Goal: Feedback & Contribution: Submit feedback/report problem

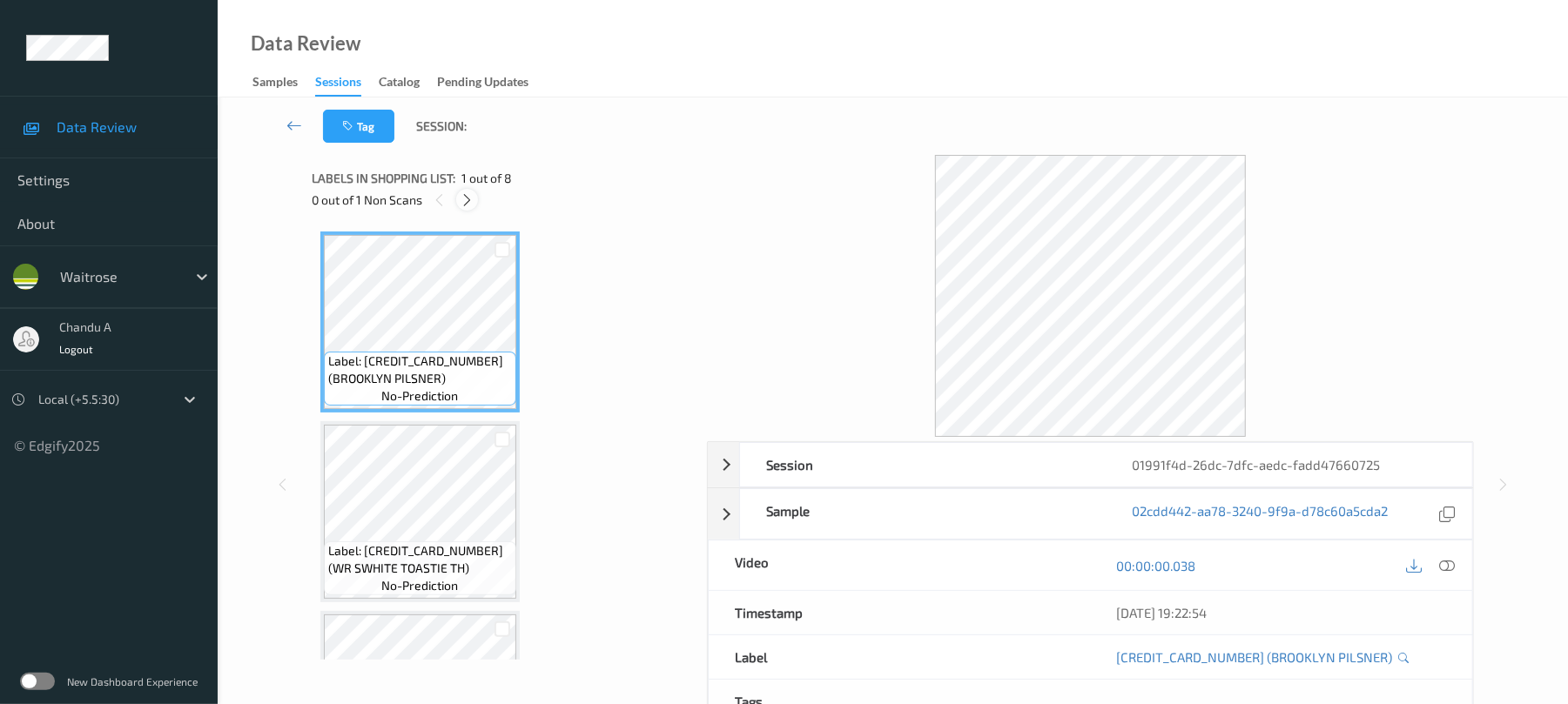
click at [467, 198] on icon at bounding box center [467, 199] width 14 height 15
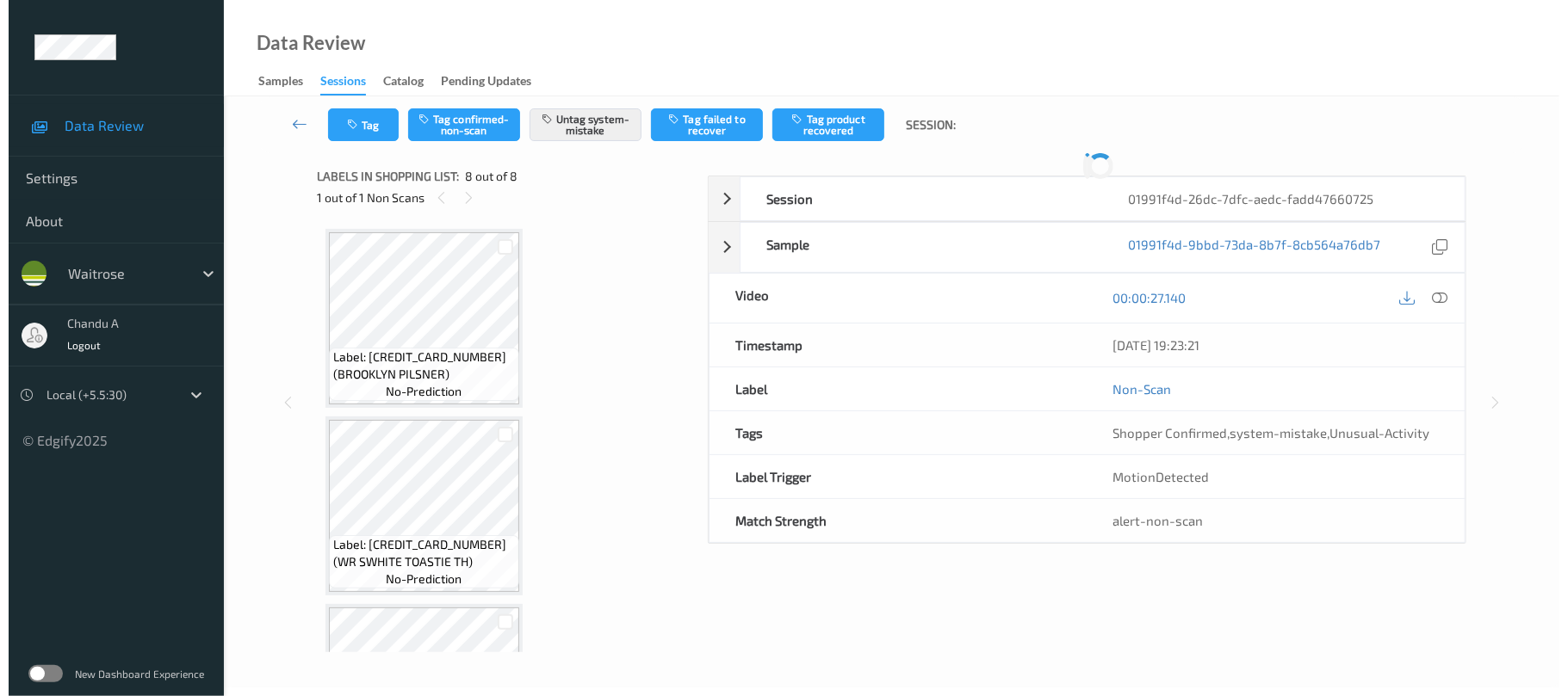
scroll to position [1077, 0]
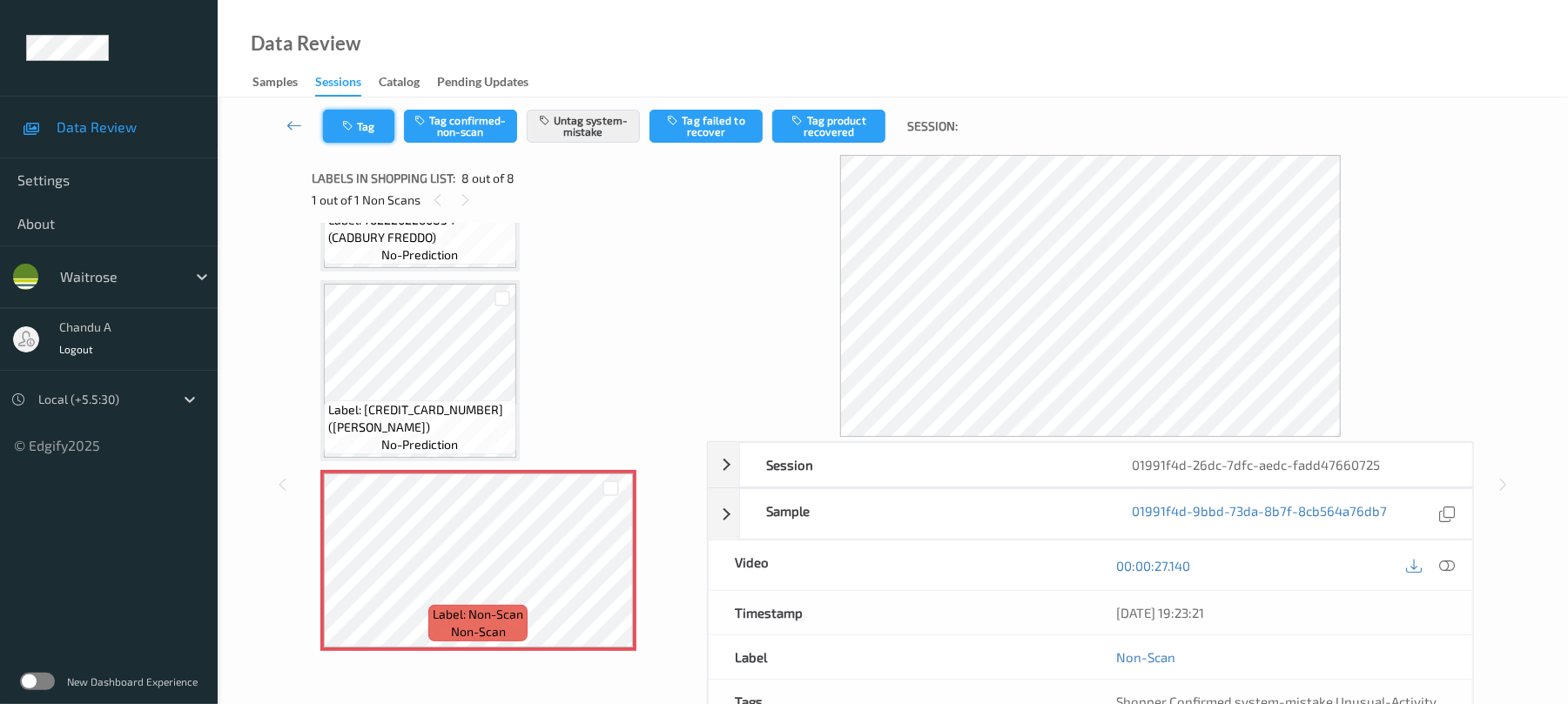
click at [374, 128] on button "Tag" at bounding box center [358, 126] width 71 height 33
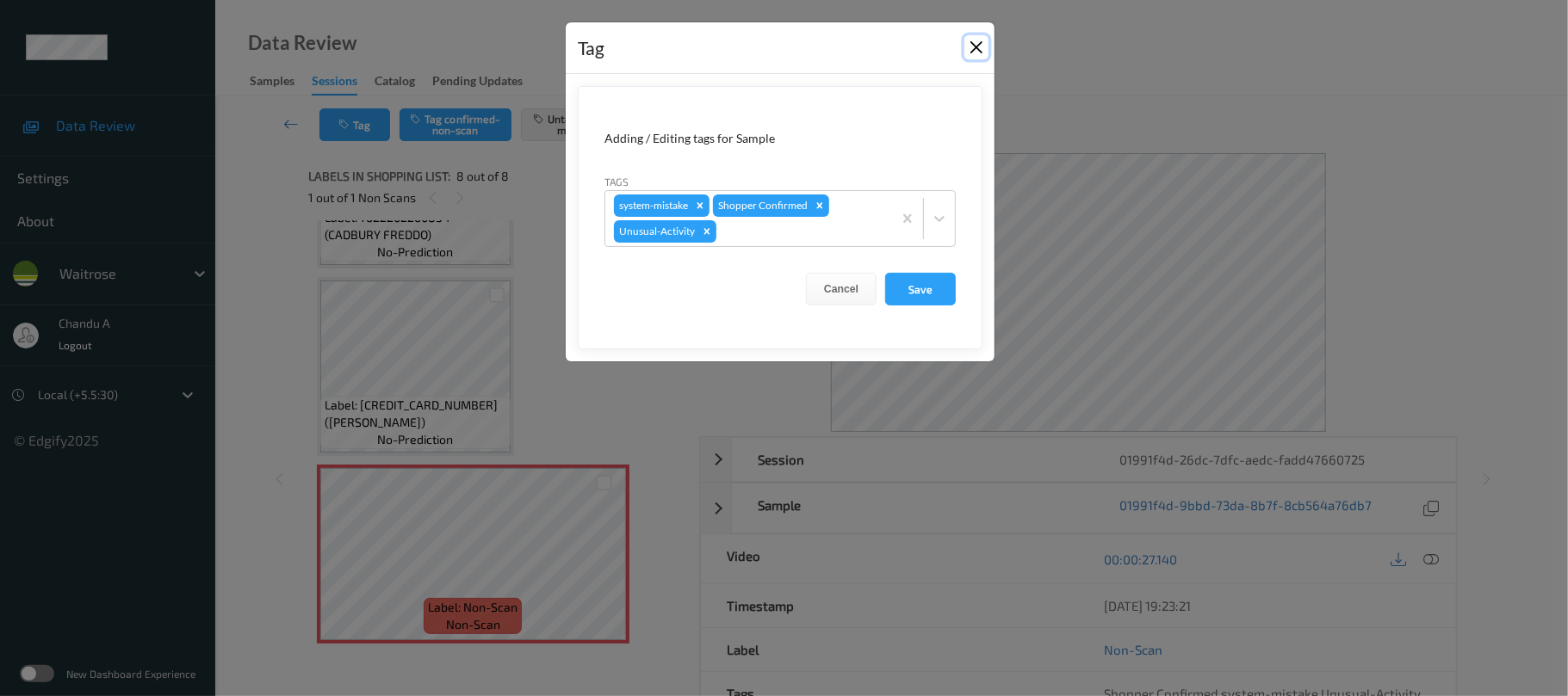
click at [971, 46] on button "Close" at bounding box center [976, 47] width 24 height 24
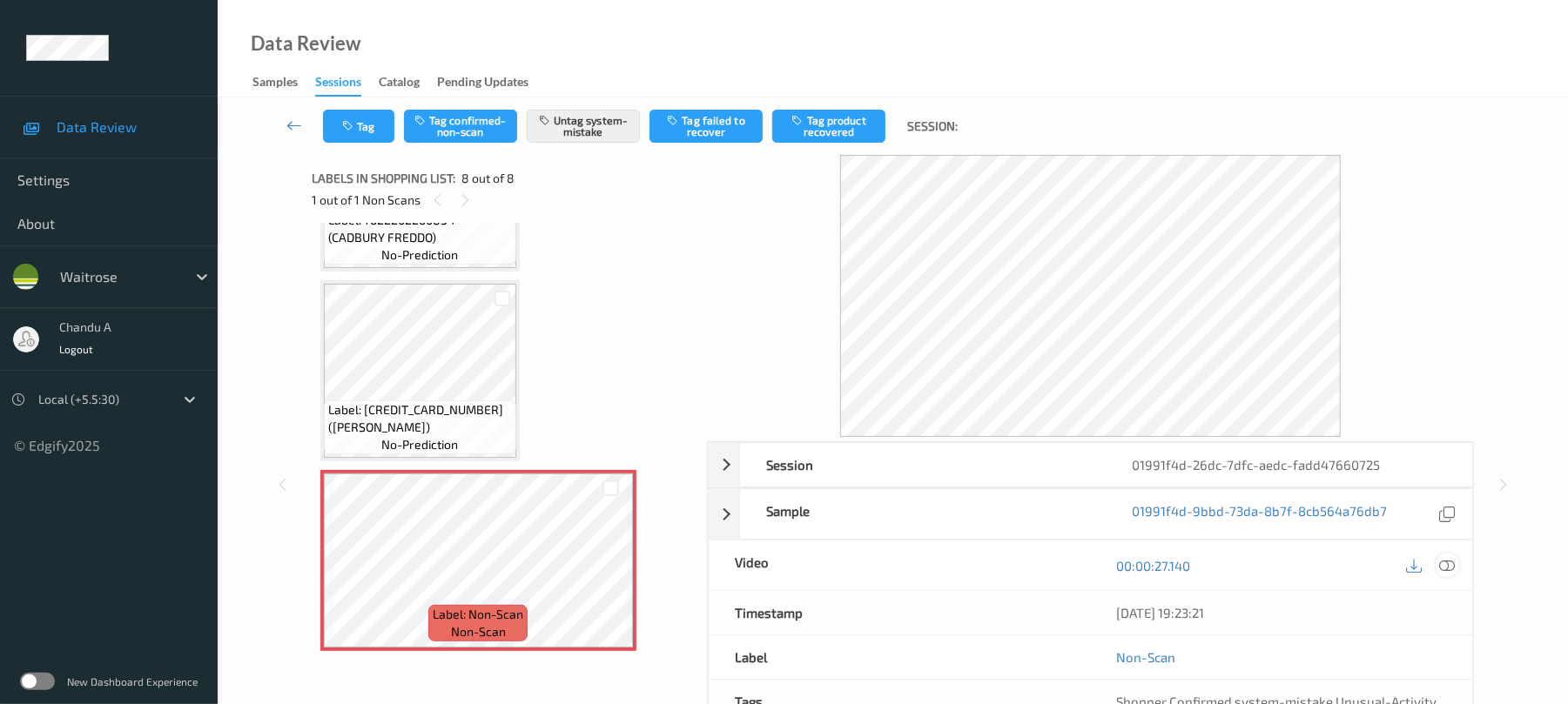
click at [1447, 562] on icon at bounding box center [1447, 565] width 15 height 15
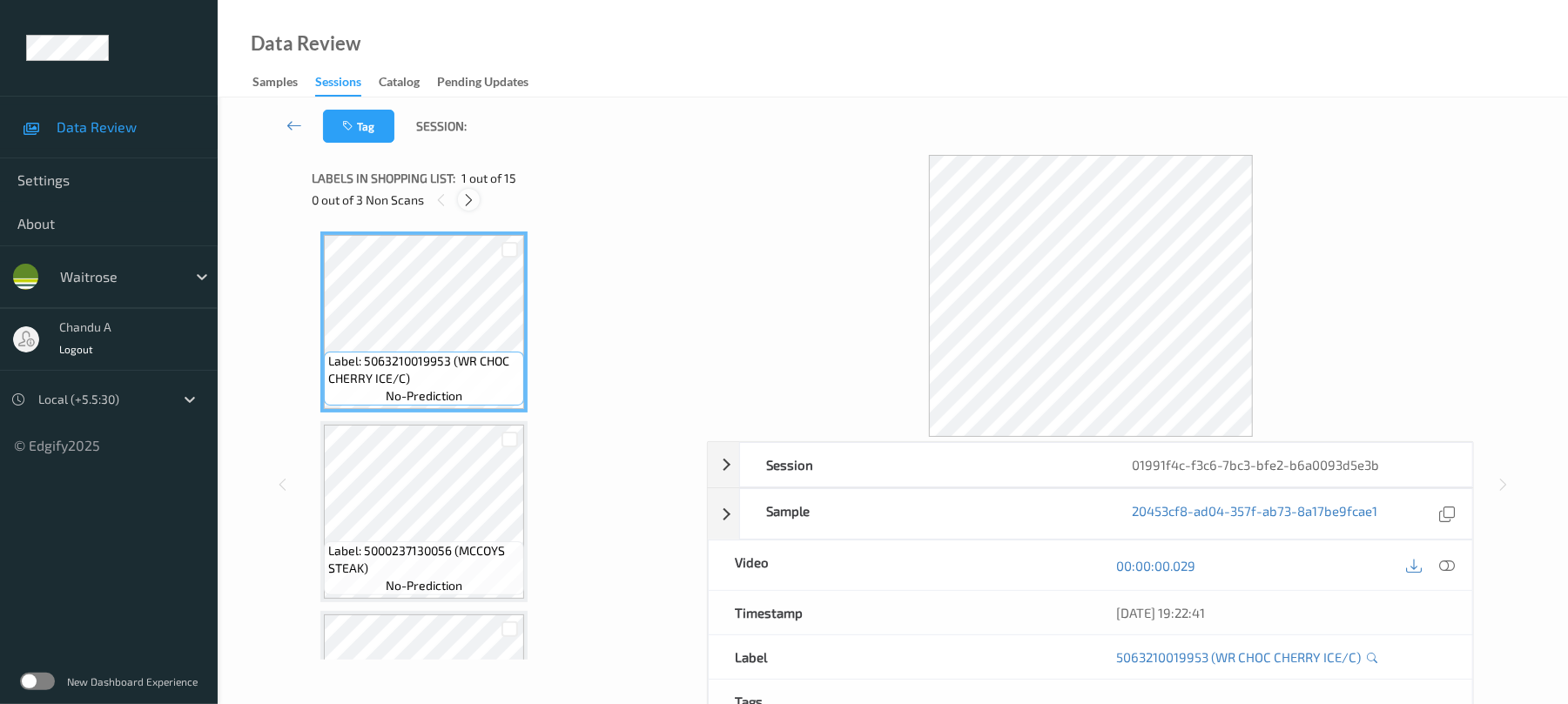
click at [462, 202] on icon at bounding box center [469, 199] width 14 height 15
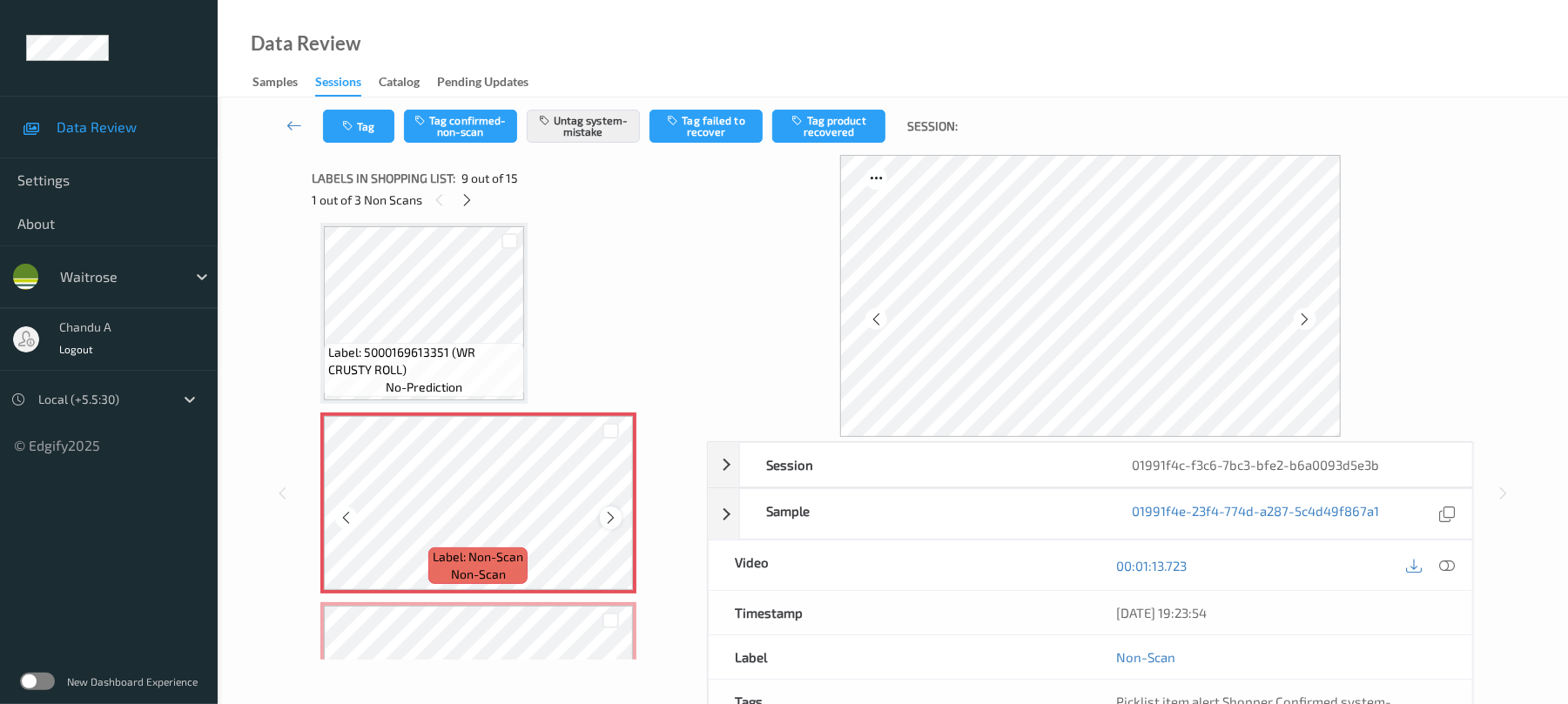
click at [612, 520] on icon at bounding box center [611, 517] width 14 height 15
click at [350, 134] on button "Tag" at bounding box center [358, 126] width 71 height 33
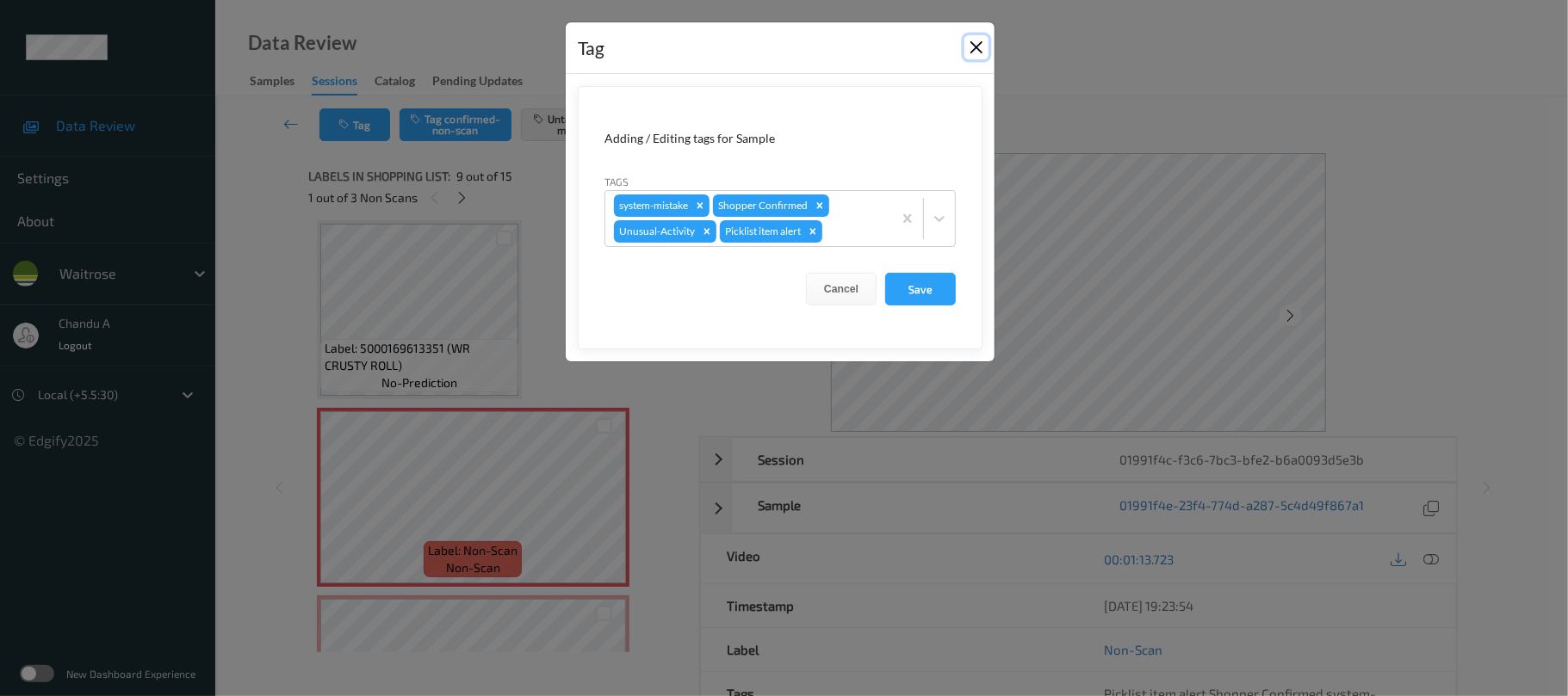
click at [979, 44] on button "Close" at bounding box center [976, 47] width 24 height 24
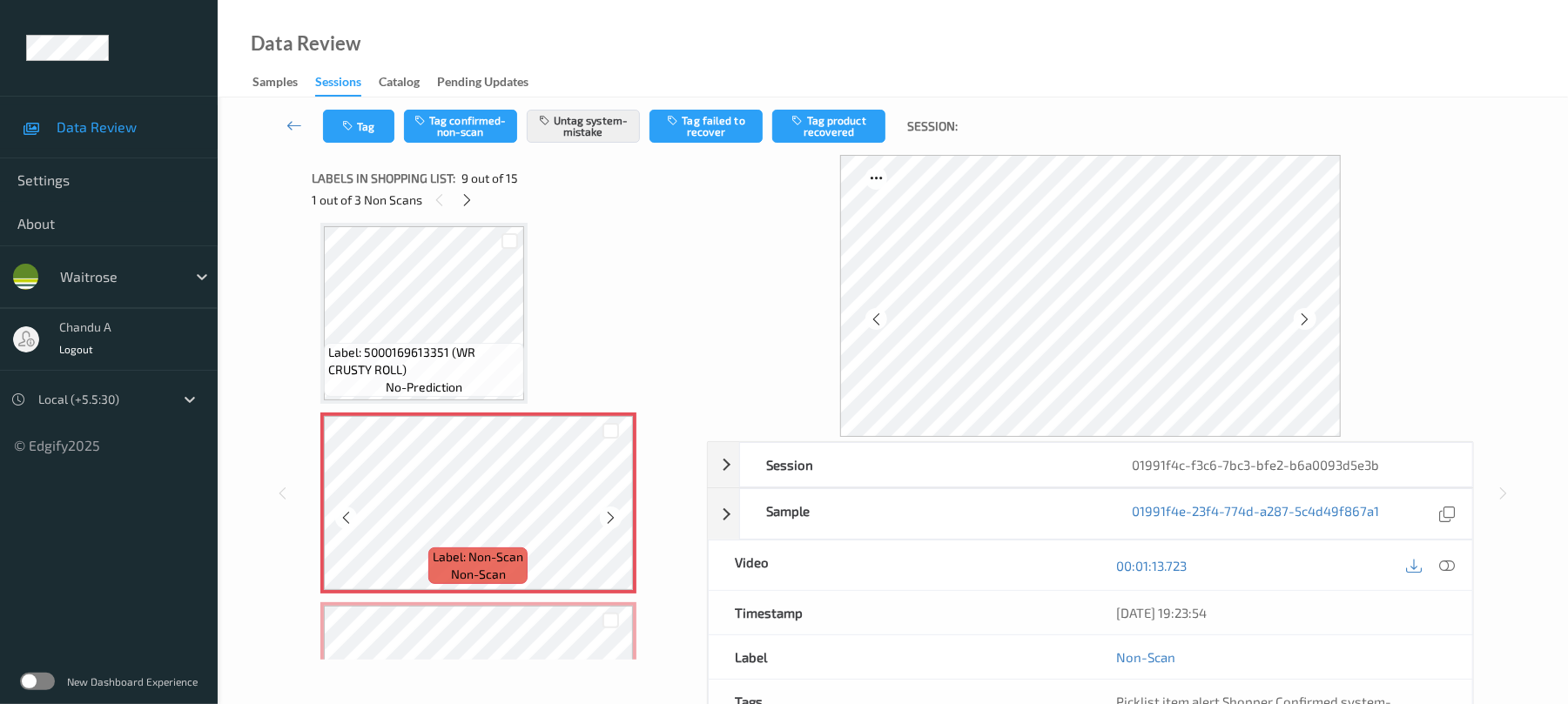
scroll to position [1453, 0]
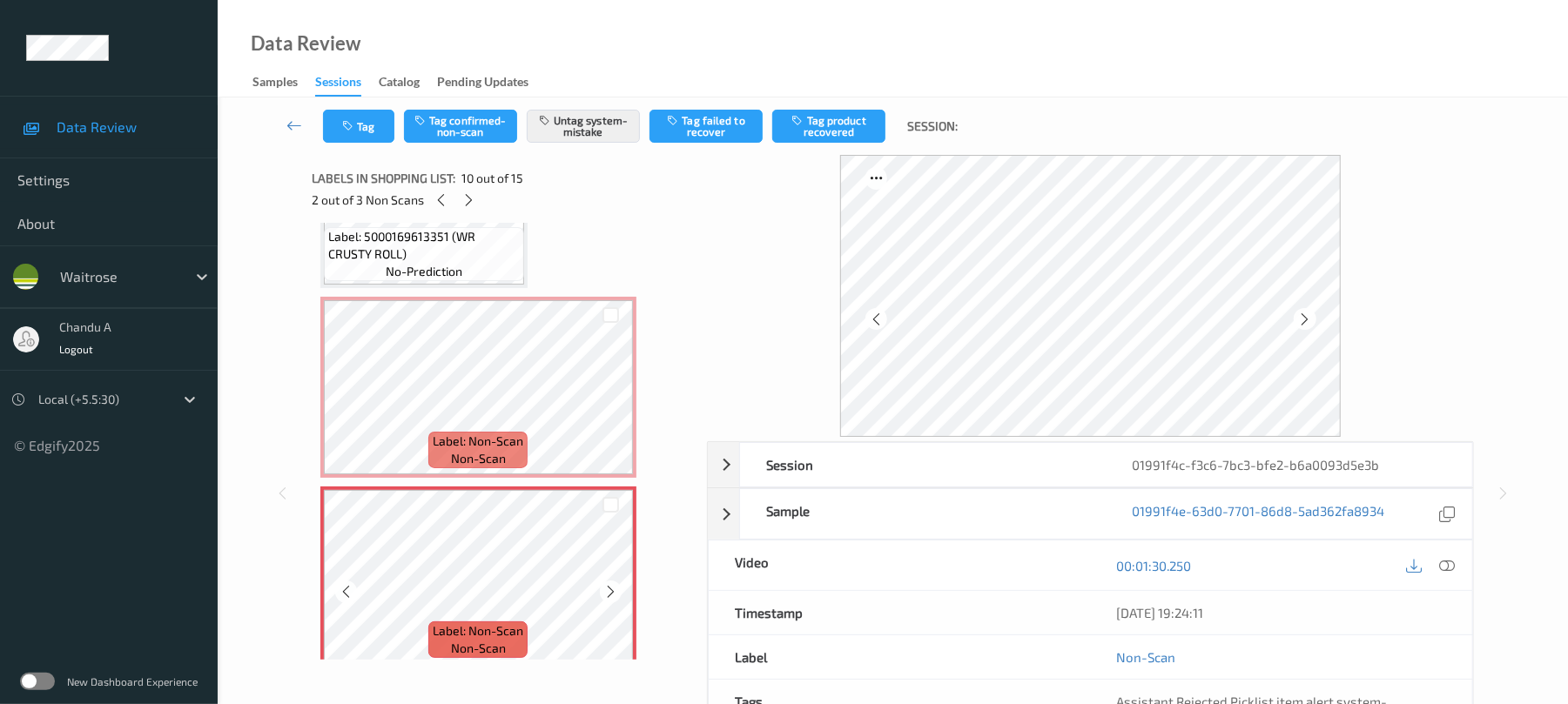
click at [614, 589] on icon at bounding box center [611, 591] width 14 height 15
click at [377, 128] on button "Tag" at bounding box center [358, 126] width 71 height 33
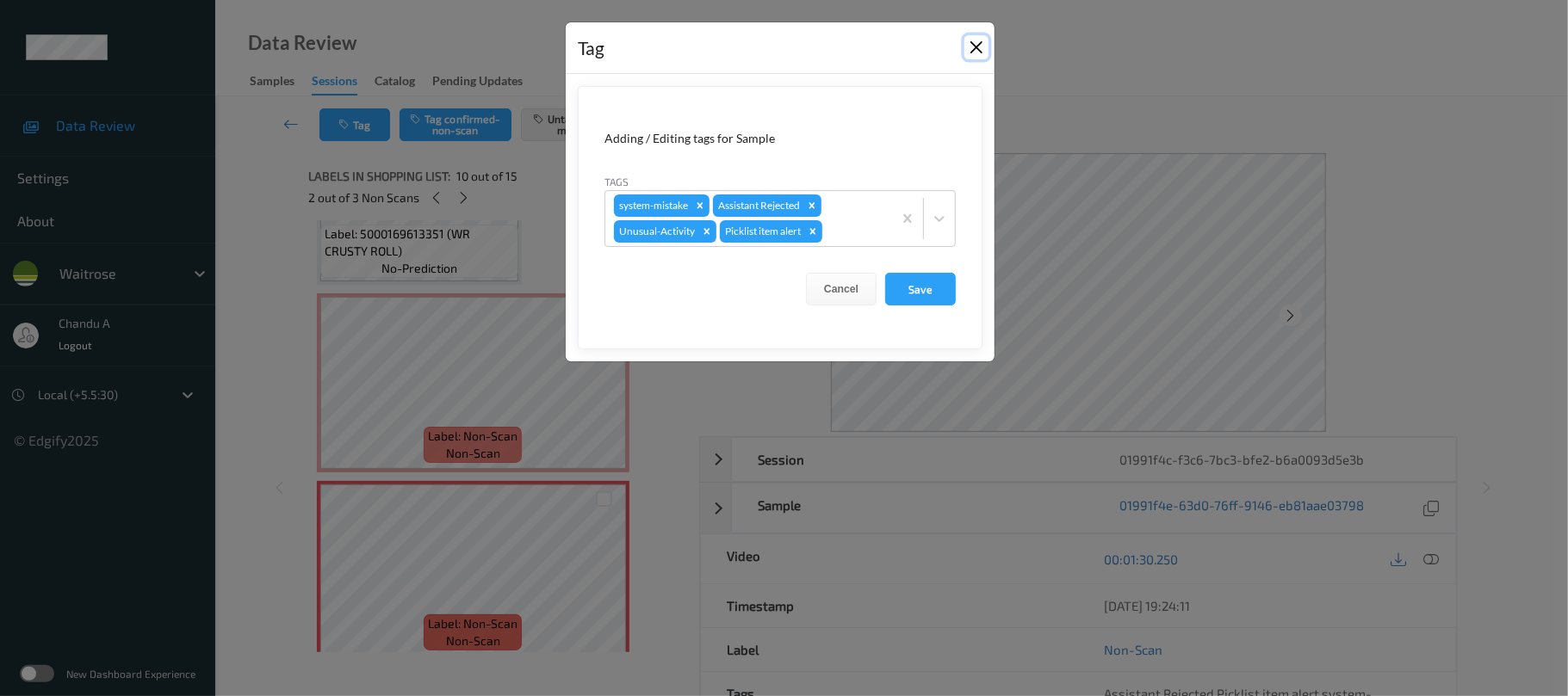
click at [982, 52] on button "Close" at bounding box center [976, 47] width 24 height 24
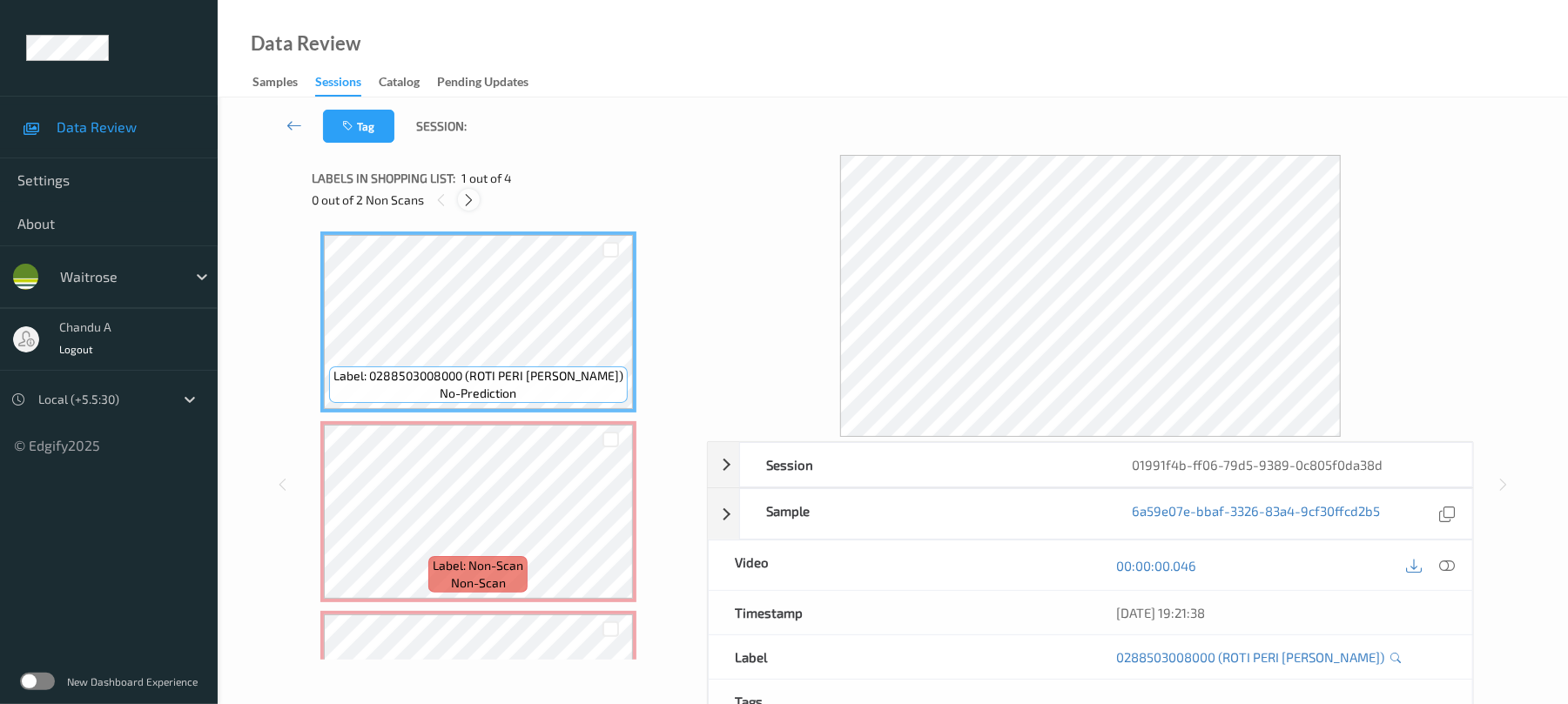
click at [465, 200] on icon at bounding box center [469, 199] width 14 height 15
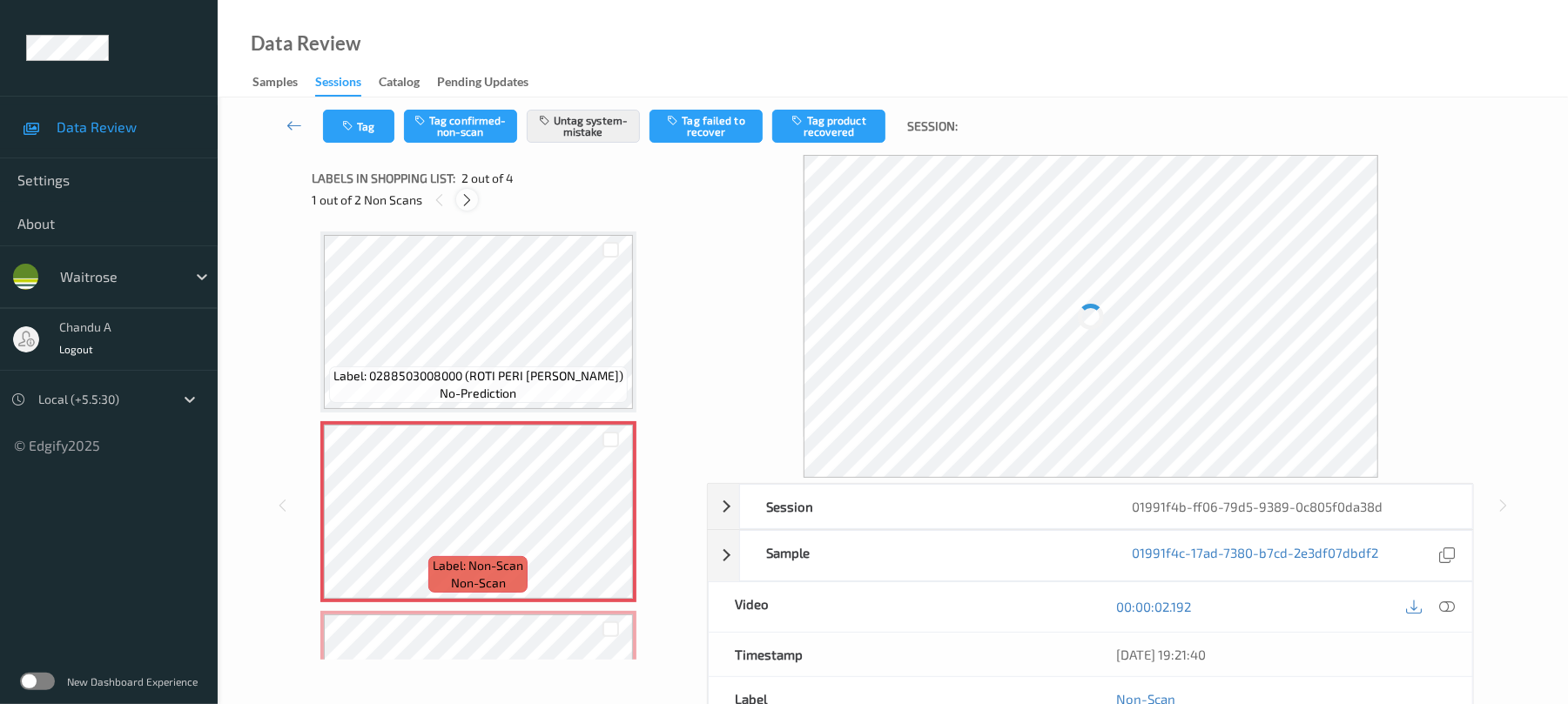
scroll to position [9, 0]
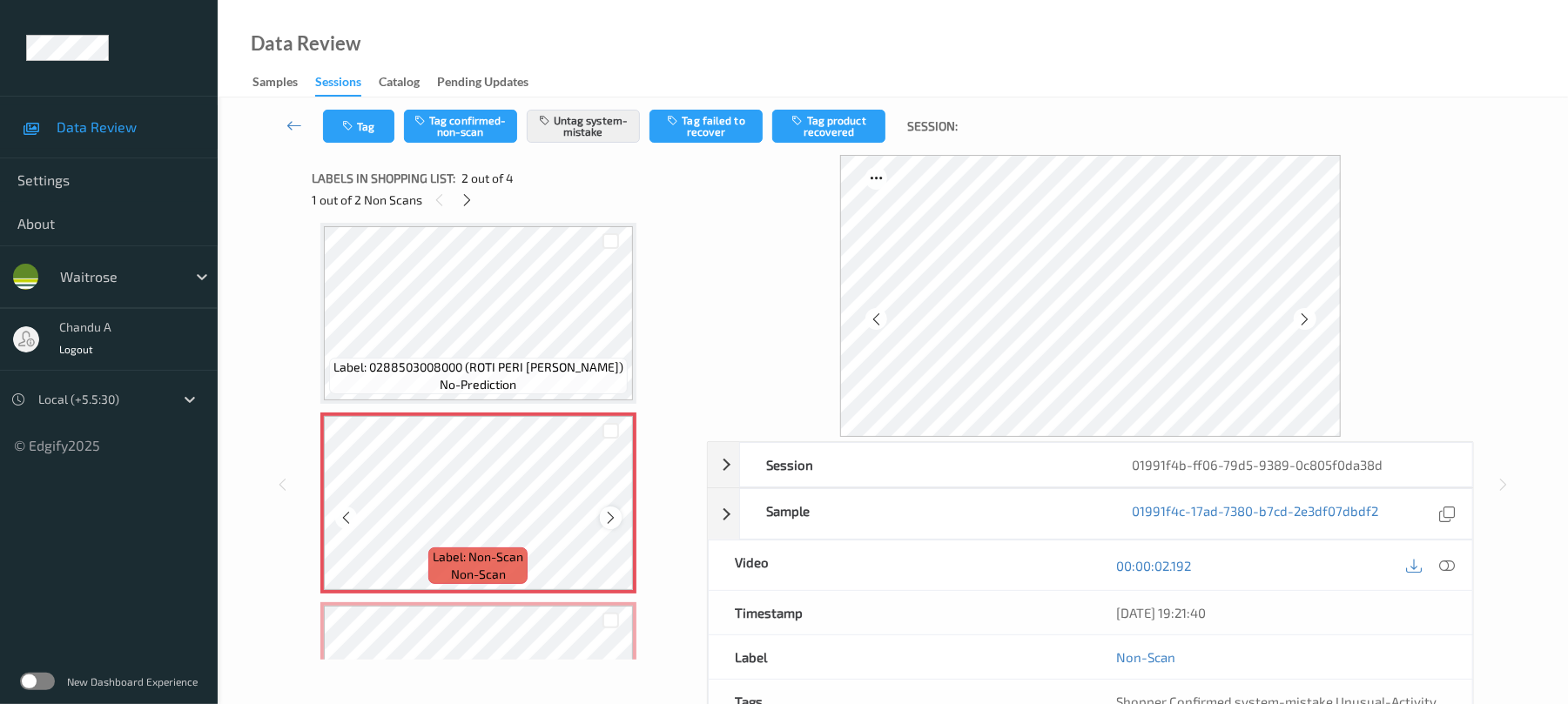
click at [607, 517] on icon at bounding box center [611, 517] width 14 height 15
click at [352, 120] on icon "button" at bounding box center [349, 127] width 14 height 13
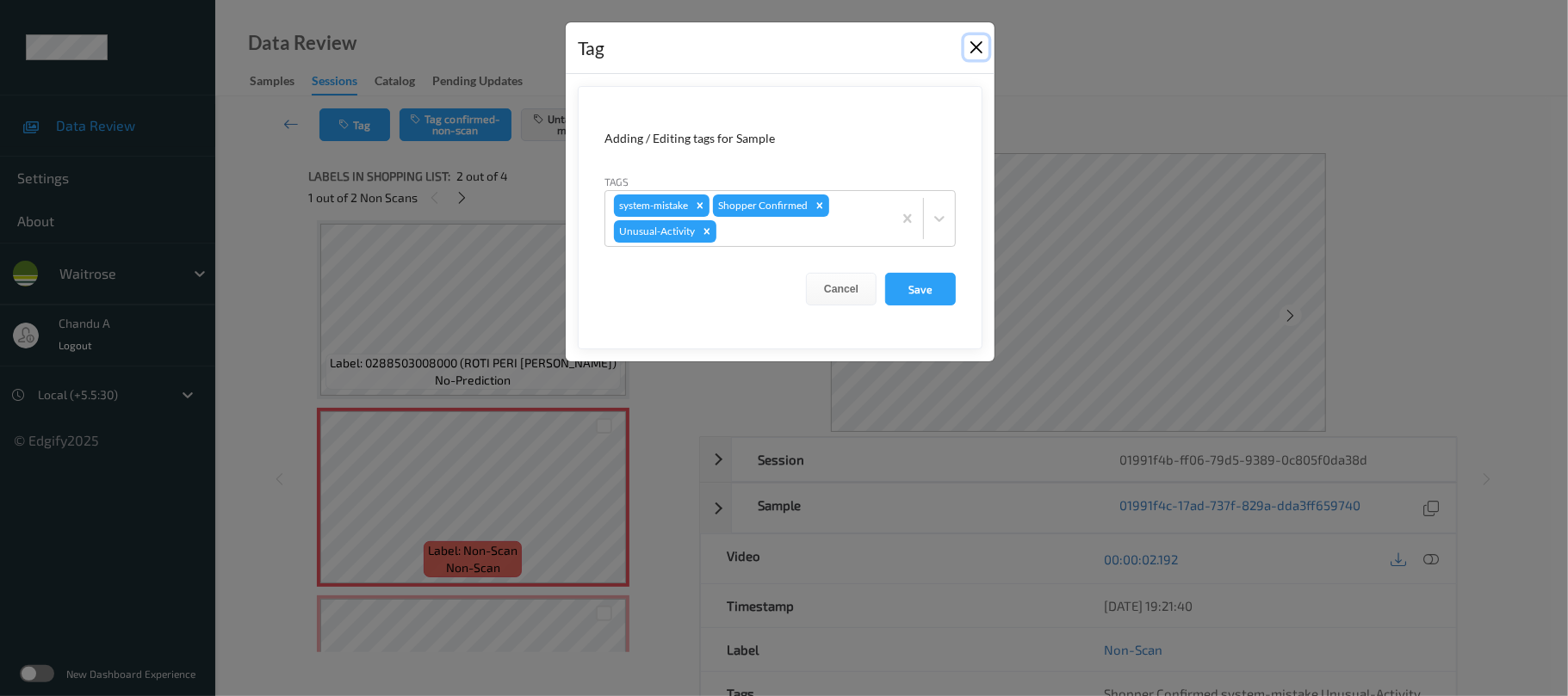
click at [967, 49] on button "Close" at bounding box center [976, 47] width 24 height 24
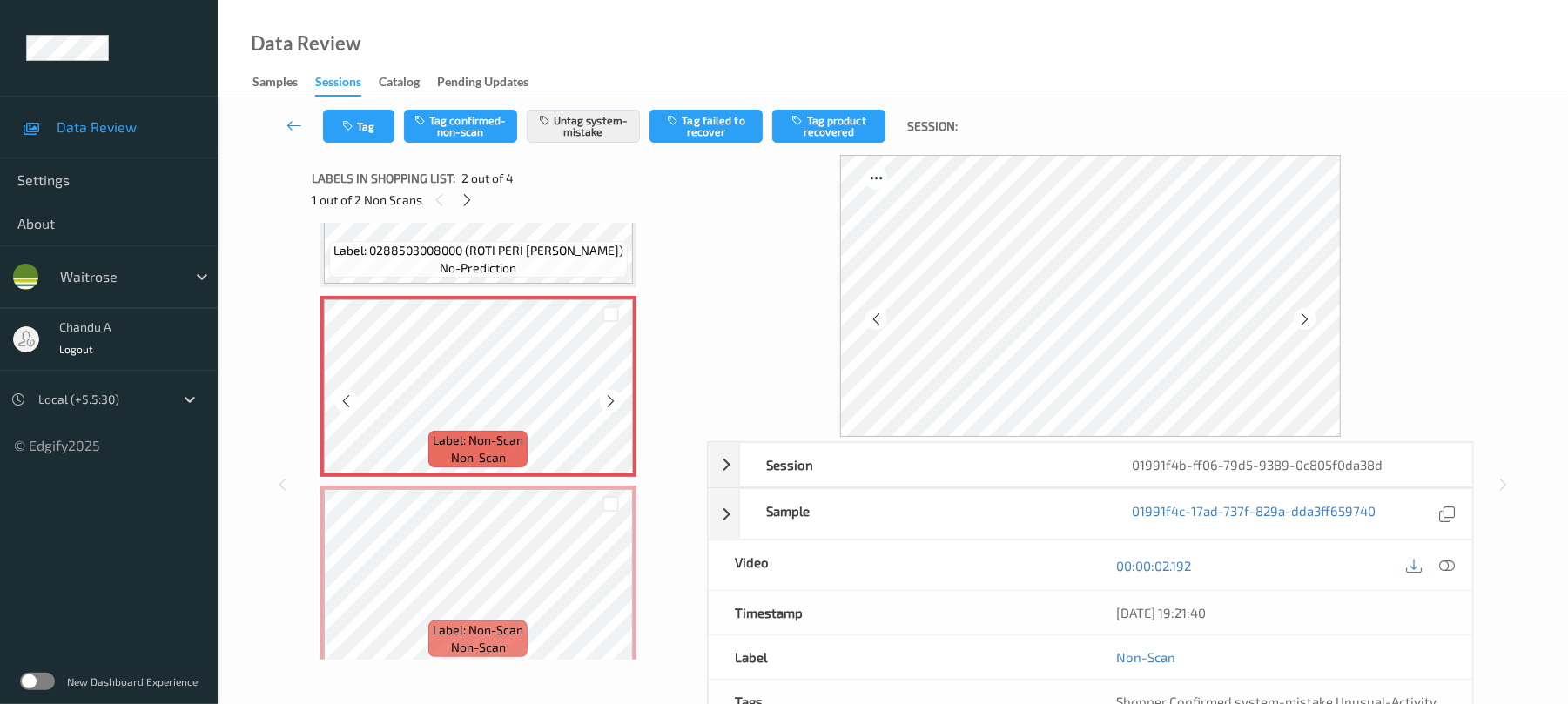
scroll to position [241, 0]
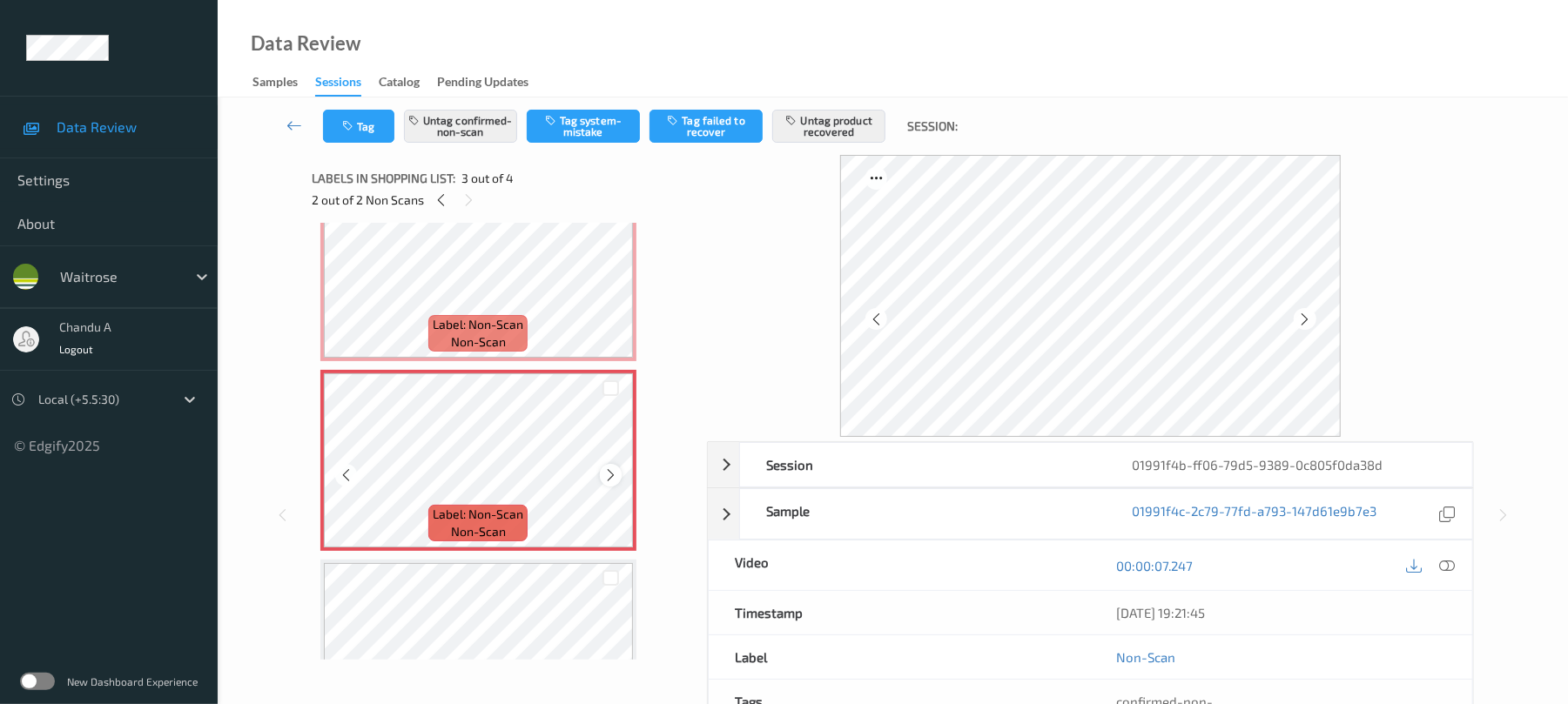
click at [612, 477] on icon at bounding box center [611, 474] width 14 height 15
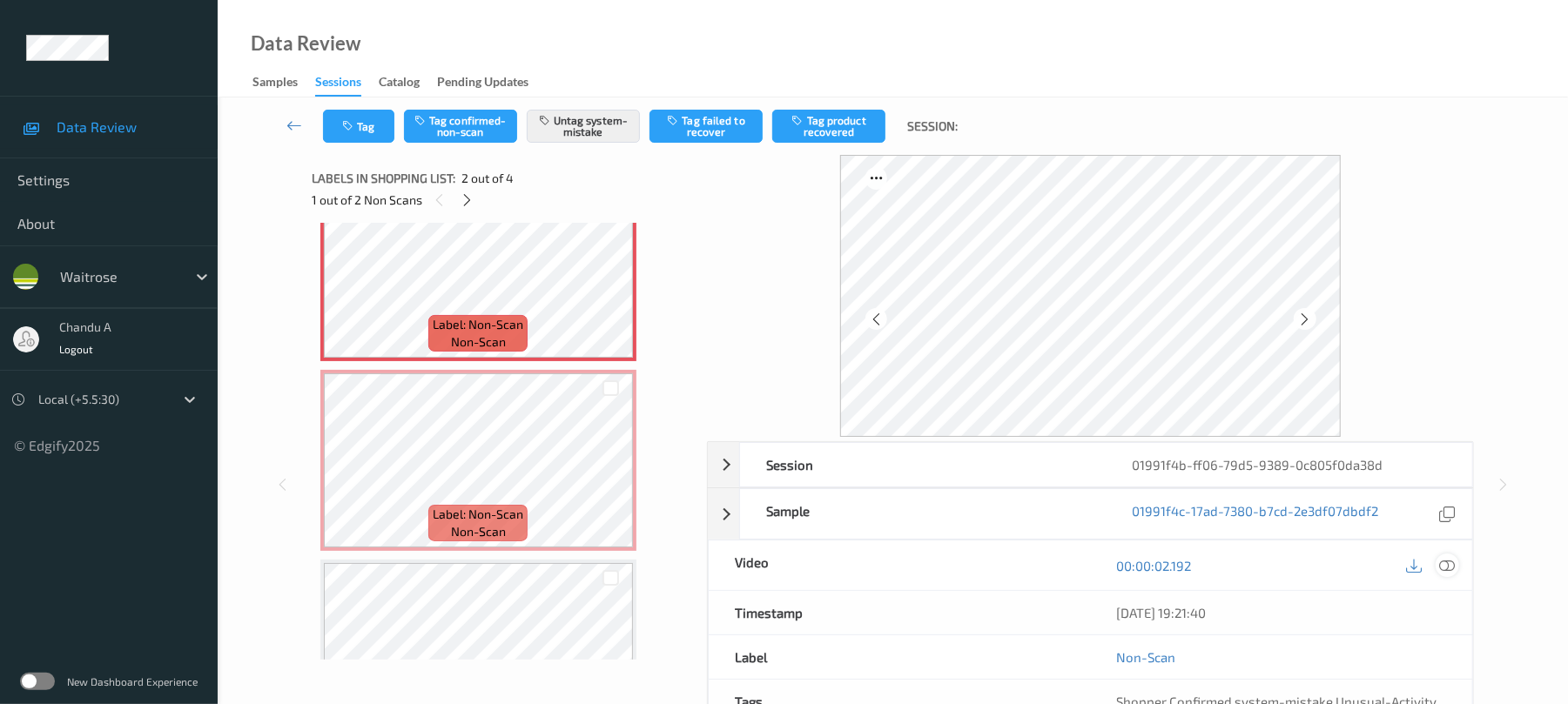
click at [1449, 565] on icon at bounding box center [1447, 565] width 15 height 15
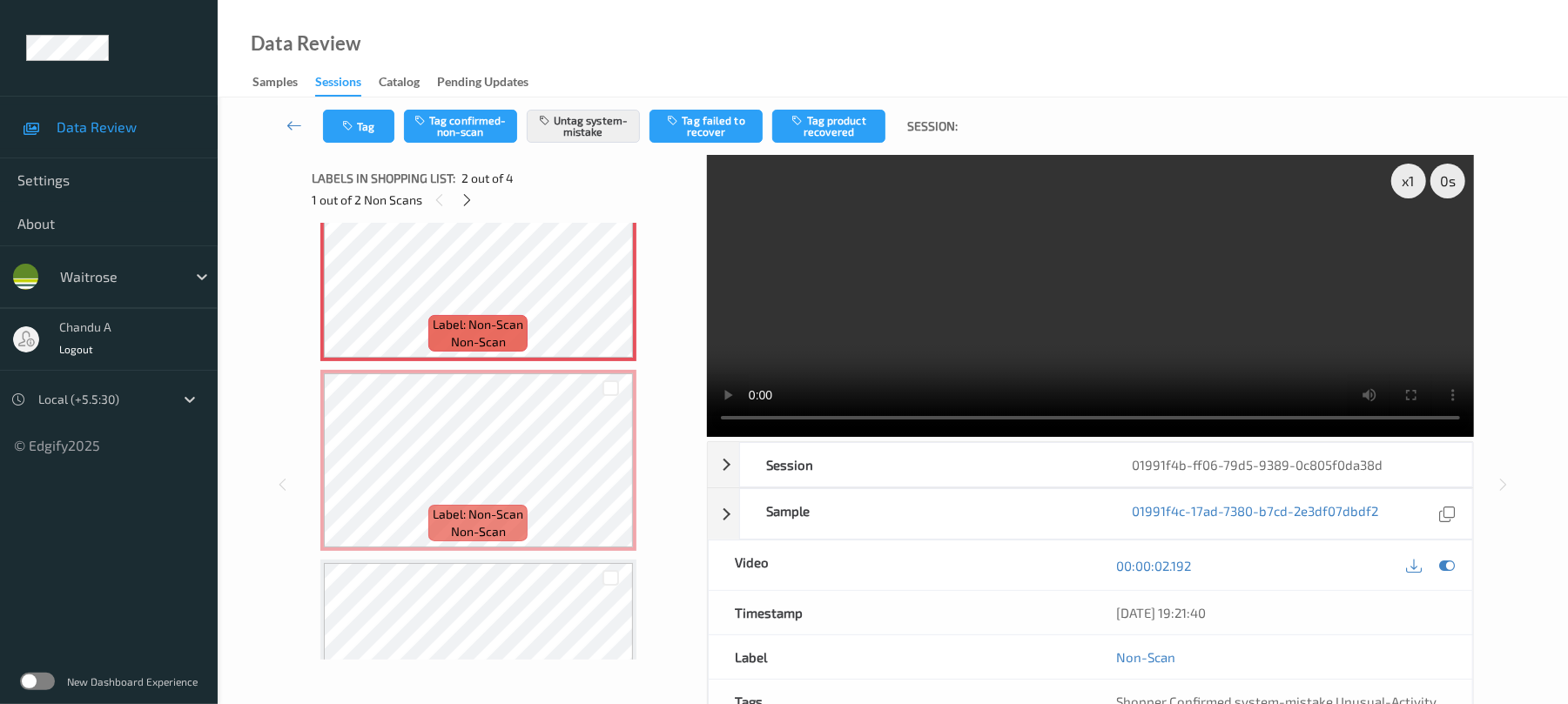
click at [954, 353] on video at bounding box center [1090, 296] width 767 height 282
click at [610, 291] on icon at bounding box center [611, 285] width 14 height 15
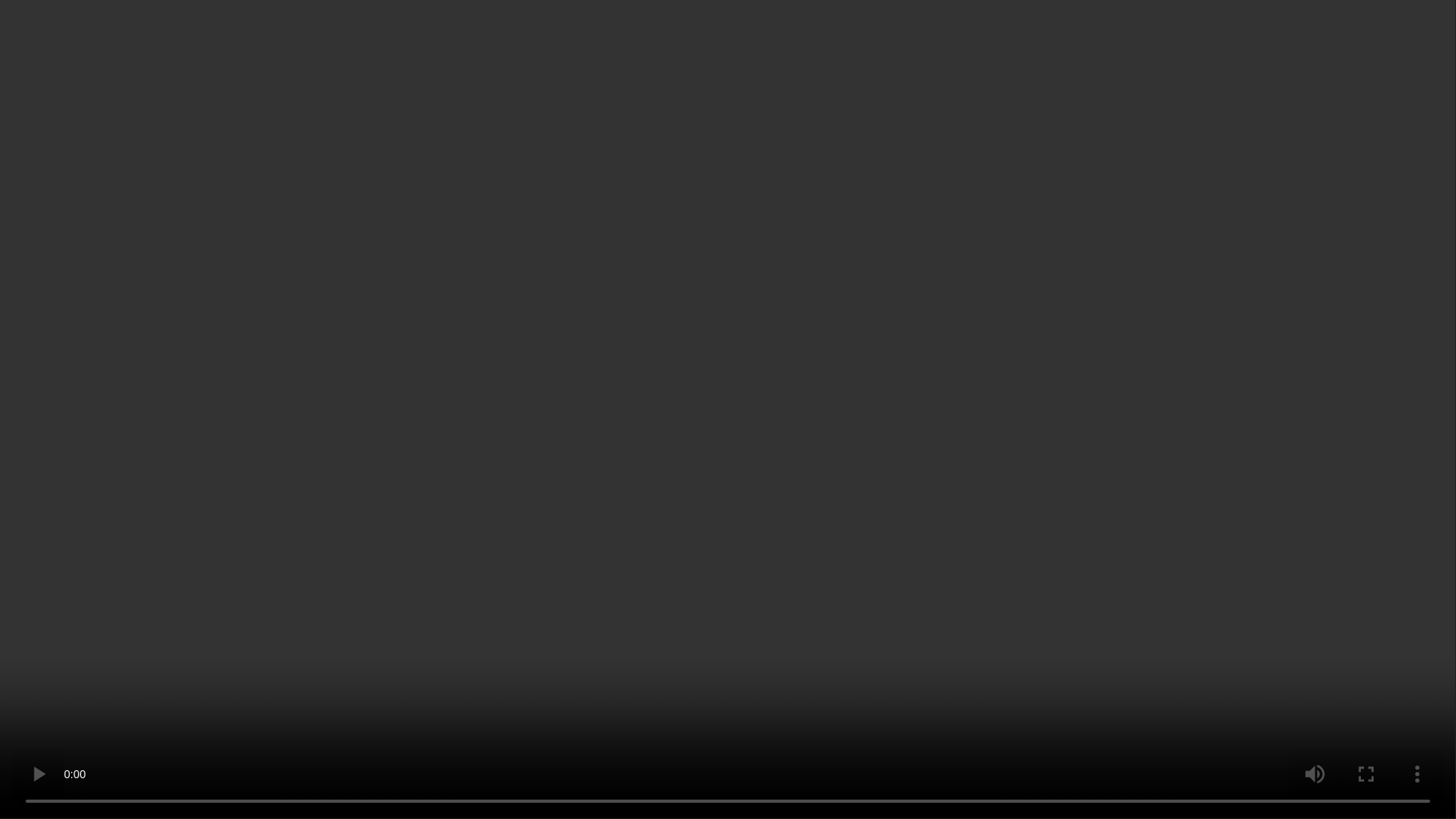
click at [478, 414] on video at bounding box center [728, 409] width 1456 height 819
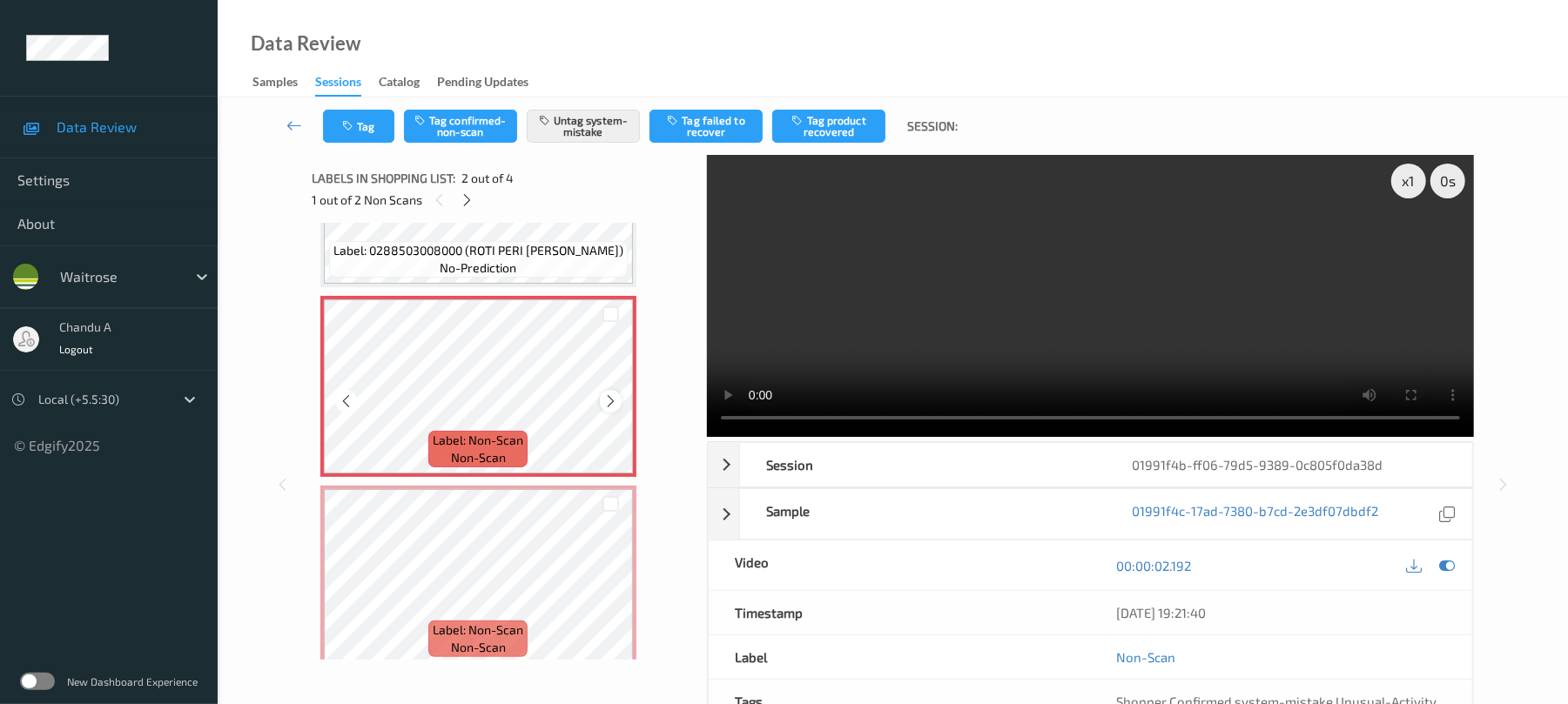
click at [608, 399] on icon at bounding box center [611, 400] width 14 height 15
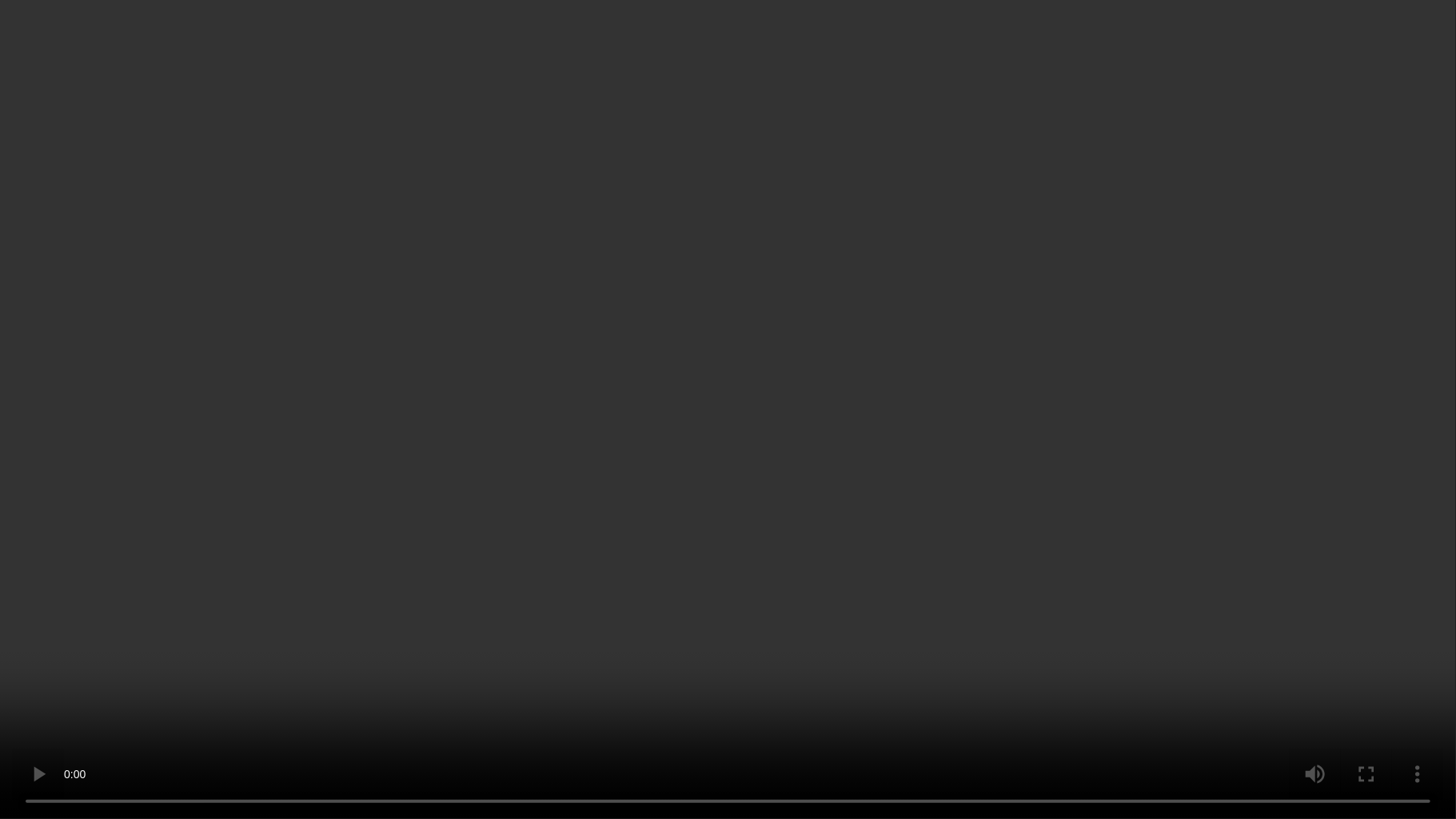
click at [750, 458] on video at bounding box center [728, 409] width 1456 height 819
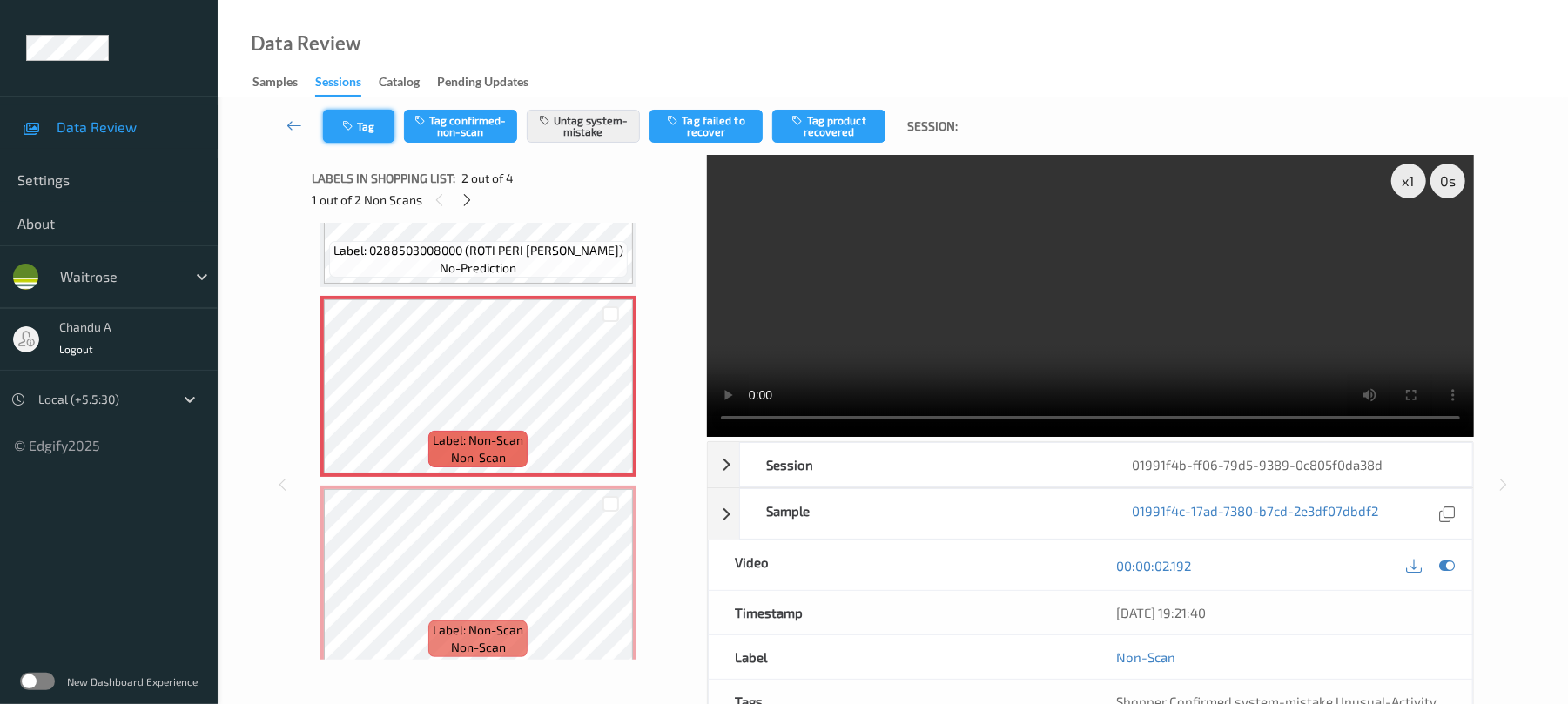
click at [354, 122] on icon "button" at bounding box center [349, 127] width 14 height 13
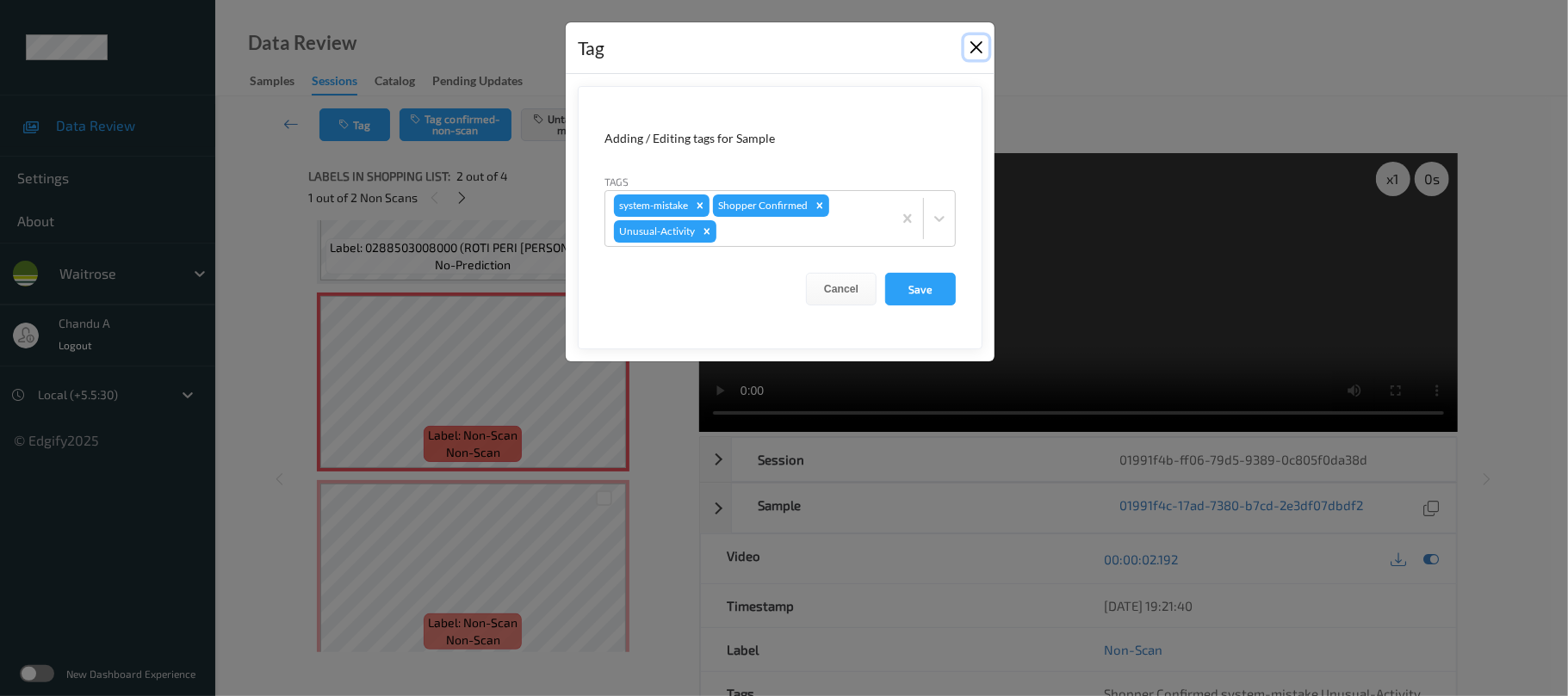
click at [967, 51] on button "Close" at bounding box center [976, 47] width 24 height 24
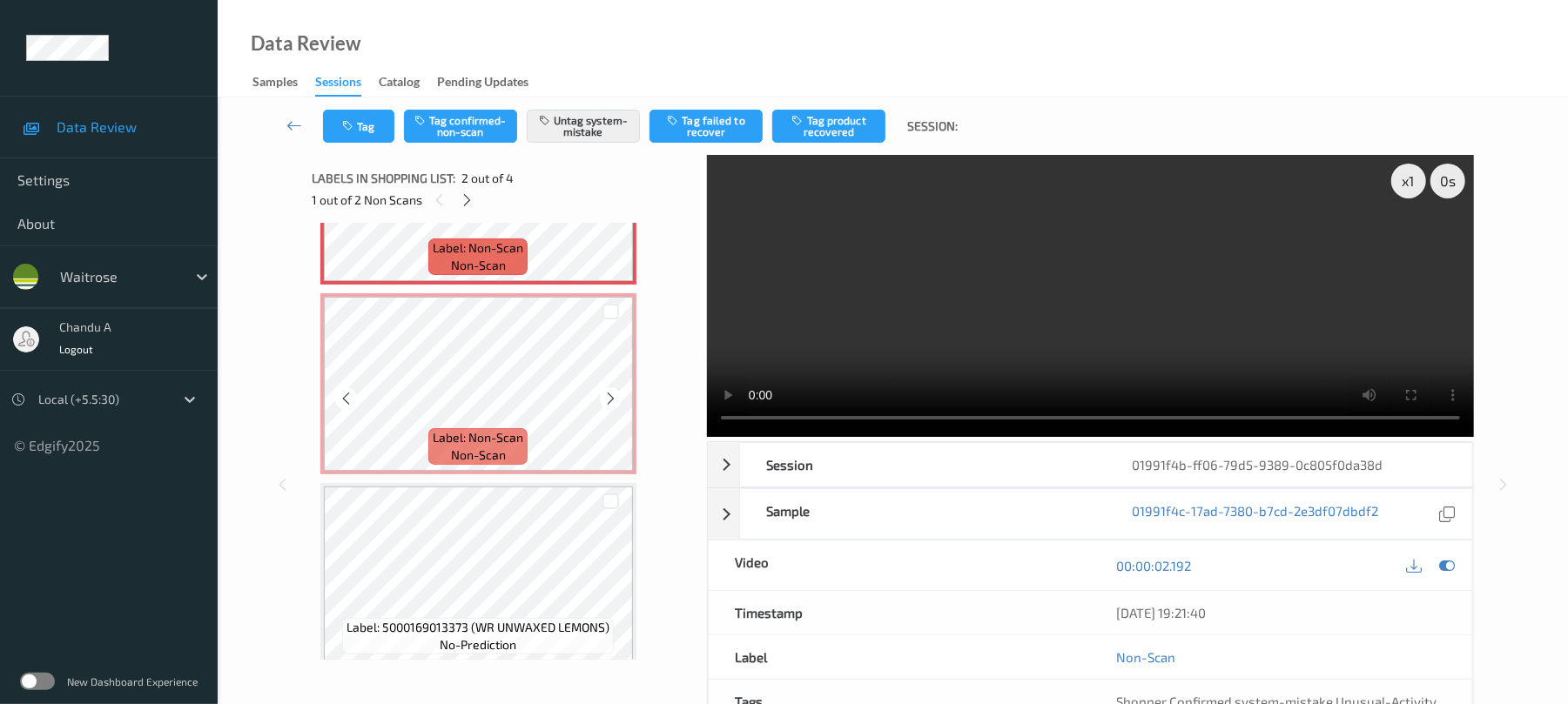
scroll to position [330, 0]
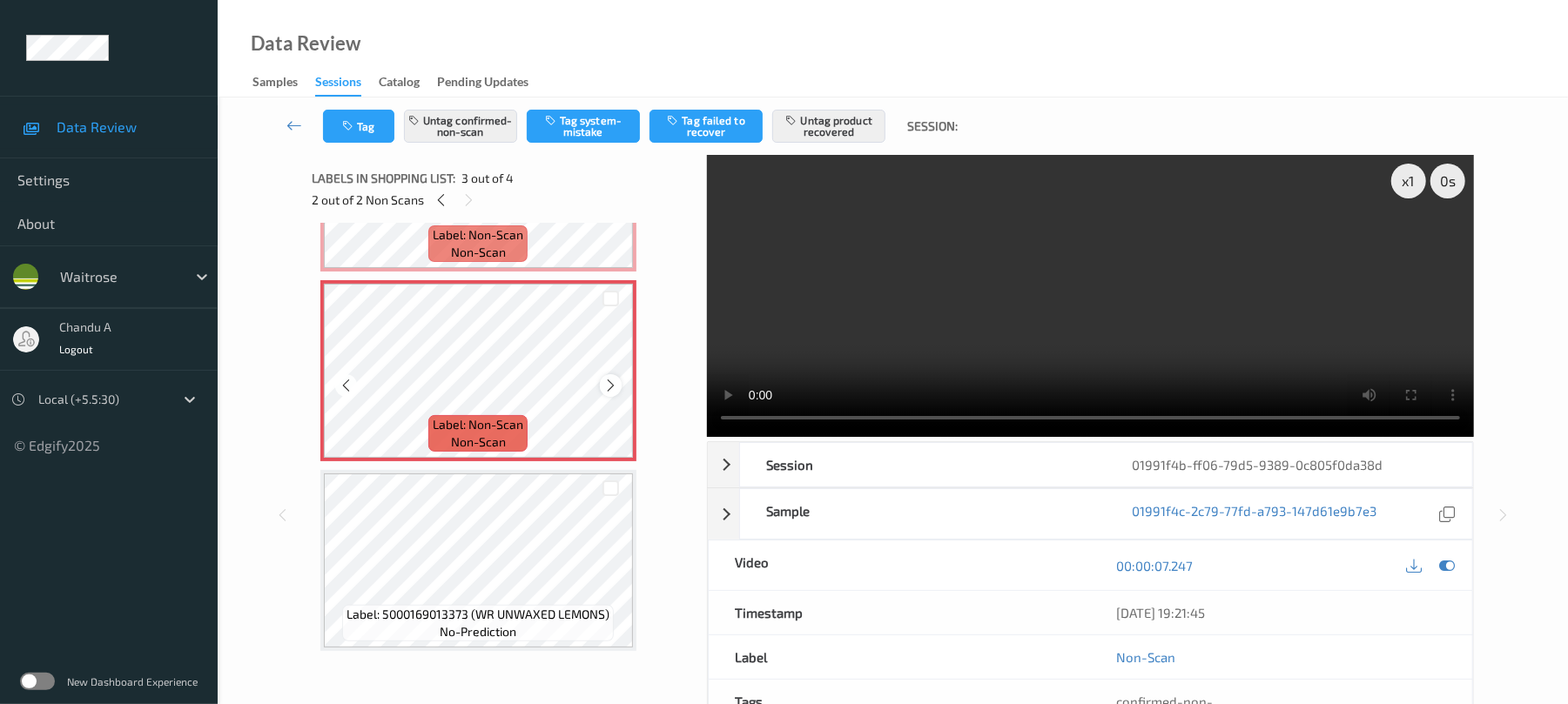
click at [606, 382] on icon at bounding box center [611, 385] width 14 height 15
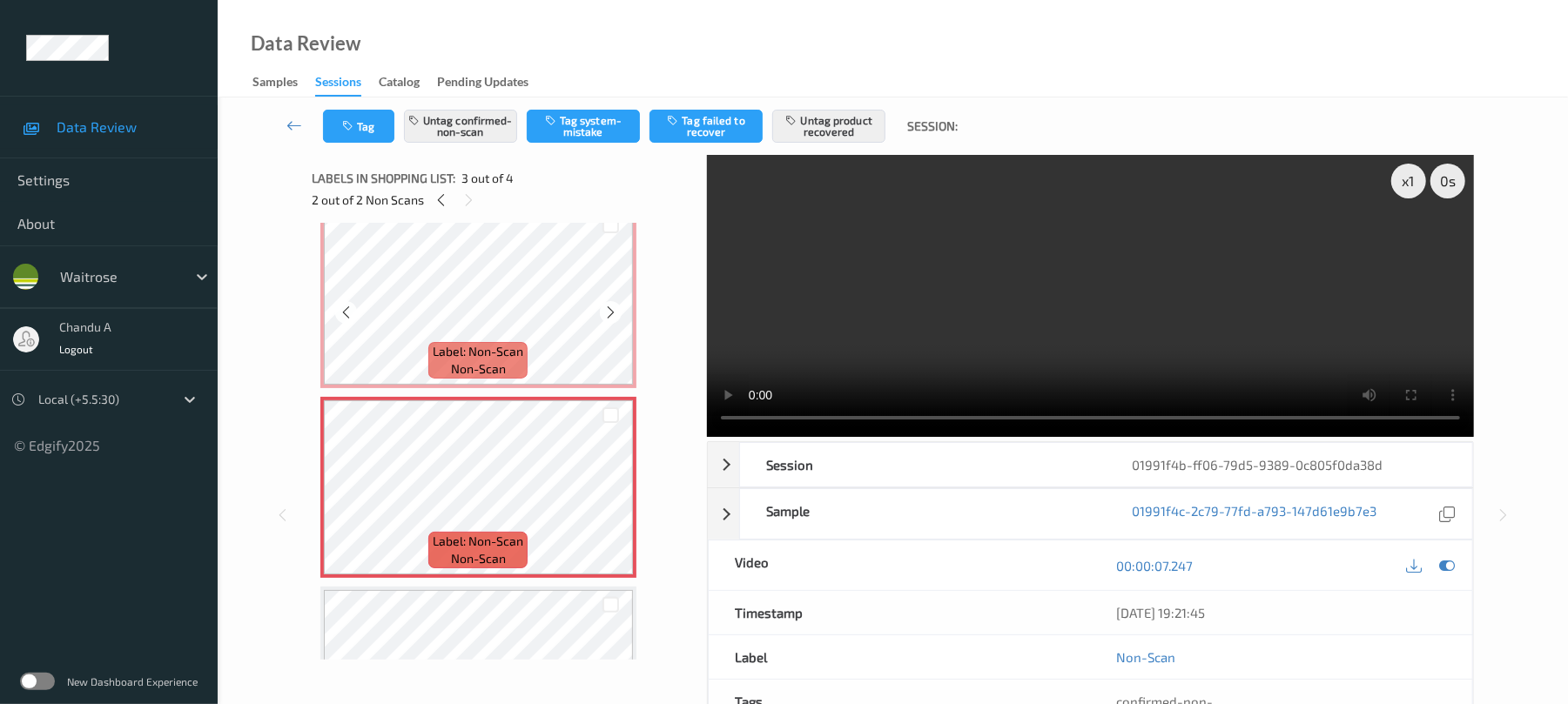
scroll to position [99, 0]
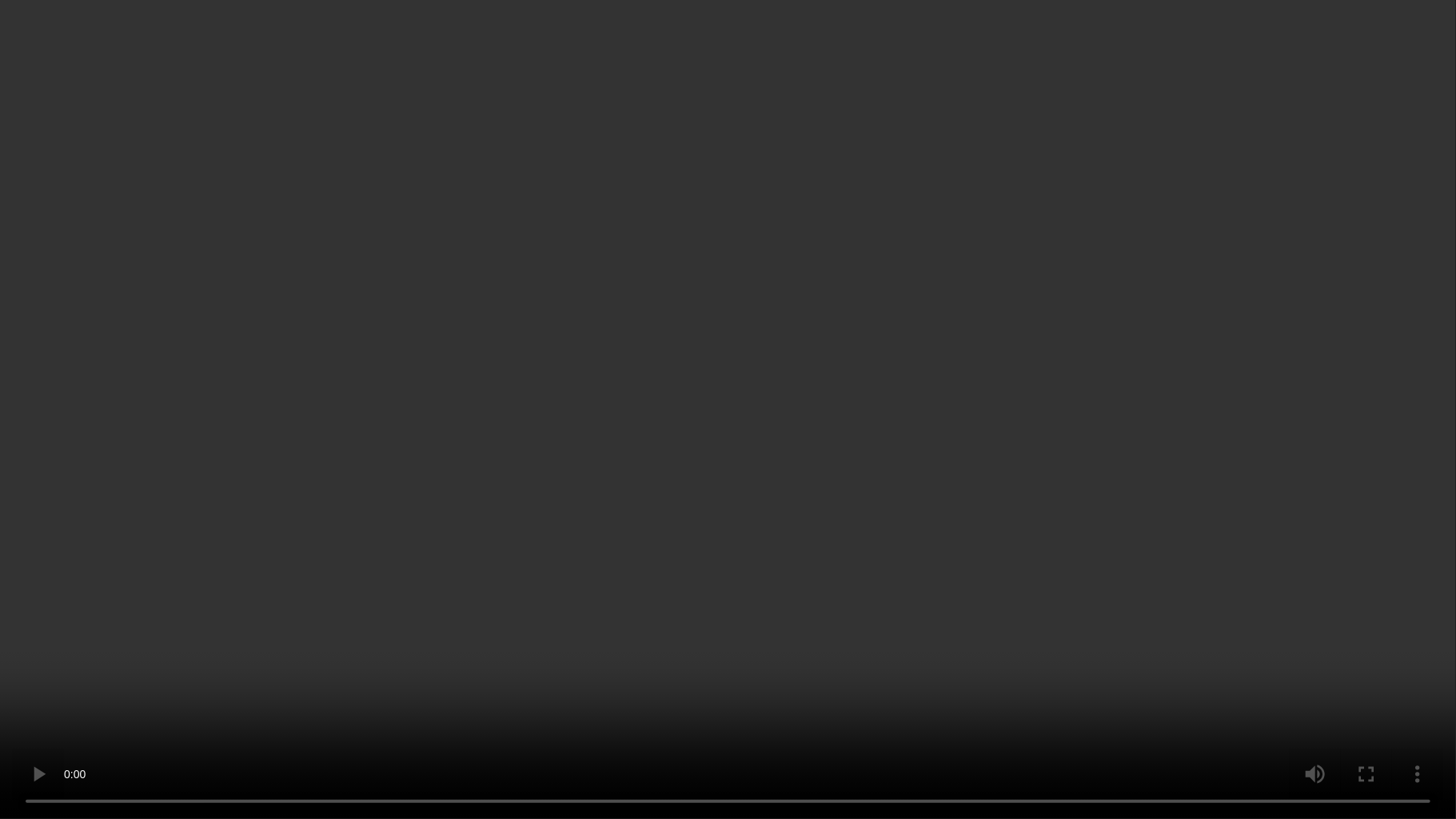
click at [818, 513] on video at bounding box center [728, 409] width 1456 height 819
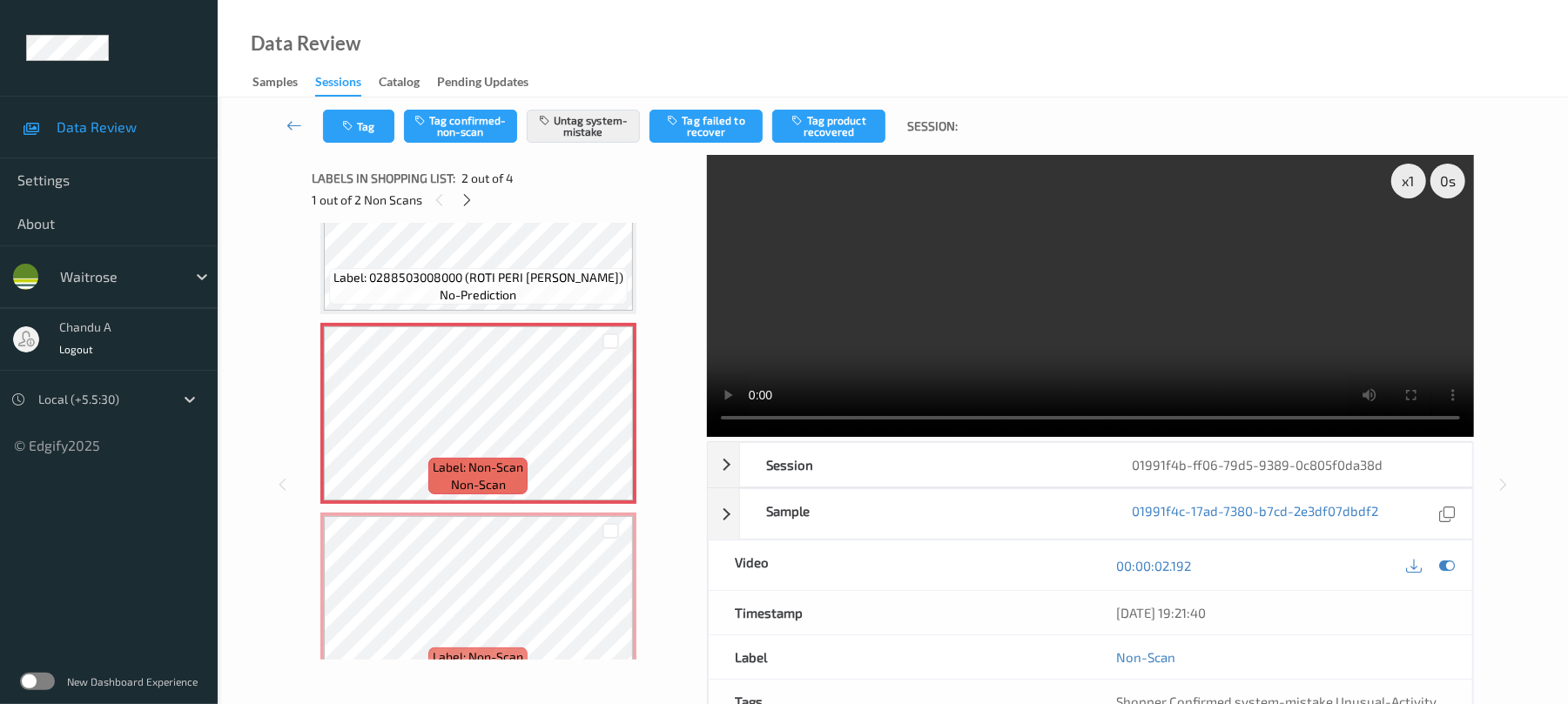
click at [861, 365] on video at bounding box center [1090, 296] width 767 height 282
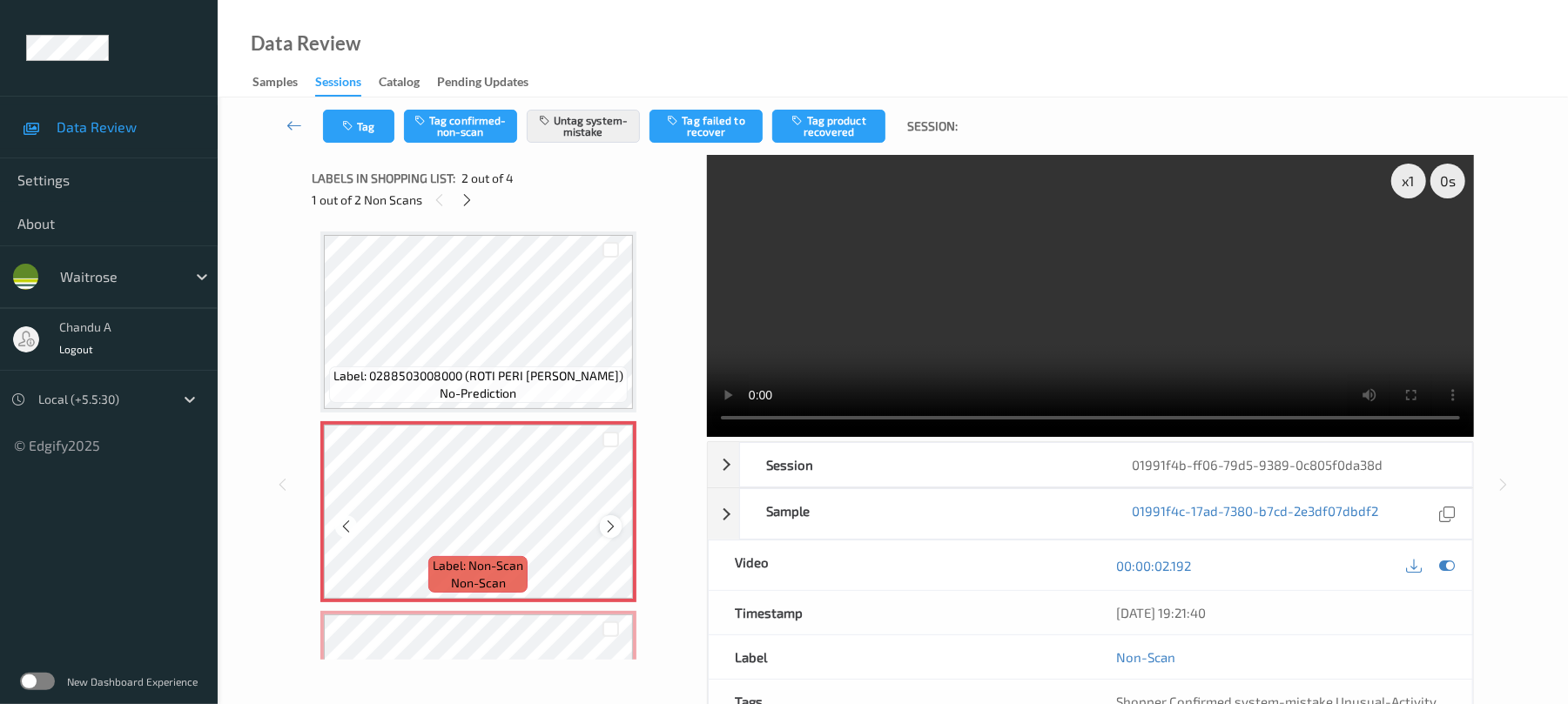
click at [614, 530] on icon at bounding box center [611, 526] width 14 height 15
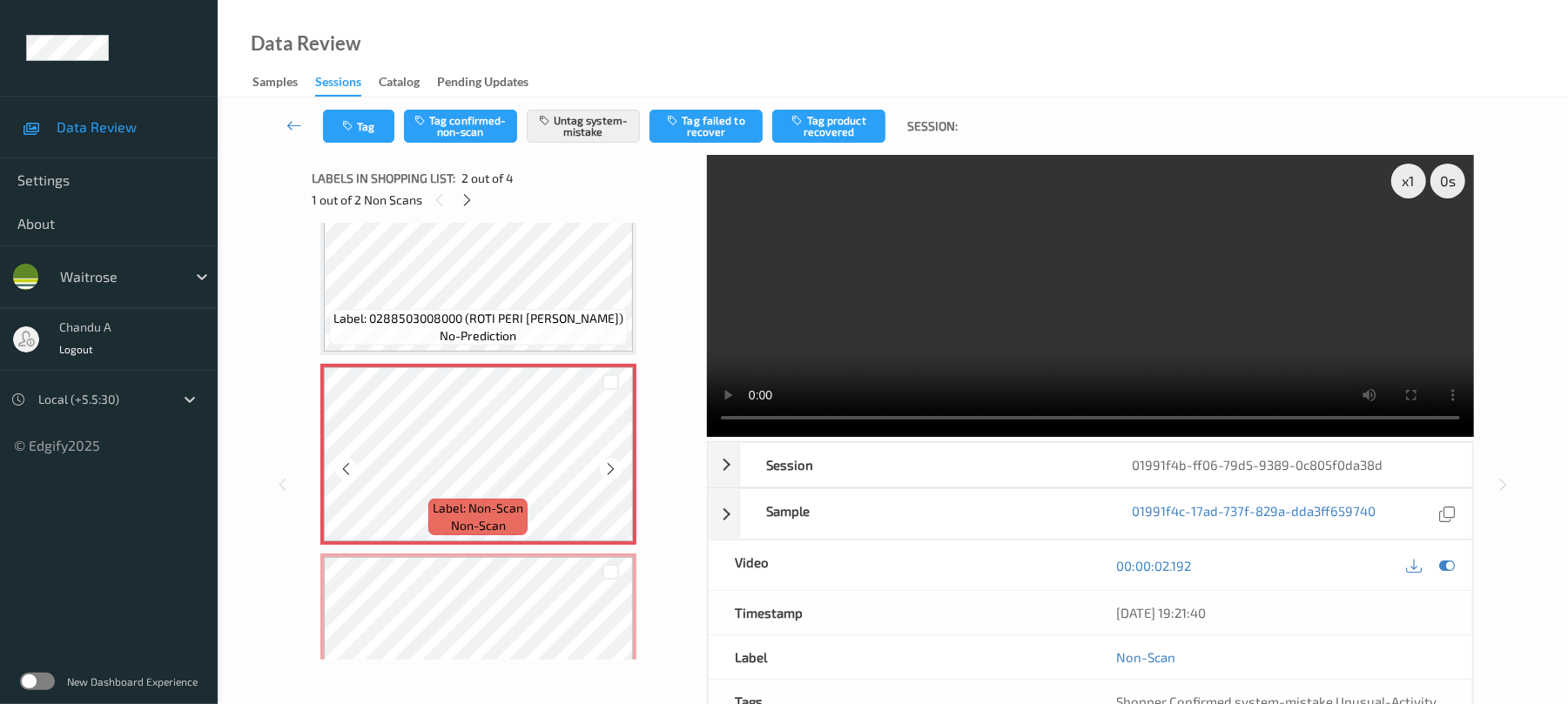
scroll to position [116, 0]
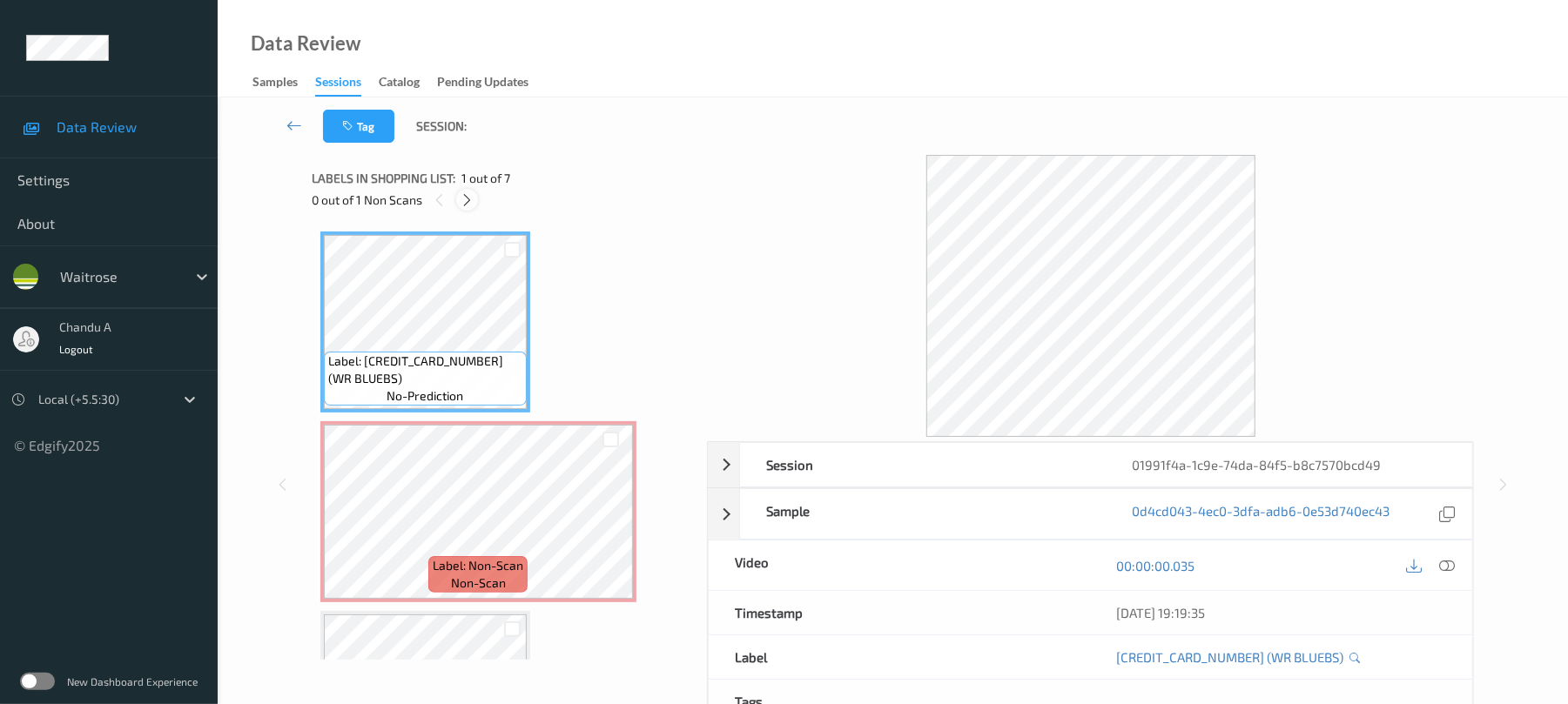
click at [474, 198] on icon at bounding box center [467, 199] width 14 height 15
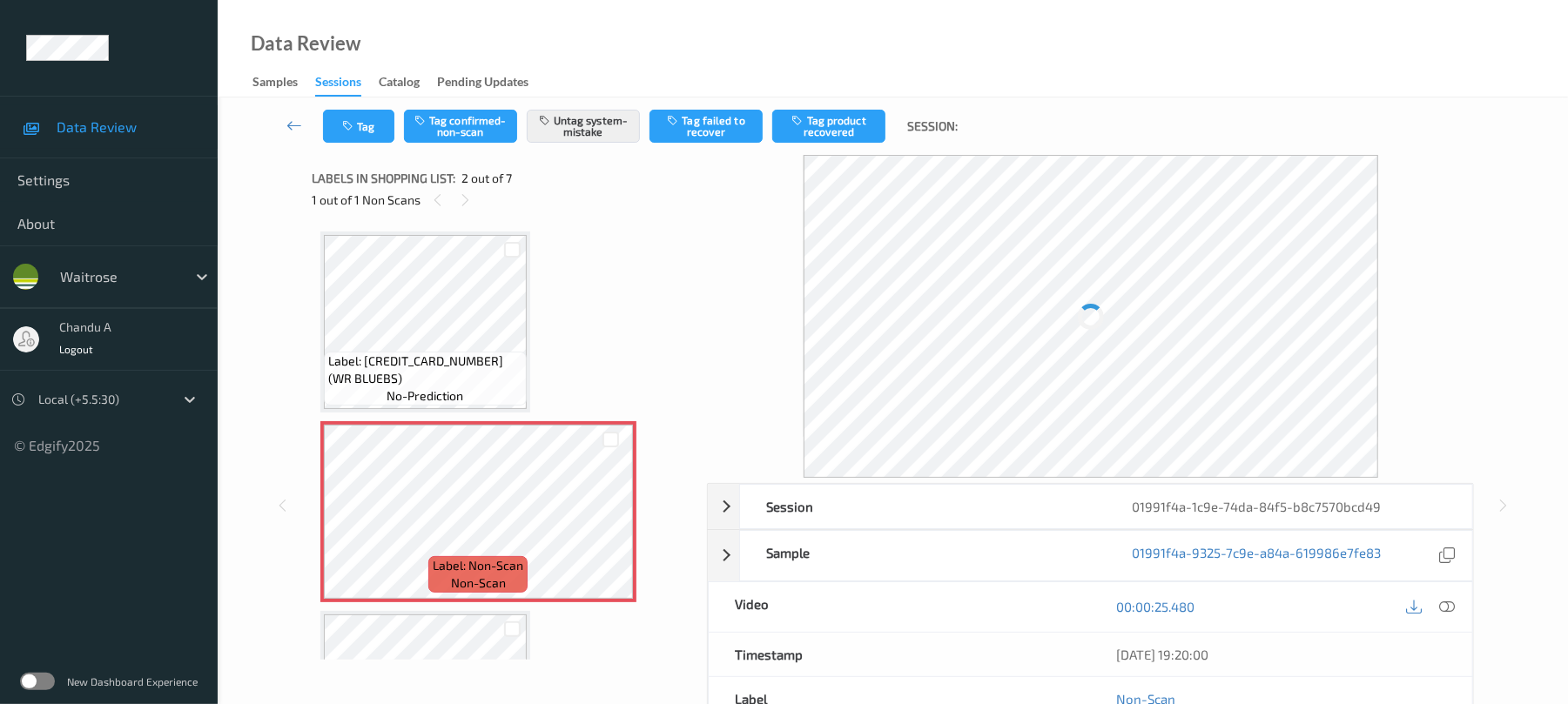
scroll to position [9, 0]
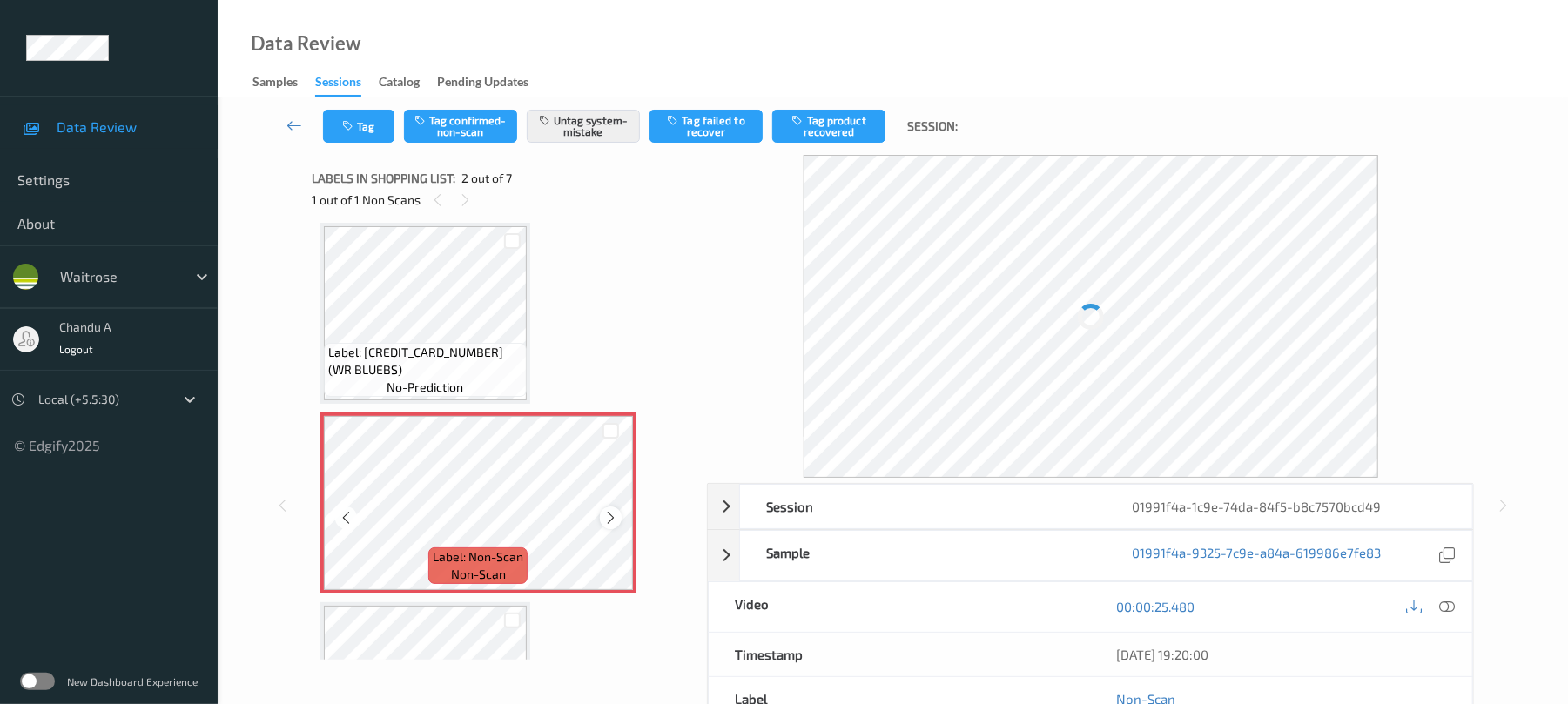
click at [611, 513] on icon at bounding box center [611, 517] width 14 height 15
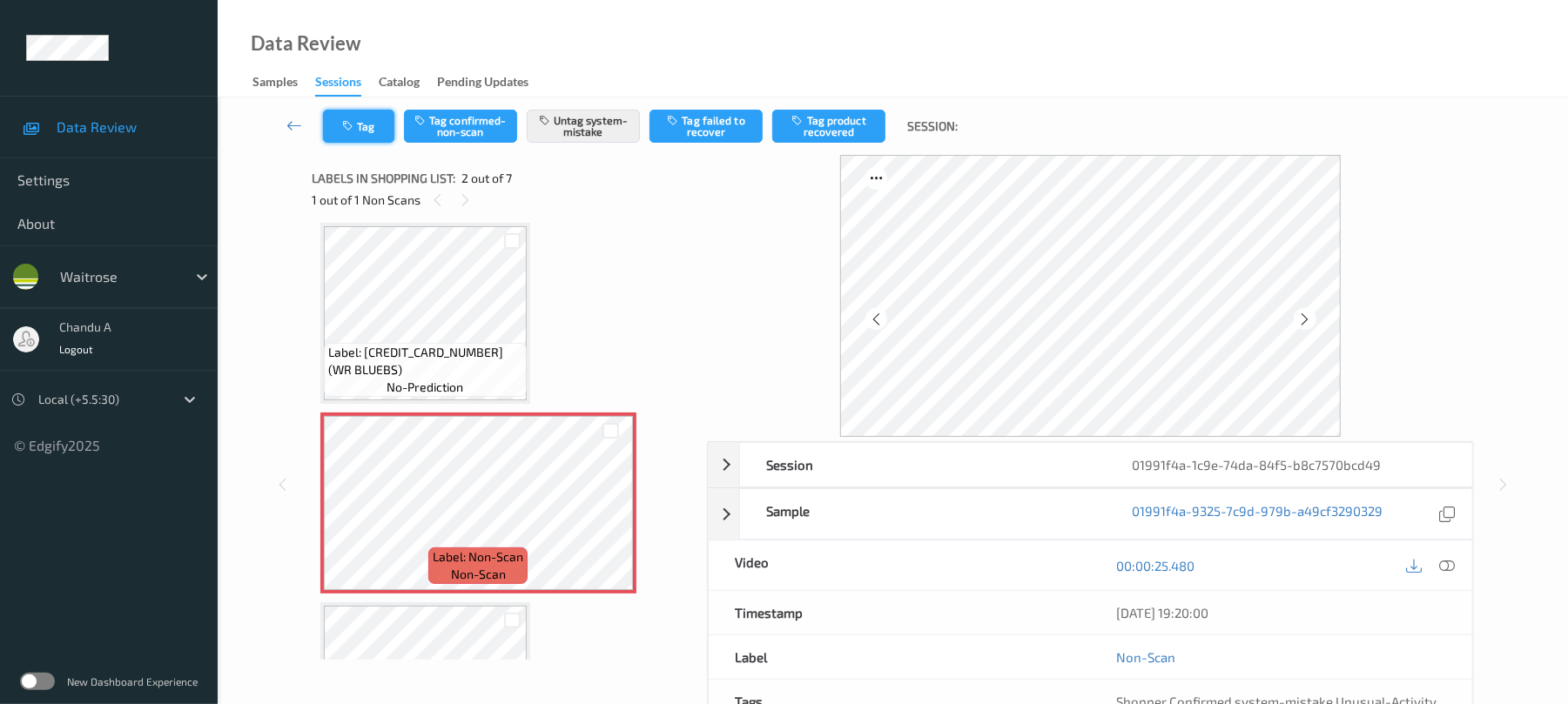
click at [358, 120] on button "Tag" at bounding box center [358, 126] width 71 height 33
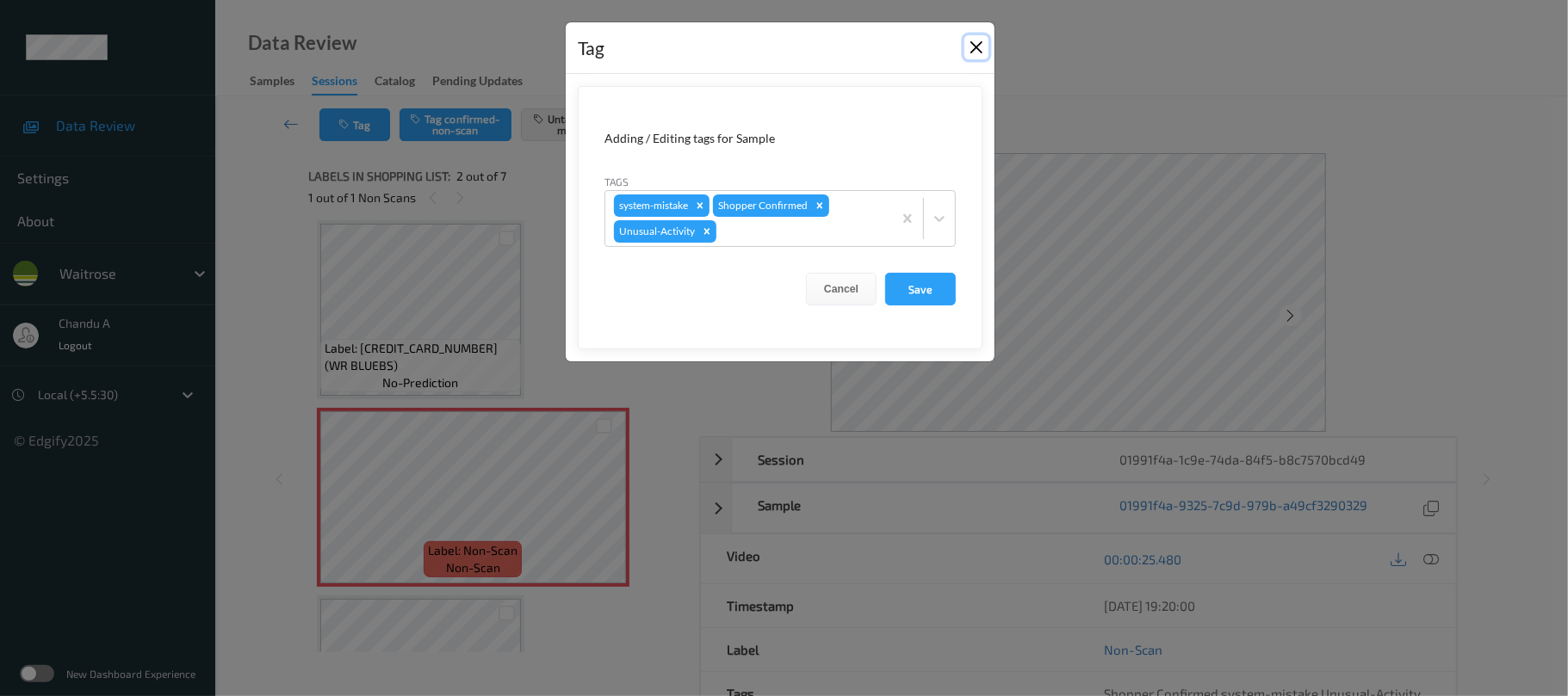
click at [975, 50] on button "Close" at bounding box center [976, 47] width 24 height 24
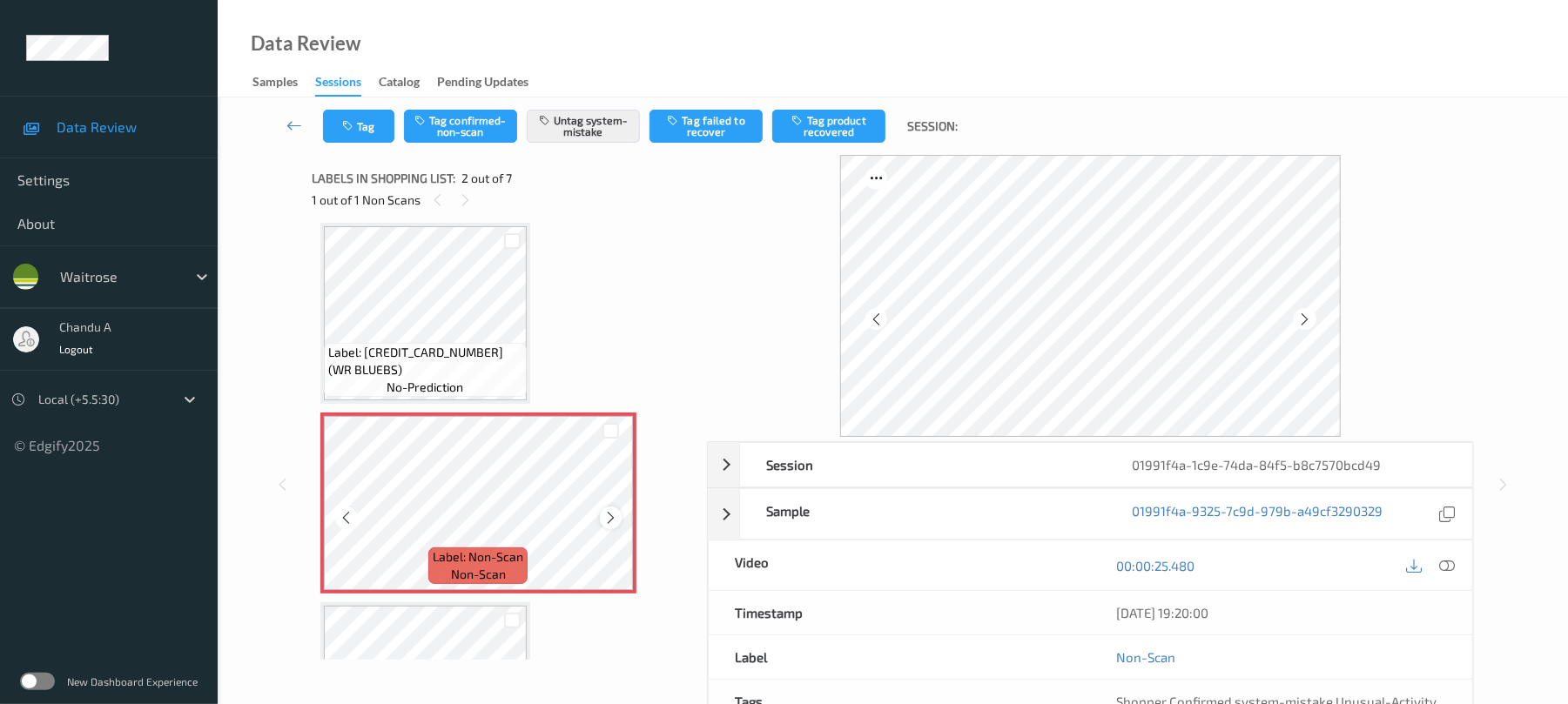
click at [603, 515] on icon at bounding box center [611, 517] width 14 height 15
click at [603, 516] on icon at bounding box center [611, 517] width 14 height 15
click at [376, 139] on button "Tag" at bounding box center [358, 126] width 71 height 33
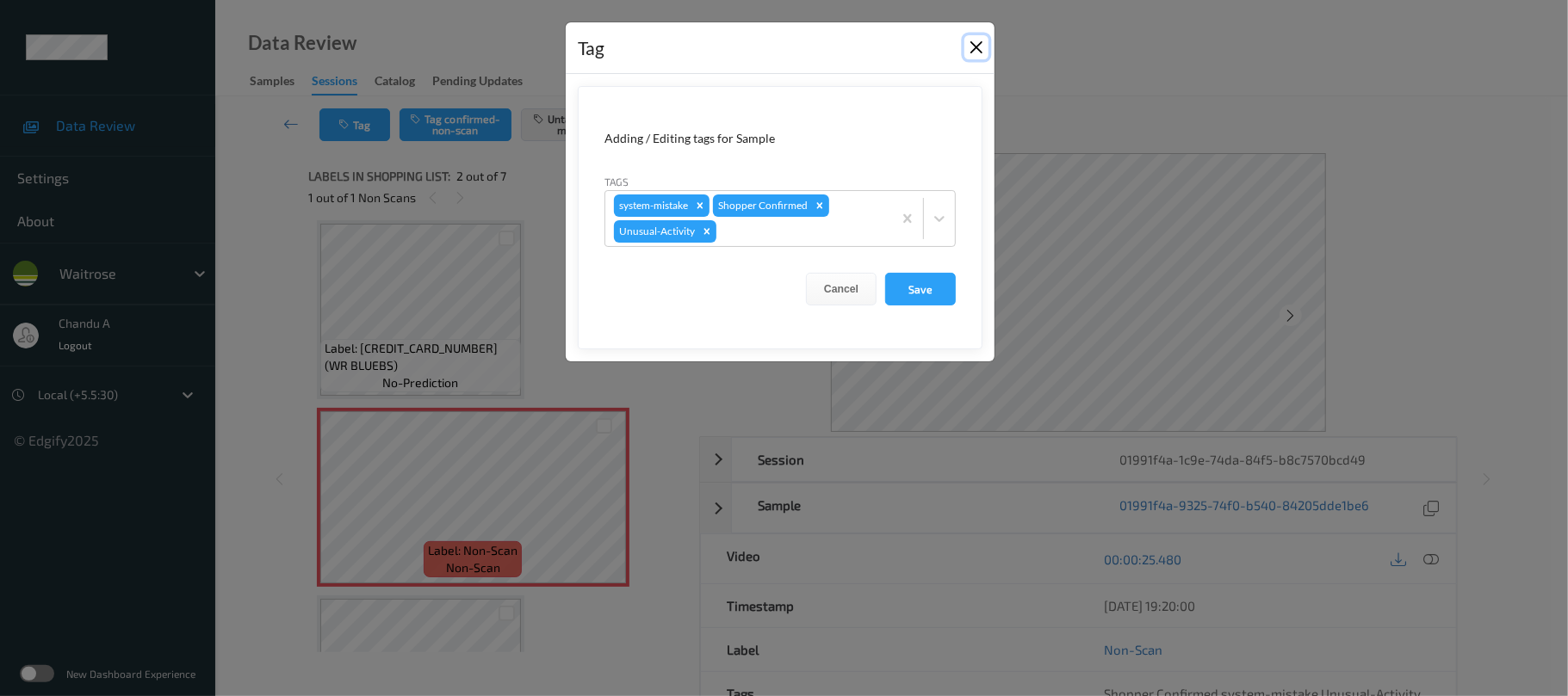
click at [969, 46] on button "Close" at bounding box center [976, 47] width 24 height 24
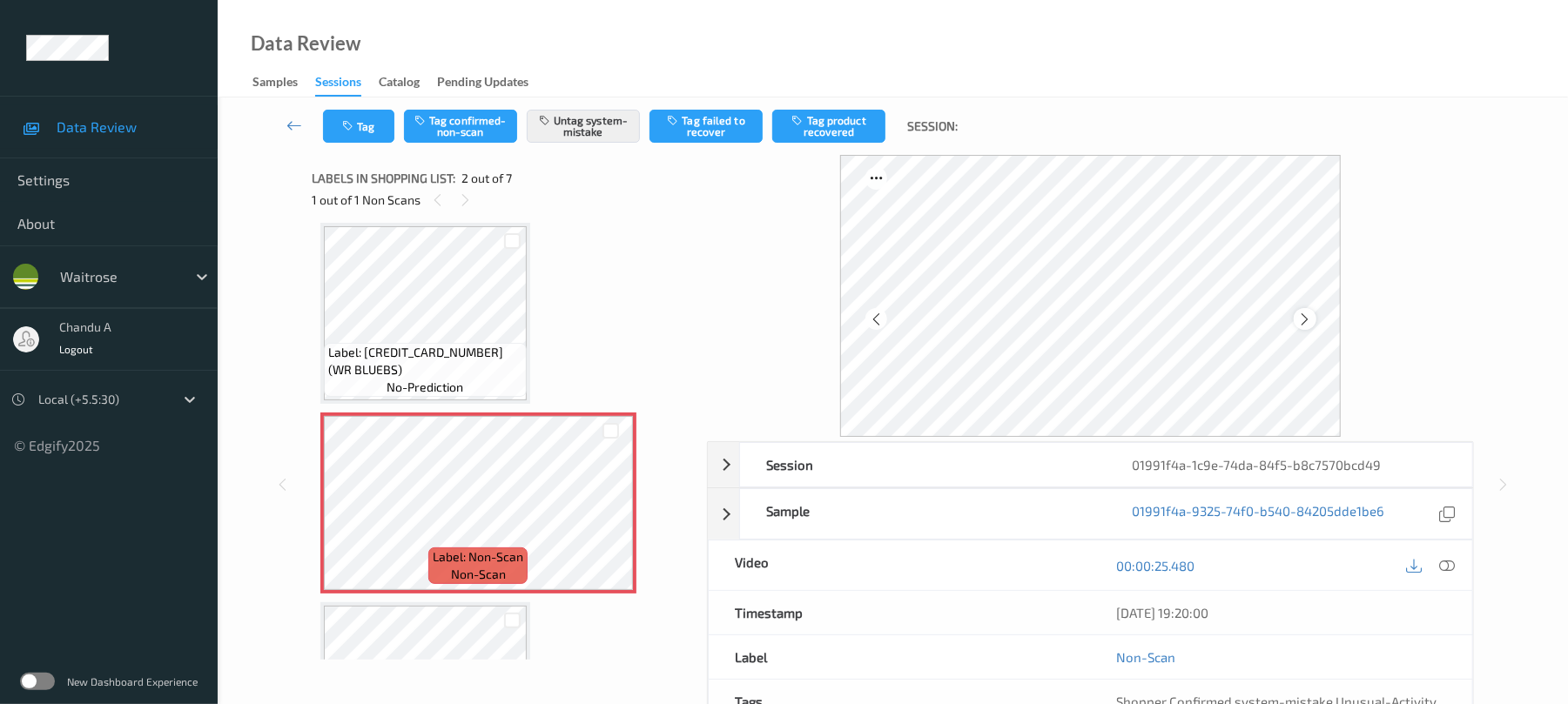
click at [1302, 319] on icon at bounding box center [1304, 319] width 14 height 15
click at [1303, 319] on icon at bounding box center [1304, 319] width 14 height 15
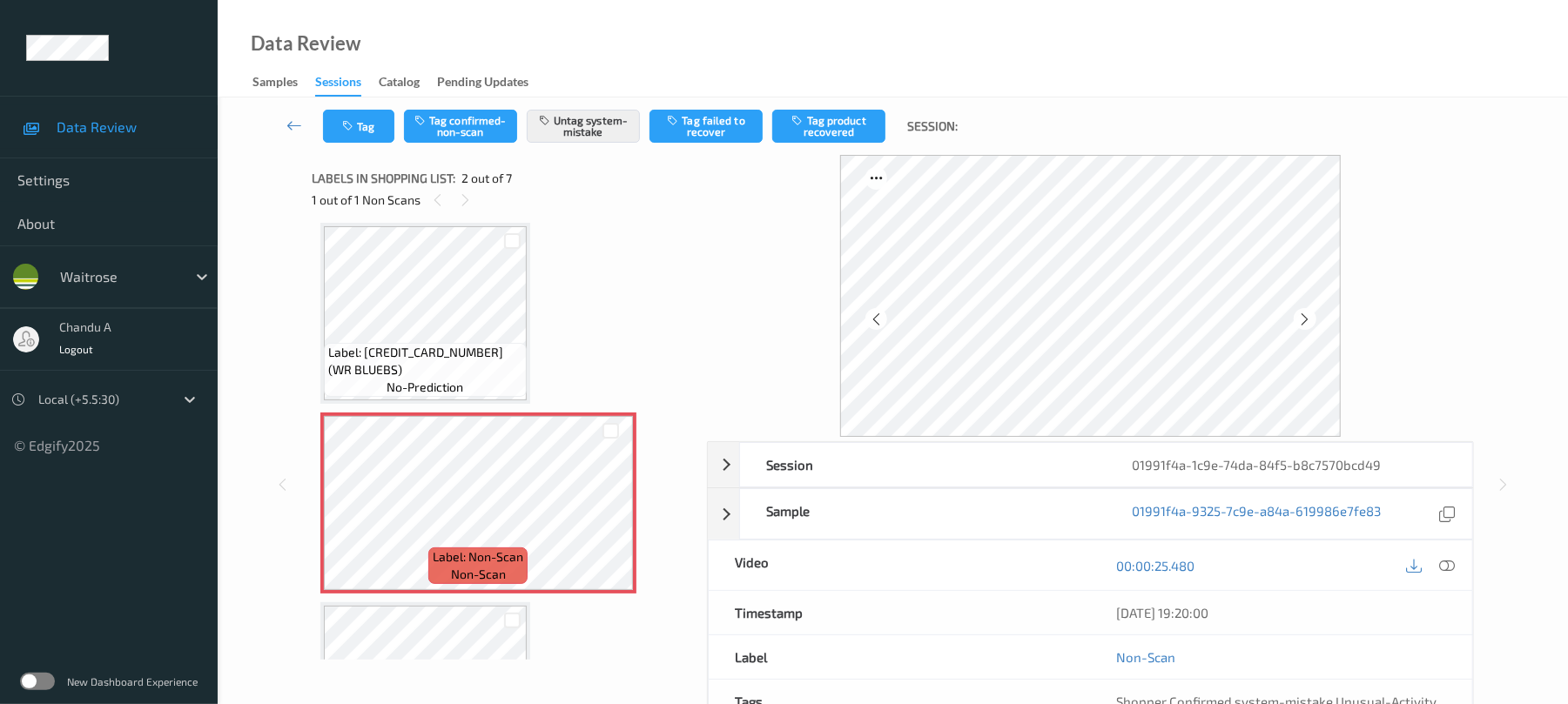
click at [1303, 319] on icon at bounding box center [1304, 319] width 14 height 15
click at [608, 519] on icon at bounding box center [611, 517] width 14 height 15
click at [354, 140] on button "Tag" at bounding box center [358, 126] width 71 height 33
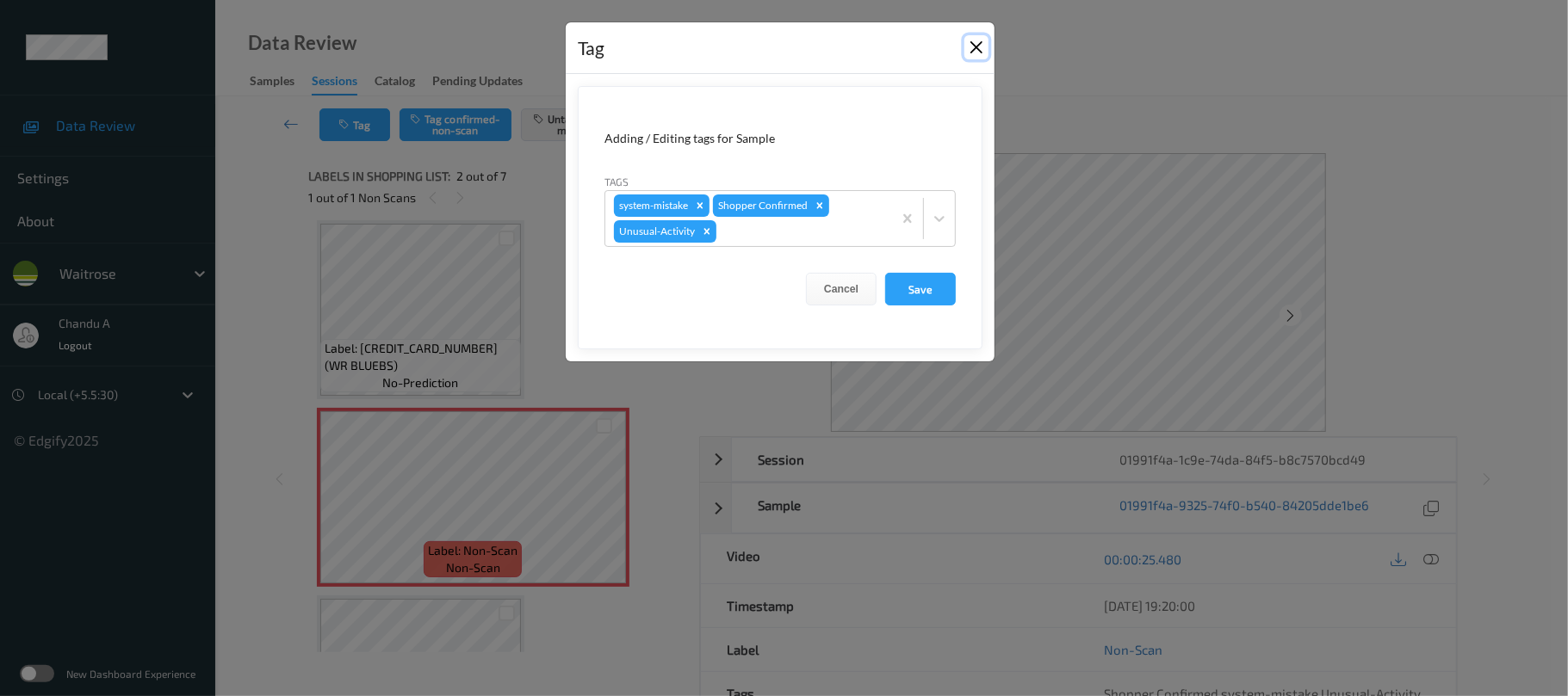
click at [972, 42] on button "Close" at bounding box center [976, 47] width 24 height 24
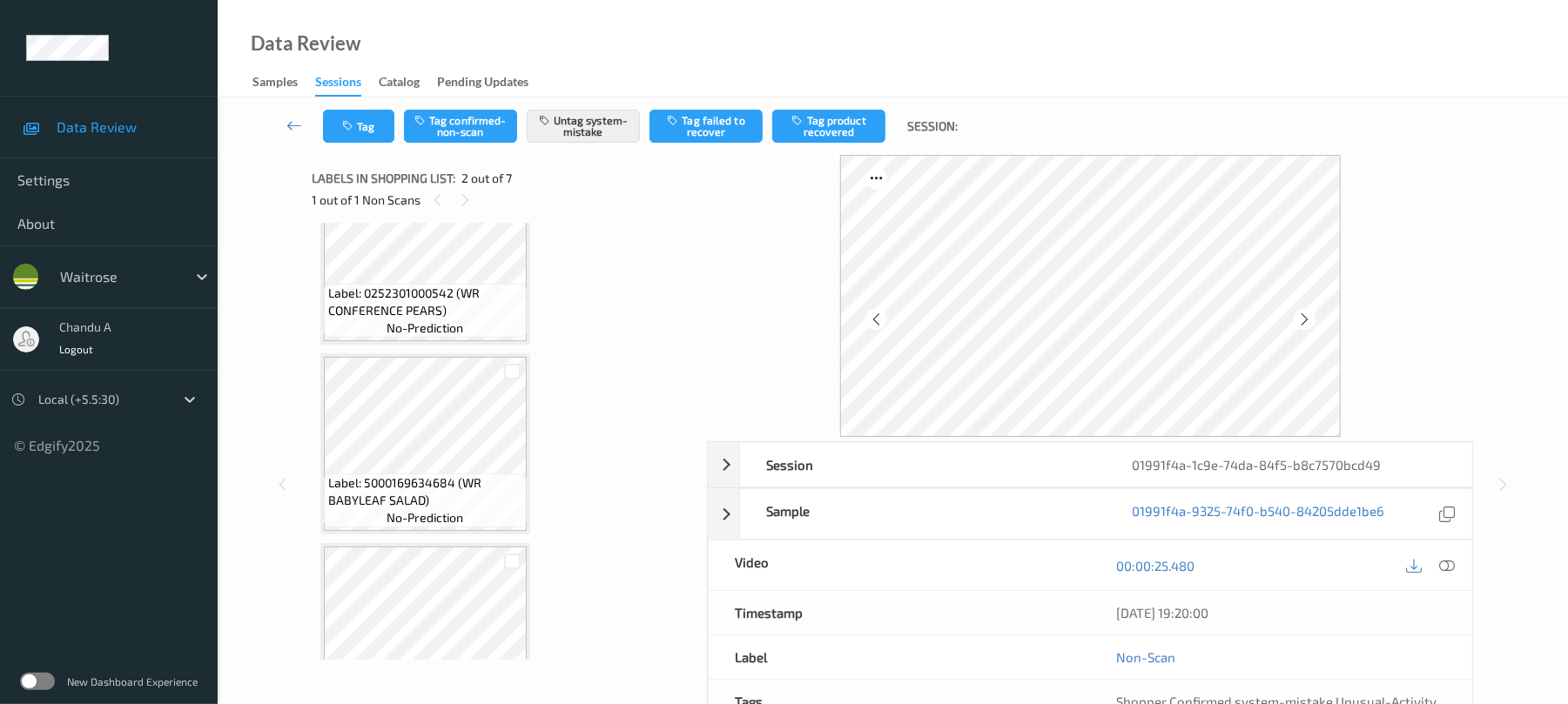
scroll to position [473, 0]
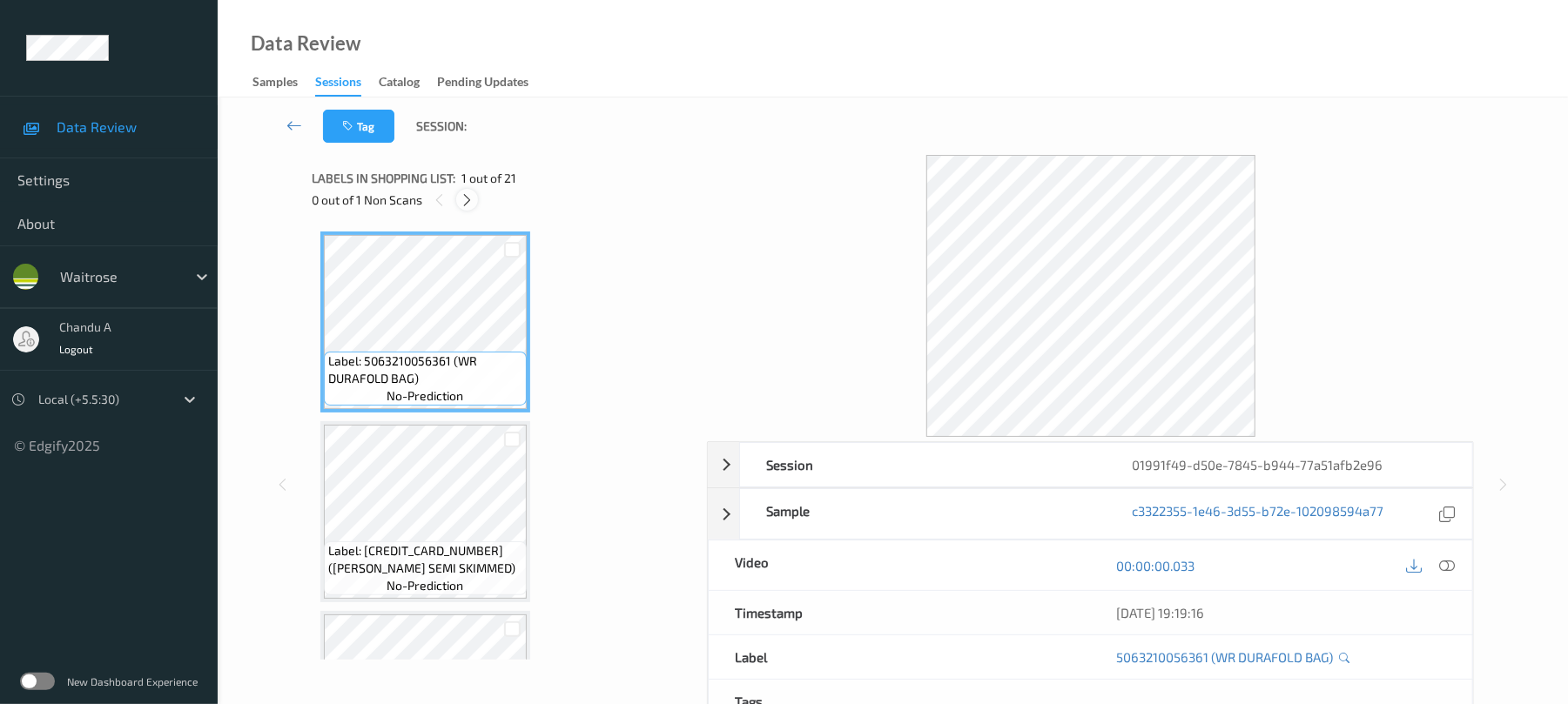
click at [464, 202] on icon at bounding box center [467, 199] width 14 height 15
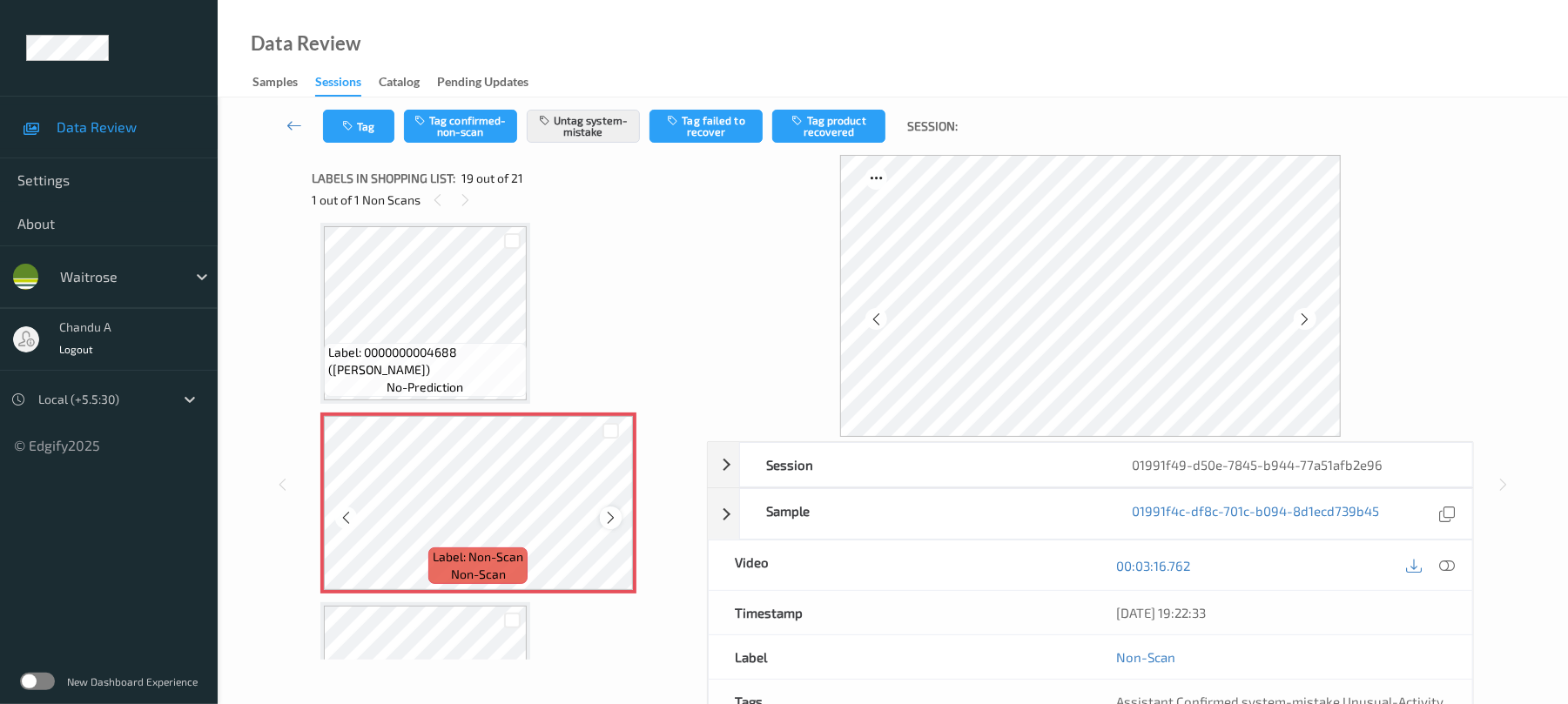
click at [609, 513] on icon at bounding box center [611, 517] width 14 height 15
click at [355, 119] on button "Tag" at bounding box center [358, 126] width 71 height 33
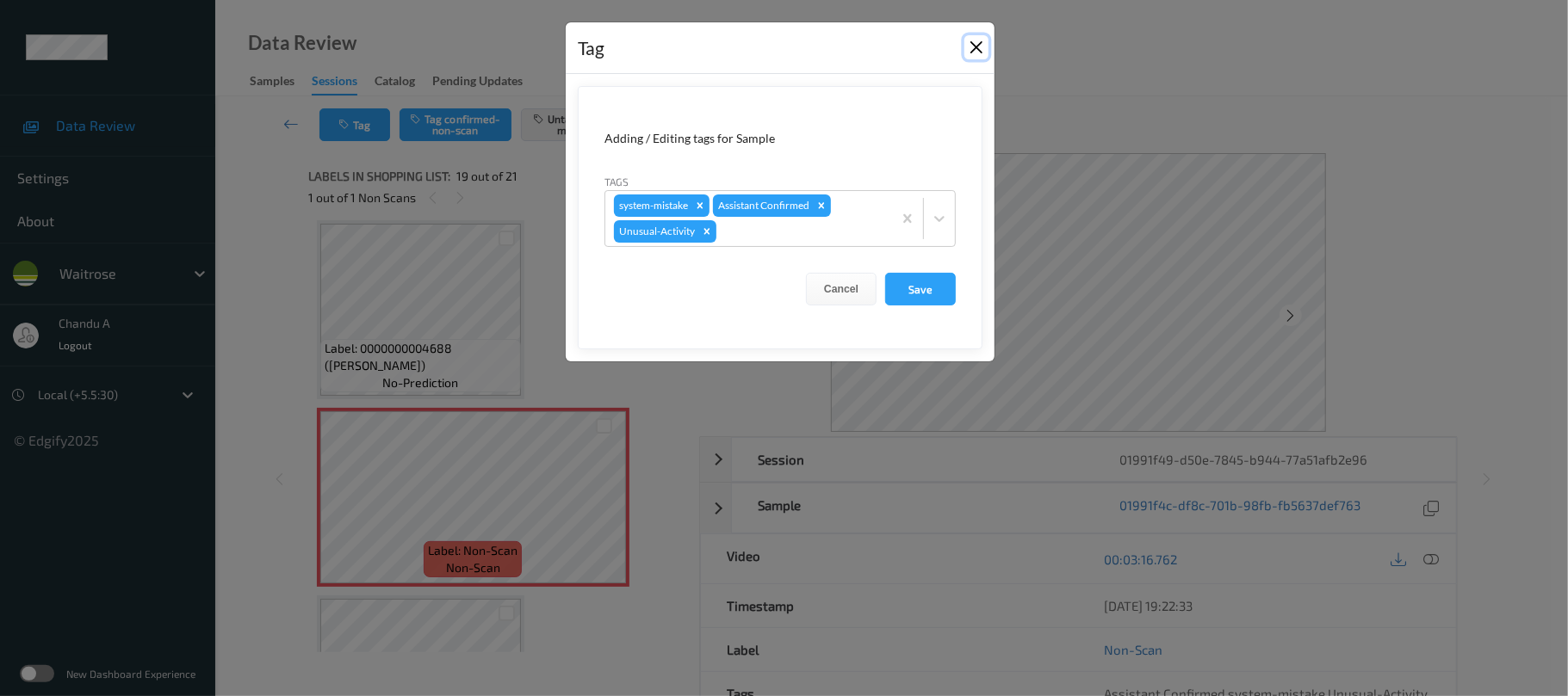
click at [975, 46] on button "Close" at bounding box center [976, 47] width 24 height 24
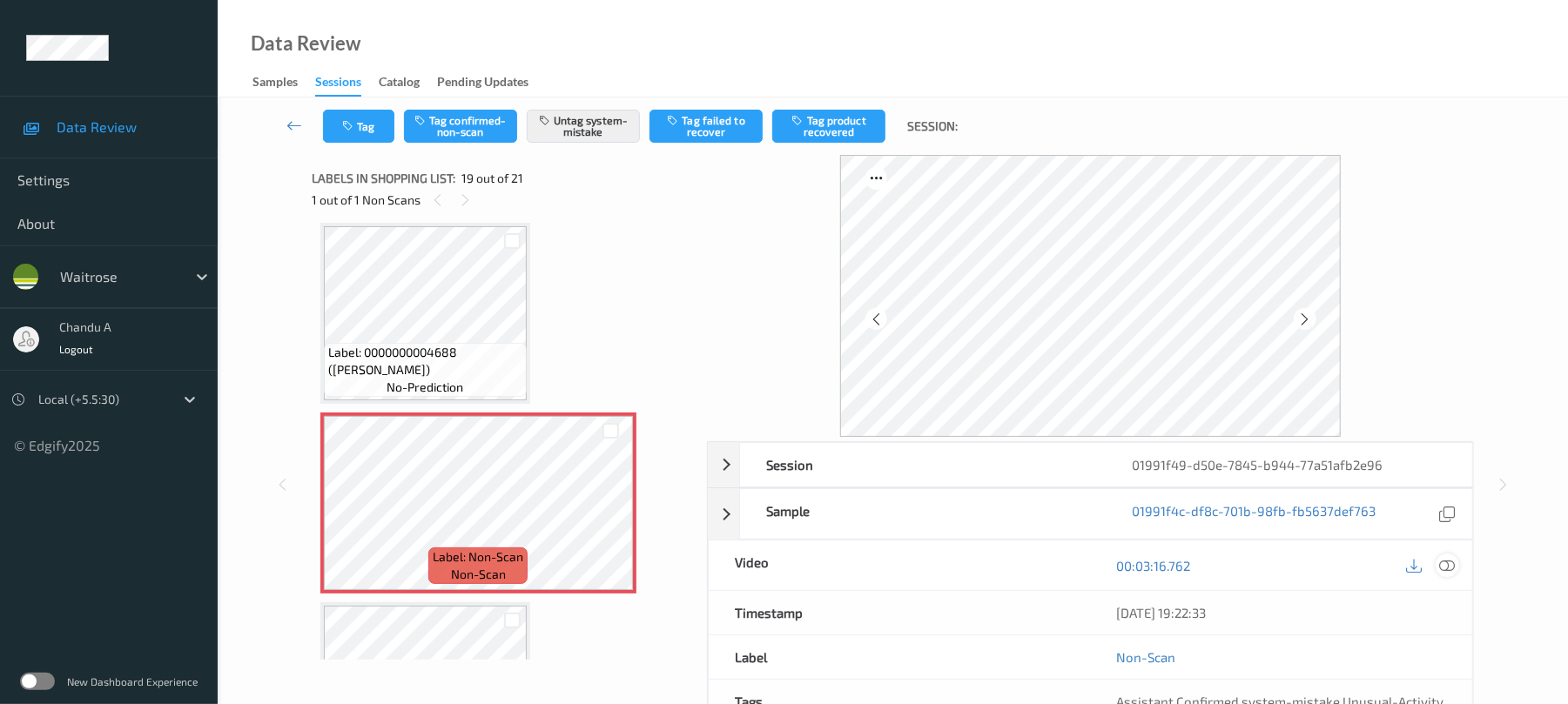
click at [1453, 568] on icon at bounding box center [1447, 565] width 15 height 15
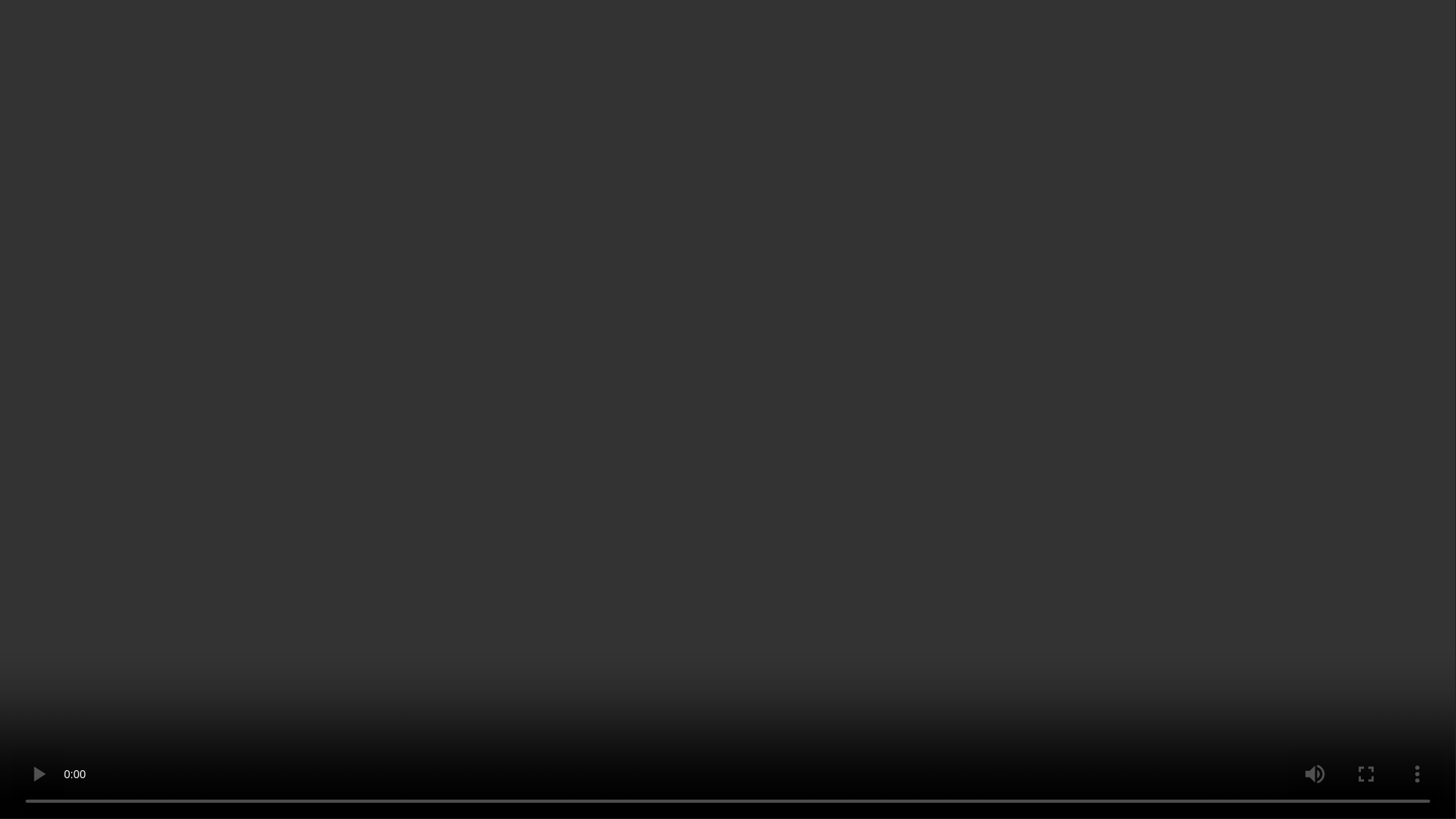
click at [865, 482] on video at bounding box center [728, 409] width 1456 height 819
click at [739, 191] on video at bounding box center [728, 409] width 1456 height 819
click at [719, 461] on video at bounding box center [728, 409] width 1456 height 819
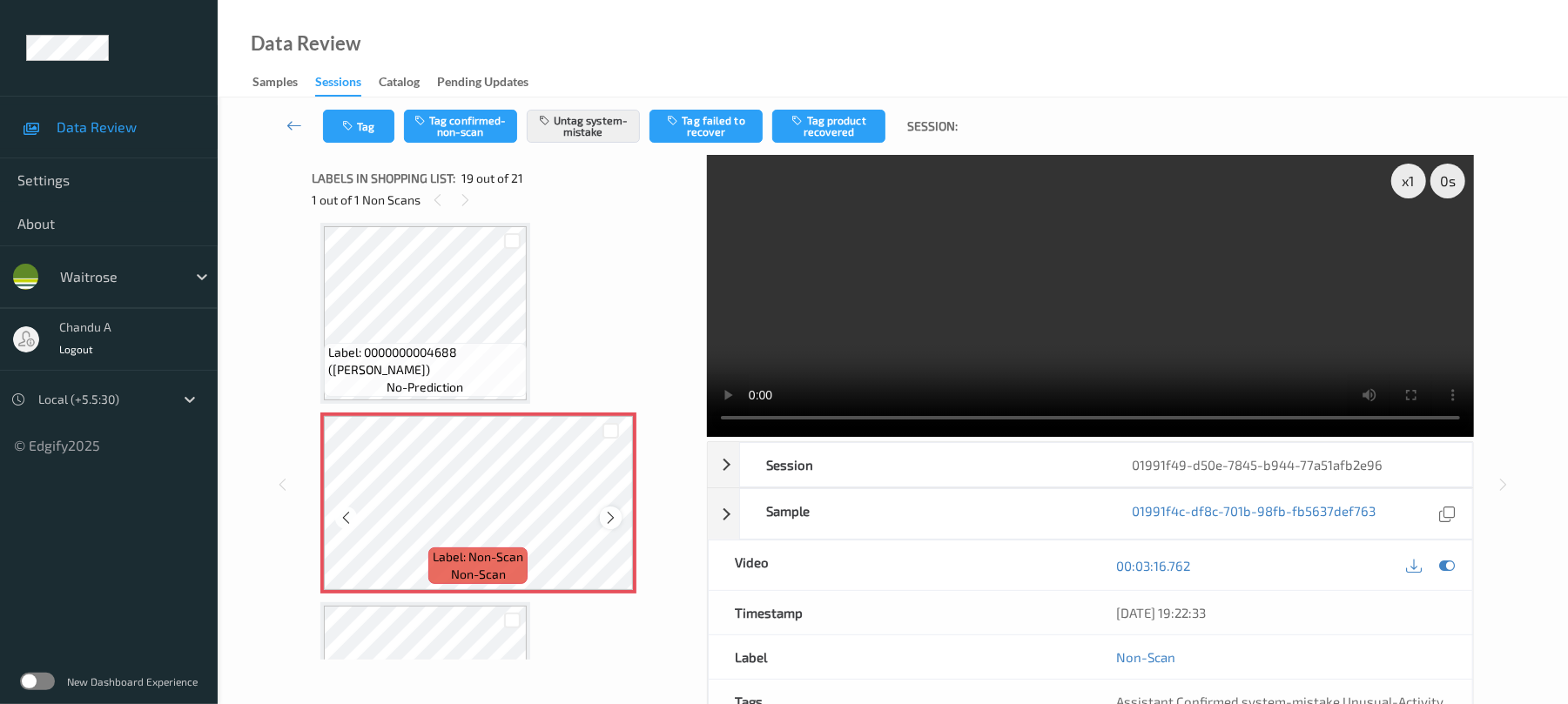
click at [608, 515] on icon at bounding box center [611, 517] width 14 height 15
click at [360, 136] on button "Tag" at bounding box center [358, 126] width 71 height 33
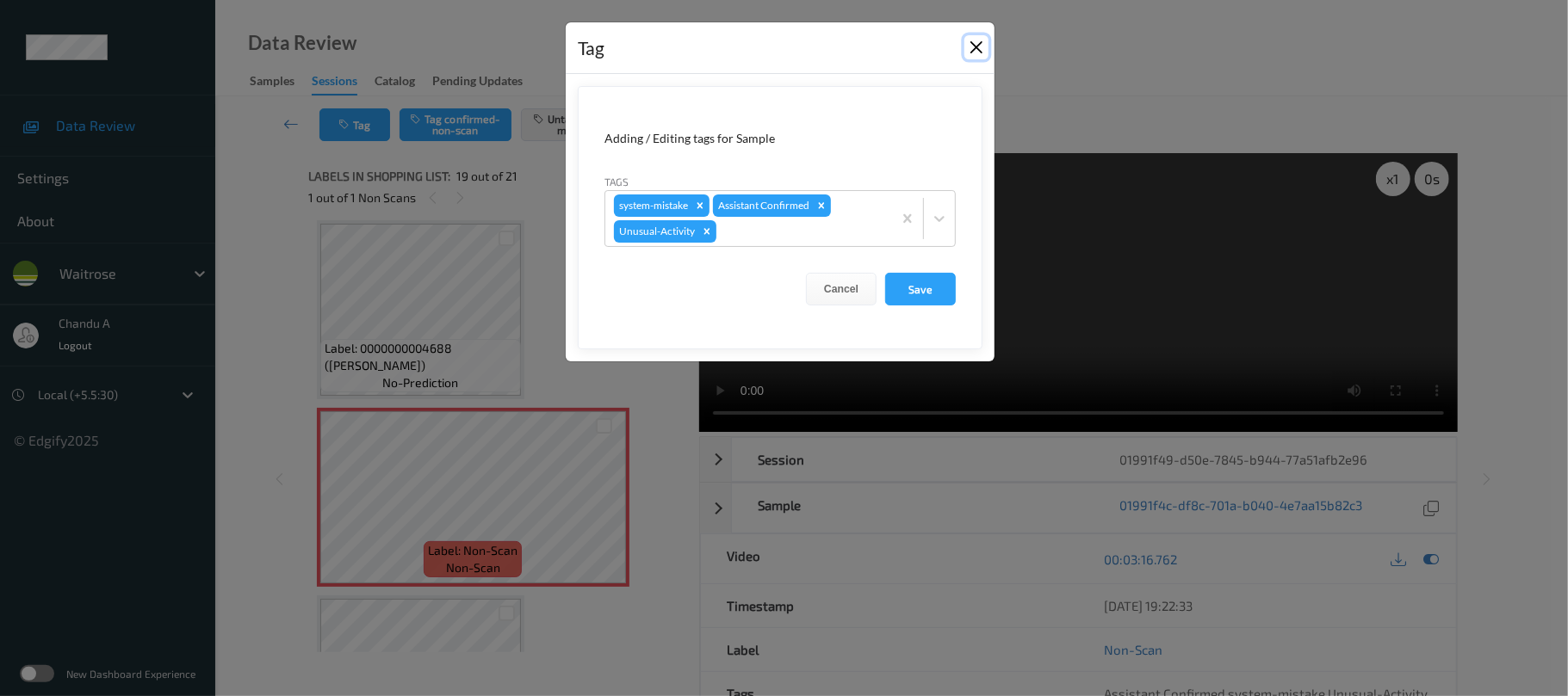
click at [983, 46] on button "Close" at bounding box center [976, 47] width 24 height 24
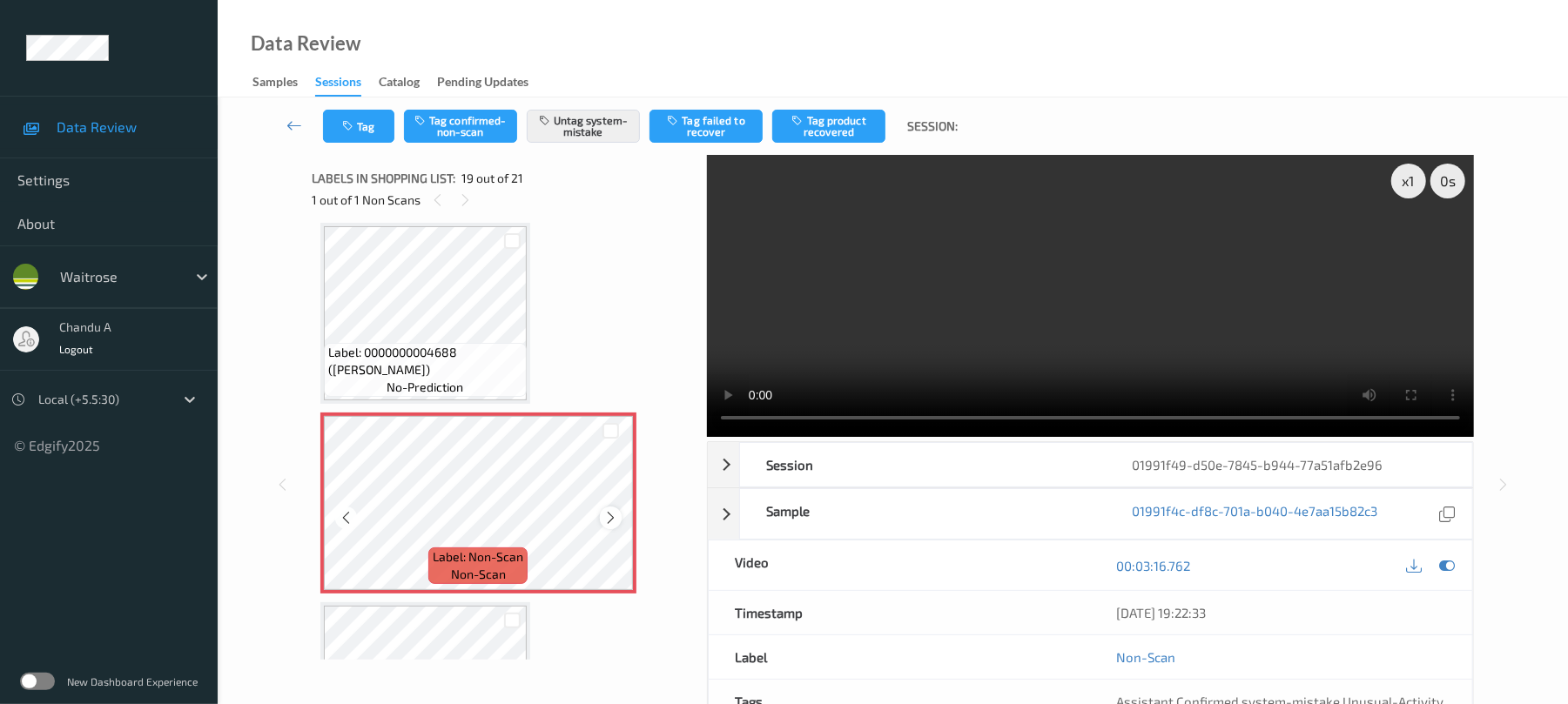
click at [612, 520] on icon at bounding box center [611, 517] width 14 height 15
click at [345, 128] on icon "button" at bounding box center [349, 127] width 14 height 13
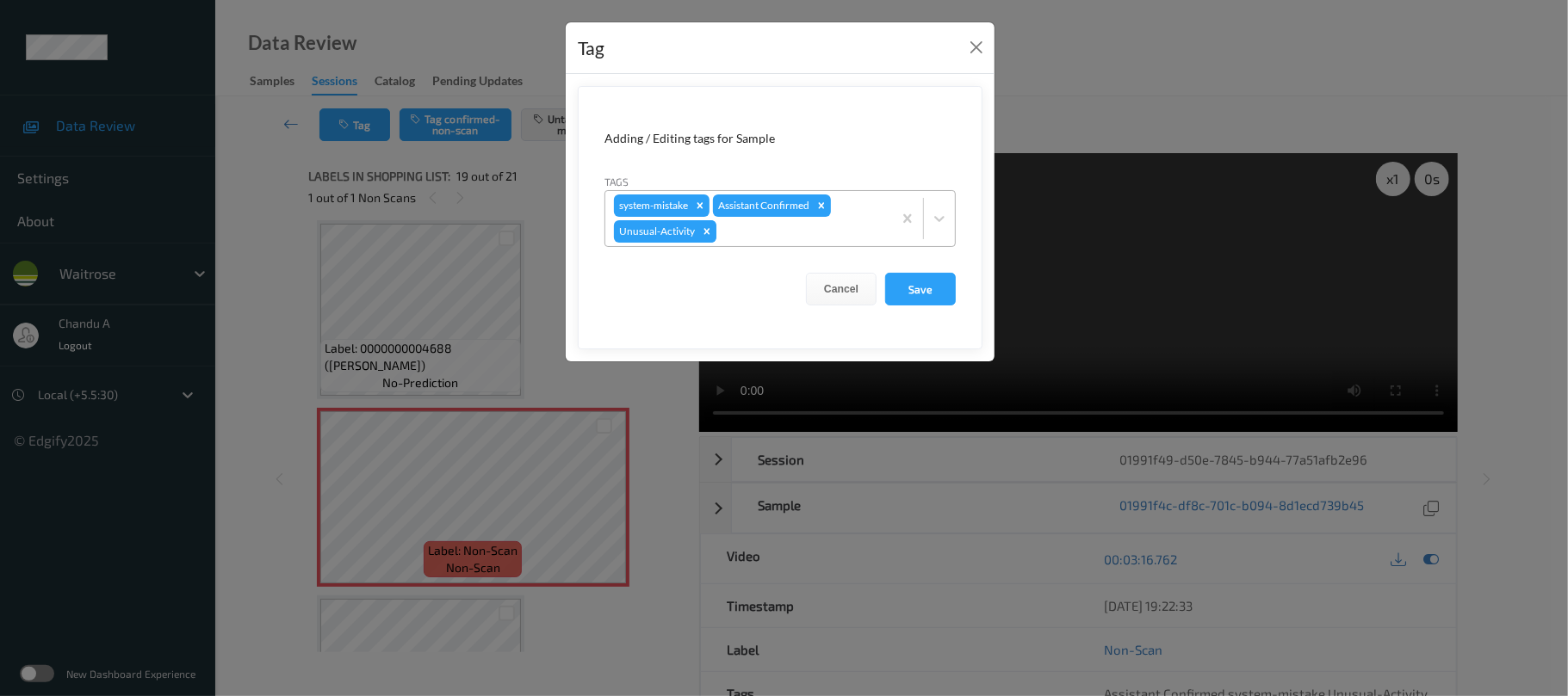
click at [706, 228] on icon "Remove Unusual-Activity" at bounding box center [707, 232] width 12 height 12
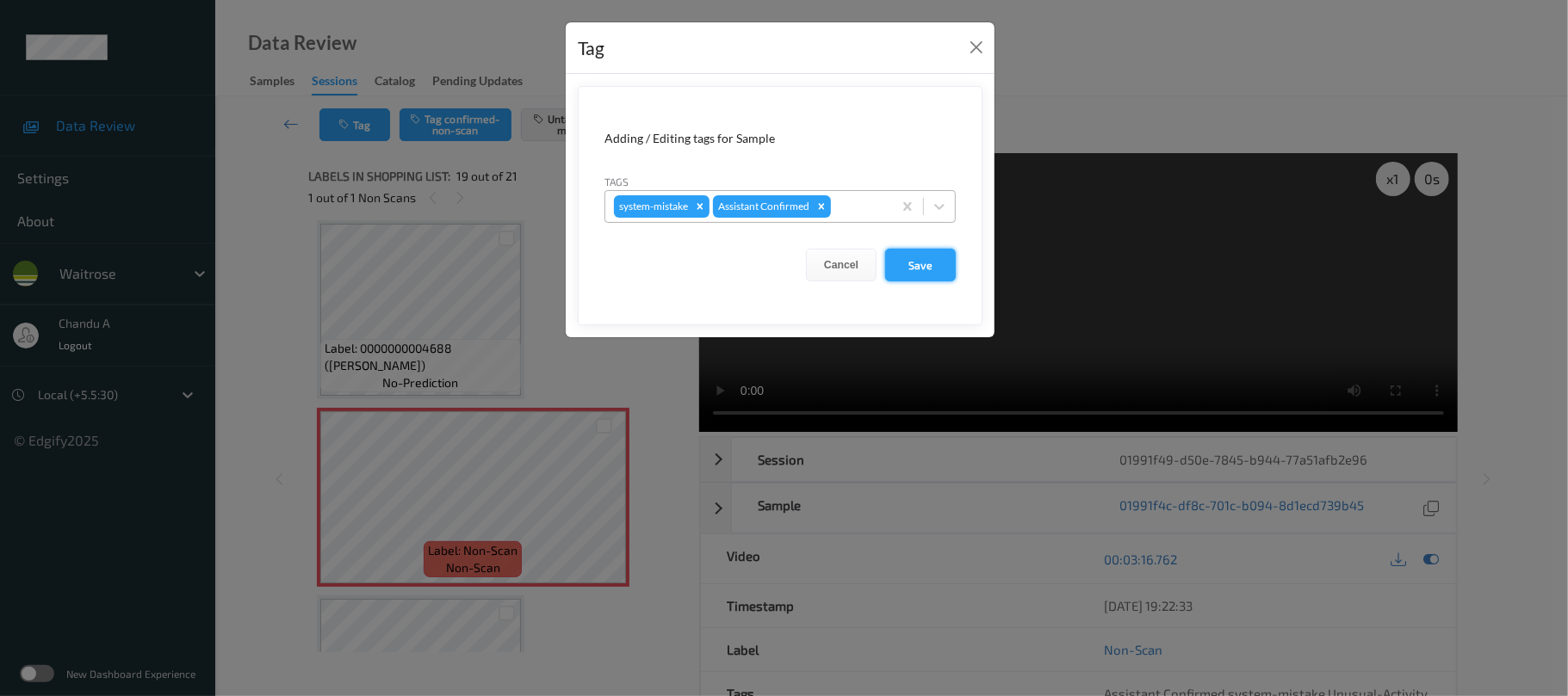
click at [918, 264] on button "Save" at bounding box center [919, 265] width 70 height 33
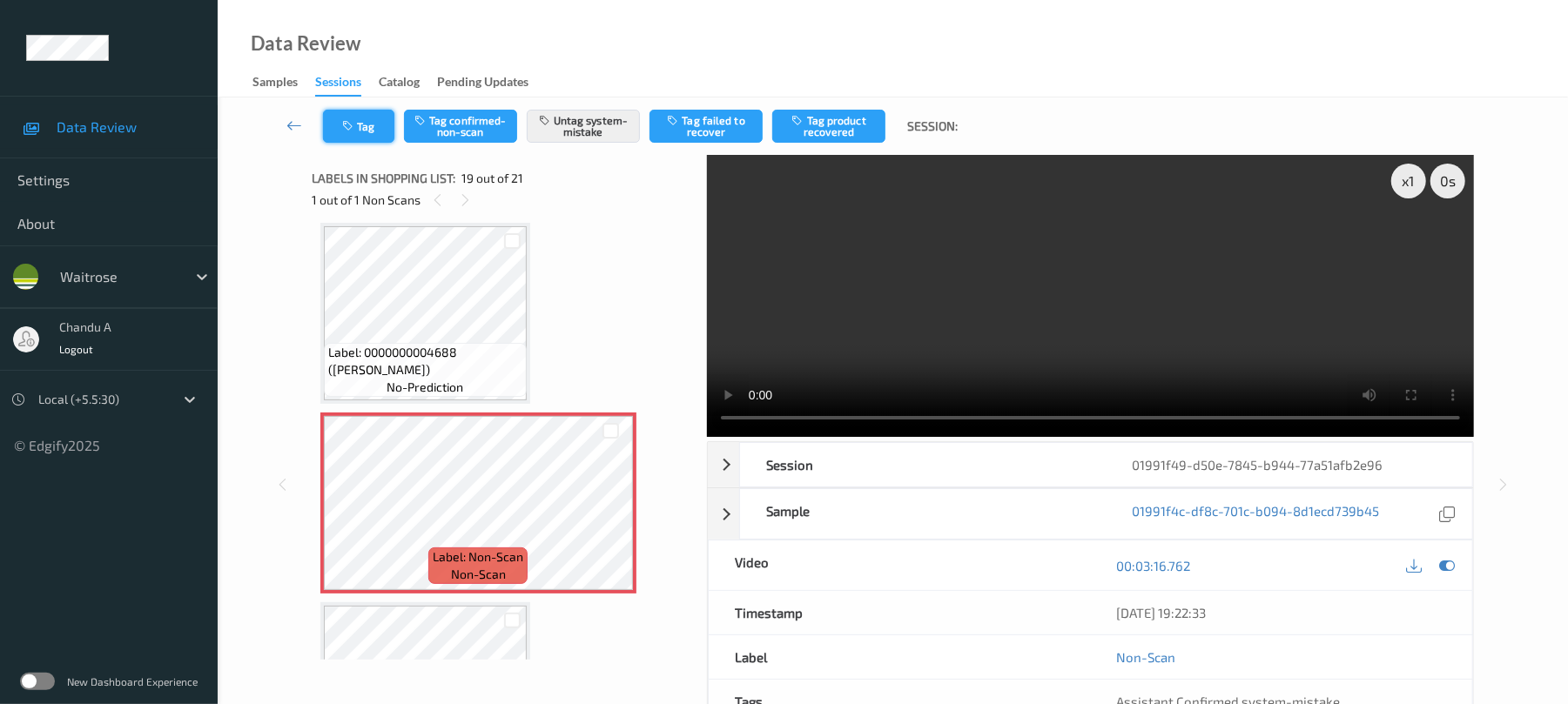
click at [378, 136] on button "Tag" at bounding box center [358, 126] width 71 height 33
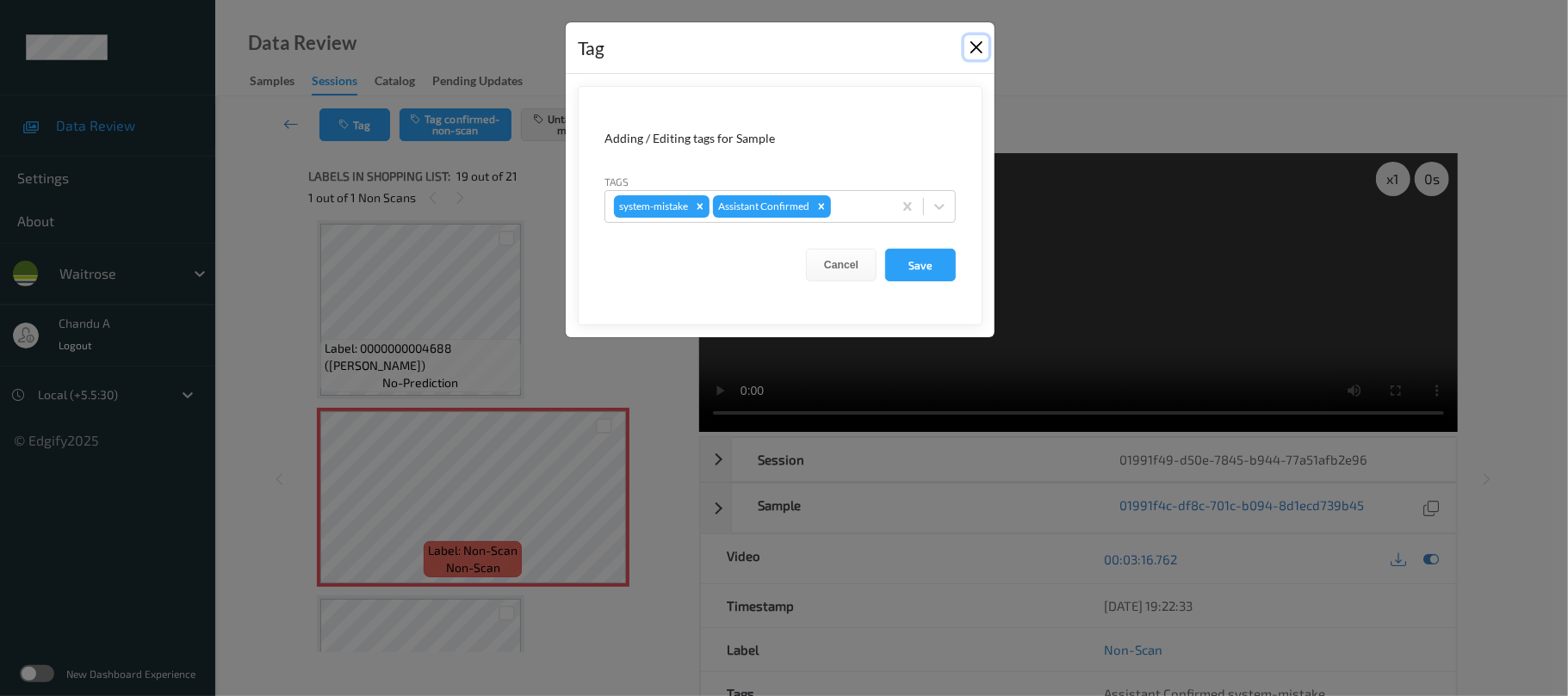
click at [971, 46] on button "Close" at bounding box center [976, 47] width 24 height 24
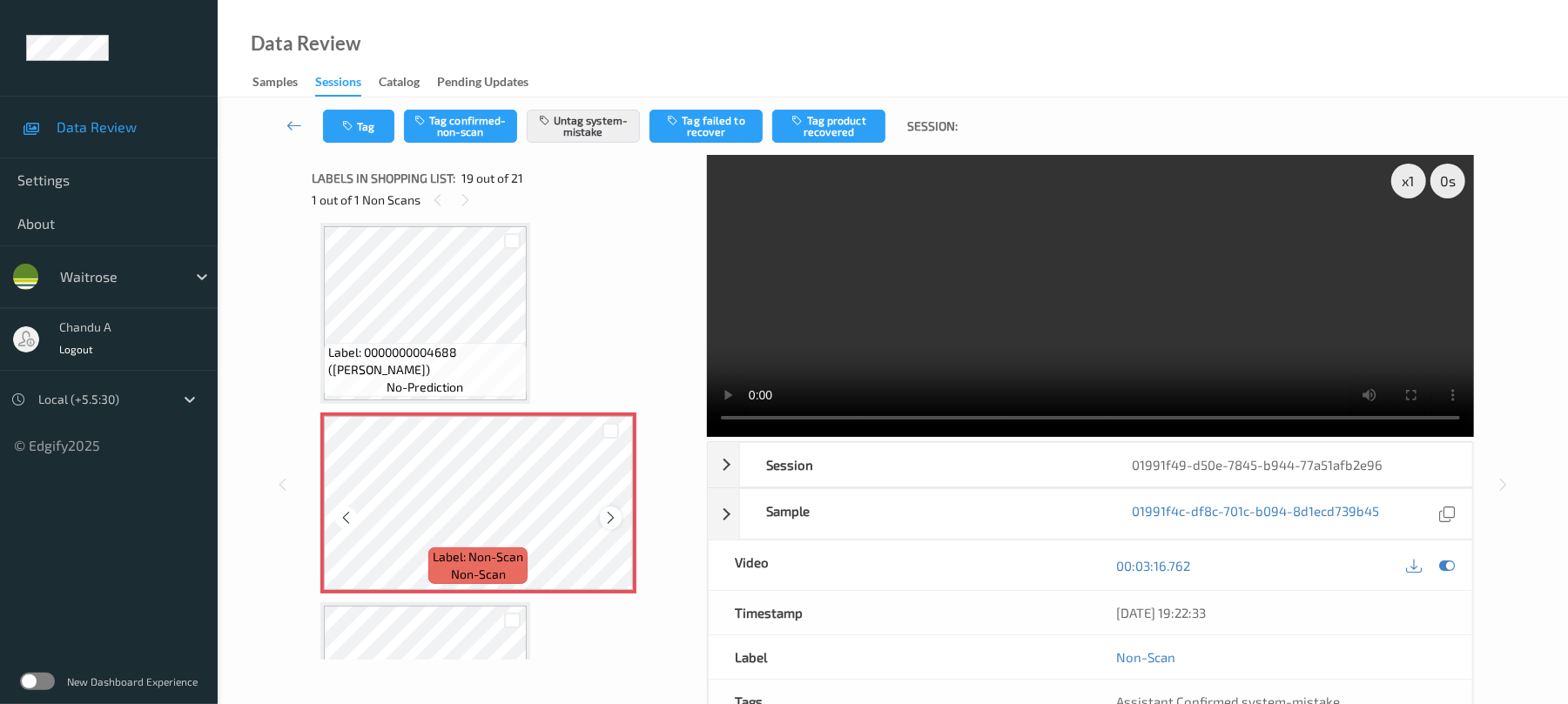
click at [610, 513] on icon at bounding box center [611, 517] width 14 height 15
click at [464, 204] on icon at bounding box center [465, 199] width 14 height 15
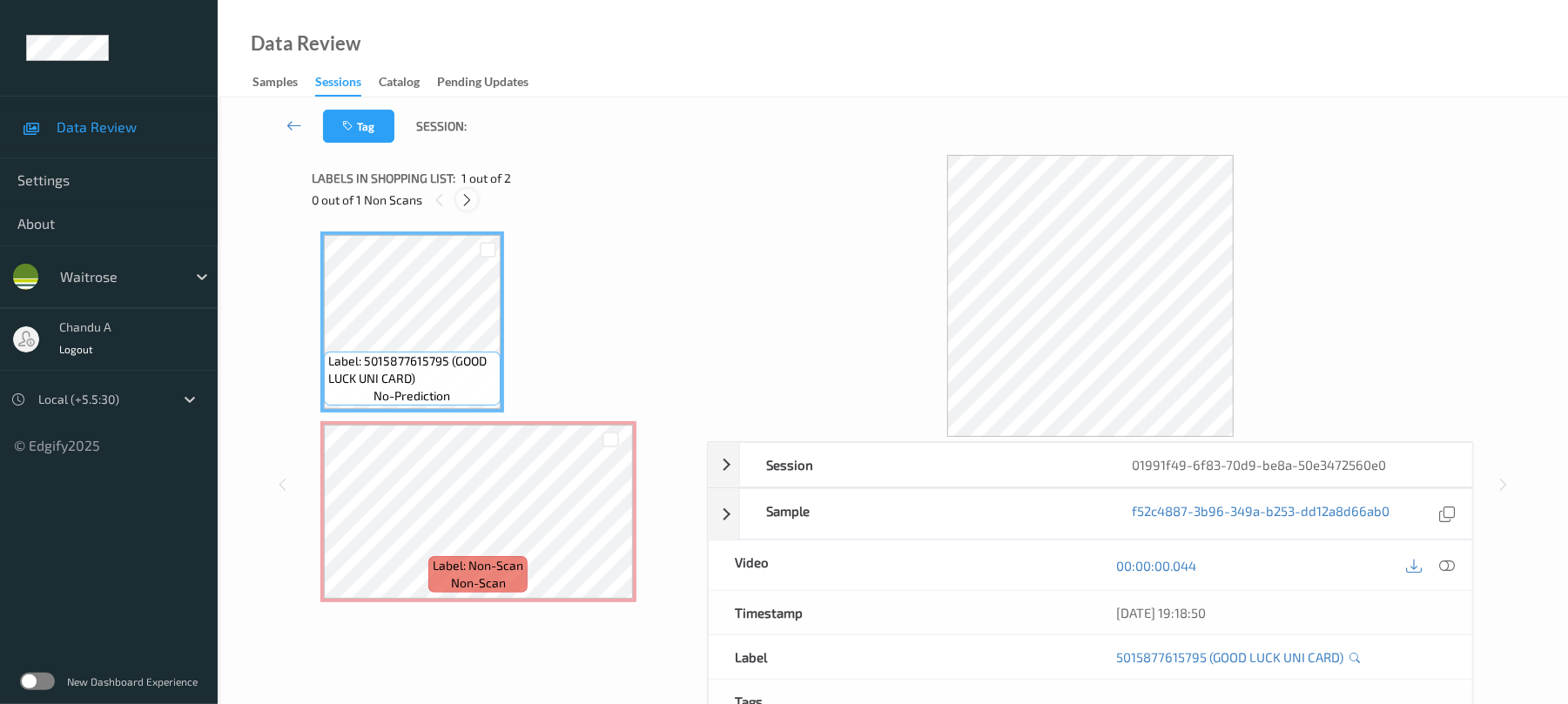
click at [465, 203] on icon at bounding box center [467, 199] width 14 height 15
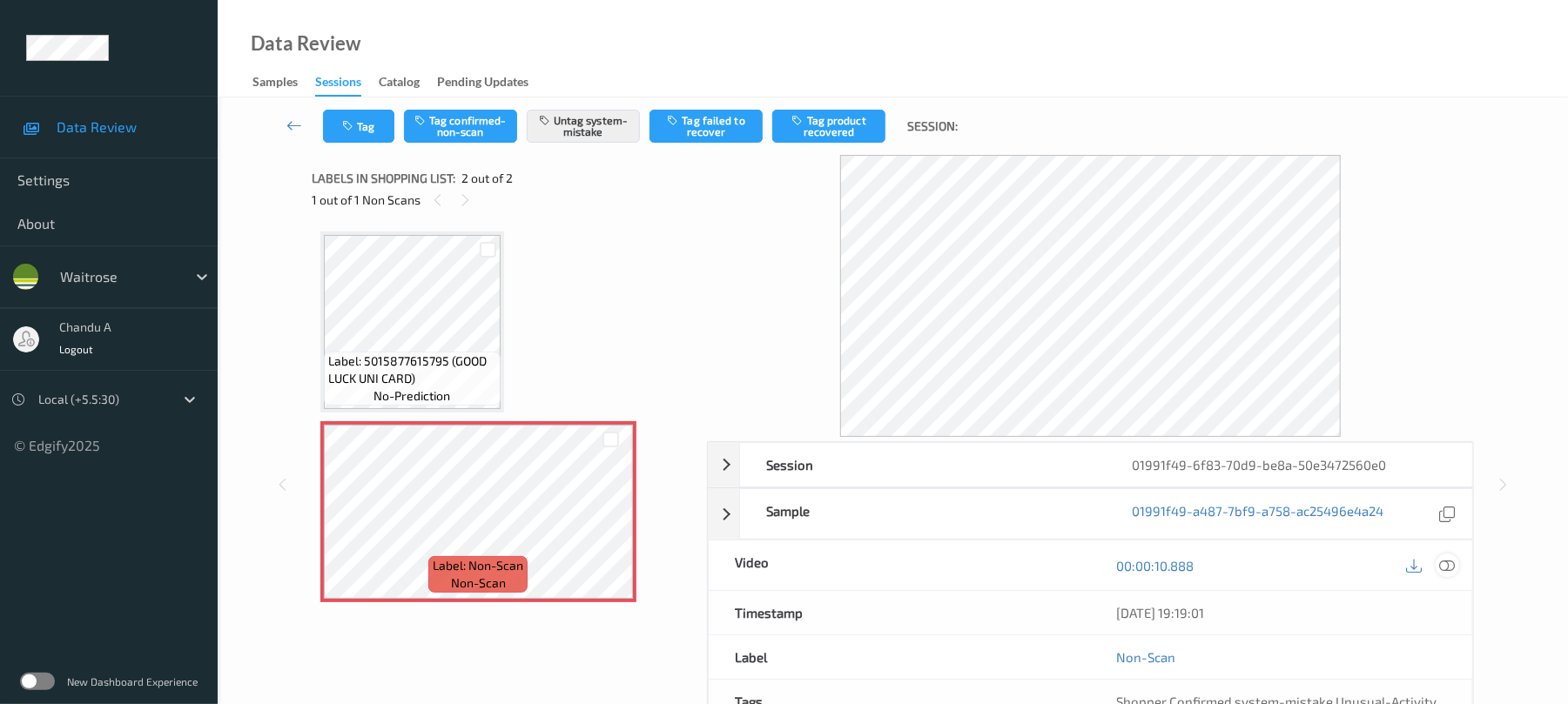
click at [1441, 565] on icon at bounding box center [1447, 565] width 15 height 15
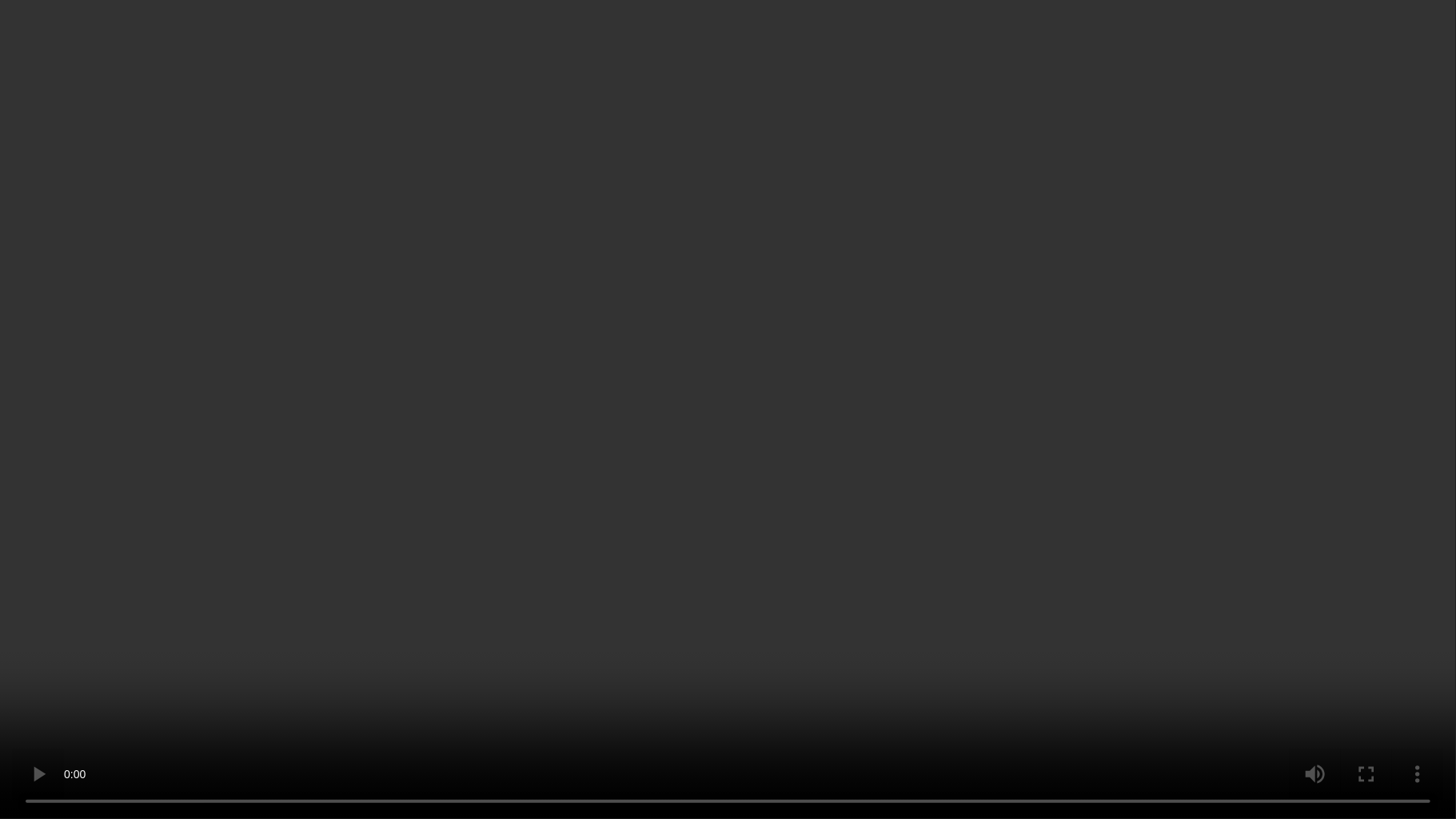
click at [628, 487] on video at bounding box center [728, 409] width 1456 height 819
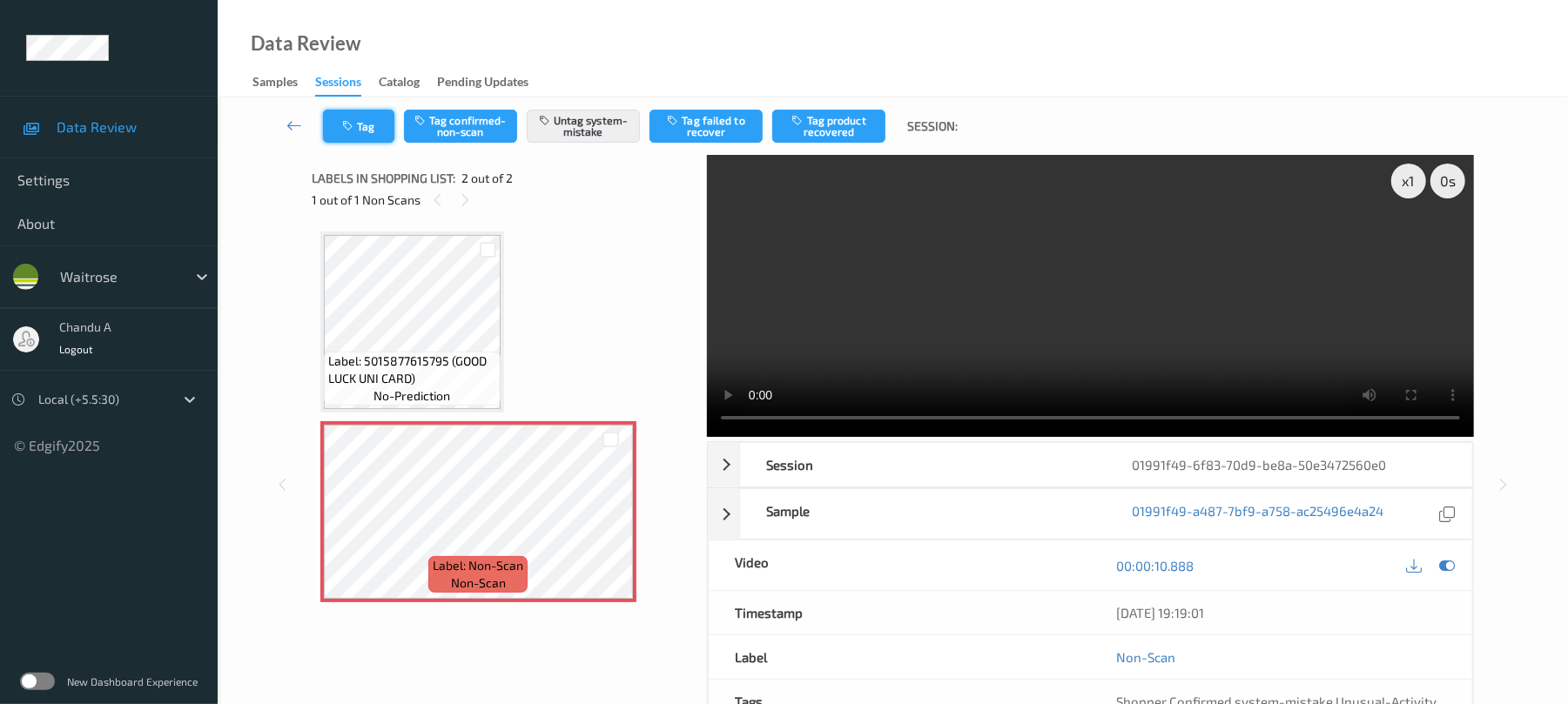
click at [377, 128] on button "Tag" at bounding box center [358, 126] width 71 height 33
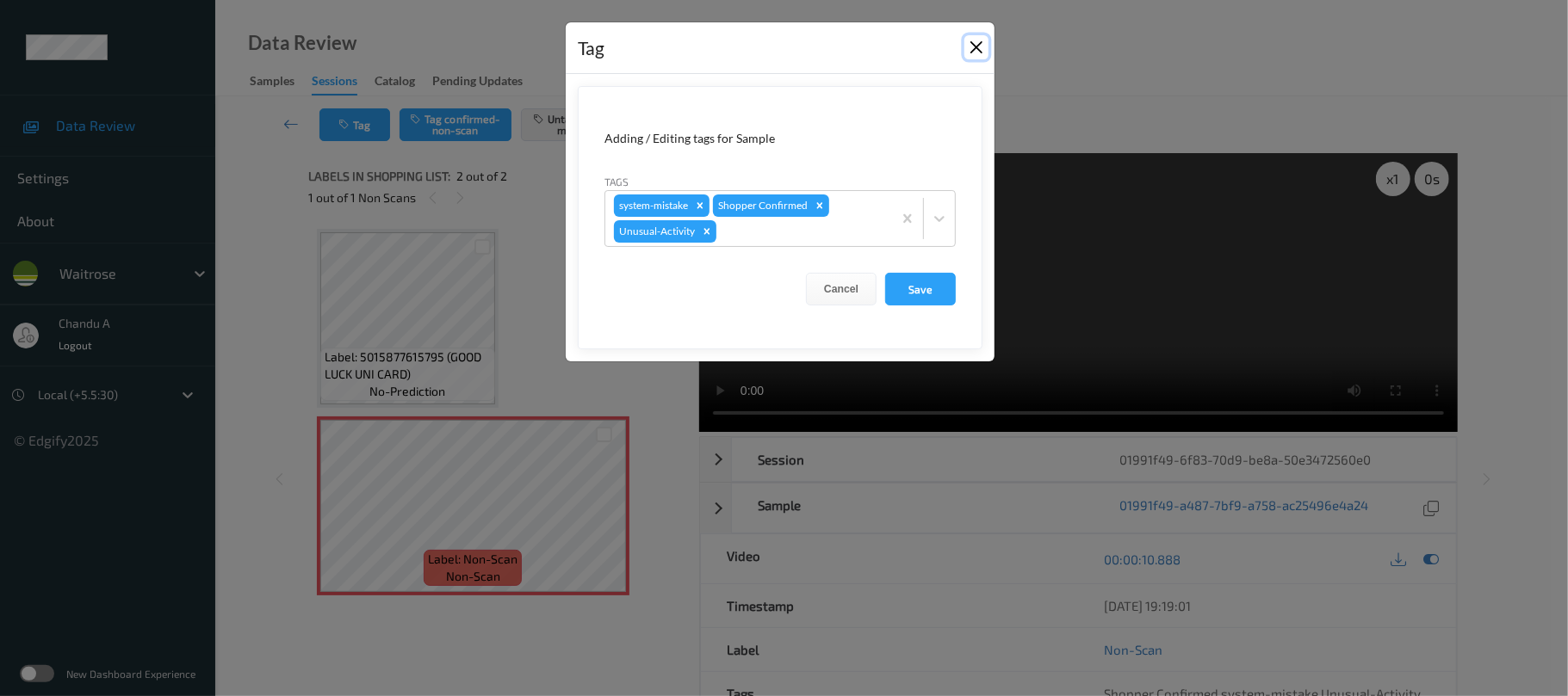
click at [978, 43] on button "Close" at bounding box center [976, 47] width 24 height 24
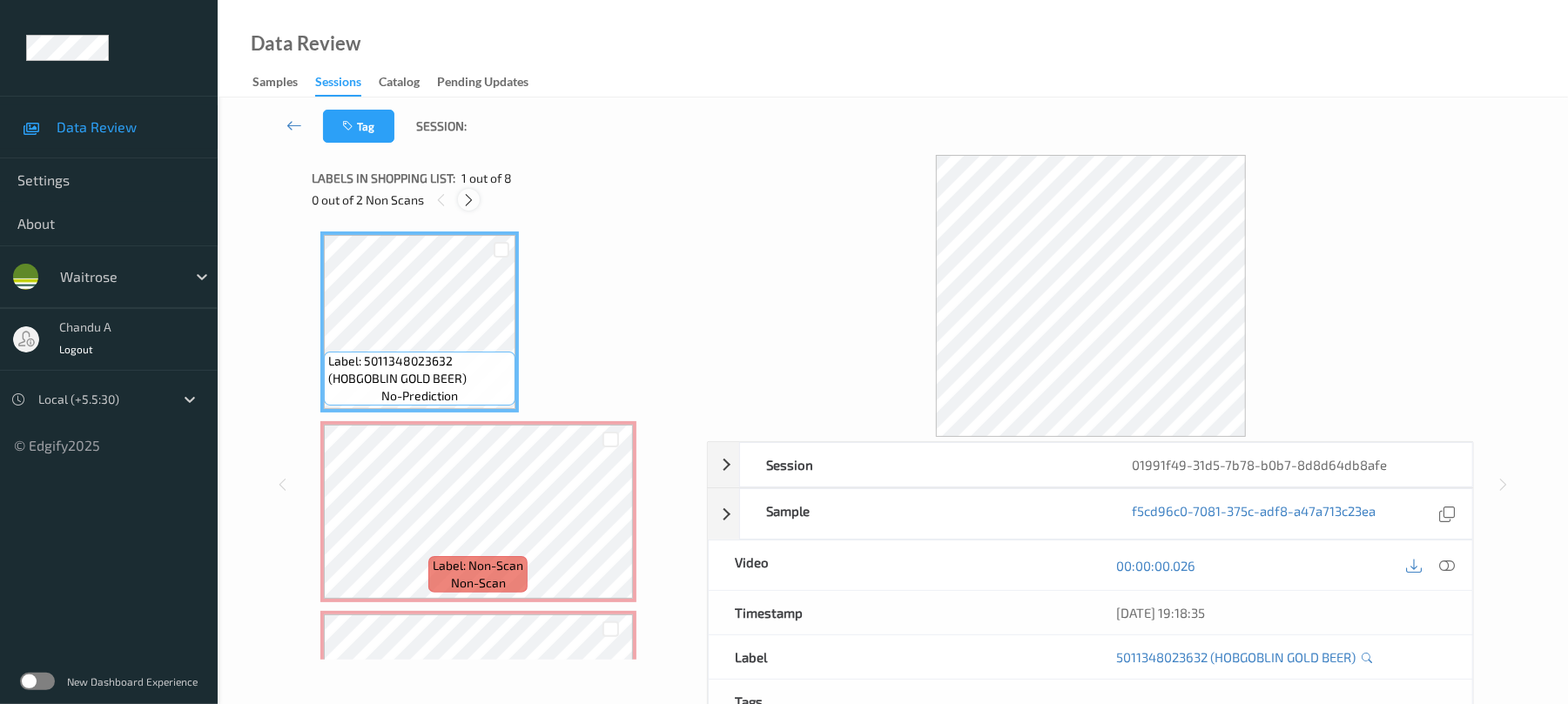
click at [462, 192] on icon at bounding box center [469, 199] width 14 height 15
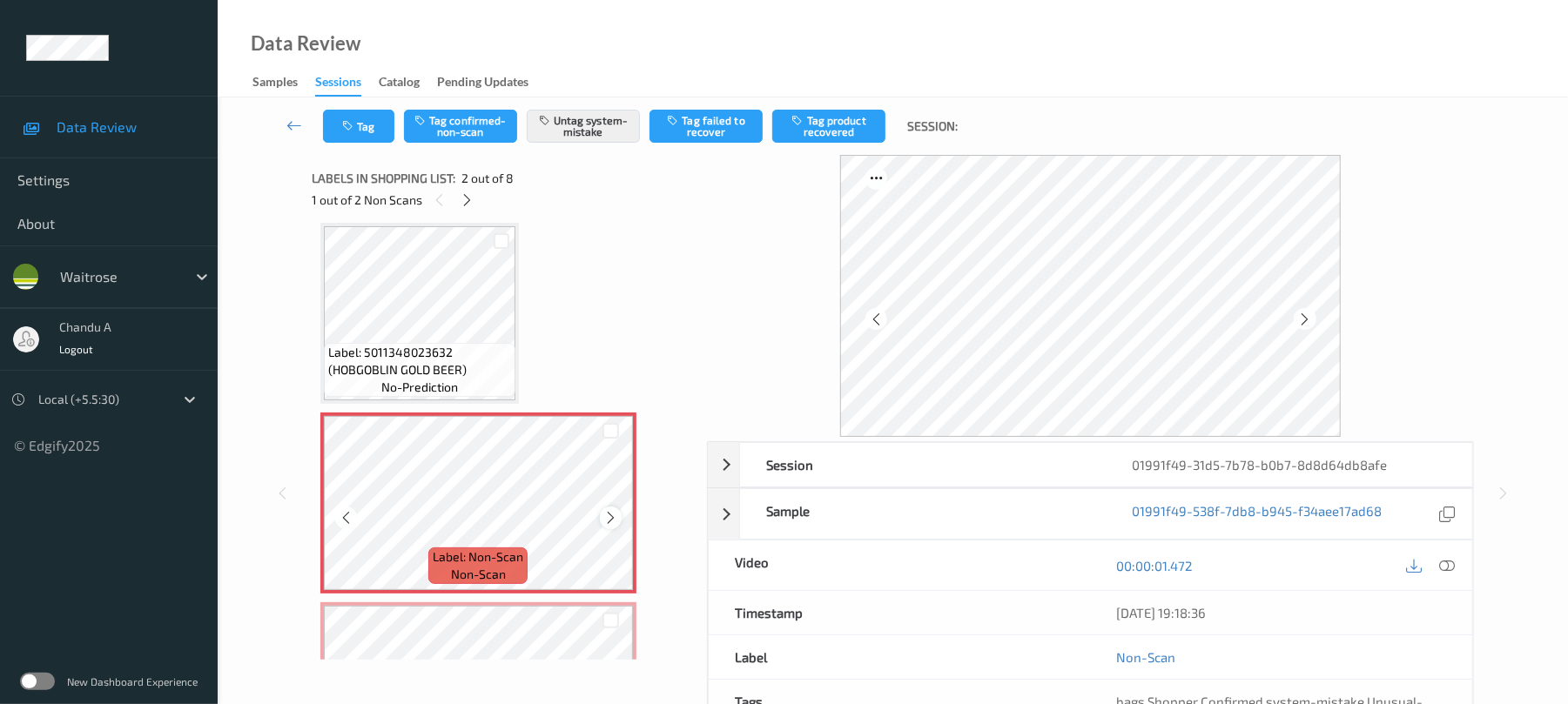
click at [613, 520] on icon at bounding box center [611, 517] width 14 height 15
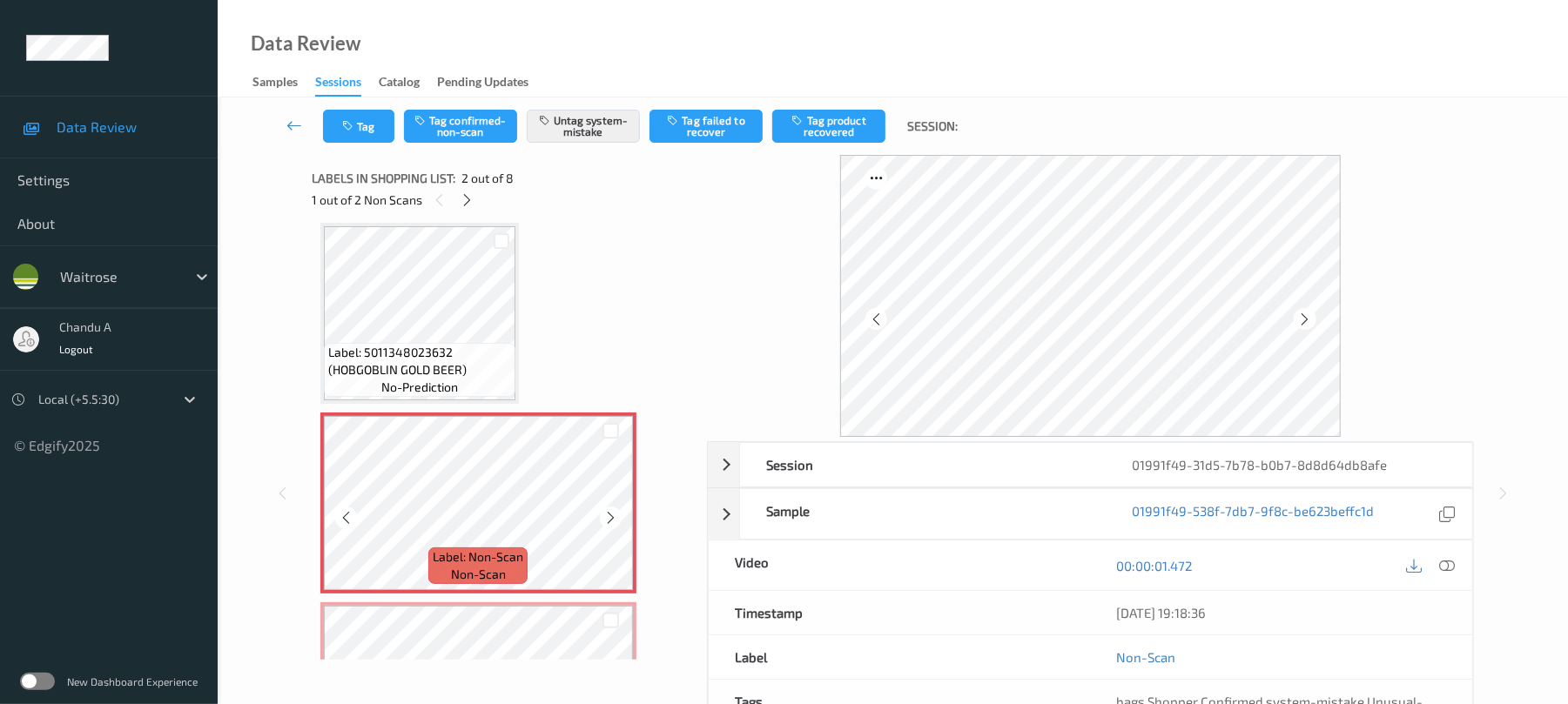
scroll to position [0, 0]
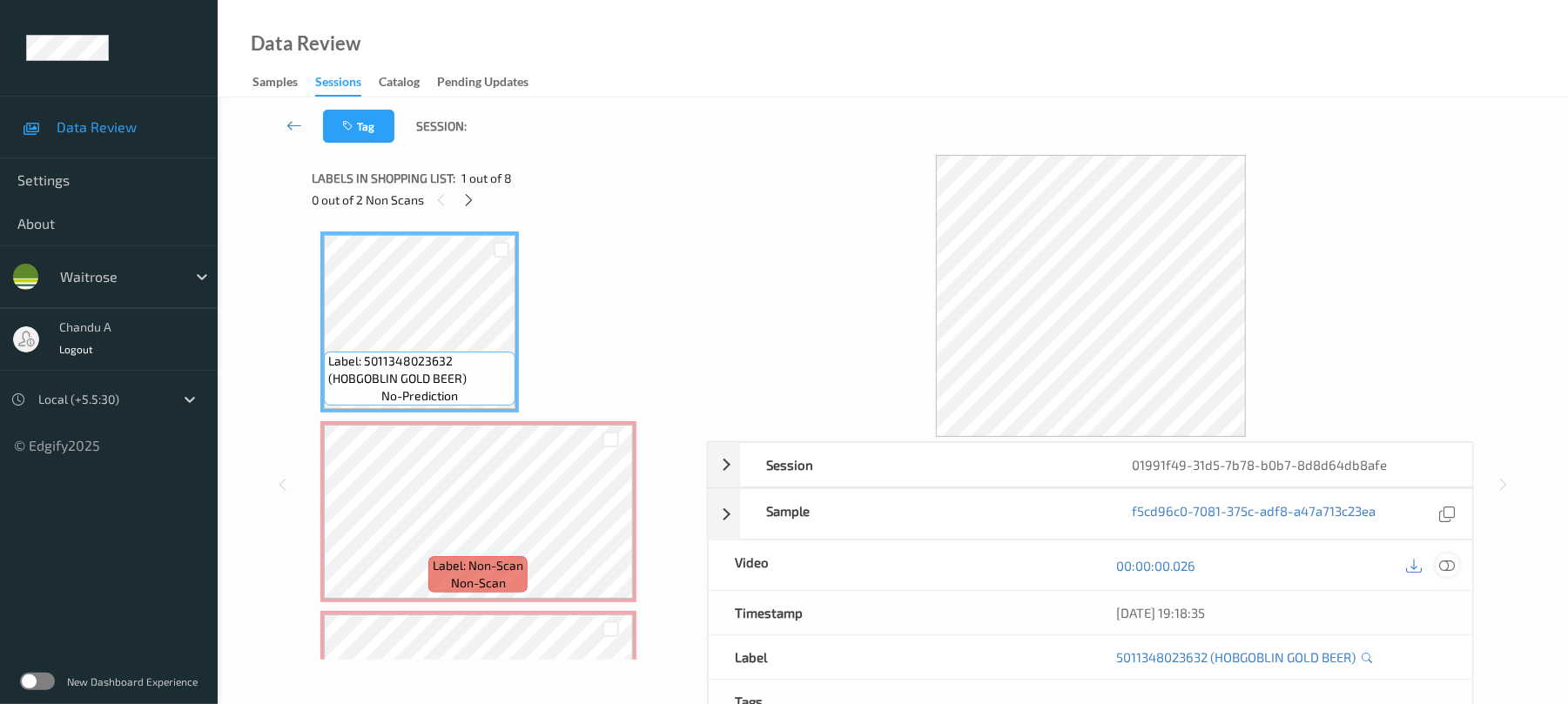
click at [1442, 566] on icon at bounding box center [1447, 565] width 15 height 15
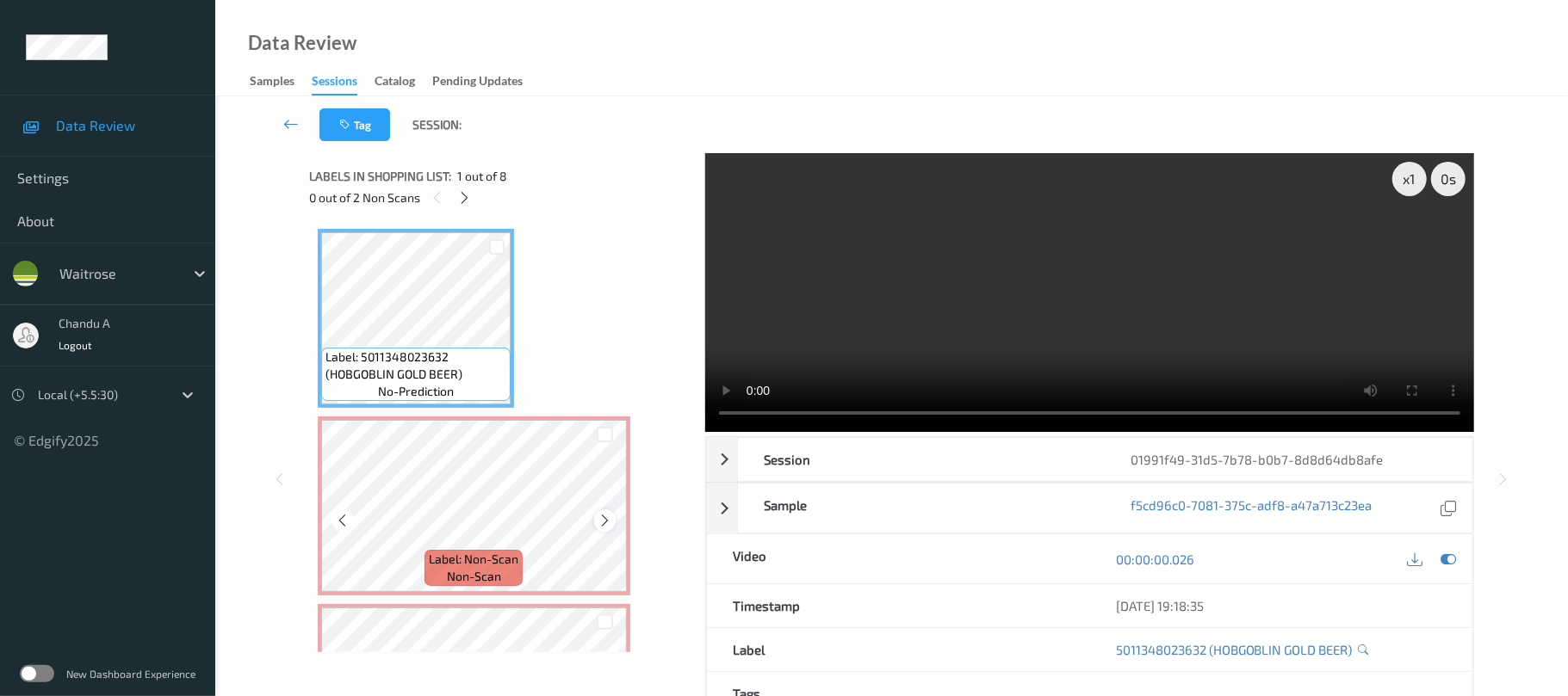
click at [603, 518] on icon at bounding box center [605, 520] width 14 height 15
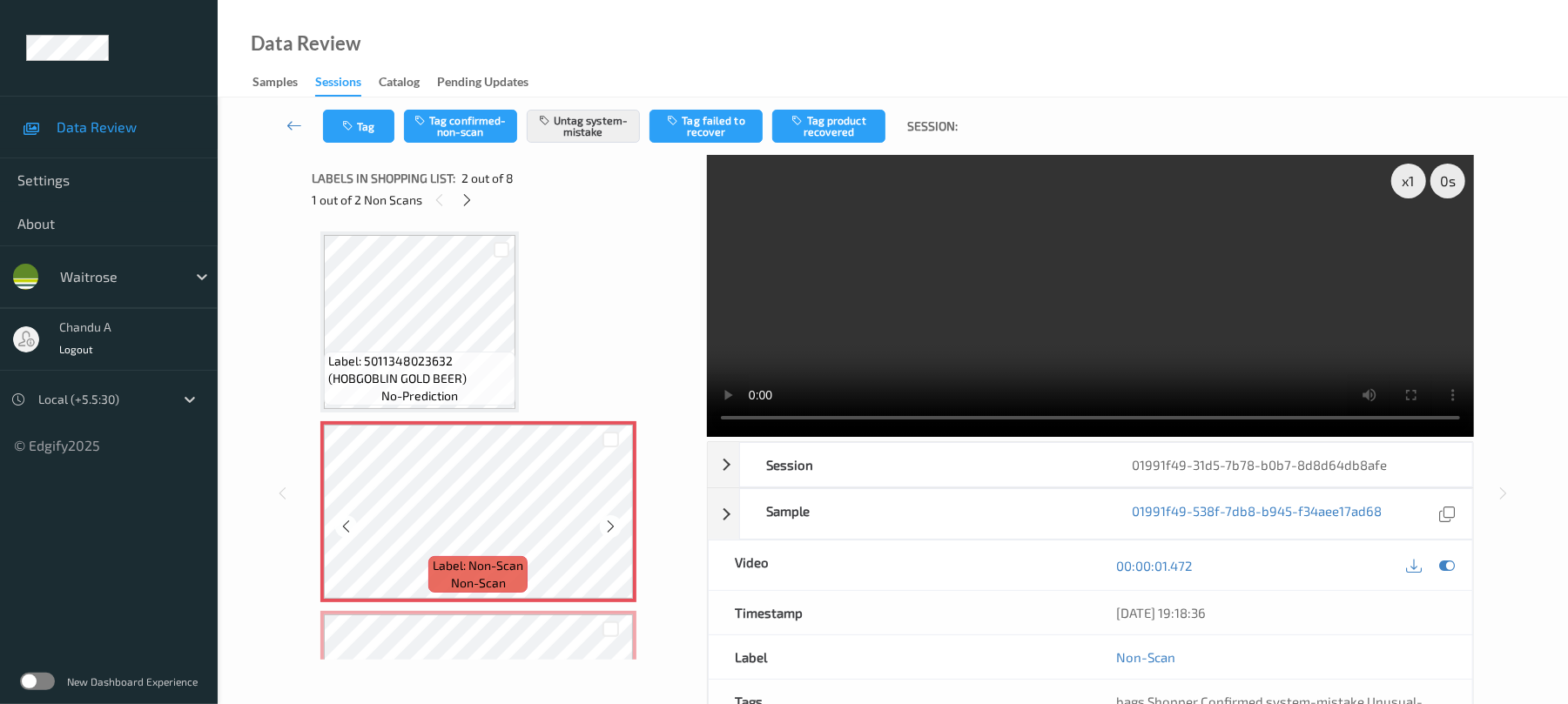
click at [610, 524] on icon at bounding box center [611, 526] width 14 height 15
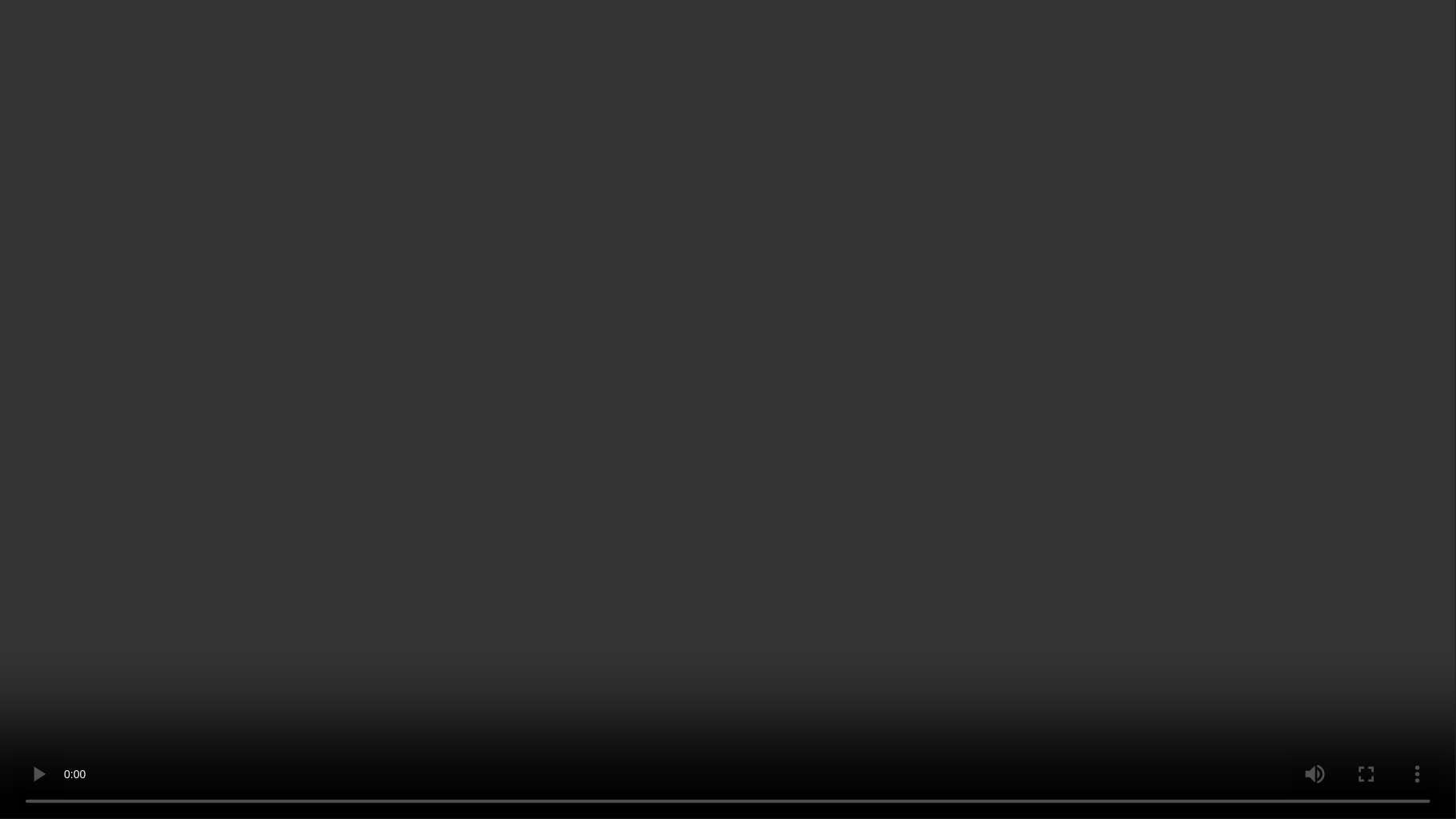
click at [810, 646] on video at bounding box center [728, 409] width 1456 height 819
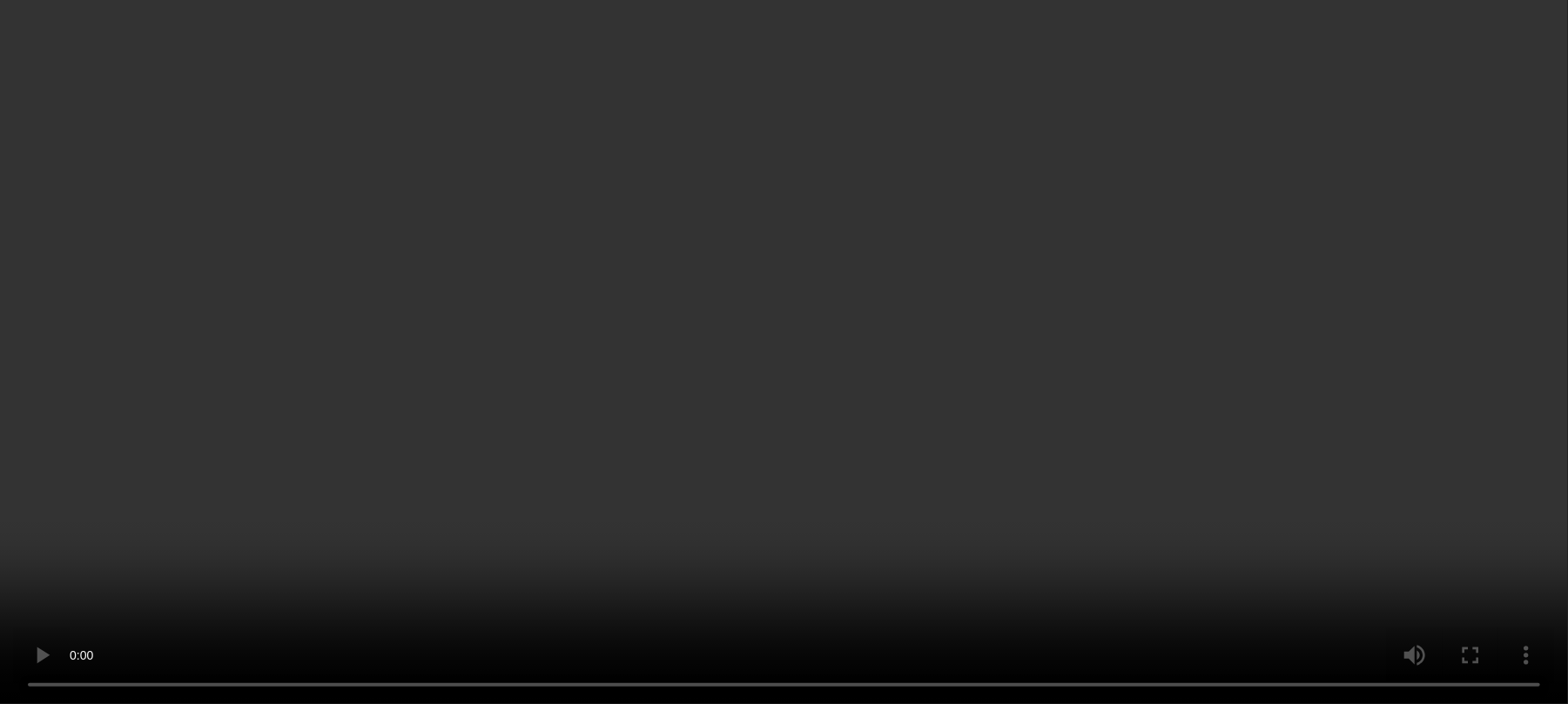
scroll to position [232, 0]
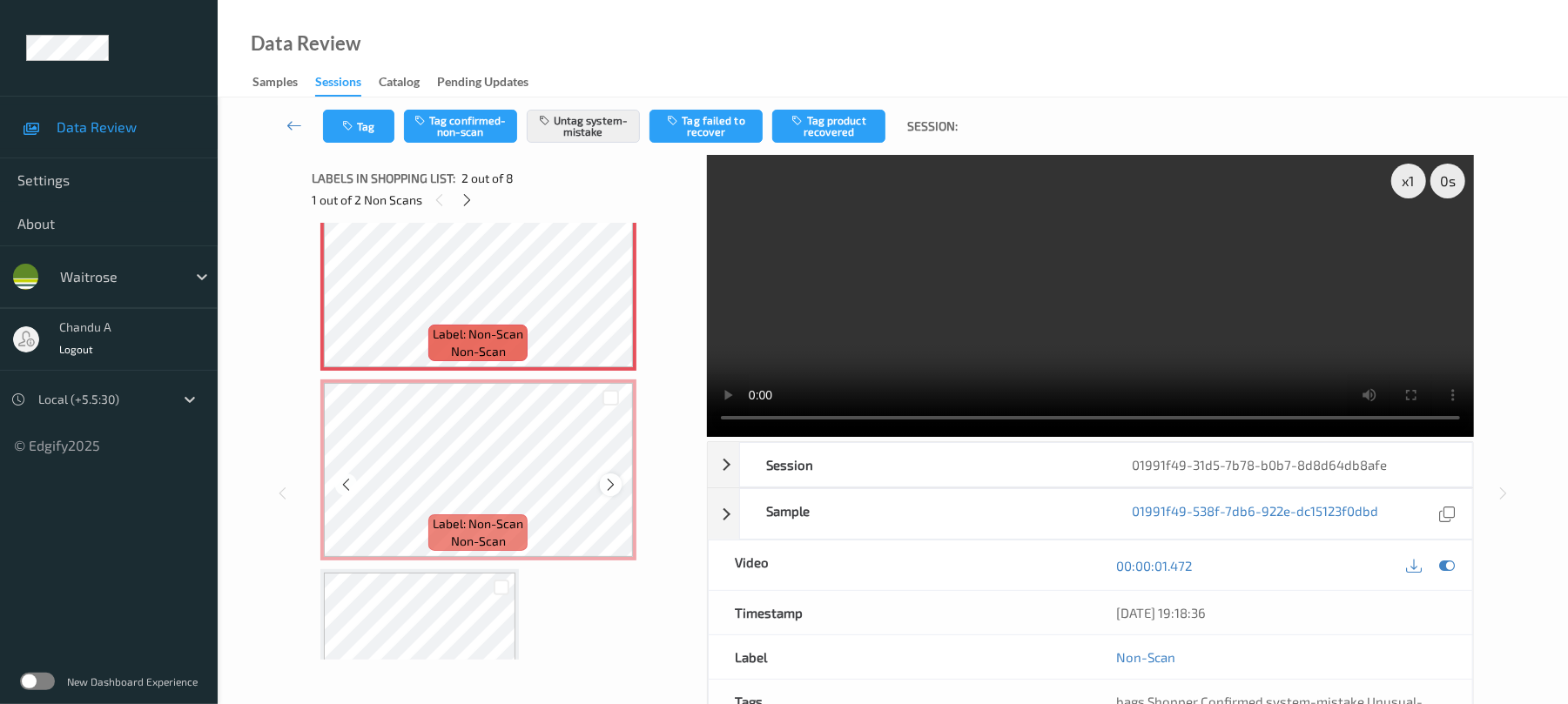
click at [612, 485] on icon at bounding box center [611, 484] width 14 height 15
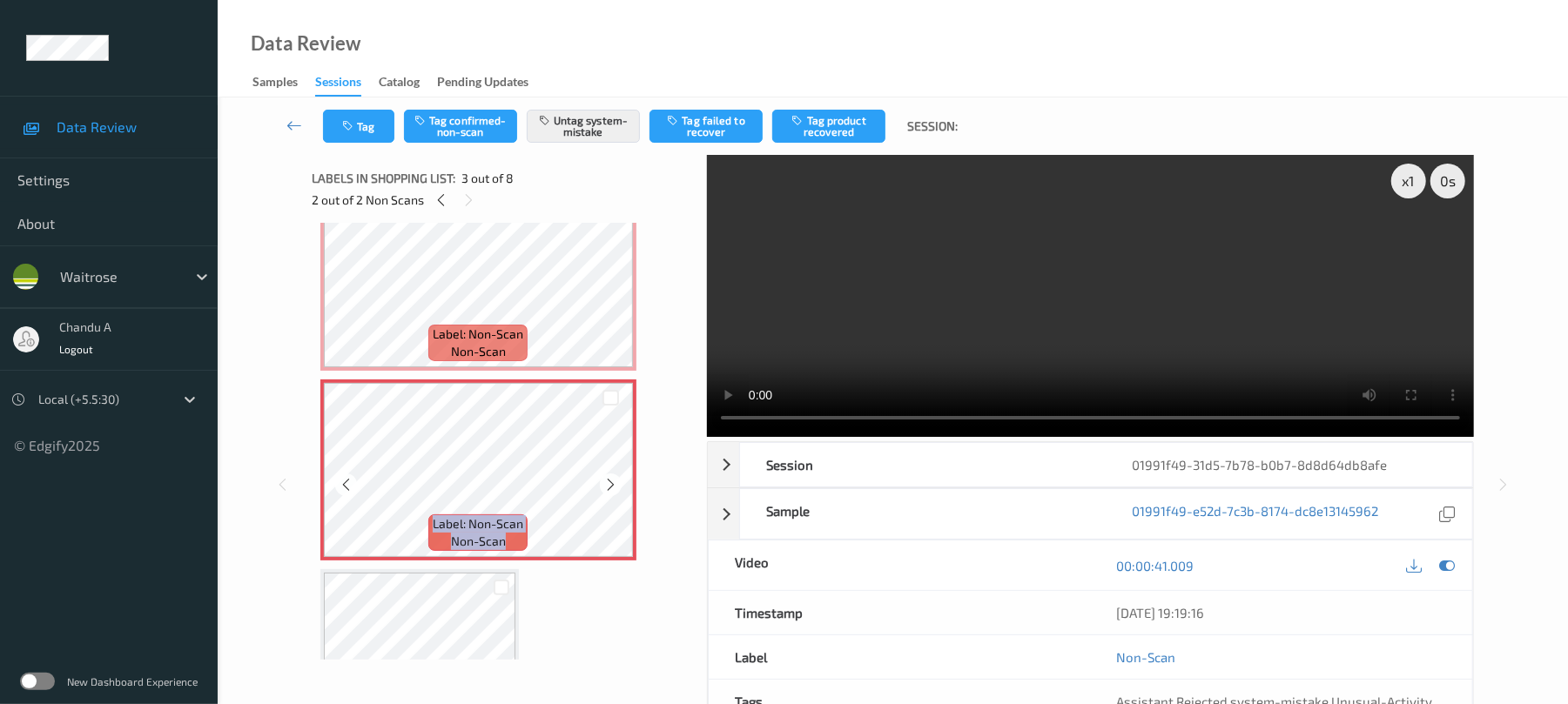
click at [612, 485] on icon at bounding box center [611, 484] width 14 height 15
click at [608, 480] on icon at bounding box center [611, 484] width 14 height 15
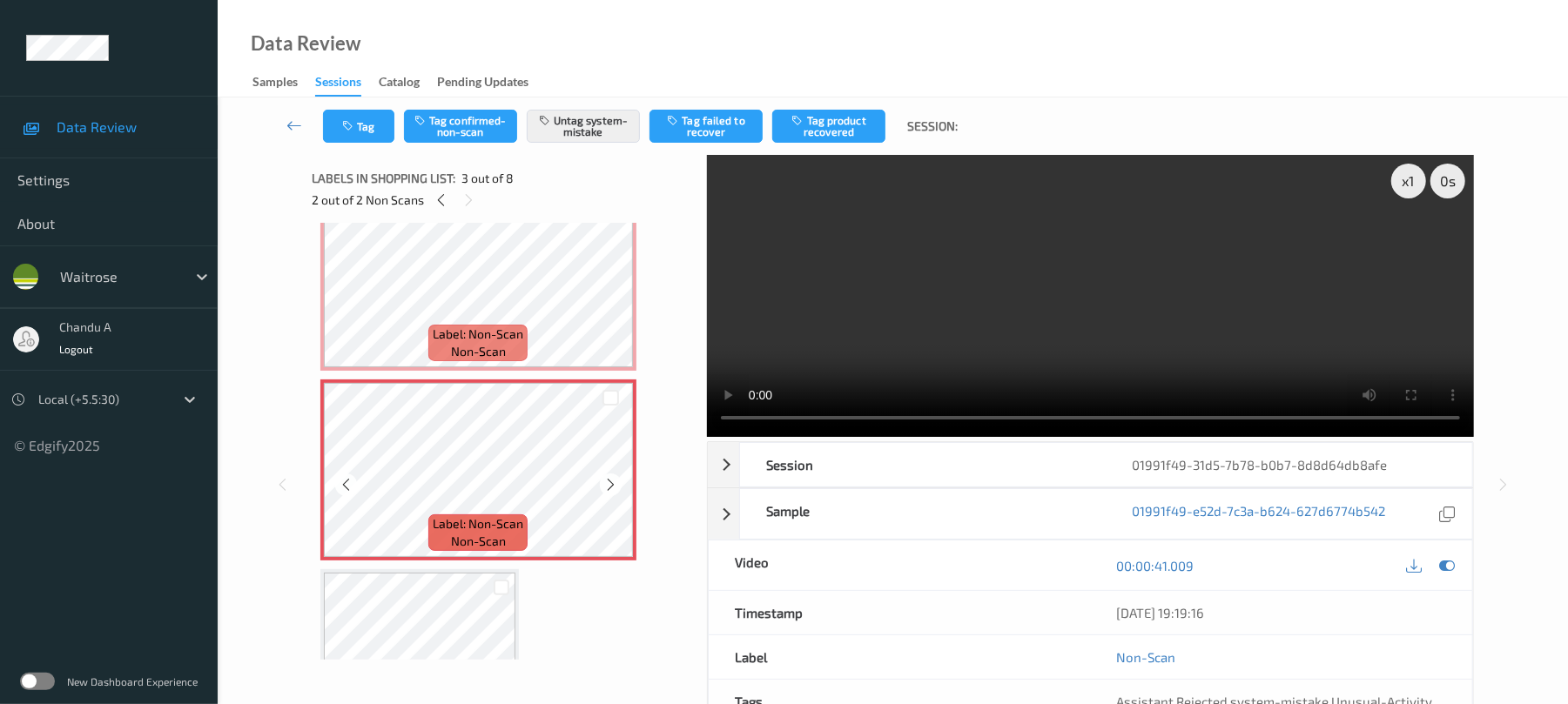
click at [608, 480] on icon at bounding box center [611, 484] width 14 height 15
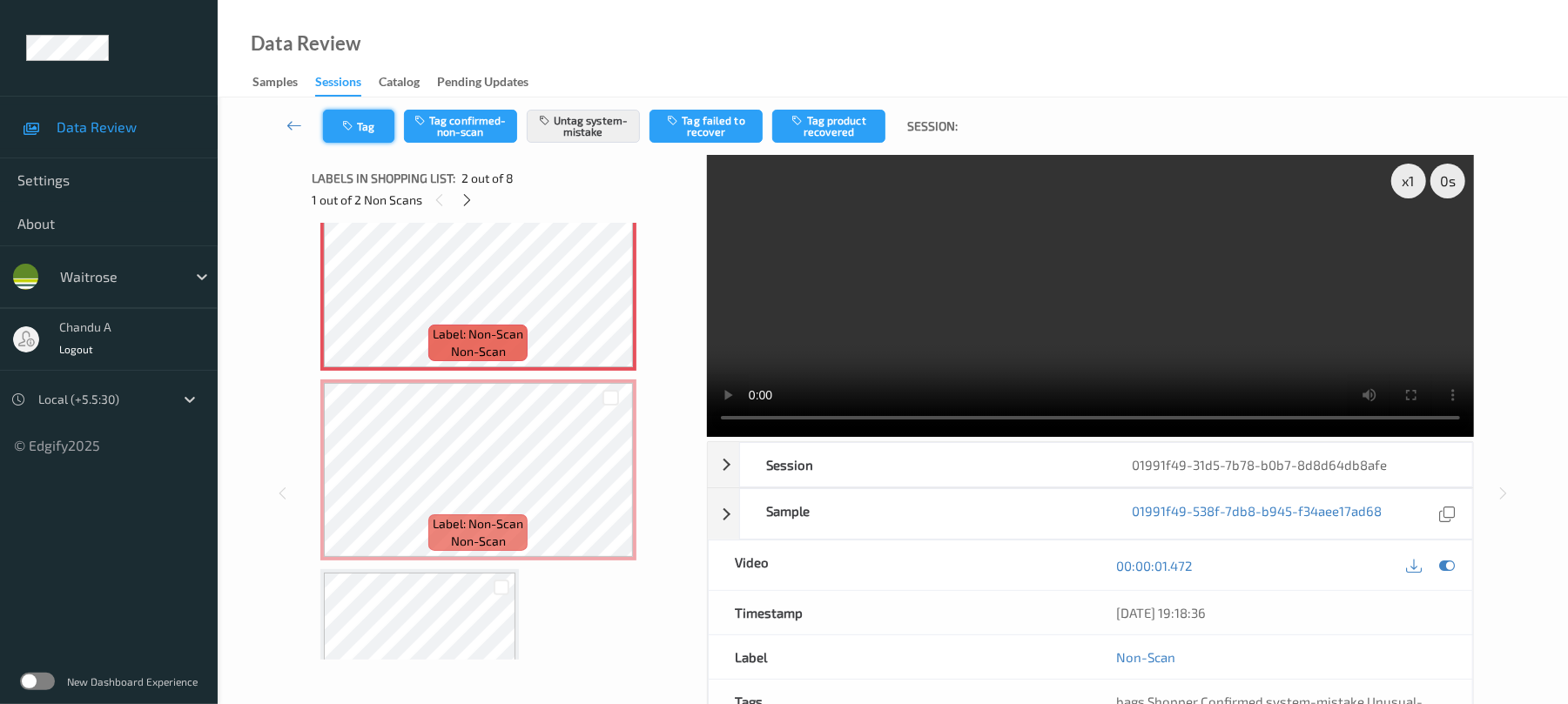
click at [363, 128] on button "Tag" at bounding box center [358, 126] width 71 height 33
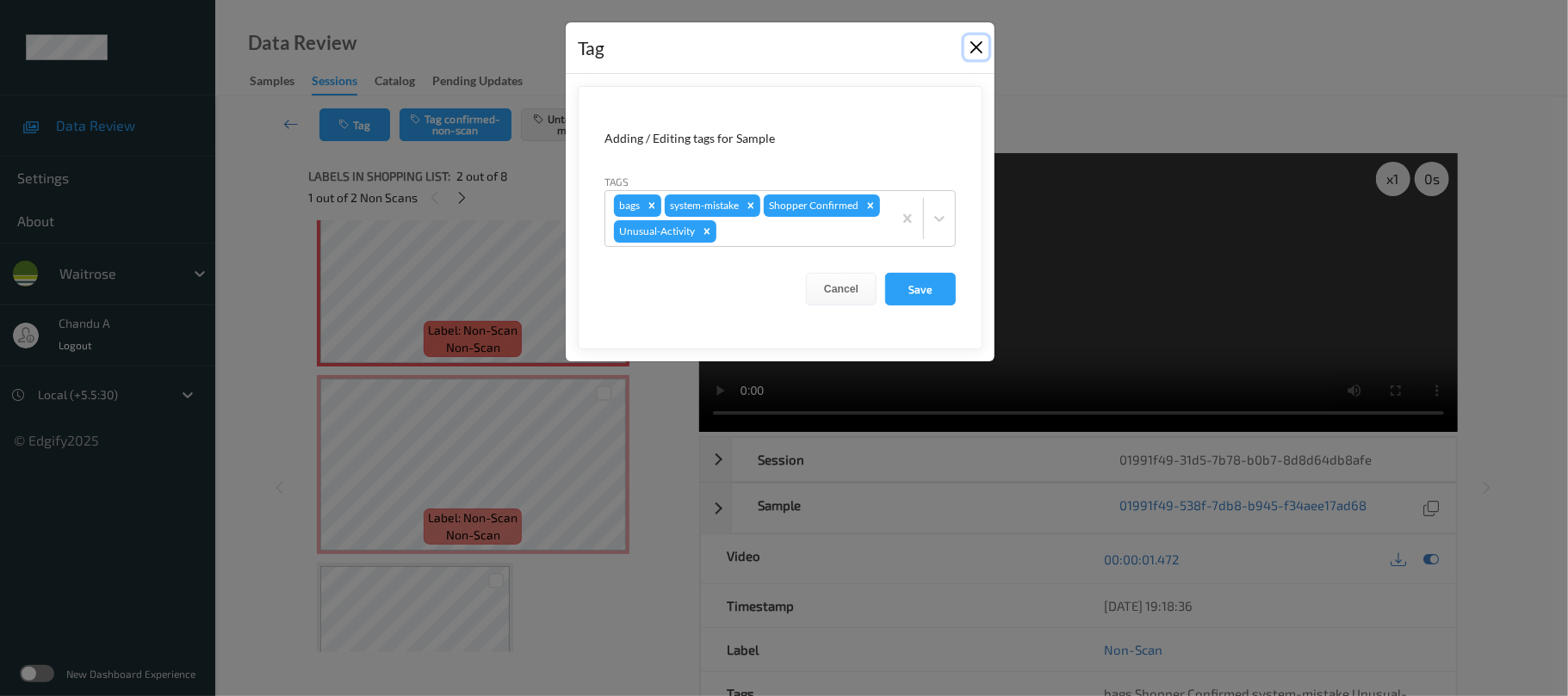
click at [975, 46] on button "Close" at bounding box center [976, 47] width 24 height 24
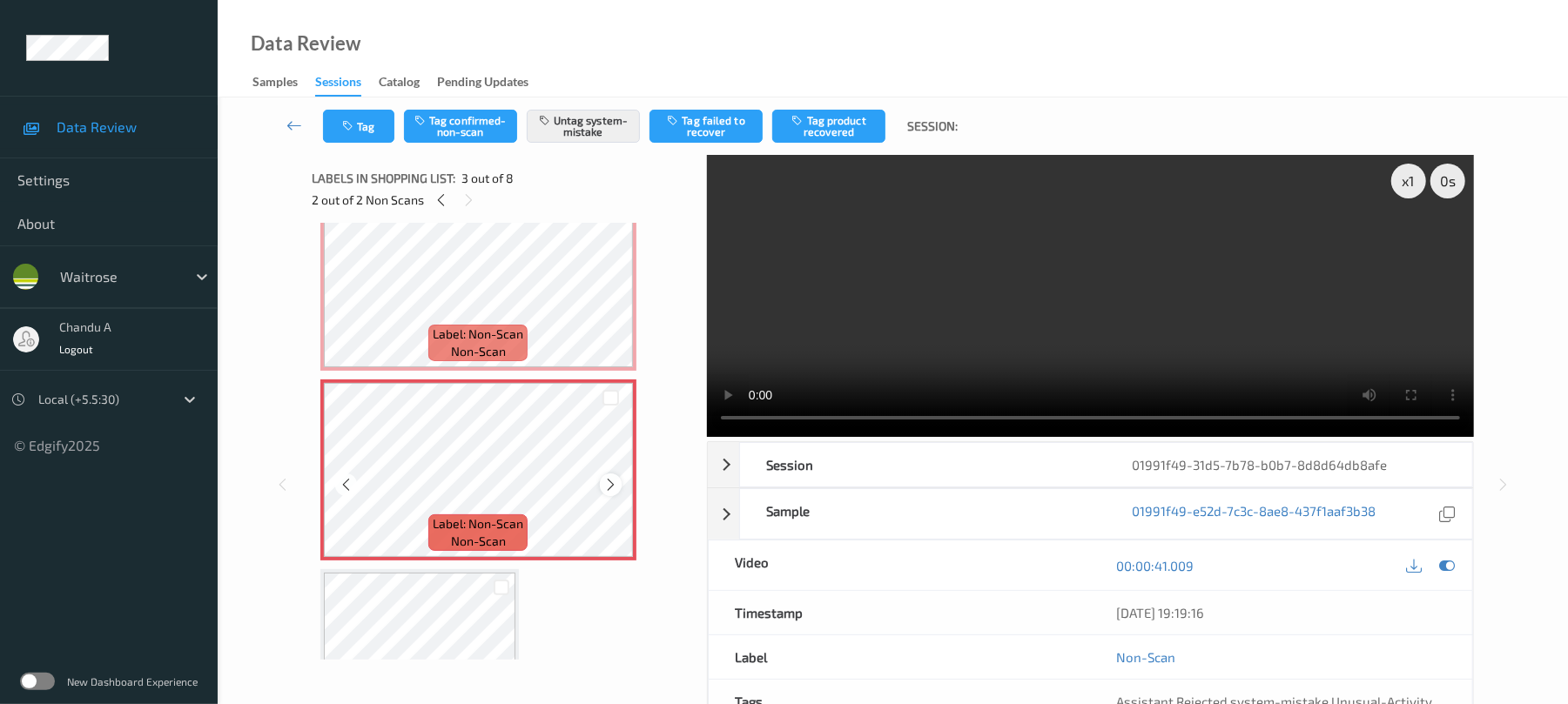
click at [614, 481] on icon at bounding box center [611, 484] width 14 height 15
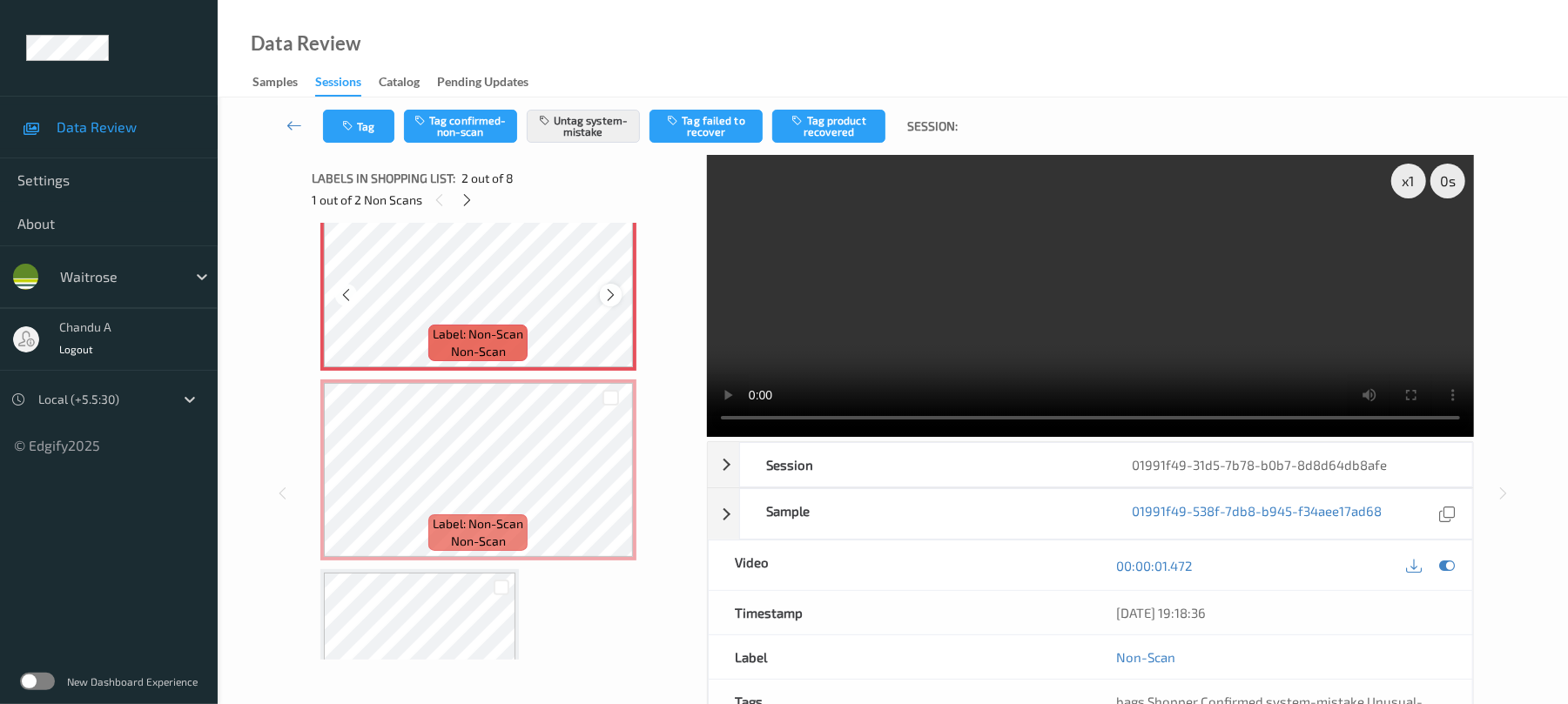
click at [613, 297] on icon at bounding box center [611, 295] width 14 height 15
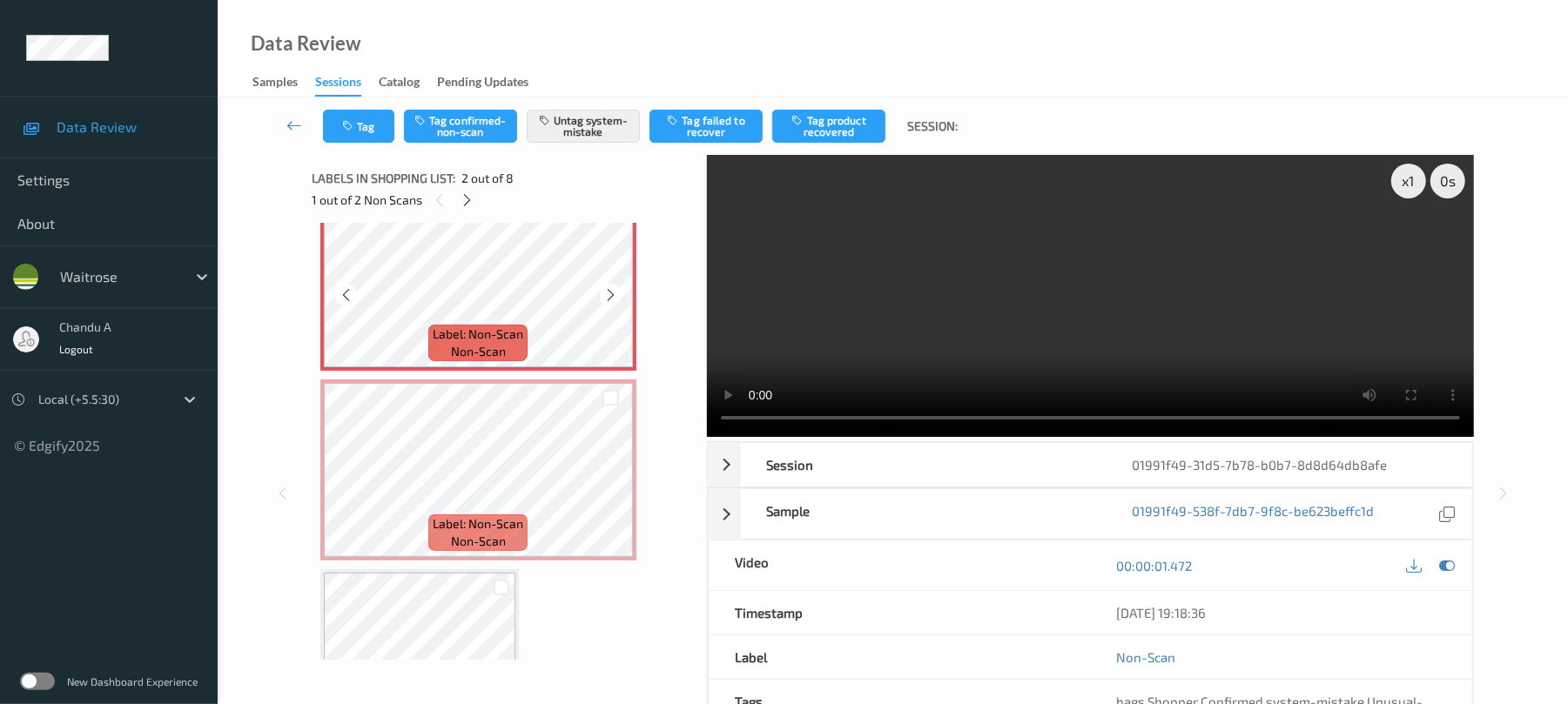
click at [613, 297] on icon at bounding box center [611, 295] width 14 height 15
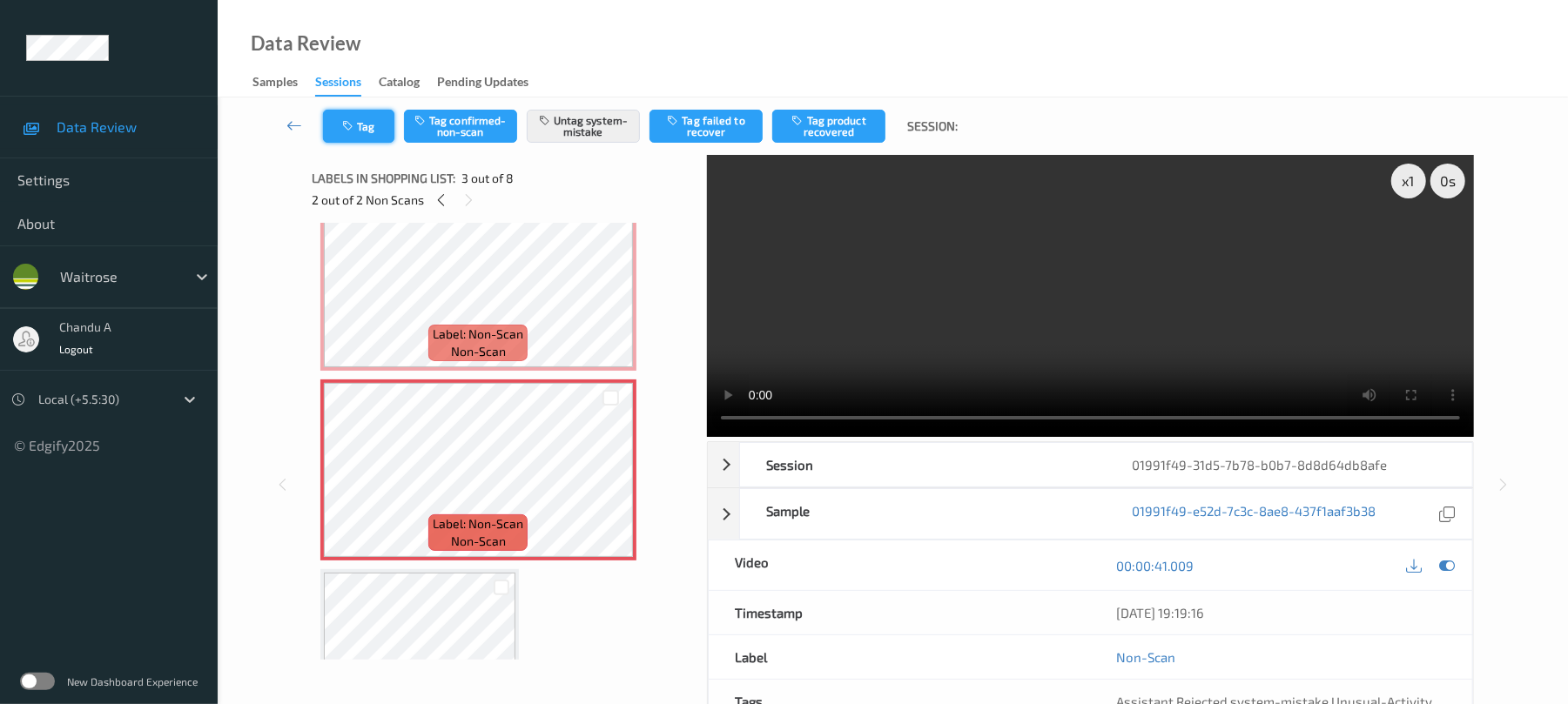
click at [374, 132] on button "Tag" at bounding box center [358, 126] width 71 height 33
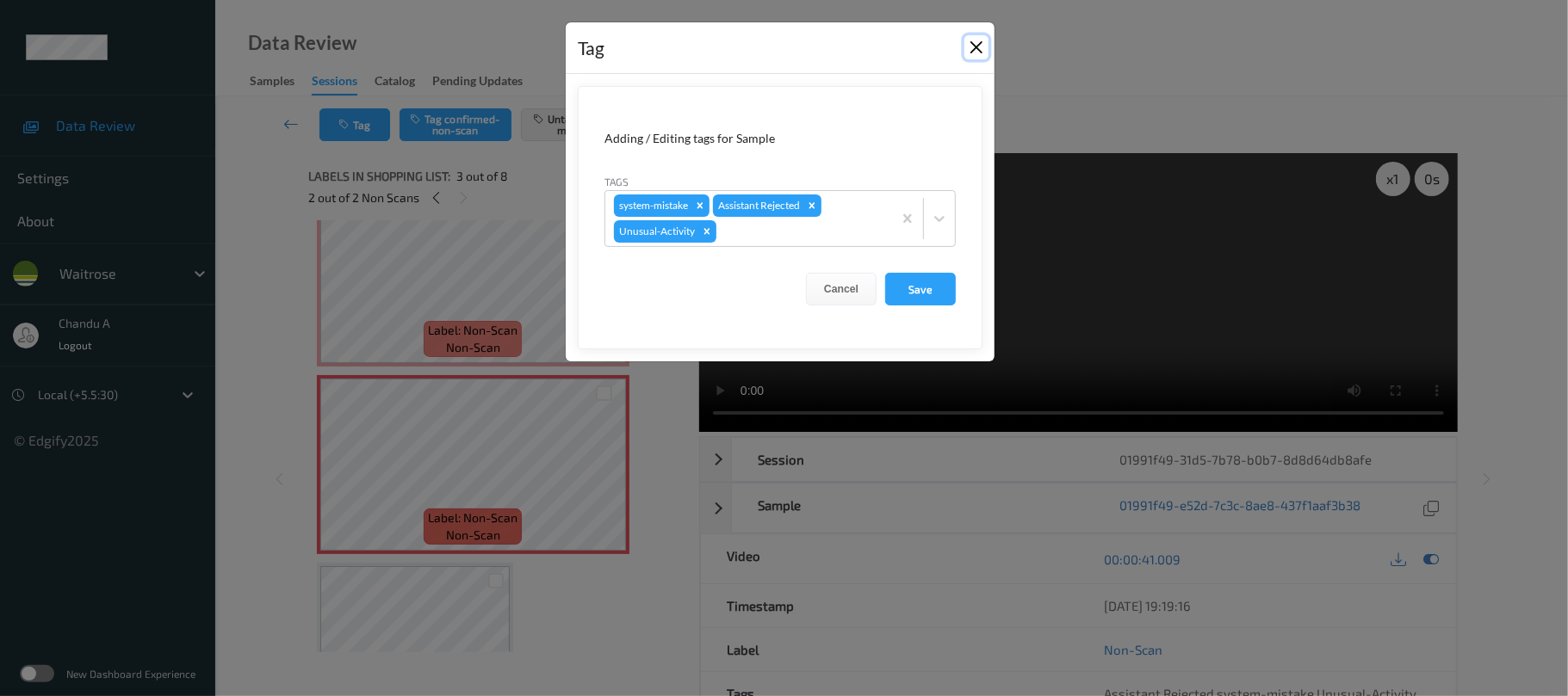
click at [982, 44] on button "Close" at bounding box center [976, 47] width 24 height 24
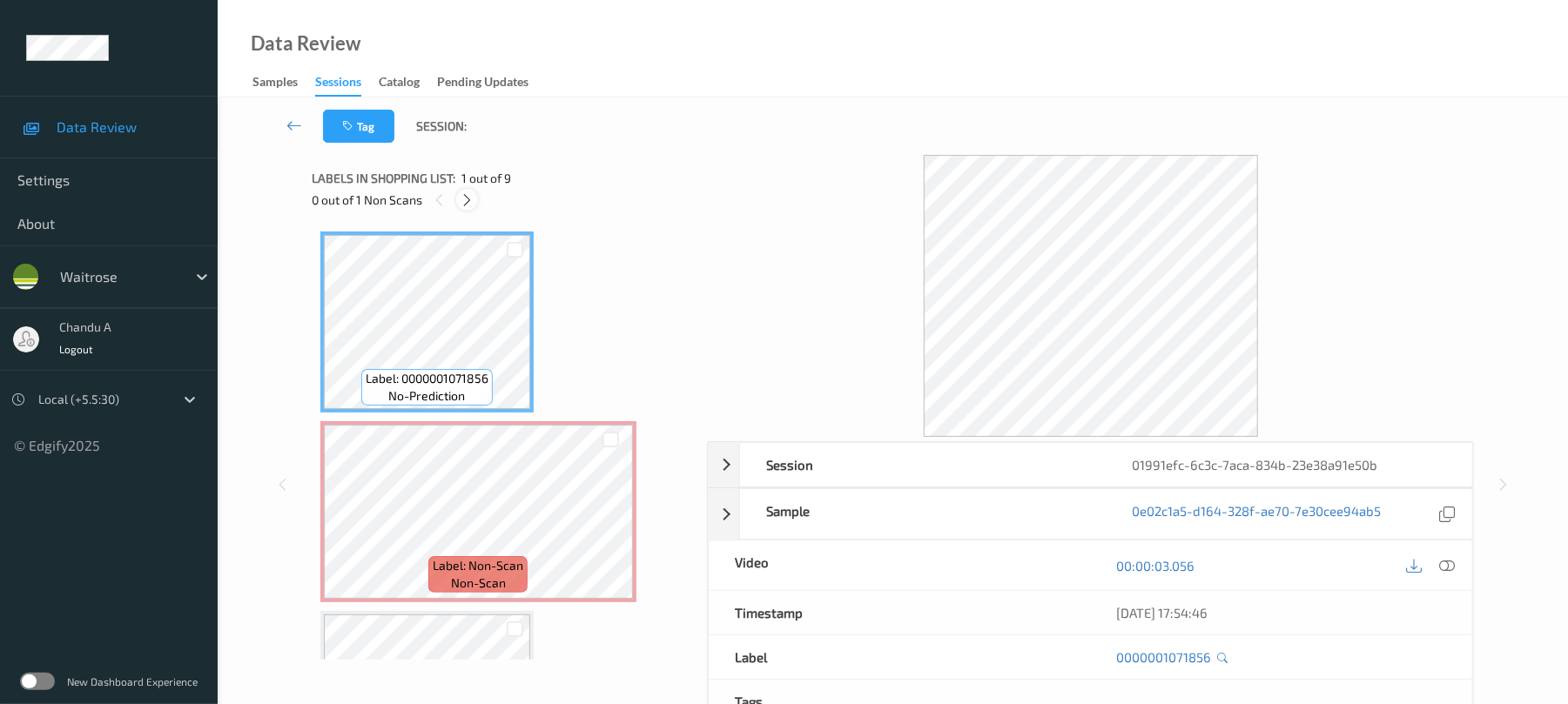
click at [465, 196] on icon at bounding box center [467, 199] width 14 height 15
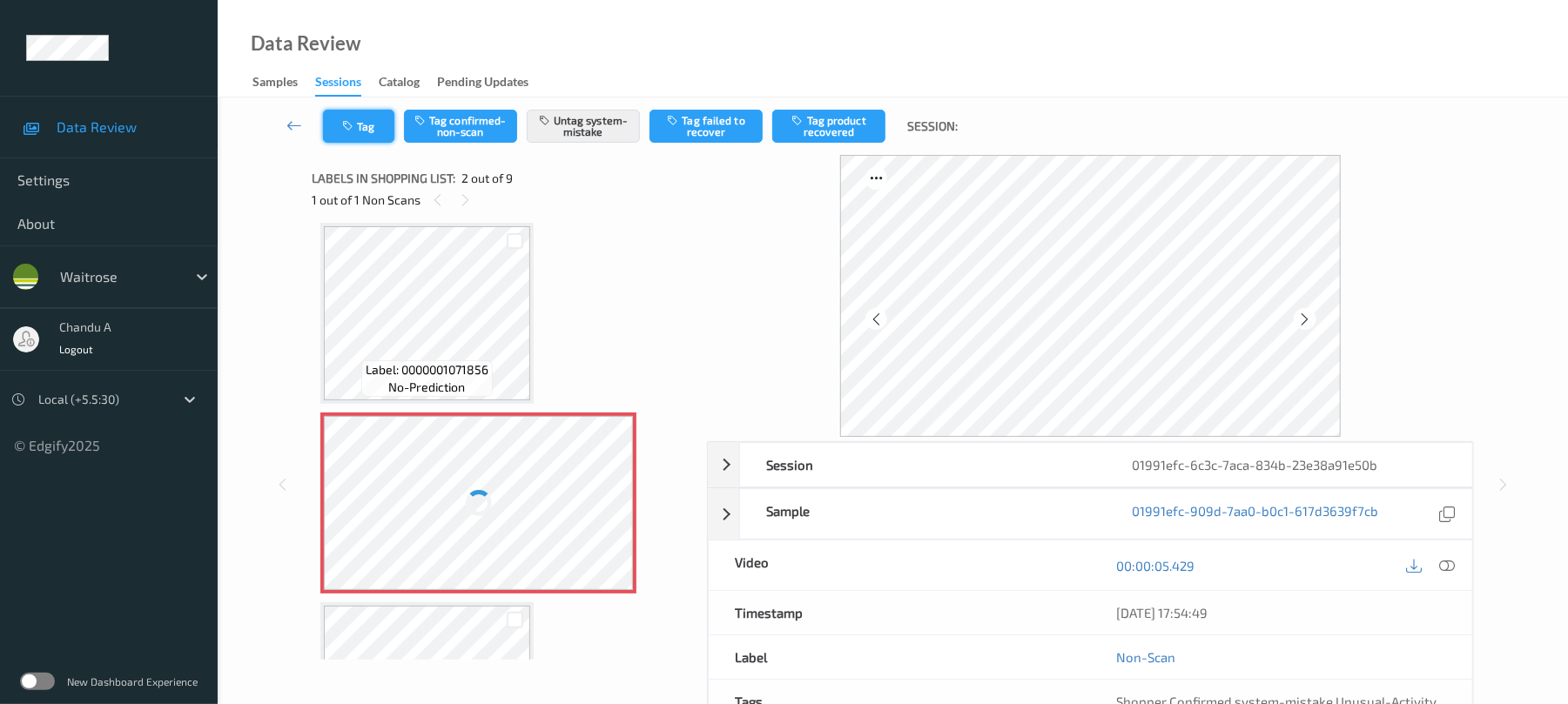
click at [347, 123] on icon "button" at bounding box center [349, 127] width 14 height 13
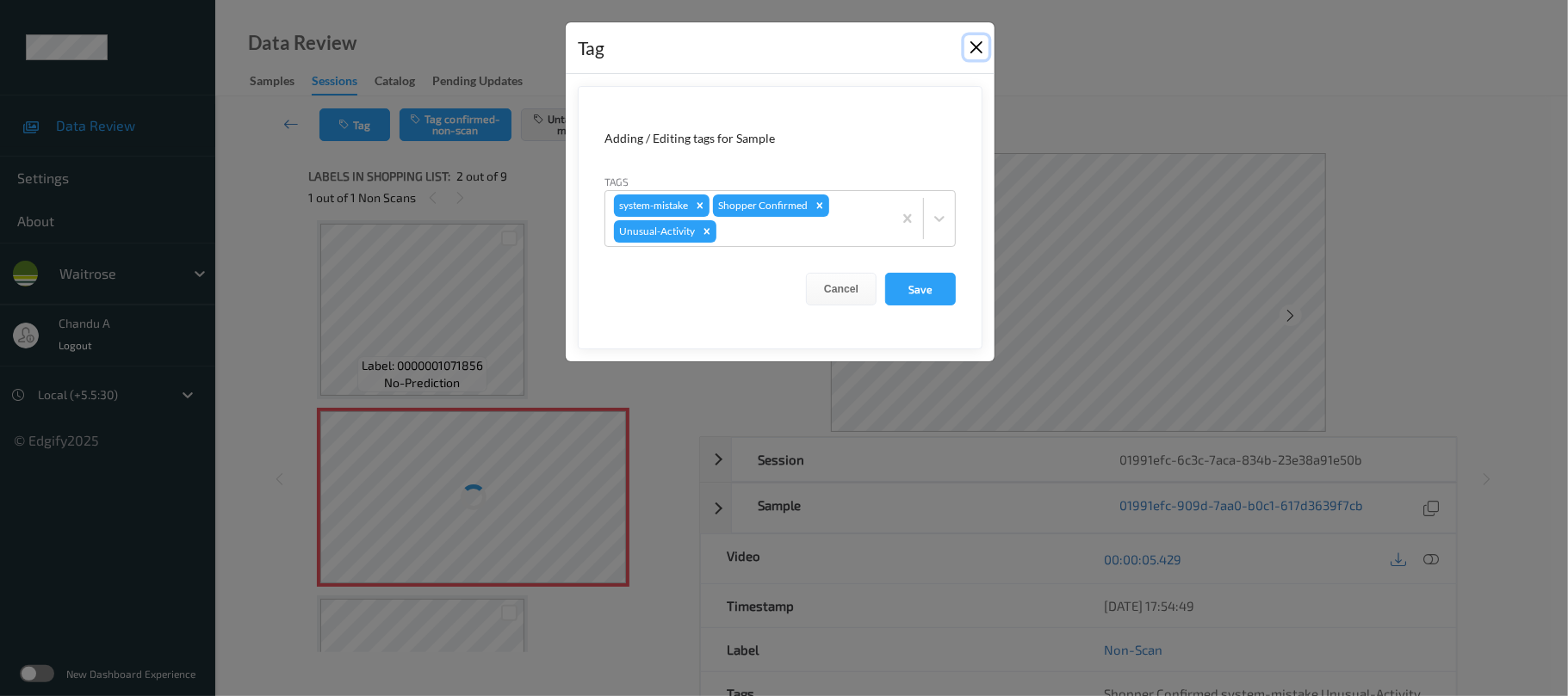
drag, startPoint x: 979, startPoint y: 51, endPoint x: 784, endPoint y: 304, distance: 319.4
click at [978, 51] on button "Close" at bounding box center [976, 47] width 24 height 24
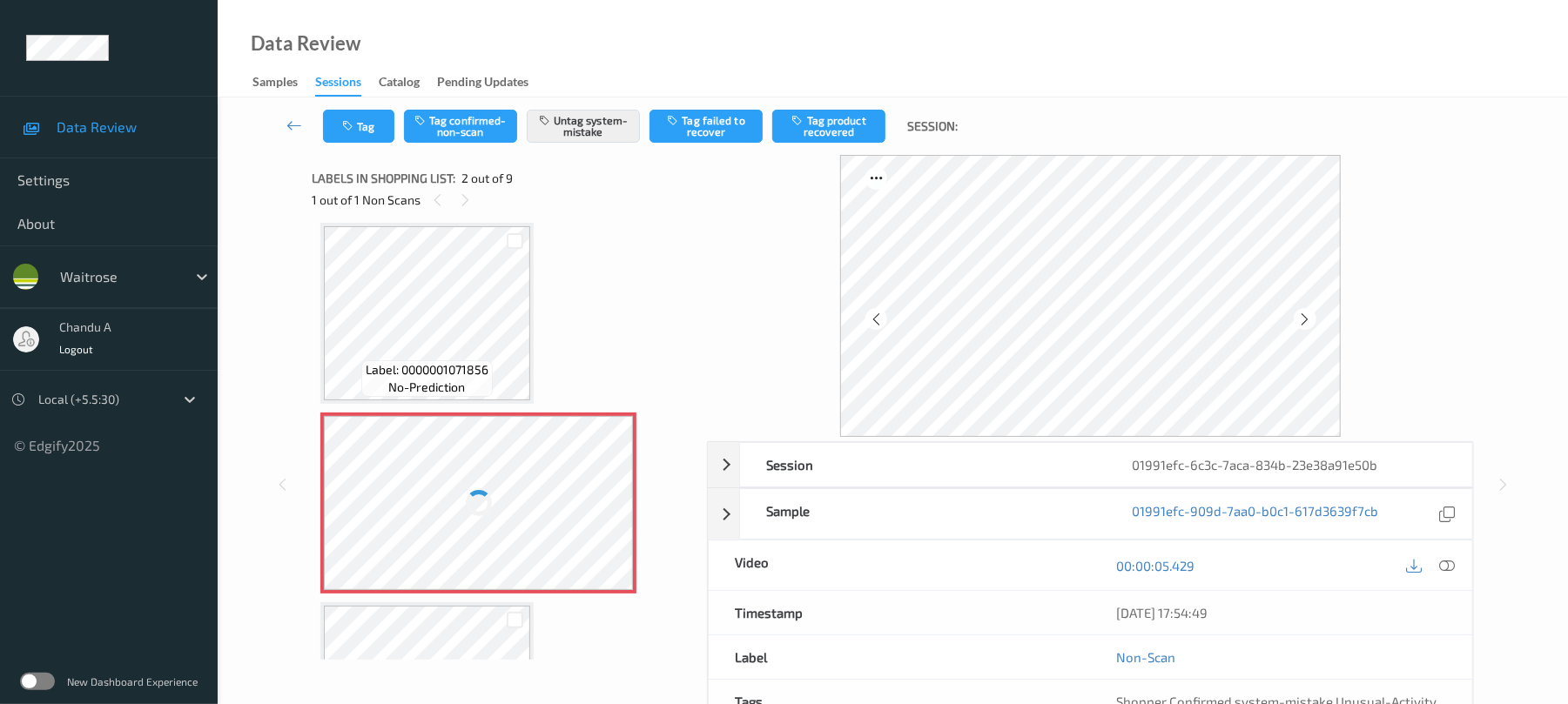
click at [529, 498] on div at bounding box center [479, 503] width 310 height 174
click at [609, 514] on icon at bounding box center [611, 517] width 14 height 15
click at [610, 514] on icon at bounding box center [611, 517] width 14 height 15
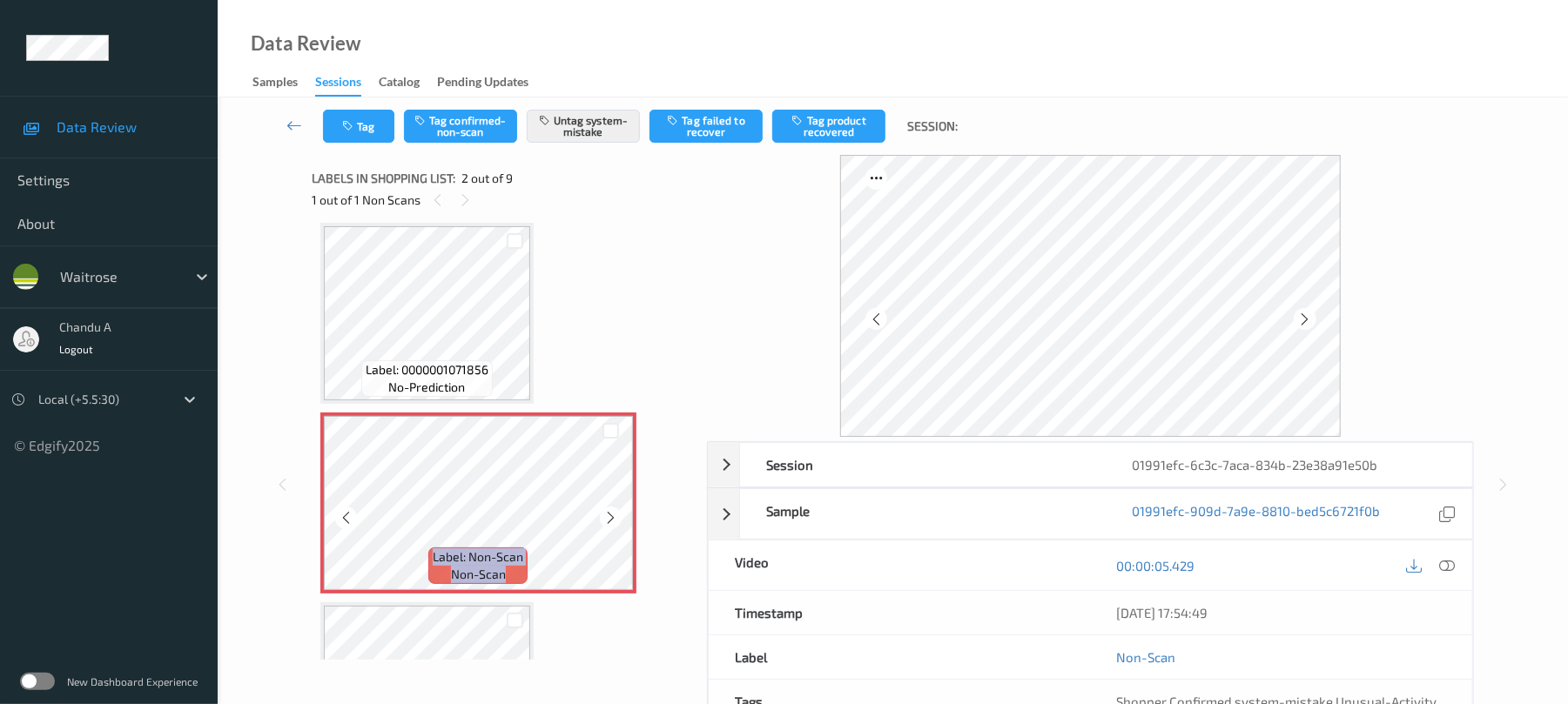
click at [610, 514] on icon at bounding box center [611, 517] width 14 height 15
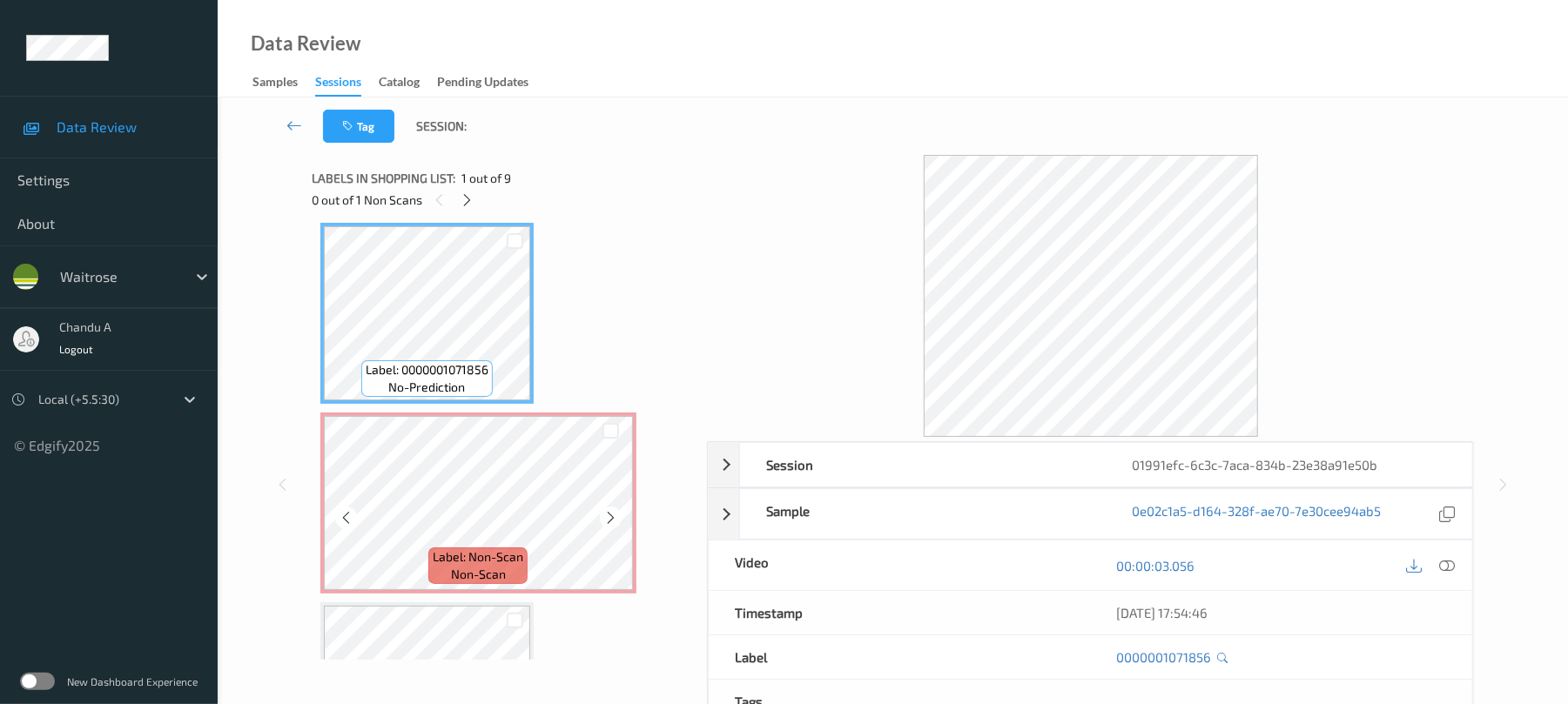
scroll to position [0, 0]
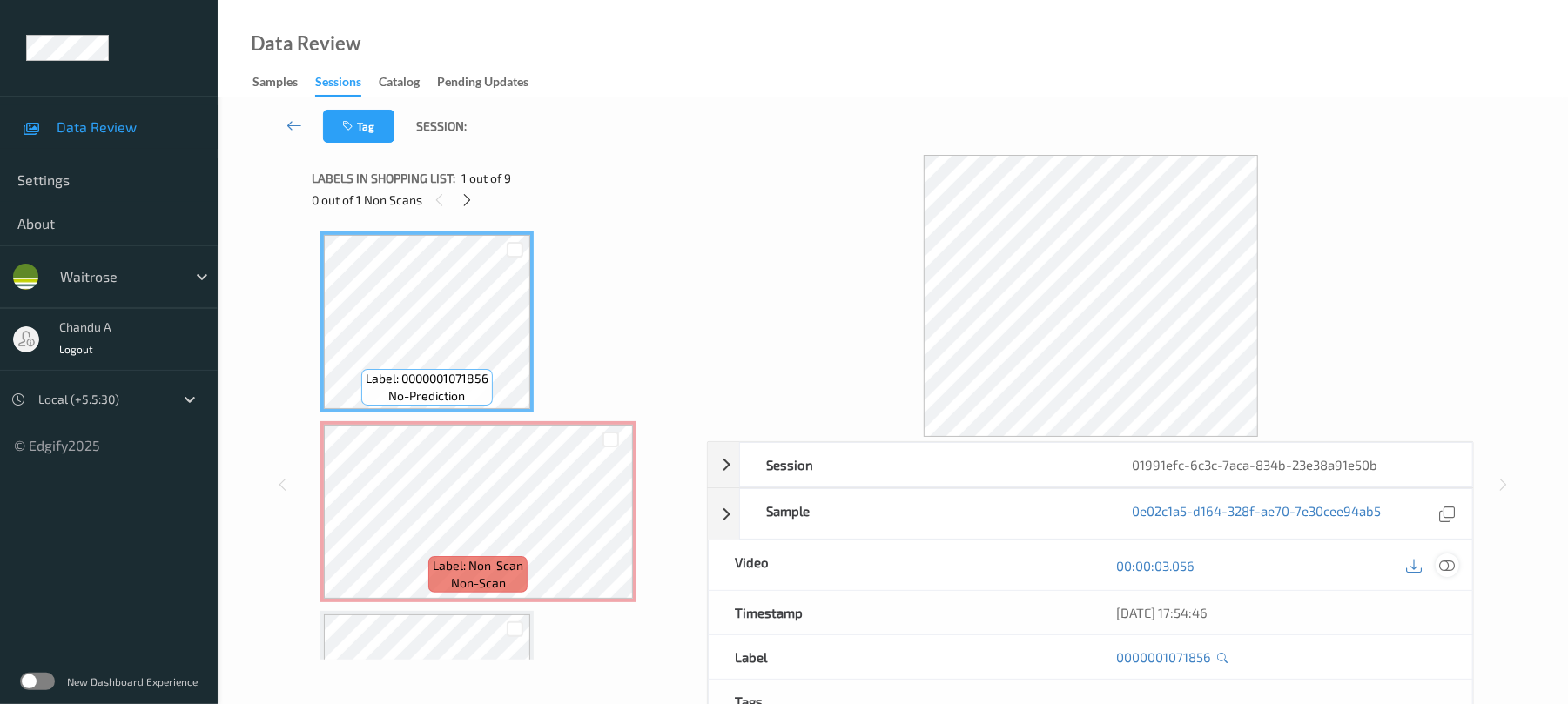
click at [1446, 565] on icon at bounding box center [1447, 565] width 15 height 15
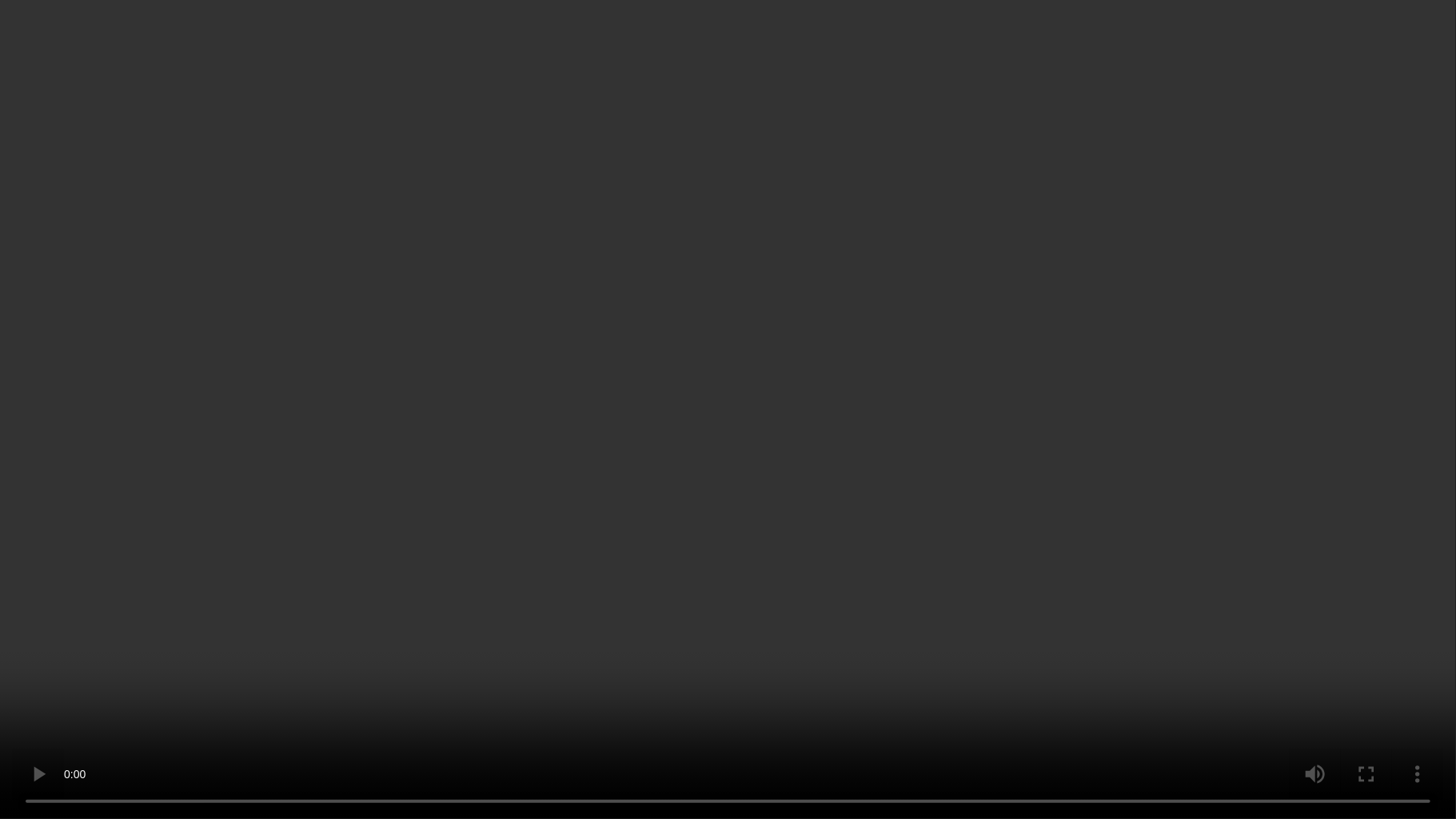
drag, startPoint x: 763, startPoint y: 355, endPoint x: 827, endPoint y: 72, distance: 290.1
click at [763, 342] on video at bounding box center [728, 409] width 1456 height 819
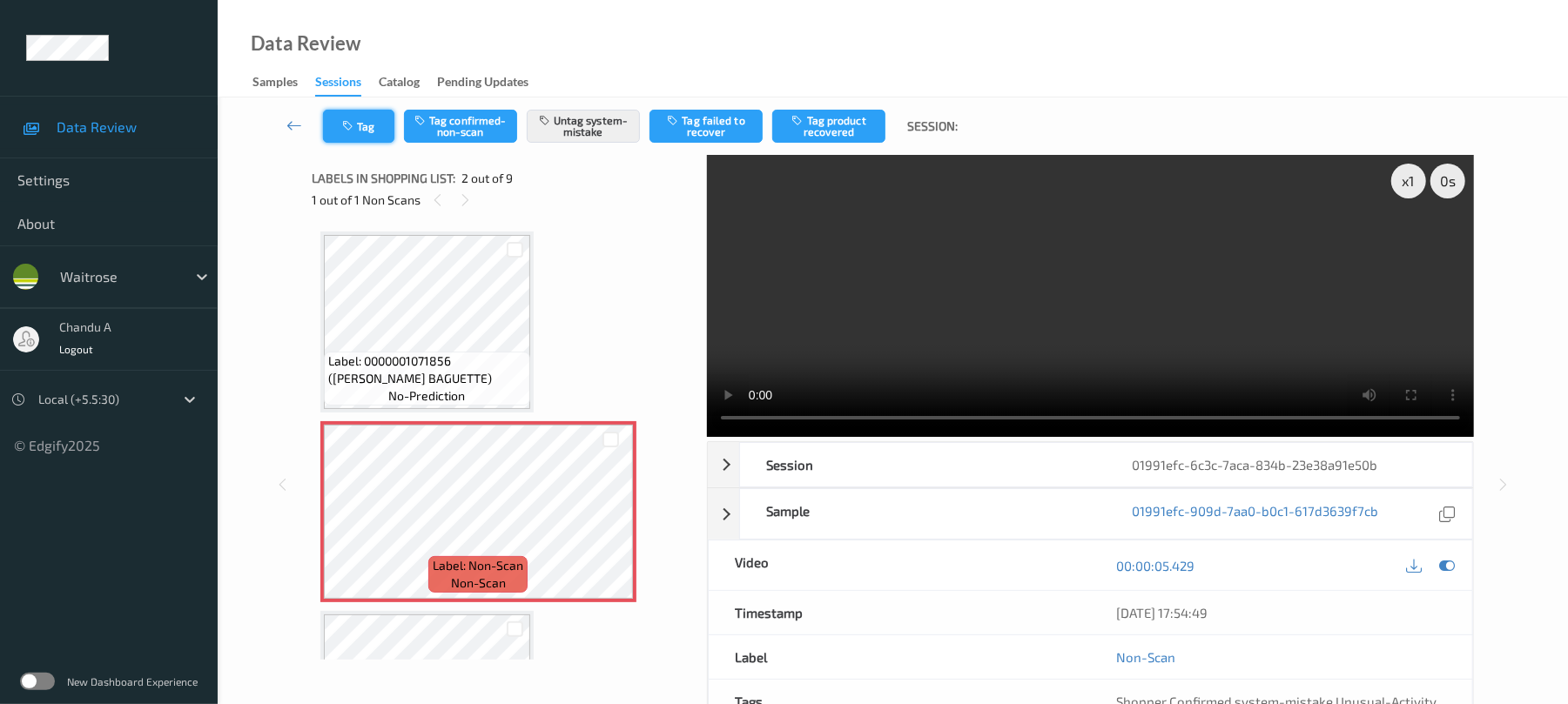
click at [363, 136] on button "Tag" at bounding box center [358, 126] width 71 height 33
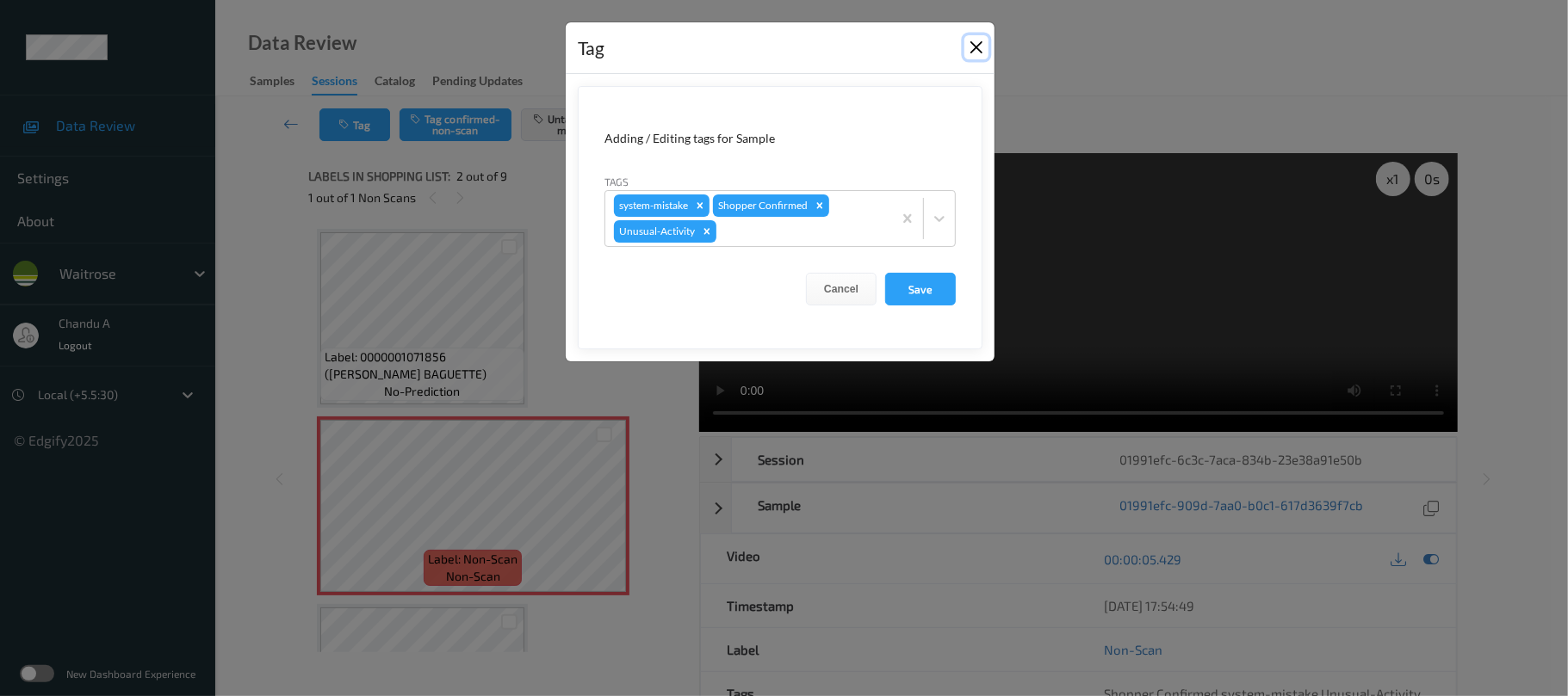
click at [969, 48] on button "Close" at bounding box center [976, 47] width 24 height 24
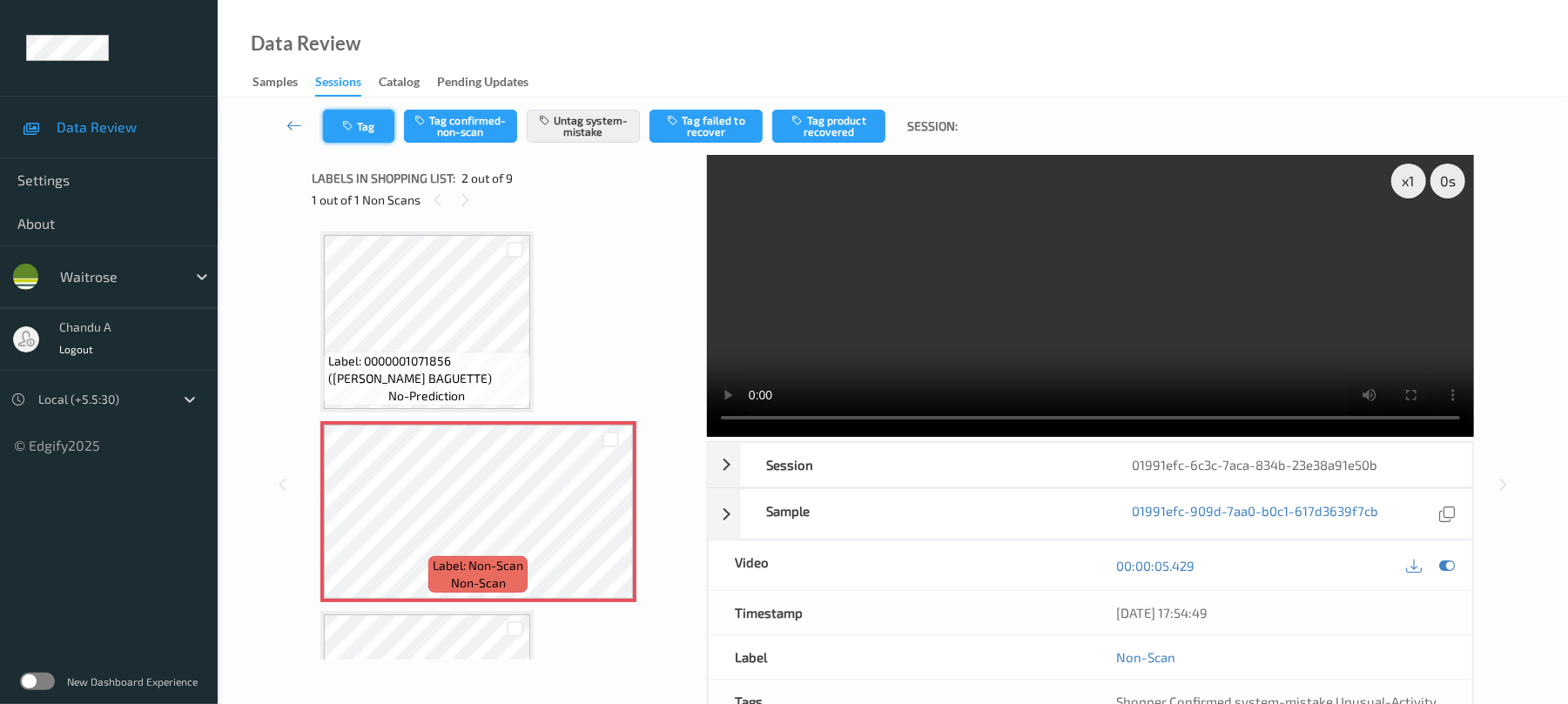
click at [357, 128] on button "Tag" at bounding box center [358, 126] width 71 height 33
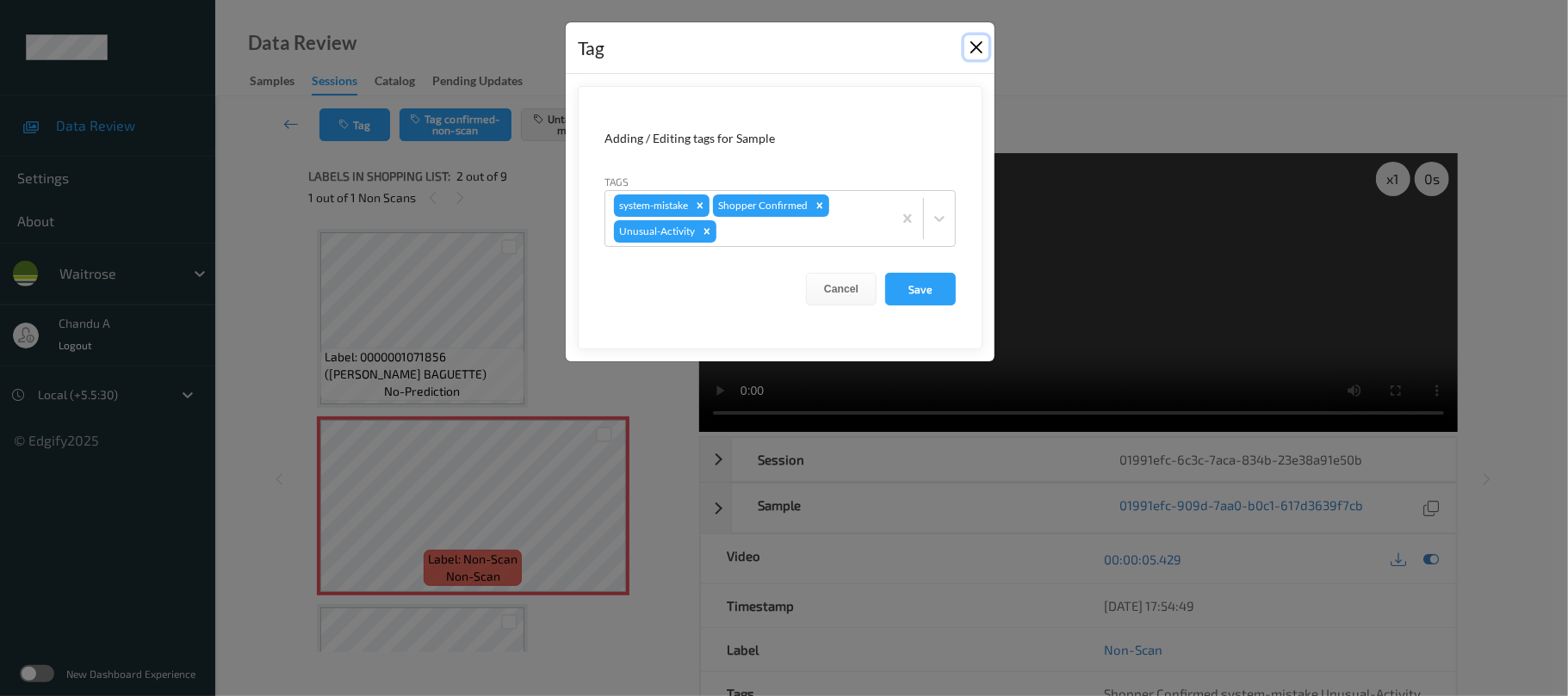
click at [971, 53] on button "Close" at bounding box center [976, 47] width 24 height 24
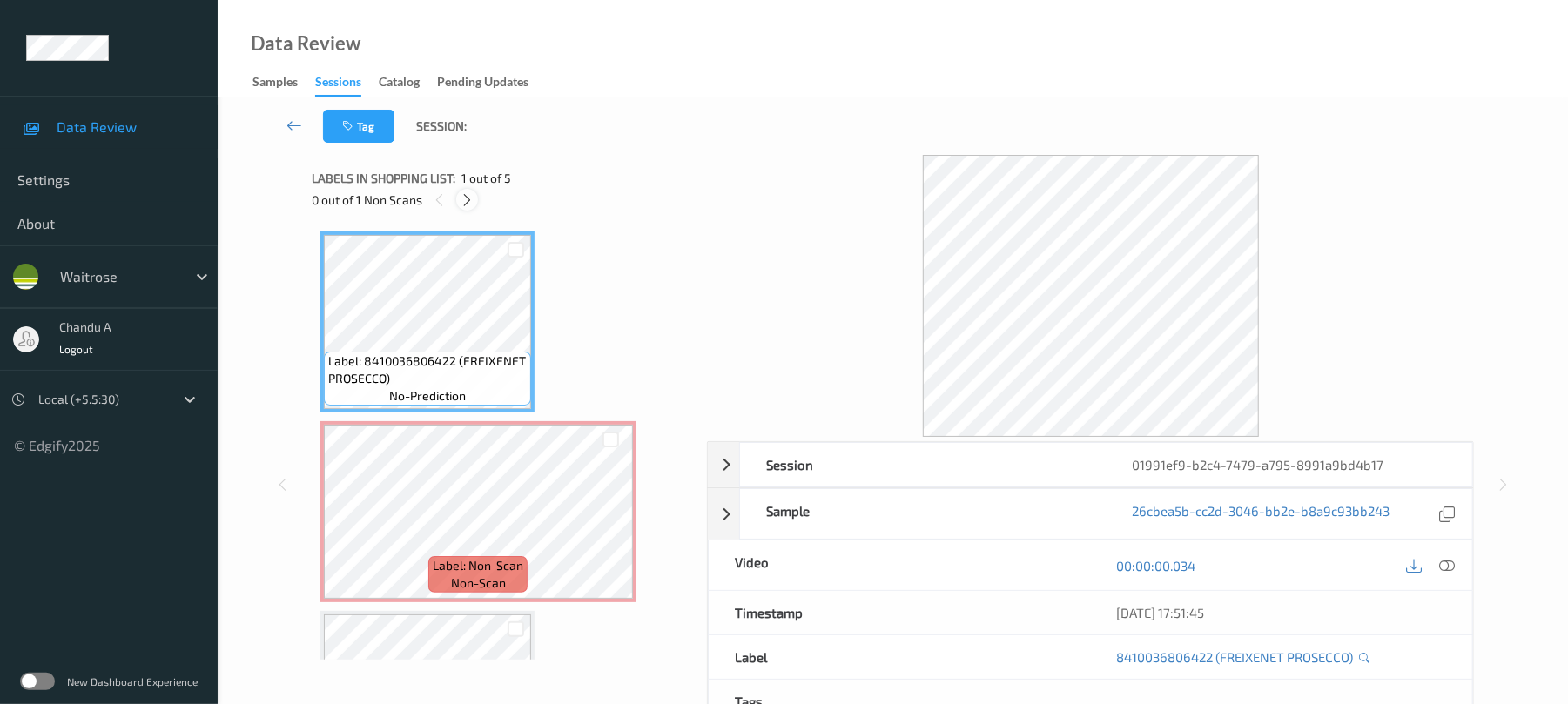
click at [467, 193] on icon at bounding box center [467, 199] width 14 height 15
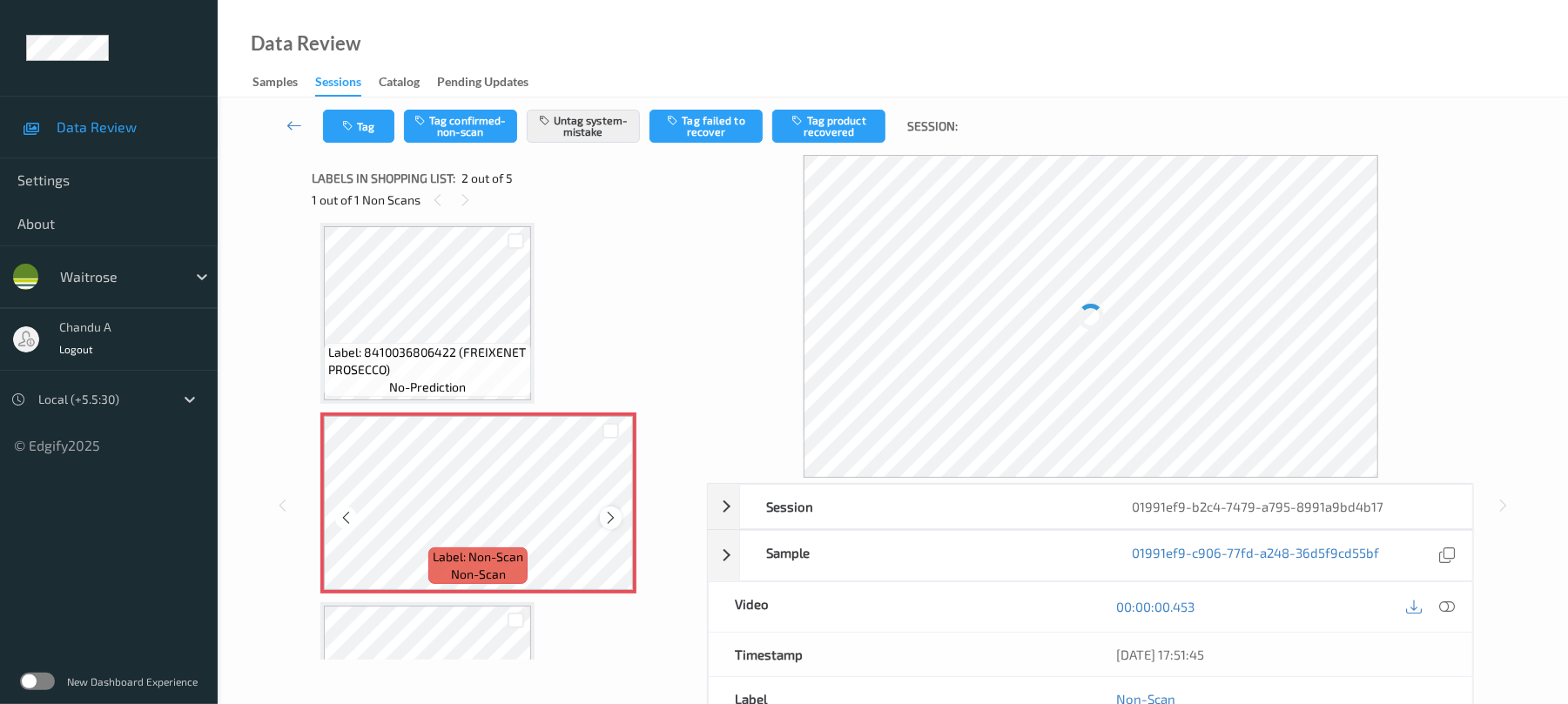
click at [610, 513] on icon at bounding box center [611, 517] width 14 height 15
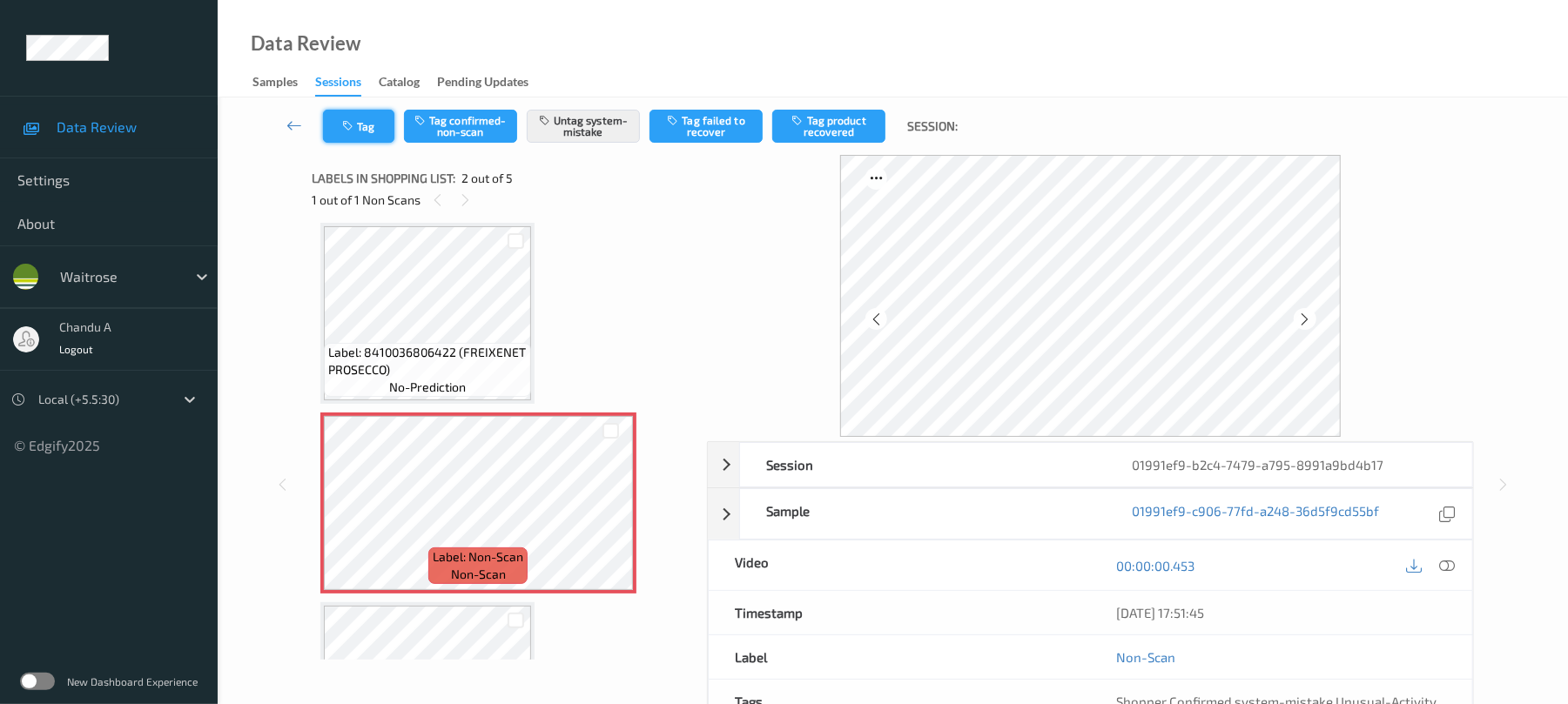
click at [345, 130] on icon "button" at bounding box center [349, 127] width 14 height 13
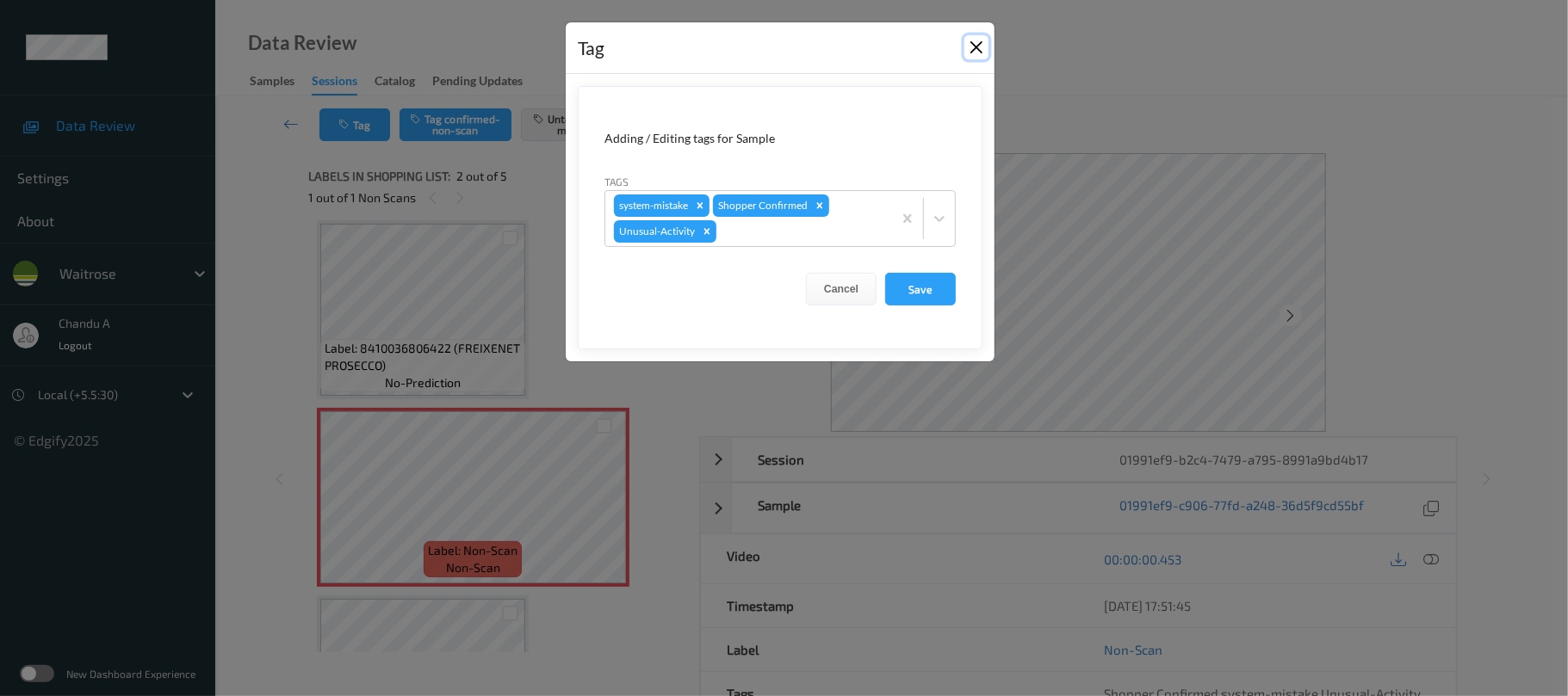
click at [975, 46] on button "Close" at bounding box center [976, 47] width 24 height 24
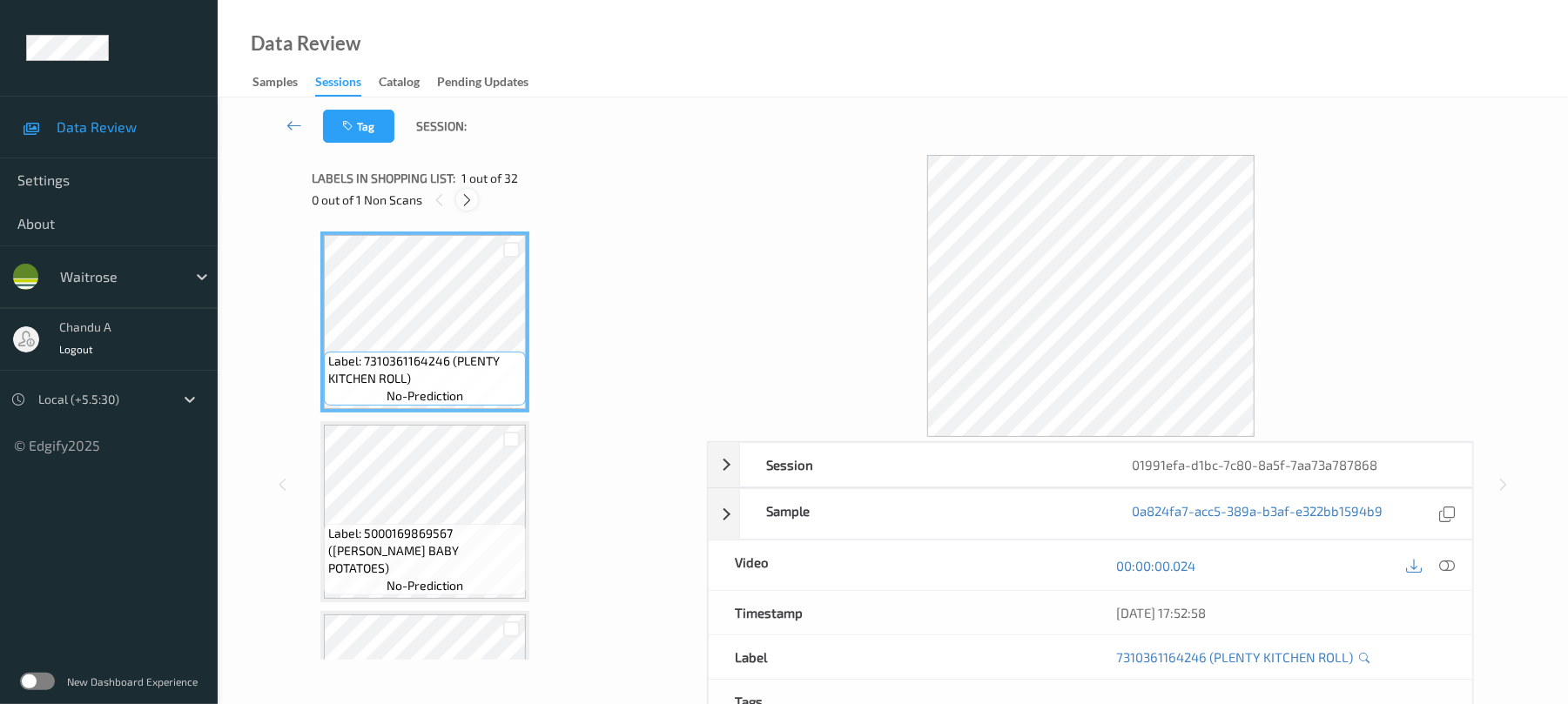
click at [471, 197] on icon at bounding box center [467, 199] width 14 height 15
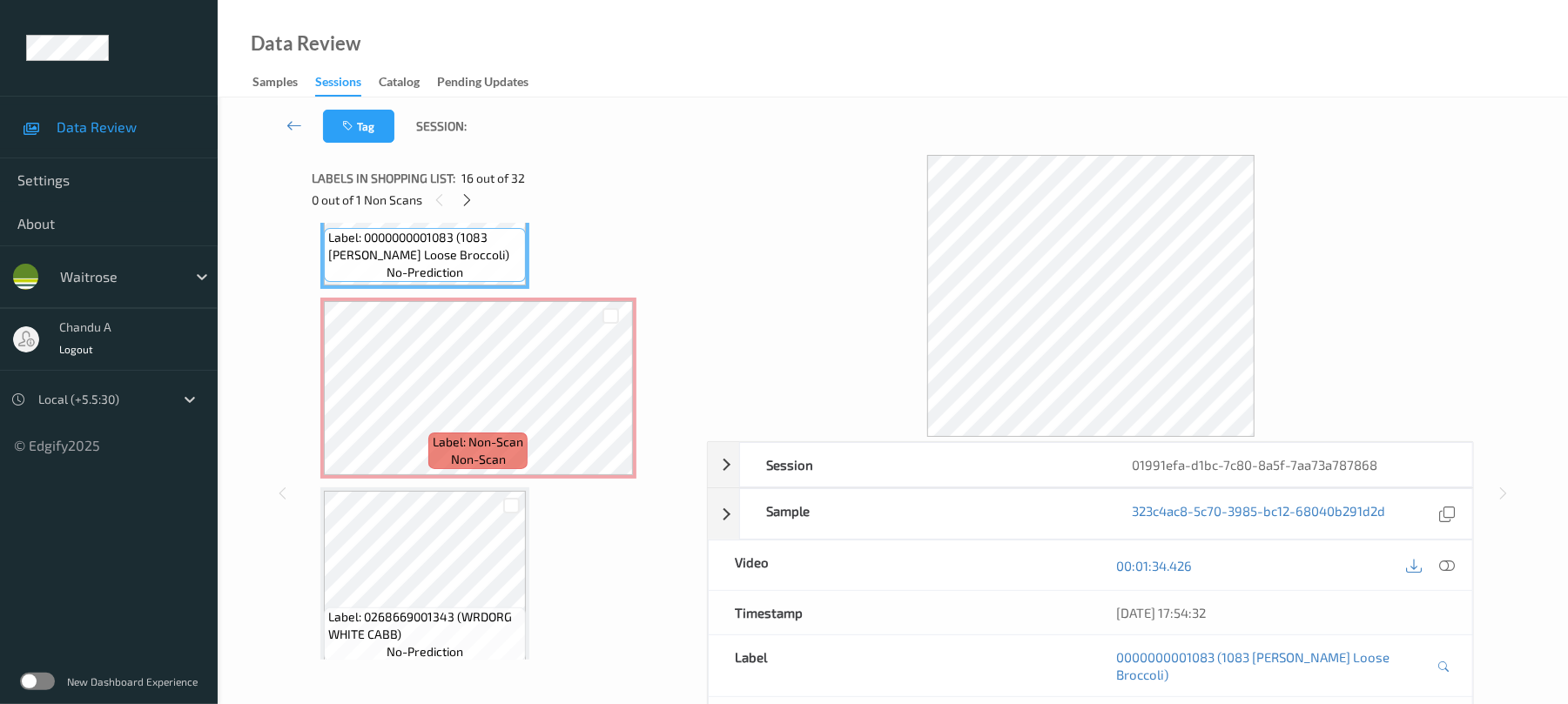
scroll to position [2970, 0]
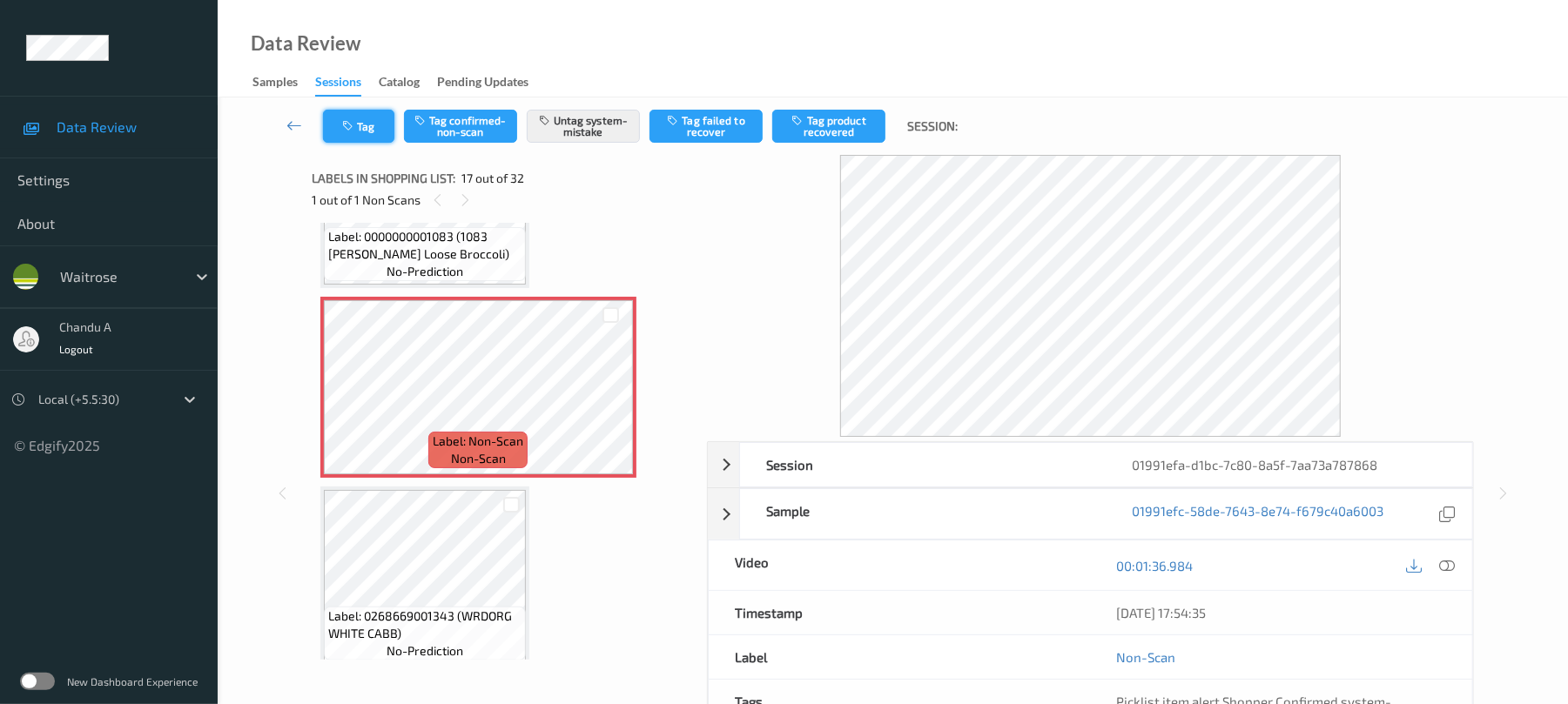
click at [366, 115] on button "Tag" at bounding box center [358, 126] width 71 height 33
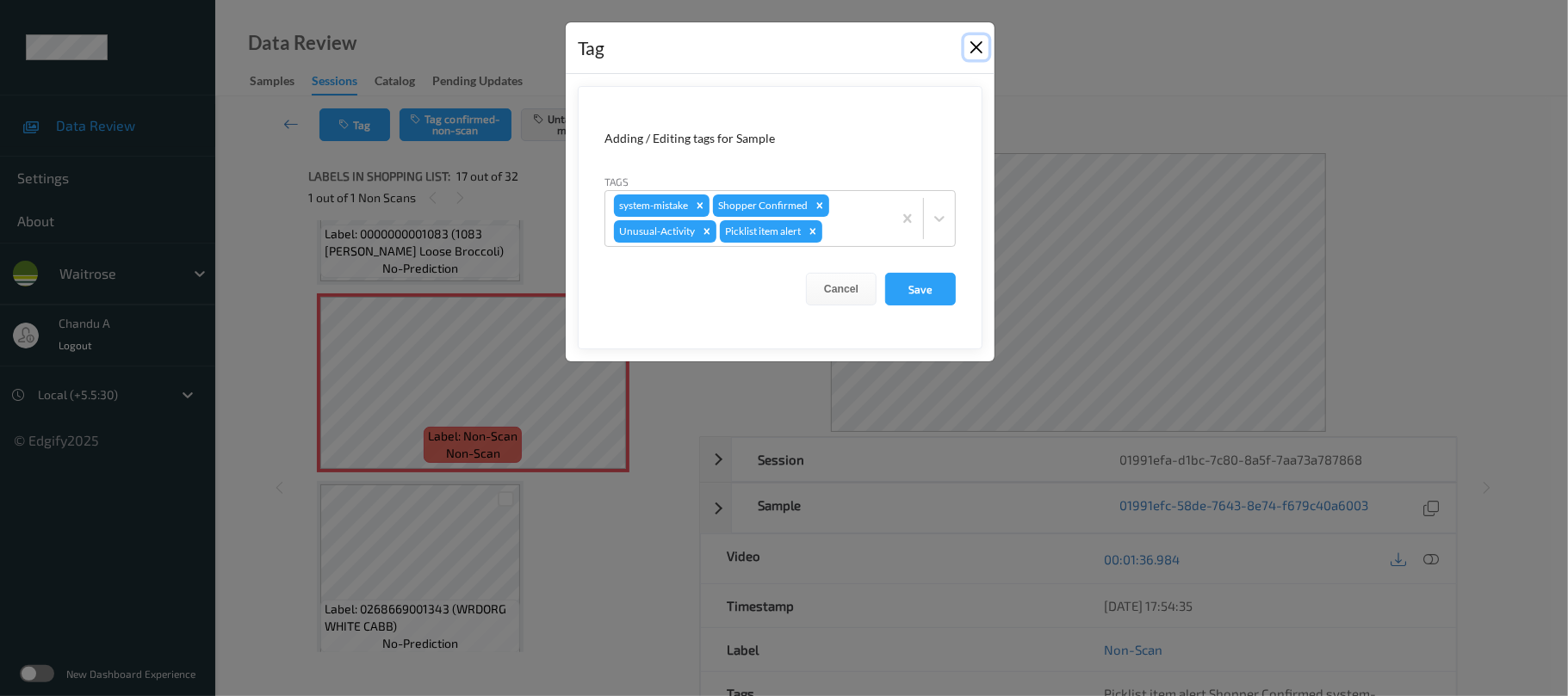
click at [969, 39] on button "Close" at bounding box center [976, 47] width 24 height 24
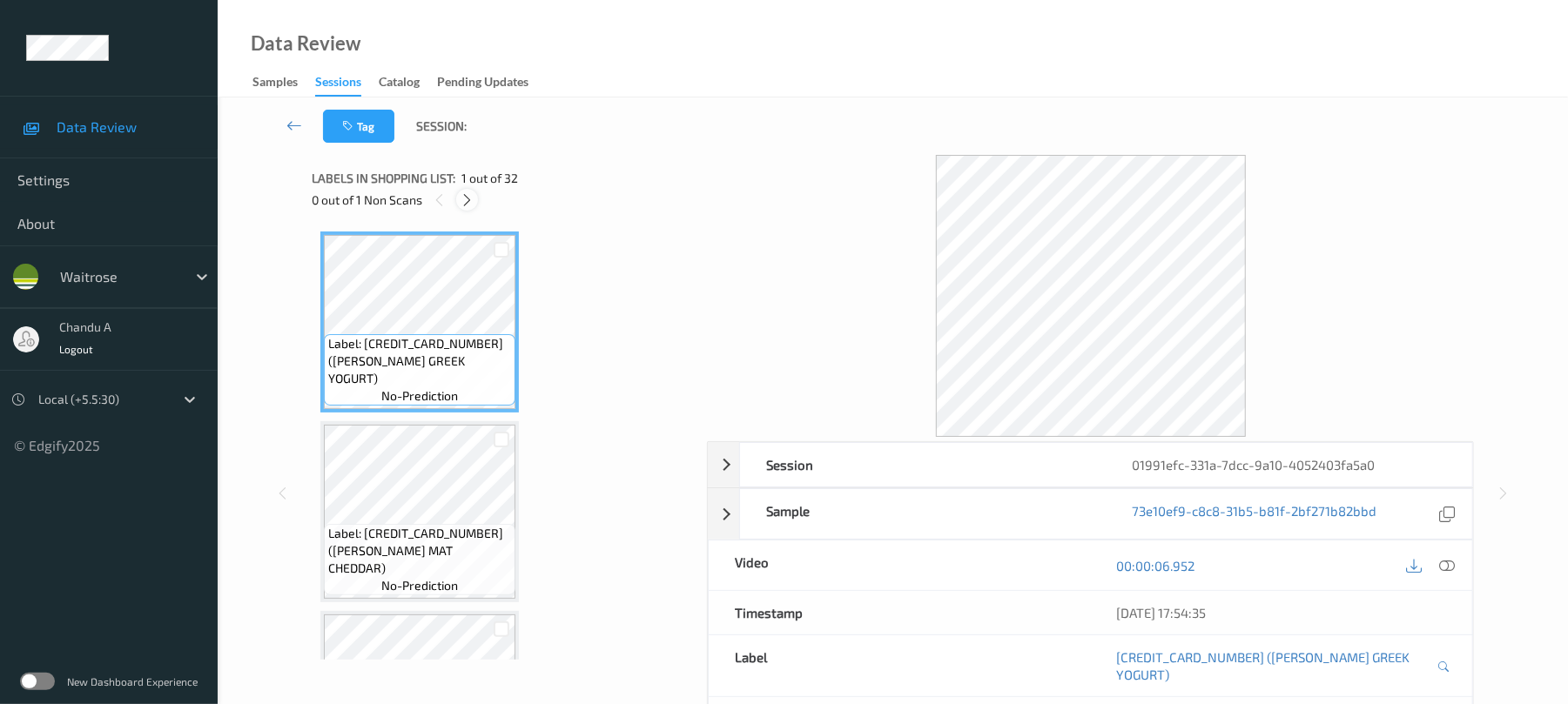
click at [471, 203] on icon at bounding box center [467, 199] width 14 height 15
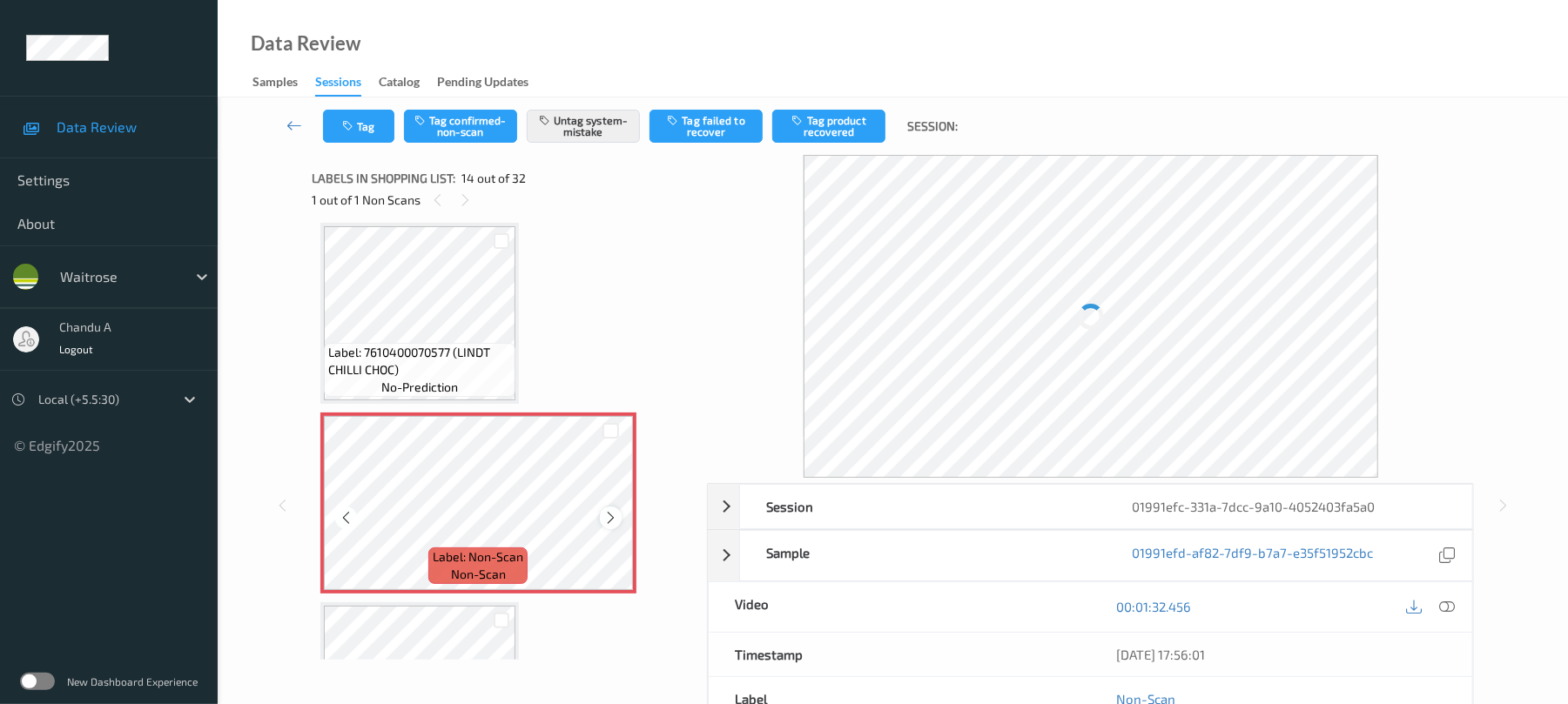
click at [610, 517] on icon at bounding box center [611, 517] width 14 height 15
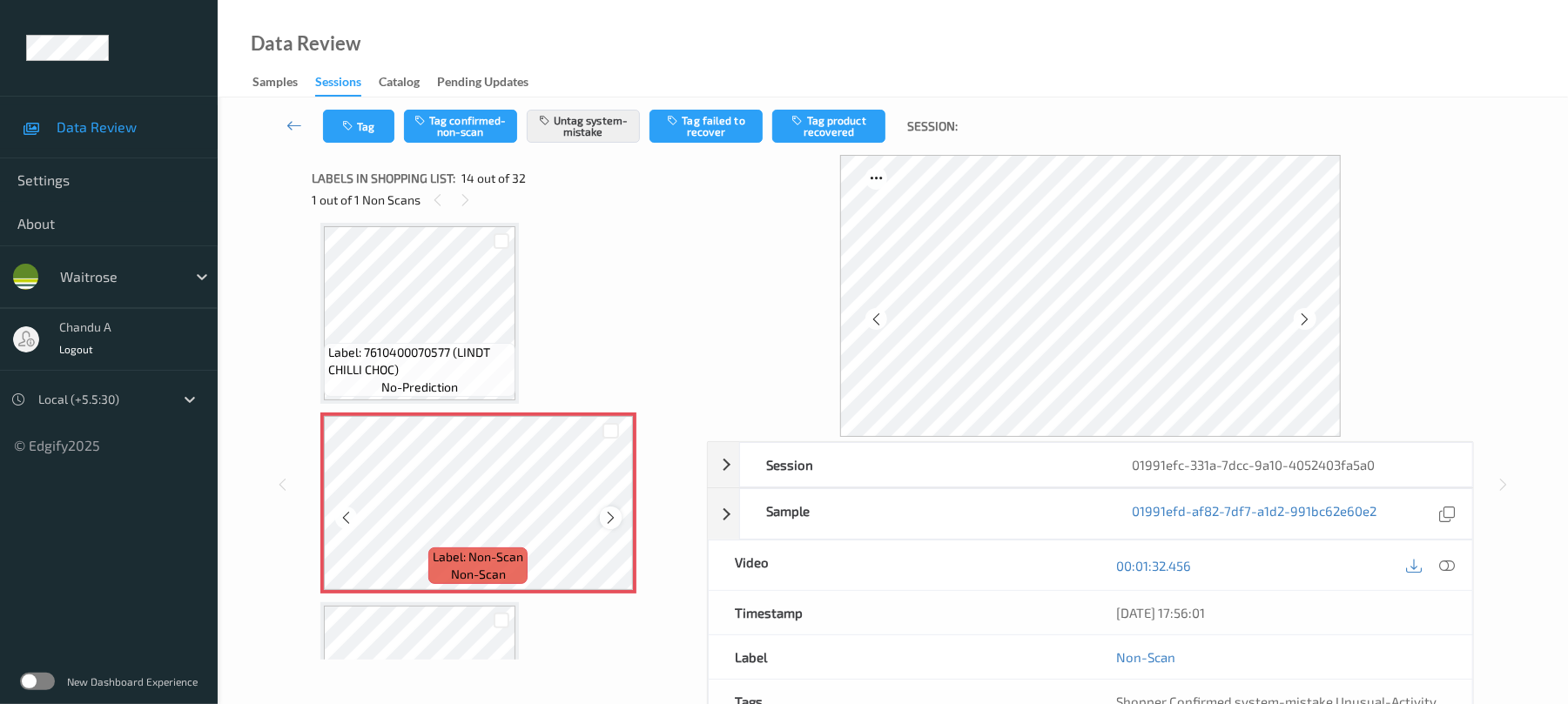
click at [612, 519] on icon at bounding box center [611, 517] width 14 height 15
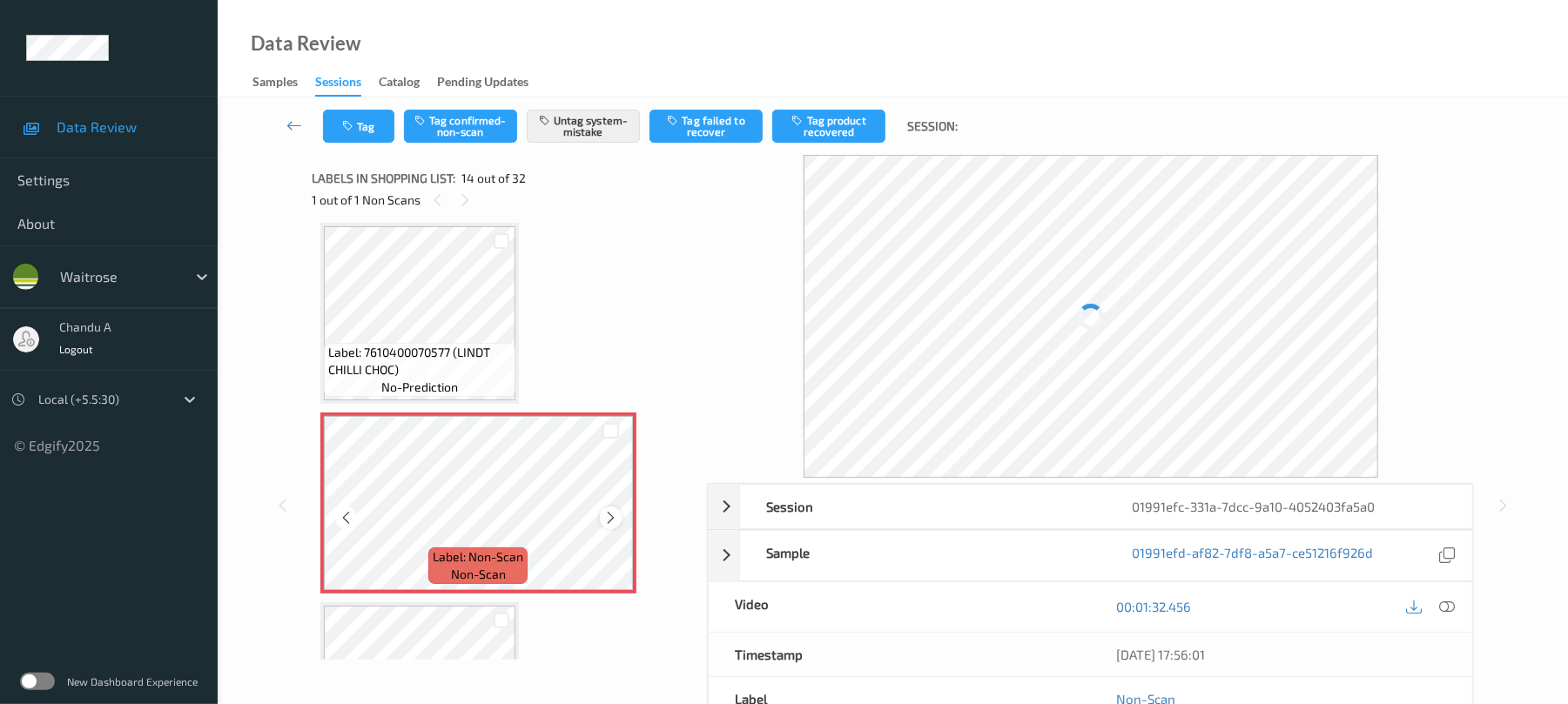
click at [612, 517] on icon at bounding box center [611, 517] width 14 height 15
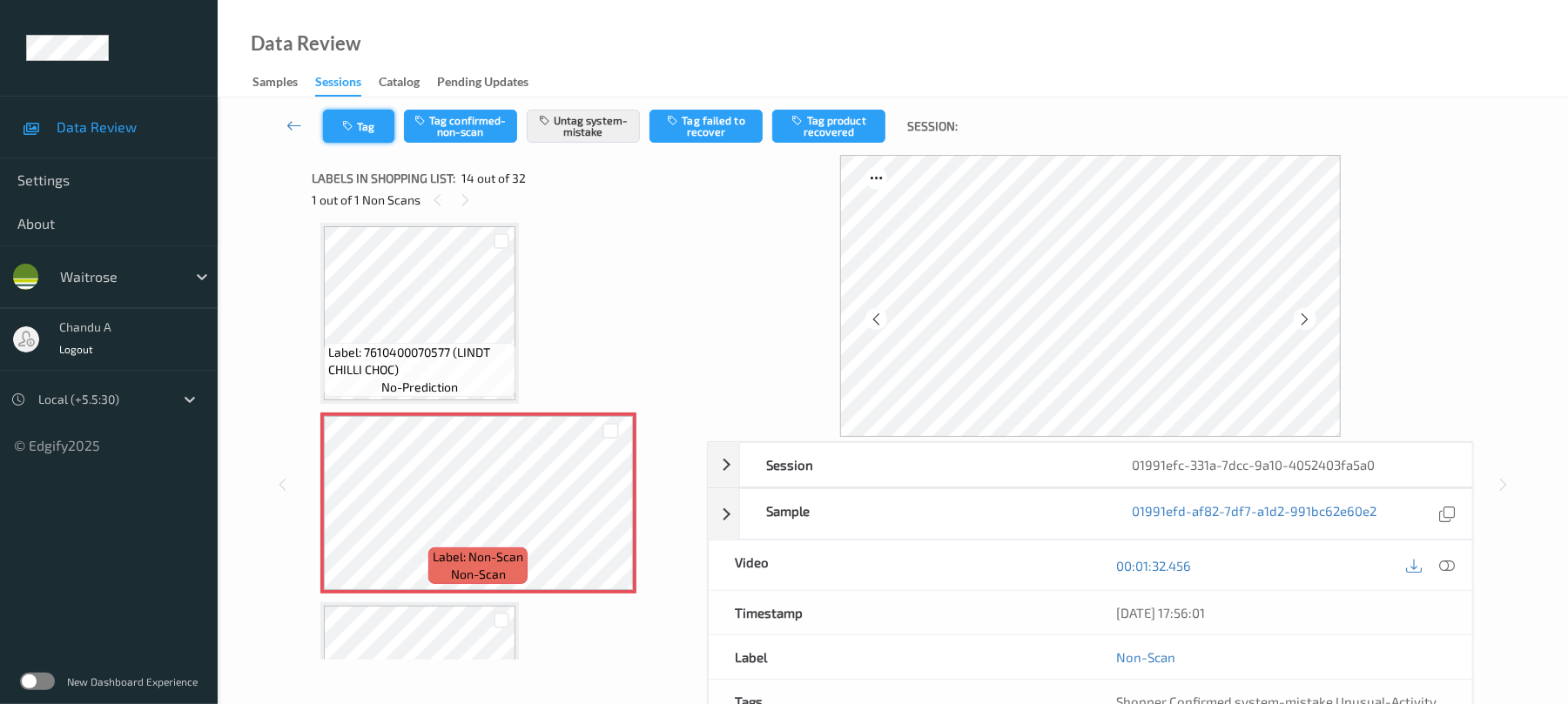
click at [366, 136] on button "Tag" at bounding box center [358, 126] width 71 height 33
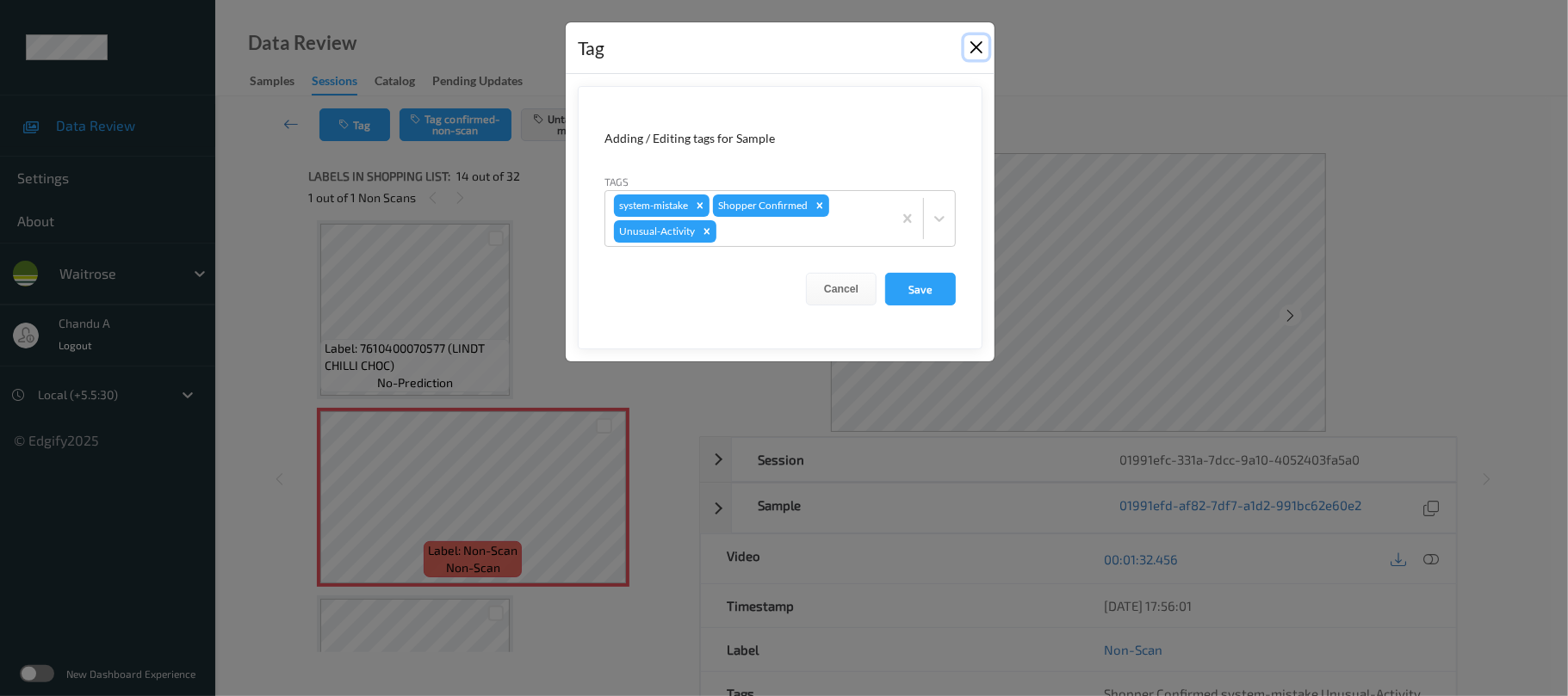
click at [975, 52] on button "Close" at bounding box center [976, 47] width 24 height 24
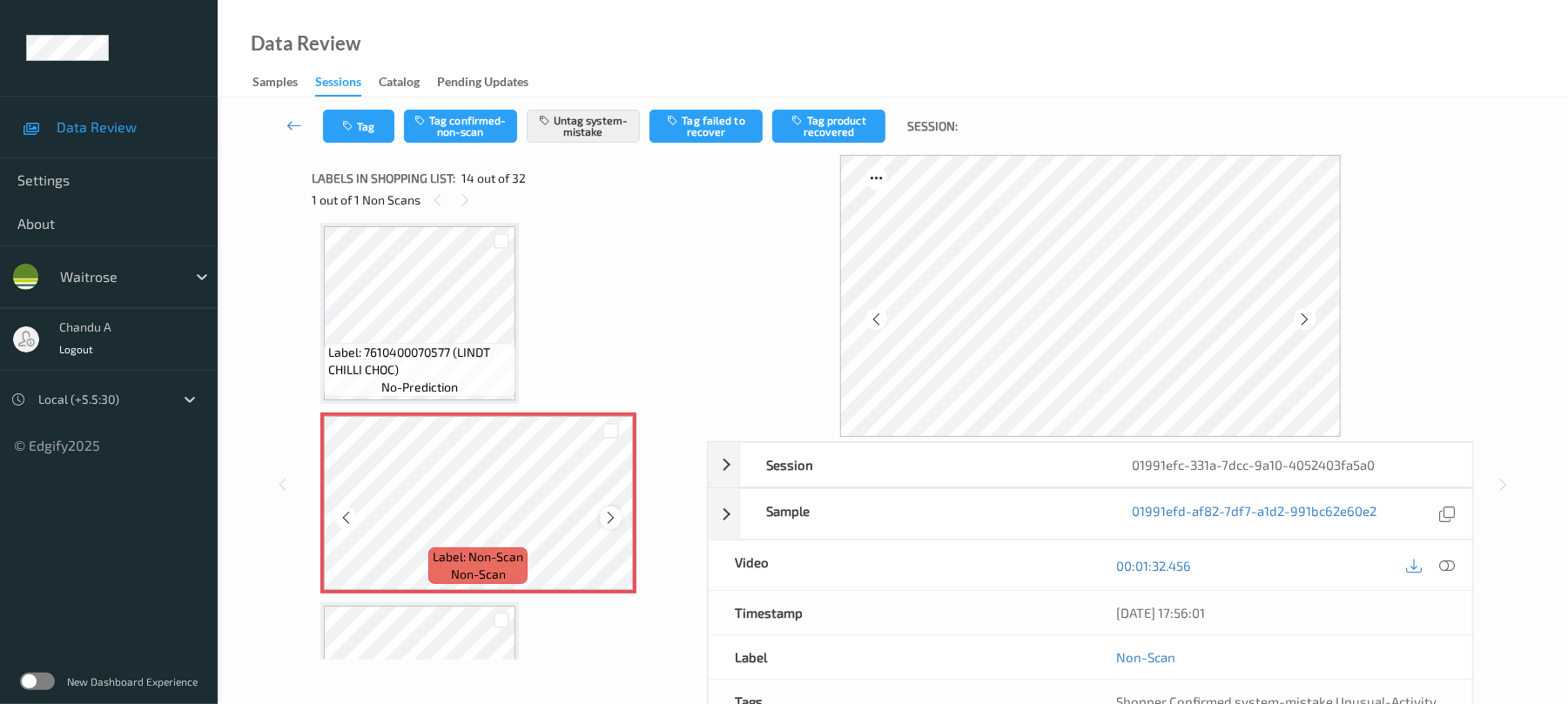
click at [609, 517] on icon at bounding box center [611, 517] width 14 height 15
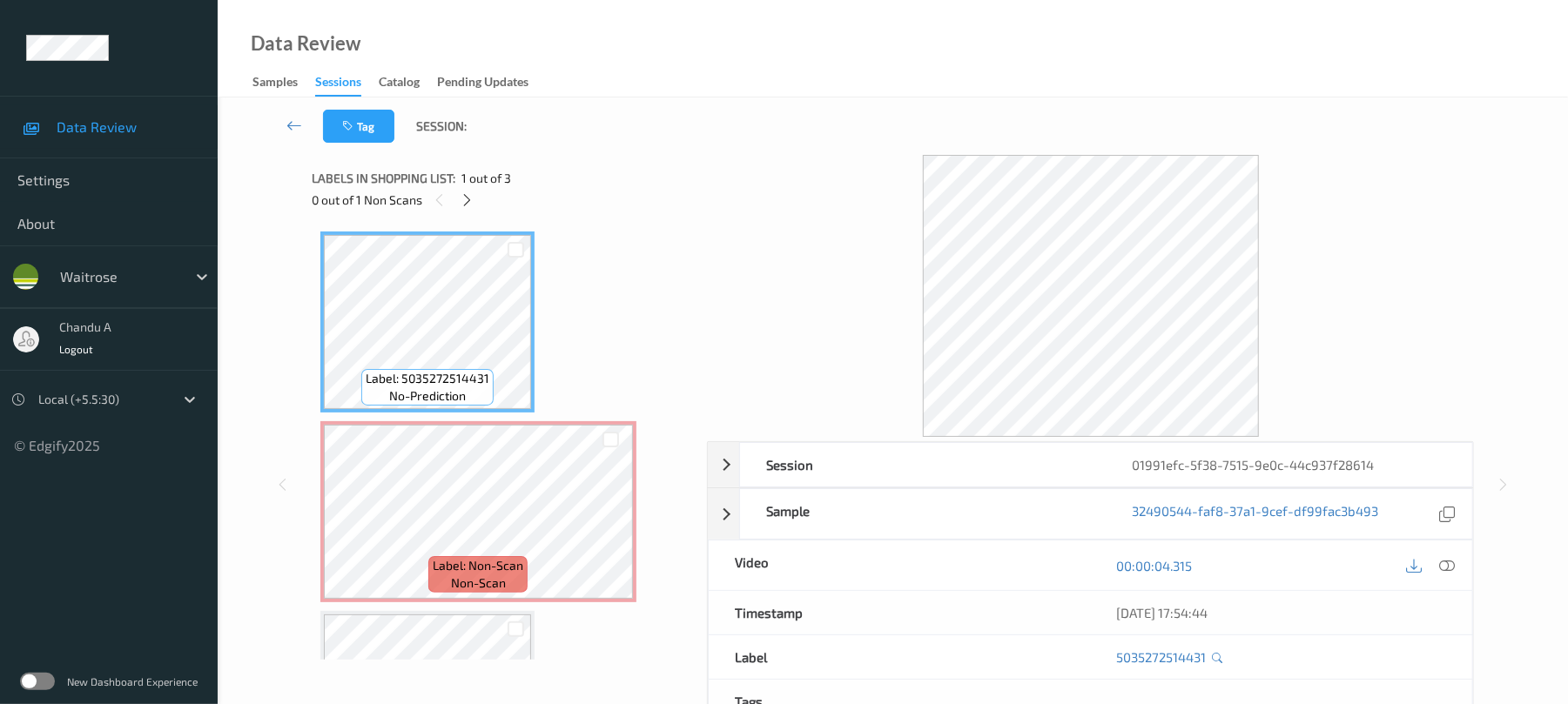
drag, startPoint x: 468, startPoint y: 200, endPoint x: 467, endPoint y: 216, distance: 16.0
click at [467, 200] on icon at bounding box center [467, 199] width 14 height 15
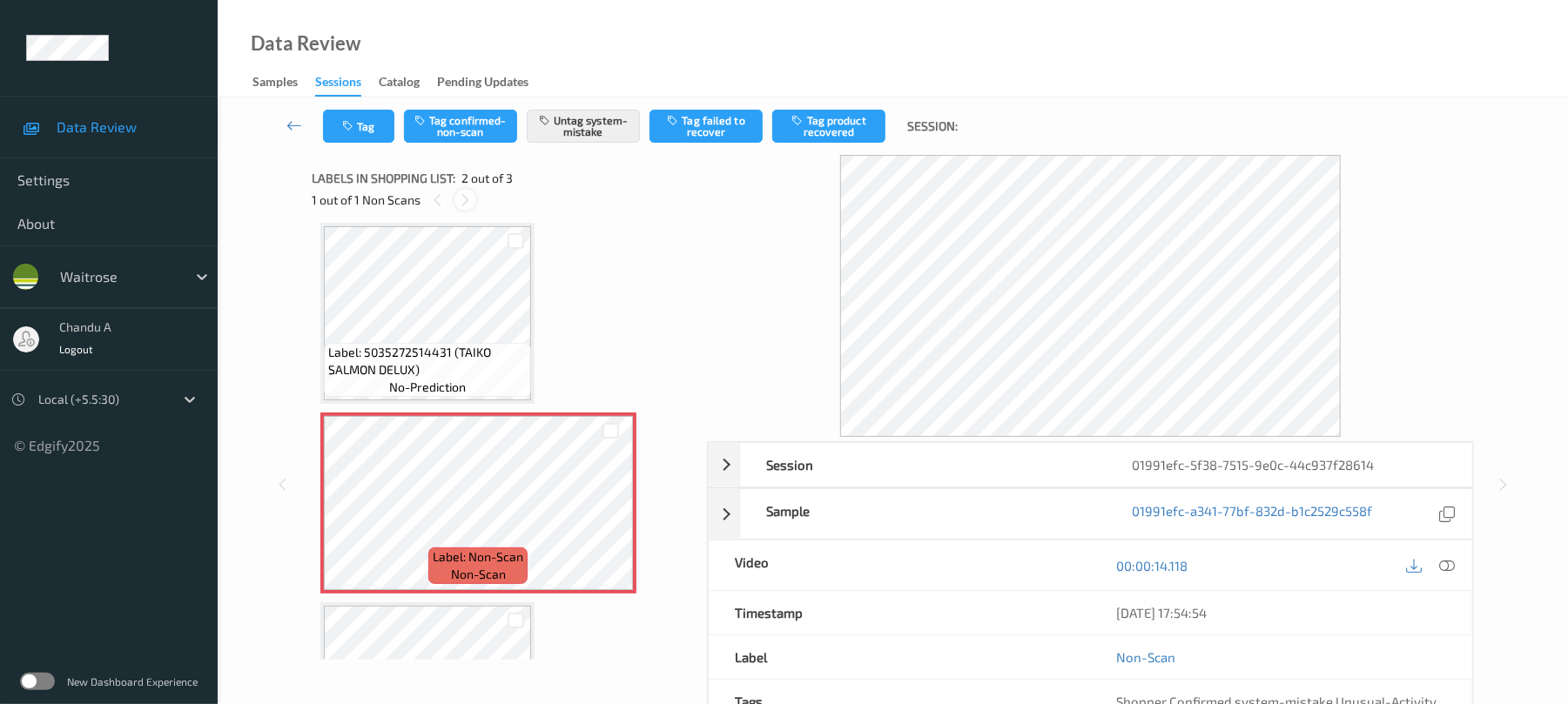
click at [463, 196] on icon at bounding box center [465, 199] width 14 height 15
click at [355, 143] on div "Tag Tag confirmed-non-scan Untag system-mistake Tag failed to recover Tag produ…" at bounding box center [893, 127] width 1279 height 57
click at [366, 123] on button "Tag" at bounding box center [358, 126] width 71 height 33
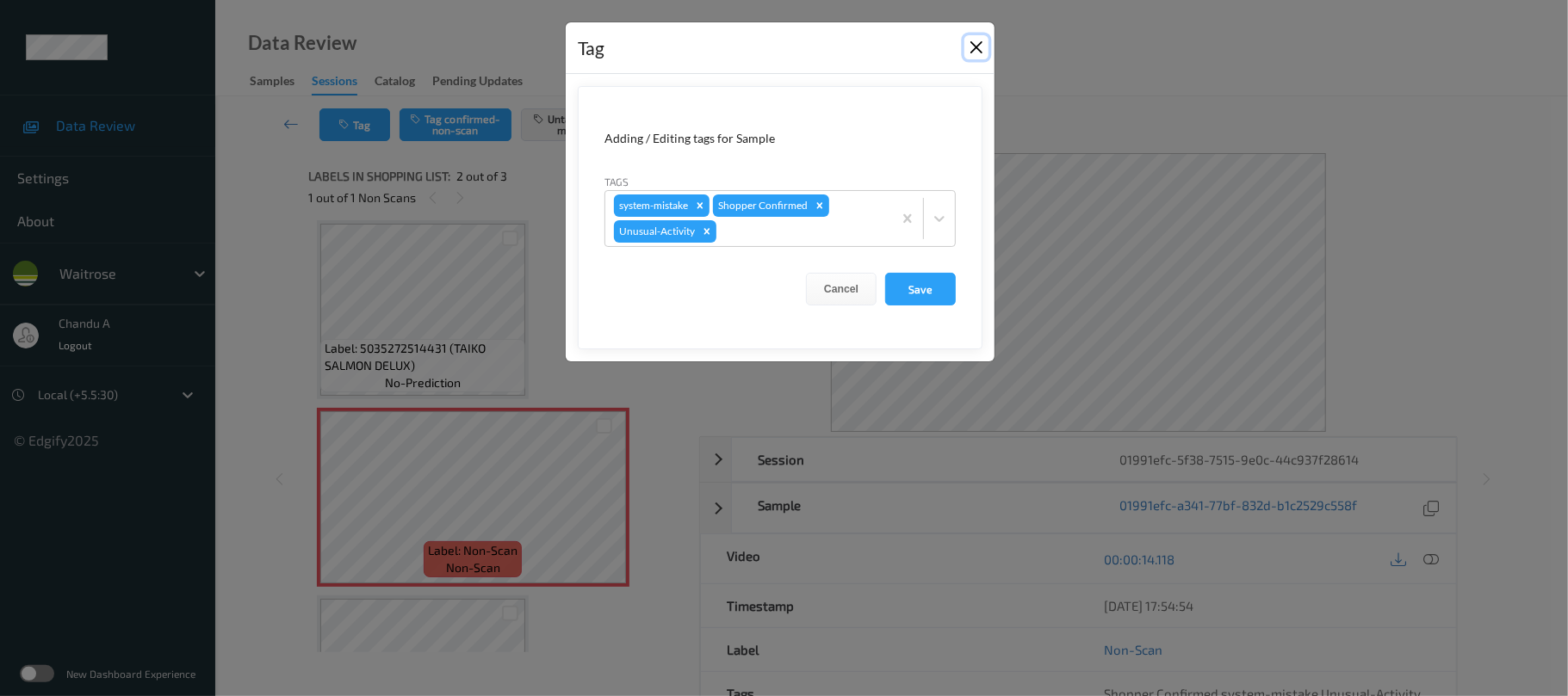
drag, startPoint x: 968, startPoint y: 44, endPoint x: 613, endPoint y: 5, distance: 357.1
click at [967, 45] on button "Close" at bounding box center [976, 47] width 24 height 24
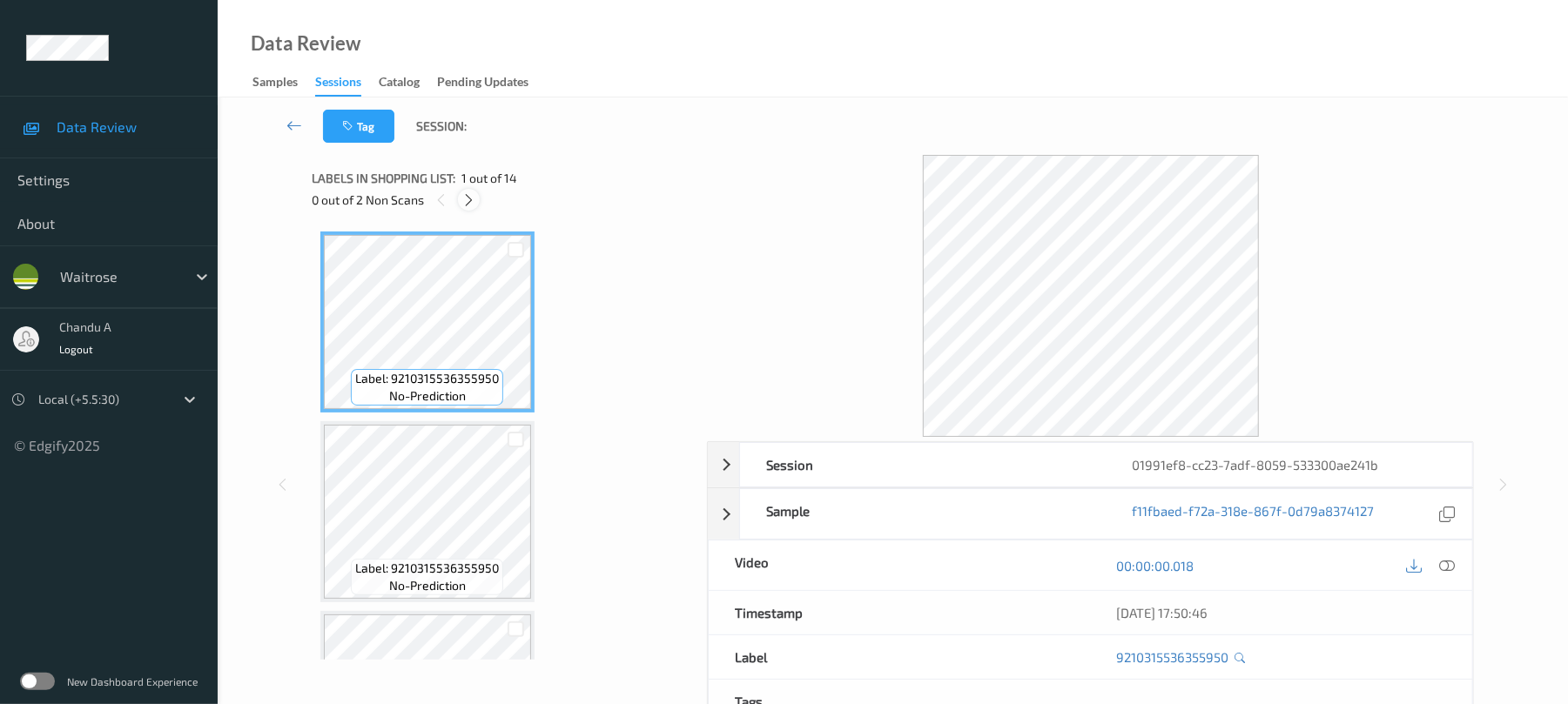
click at [468, 198] on icon at bounding box center [469, 199] width 14 height 15
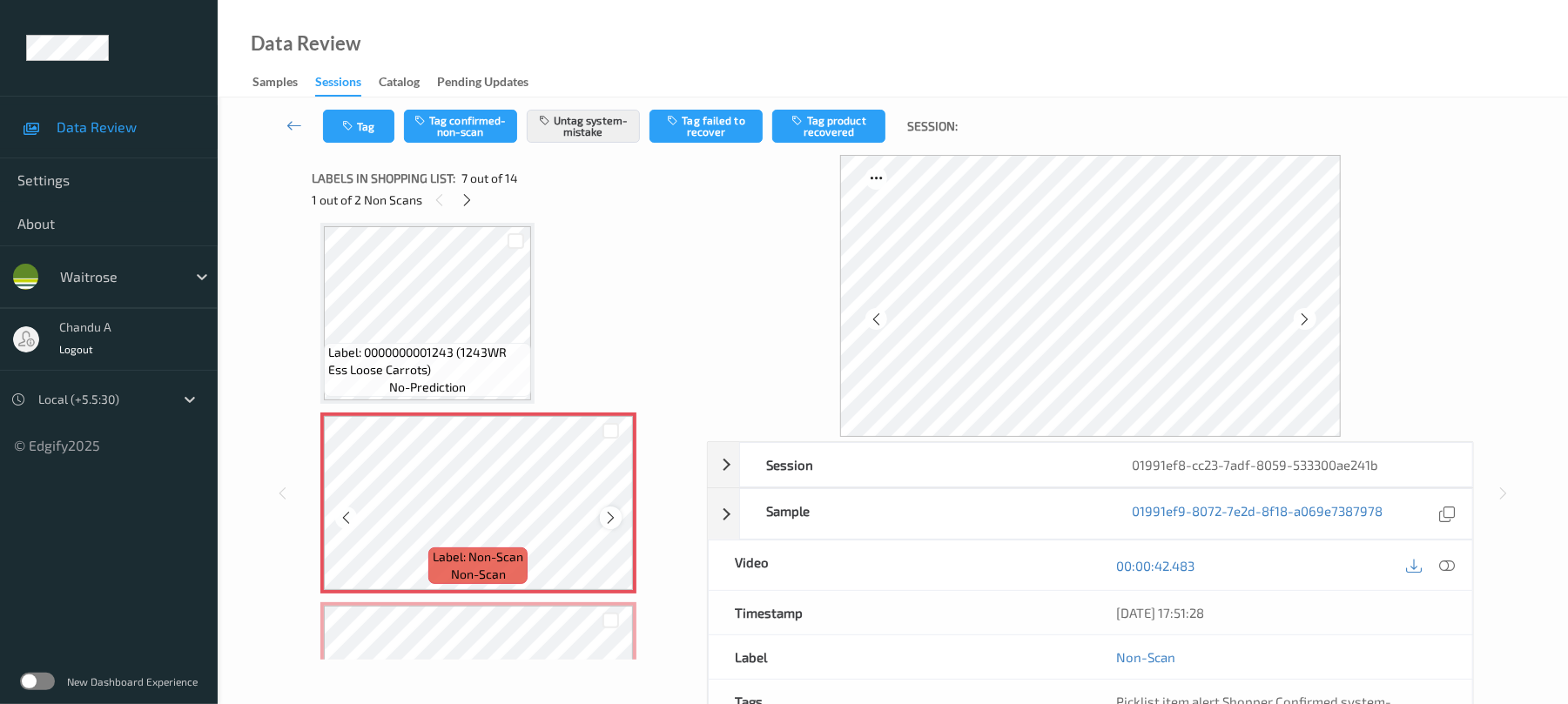
click at [607, 523] on icon at bounding box center [611, 517] width 14 height 15
click at [369, 134] on button "Tag" at bounding box center [358, 126] width 71 height 33
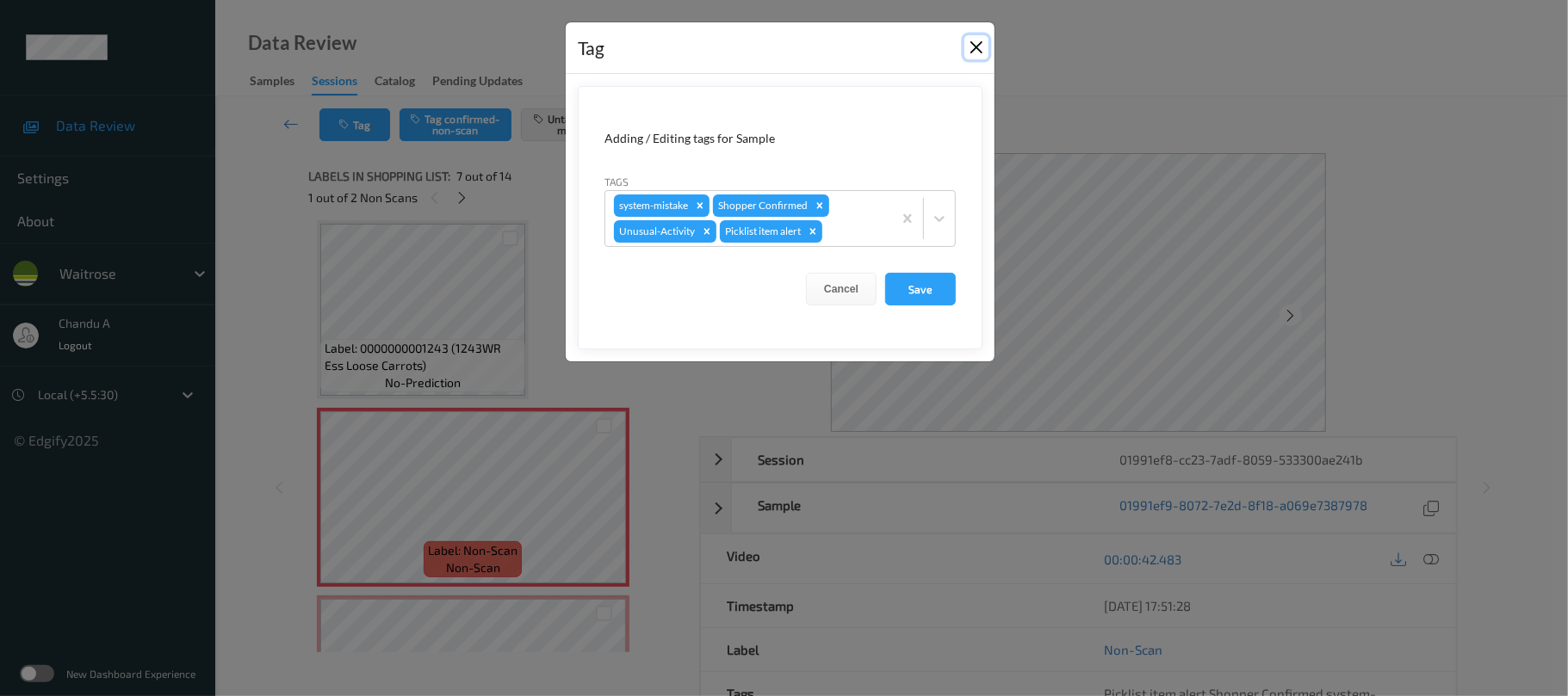
click at [971, 57] on button "Close" at bounding box center [976, 47] width 24 height 24
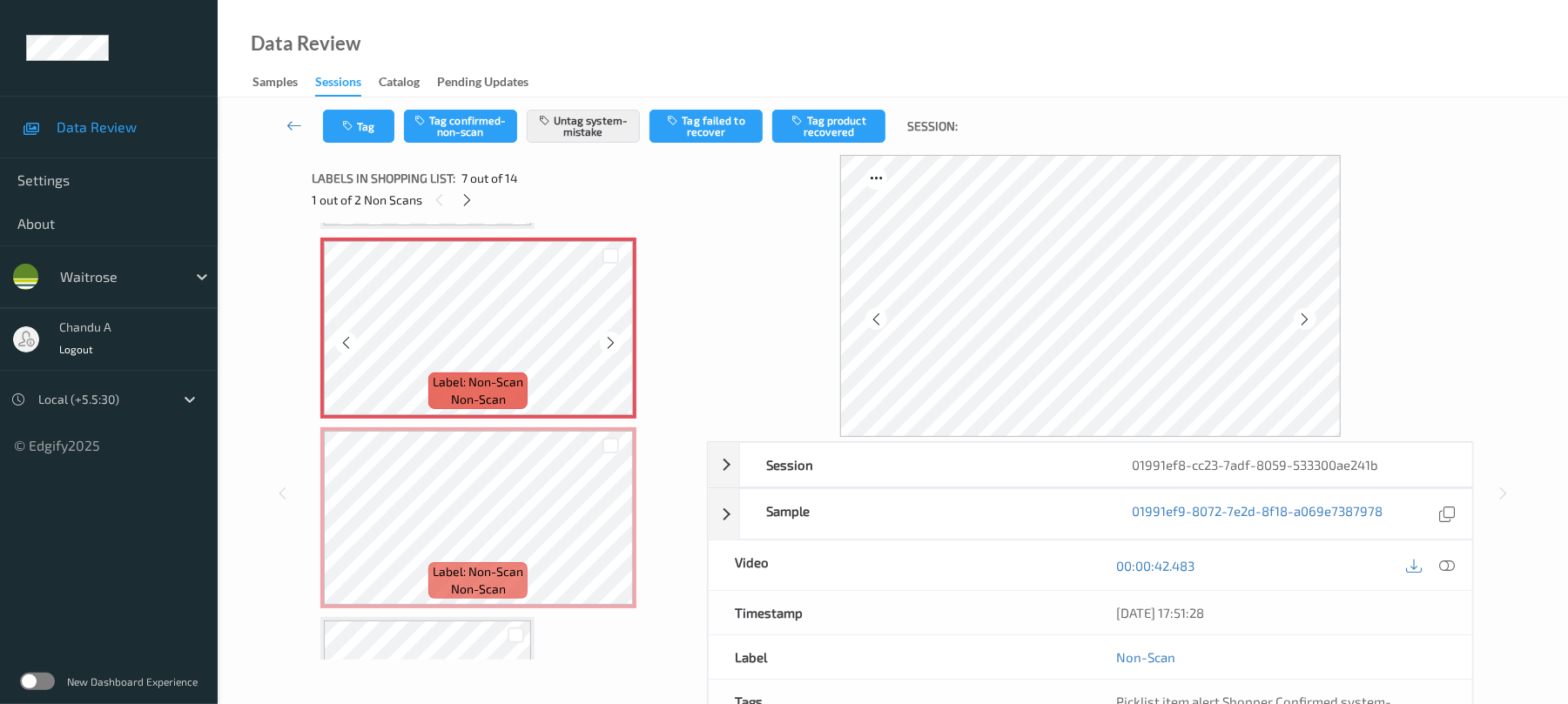
scroll to position [1189, 0]
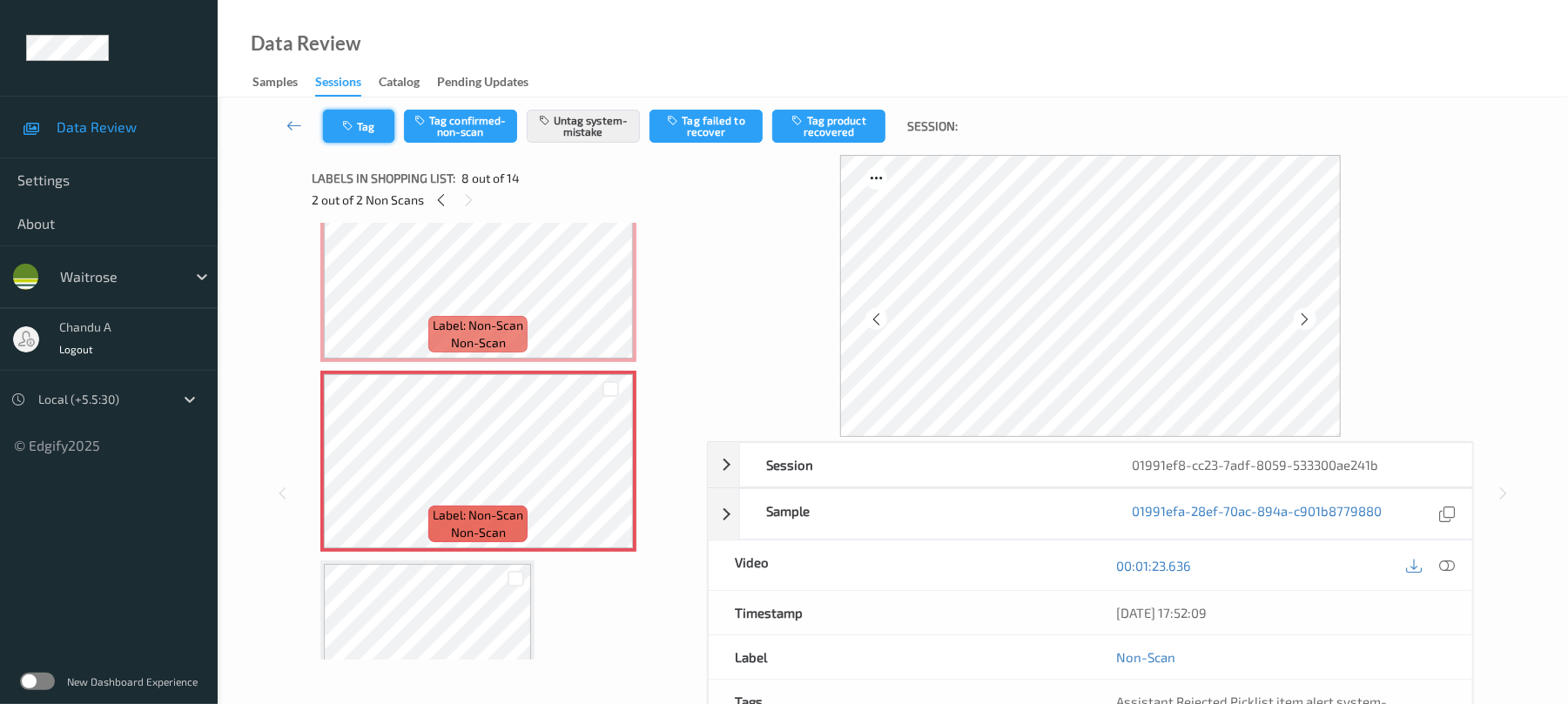
click at [371, 119] on button "Tag" at bounding box center [358, 126] width 71 height 33
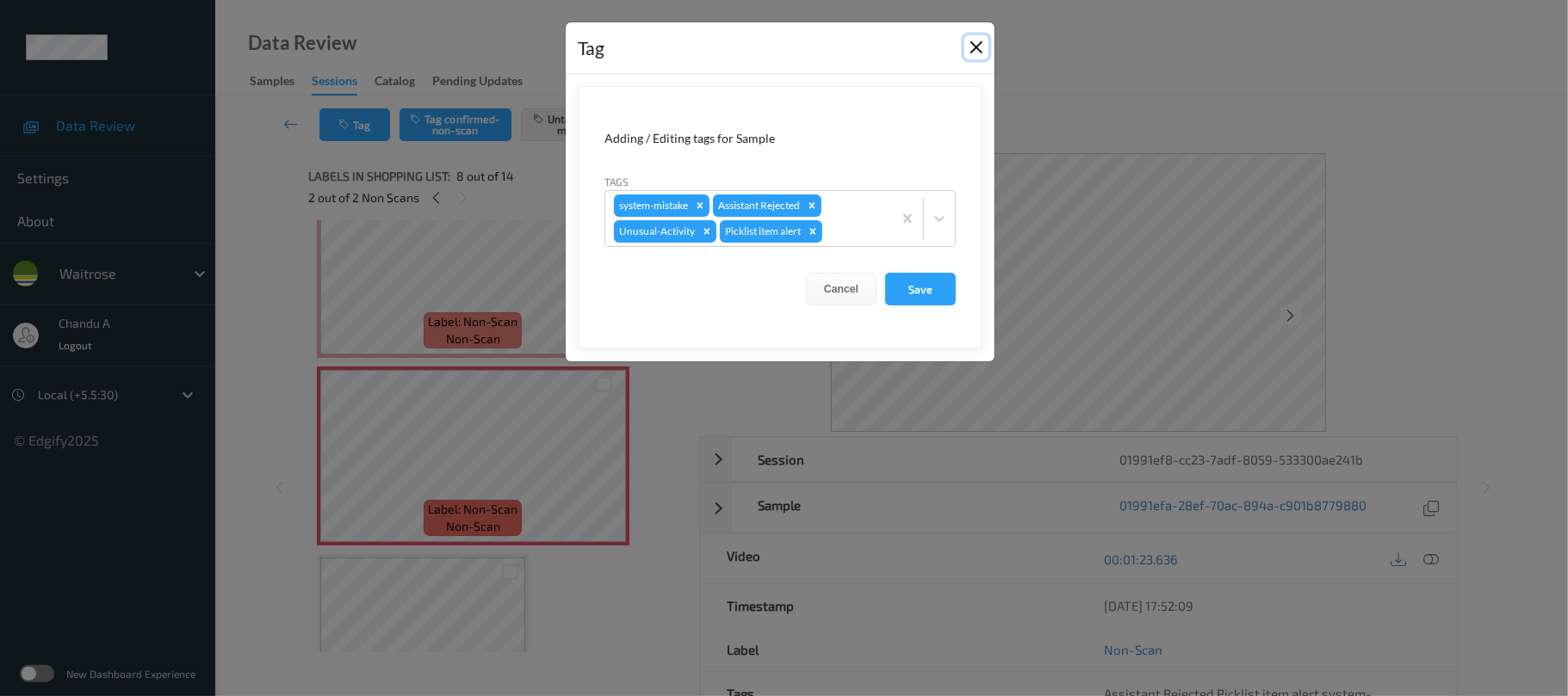
click at [967, 45] on button "Close" at bounding box center [976, 47] width 24 height 24
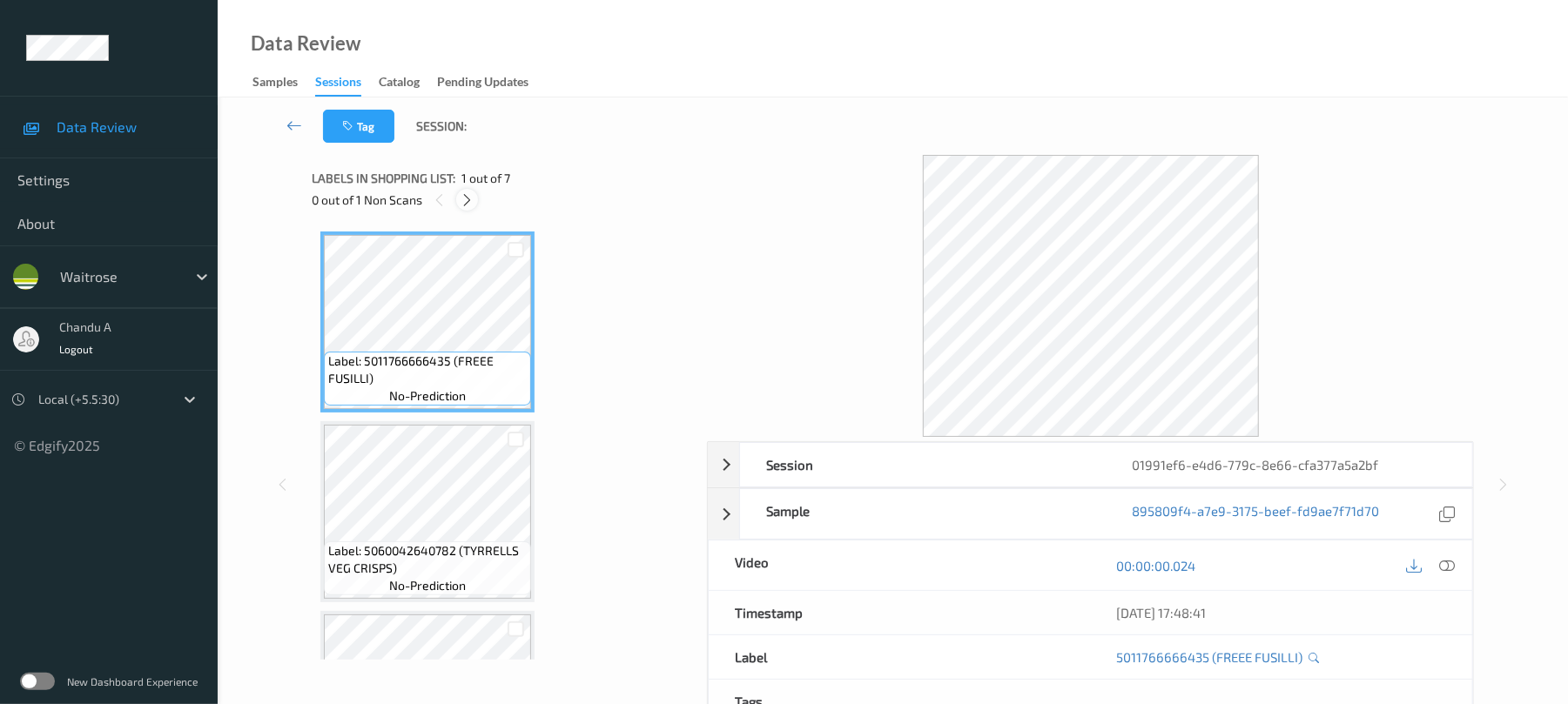
click at [462, 196] on icon at bounding box center [467, 199] width 14 height 15
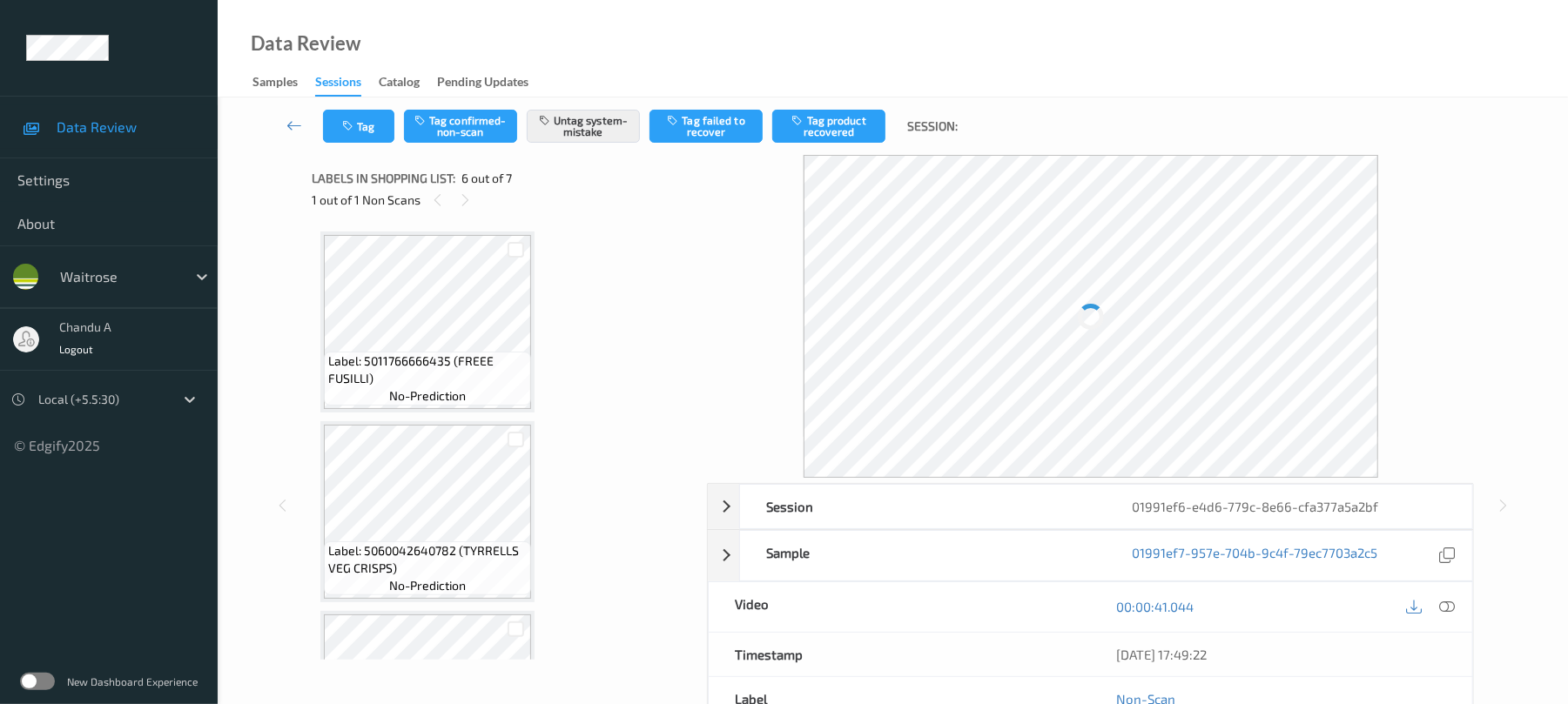
scroll to position [768, 0]
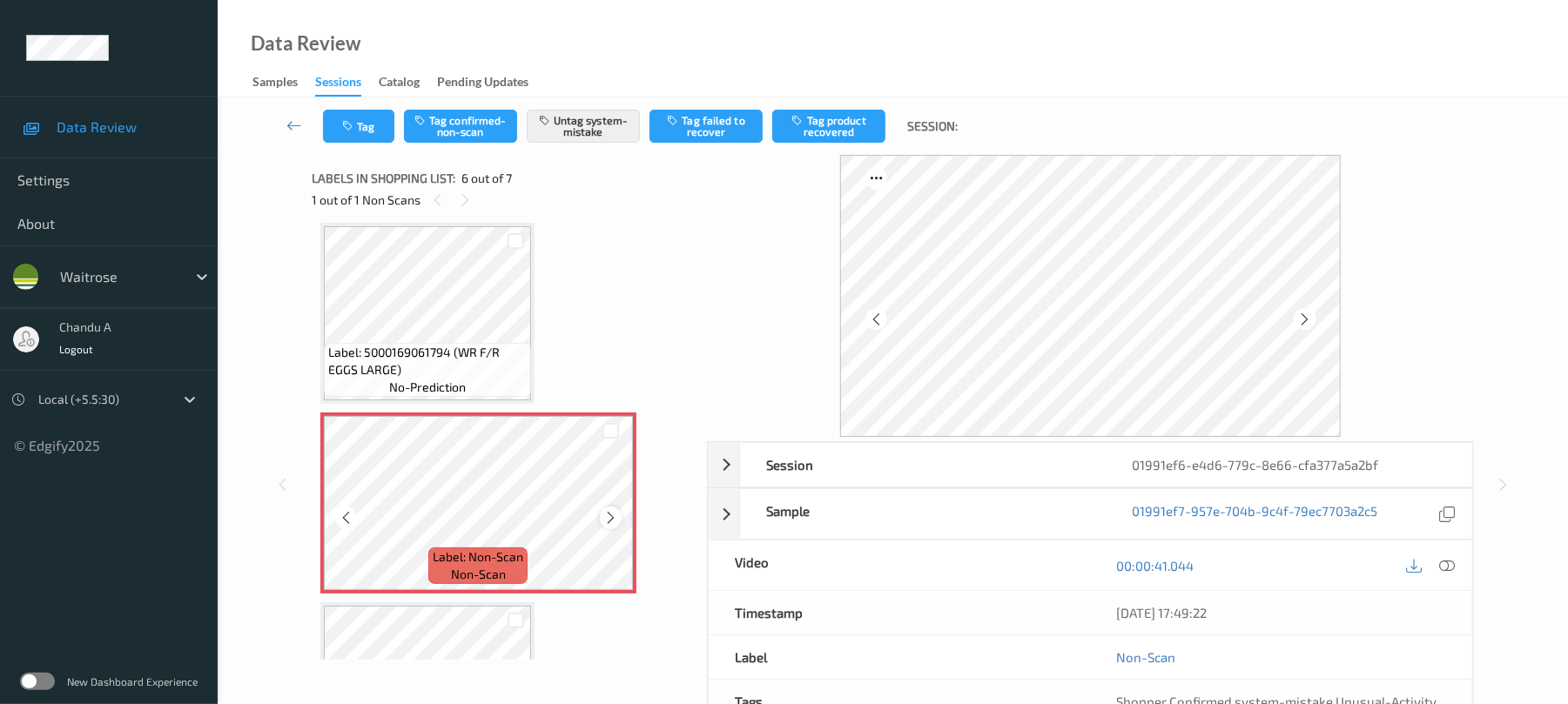
click at [607, 510] on icon at bounding box center [611, 517] width 14 height 15
click at [371, 137] on button "Tag" at bounding box center [358, 126] width 71 height 33
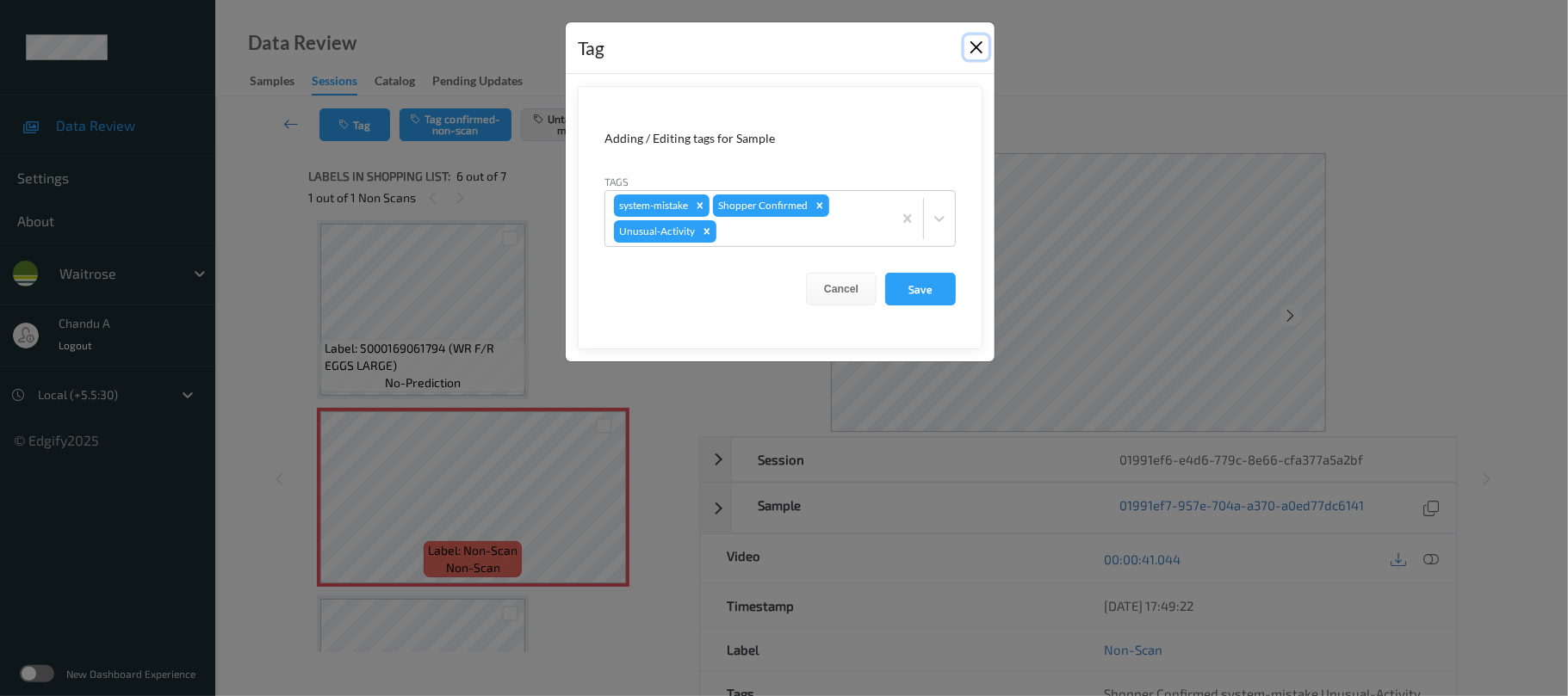
click at [973, 50] on button "Close" at bounding box center [976, 47] width 24 height 24
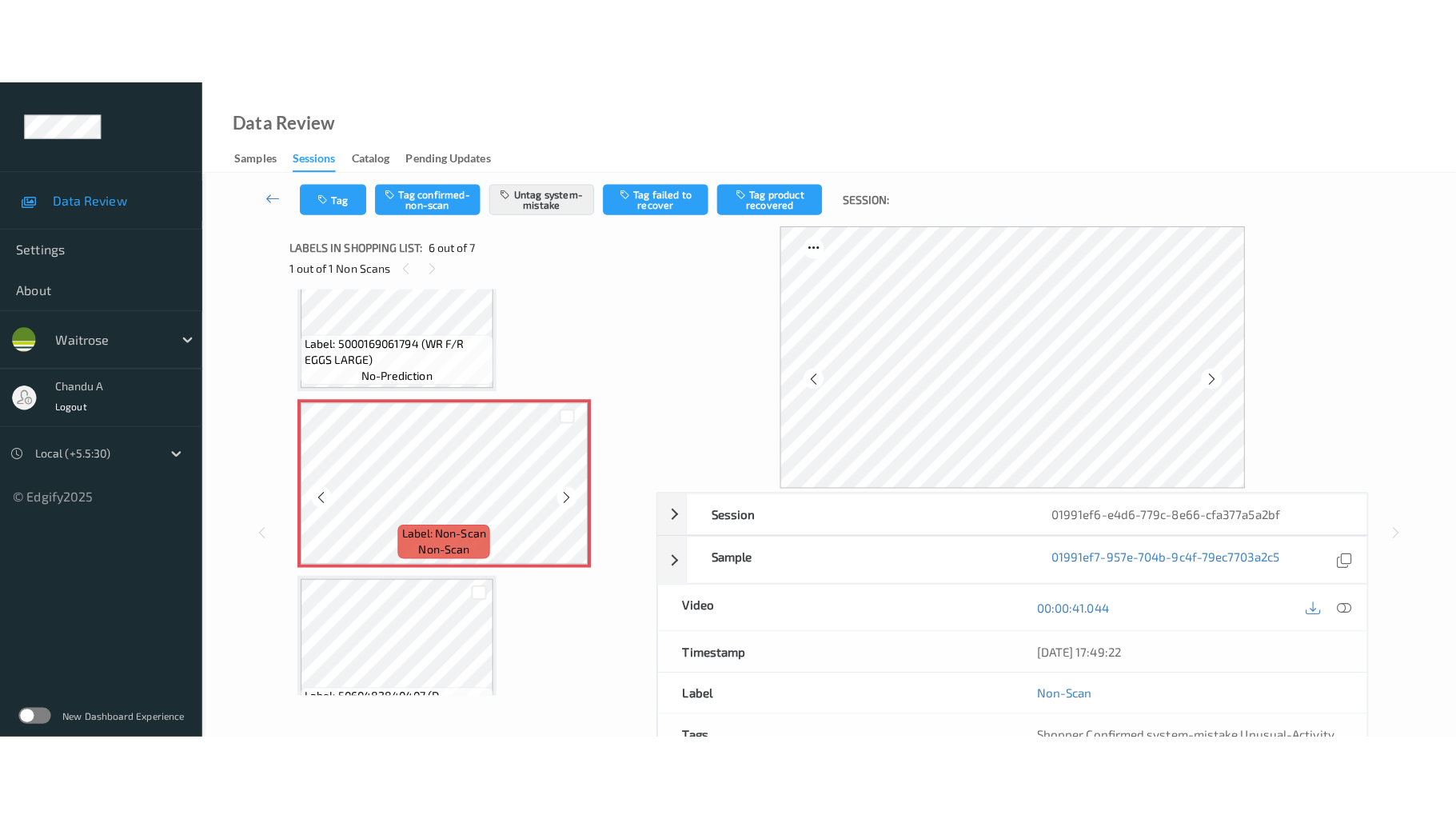
scroll to position [812, 0]
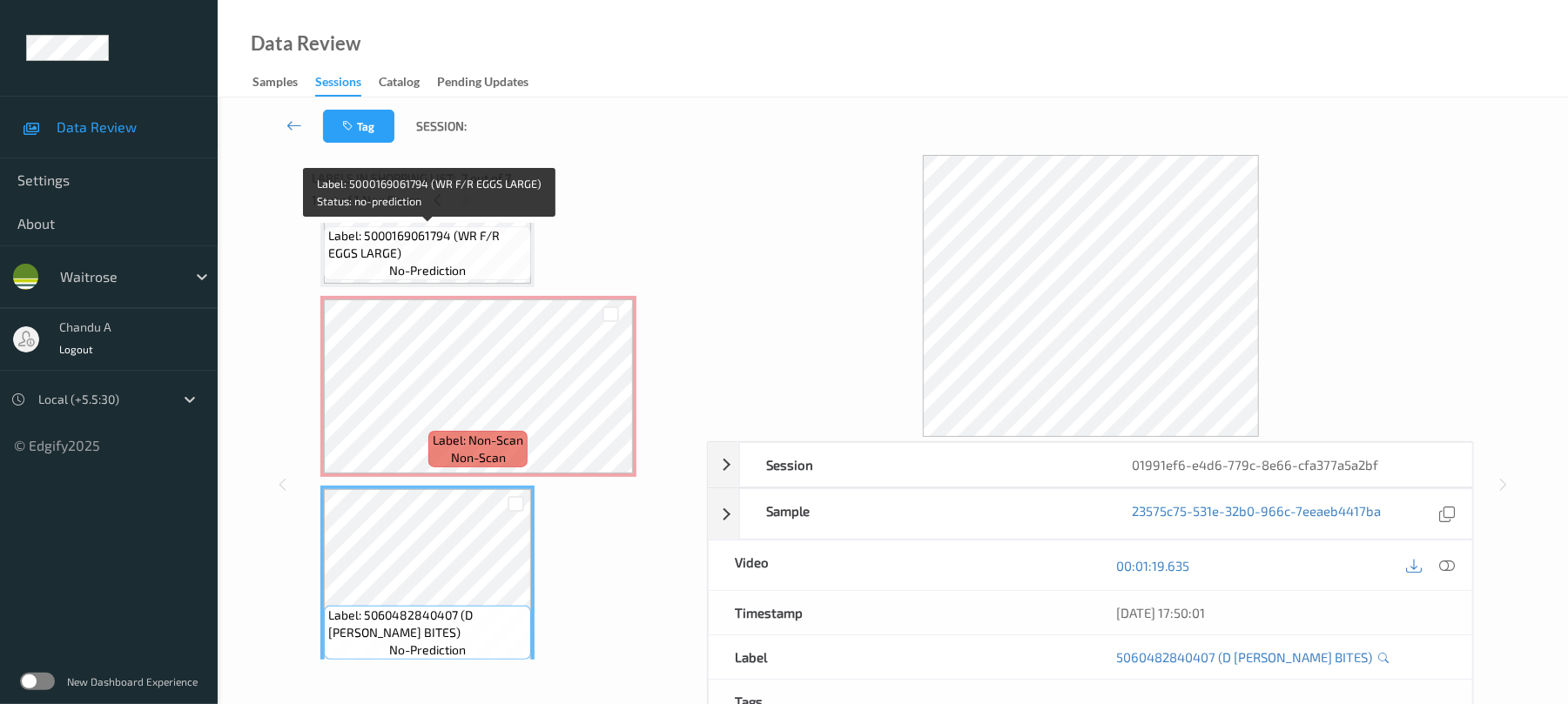
click at [397, 244] on span "Label: 5000169061794 (WR F/R EGGS LARGE)" at bounding box center [427, 244] width 198 height 35
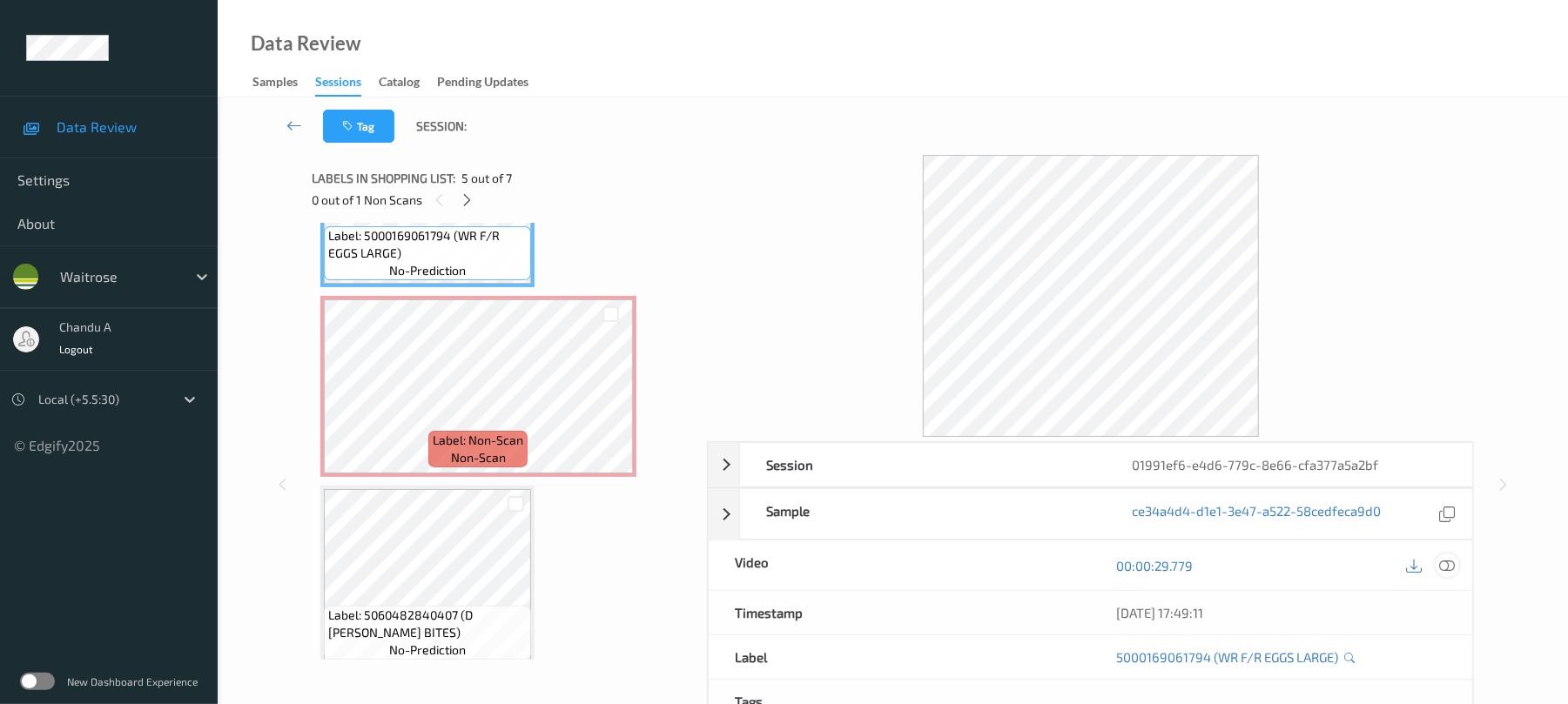
click at [1446, 554] on div at bounding box center [1447, 565] width 23 height 23
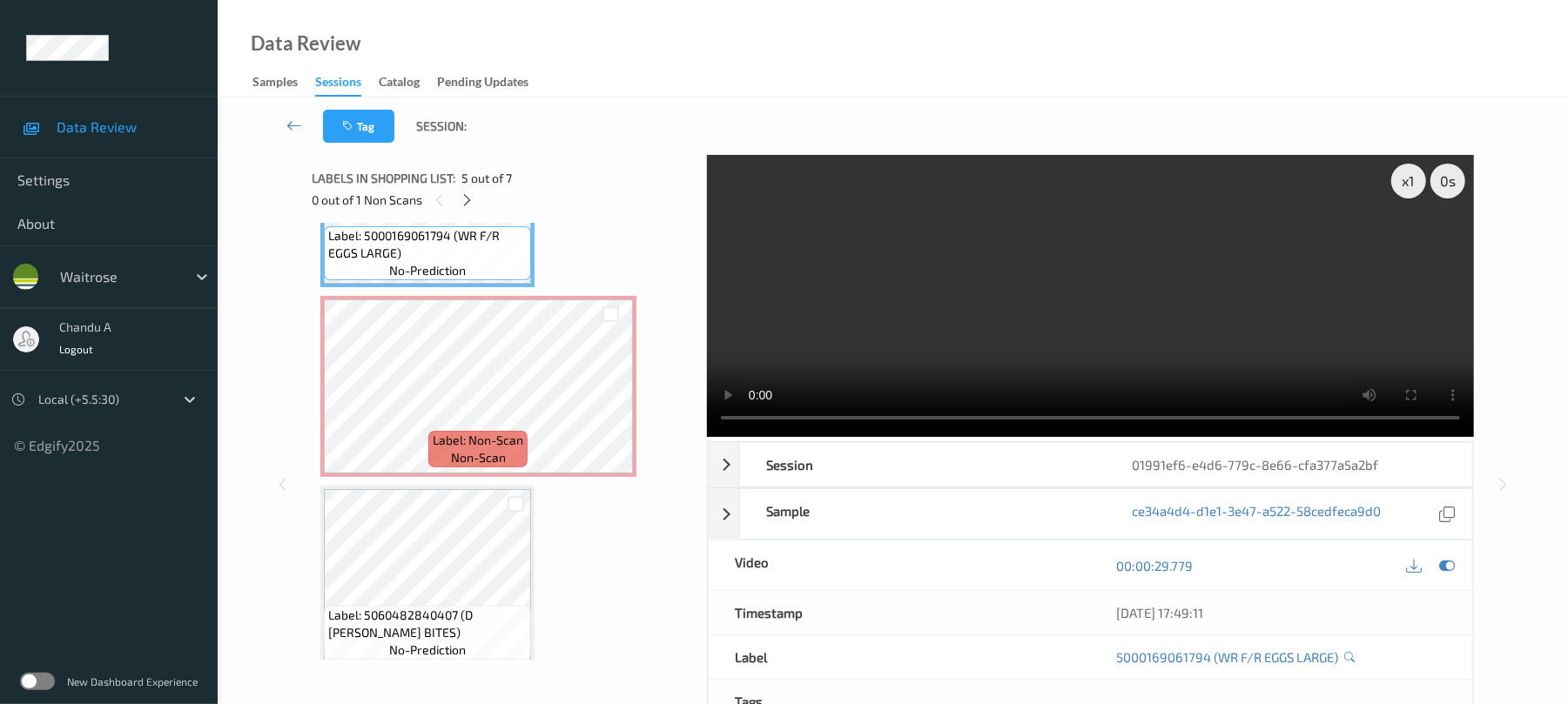
scroll to position [712, 0]
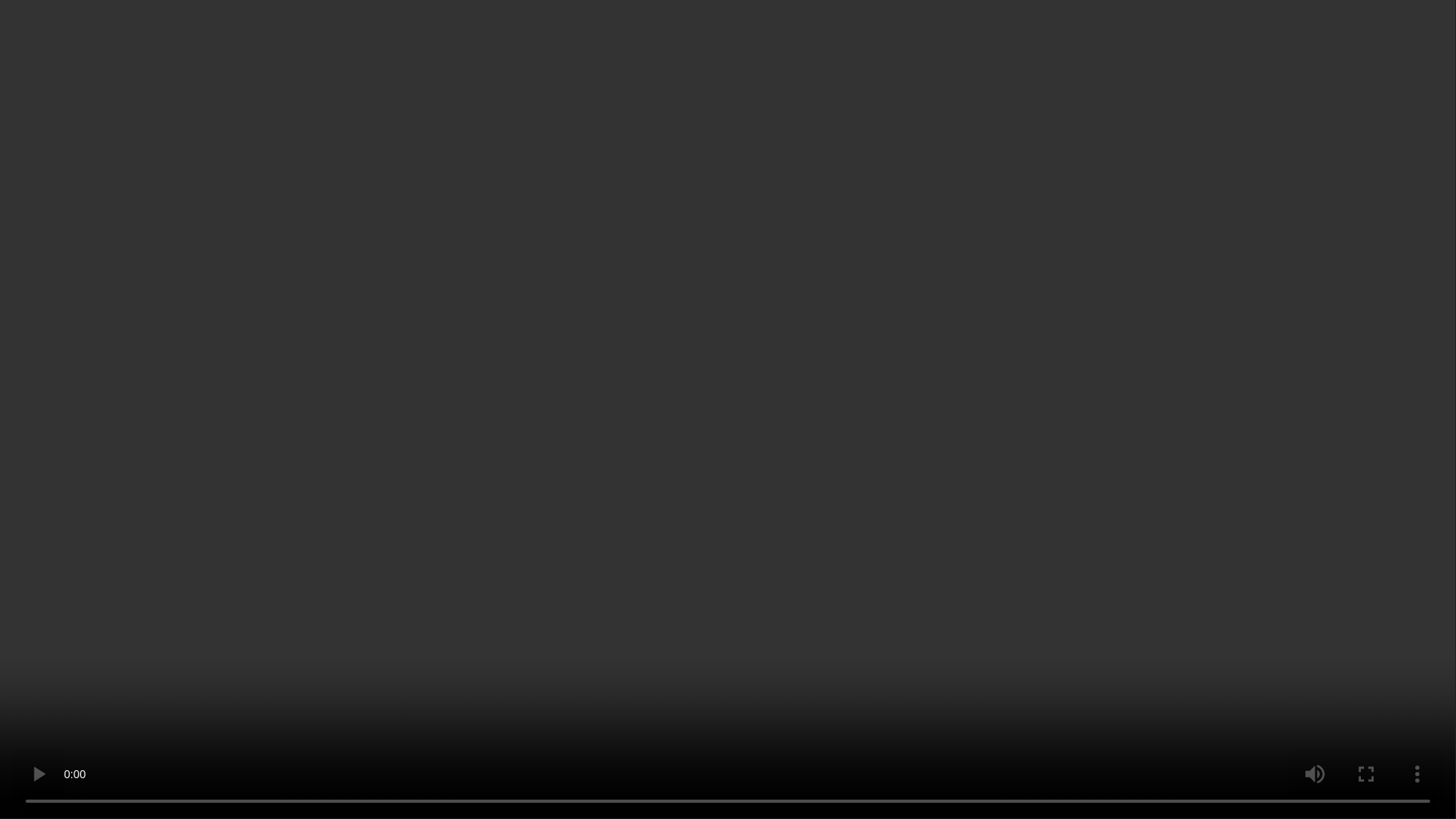
click at [712, 313] on video at bounding box center [728, 409] width 1456 height 819
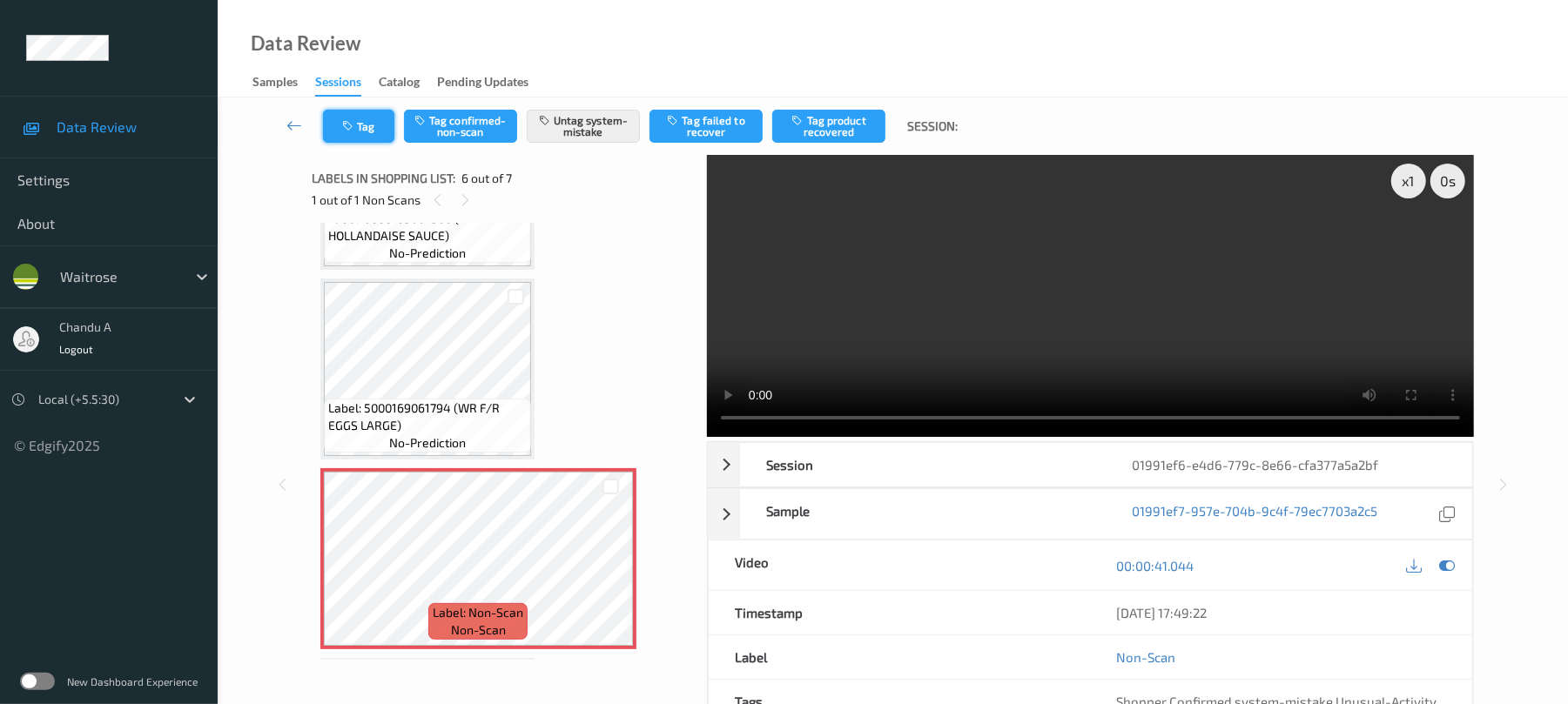
click at [348, 124] on icon "button" at bounding box center [349, 127] width 14 height 13
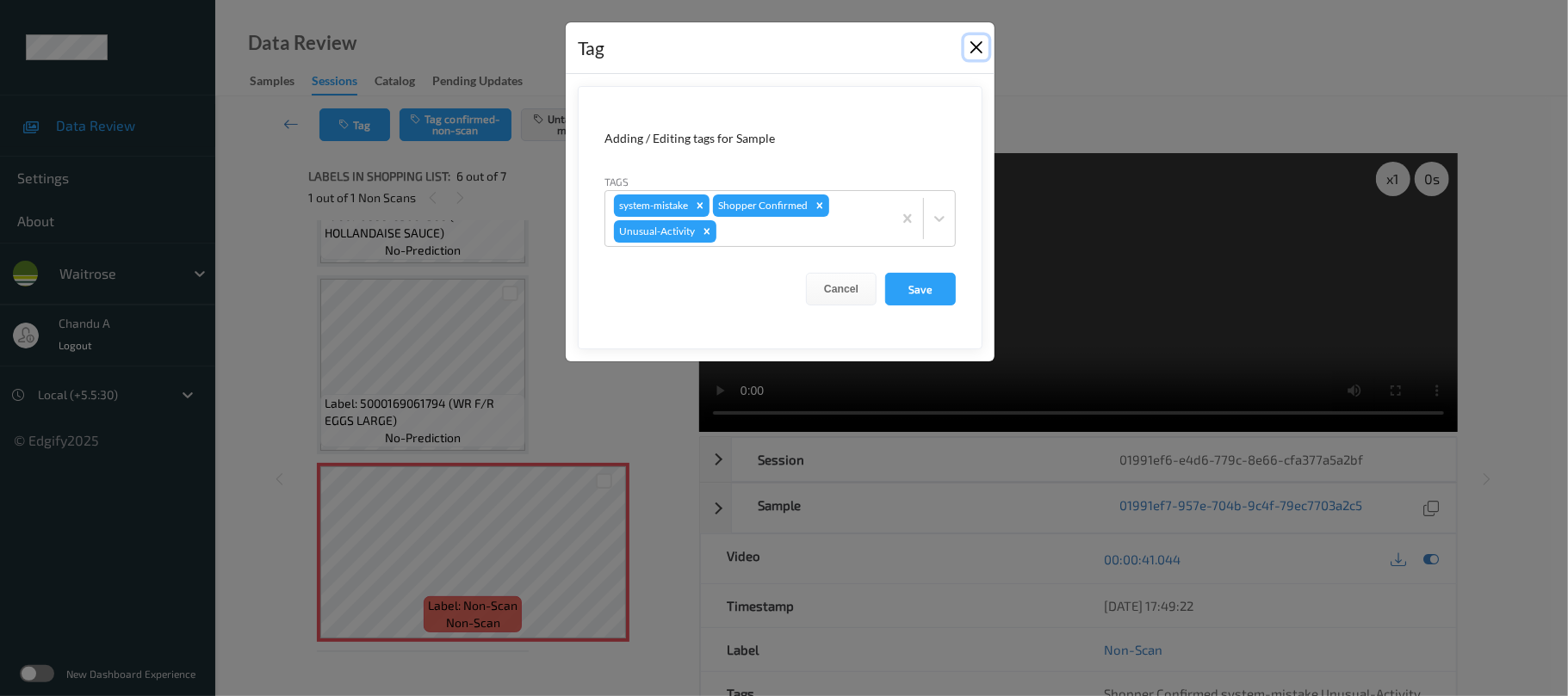
click at [976, 53] on button "Close" at bounding box center [976, 47] width 24 height 24
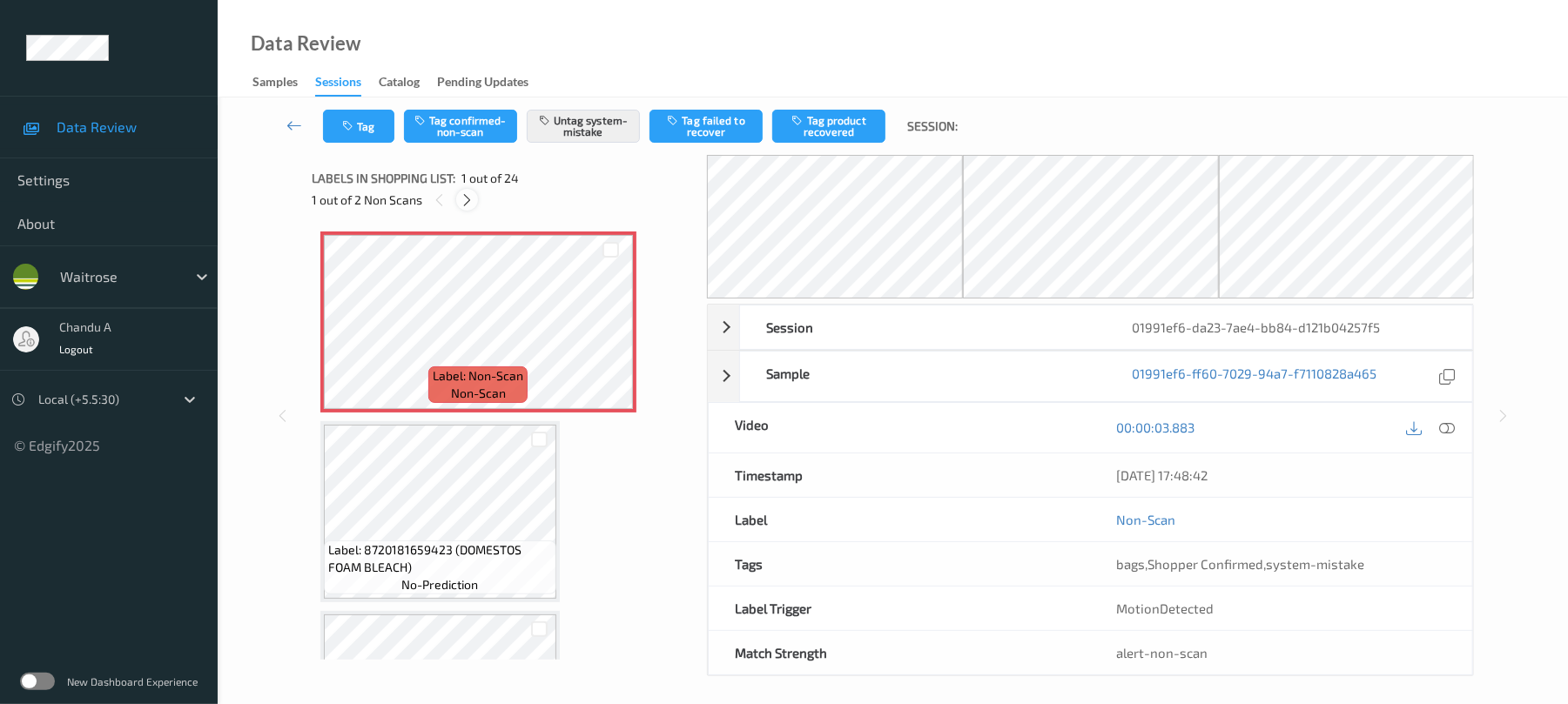
click at [464, 195] on icon at bounding box center [467, 199] width 14 height 15
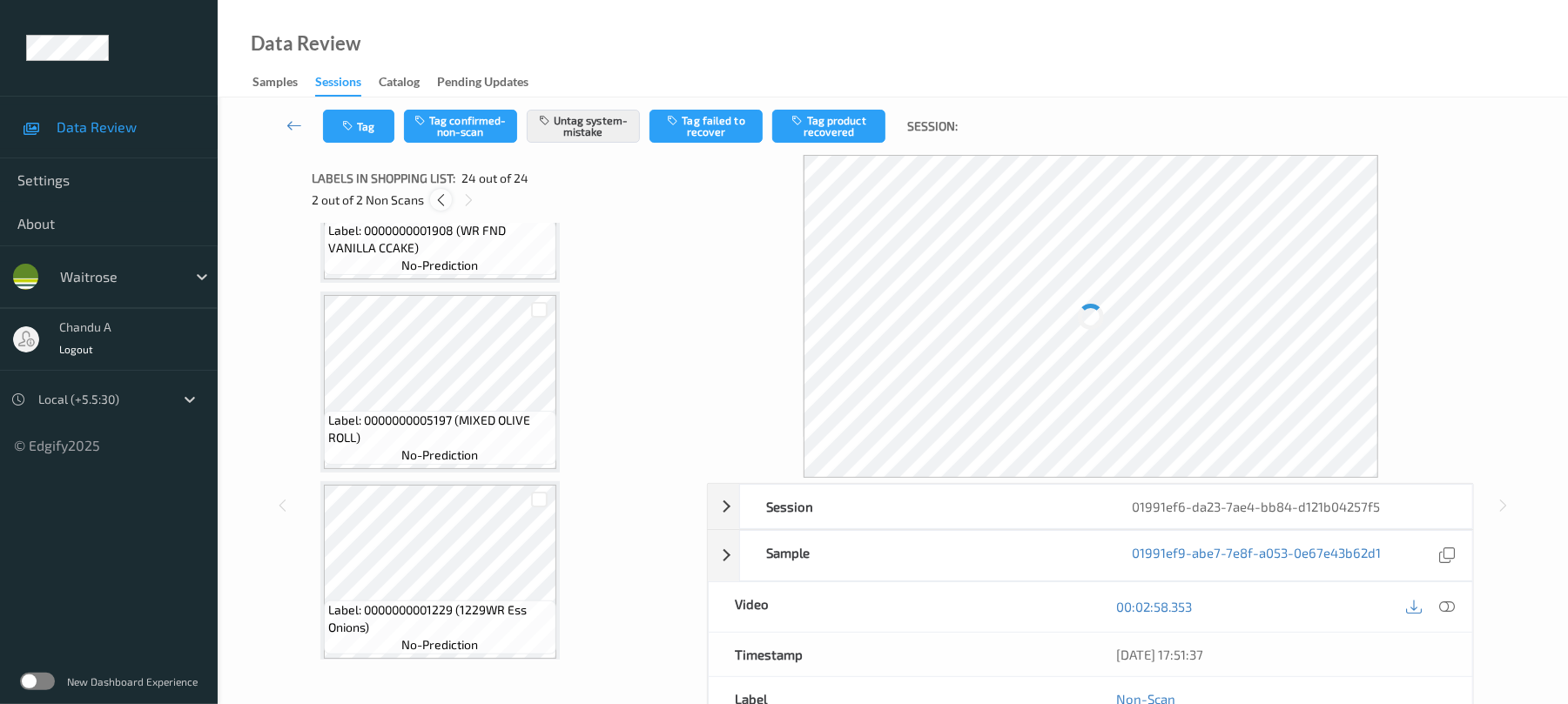
click at [445, 199] on icon at bounding box center [441, 199] width 14 height 15
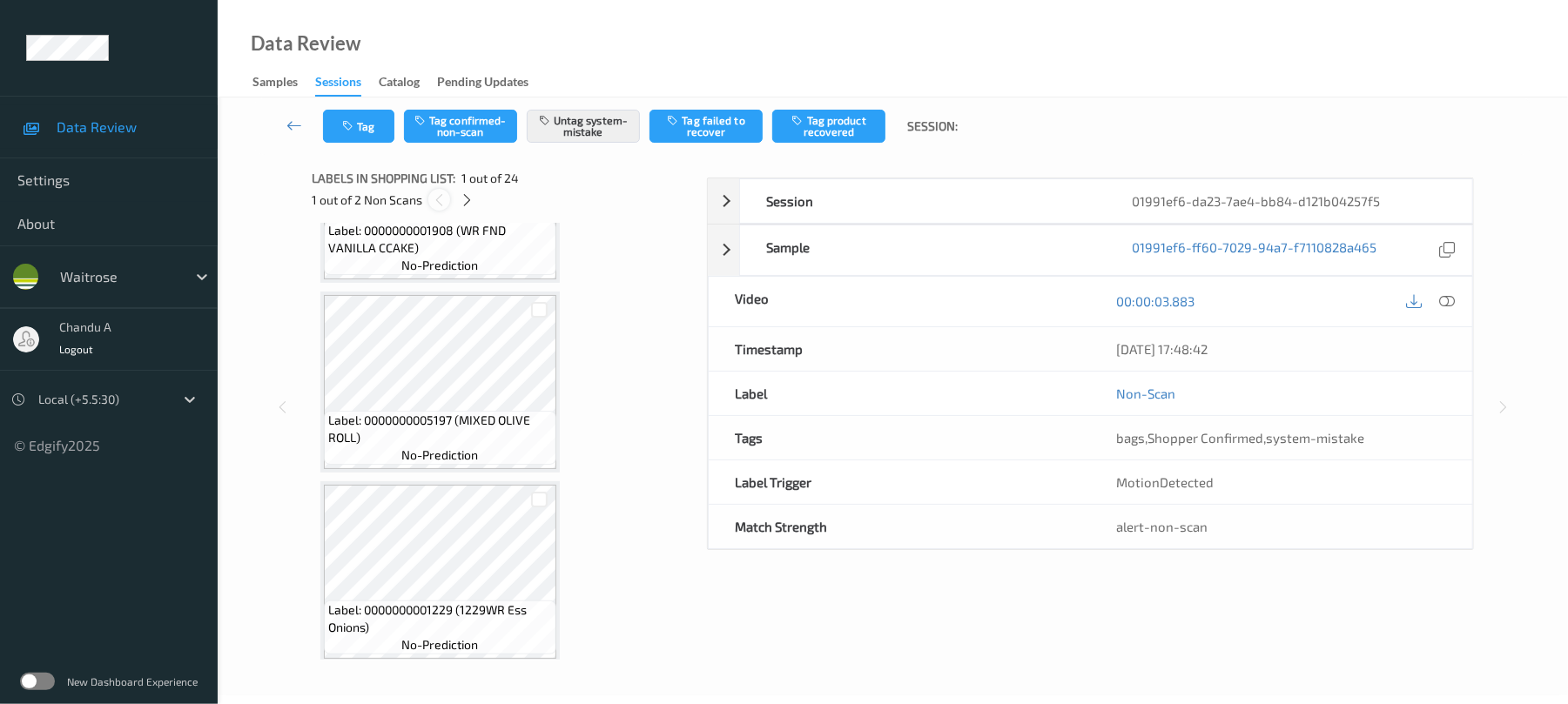
scroll to position [9, 0]
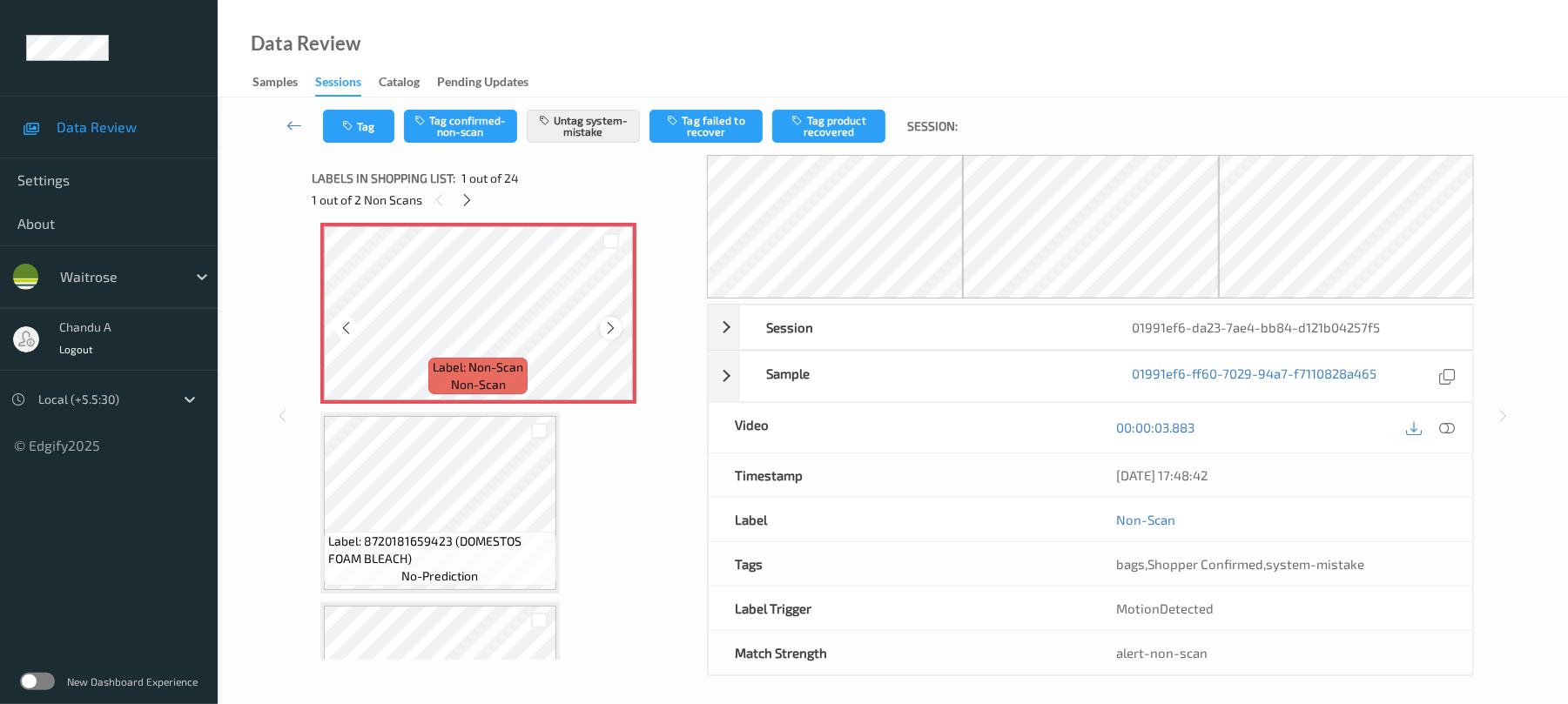
click at [608, 318] on div at bounding box center [611, 328] width 22 height 22
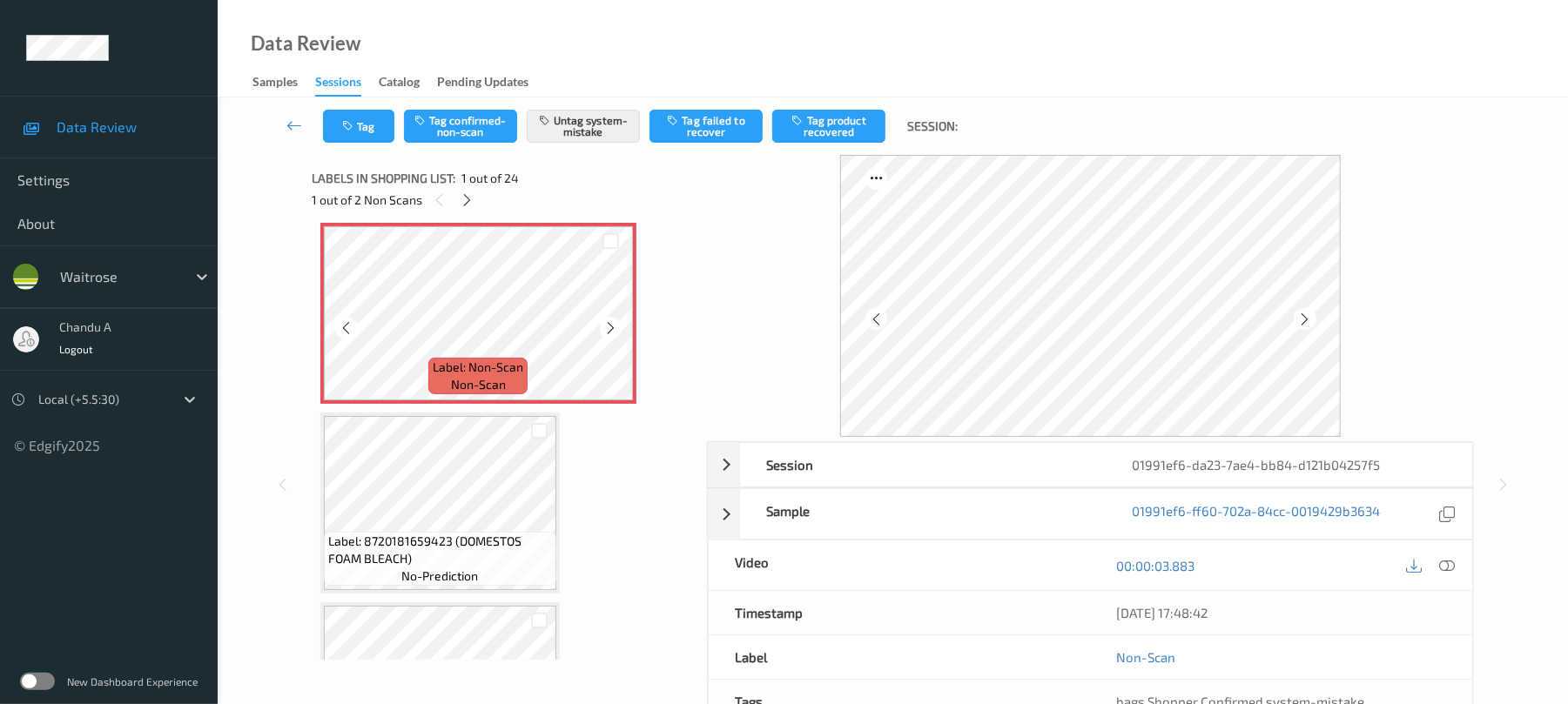
click at [608, 318] on div at bounding box center [611, 328] width 22 height 22
click at [356, 139] on button "Tag" at bounding box center [358, 126] width 71 height 33
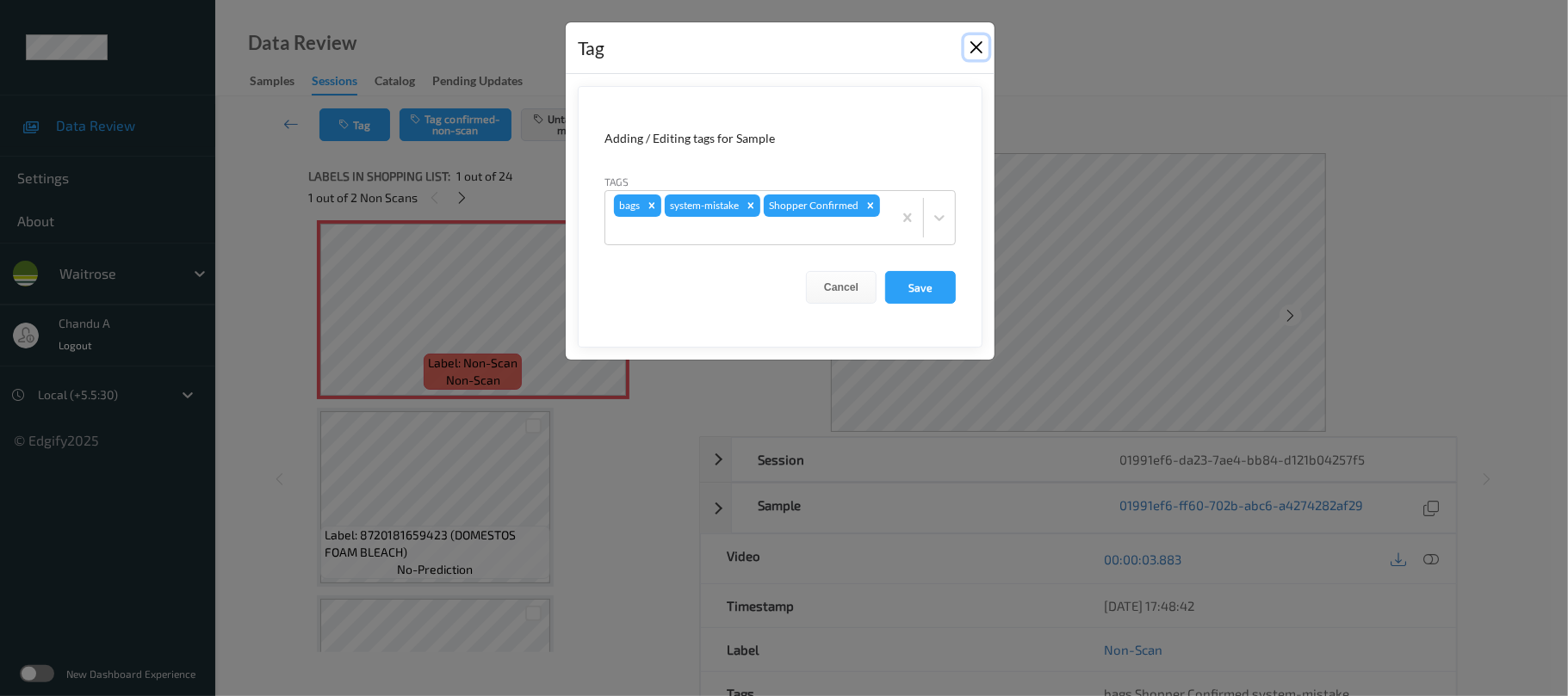
click at [982, 53] on button "Close" at bounding box center [976, 47] width 24 height 24
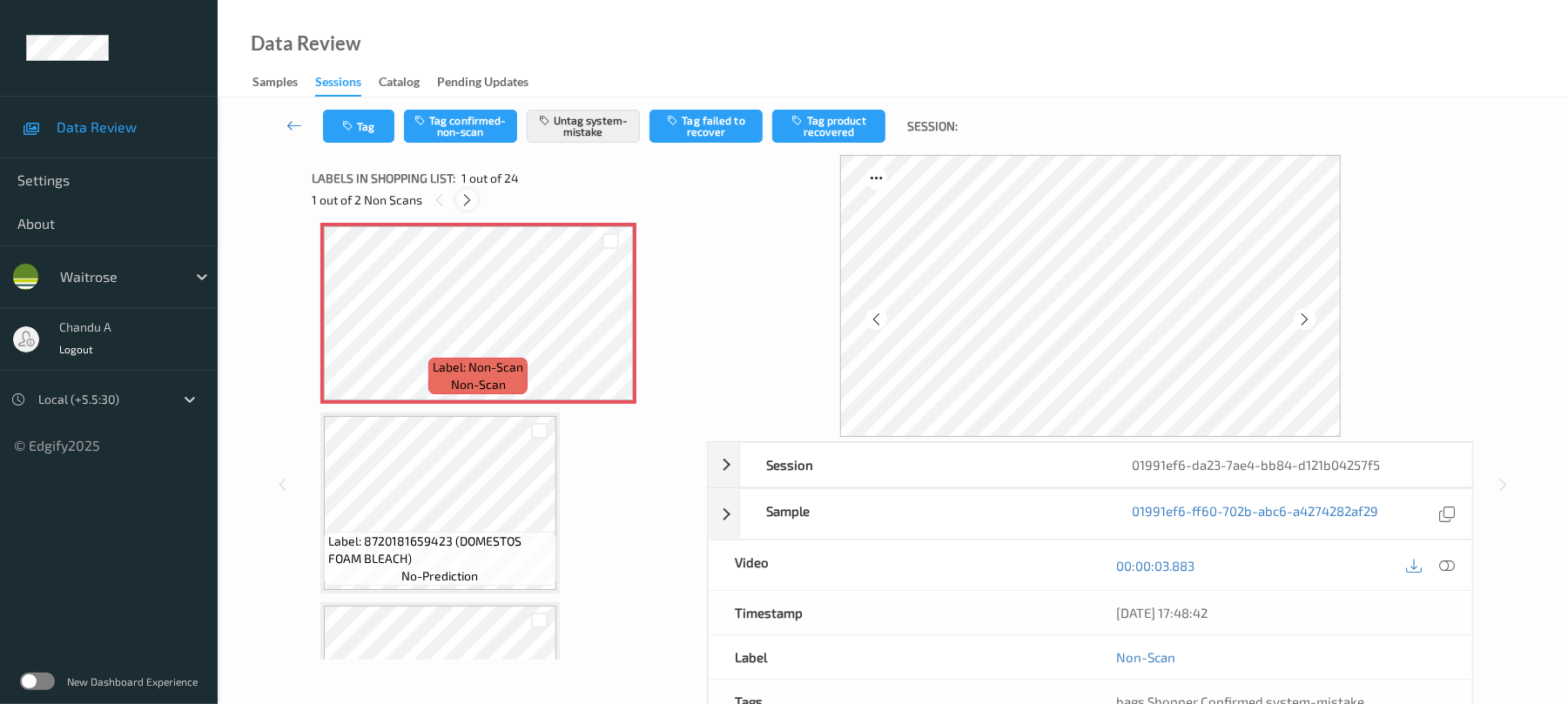
click at [468, 196] on icon at bounding box center [467, 199] width 14 height 15
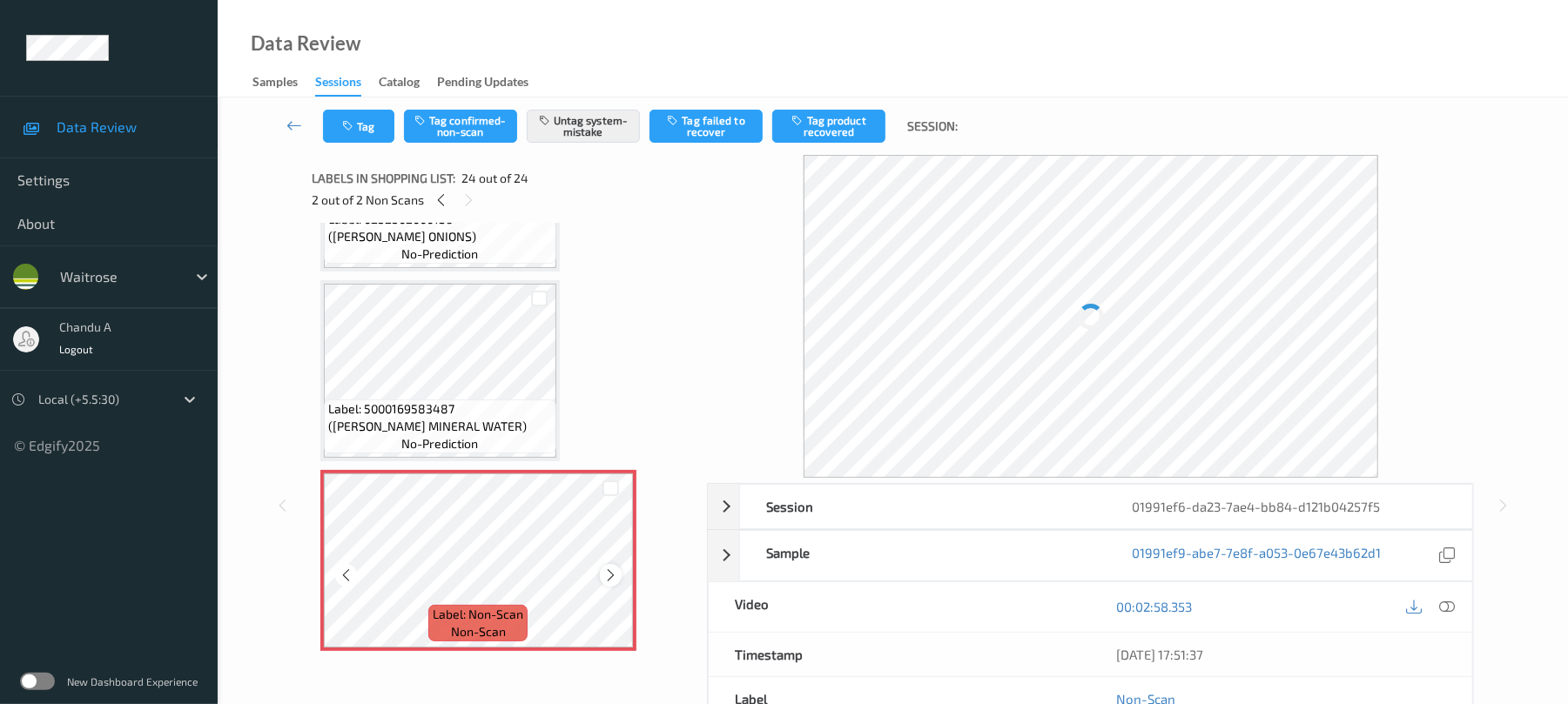
click at [608, 569] on icon at bounding box center [611, 575] width 14 height 15
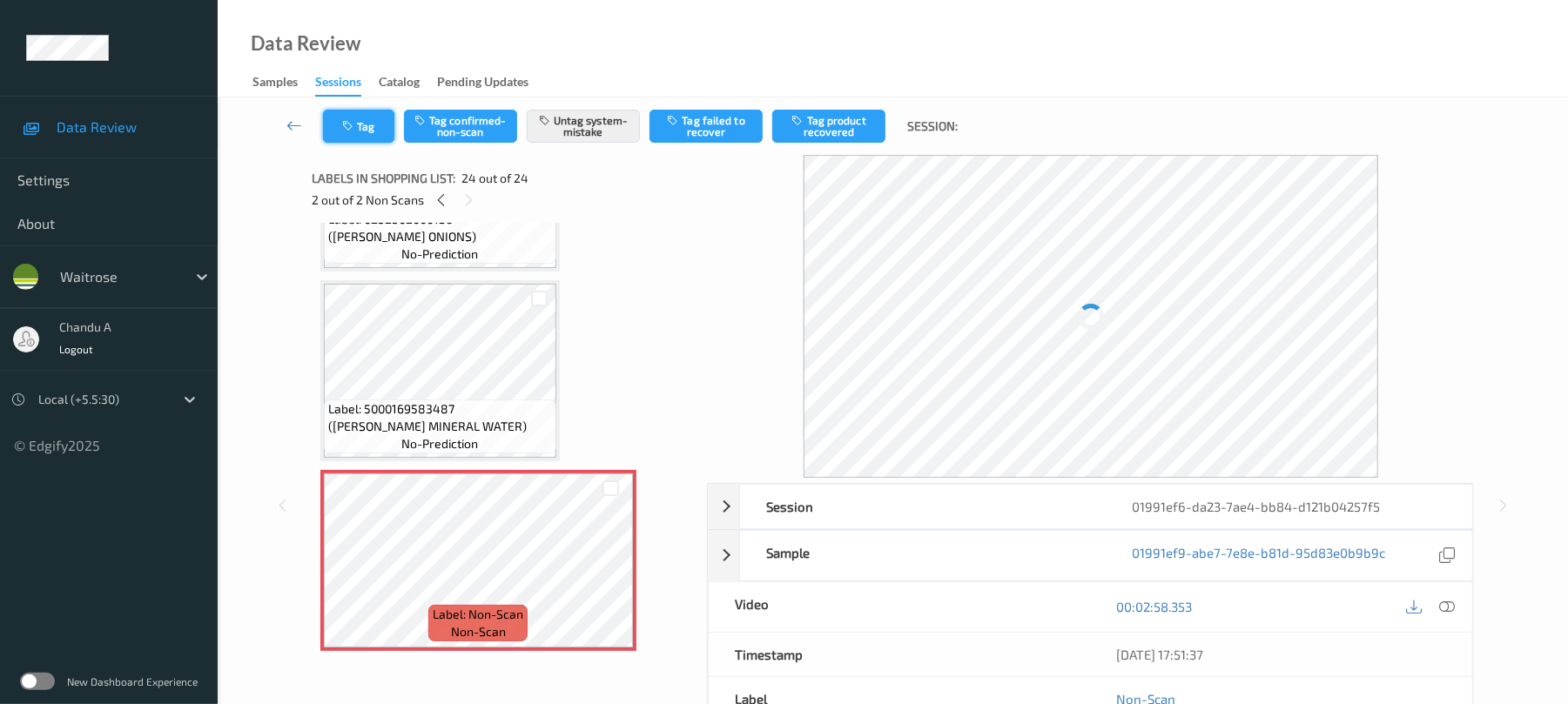
click at [371, 132] on button "Tag" at bounding box center [358, 126] width 71 height 33
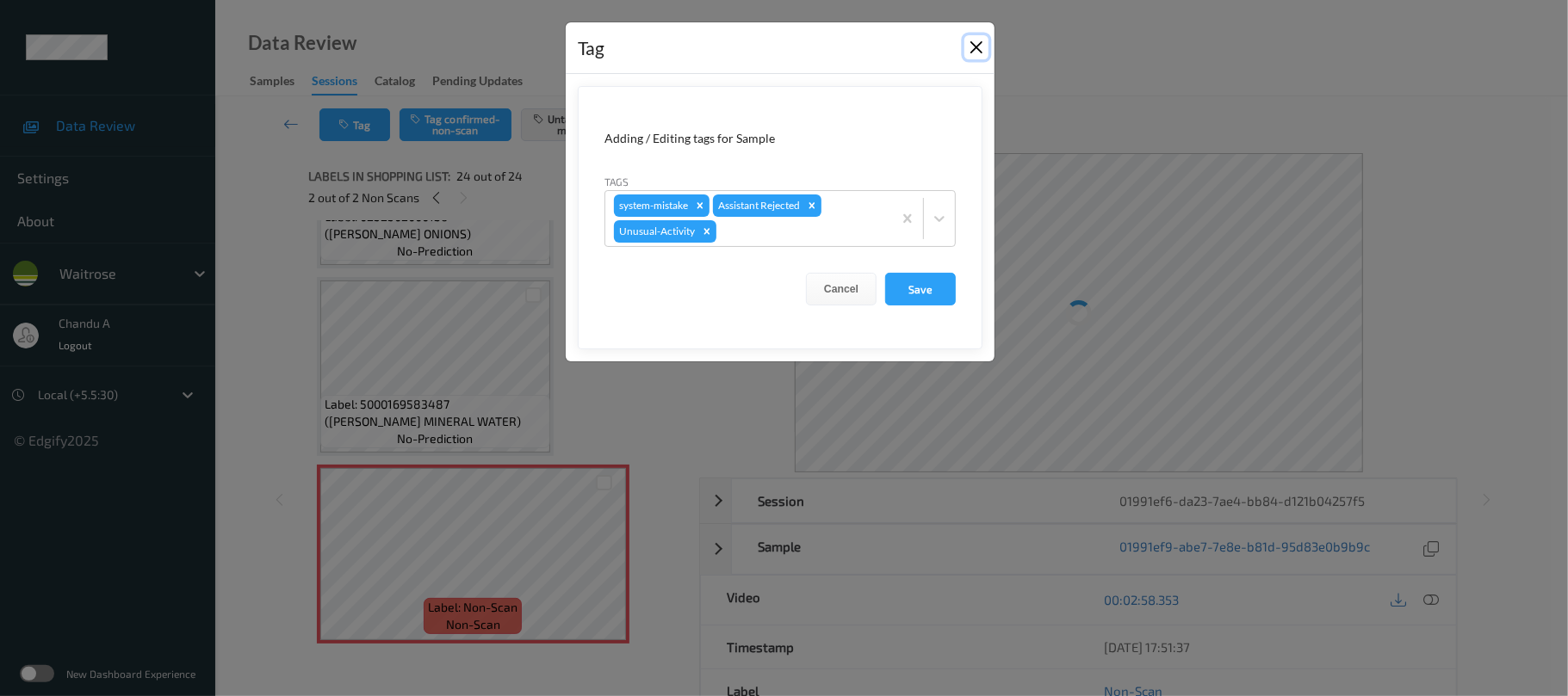
click at [978, 51] on button "Close" at bounding box center [976, 47] width 24 height 24
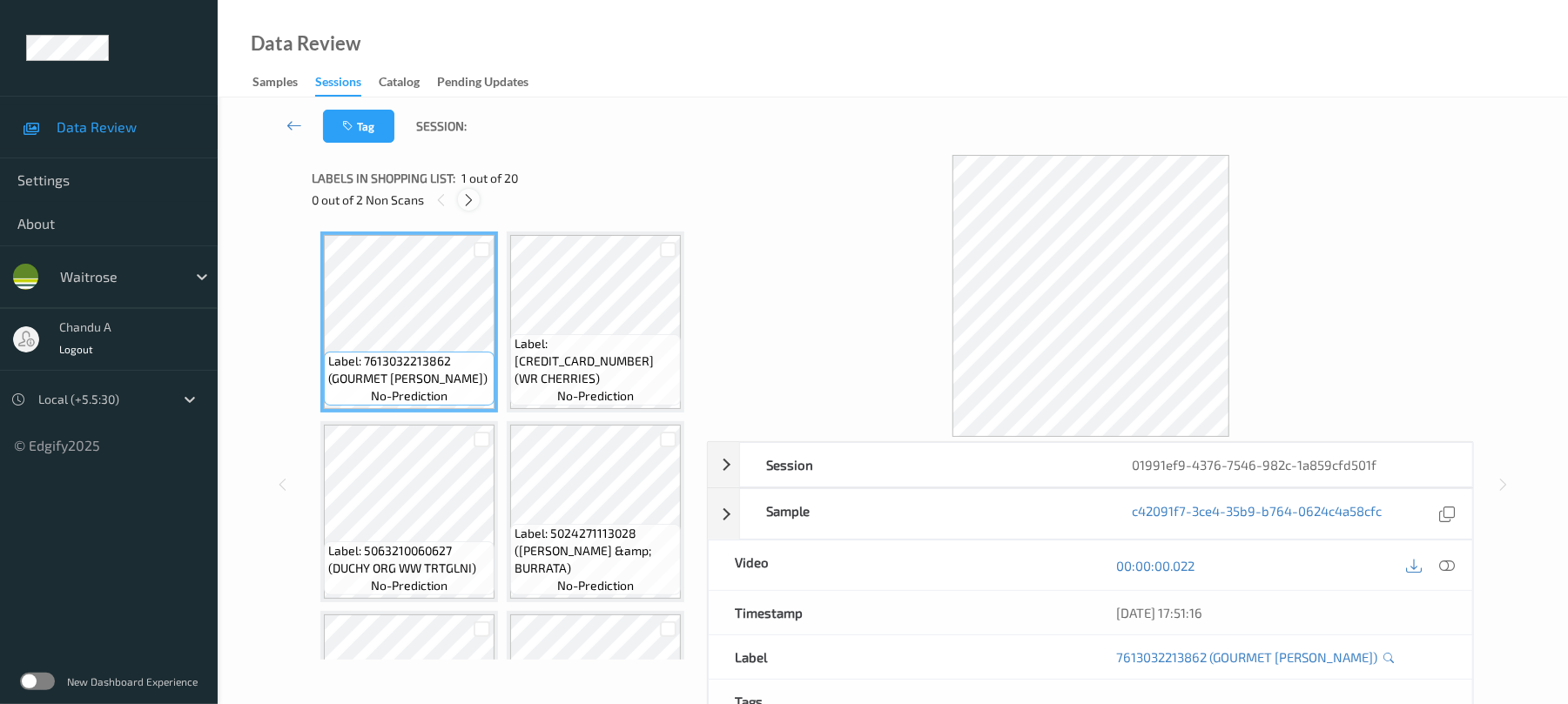
click at [471, 206] on icon at bounding box center [469, 199] width 14 height 15
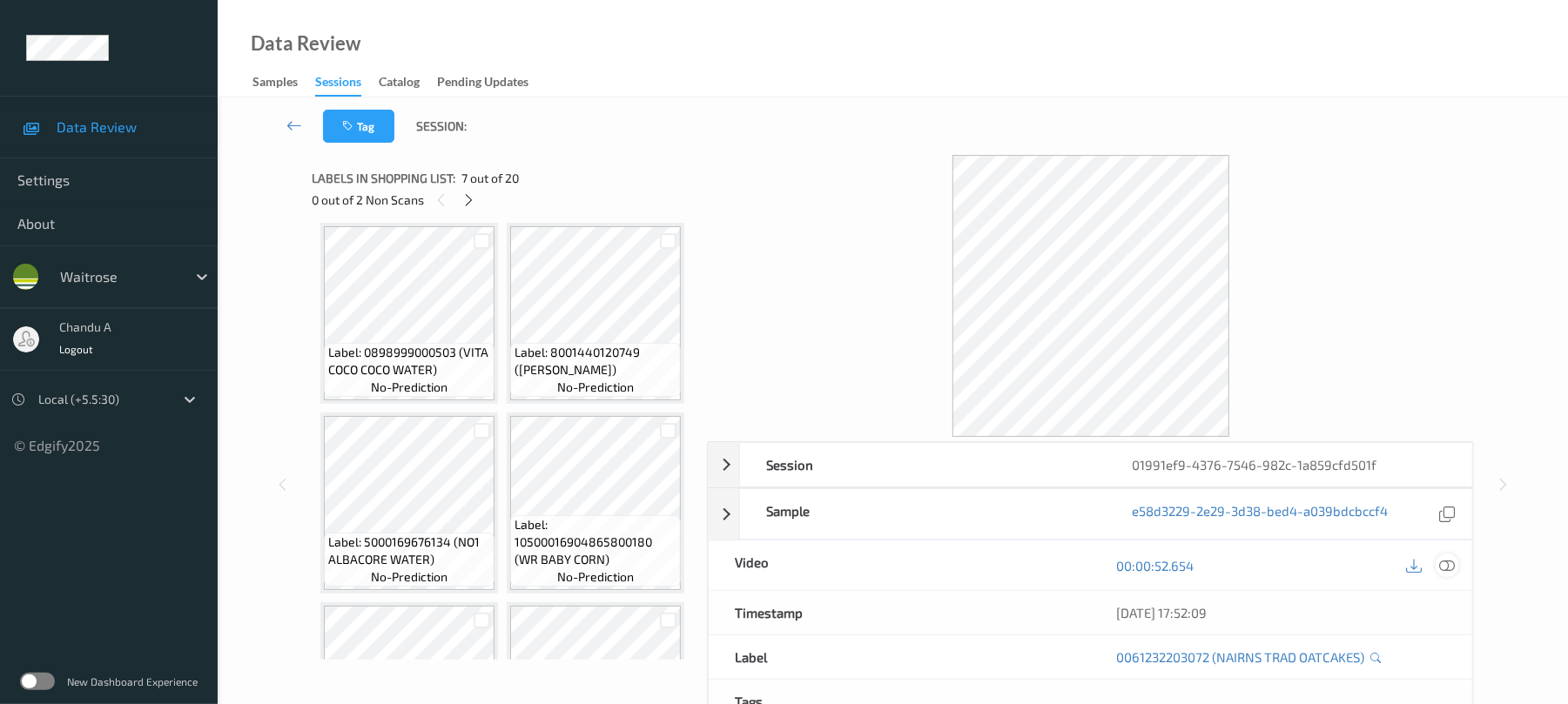
click at [1449, 568] on icon at bounding box center [1447, 565] width 15 height 15
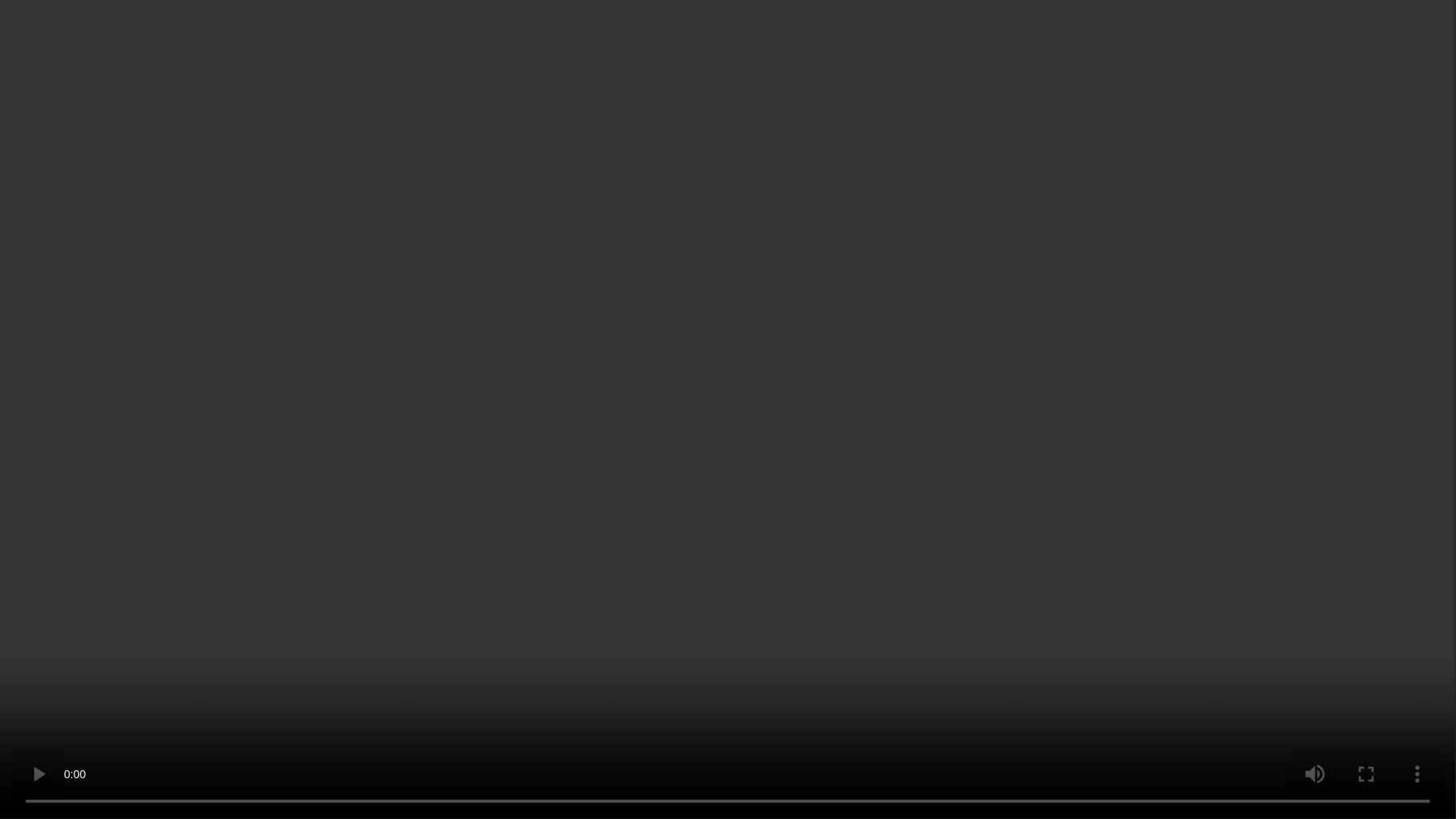
click at [676, 438] on video at bounding box center [728, 409] width 1456 height 819
click at [592, 540] on video at bounding box center [728, 409] width 1456 height 819
click at [235, 555] on video at bounding box center [728, 409] width 1456 height 819
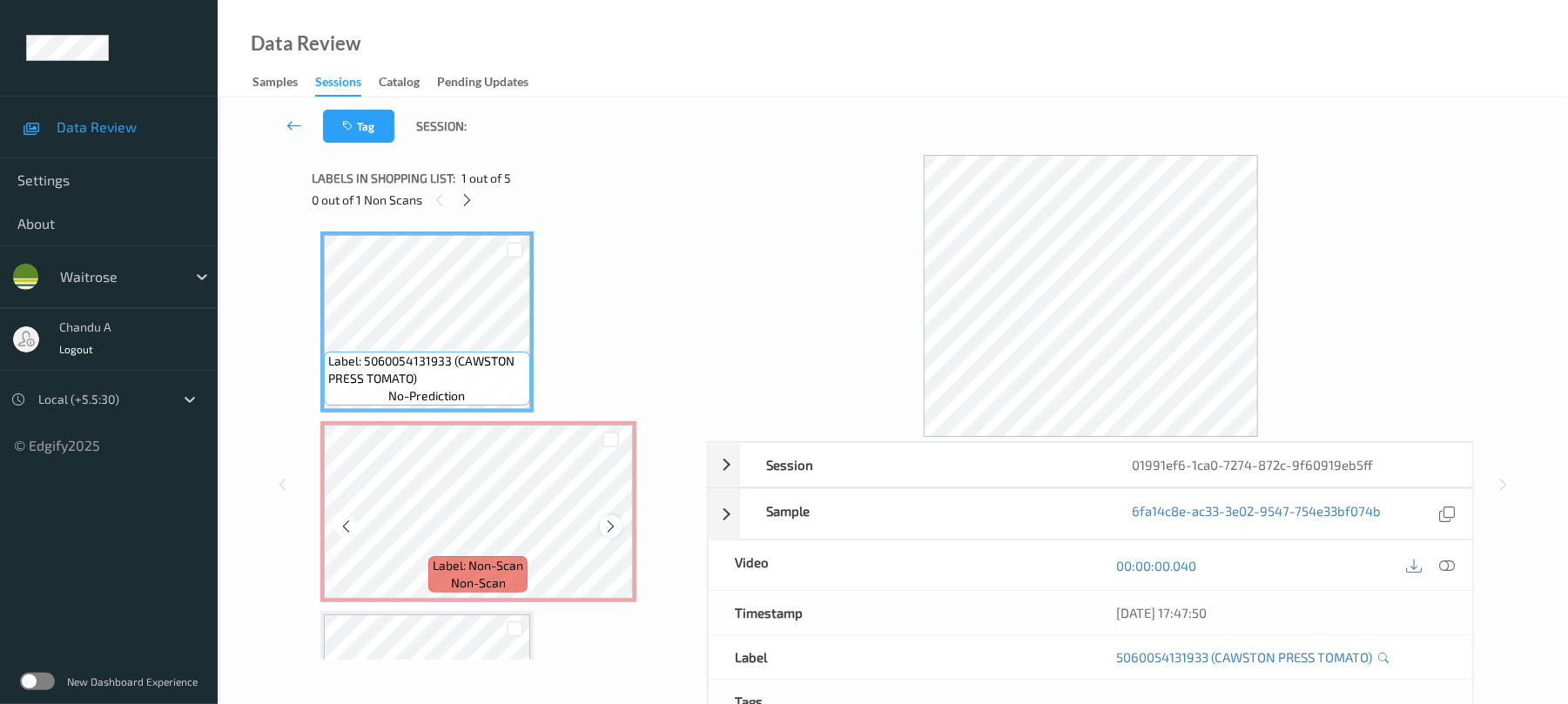
click at [614, 526] on icon at bounding box center [611, 526] width 14 height 15
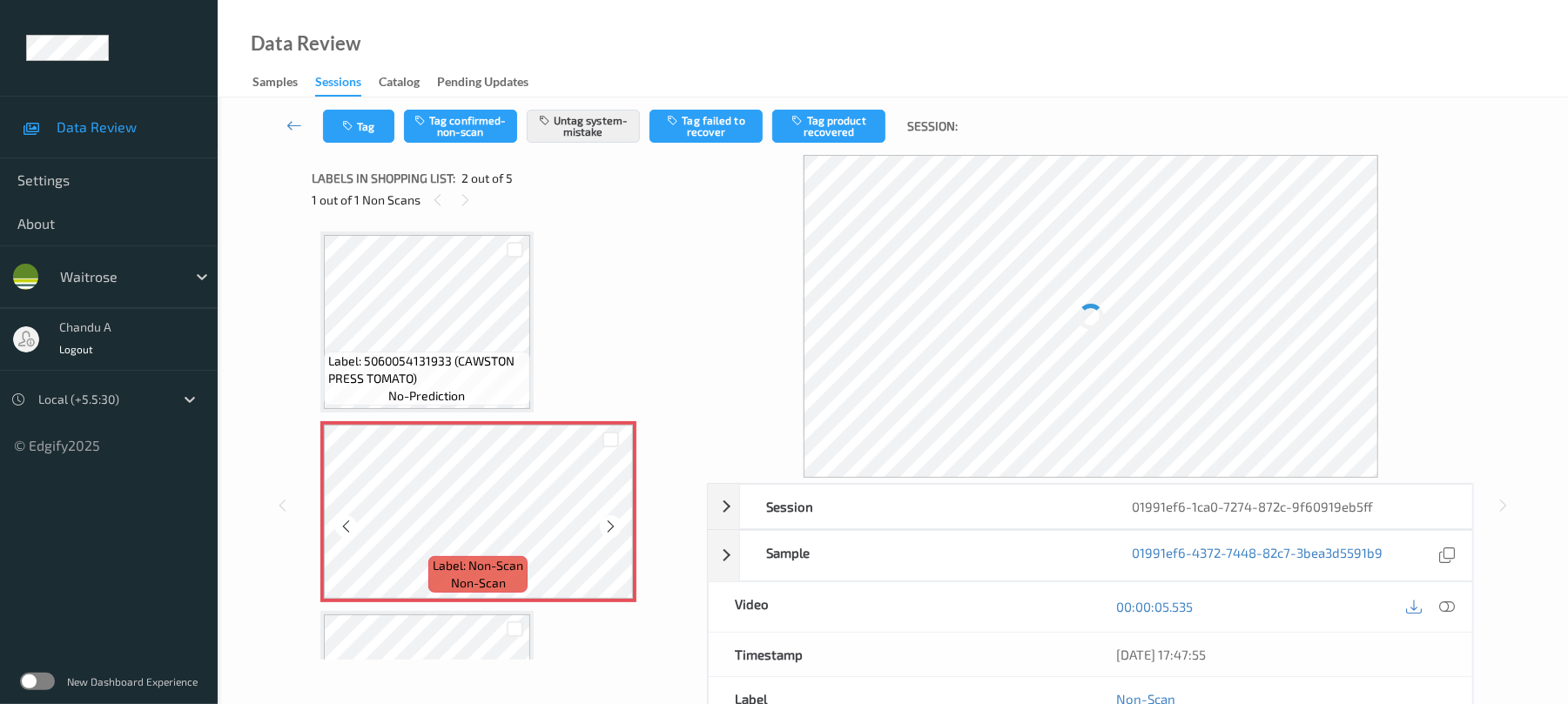
click at [614, 526] on icon at bounding box center [611, 526] width 14 height 15
click at [345, 127] on icon "button" at bounding box center [349, 127] width 14 height 13
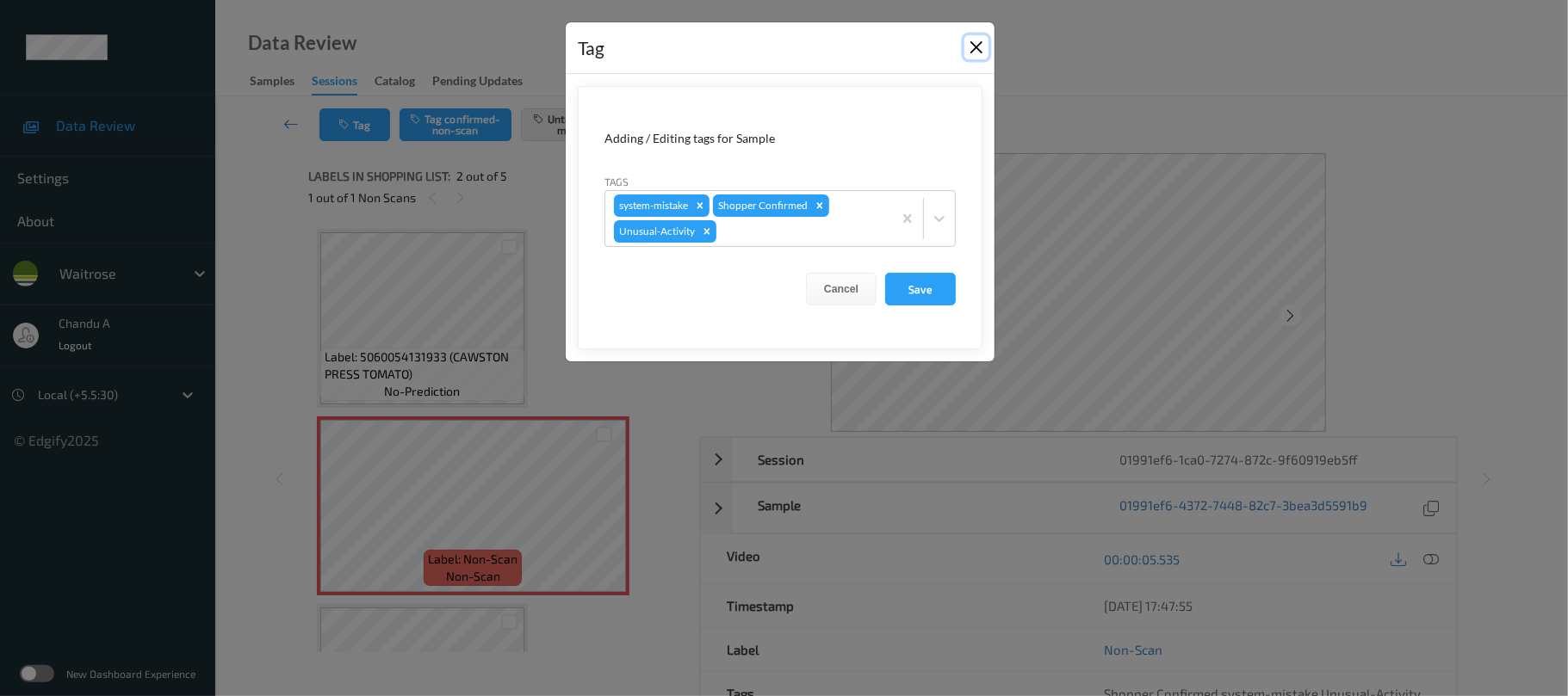
click at [972, 48] on button "Close" at bounding box center [976, 47] width 24 height 24
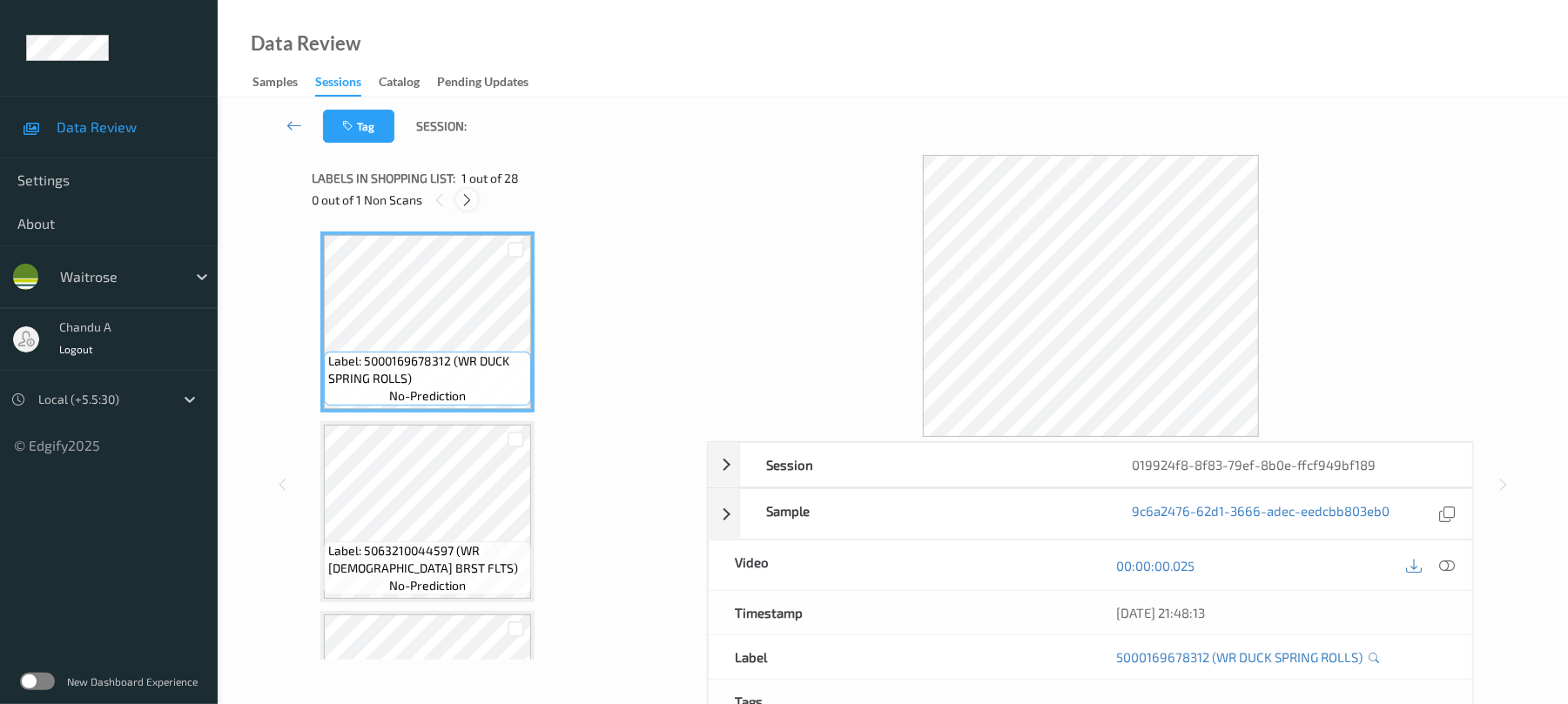
click at [467, 200] on icon at bounding box center [467, 199] width 14 height 15
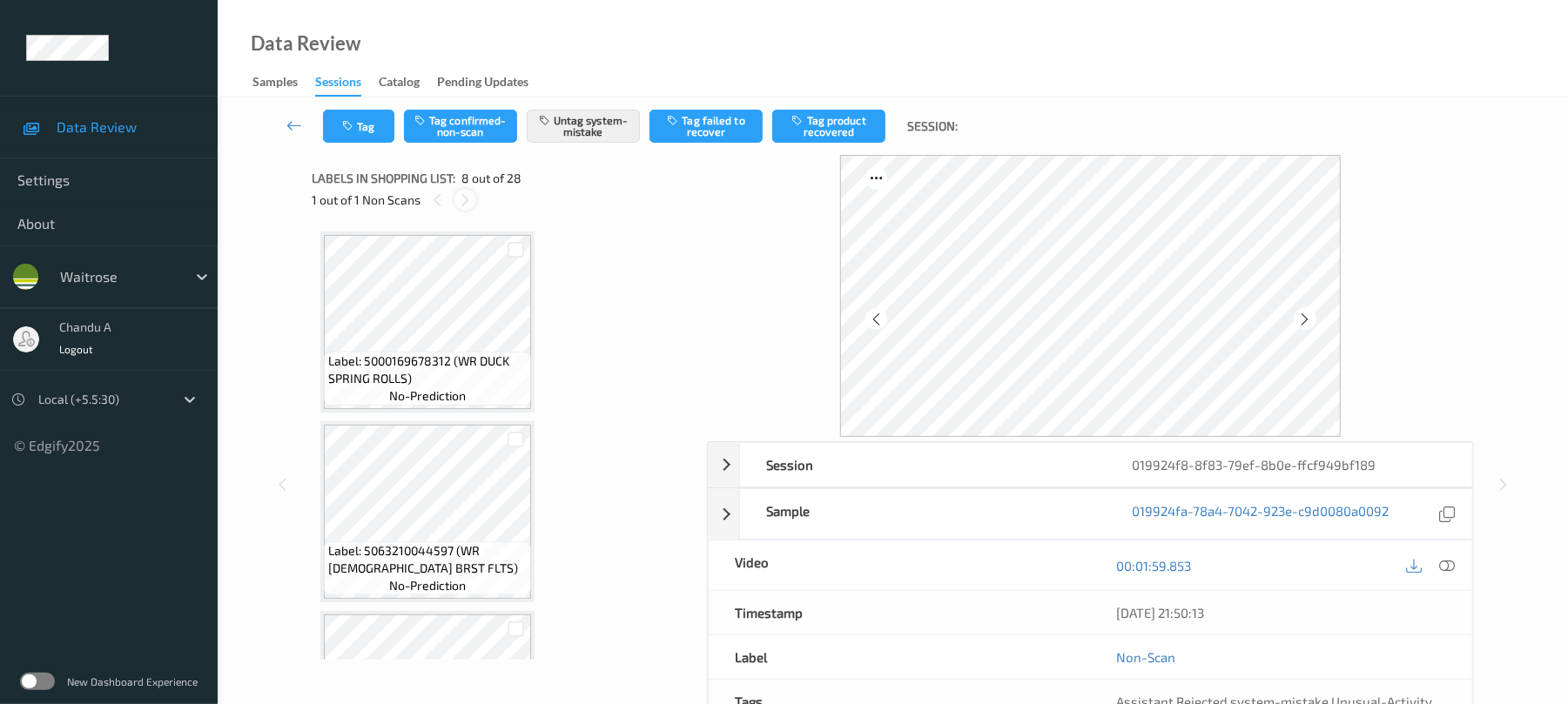
click at [462, 189] on div at bounding box center [465, 199] width 22 height 22
click at [439, 199] on icon at bounding box center [437, 199] width 14 height 15
click at [456, 199] on div at bounding box center [465, 199] width 22 height 22
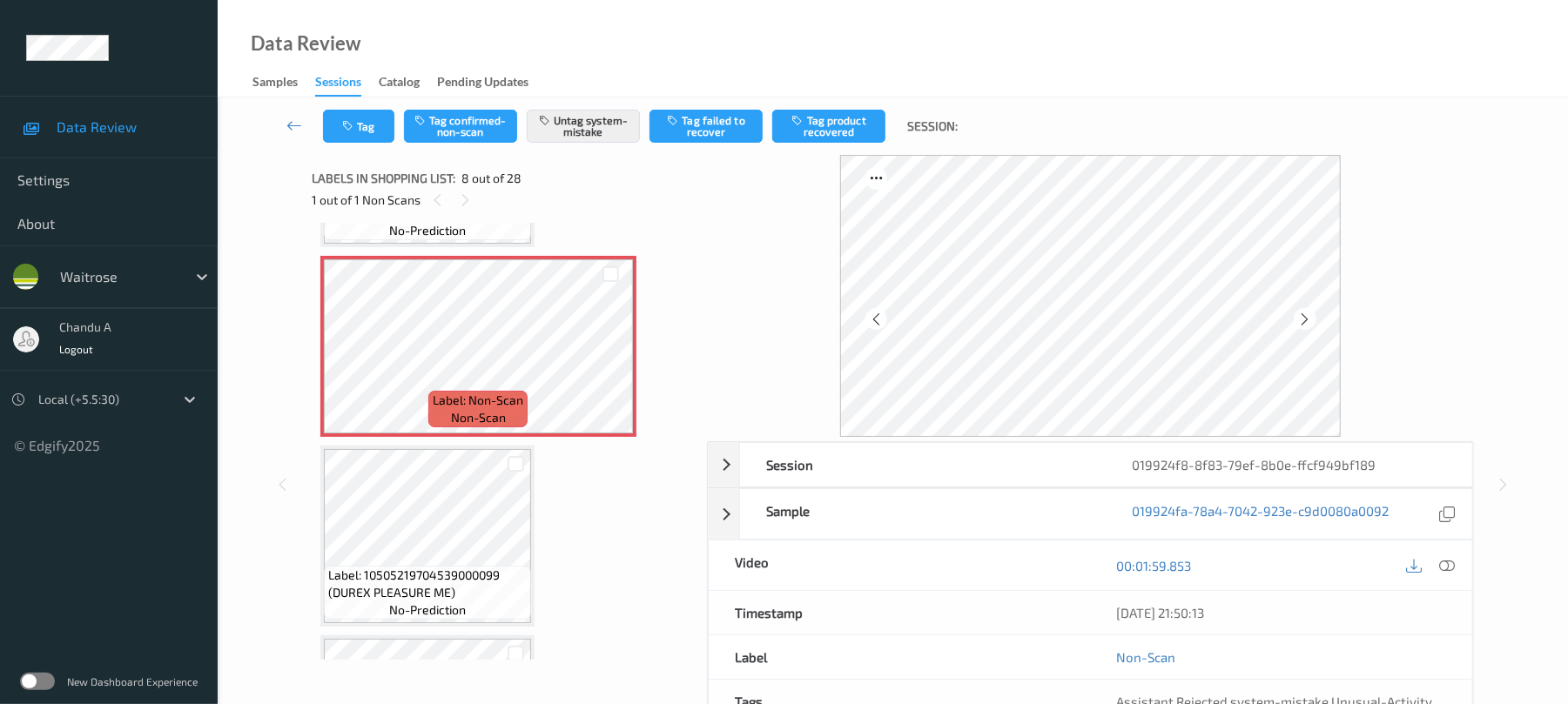
scroll to position [1276, 0]
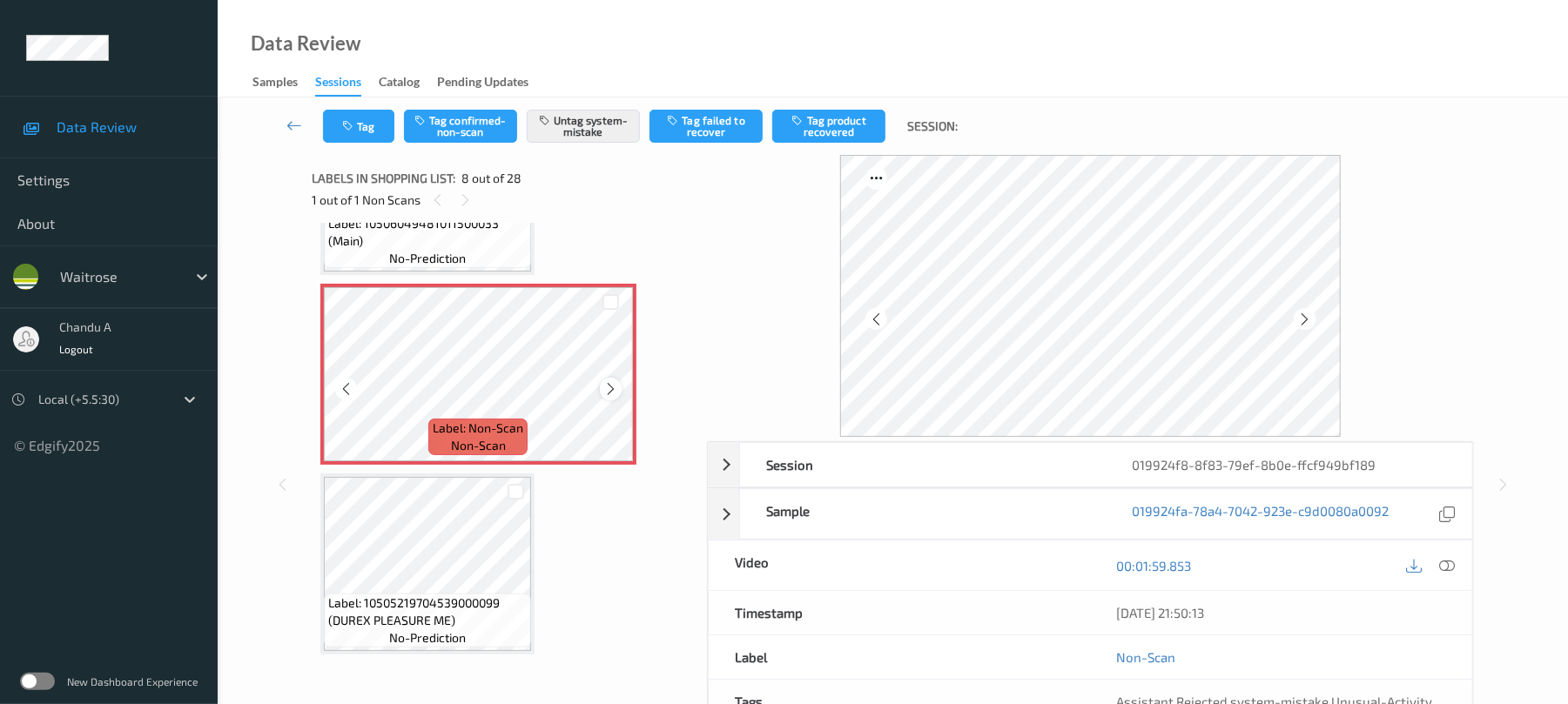
click at [608, 386] on icon at bounding box center [611, 389] width 14 height 15
click at [359, 127] on button "Tag" at bounding box center [358, 126] width 71 height 33
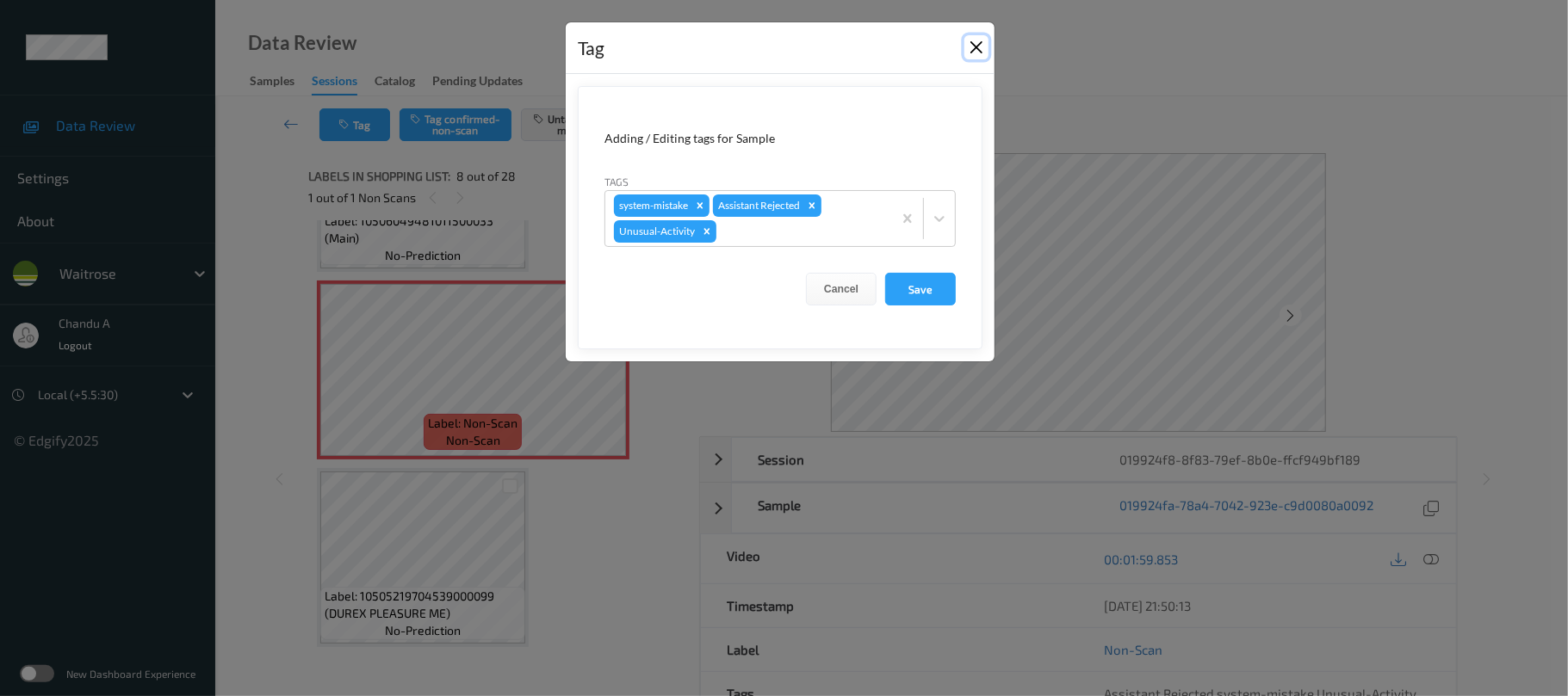
click at [978, 44] on button "Close" at bounding box center [976, 47] width 24 height 24
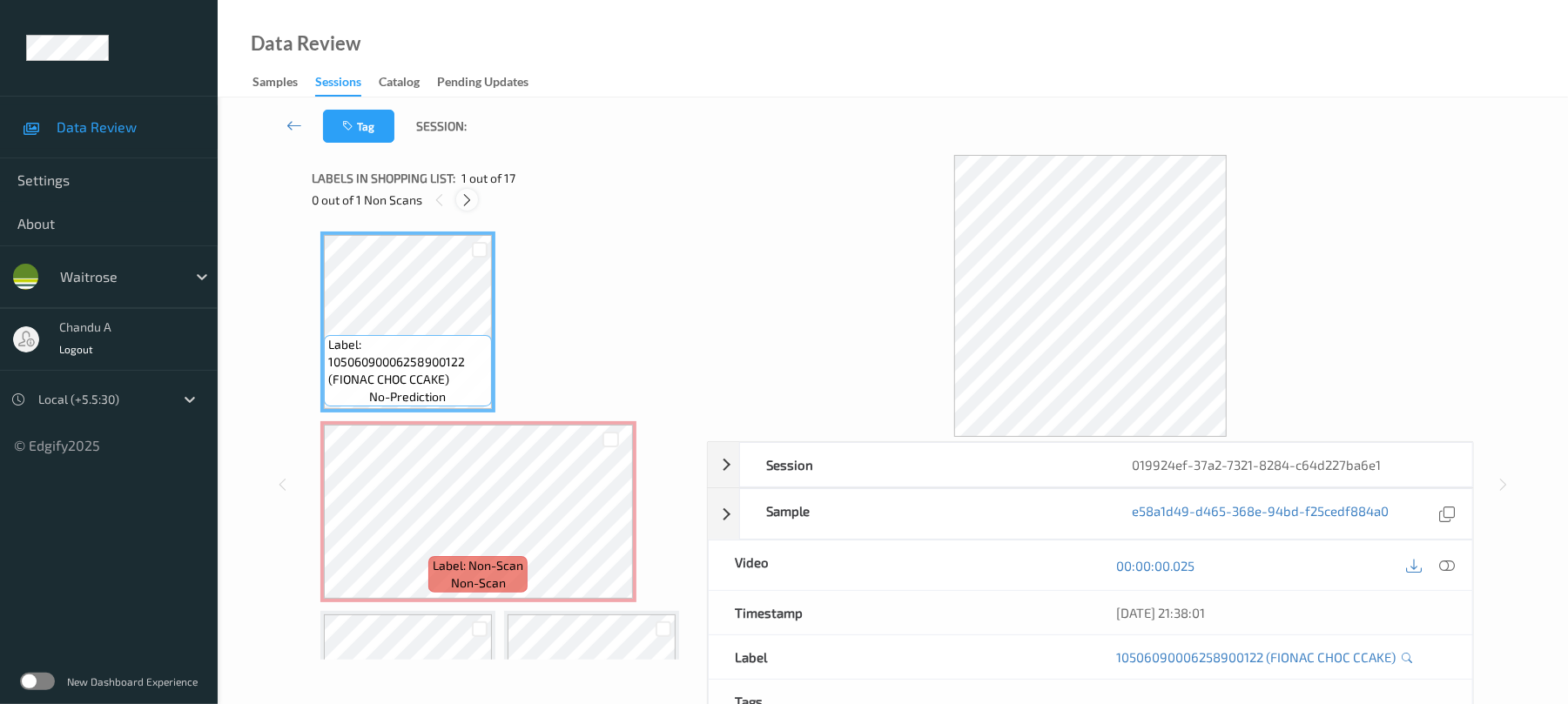
click at [473, 206] on icon at bounding box center [467, 199] width 14 height 15
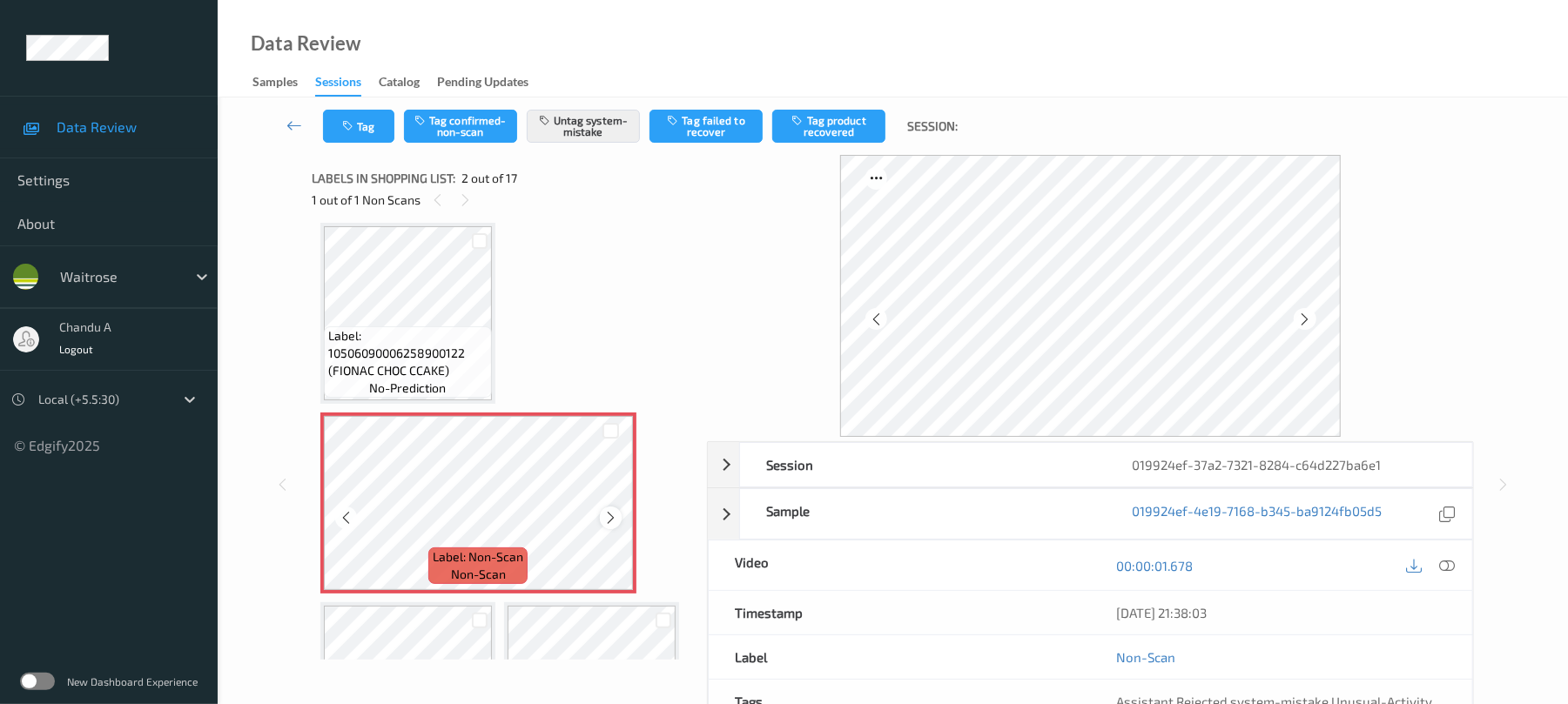
click at [608, 510] on icon at bounding box center [611, 517] width 14 height 15
click at [1306, 319] on icon at bounding box center [1304, 319] width 14 height 15
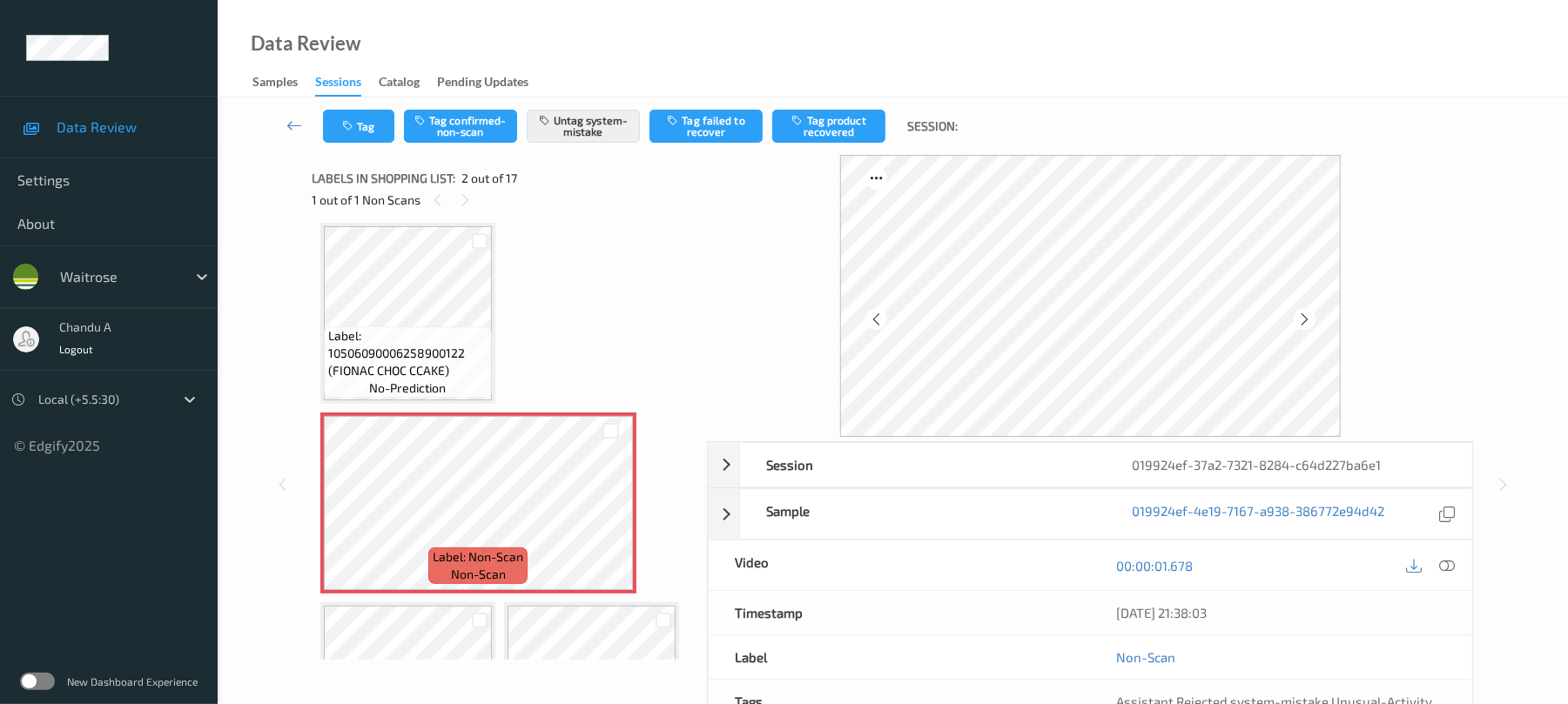
click at [1306, 319] on icon at bounding box center [1304, 319] width 14 height 15
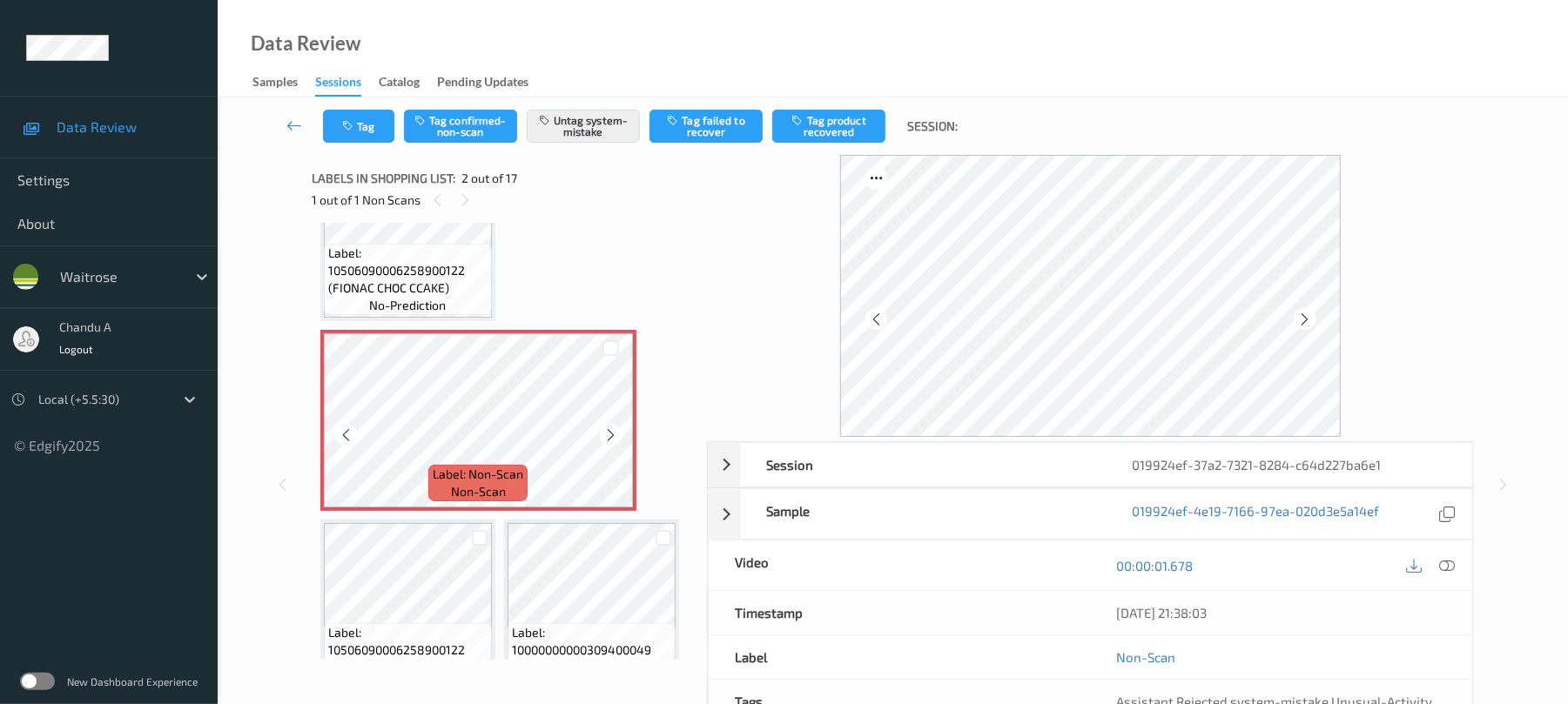
scroll to position [126, 0]
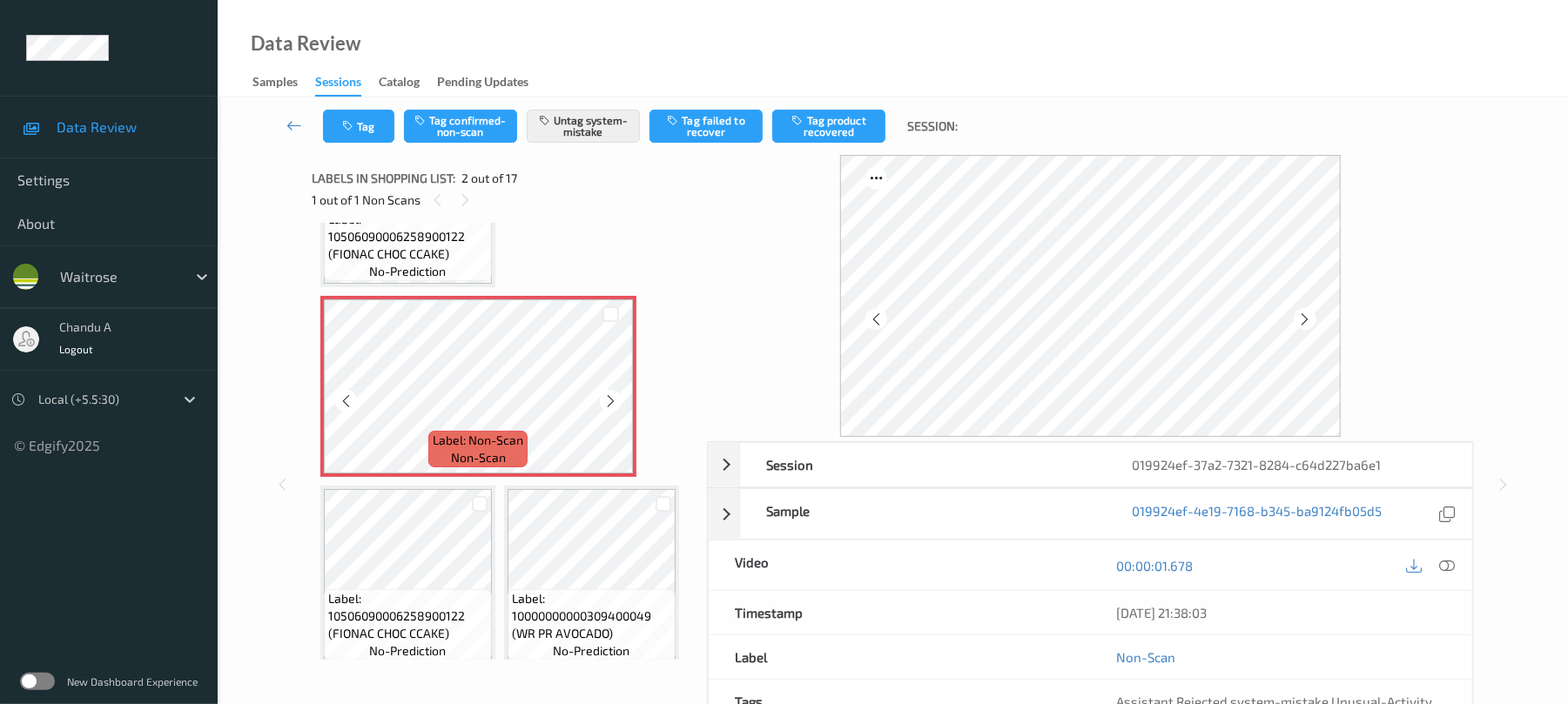
click at [606, 398] on icon at bounding box center [611, 400] width 14 height 15
click at [606, 399] on icon at bounding box center [611, 400] width 14 height 15
click at [607, 399] on icon at bounding box center [611, 400] width 14 height 15
click at [610, 402] on icon at bounding box center [611, 400] width 14 height 15
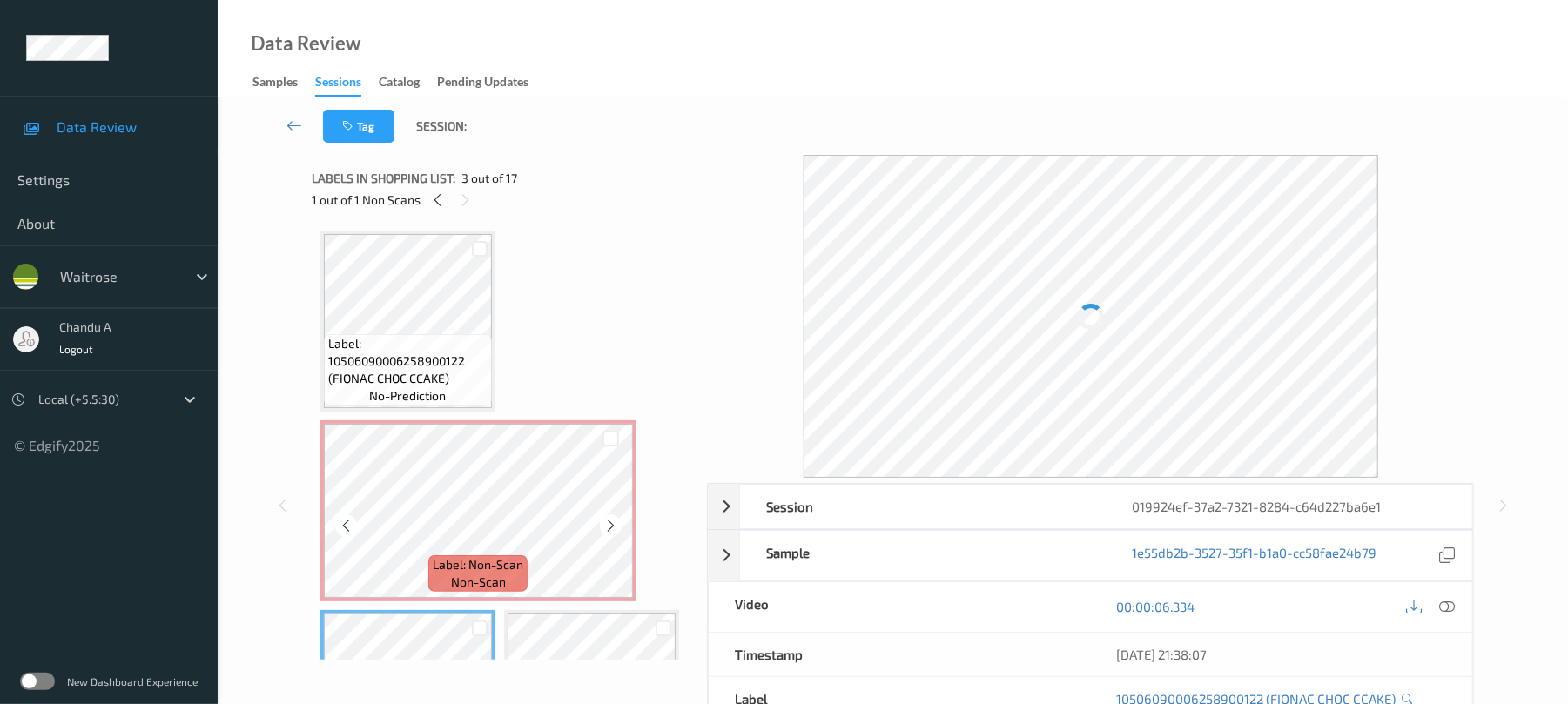
scroll to position [0, 0]
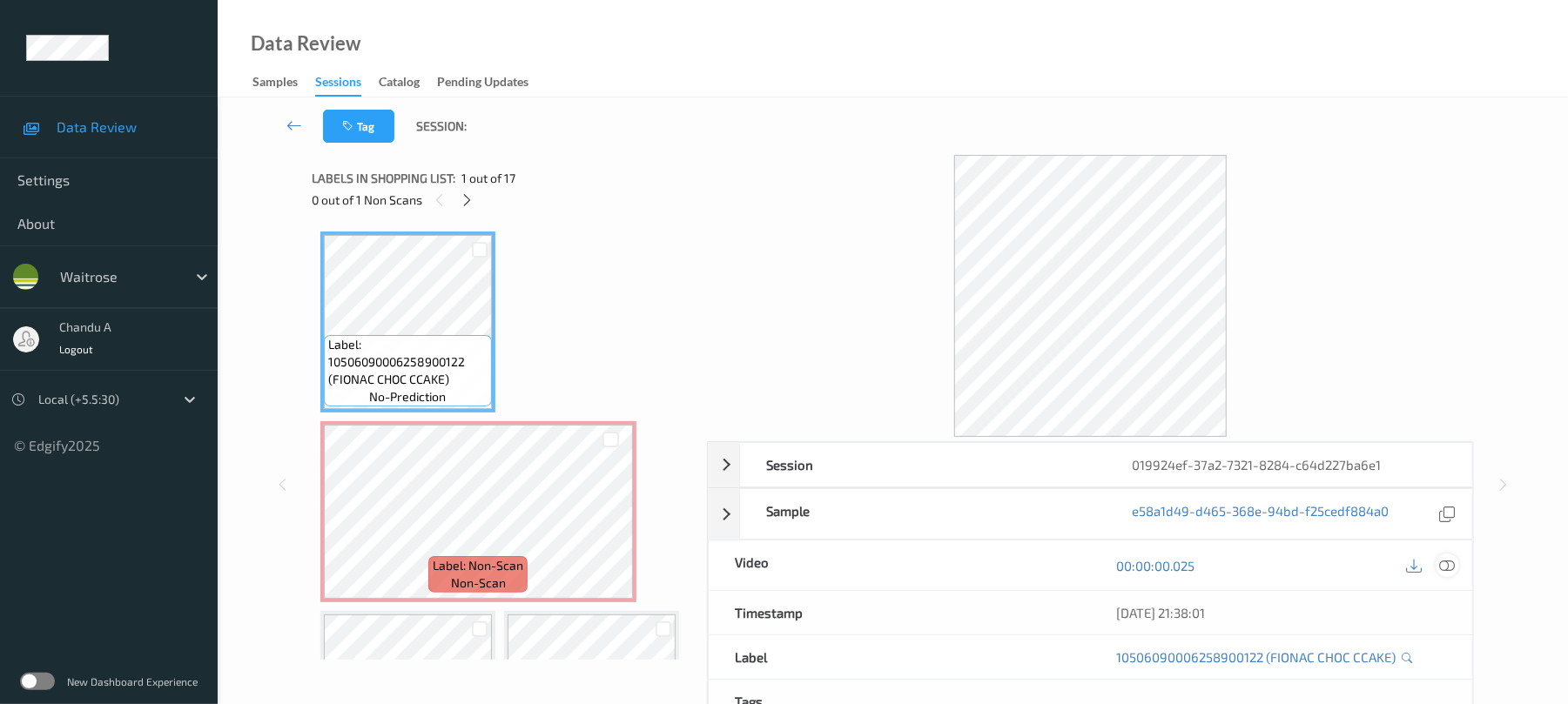
click at [1443, 561] on icon at bounding box center [1447, 565] width 15 height 15
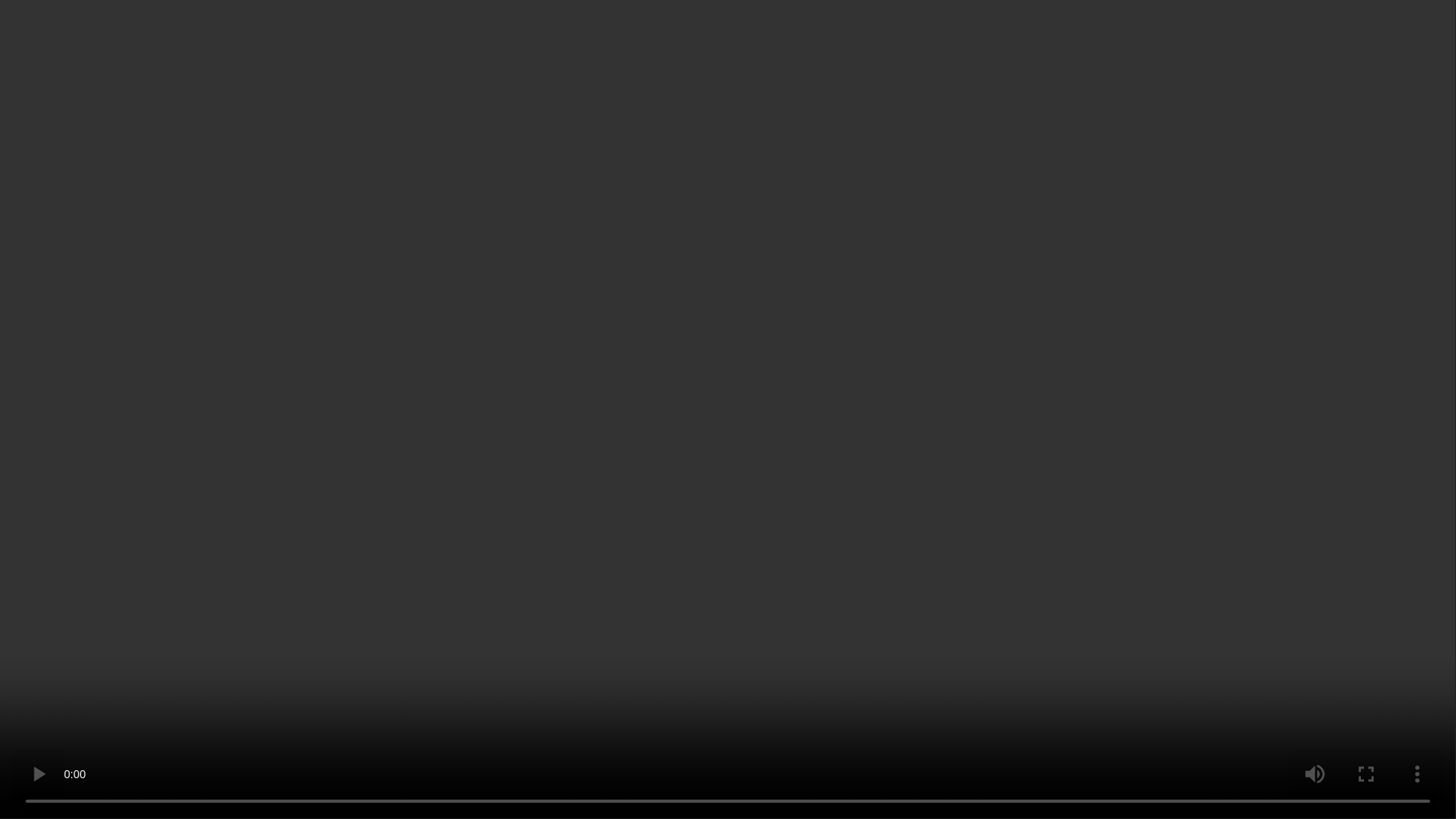
click at [644, 497] on video at bounding box center [728, 409] width 1456 height 819
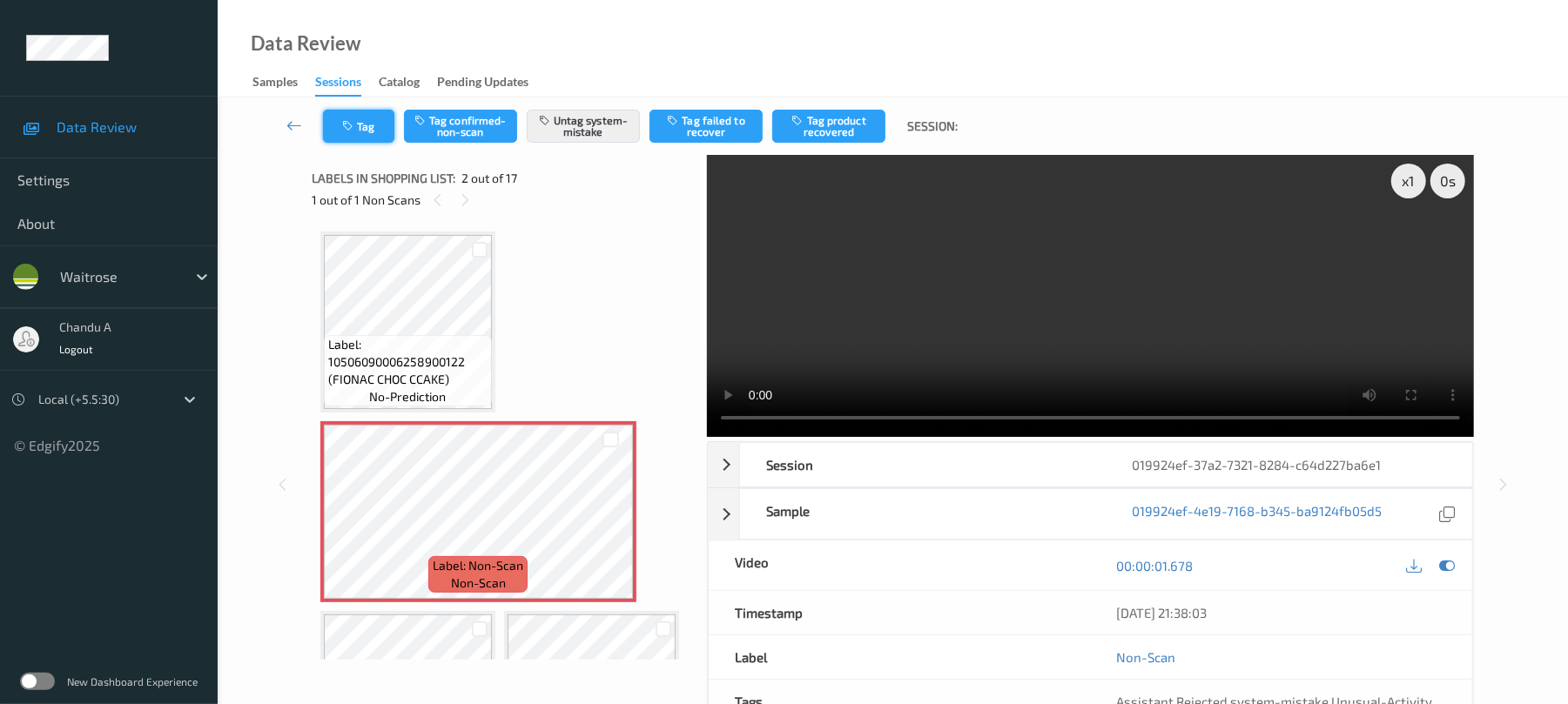
click at [376, 132] on button "Tag" at bounding box center [358, 126] width 71 height 33
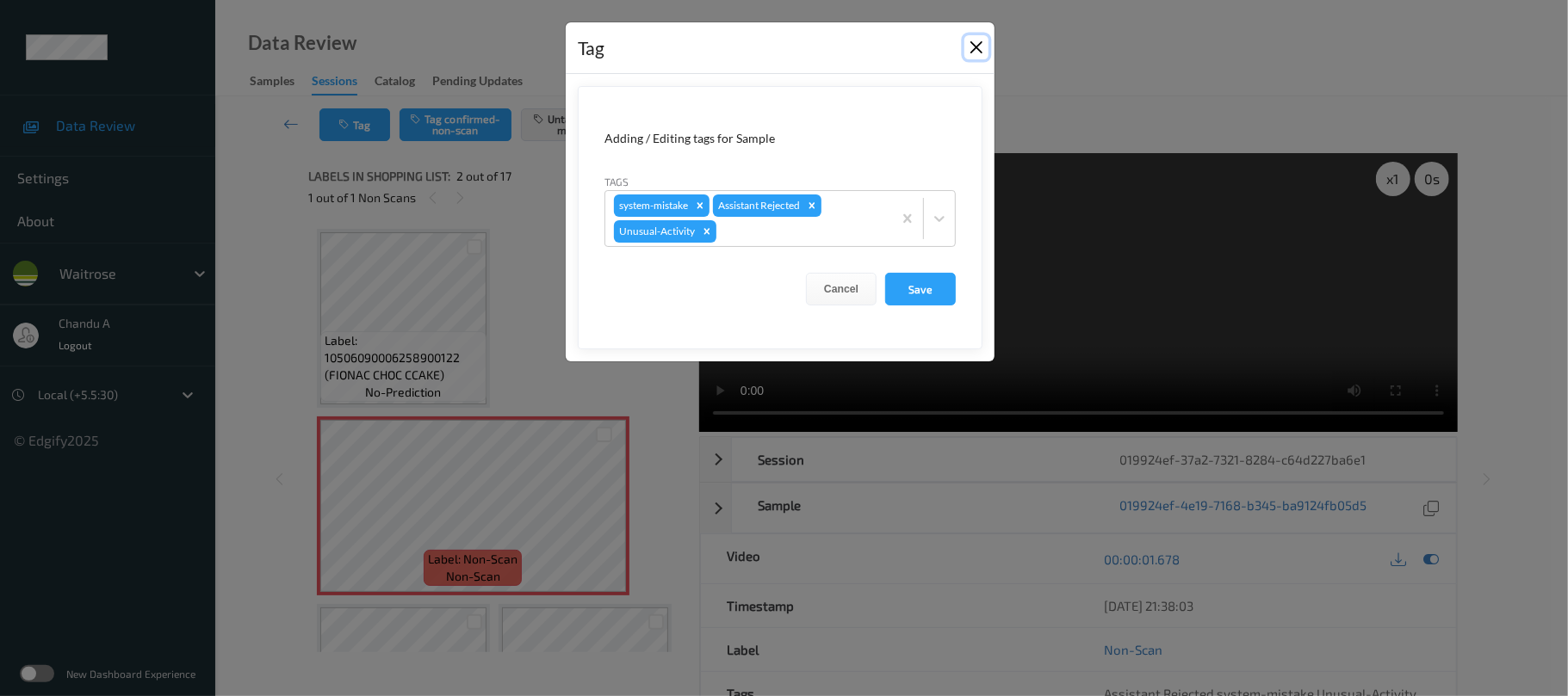
click at [975, 48] on button "Close" at bounding box center [976, 47] width 24 height 24
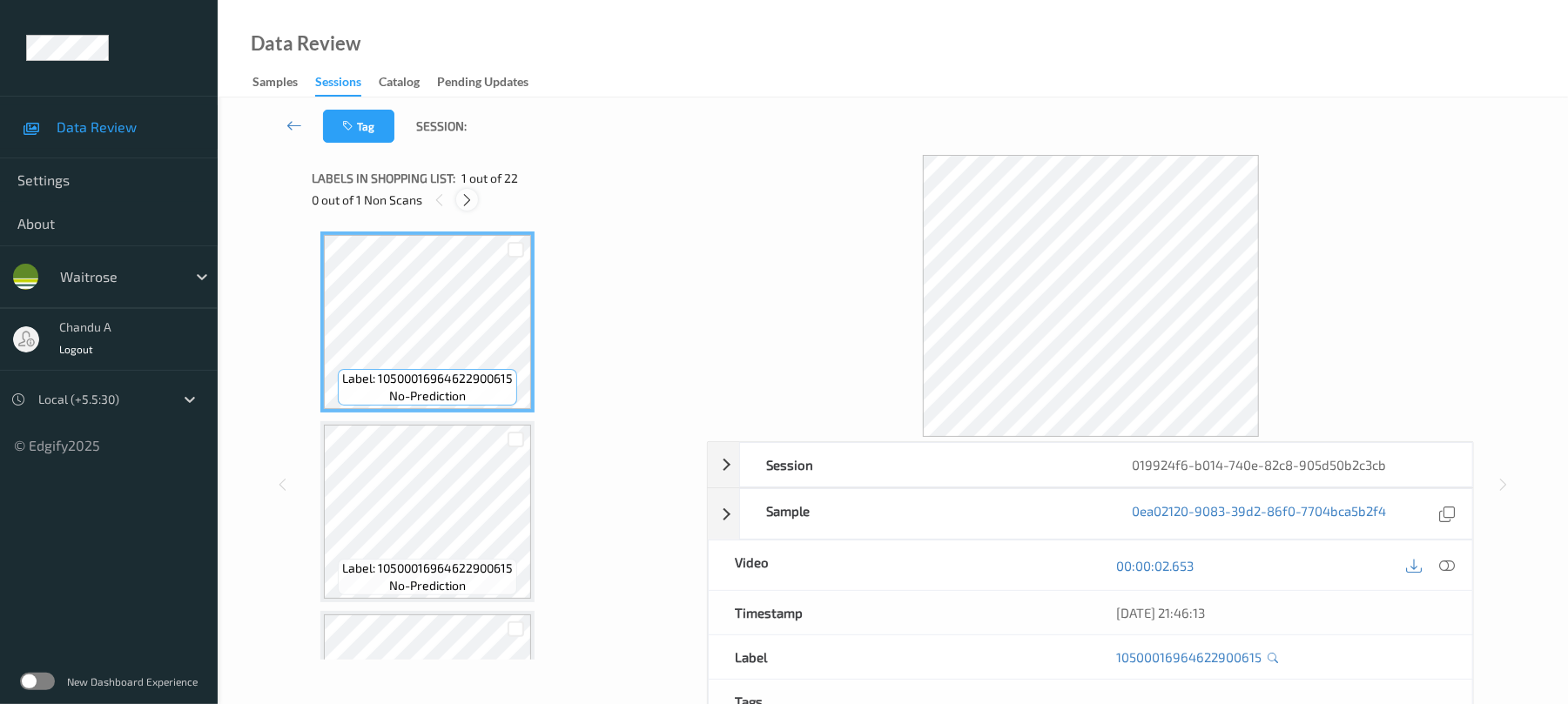
click at [467, 198] on icon at bounding box center [467, 199] width 14 height 15
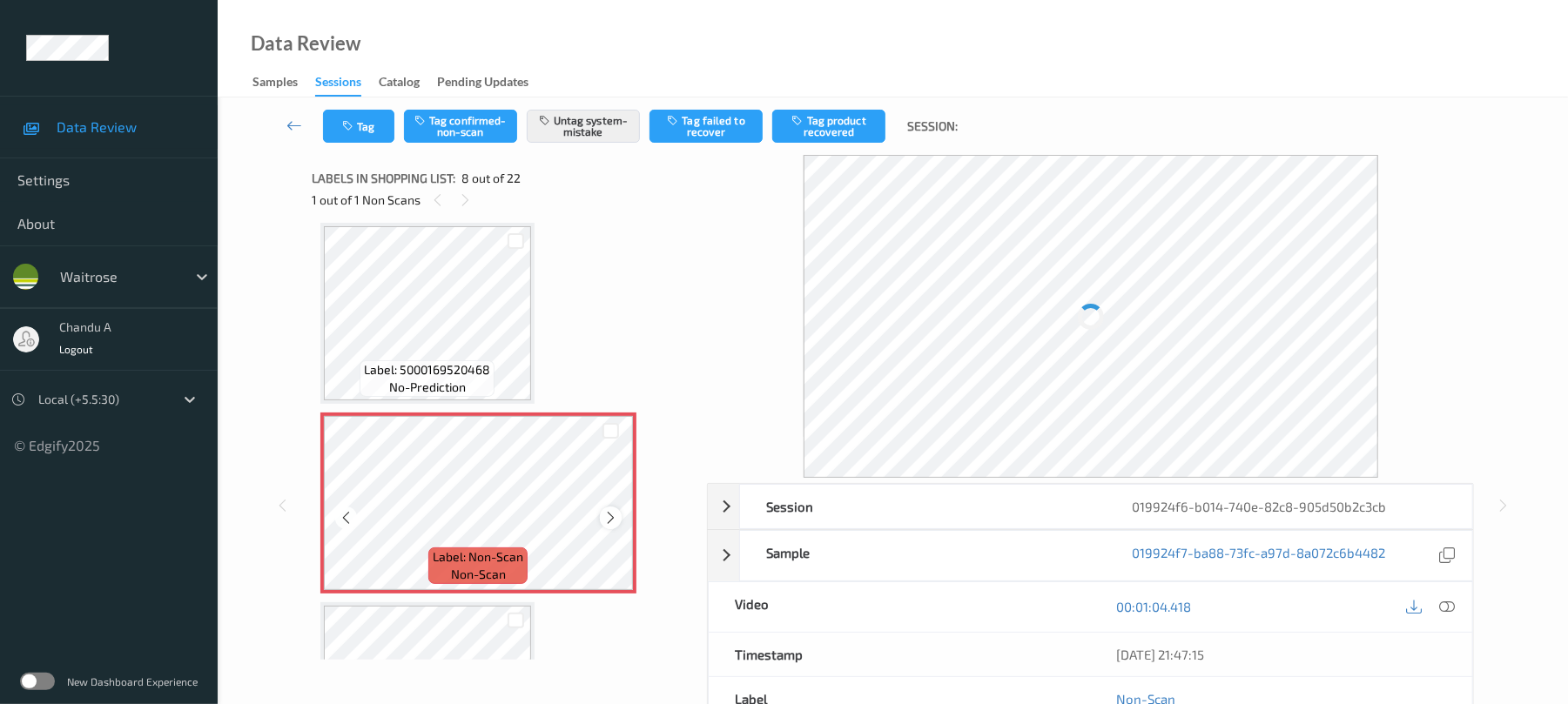
click at [603, 520] on icon at bounding box center [611, 517] width 14 height 15
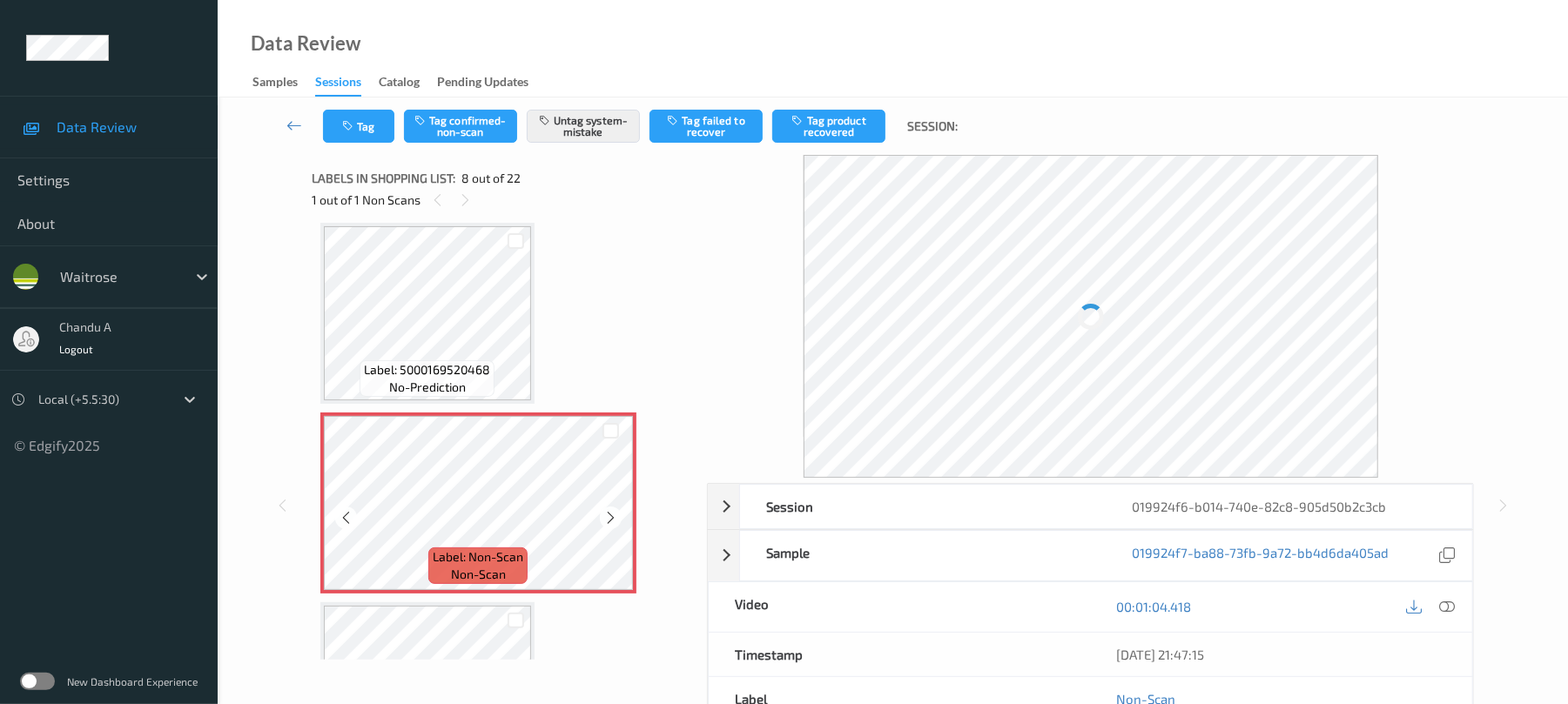
click at [603, 520] on icon at bounding box center [611, 517] width 14 height 15
click at [606, 520] on icon at bounding box center [611, 517] width 14 height 15
click at [608, 520] on icon at bounding box center [611, 517] width 14 height 15
click at [362, 129] on button "Tag" at bounding box center [358, 126] width 71 height 33
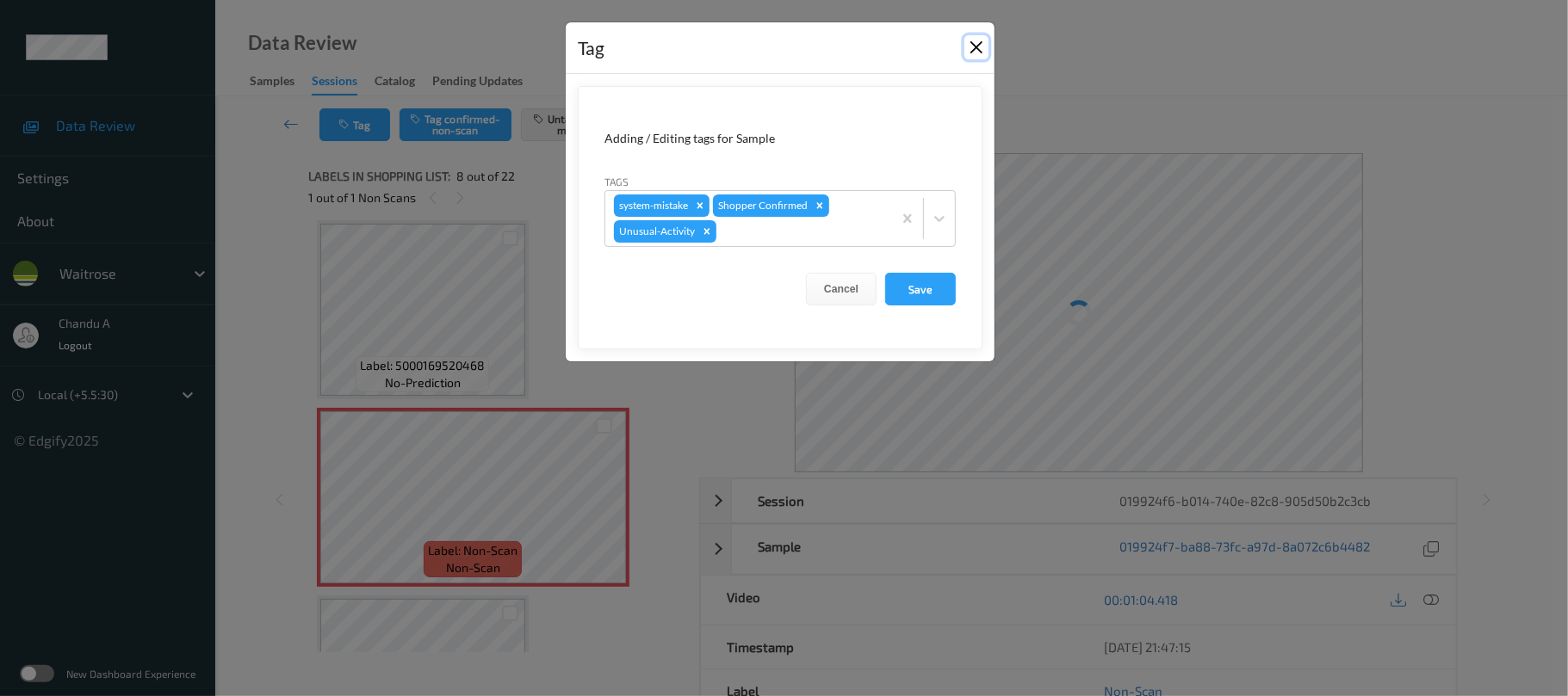
click at [976, 43] on button "Close" at bounding box center [976, 47] width 24 height 24
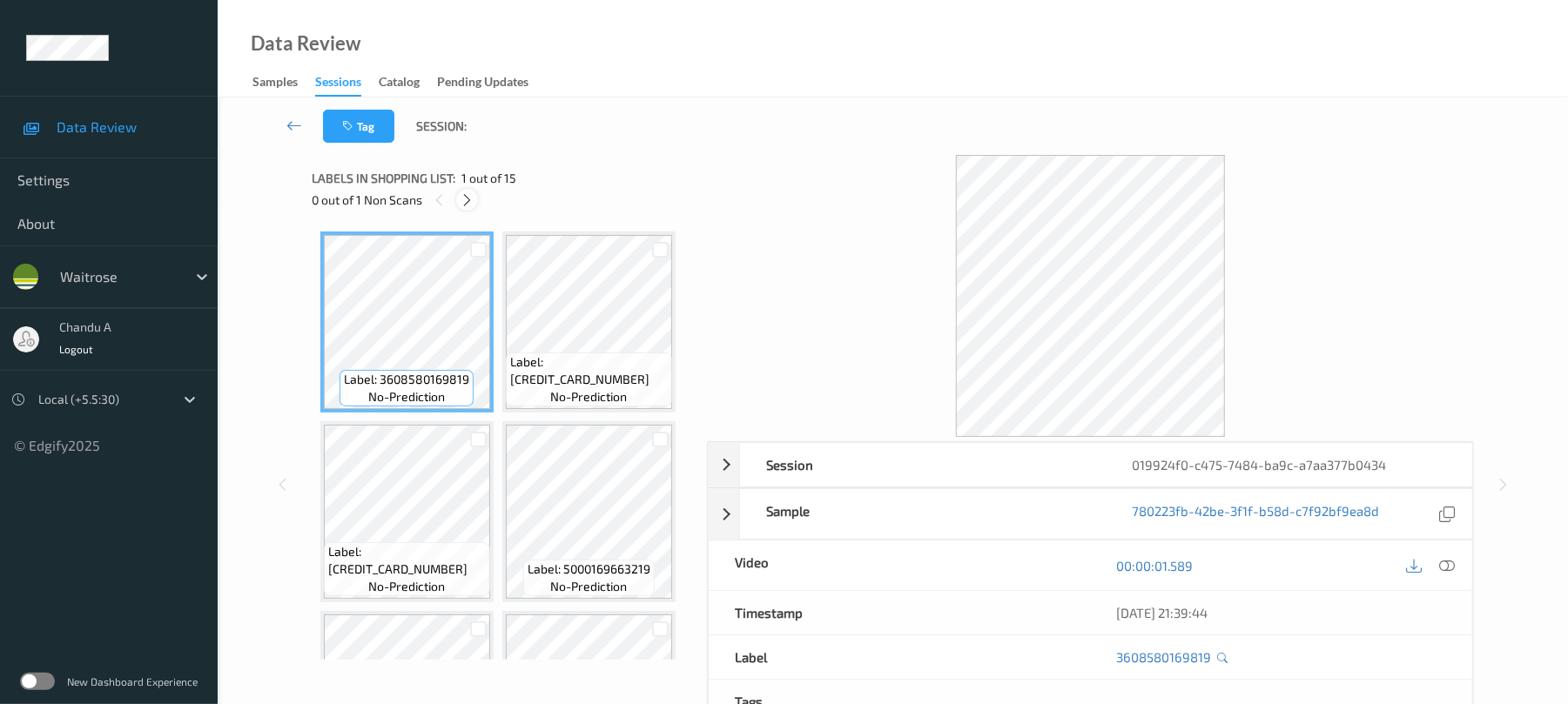
click at [467, 202] on icon at bounding box center [467, 199] width 14 height 15
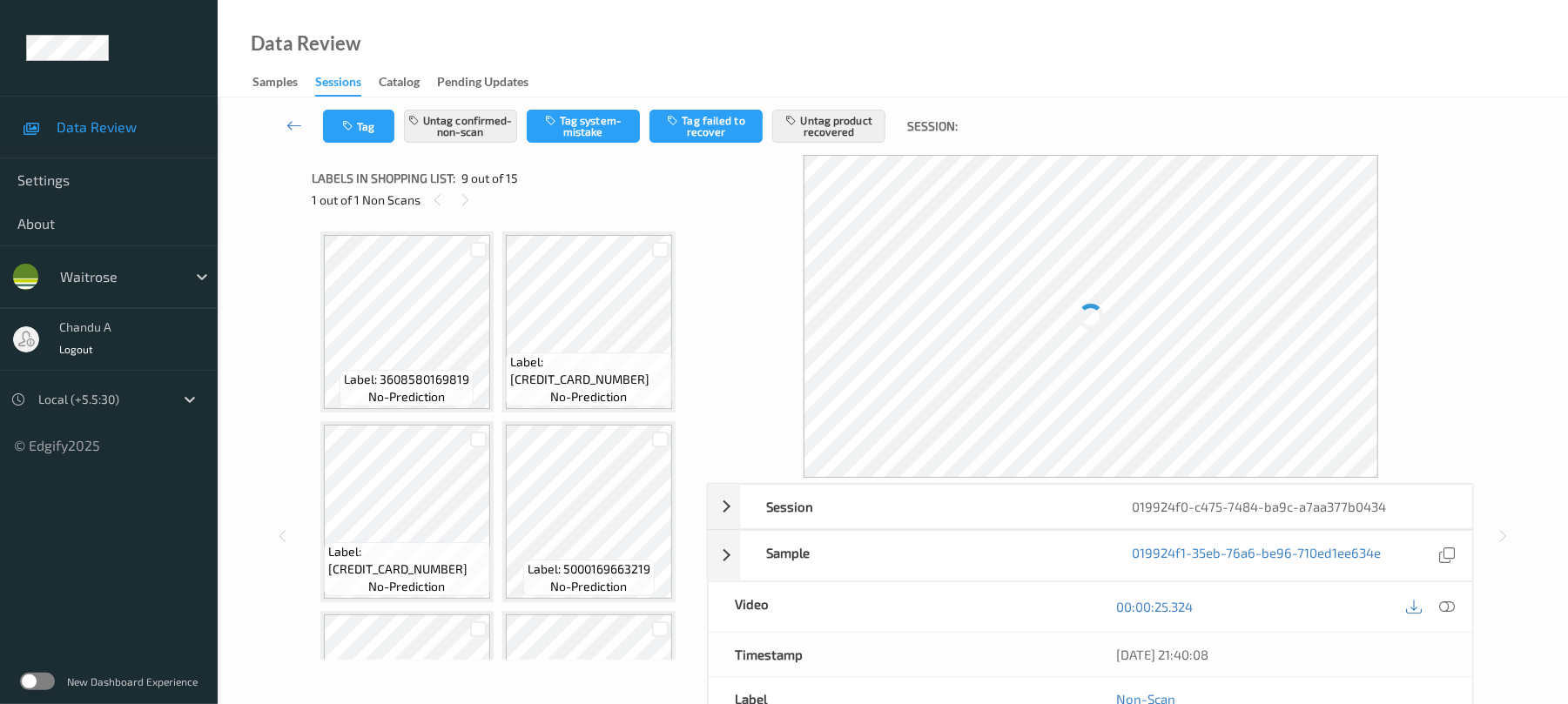
scroll to position [578, 0]
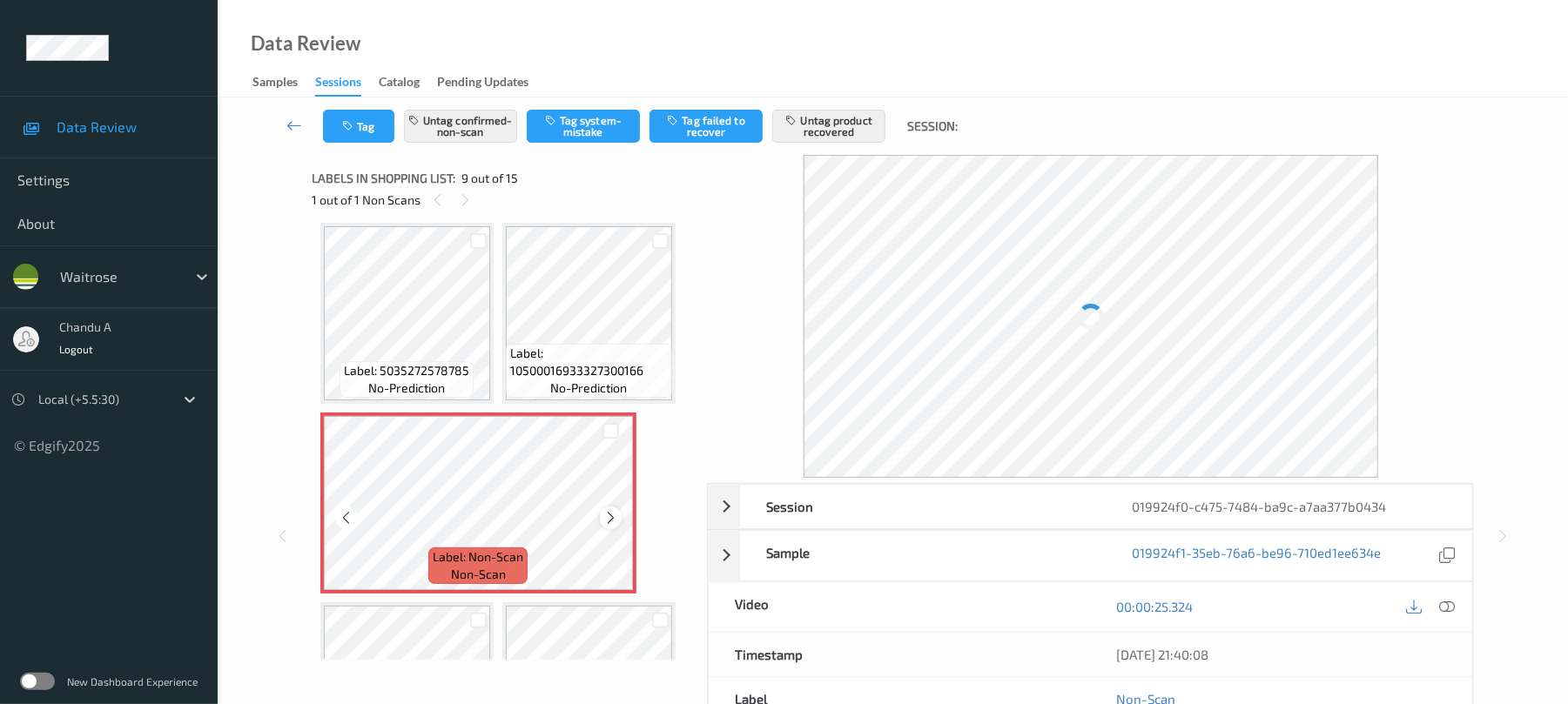
click at [613, 514] on icon at bounding box center [611, 517] width 14 height 15
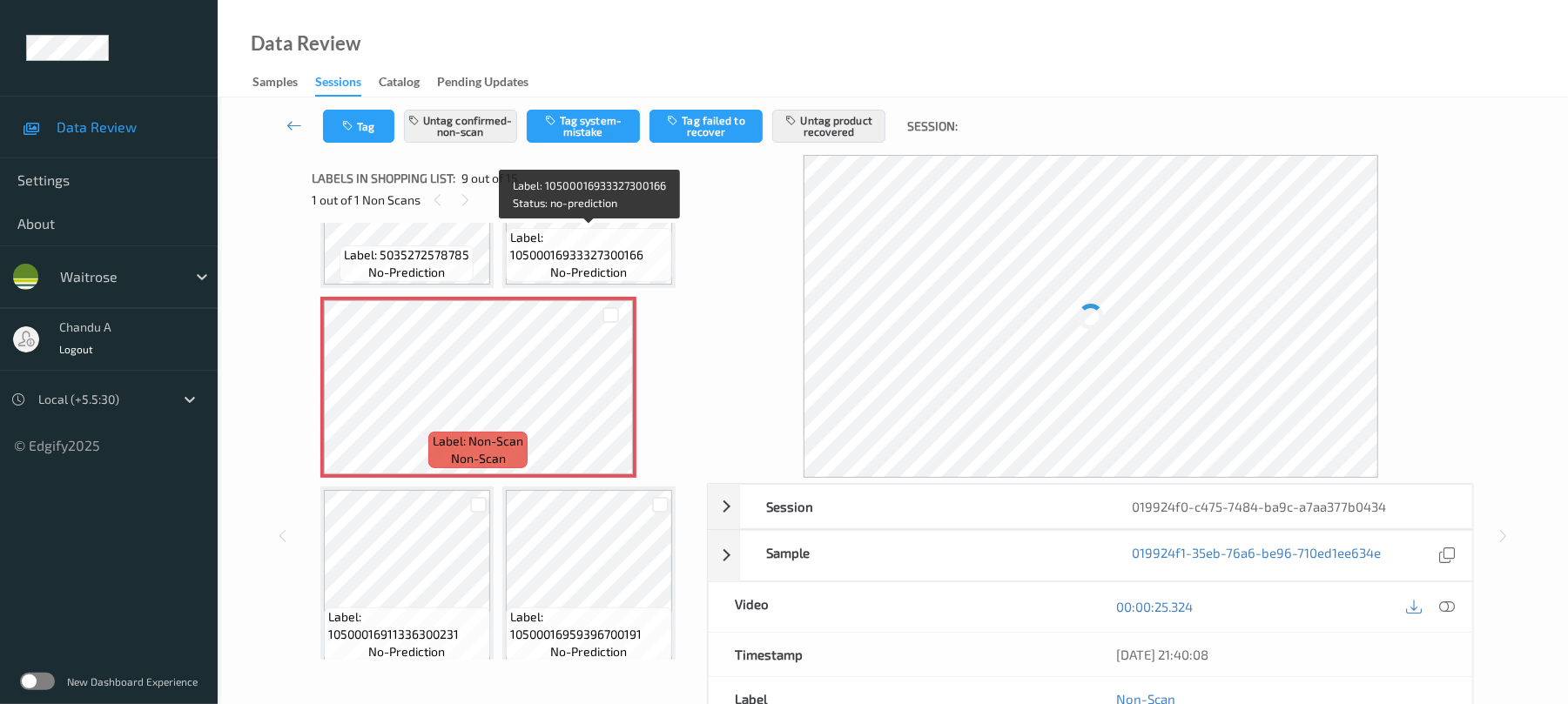
click at [588, 252] on span "Label: 10500016933327300166" at bounding box center [588, 246] width 157 height 35
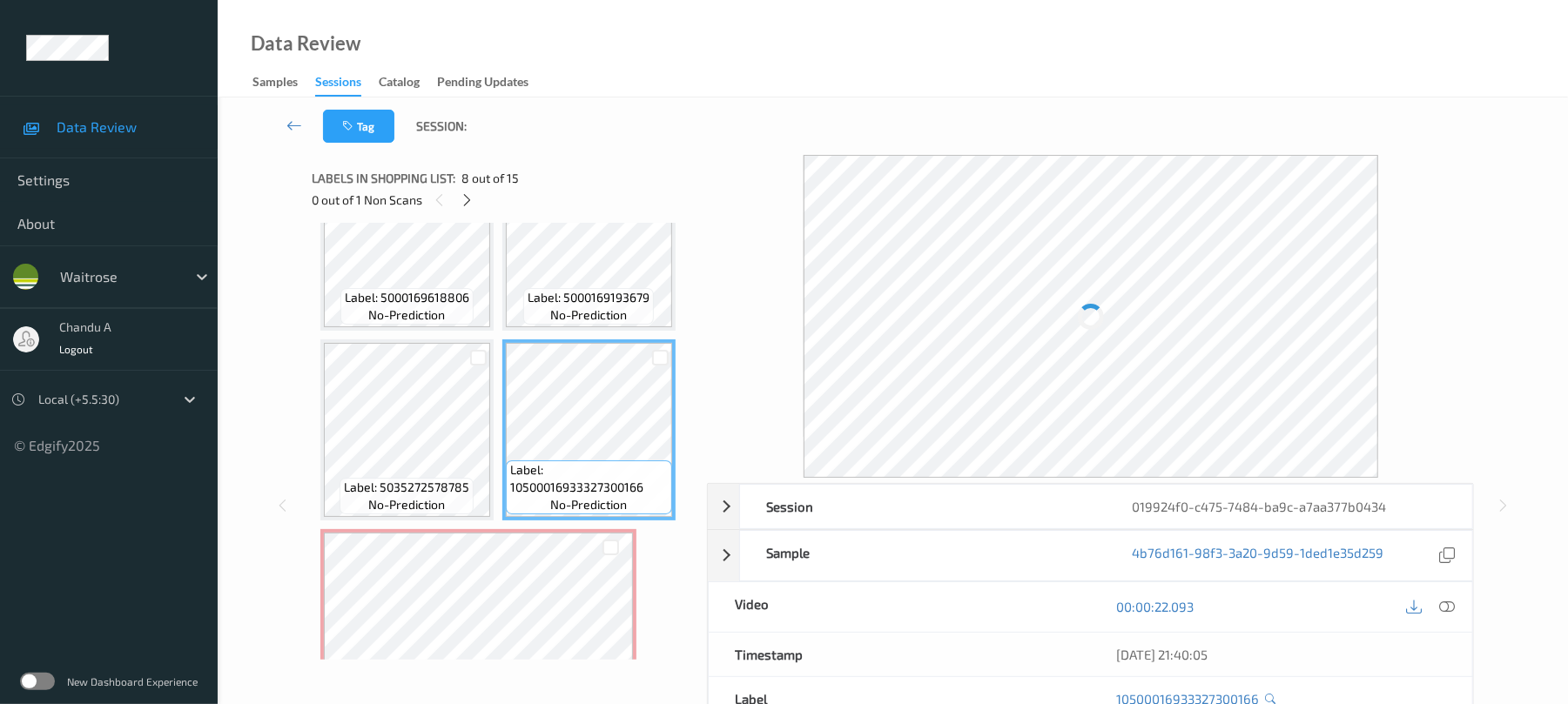
scroll to position [578, 0]
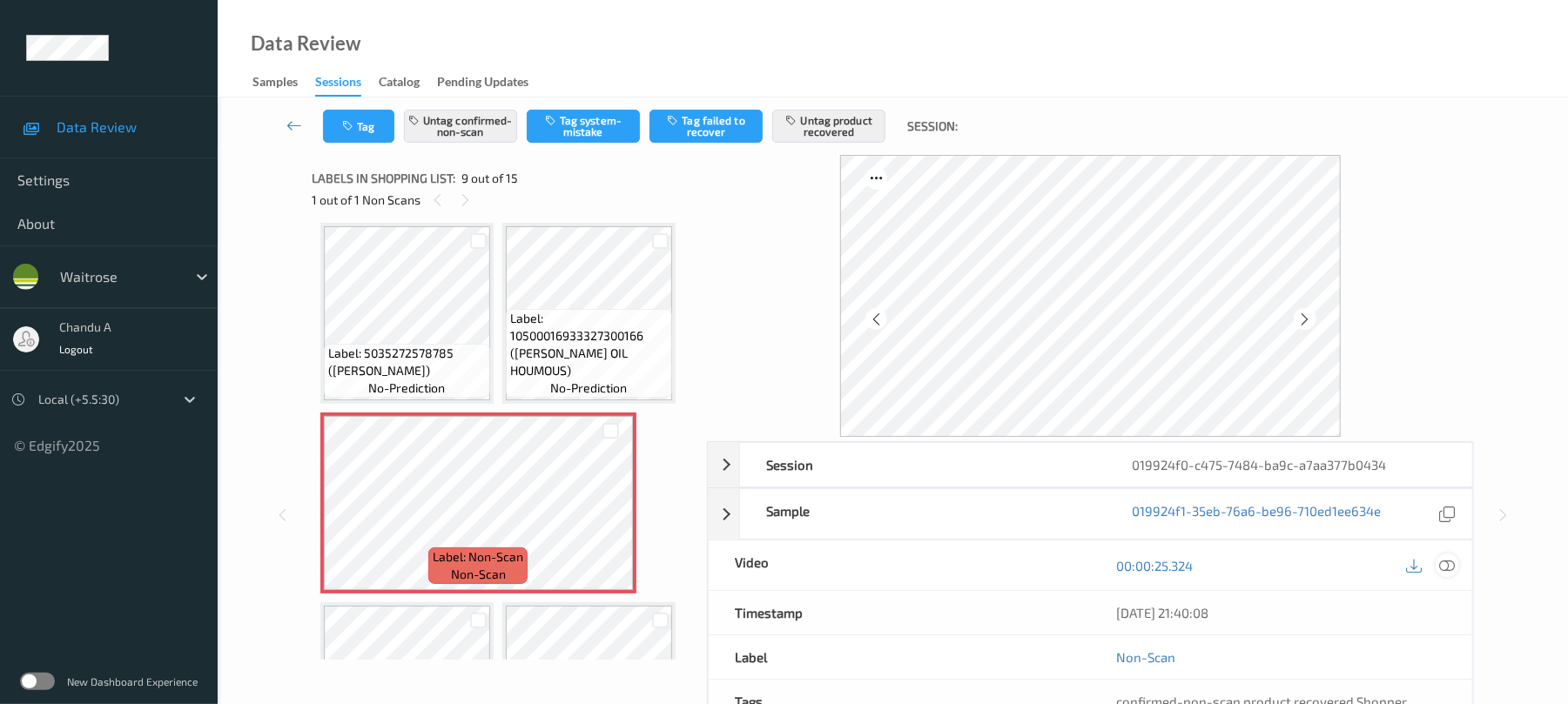
click at [1446, 568] on icon at bounding box center [1447, 565] width 15 height 15
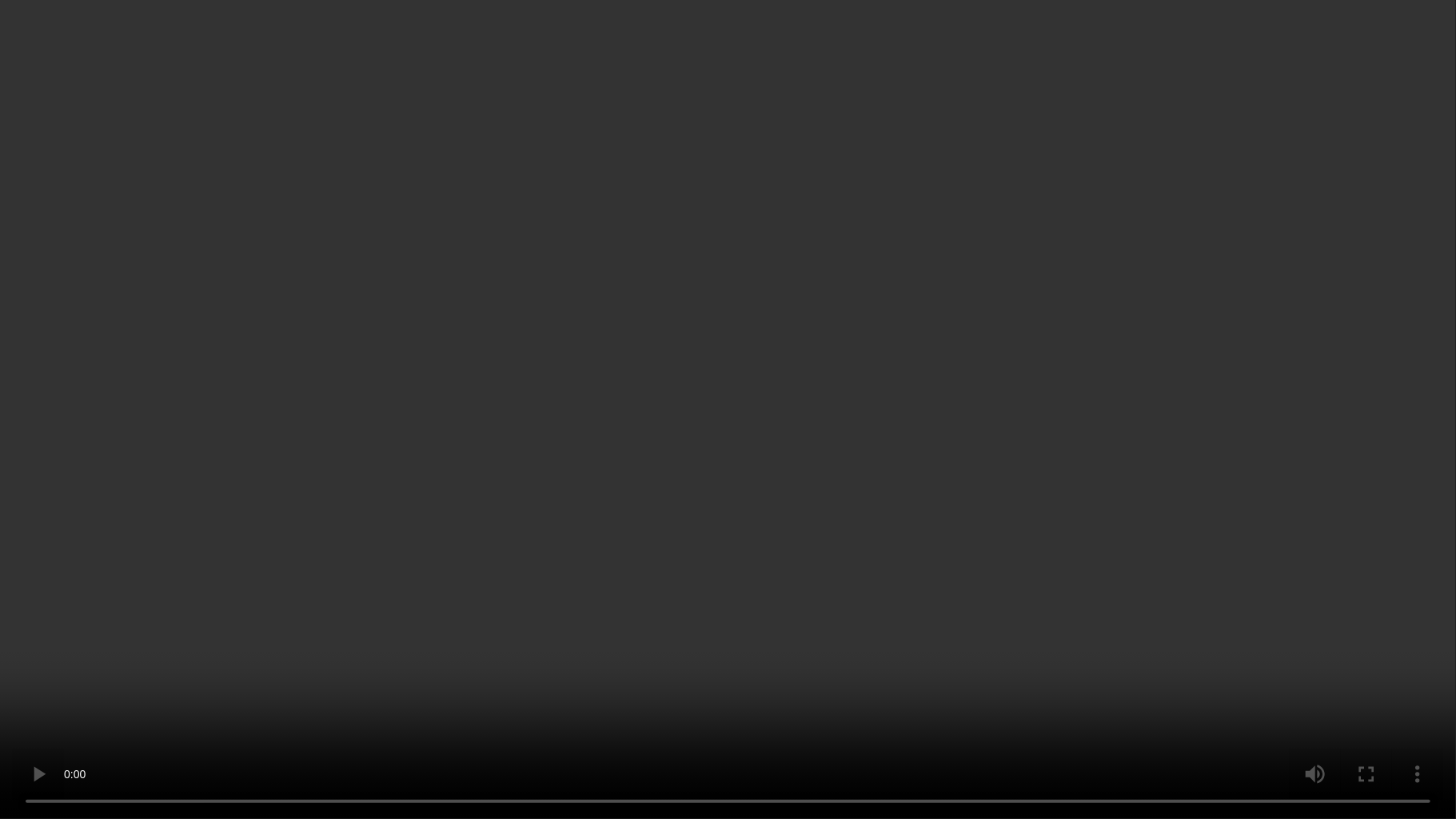
click at [739, 430] on video at bounding box center [728, 409] width 1456 height 819
click at [670, 453] on video at bounding box center [728, 409] width 1456 height 819
click at [665, 497] on video at bounding box center [728, 409] width 1456 height 819
click at [793, 391] on video at bounding box center [728, 409] width 1456 height 819
click at [792, 430] on video at bounding box center [728, 409] width 1456 height 819
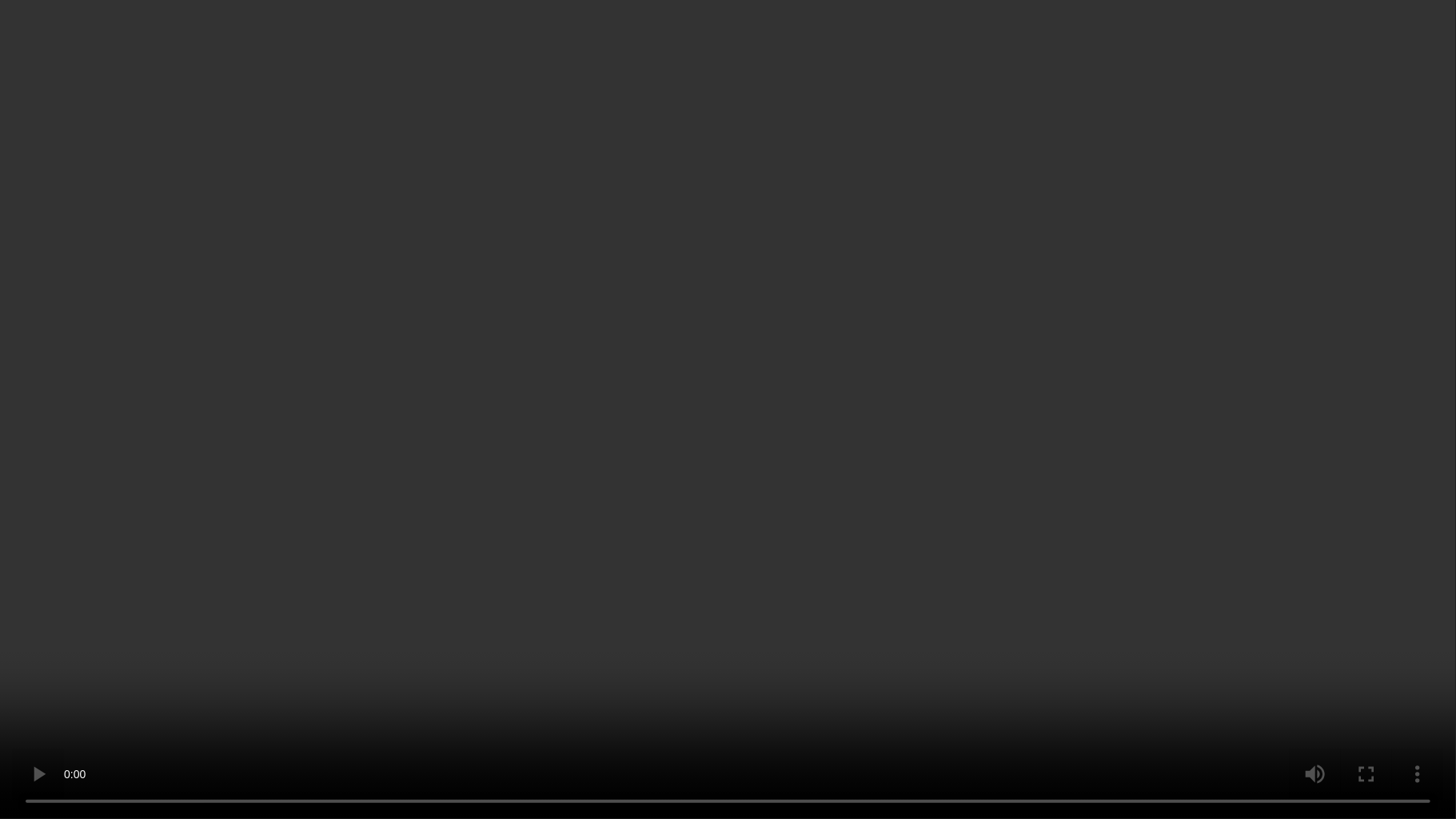
click at [791, 423] on video at bounding box center [728, 409] width 1456 height 819
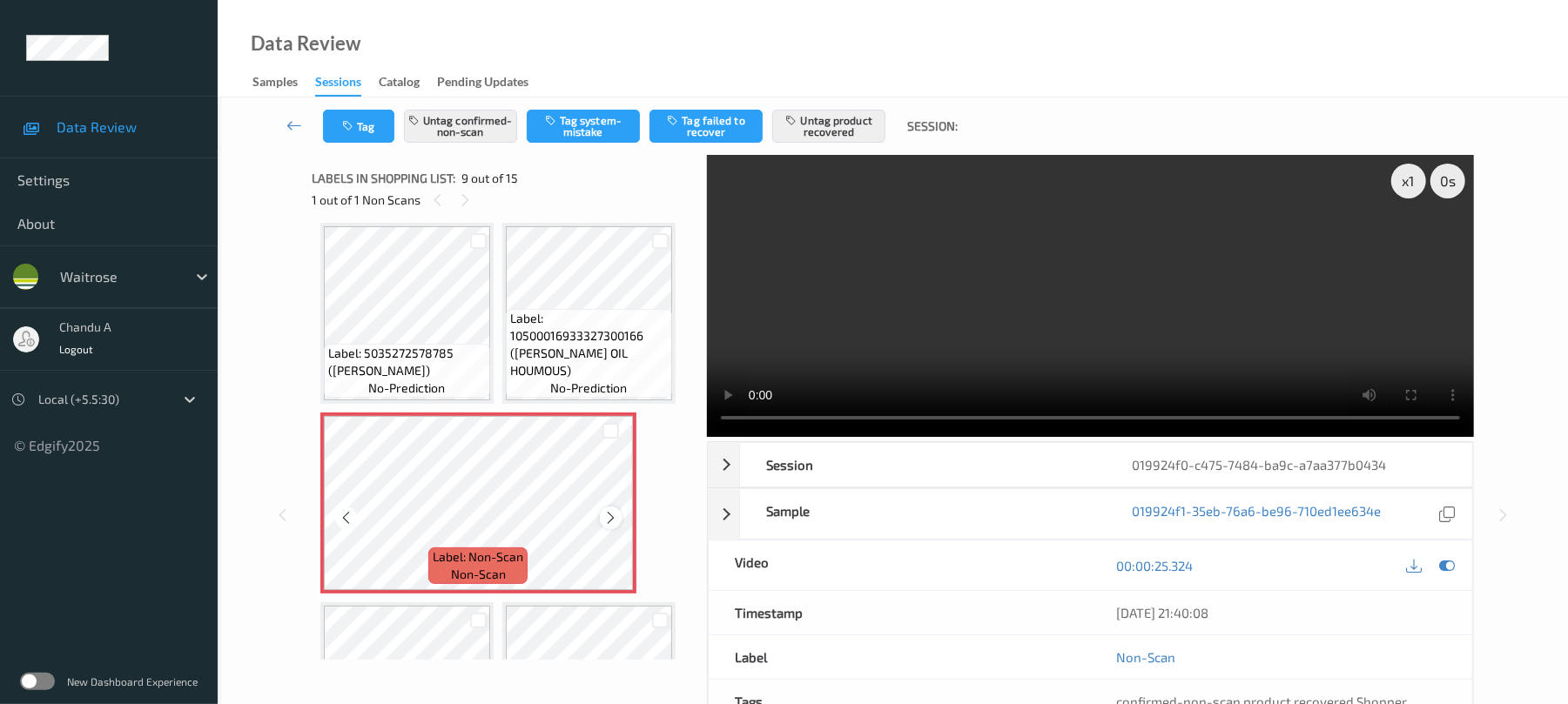
click at [604, 510] on icon at bounding box center [611, 517] width 14 height 15
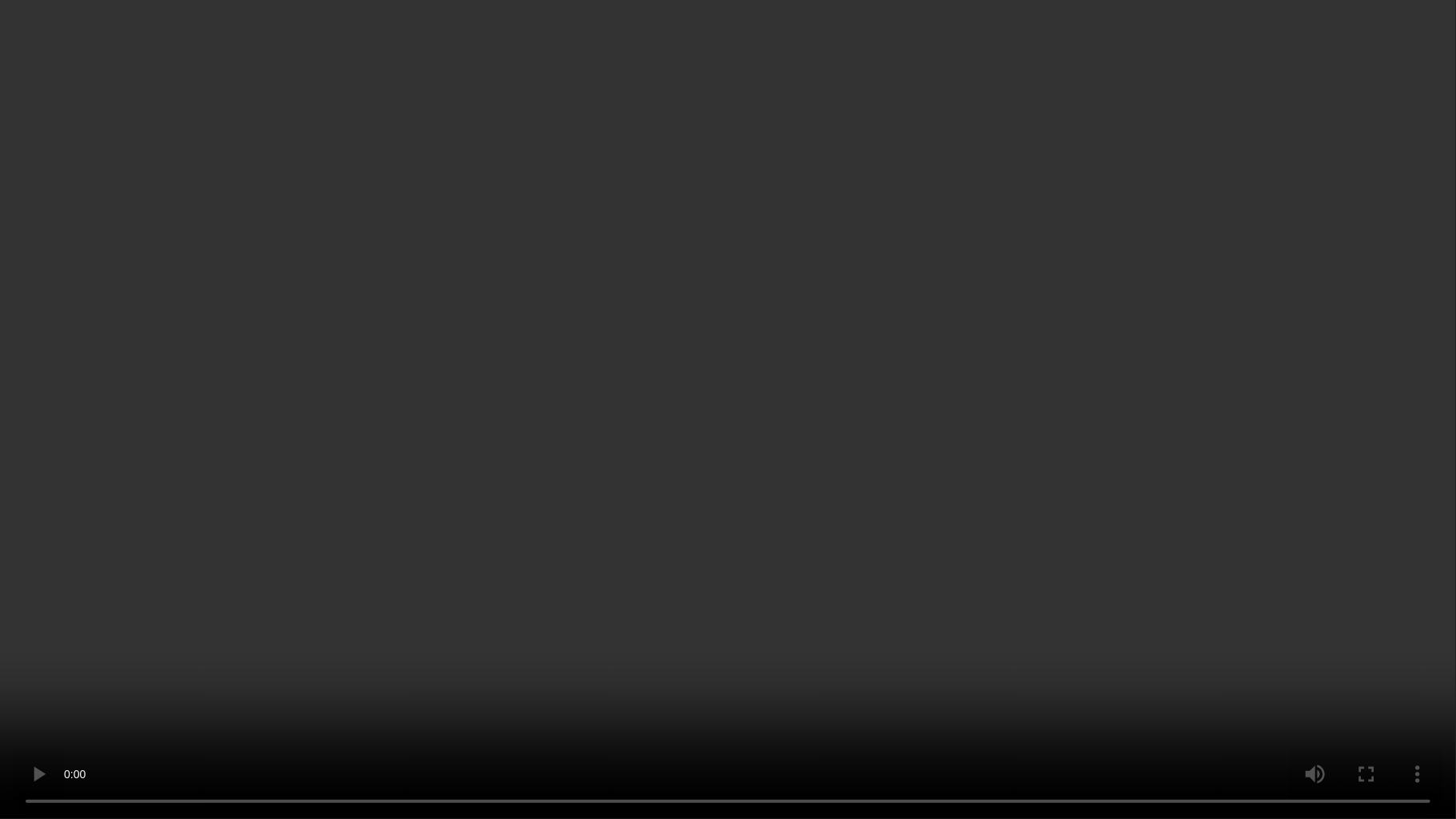
click at [859, 253] on video at bounding box center [728, 409] width 1456 height 819
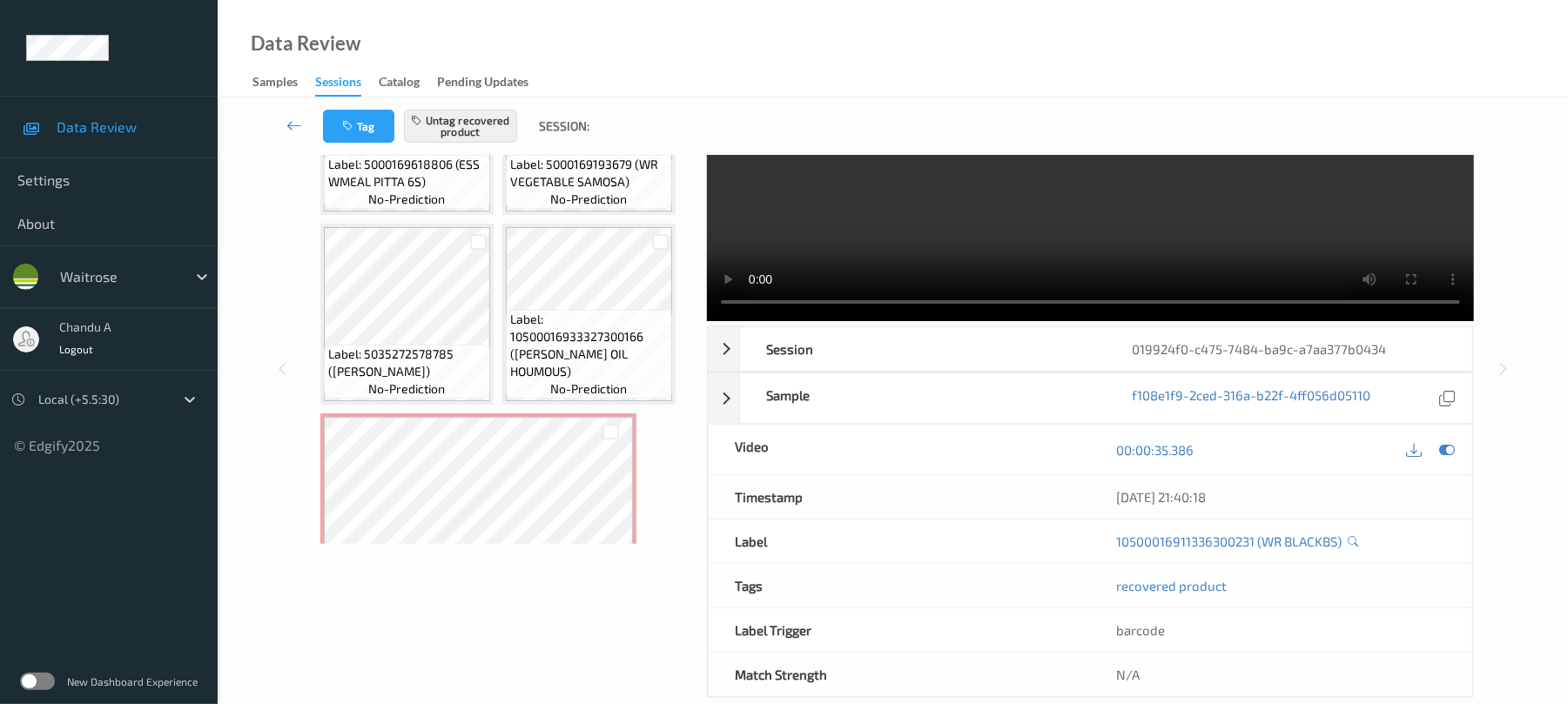
scroll to position [0, 0]
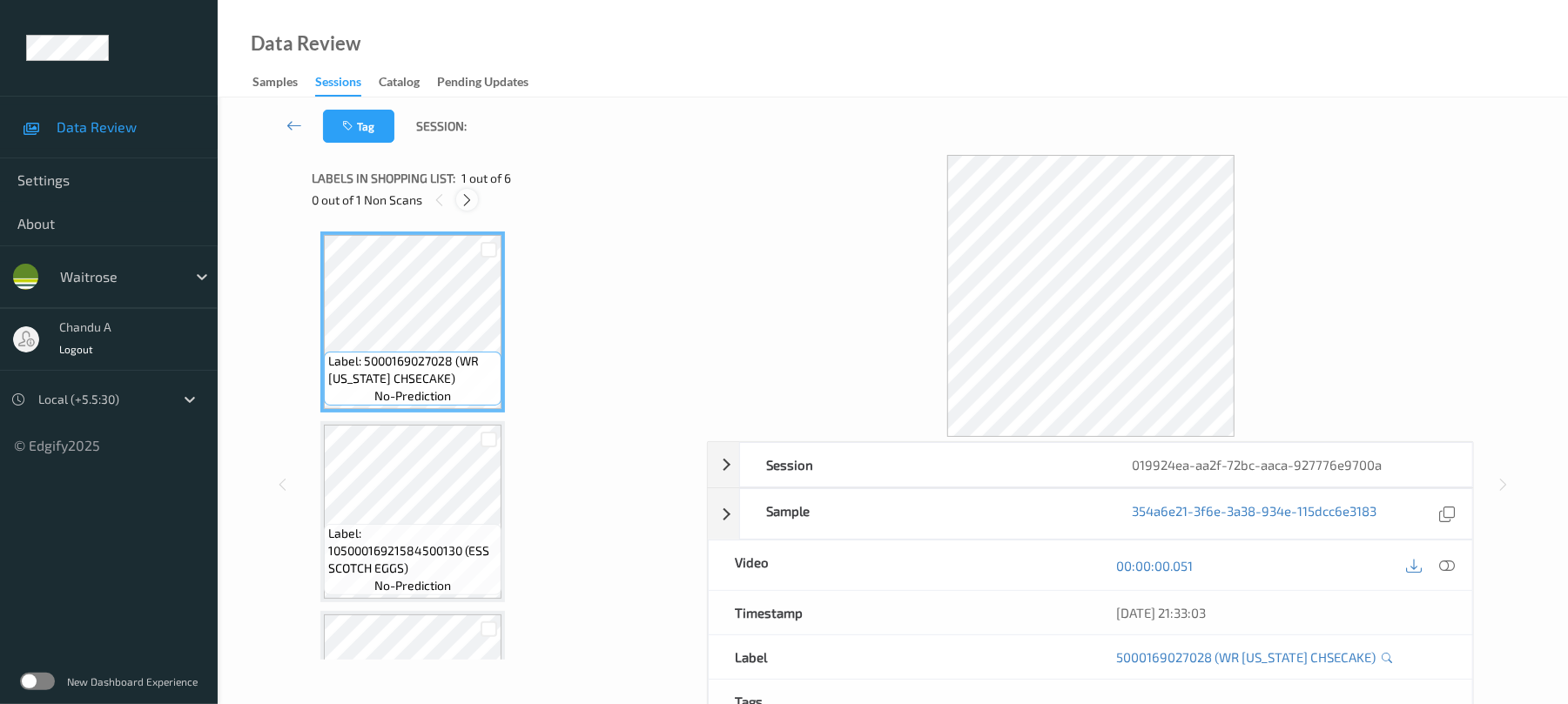
click at [463, 199] on icon at bounding box center [467, 199] width 14 height 15
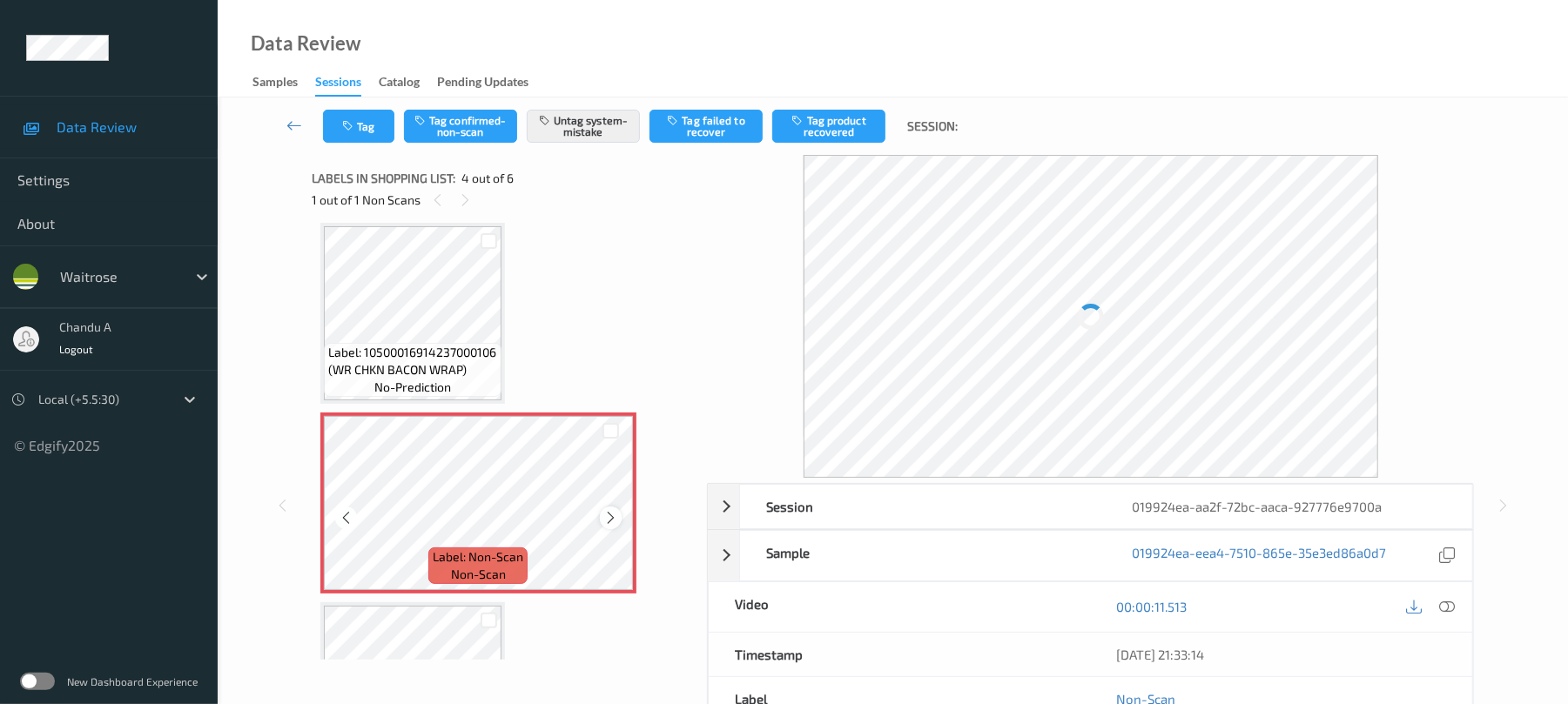
click at [611, 517] on icon at bounding box center [611, 517] width 14 height 15
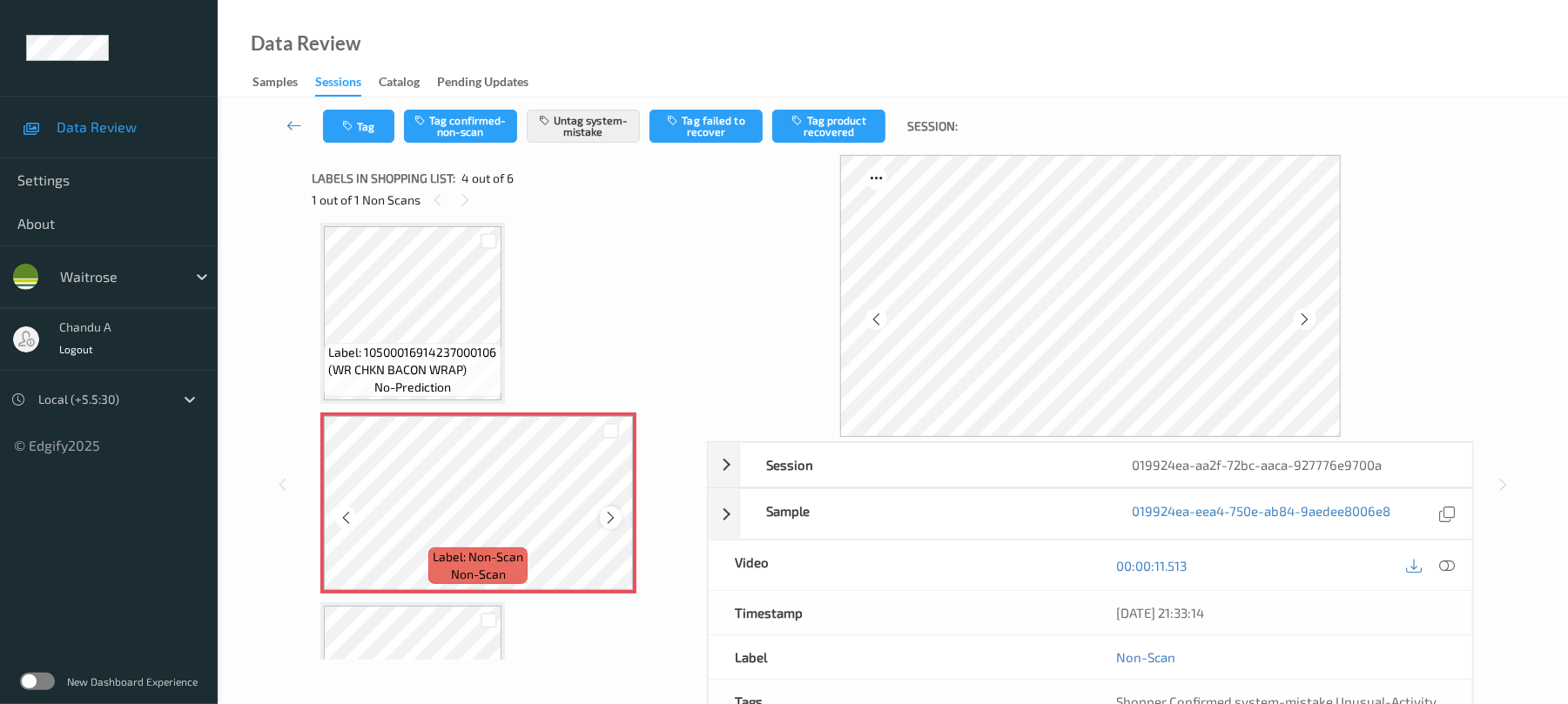
click at [609, 516] on icon at bounding box center [611, 517] width 14 height 15
click at [363, 128] on button "Tag" at bounding box center [358, 126] width 71 height 33
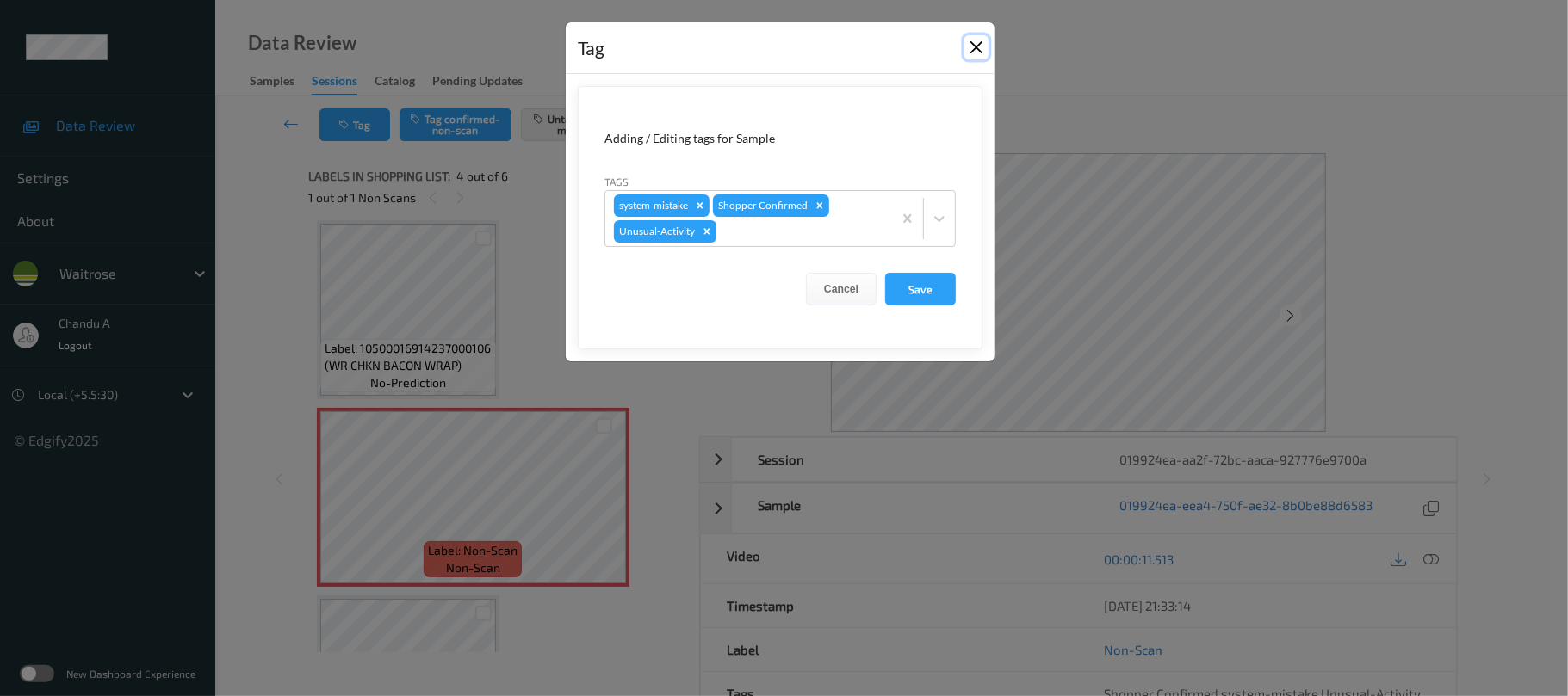
click at [978, 51] on button "Close" at bounding box center [976, 47] width 24 height 24
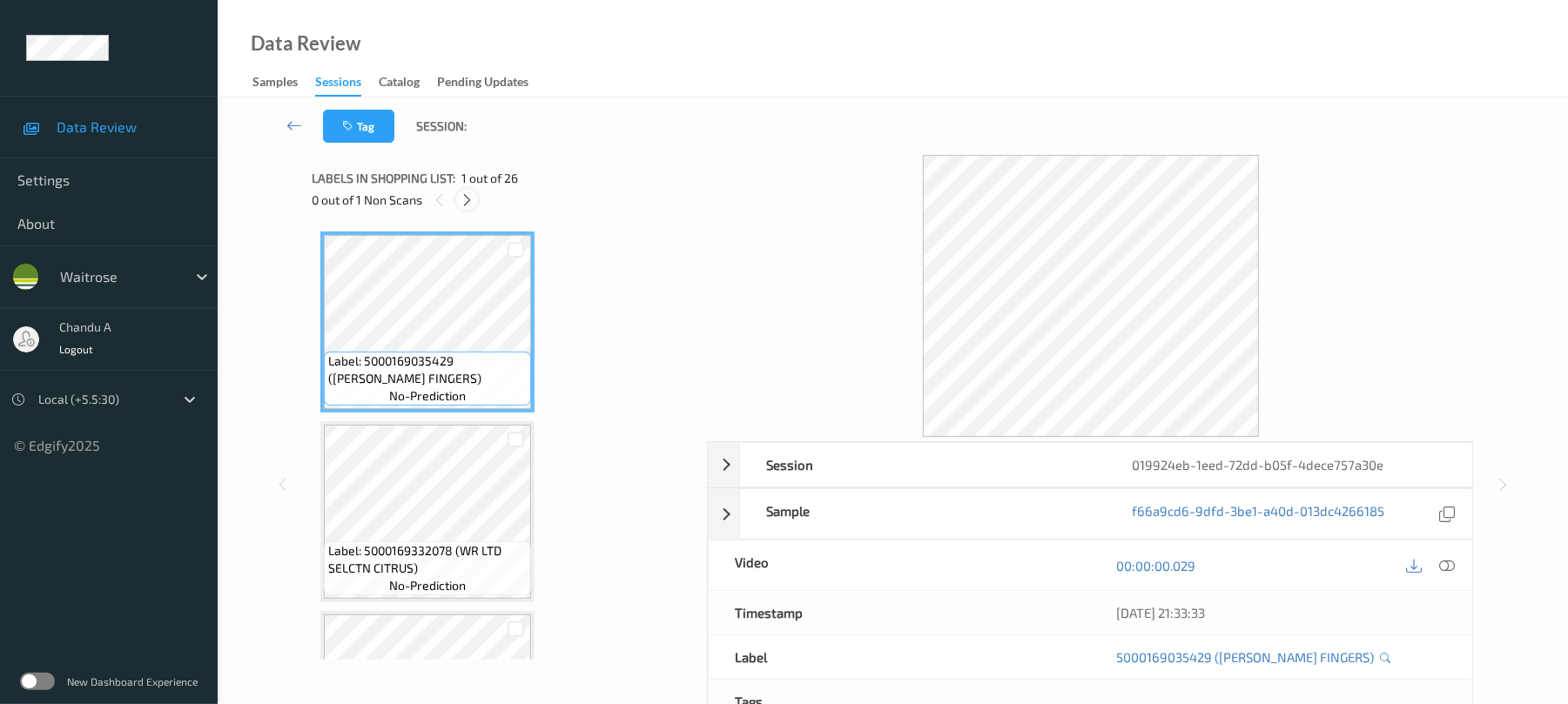
click at [475, 204] on div at bounding box center [467, 199] width 22 height 22
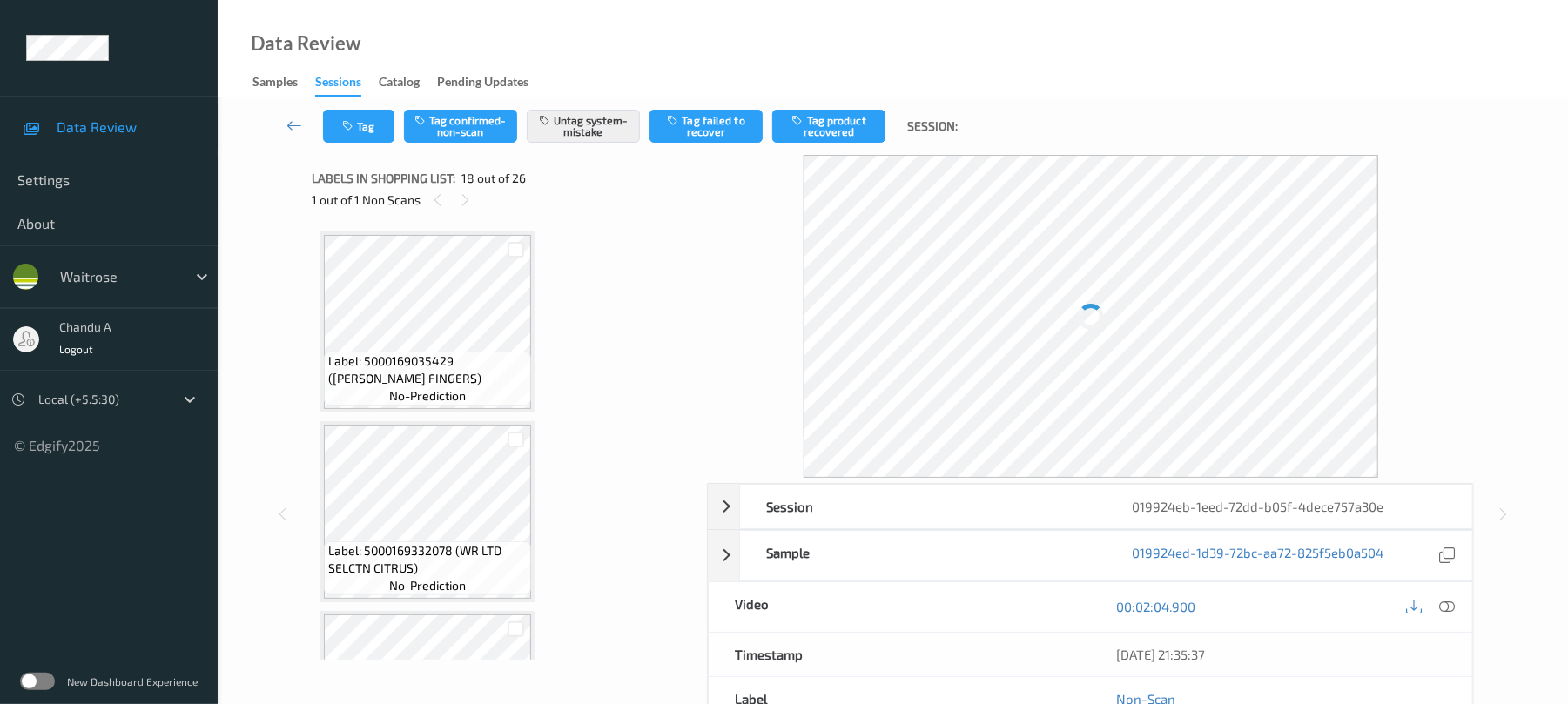
scroll to position [3044, 0]
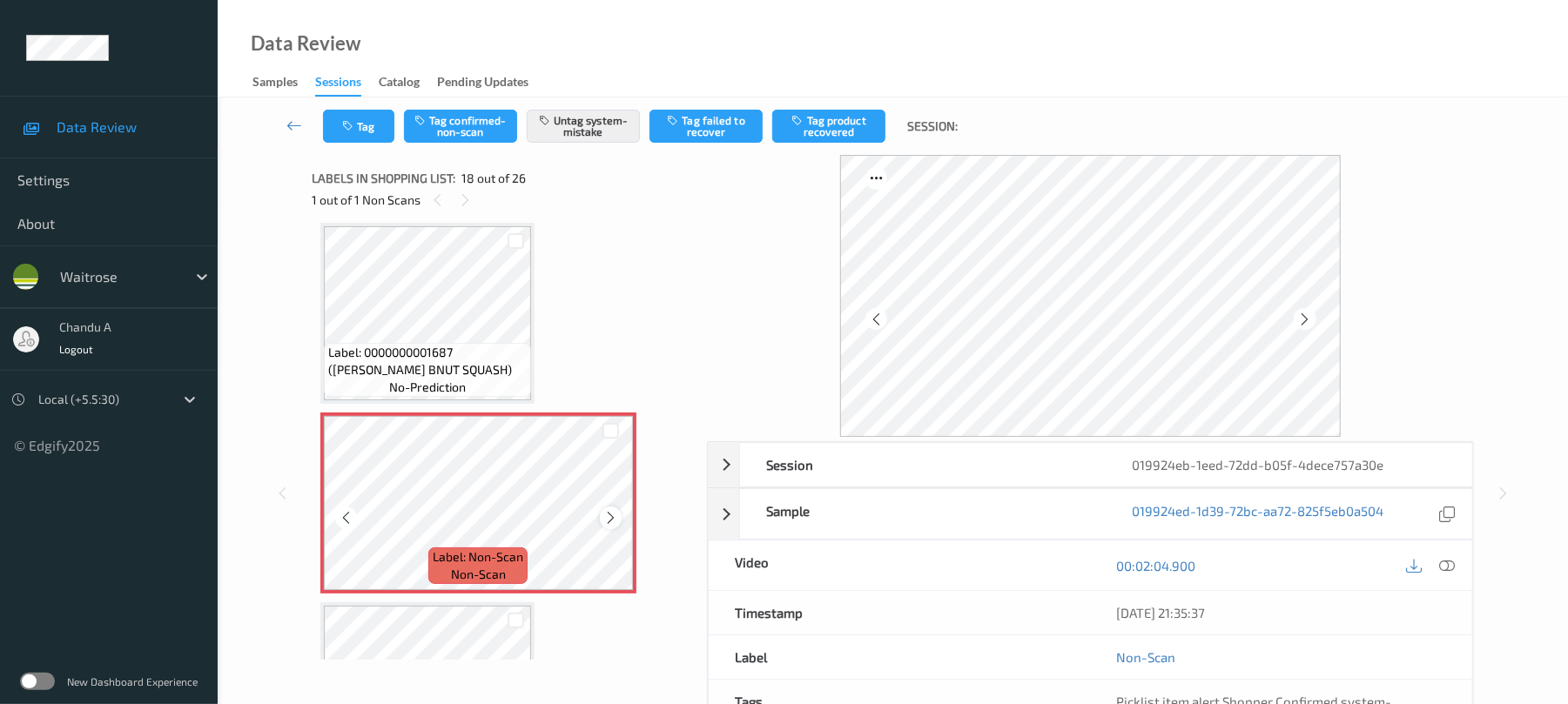
click at [611, 514] on icon at bounding box center [611, 517] width 14 height 15
click at [369, 132] on button "Tag" at bounding box center [358, 126] width 71 height 33
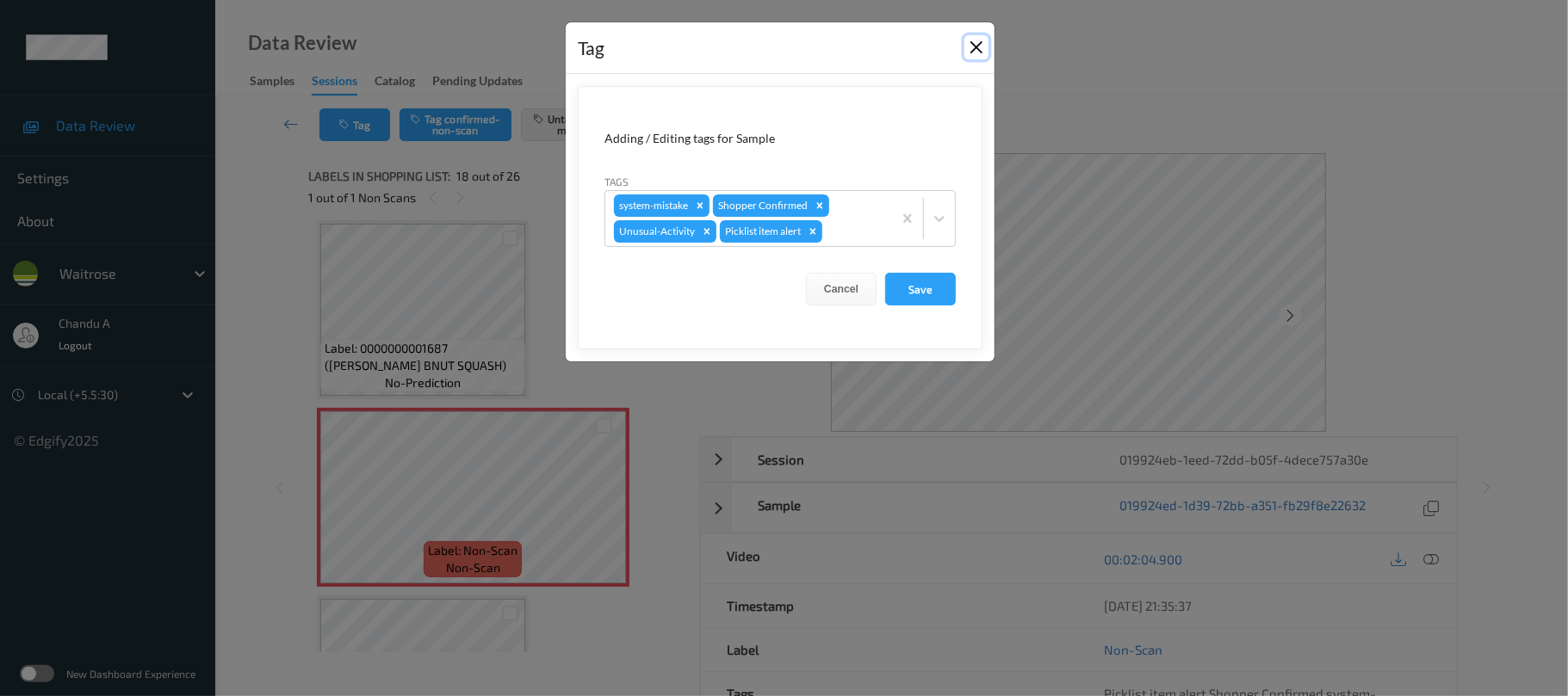
click at [969, 53] on button "Close" at bounding box center [976, 47] width 24 height 24
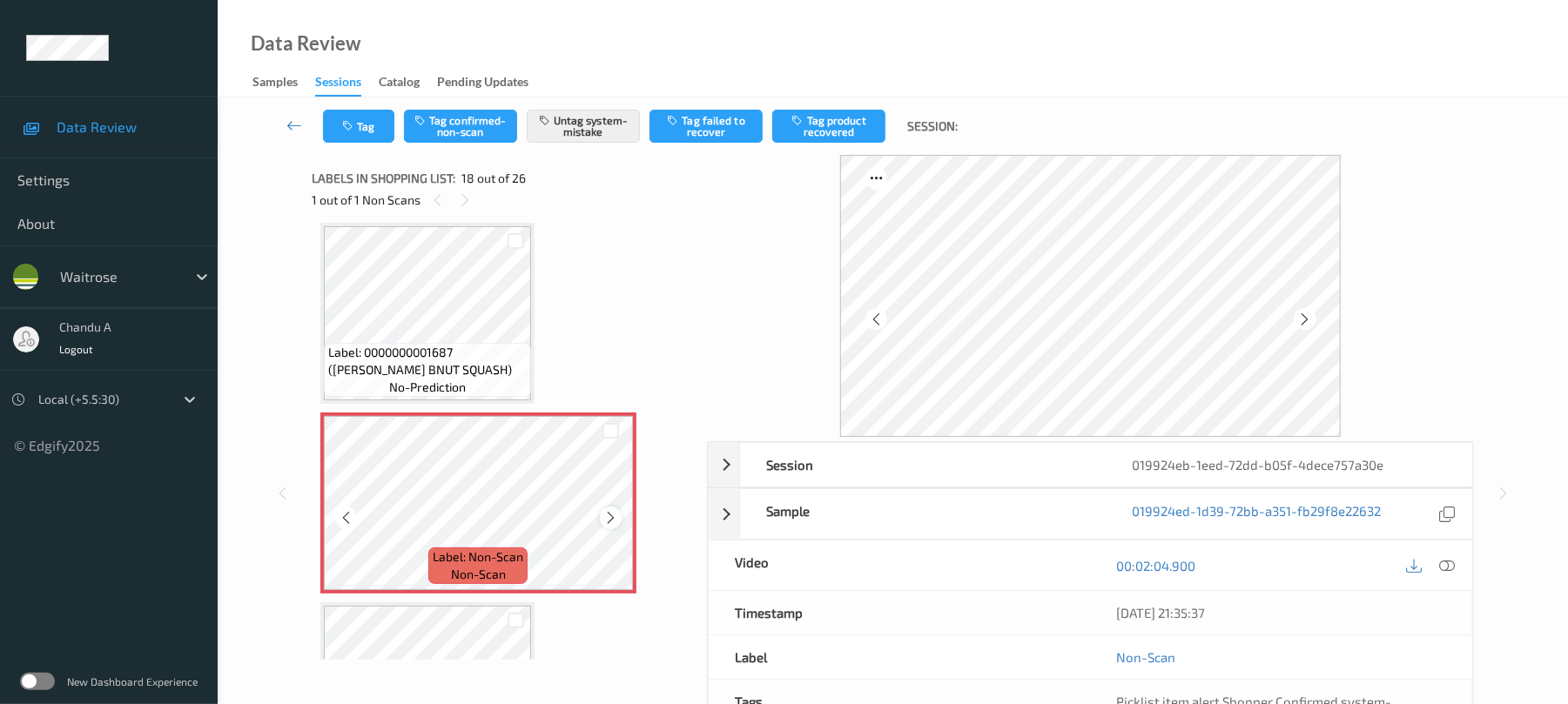
click at [604, 516] on icon at bounding box center [611, 517] width 14 height 15
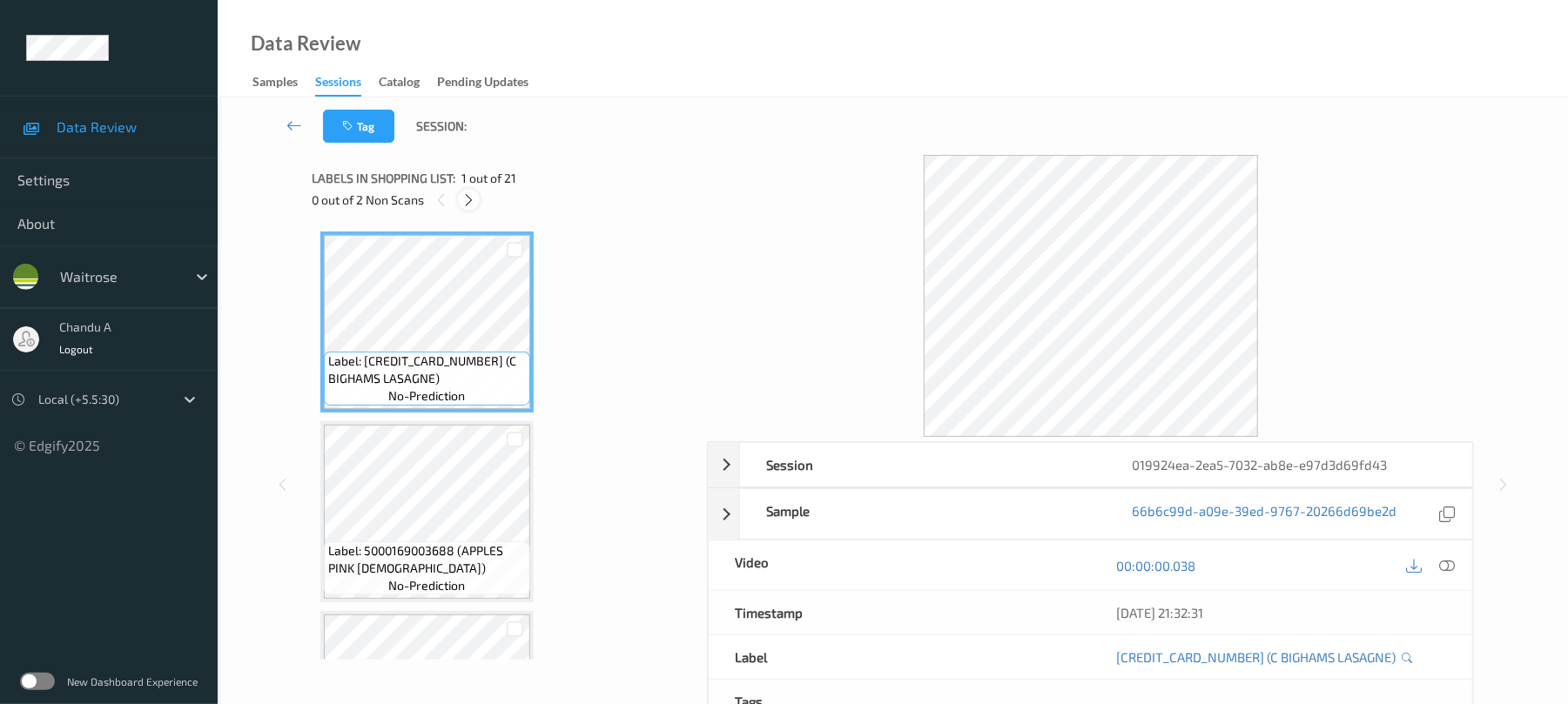
click at [468, 192] on icon at bounding box center [469, 199] width 14 height 15
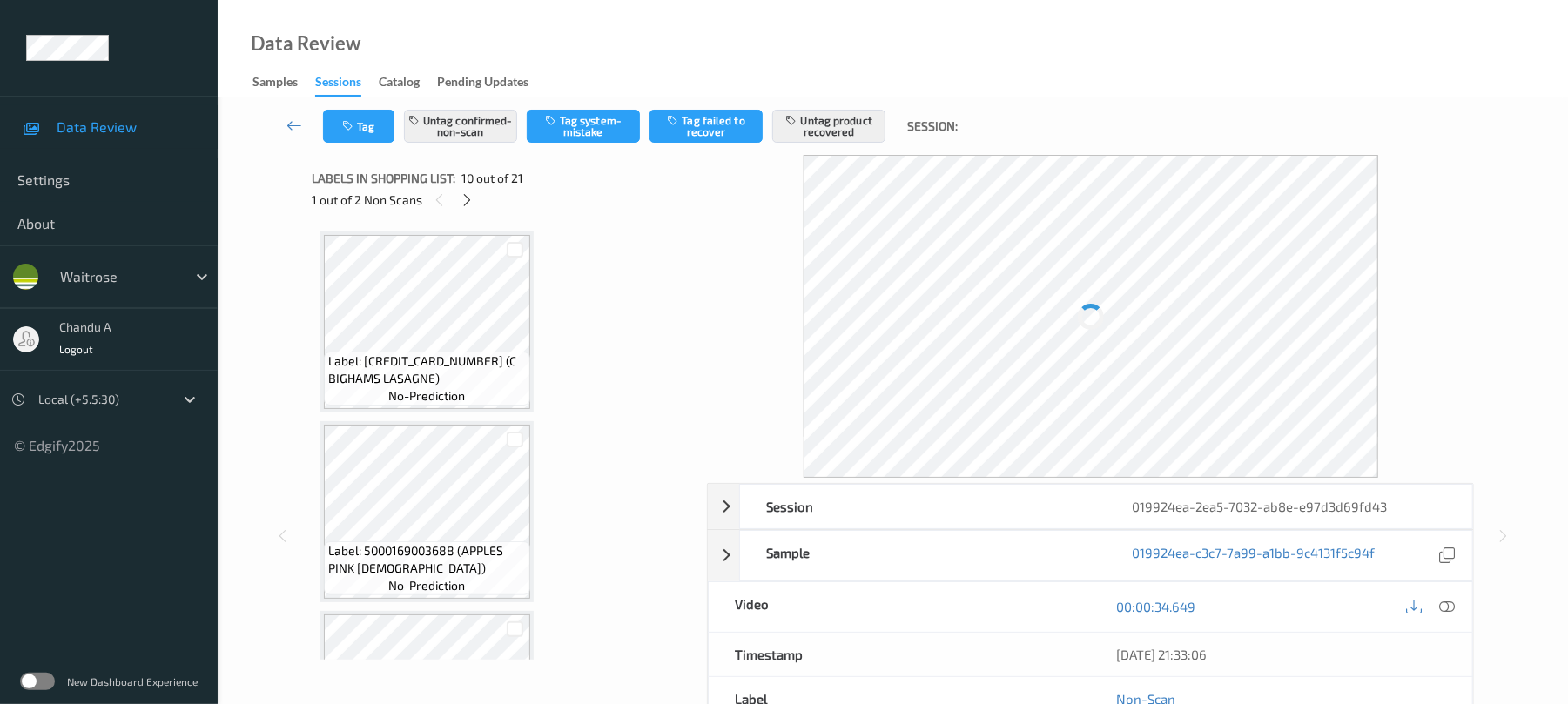
scroll to position [1527, 0]
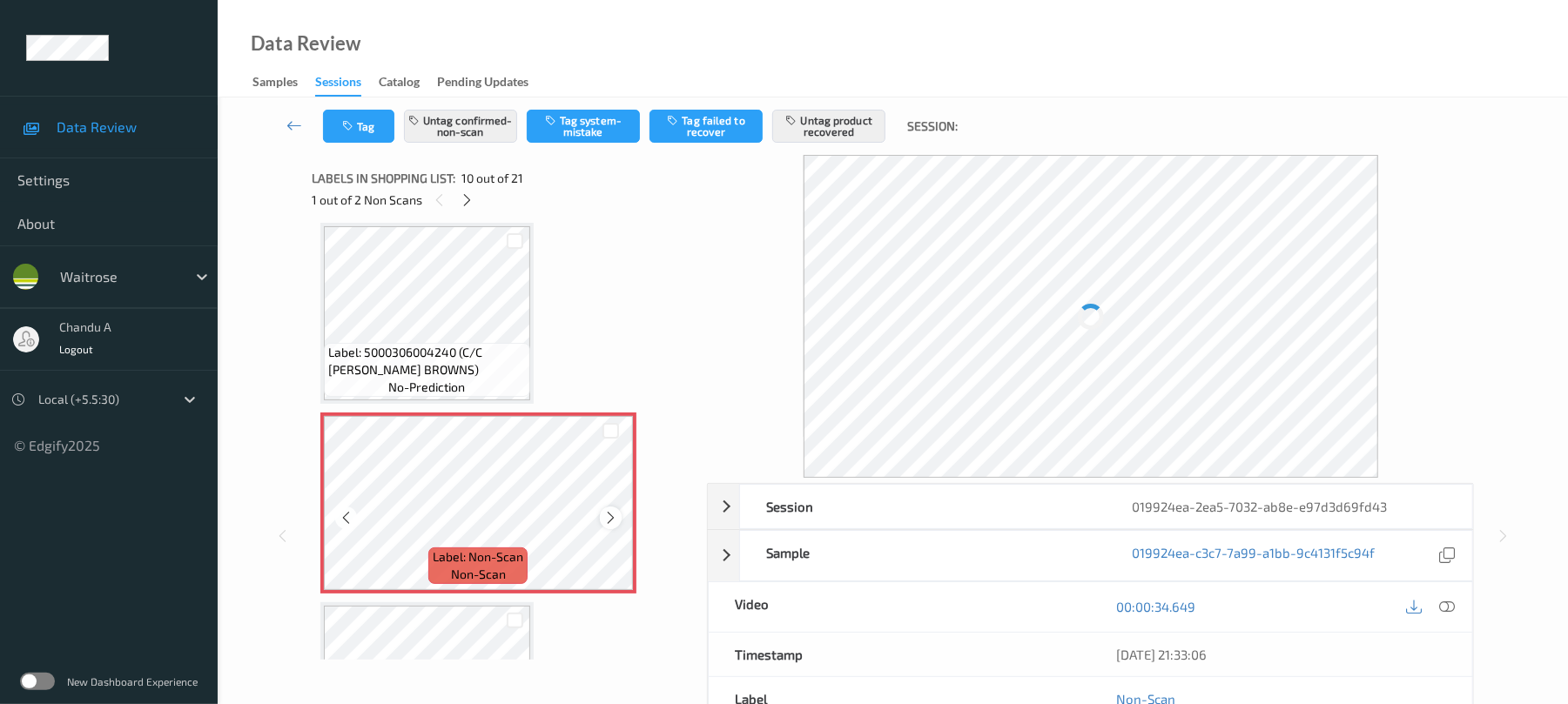
click at [613, 514] on icon at bounding box center [611, 517] width 14 height 15
click at [612, 516] on icon at bounding box center [611, 517] width 14 height 15
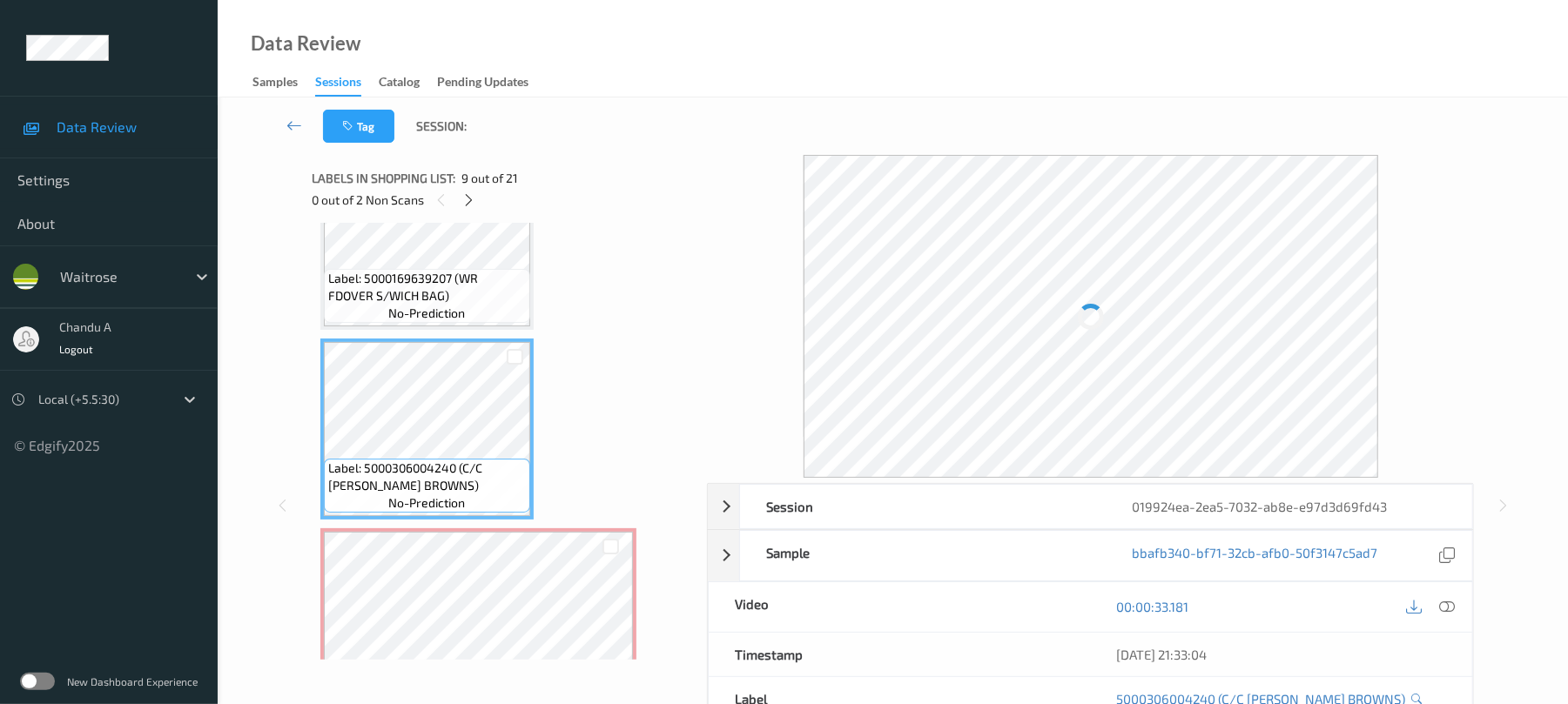
scroll to position [1295, 0]
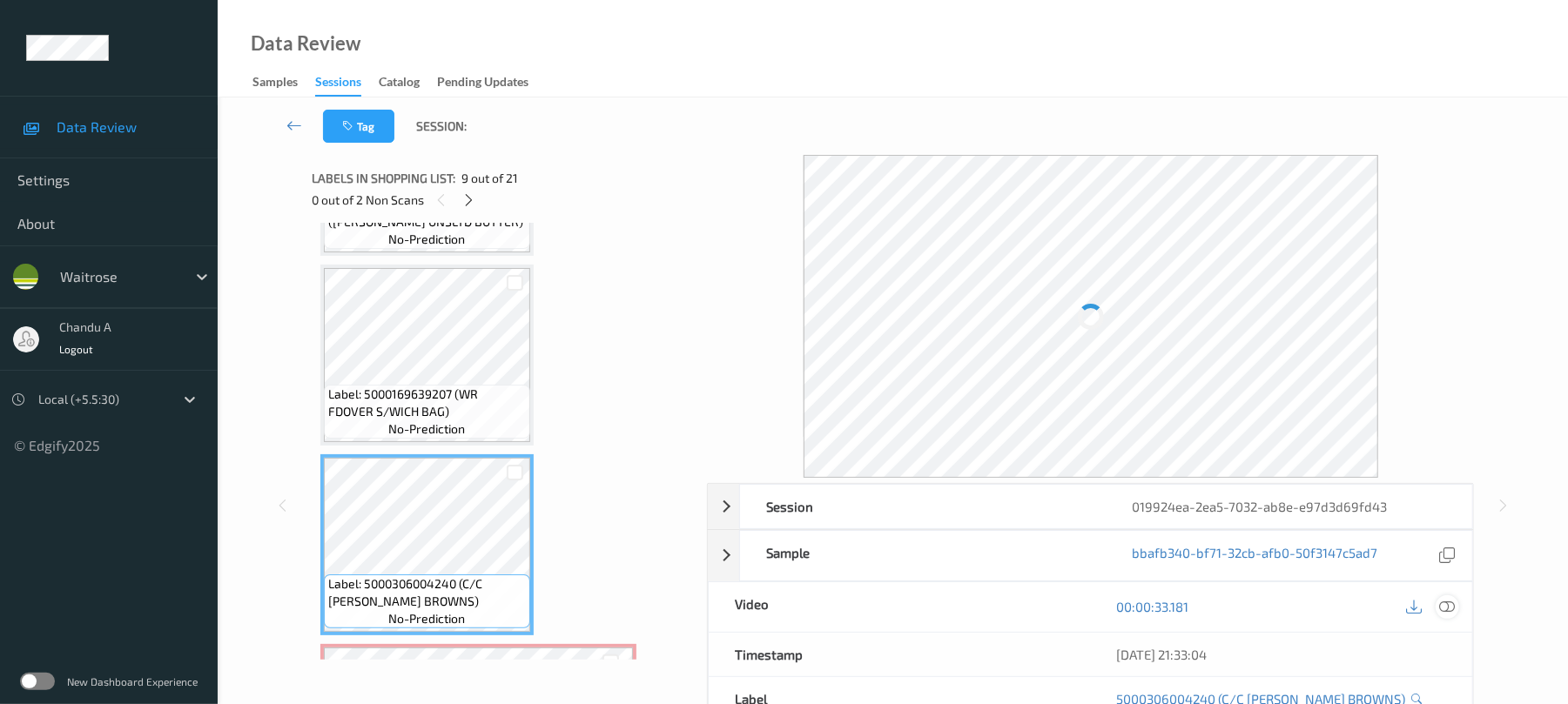
click at [1457, 609] on div at bounding box center [1447, 607] width 23 height 23
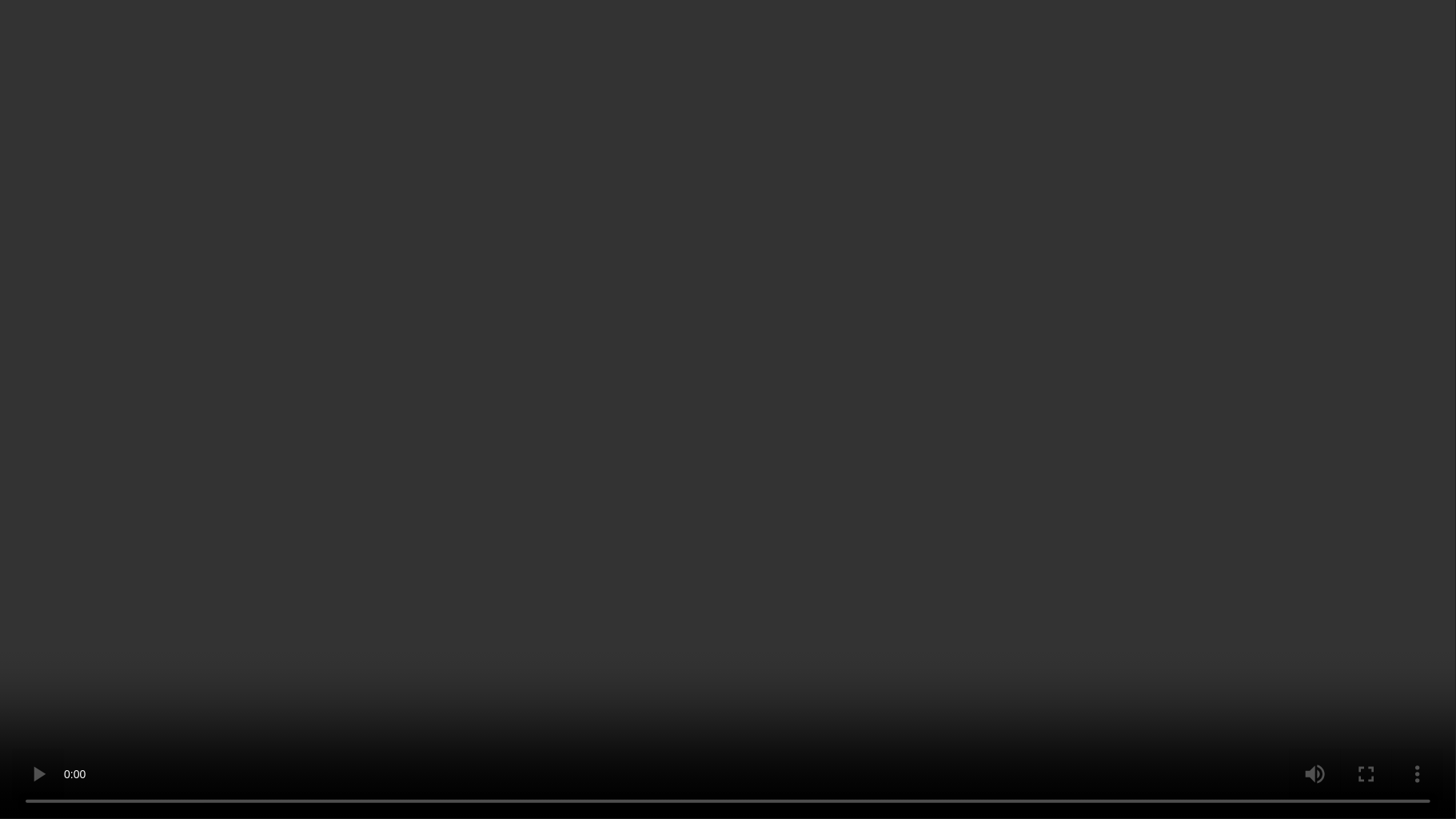
click at [746, 384] on video at bounding box center [728, 409] width 1456 height 819
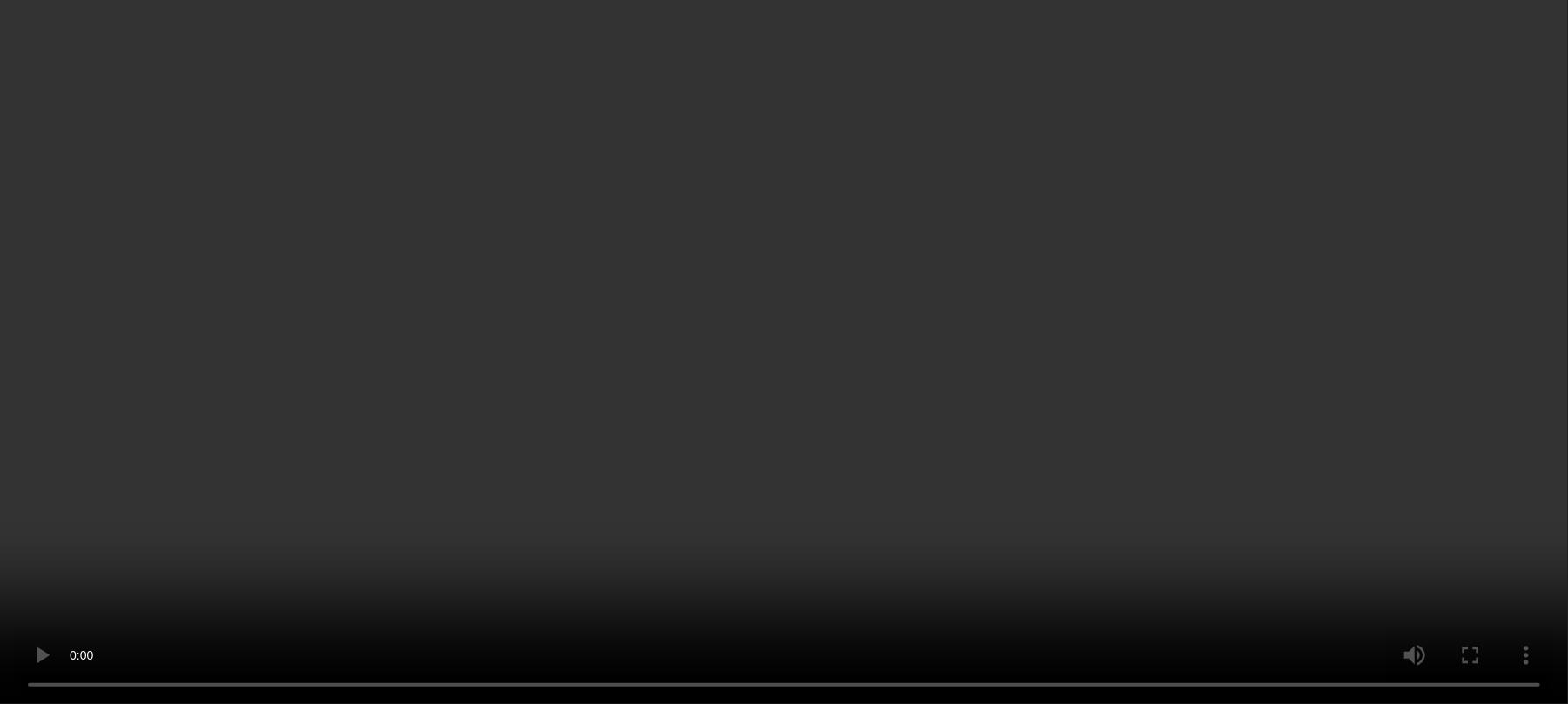
scroll to position [2339, 0]
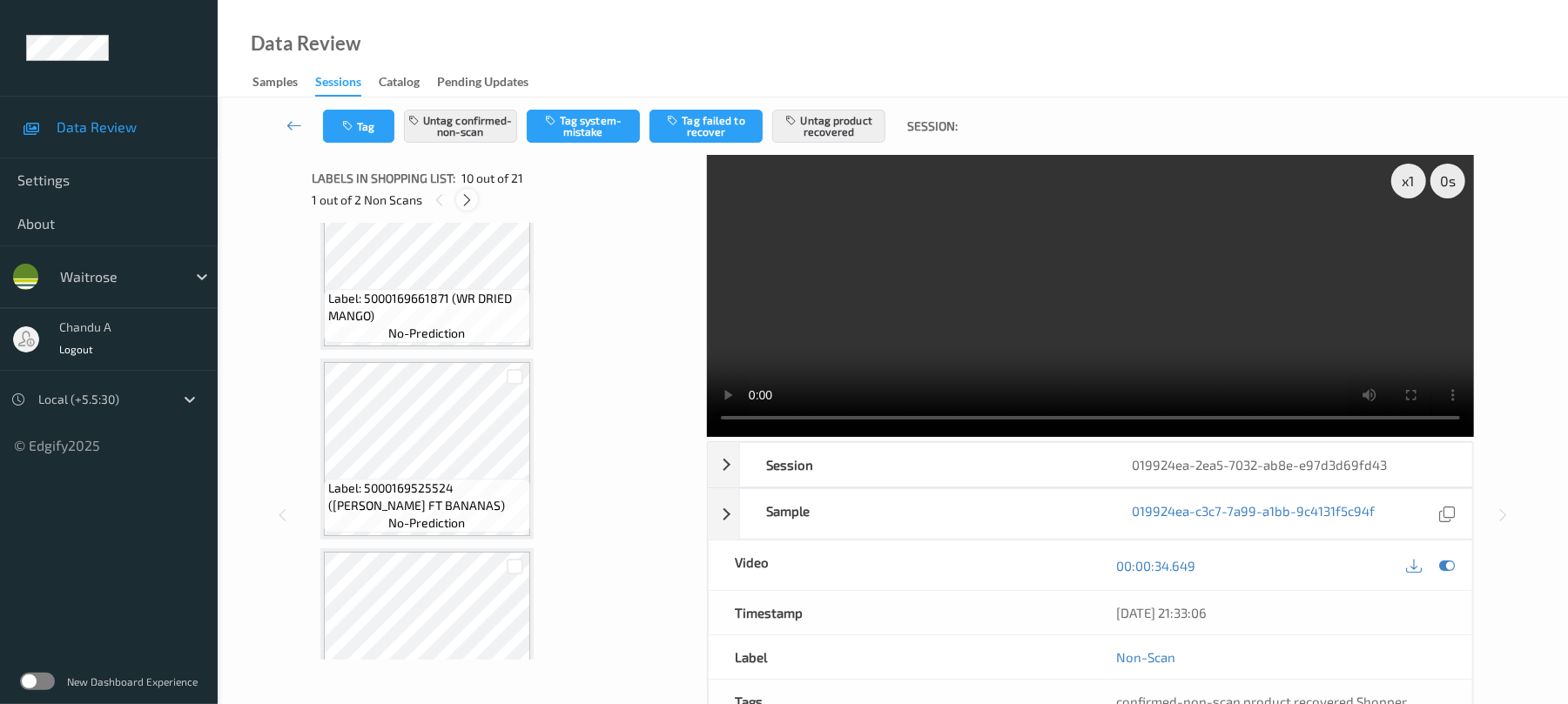
click at [456, 198] on div at bounding box center [467, 199] width 22 height 22
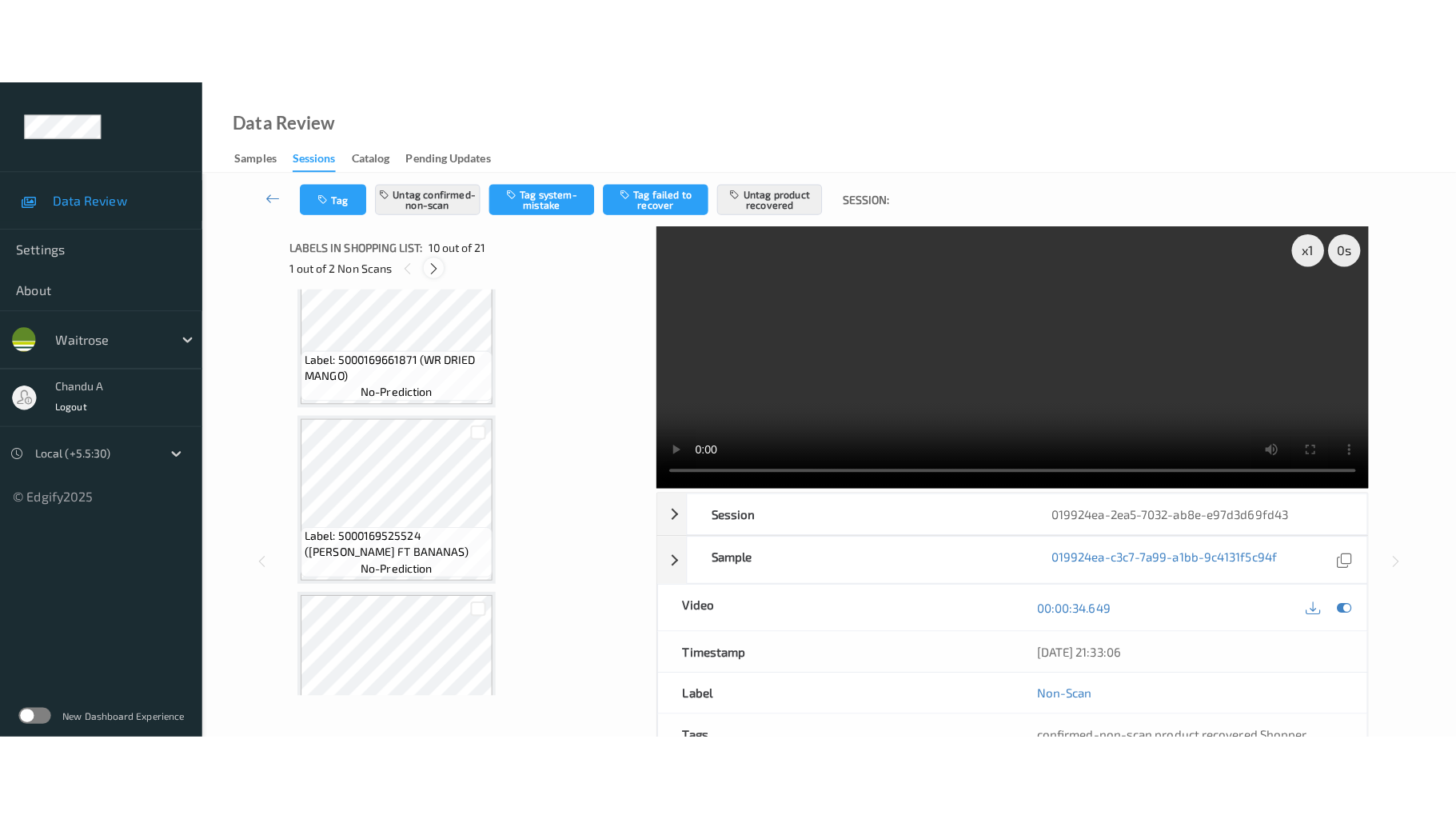
scroll to position [3265, 0]
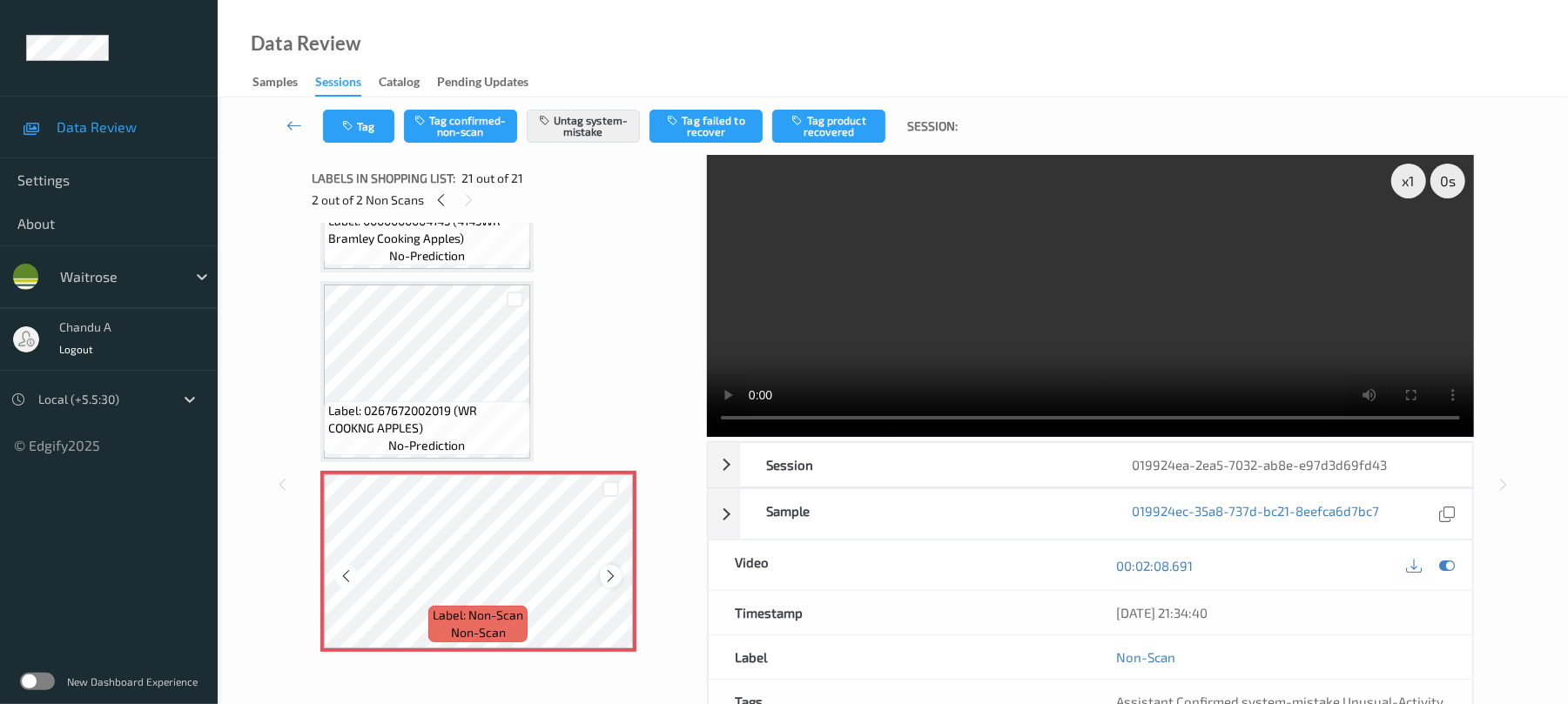
click at [606, 576] on icon at bounding box center [611, 576] width 14 height 15
click at [353, 130] on icon "button" at bounding box center [349, 127] width 14 height 13
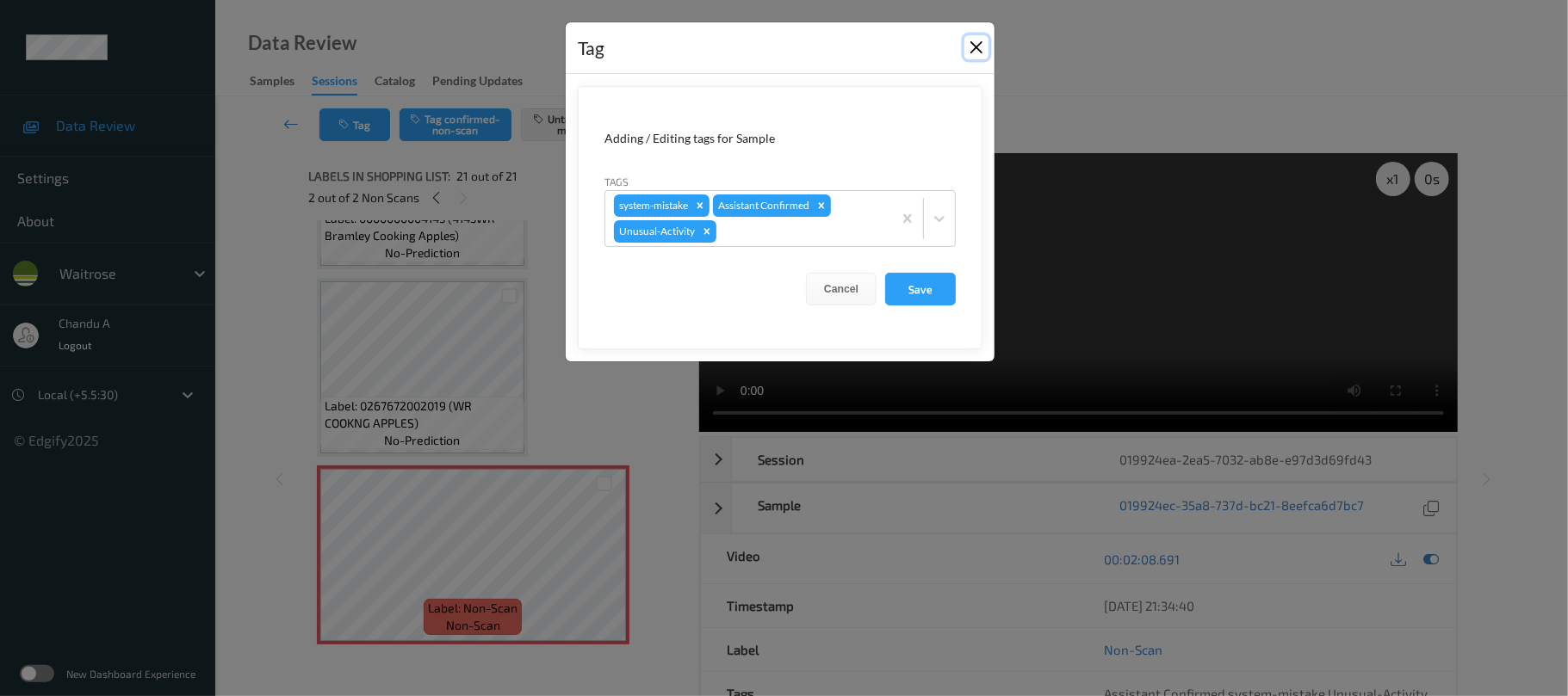
drag, startPoint x: 976, startPoint y: 55, endPoint x: 911, endPoint y: 87, distance: 72.4
click at [978, 55] on button "Close" at bounding box center [976, 47] width 24 height 24
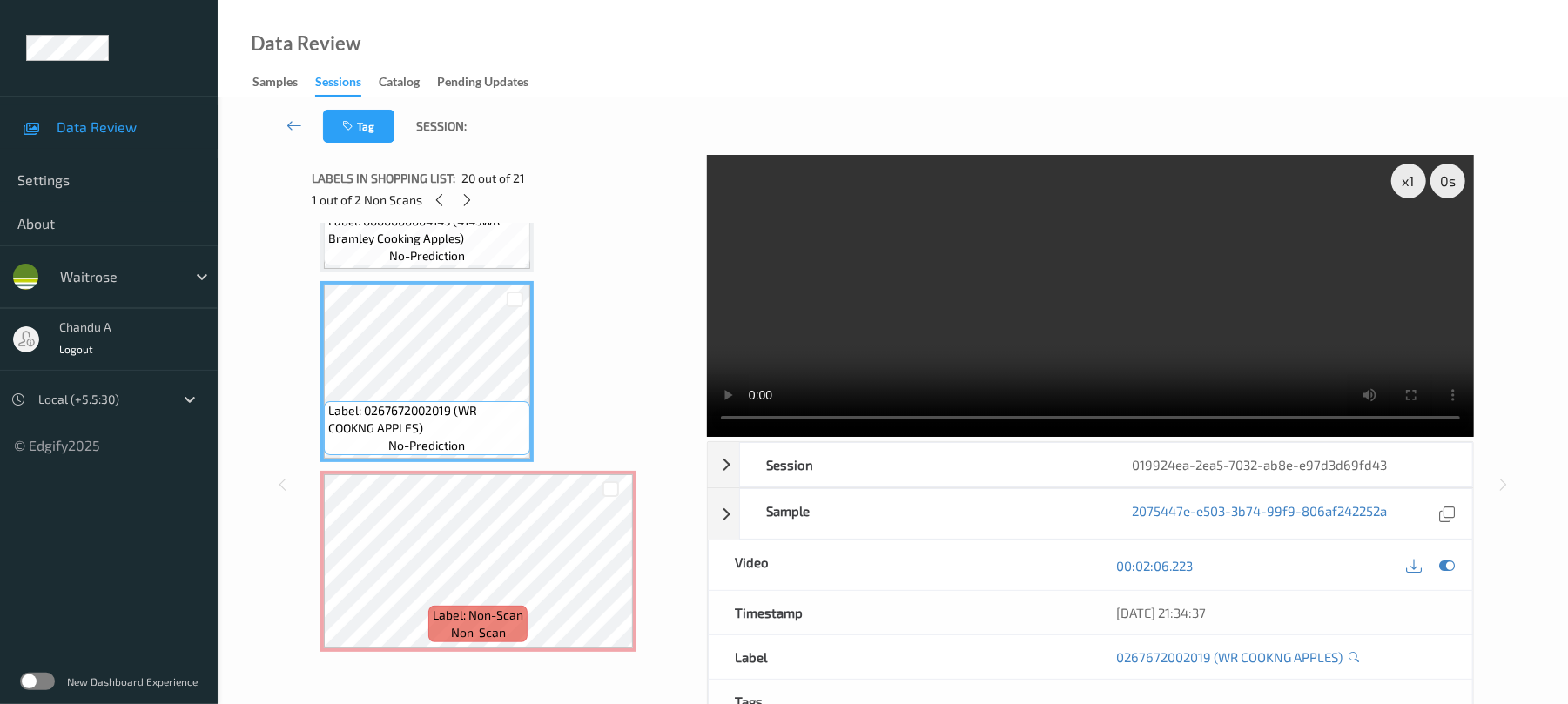
scroll to position [3368, 0]
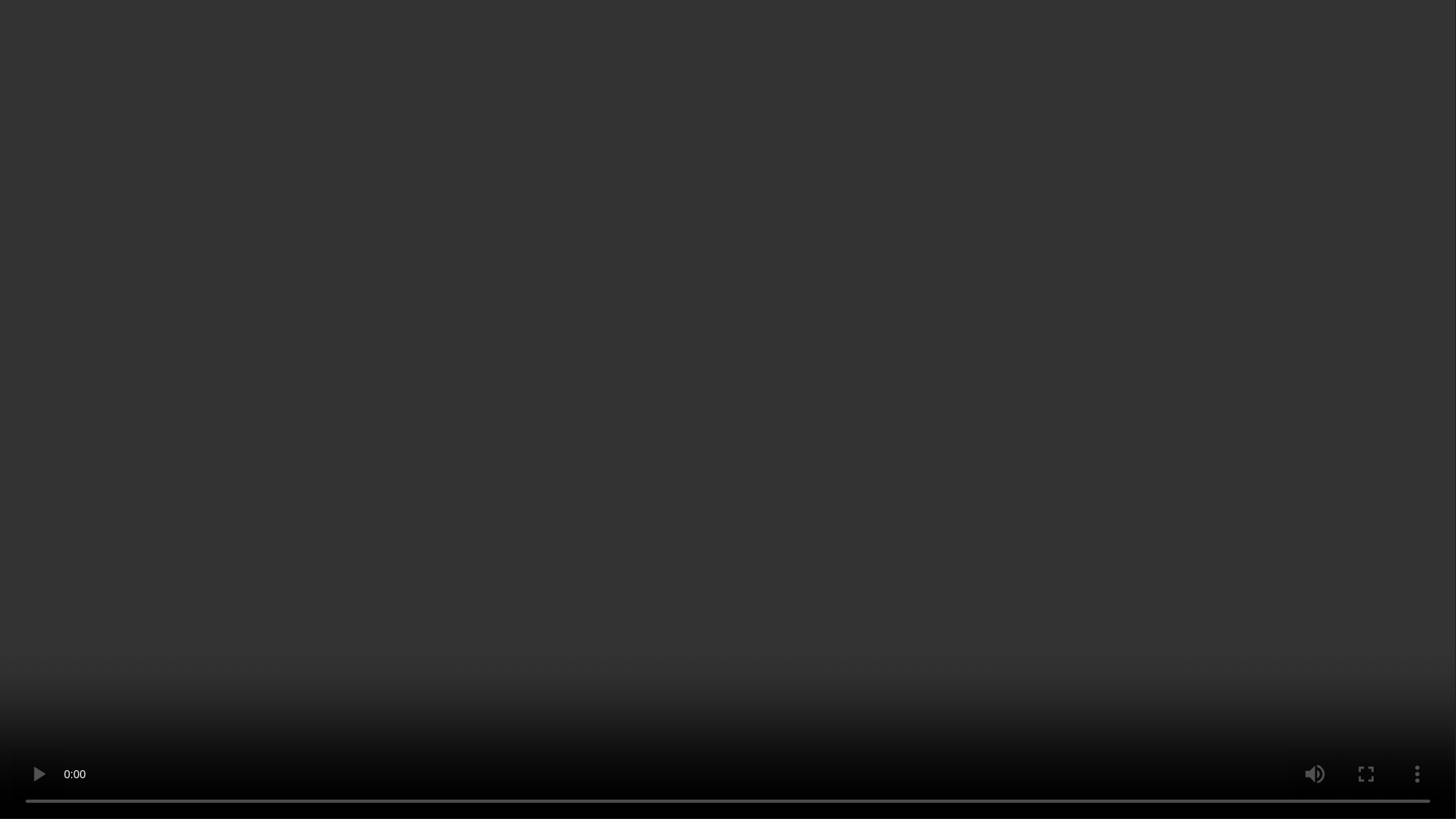
click at [679, 472] on video at bounding box center [728, 409] width 1456 height 819
click at [568, 583] on video at bounding box center [728, 409] width 1456 height 819
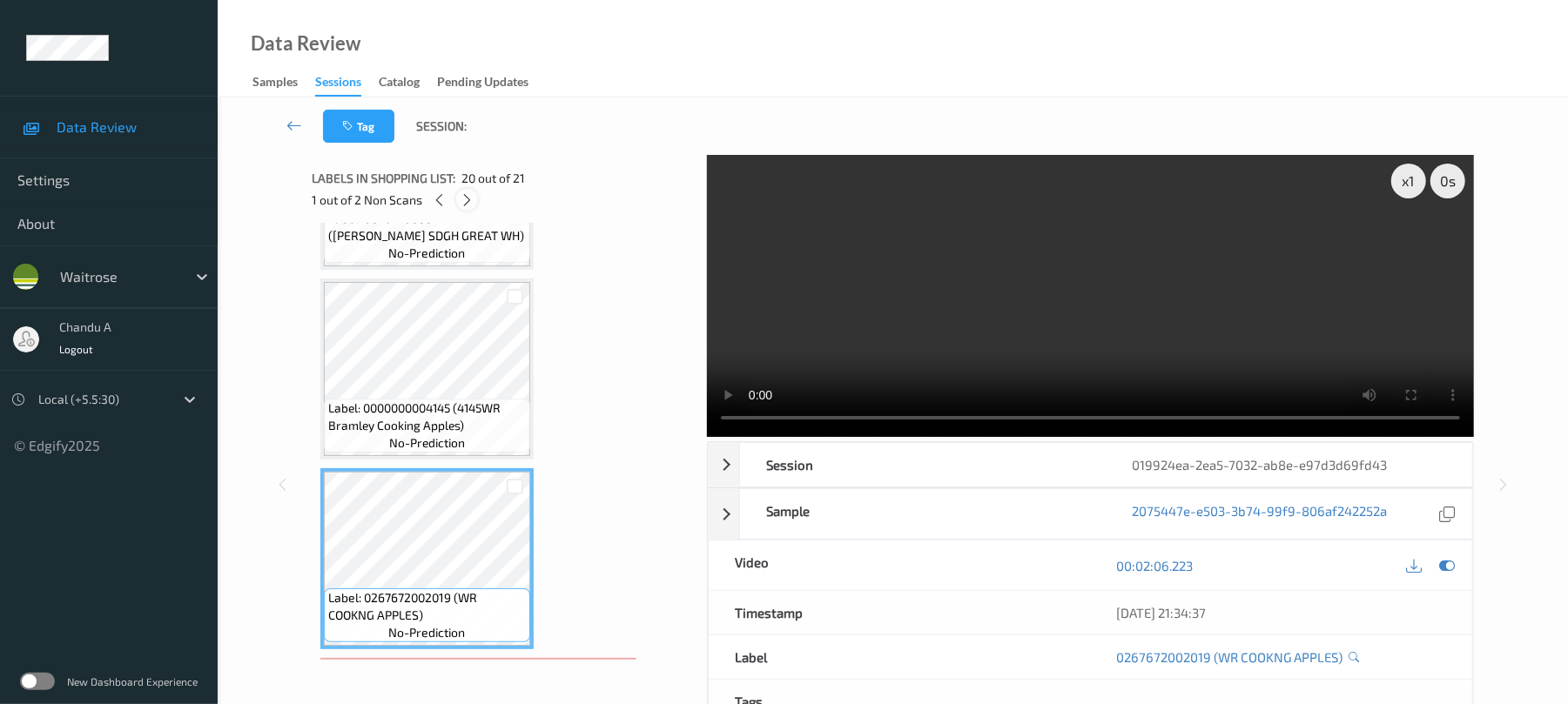
click at [465, 200] on icon at bounding box center [467, 199] width 14 height 15
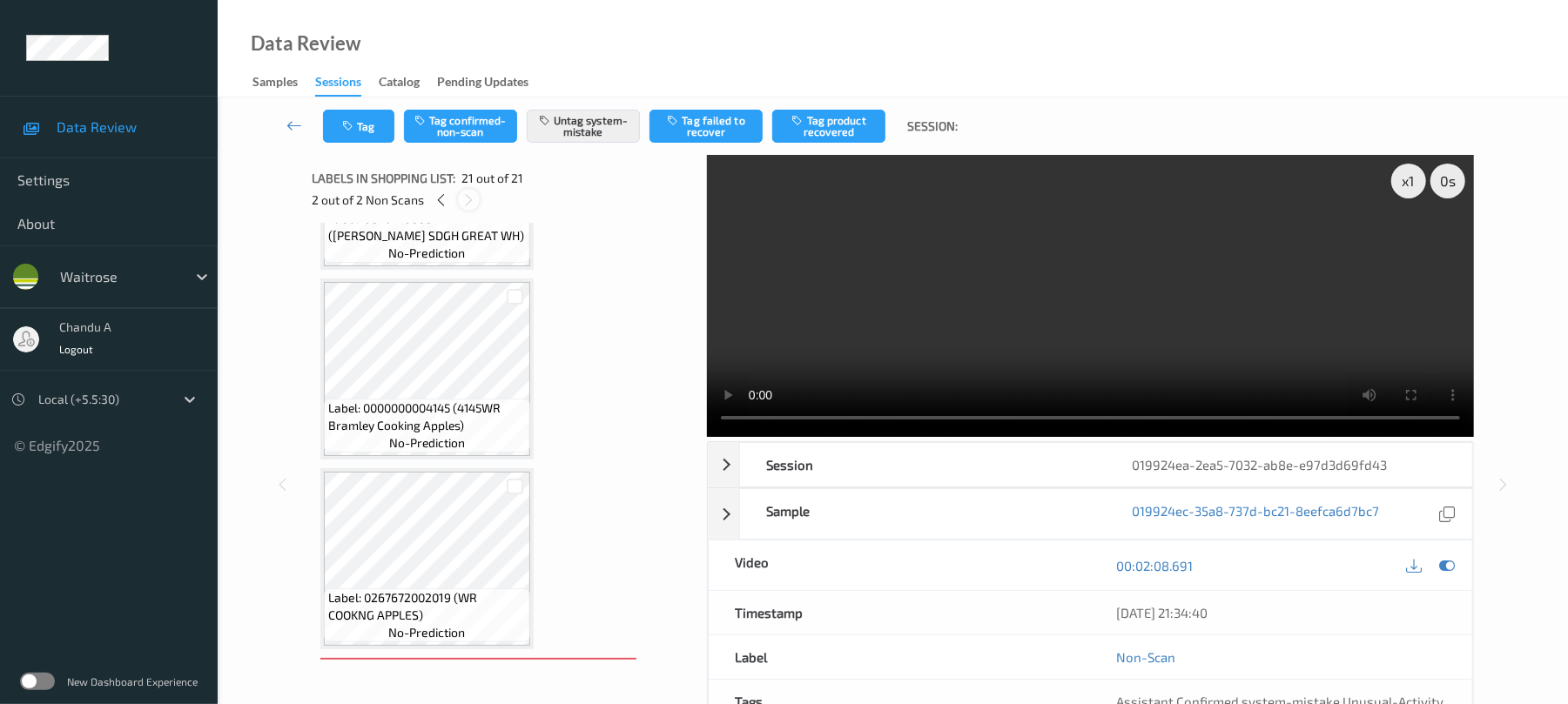
scroll to position [3555, 0]
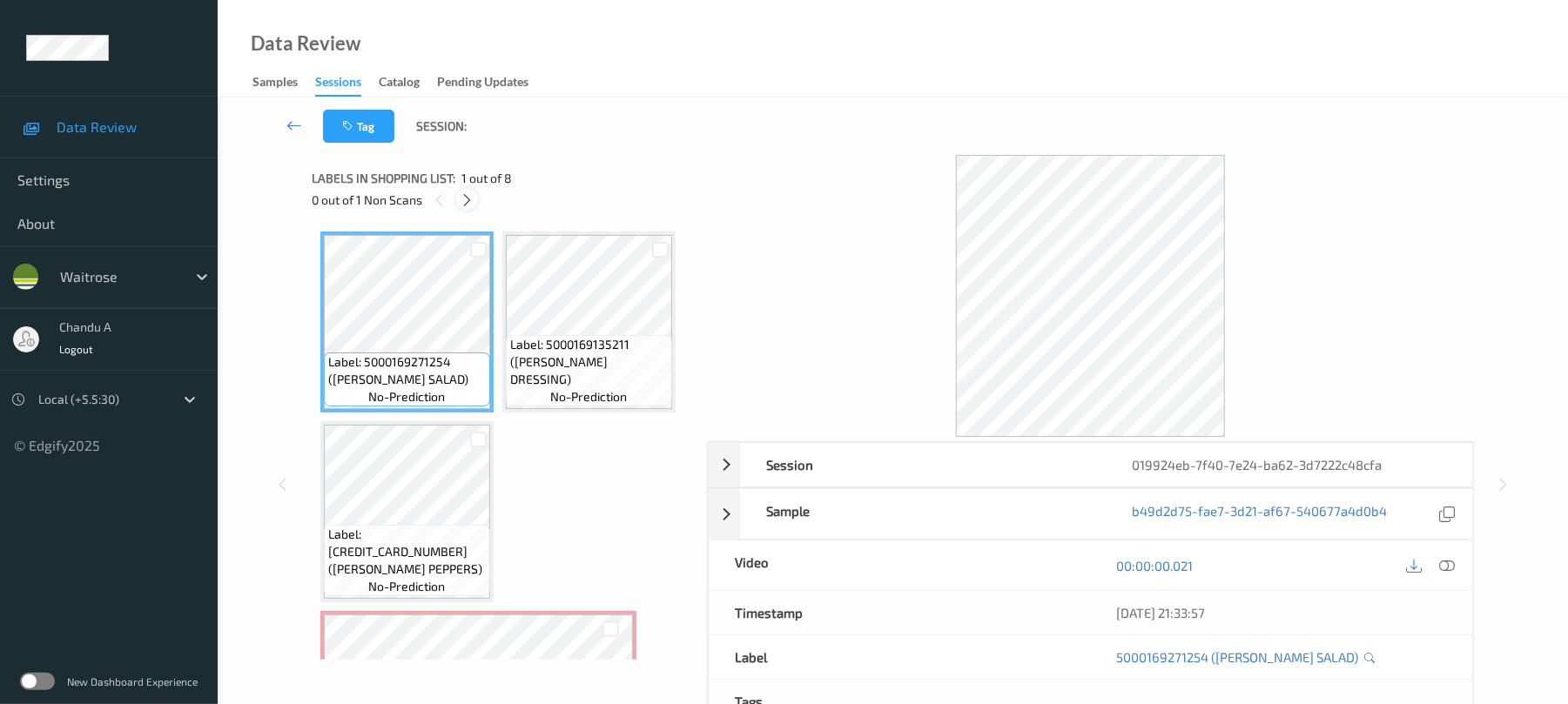
click at [465, 200] on icon at bounding box center [467, 199] width 14 height 15
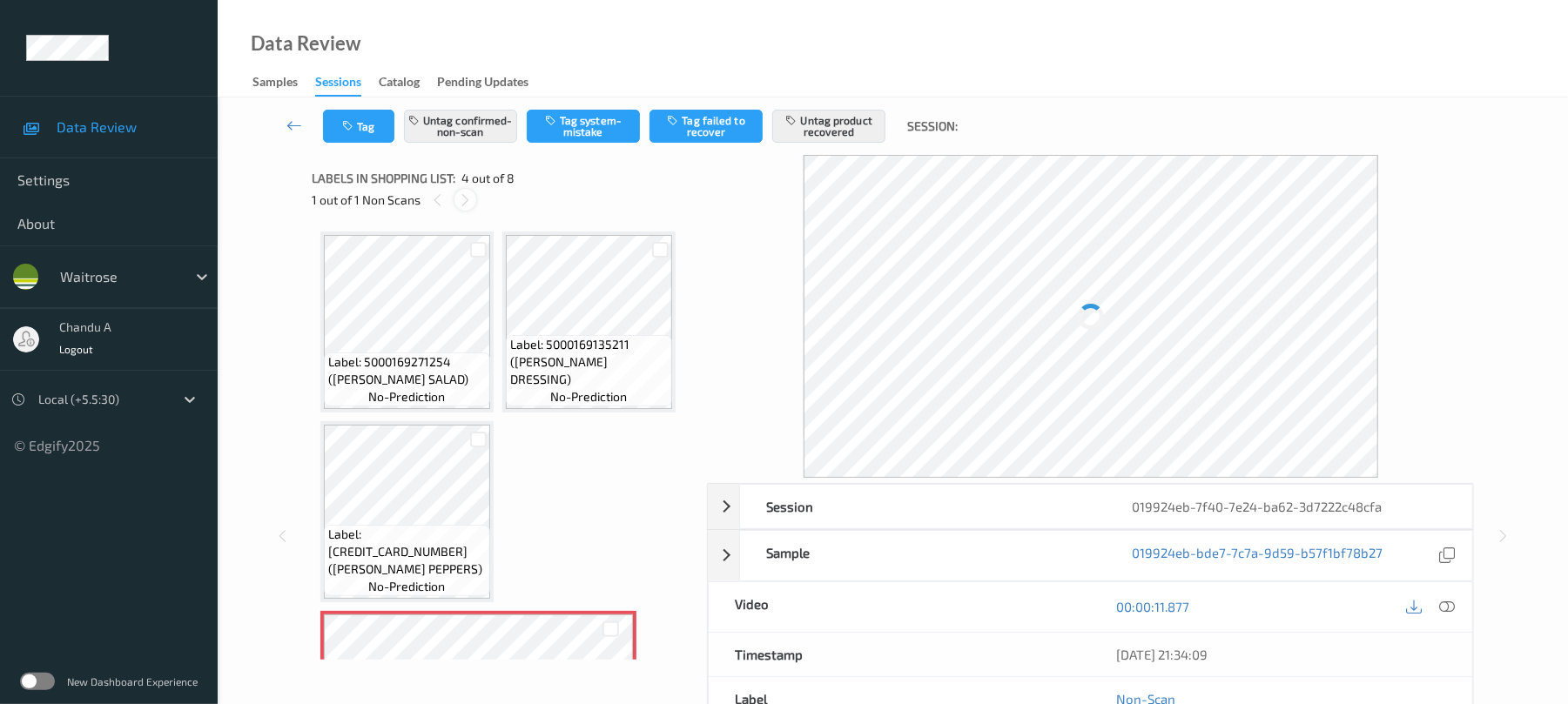
scroll to position [198, 0]
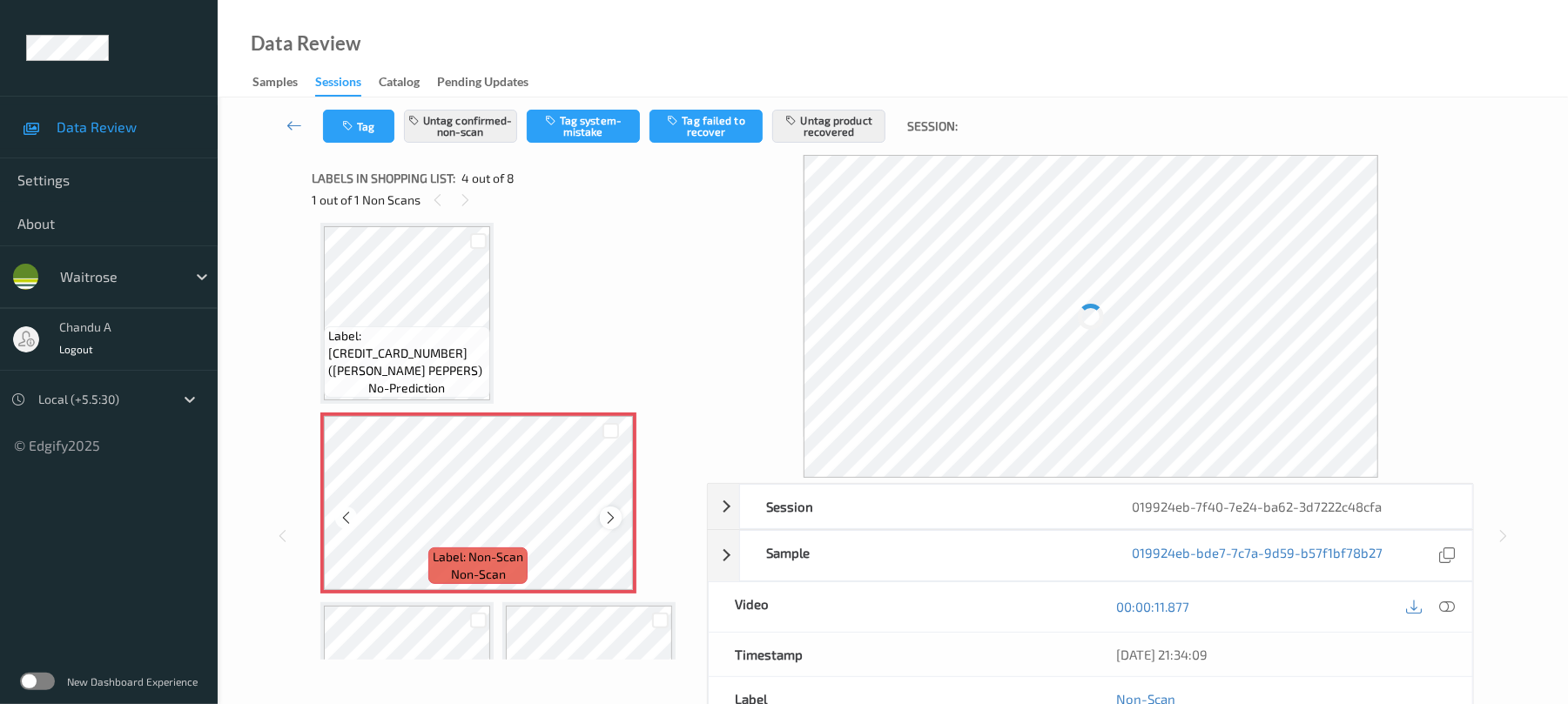
click at [611, 515] on icon at bounding box center [611, 517] width 14 height 15
click at [613, 515] on icon at bounding box center [611, 517] width 14 height 15
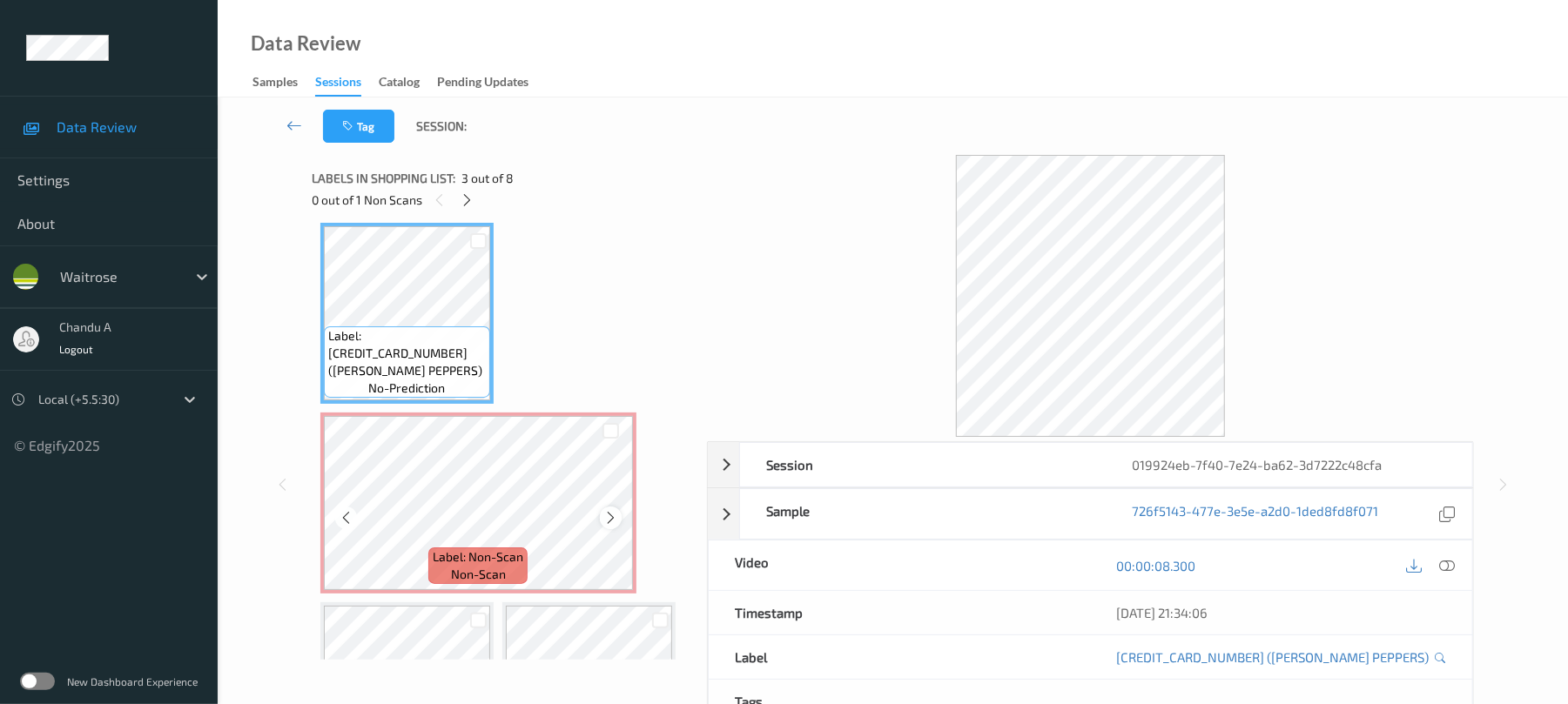
click at [618, 516] on div at bounding box center [611, 517] width 22 height 22
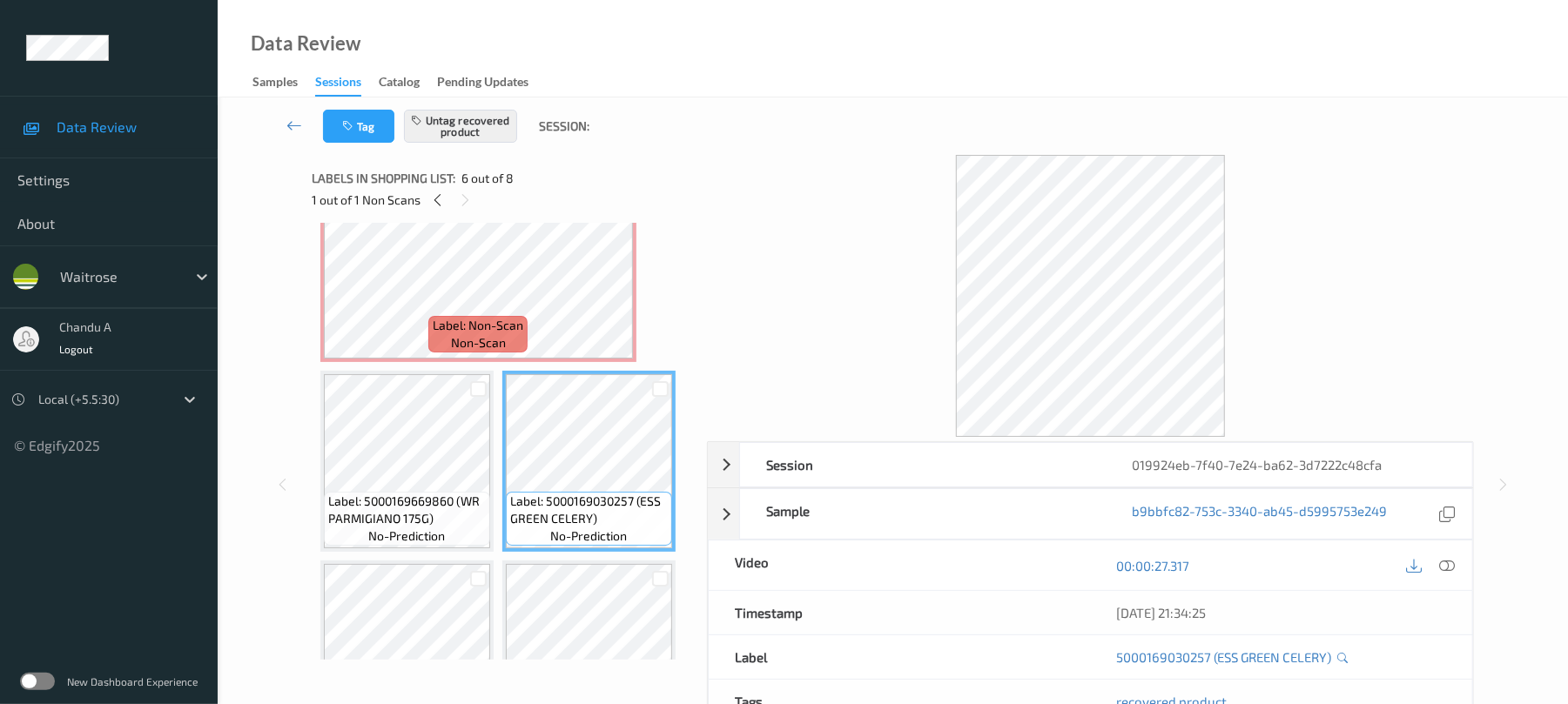
scroll to position [314, 0]
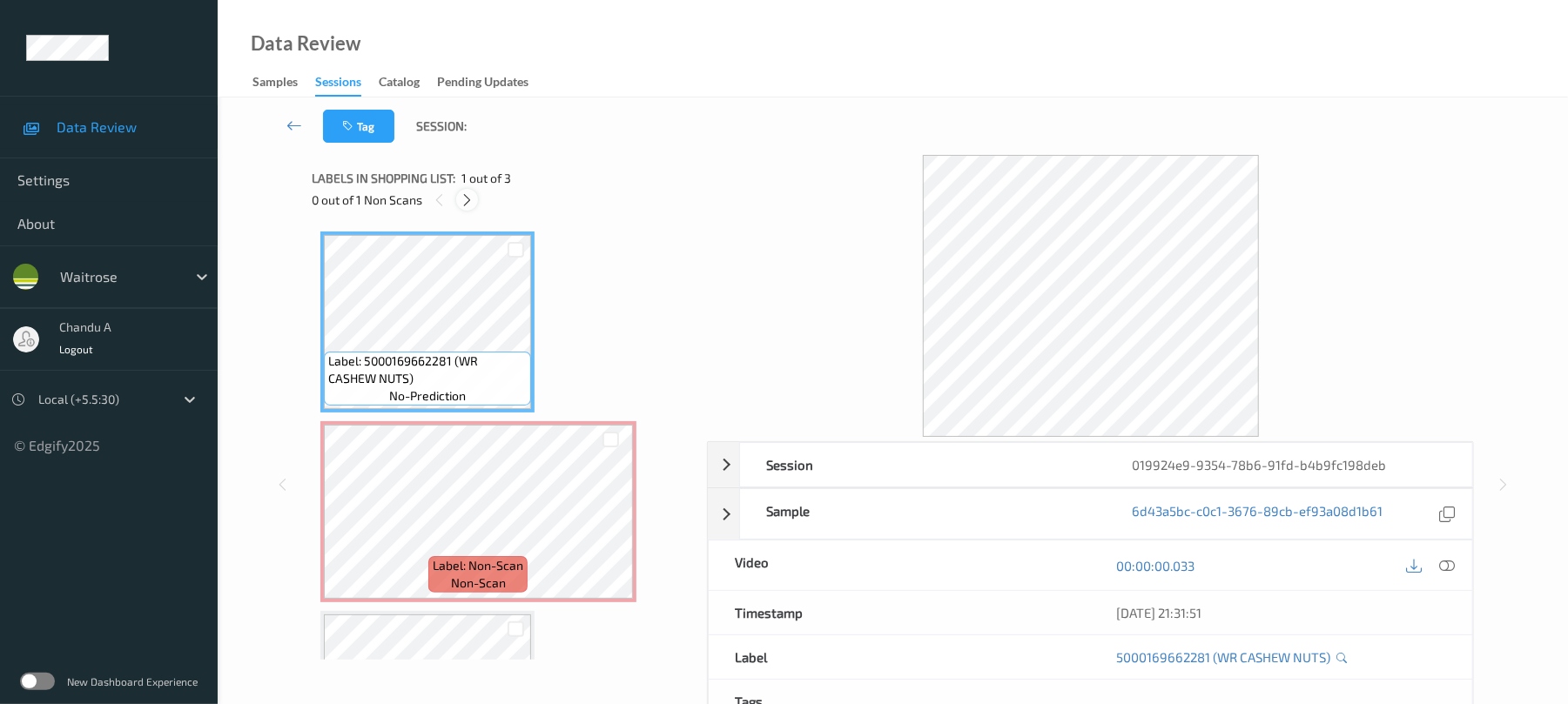
click at [468, 196] on icon at bounding box center [467, 199] width 14 height 15
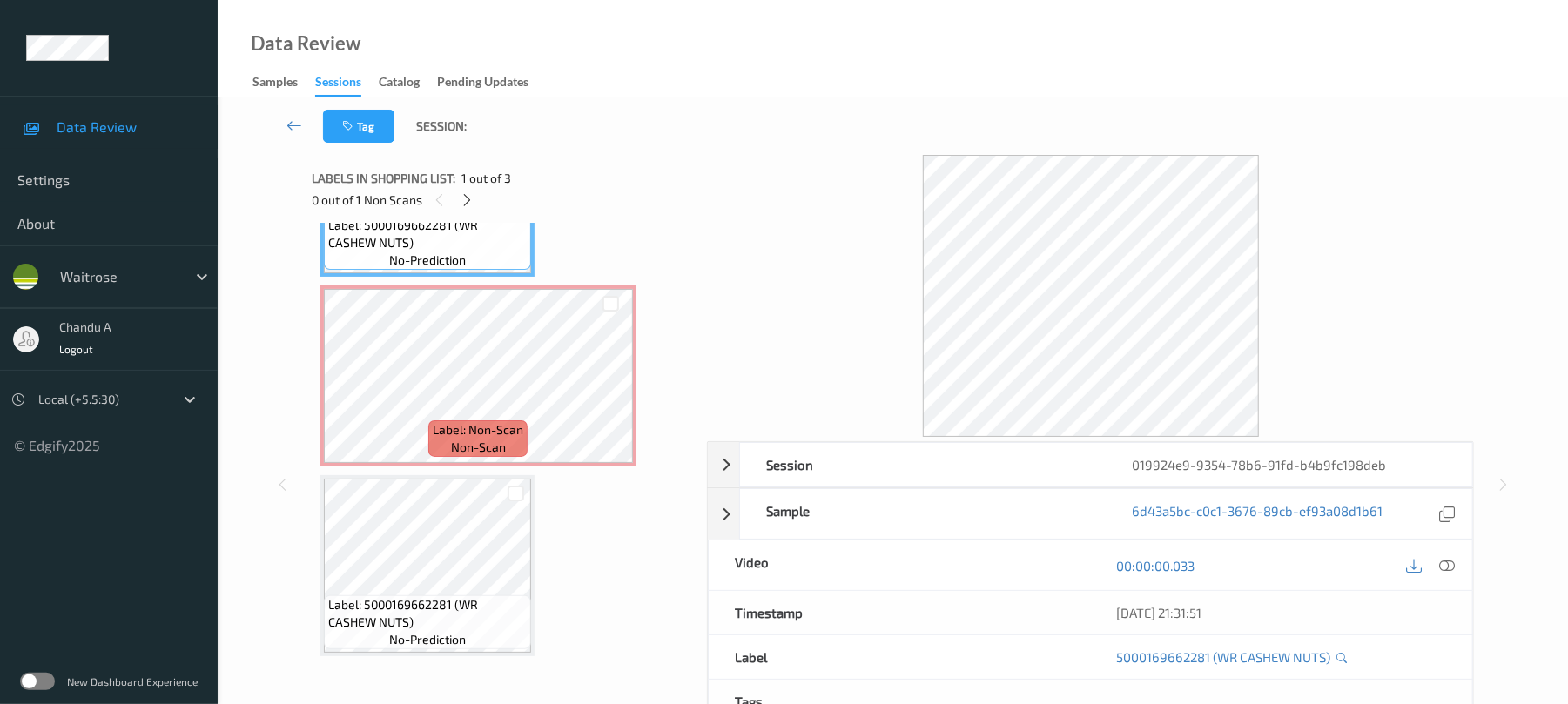
scroll to position [140, 0]
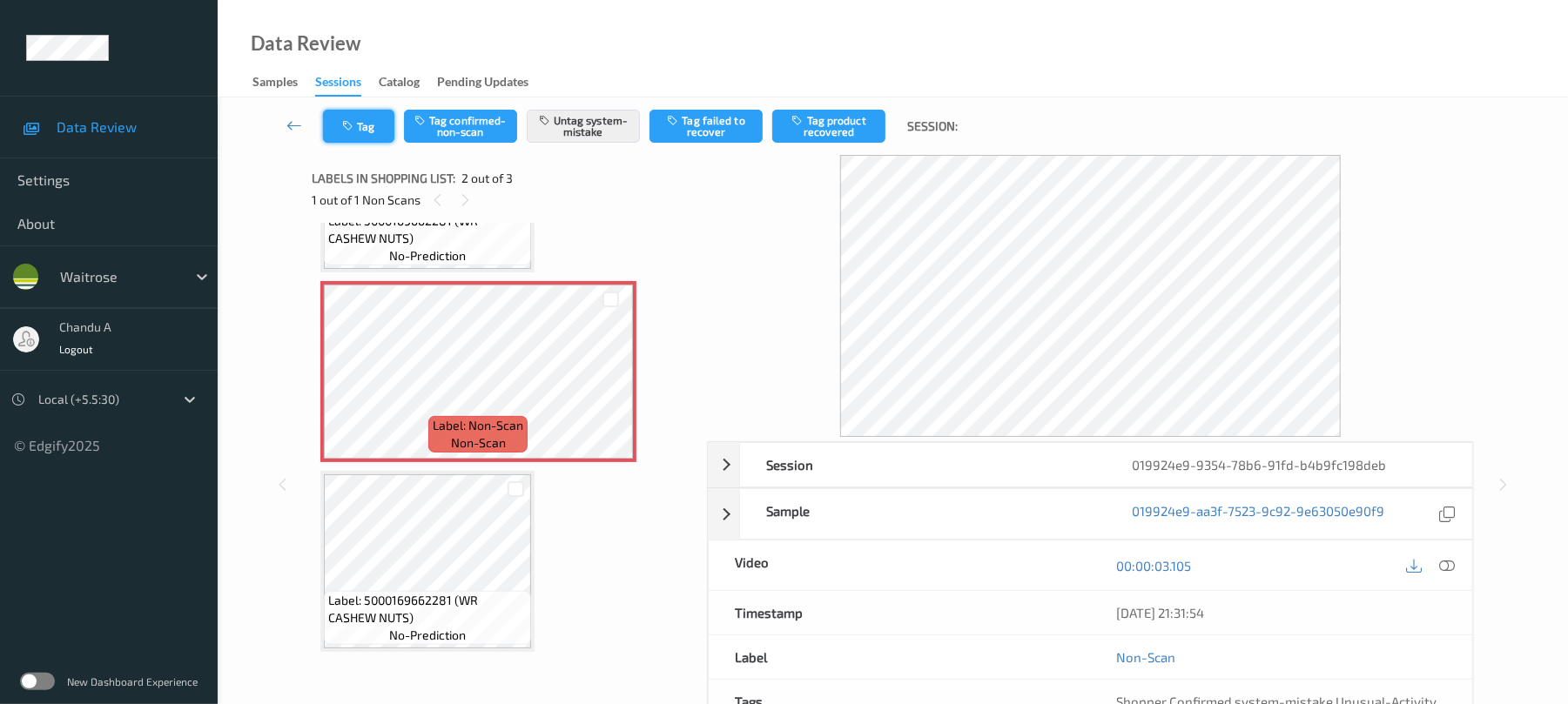
click at [358, 119] on button "Tag" at bounding box center [358, 126] width 71 height 33
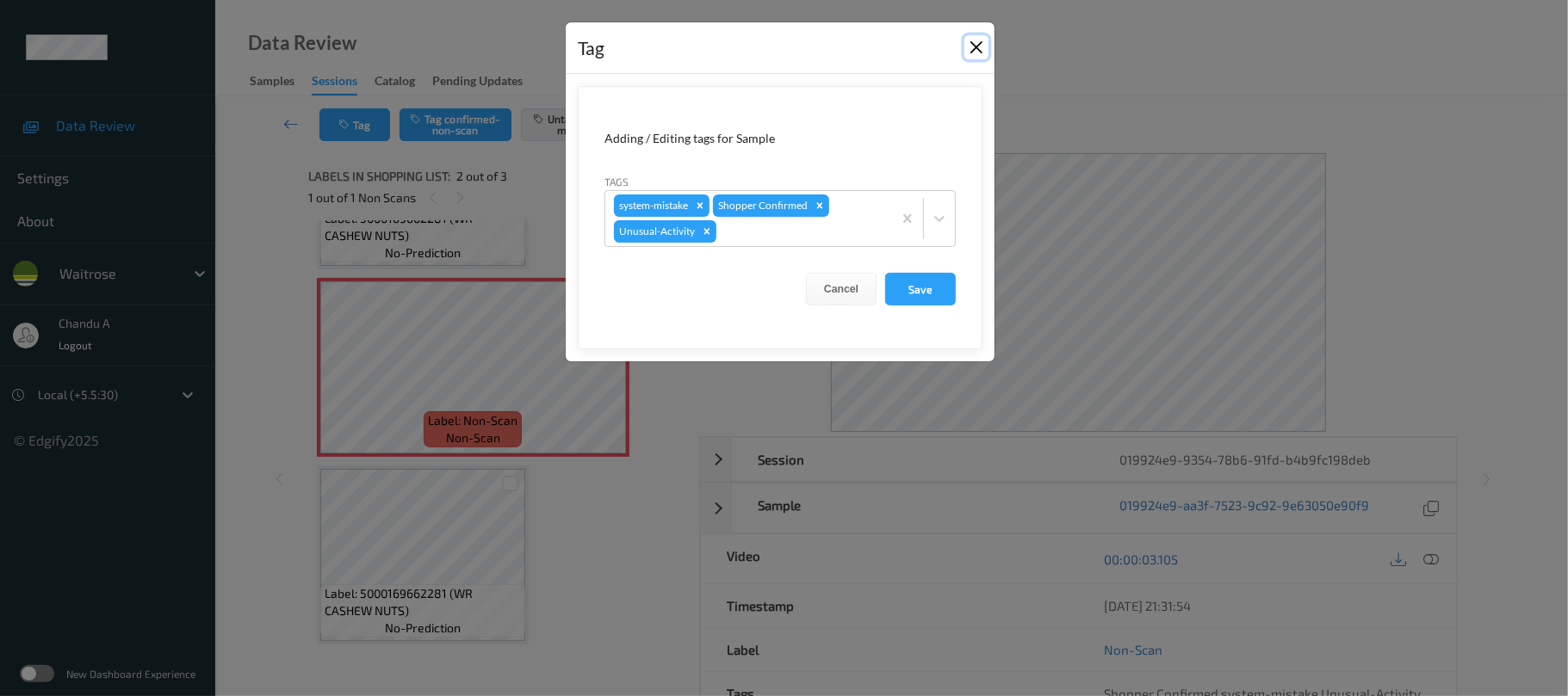
click at [975, 53] on button "Close" at bounding box center [976, 47] width 24 height 24
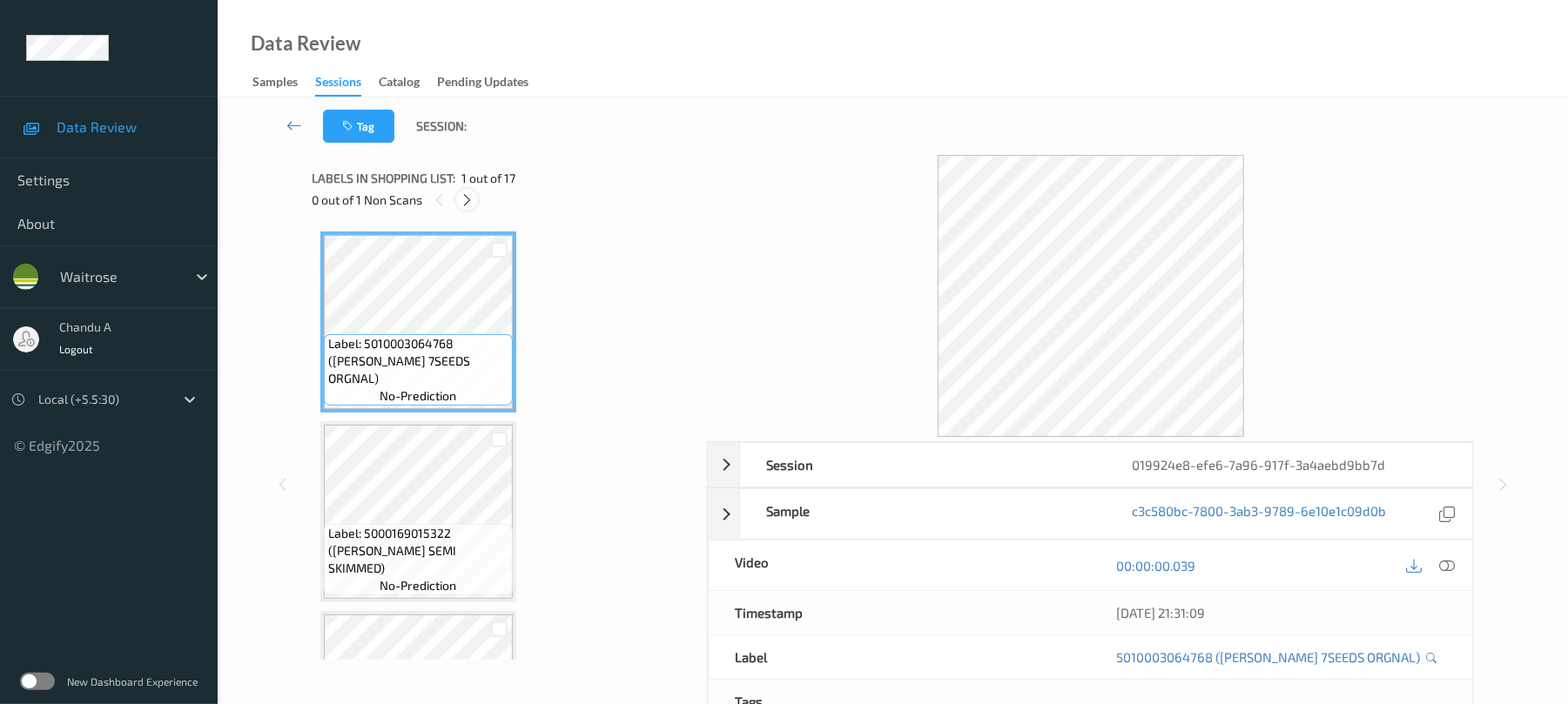
click at [470, 200] on icon at bounding box center [467, 199] width 14 height 15
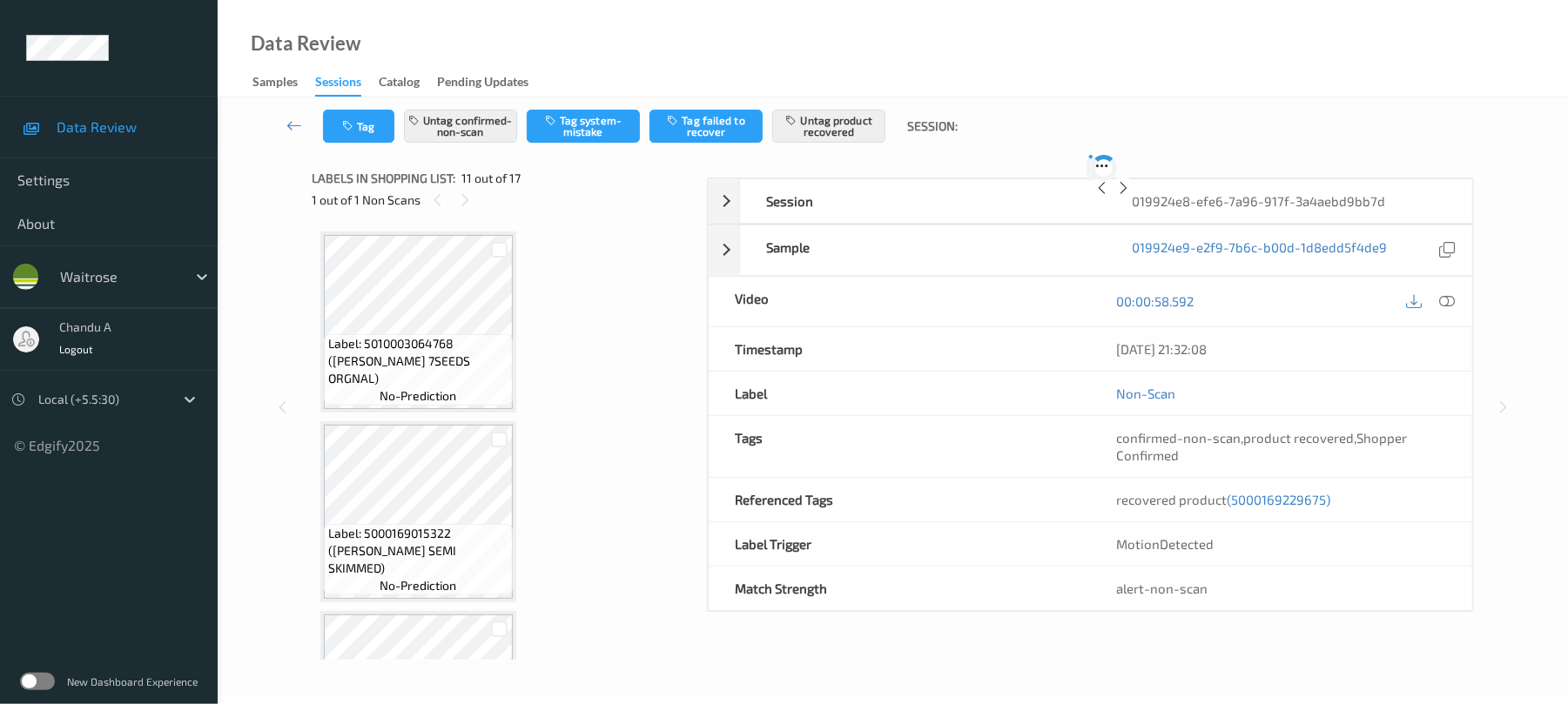
scroll to position [1716, 0]
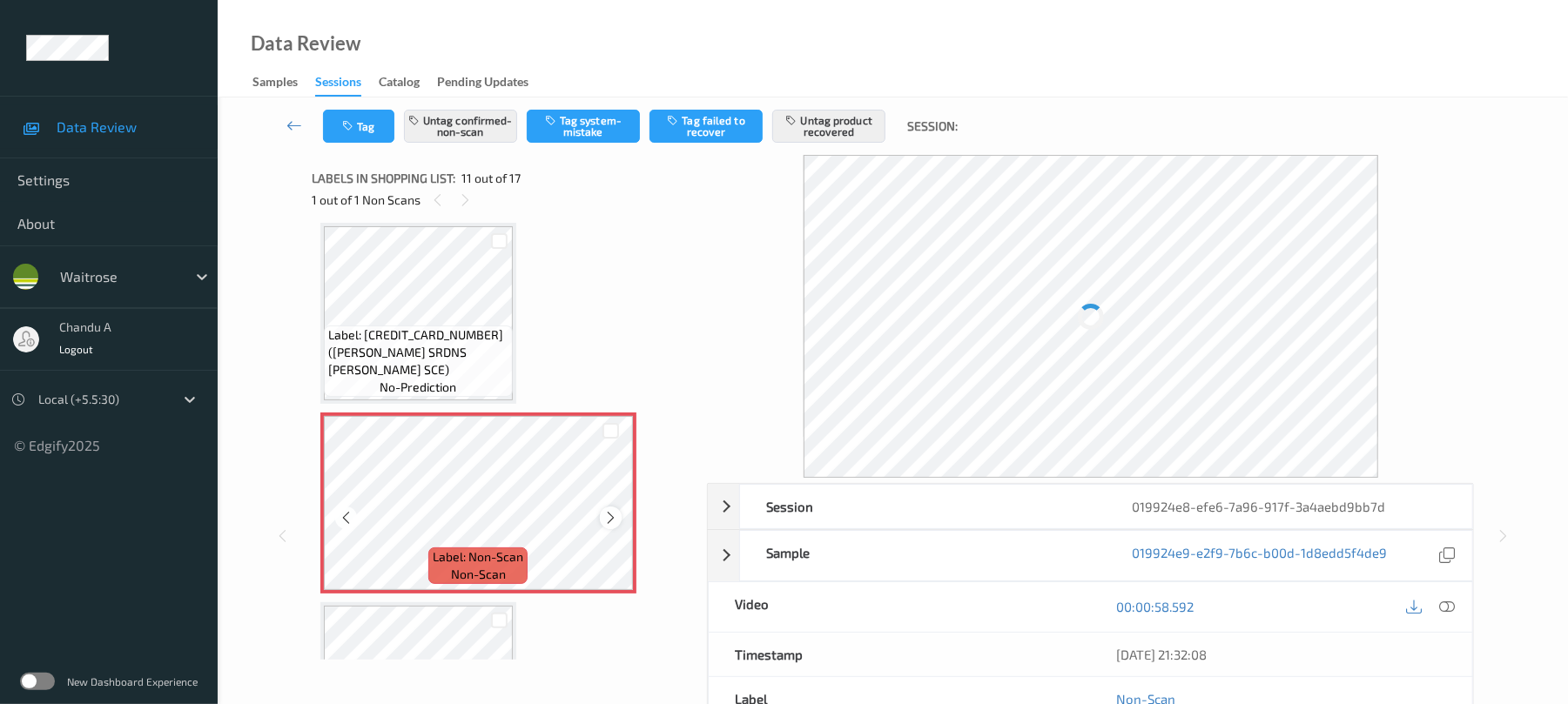
click at [616, 521] on icon at bounding box center [611, 517] width 14 height 15
click at [614, 520] on icon at bounding box center [611, 517] width 14 height 15
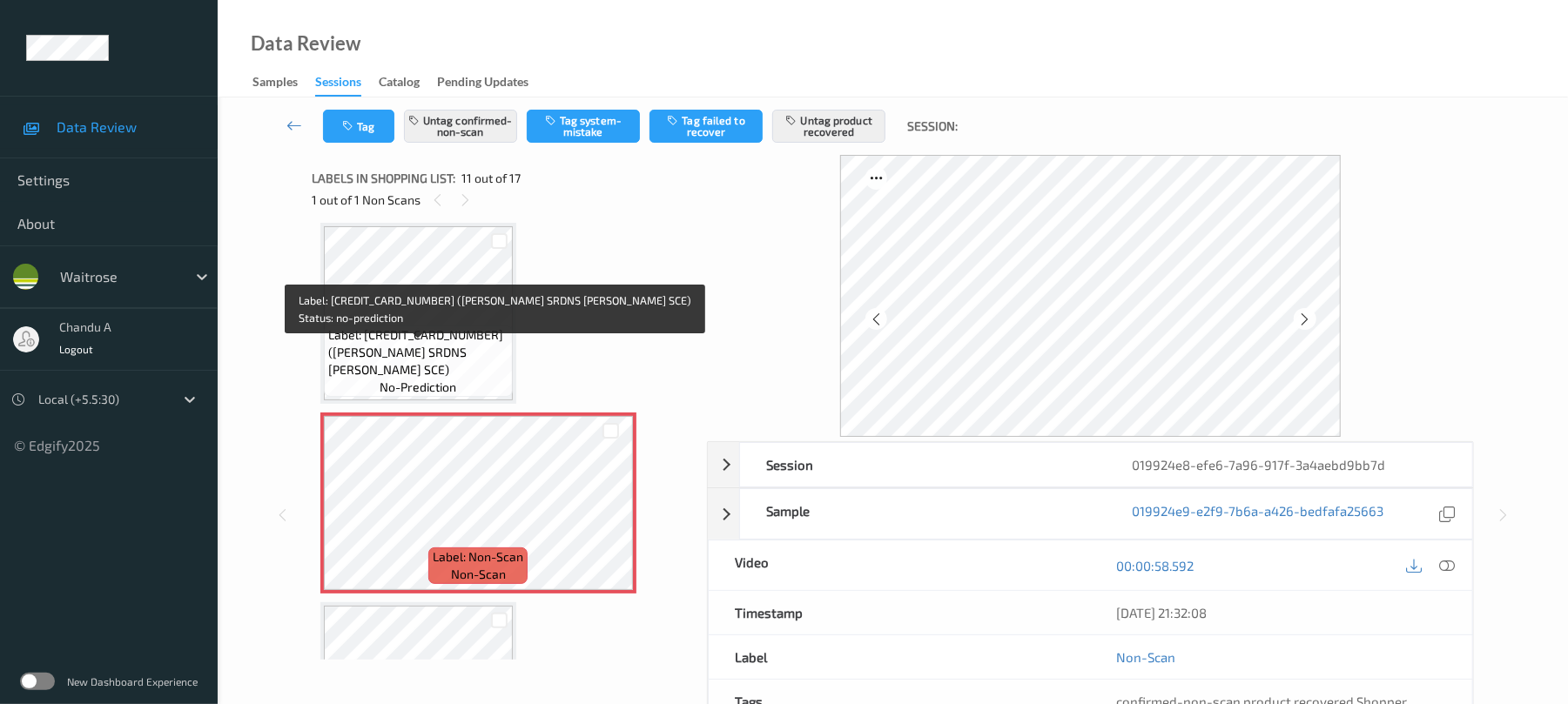
click at [444, 360] on span "Label: 5000169035115 (WR ESS SRDNS TOM SCE)" at bounding box center [418, 352] width 181 height 52
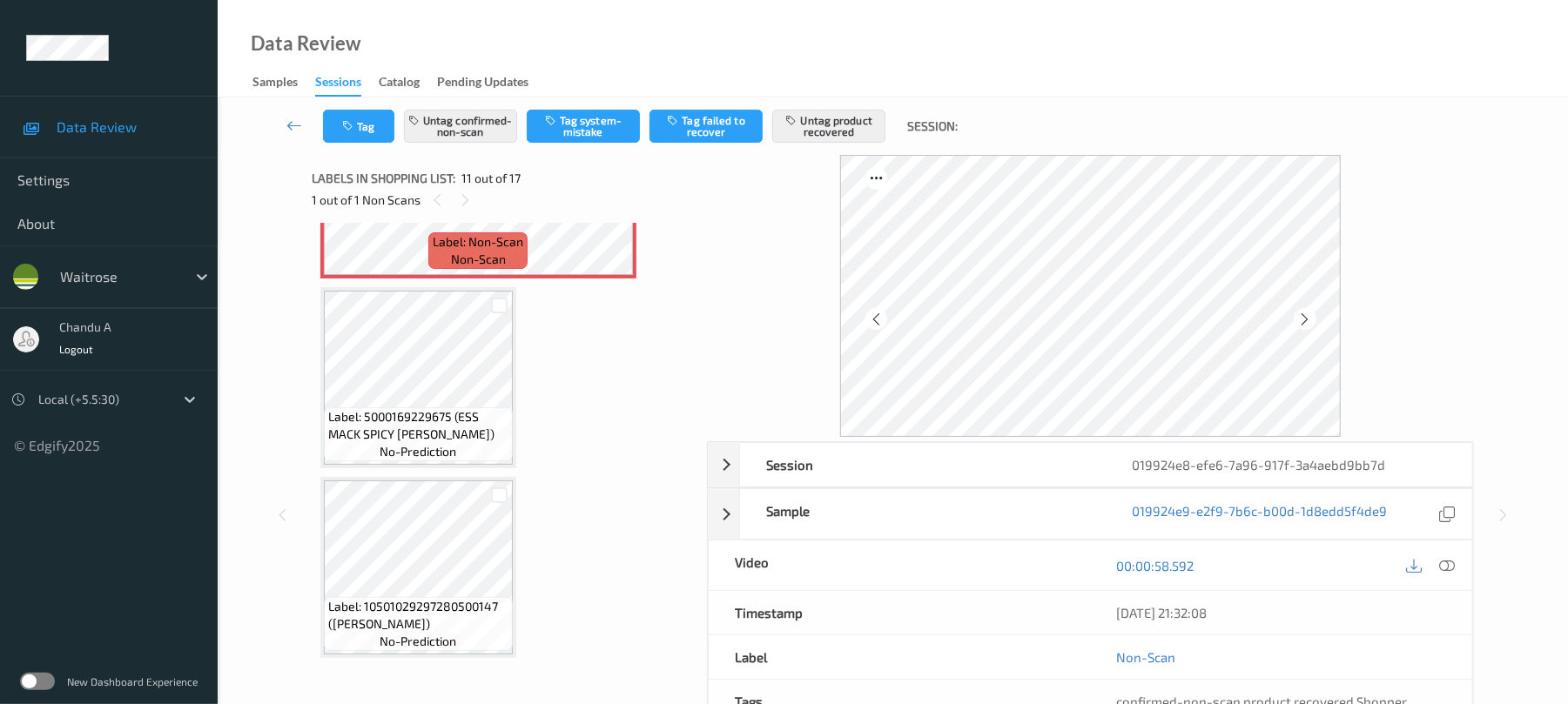
scroll to position [2064, 0]
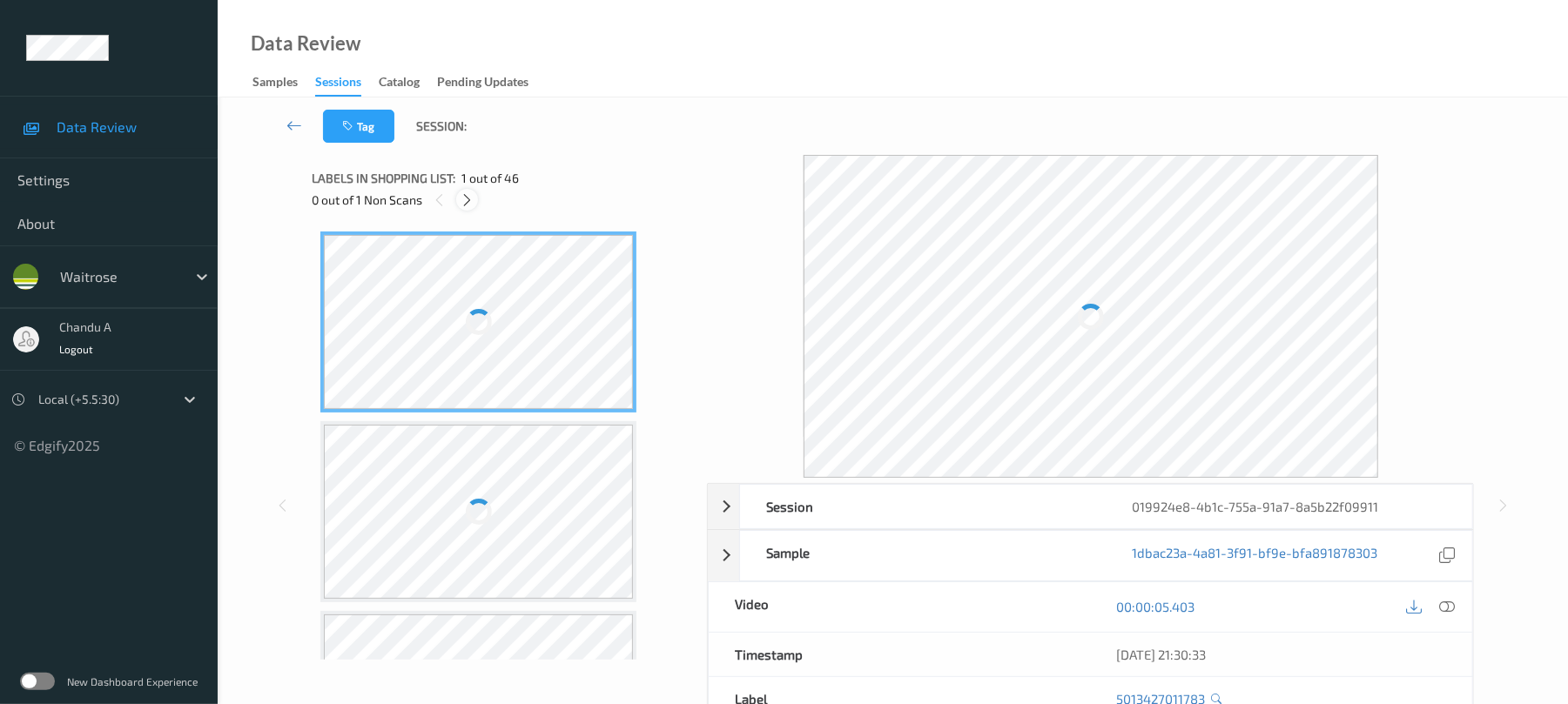
click at [471, 199] on icon at bounding box center [467, 199] width 14 height 15
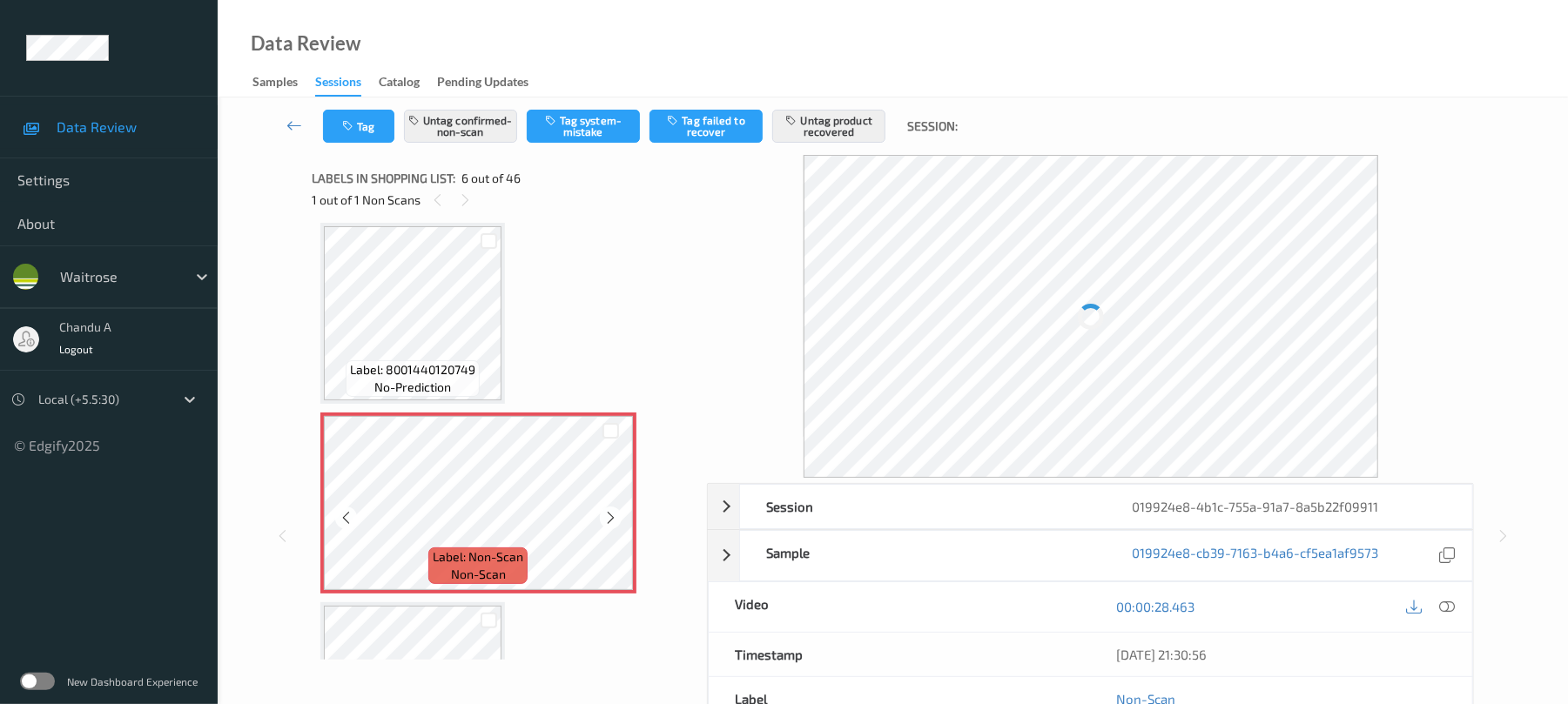
scroll to position [770, 0]
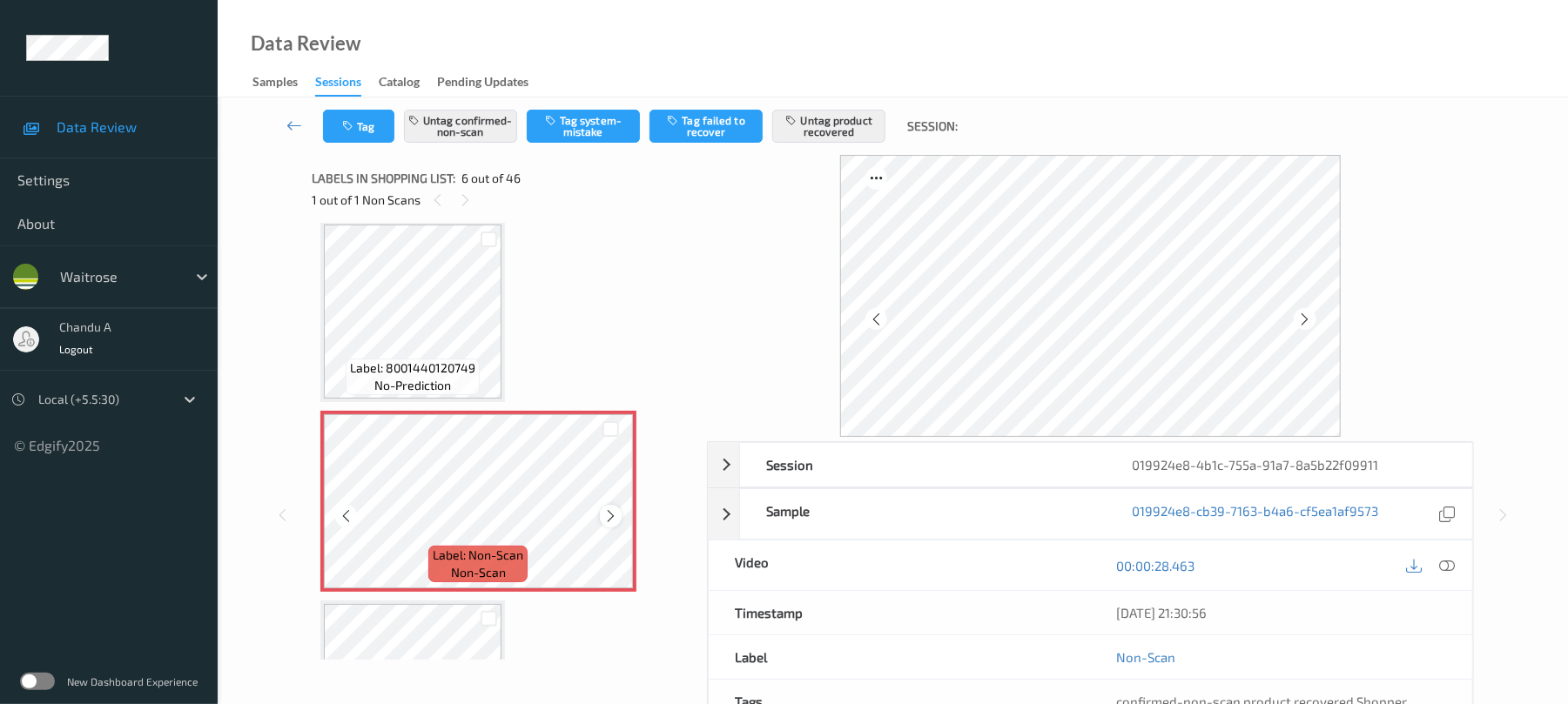
click at [612, 508] on icon at bounding box center [611, 515] width 14 height 15
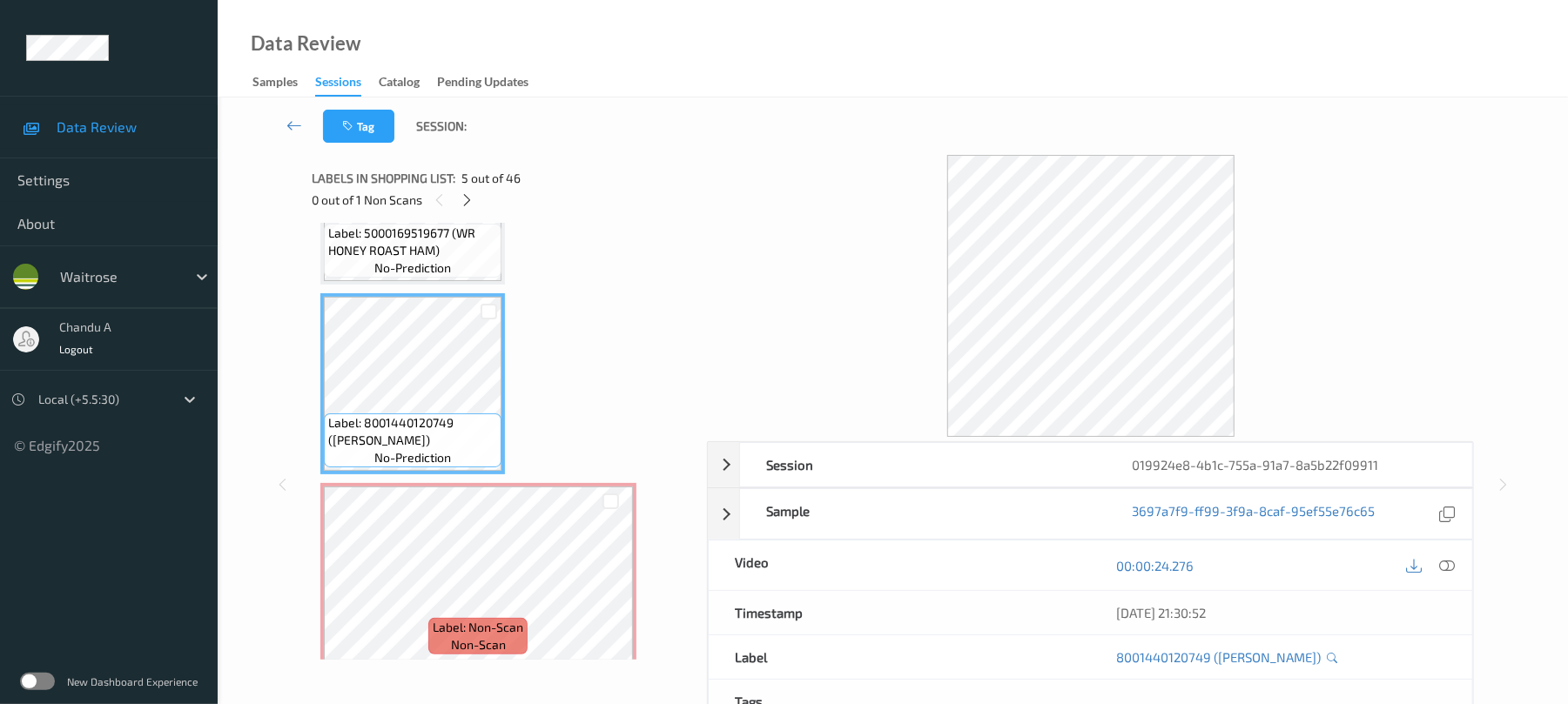
scroll to position [653, 0]
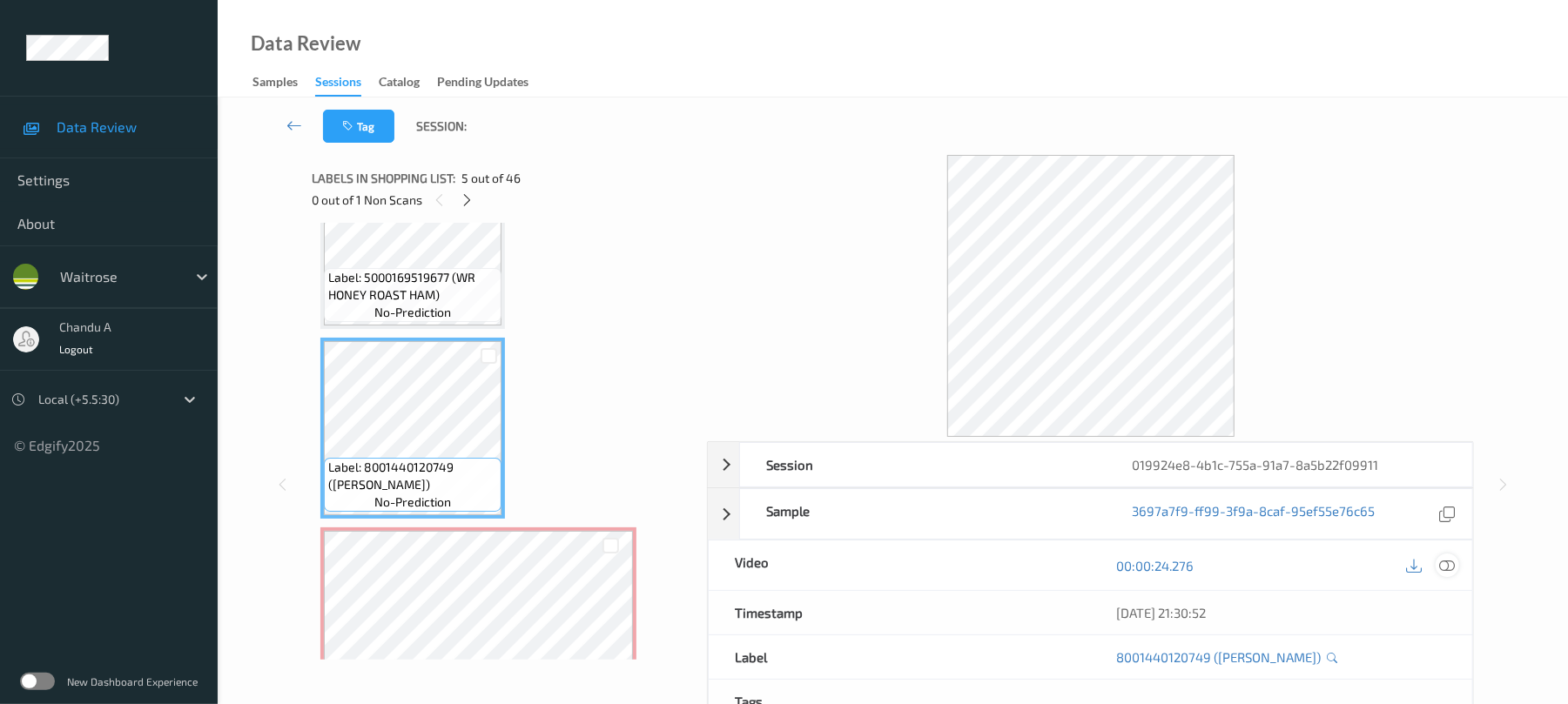
click at [1441, 562] on icon at bounding box center [1447, 565] width 15 height 15
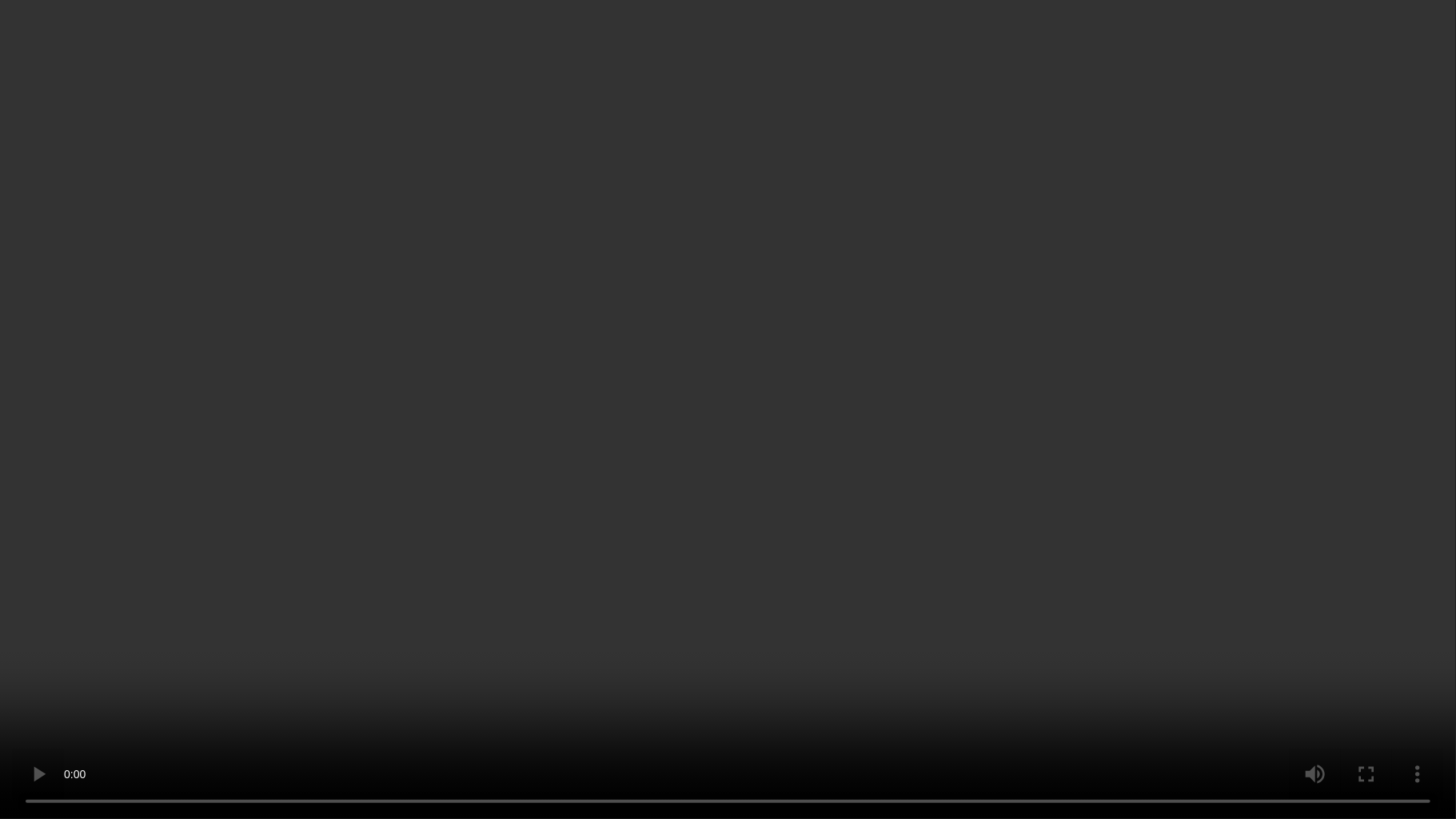
click at [858, 457] on video at bounding box center [728, 409] width 1456 height 819
click at [779, 421] on video at bounding box center [728, 409] width 1456 height 819
click at [694, 407] on video at bounding box center [728, 409] width 1456 height 819
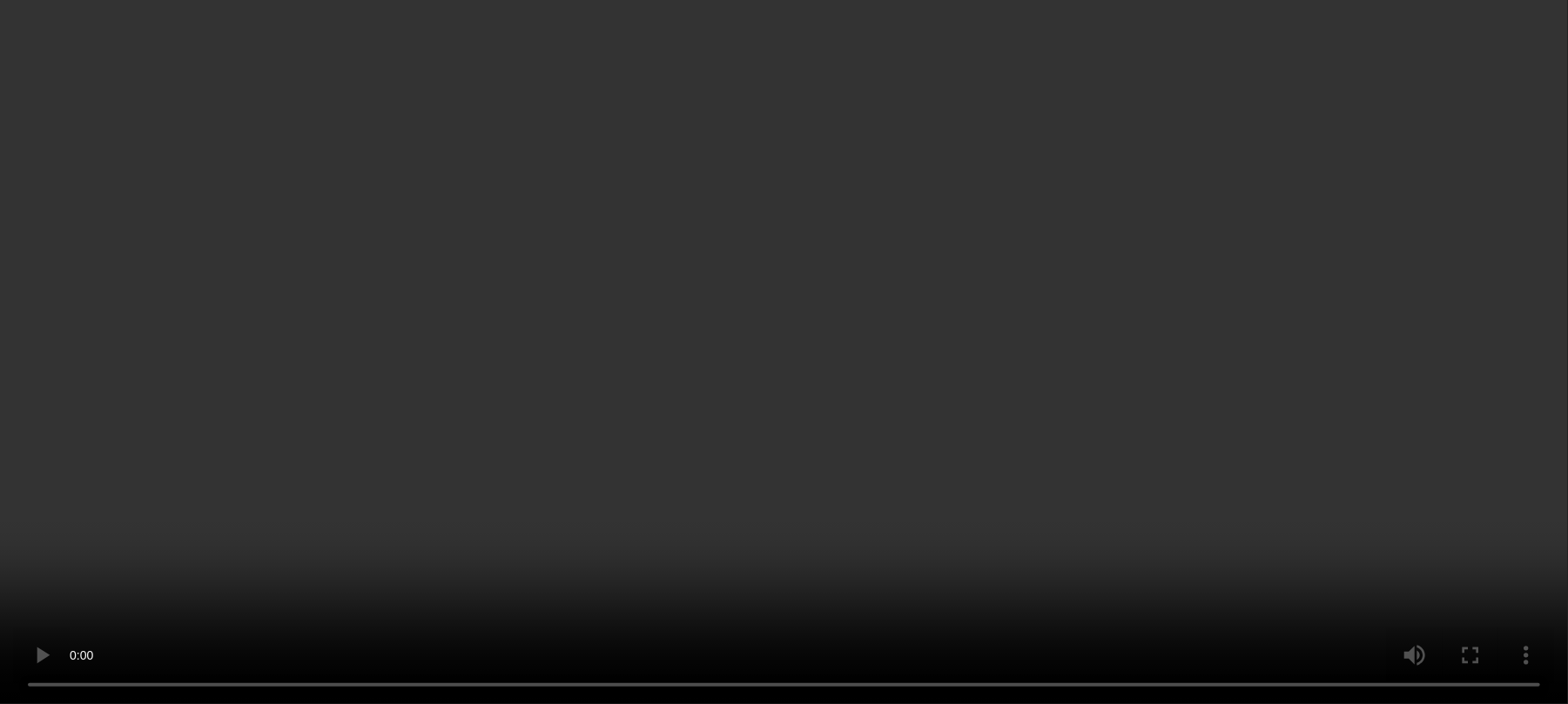
scroll to position [2626, 0]
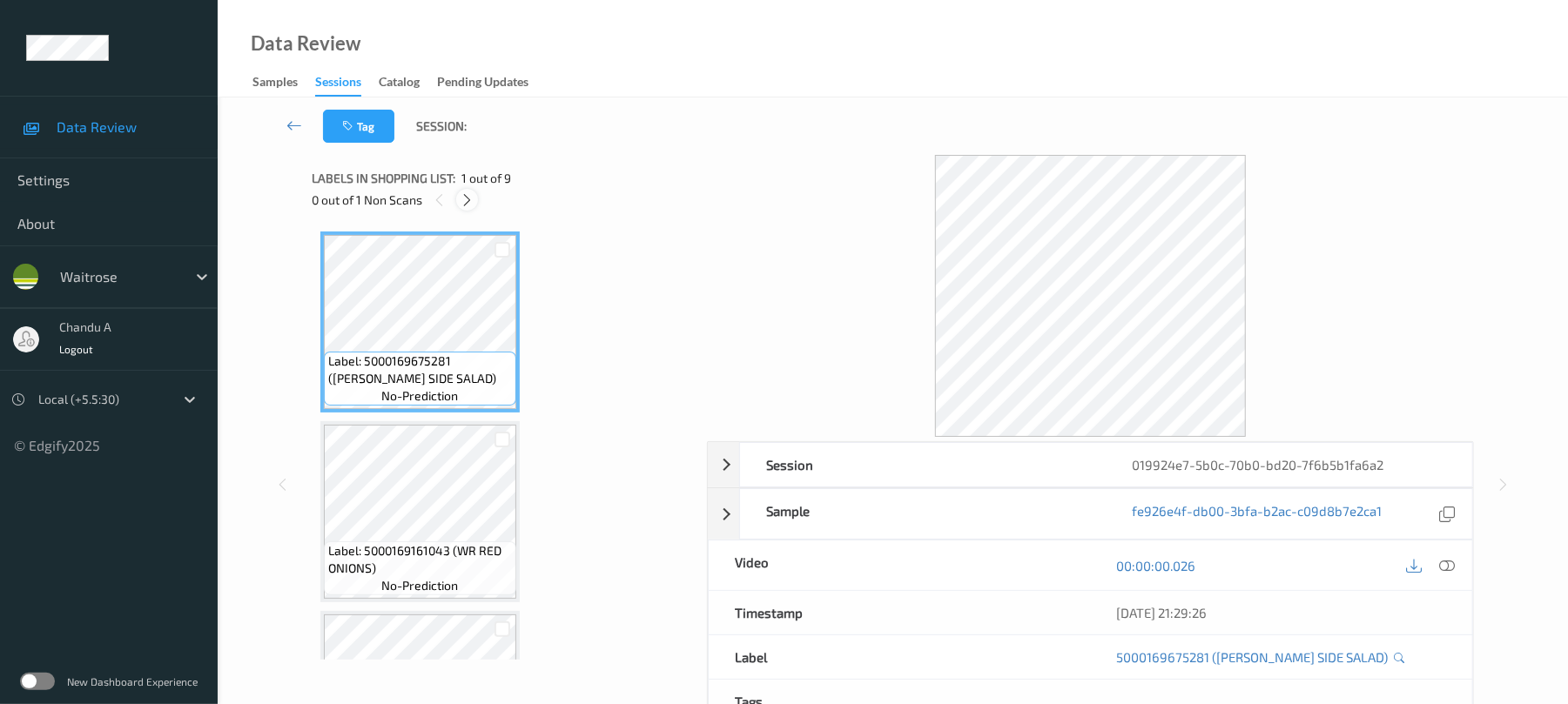
click at [470, 202] on icon at bounding box center [467, 199] width 14 height 15
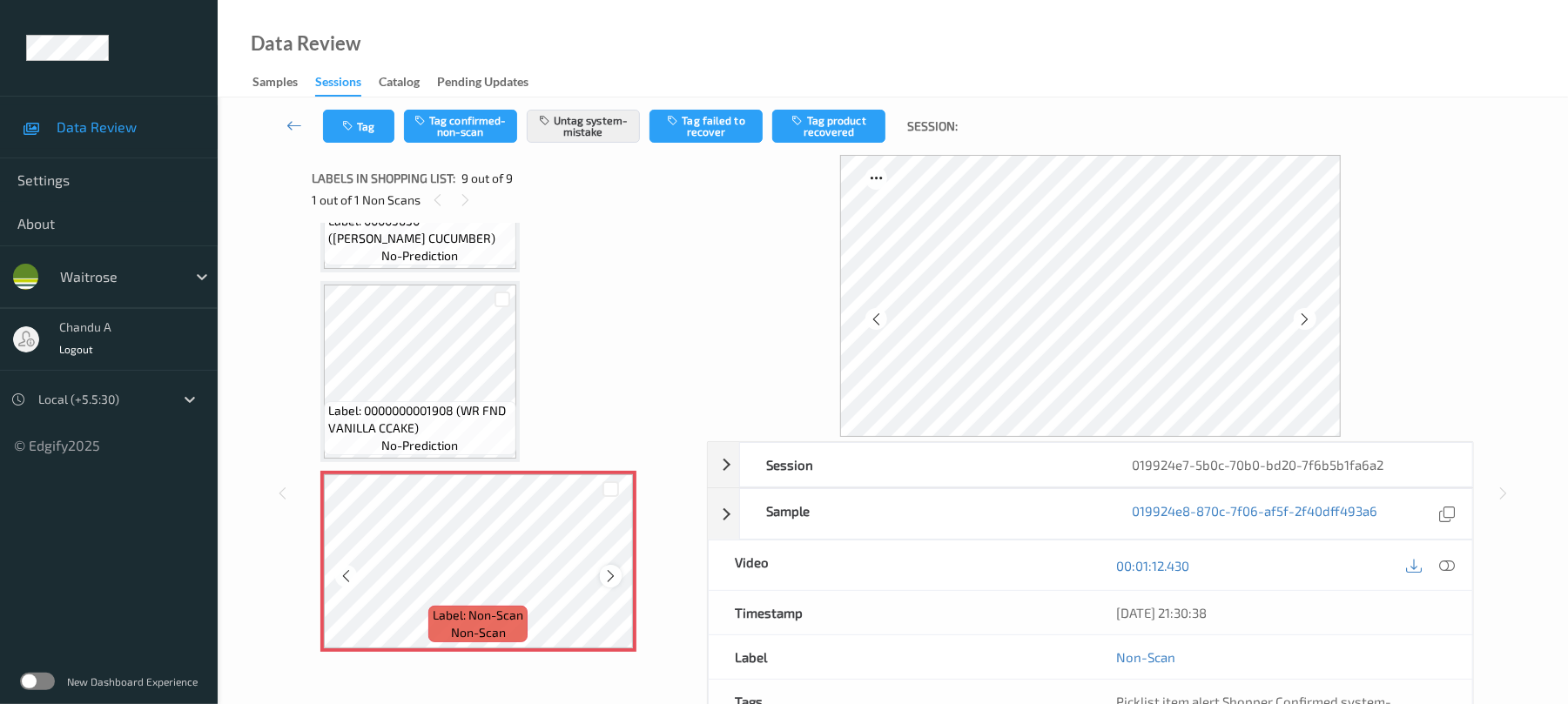
click at [609, 568] on icon at bounding box center [611, 576] width 14 height 15
click at [381, 133] on button "Tag" at bounding box center [358, 126] width 71 height 33
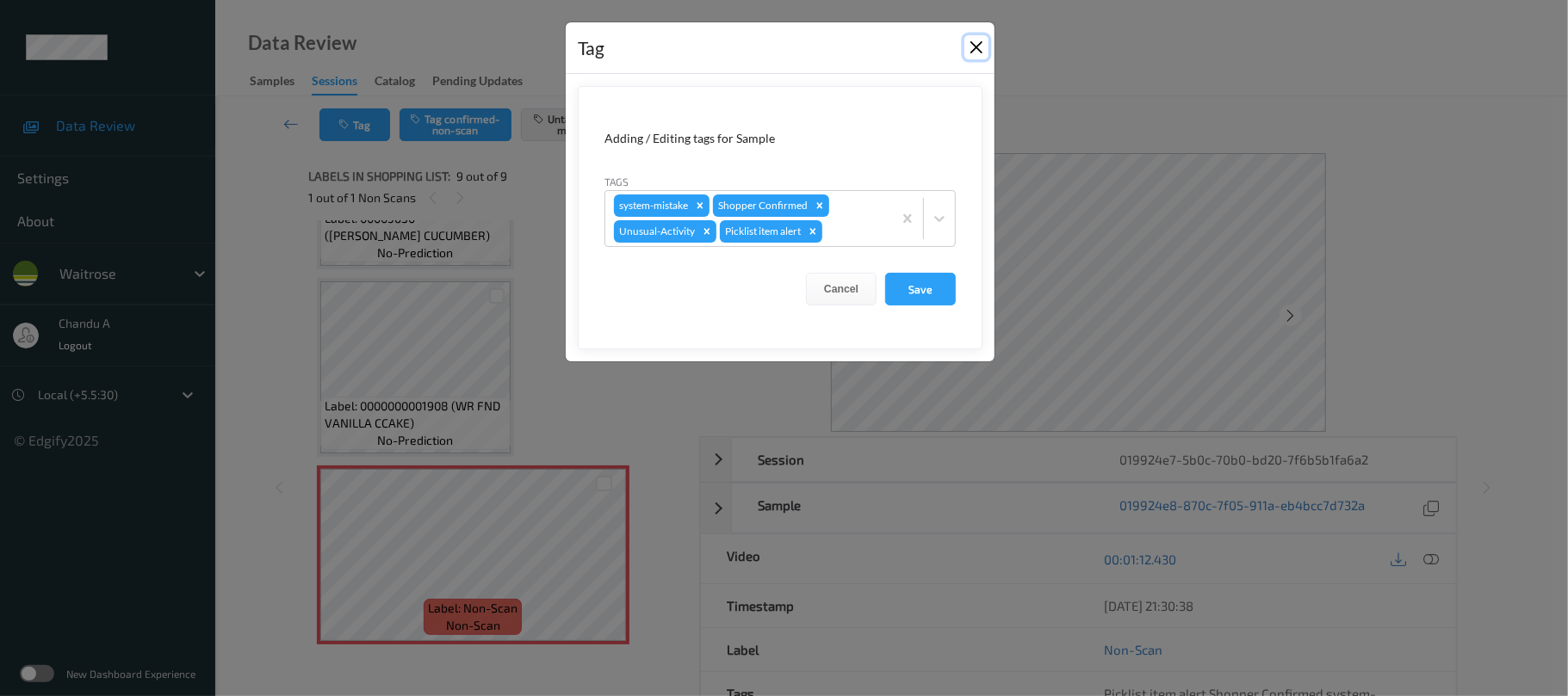
click at [975, 52] on button "Close" at bounding box center [976, 47] width 24 height 24
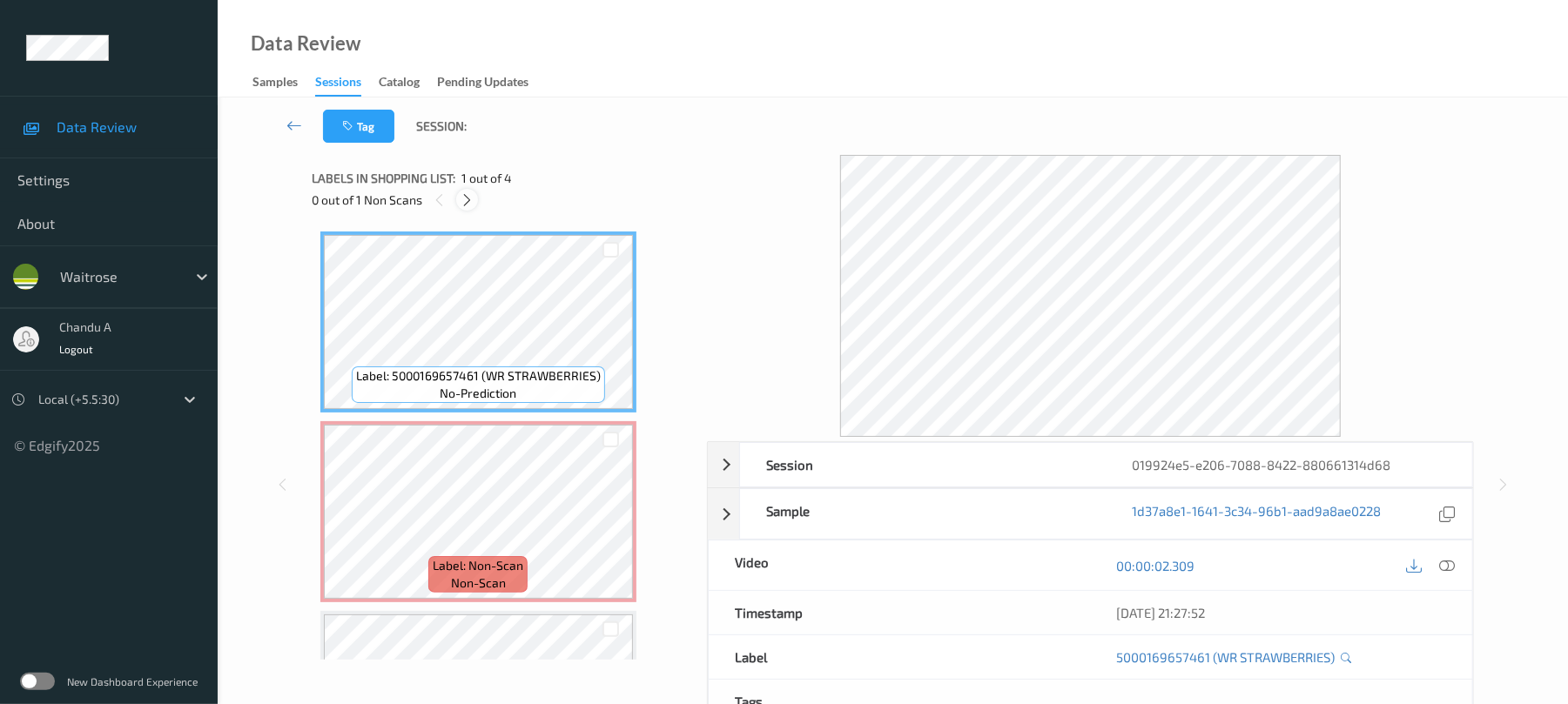
click at [474, 199] on icon at bounding box center [467, 199] width 14 height 15
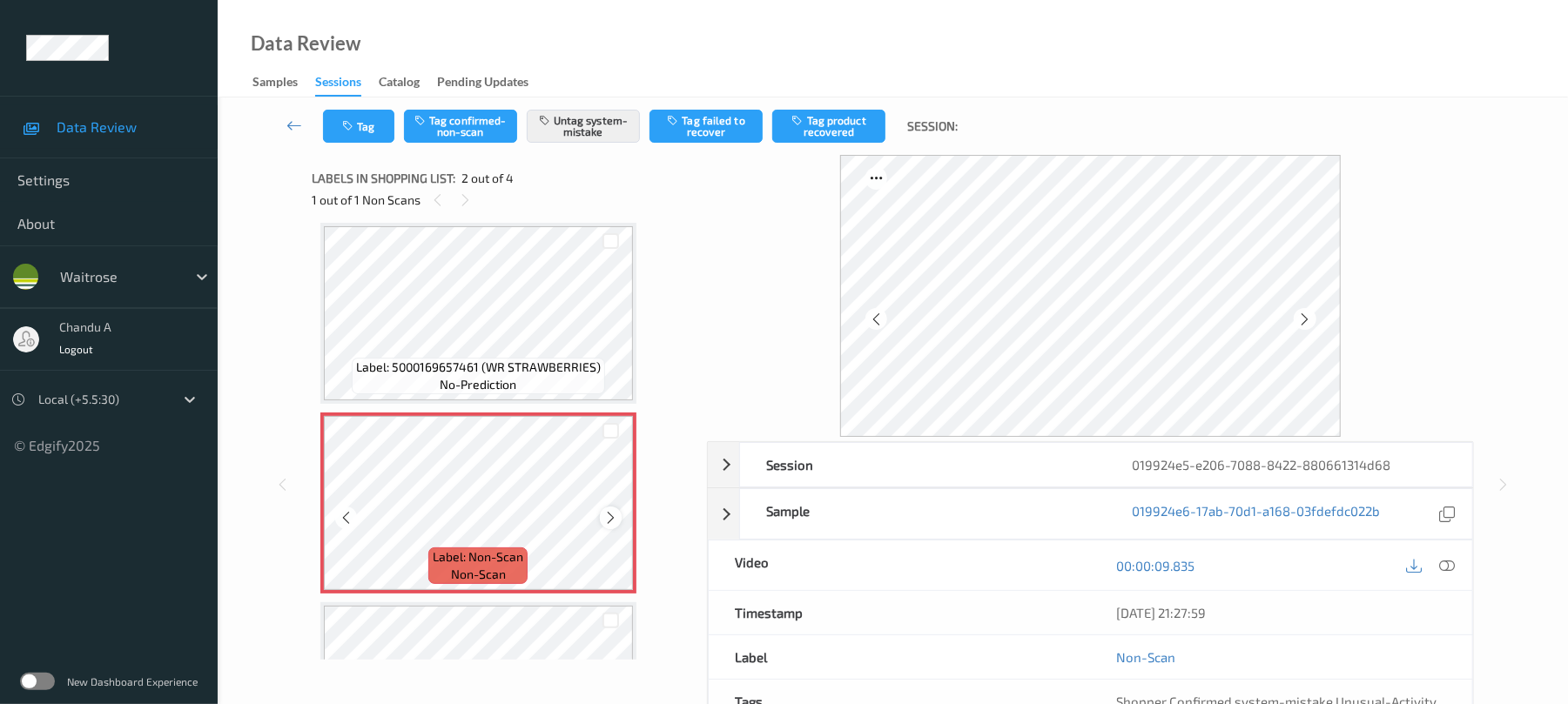
click at [613, 515] on icon at bounding box center [611, 517] width 14 height 15
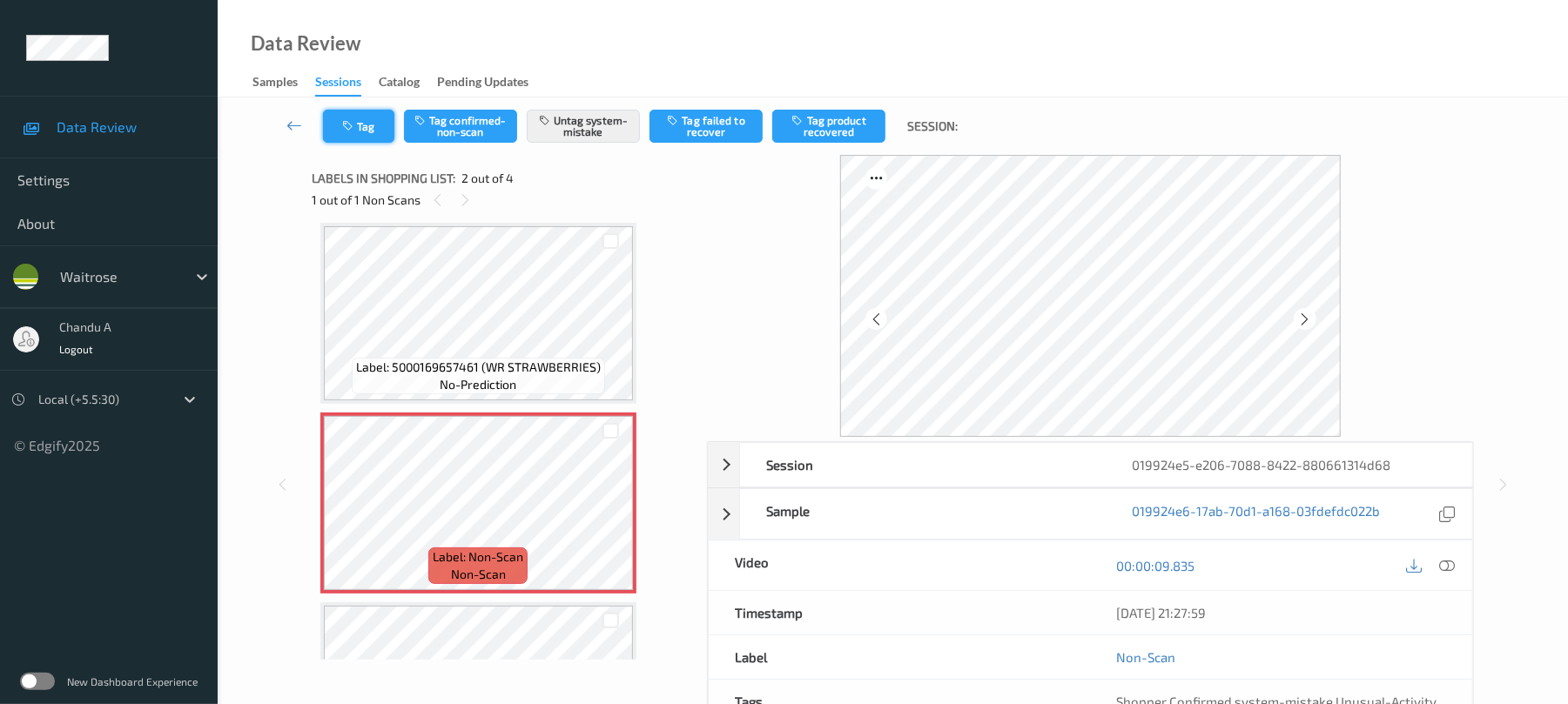
click at [370, 128] on button "Tag" at bounding box center [358, 126] width 71 height 33
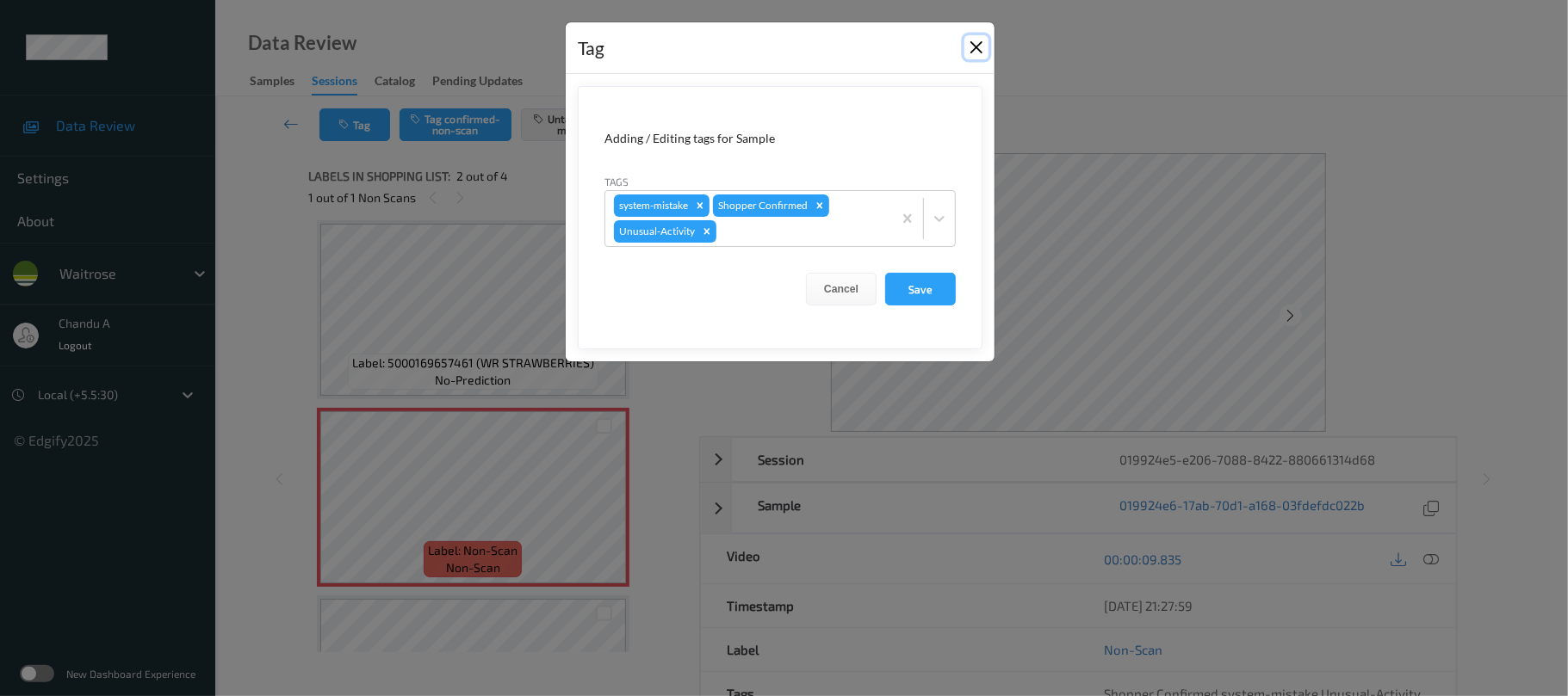
click at [971, 51] on button "Close" at bounding box center [976, 47] width 24 height 24
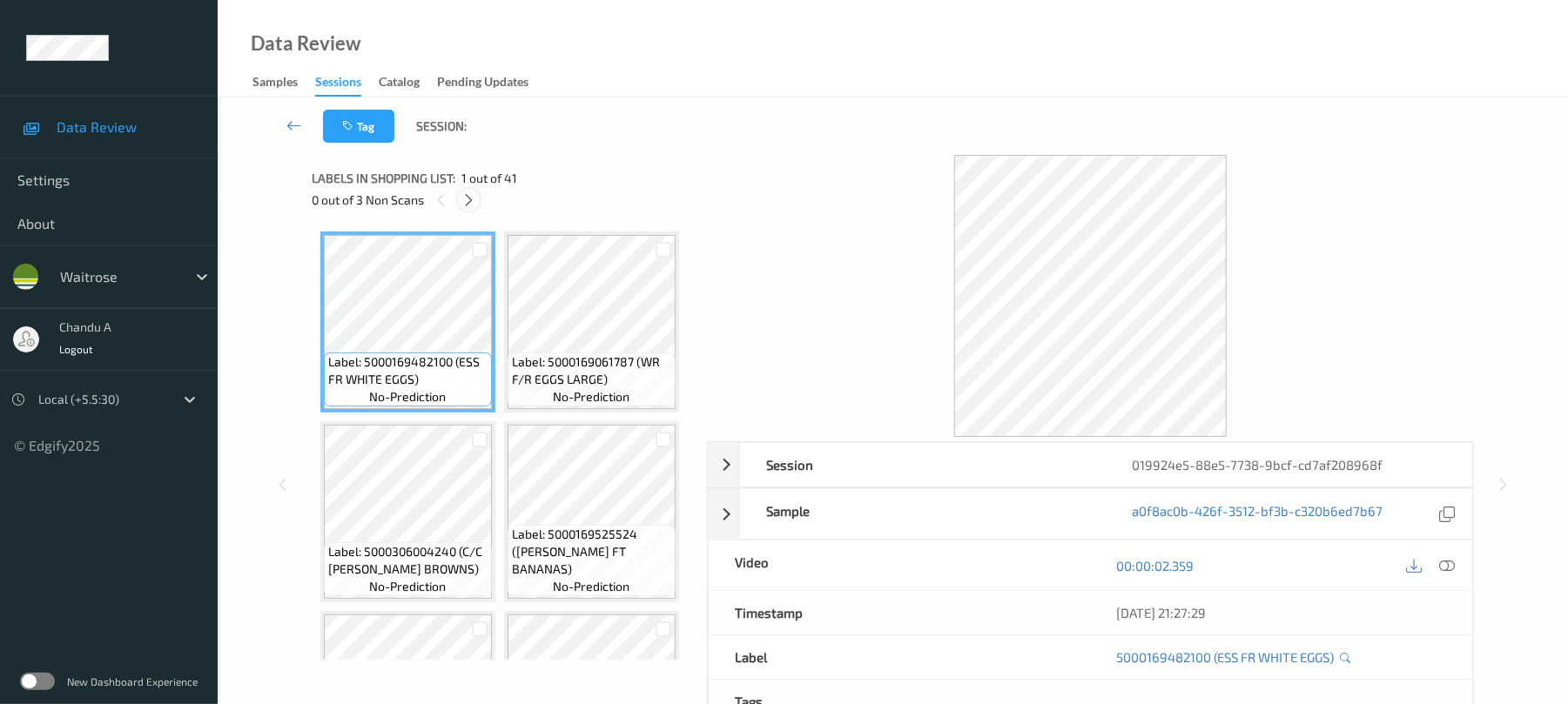
click at [473, 203] on icon at bounding box center [469, 199] width 14 height 15
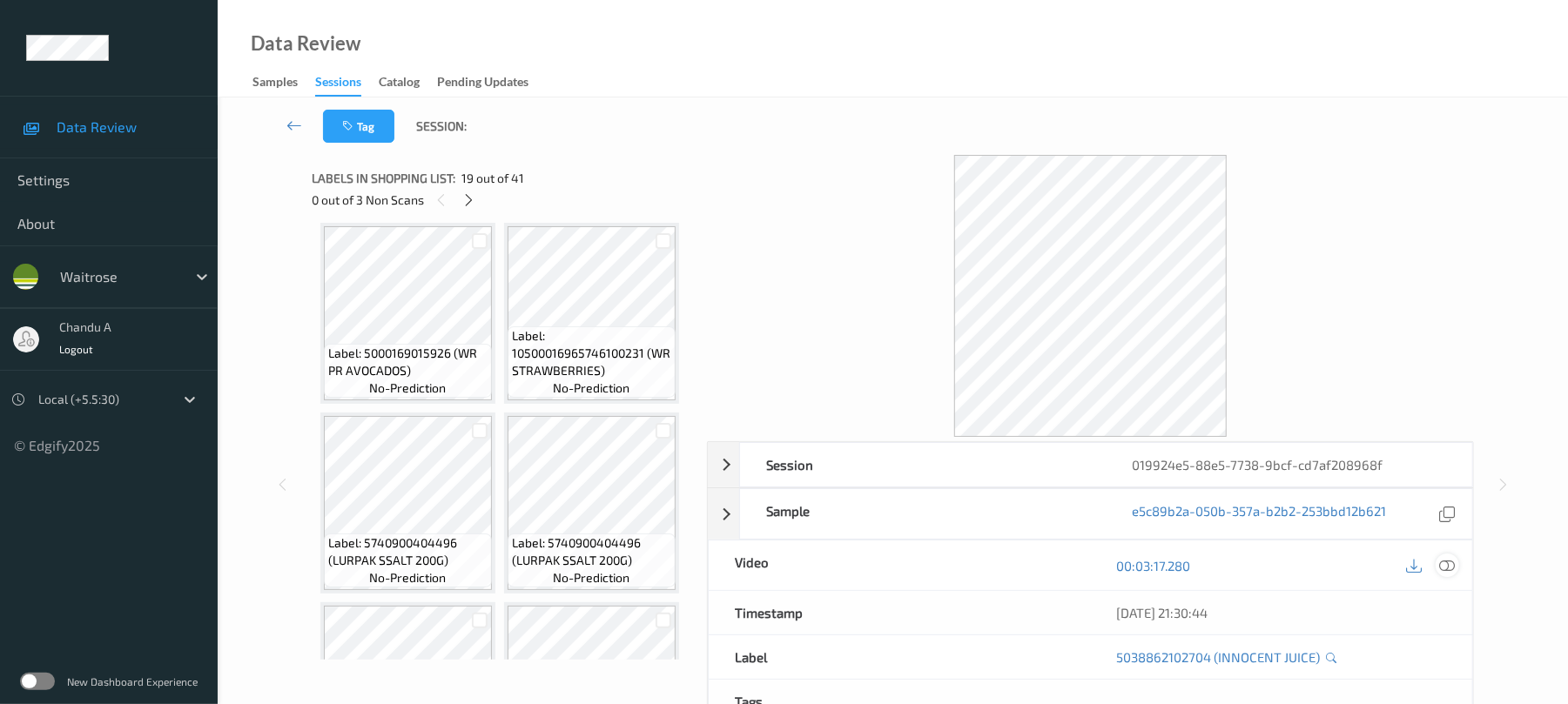
click at [1447, 566] on icon at bounding box center [1447, 565] width 15 height 15
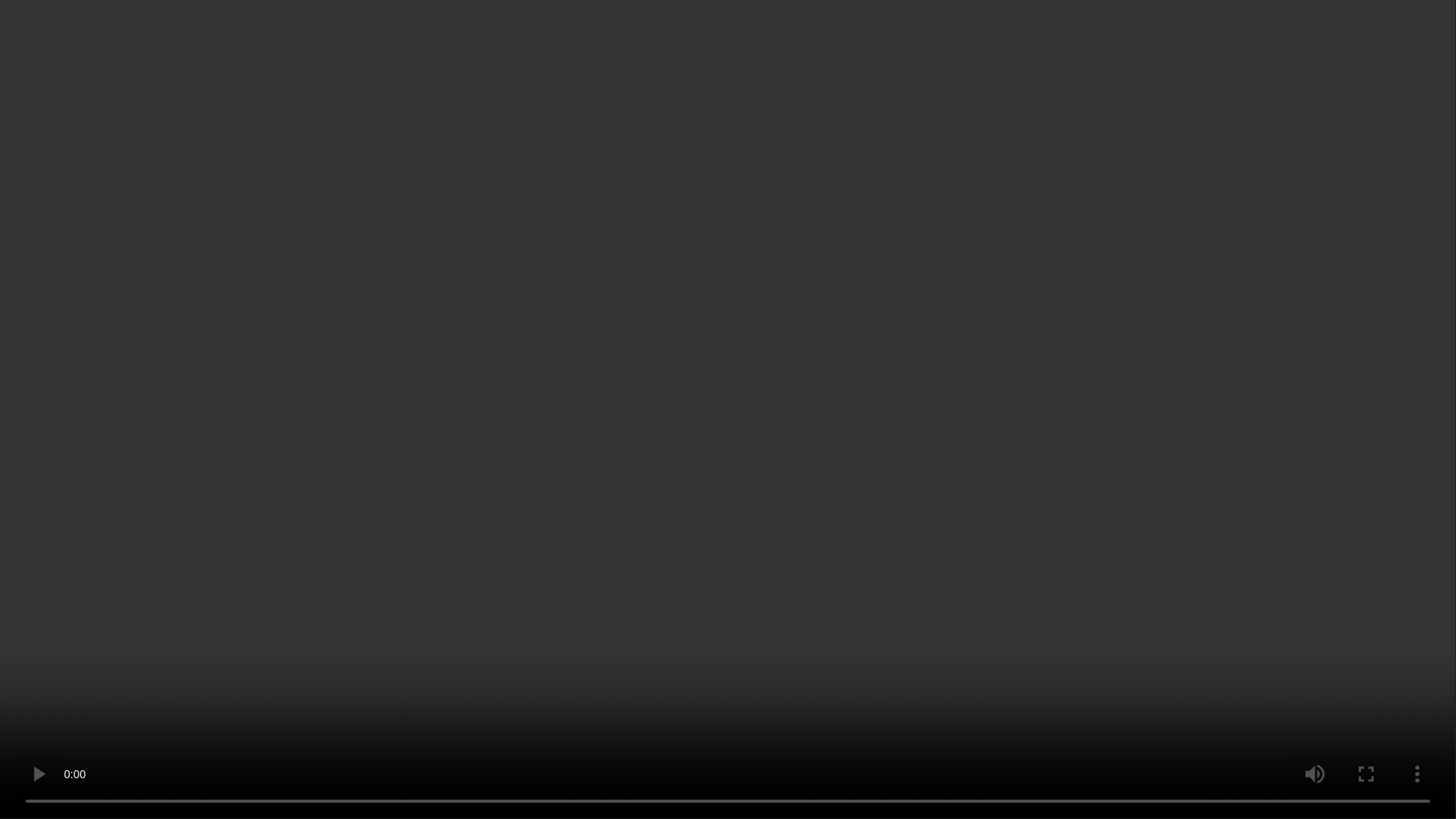
click at [760, 391] on video at bounding box center [728, 409] width 1456 height 819
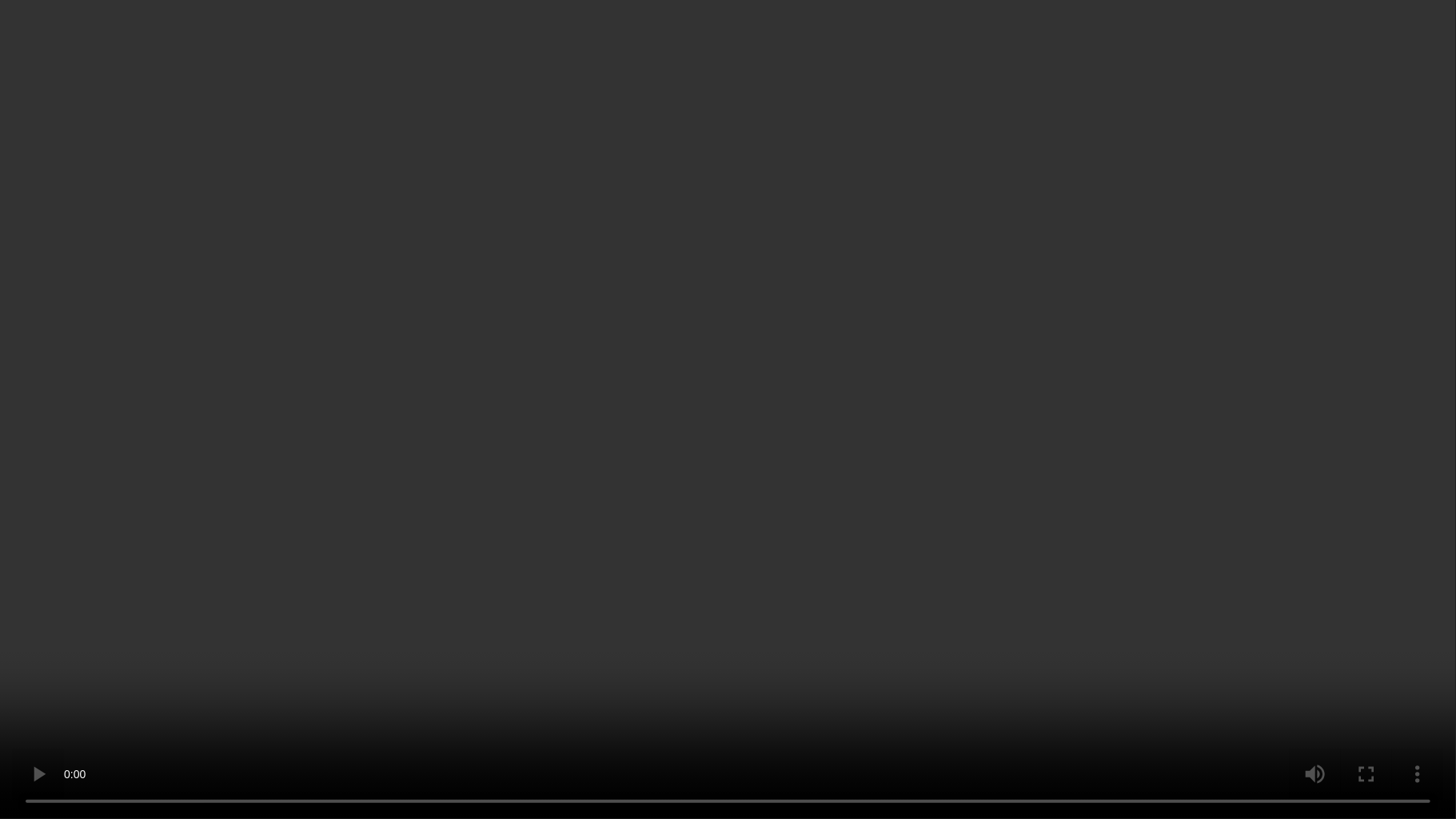
click at [819, 453] on video at bounding box center [728, 409] width 1456 height 819
click at [714, 392] on video at bounding box center [728, 409] width 1456 height 819
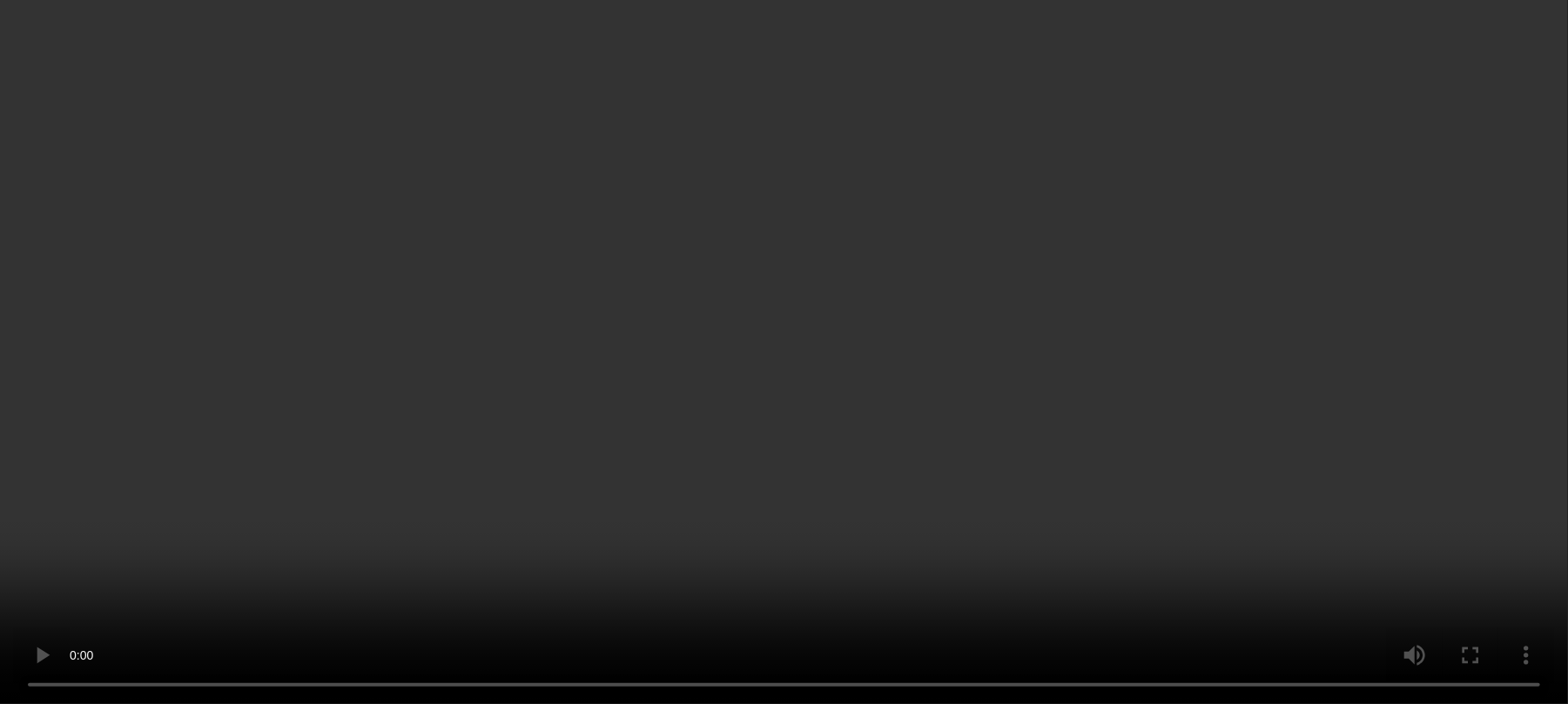
scroll to position [4005, 0]
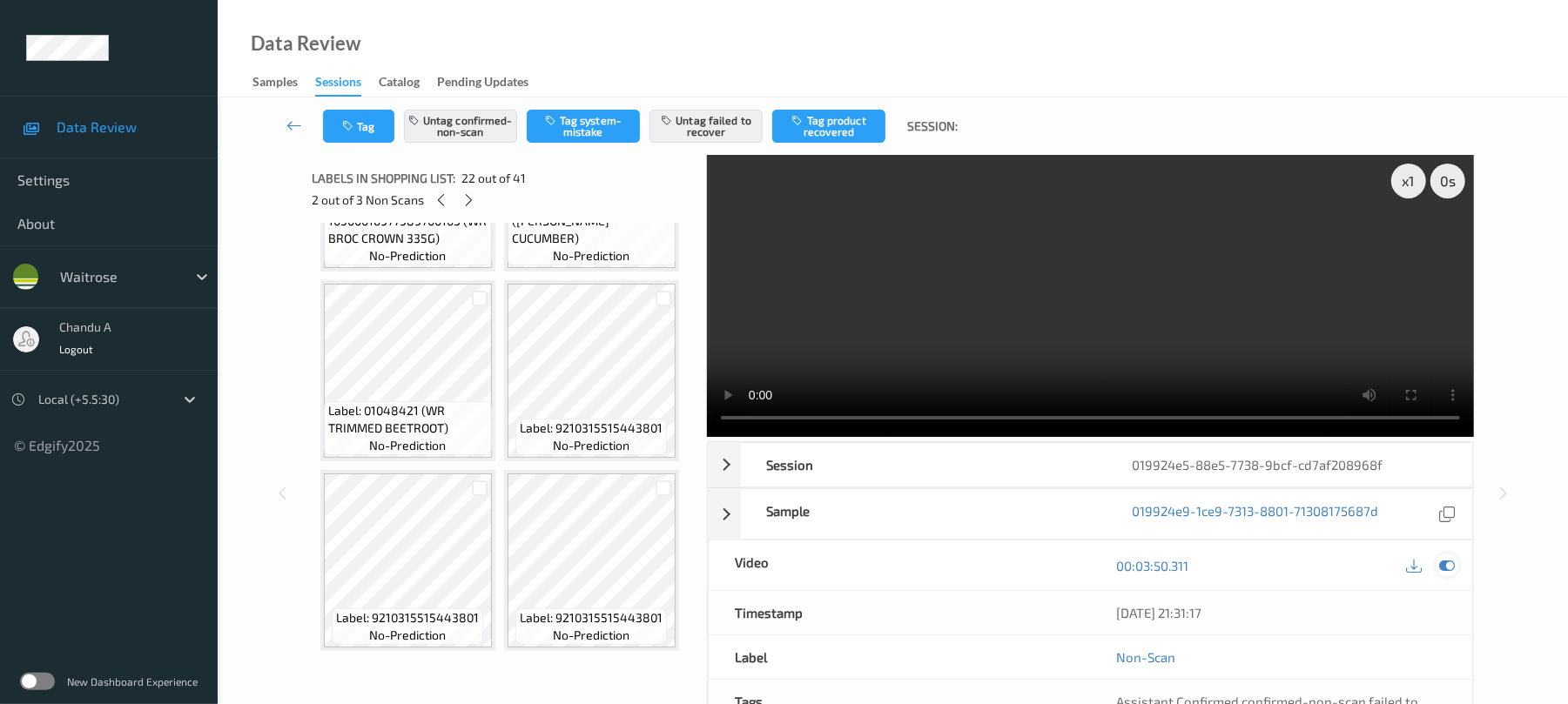
click at [1446, 573] on icon at bounding box center [1447, 565] width 15 height 15
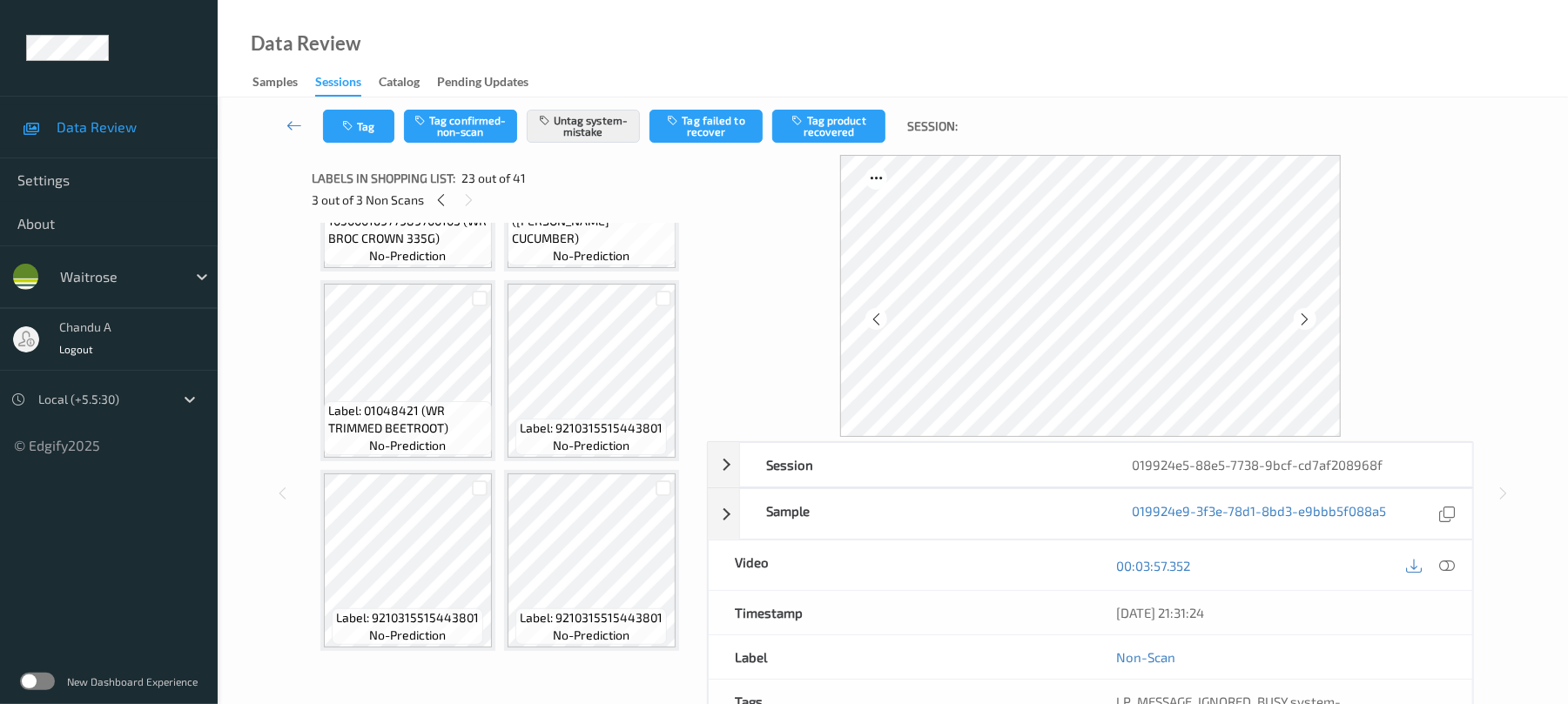
click at [339, 128] on button "Tag" at bounding box center [358, 126] width 71 height 33
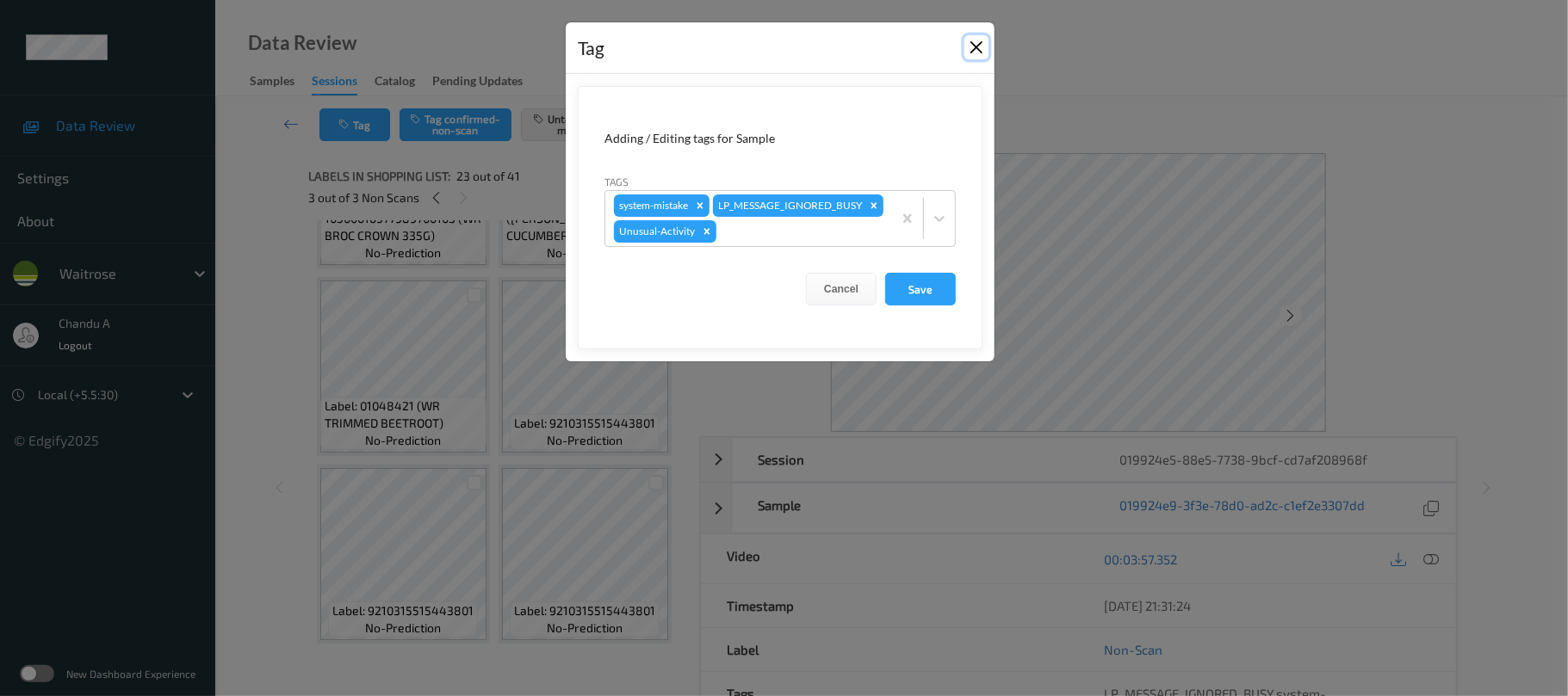
click at [979, 45] on button "Close" at bounding box center [976, 47] width 24 height 24
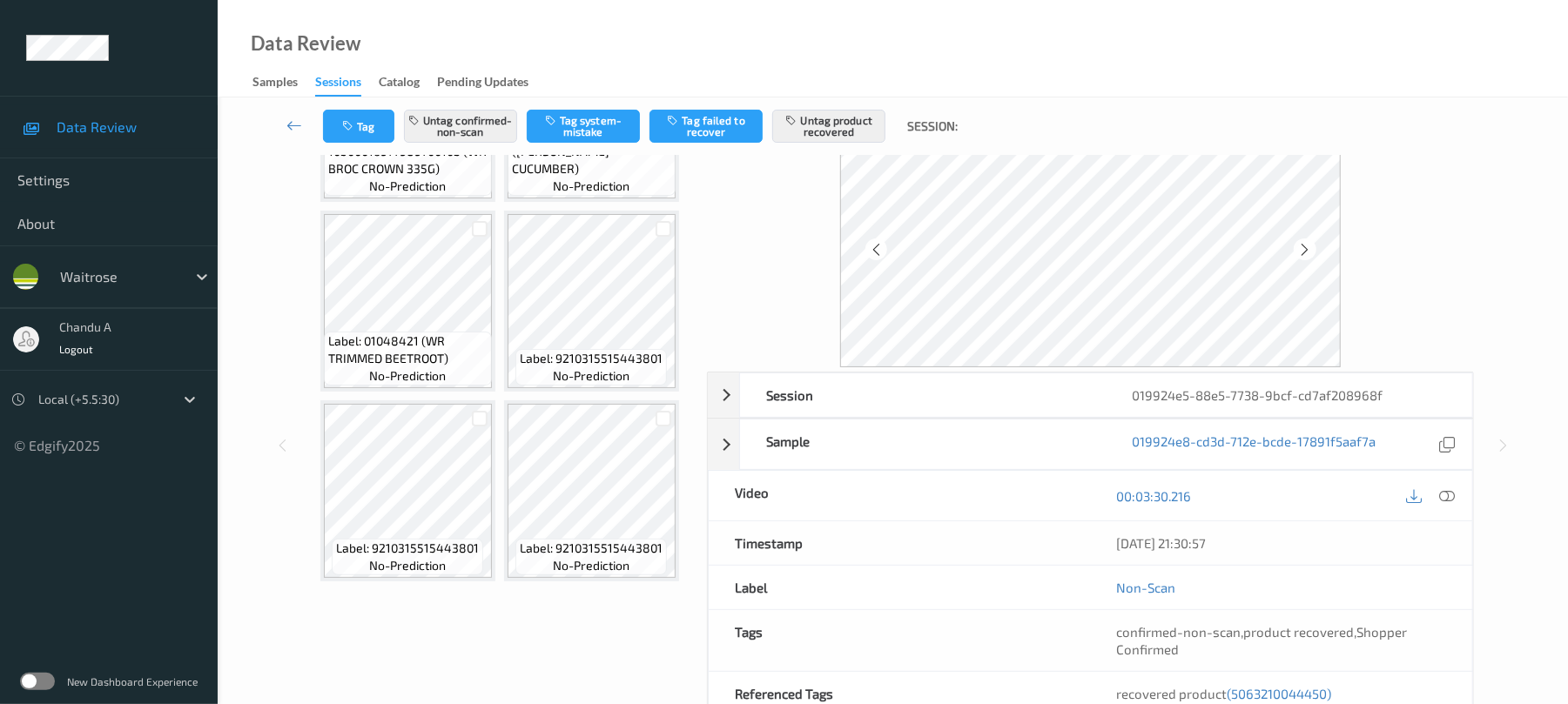
scroll to position [116, 0]
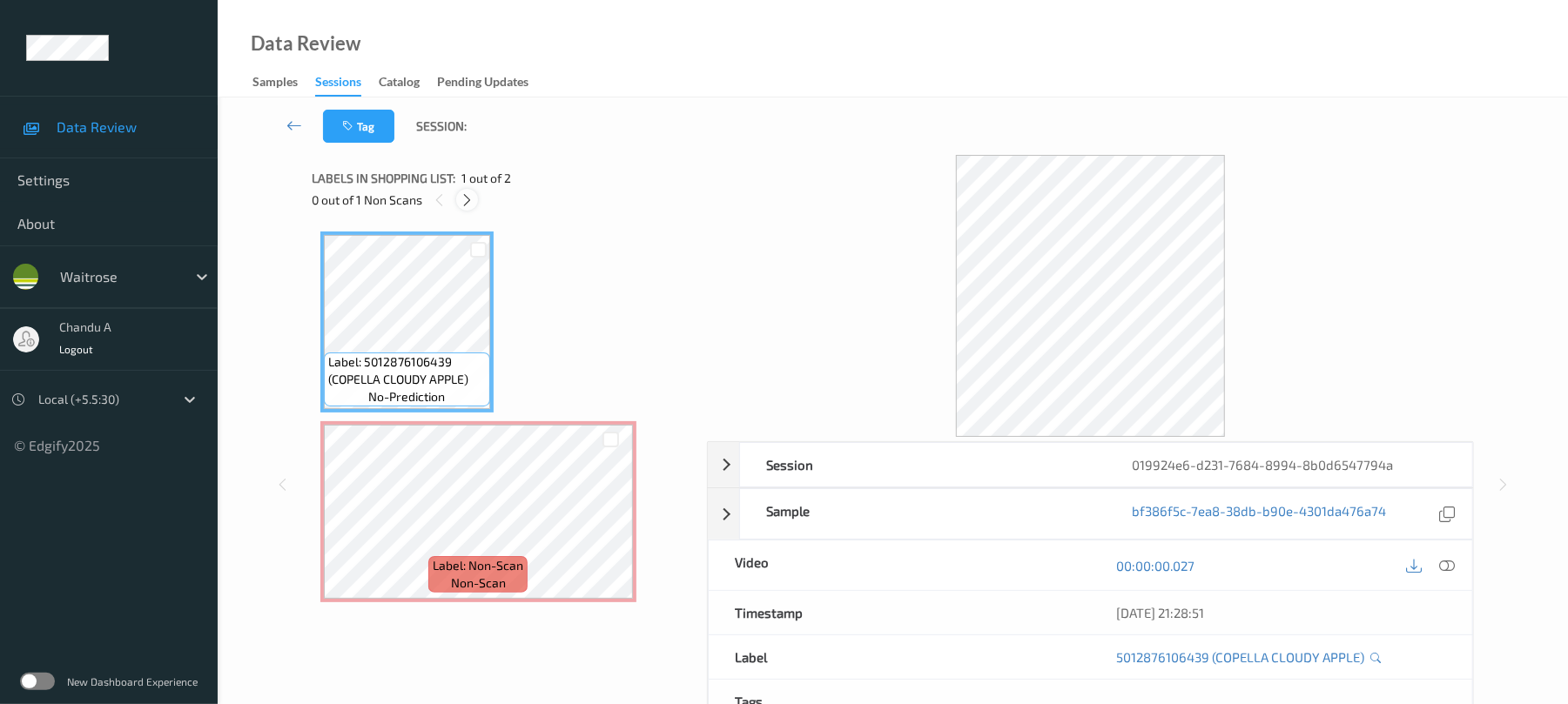
click at [470, 198] on icon at bounding box center [467, 199] width 14 height 15
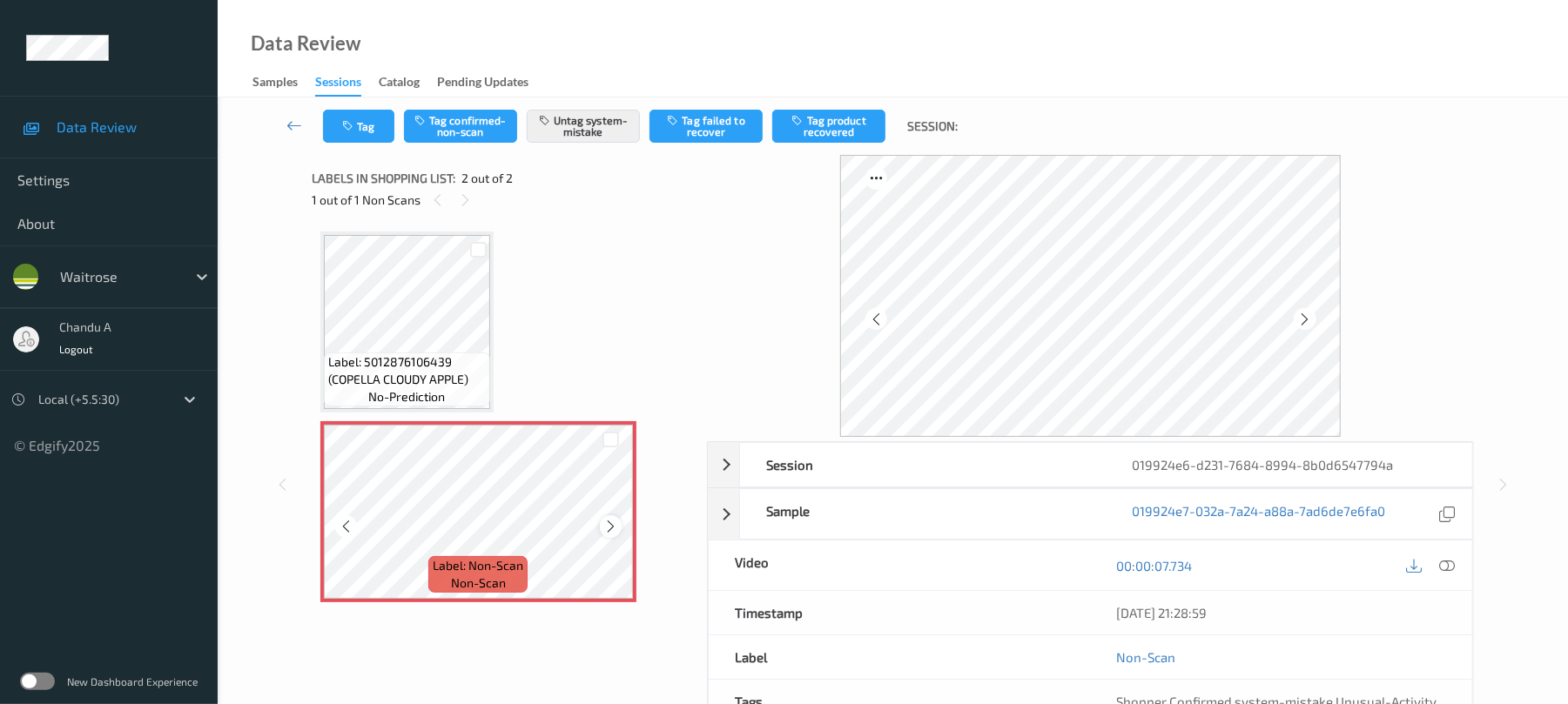
click at [606, 519] on icon at bounding box center [611, 526] width 14 height 15
click at [357, 126] on button "Tag" at bounding box center [358, 126] width 71 height 33
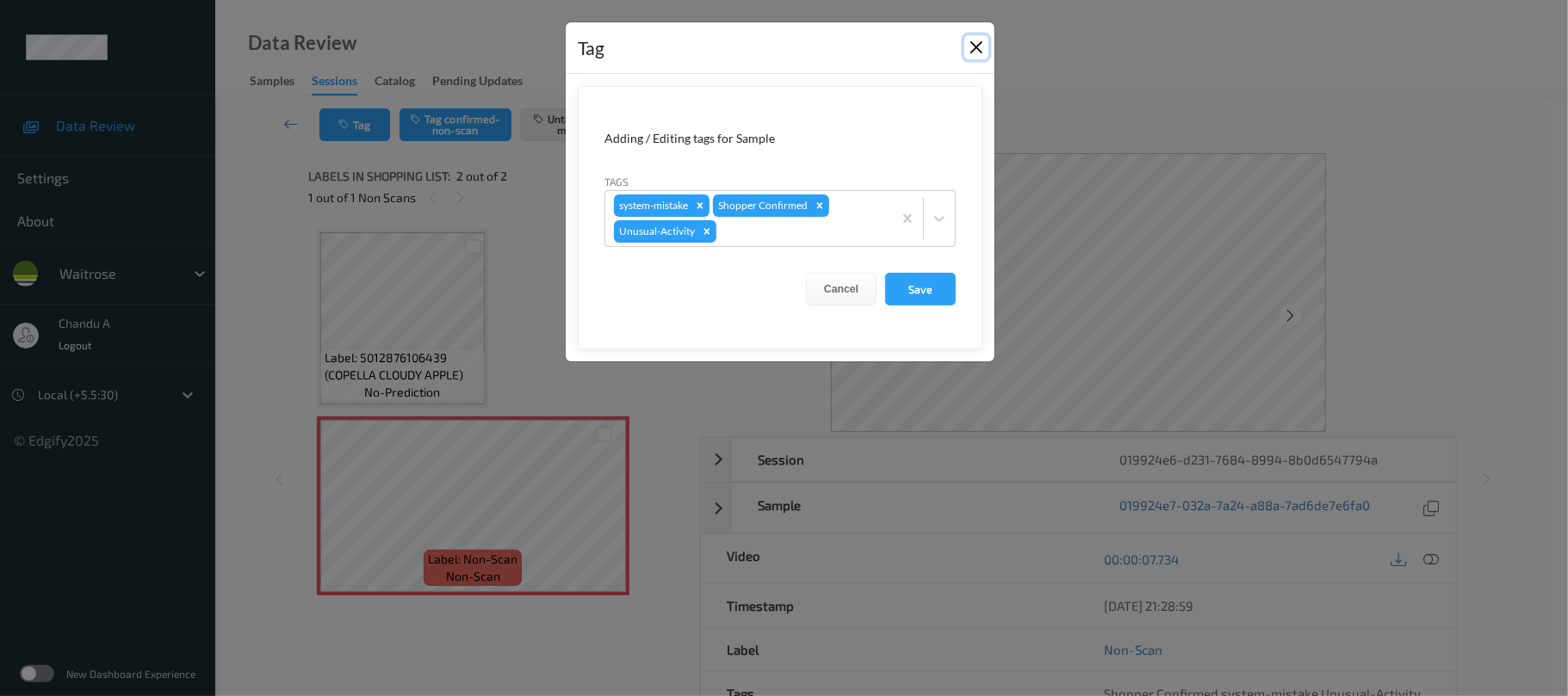
click at [983, 49] on button "Close" at bounding box center [976, 47] width 24 height 24
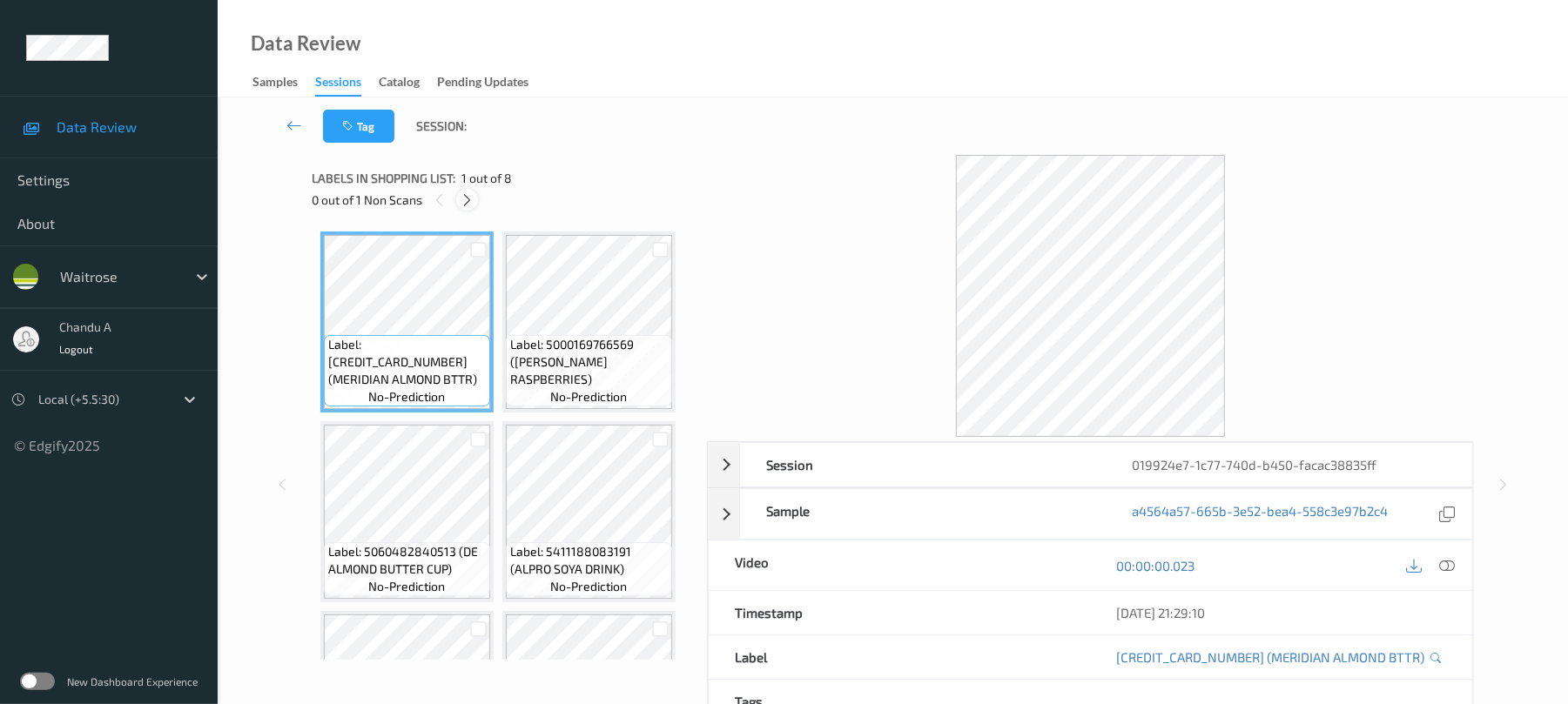
click at [463, 203] on icon at bounding box center [467, 199] width 14 height 15
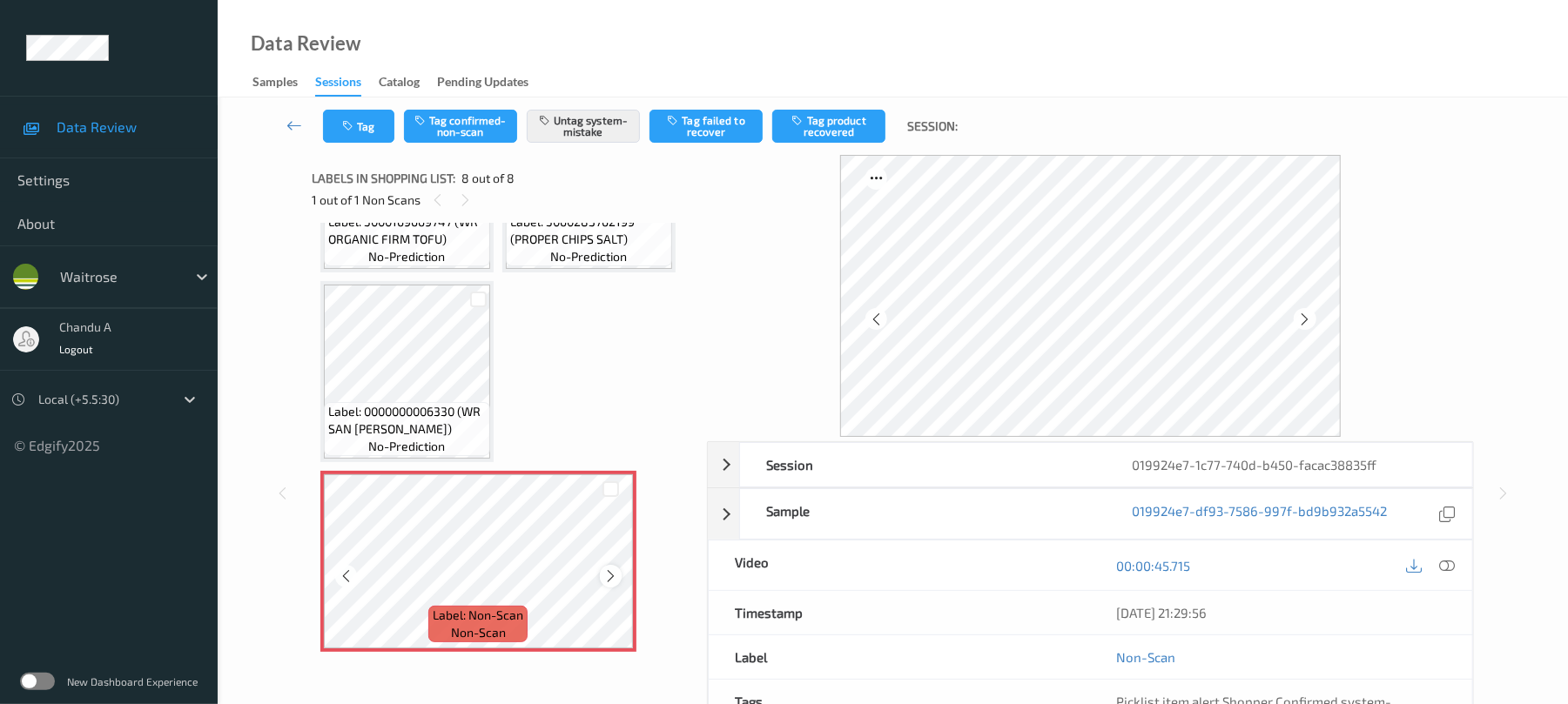
click at [608, 573] on icon at bounding box center [611, 576] width 14 height 15
click at [339, 99] on div "Tag Tag confirmed-non-scan Untag system-mistake Tag failed to recover Tag produ…" at bounding box center [893, 127] width 1279 height 57
click at [346, 117] on button "Tag" at bounding box center [358, 126] width 71 height 33
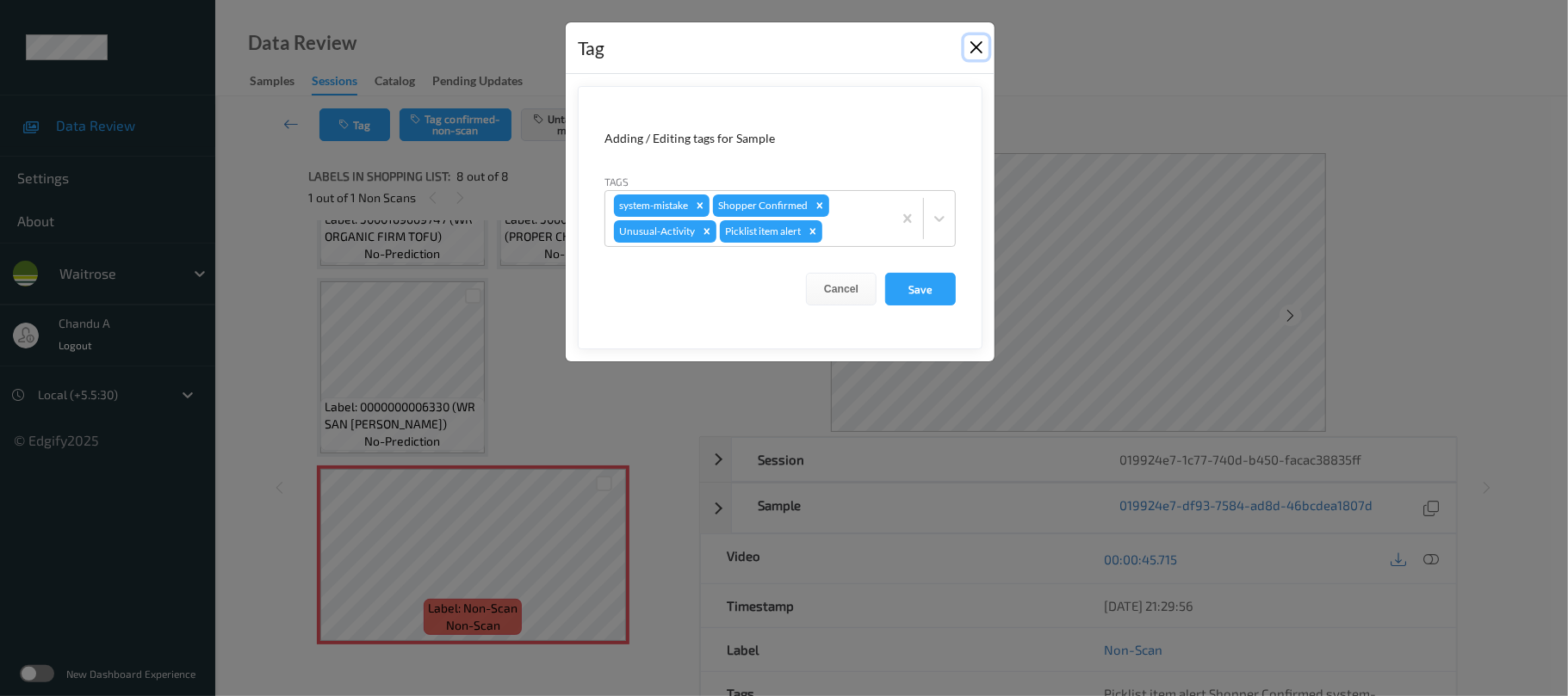
click at [967, 44] on button "Close" at bounding box center [976, 47] width 24 height 24
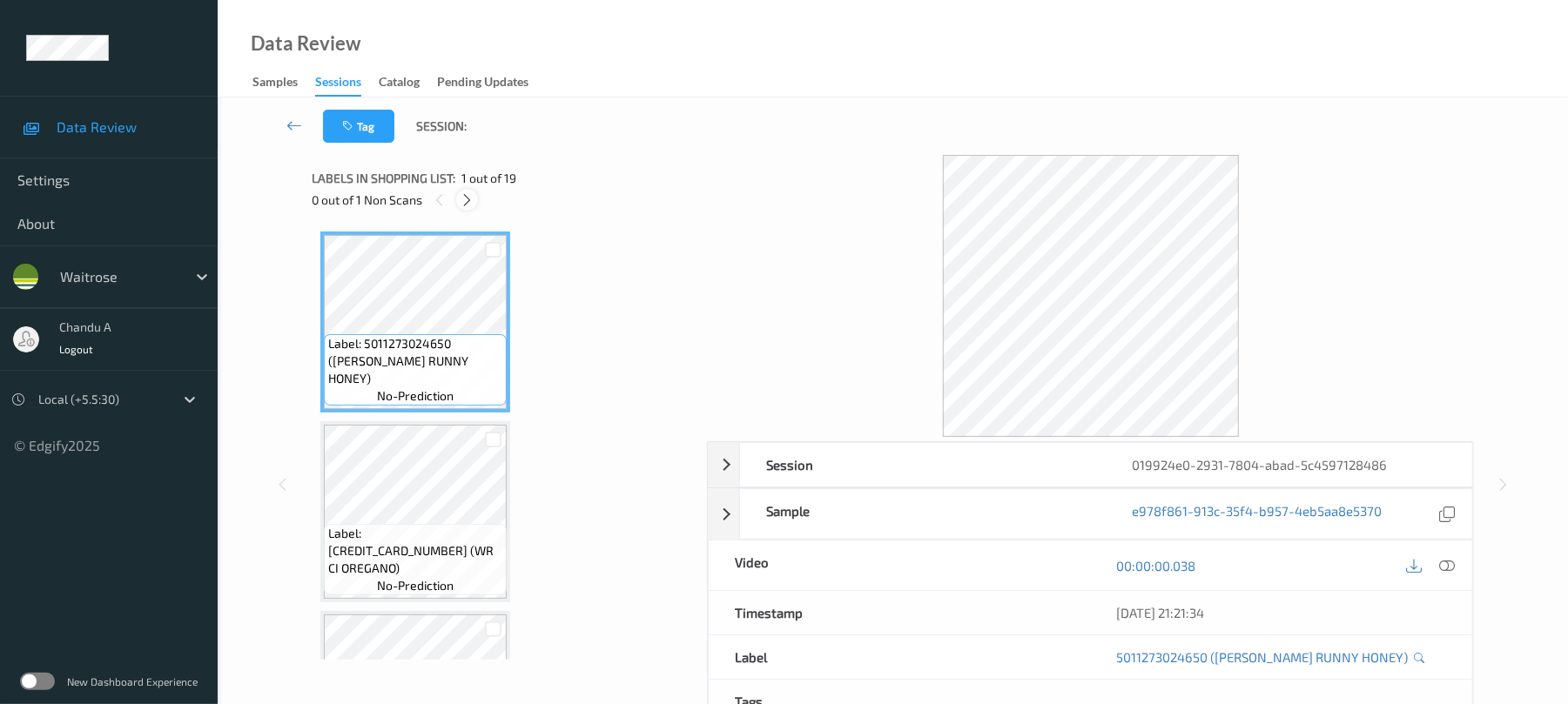
click at [468, 200] on icon at bounding box center [467, 199] width 14 height 15
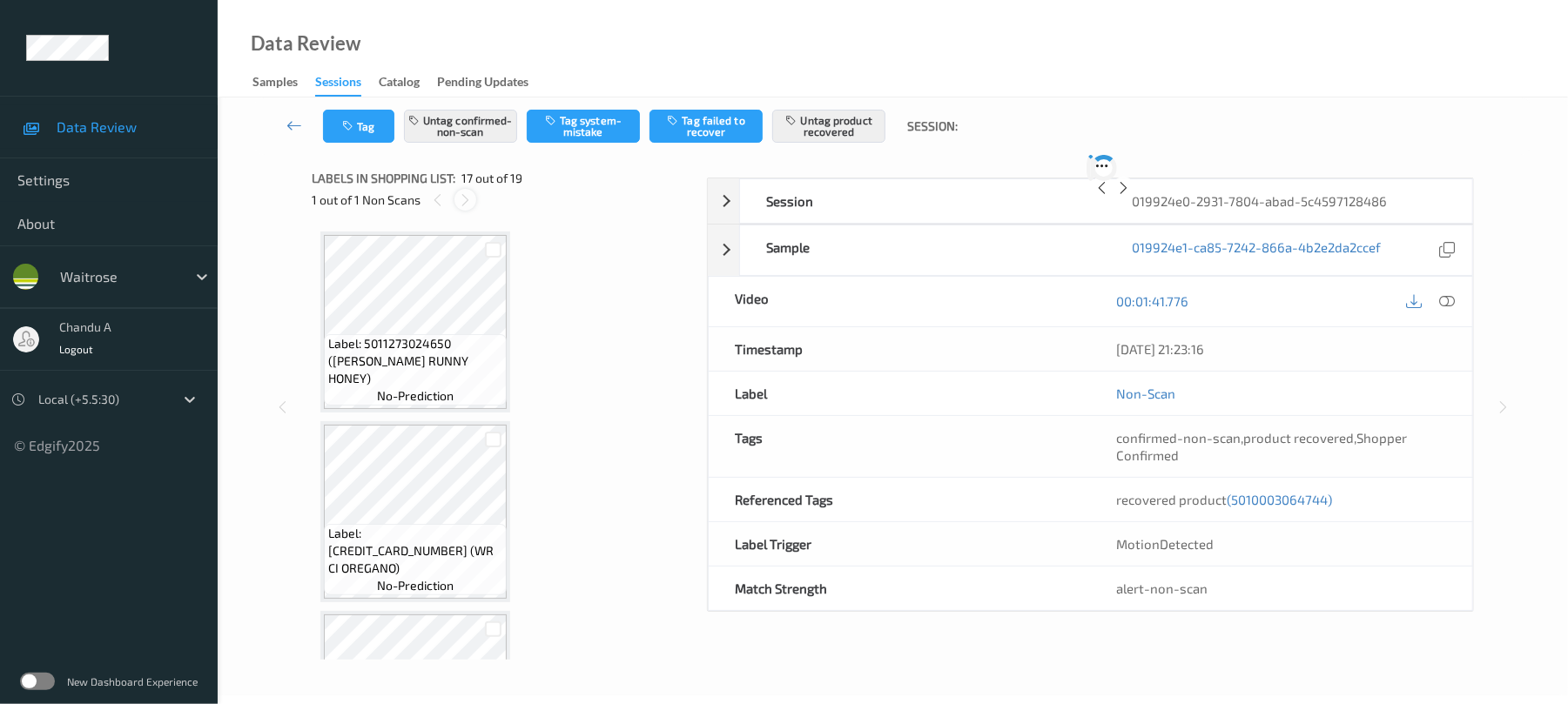
scroll to position [2855, 0]
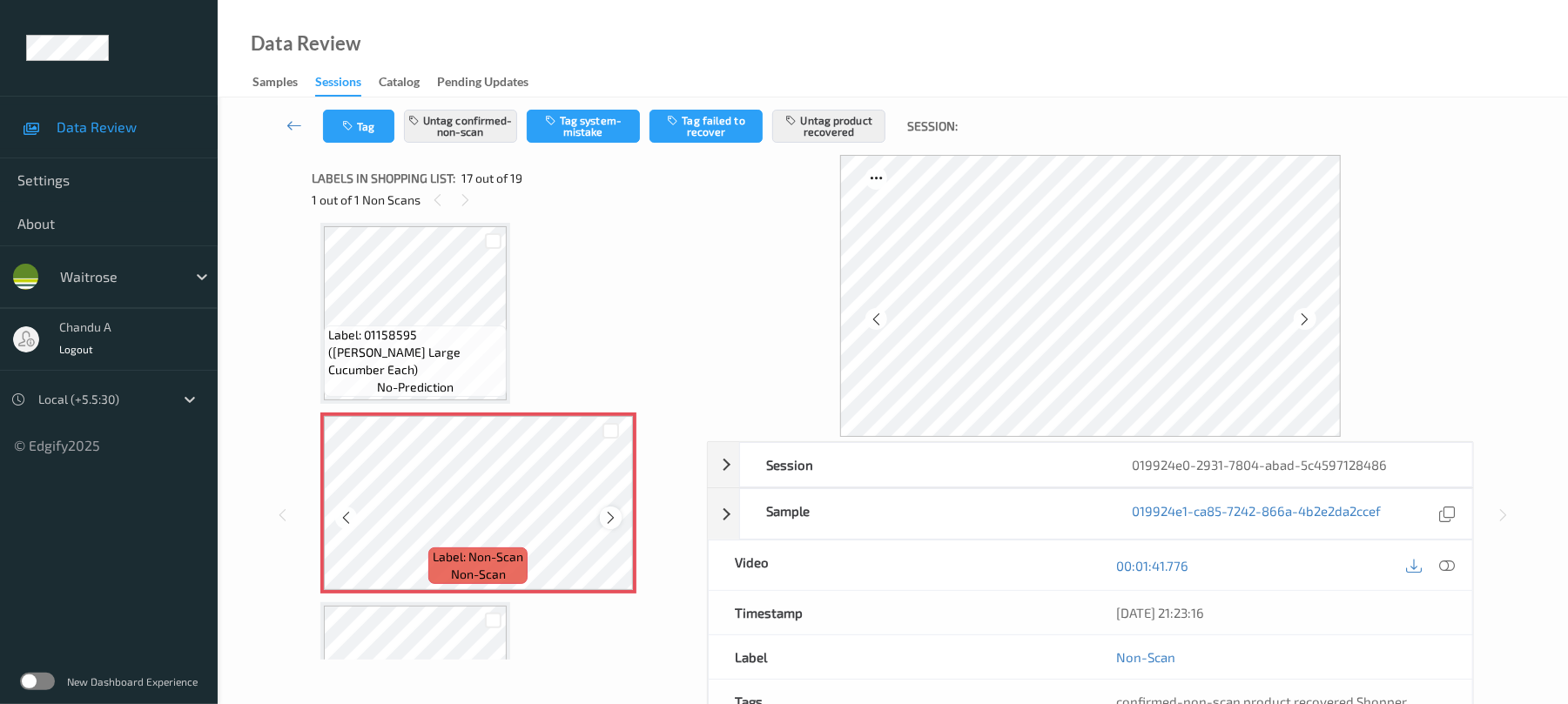
click at [613, 515] on icon at bounding box center [611, 517] width 14 height 15
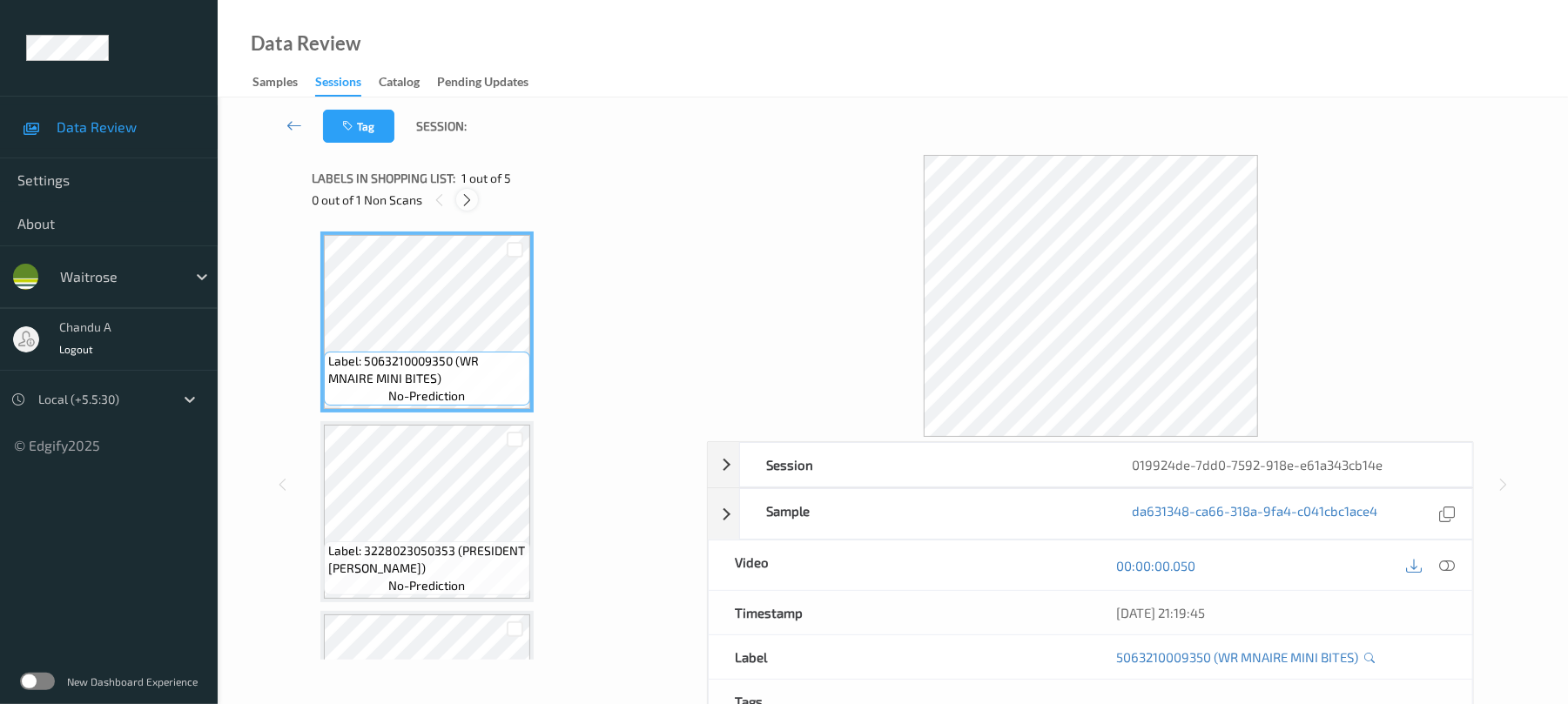
click at [467, 202] on icon at bounding box center [467, 199] width 14 height 15
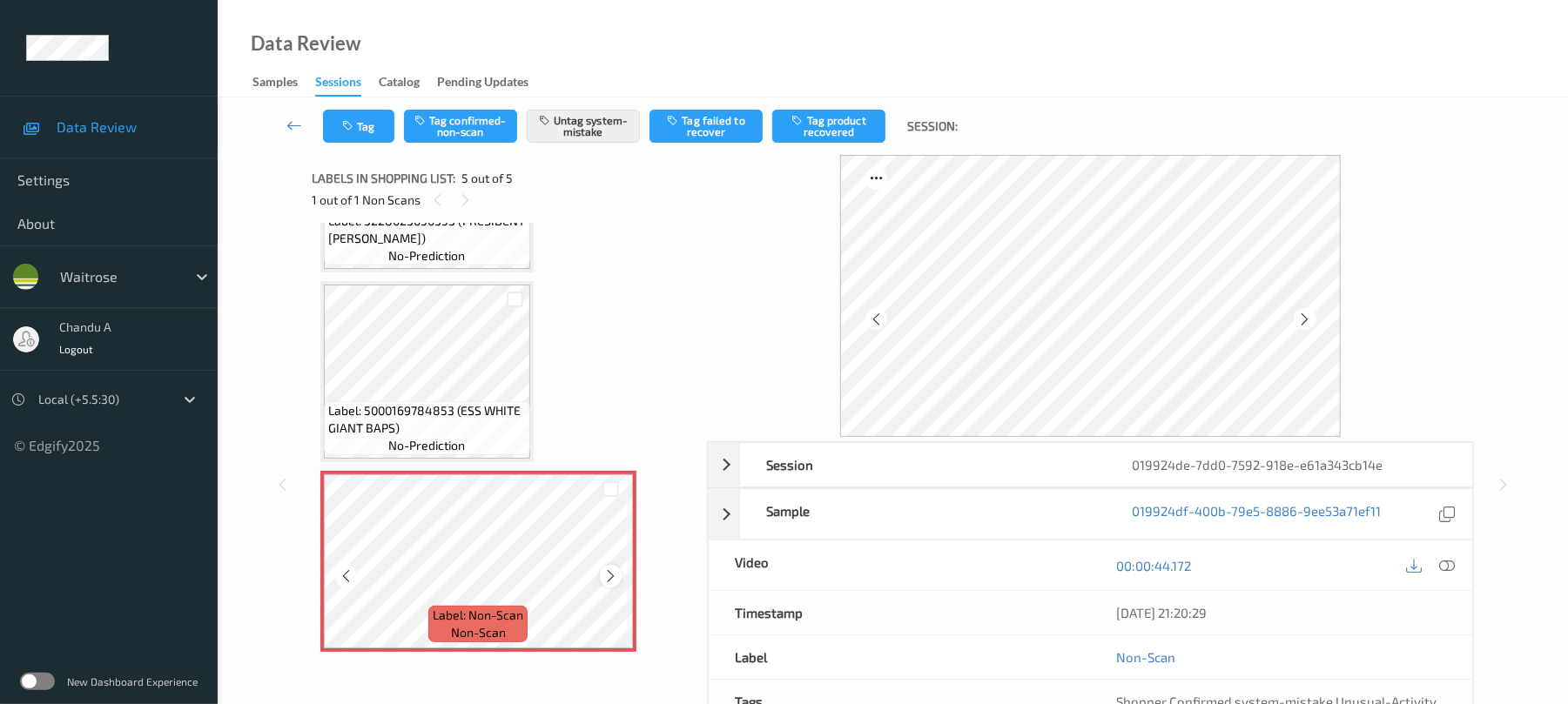
click at [617, 573] on icon at bounding box center [611, 576] width 14 height 15
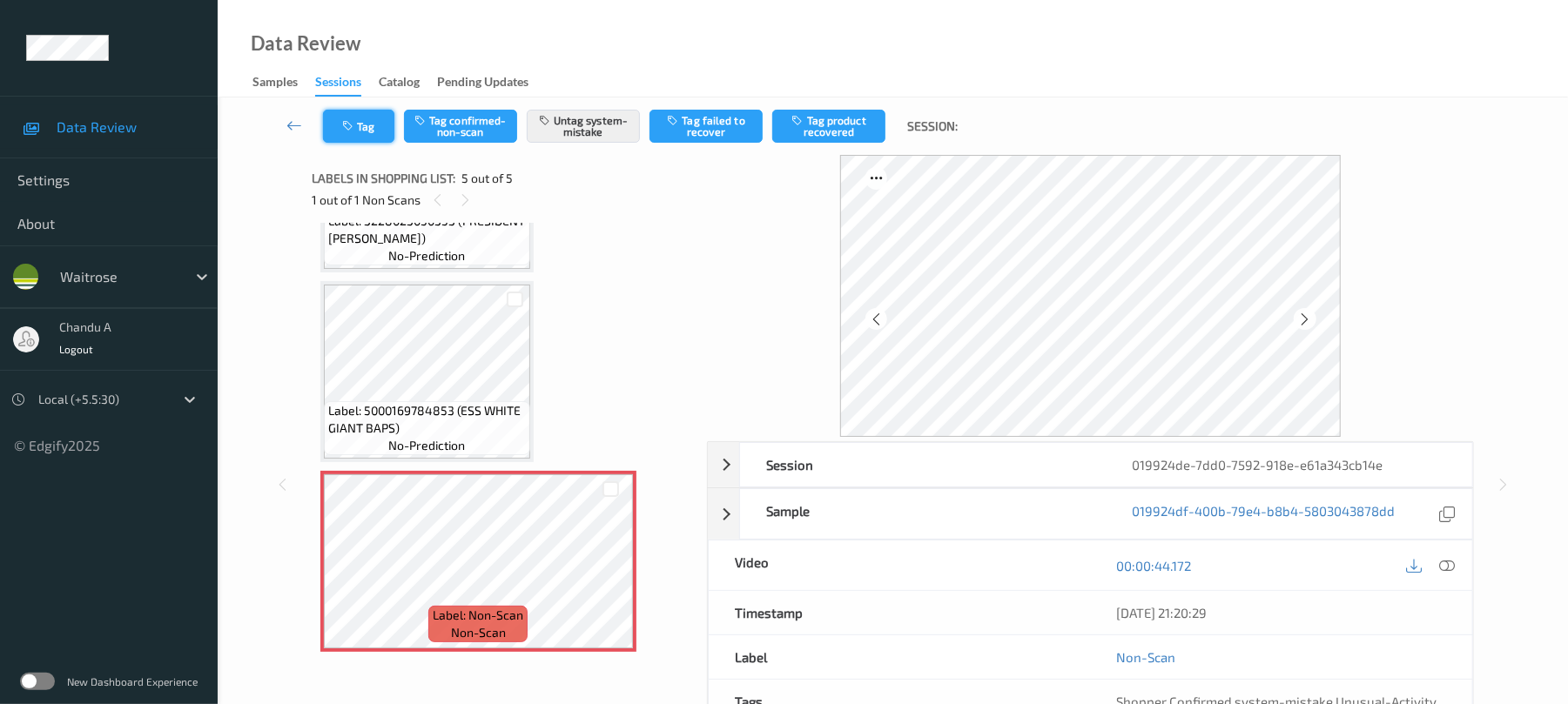
click at [366, 132] on button "Tag" at bounding box center [358, 126] width 71 height 33
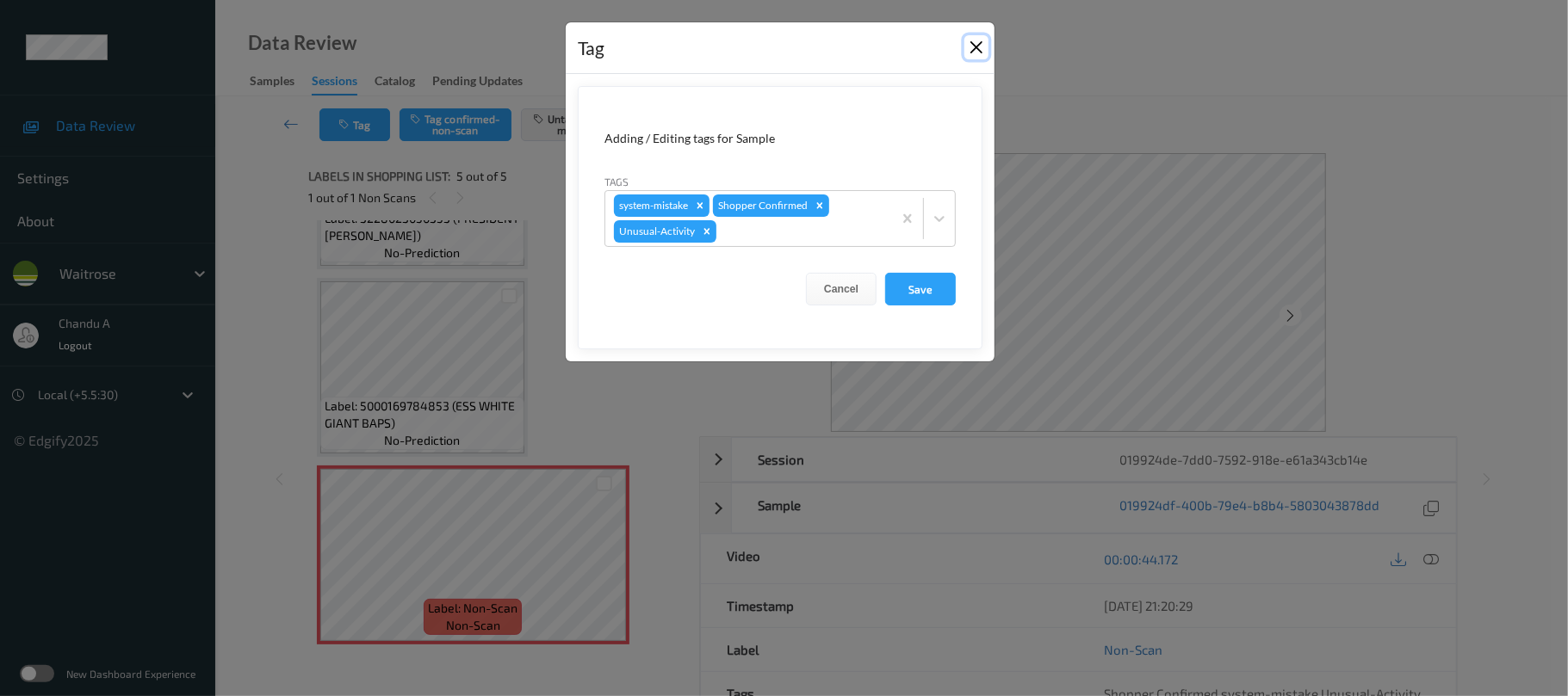
click at [979, 44] on button "Close" at bounding box center [976, 47] width 24 height 24
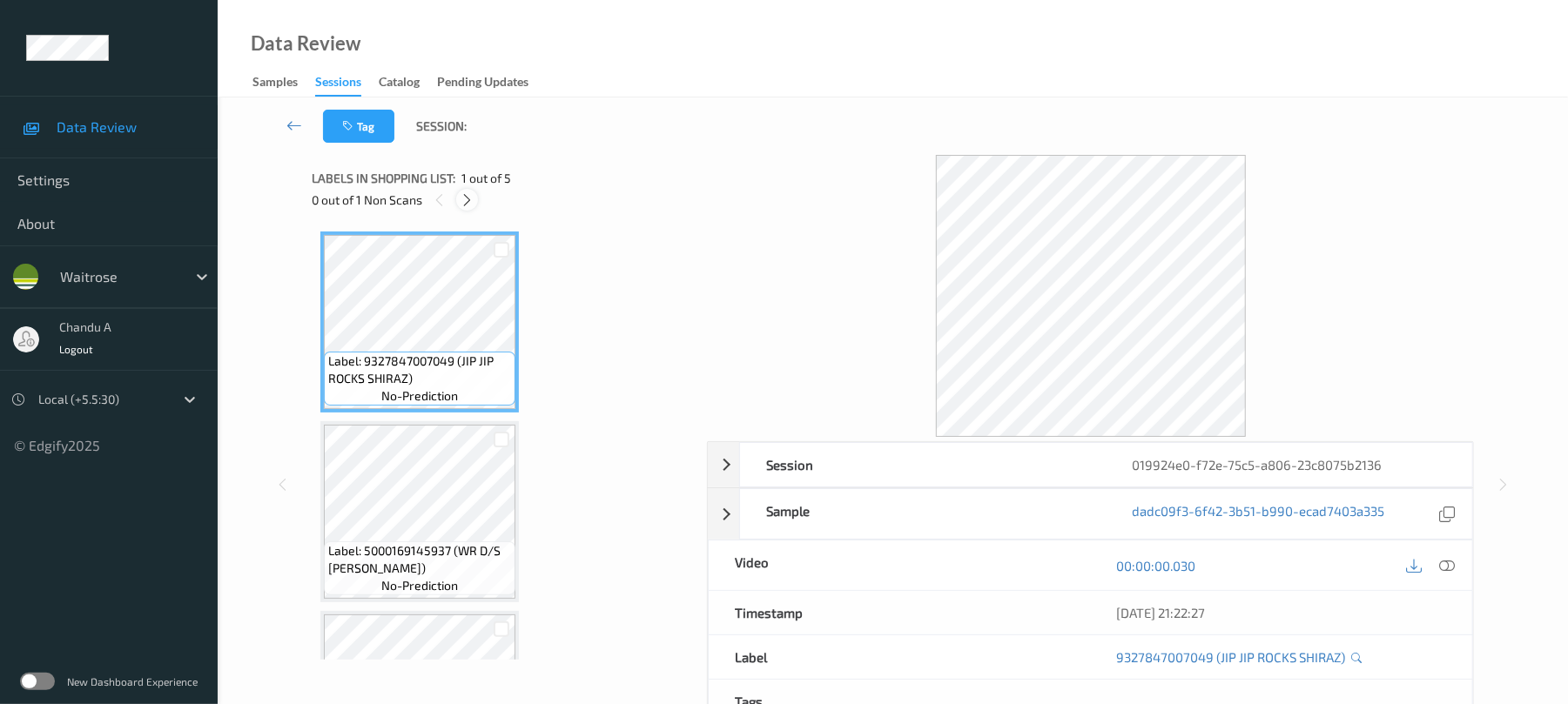
click at [465, 198] on icon at bounding box center [467, 199] width 14 height 15
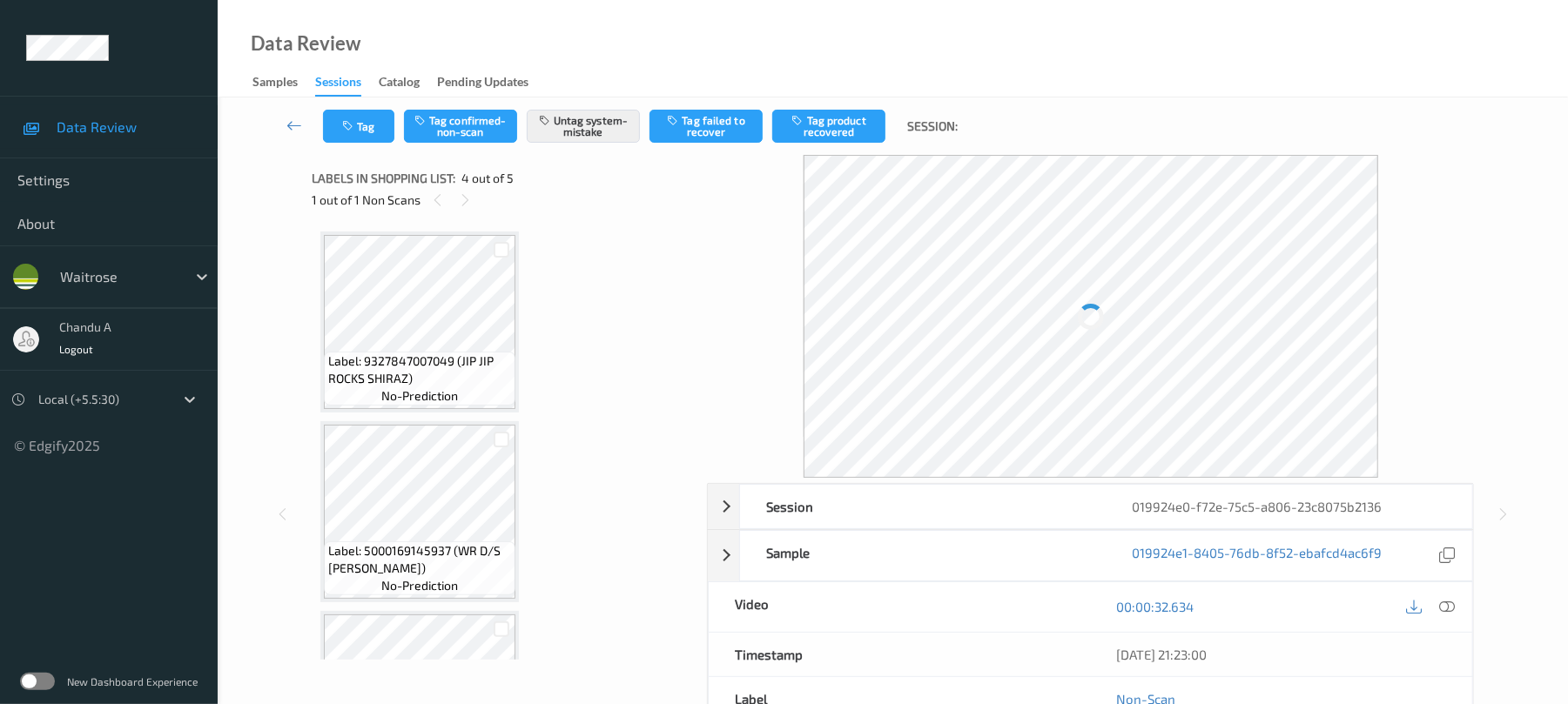
scroll to position [388, 0]
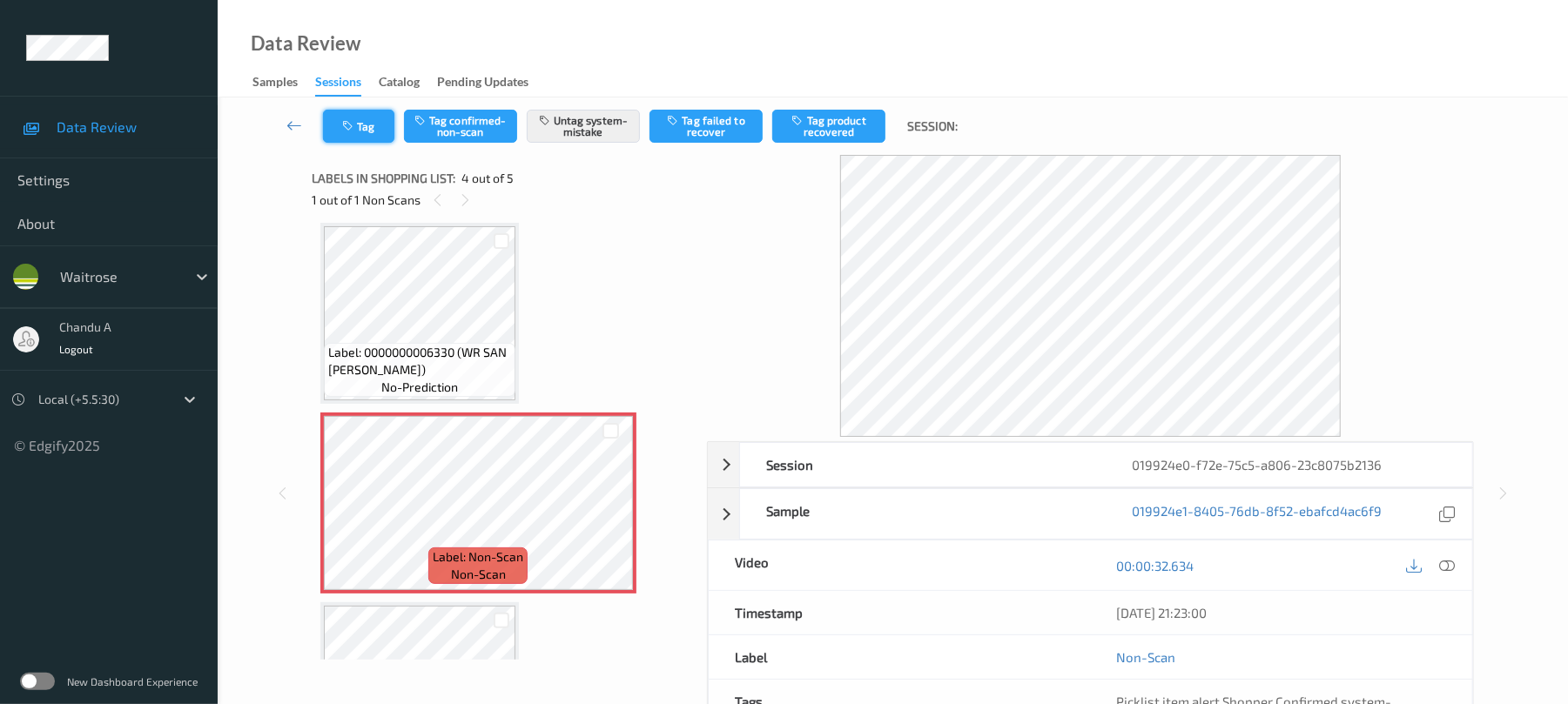
click at [357, 128] on button "Tag" at bounding box center [358, 126] width 71 height 33
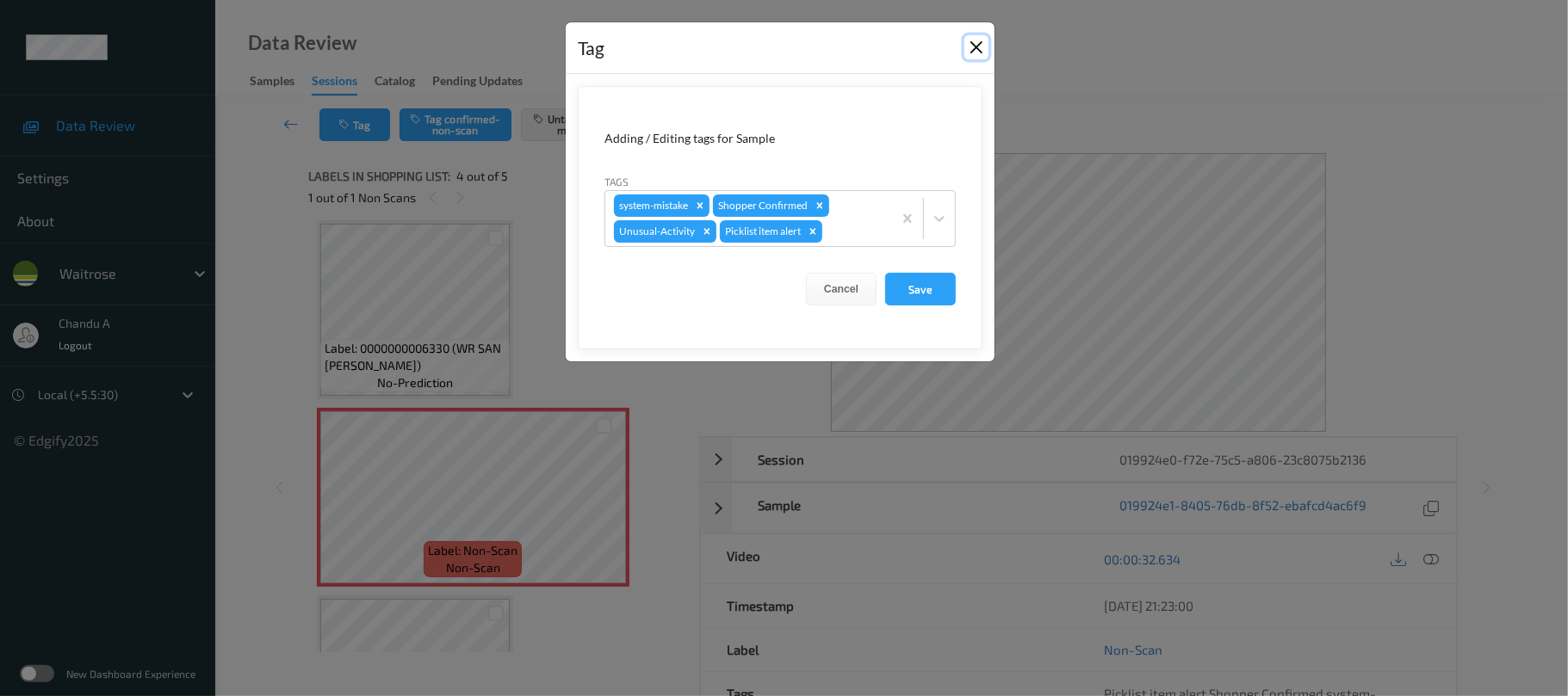
click at [975, 52] on button "Close" at bounding box center [976, 47] width 24 height 24
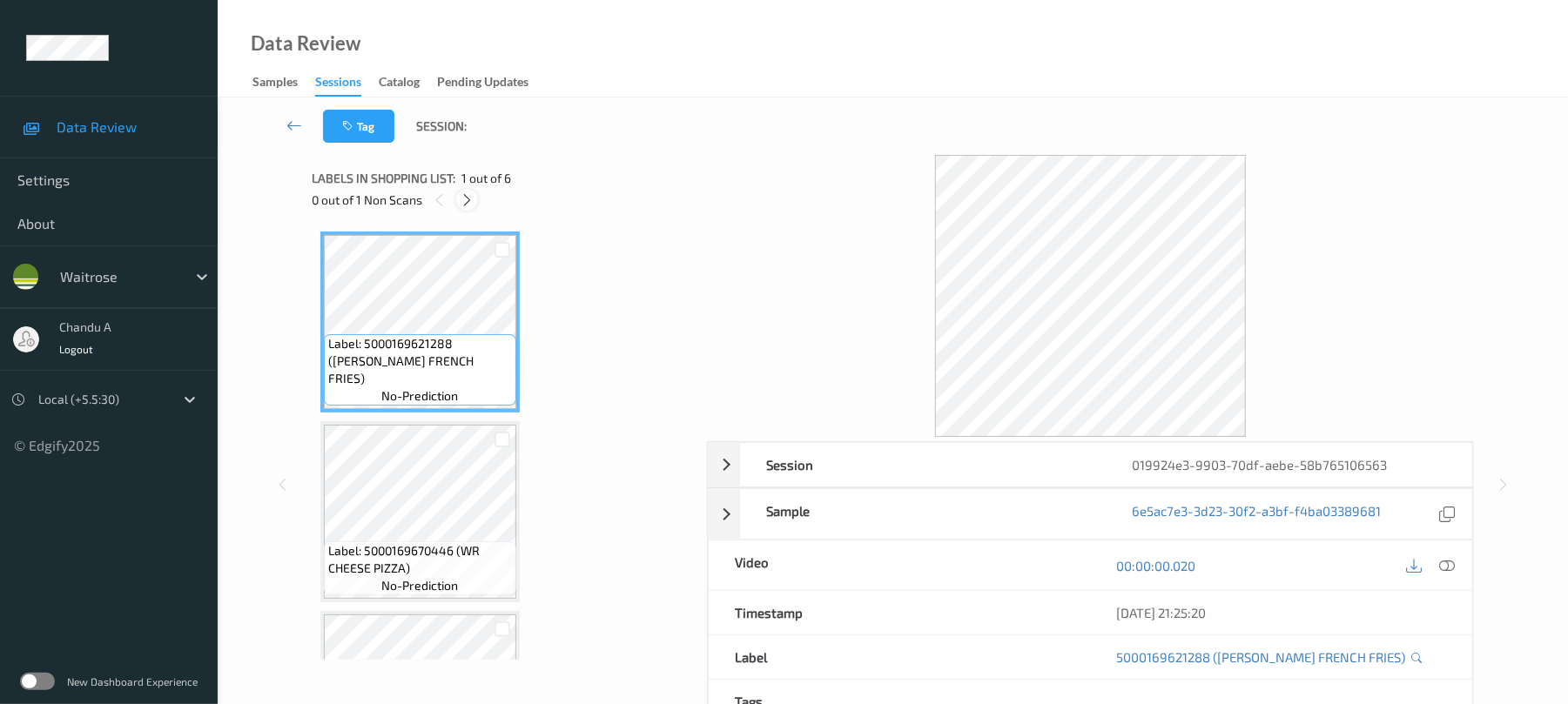
click at [463, 200] on icon at bounding box center [467, 199] width 14 height 15
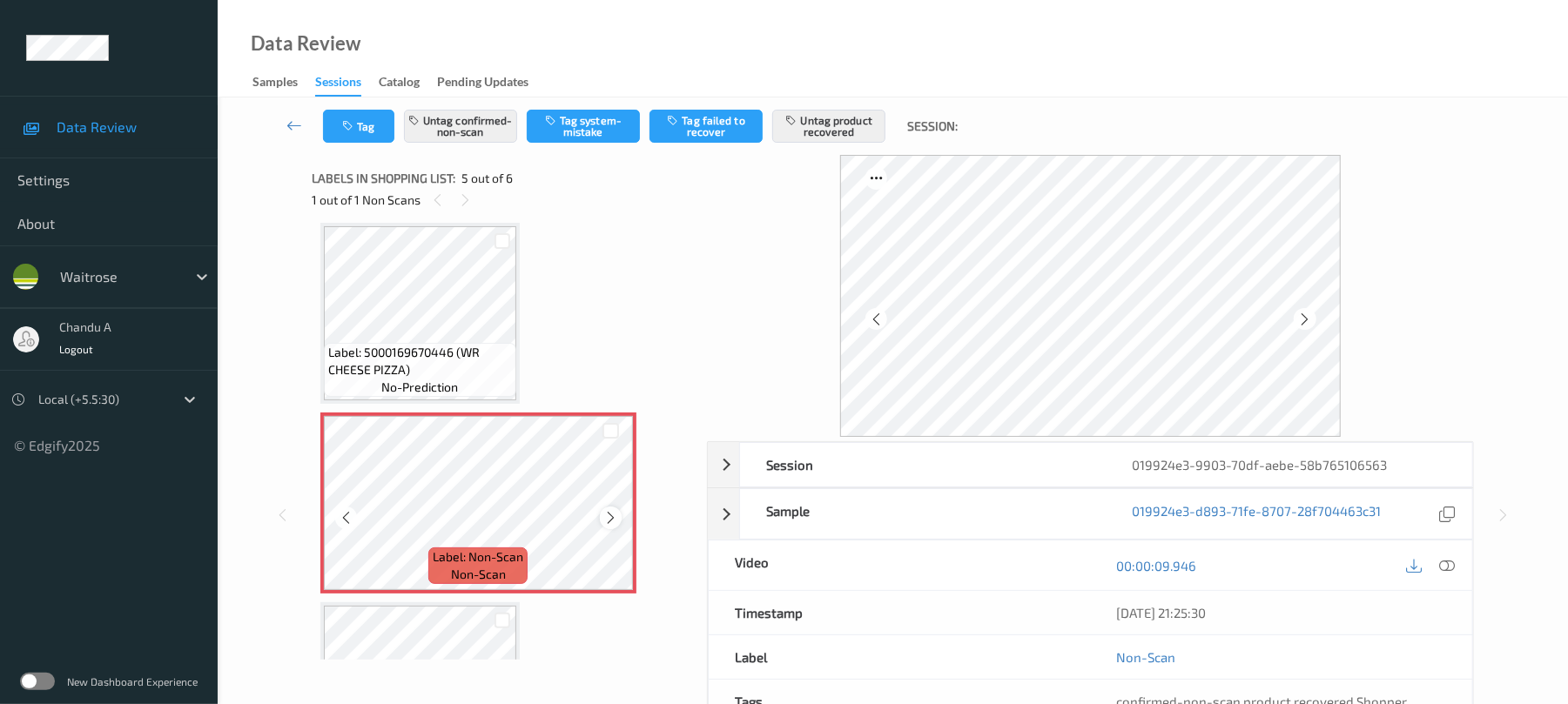
click at [611, 517] on icon at bounding box center [611, 517] width 14 height 15
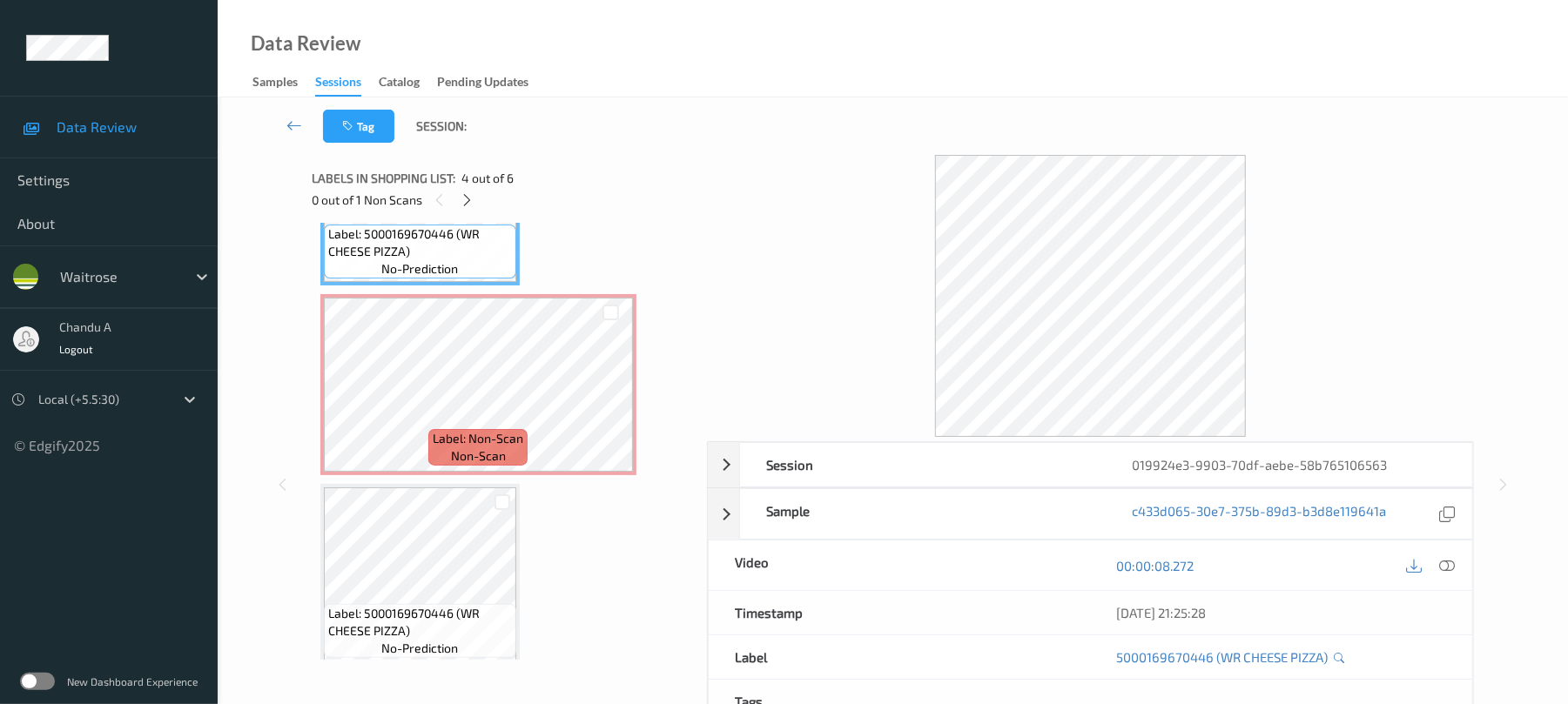
scroll to position [710, 0]
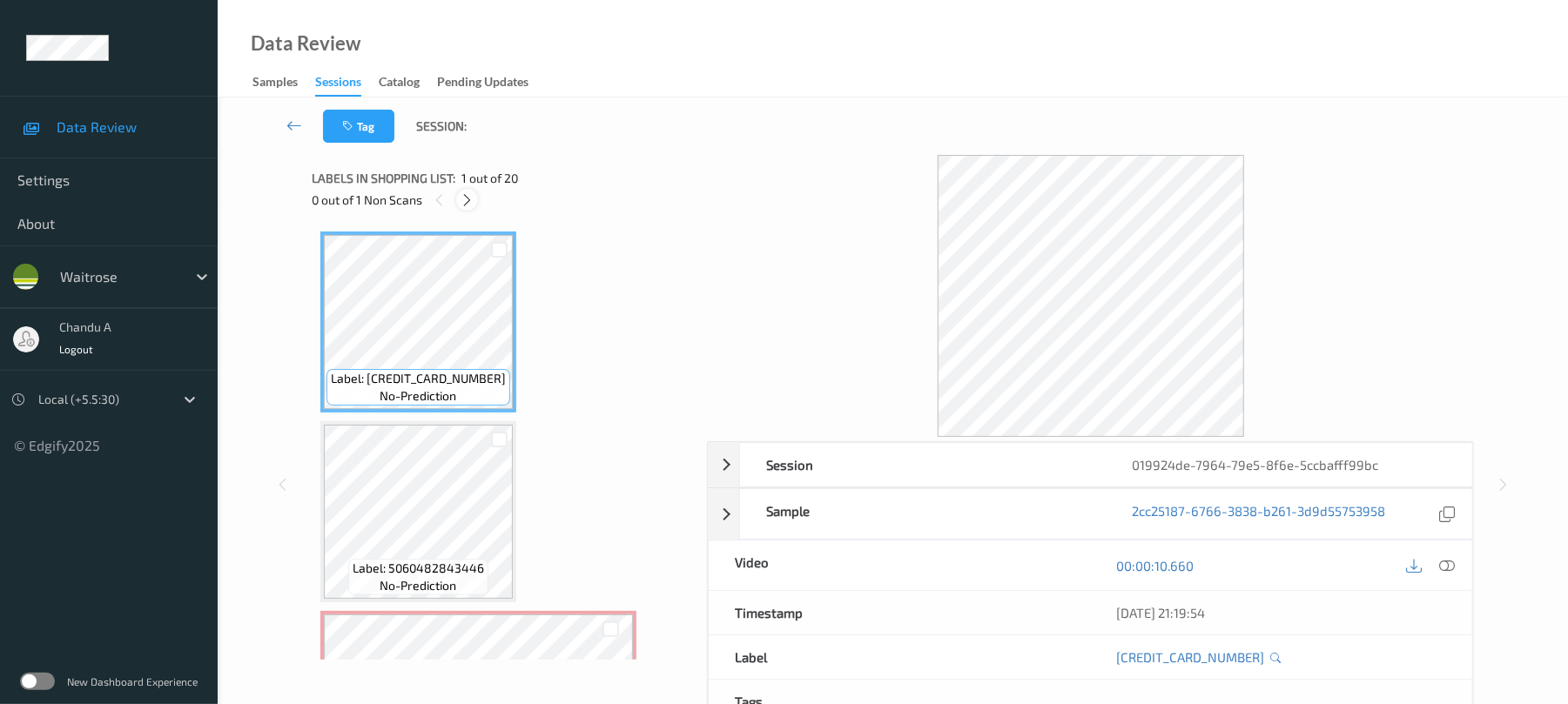
click at [463, 206] on icon at bounding box center [467, 199] width 14 height 15
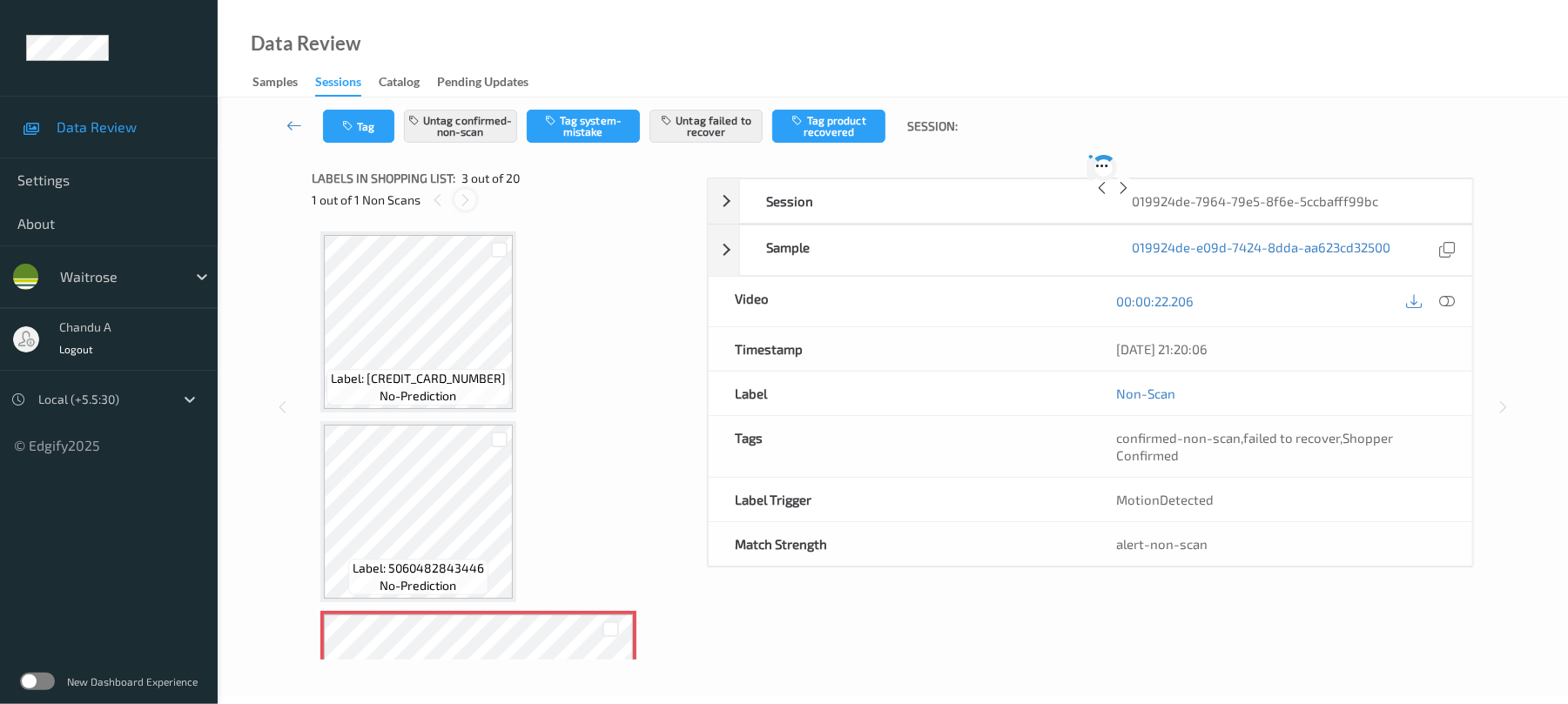
scroll to position [198, 0]
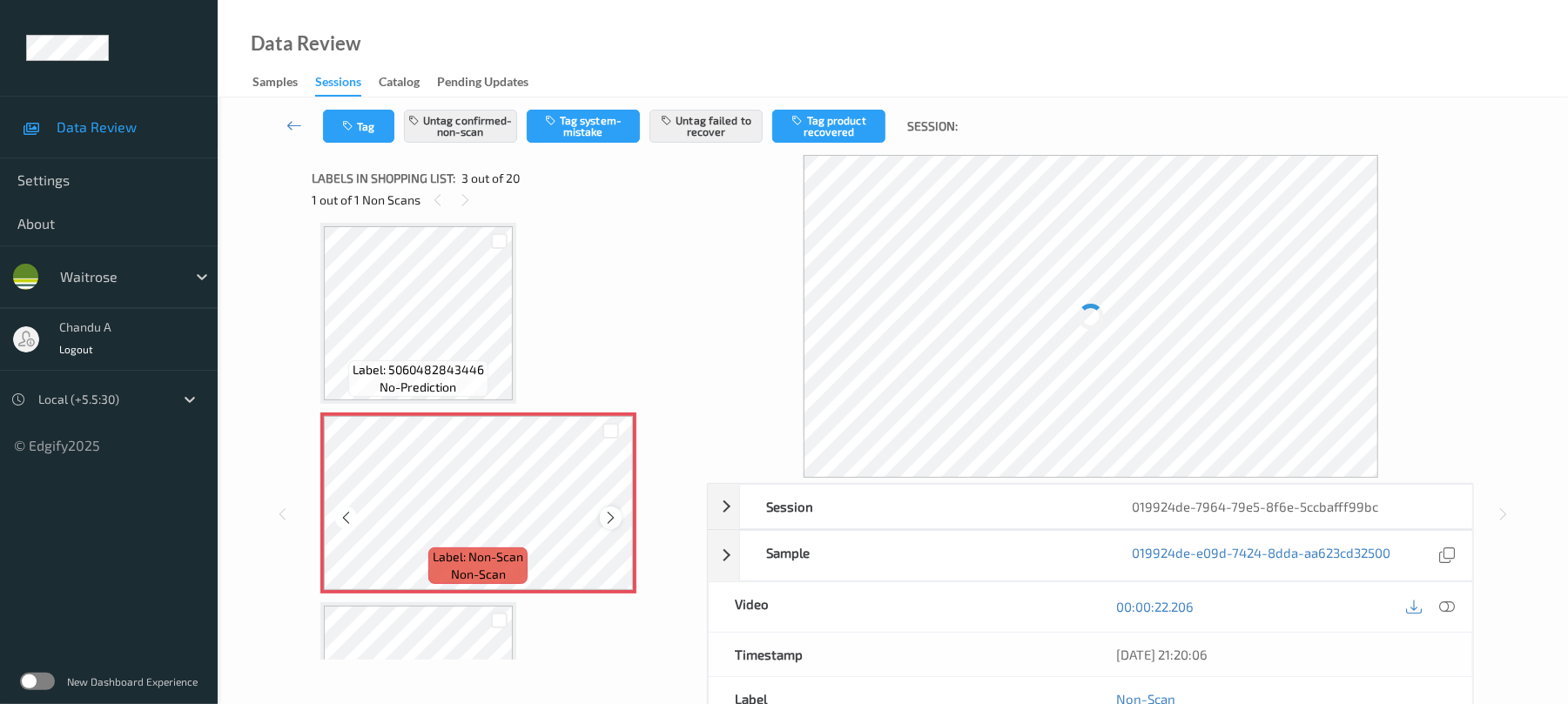
click at [610, 513] on icon at bounding box center [611, 517] width 14 height 15
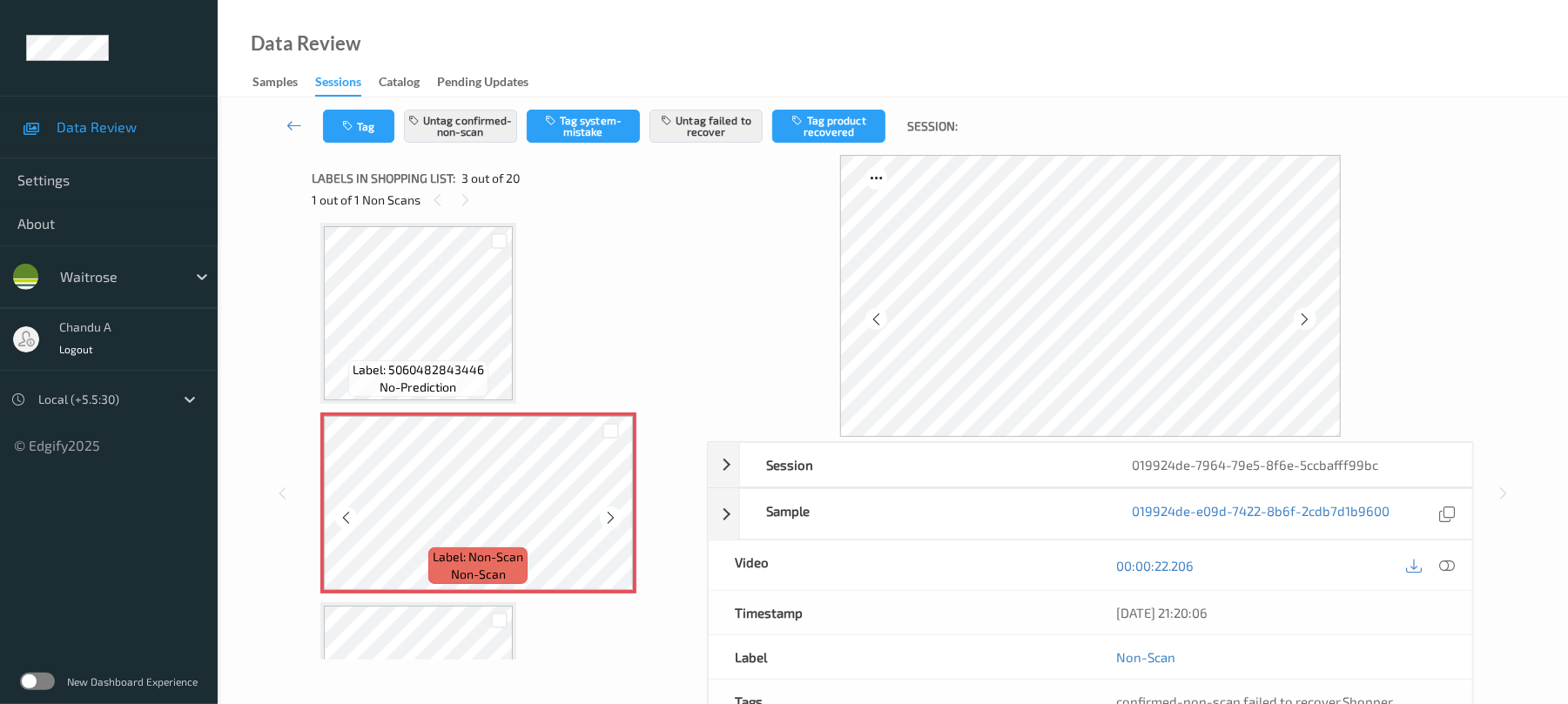
click at [610, 513] on icon at bounding box center [611, 517] width 14 height 15
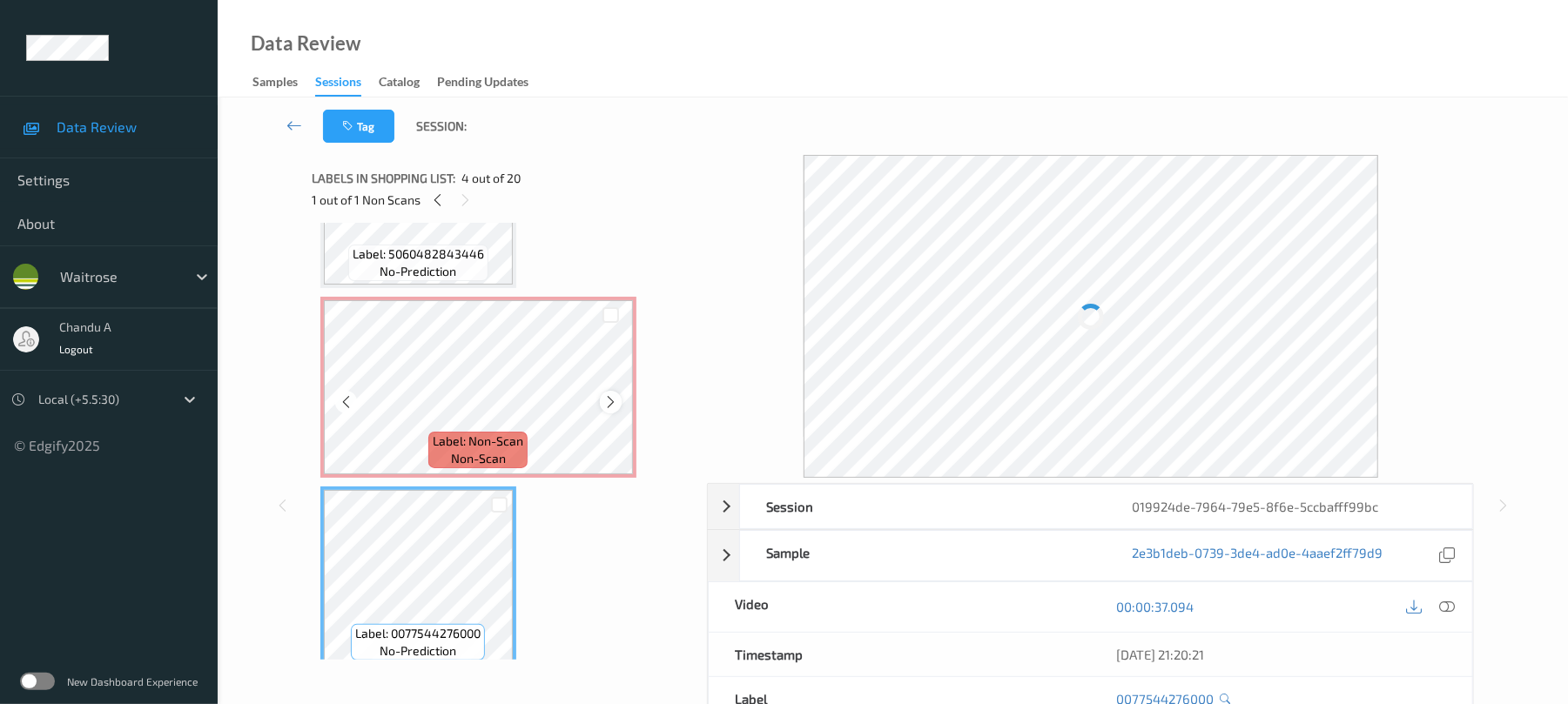
click at [607, 401] on icon at bounding box center [611, 401] width 14 height 15
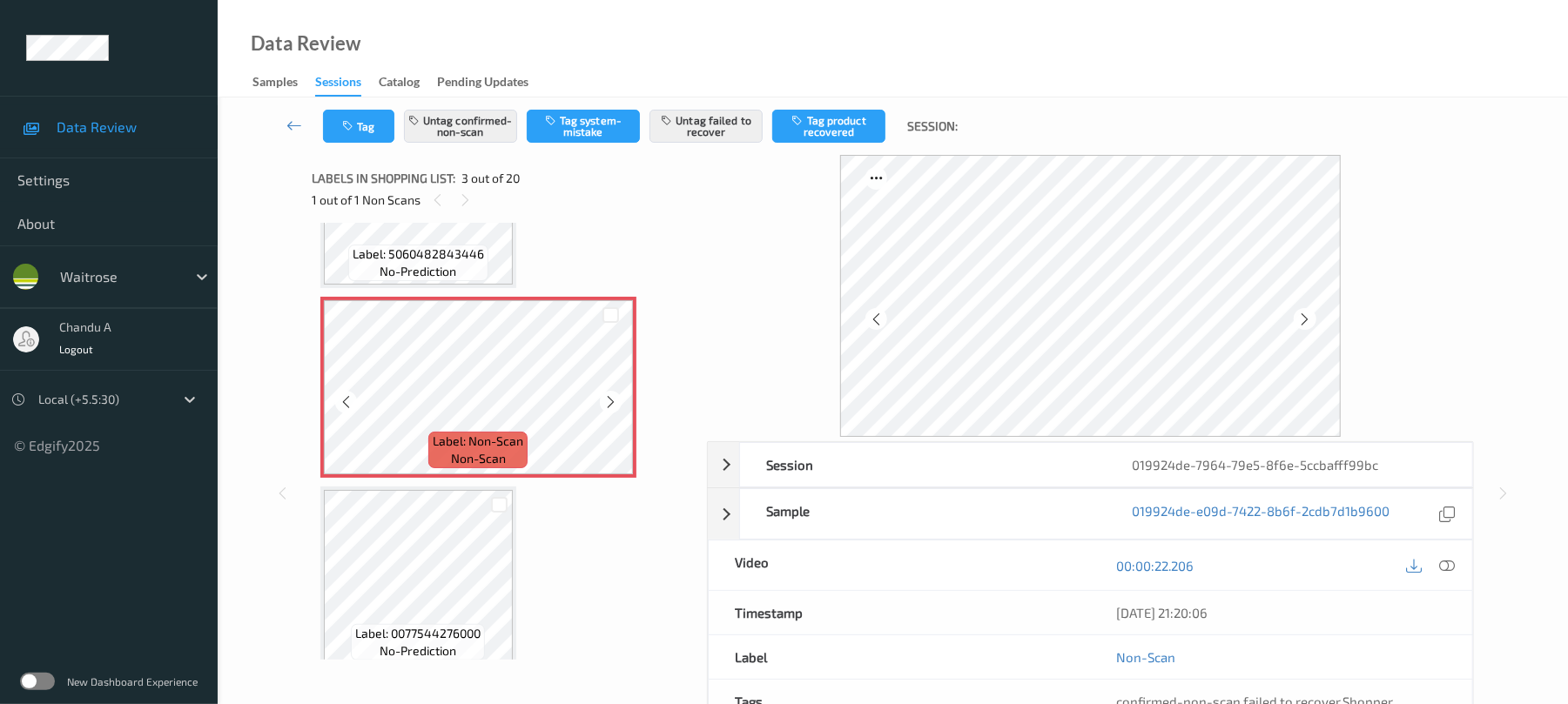
click at [607, 401] on icon at bounding box center [611, 401] width 14 height 15
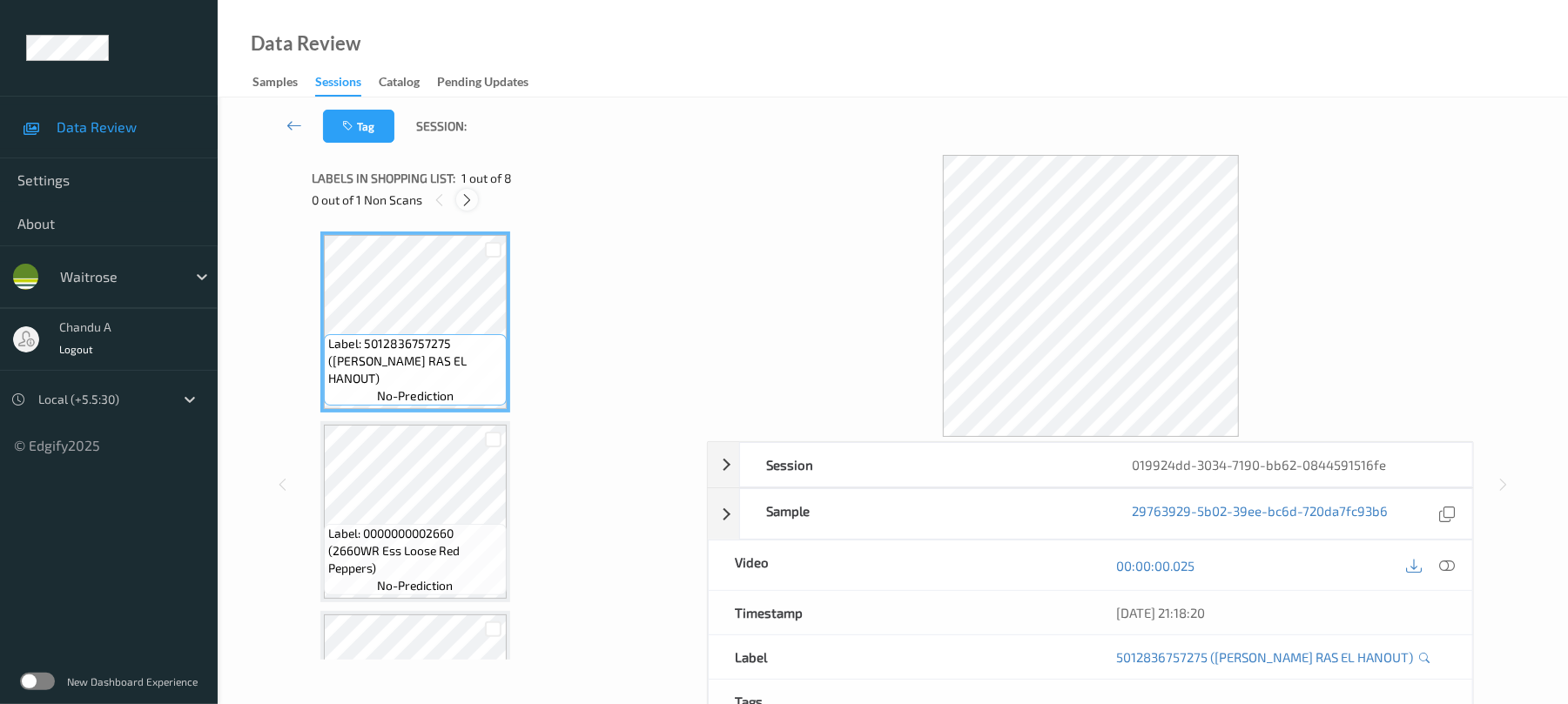
click at [462, 198] on icon at bounding box center [467, 199] width 14 height 15
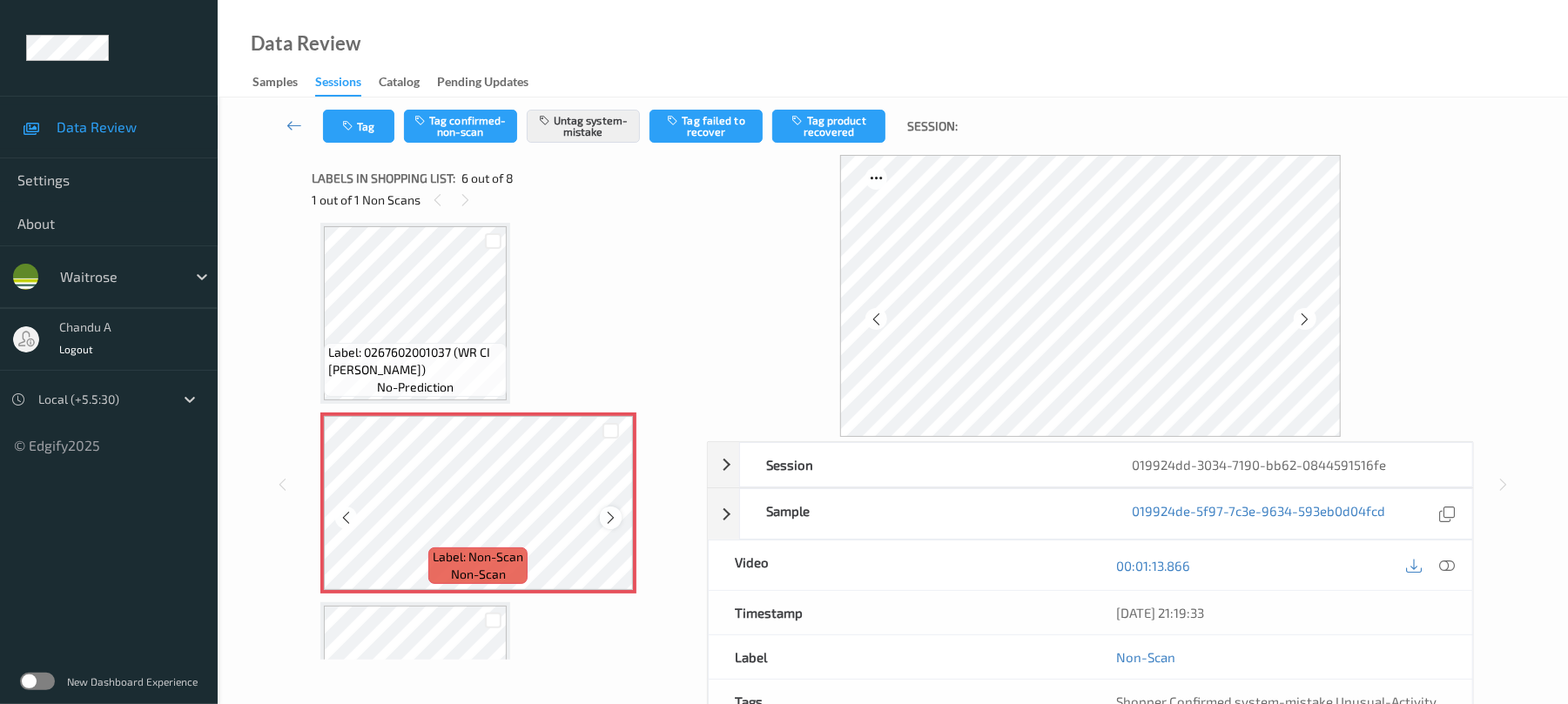
click at [608, 523] on icon at bounding box center [611, 517] width 14 height 15
click at [608, 514] on icon at bounding box center [611, 517] width 14 height 15
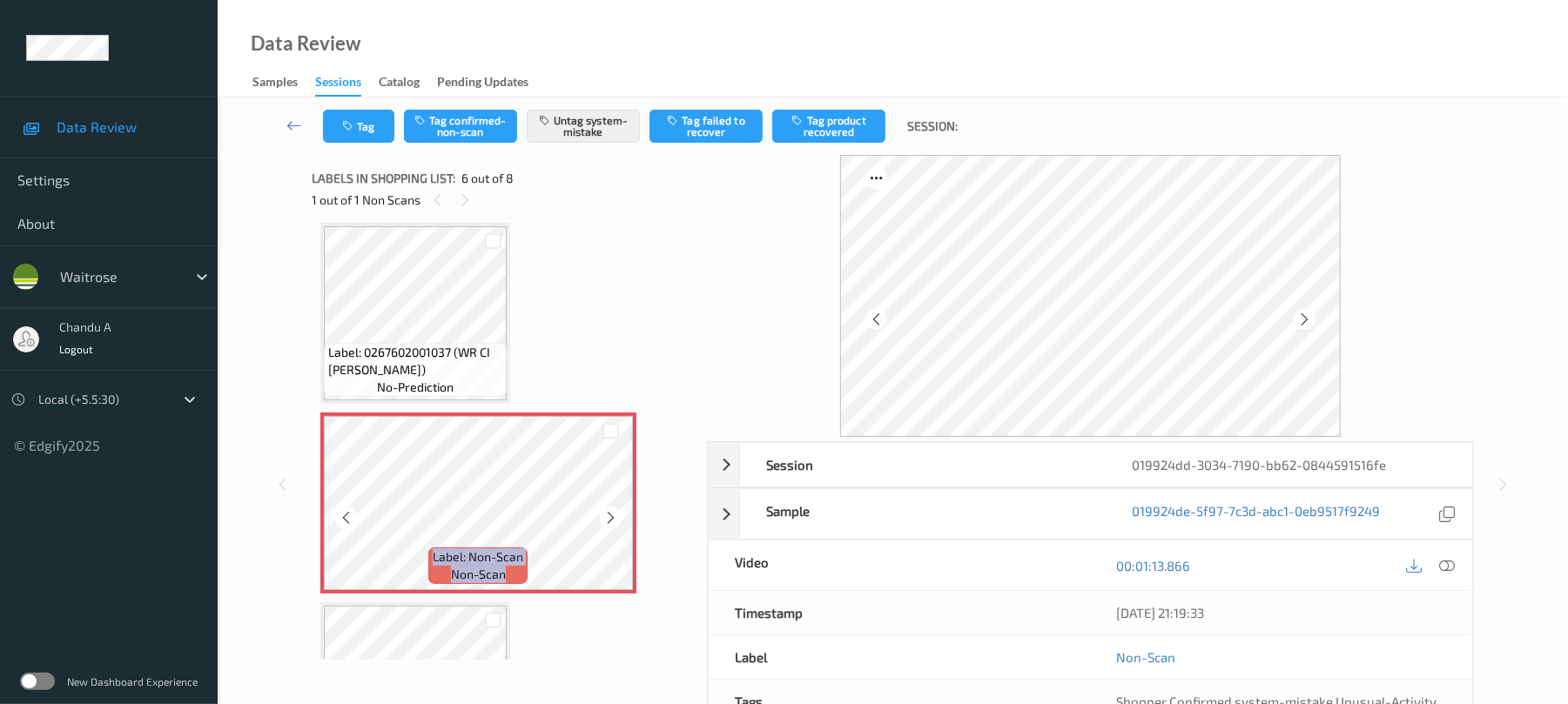
click at [608, 514] on icon at bounding box center [611, 517] width 14 height 15
click at [1299, 314] on icon at bounding box center [1304, 319] width 14 height 15
click at [609, 514] on icon at bounding box center [611, 517] width 14 height 15
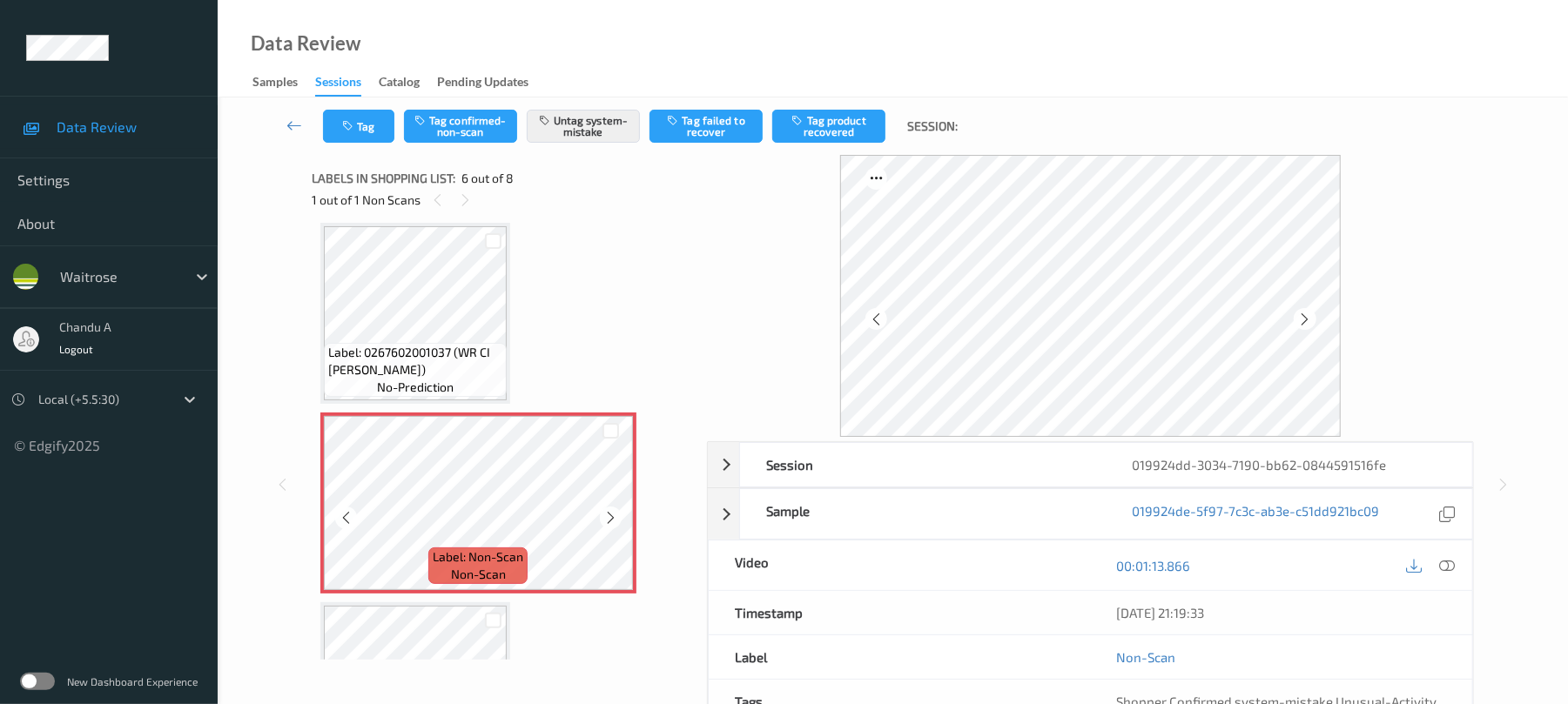
click at [609, 514] on icon at bounding box center [611, 517] width 14 height 15
click at [376, 134] on button "Tag" at bounding box center [358, 126] width 71 height 33
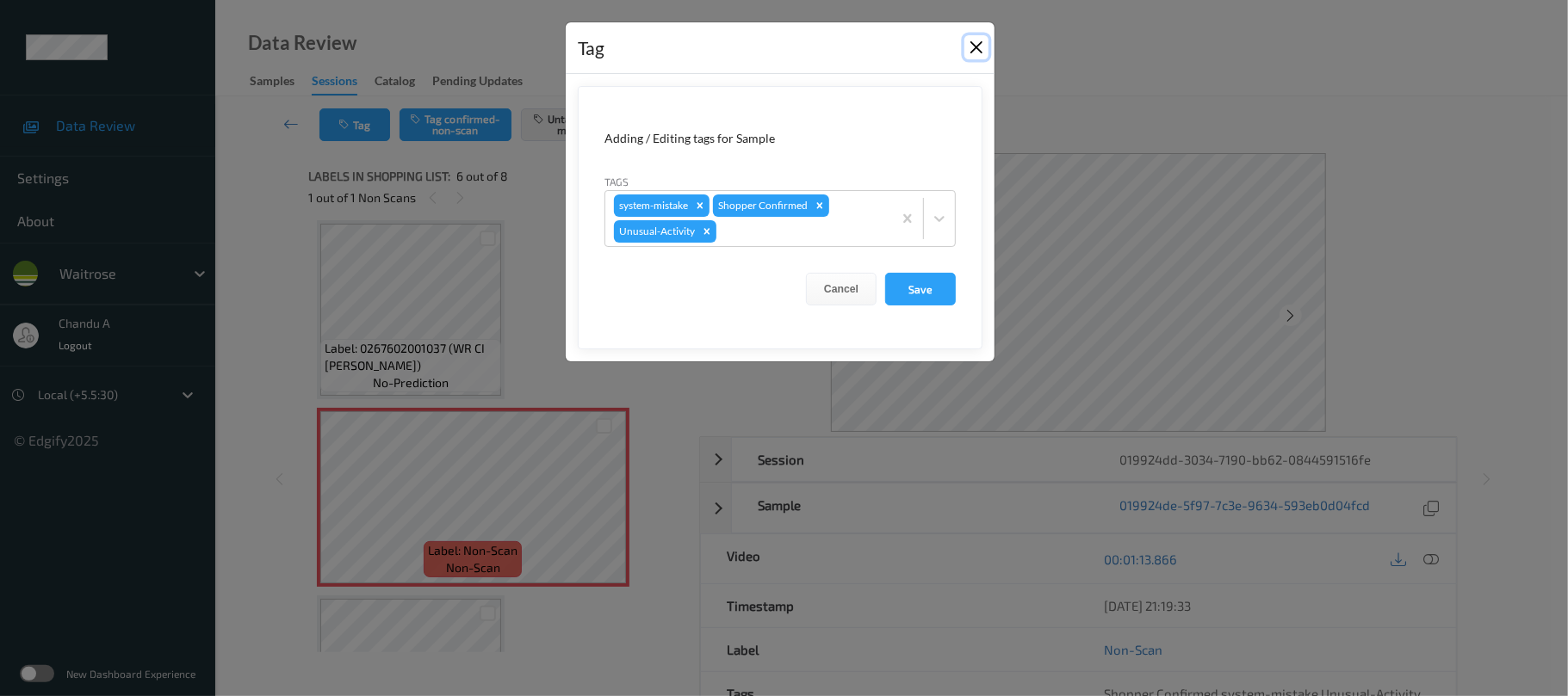
click at [975, 45] on button "Close" at bounding box center [976, 47] width 24 height 24
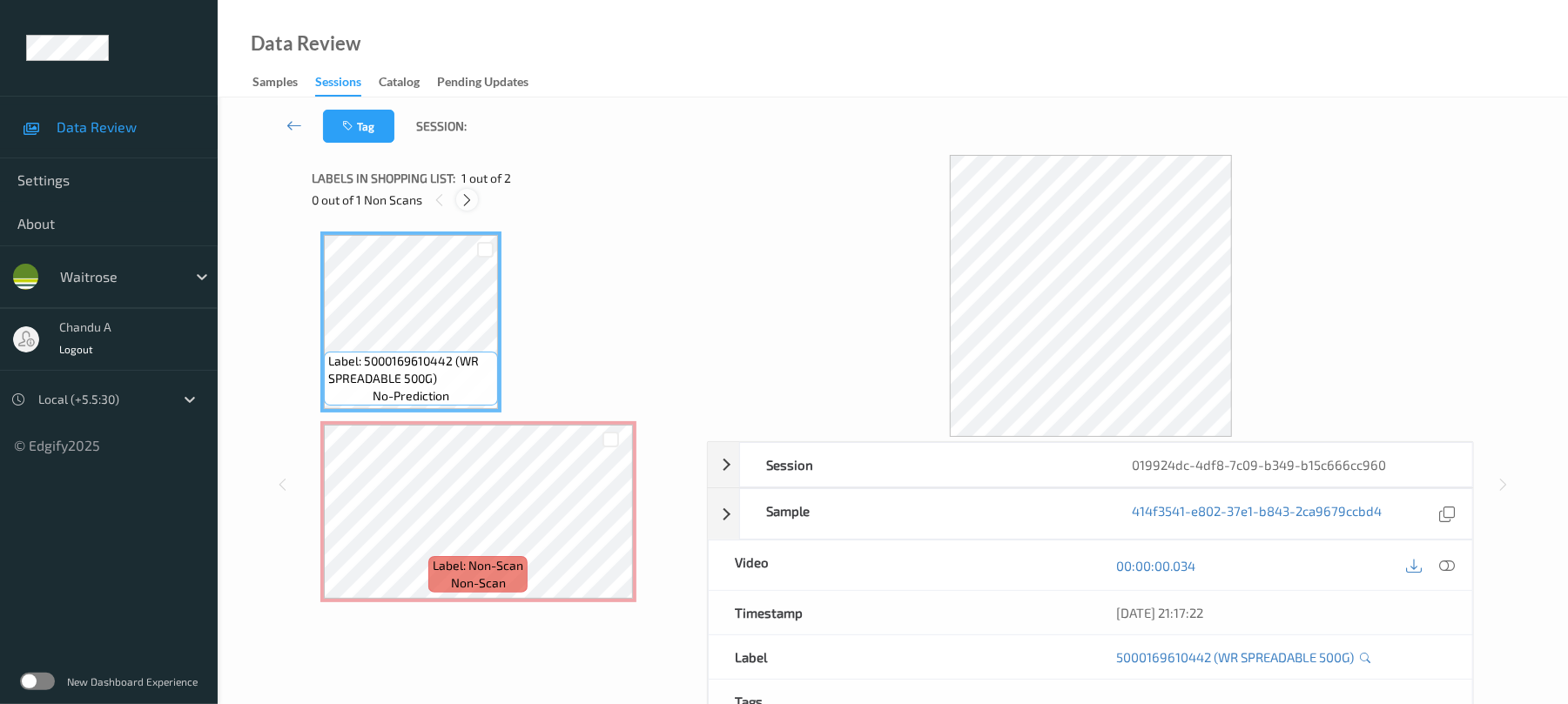
click at [461, 192] on icon at bounding box center [467, 199] width 14 height 15
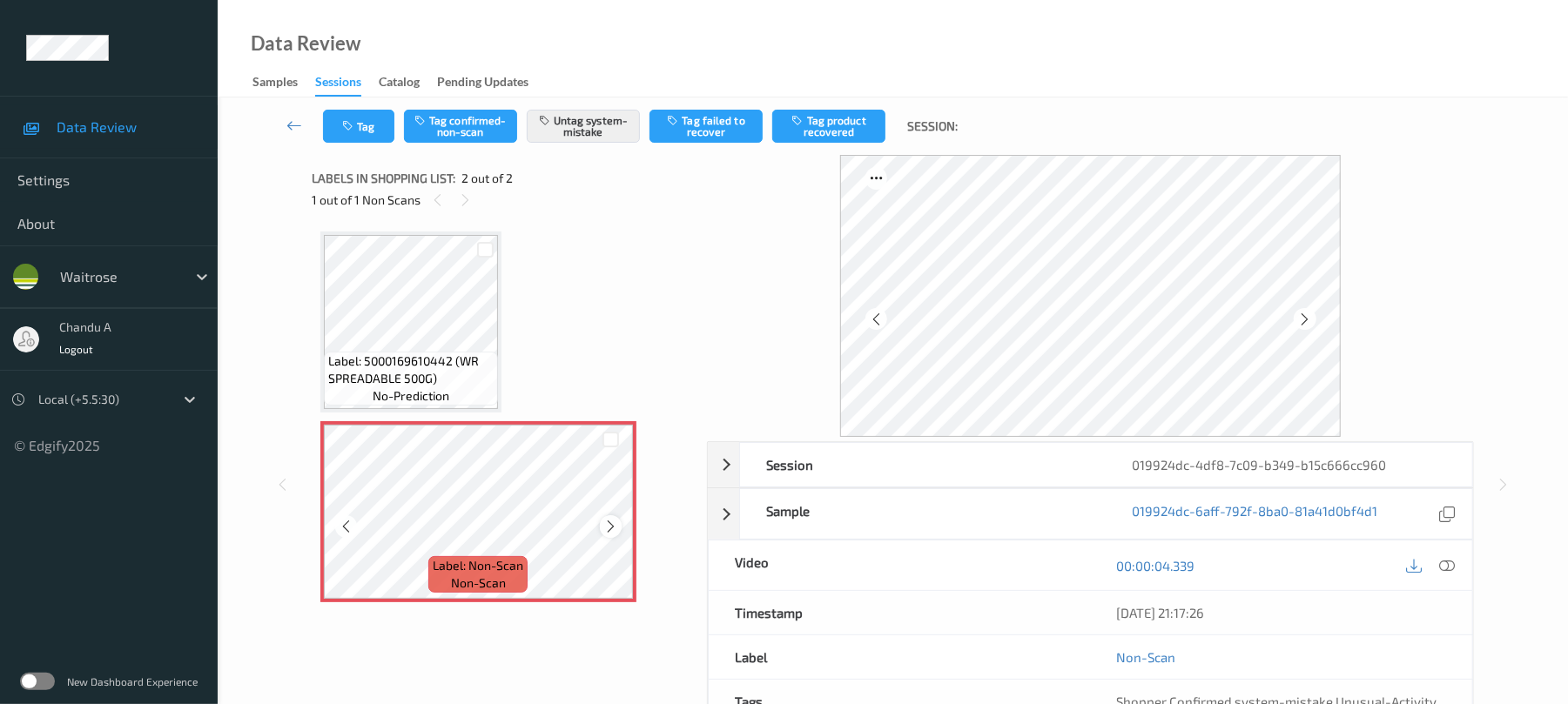
click at [614, 530] on icon at bounding box center [611, 526] width 14 height 15
click at [612, 524] on icon at bounding box center [611, 526] width 14 height 15
click at [359, 127] on button "Tag" at bounding box center [358, 126] width 71 height 33
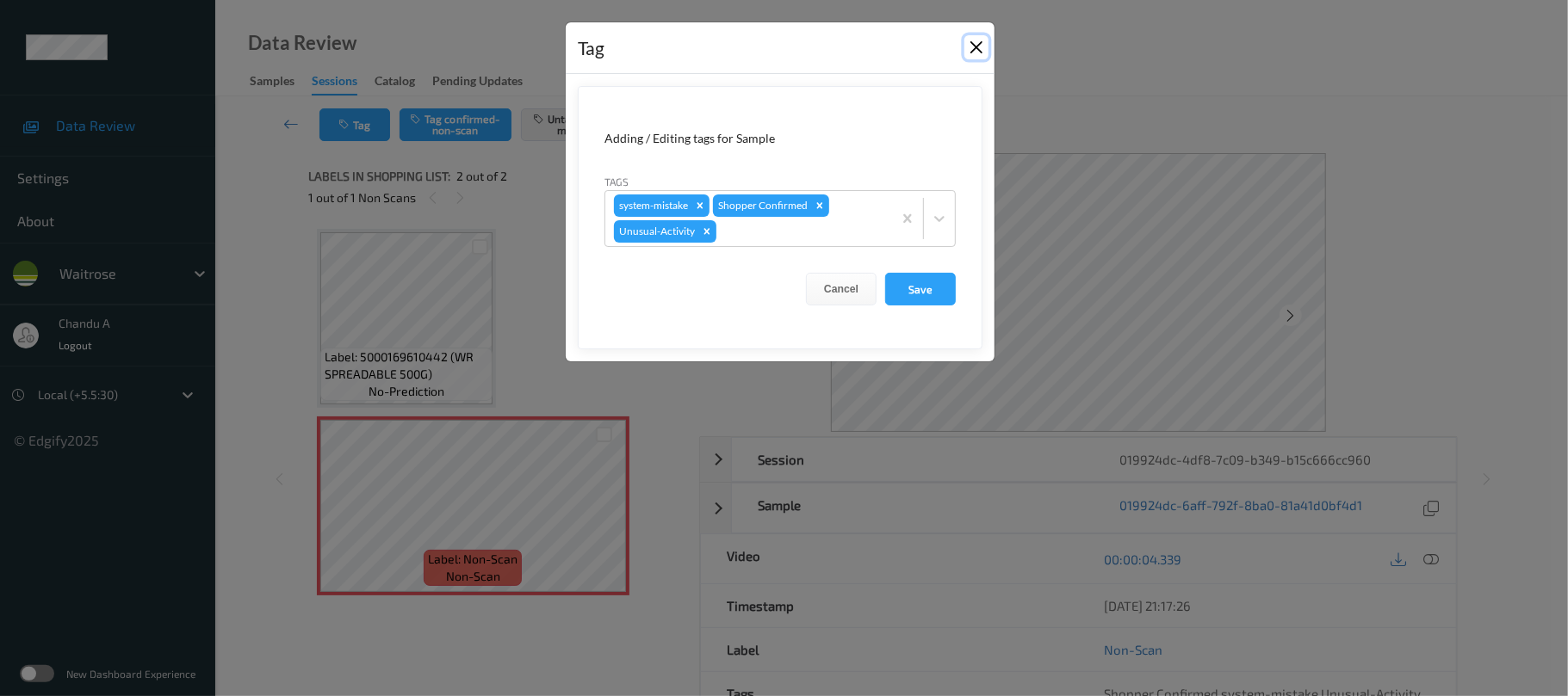
click at [968, 42] on button "Close" at bounding box center [976, 47] width 24 height 24
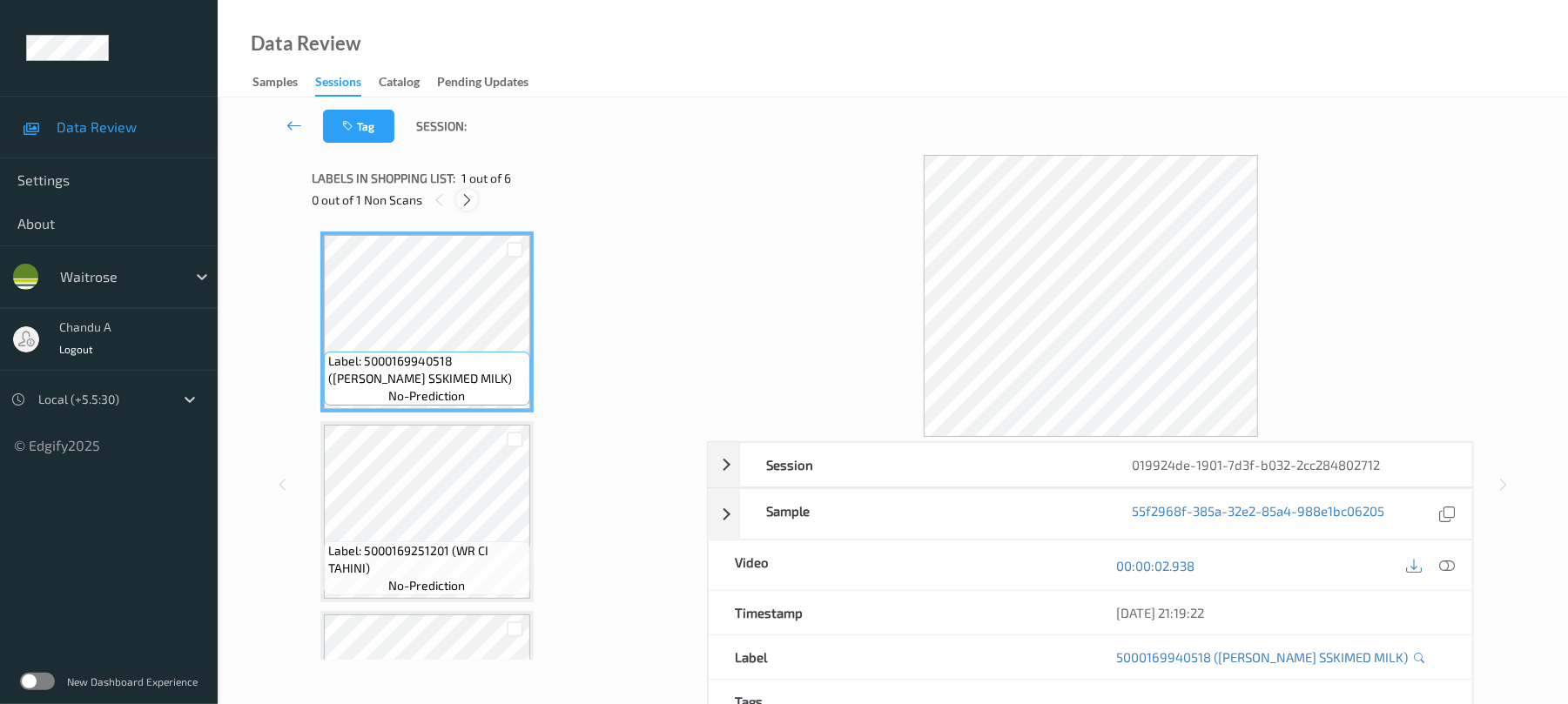
click at [462, 189] on div at bounding box center [467, 199] width 22 height 22
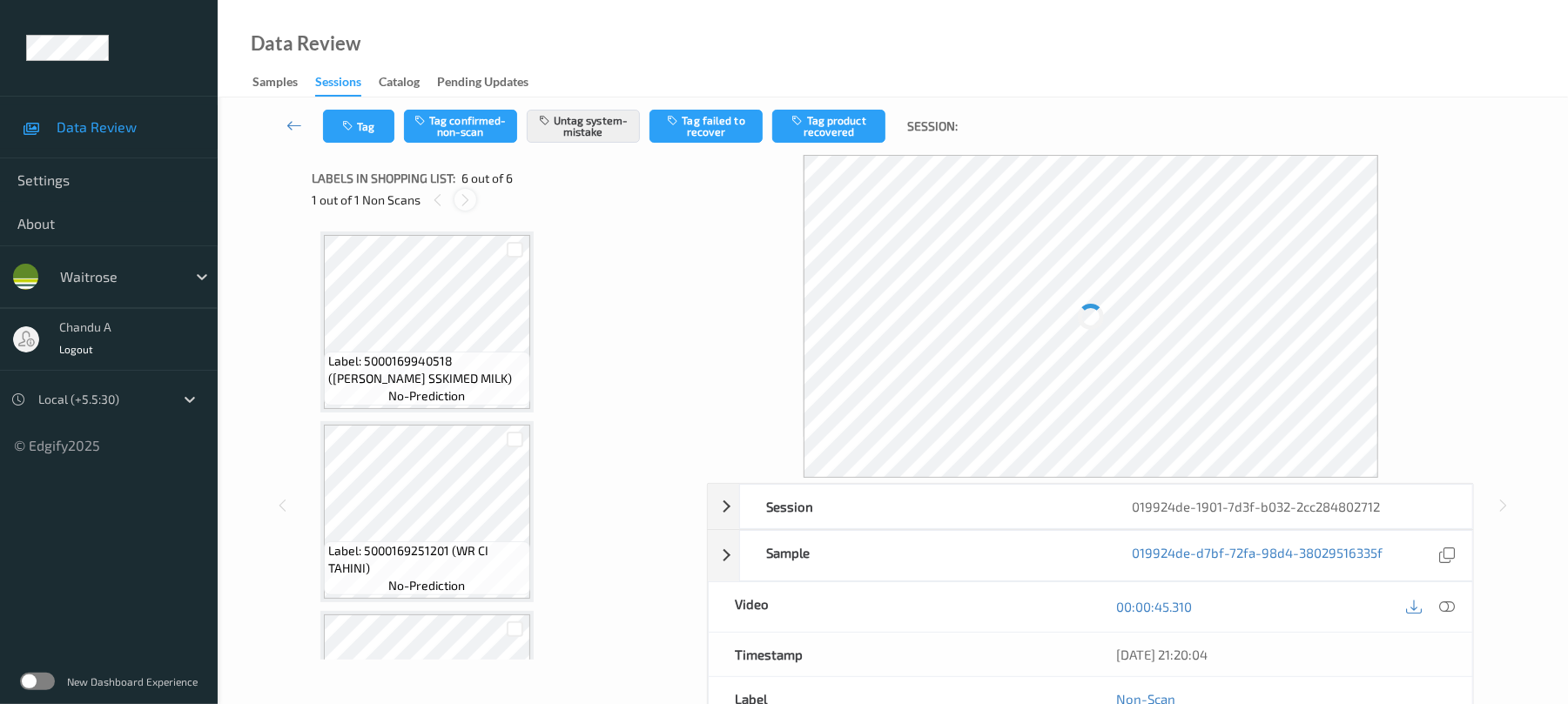
scroll to position [708, 0]
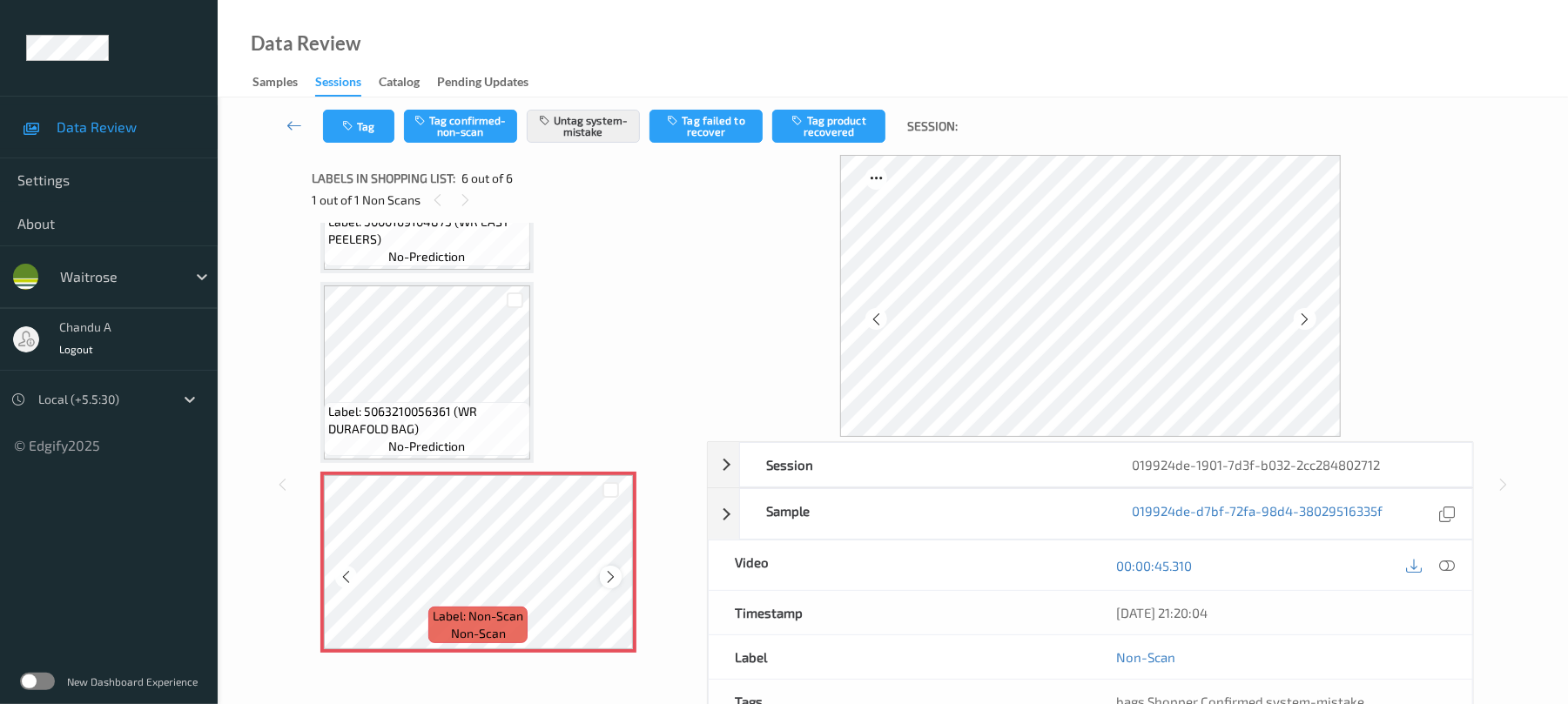
click at [609, 571] on icon at bounding box center [611, 576] width 14 height 15
click at [374, 130] on button "Tag" at bounding box center [358, 126] width 71 height 33
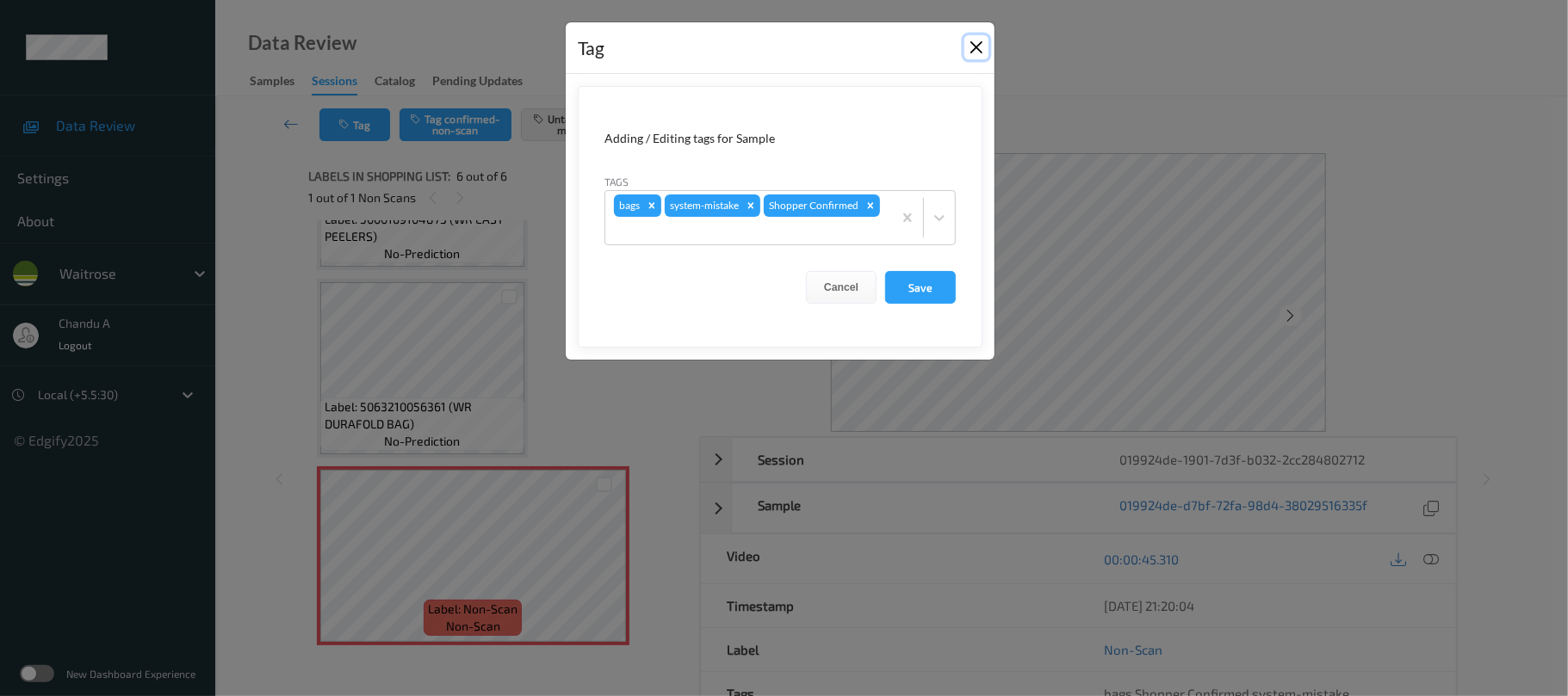
click at [971, 48] on button "Close" at bounding box center [976, 47] width 24 height 24
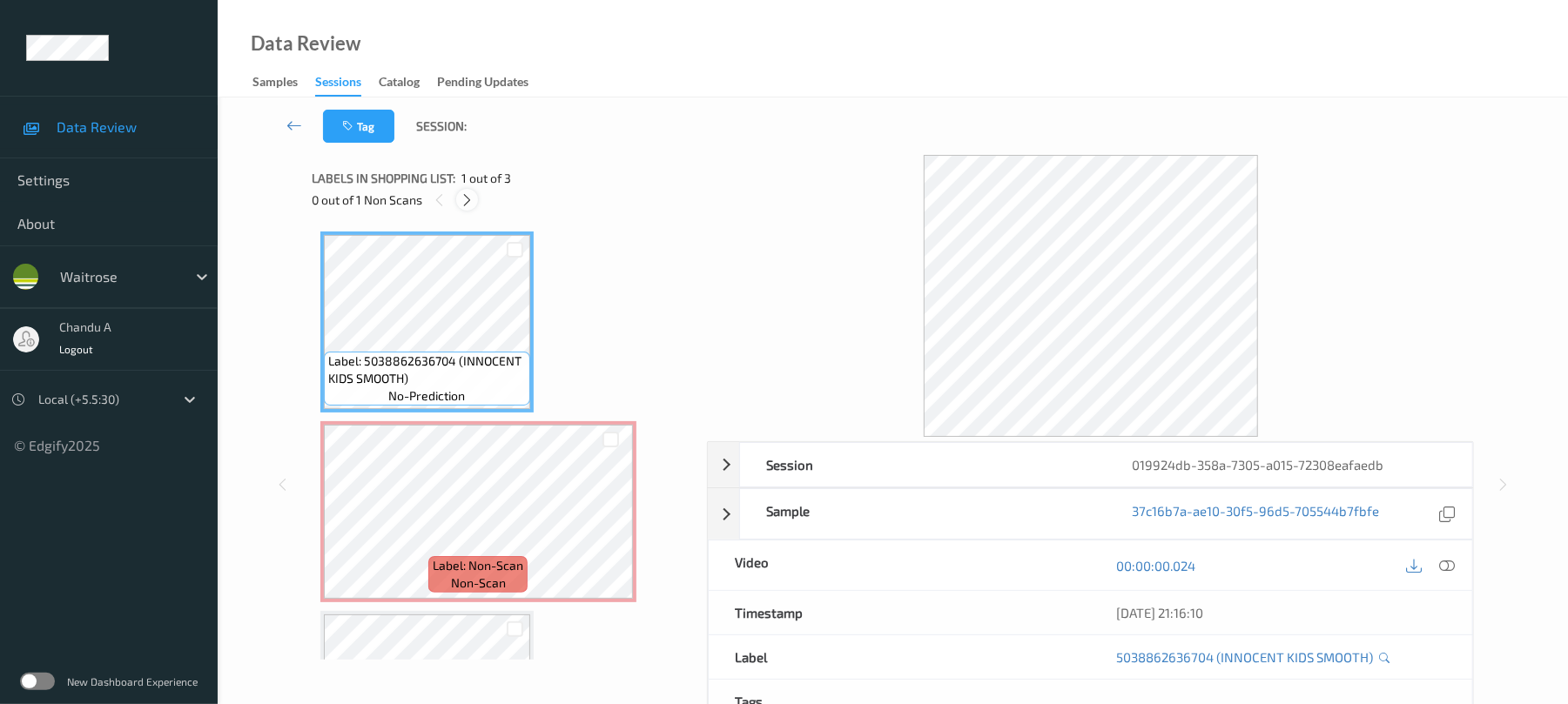
click at [465, 203] on icon at bounding box center [467, 199] width 14 height 15
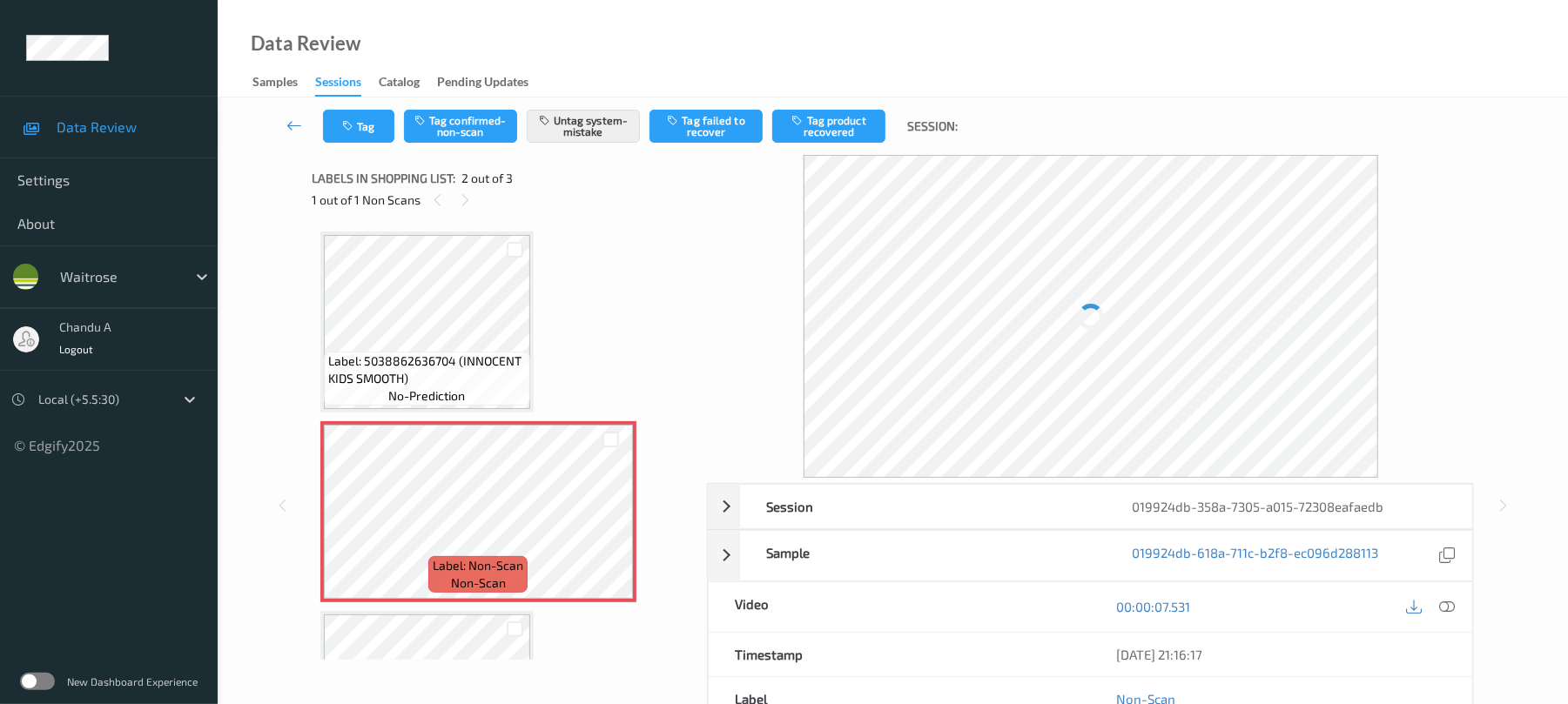
scroll to position [9, 0]
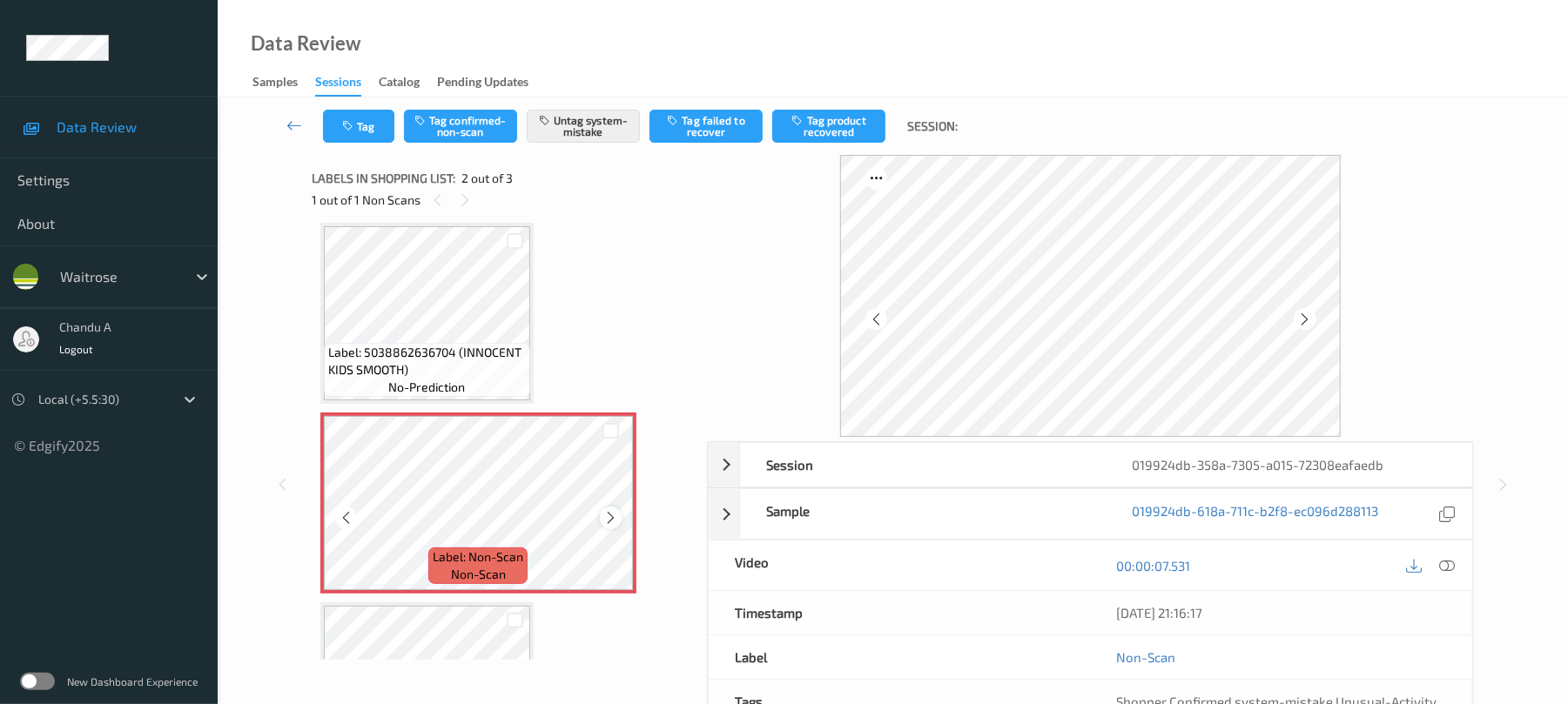
click at [612, 510] on icon at bounding box center [611, 517] width 14 height 15
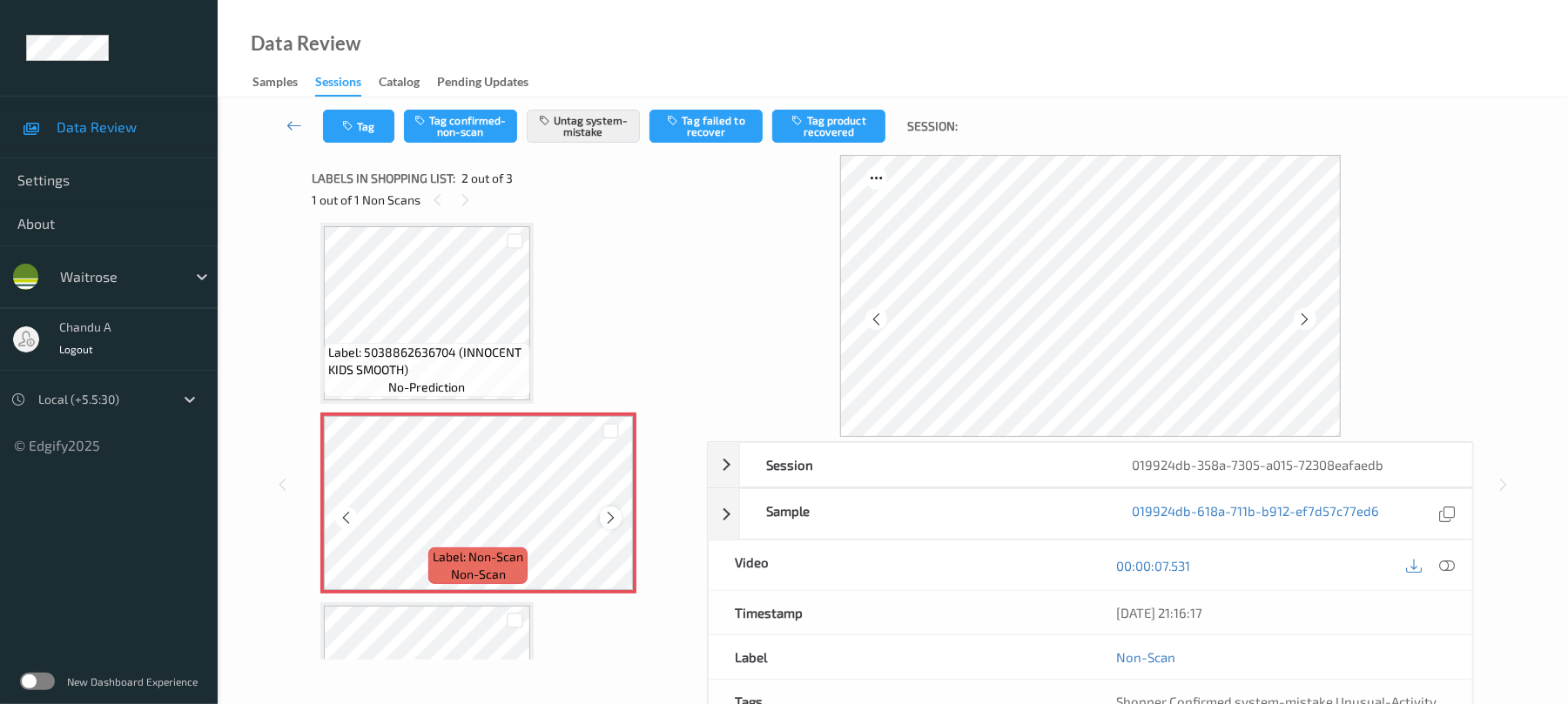
click at [611, 515] on icon at bounding box center [611, 517] width 14 height 15
click at [364, 127] on button "Tag" at bounding box center [358, 126] width 71 height 33
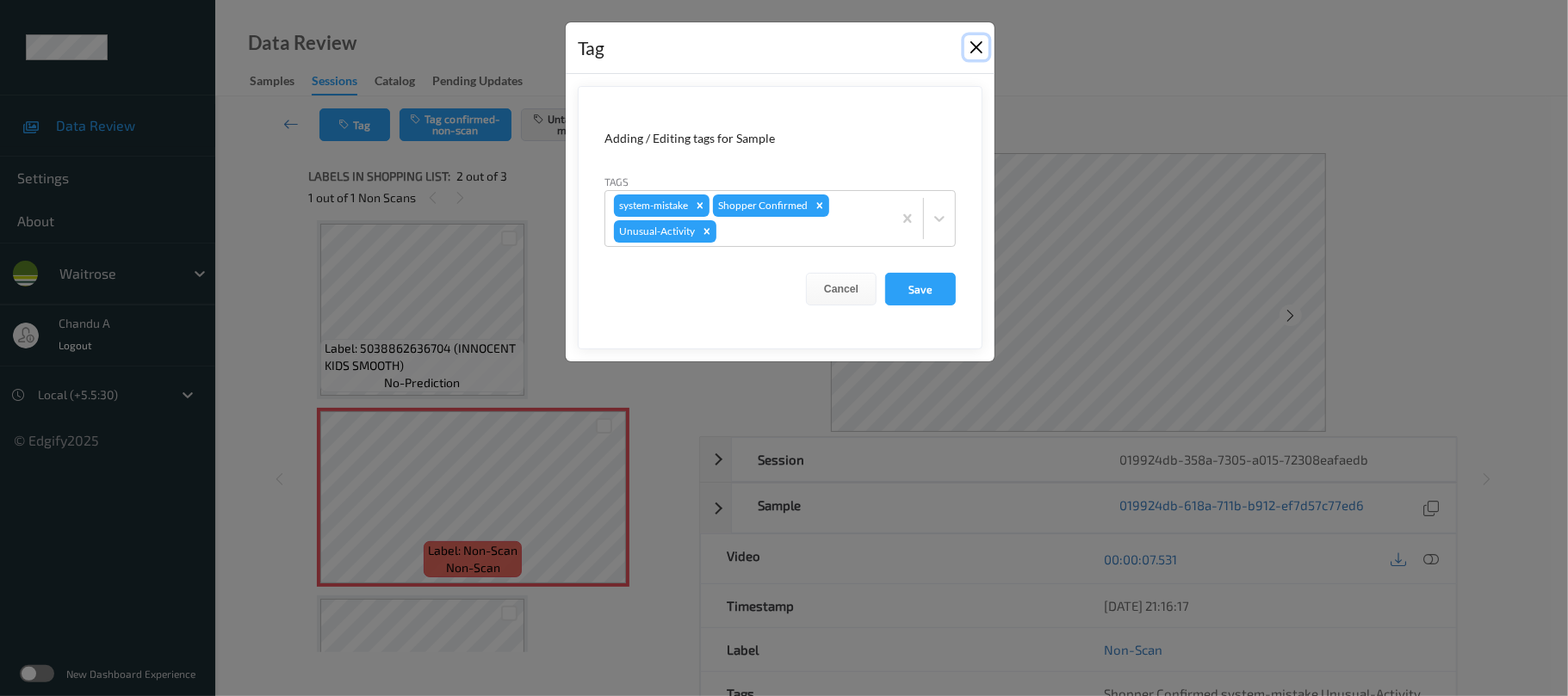
click at [985, 48] on button "Close" at bounding box center [976, 47] width 24 height 24
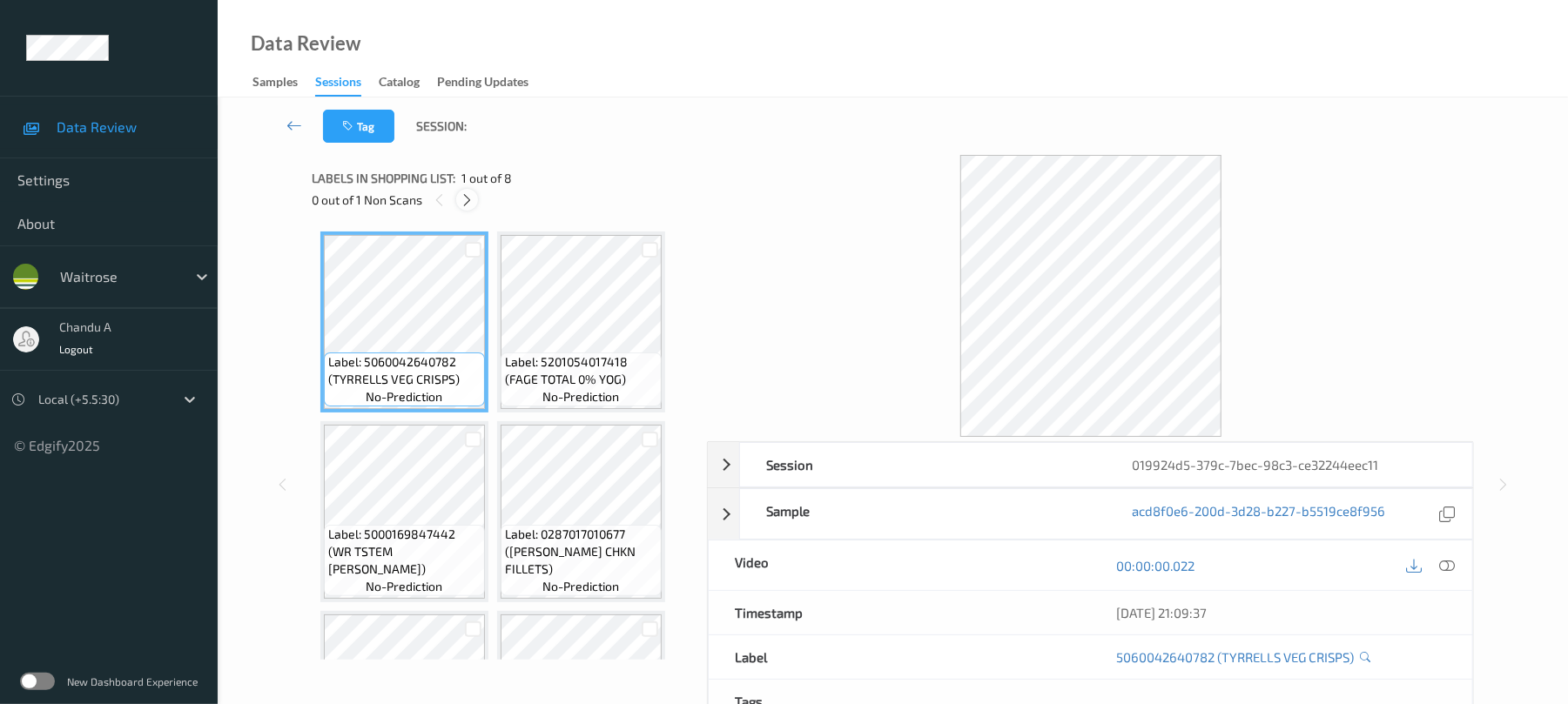
click at [471, 193] on icon at bounding box center [467, 199] width 14 height 15
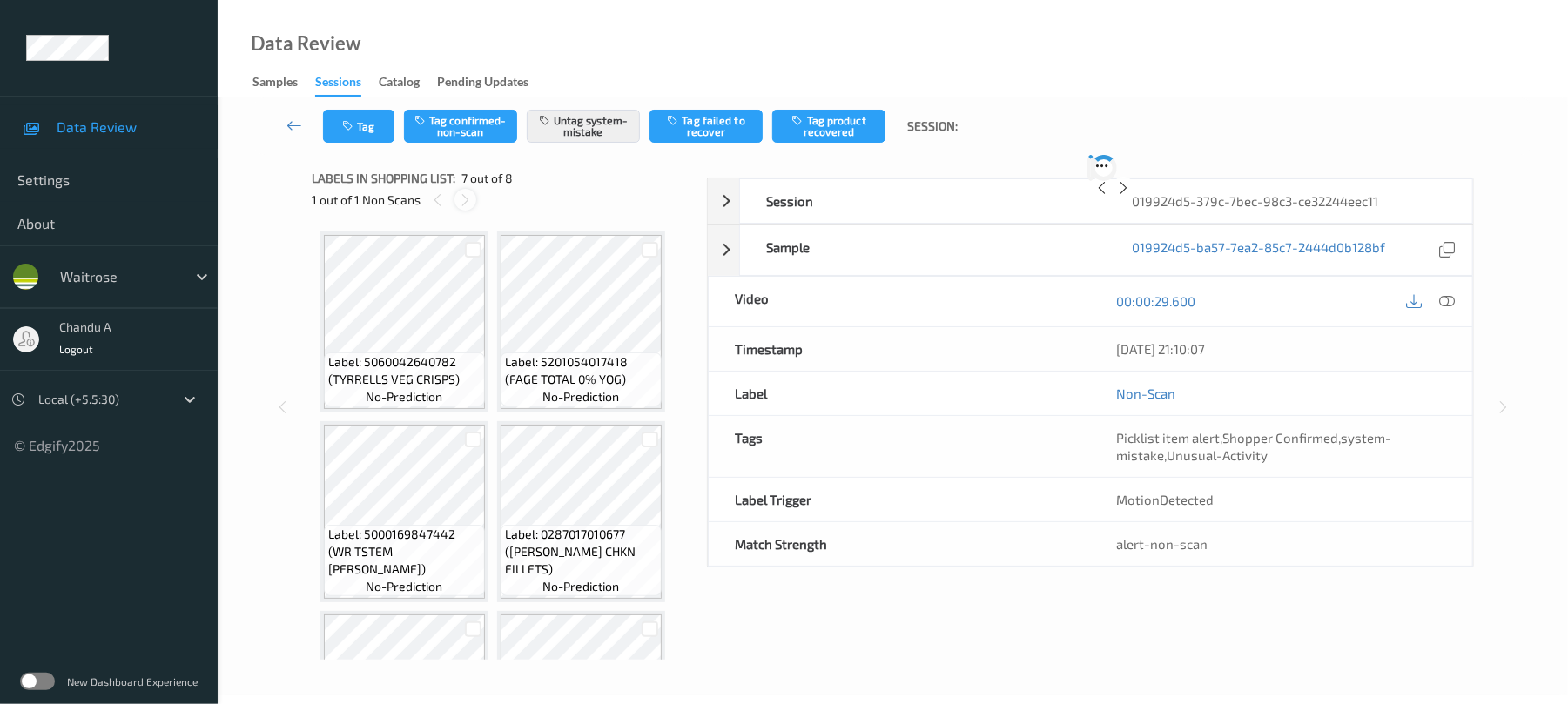
scroll to position [388, 0]
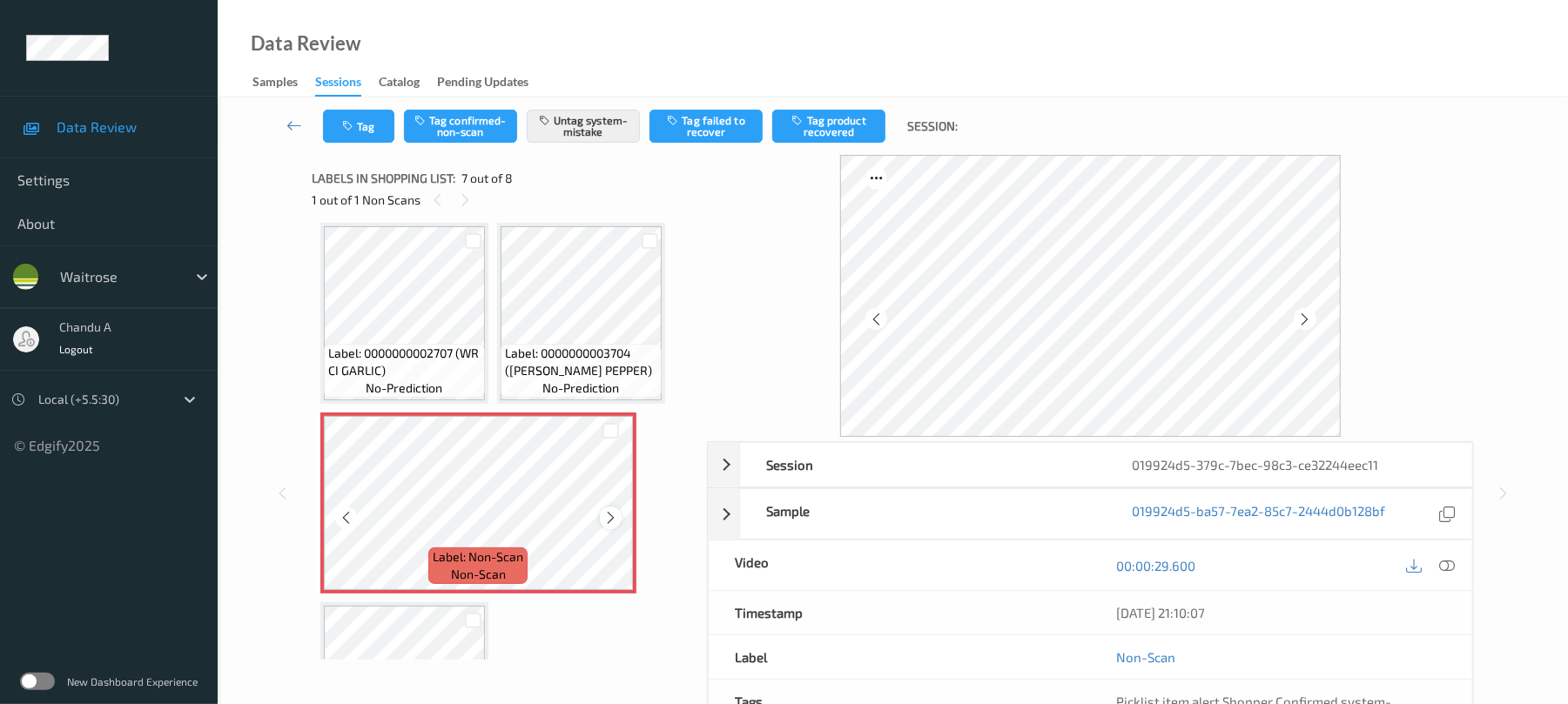
click at [610, 515] on icon at bounding box center [611, 517] width 14 height 15
click at [609, 512] on icon at bounding box center [611, 517] width 14 height 15
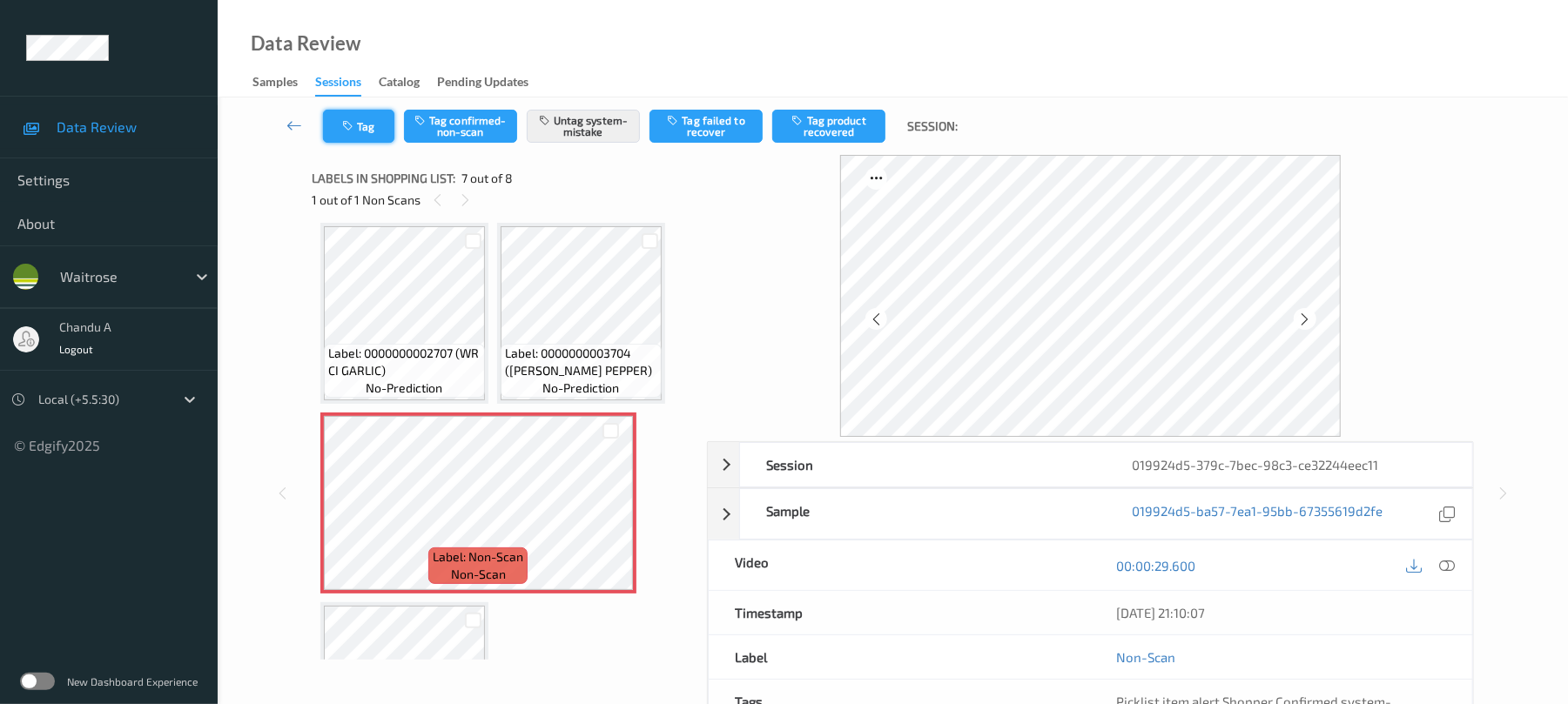
click at [374, 140] on button "Tag" at bounding box center [358, 126] width 71 height 33
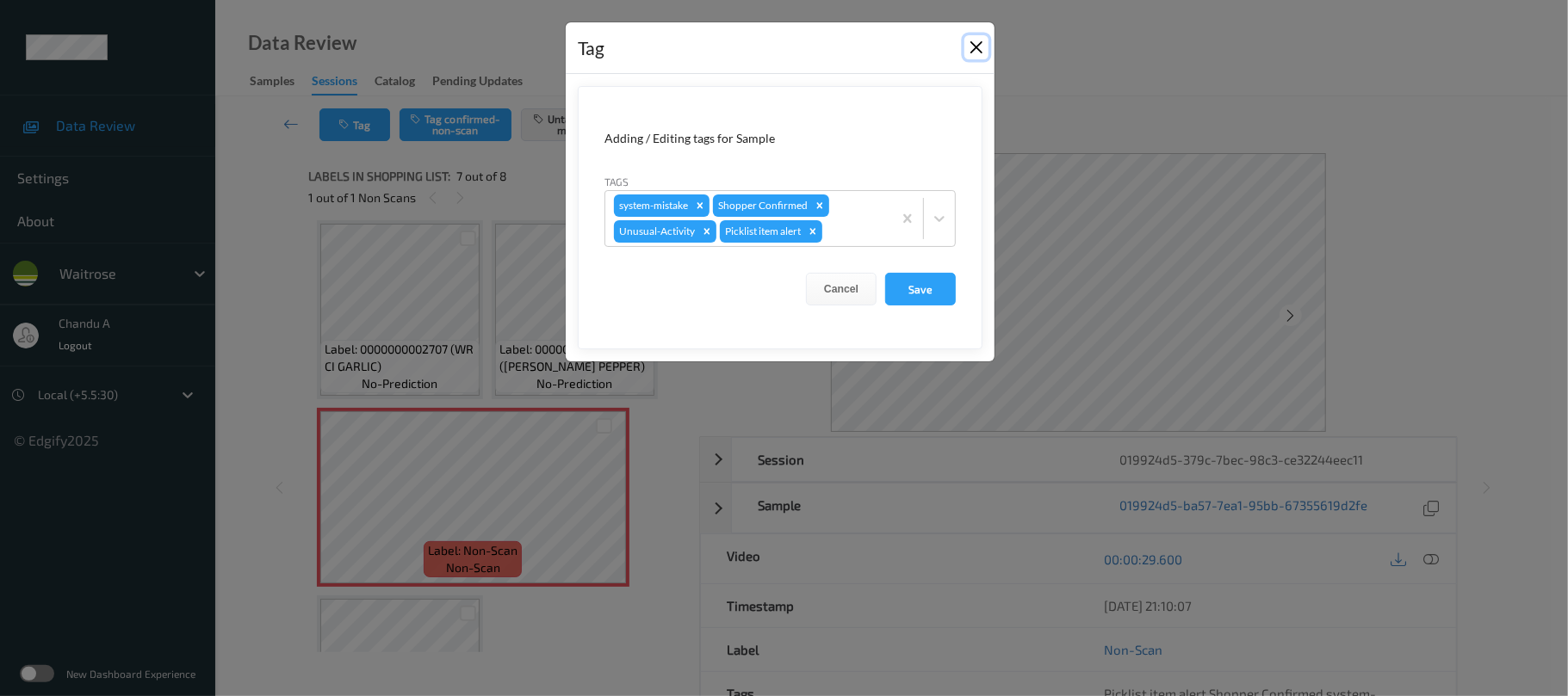
click at [978, 44] on button "Close" at bounding box center [976, 47] width 24 height 24
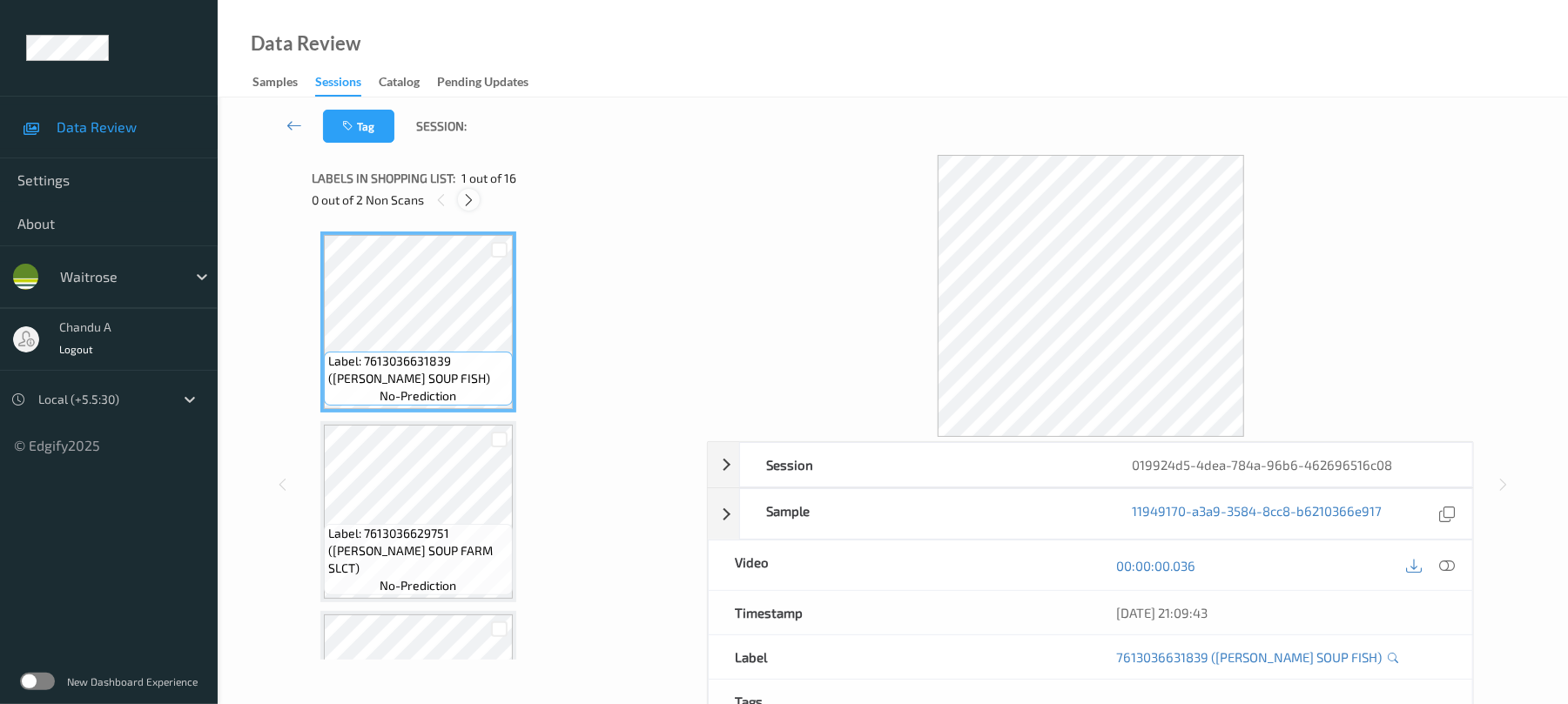
click at [478, 199] on div at bounding box center [469, 199] width 22 height 22
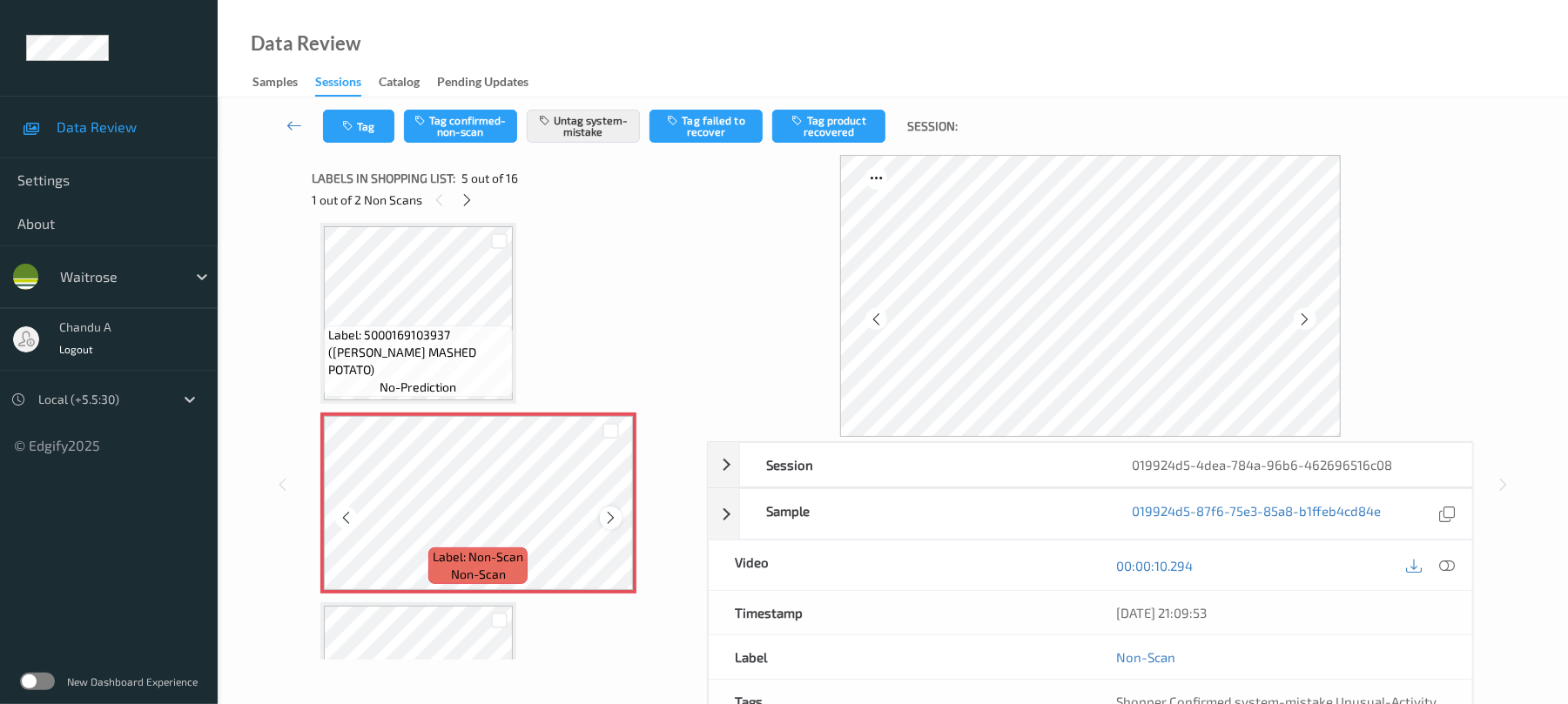
click icon
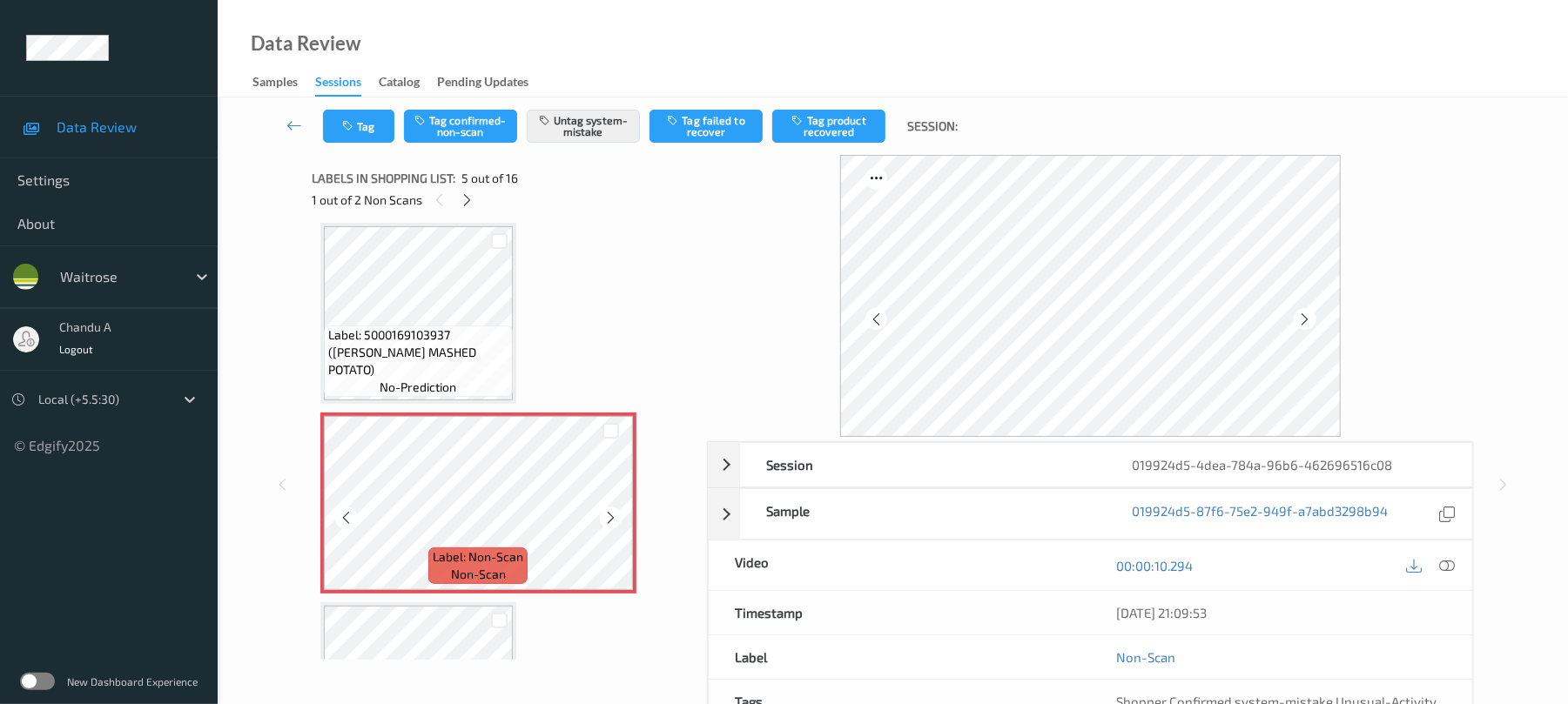
click icon
click button "Tag"
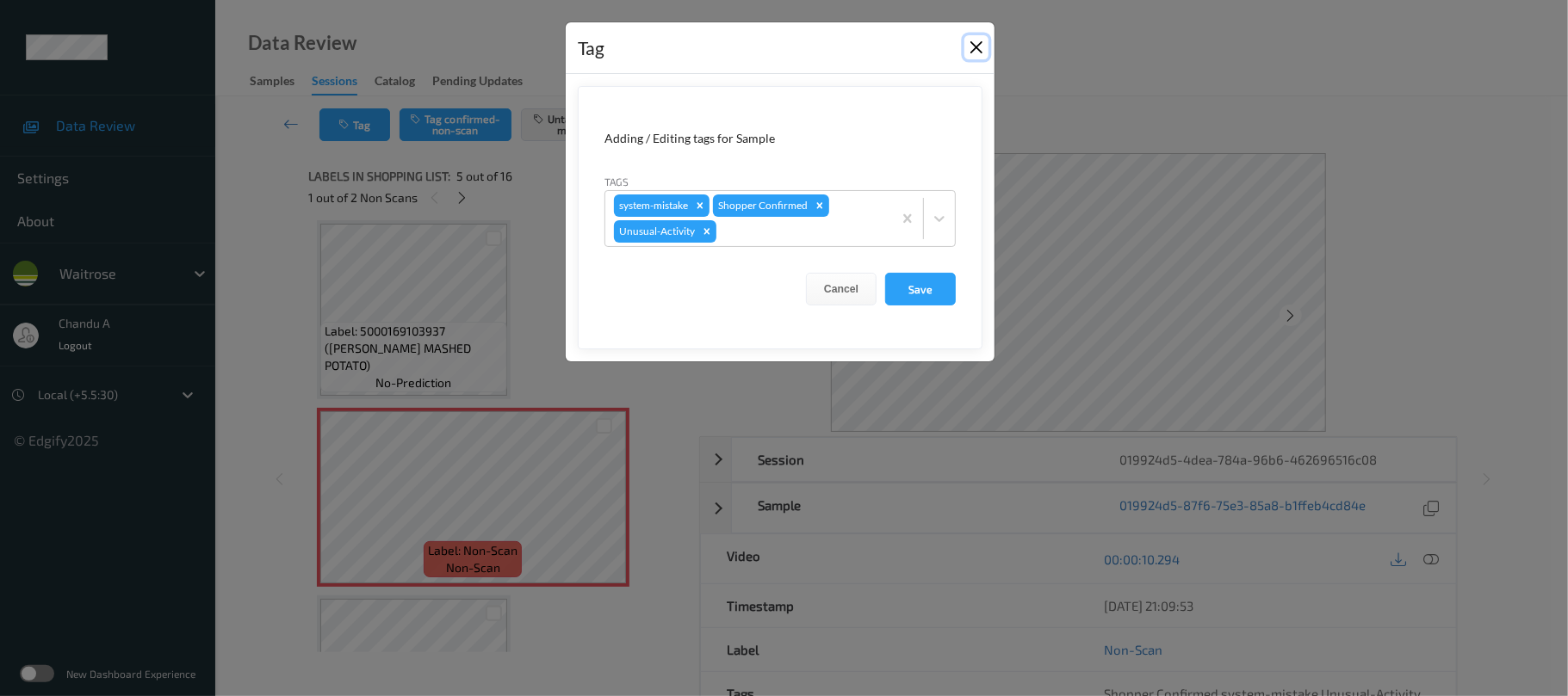
click button "Close"
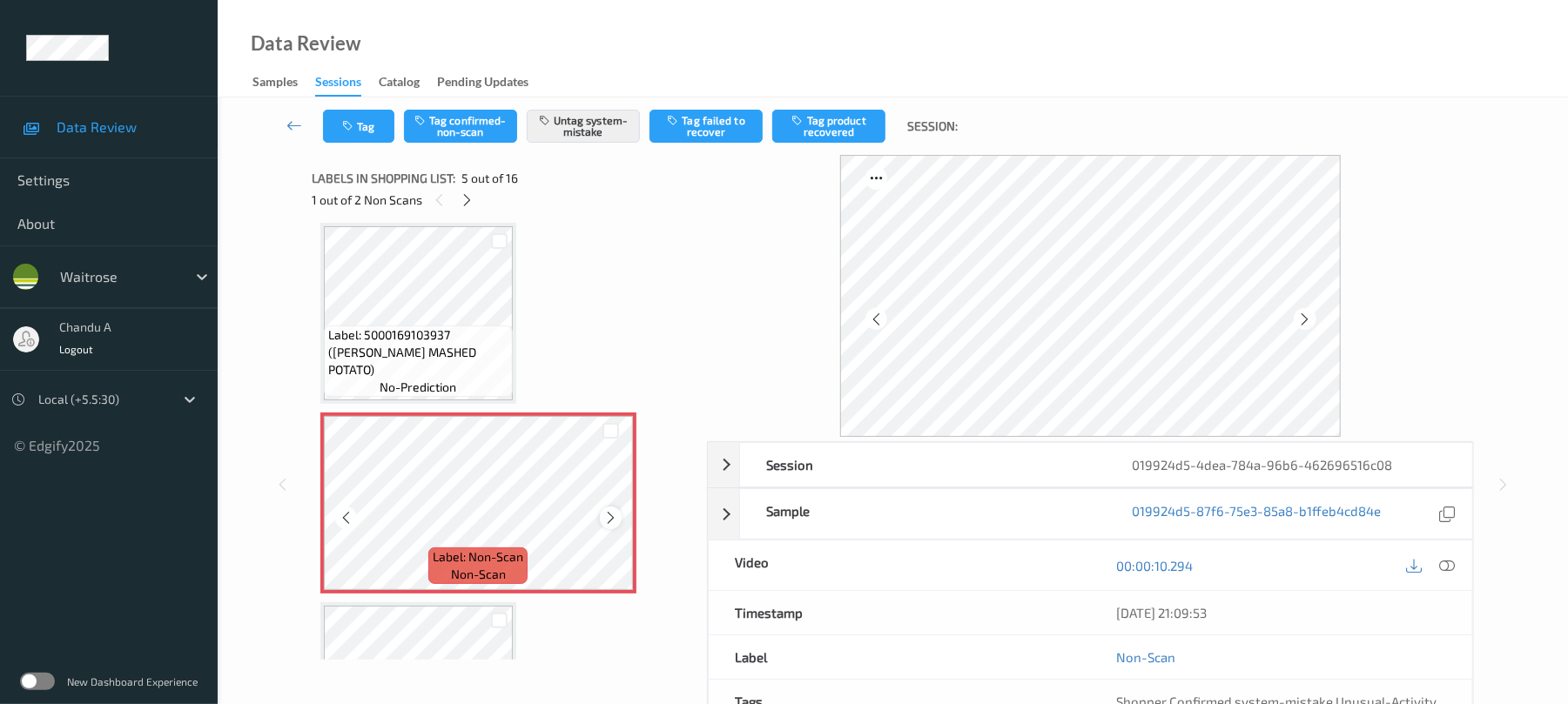
click icon
click button "Tag"
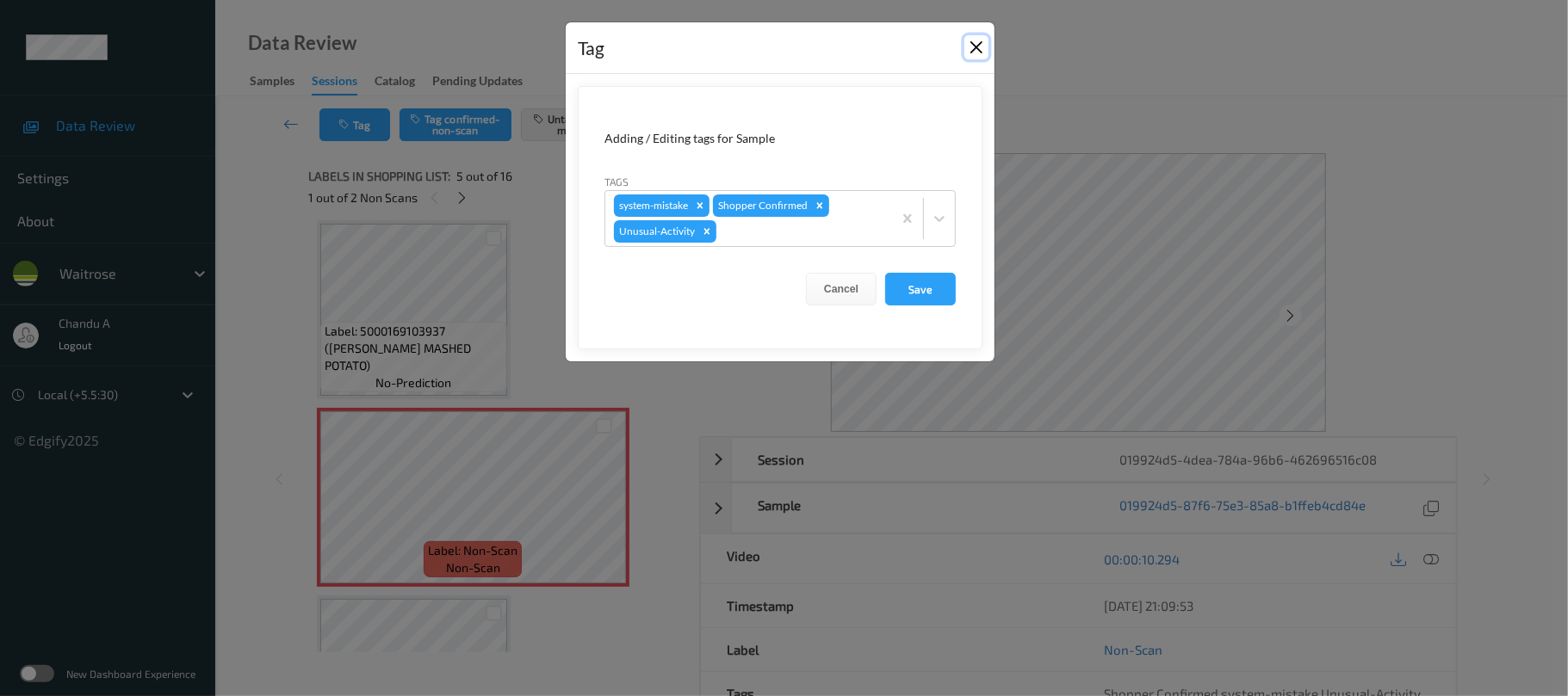
click button "Close"
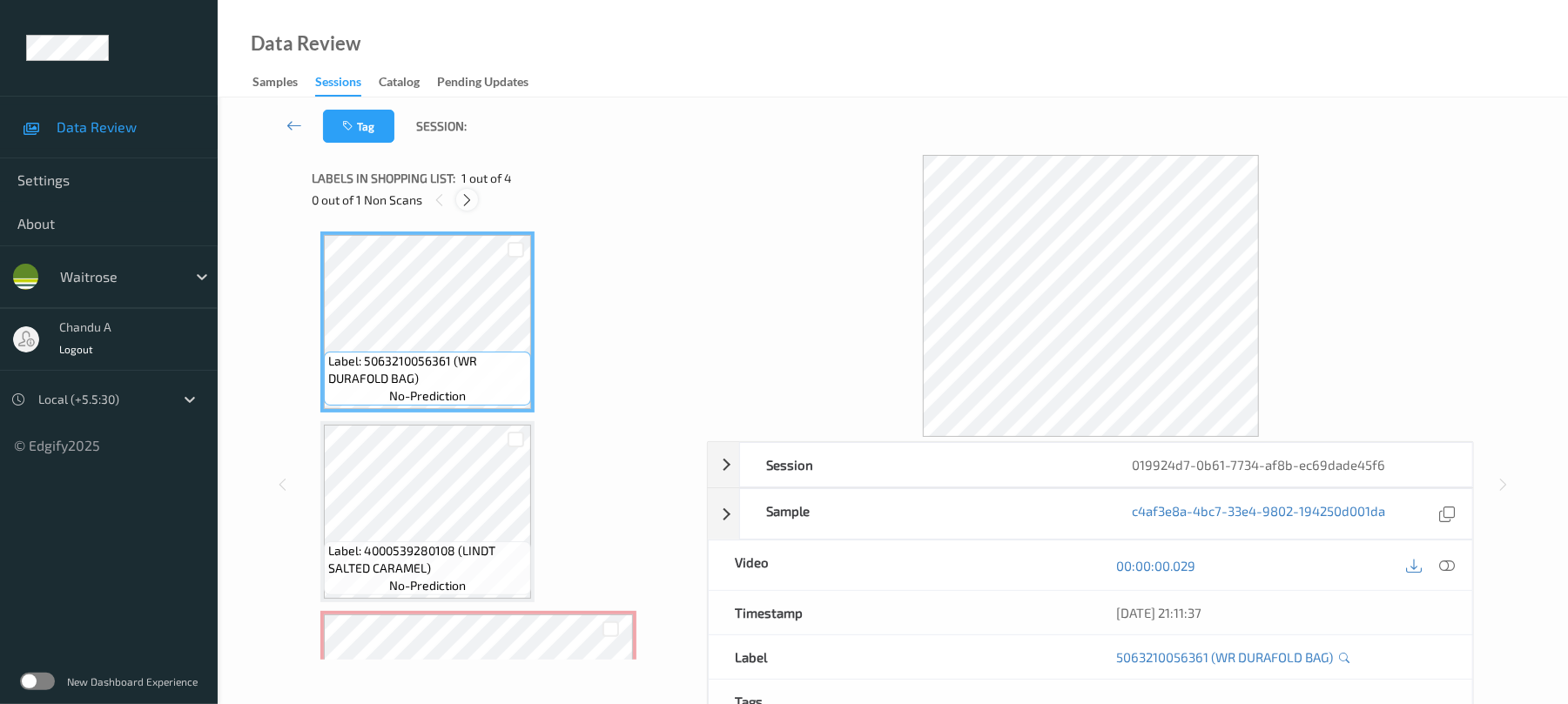
click at [467, 204] on icon at bounding box center [467, 199] width 14 height 15
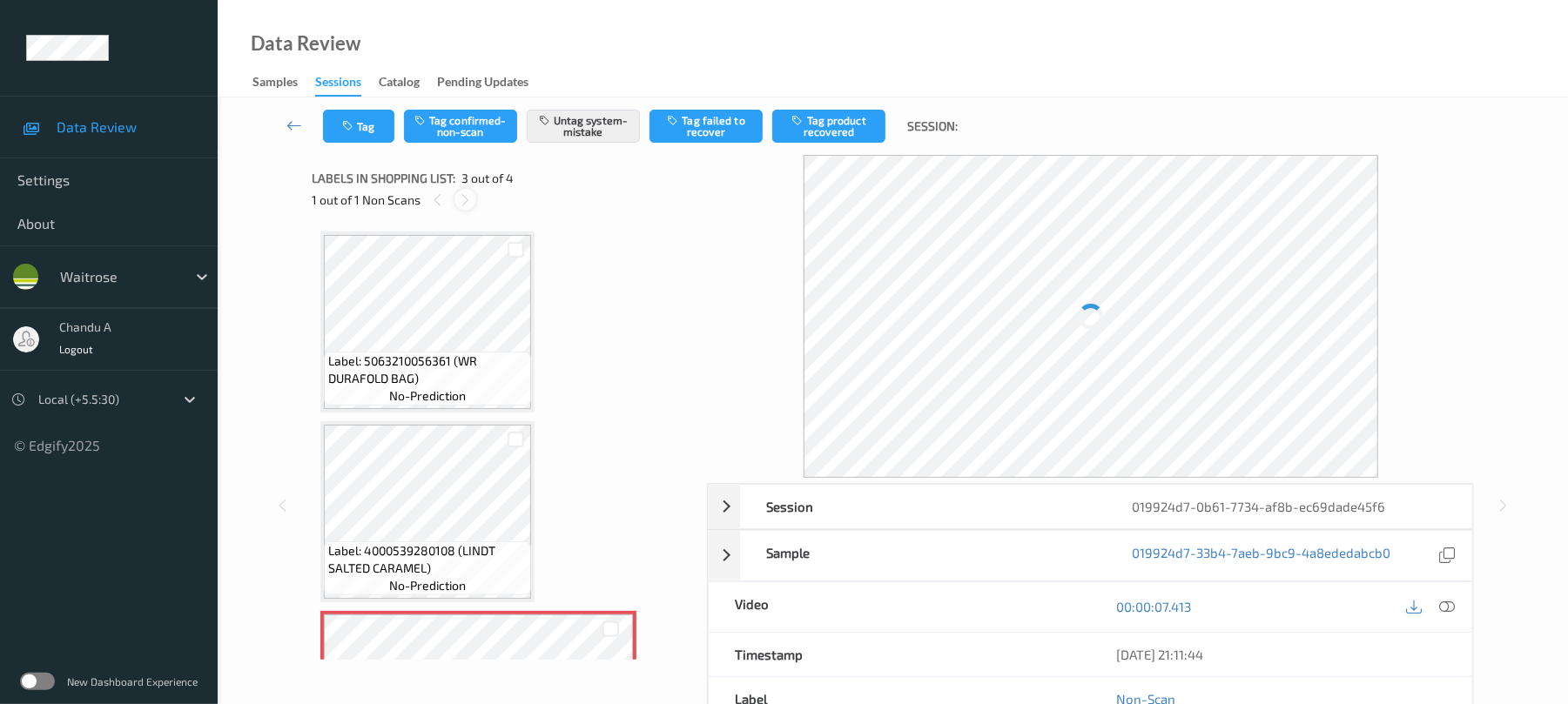
scroll to position [198, 0]
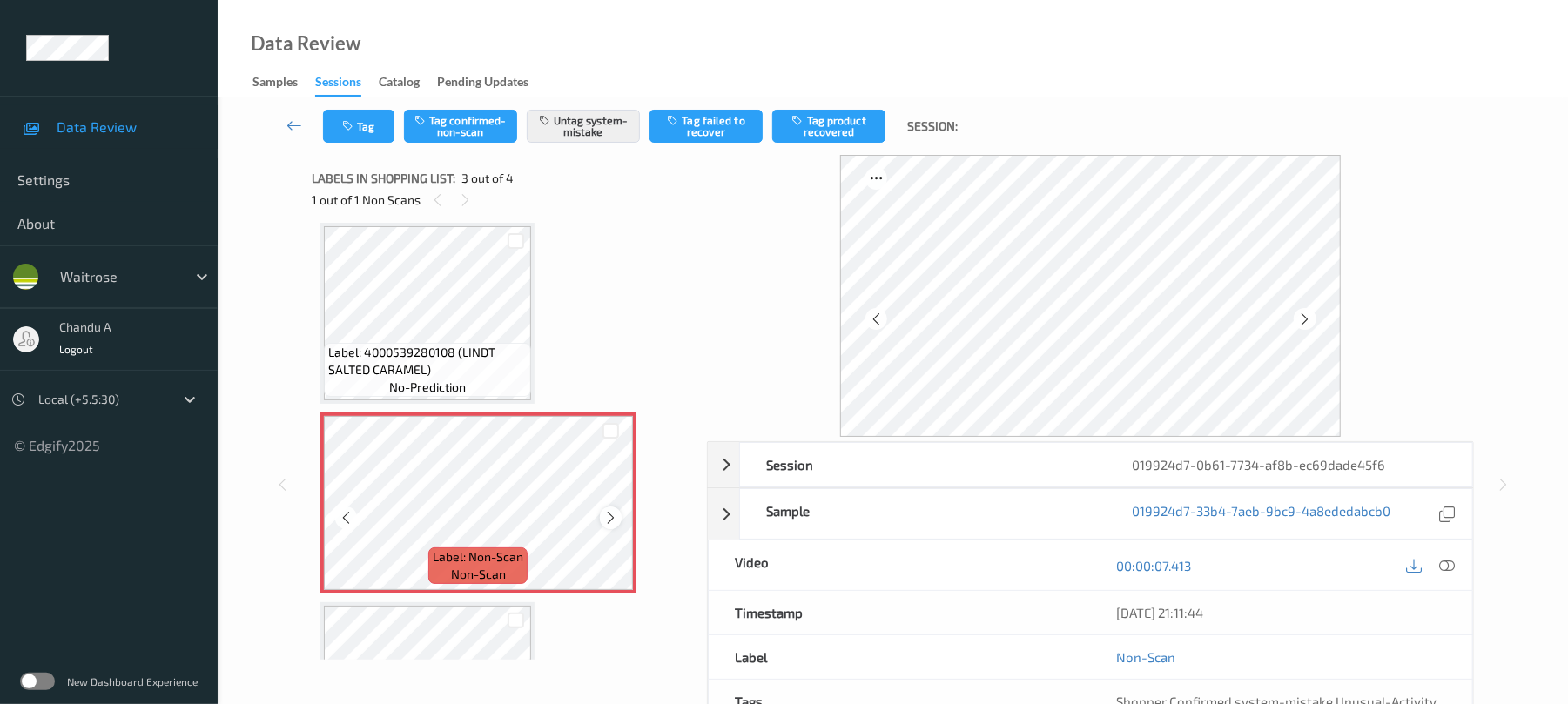
click at [613, 520] on icon at bounding box center [611, 517] width 14 height 15
click at [612, 520] on icon at bounding box center [611, 517] width 14 height 15
click at [339, 119] on button "Tag" at bounding box center [358, 126] width 71 height 33
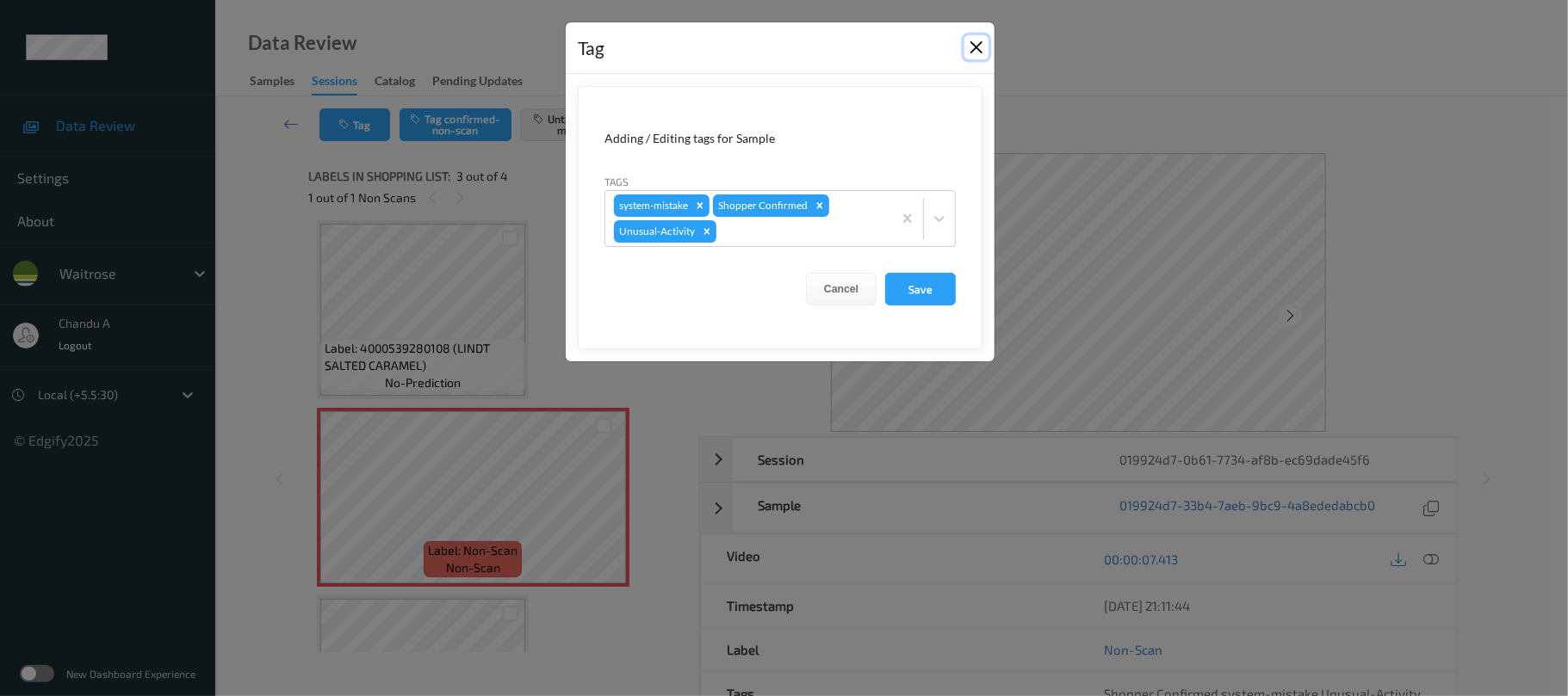
click at [971, 49] on button "Close" at bounding box center [976, 47] width 24 height 24
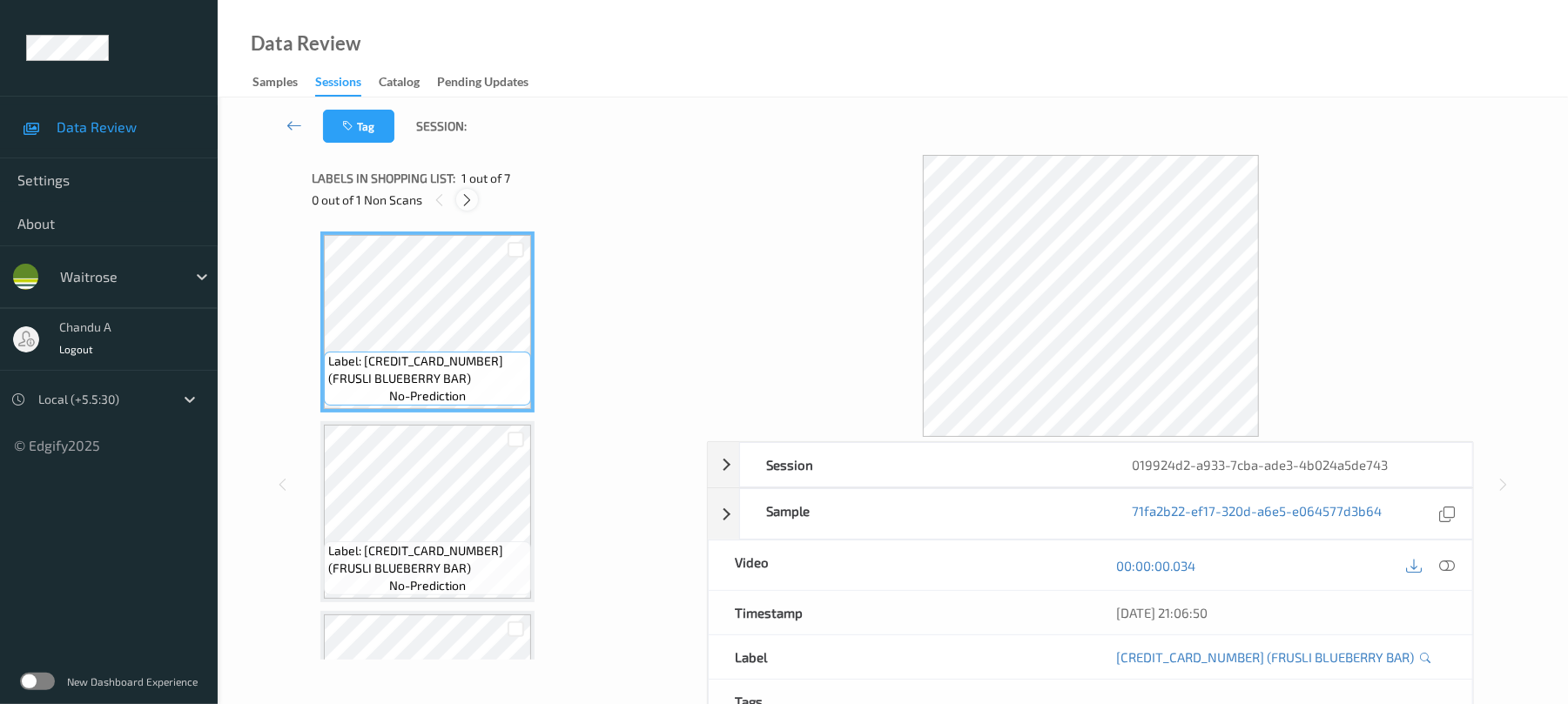
click at [465, 196] on icon at bounding box center [467, 199] width 14 height 15
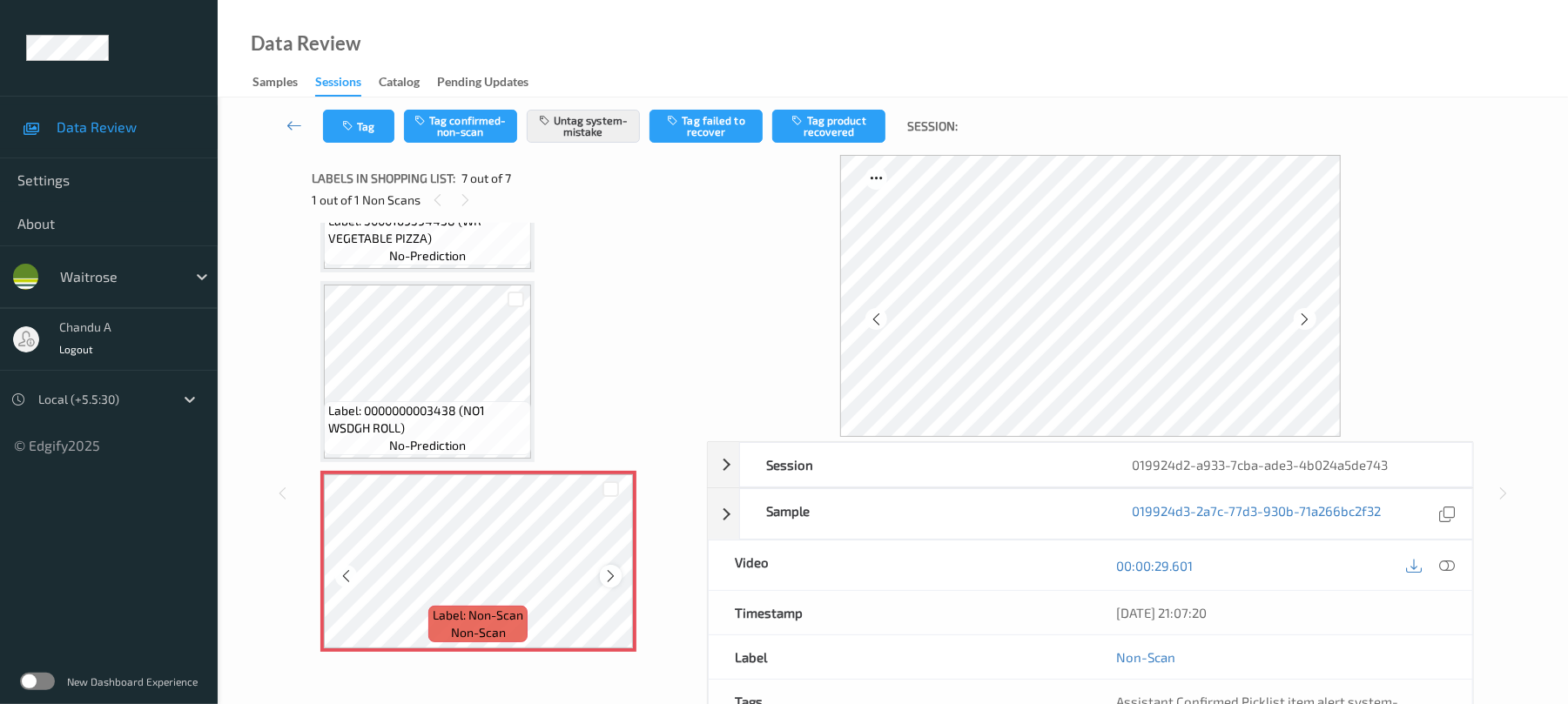
click at [610, 580] on icon at bounding box center [611, 576] width 14 height 15
click at [376, 126] on button "Tag" at bounding box center [358, 126] width 71 height 33
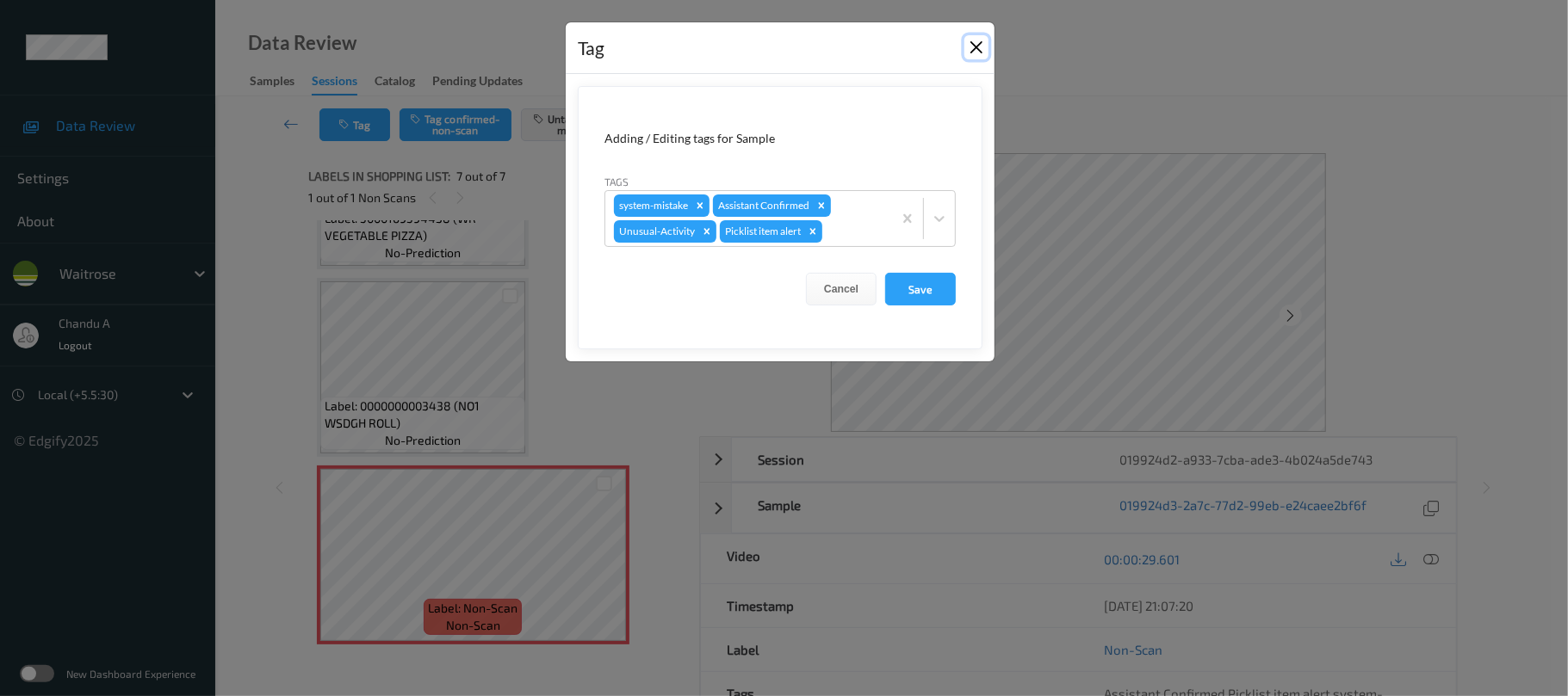
click at [973, 48] on button "Close" at bounding box center [976, 47] width 24 height 24
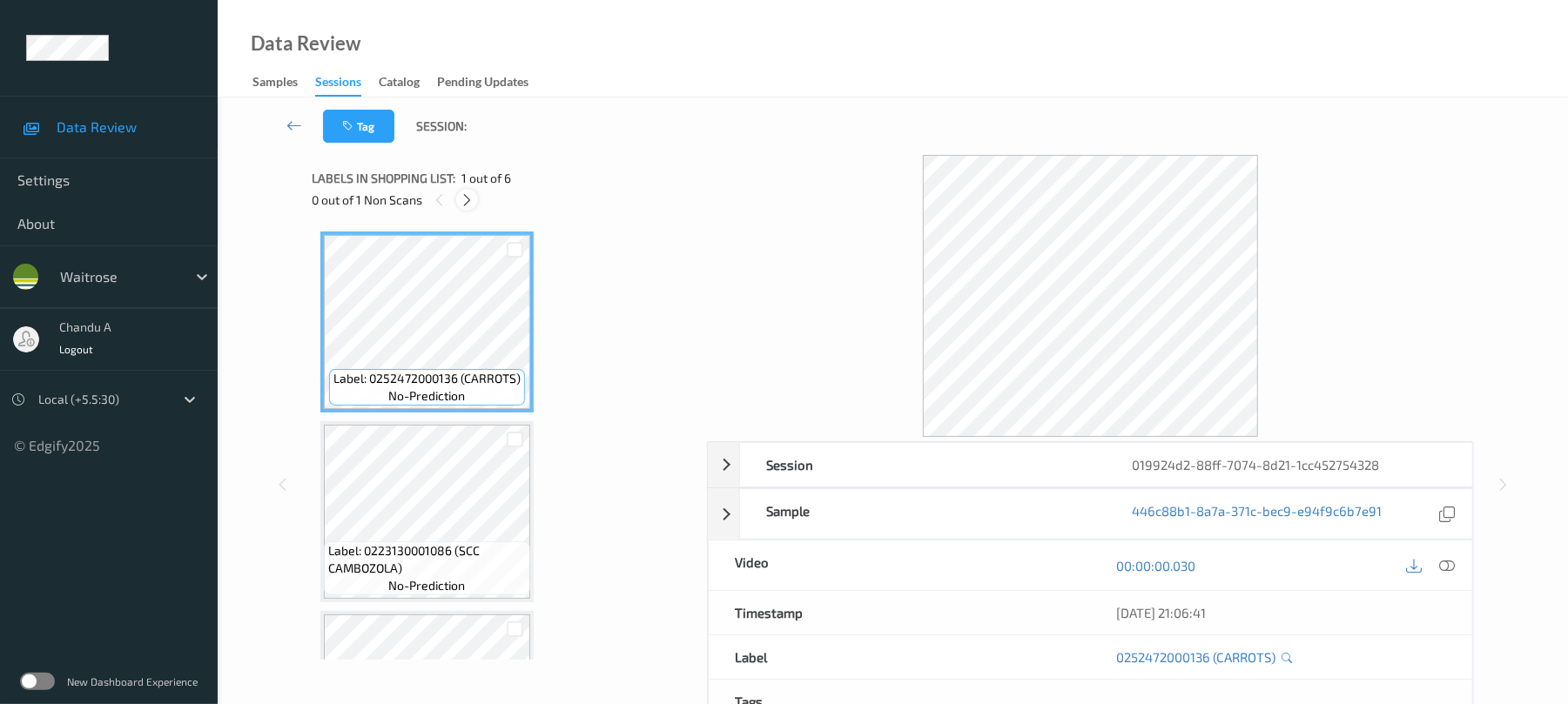
click at [463, 199] on icon at bounding box center [467, 199] width 14 height 15
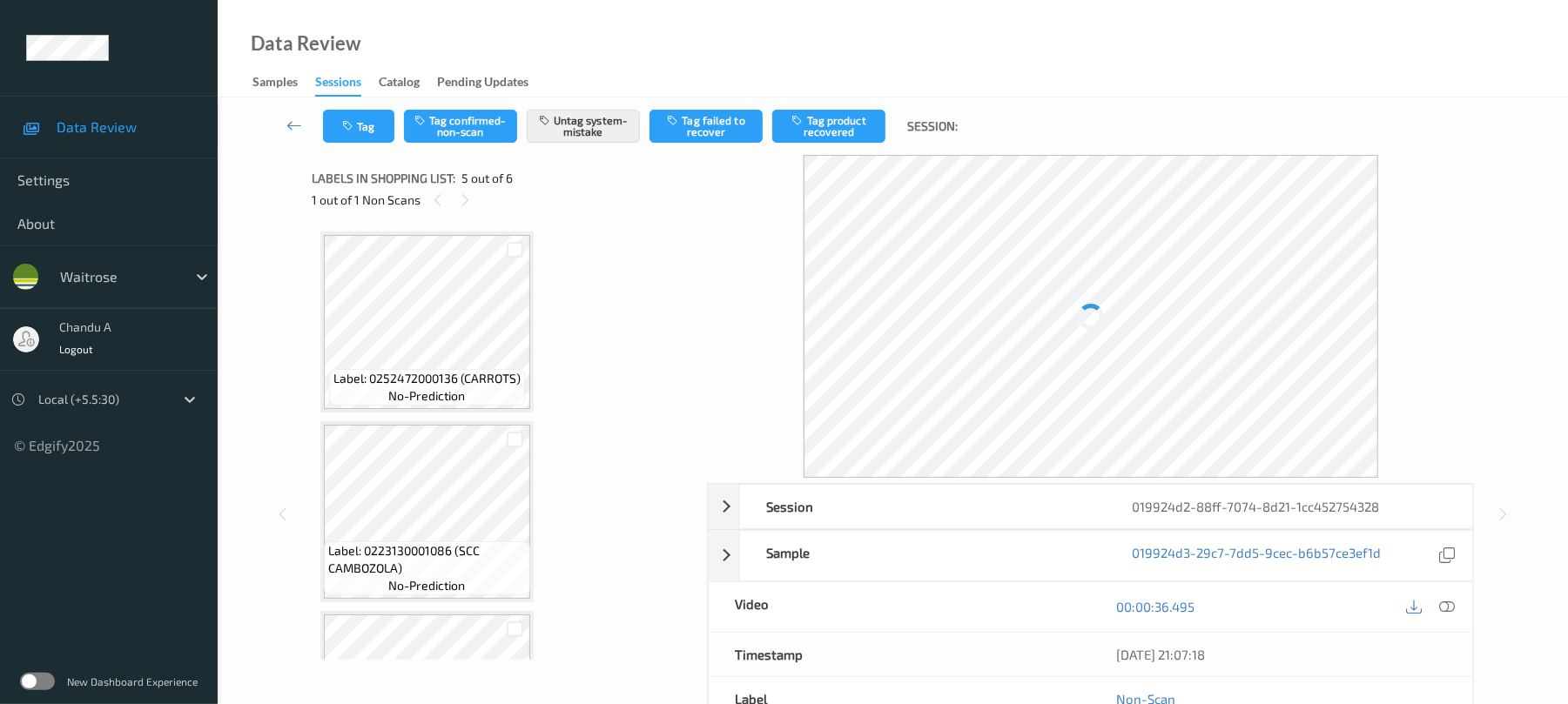
scroll to position [578, 0]
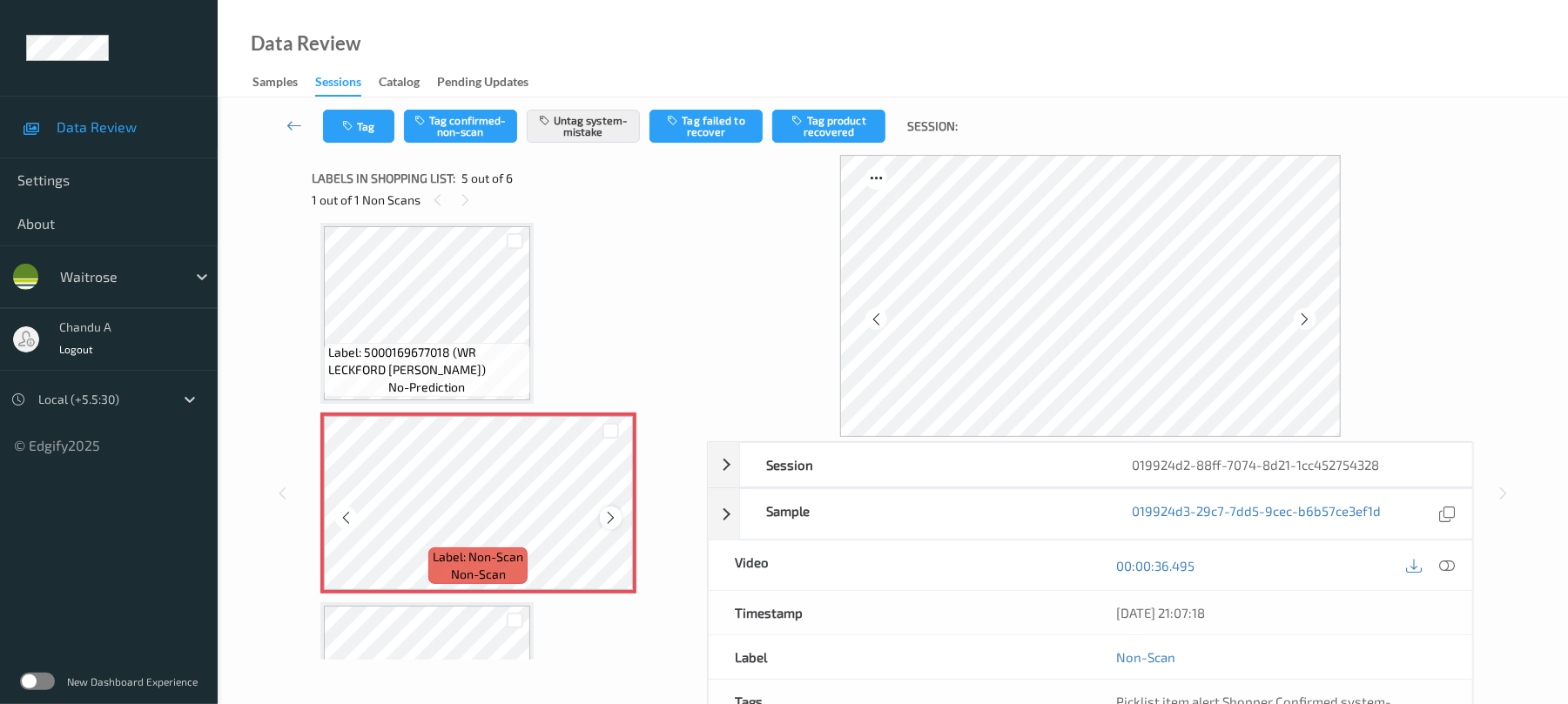
click at [614, 516] on icon at bounding box center [611, 517] width 14 height 15
click at [359, 126] on button "Tag" at bounding box center [358, 126] width 71 height 33
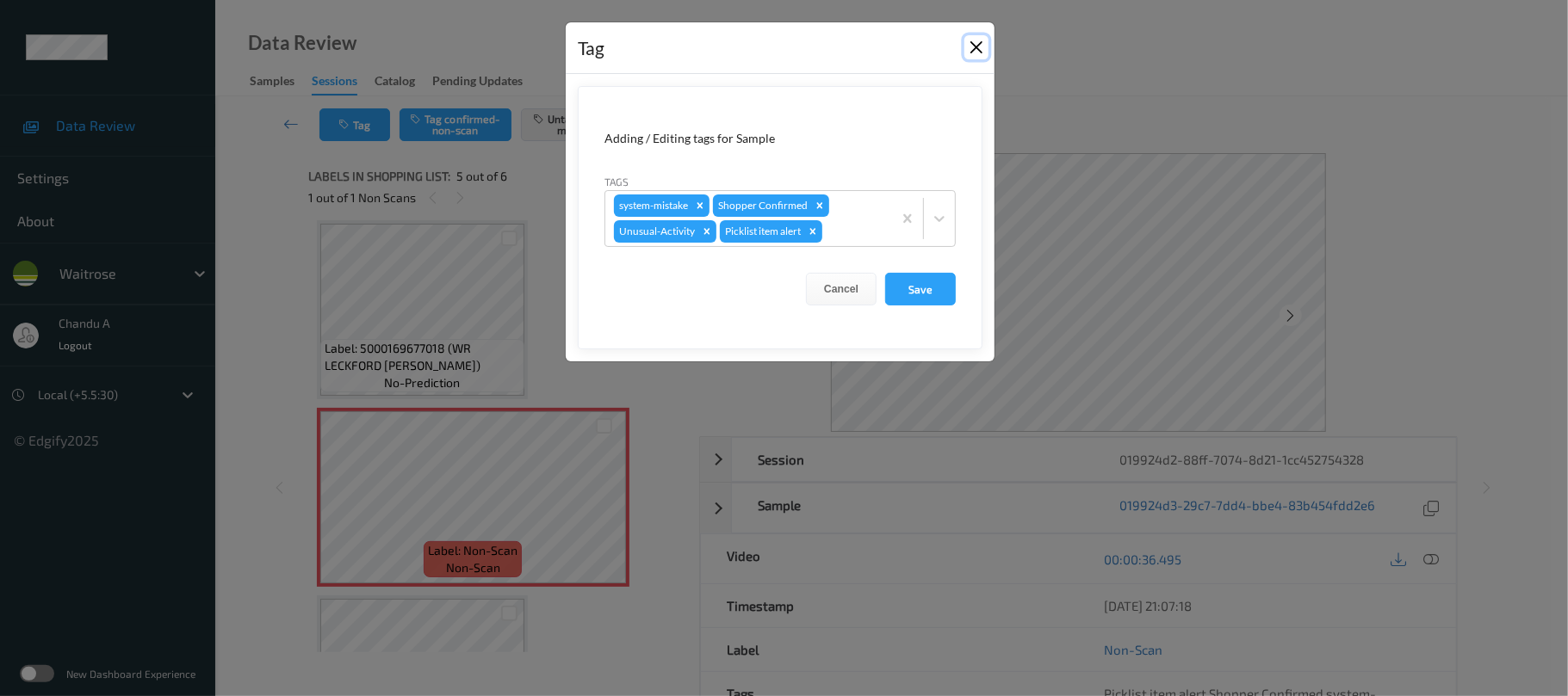
click at [972, 46] on button "Close" at bounding box center [976, 47] width 24 height 24
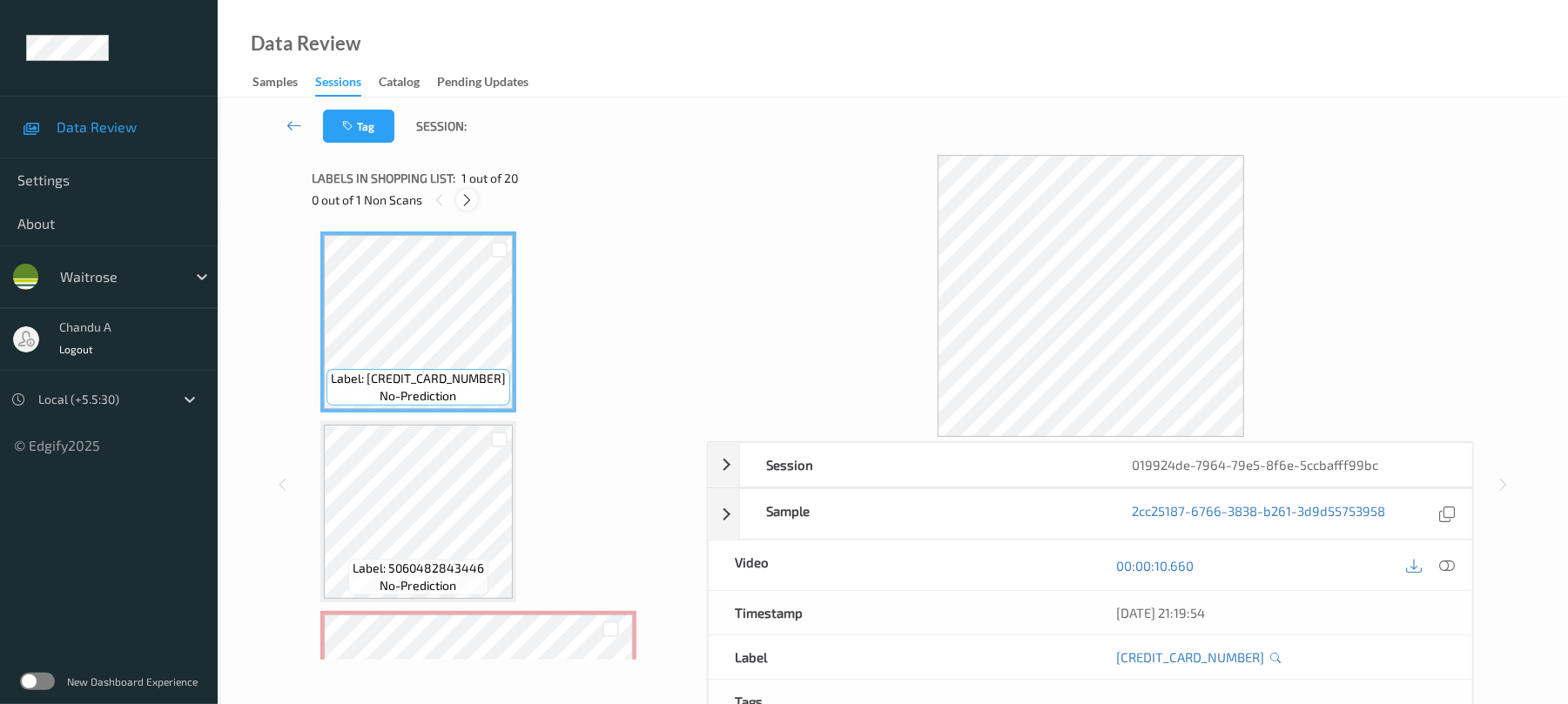
click at [470, 199] on icon at bounding box center [467, 199] width 14 height 15
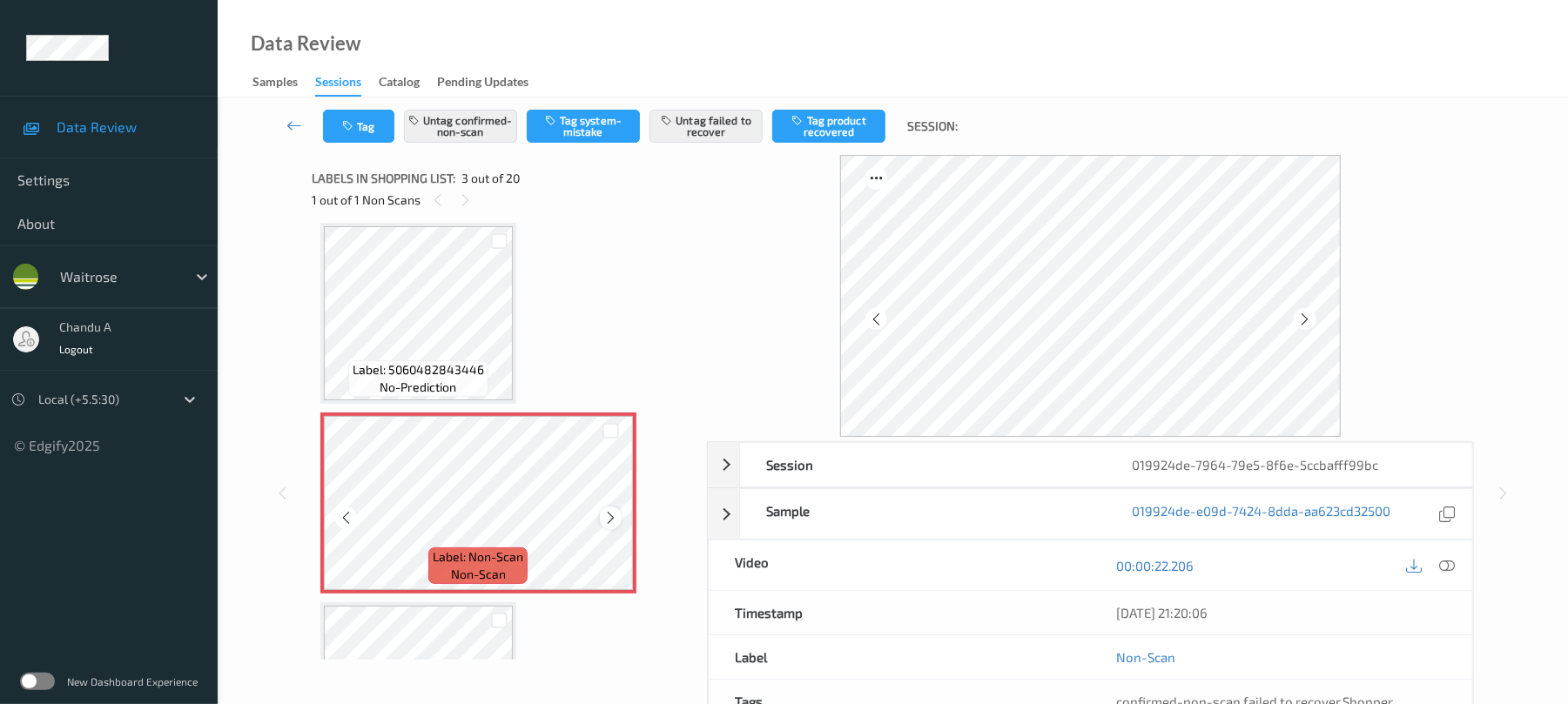
click at [613, 515] on icon at bounding box center [611, 517] width 14 height 15
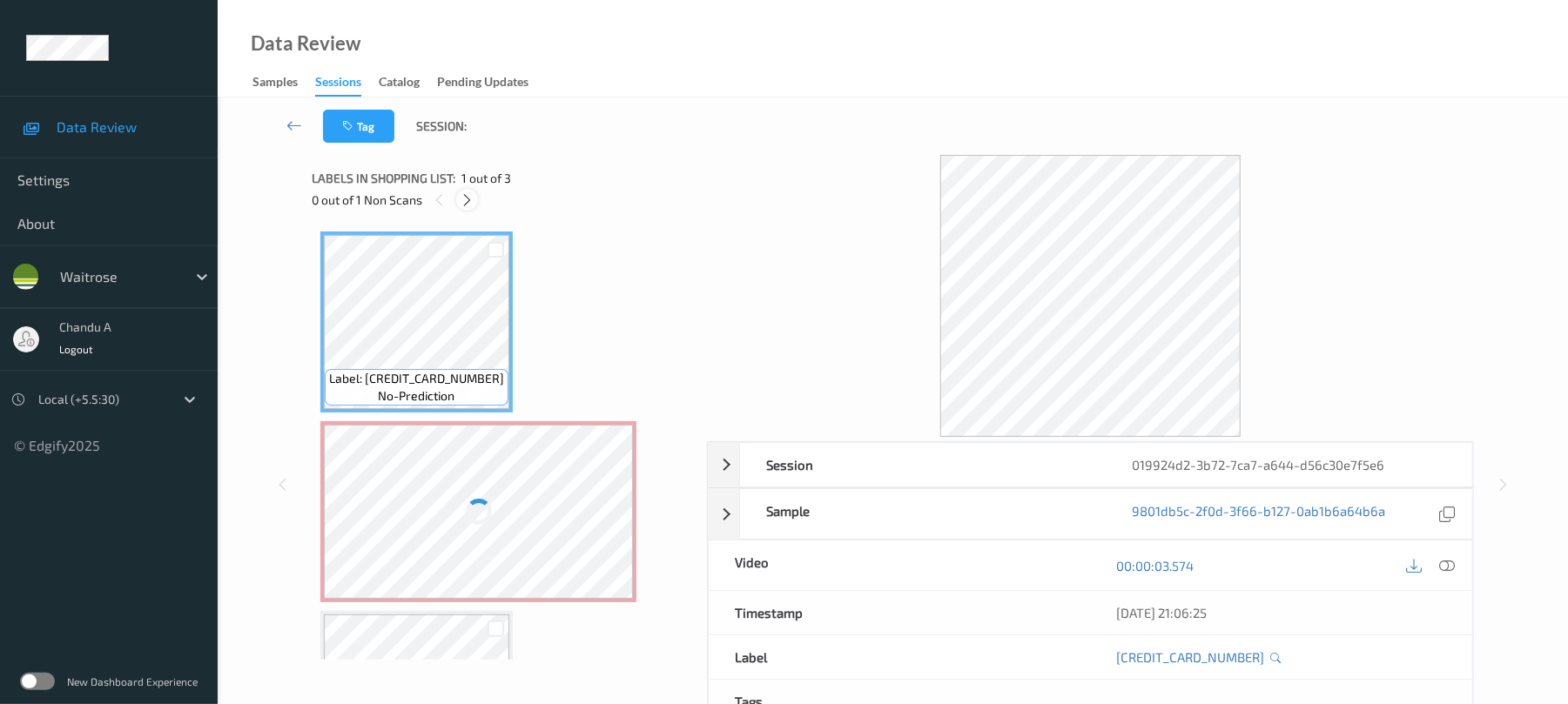
click at [461, 202] on icon at bounding box center [467, 199] width 14 height 15
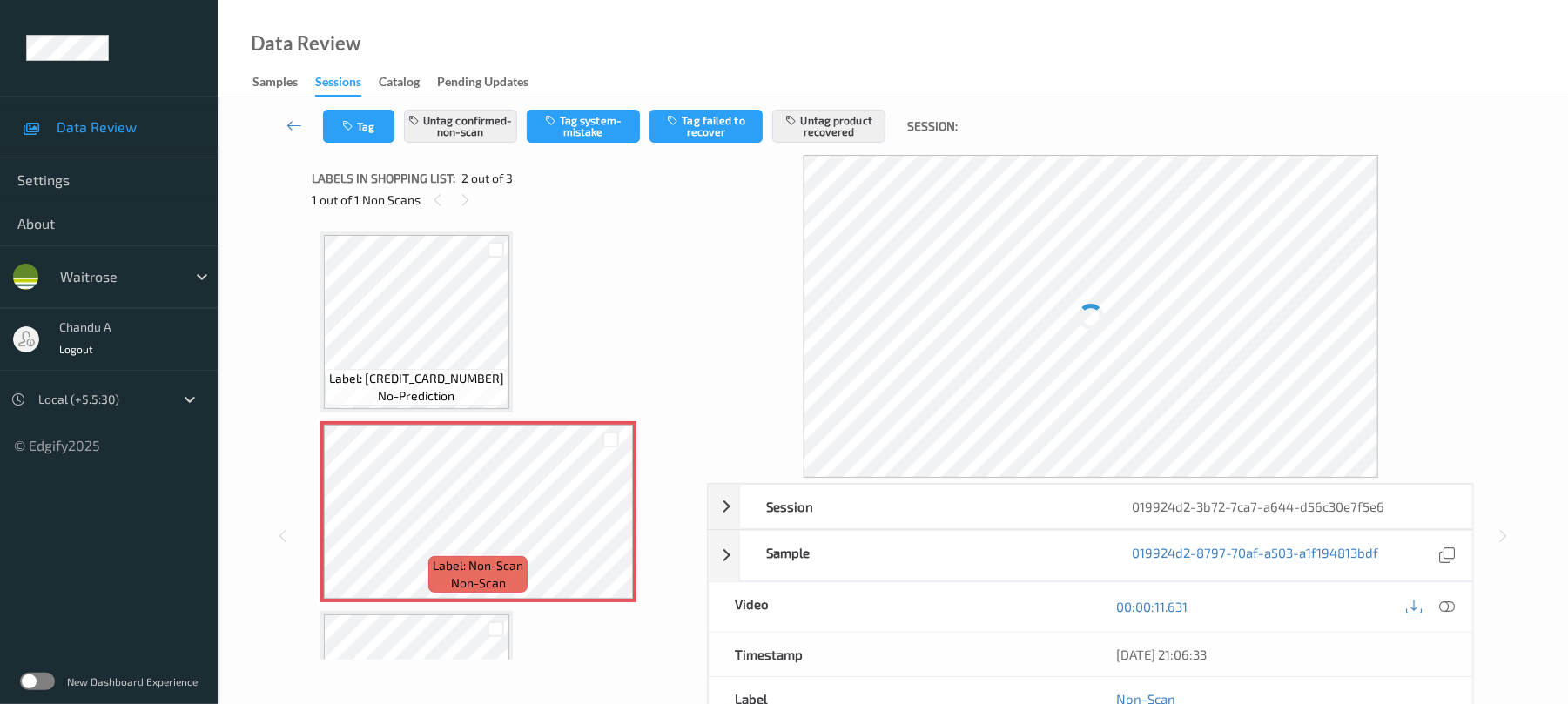
scroll to position [9, 0]
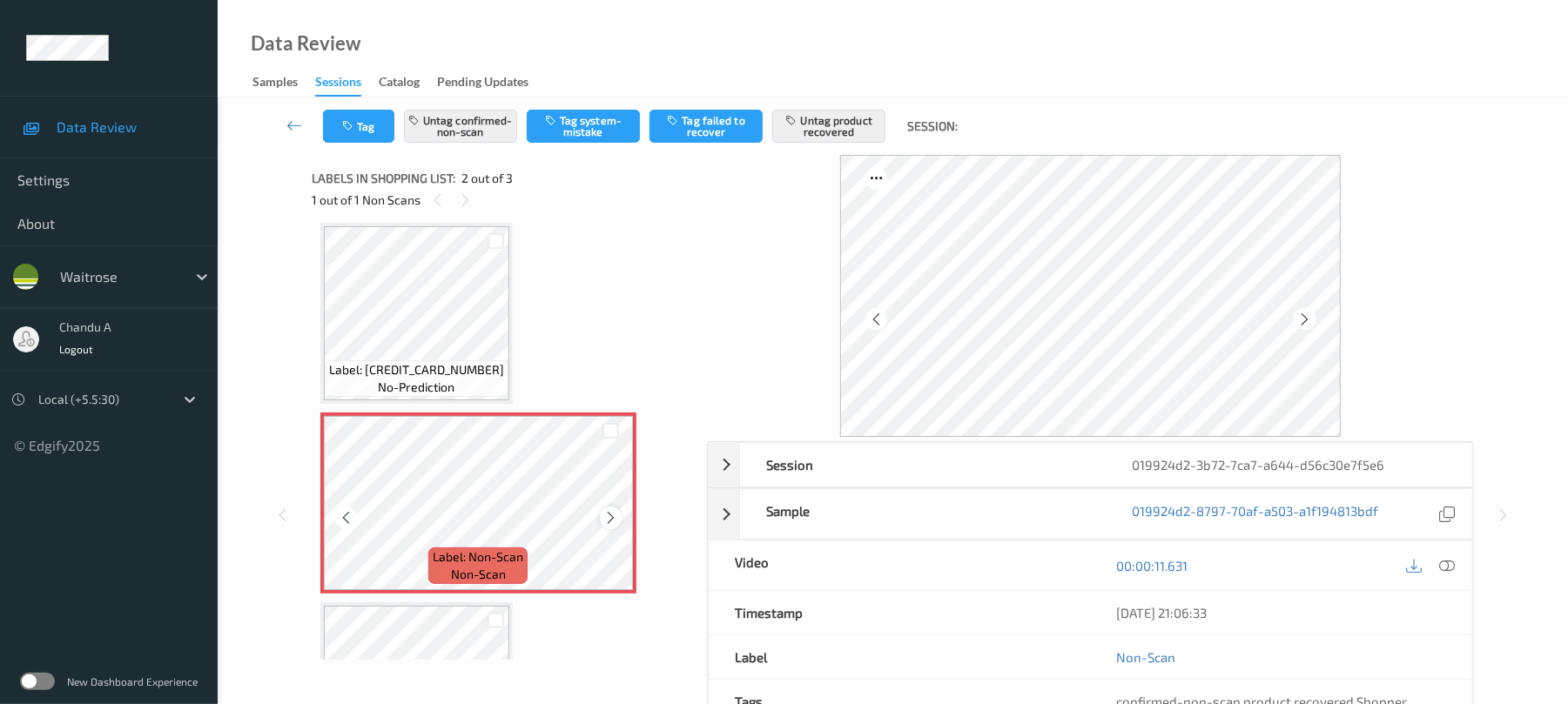
click at [611, 519] on icon at bounding box center [611, 517] width 14 height 15
click at [610, 514] on icon at bounding box center [611, 517] width 14 height 15
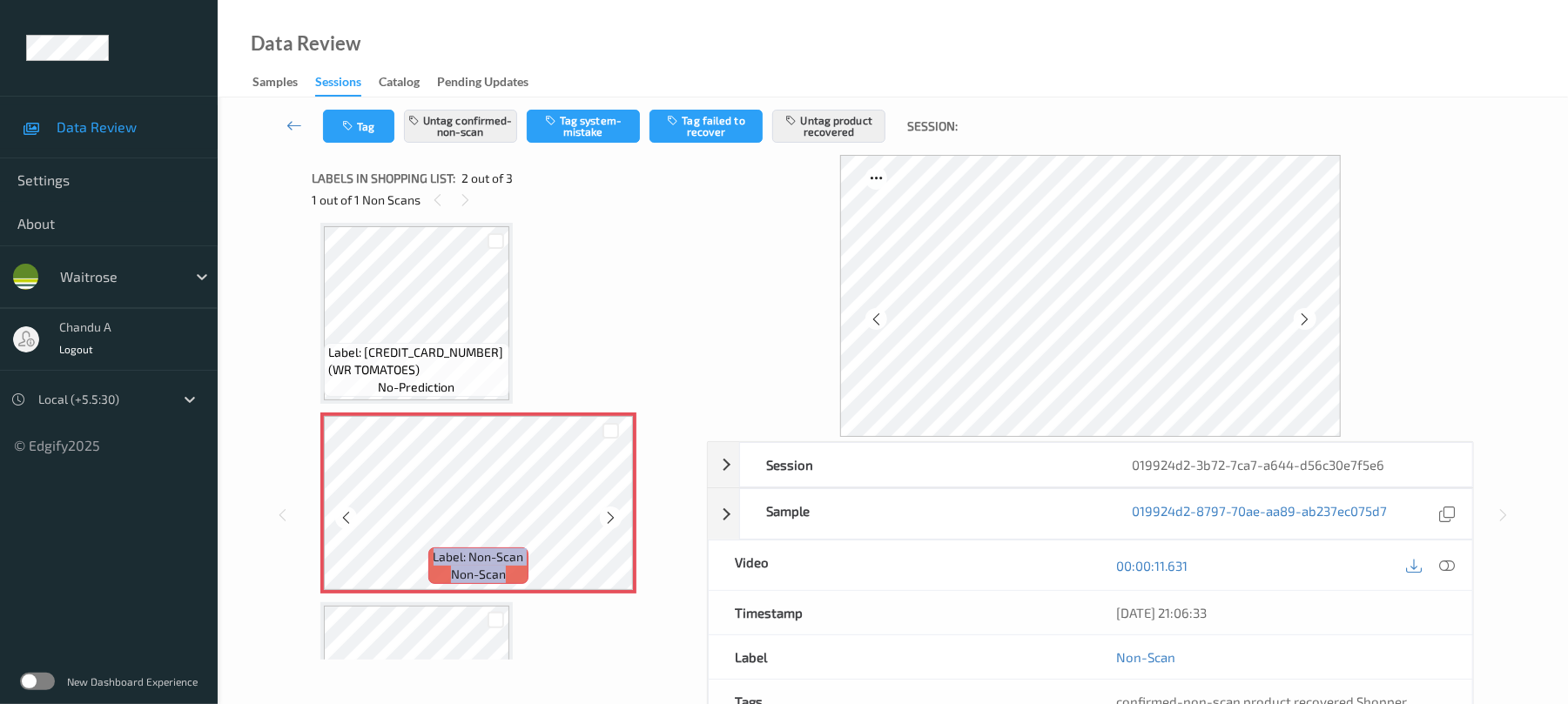
click at [610, 514] on icon at bounding box center [611, 517] width 14 height 15
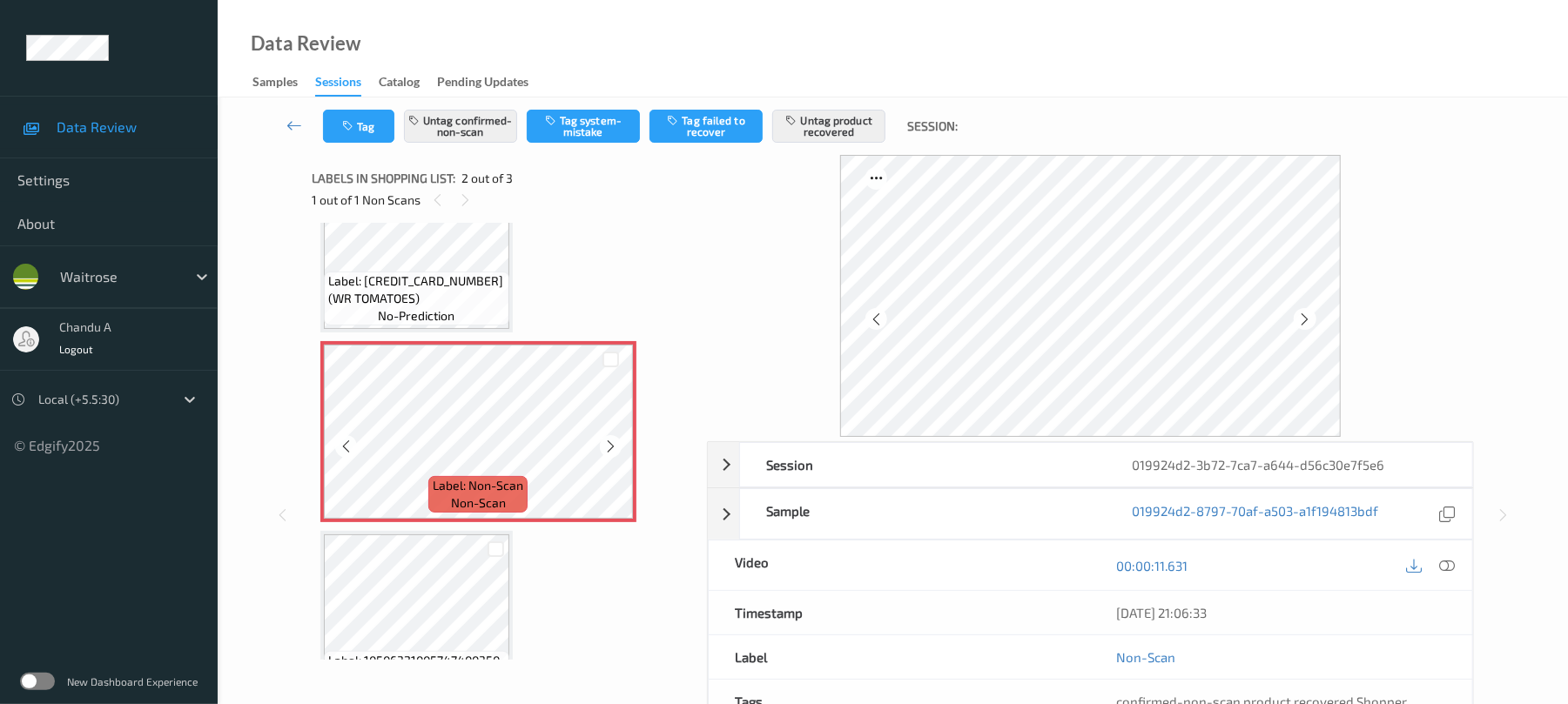
scroll to position [126, 0]
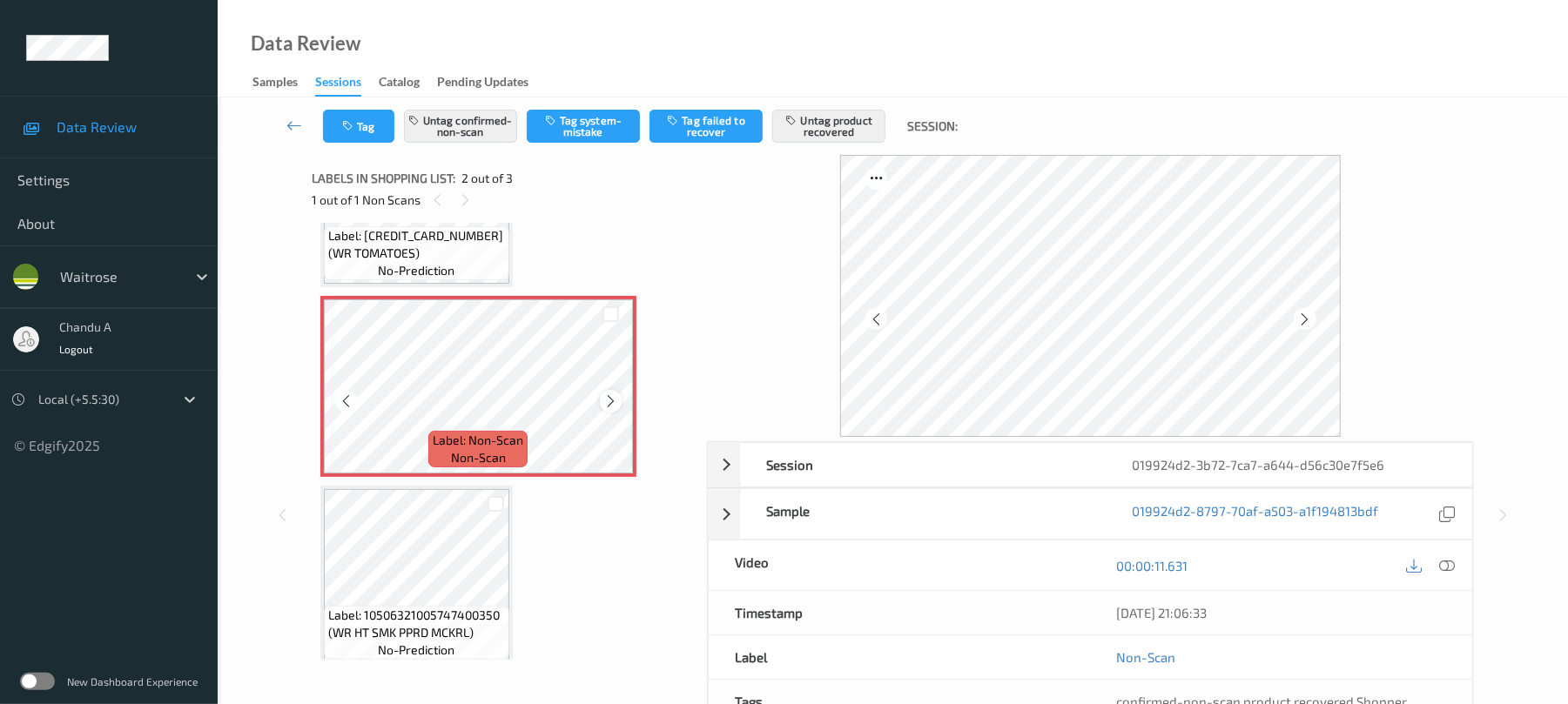
click at [612, 404] on icon at bounding box center [611, 400] width 14 height 15
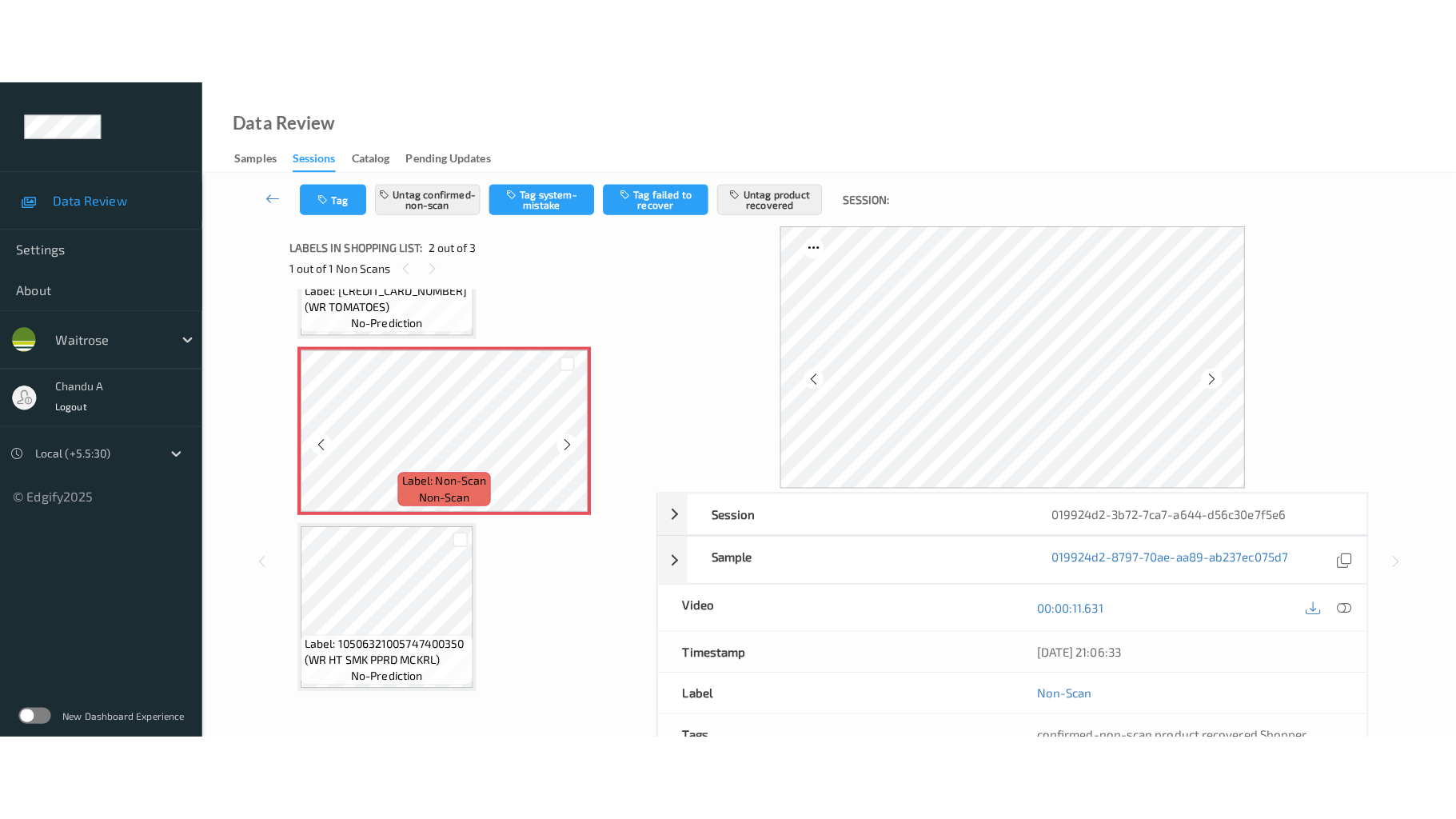
scroll to position [129, 0]
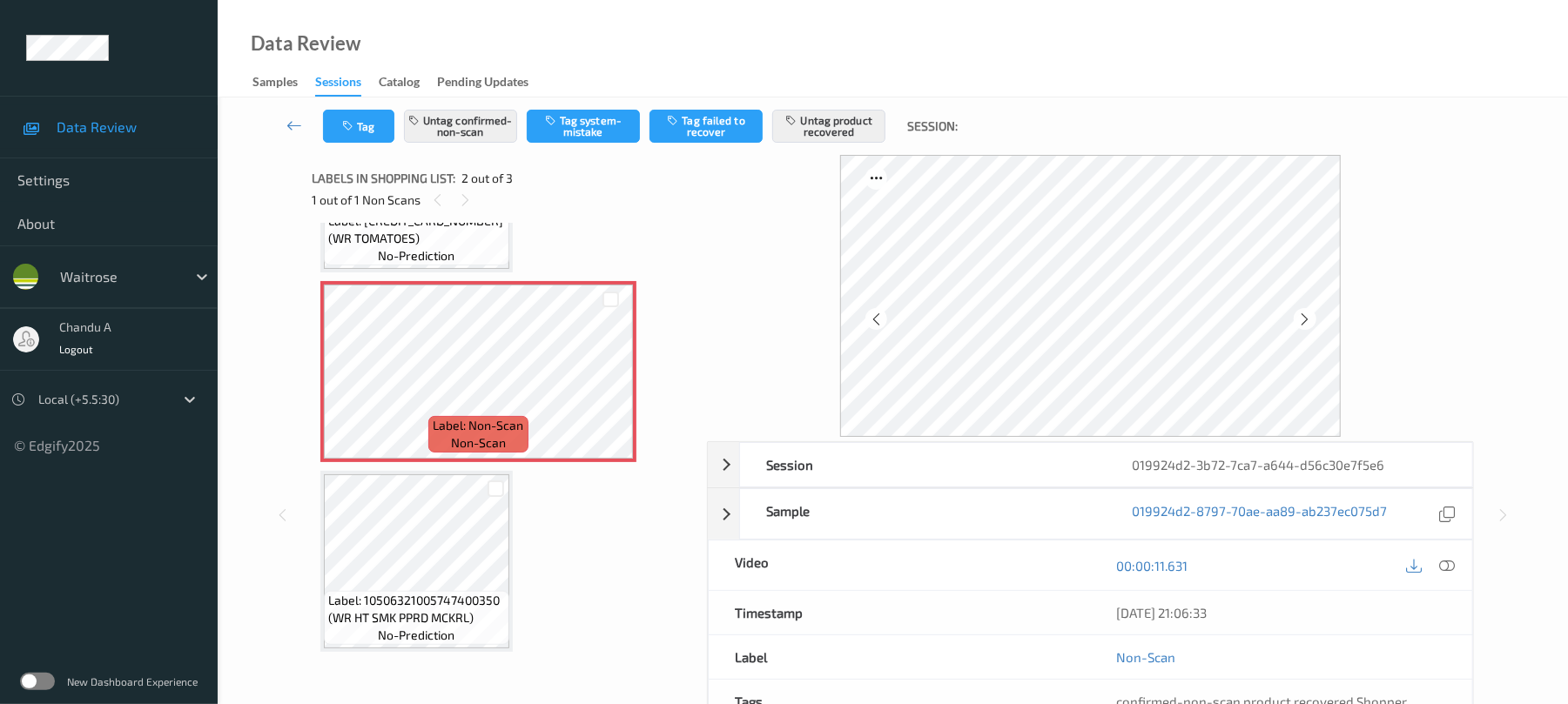
click at [1445, 582] on div "00:00:11.631" at bounding box center [1281, 565] width 382 height 49
click at [1445, 561] on icon at bounding box center [1447, 565] width 15 height 15
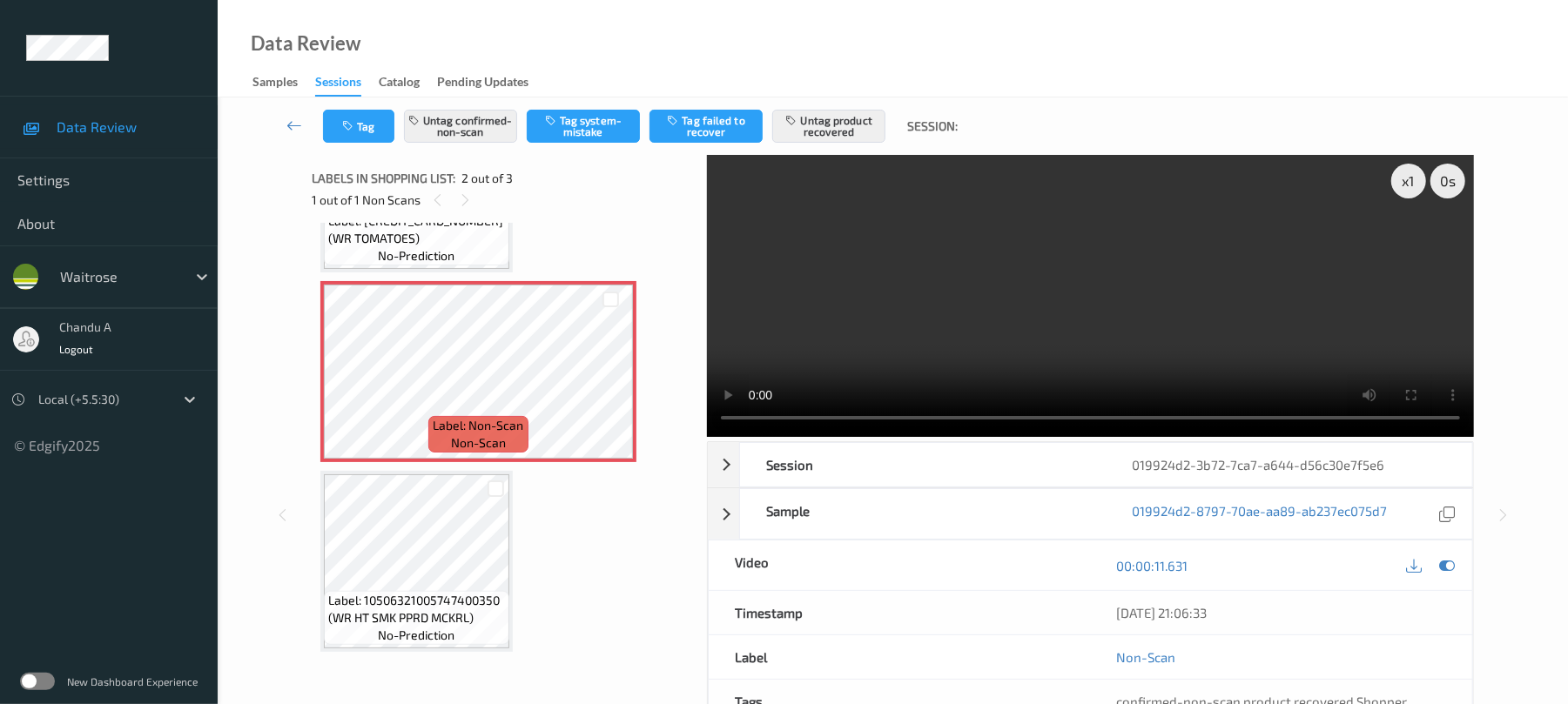
scroll to position [0, 0]
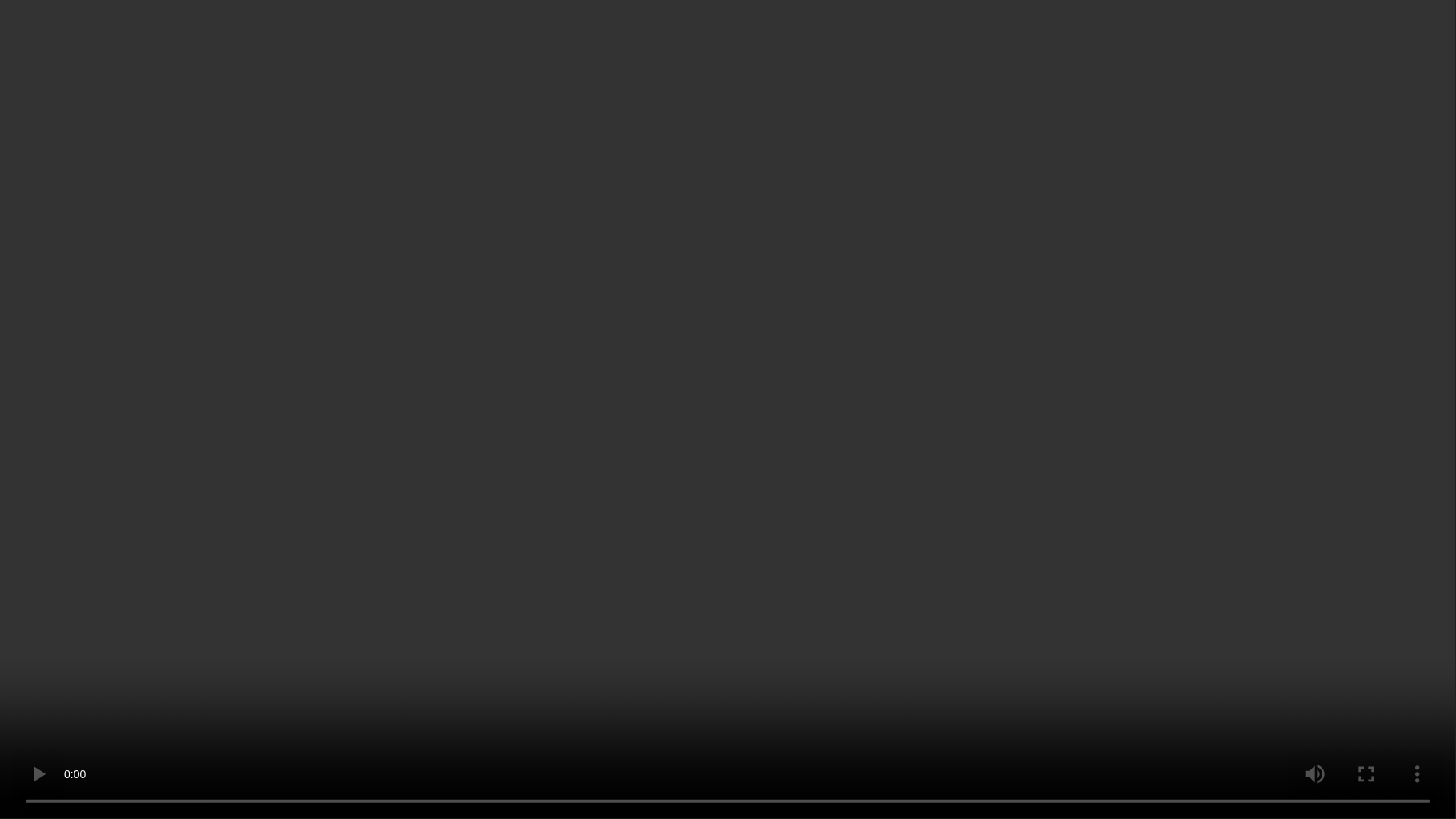
drag, startPoint x: 609, startPoint y: 660, endPoint x: 714, endPoint y: 238, distance: 434.9
click at [610, 646] on video at bounding box center [728, 409] width 1456 height 819
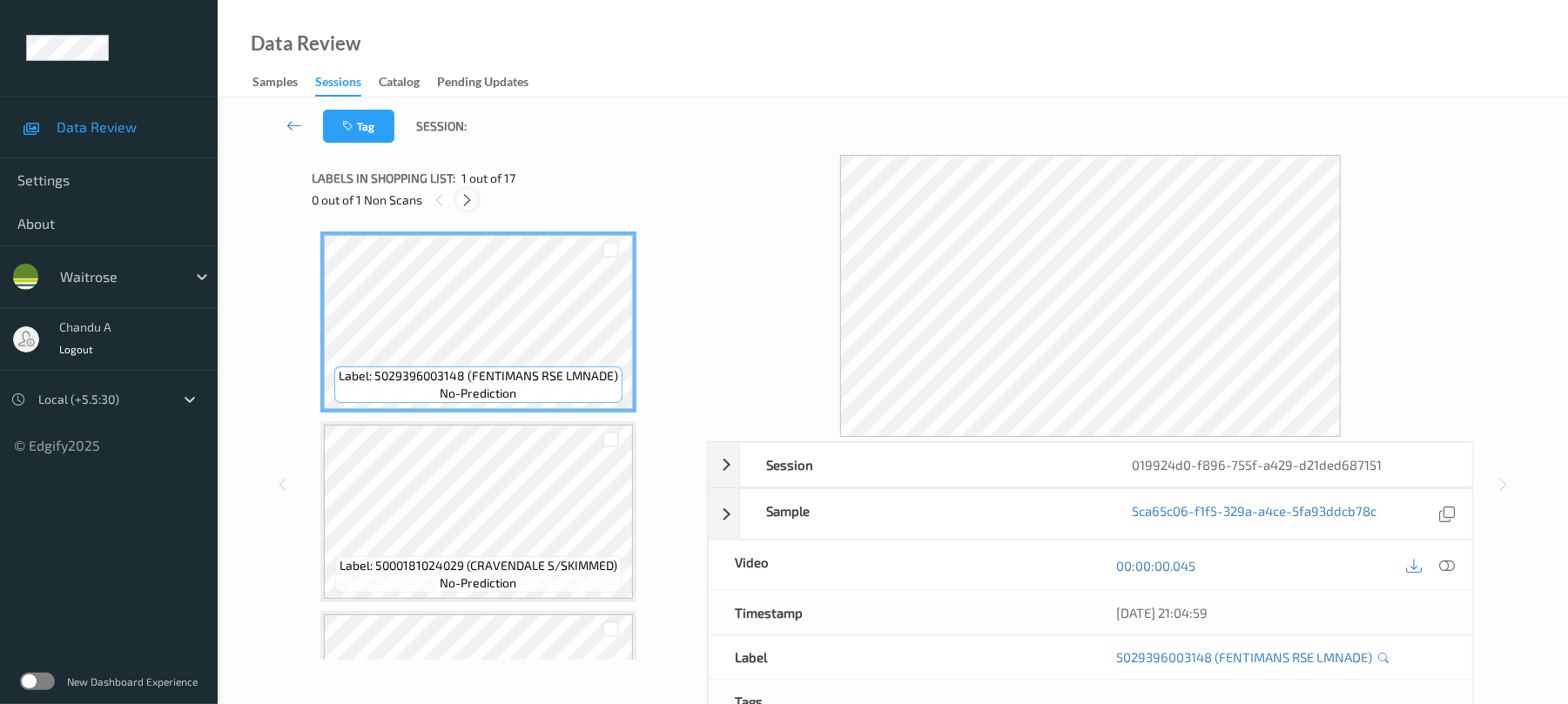
click at [465, 192] on icon at bounding box center [467, 199] width 14 height 15
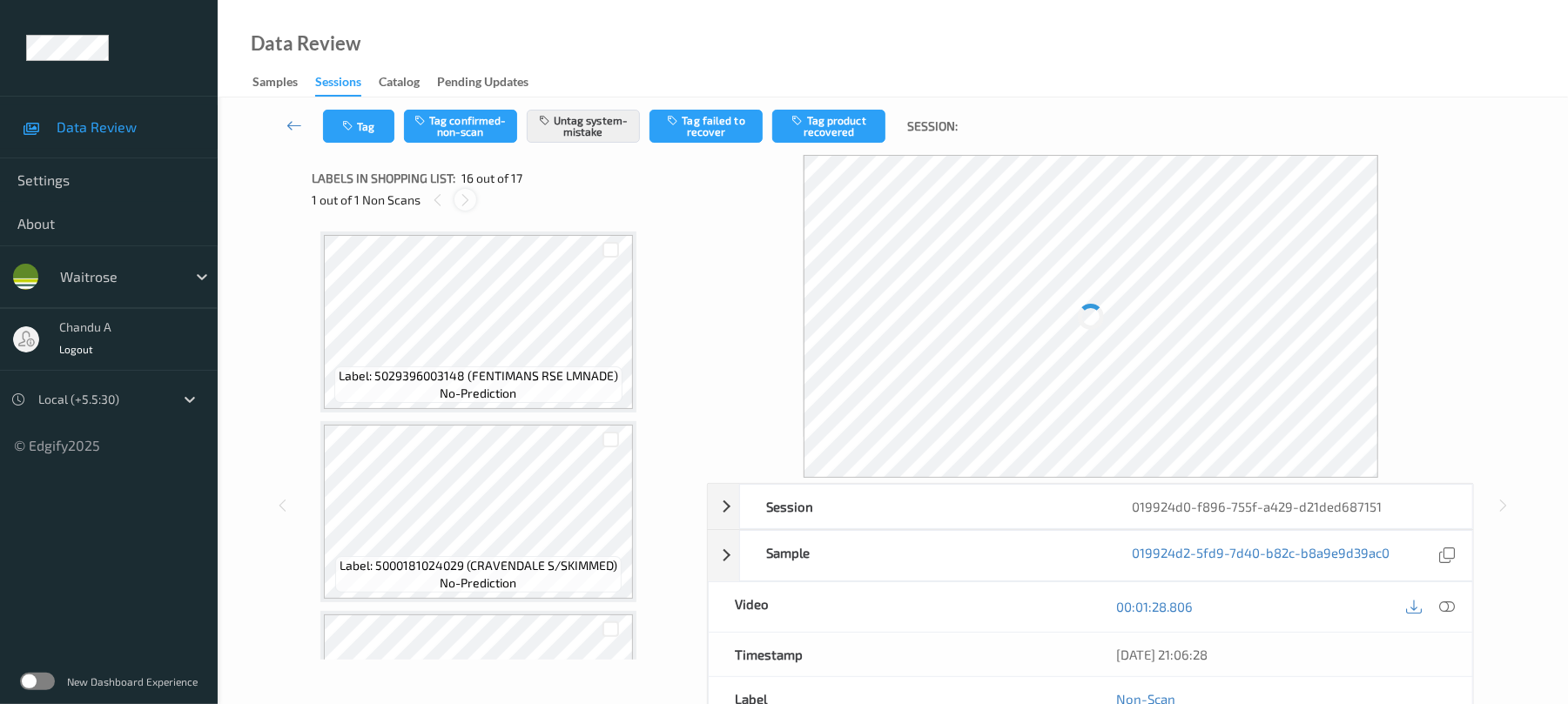
scroll to position [2665, 0]
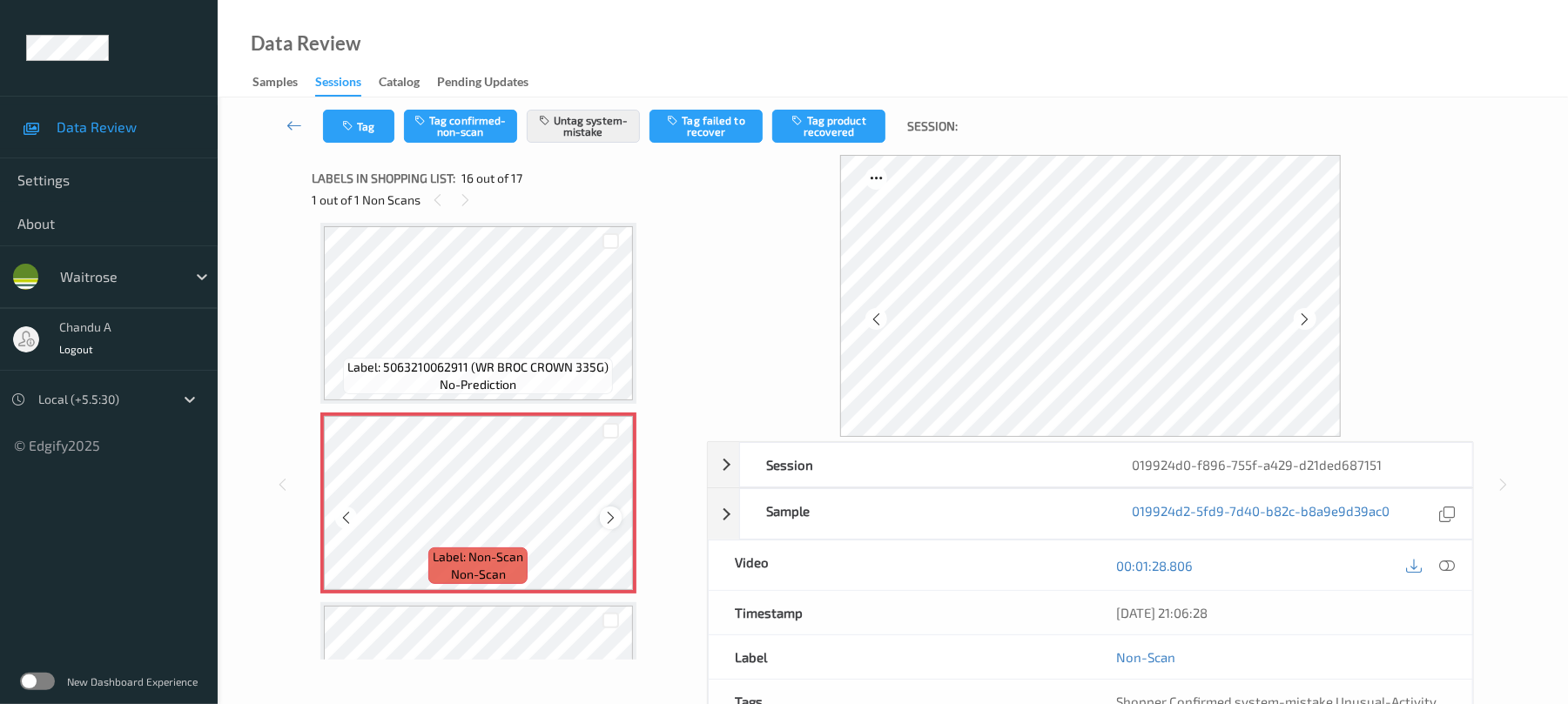
click at [612, 513] on icon at bounding box center [611, 517] width 14 height 15
click at [606, 517] on icon at bounding box center [611, 517] width 14 height 15
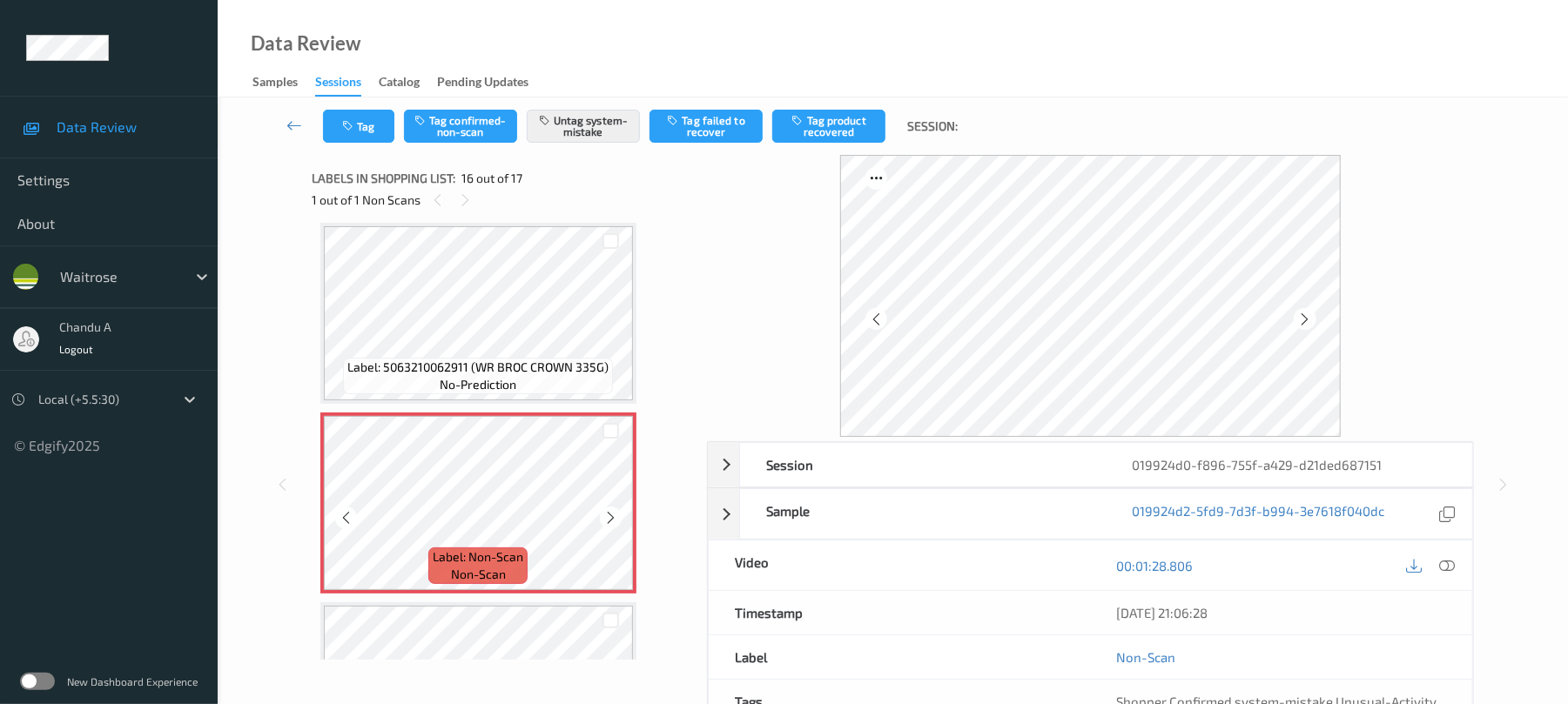
click at [606, 517] on icon at bounding box center [611, 517] width 14 height 15
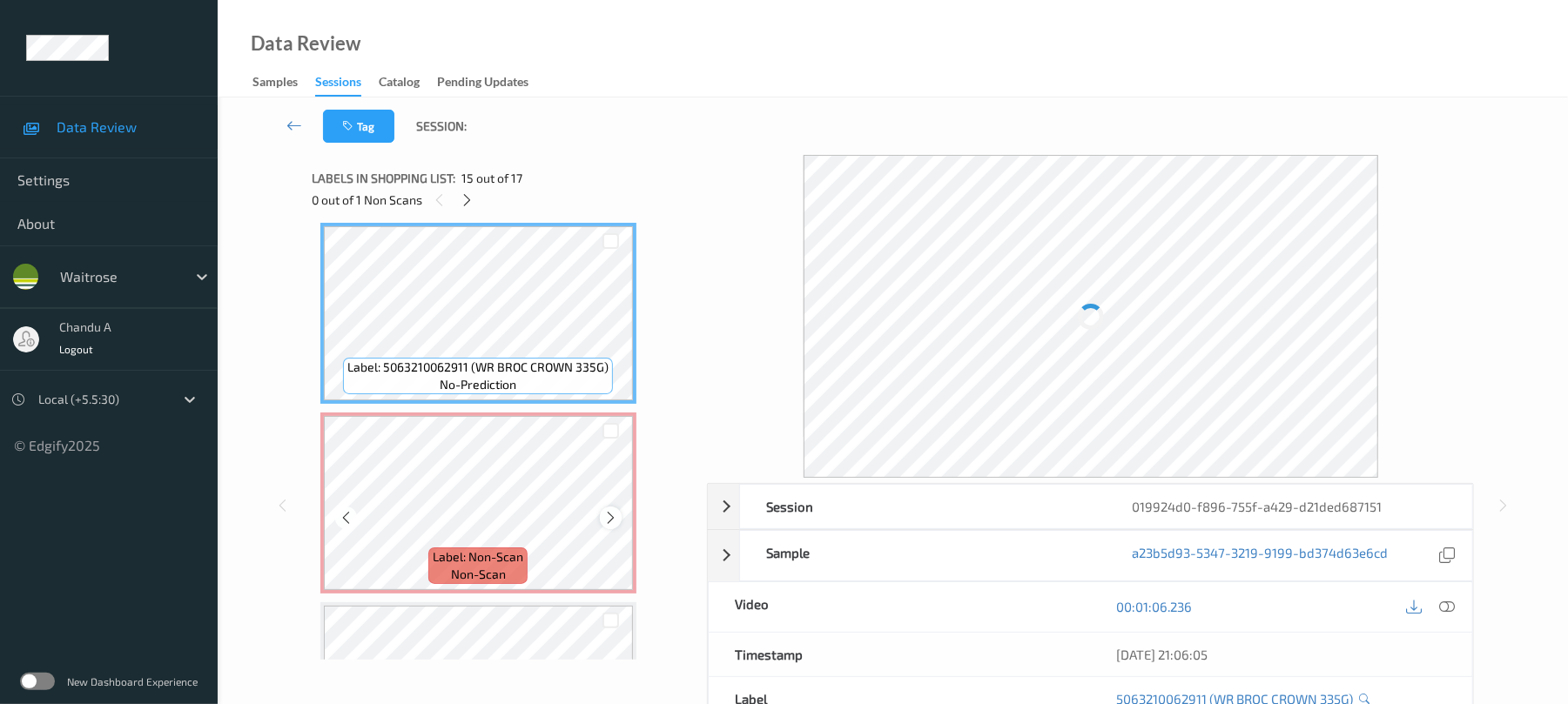
click at [618, 513] on div at bounding box center [611, 517] width 22 height 22
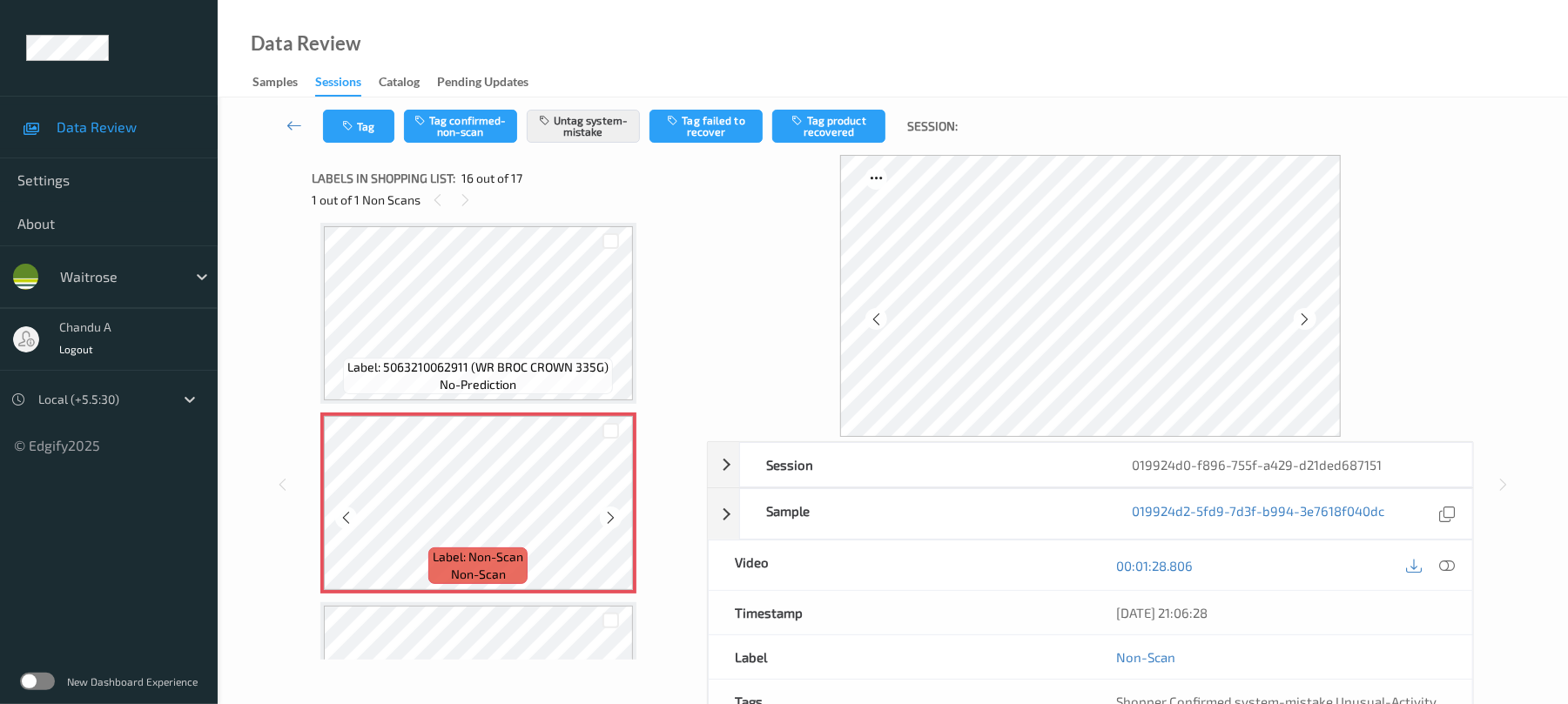
click at [618, 513] on div at bounding box center [611, 517] width 22 height 22
click at [362, 137] on button "Tag" at bounding box center [358, 126] width 71 height 33
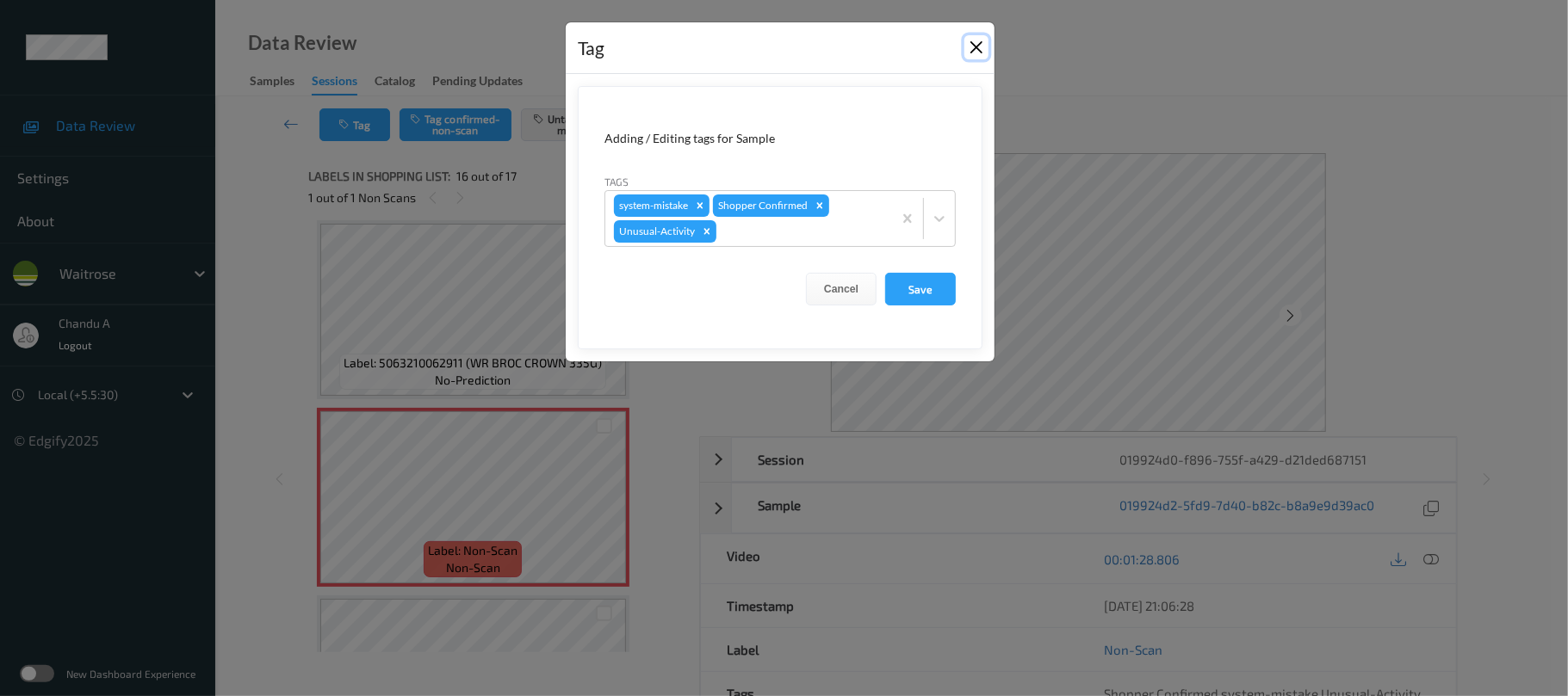
click at [983, 53] on button "Close" at bounding box center [976, 47] width 24 height 24
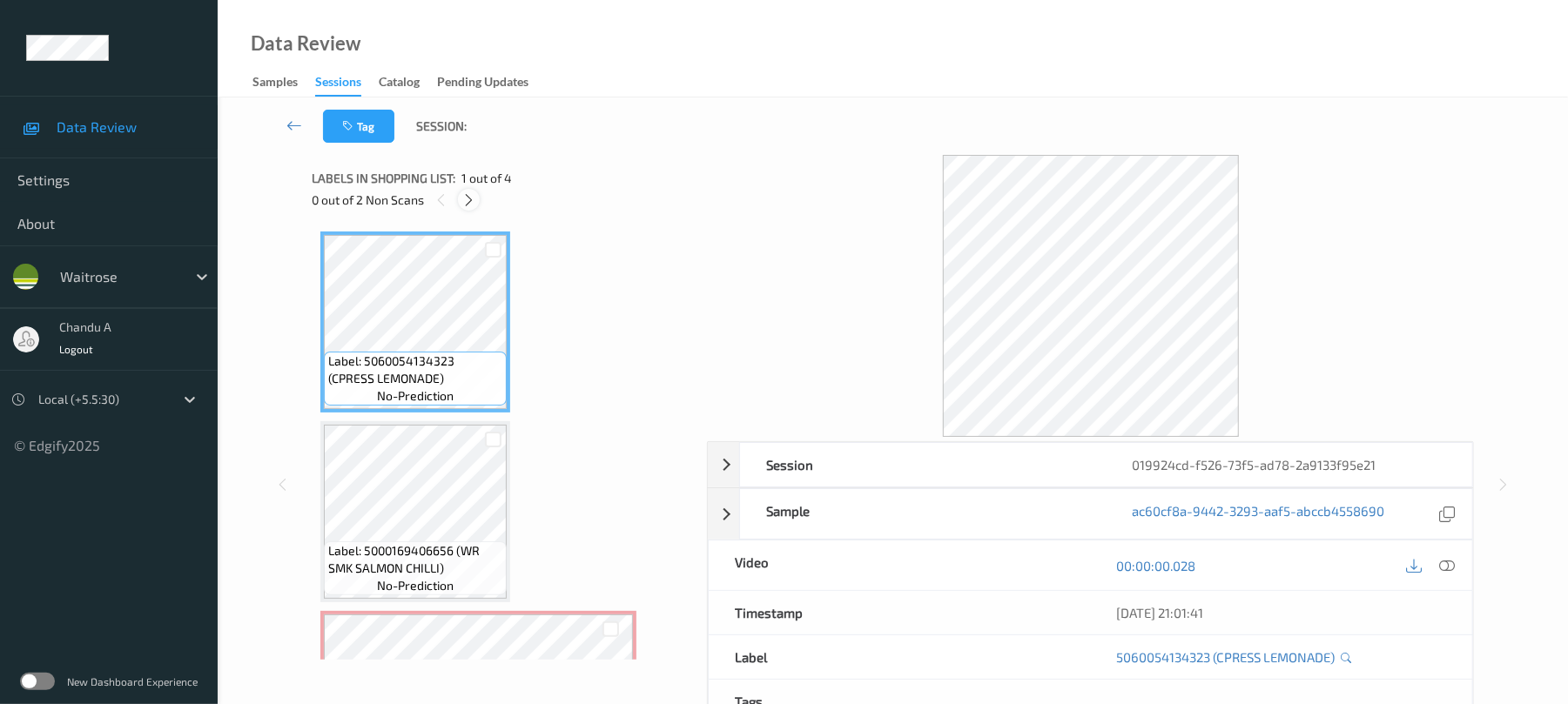
click at [467, 202] on icon at bounding box center [469, 199] width 14 height 15
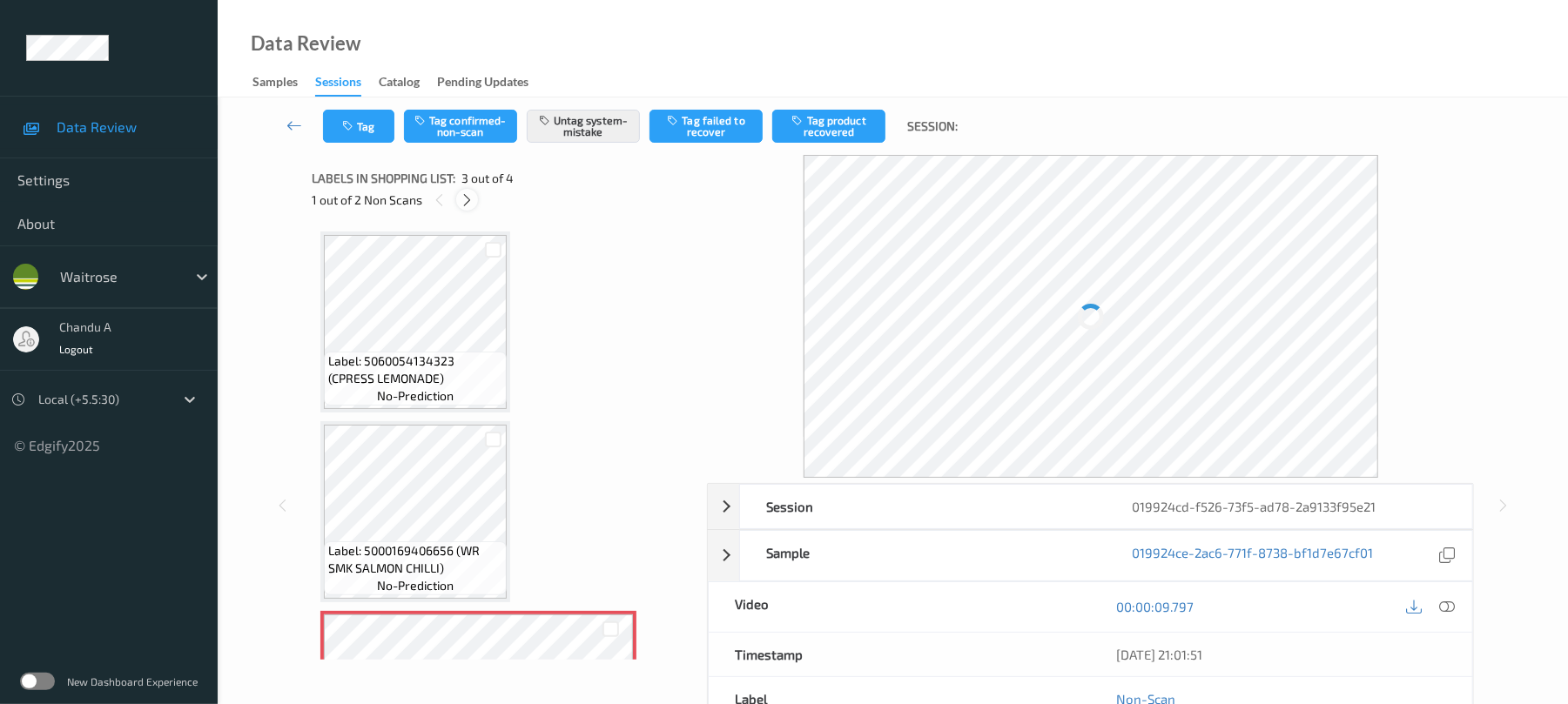
scroll to position [198, 0]
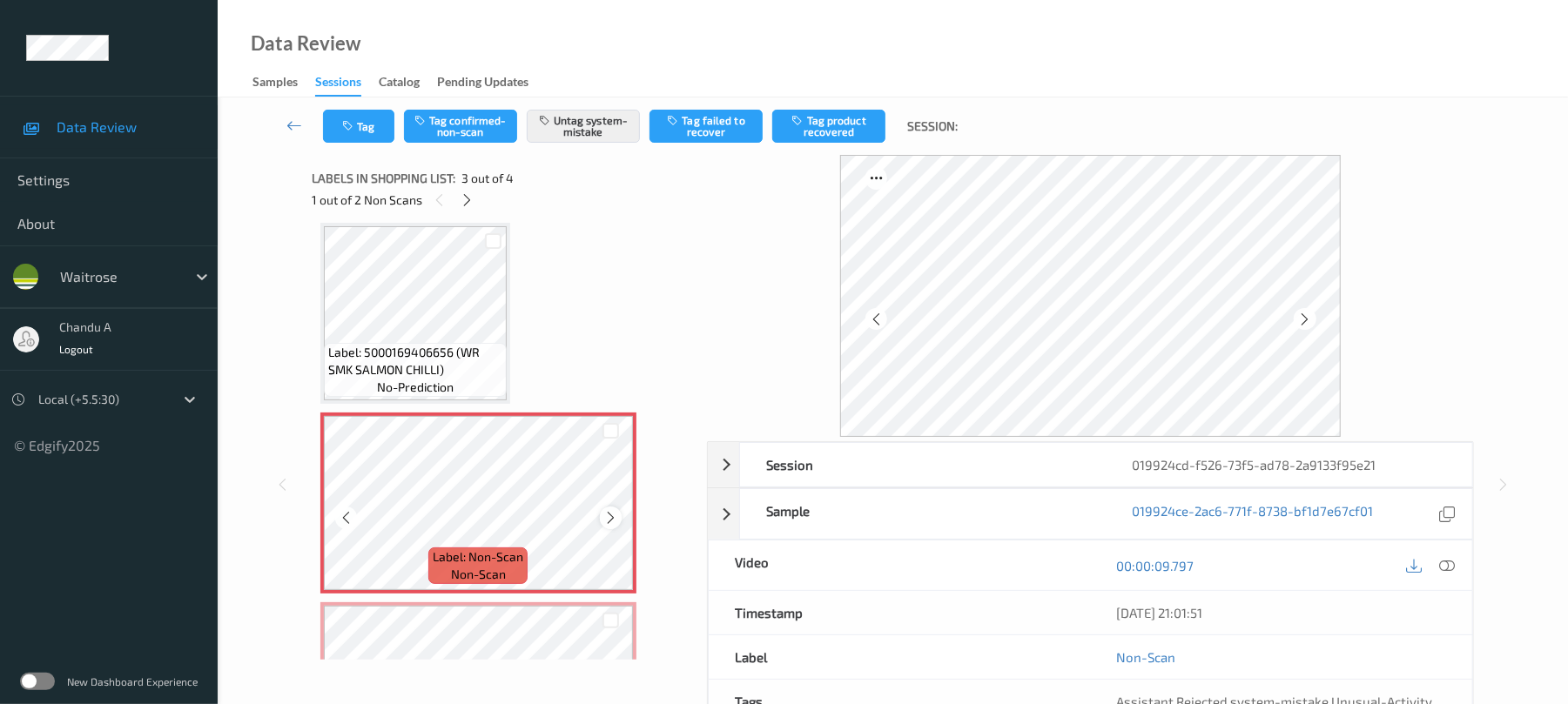
click at [614, 523] on icon at bounding box center [611, 517] width 14 height 15
click at [367, 143] on div "Tag Tag confirmed-non-scan Untag system-mistake Tag failed to recover Tag produ…" at bounding box center [893, 127] width 1279 height 57
click at [367, 140] on button "Tag" at bounding box center [358, 126] width 71 height 33
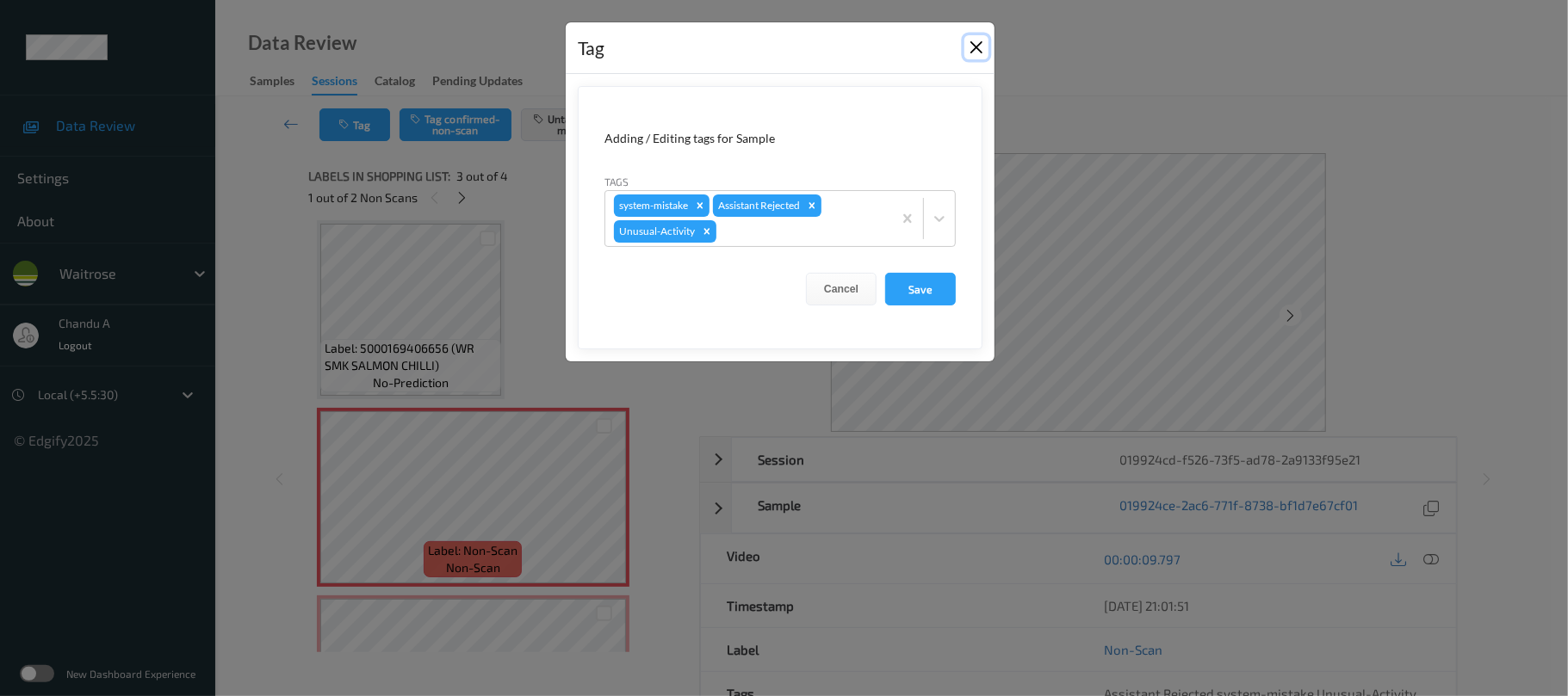
click at [979, 51] on button "Close" at bounding box center [976, 47] width 24 height 24
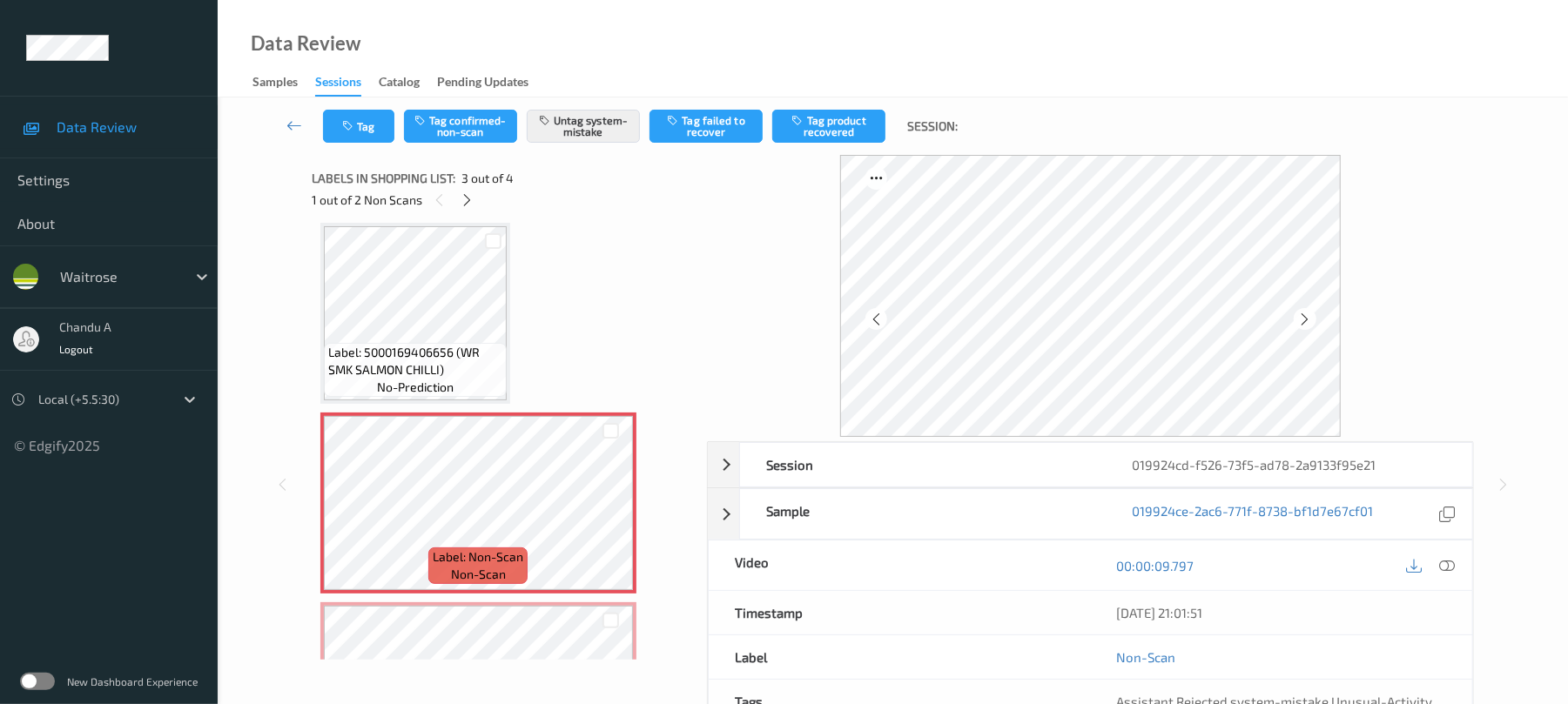
click at [462, 211] on div "Labels in shopping list: 3 out of 4 1 out of 2 Non Scans" at bounding box center [503, 189] width 383 height 68
click at [465, 203] on icon at bounding box center [467, 199] width 14 height 15
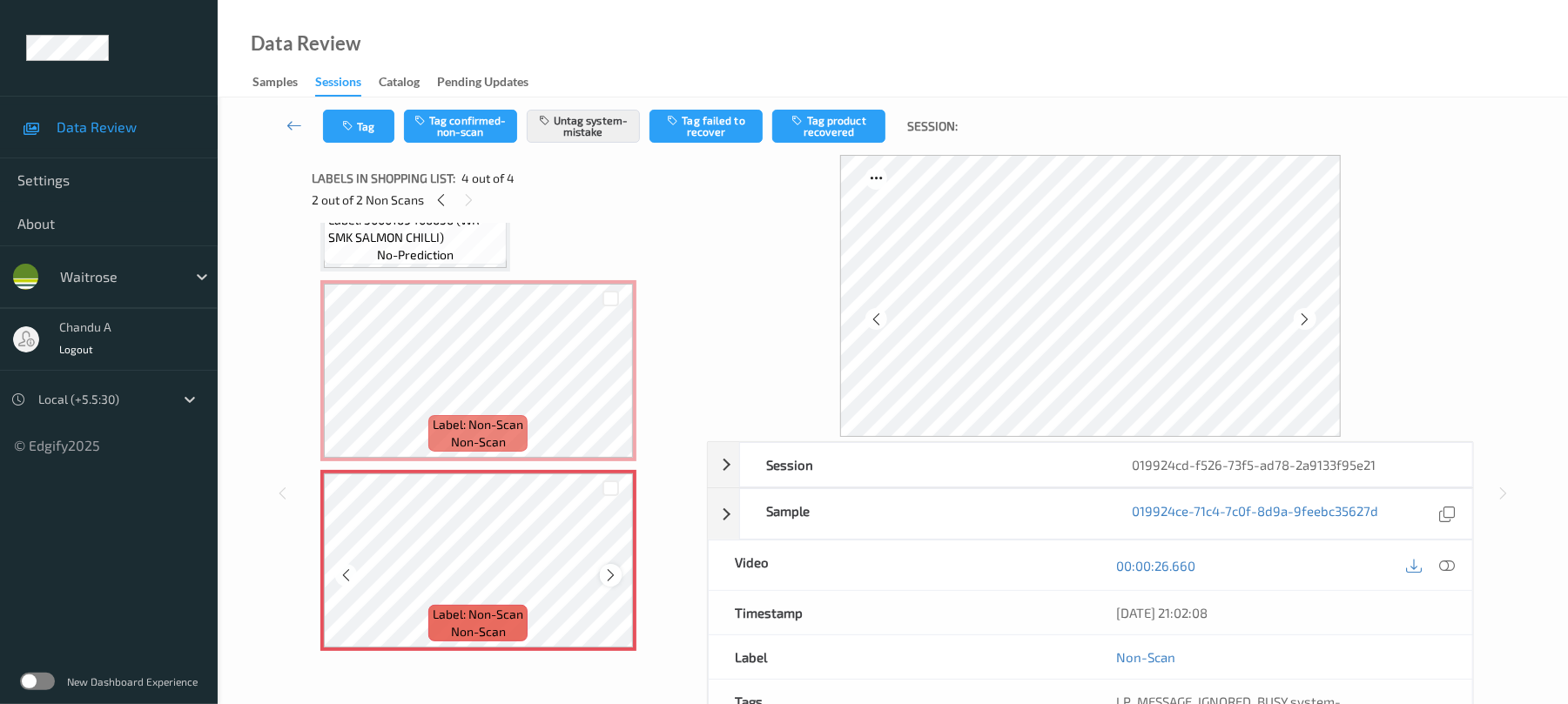
click at [612, 571] on icon at bounding box center [611, 575] width 14 height 15
click at [609, 390] on icon at bounding box center [611, 385] width 14 height 15
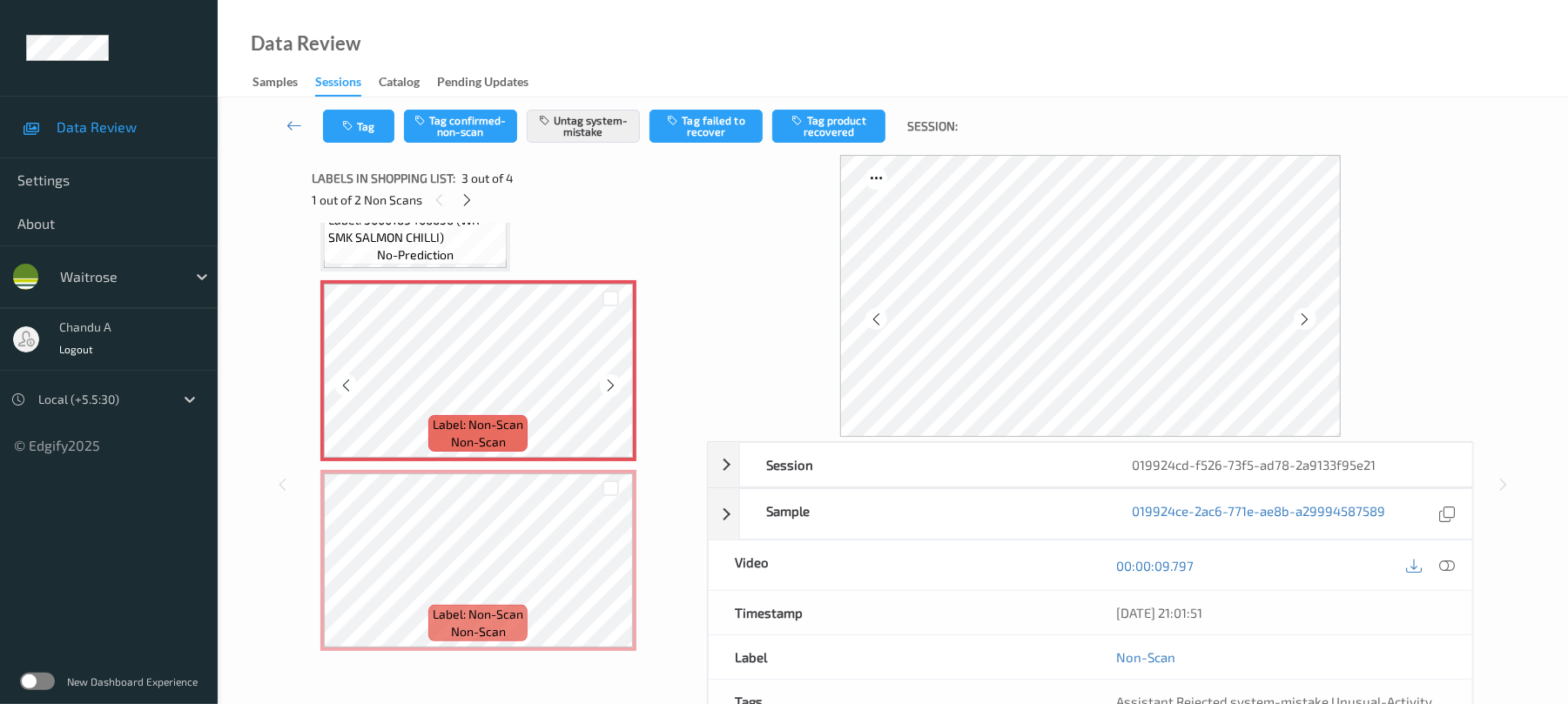
click at [609, 390] on icon at bounding box center [611, 385] width 14 height 15
click at [611, 572] on icon at bounding box center [611, 575] width 14 height 15
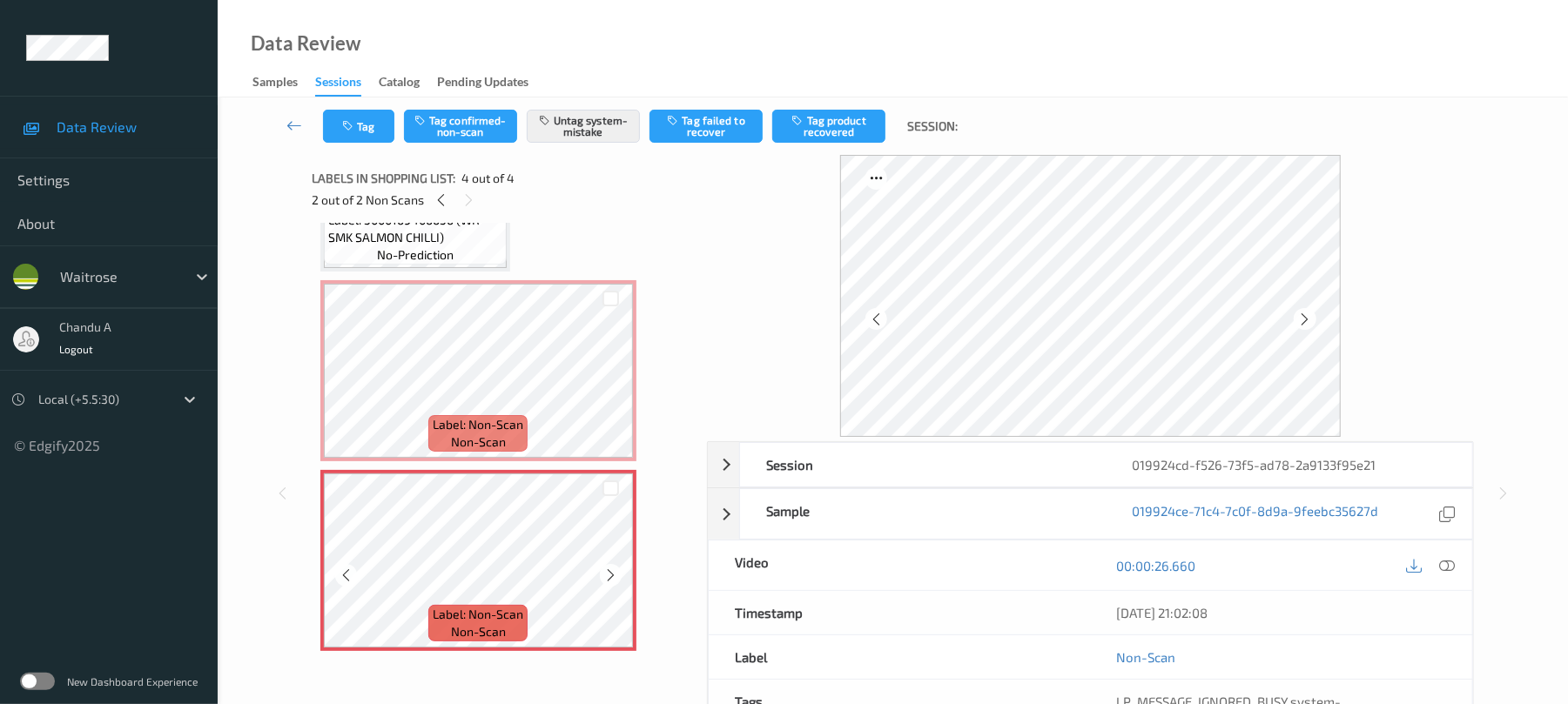
click at [611, 572] on icon at bounding box center [611, 575] width 14 height 15
click at [354, 128] on icon "button" at bounding box center [349, 127] width 14 height 13
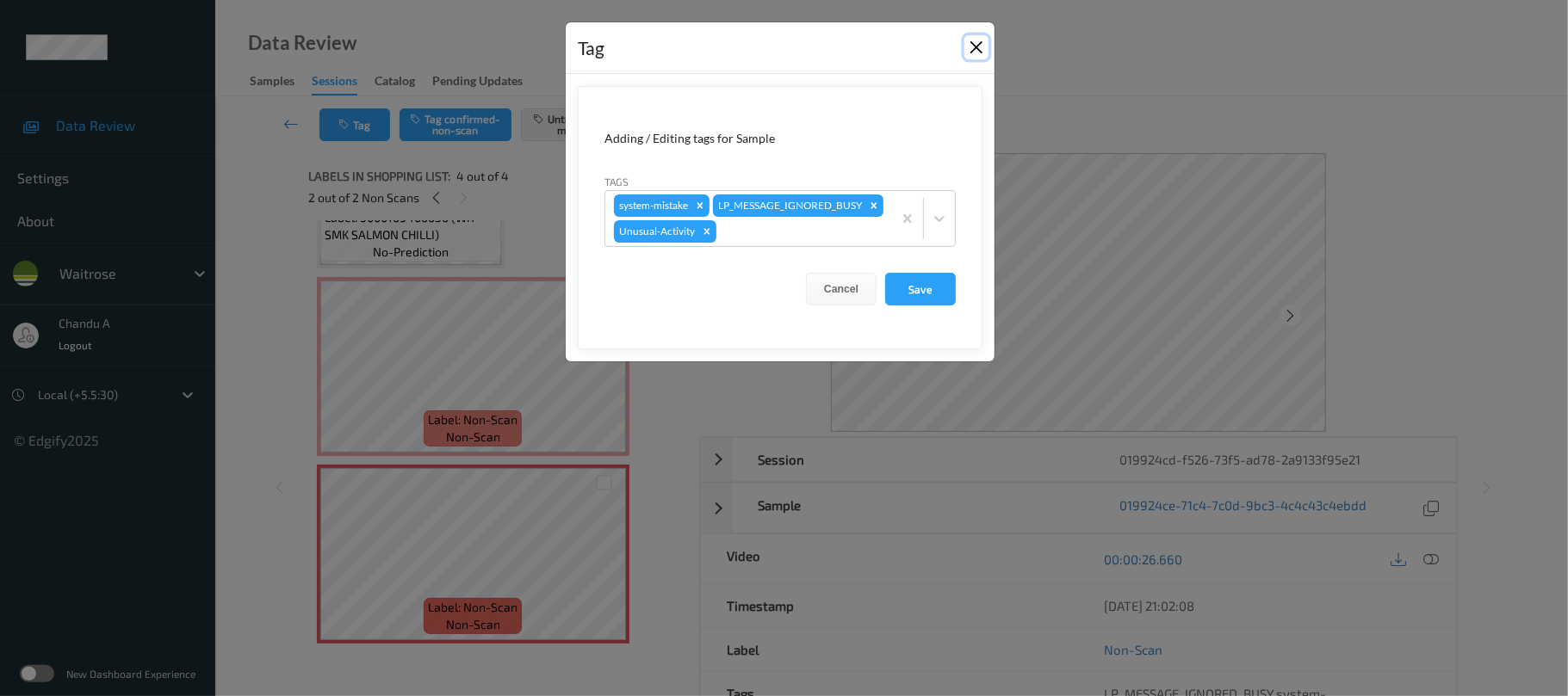
click at [975, 50] on button "Close" at bounding box center [976, 47] width 24 height 24
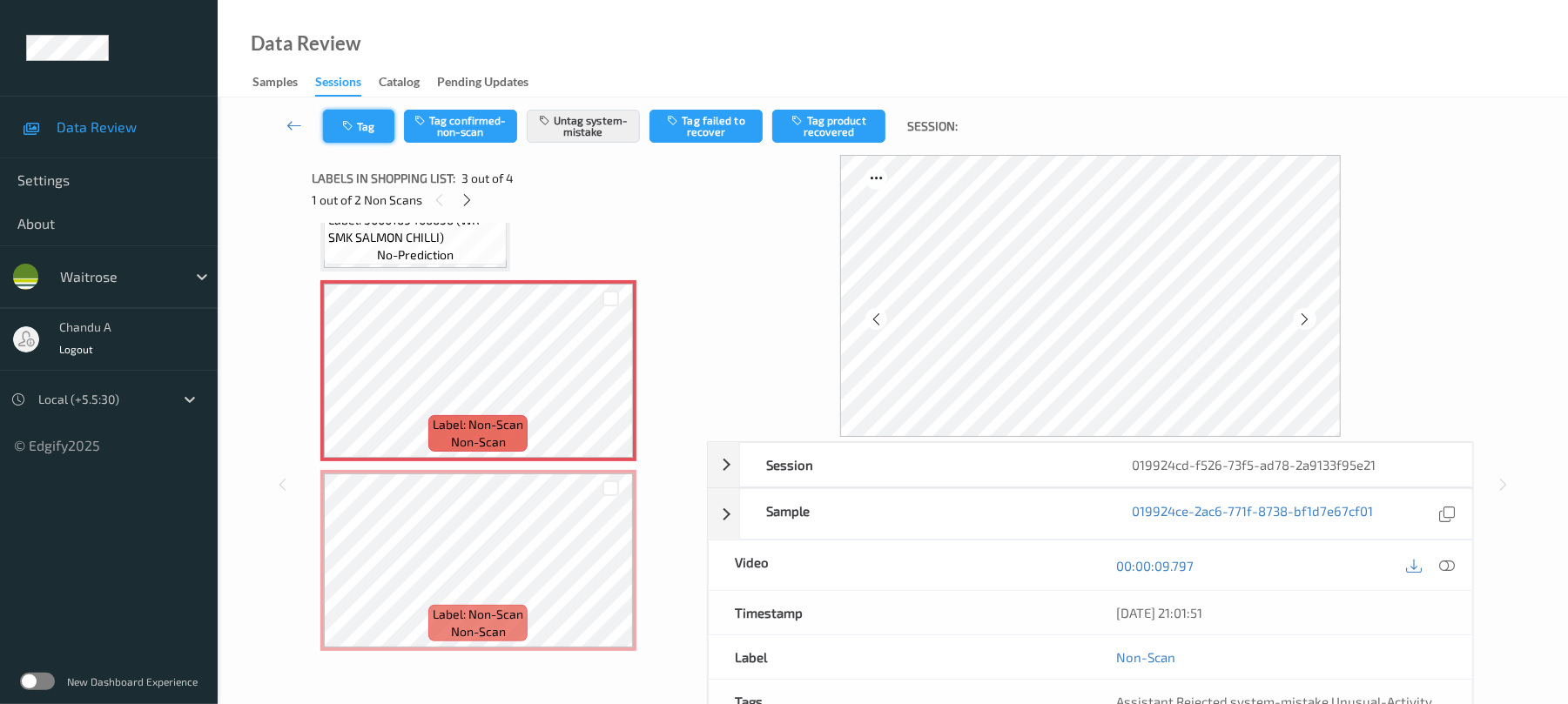
click at [376, 136] on button "Tag" at bounding box center [358, 126] width 71 height 33
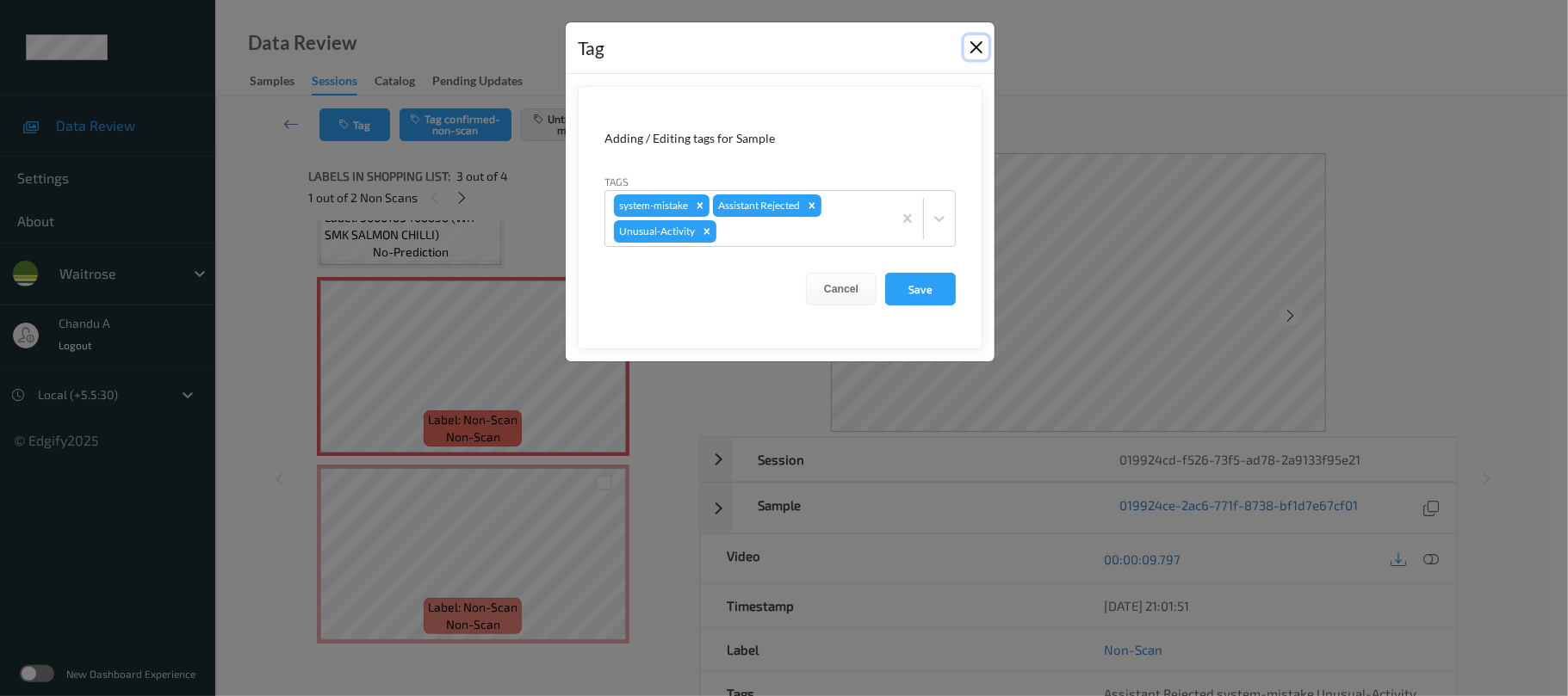
click at [979, 43] on button "Close" at bounding box center [976, 47] width 24 height 24
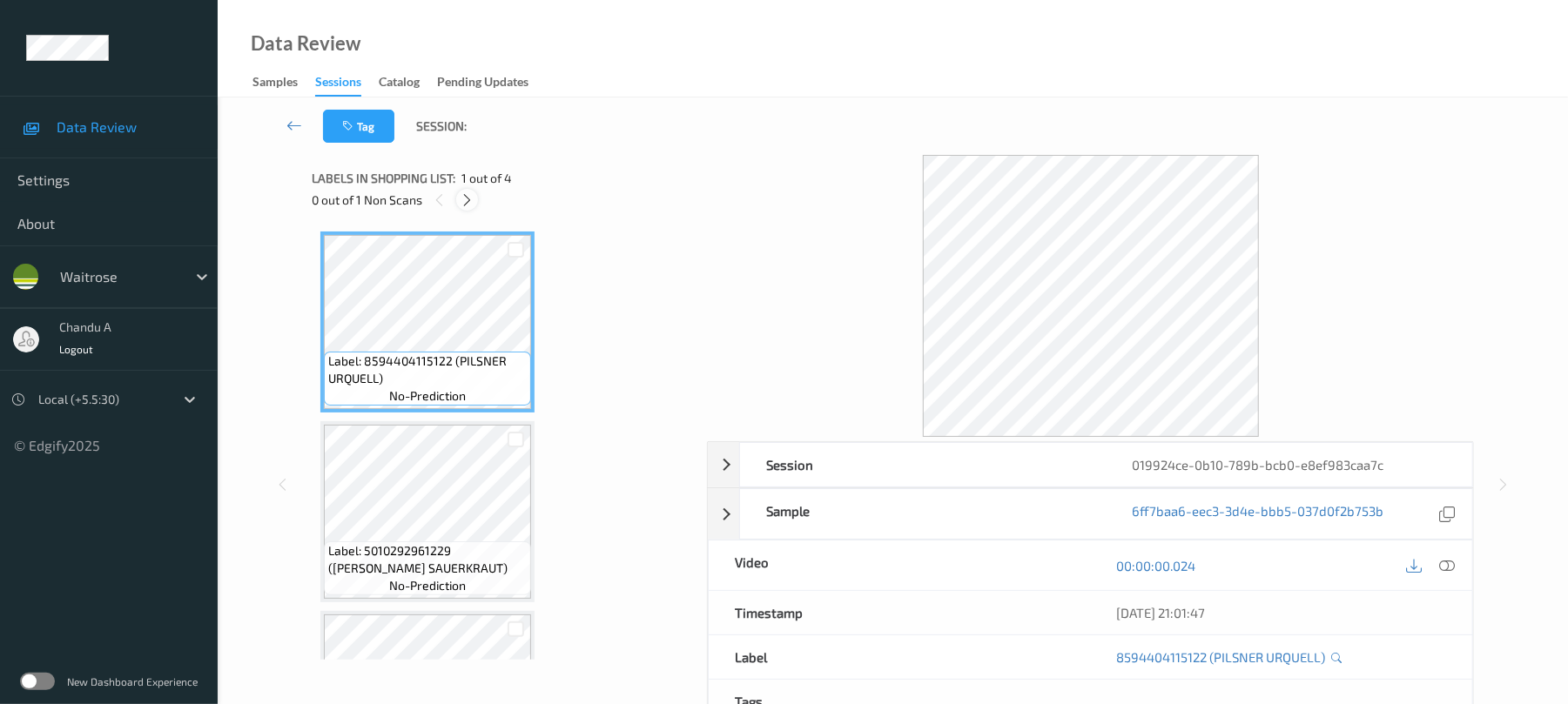
click at [471, 204] on icon at bounding box center [467, 199] width 14 height 15
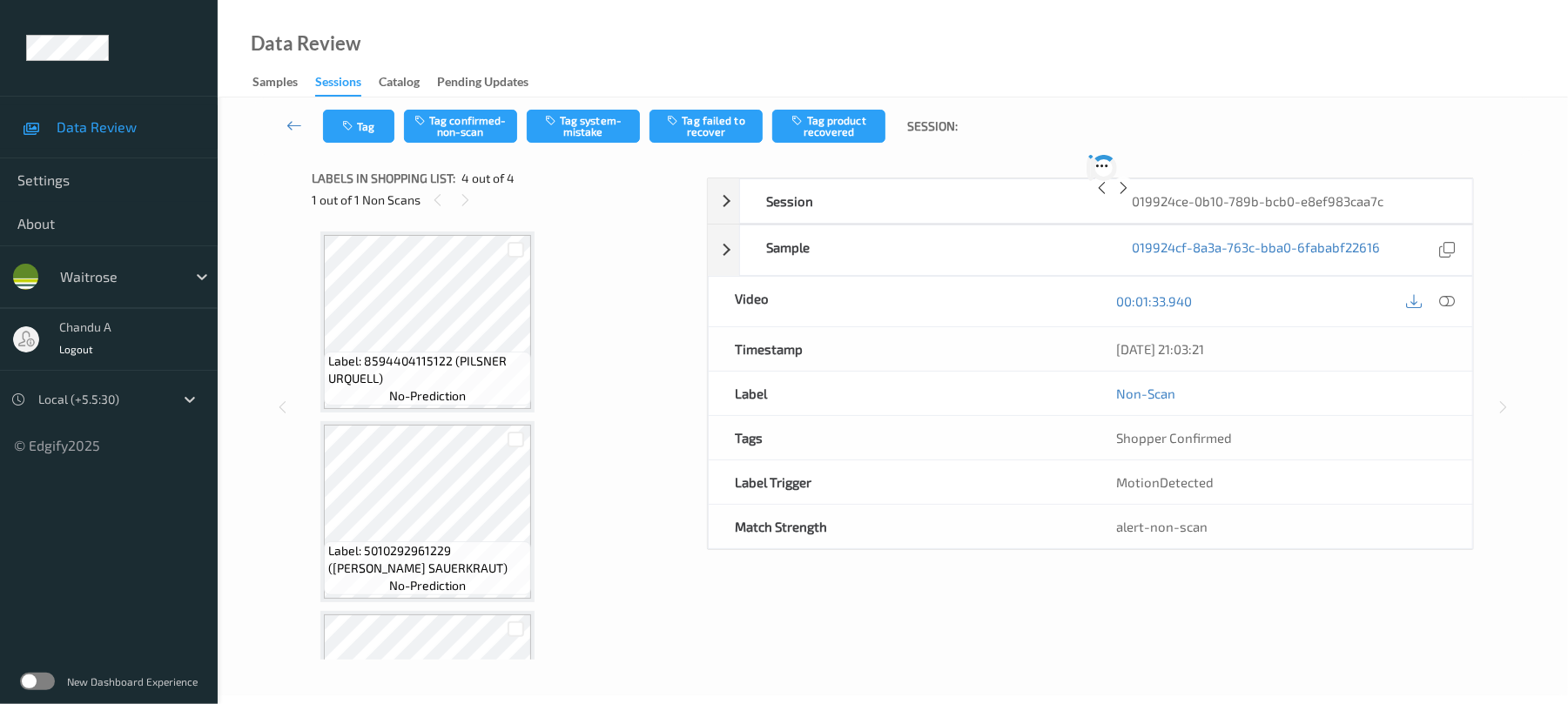
scroll to position [330, 0]
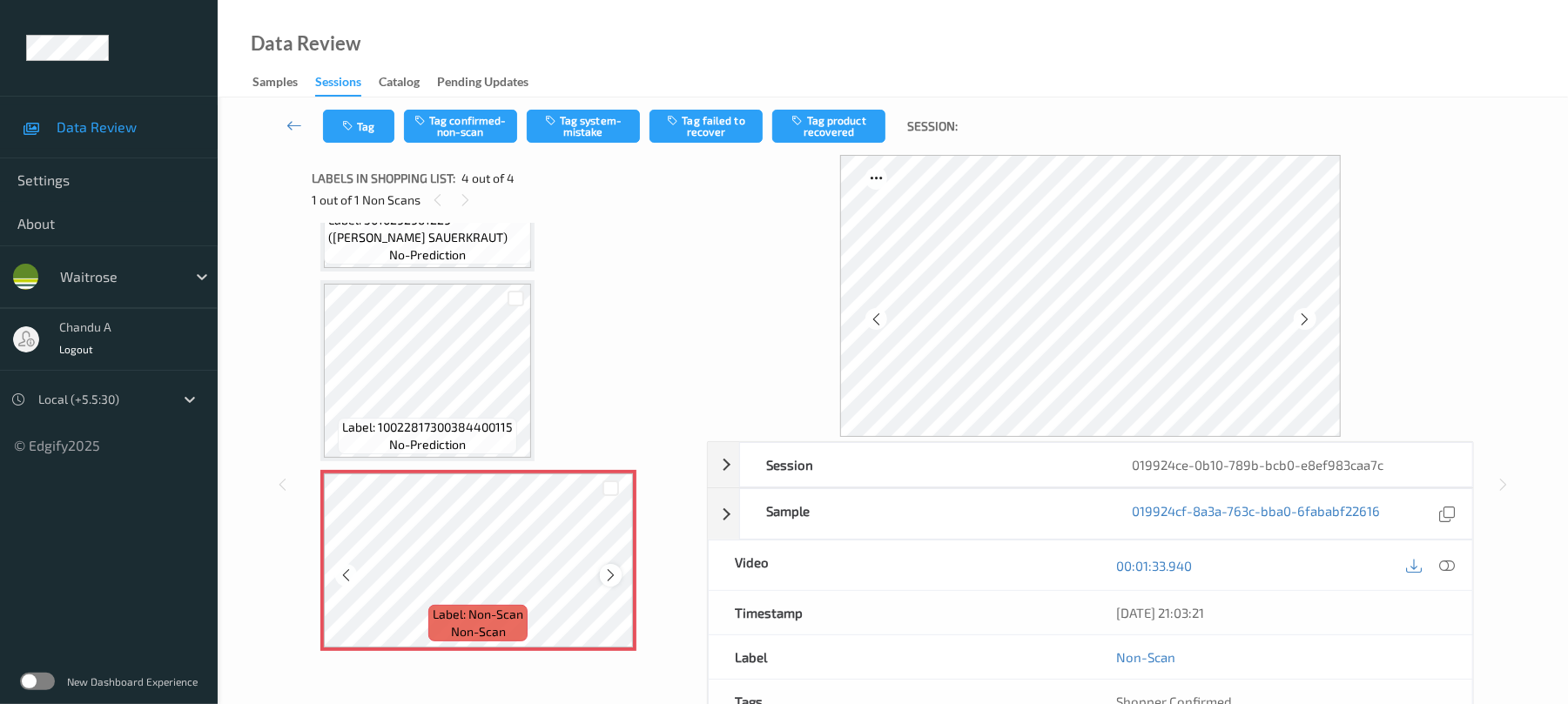
click at [610, 573] on icon at bounding box center [611, 575] width 14 height 15
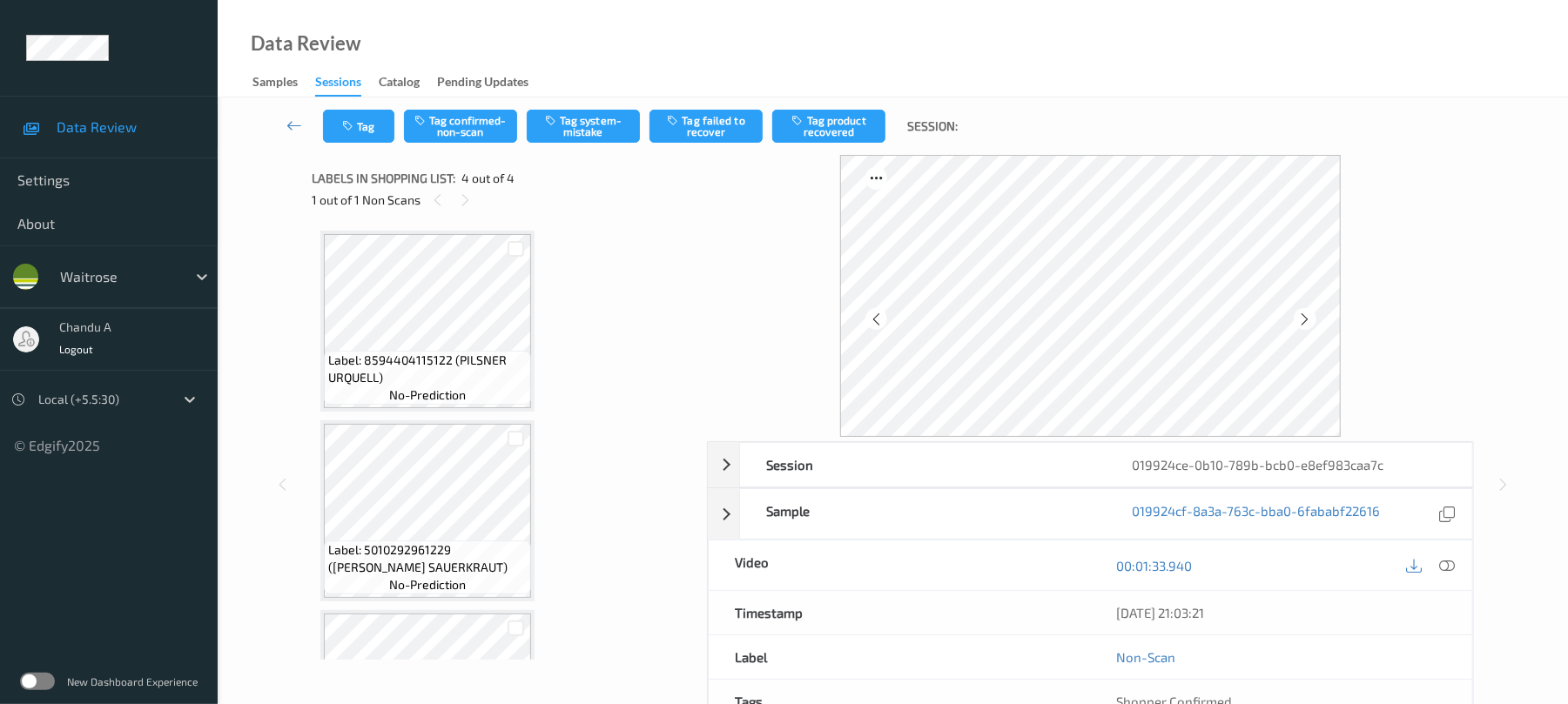
scroll to position [0, 0]
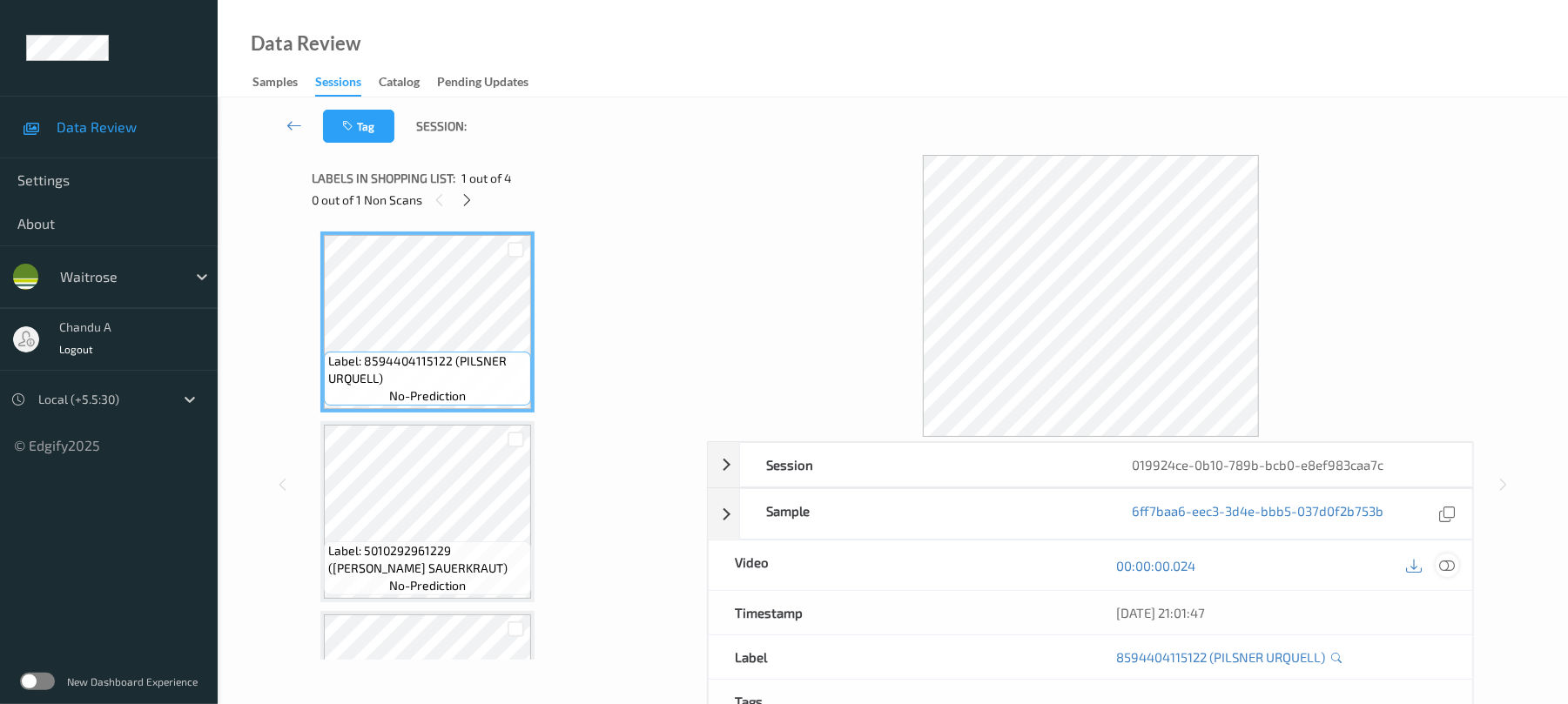
click at [1443, 561] on icon at bounding box center [1447, 565] width 15 height 15
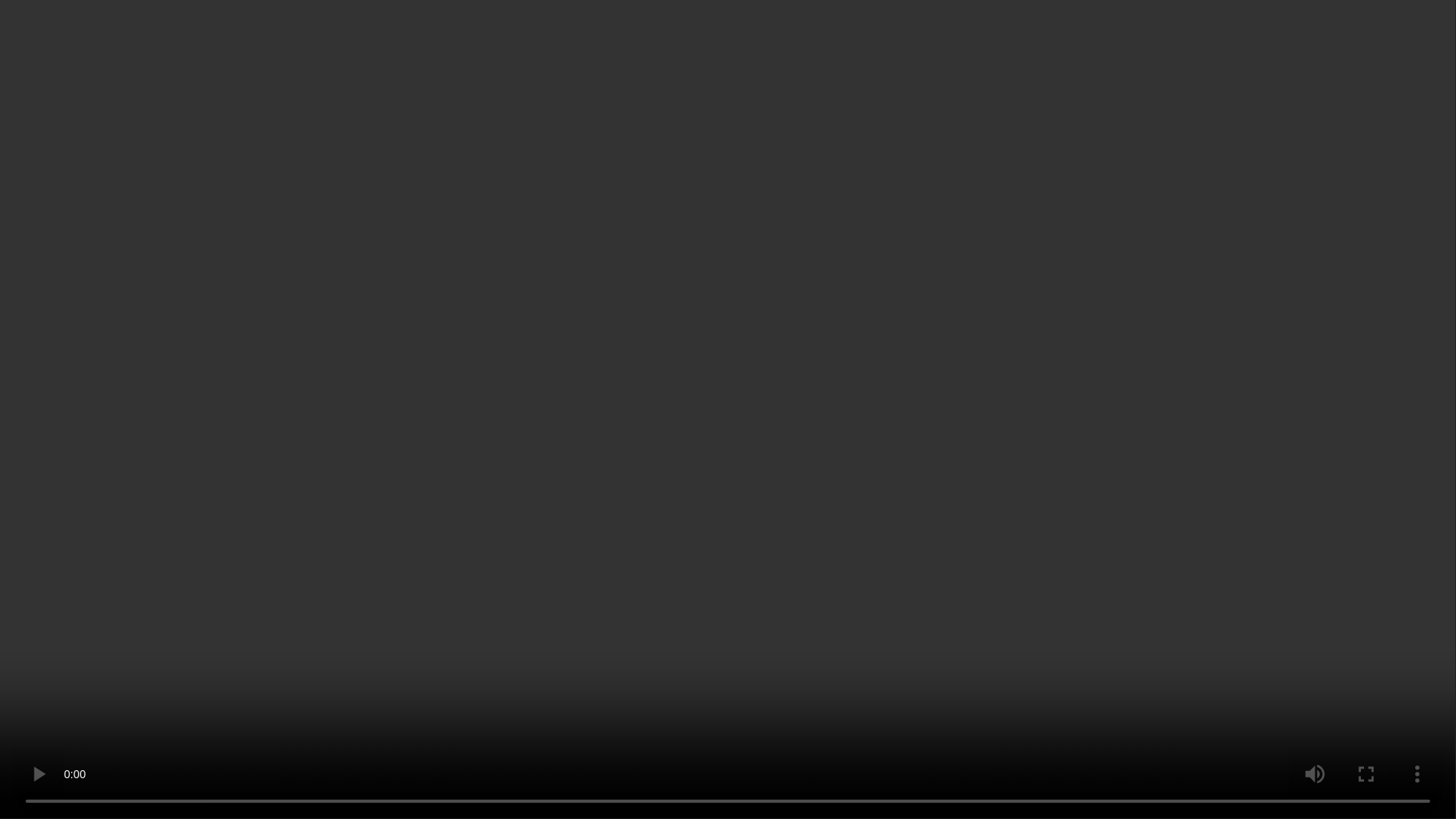
click at [792, 550] on video at bounding box center [728, 409] width 1456 height 819
click at [865, 598] on video at bounding box center [728, 409] width 1456 height 819
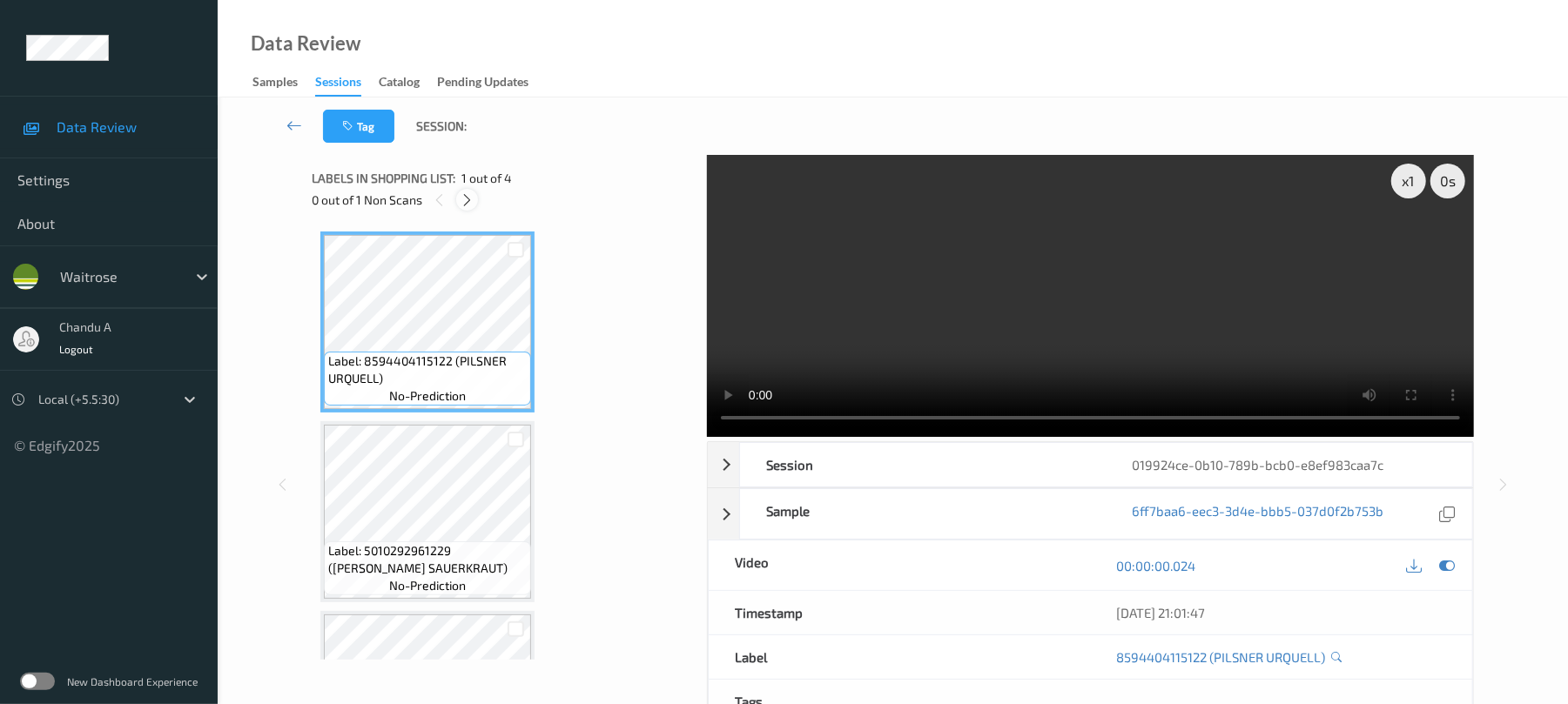
click at [471, 204] on icon at bounding box center [467, 199] width 14 height 15
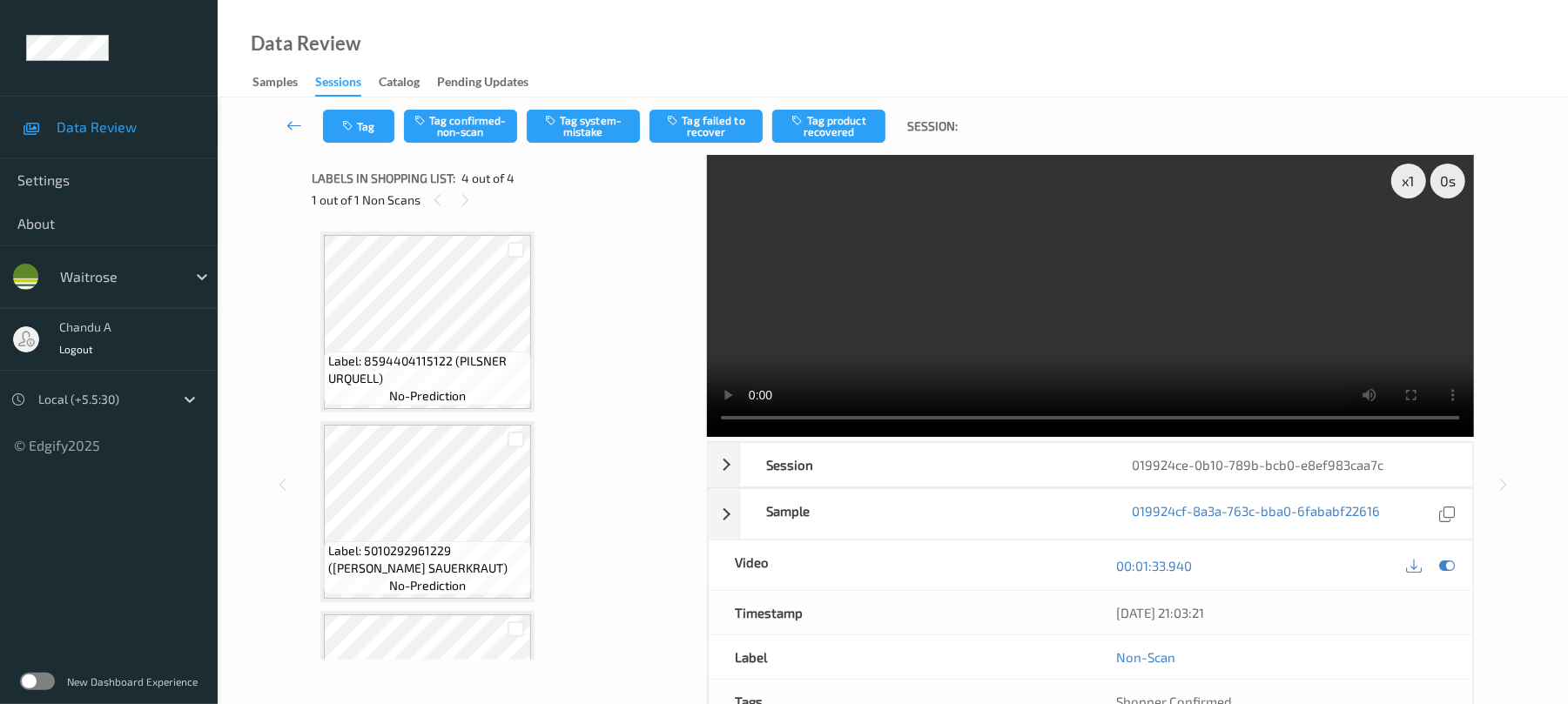
scroll to position [330, 0]
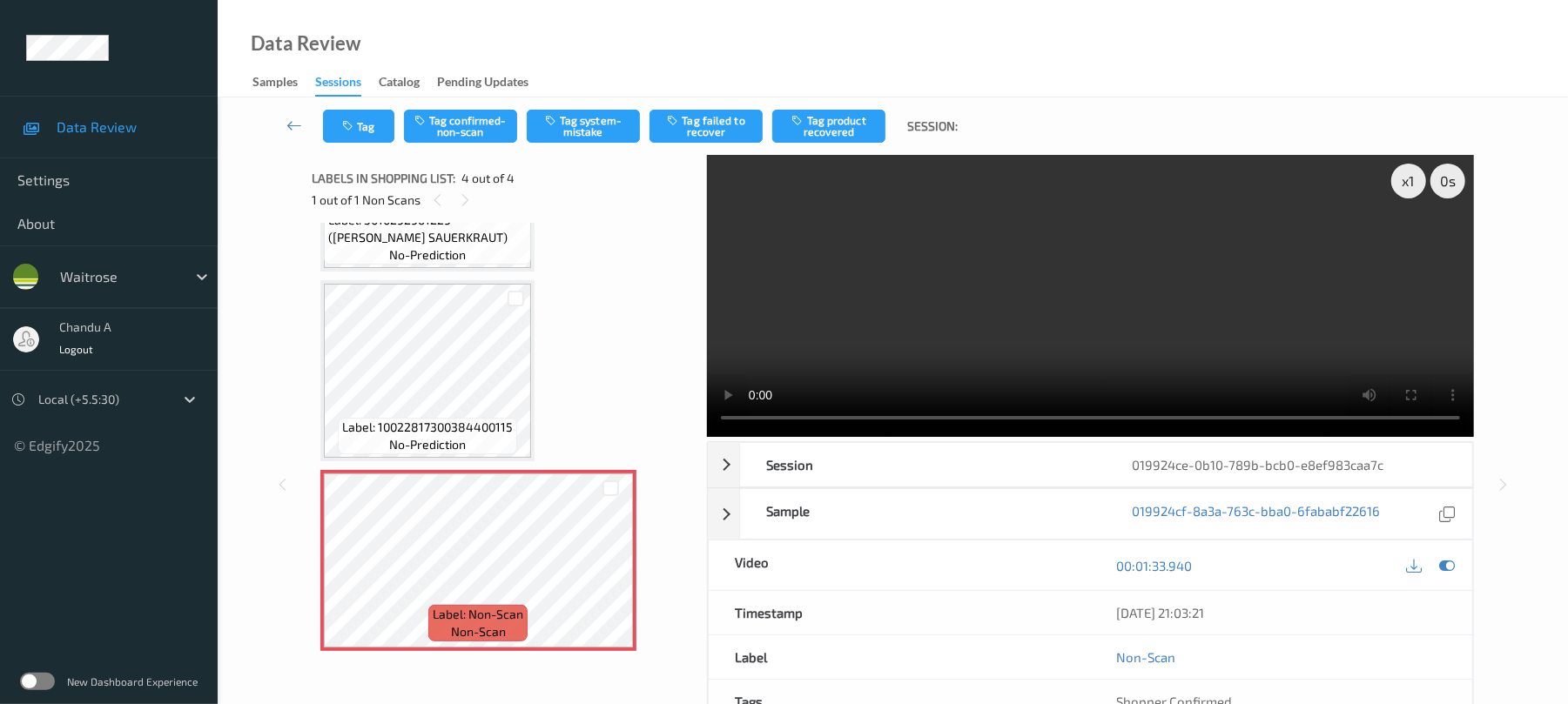
click at [909, 317] on video at bounding box center [1090, 296] width 767 height 282
click at [381, 123] on button "Tag" at bounding box center [358, 126] width 71 height 33
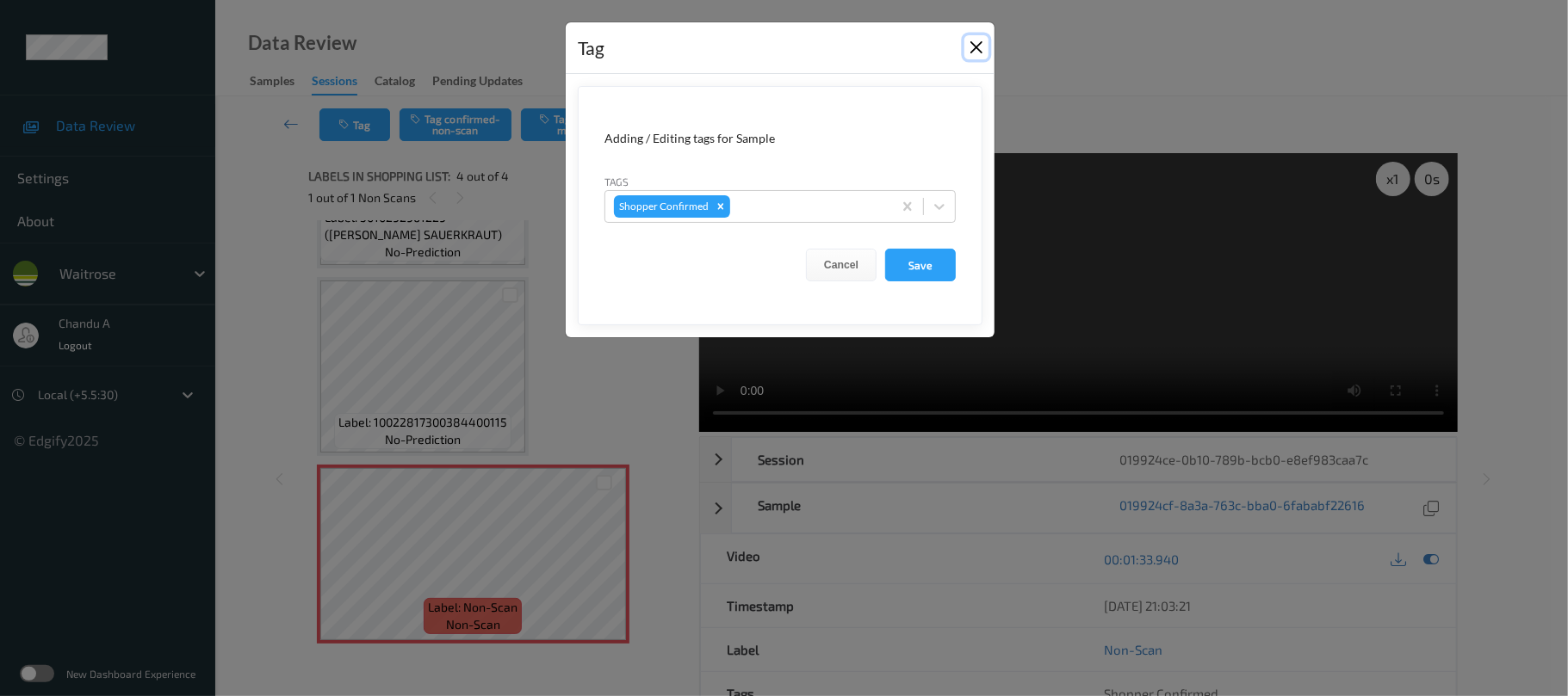
click at [966, 53] on button "Close" at bounding box center [976, 47] width 24 height 24
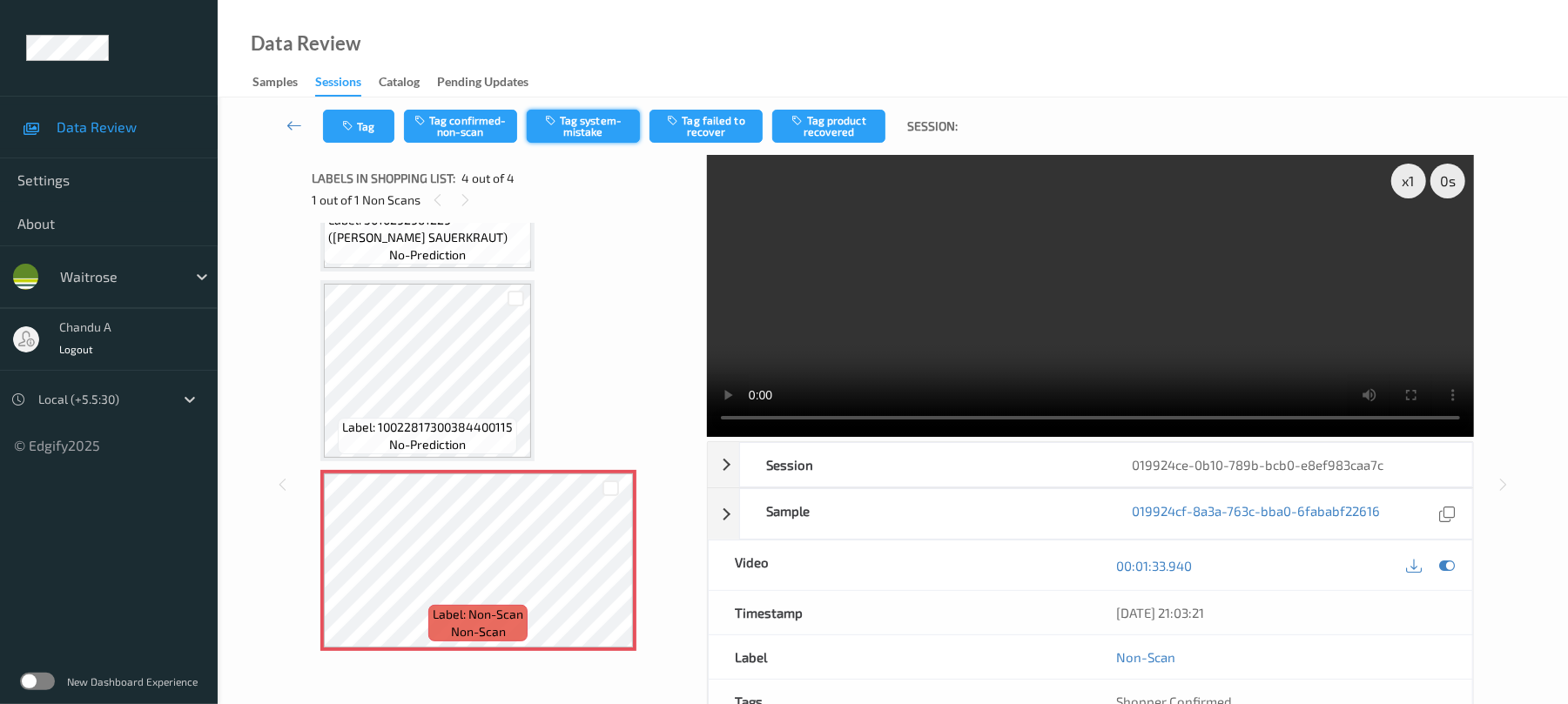
click at [585, 128] on button "Tag system-mistake" at bounding box center [583, 126] width 113 height 33
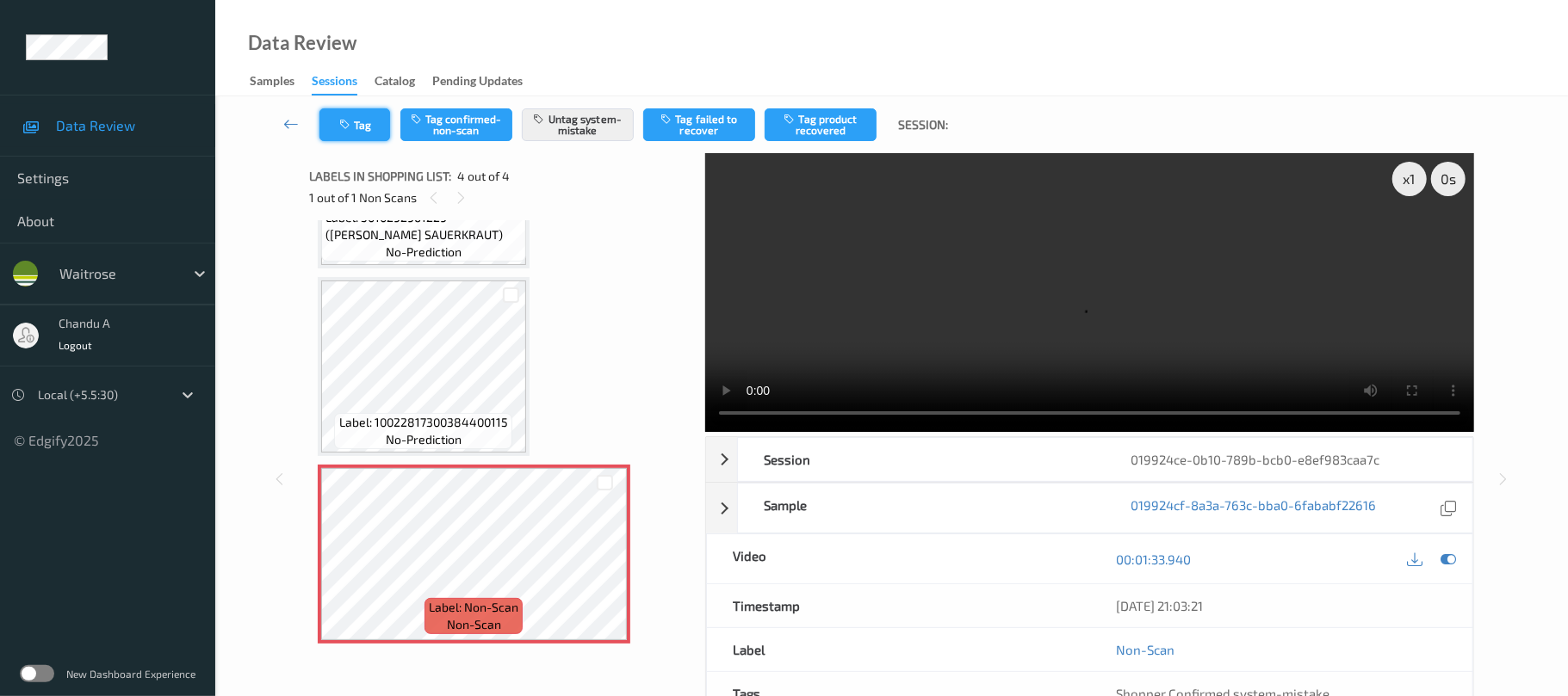
click at [359, 125] on button "Tag" at bounding box center [354, 124] width 70 height 33
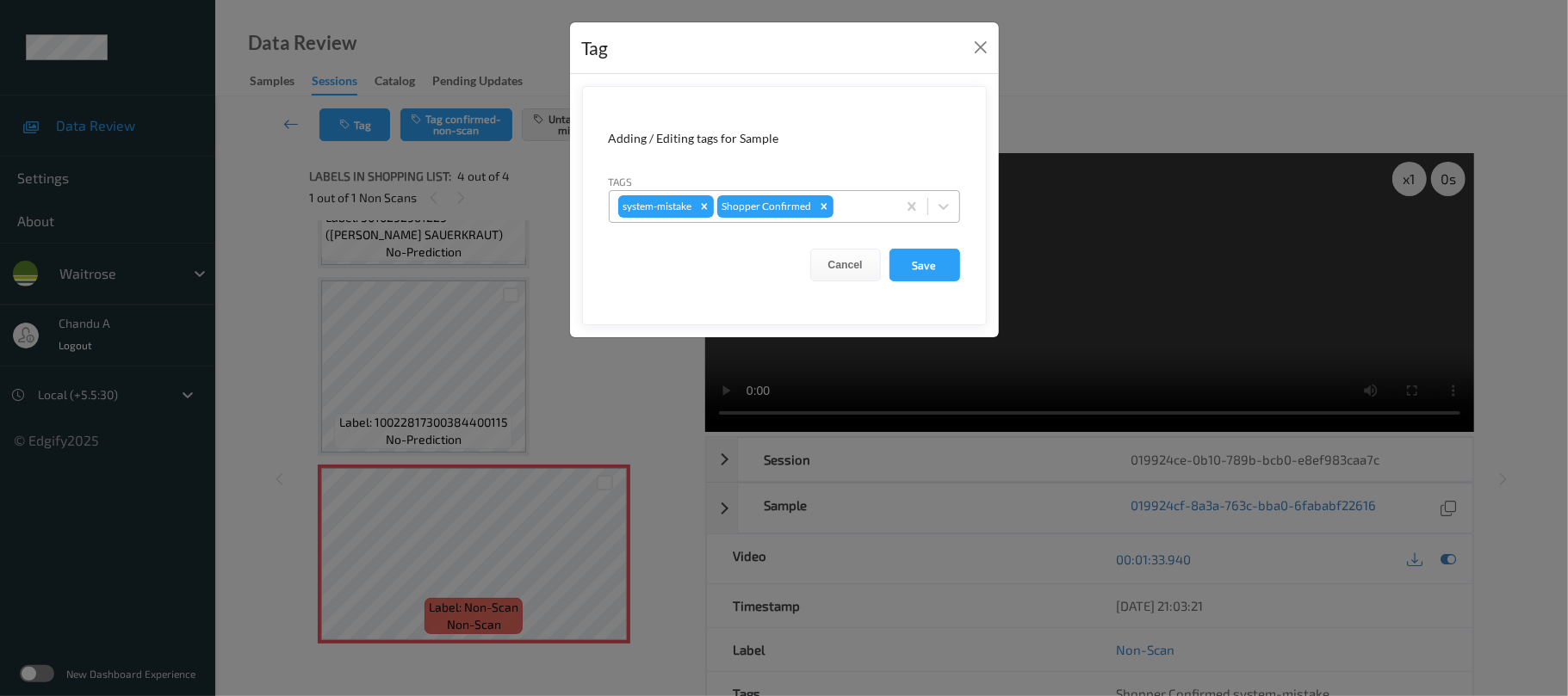
click at [865, 213] on div at bounding box center [862, 206] width 51 height 20
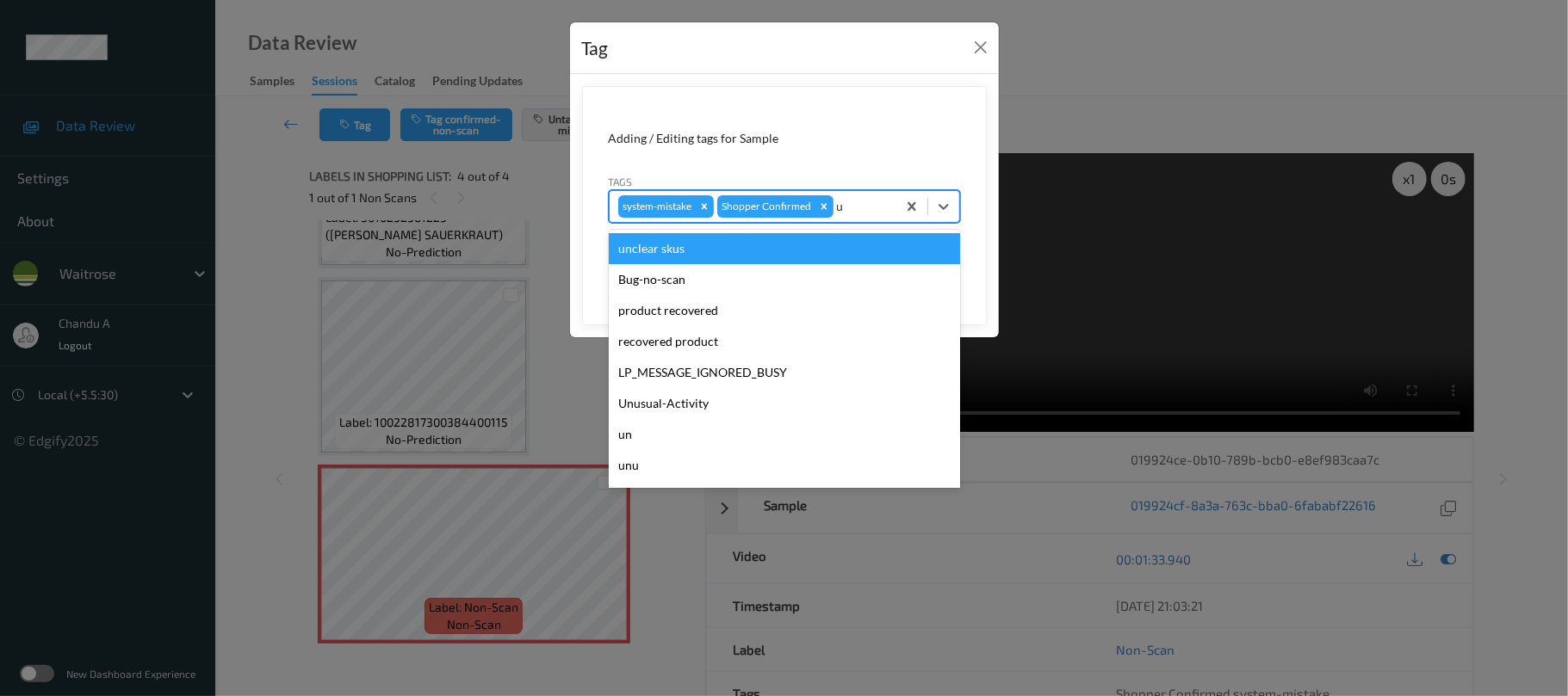
type input "un"
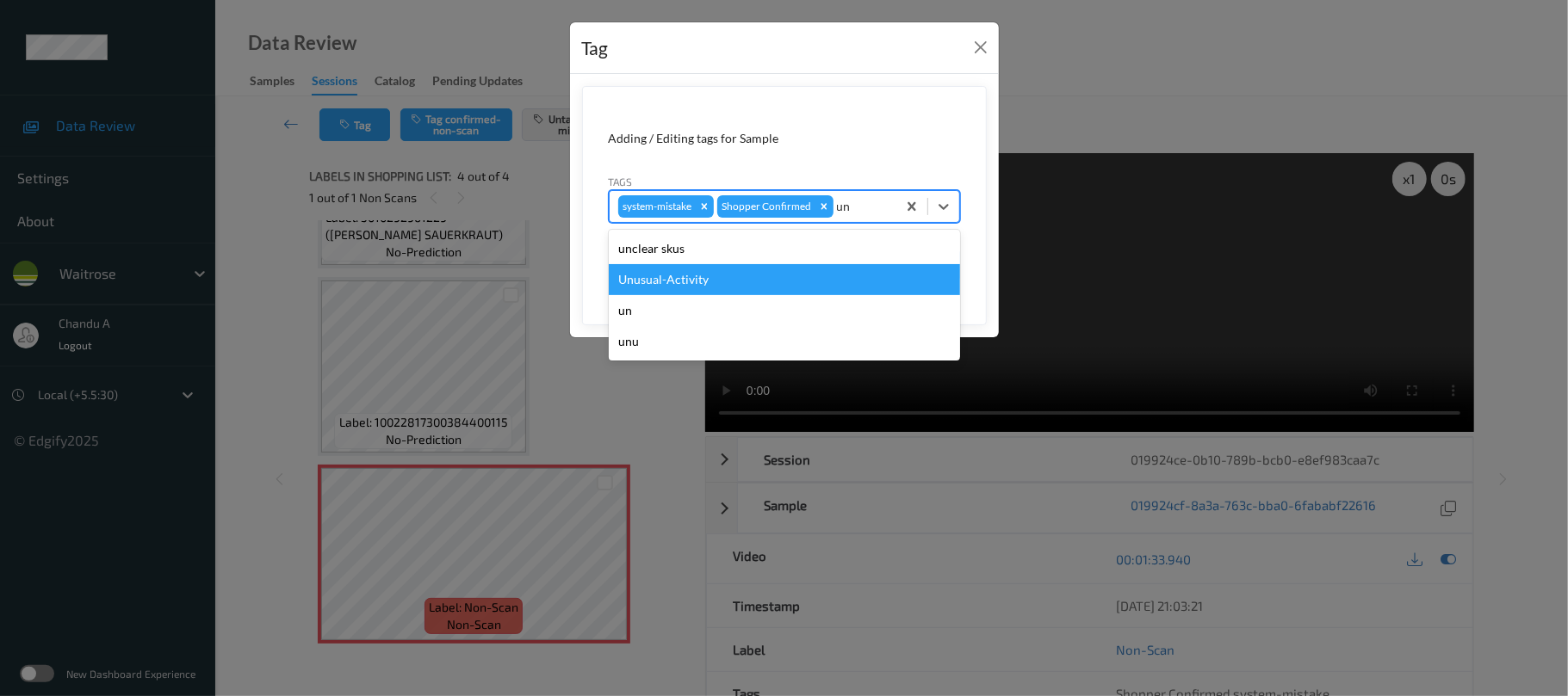
click at [721, 276] on div "Unusual-Activity" at bounding box center [784, 280] width 351 height 31
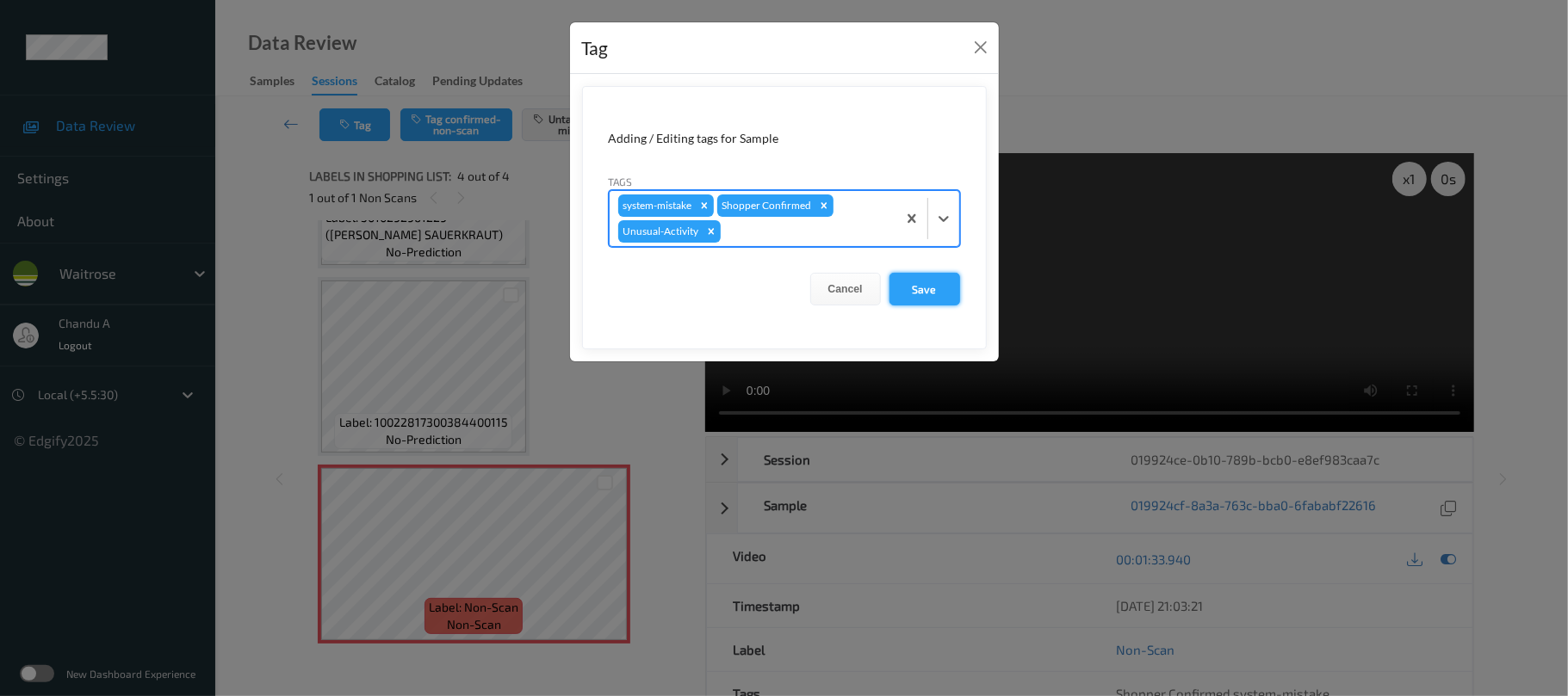
click at [904, 283] on button "Save" at bounding box center [924, 289] width 70 height 33
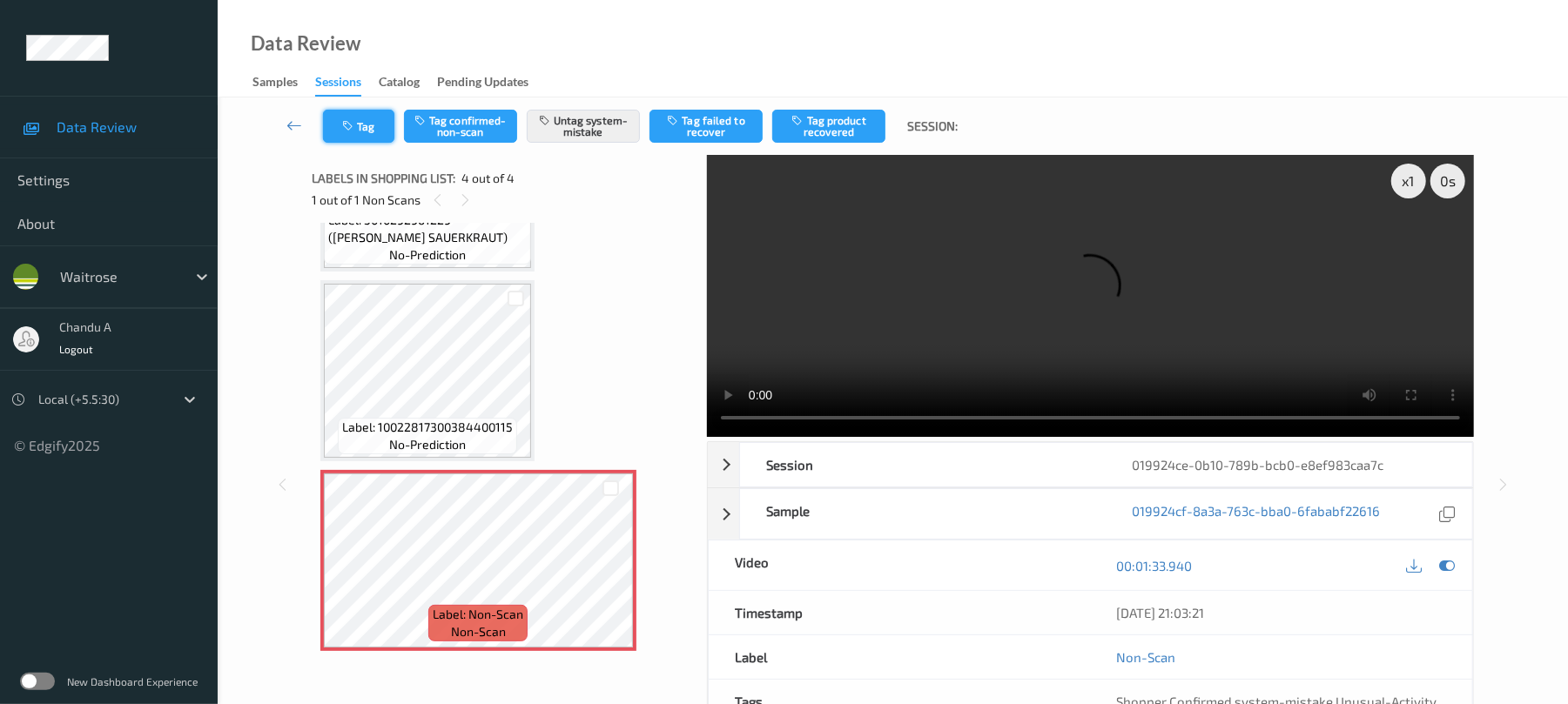
click at [343, 124] on icon "button" at bounding box center [349, 127] width 14 height 13
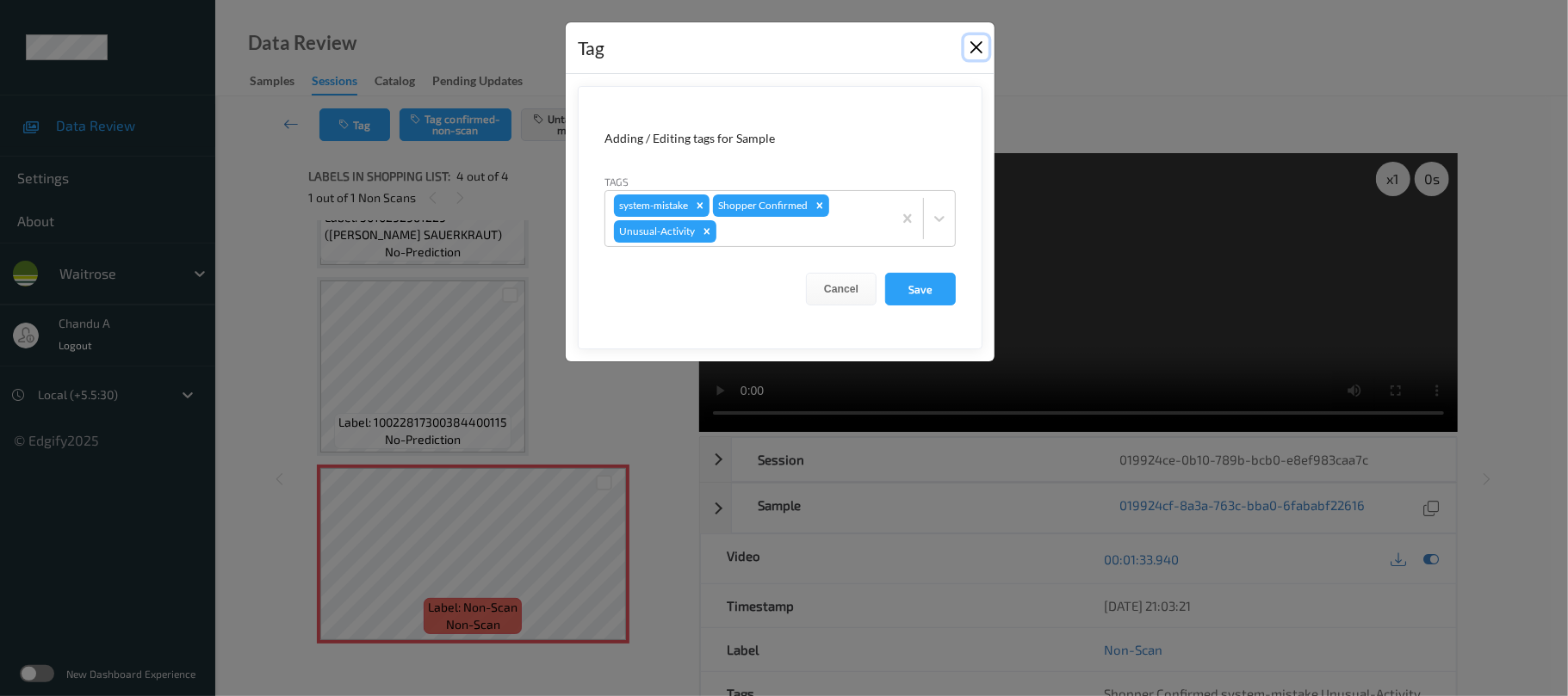
click at [968, 53] on button "Close" at bounding box center [976, 47] width 24 height 24
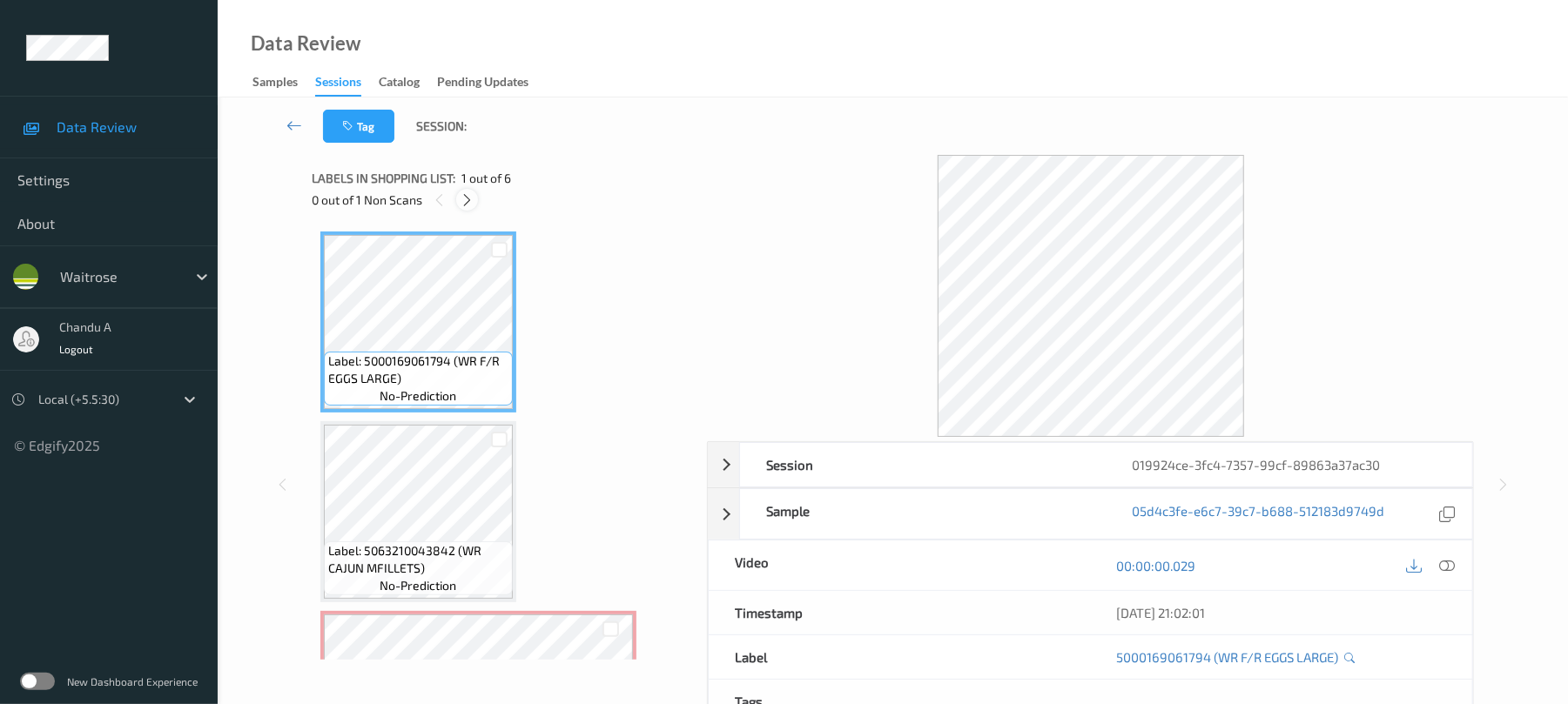
click at [474, 196] on div at bounding box center [467, 199] width 22 height 22
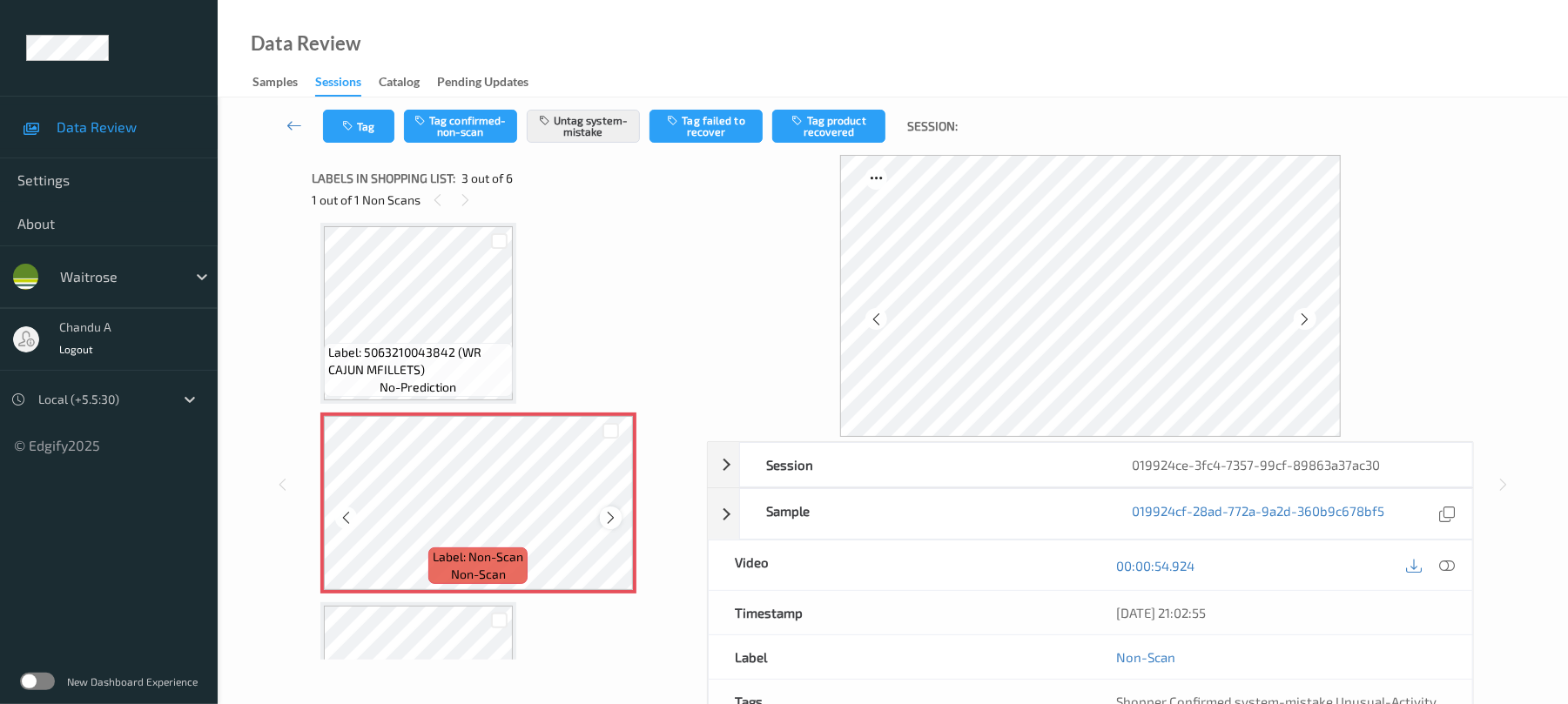
click at [611, 515] on icon at bounding box center [611, 517] width 14 height 15
click at [369, 129] on button "Tag" at bounding box center [358, 126] width 71 height 33
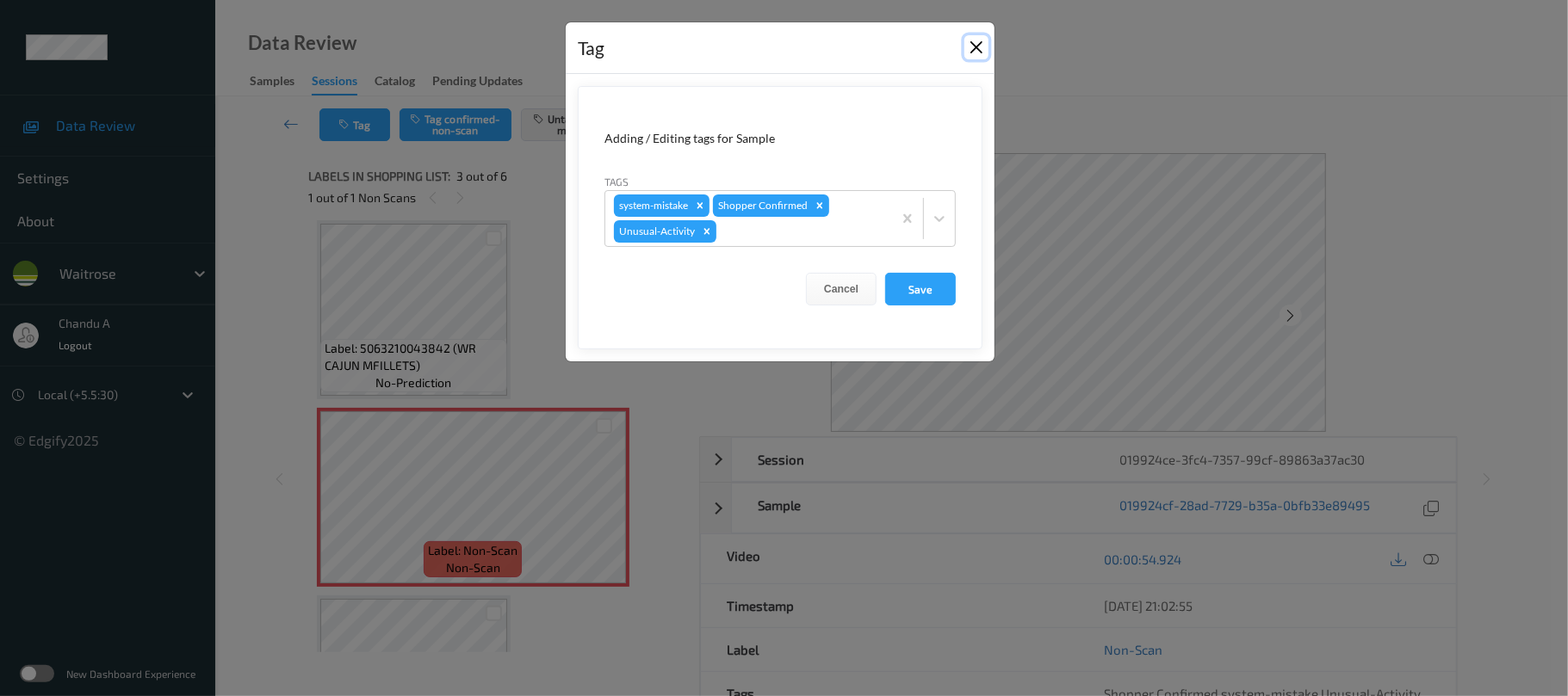
click at [979, 38] on button "Close" at bounding box center [976, 47] width 24 height 24
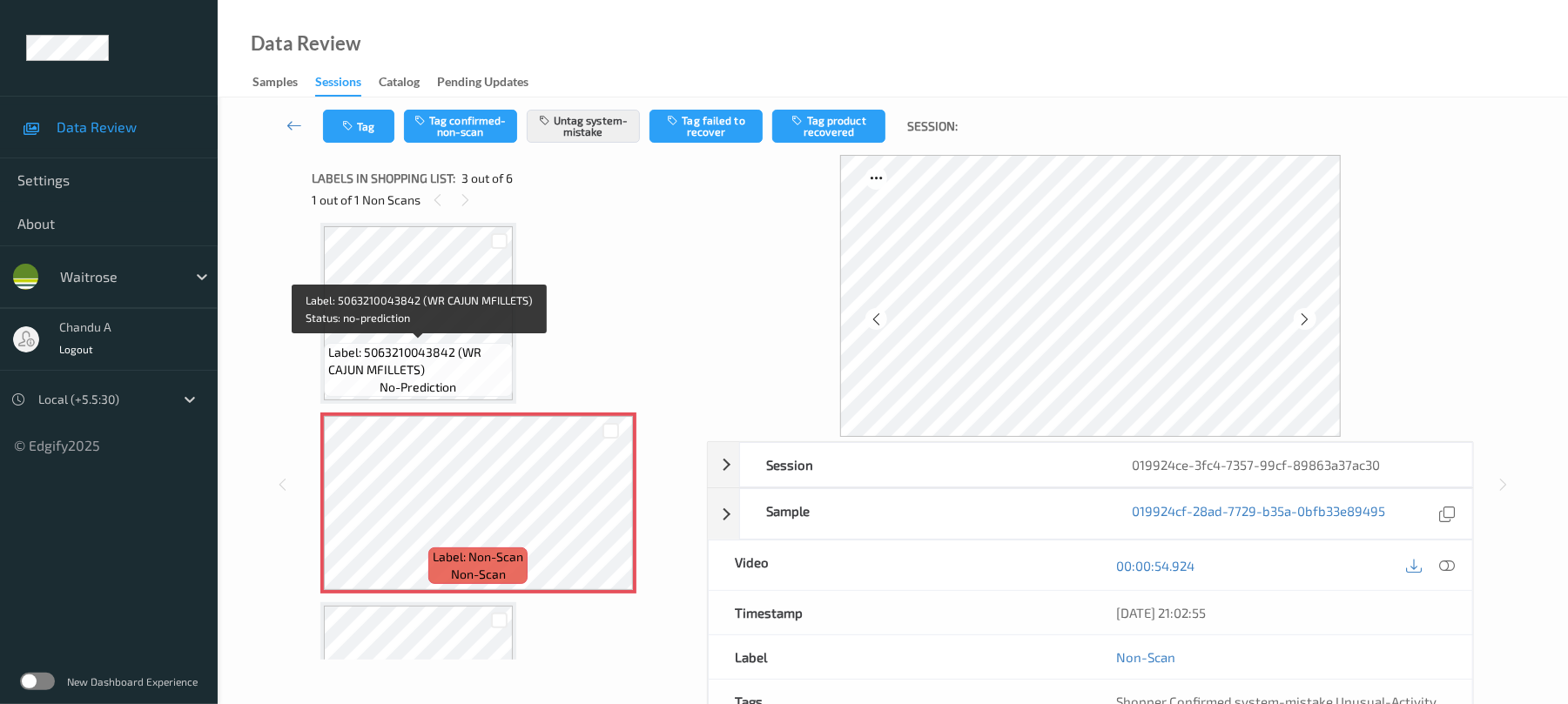
click at [426, 363] on span "Label: 5063210043842 (WR CAJUN MFILLETS)" at bounding box center [418, 361] width 181 height 35
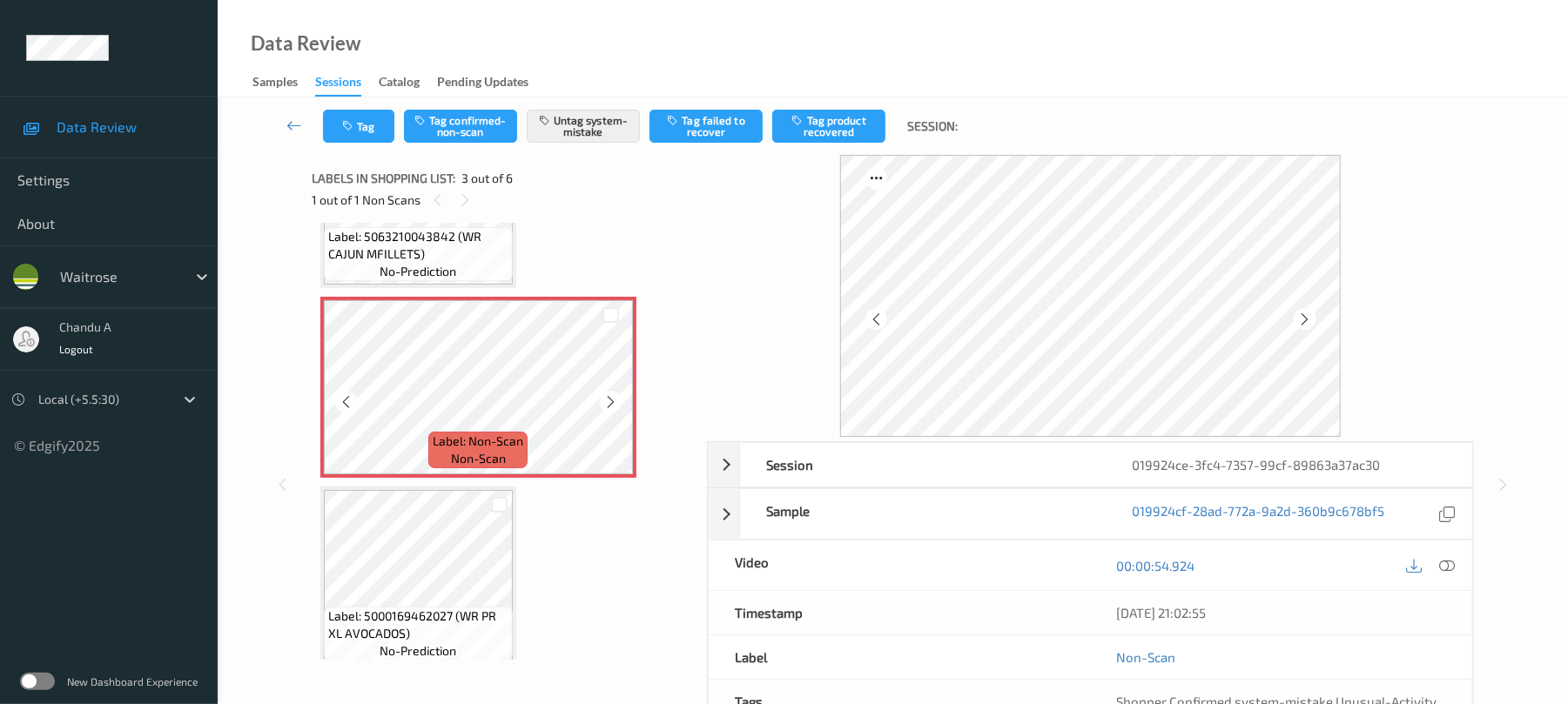
scroll to position [430, 0]
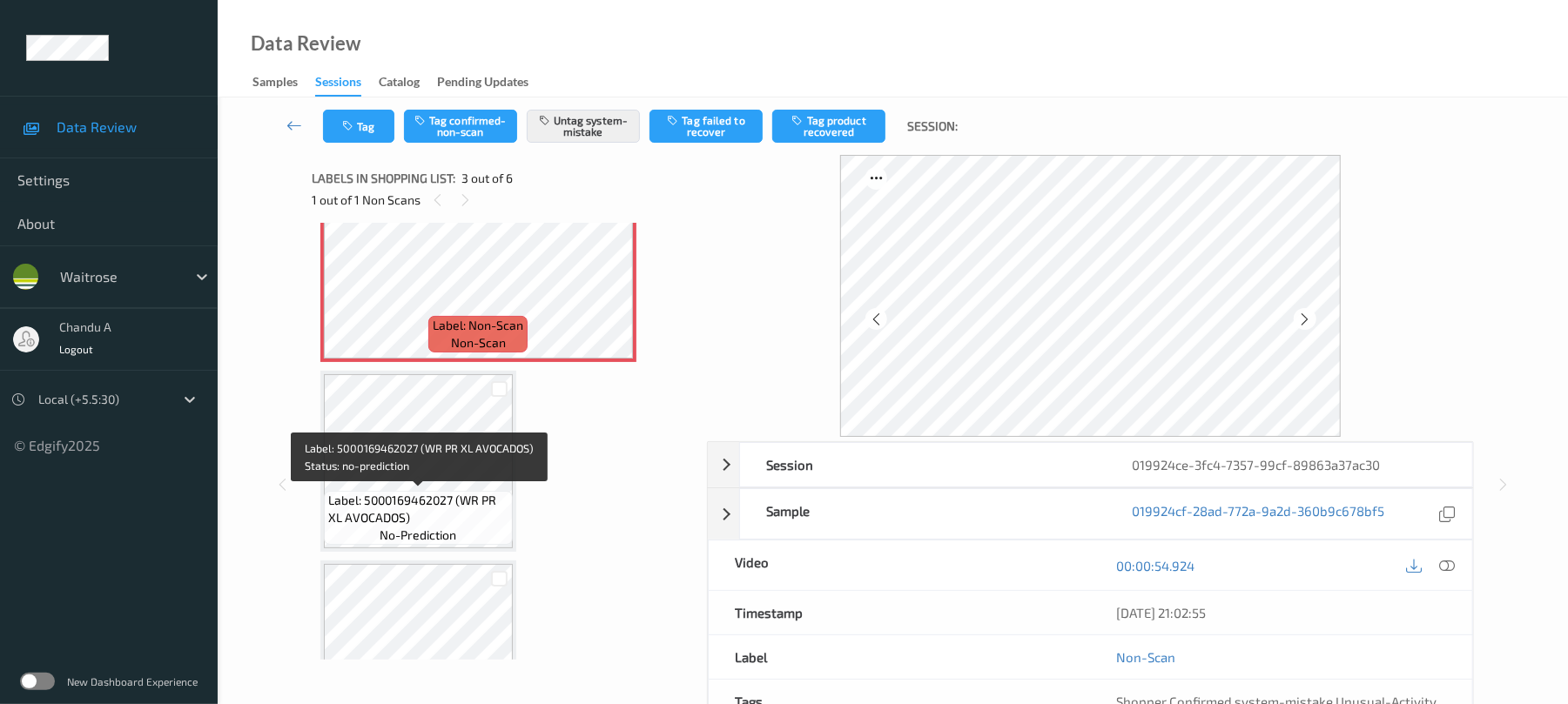
click at [414, 506] on span "Label: 5000169462027 (WR PR XL AVOCADOS)" at bounding box center [418, 509] width 181 height 35
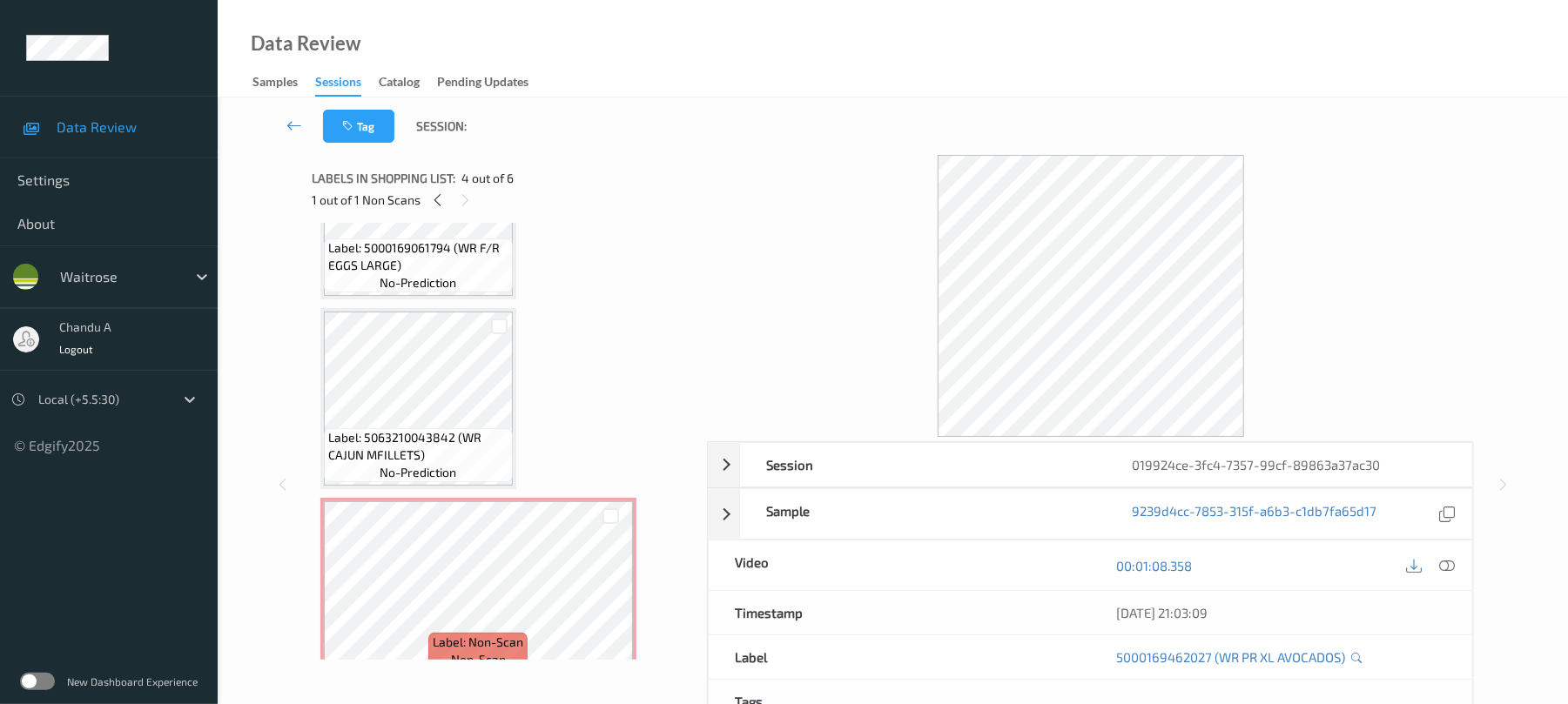
scroll to position [0, 0]
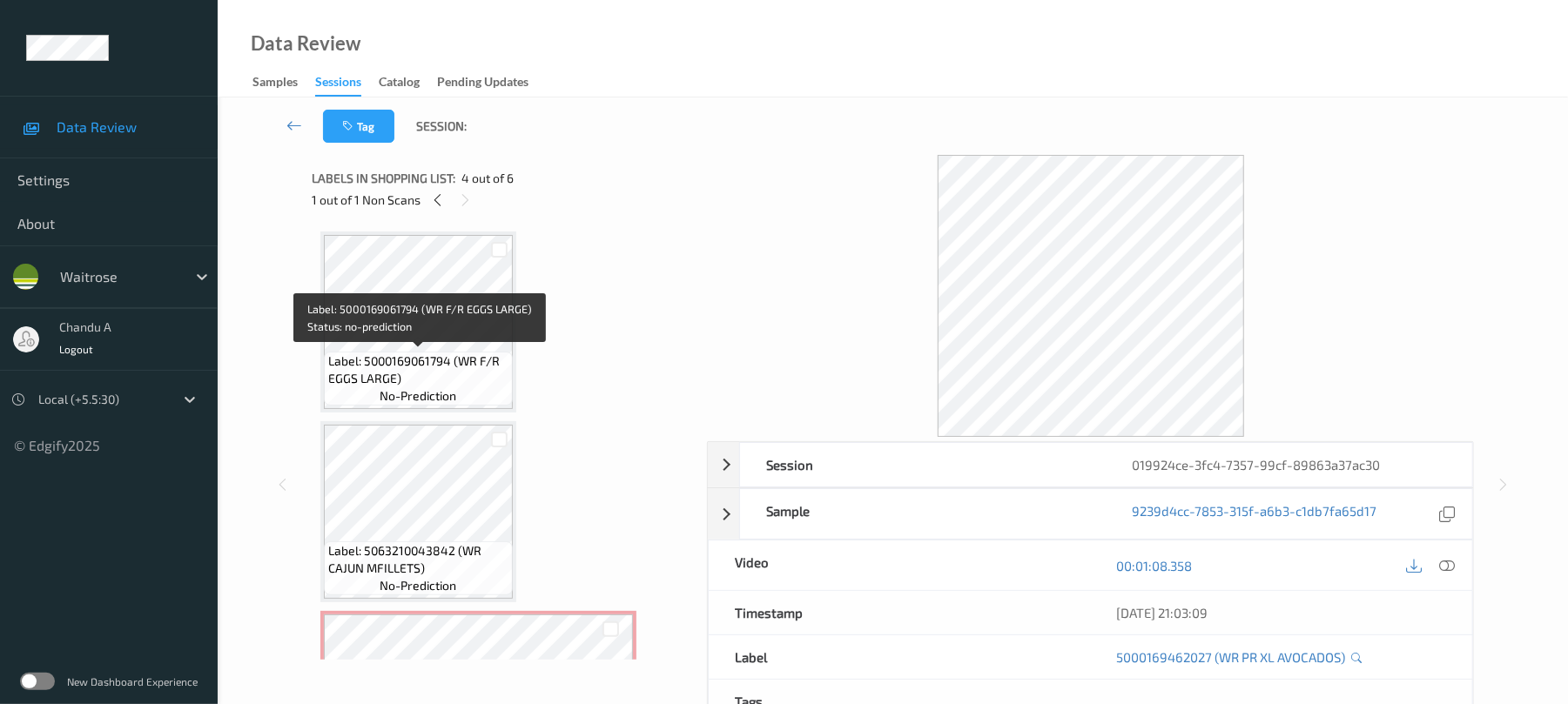
click at [391, 353] on span "Label: 5000169061794 (WR F/R EGGS LARGE)" at bounding box center [418, 370] width 181 height 35
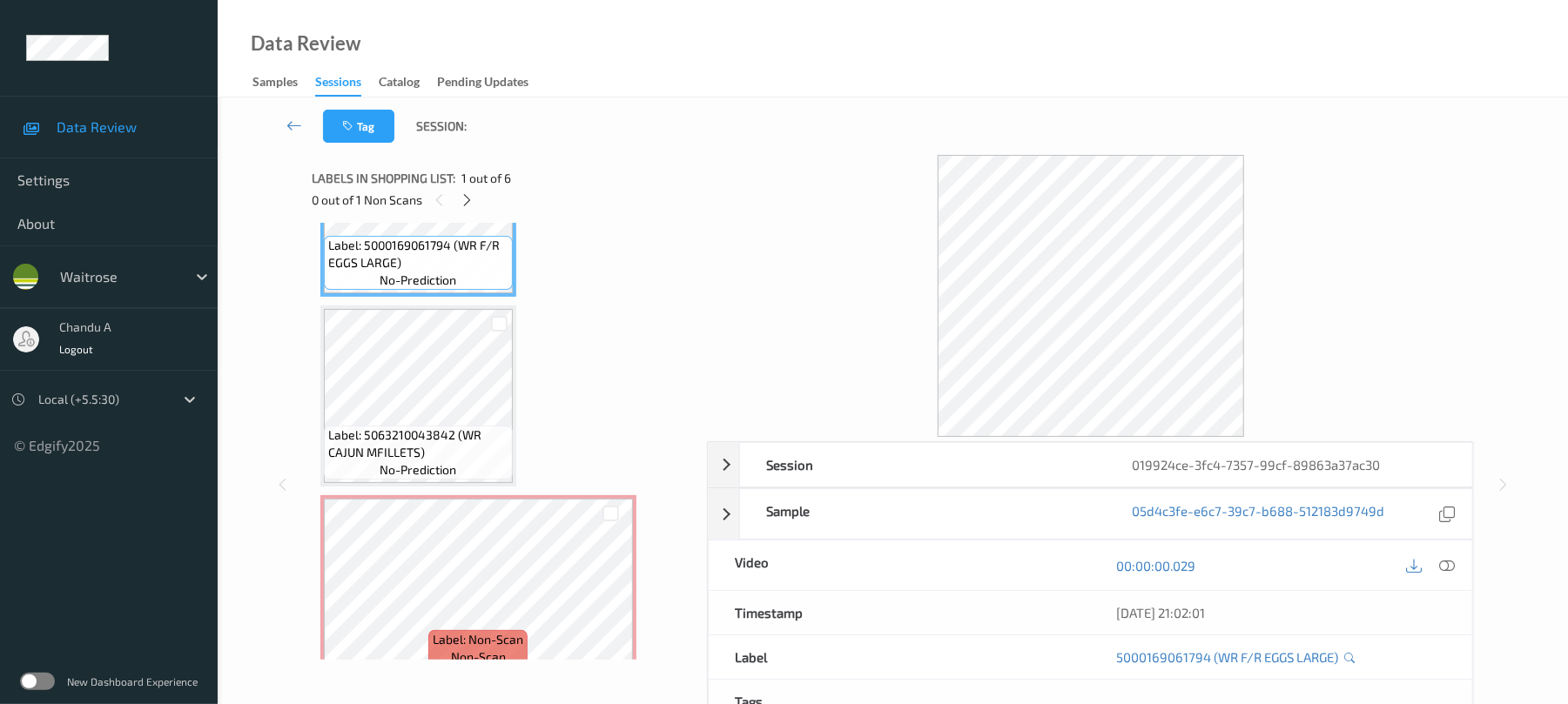
scroll to position [232, 0]
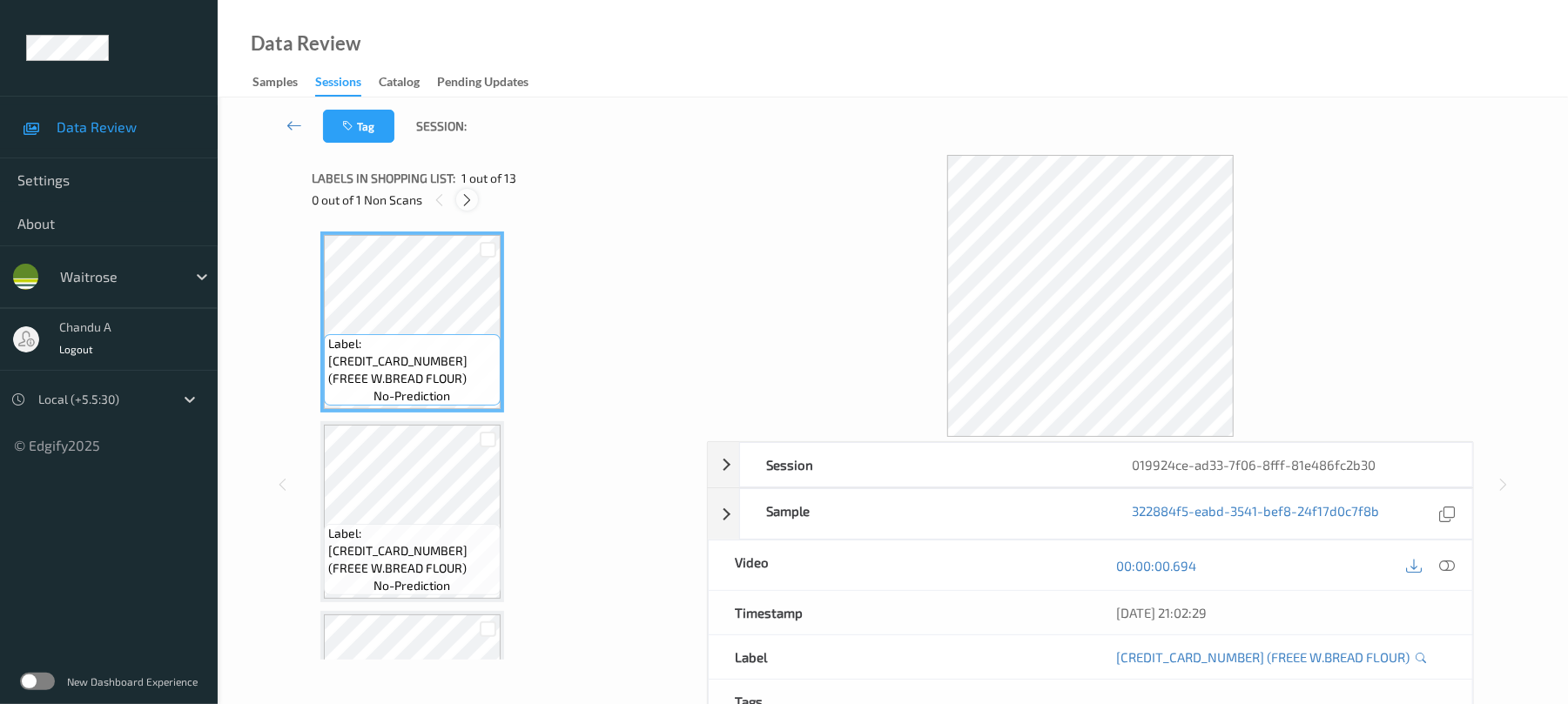
click at [467, 198] on icon at bounding box center [467, 199] width 14 height 15
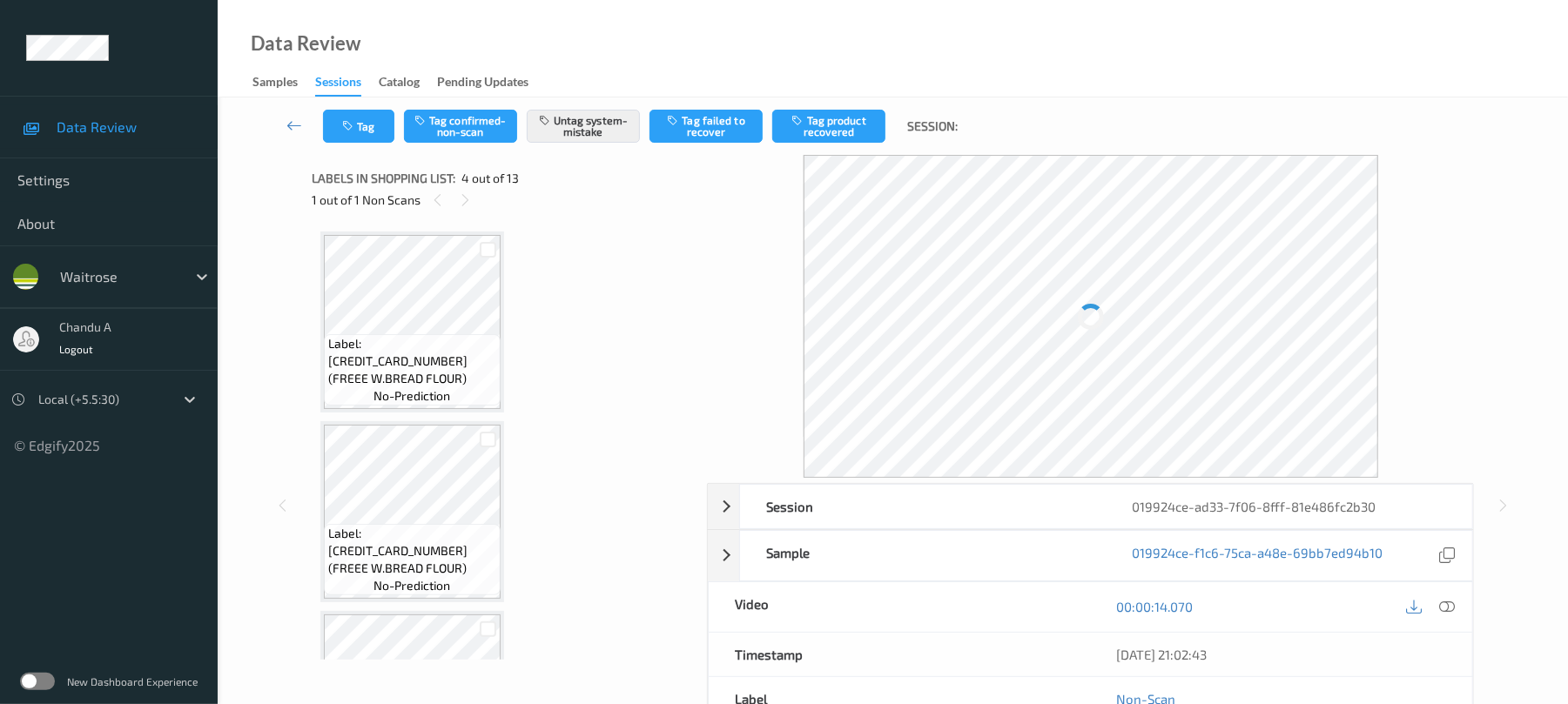
scroll to position [388, 0]
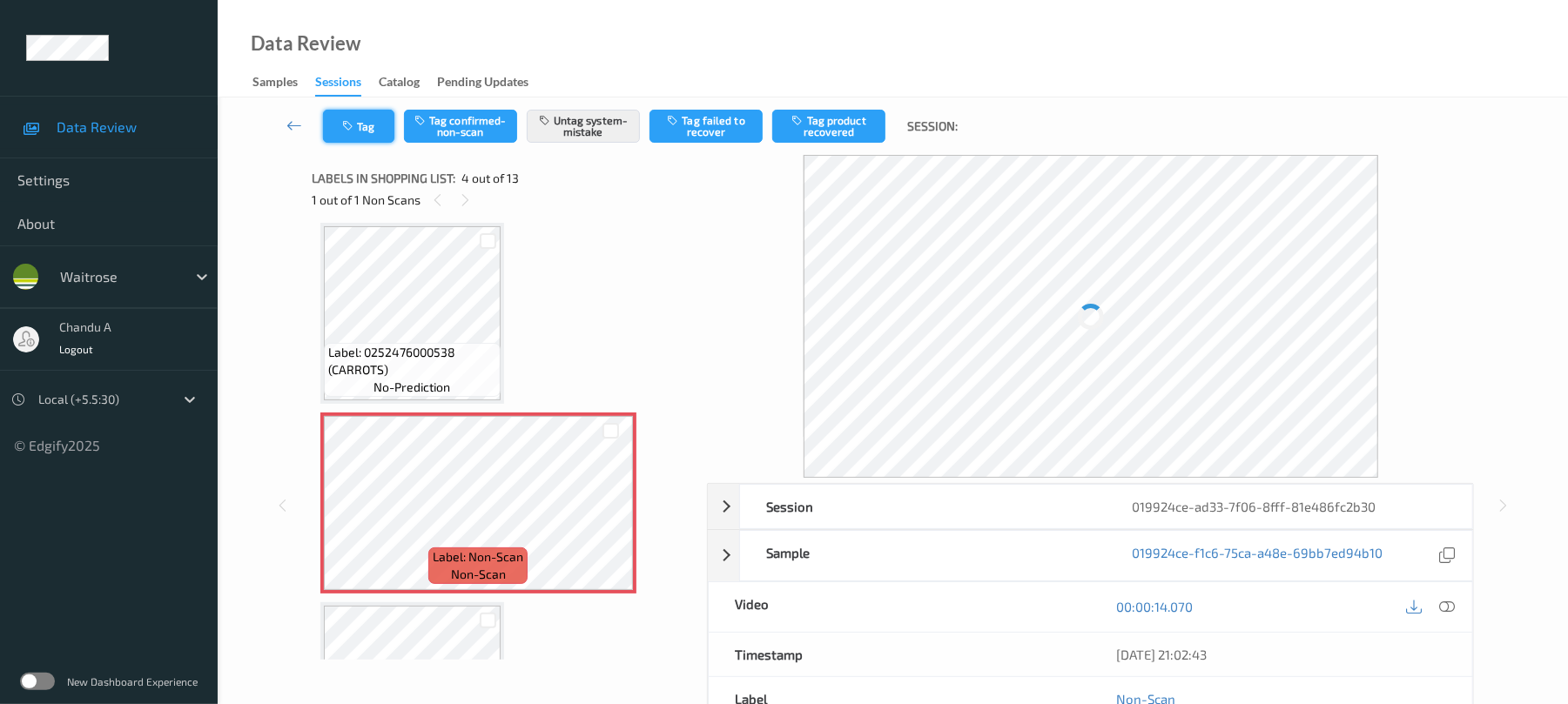
click at [374, 134] on button "Tag" at bounding box center [358, 126] width 71 height 33
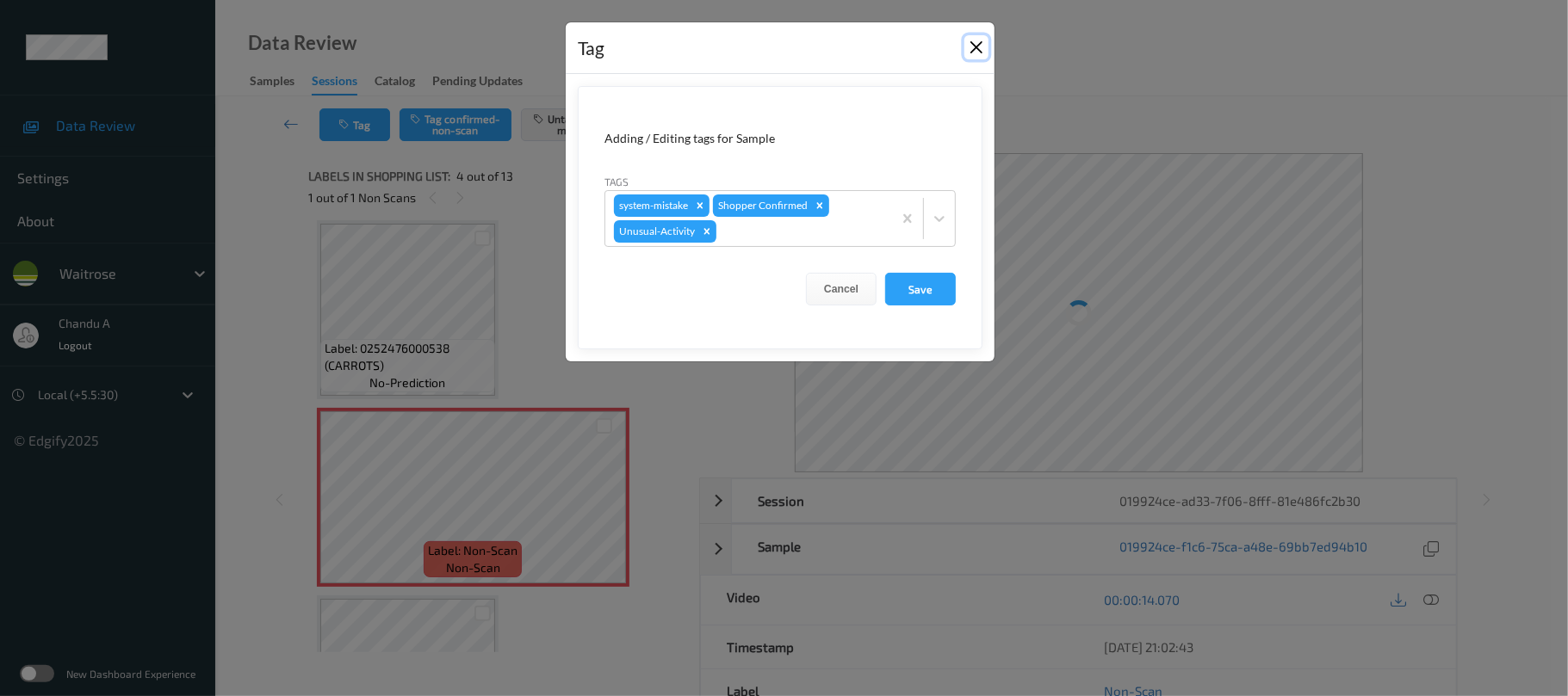
click at [972, 48] on button "Close" at bounding box center [976, 47] width 24 height 24
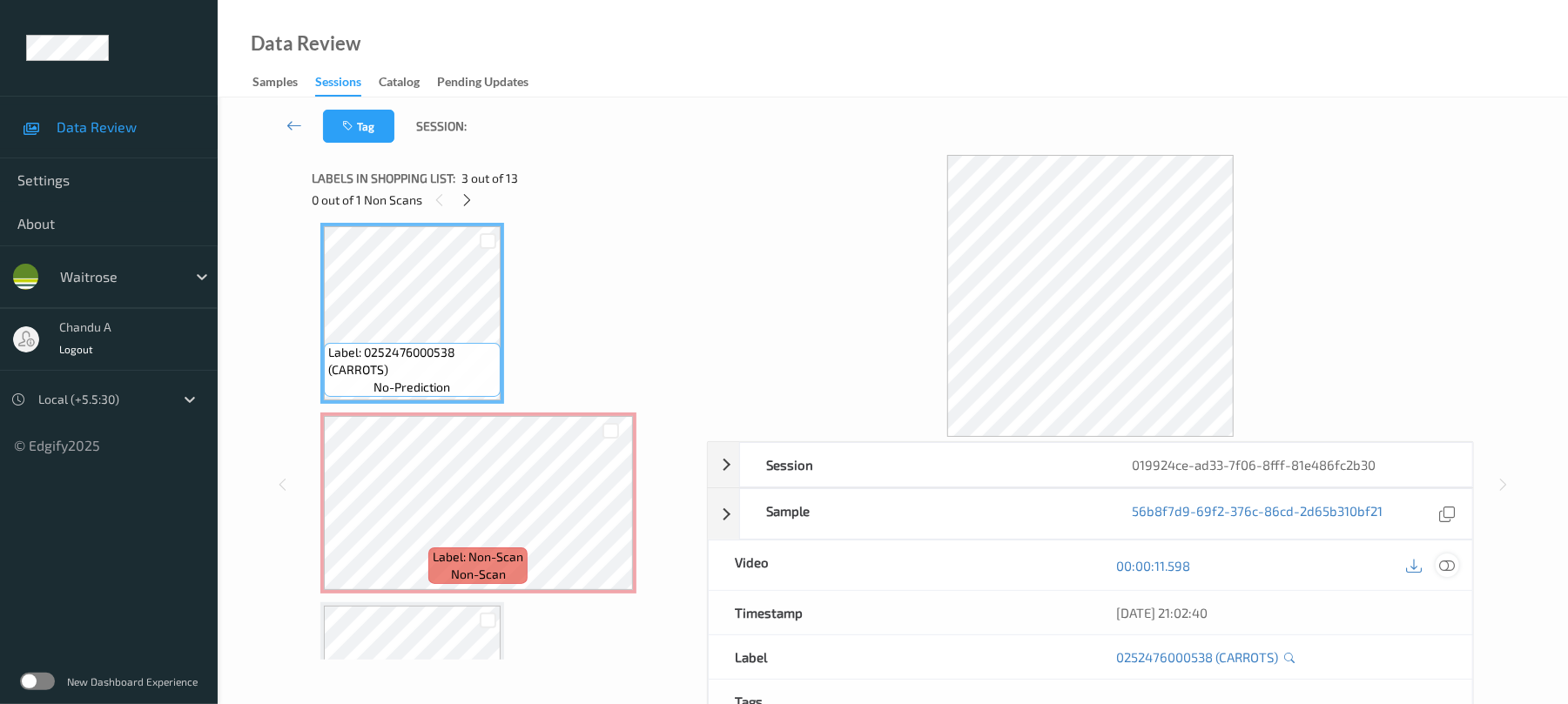
click at [1441, 566] on icon at bounding box center [1447, 565] width 15 height 15
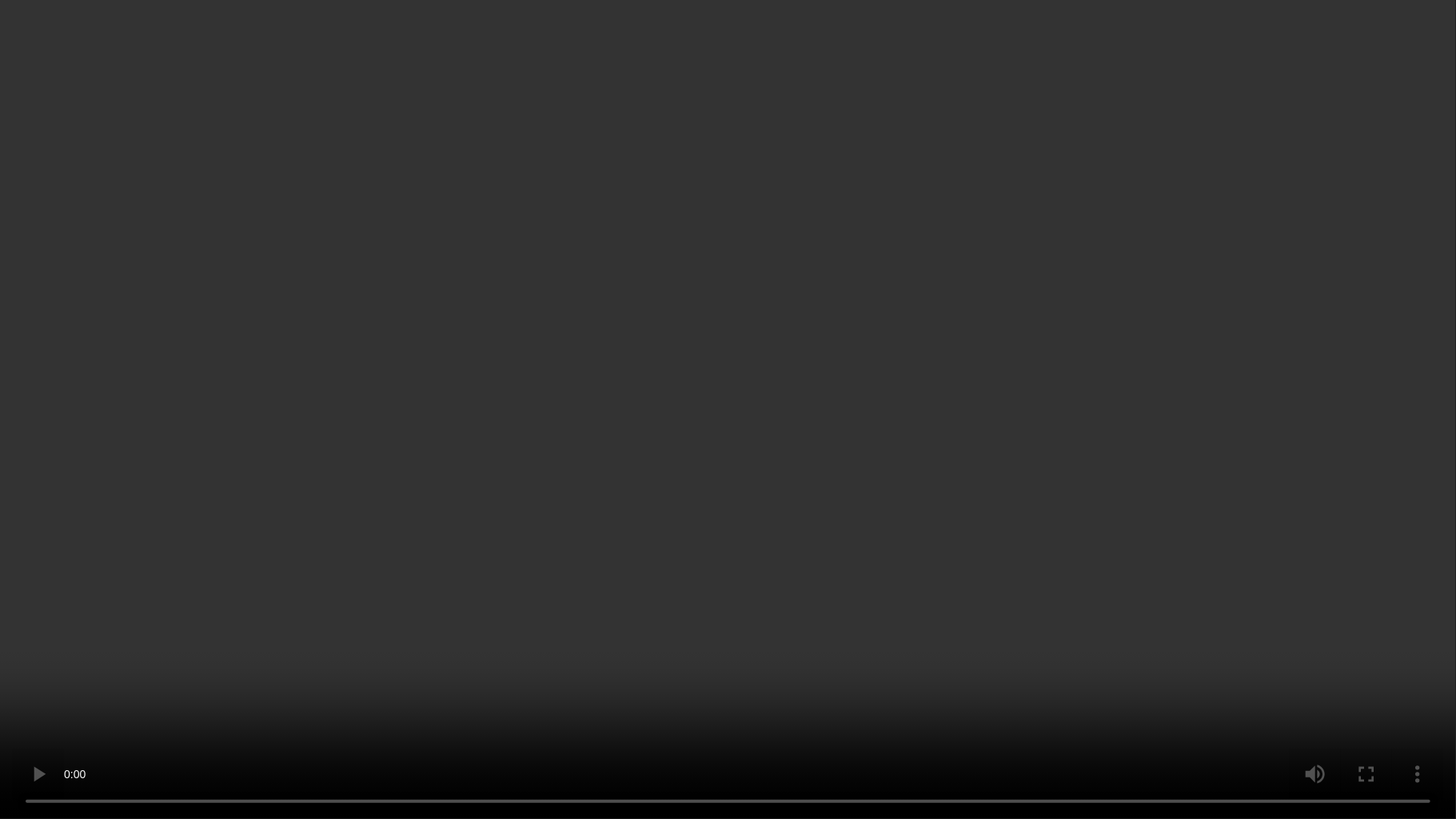
click at [720, 472] on video at bounding box center [728, 409] width 1456 height 819
click at [808, 380] on video at bounding box center [728, 409] width 1456 height 819
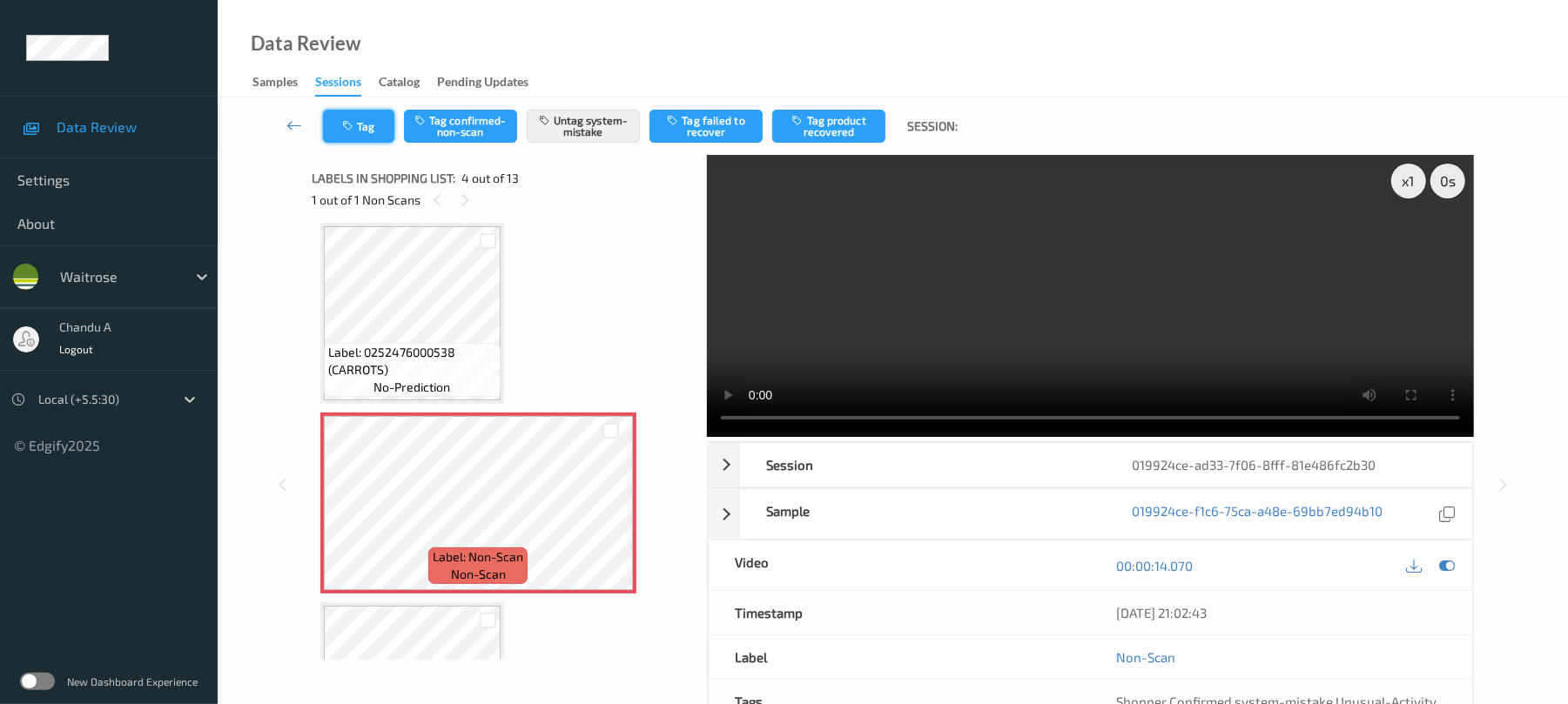
click at [369, 134] on button "Tag" at bounding box center [358, 126] width 71 height 33
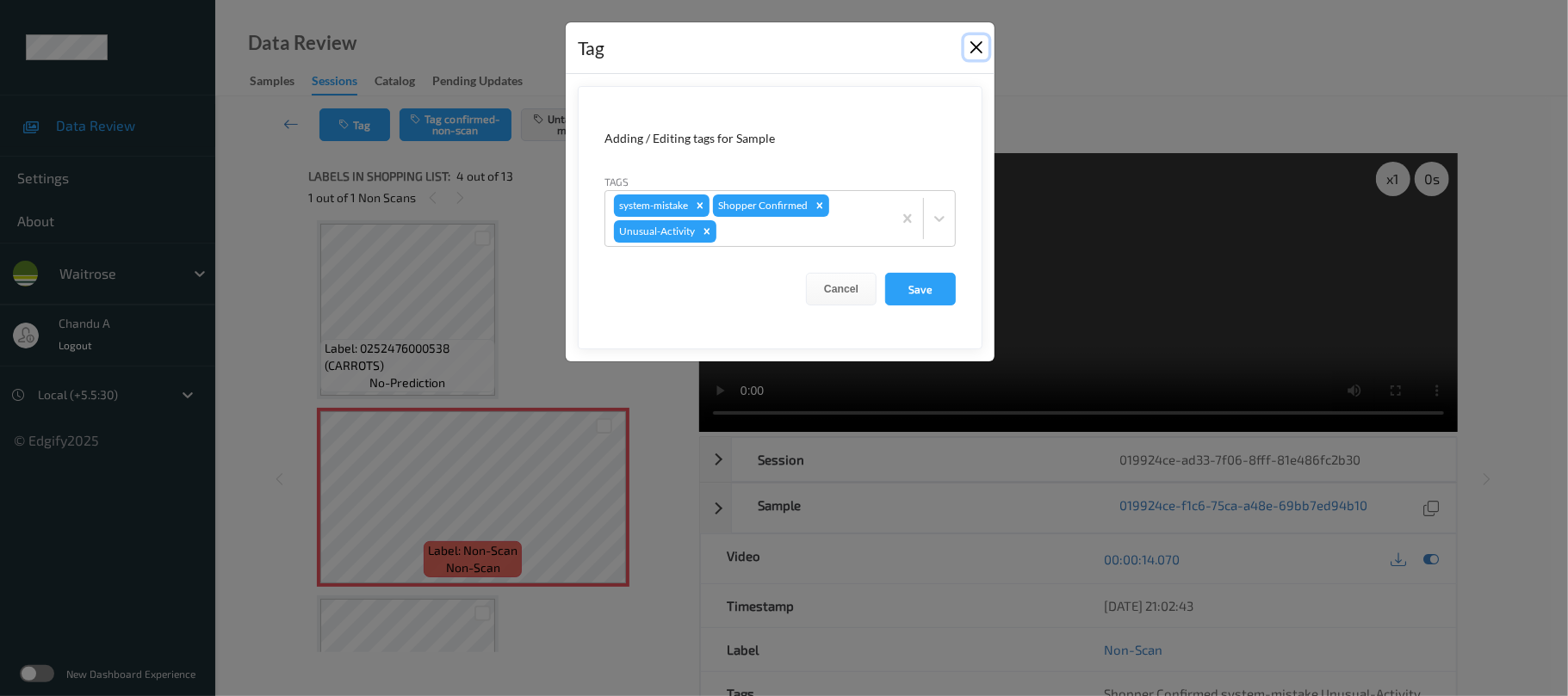
click at [975, 53] on button "Close" at bounding box center [976, 47] width 24 height 24
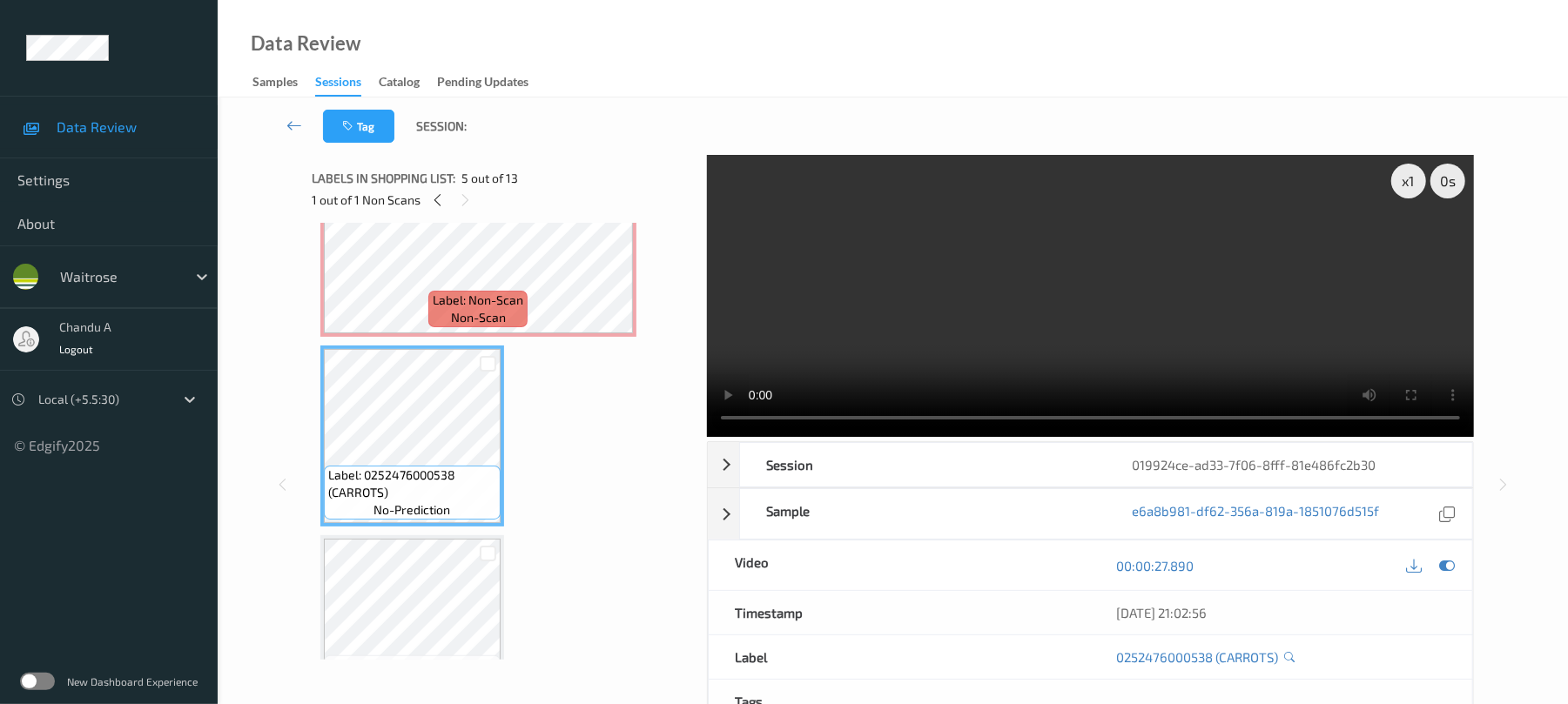
scroll to position [412, 0]
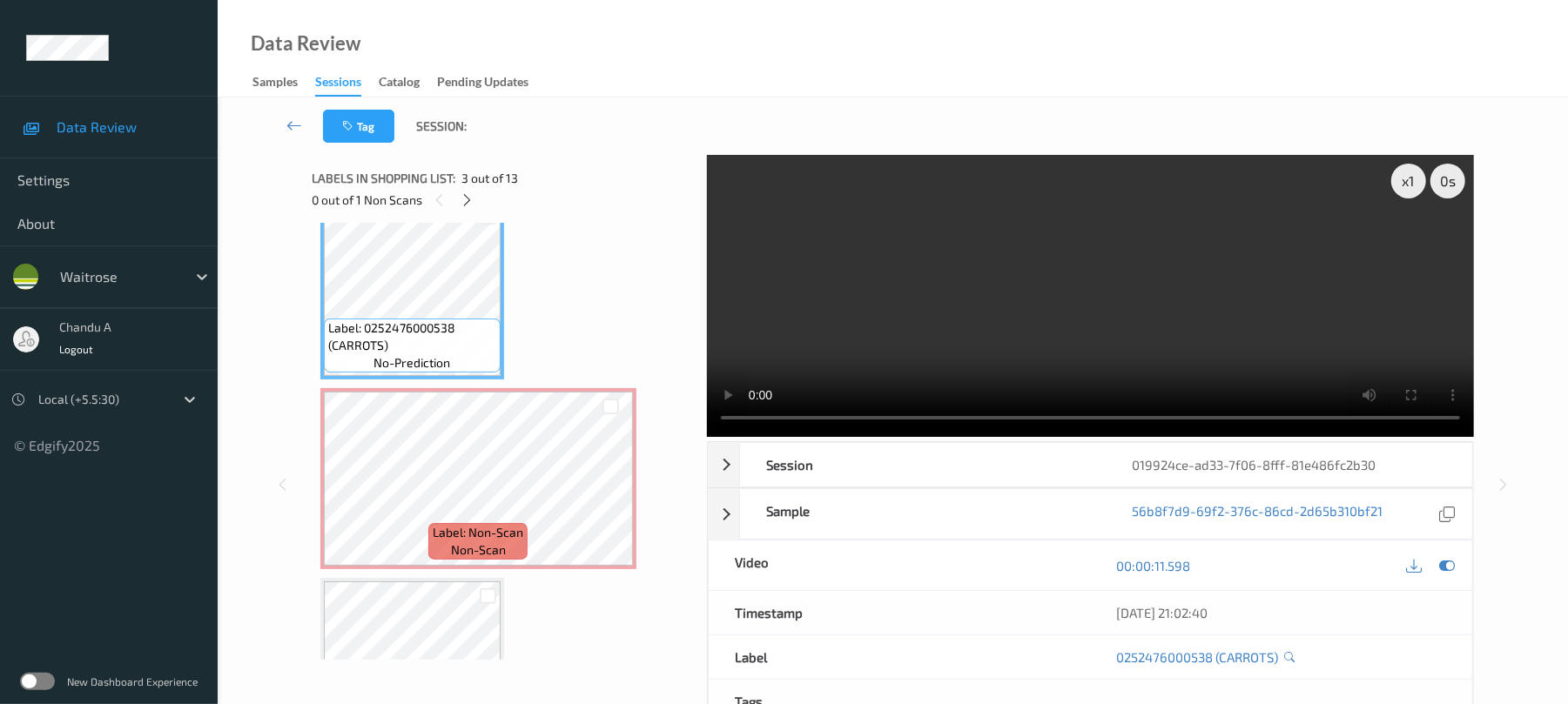
click at [480, 525] on span "Label: Non-Scan" at bounding box center [478, 532] width 91 height 17
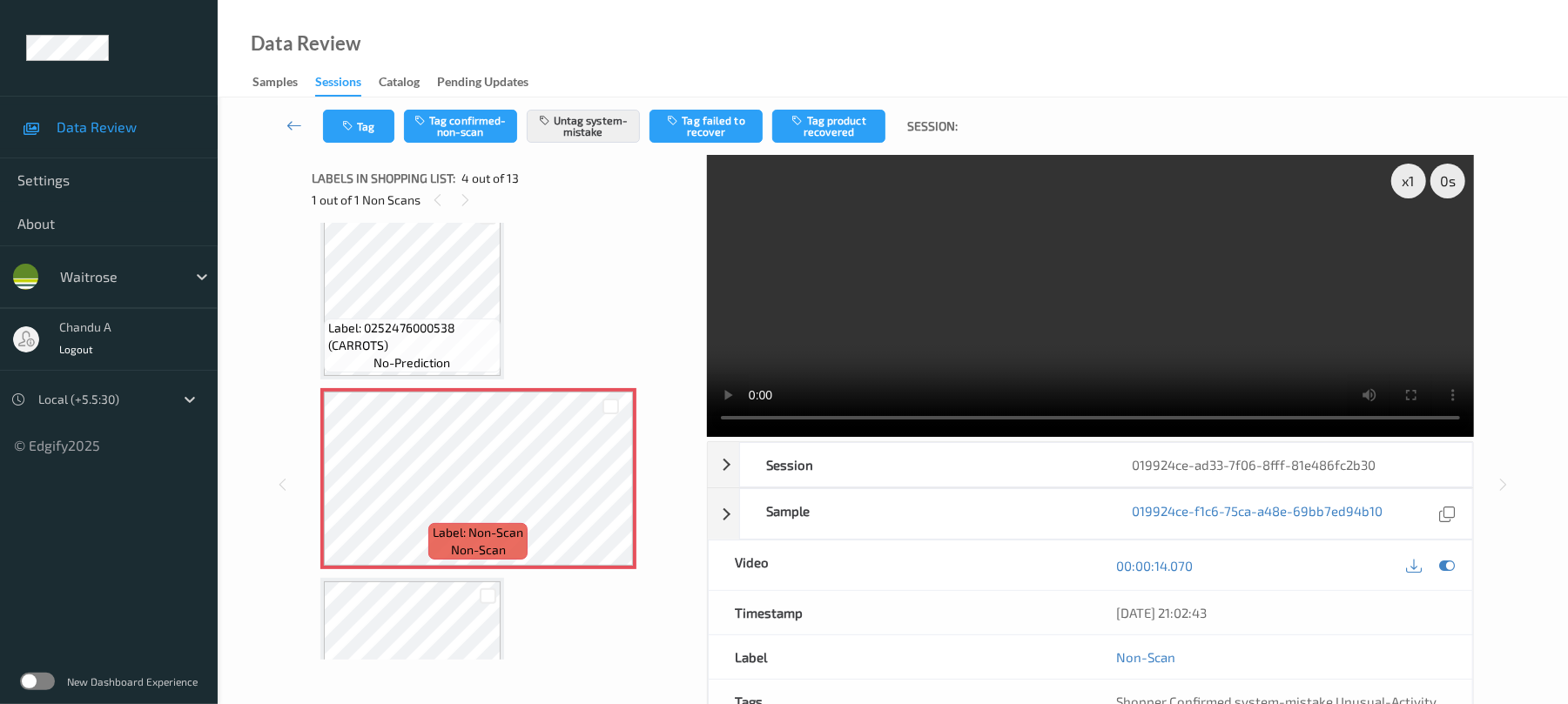
scroll to position [529, 0]
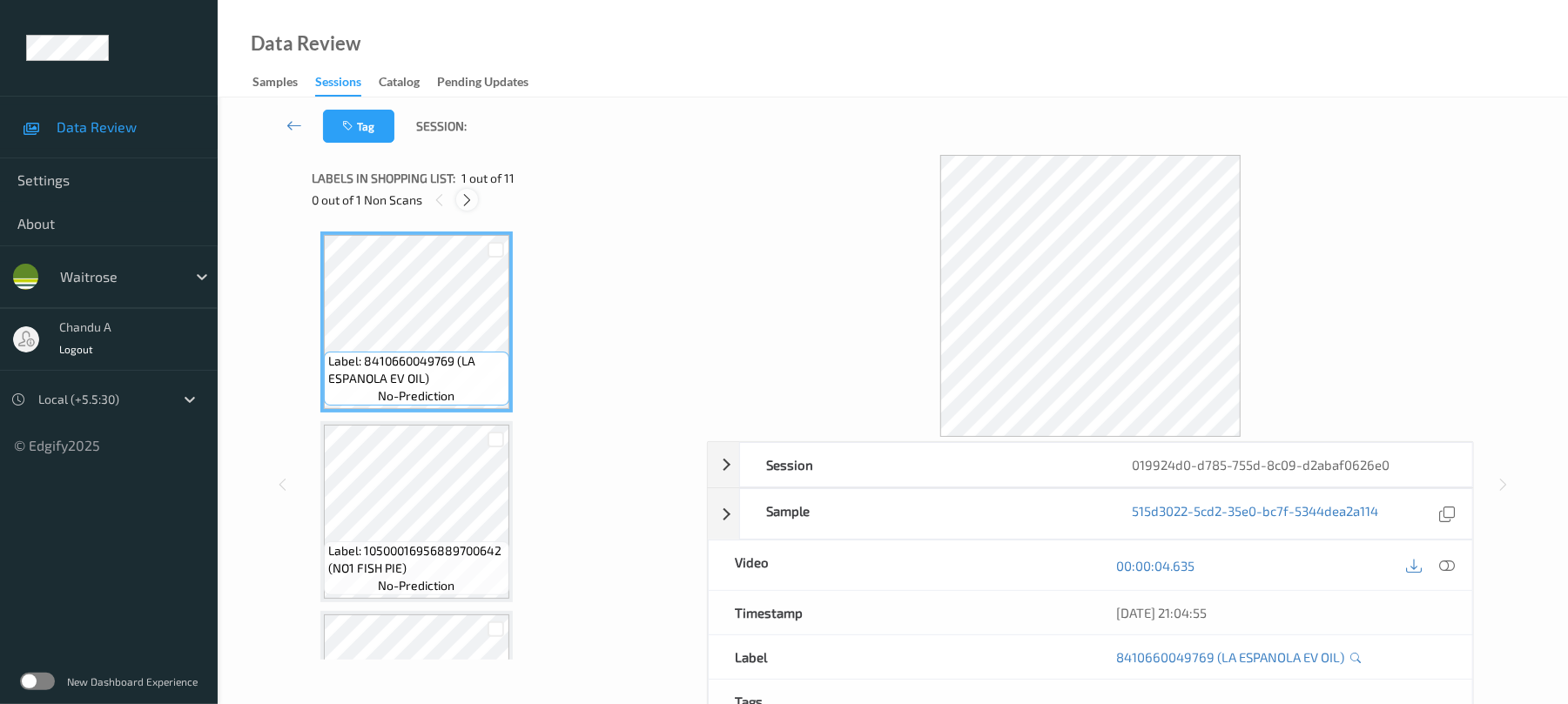
click at [470, 206] on icon at bounding box center [467, 199] width 14 height 15
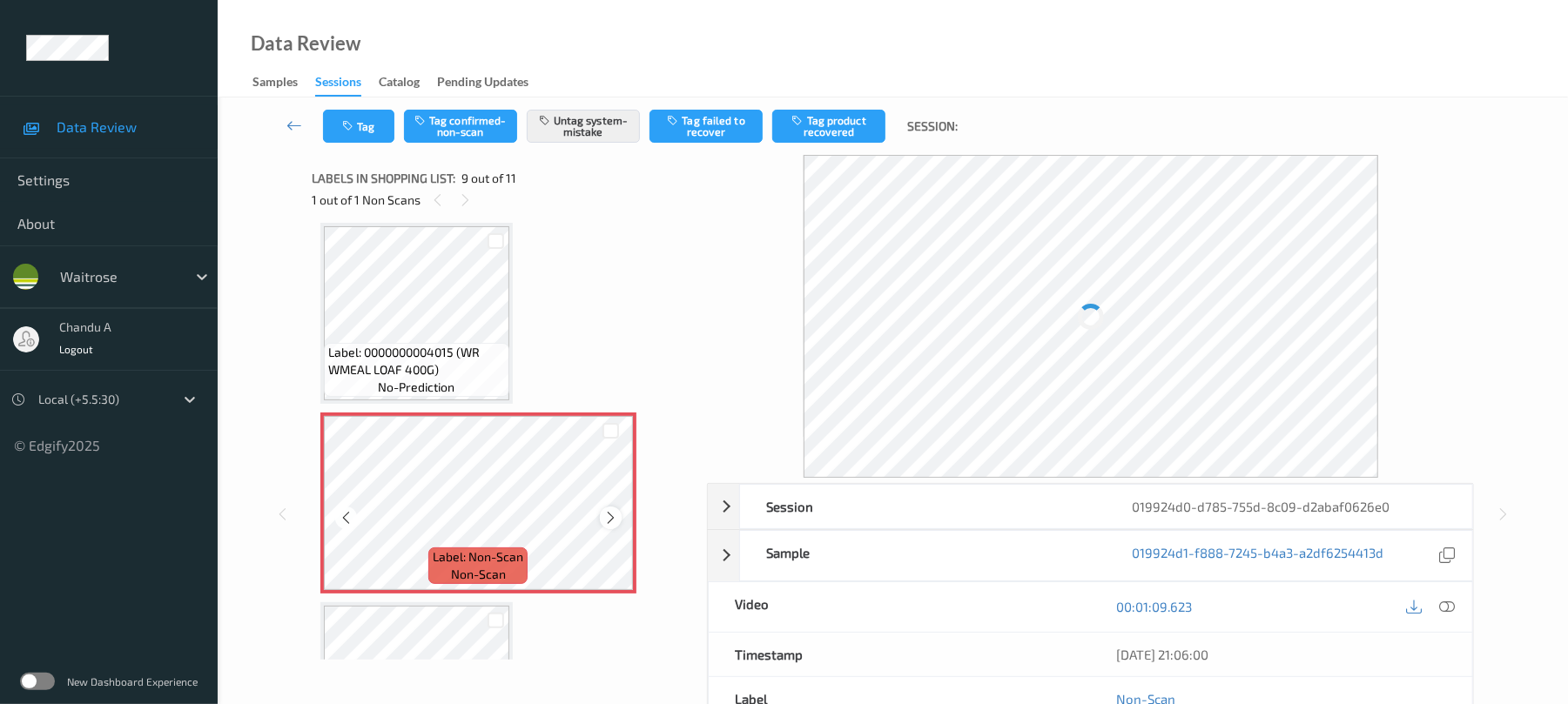
click at [608, 517] on icon at bounding box center [611, 517] width 14 height 15
click at [335, 124] on button "Tag" at bounding box center [358, 126] width 71 height 33
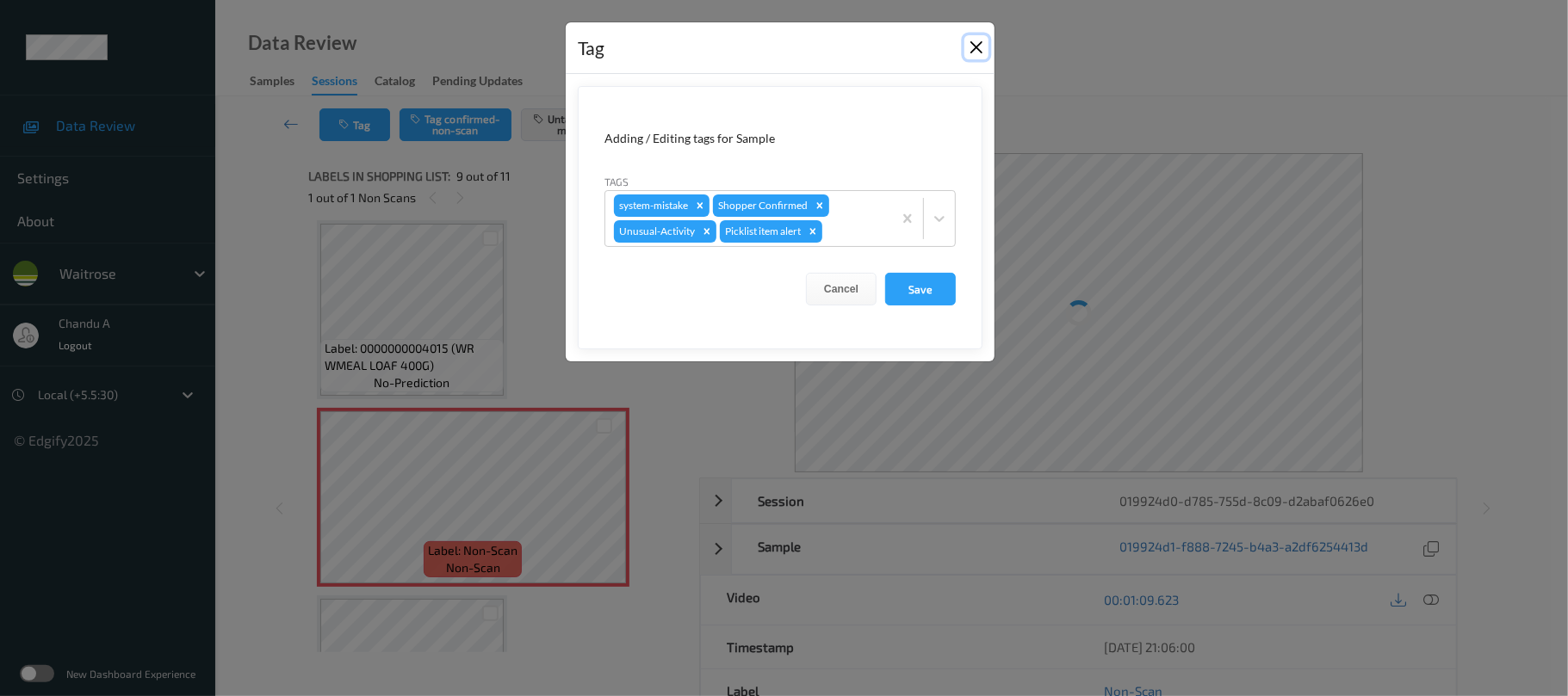
click at [975, 51] on button "Close" at bounding box center [976, 47] width 24 height 24
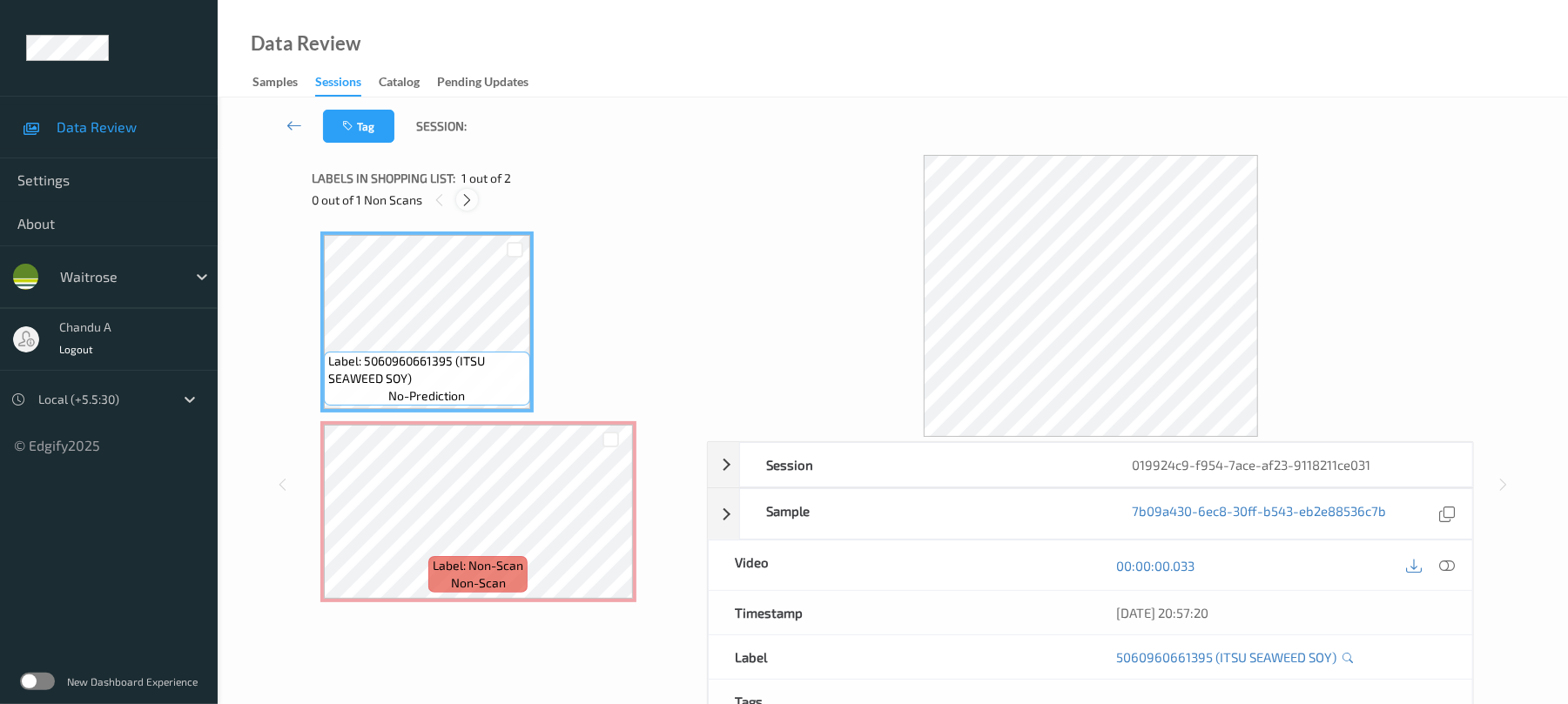
click at [470, 204] on icon at bounding box center [467, 199] width 14 height 15
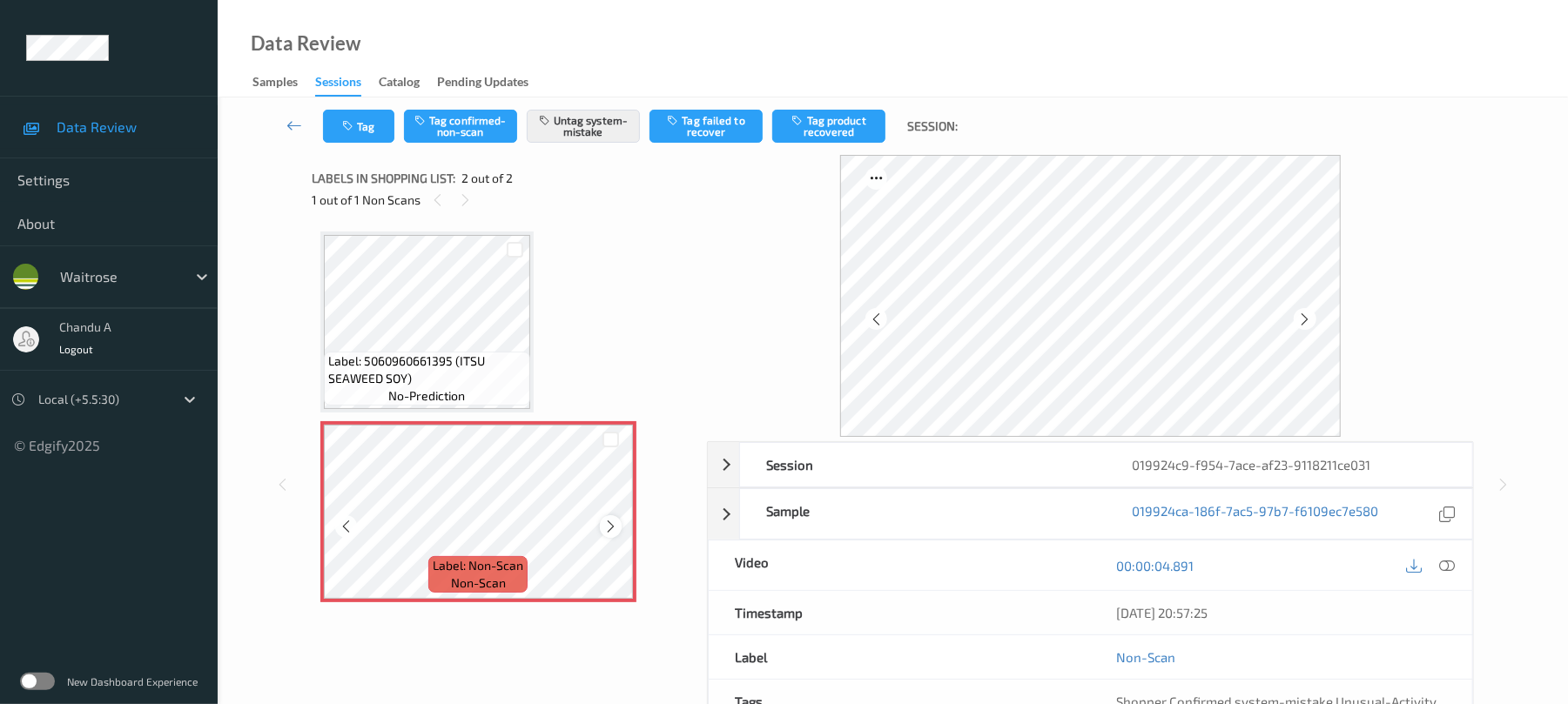
click at [607, 520] on icon at bounding box center [611, 526] width 14 height 15
click at [362, 128] on button "Tag" at bounding box center [358, 126] width 71 height 33
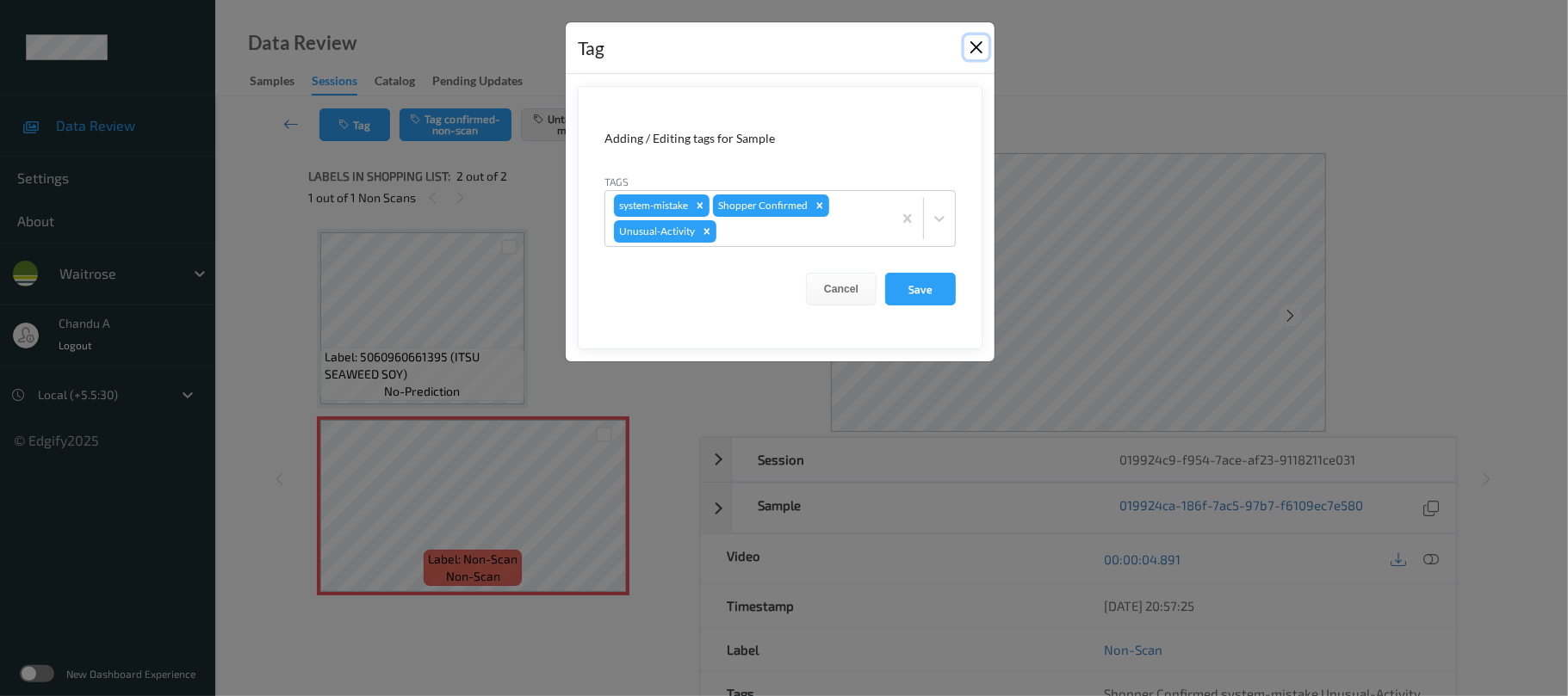
click at [975, 51] on button "Close" at bounding box center [976, 47] width 24 height 24
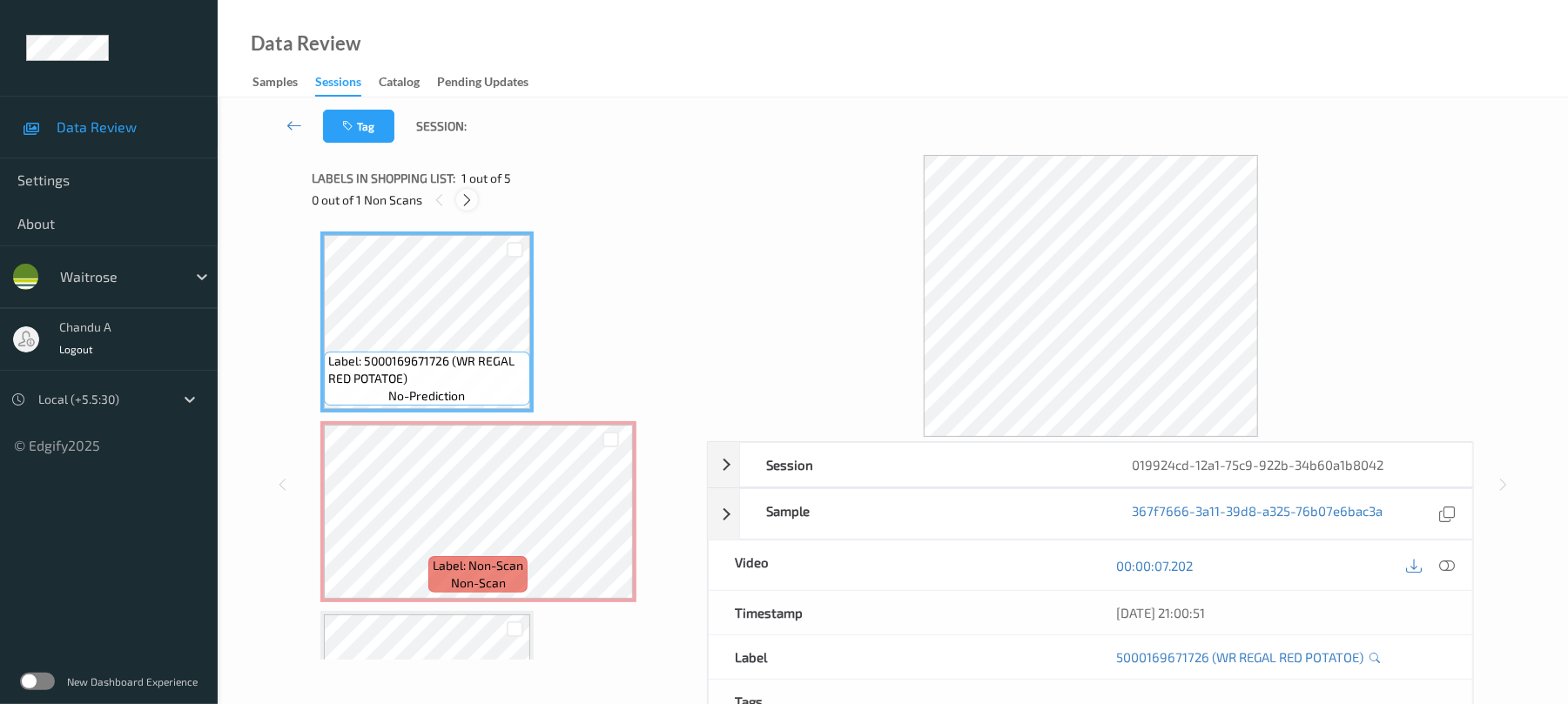
click at [471, 202] on icon at bounding box center [467, 199] width 14 height 15
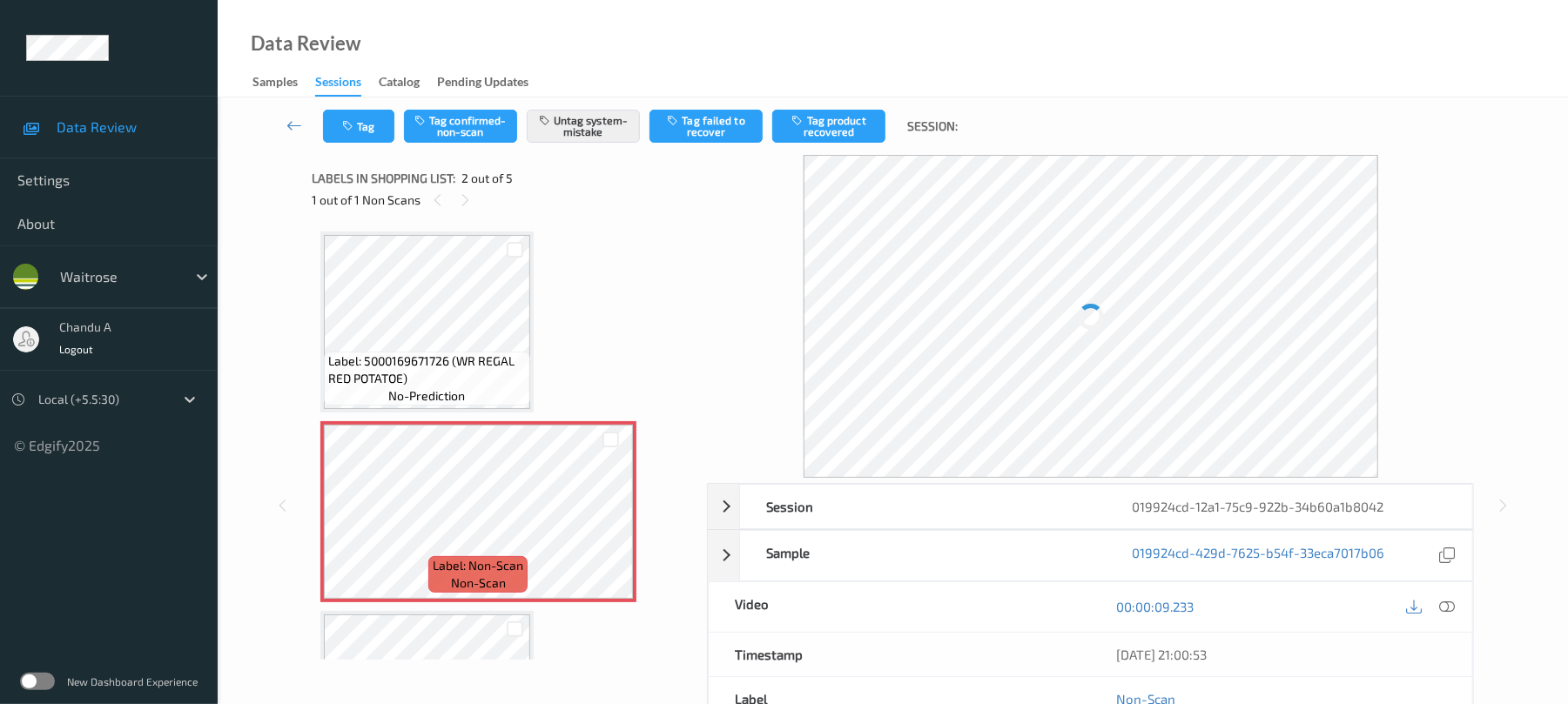
scroll to position [9, 0]
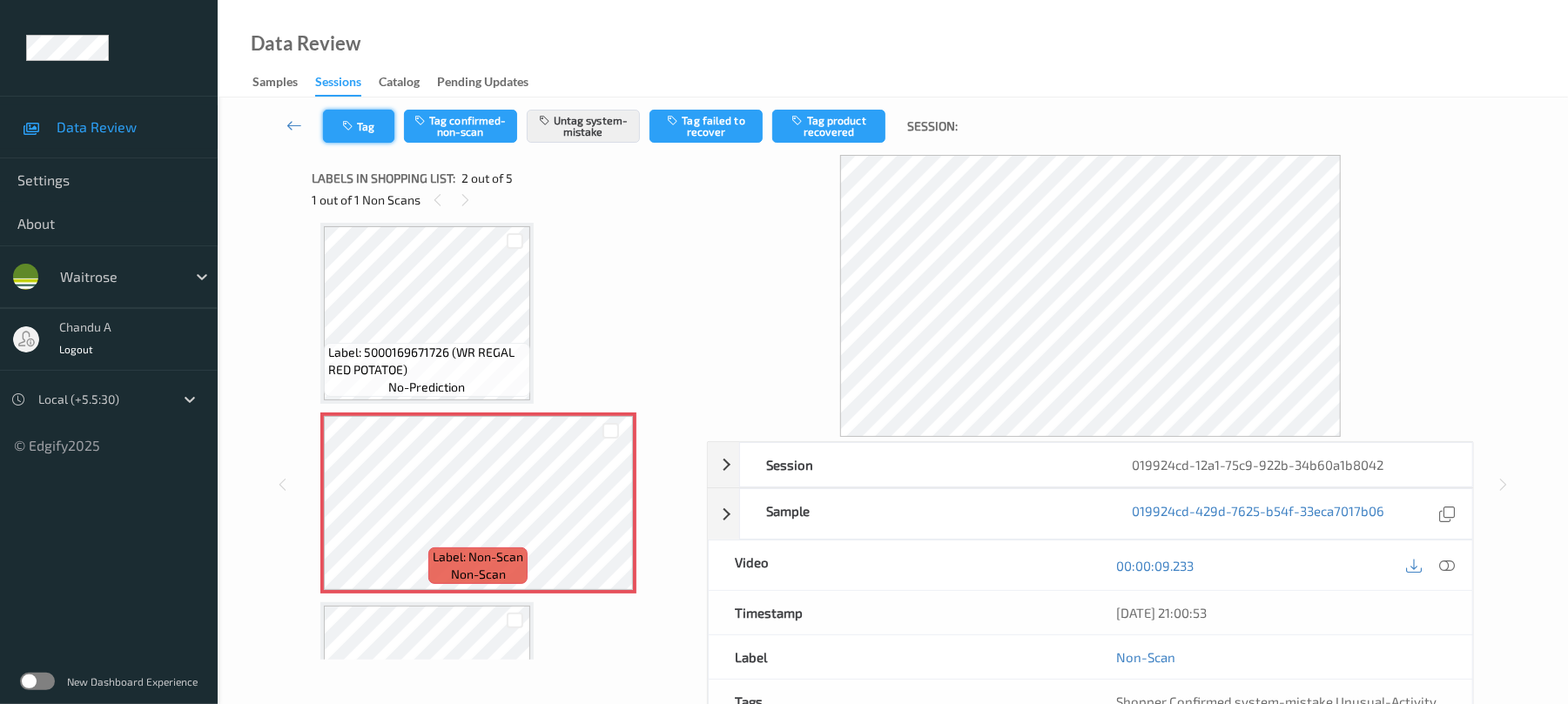
click at [356, 130] on icon "button" at bounding box center [349, 127] width 14 height 13
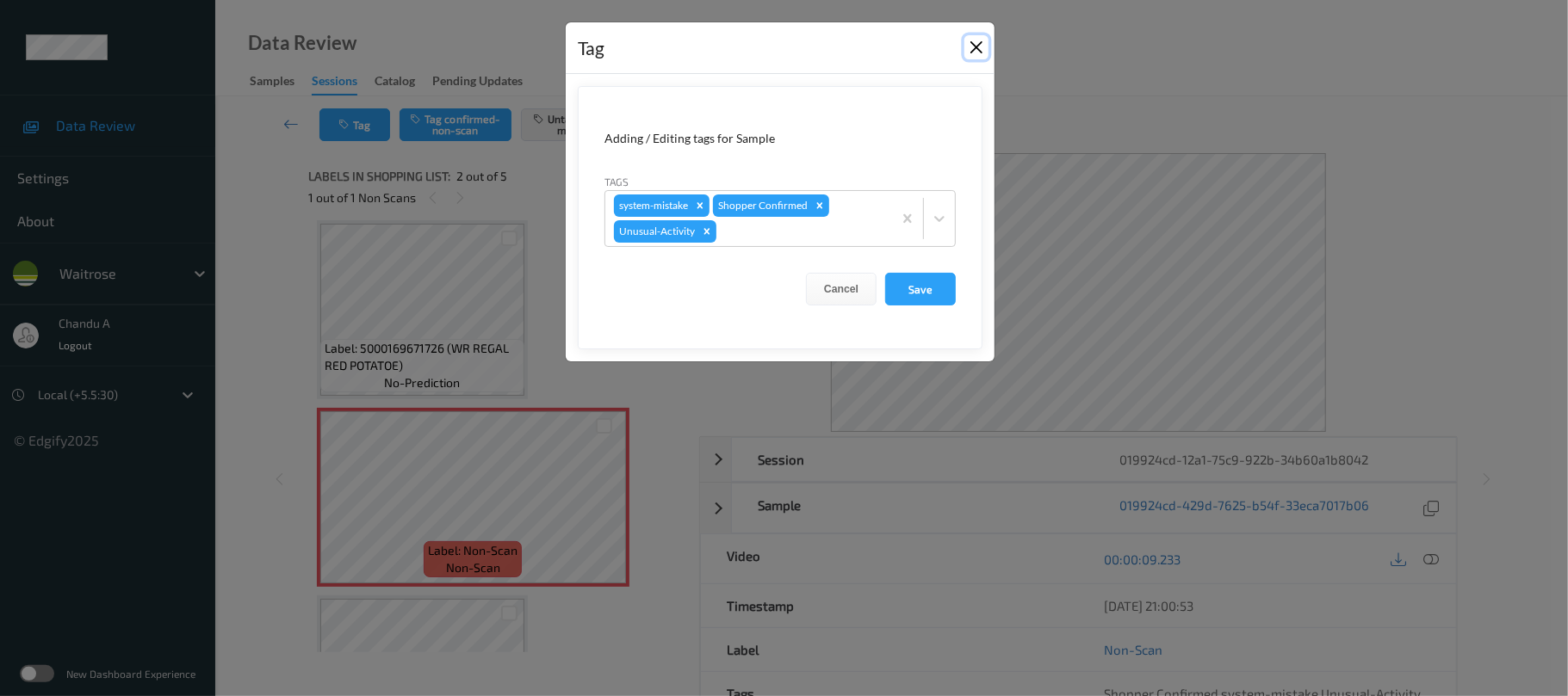
click at [983, 45] on button "Close" at bounding box center [976, 47] width 24 height 24
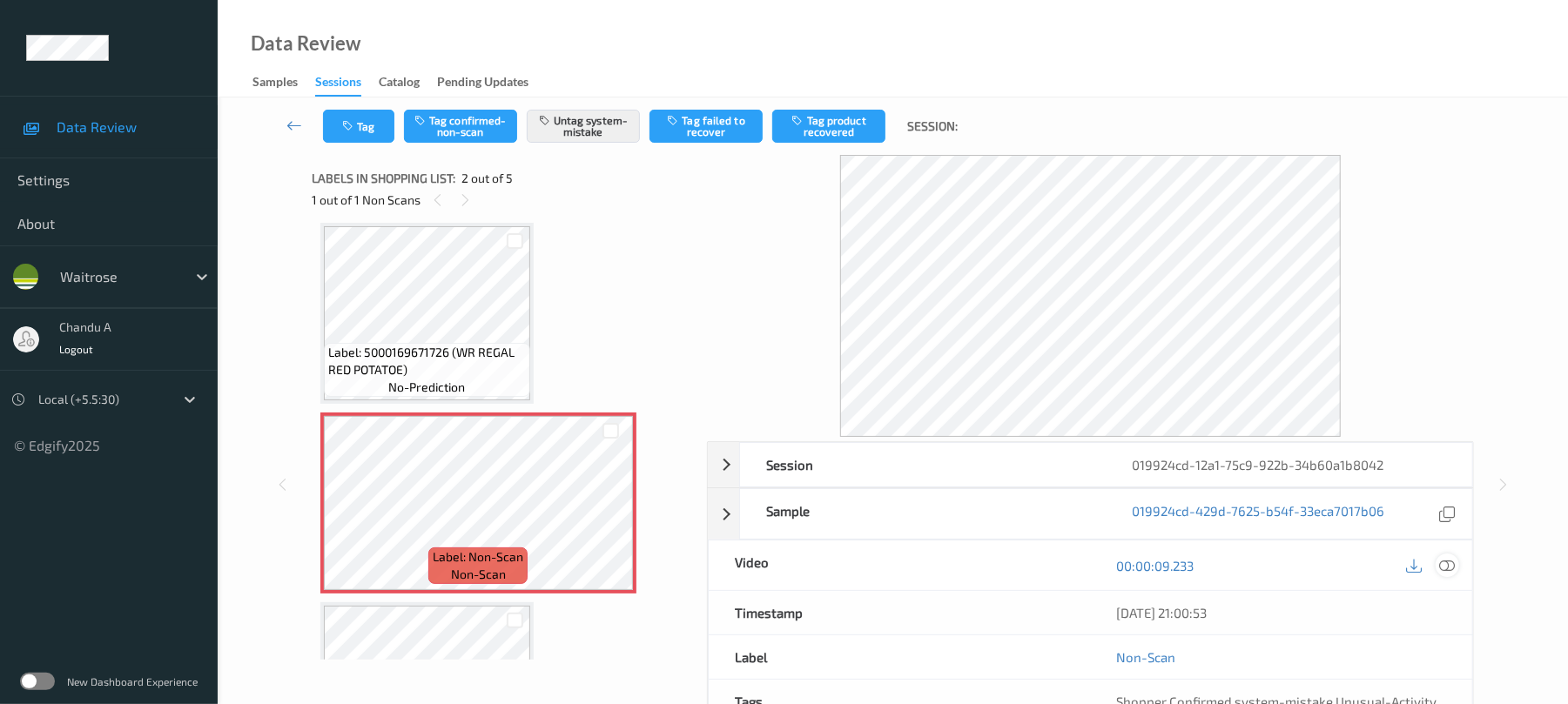
click at [1456, 565] on div at bounding box center [1447, 565] width 23 height 23
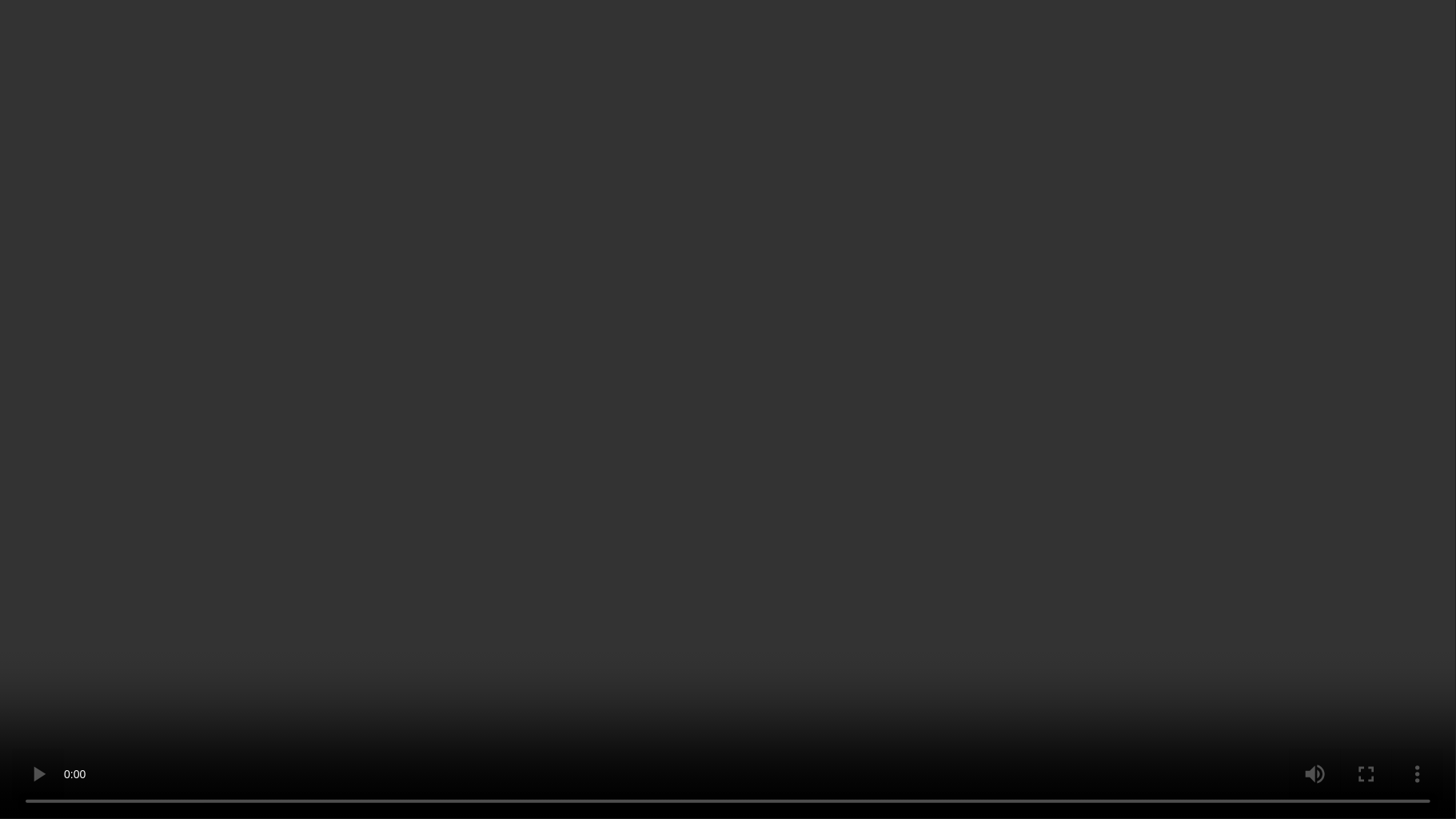
click at [643, 586] on video at bounding box center [728, 409] width 1456 height 819
click at [708, 460] on video at bounding box center [728, 409] width 1456 height 819
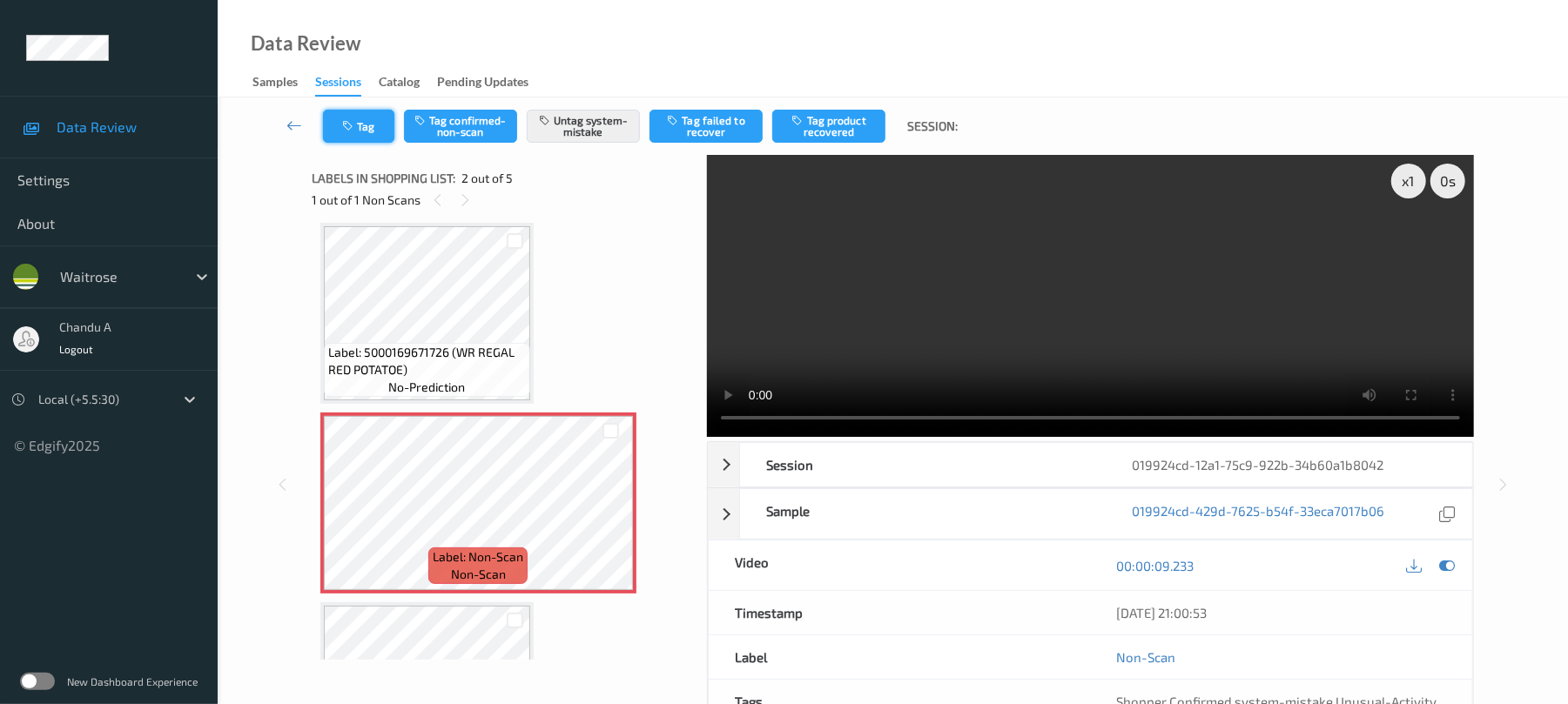
click at [383, 136] on button "Tag" at bounding box center [358, 126] width 71 height 33
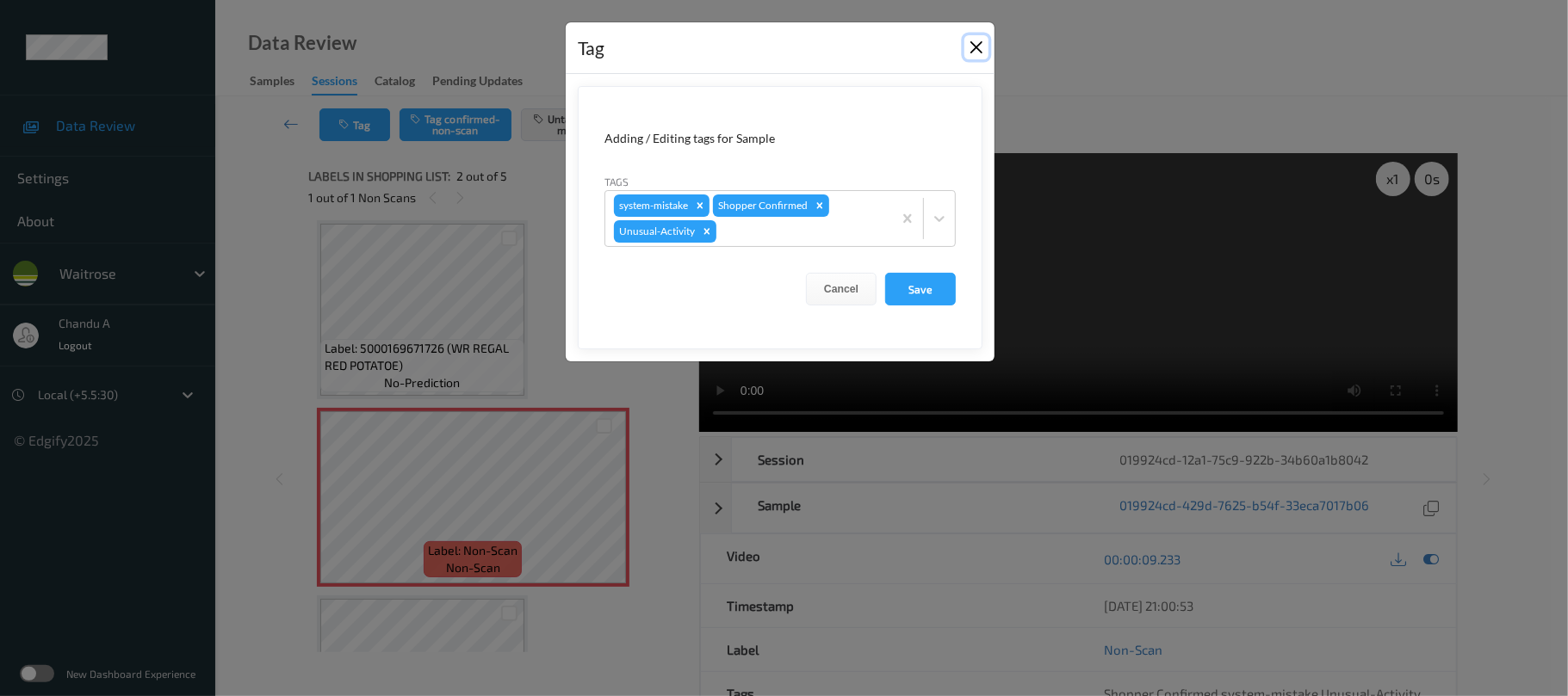
click at [983, 53] on button "Close" at bounding box center [976, 47] width 24 height 24
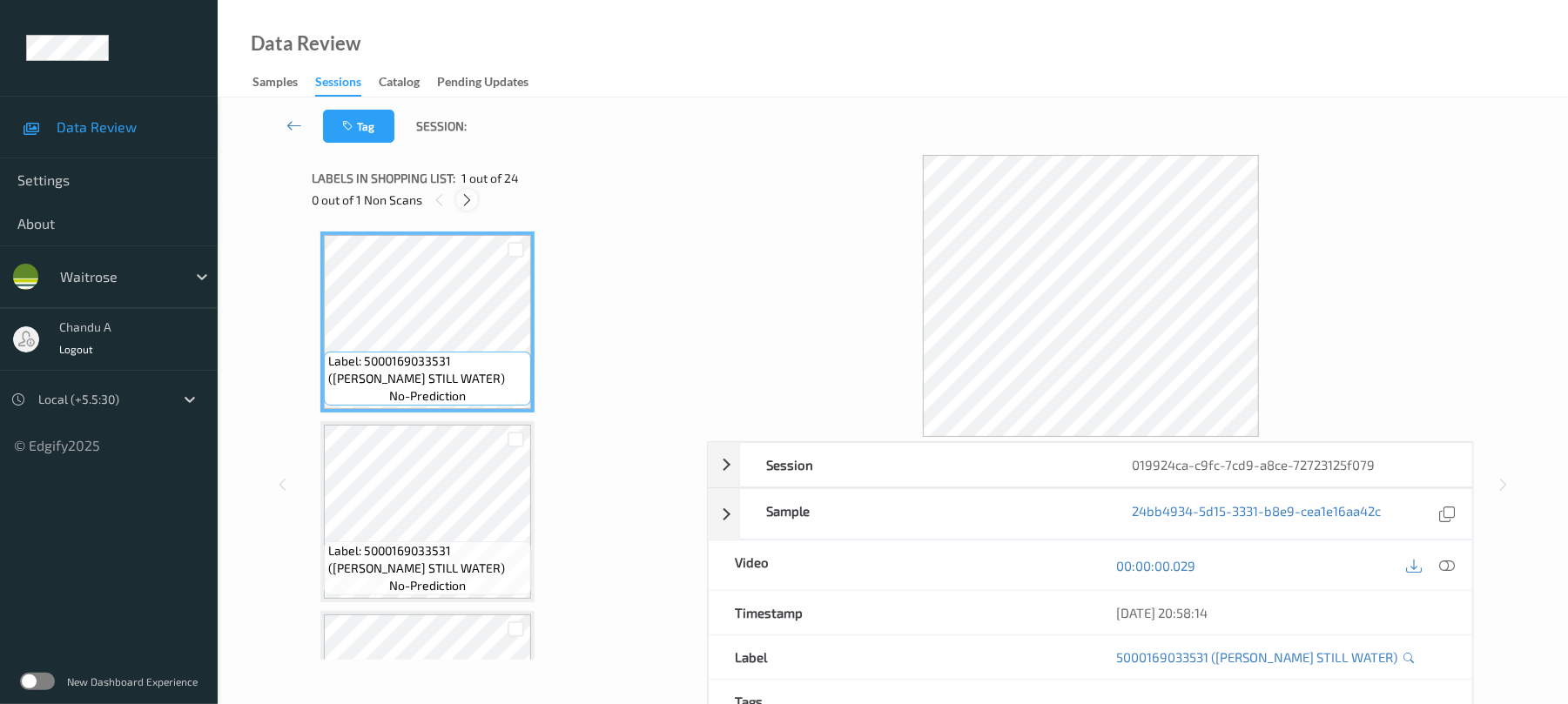
click at [474, 203] on icon at bounding box center [467, 199] width 14 height 15
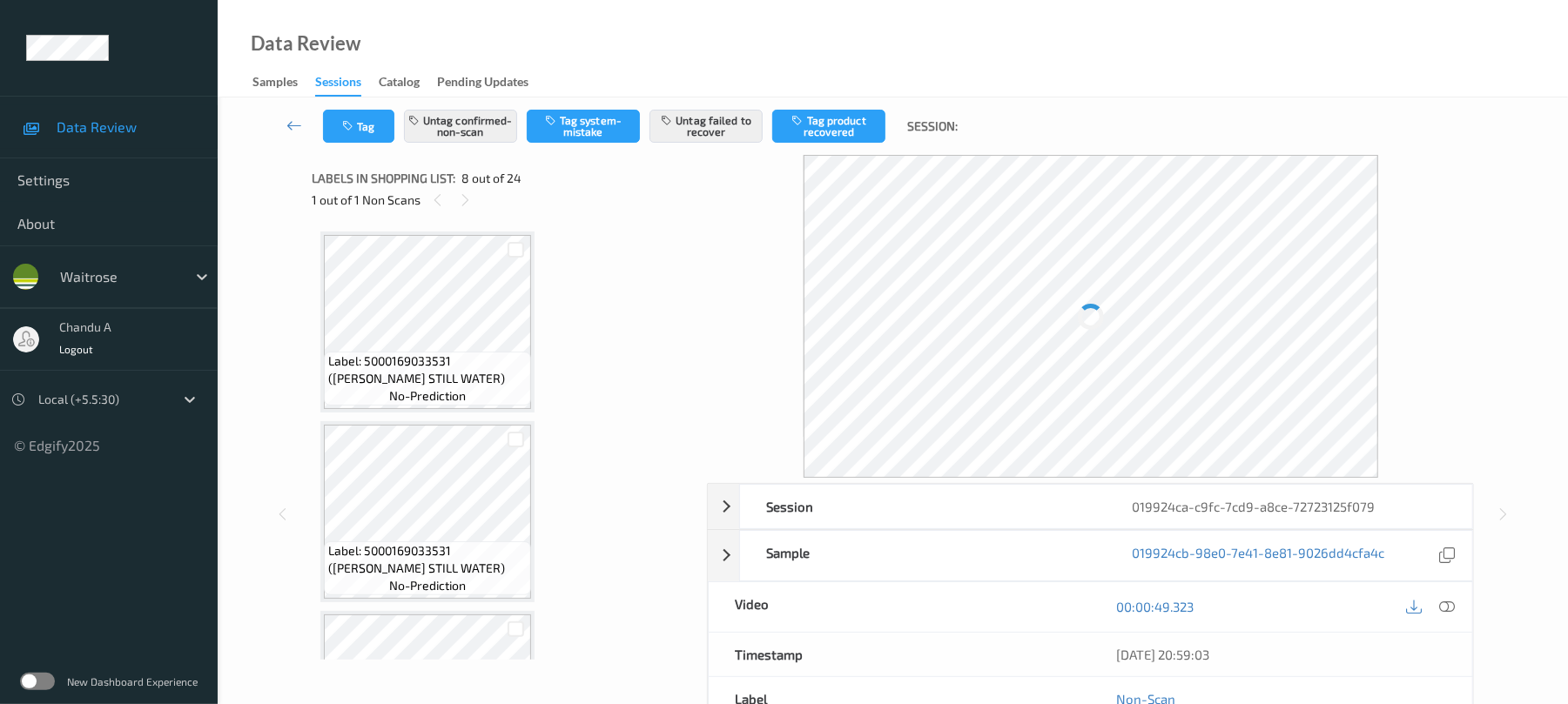
scroll to position [1147, 0]
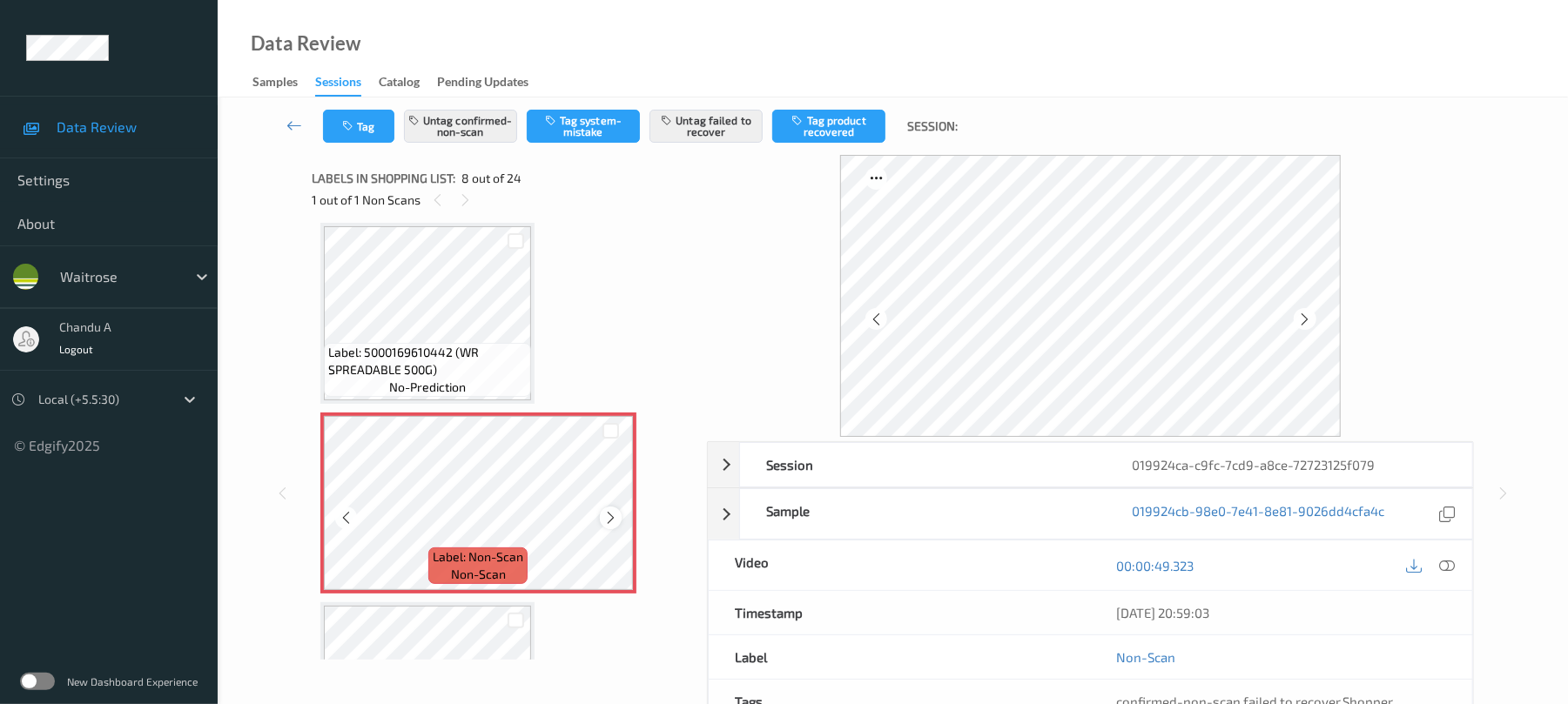
click at [603, 515] on icon at bounding box center [611, 517] width 14 height 15
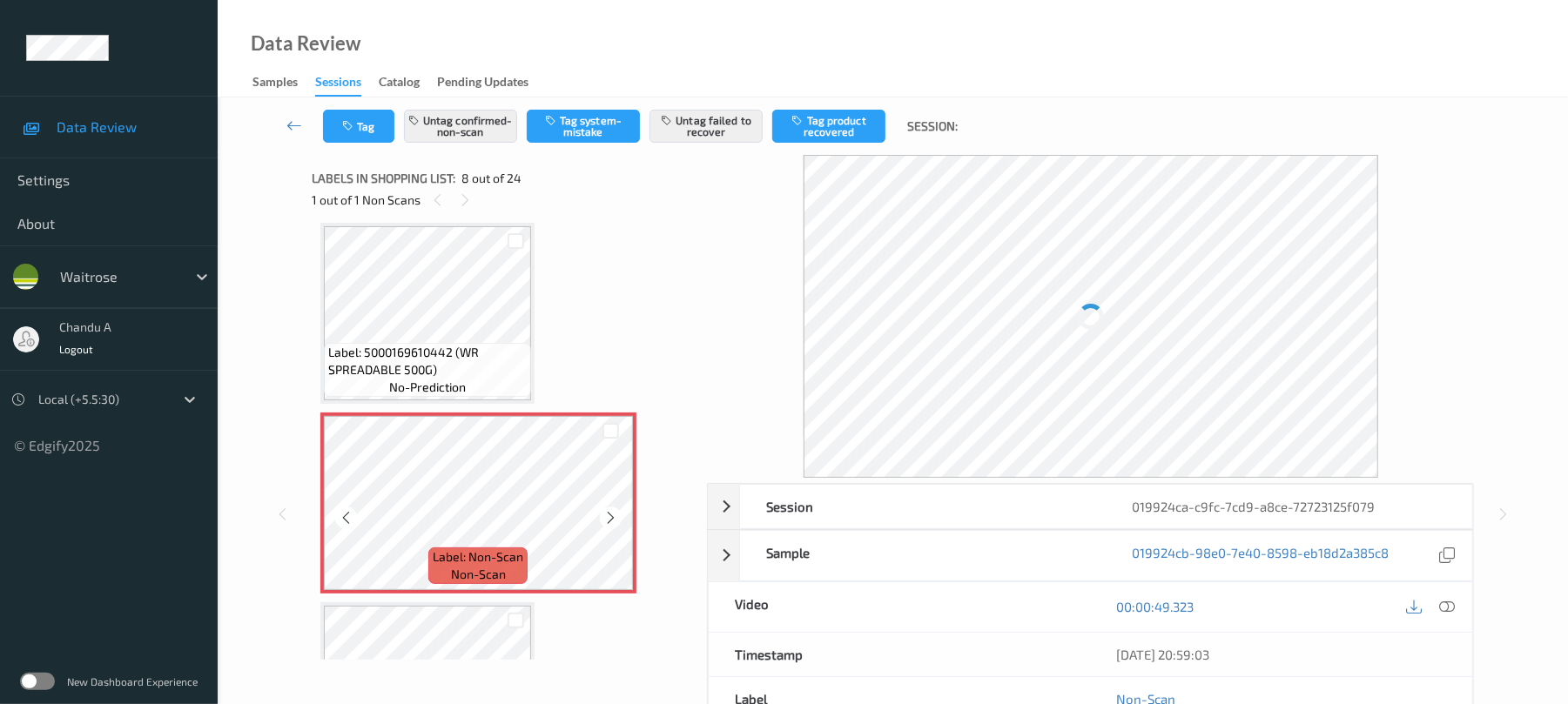
click at [603, 515] on icon at bounding box center [611, 517] width 14 height 15
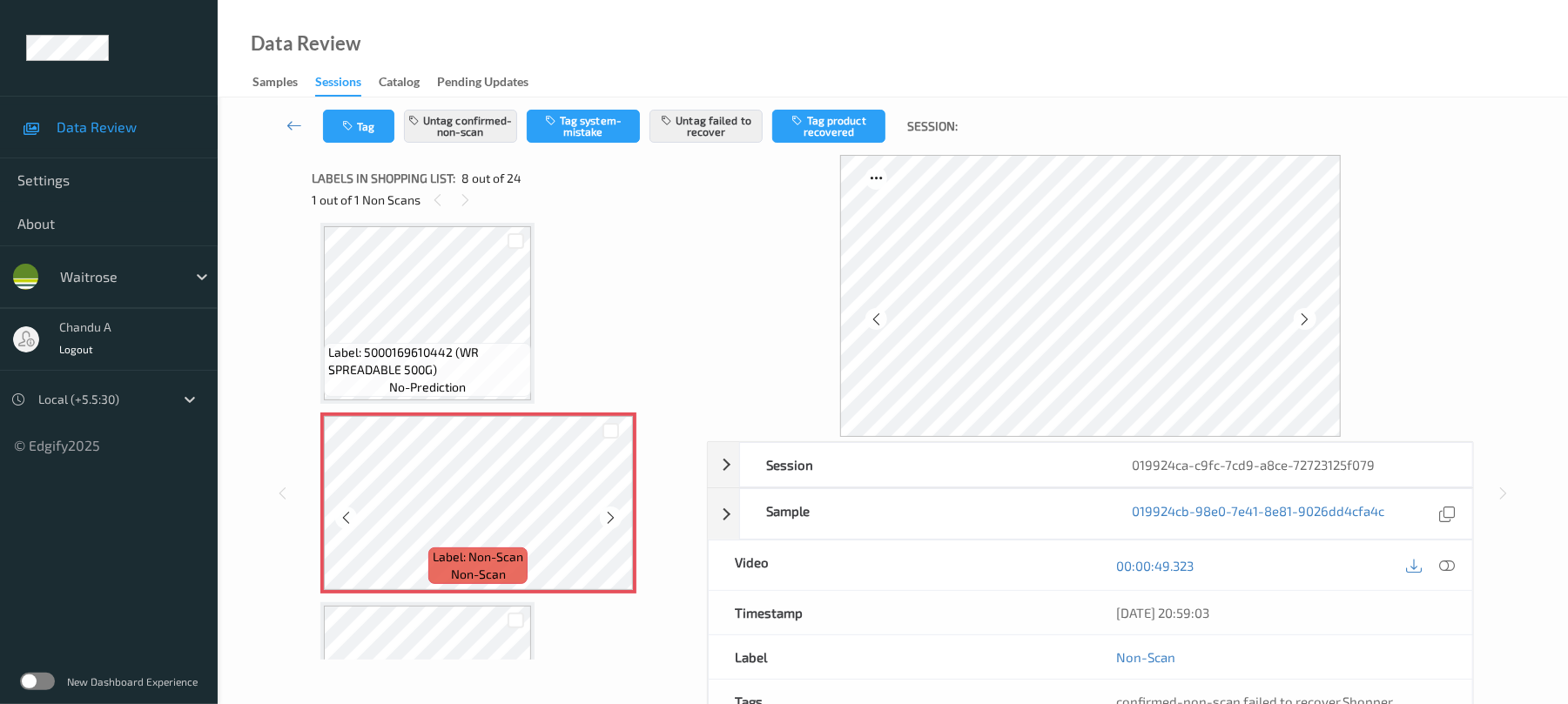
click at [603, 515] on icon at bounding box center [611, 517] width 14 height 15
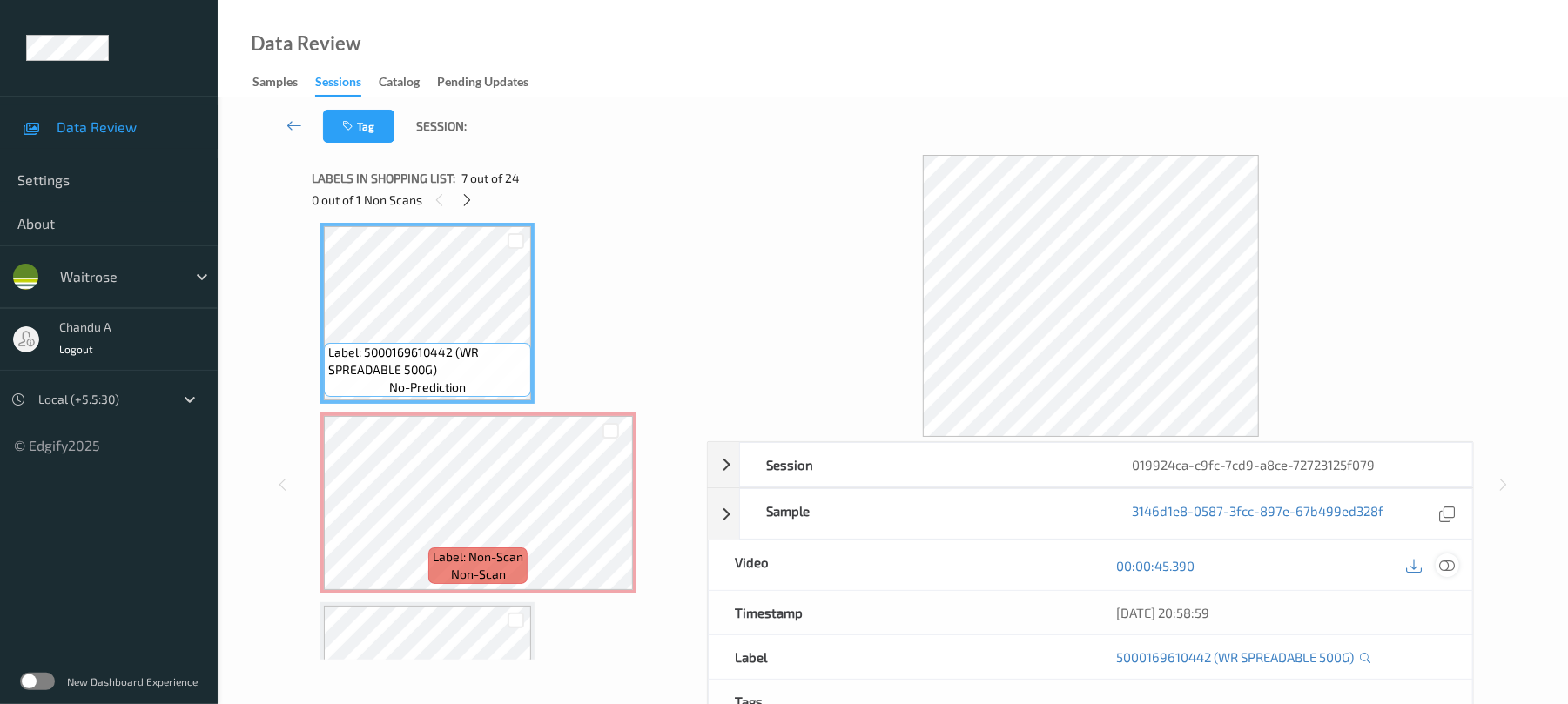
click at [1447, 562] on icon at bounding box center [1447, 565] width 15 height 15
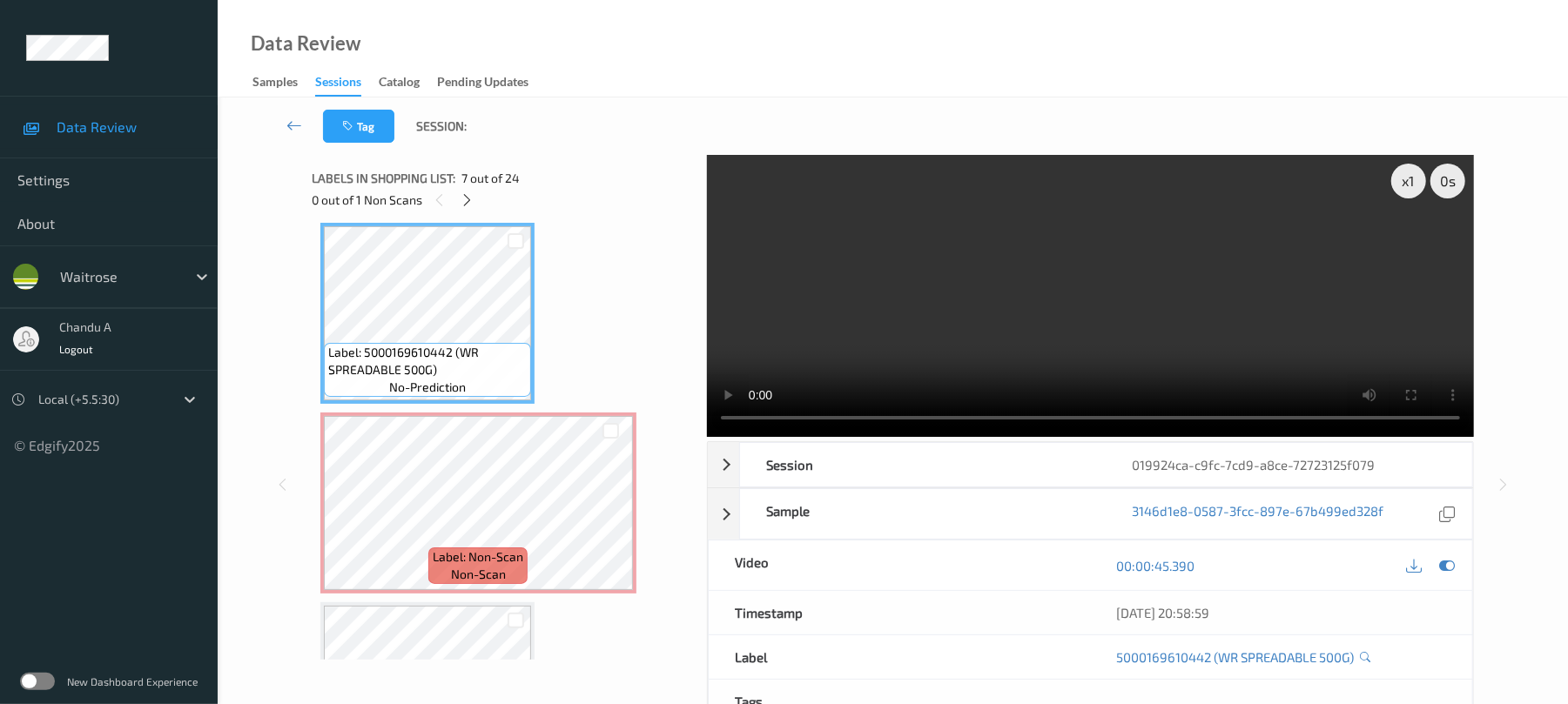
click at [998, 244] on video at bounding box center [1090, 296] width 767 height 282
click at [612, 512] on icon at bounding box center [611, 517] width 14 height 15
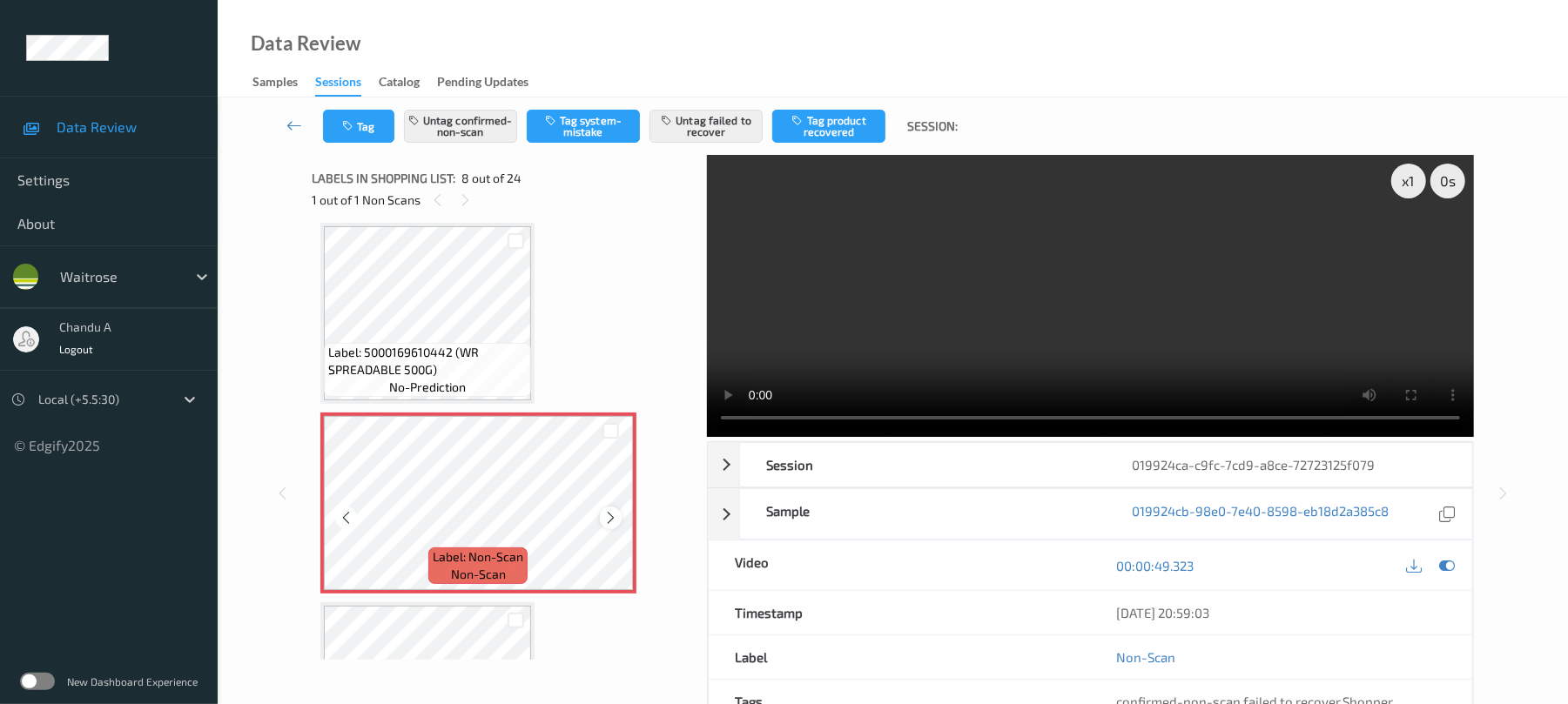
click at [612, 506] on div at bounding box center [611, 517] width 22 height 22
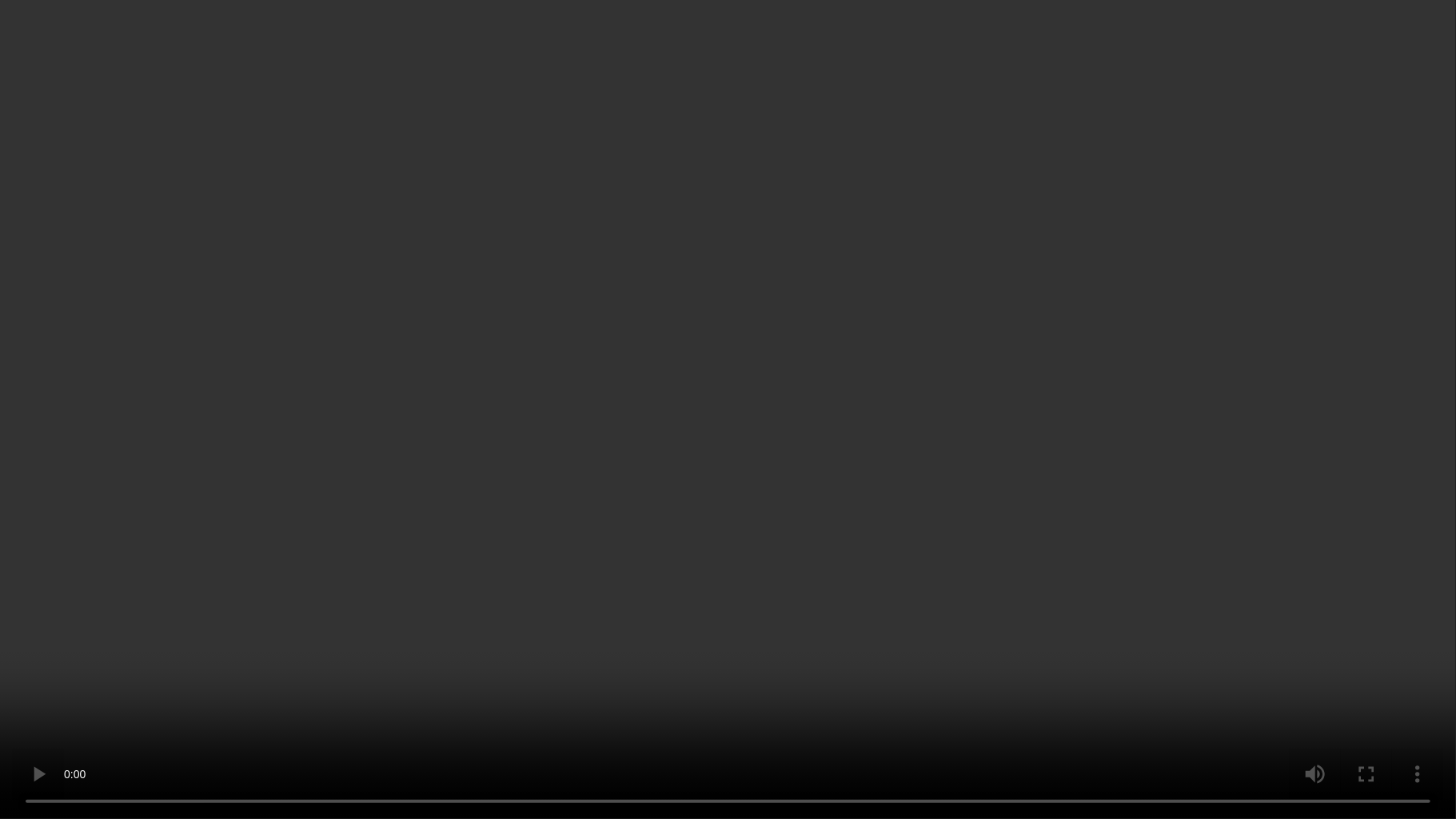
click at [794, 487] on video at bounding box center [728, 409] width 1456 height 819
click at [625, 460] on video at bounding box center [728, 409] width 1456 height 819
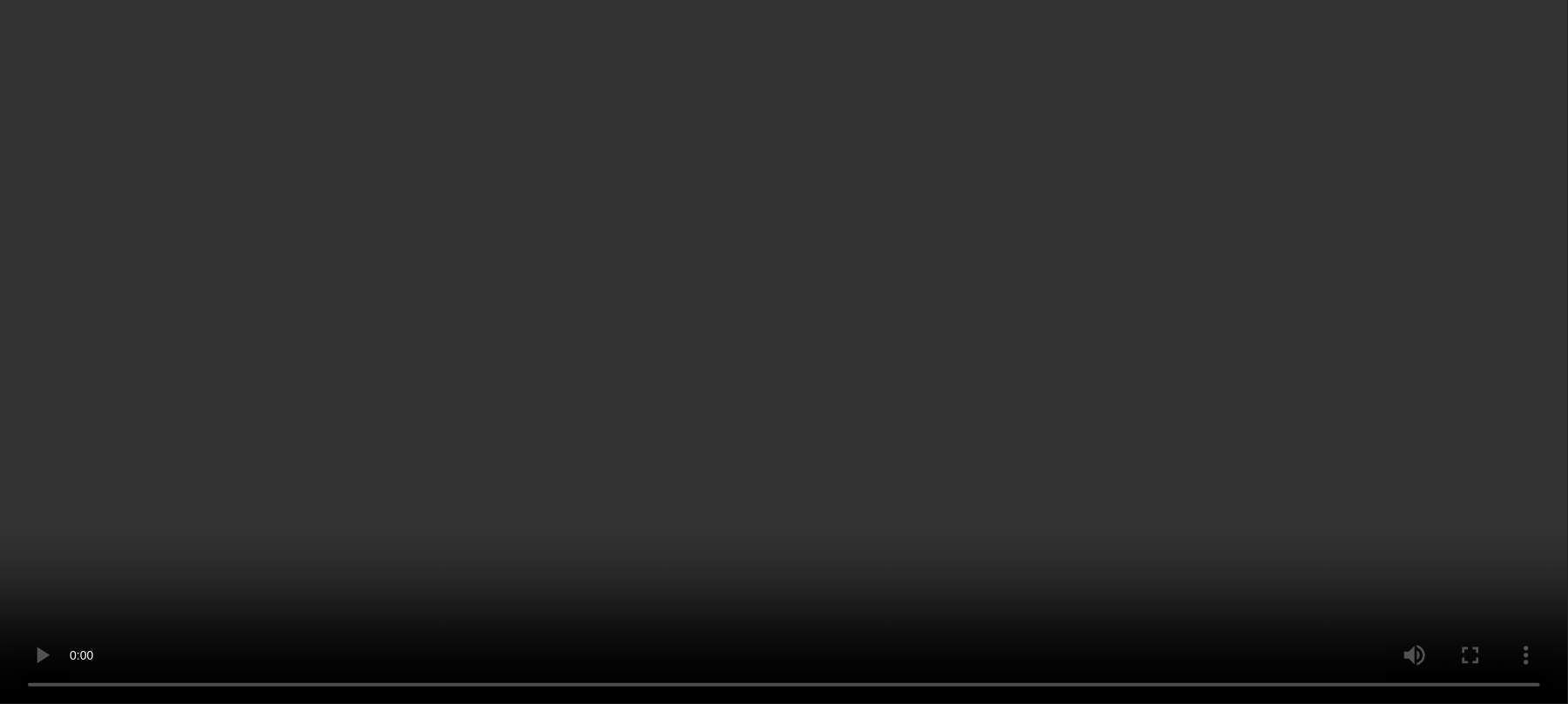
scroll to position [3584, 0]
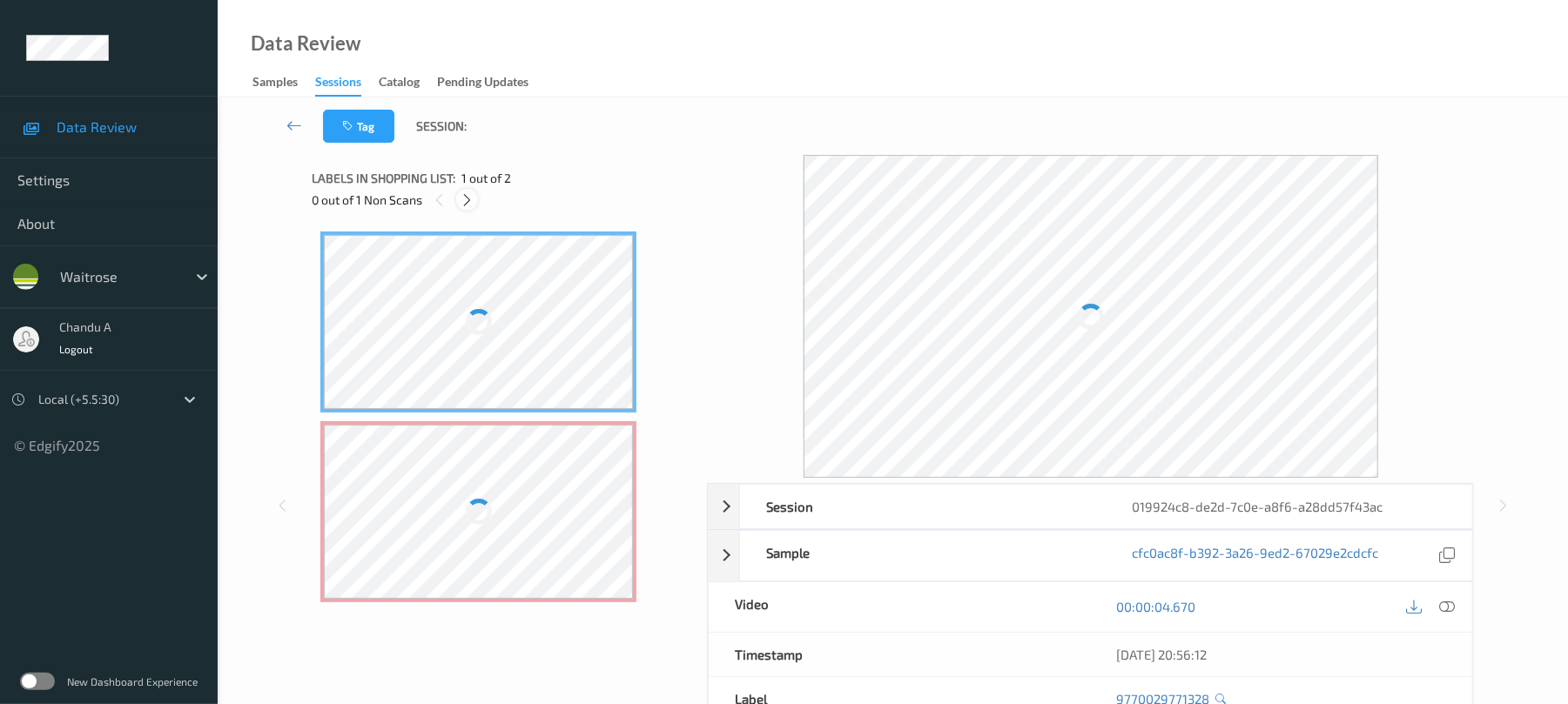
click at [471, 207] on icon at bounding box center [467, 199] width 14 height 15
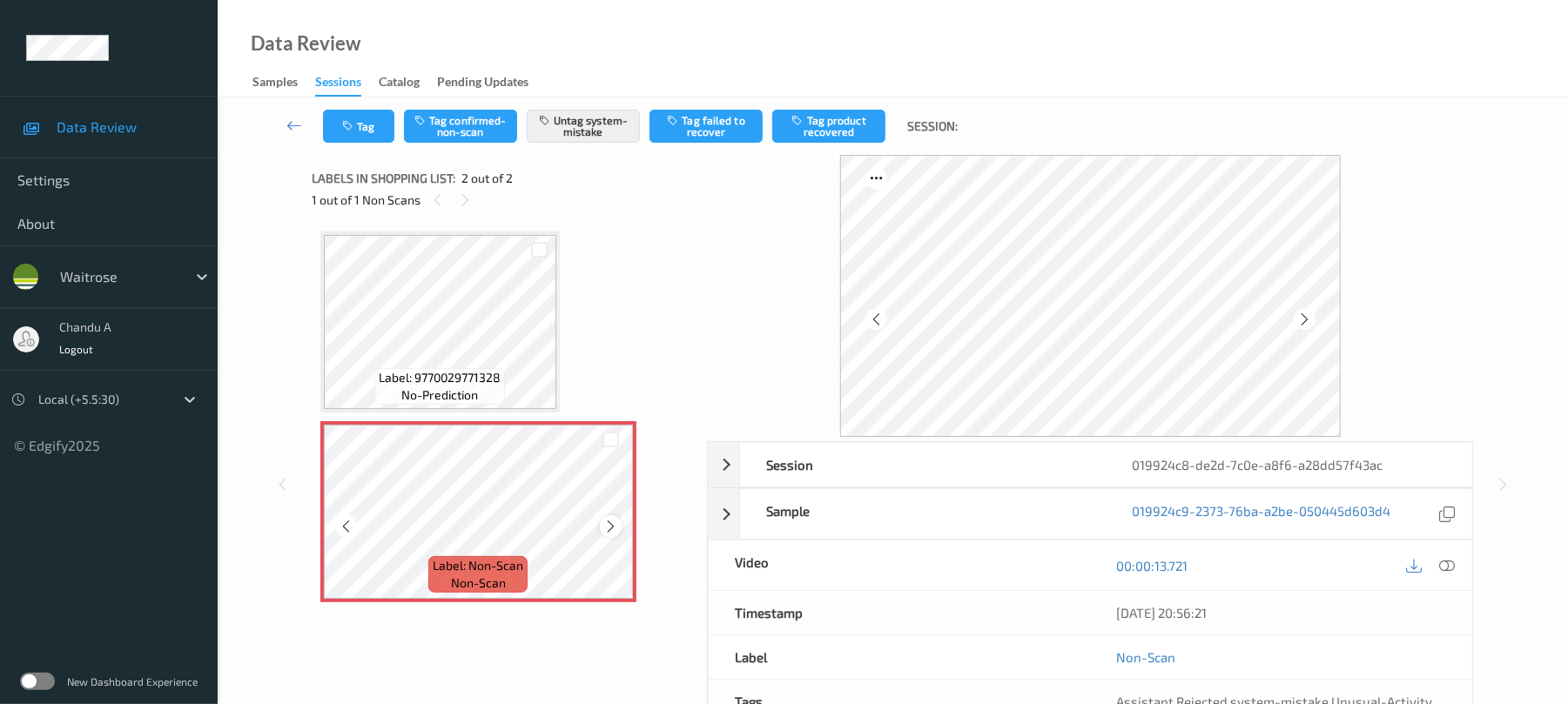
click at [608, 524] on icon at bounding box center [611, 526] width 14 height 15
click at [346, 134] on button "Tag" at bounding box center [358, 126] width 71 height 33
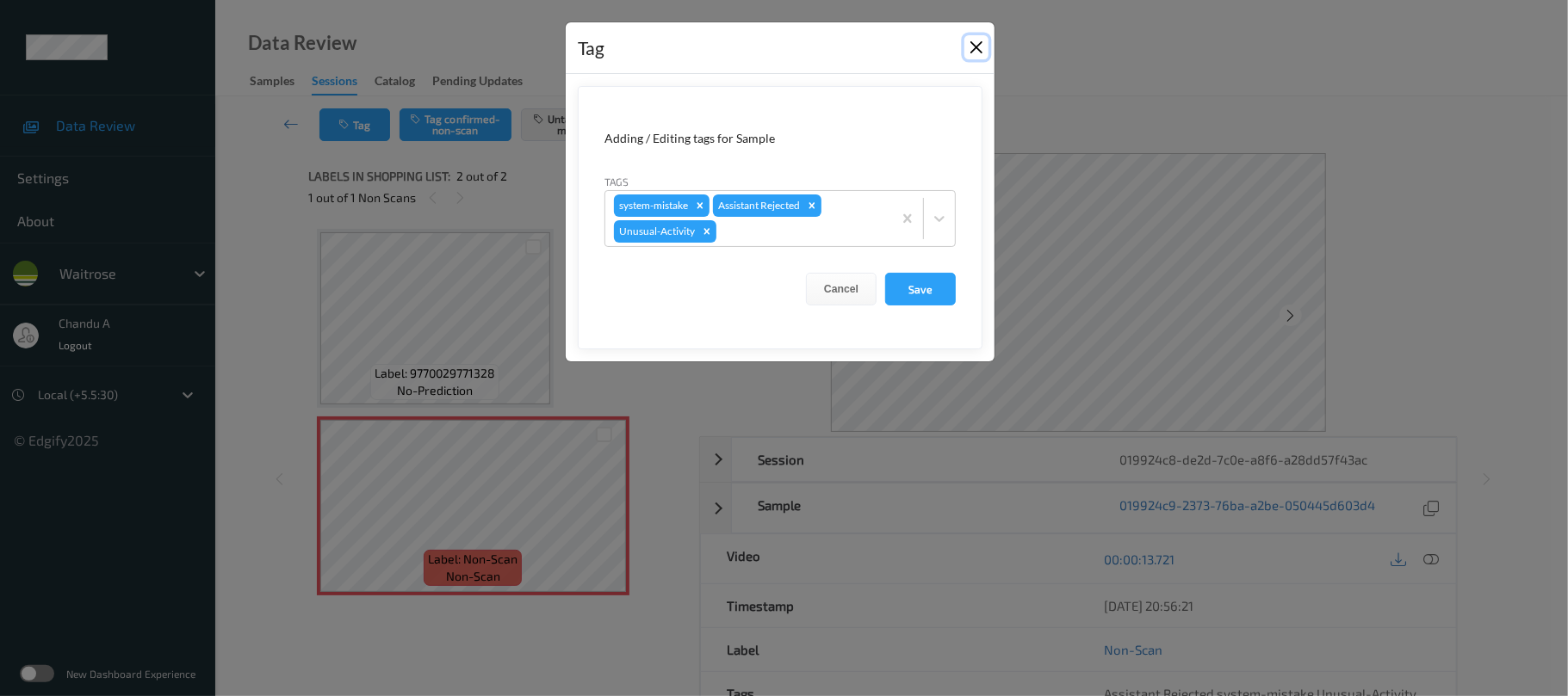
click at [975, 44] on button "Close" at bounding box center [976, 47] width 24 height 24
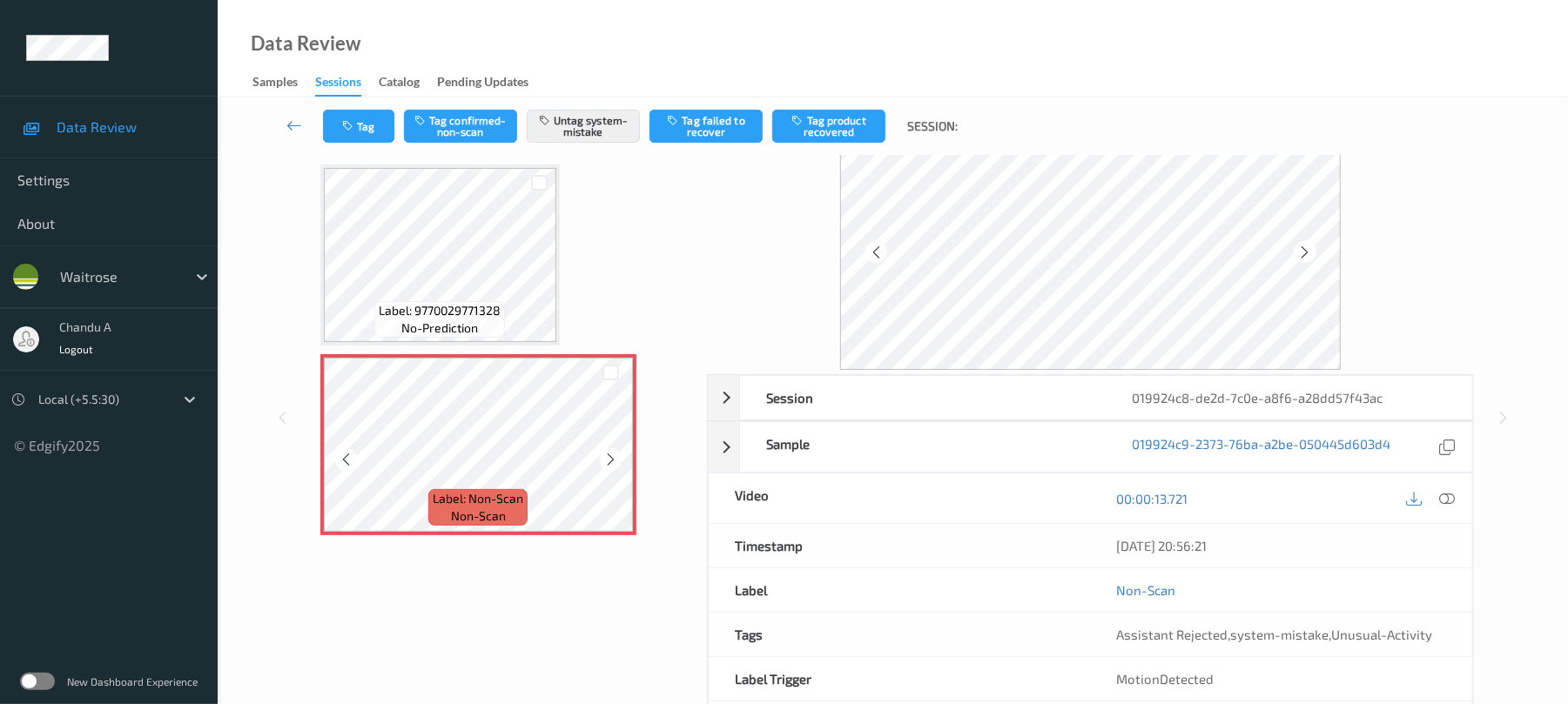
scroll to position [116, 0]
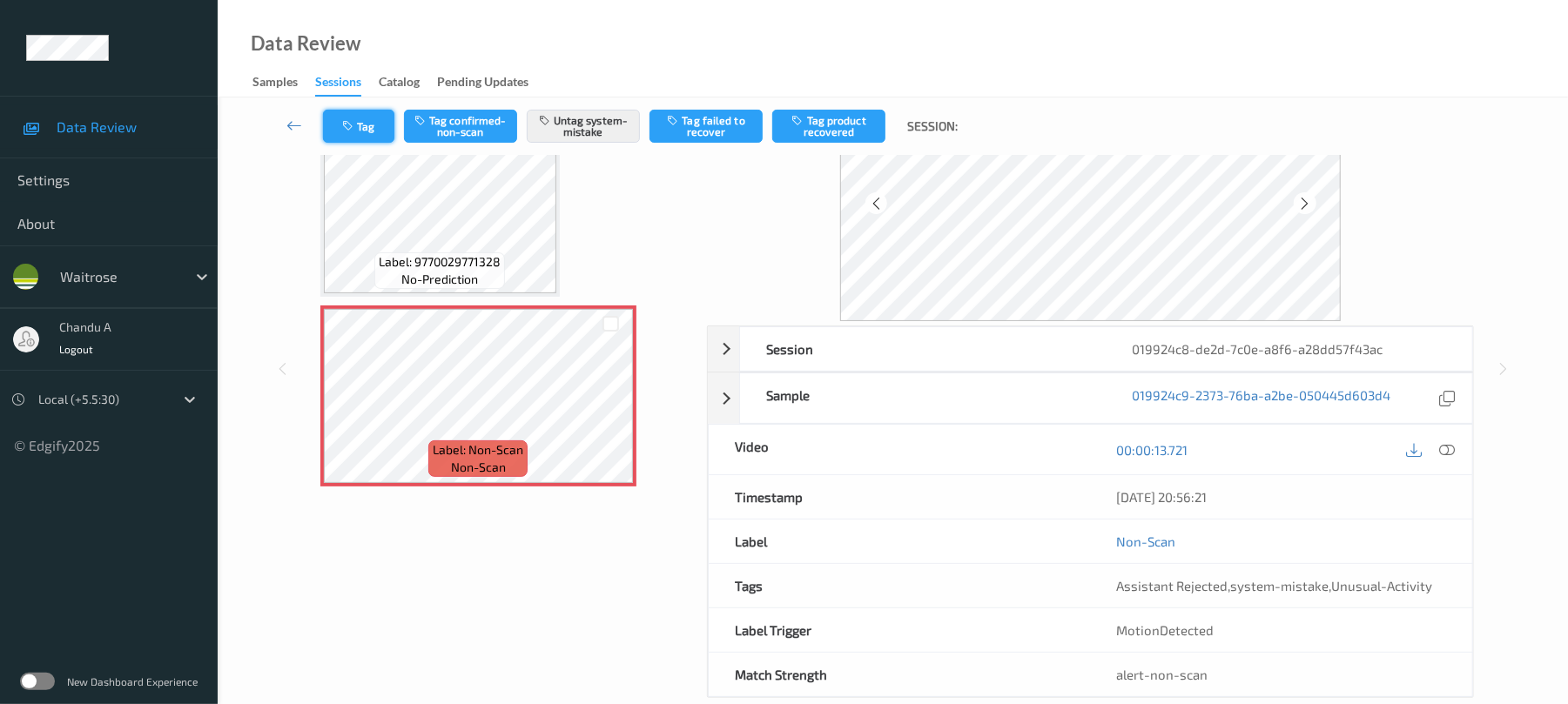
click at [383, 128] on button "Tag" at bounding box center [358, 126] width 71 height 33
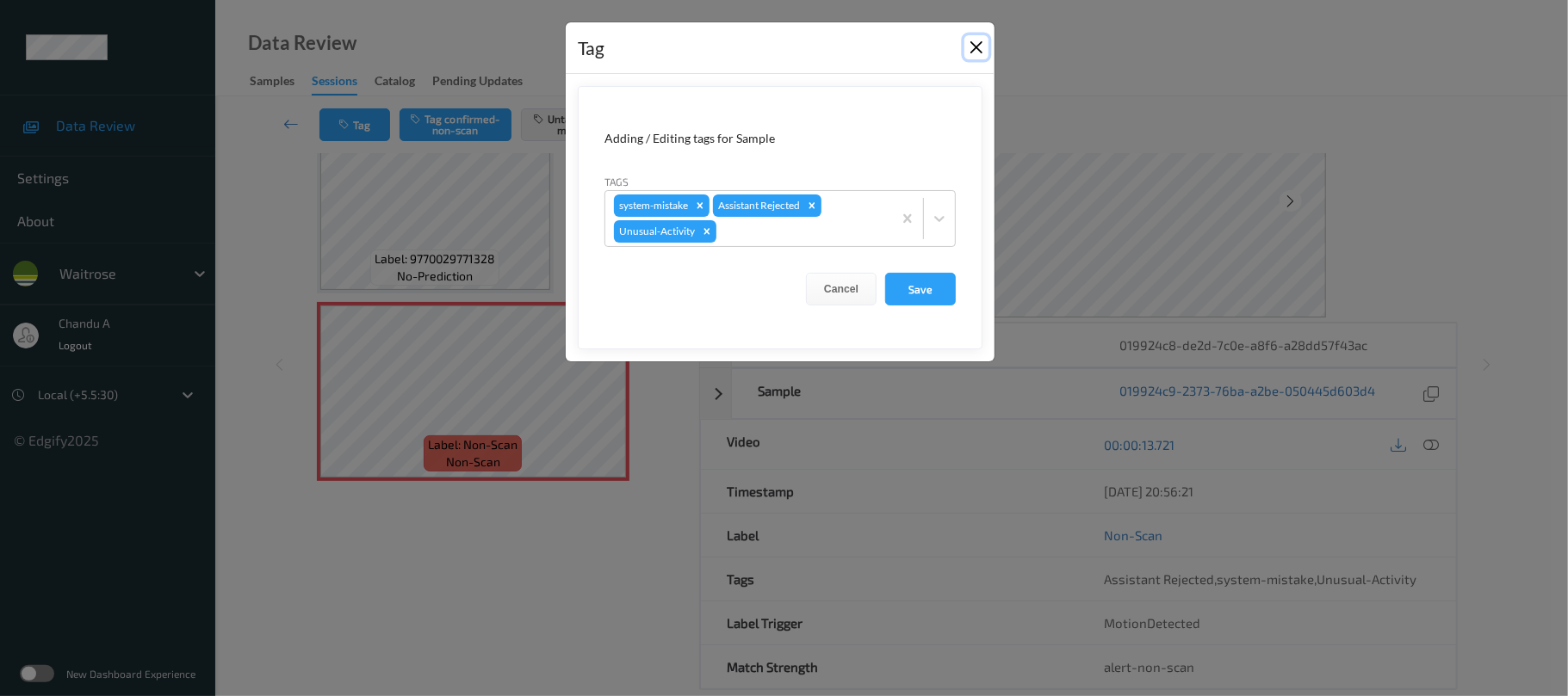
click at [973, 44] on button "Close" at bounding box center [976, 47] width 24 height 24
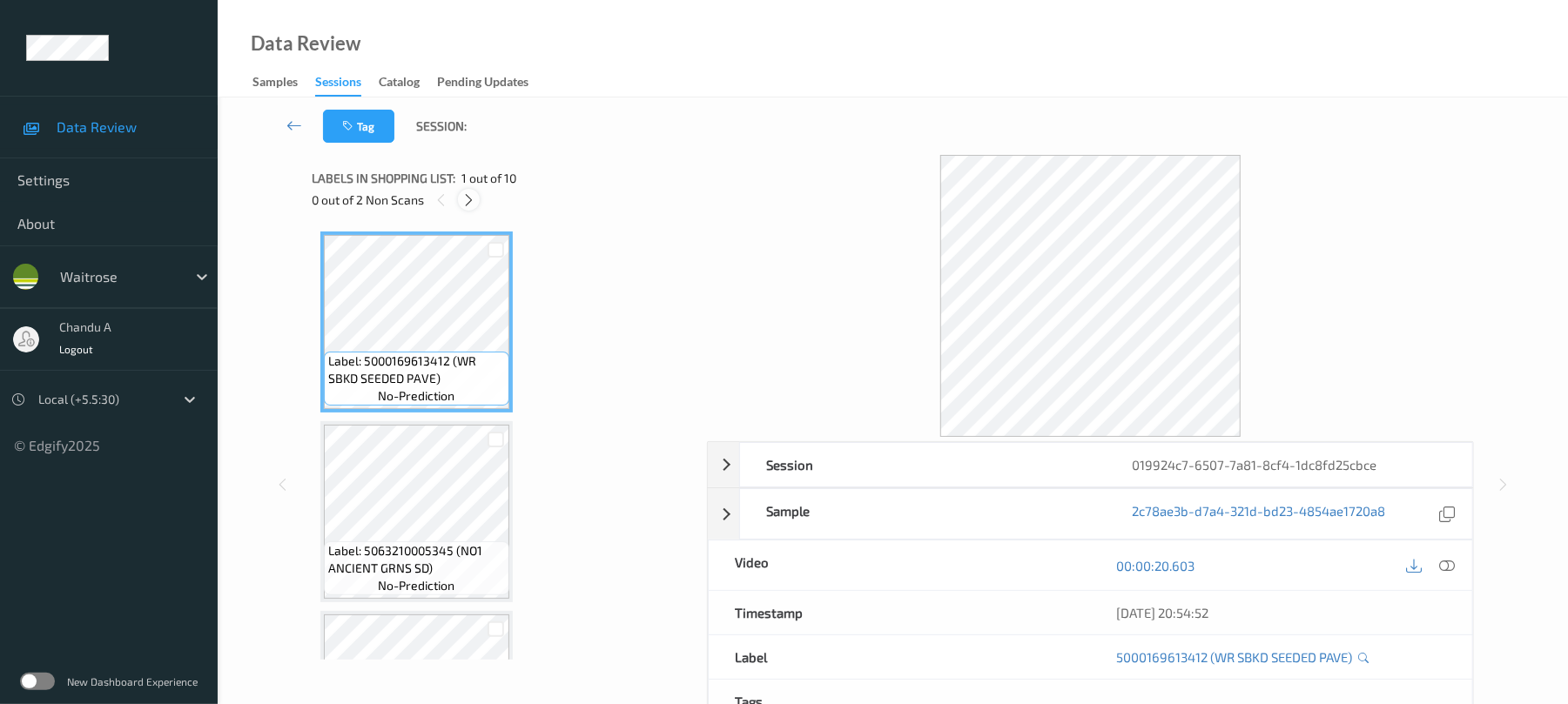
click at [468, 193] on icon at bounding box center [469, 199] width 14 height 15
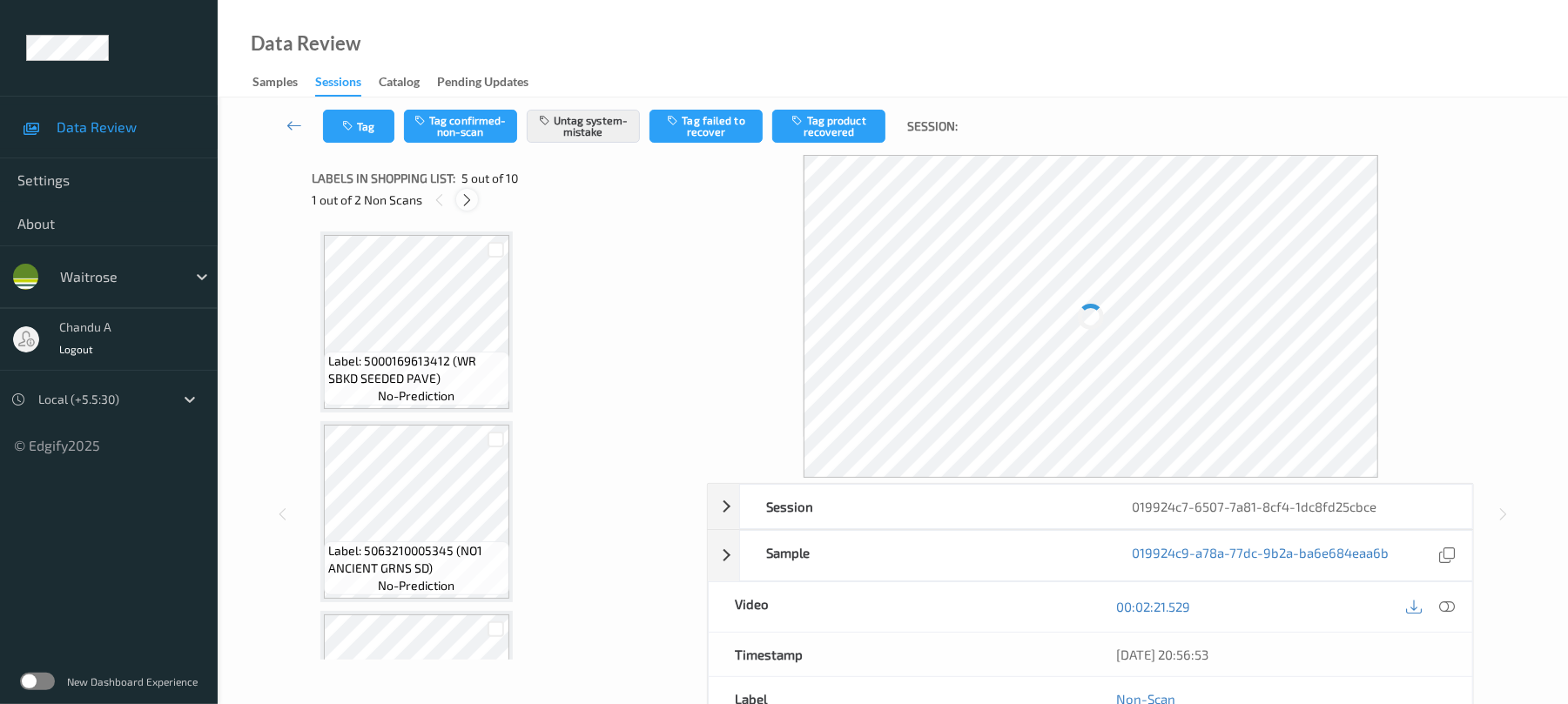
scroll to position [578, 0]
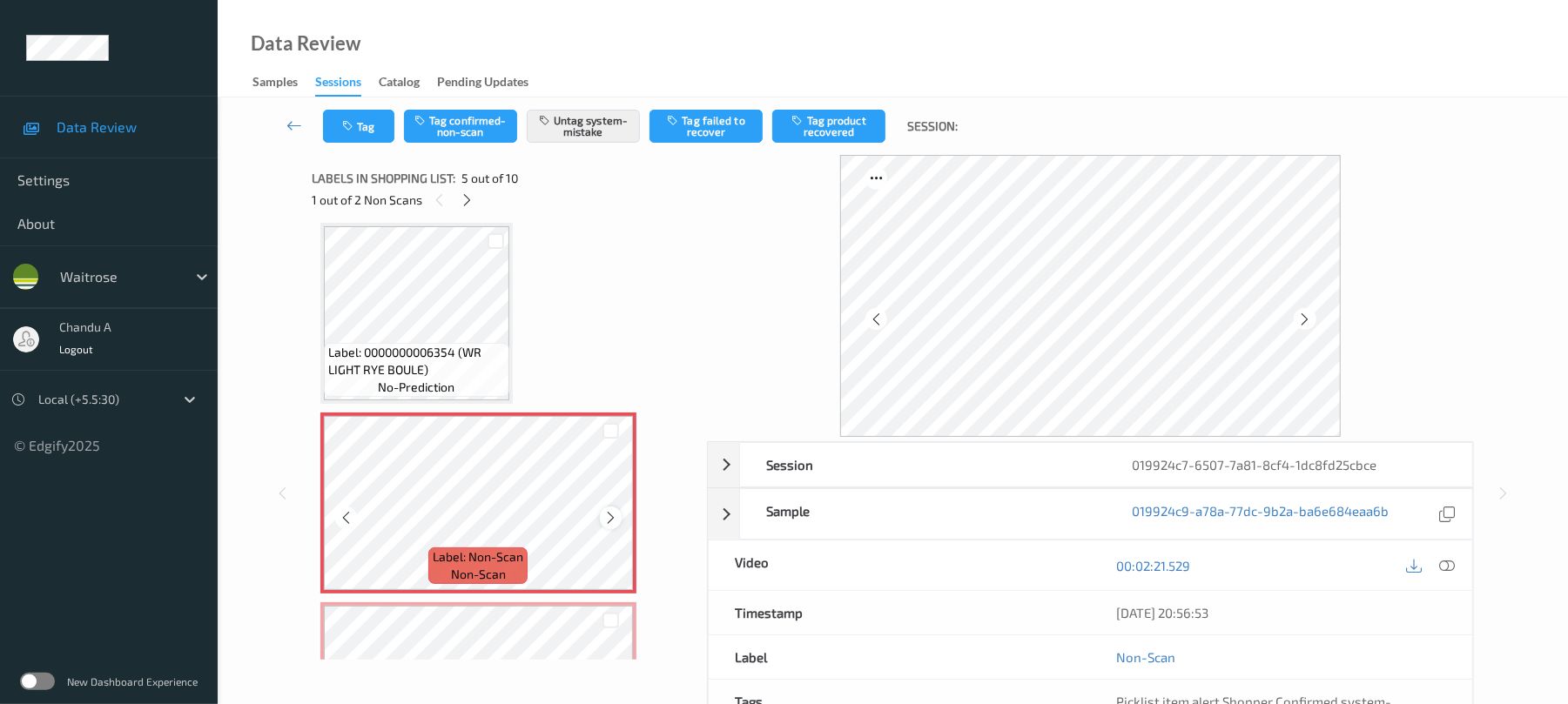
click at [608, 515] on icon at bounding box center [611, 517] width 14 height 15
click at [355, 116] on button "Tag" at bounding box center [358, 126] width 71 height 33
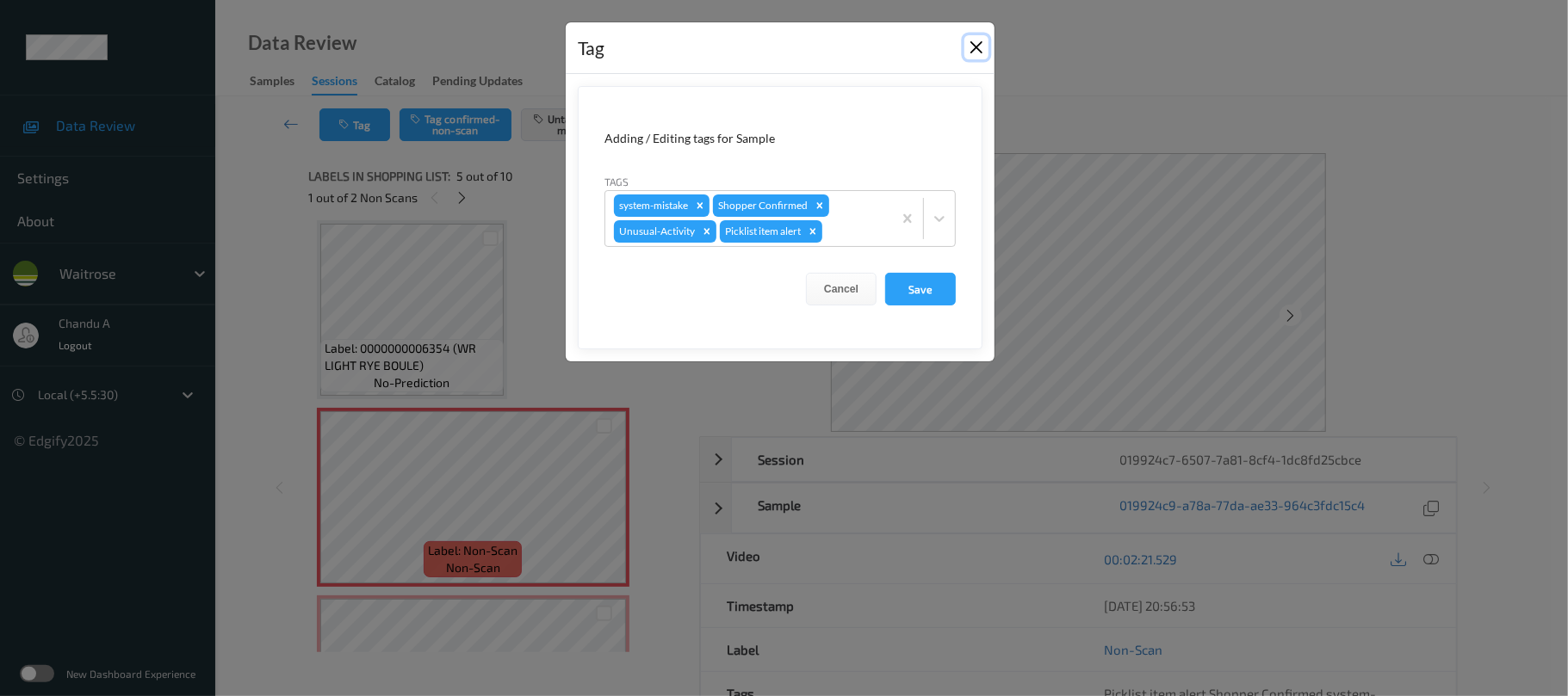
click at [975, 51] on button "Close" at bounding box center [976, 47] width 24 height 24
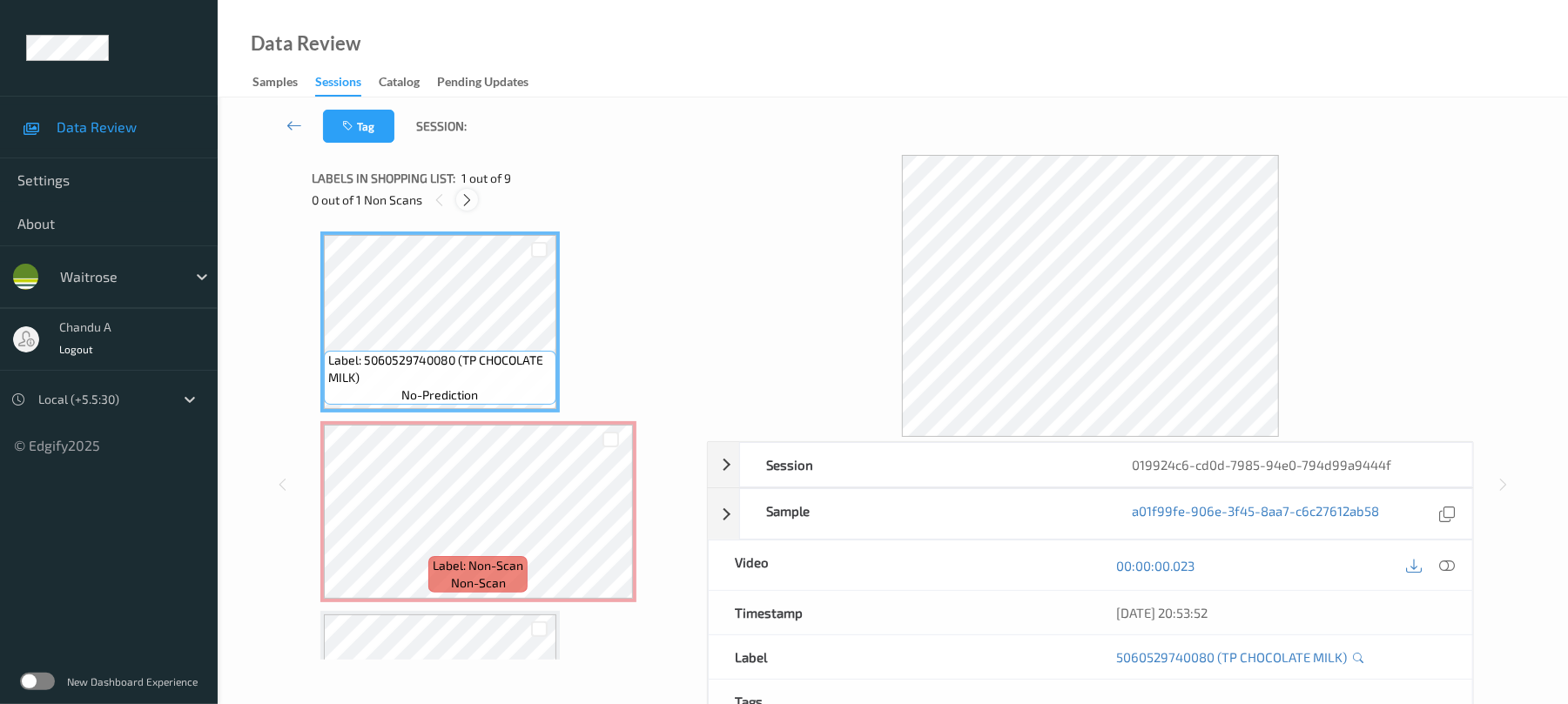
click at [471, 195] on icon at bounding box center [467, 199] width 14 height 15
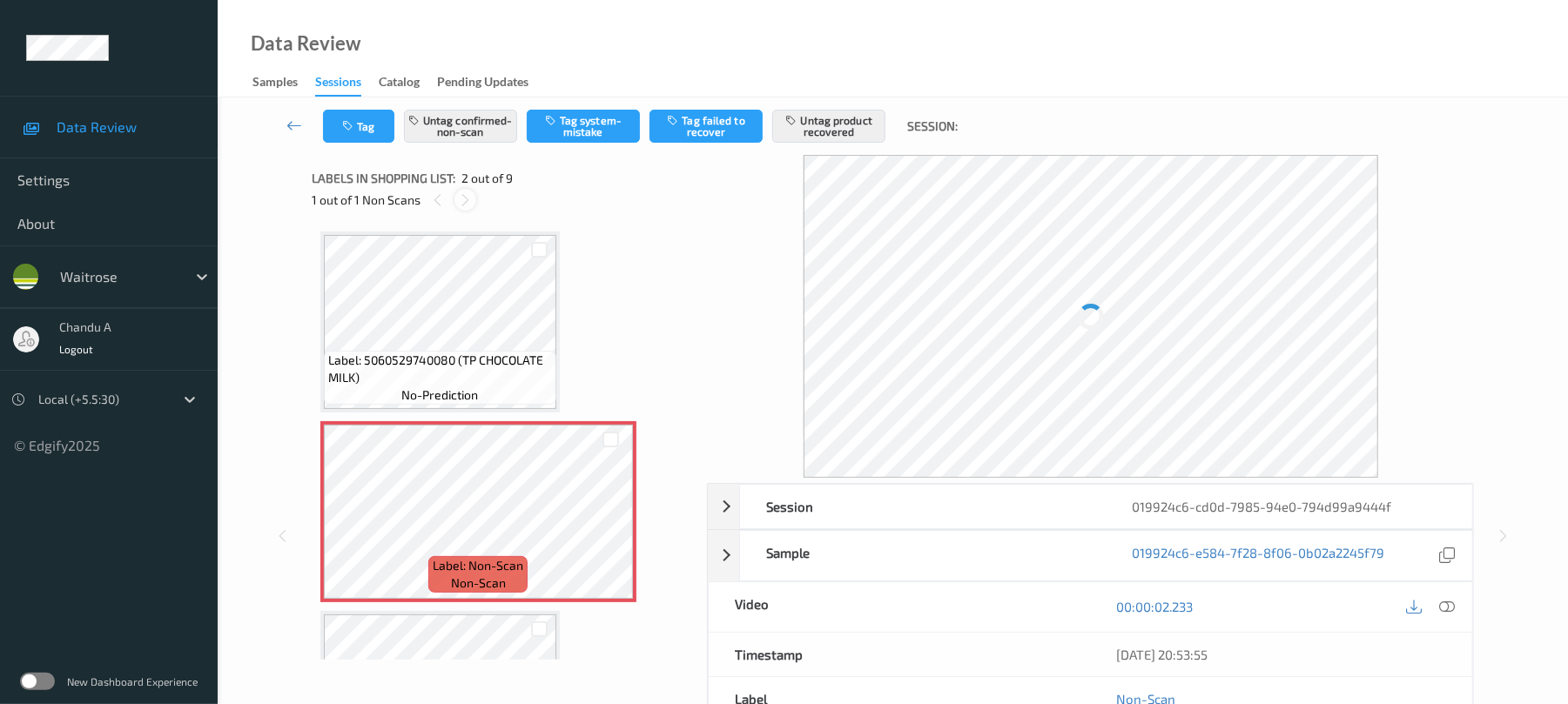
scroll to position [9, 0]
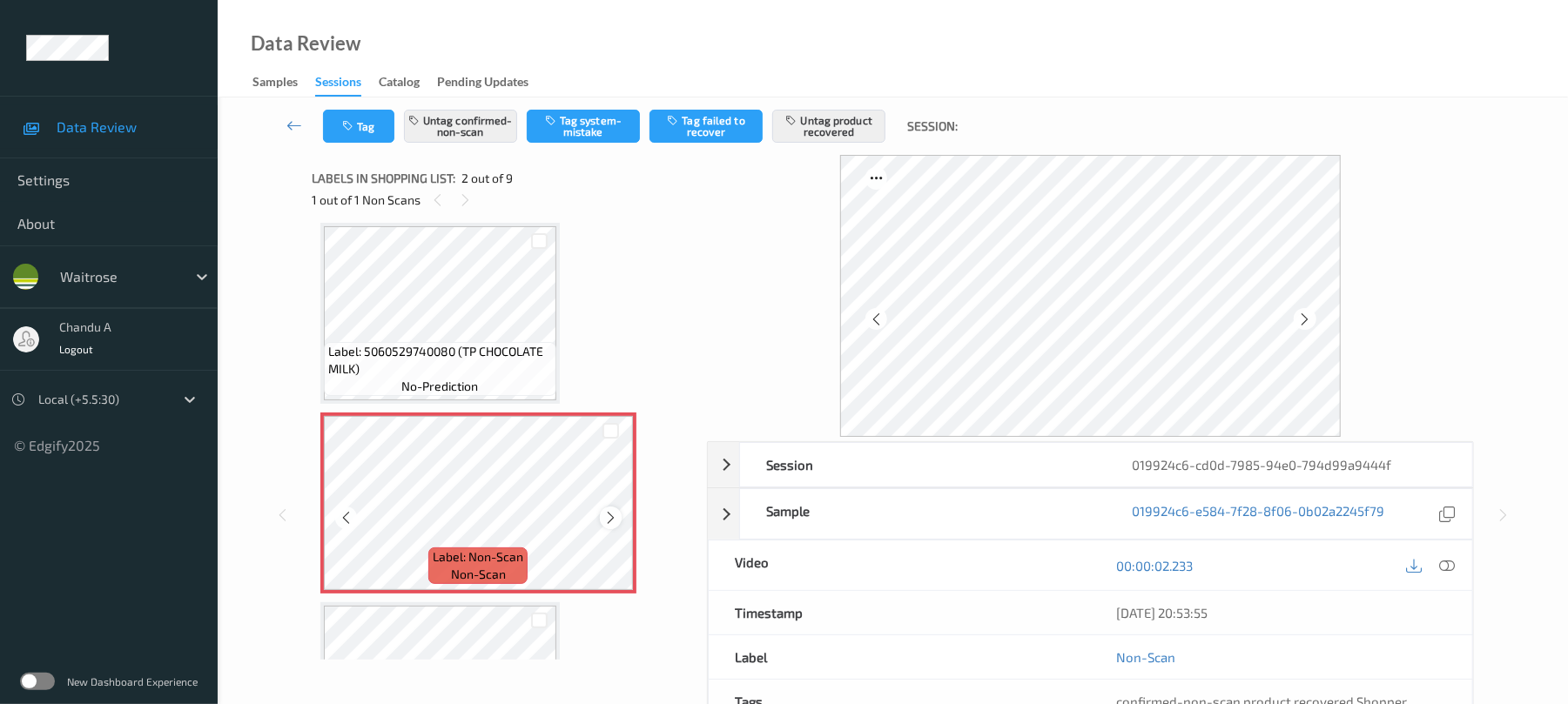
click at [612, 520] on icon at bounding box center [611, 517] width 14 height 15
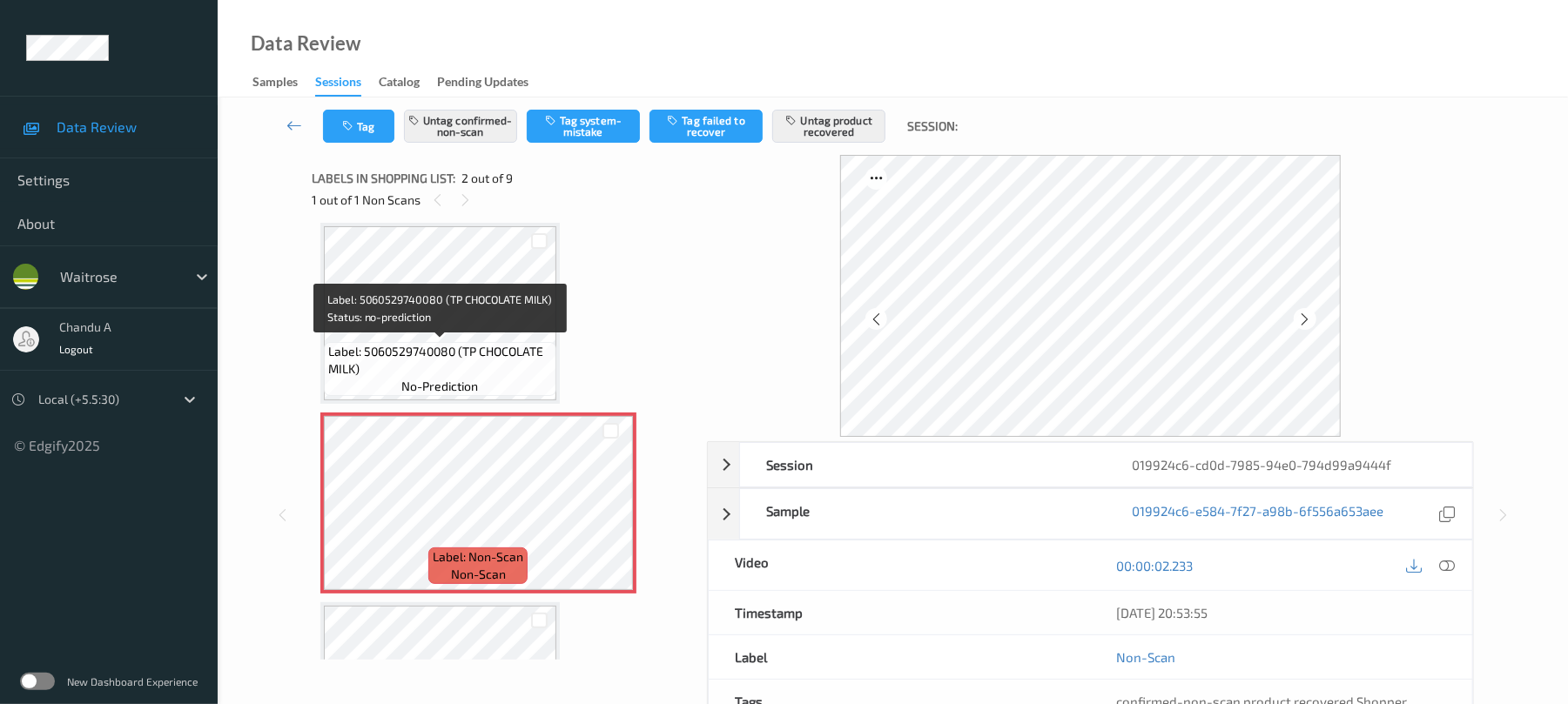
click at [457, 355] on span "Label: 5060529740080 (TP CHOCOLATE MILK)" at bounding box center [439, 360] width 224 height 35
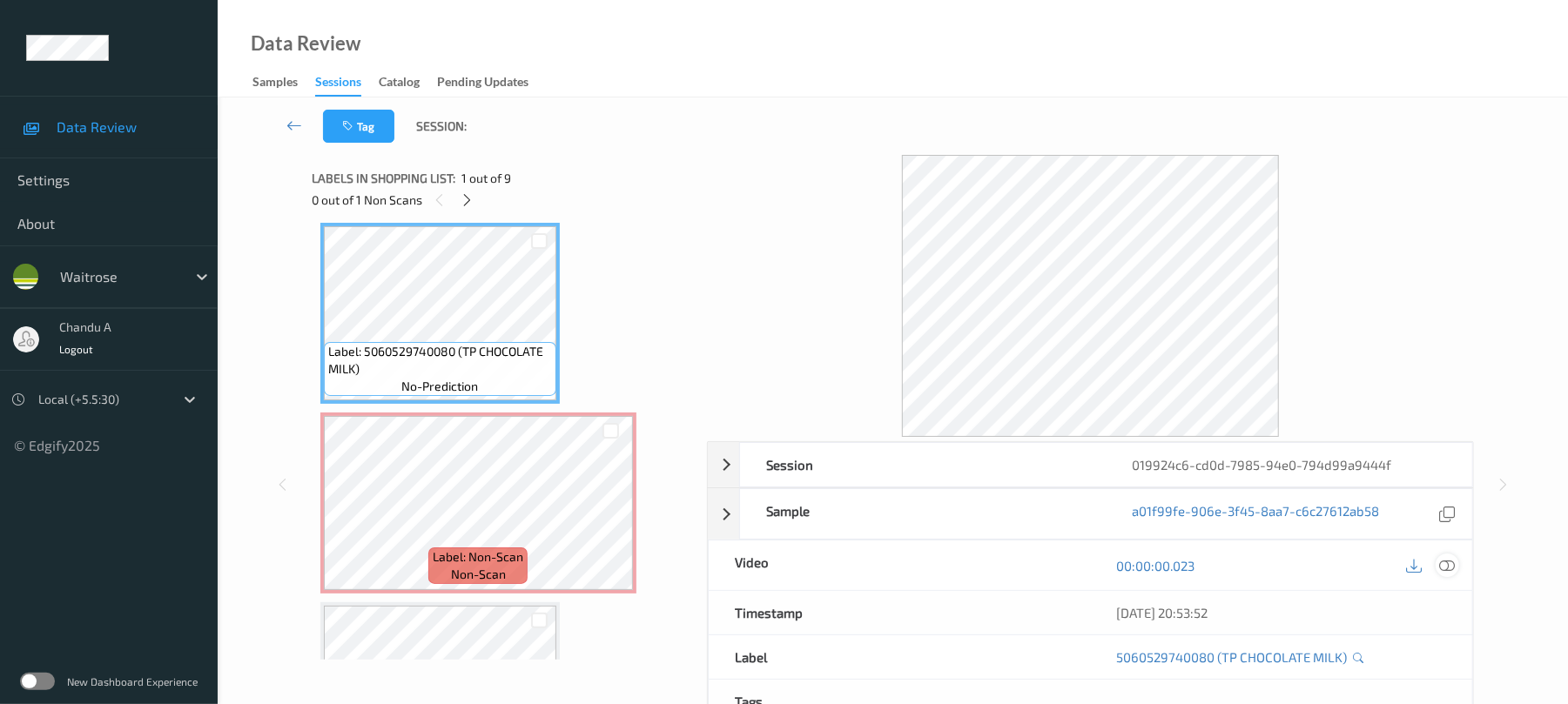
click at [1449, 571] on icon at bounding box center [1447, 565] width 15 height 15
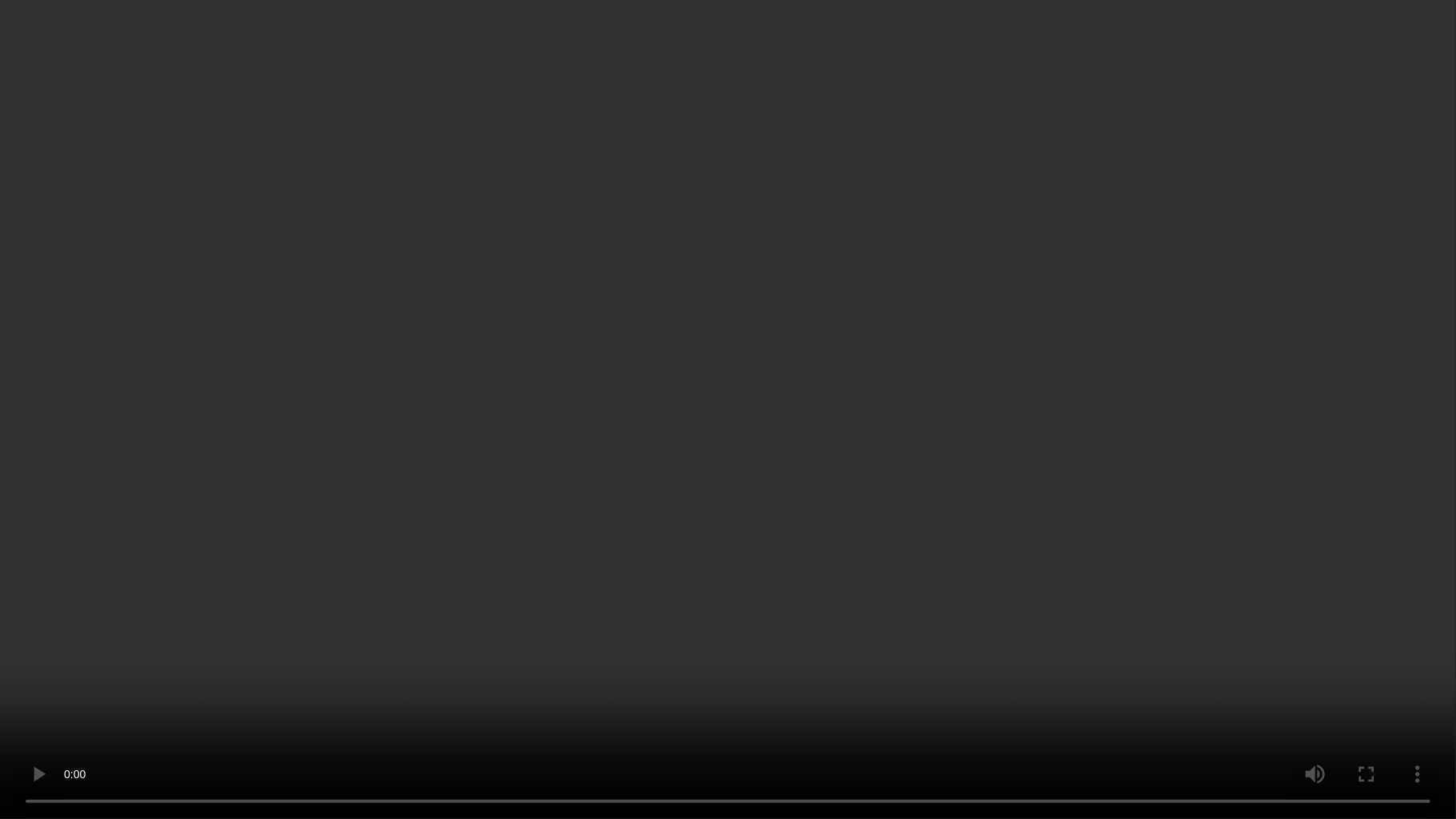
click at [1047, 487] on video at bounding box center [728, 409] width 1456 height 819
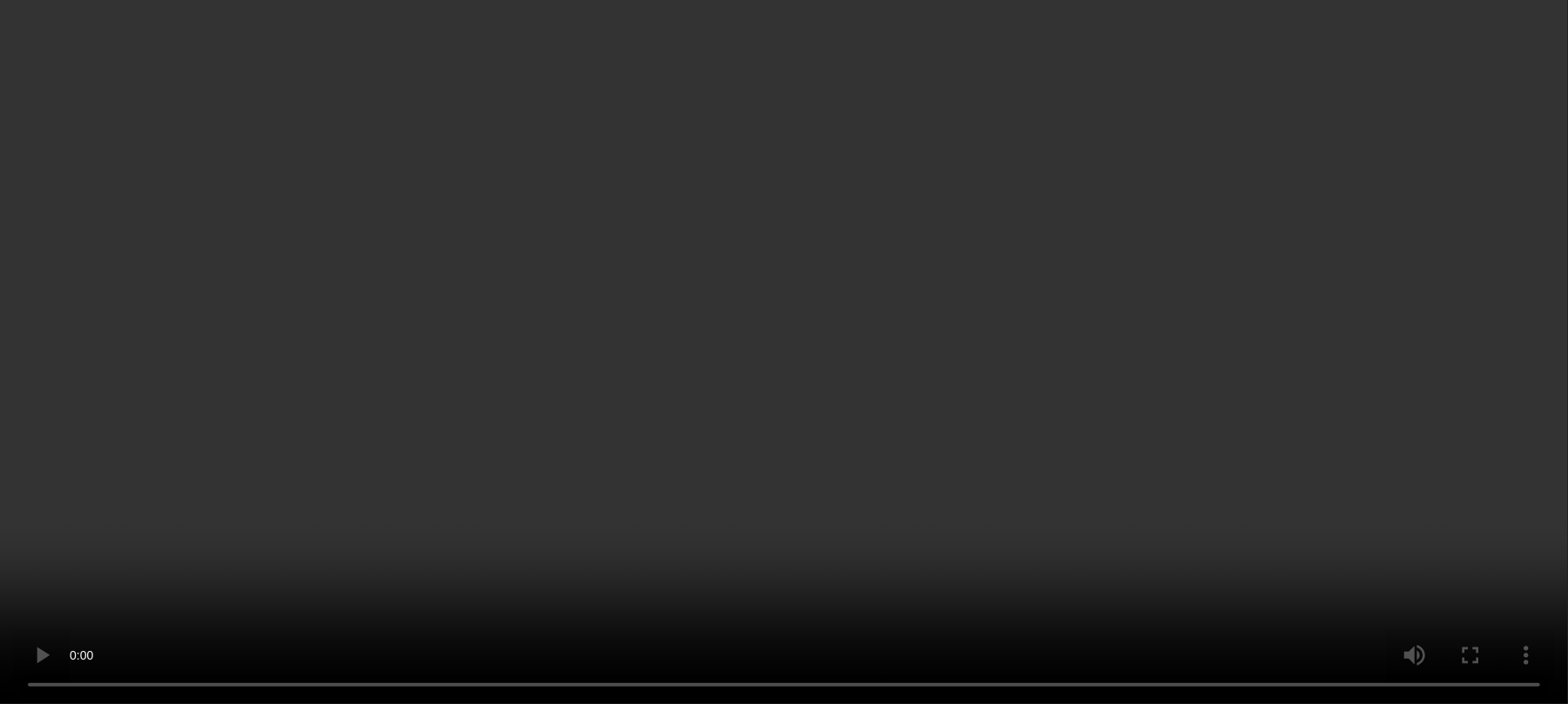
scroll to position [241, 0]
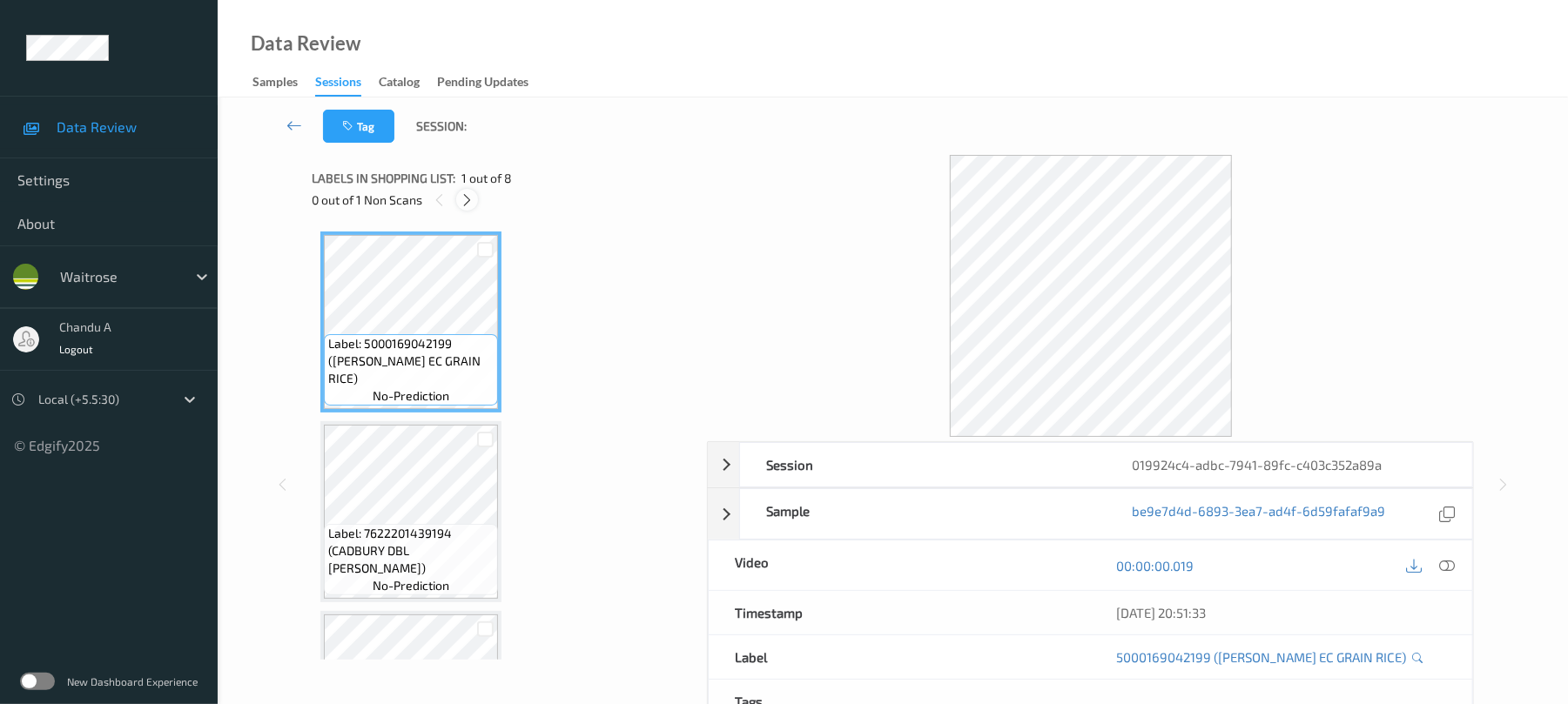
click at [470, 197] on icon at bounding box center [467, 199] width 14 height 15
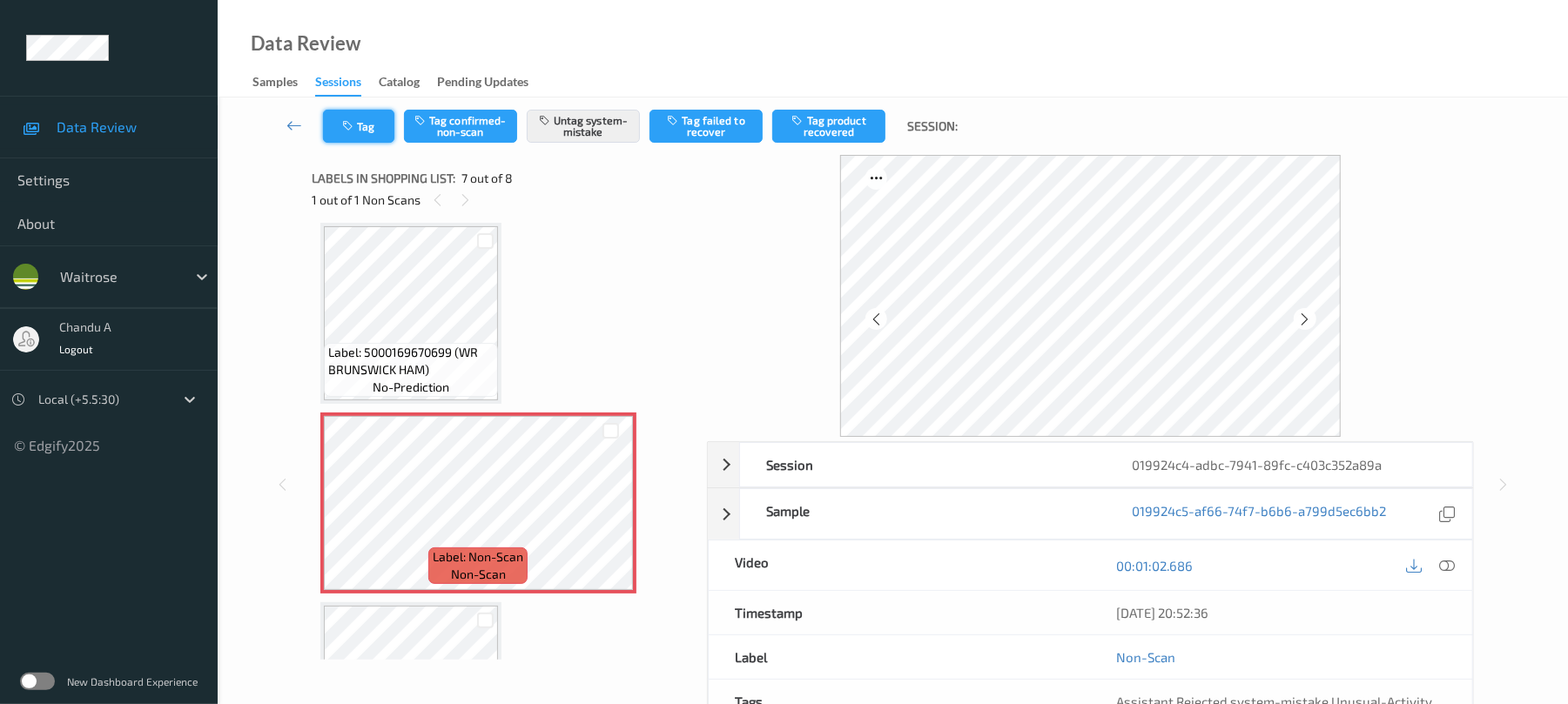
click at [383, 137] on button "Tag" at bounding box center [358, 126] width 71 height 33
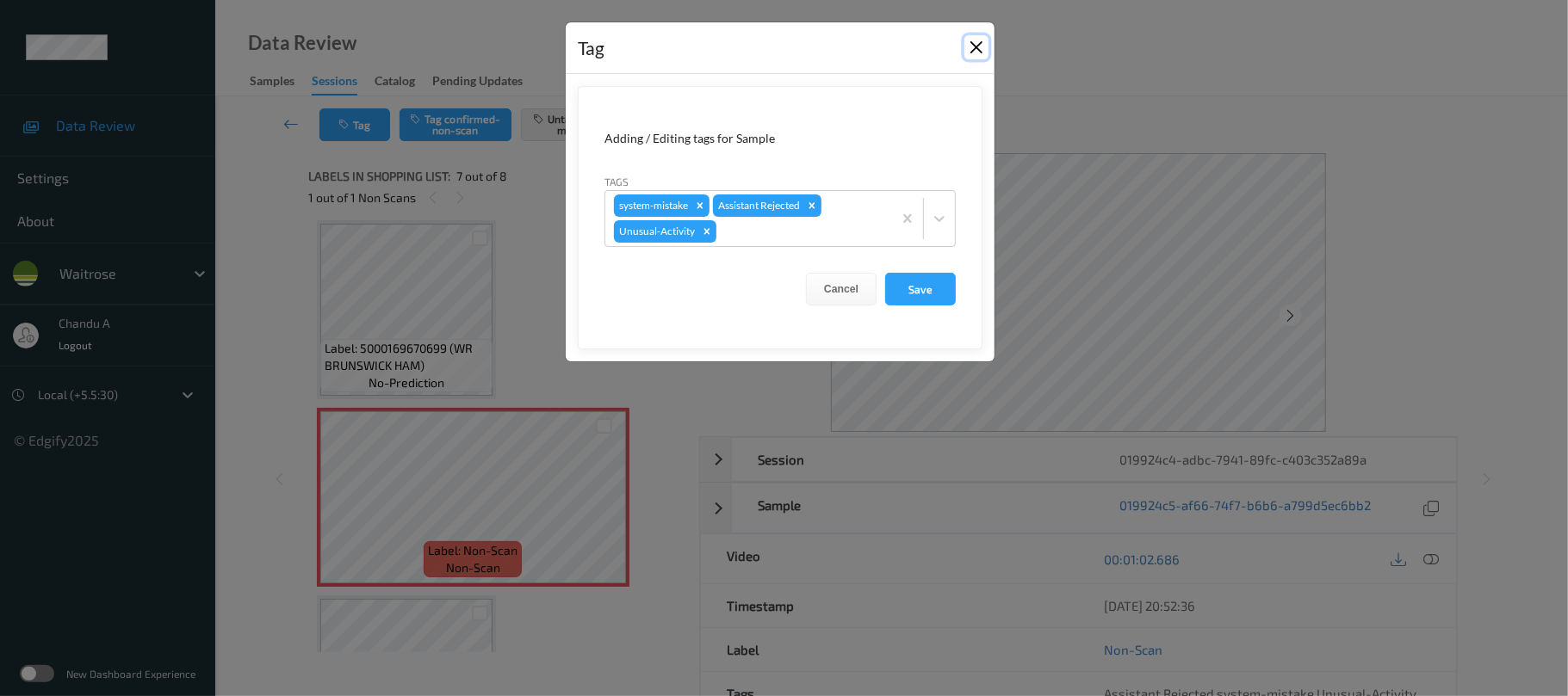
click at [972, 45] on button "Close" at bounding box center [976, 47] width 24 height 24
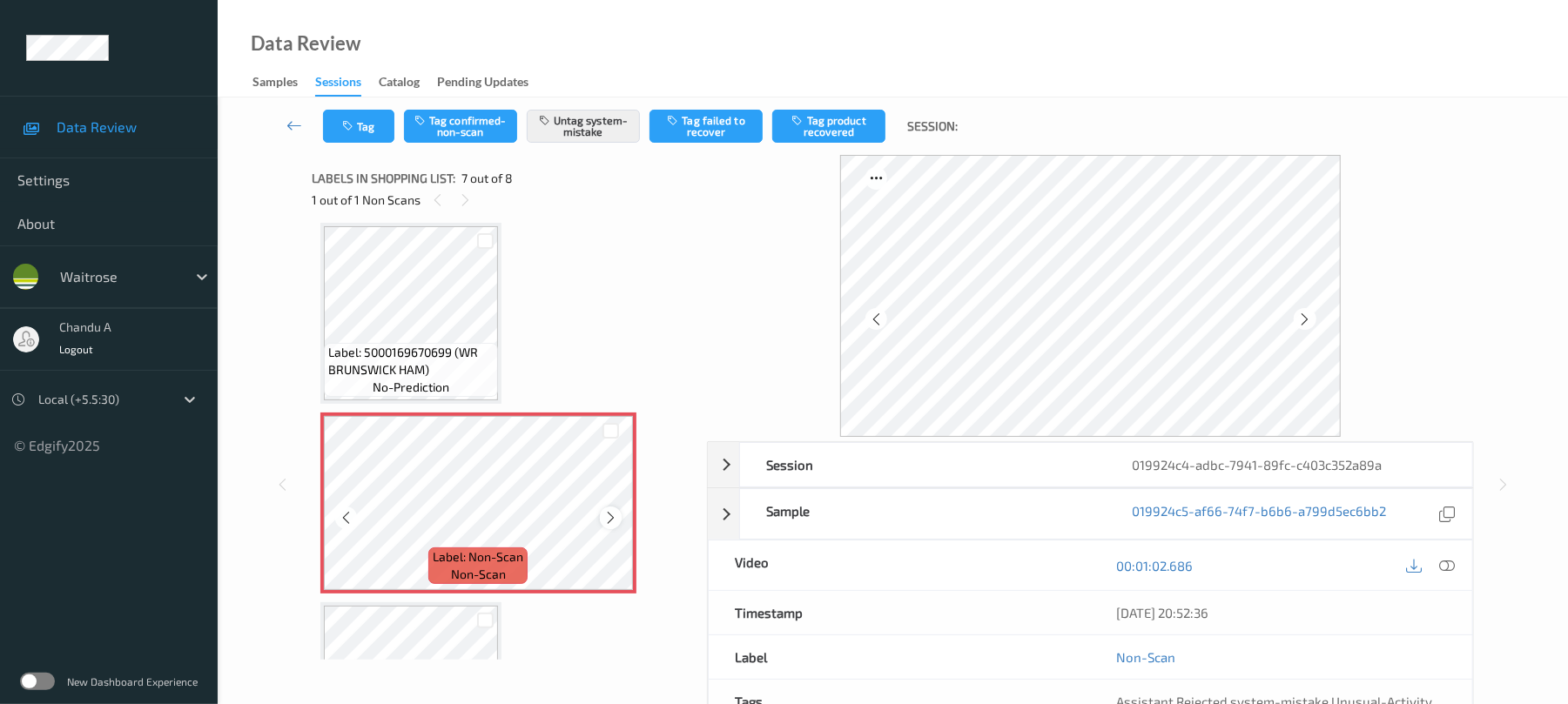
click at [613, 517] on icon at bounding box center [611, 517] width 14 height 15
click at [614, 521] on icon at bounding box center [611, 517] width 14 height 15
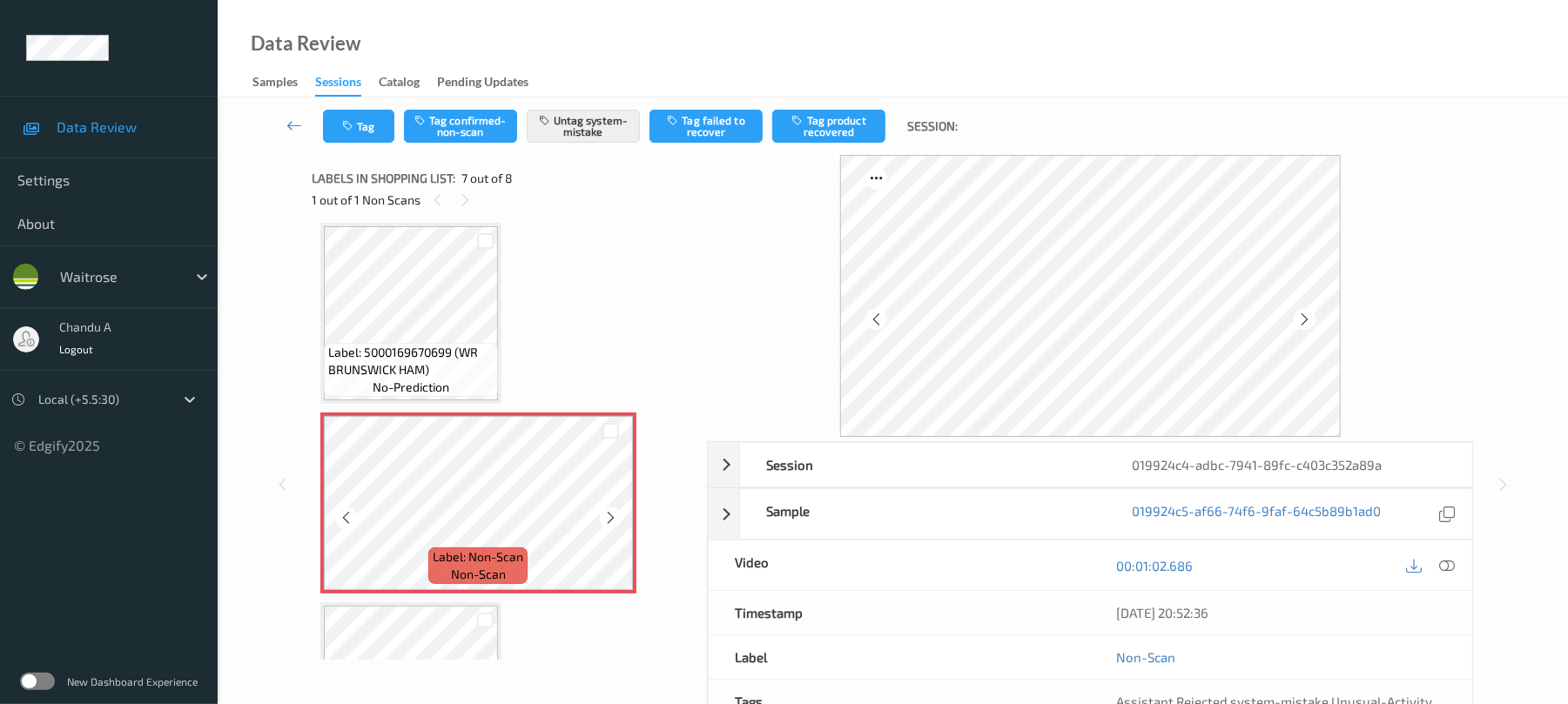
click at [614, 521] on icon at bounding box center [611, 517] width 14 height 15
click at [611, 513] on icon at bounding box center [611, 517] width 14 height 15
click at [383, 133] on button "Tag" at bounding box center [358, 126] width 71 height 33
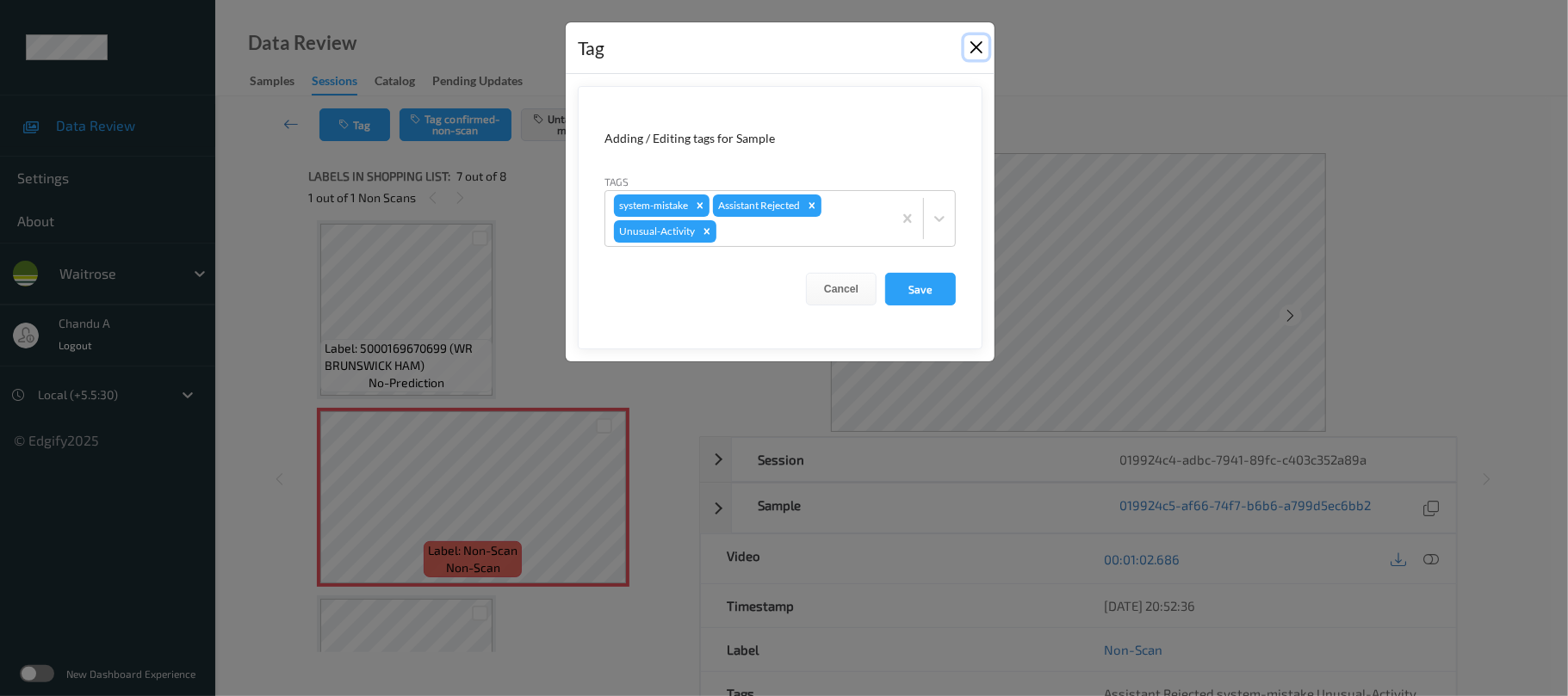
click at [972, 49] on button "Close" at bounding box center [976, 47] width 24 height 24
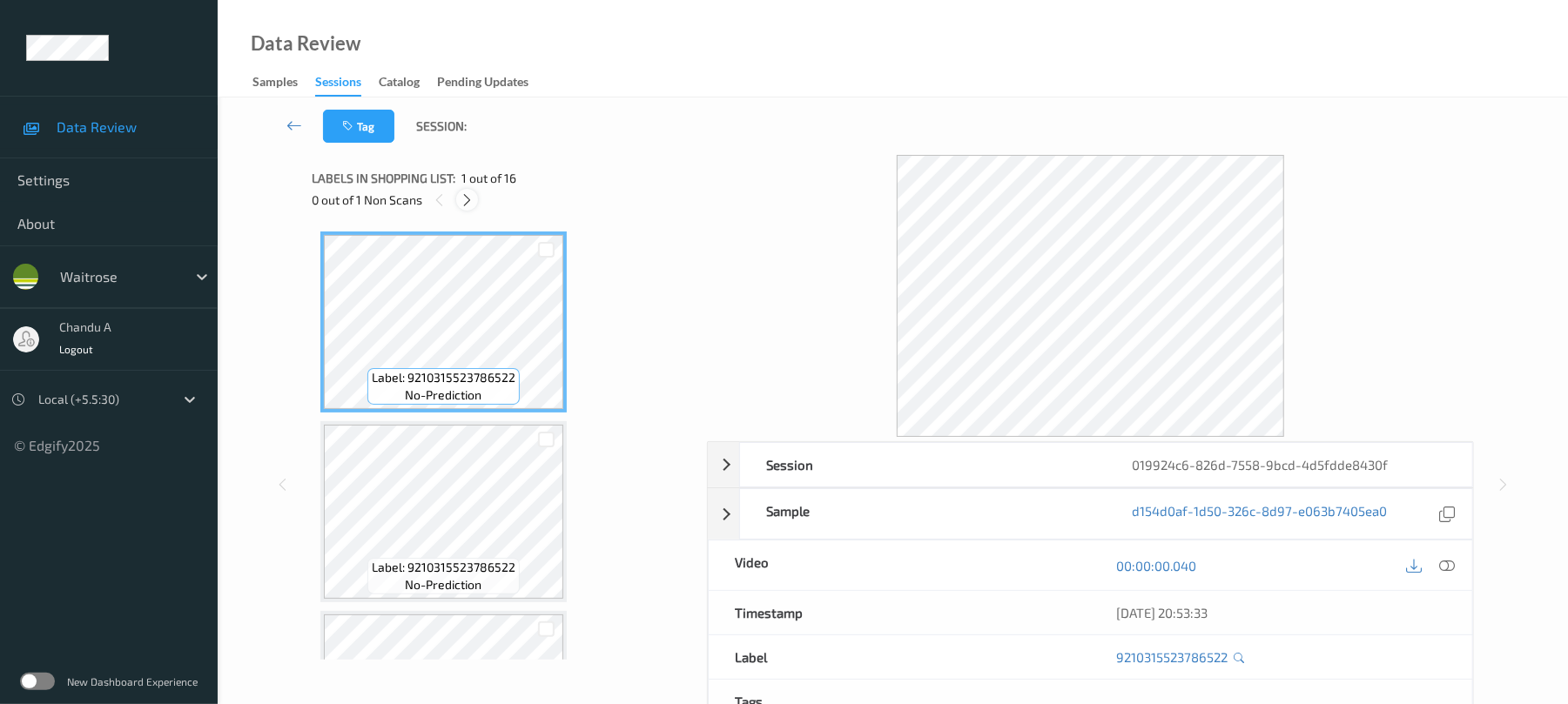
click at [473, 197] on icon at bounding box center [467, 199] width 14 height 15
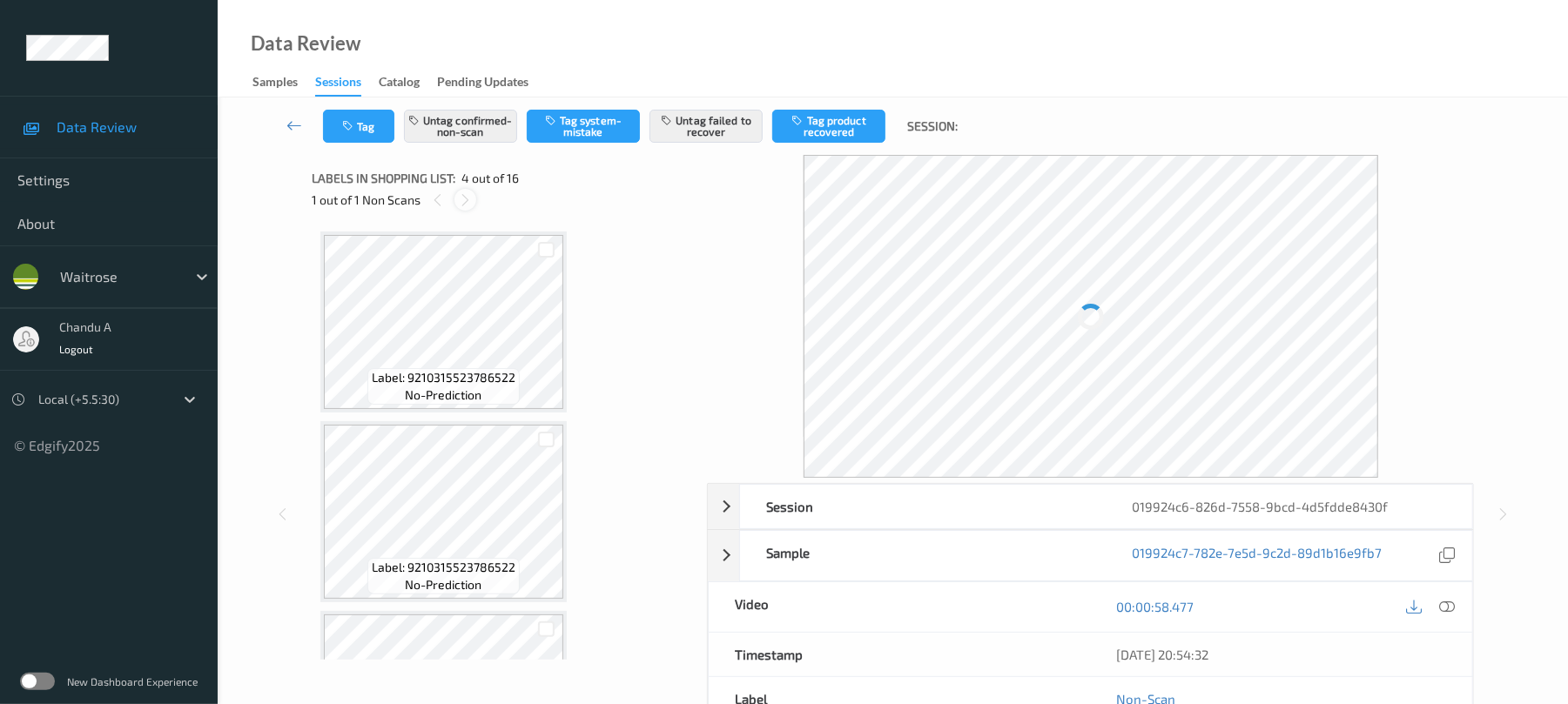
scroll to position [388, 0]
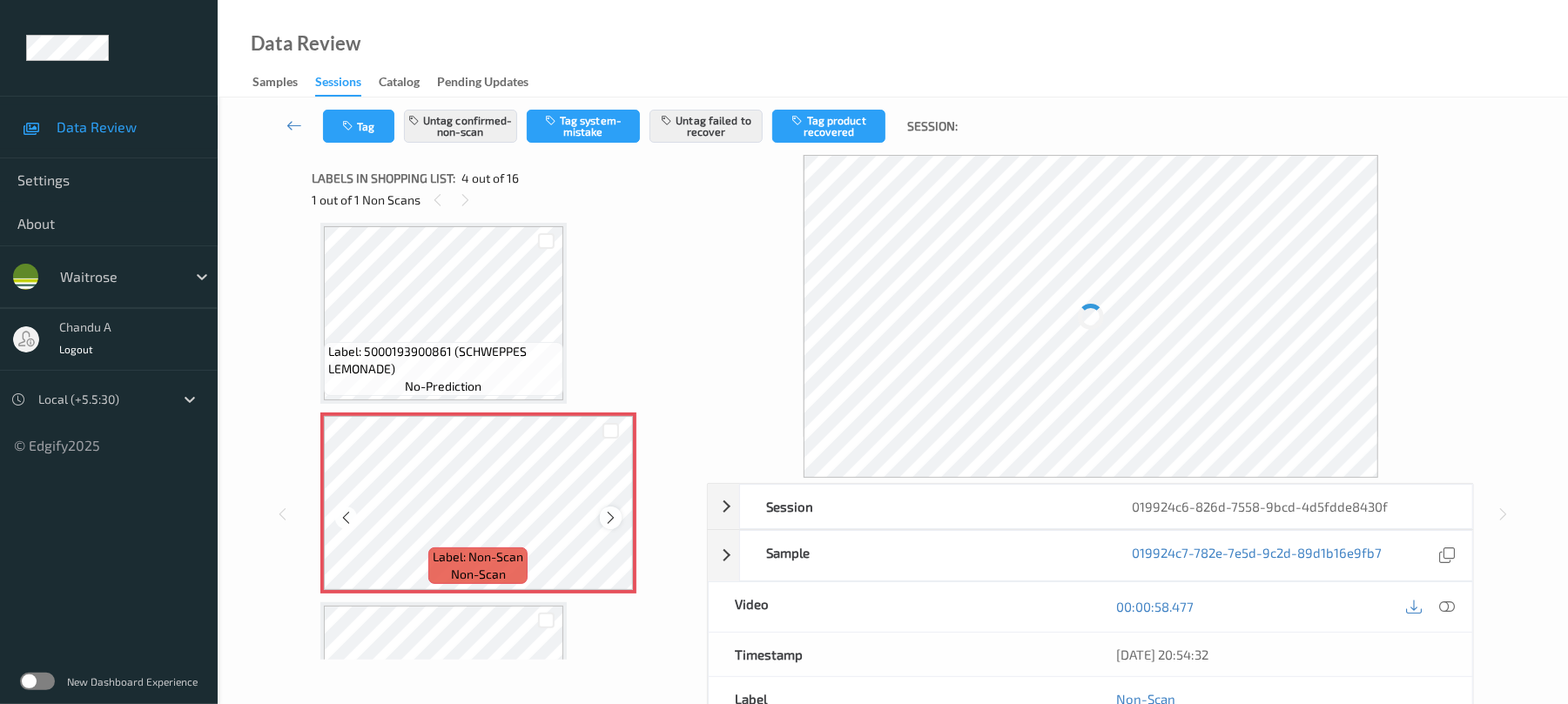
click at [617, 513] on icon at bounding box center [611, 517] width 14 height 15
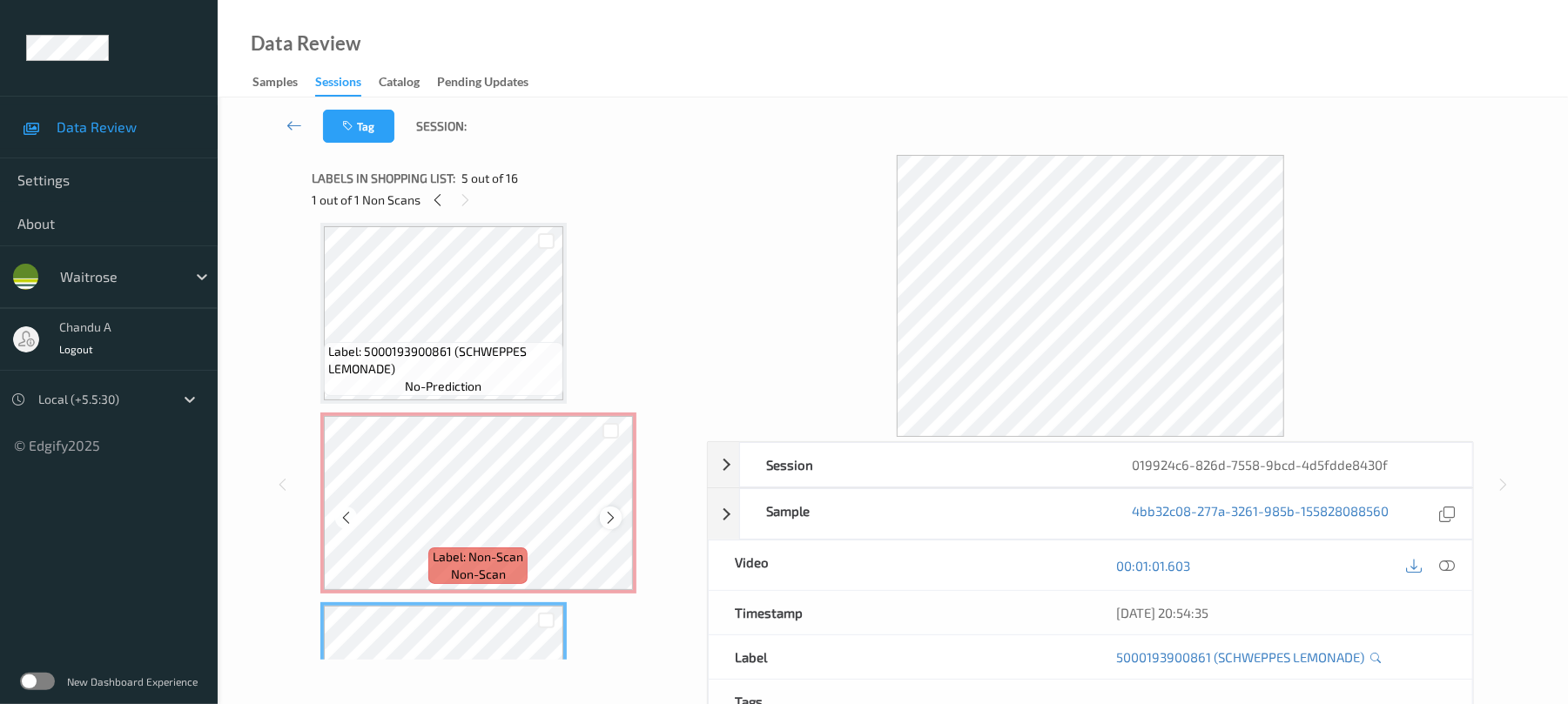
click at [618, 517] on div at bounding box center [611, 517] width 22 height 22
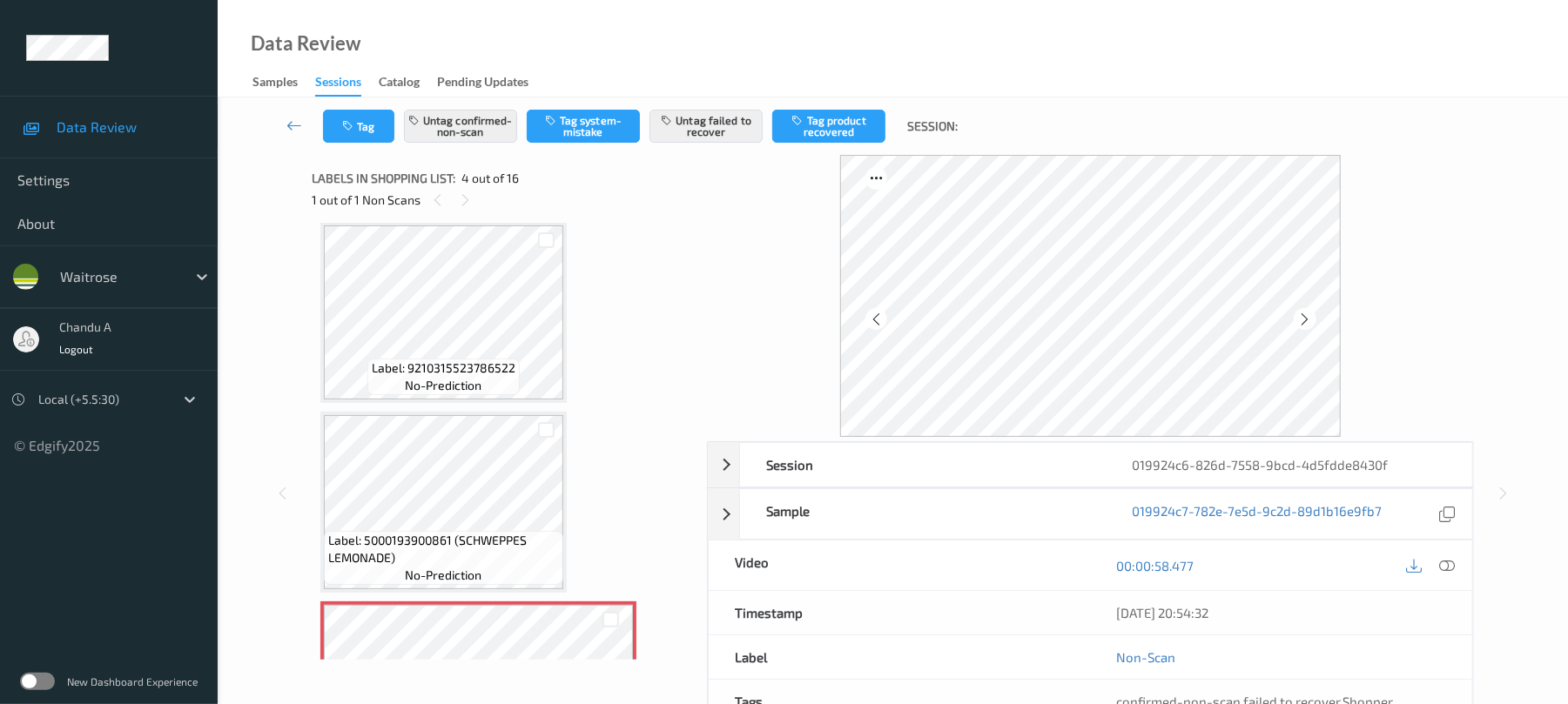
scroll to position [156, 0]
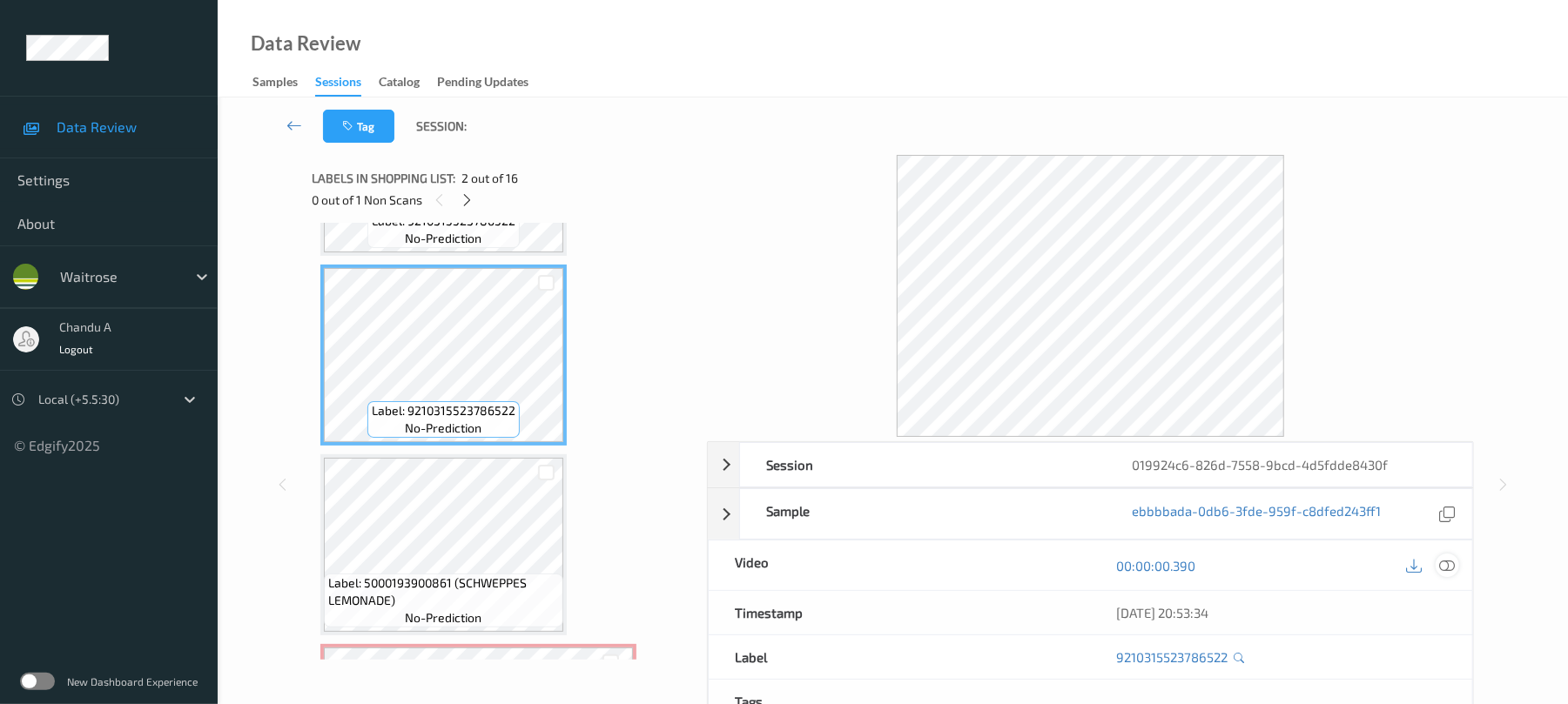
click at [1442, 564] on icon at bounding box center [1447, 565] width 15 height 15
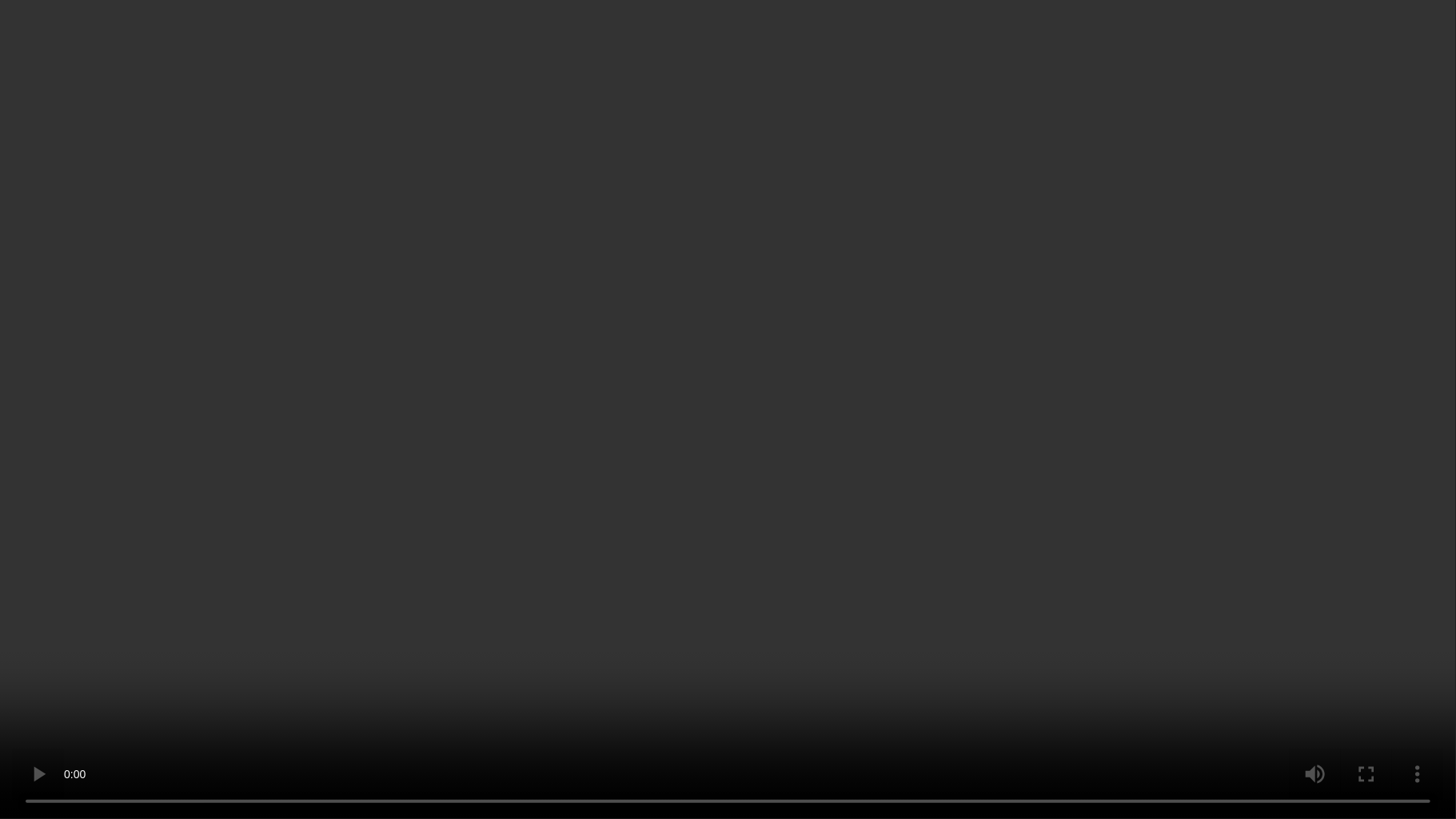
click at [785, 475] on video at bounding box center [728, 409] width 1456 height 819
click at [807, 320] on video at bounding box center [728, 409] width 1456 height 819
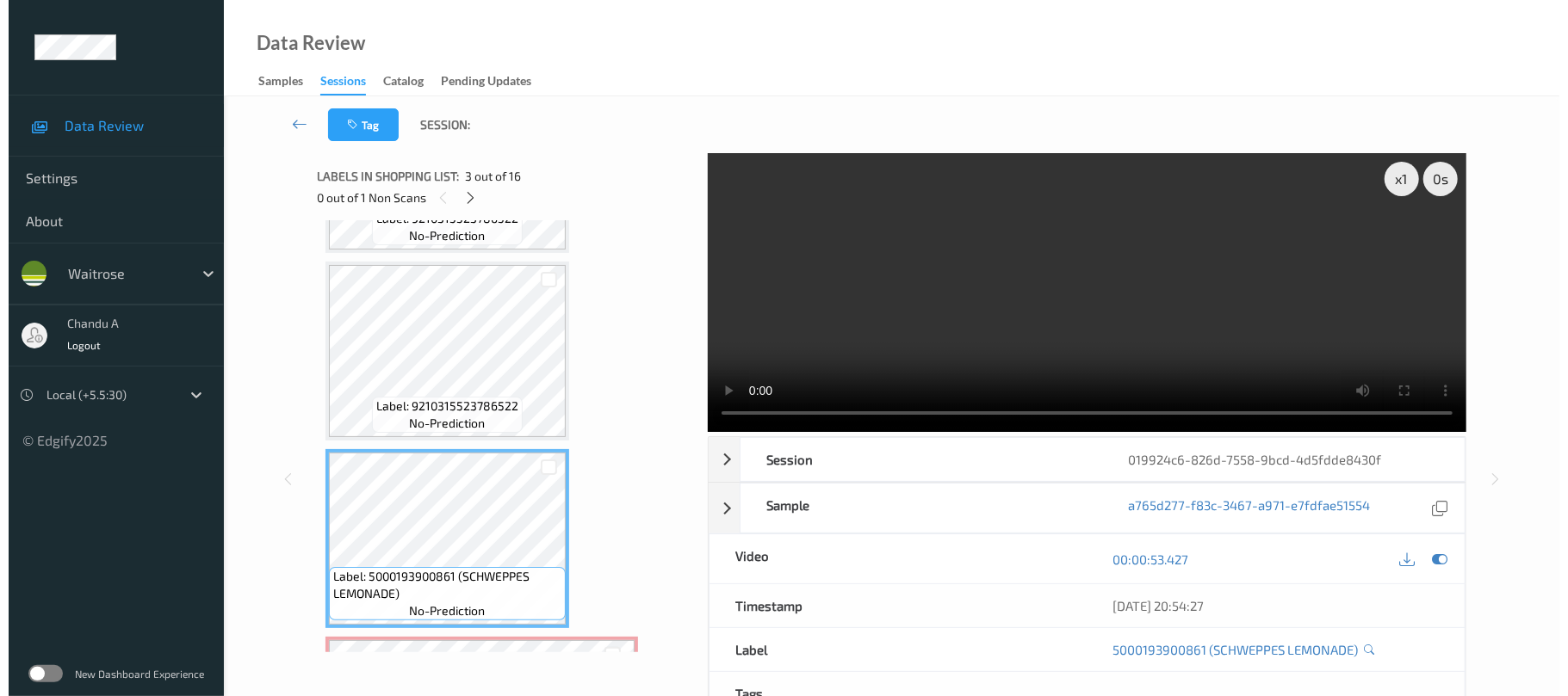
scroll to position [269, 0]
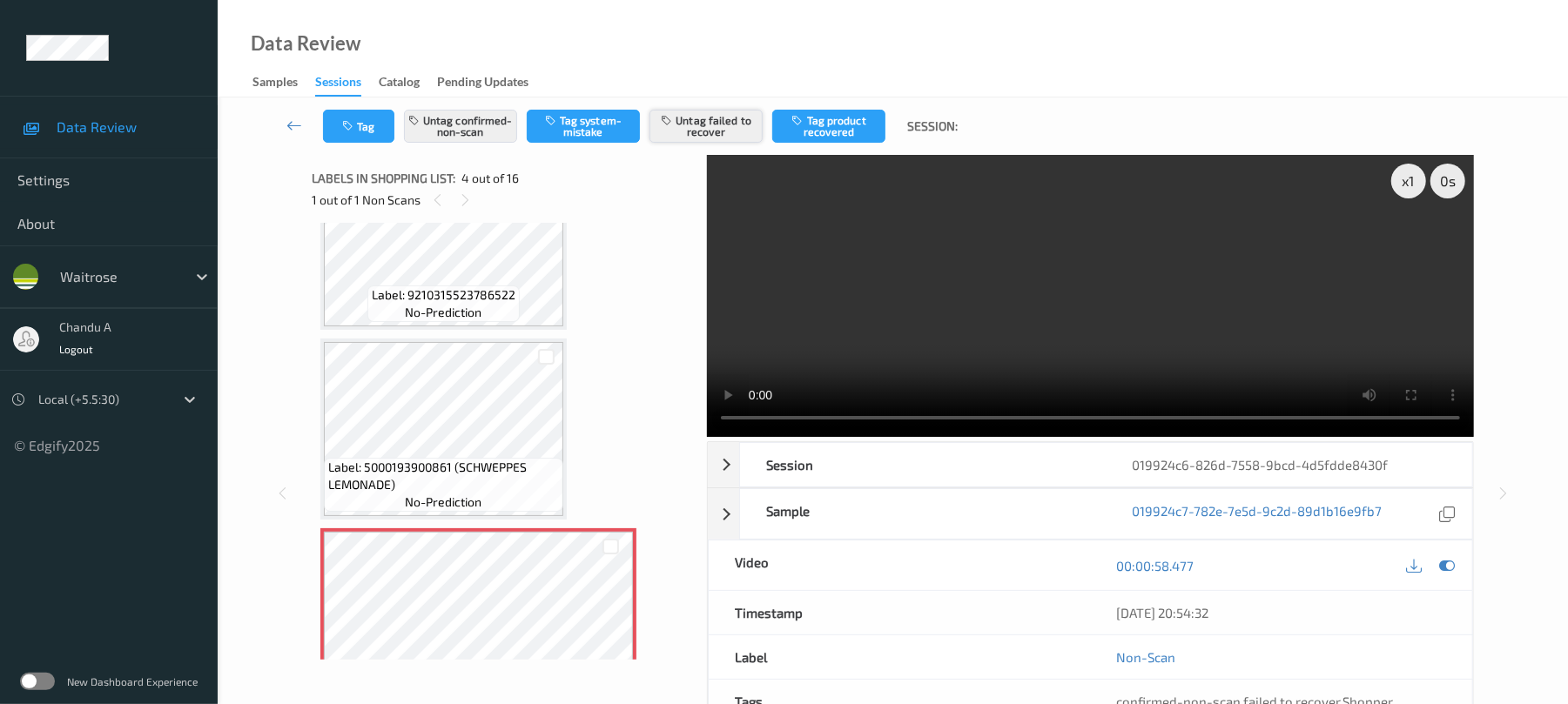
click at [697, 123] on button "Untag failed to recover" at bounding box center [706, 126] width 113 height 33
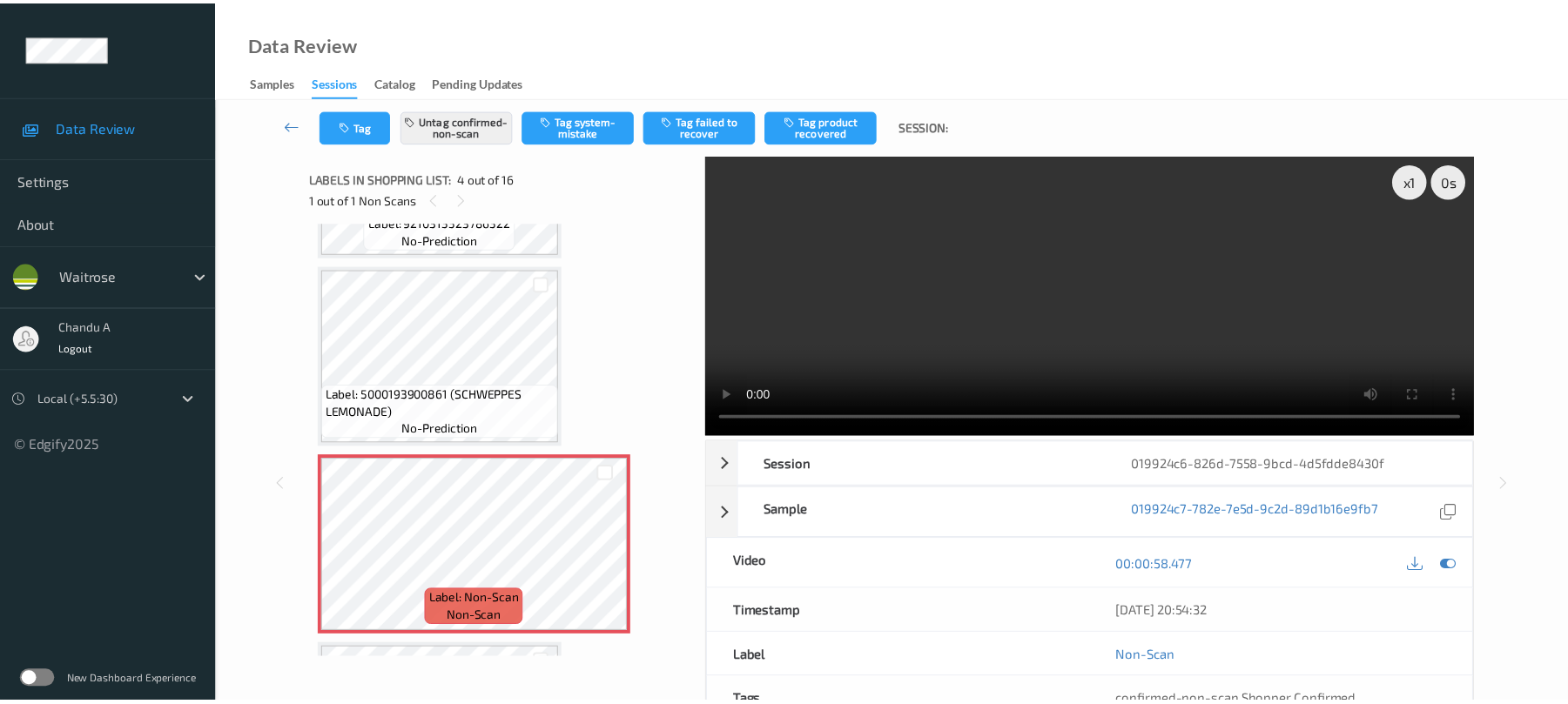
scroll to position [388, 0]
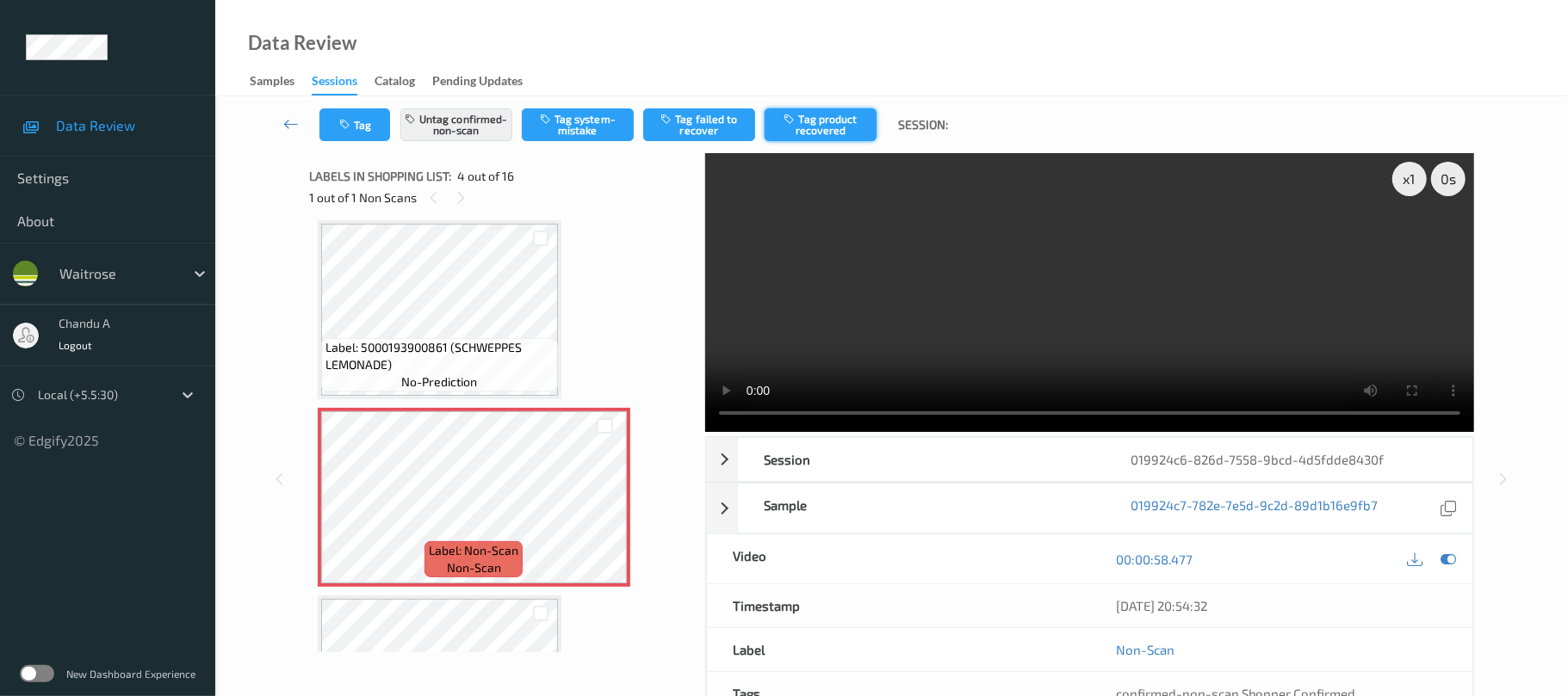
click at [825, 134] on button "Tag product recovered" at bounding box center [821, 124] width 112 height 33
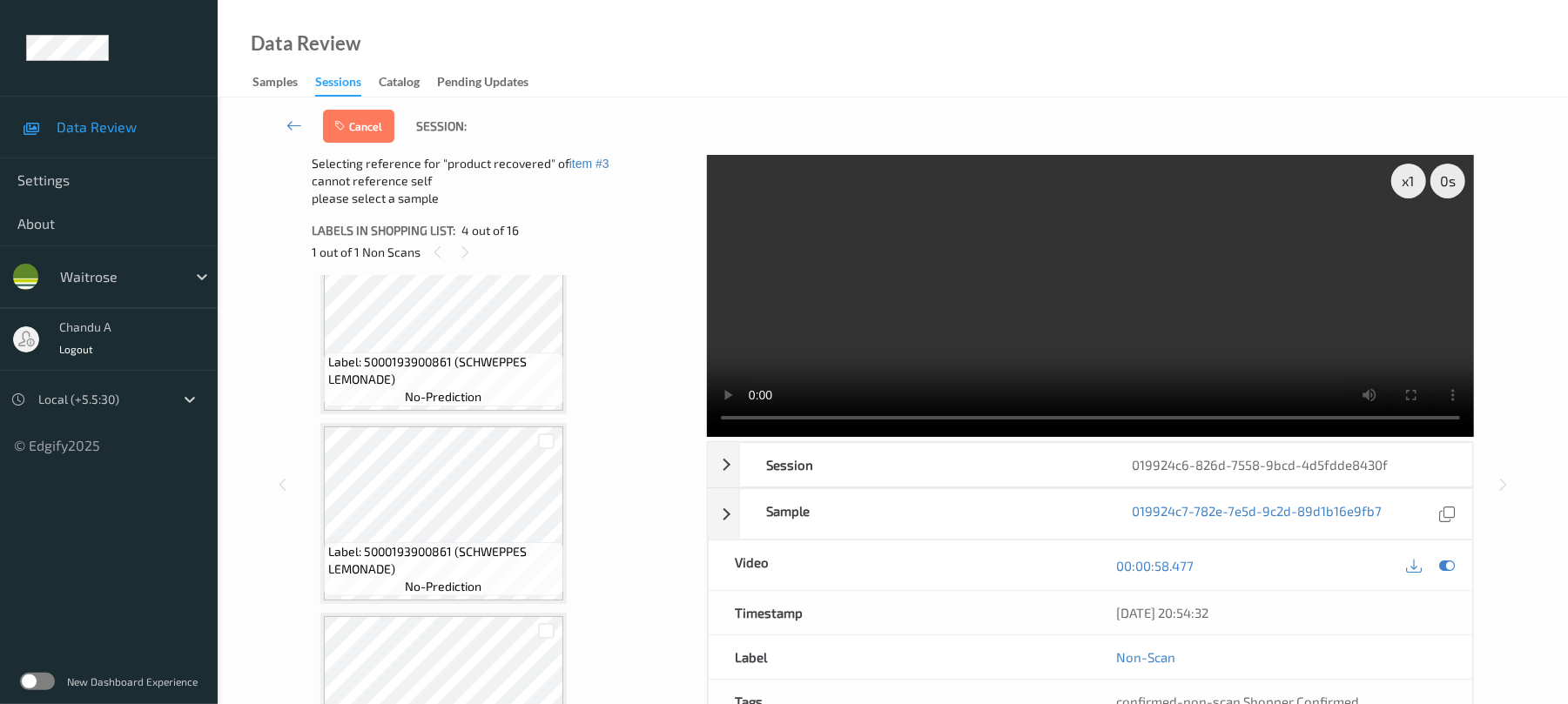
scroll to position [853, 0]
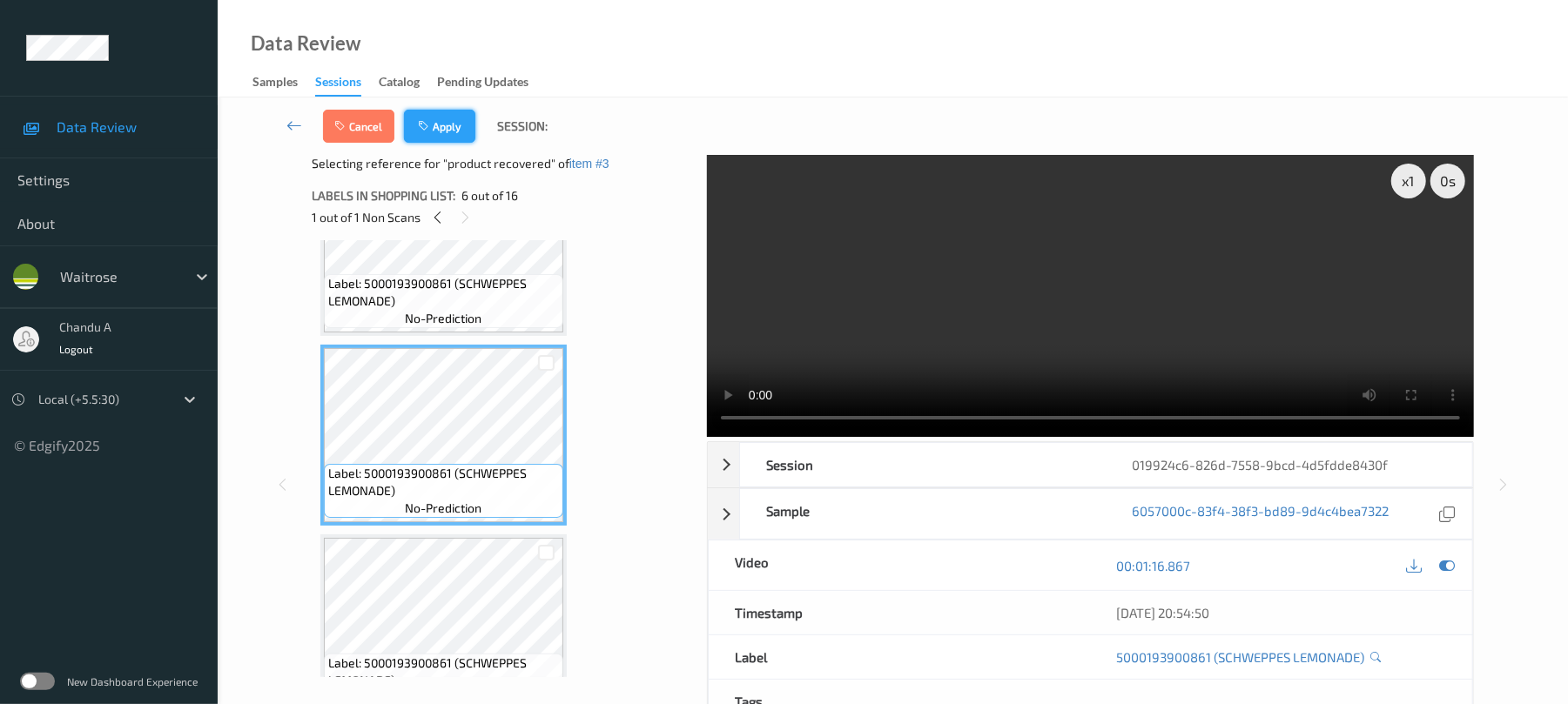
click at [451, 129] on button "Apply" at bounding box center [439, 126] width 71 height 33
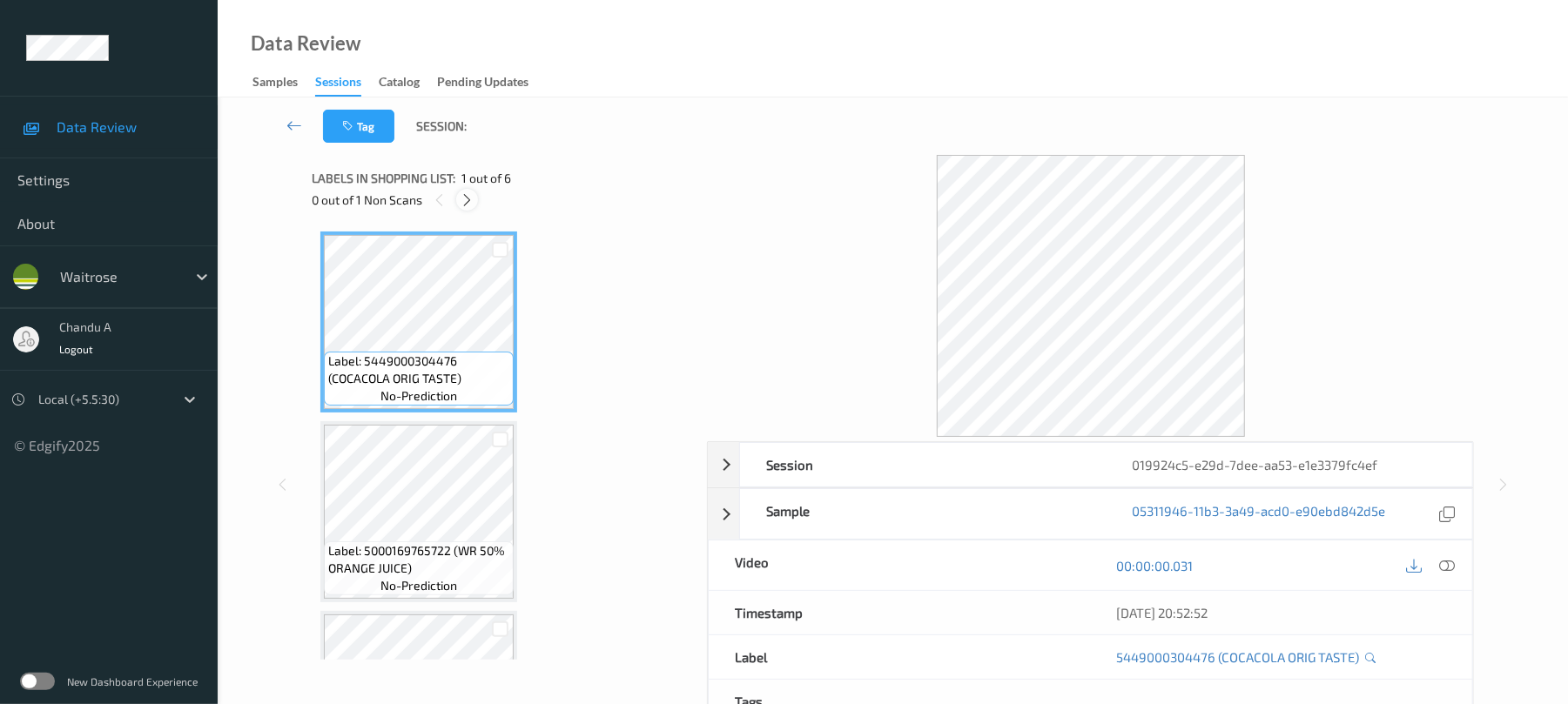
click at [467, 199] on icon at bounding box center [467, 199] width 14 height 15
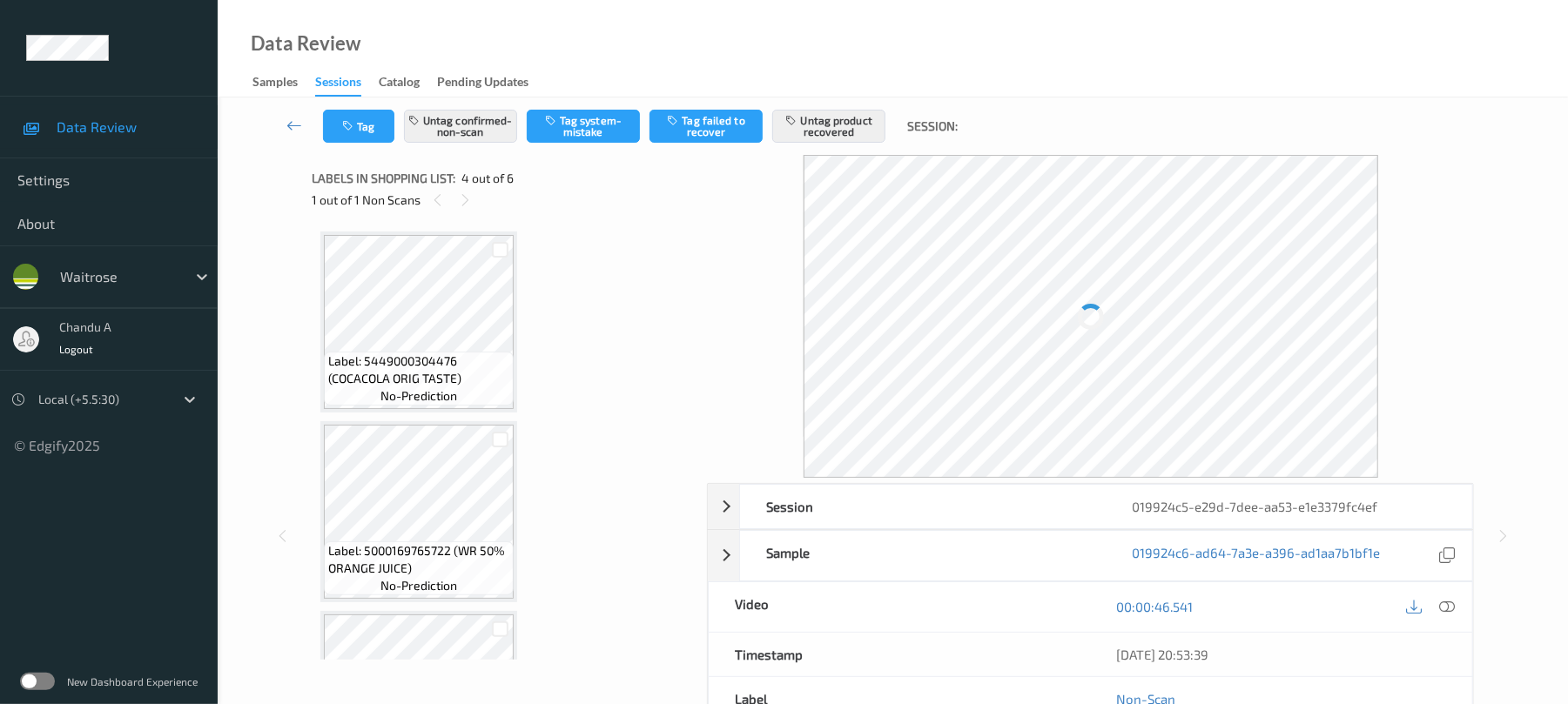
scroll to position [388, 0]
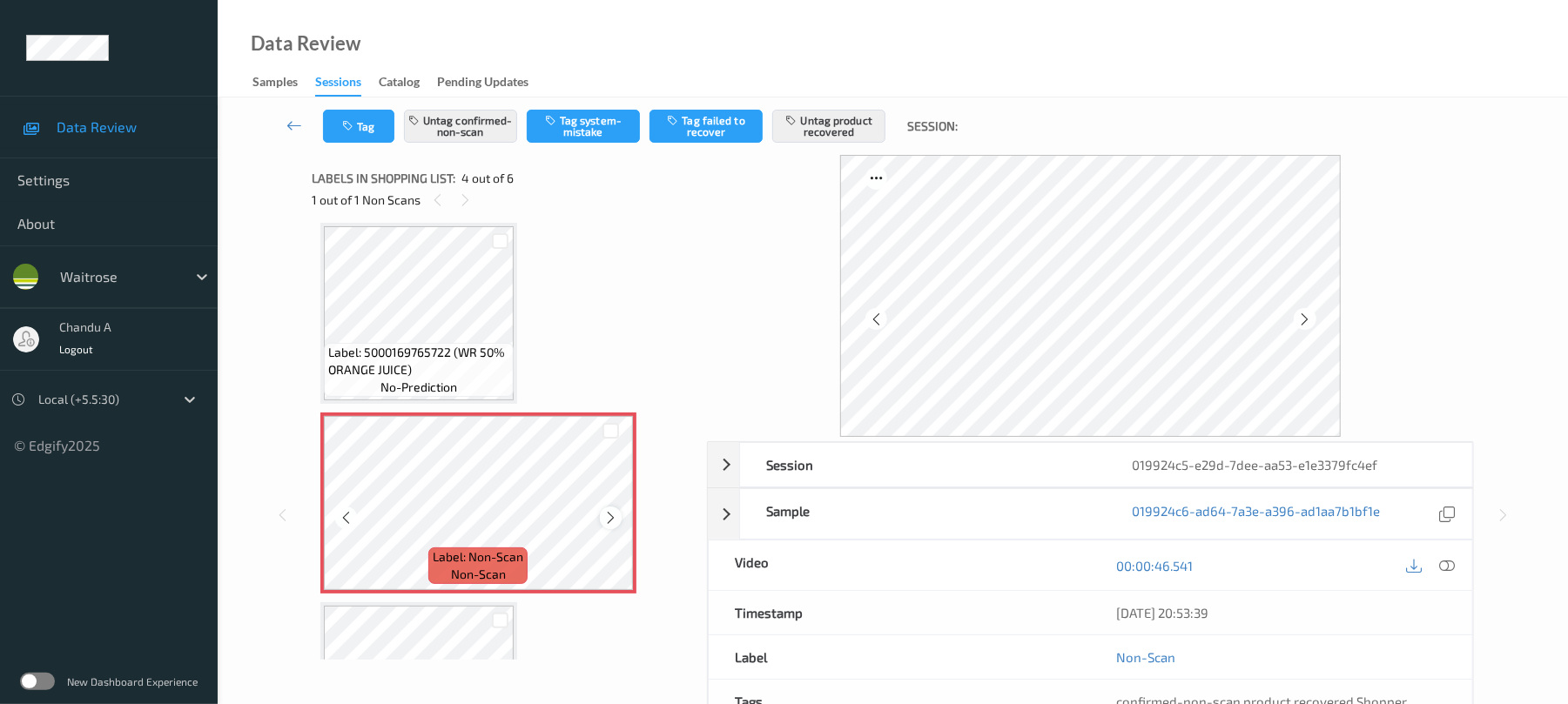
click at [611, 519] on icon at bounding box center [611, 517] width 14 height 15
click at [610, 517] on icon at bounding box center [611, 517] width 14 height 15
click at [609, 520] on icon at bounding box center [611, 517] width 14 height 15
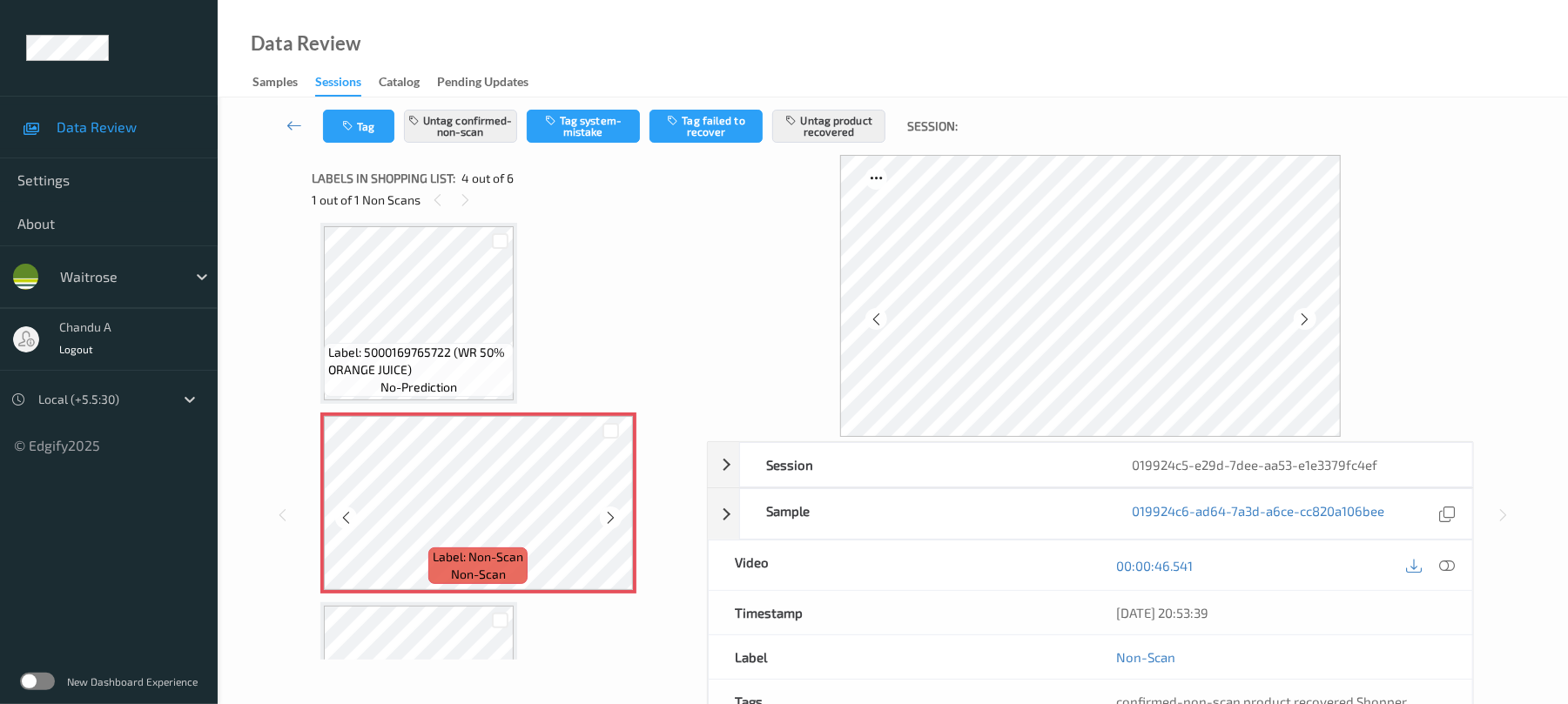
click at [609, 520] on icon at bounding box center [611, 517] width 14 height 15
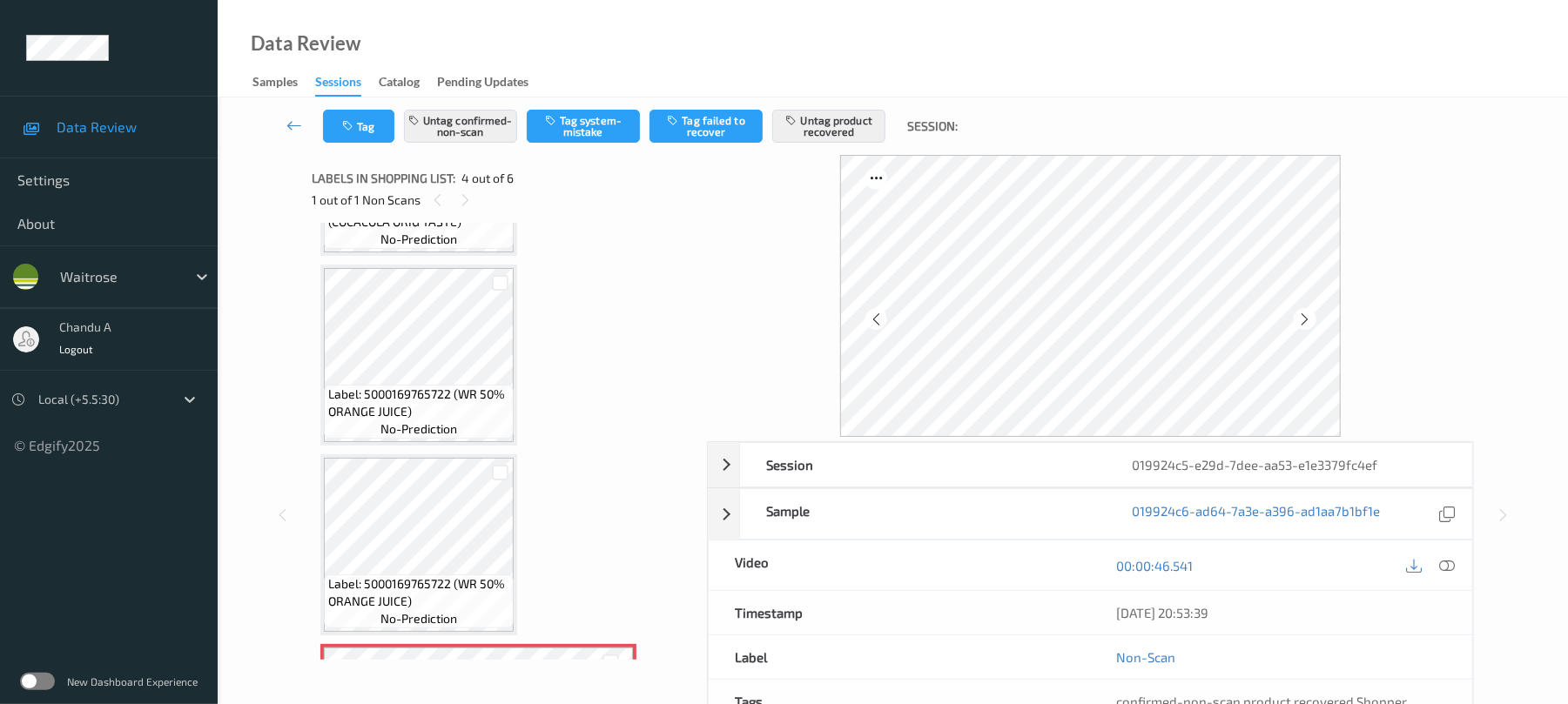
scroll to position [40, 0]
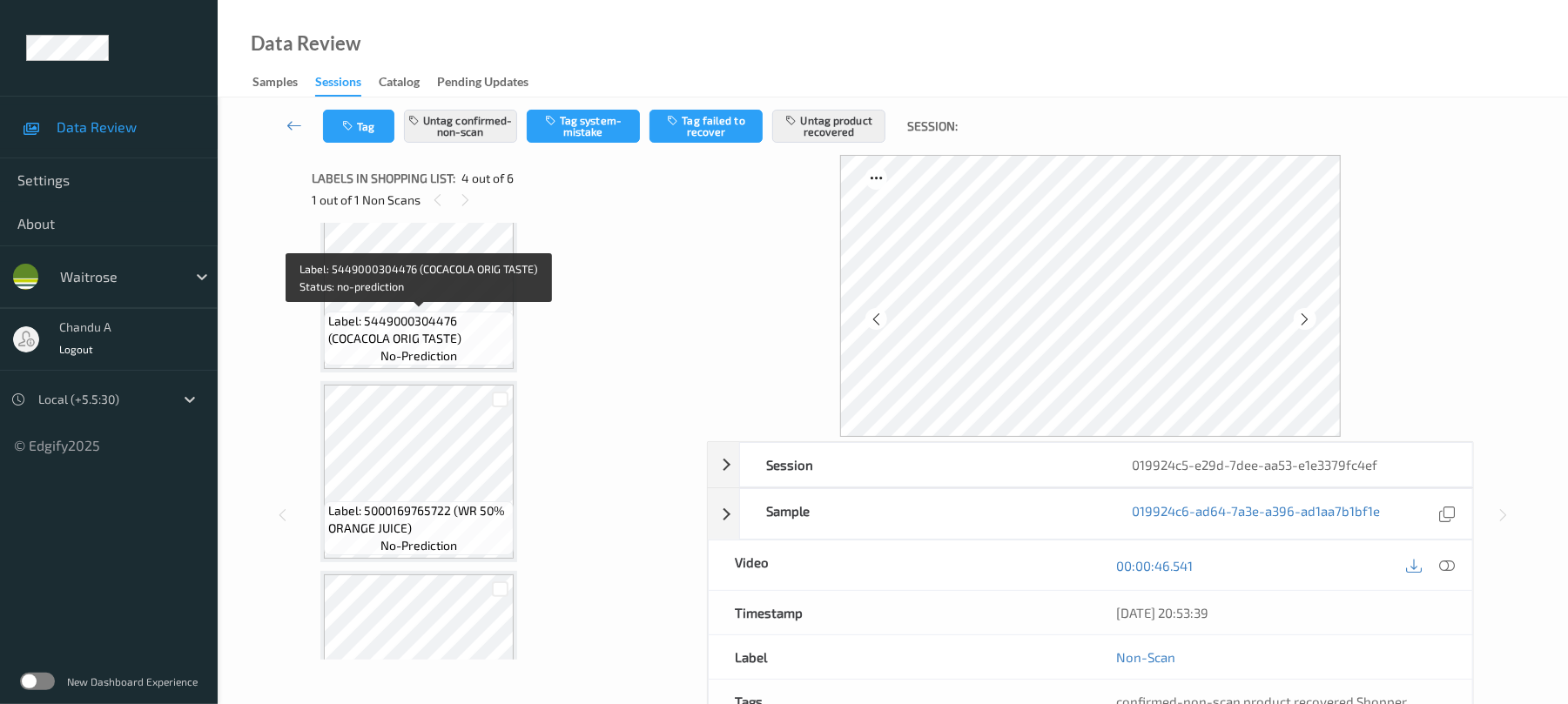
click at [442, 322] on span "Label: 5449000304476 (COCACOLA ORIG TASTE)" at bounding box center [418, 330] width 181 height 35
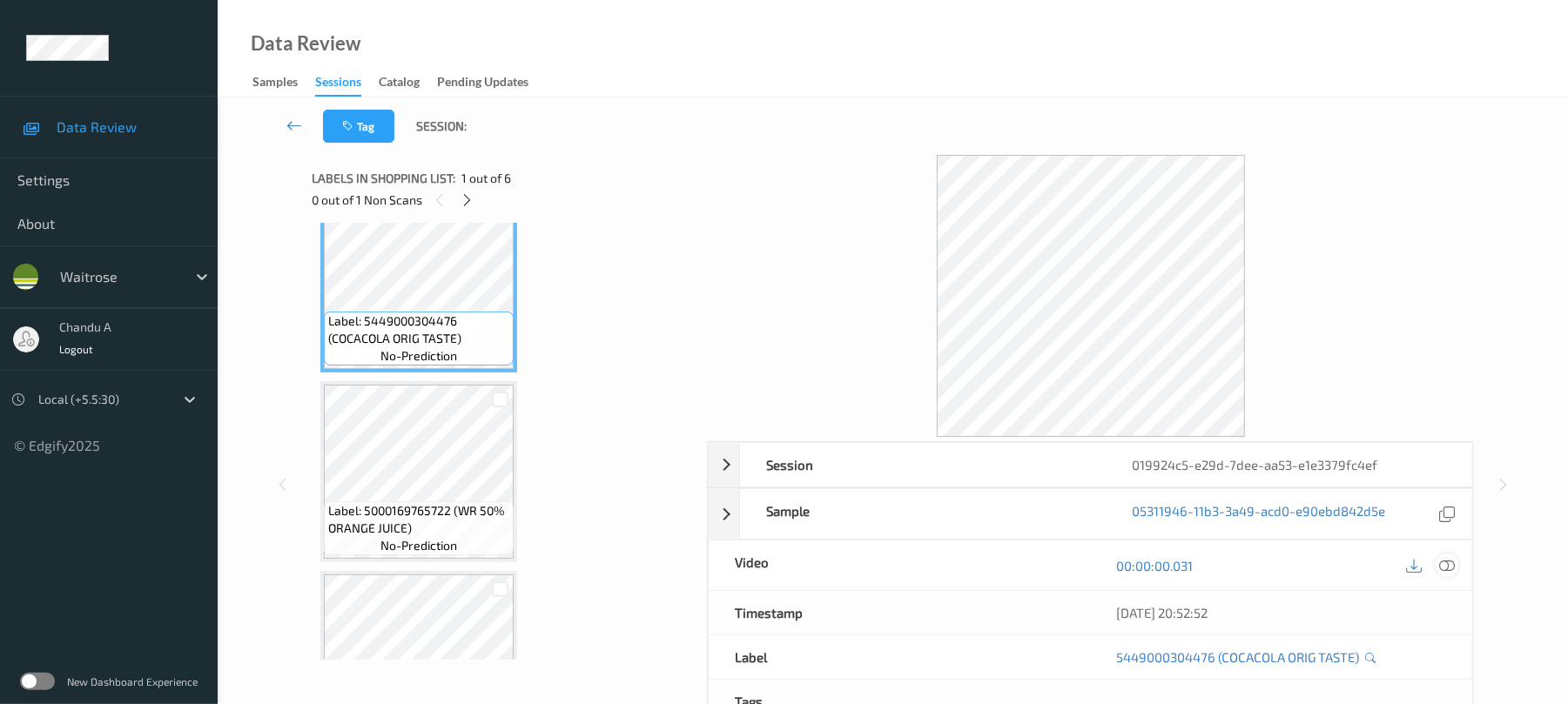
click at [1452, 559] on icon at bounding box center [1447, 565] width 15 height 15
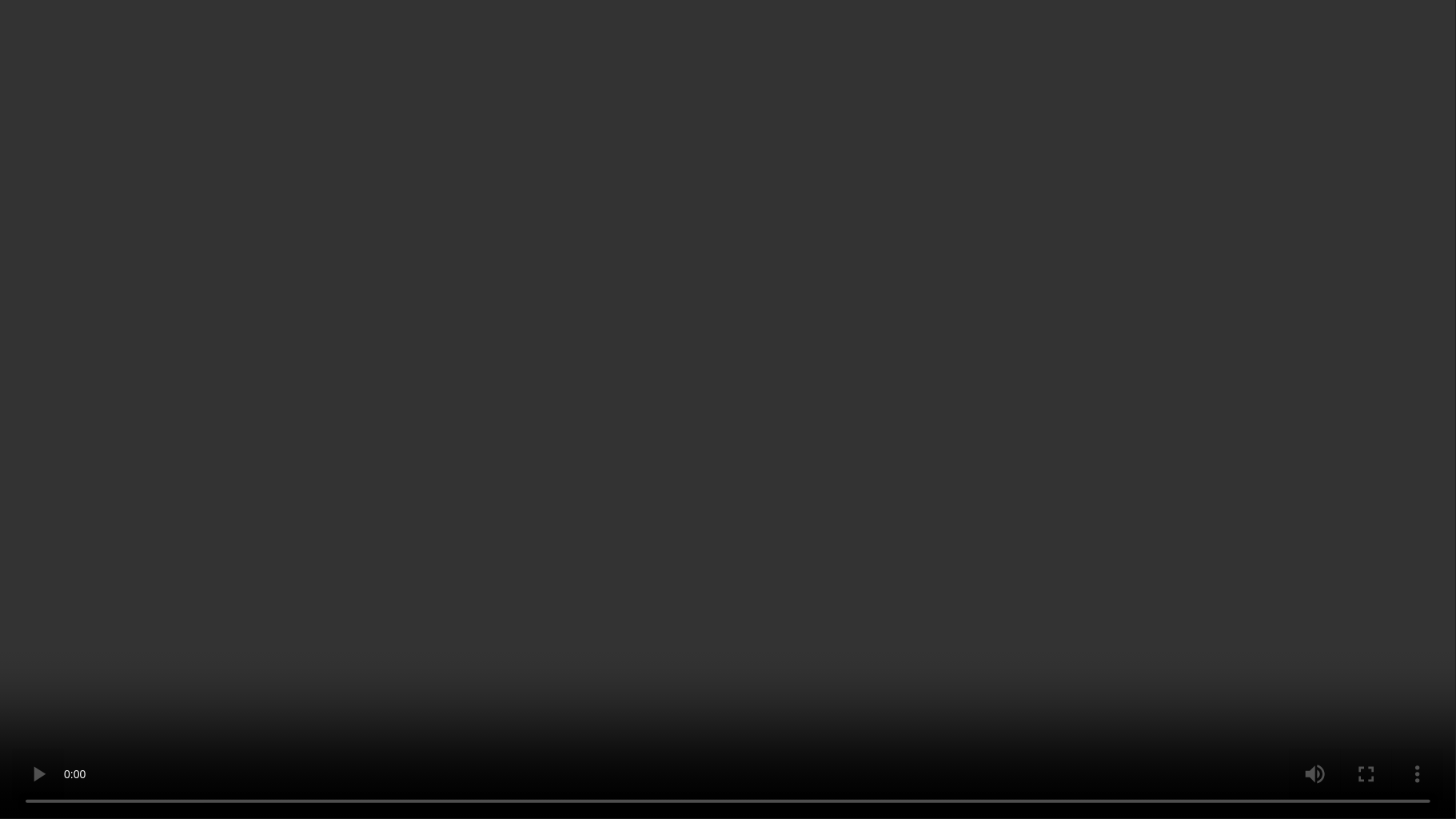
click at [704, 329] on video at bounding box center [728, 409] width 1456 height 819
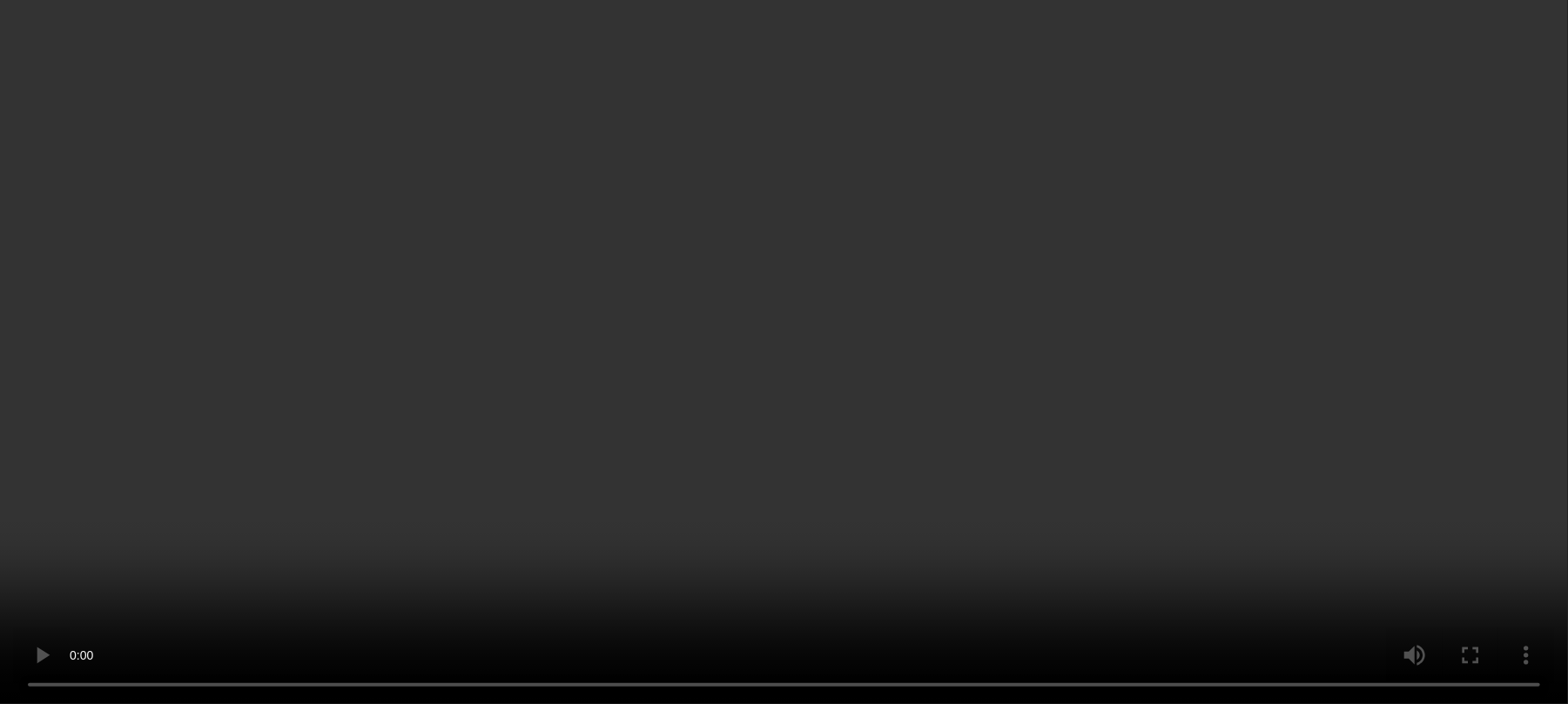
scroll to position [388, 0]
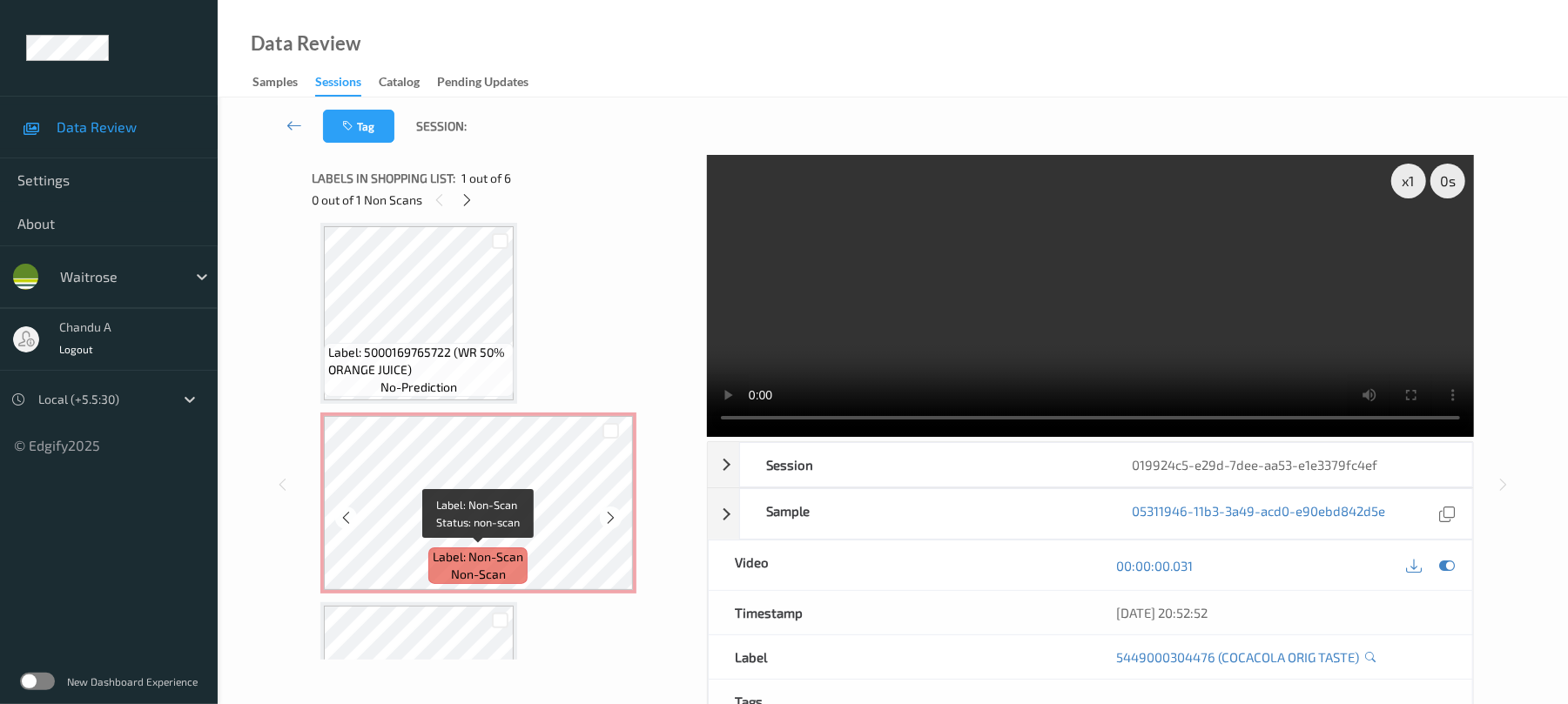
click at [508, 558] on span "Label: Non-Scan" at bounding box center [478, 557] width 91 height 17
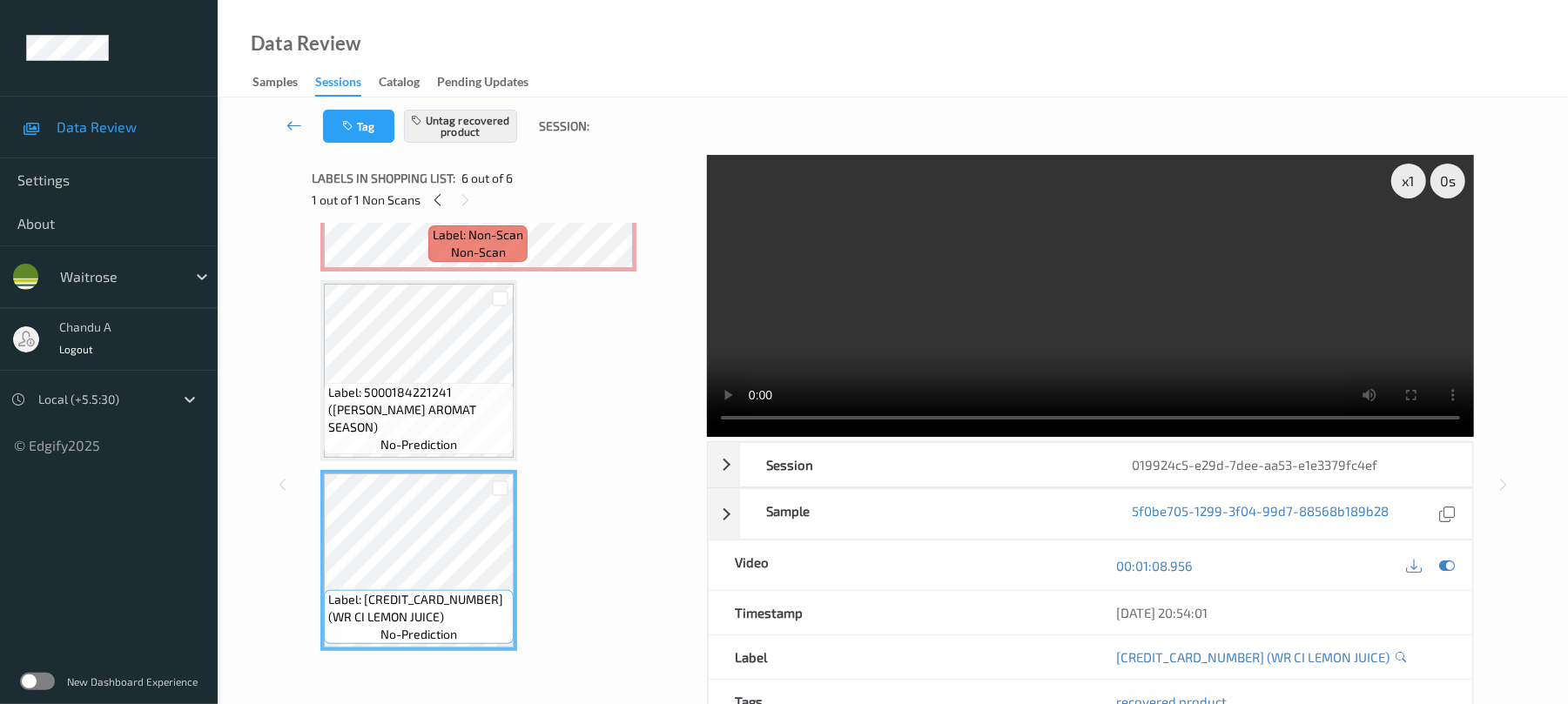
scroll to position [594, 0]
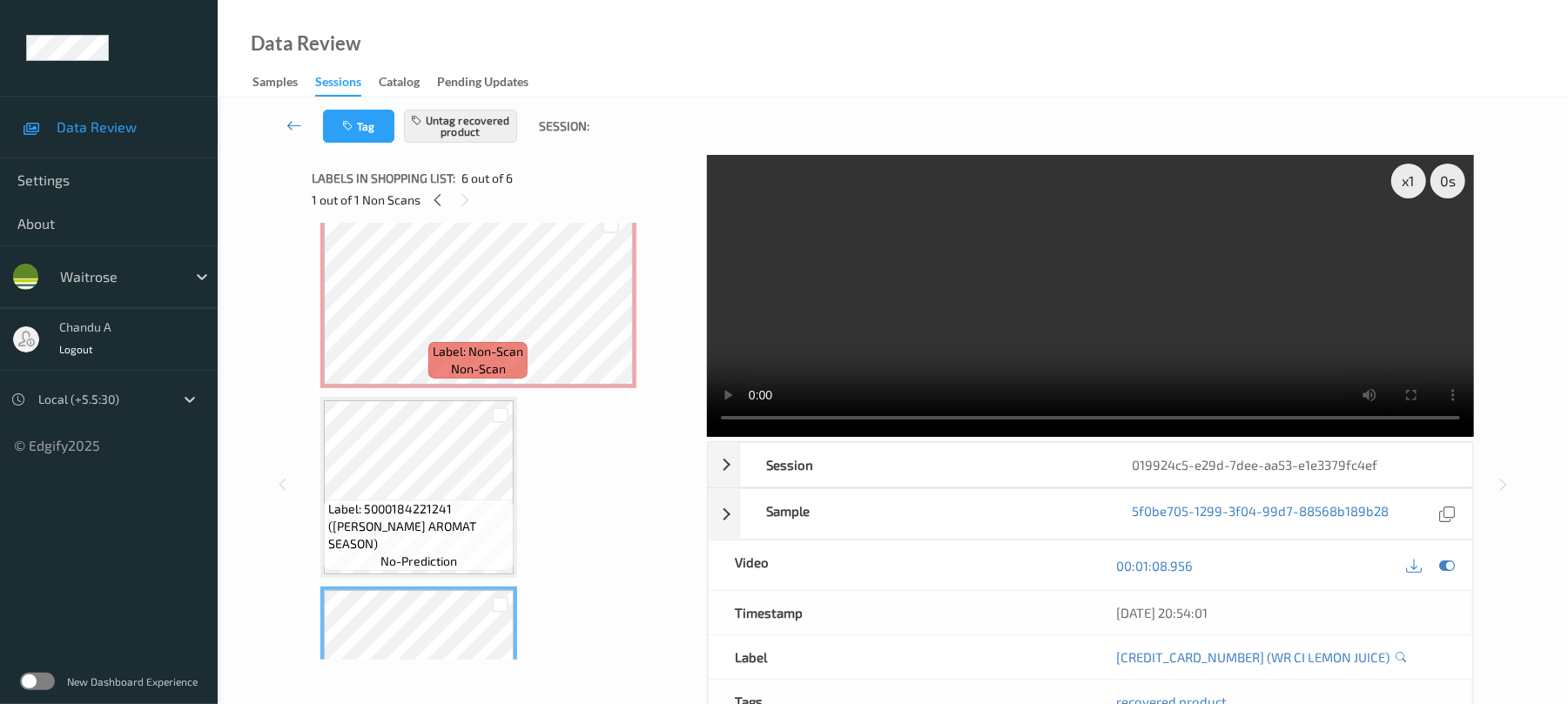
click at [612, 519] on div "Label: 5449000304476 (COCACOLA ORIG TASTE) no-prediction Label: 5000169765722 (…" at bounding box center [503, 203] width 366 height 1130
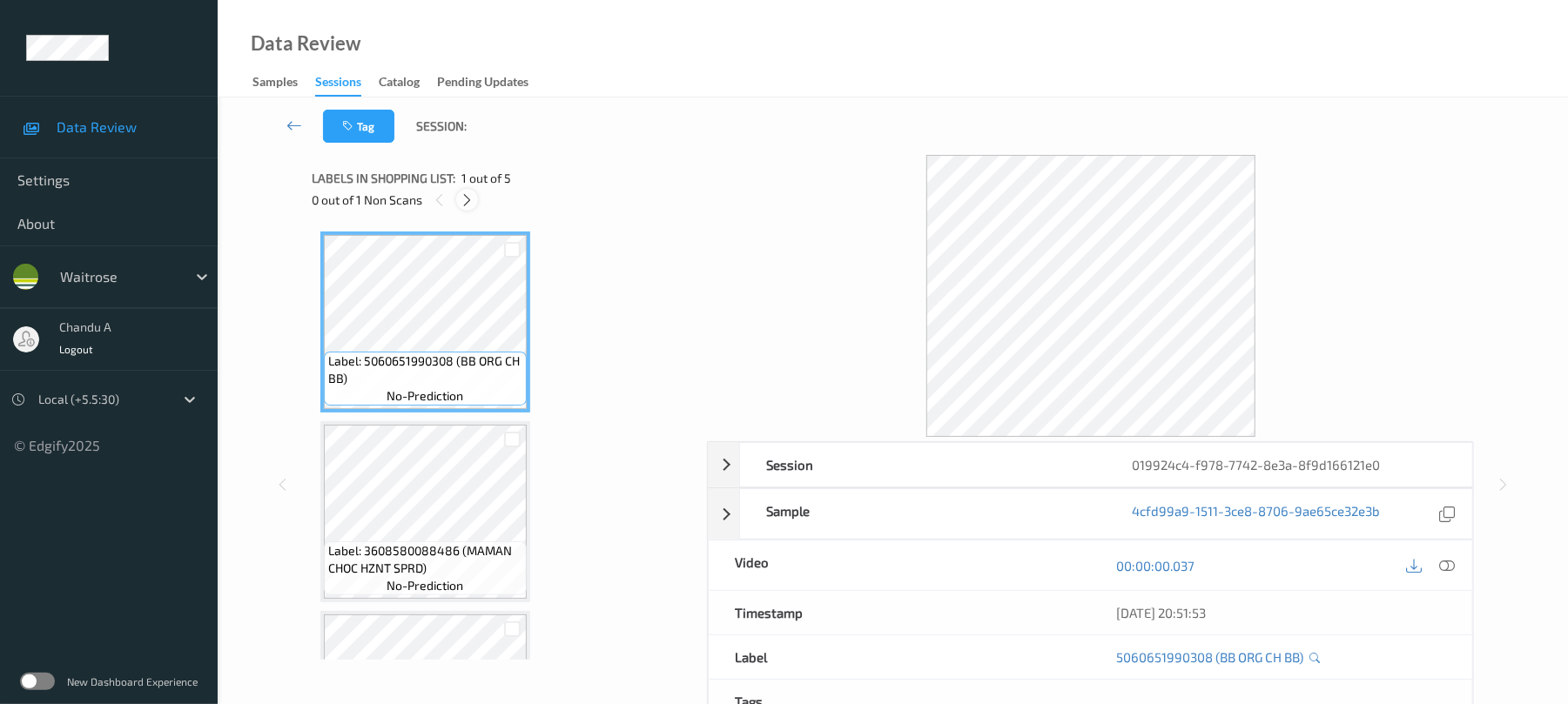
click at [473, 206] on icon at bounding box center [467, 199] width 14 height 15
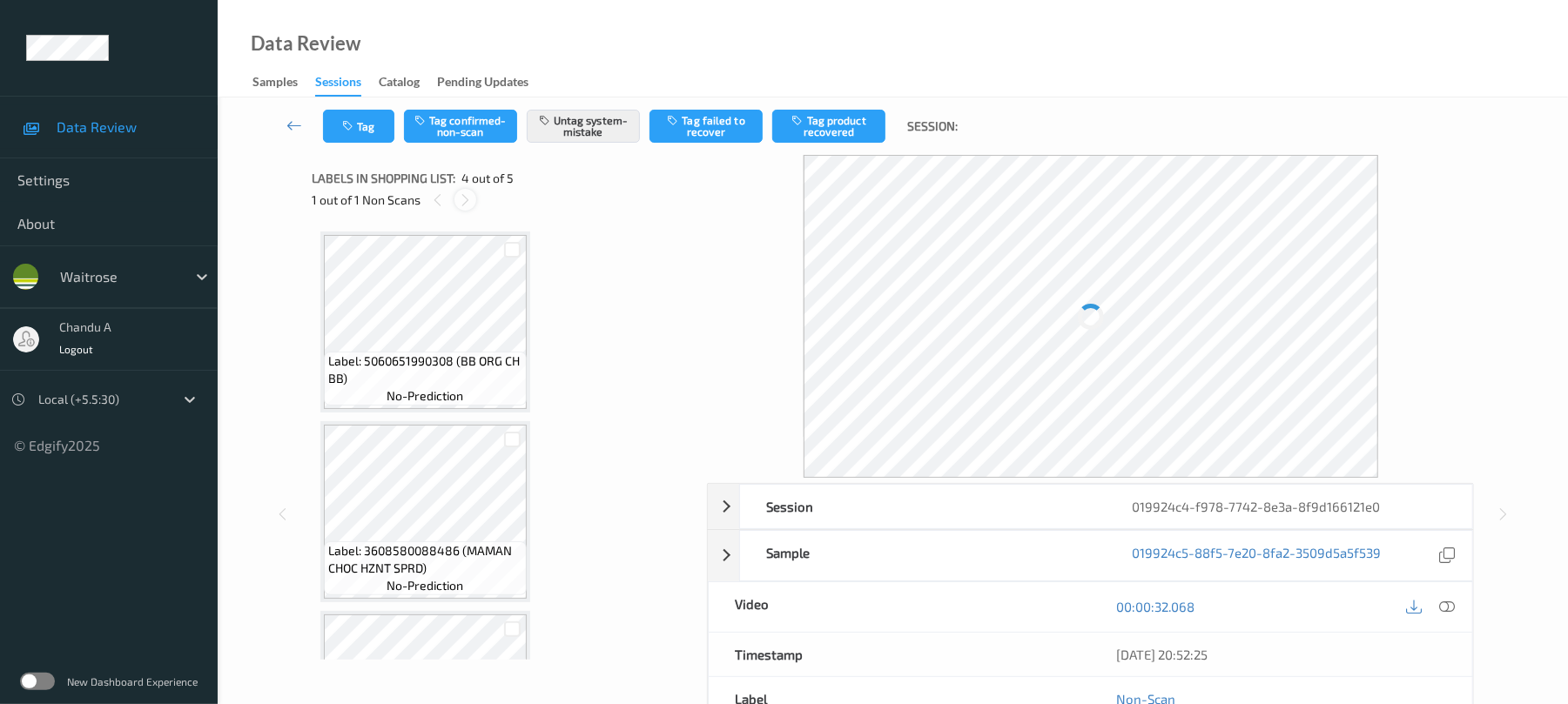
scroll to position [388, 0]
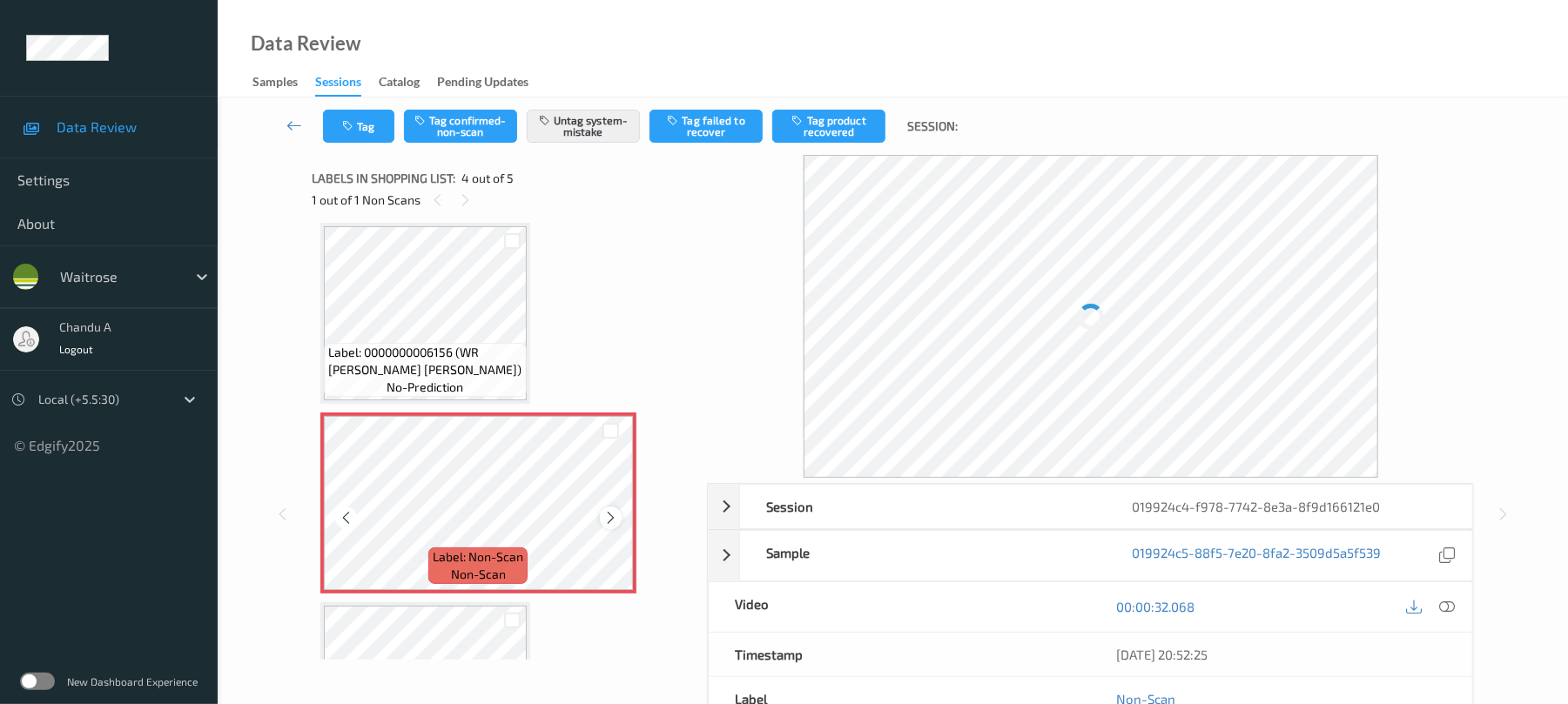
click at [611, 514] on icon at bounding box center [611, 517] width 14 height 15
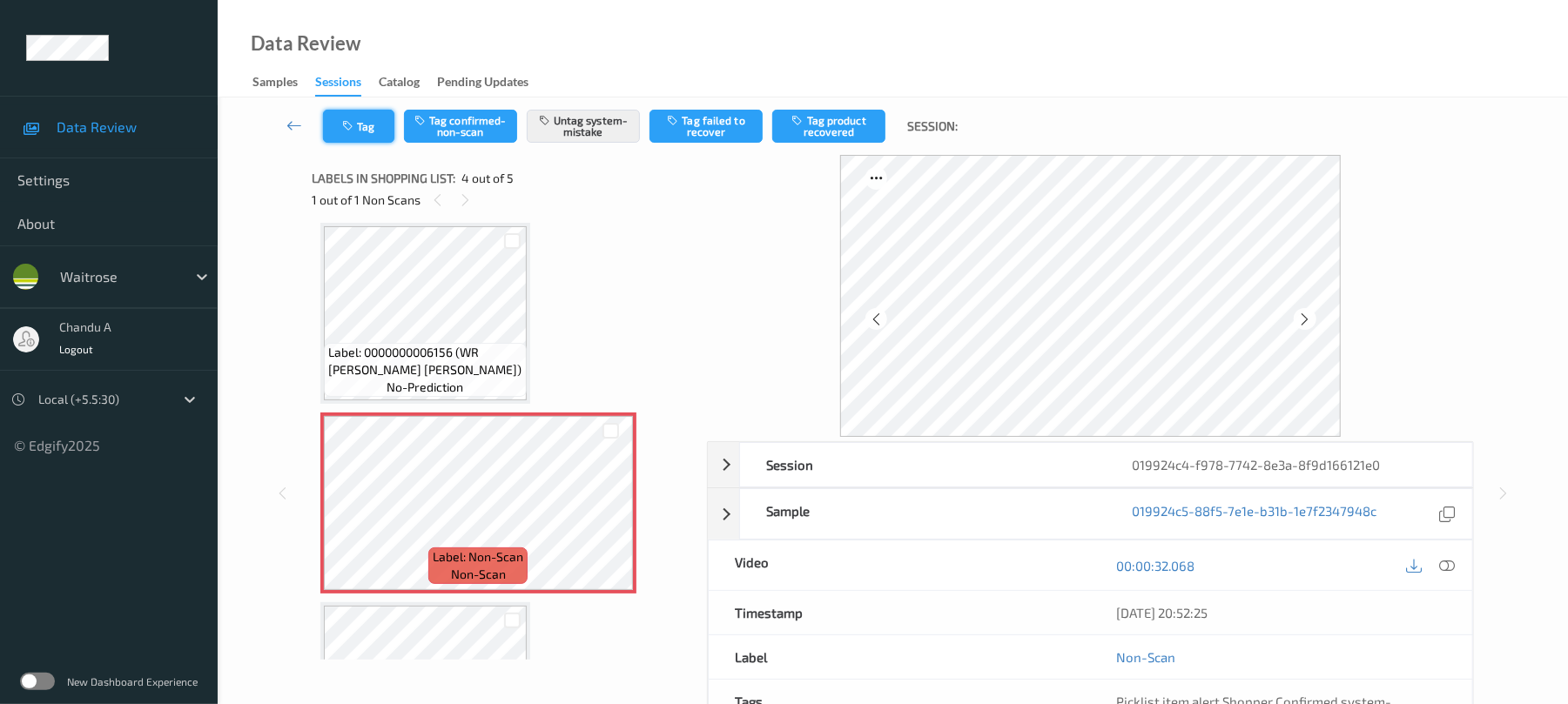
click at [355, 124] on icon "button" at bounding box center [349, 127] width 14 height 13
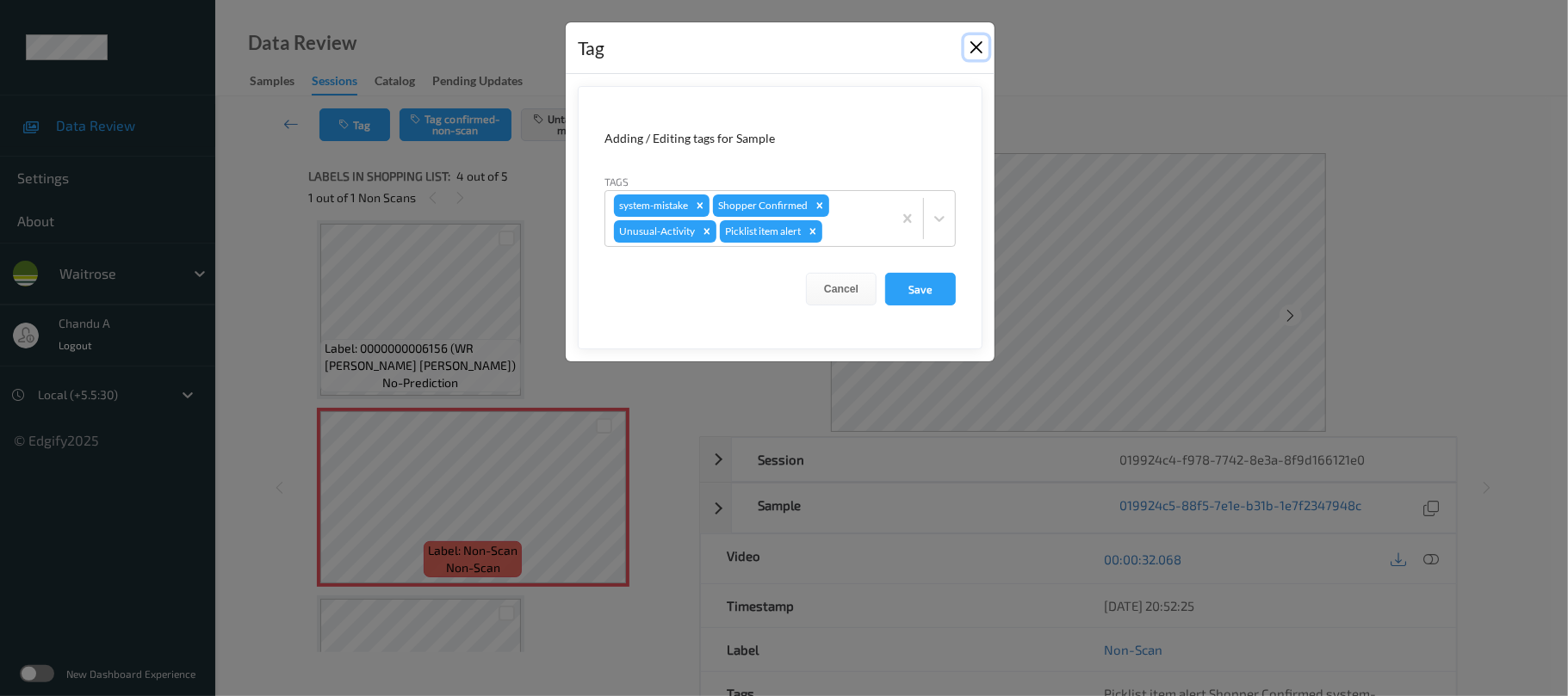
click at [983, 43] on button "Close" at bounding box center [976, 47] width 24 height 24
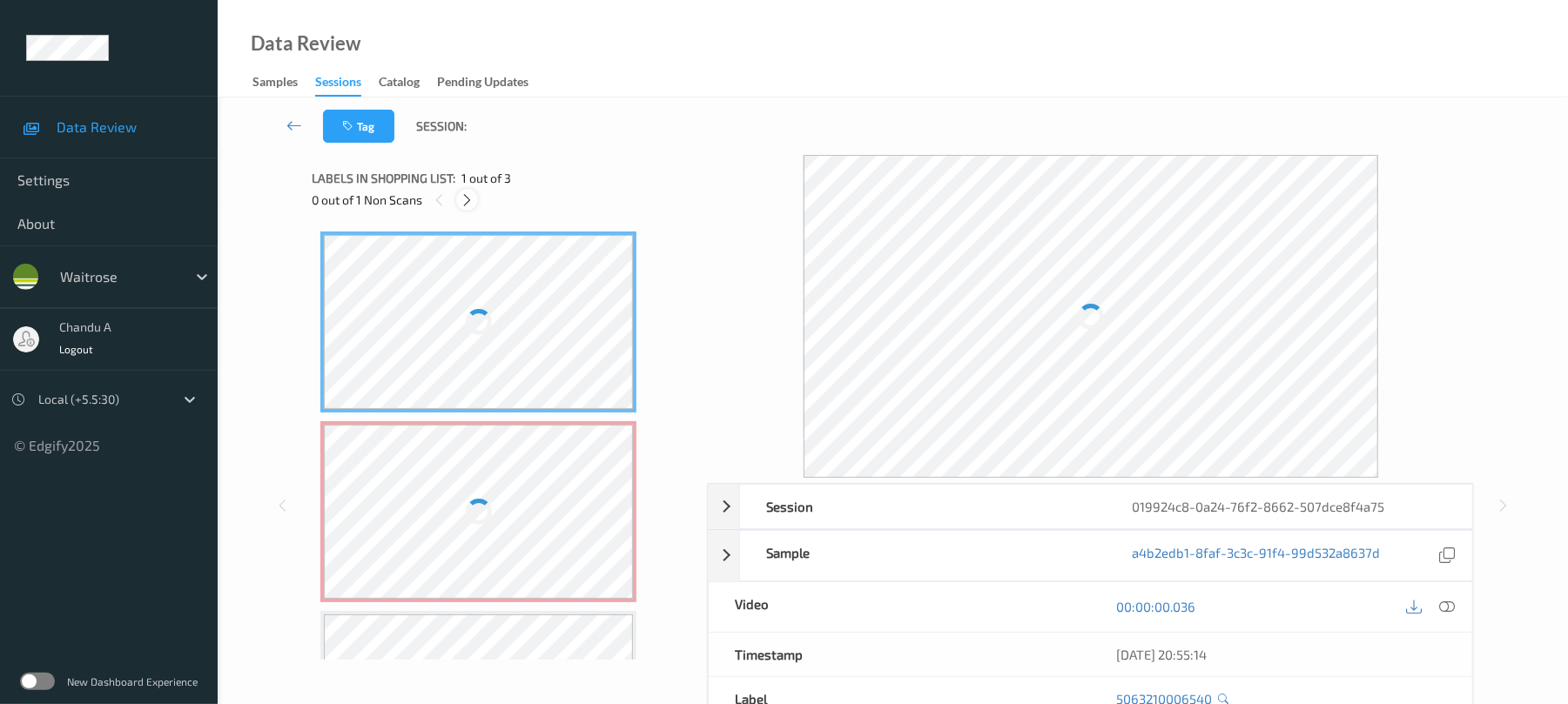
click at [467, 203] on icon at bounding box center [467, 199] width 14 height 15
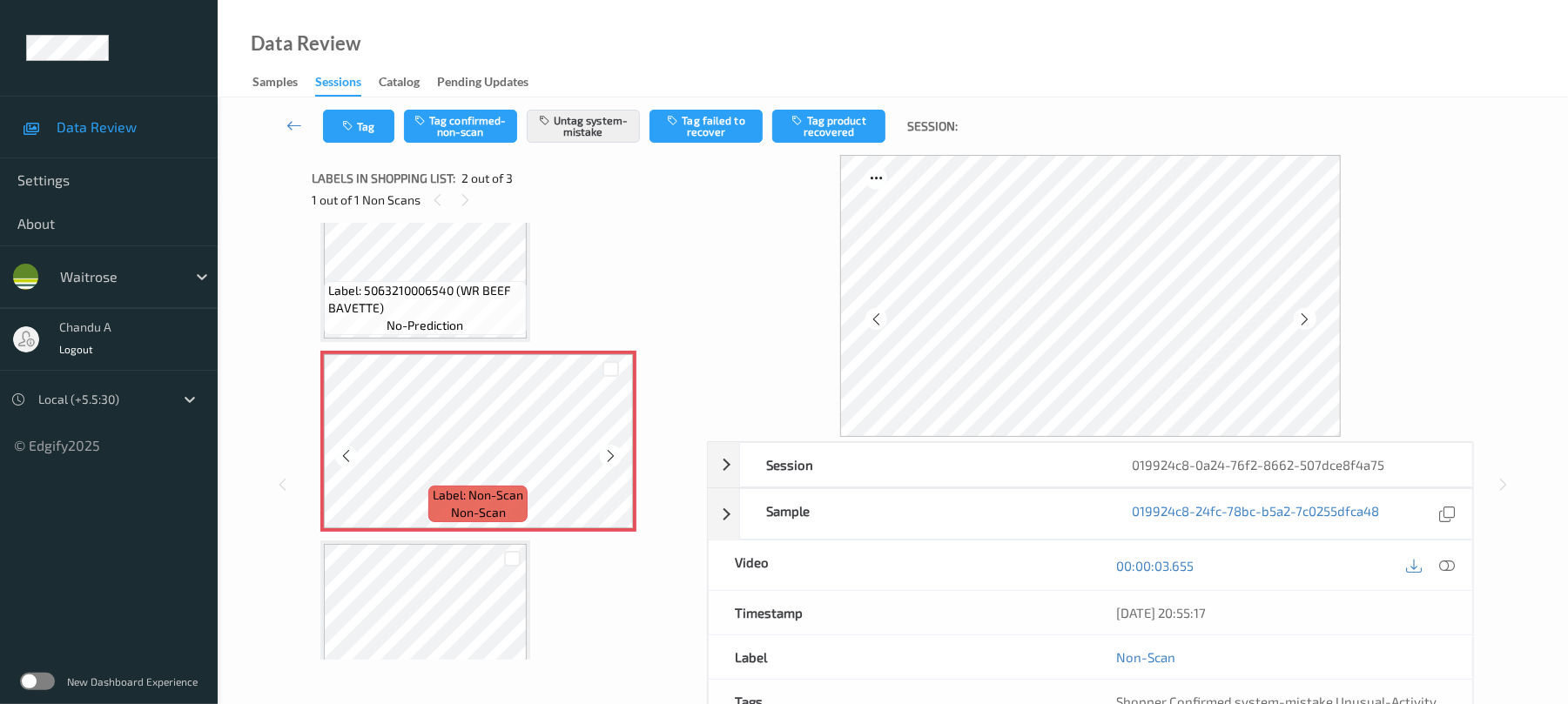
scroll to position [116, 0]
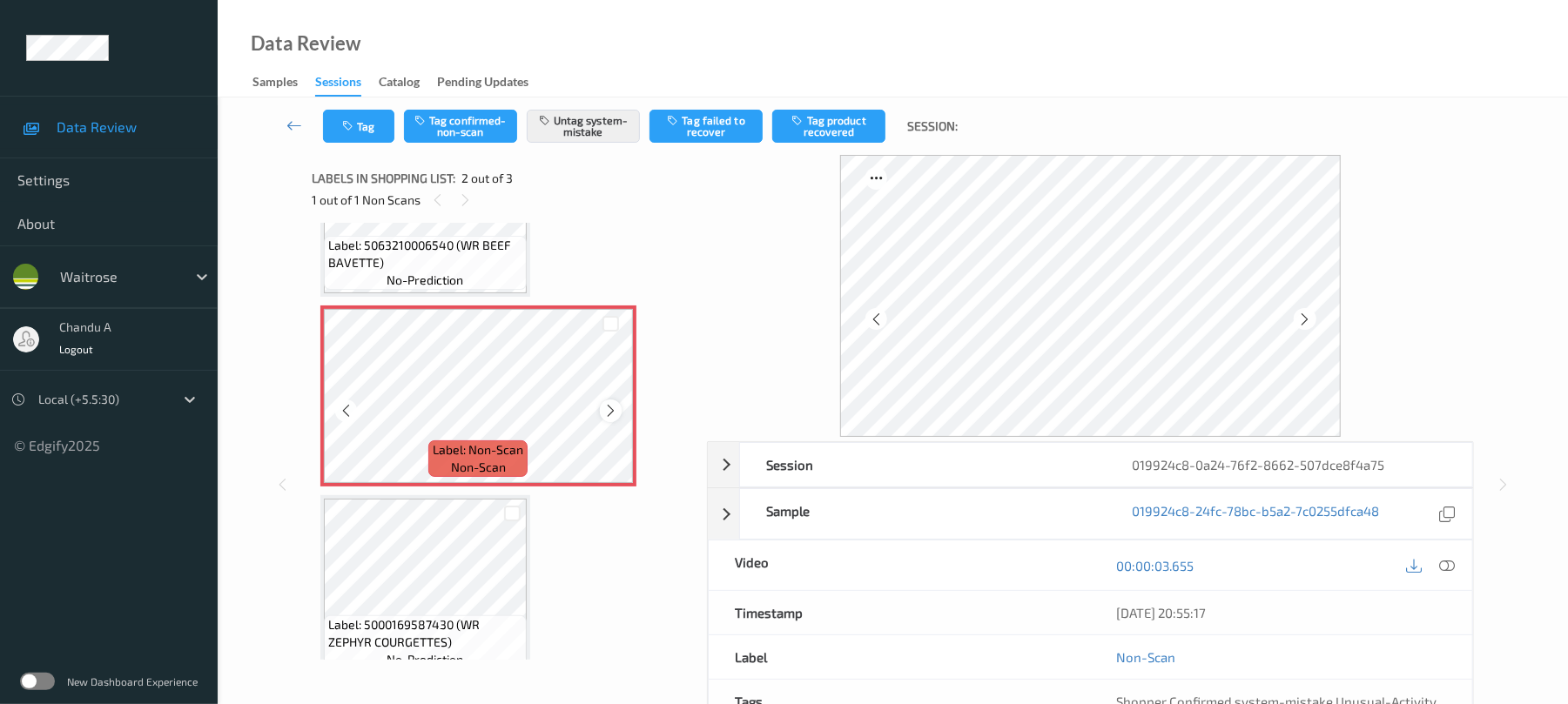
click at [604, 415] on icon at bounding box center [611, 410] width 14 height 15
click at [349, 128] on icon "button" at bounding box center [349, 127] width 14 height 13
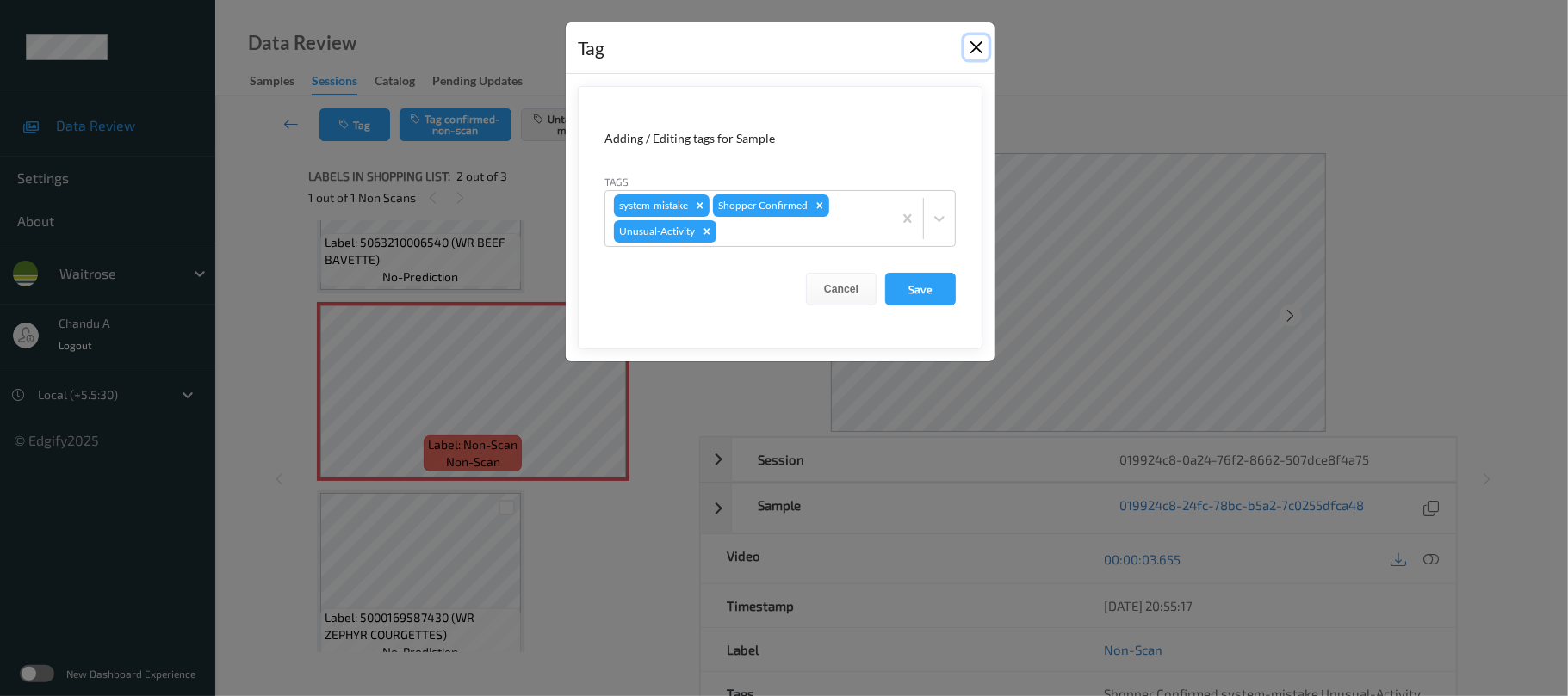
click at [978, 50] on button "Close" at bounding box center [976, 47] width 24 height 24
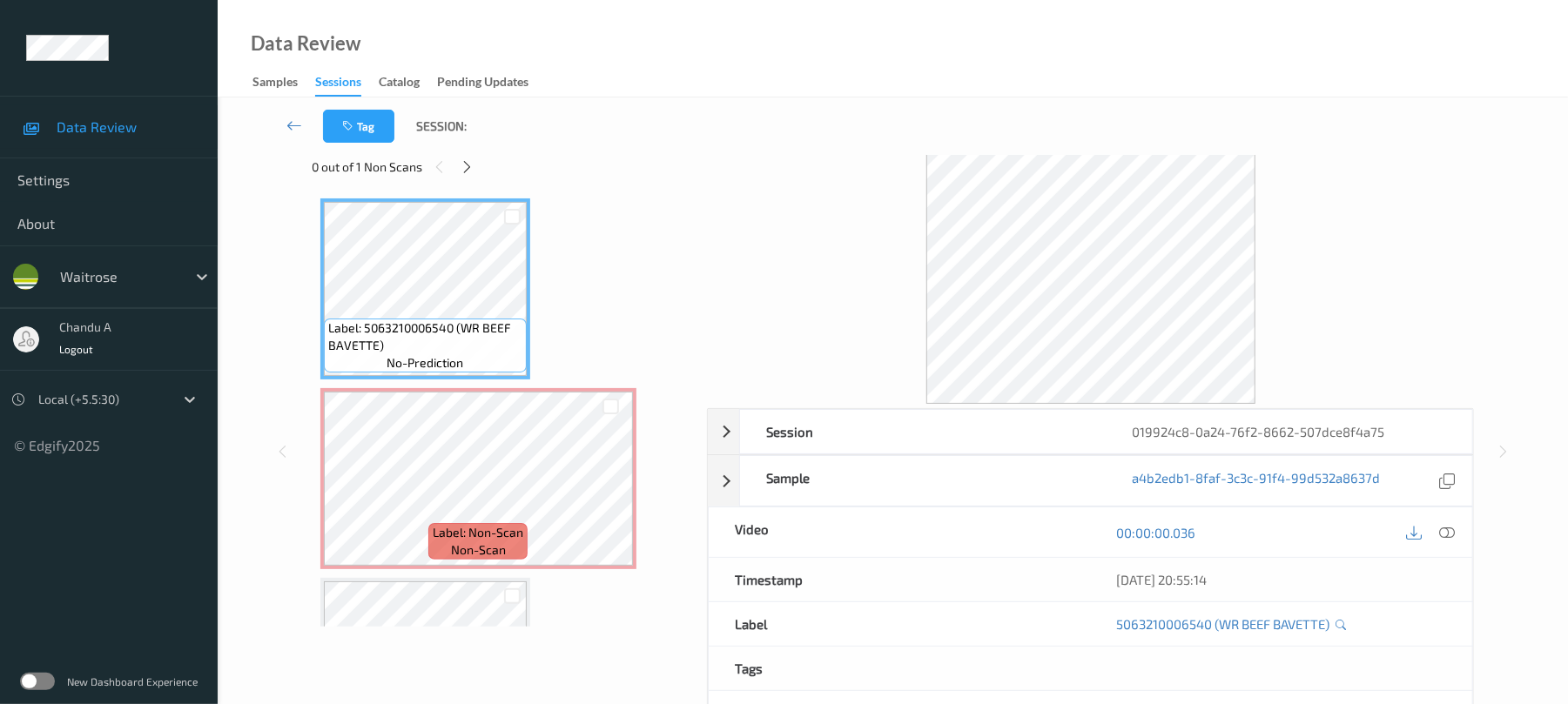
scroll to position [0, 0]
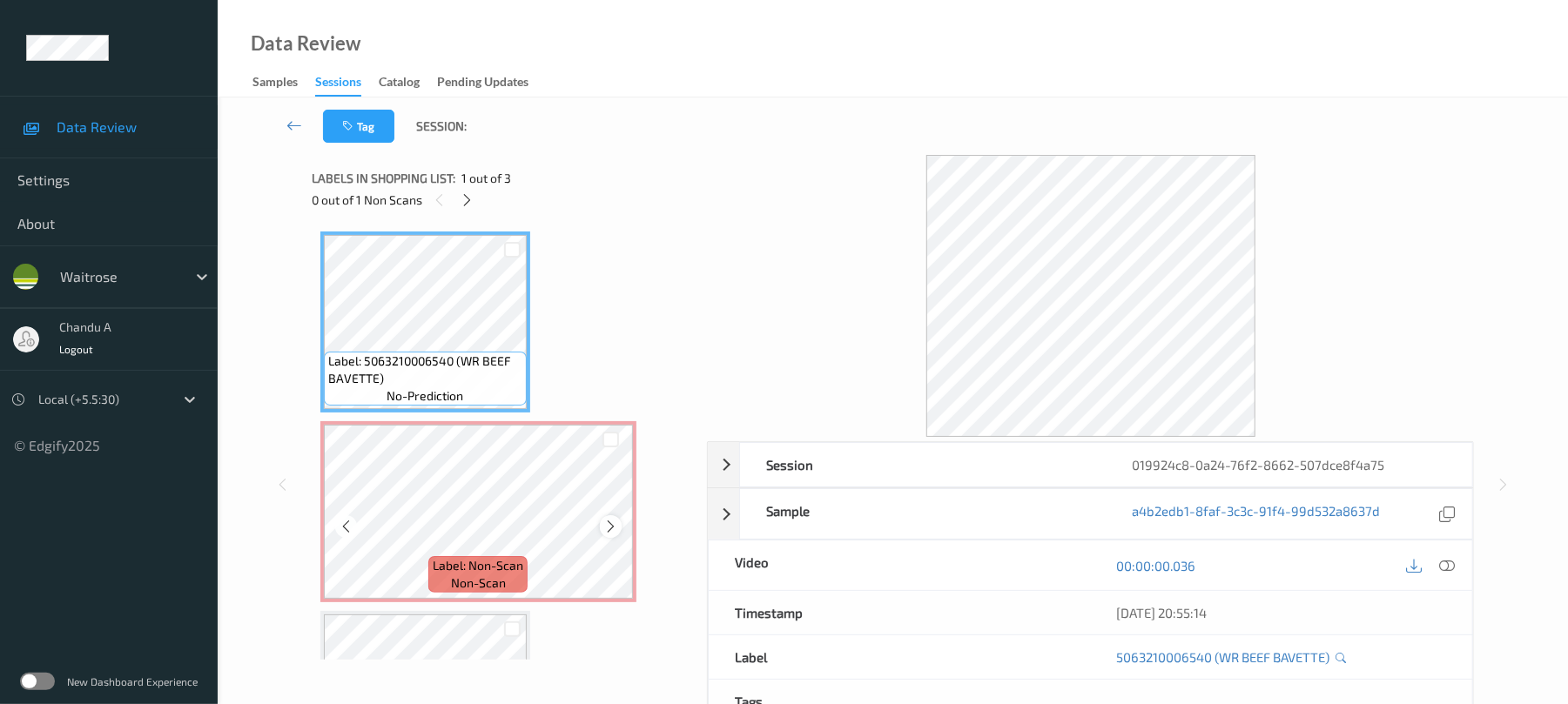
click at [610, 530] on icon at bounding box center [611, 526] width 14 height 15
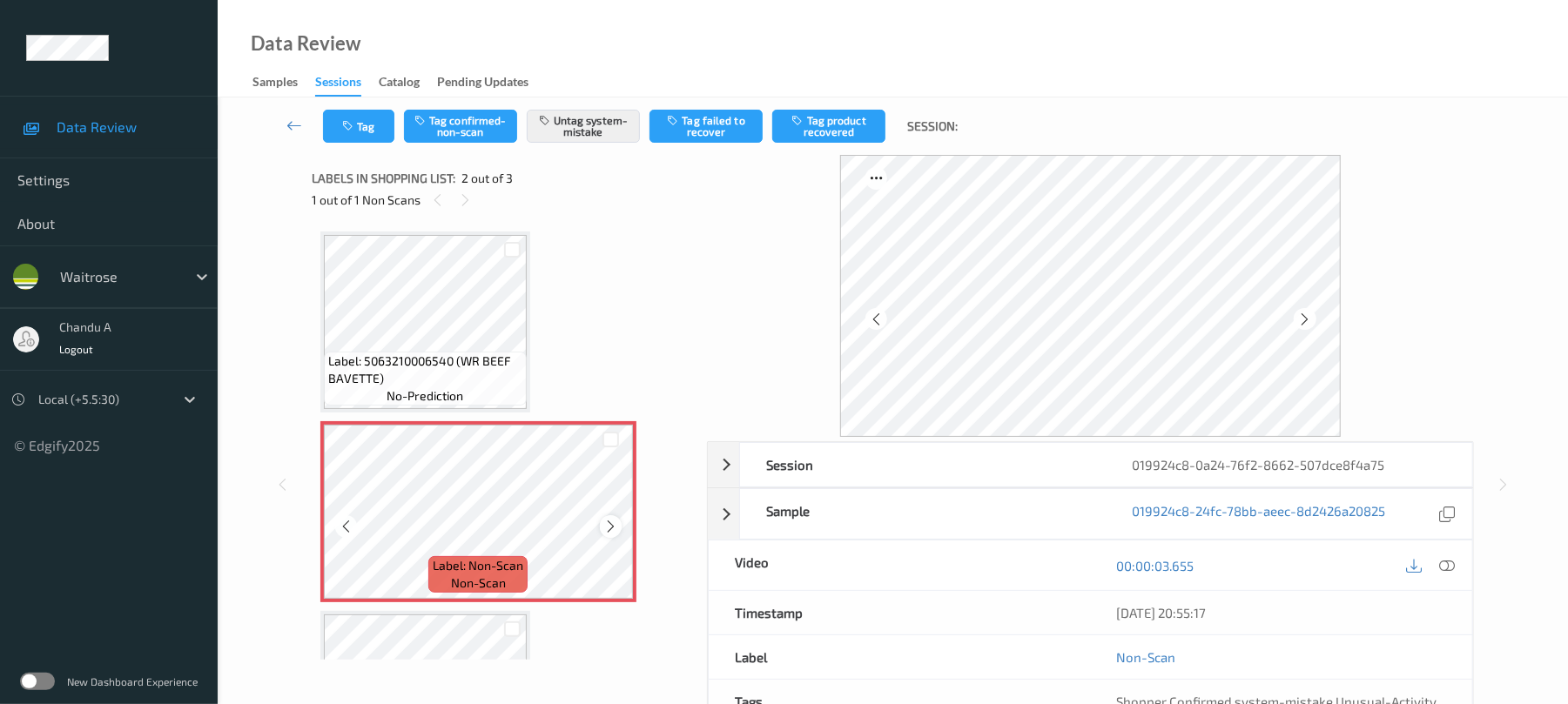
click at [611, 531] on icon at bounding box center [611, 526] width 14 height 15
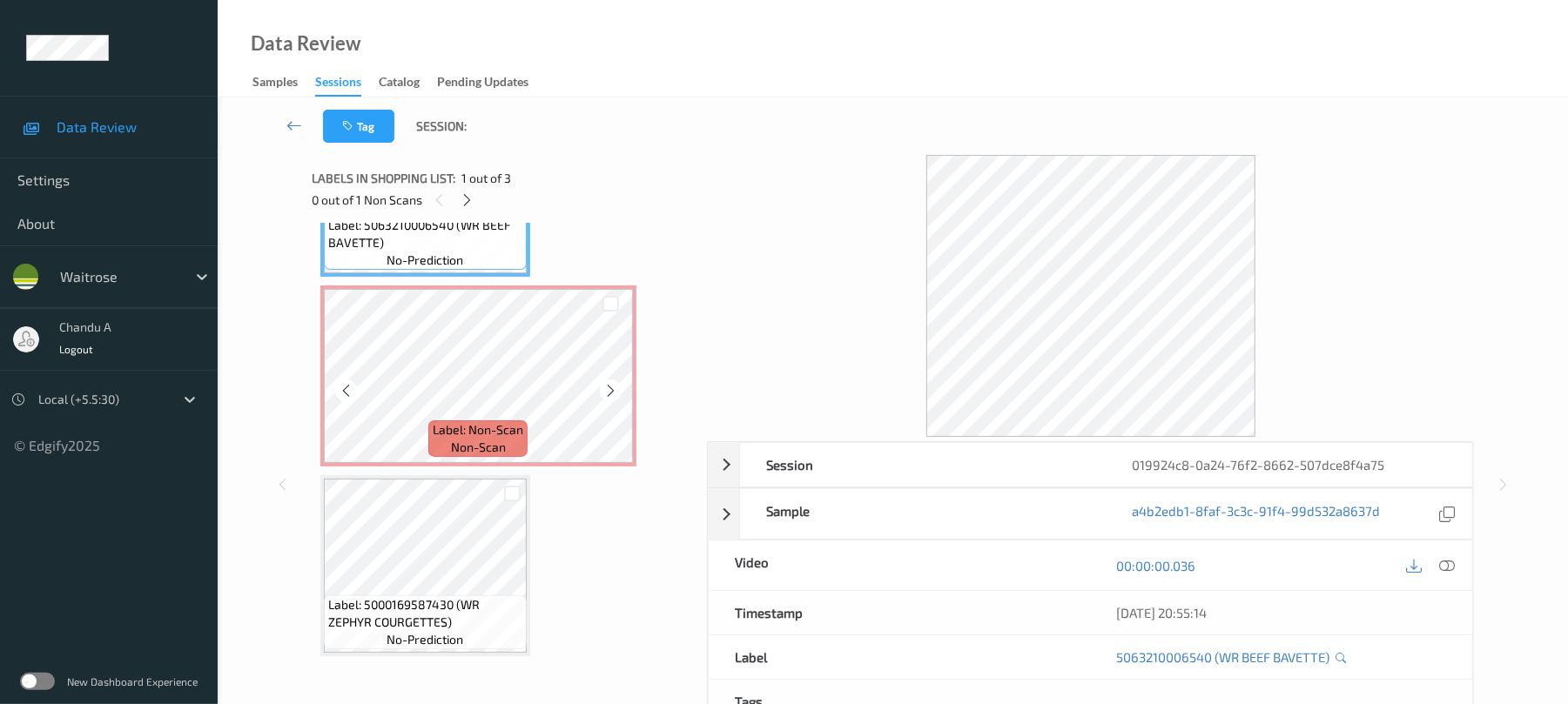
scroll to position [140, 0]
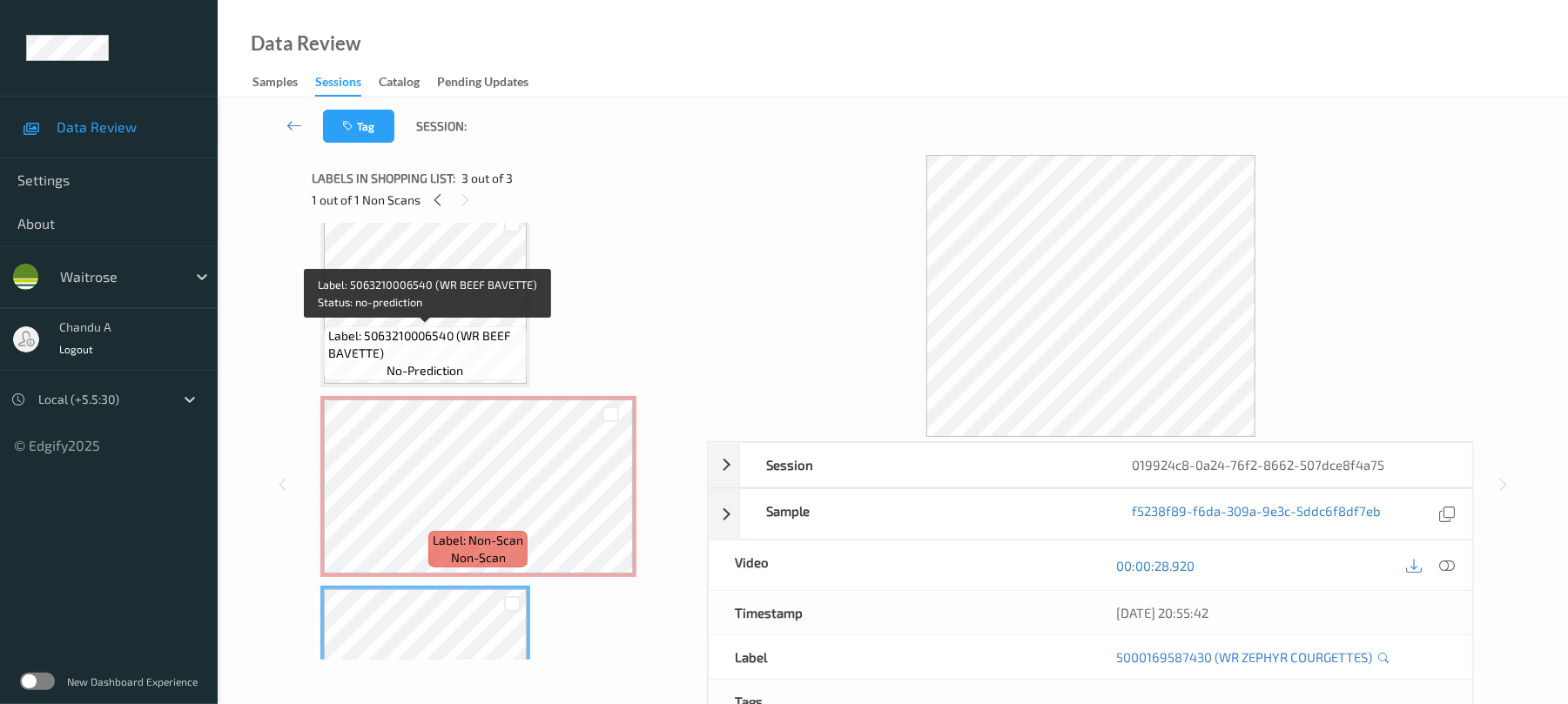
click at [509, 353] on div "Label: 5063210006540 (WR BEEF BAVETTE) no-prediction" at bounding box center [426, 353] width 203 height 54
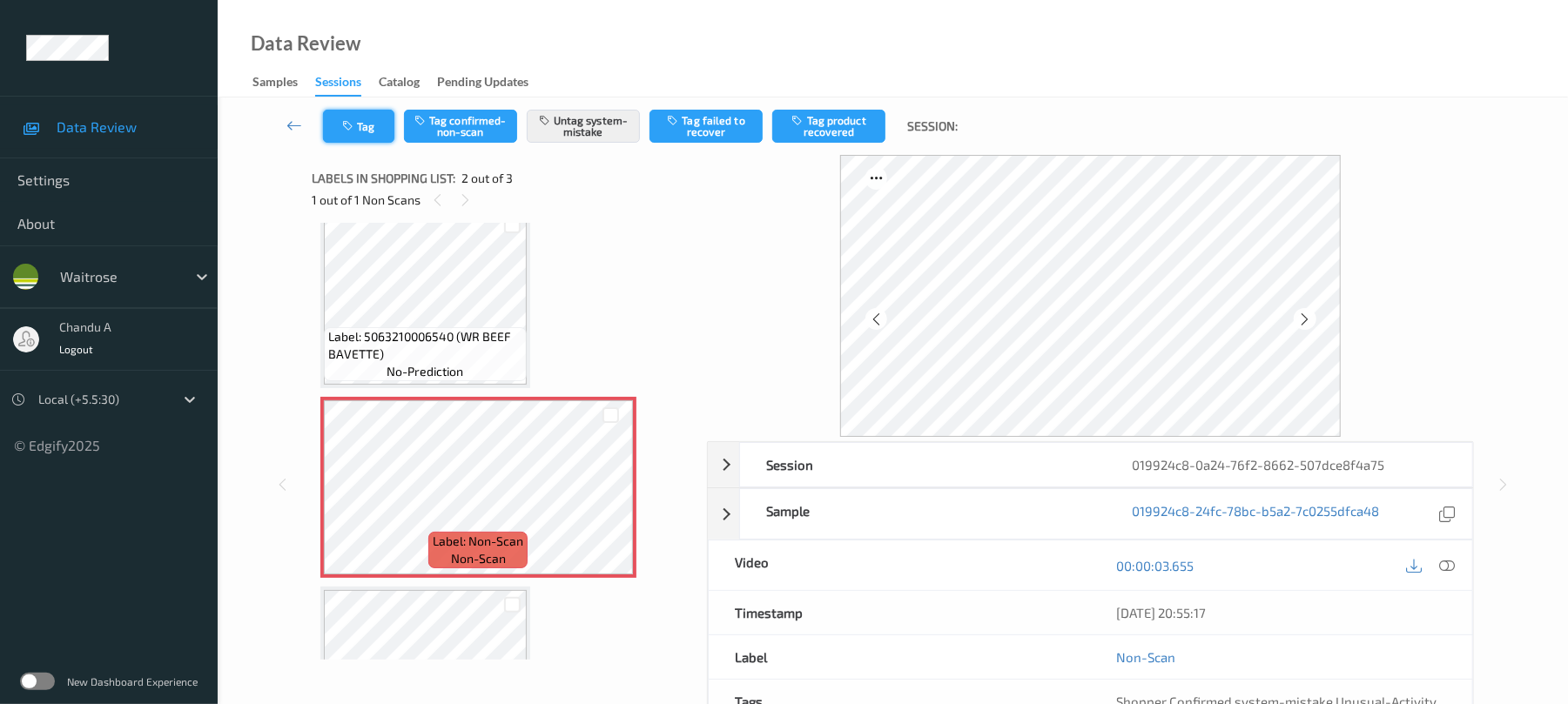
click at [359, 119] on button "Tag" at bounding box center [358, 126] width 71 height 33
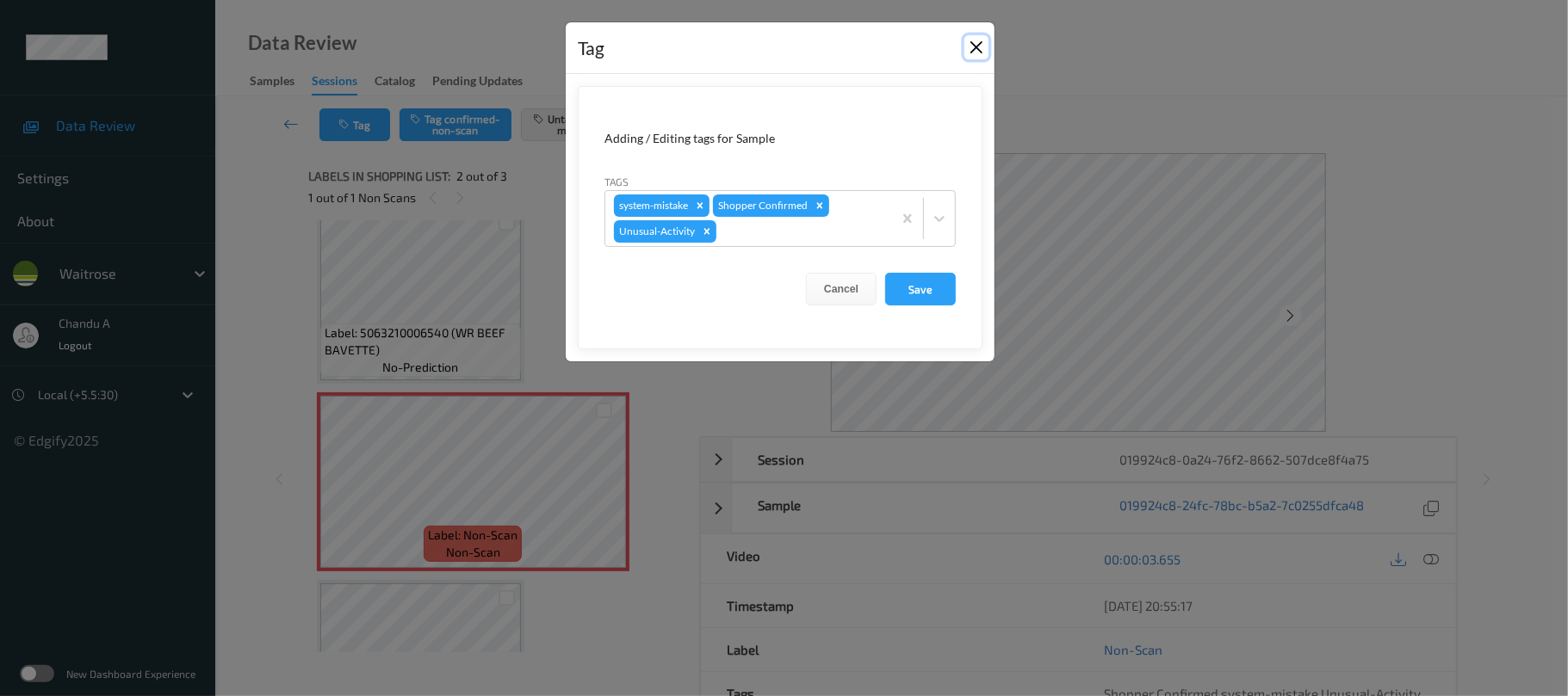
click at [976, 40] on button "Close" at bounding box center [976, 47] width 24 height 24
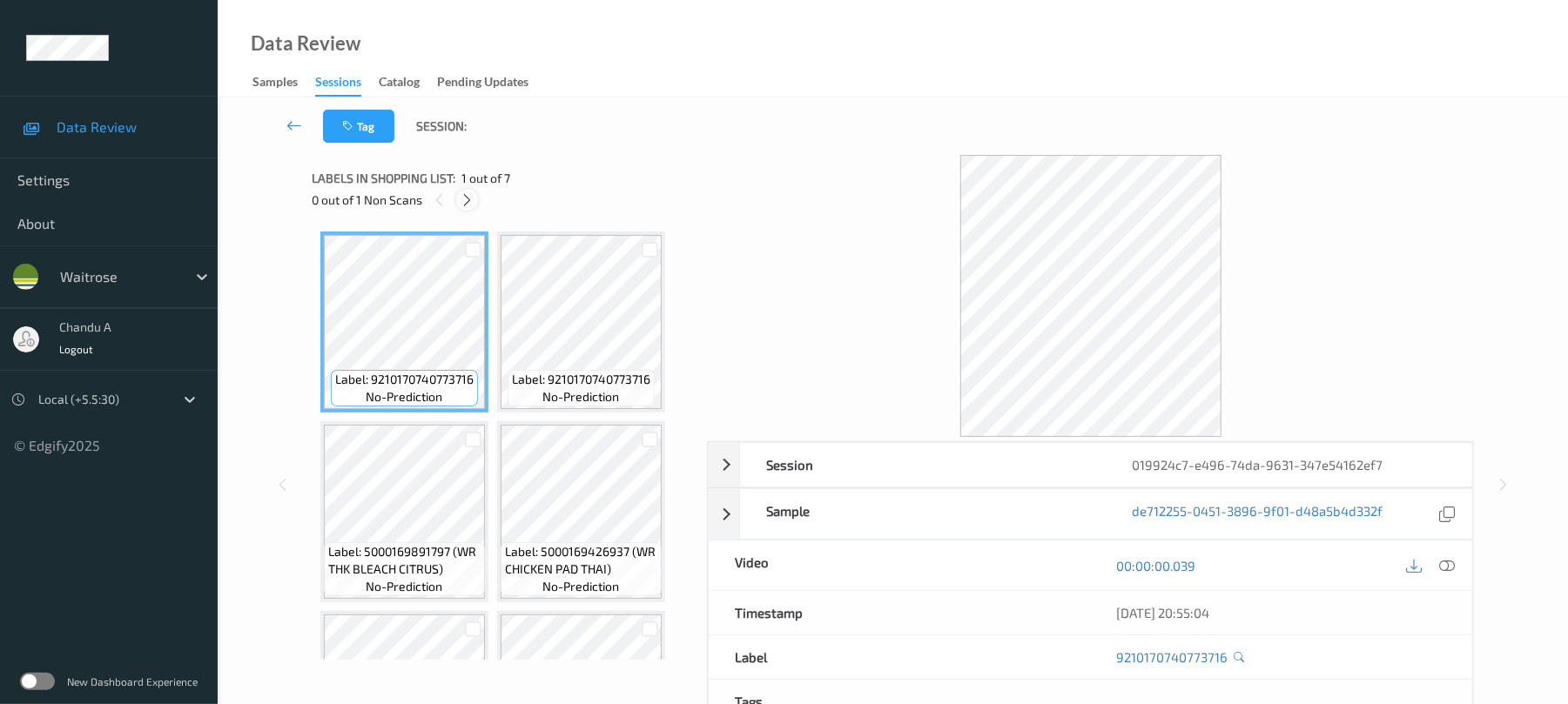
click at [464, 203] on icon at bounding box center [467, 199] width 14 height 15
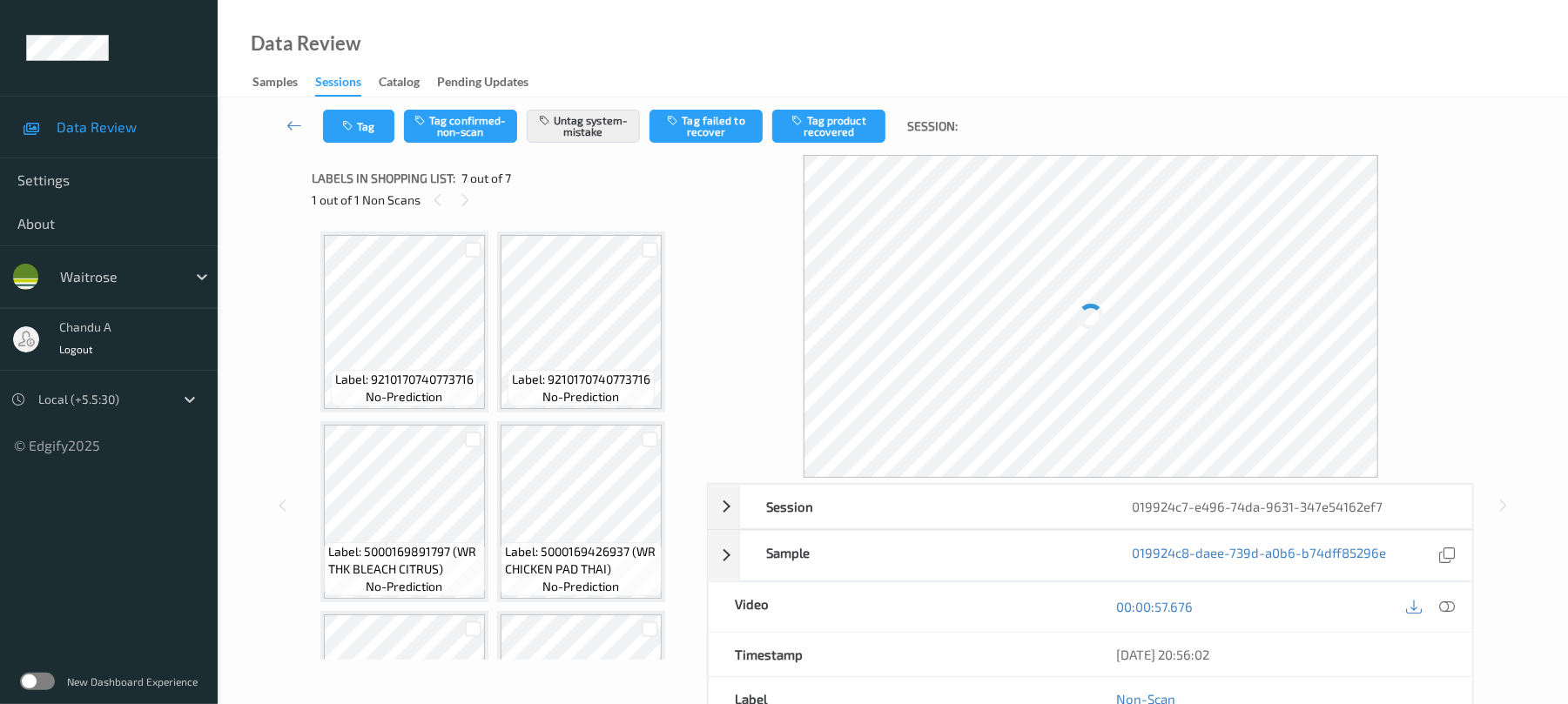
scroll to position [330, 0]
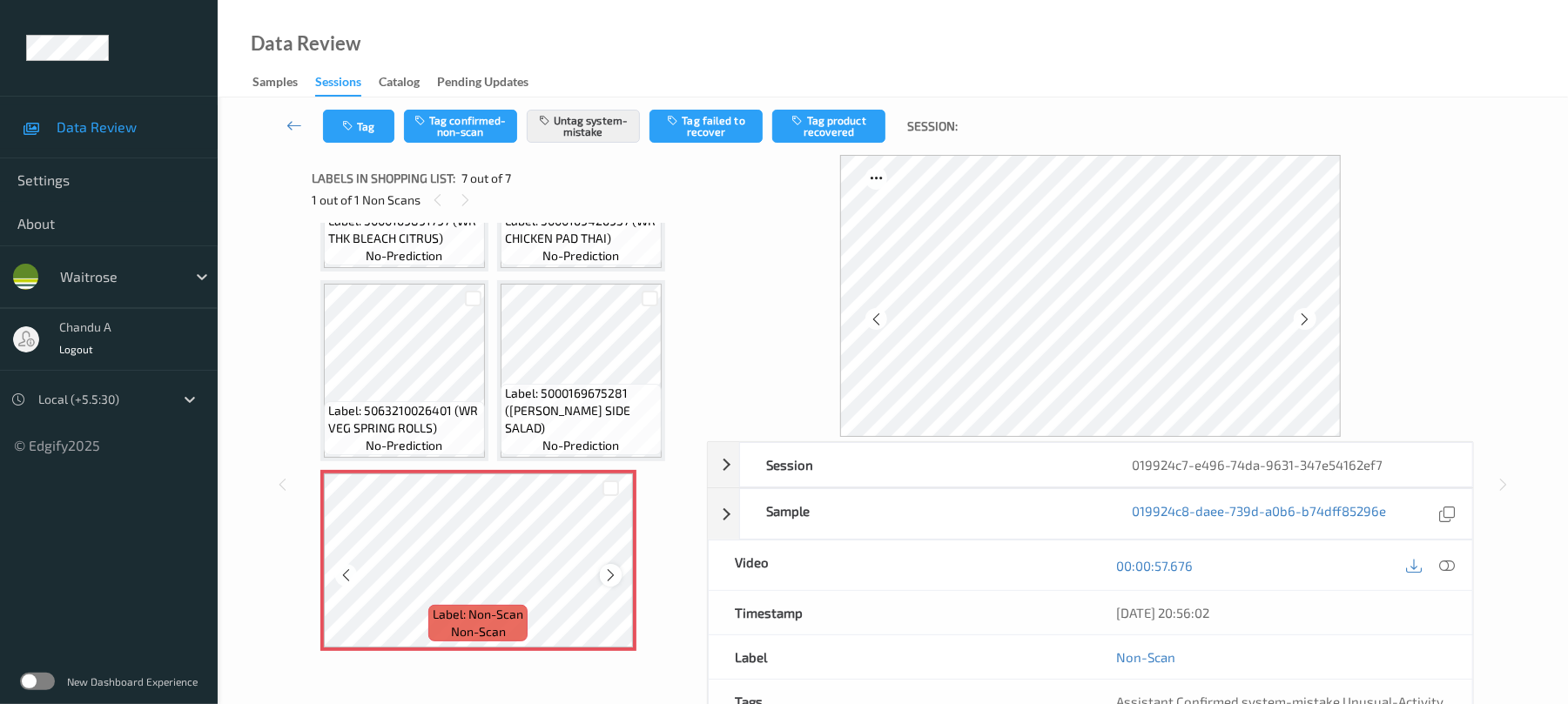
click at [609, 575] on icon at bounding box center [611, 575] width 14 height 15
click at [342, 122] on icon "button" at bounding box center [349, 127] width 14 height 13
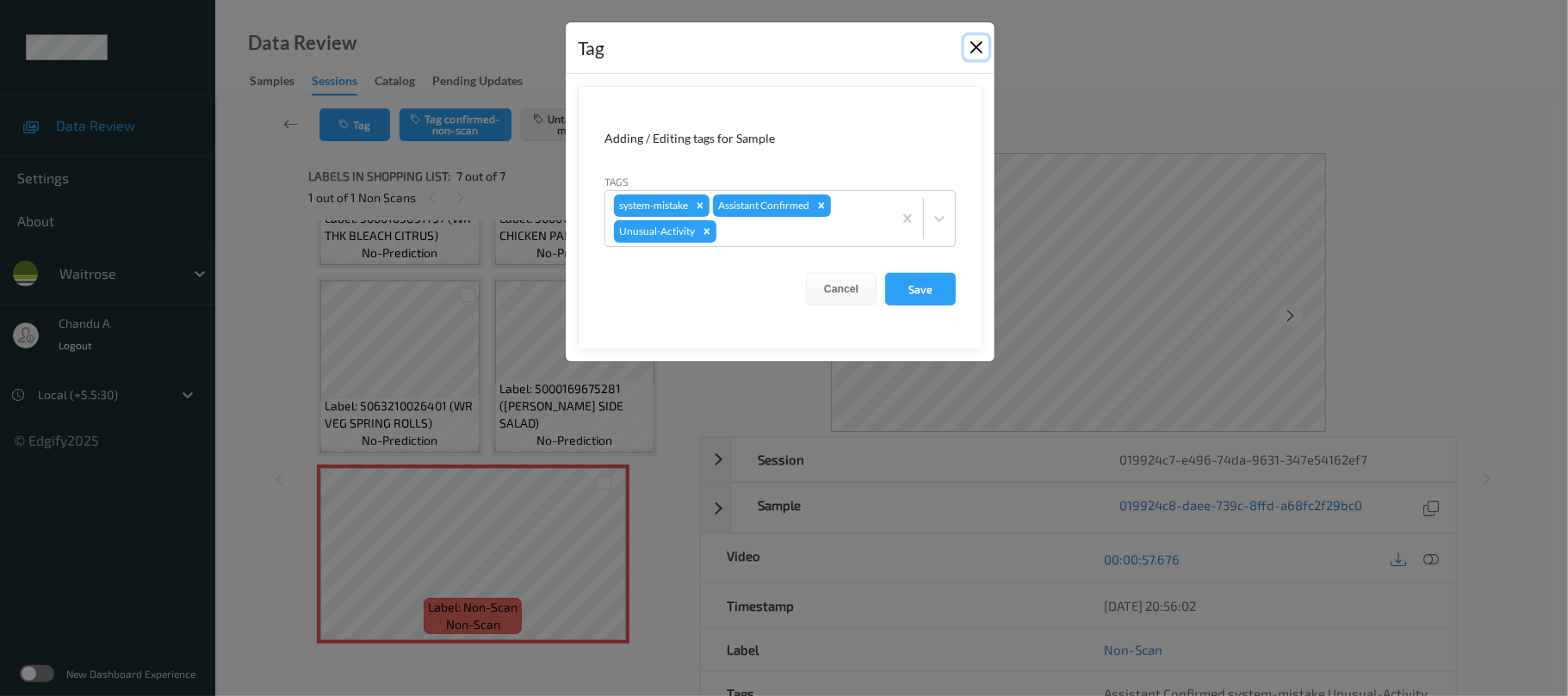
click at [979, 50] on button "Close" at bounding box center [976, 47] width 24 height 24
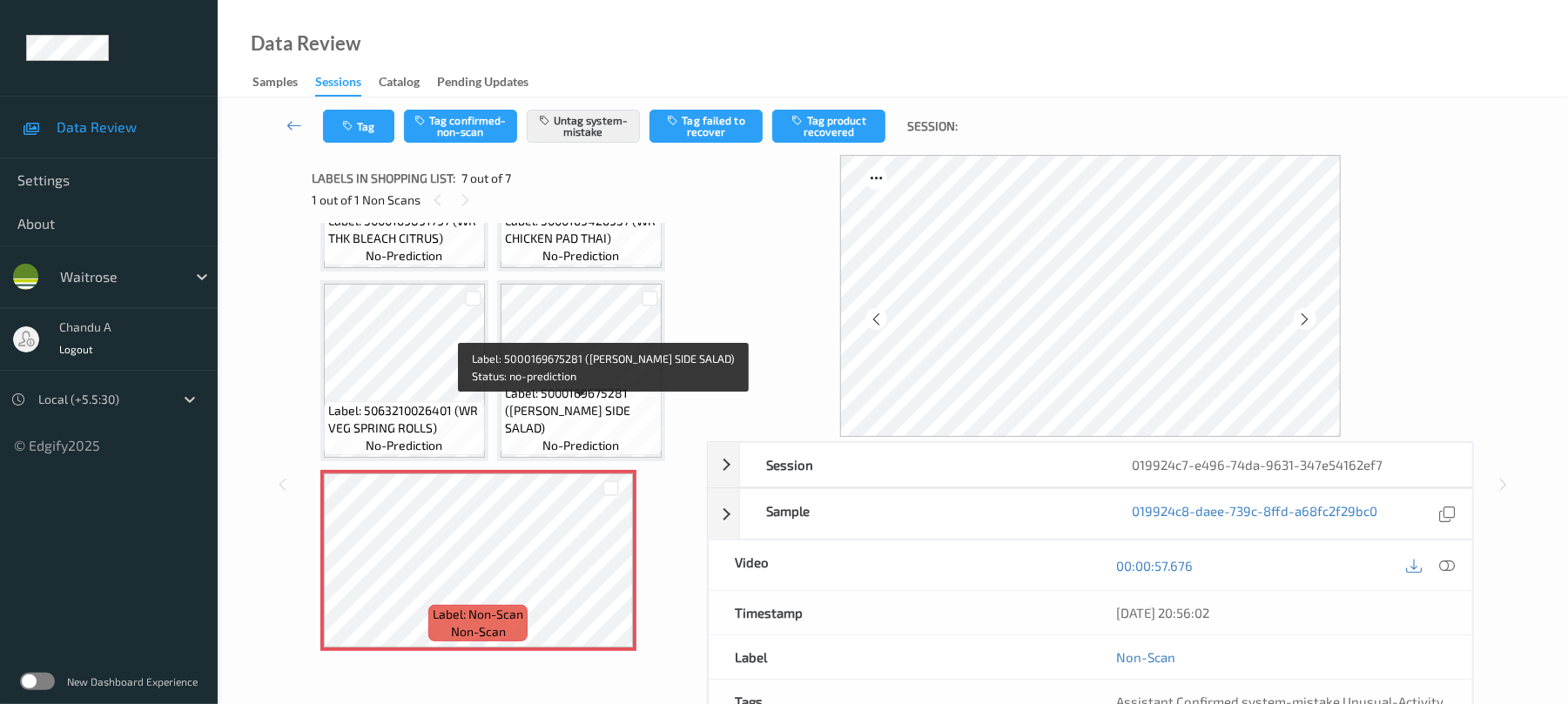
click at [603, 408] on span "Label: 5000169675281 (WR ESS SIDE SALAD)" at bounding box center [581, 410] width 153 height 52
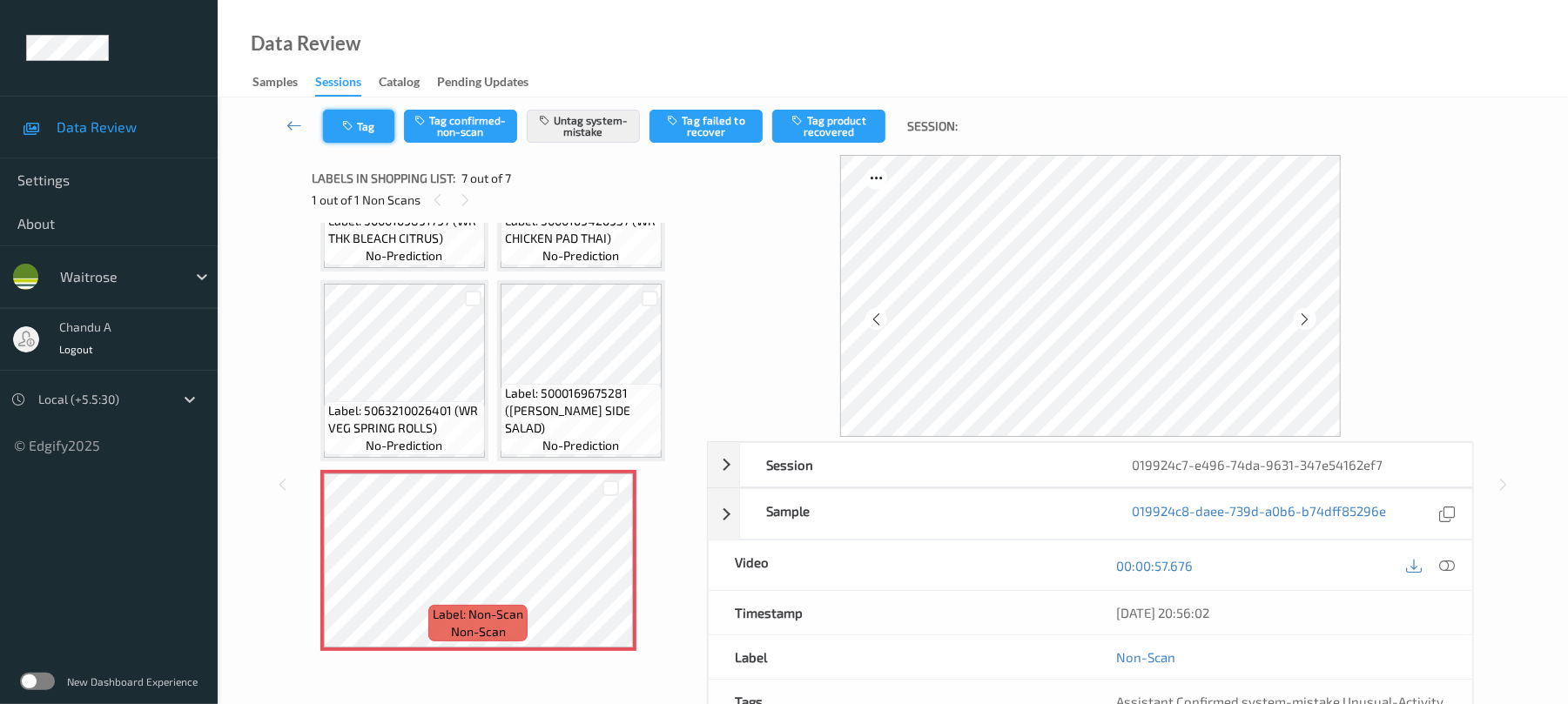
click at [343, 128] on icon "button" at bounding box center [349, 127] width 14 height 13
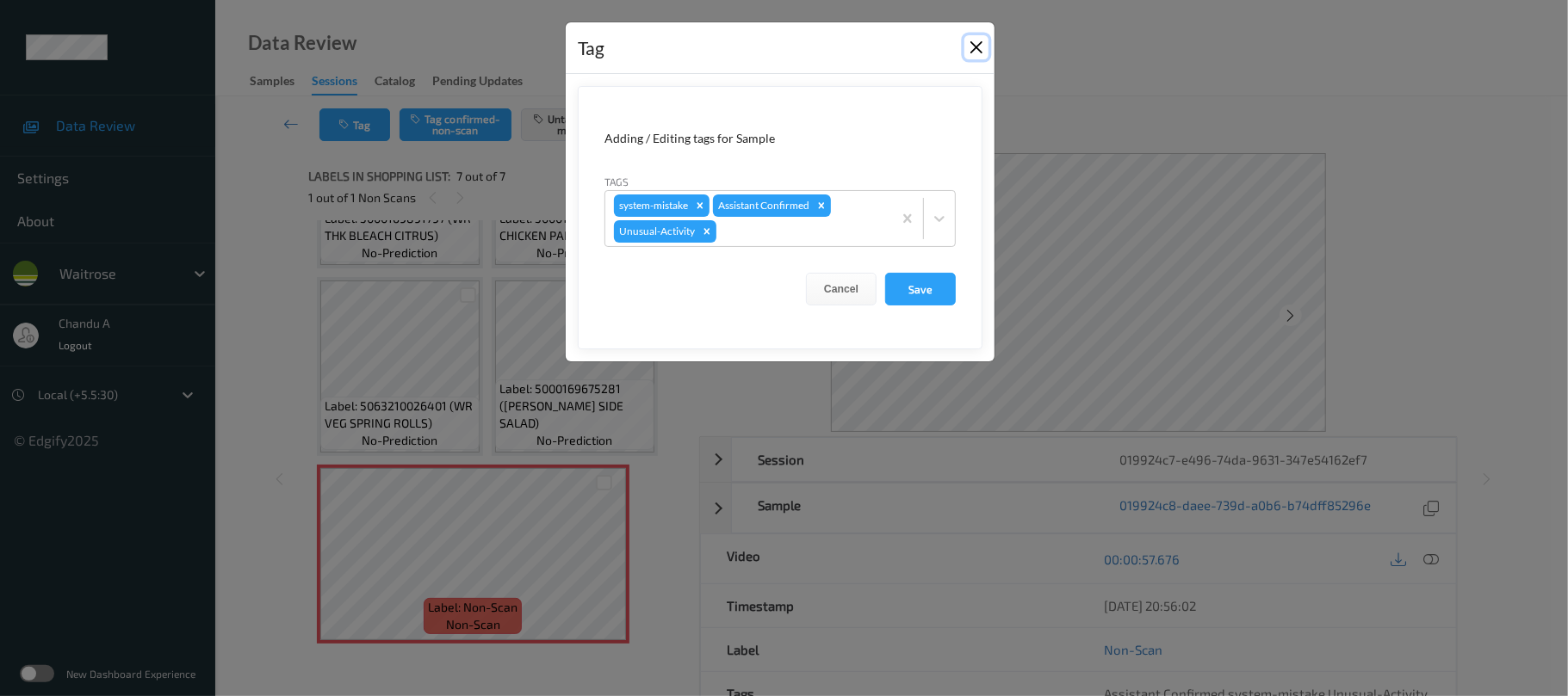
click at [979, 36] on button "Close" at bounding box center [976, 47] width 24 height 24
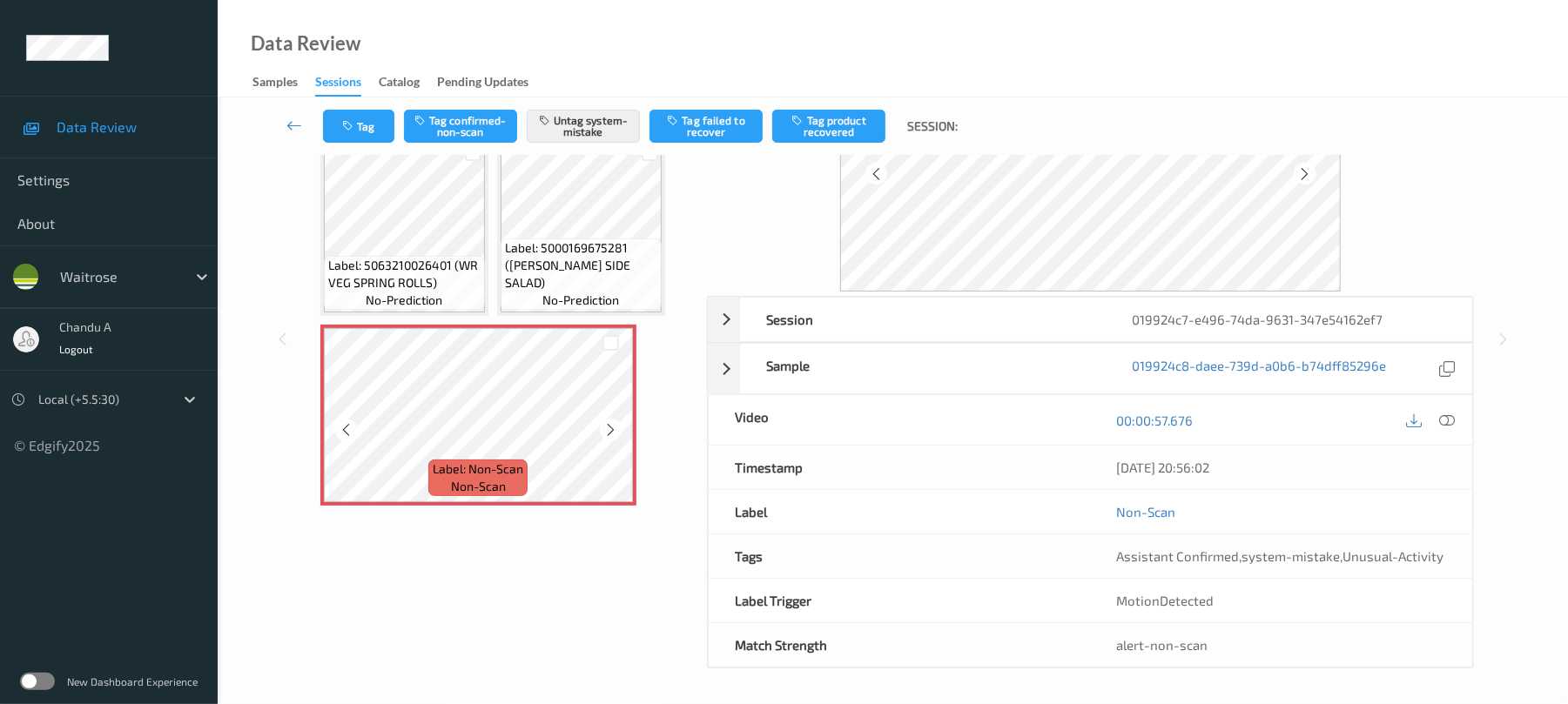
scroll to position [150, 0]
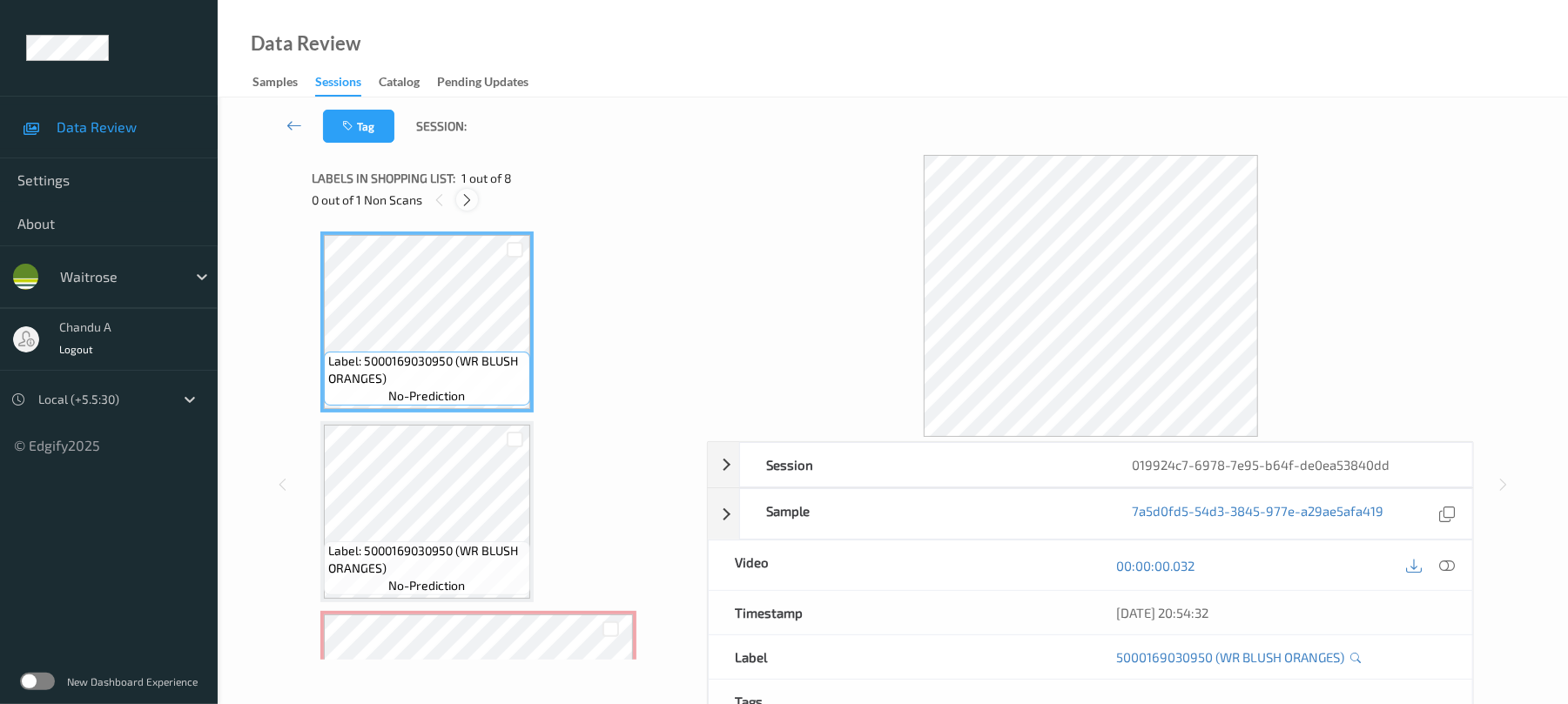
click at [471, 204] on icon at bounding box center [467, 199] width 14 height 15
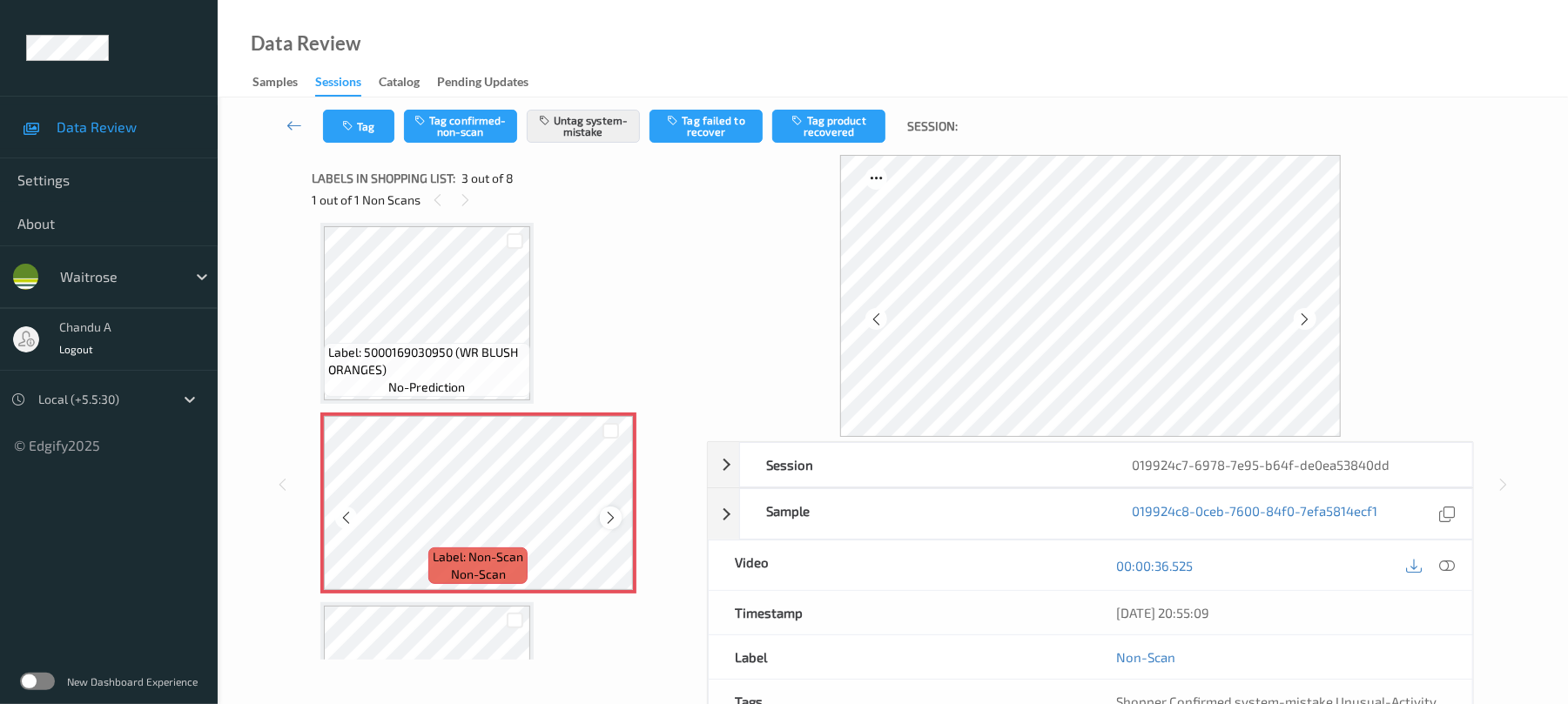
click at [609, 520] on icon at bounding box center [611, 517] width 14 height 15
click at [378, 134] on button "Tag" at bounding box center [358, 126] width 71 height 33
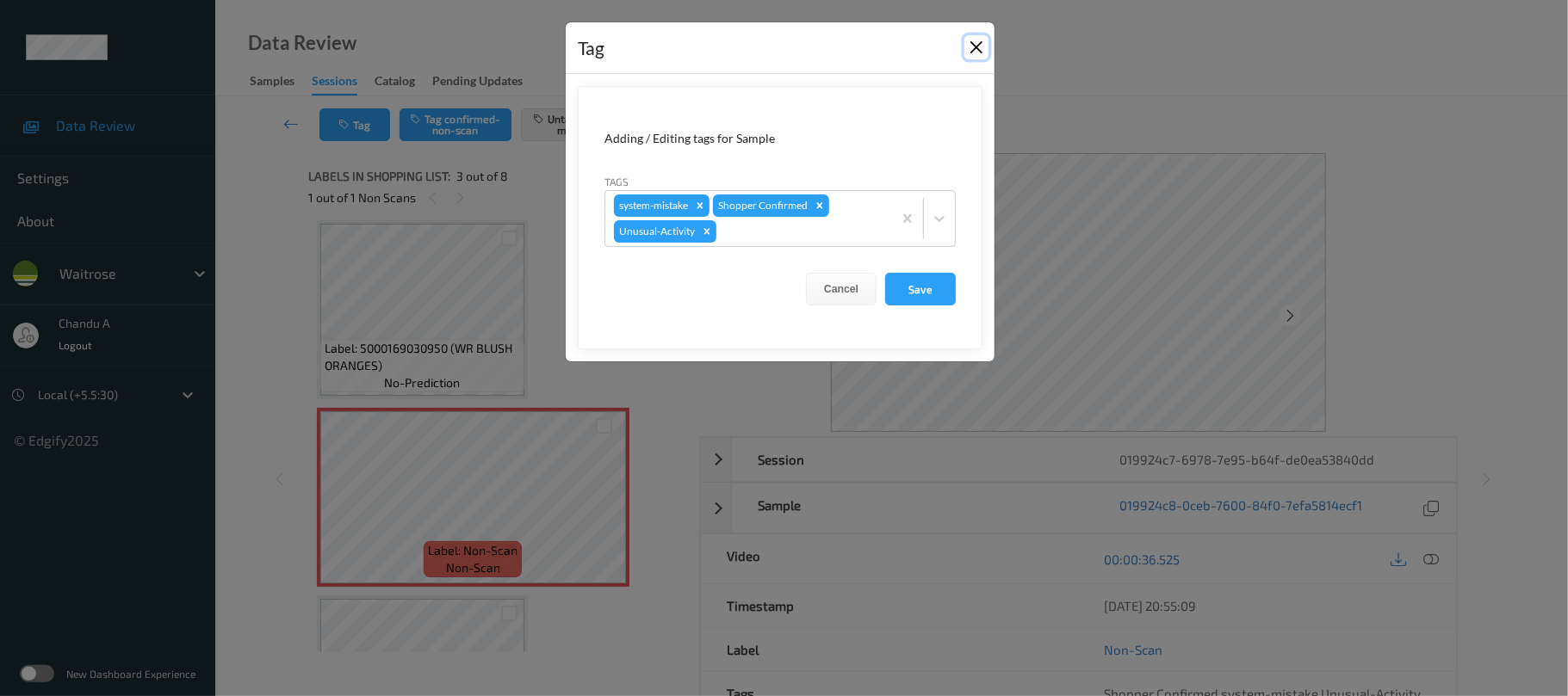
click at [973, 43] on button "Close" at bounding box center [976, 47] width 24 height 24
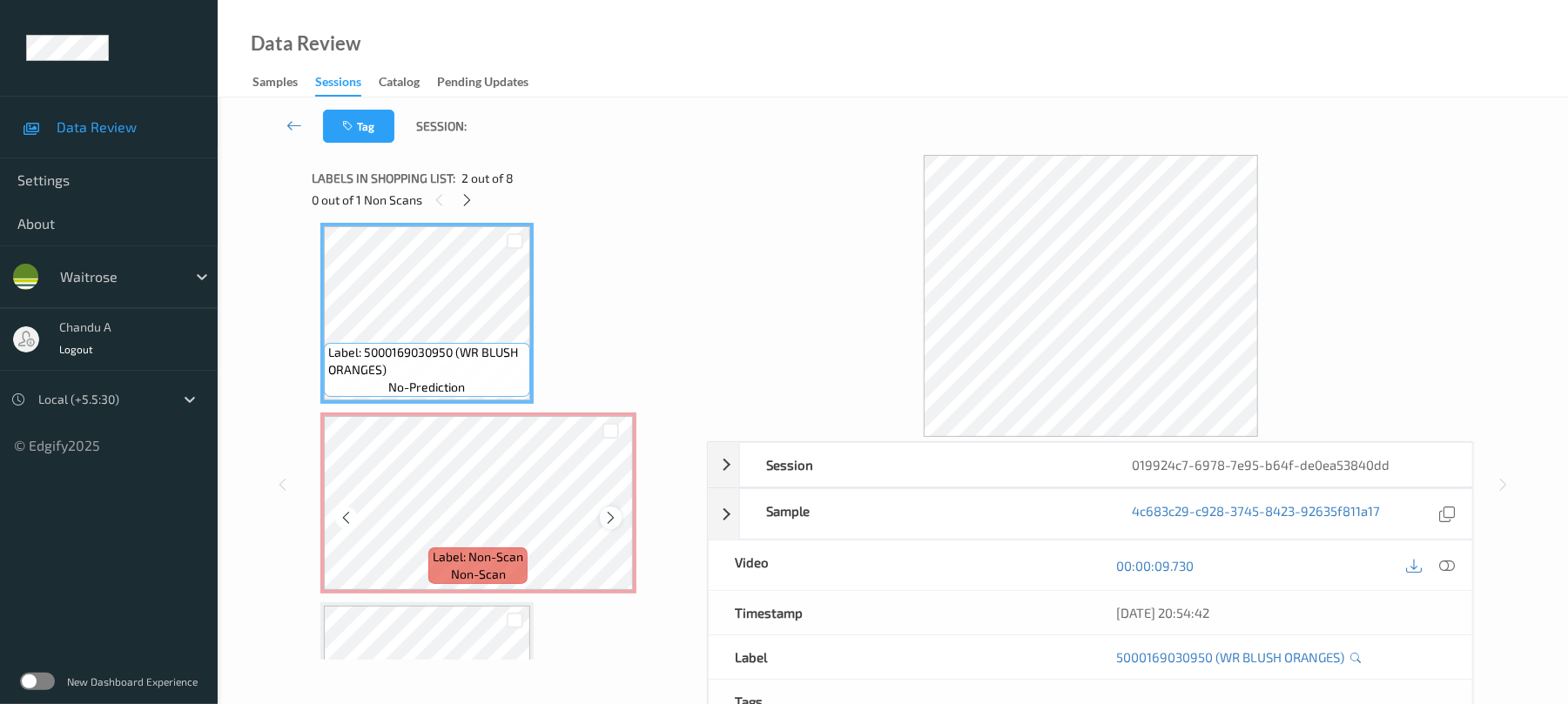
click at [604, 523] on icon at bounding box center [611, 517] width 14 height 15
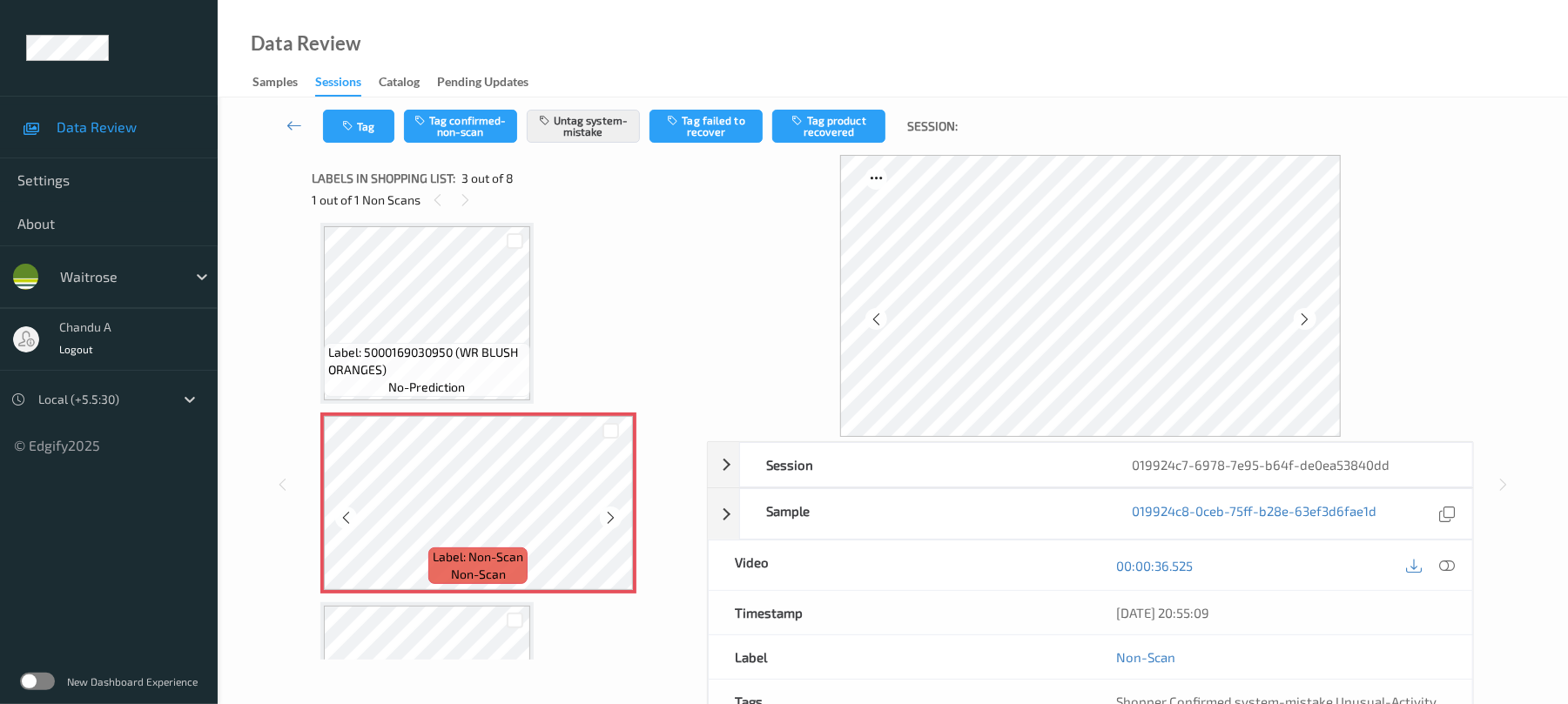
click at [604, 523] on icon at bounding box center [611, 517] width 14 height 15
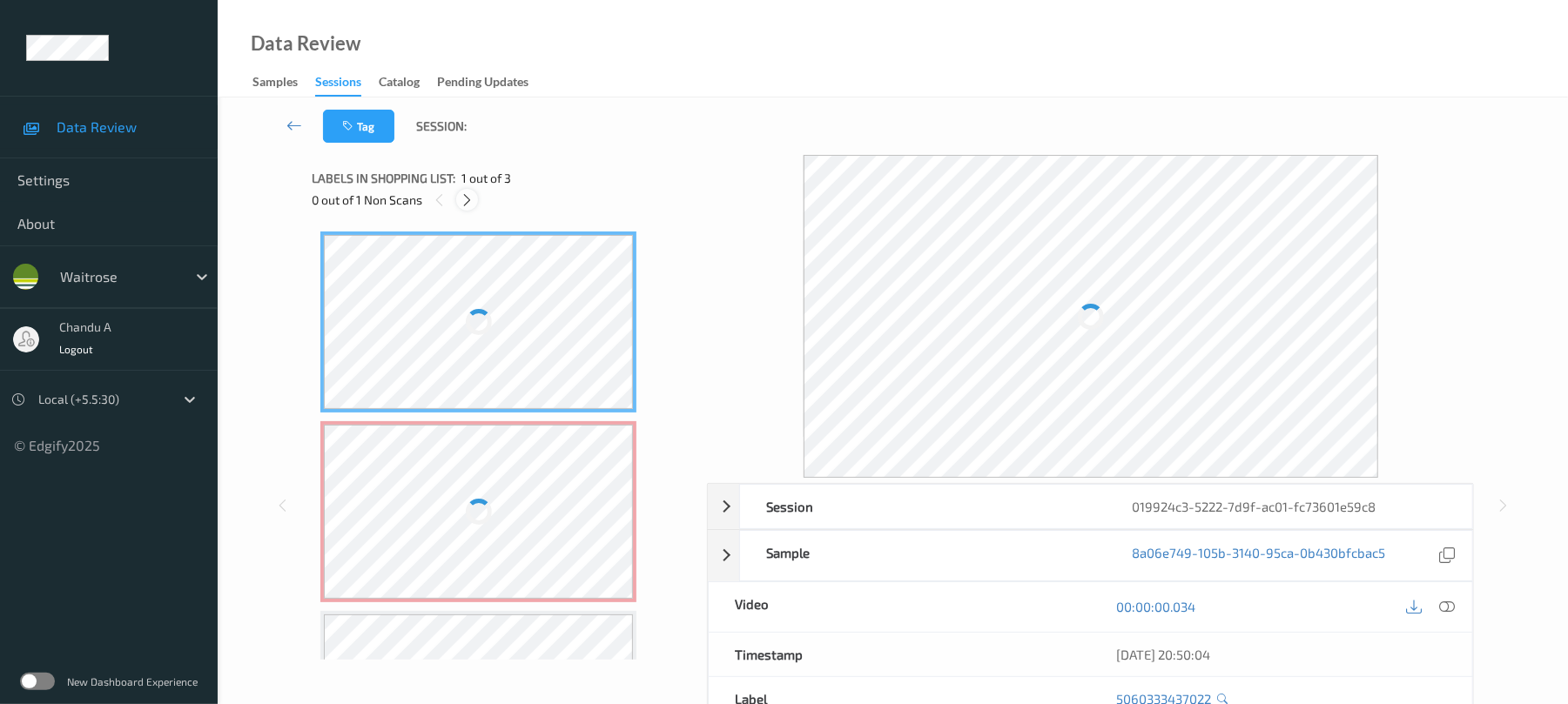
click at [464, 209] on div at bounding box center [467, 199] width 22 height 22
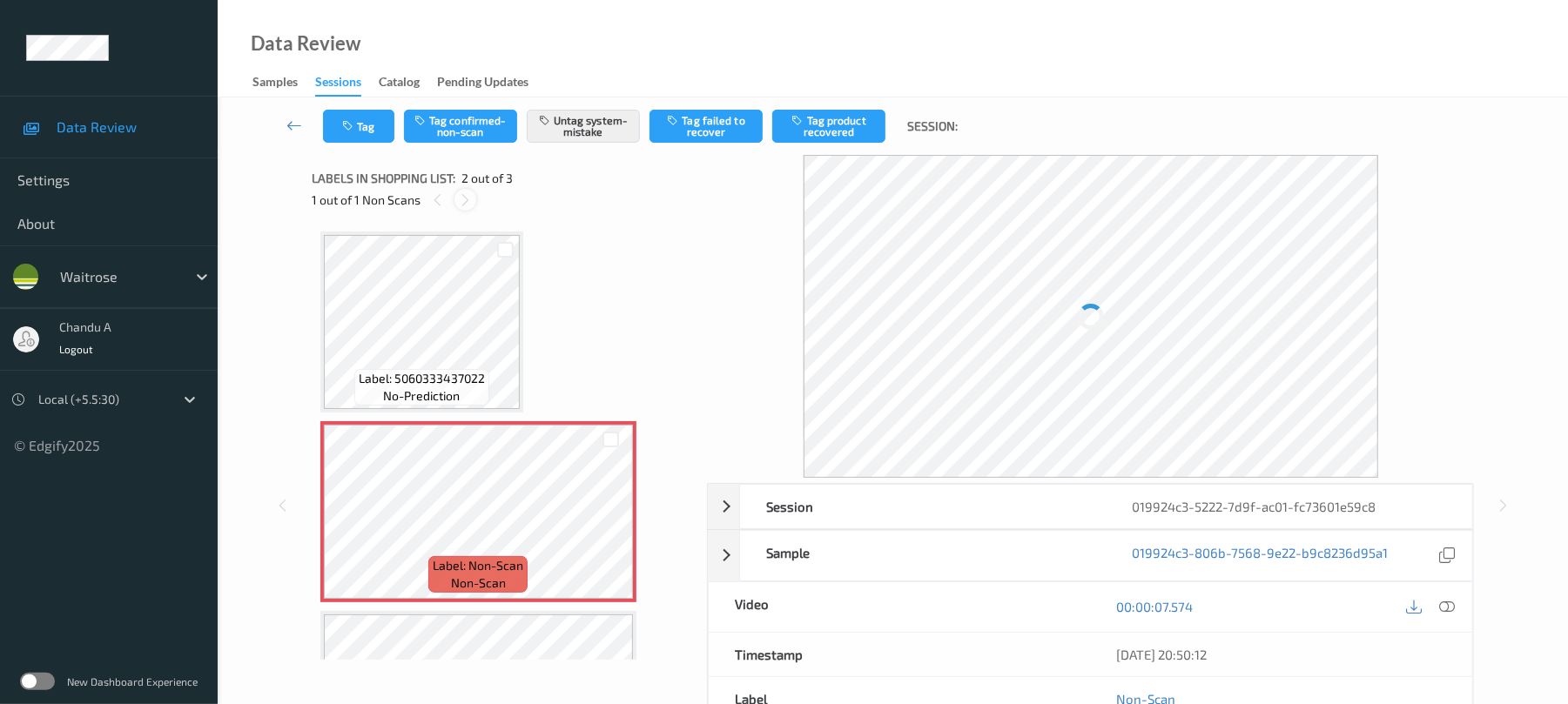
scroll to position [9, 0]
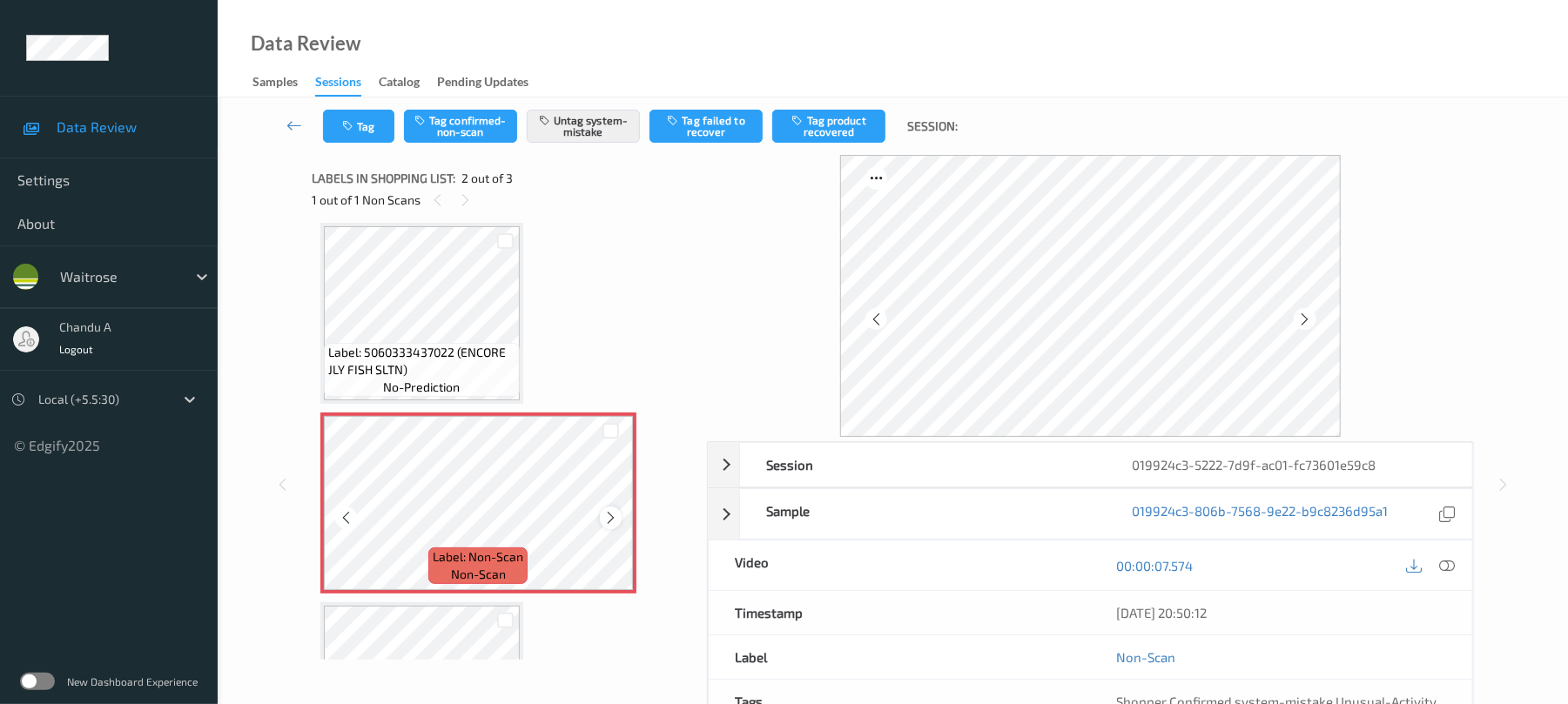
click at [608, 521] on icon at bounding box center [611, 517] width 14 height 15
click at [611, 517] on icon at bounding box center [611, 517] width 14 height 15
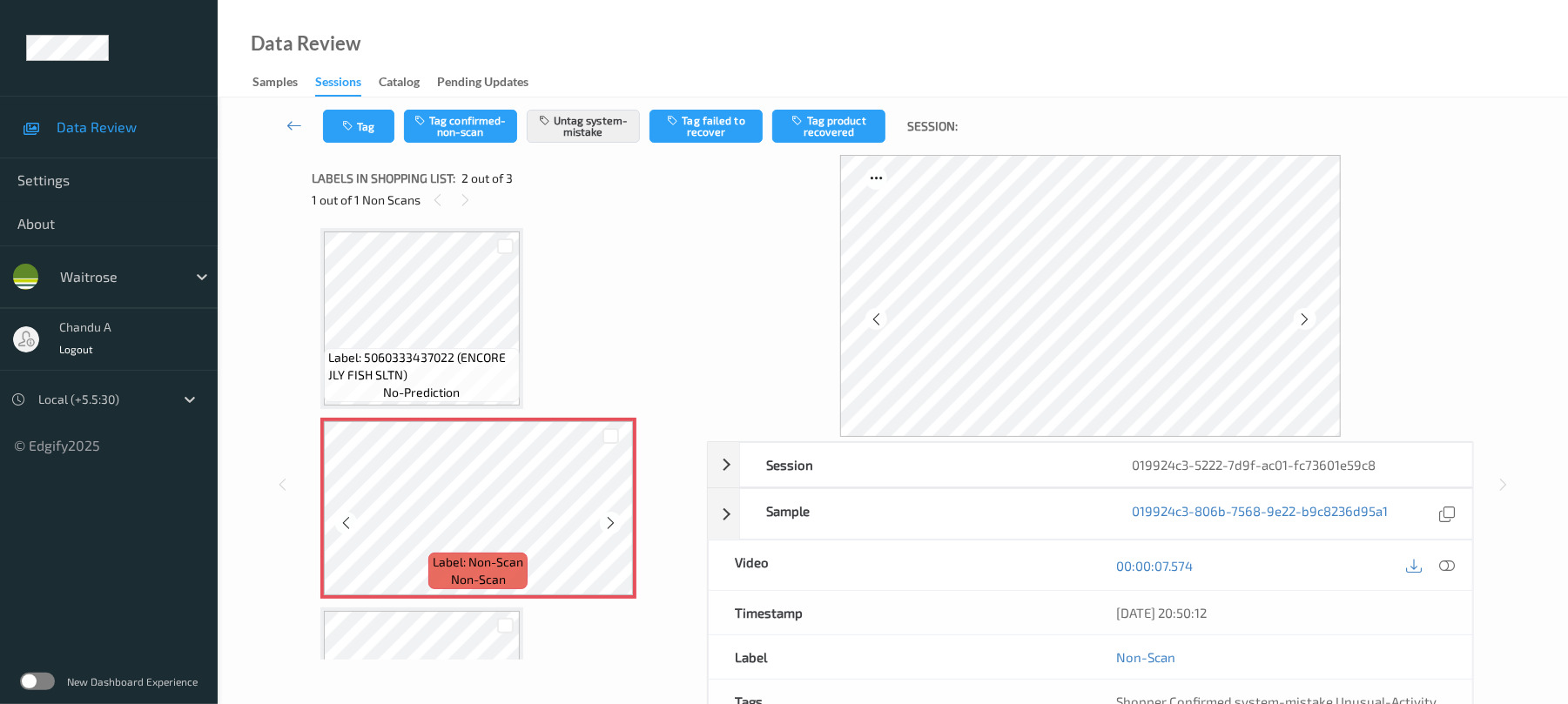
scroll to position [0, 0]
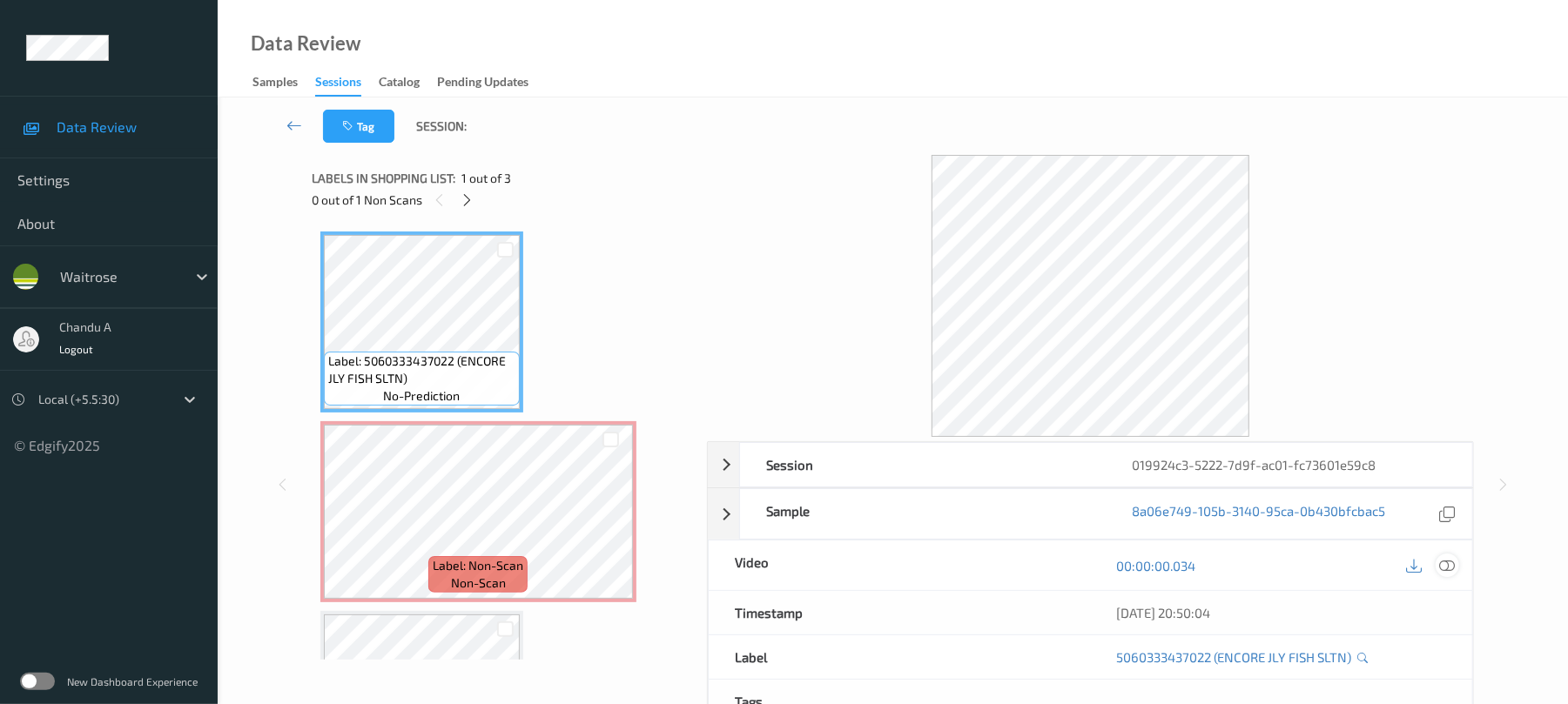
click at [1456, 564] on div at bounding box center [1447, 565] width 23 height 23
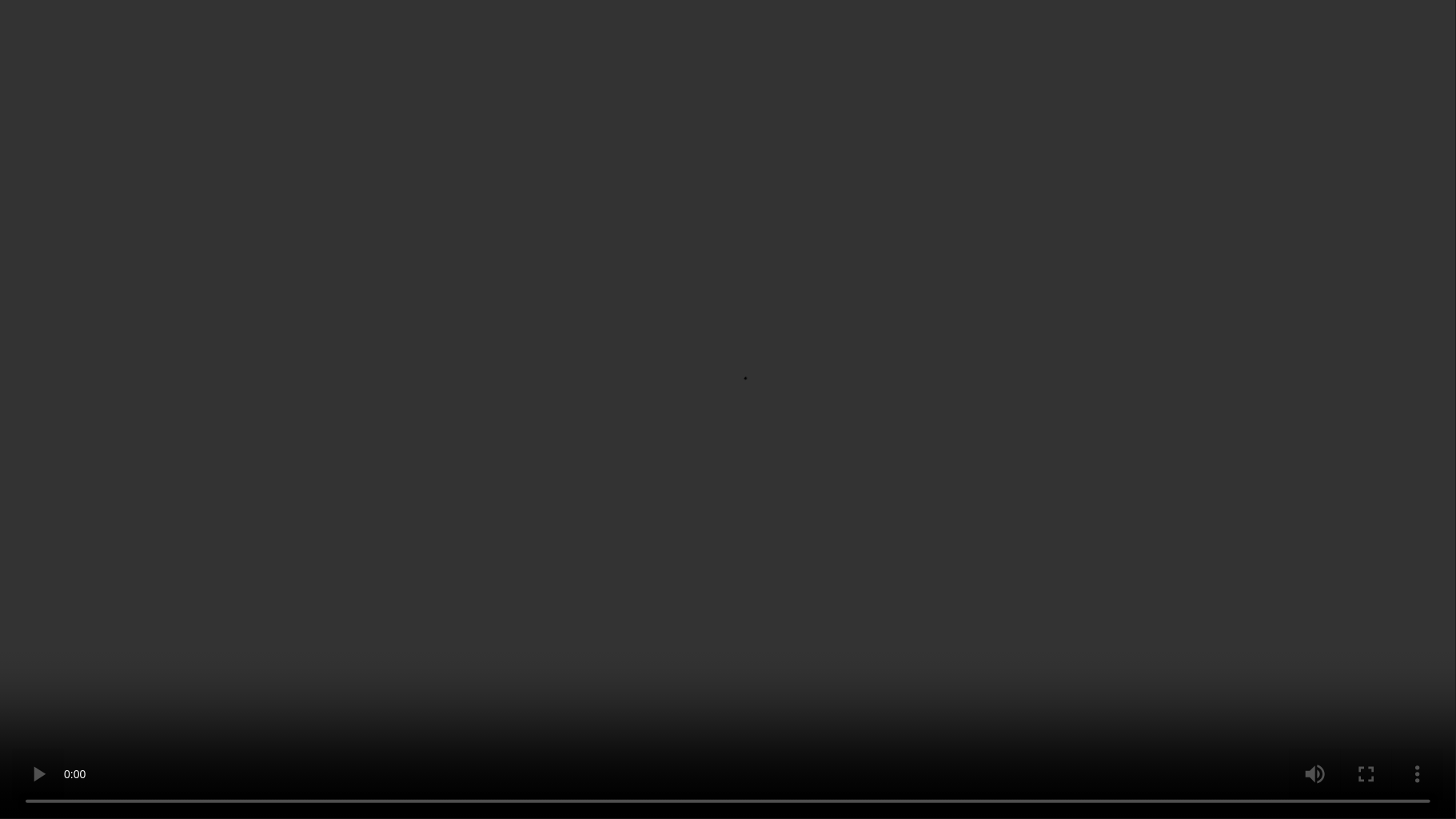
click at [919, 426] on video at bounding box center [728, 409] width 1456 height 819
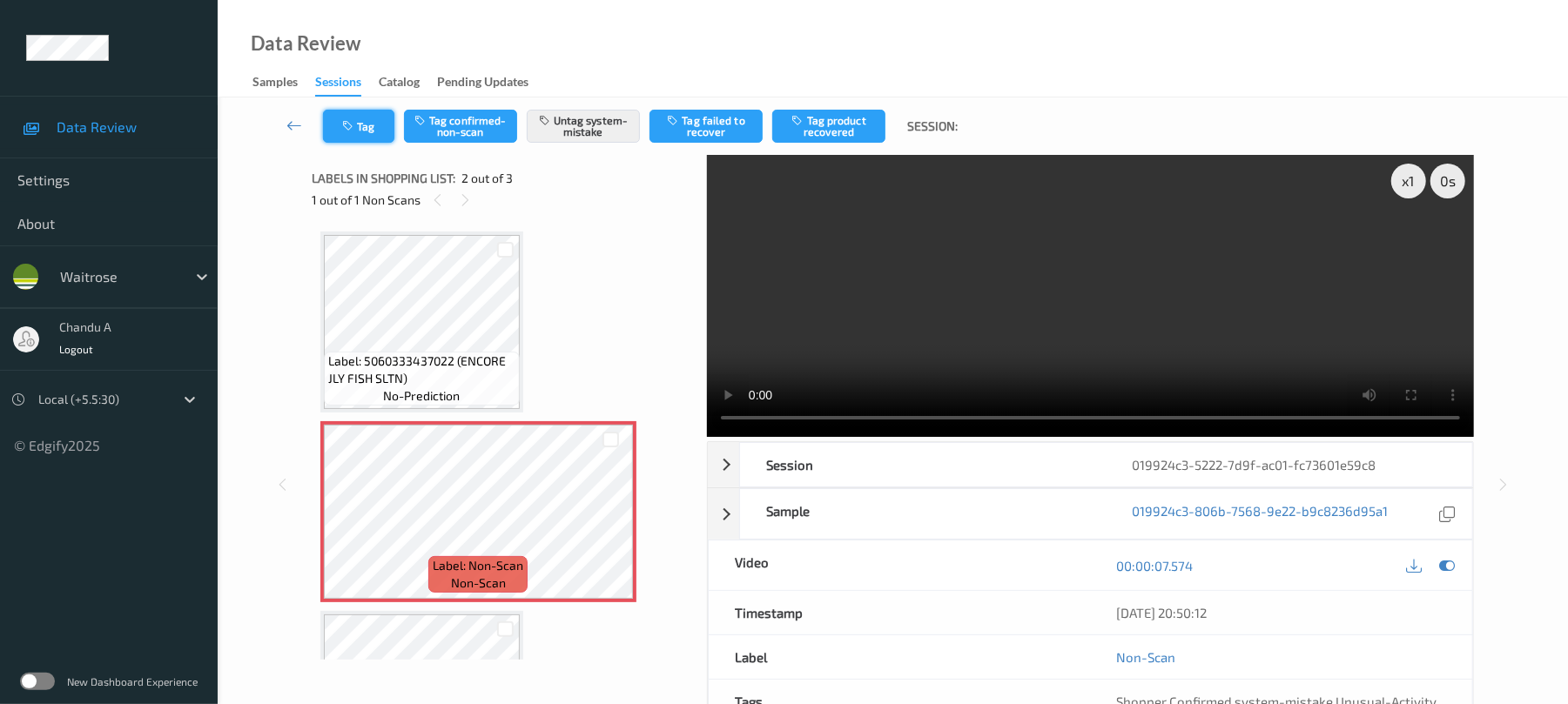
click at [359, 137] on button "Tag" at bounding box center [358, 126] width 71 height 33
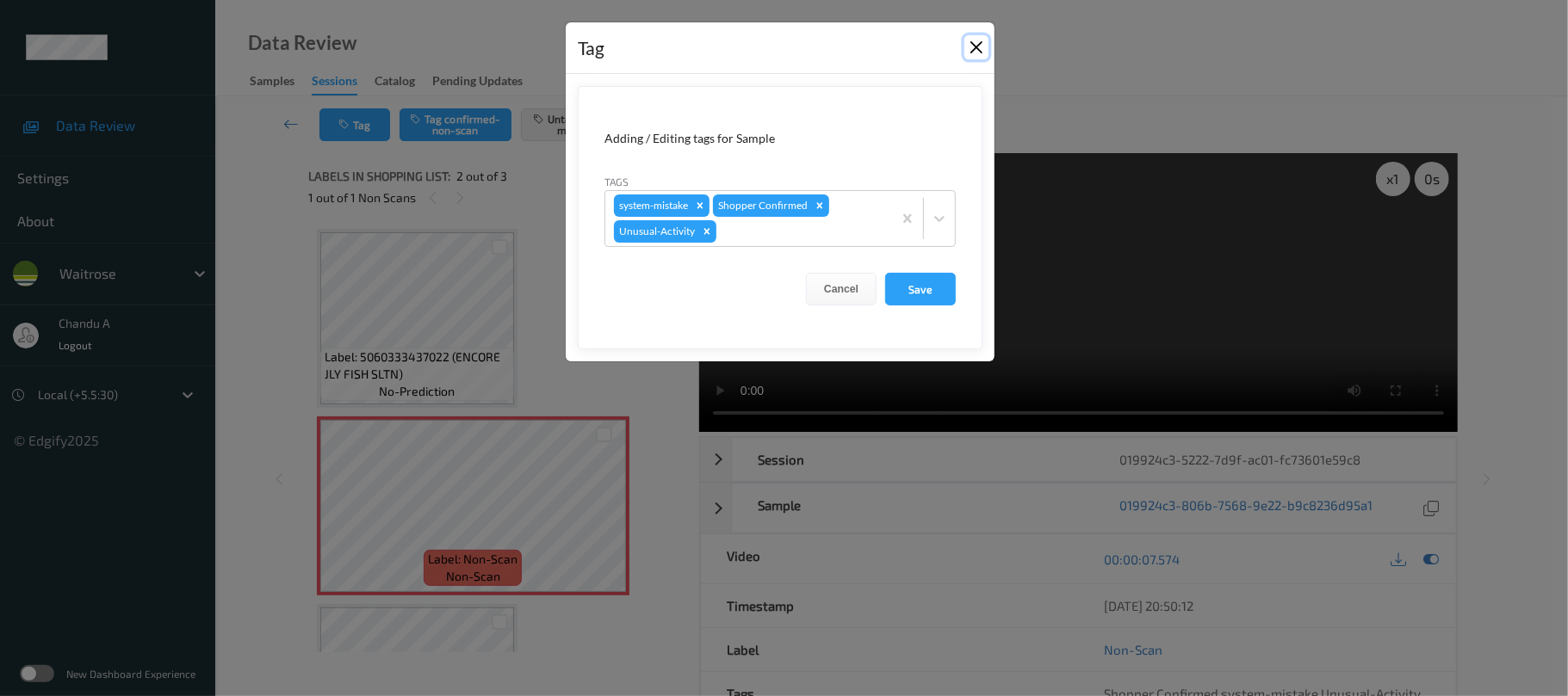
click at [973, 59] on button "Close" at bounding box center [976, 47] width 24 height 24
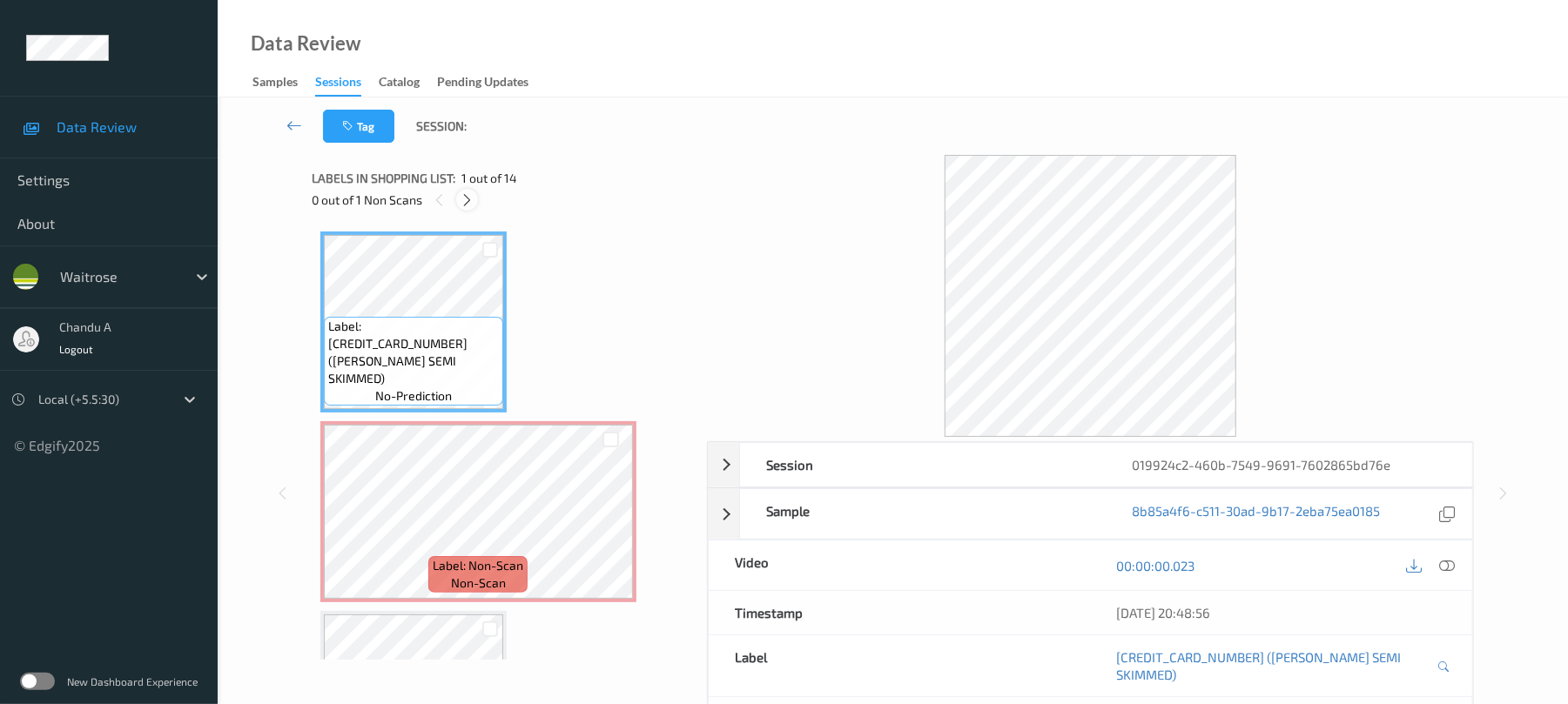
click at [462, 207] on icon at bounding box center [467, 199] width 14 height 15
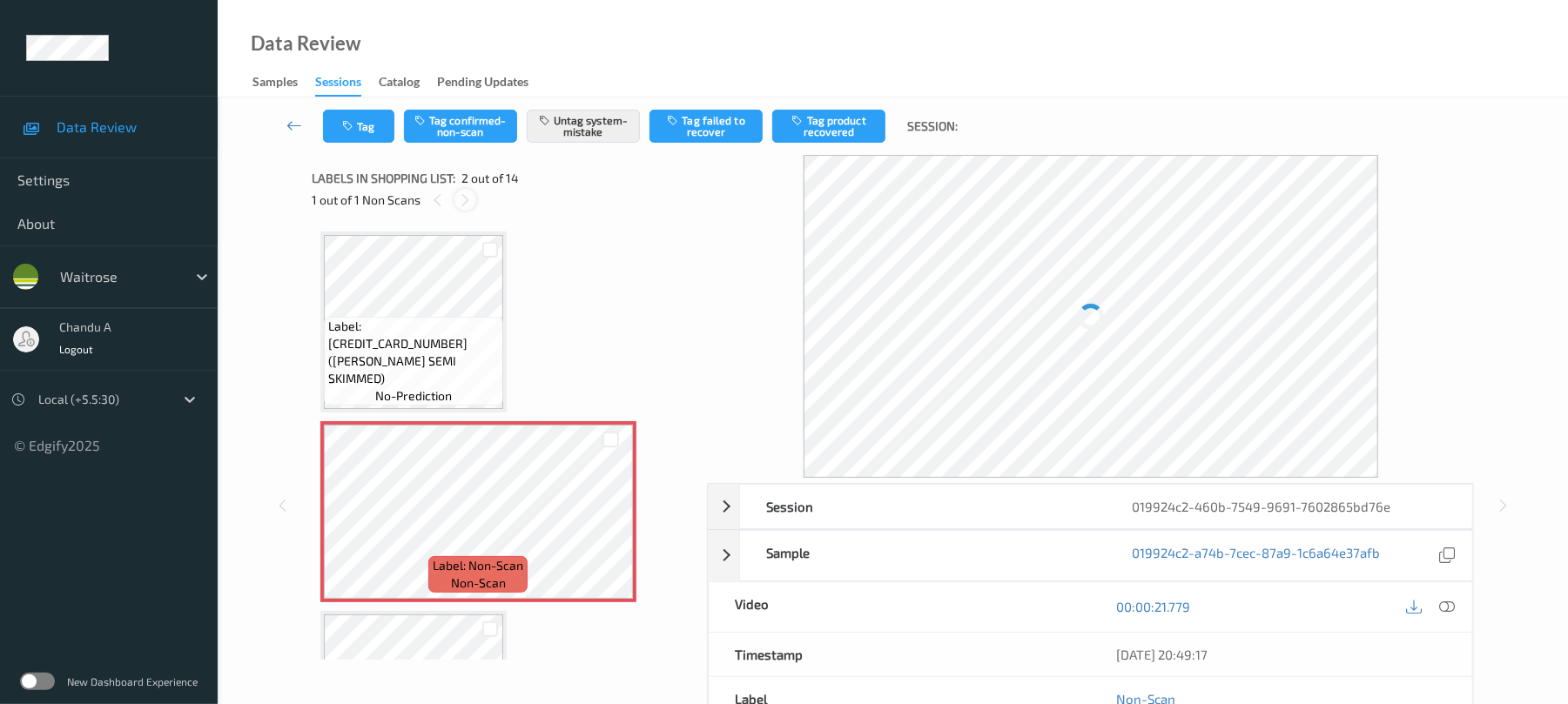
scroll to position [9, 0]
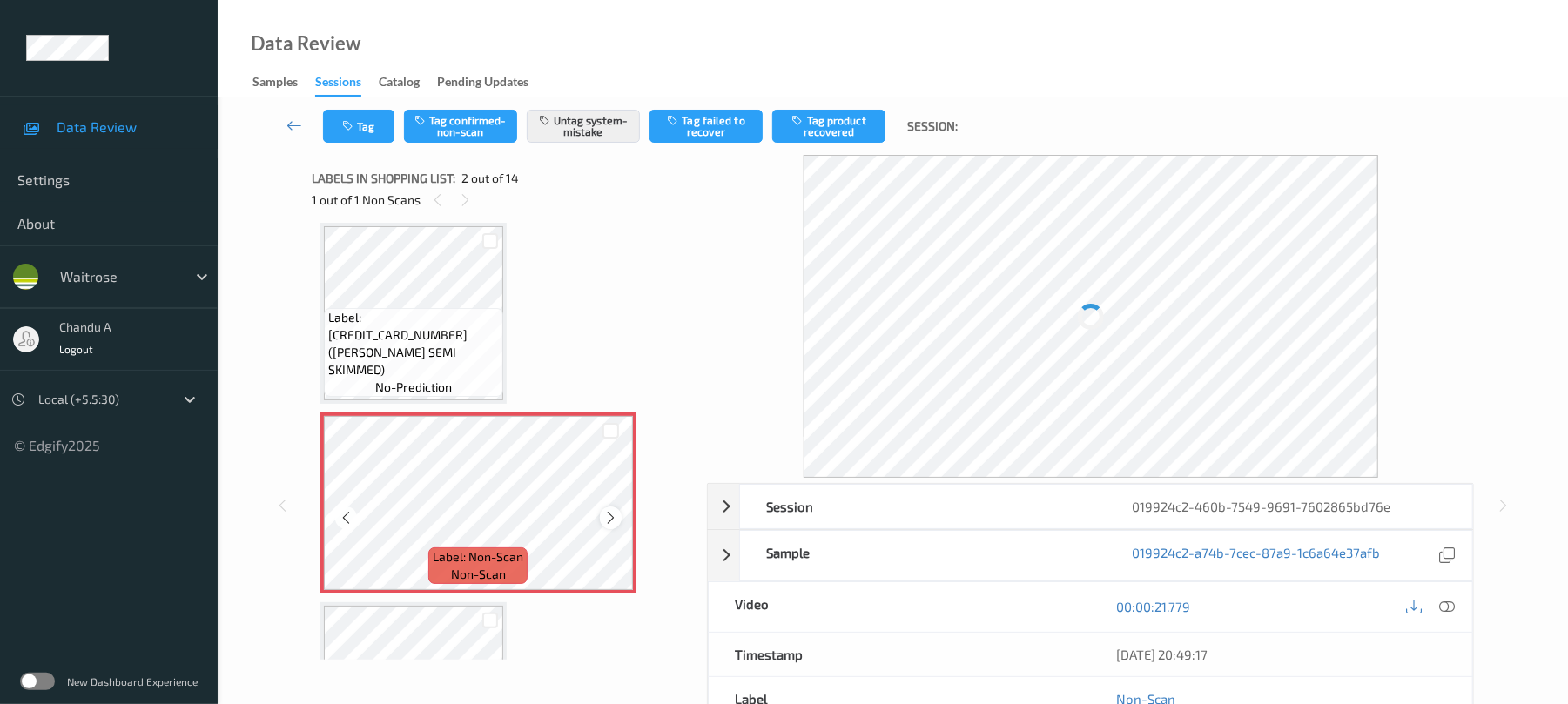
click at [614, 519] on icon at bounding box center [611, 517] width 14 height 15
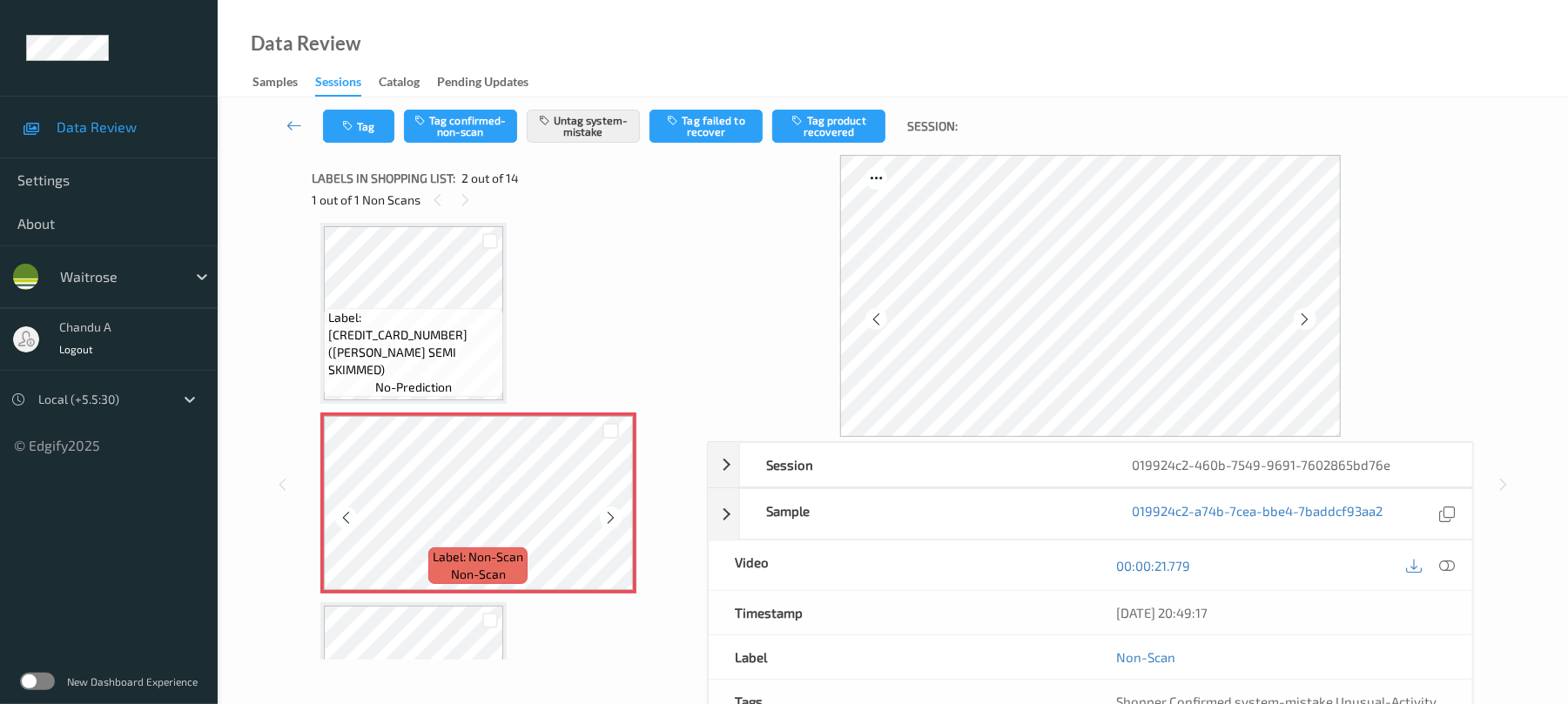
click at [614, 519] on icon at bounding box center [611, 517] width 14 height 15
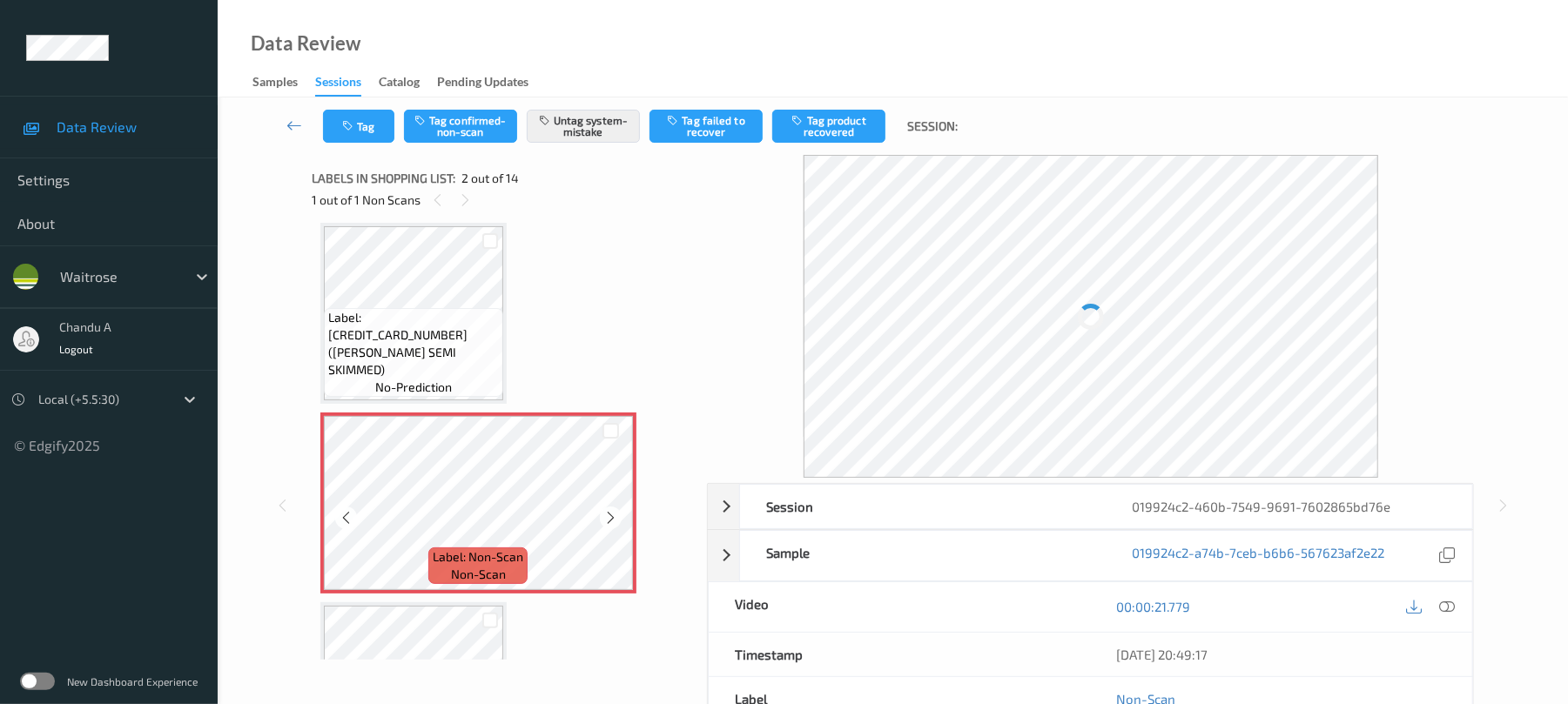
click at [614, 519] on icon at bounding box center [611, 517] width 14 height 15
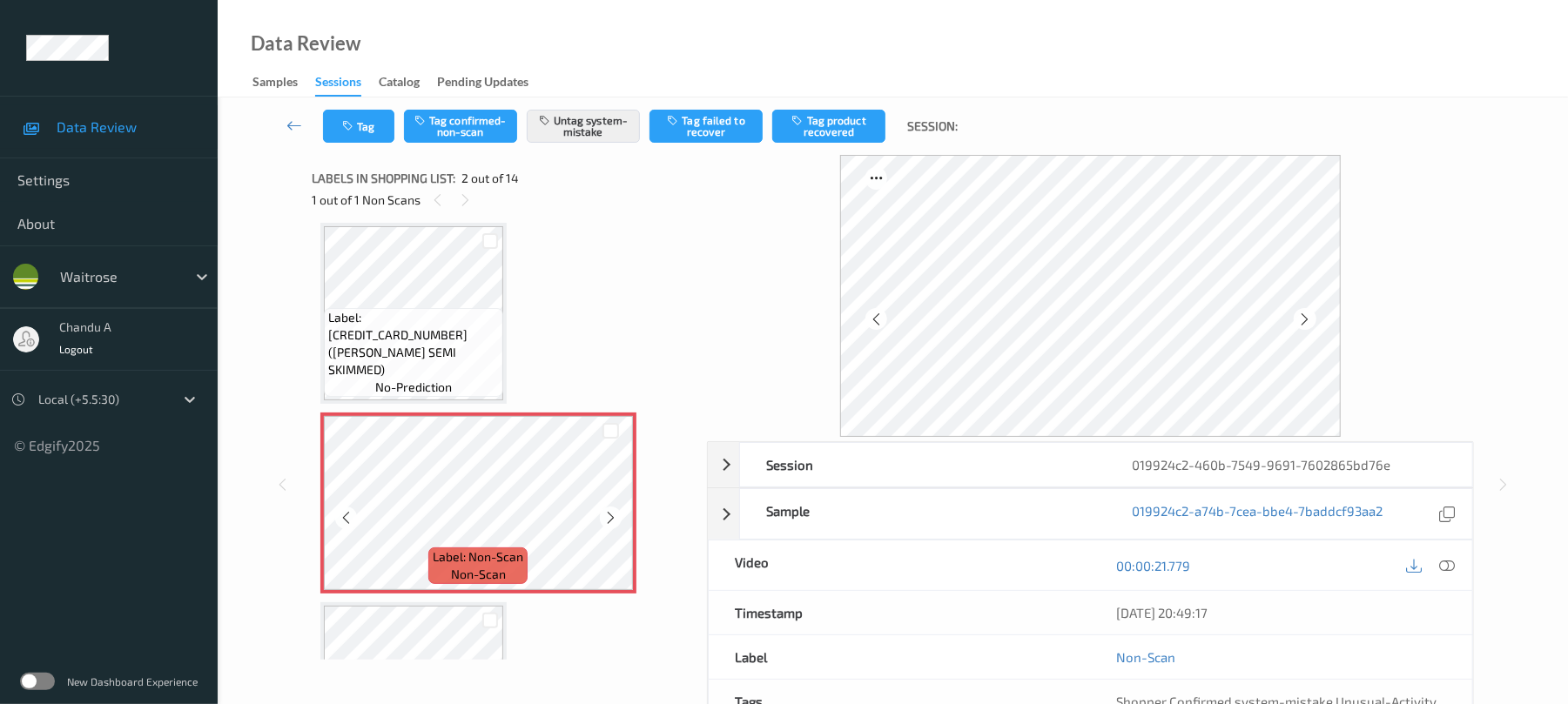
click at [614, 519] on icon at bounding box center [611, 517] width 14 height 15
click at [376, 133] on button "Tag" at bounding box center [358, 126] width 71 height 33
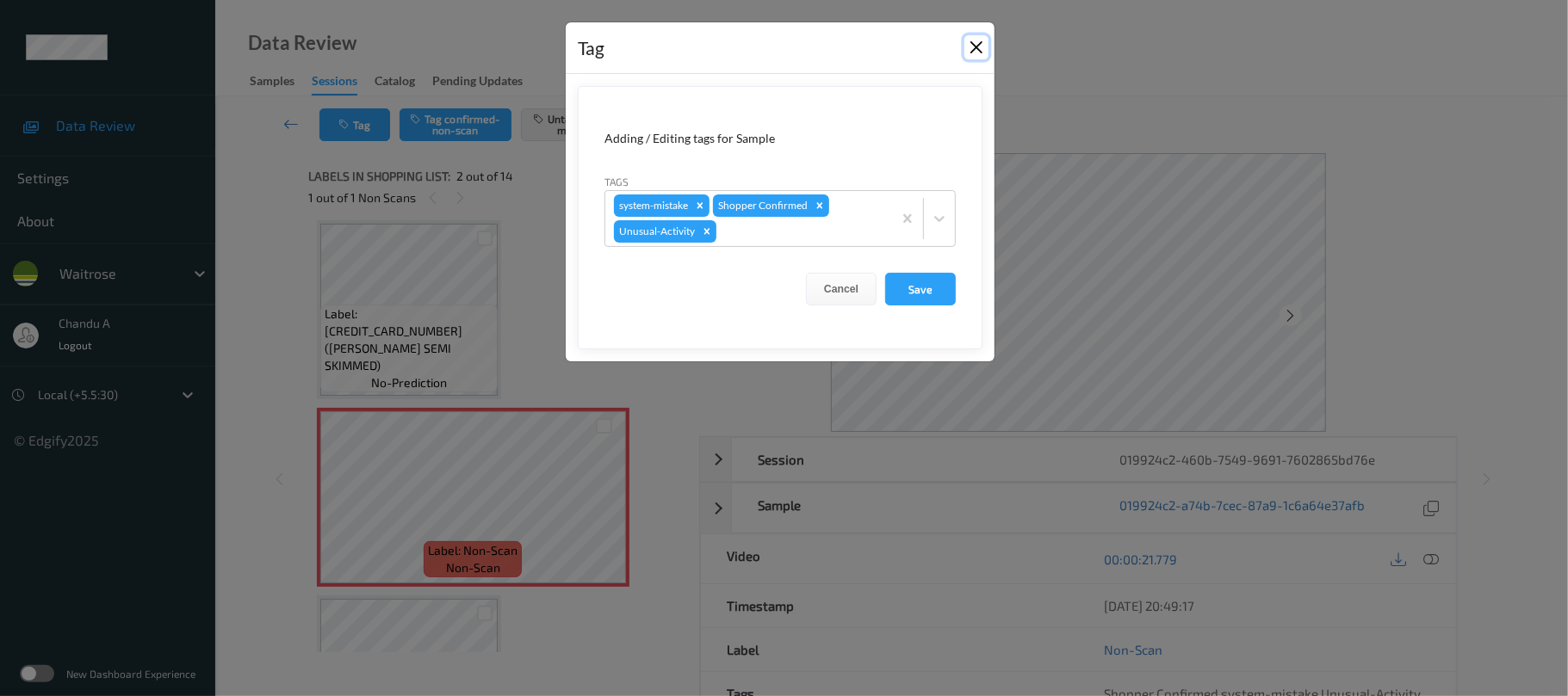
click at [979, 49] on button "Close" at bounding box center [976, 47] width 24 height 24
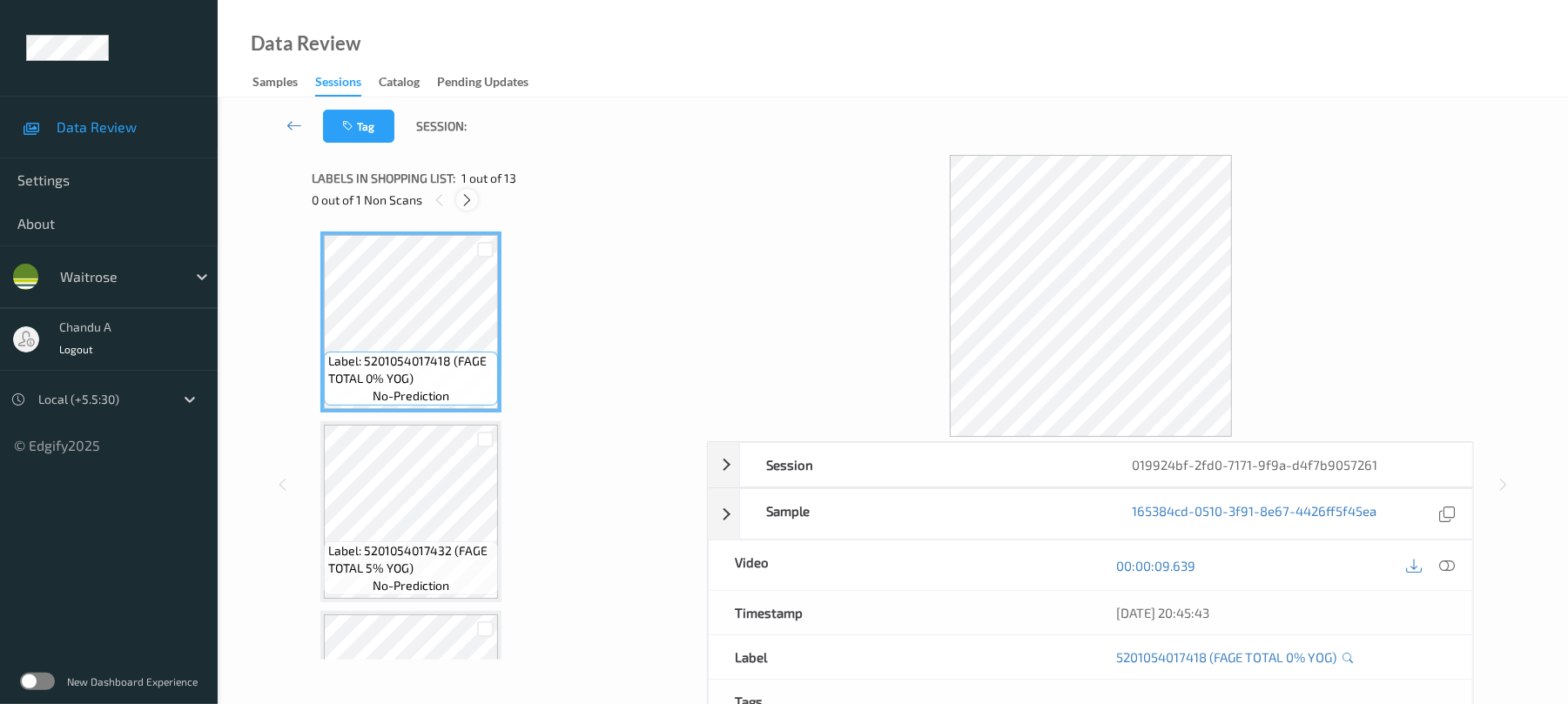
click at [474, 196] on div "0 out of 1 Non Scans" at bounding box center [503, 199] width 383 height 22
click at [474, 199] on icon at bounding box center [467, 199] width 14 height 15
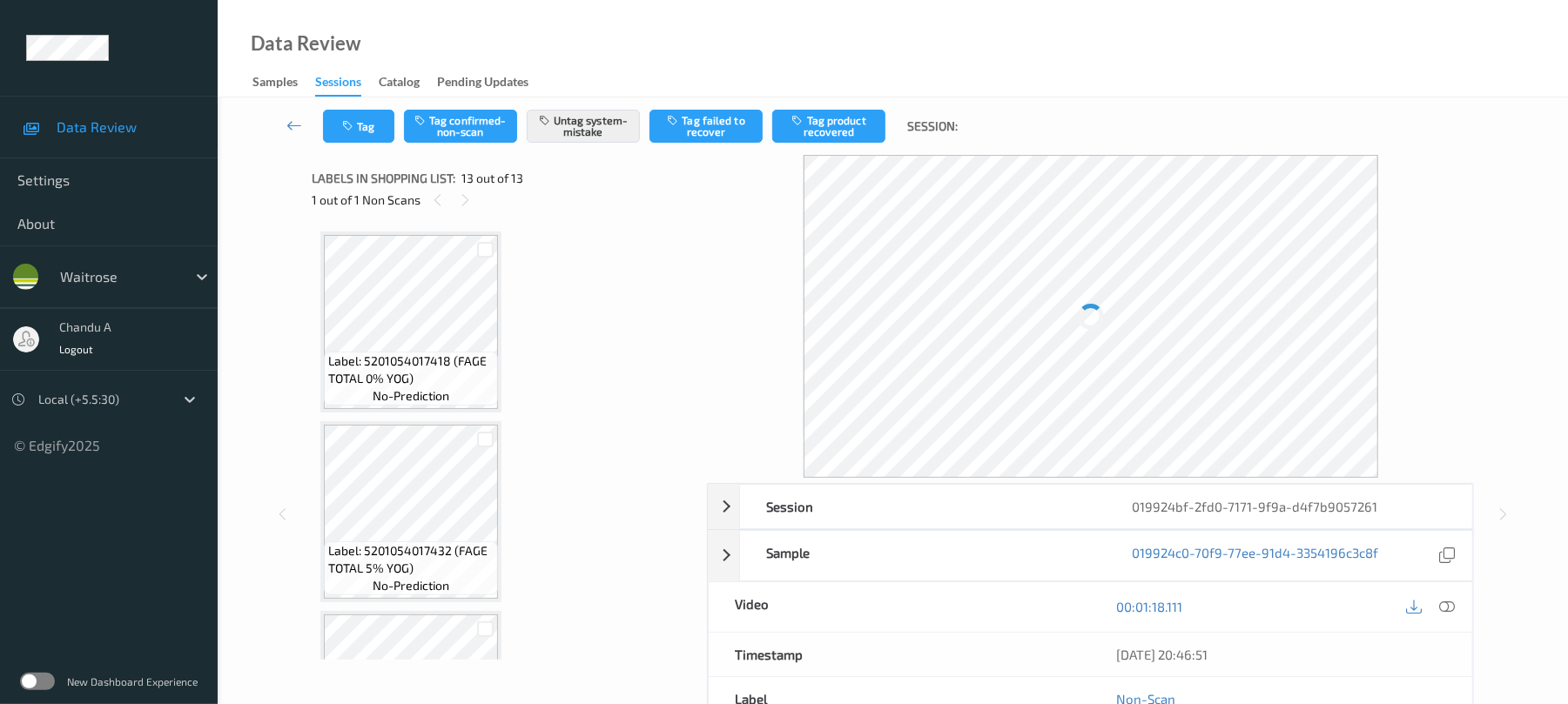
scroll to position [2037, 0]
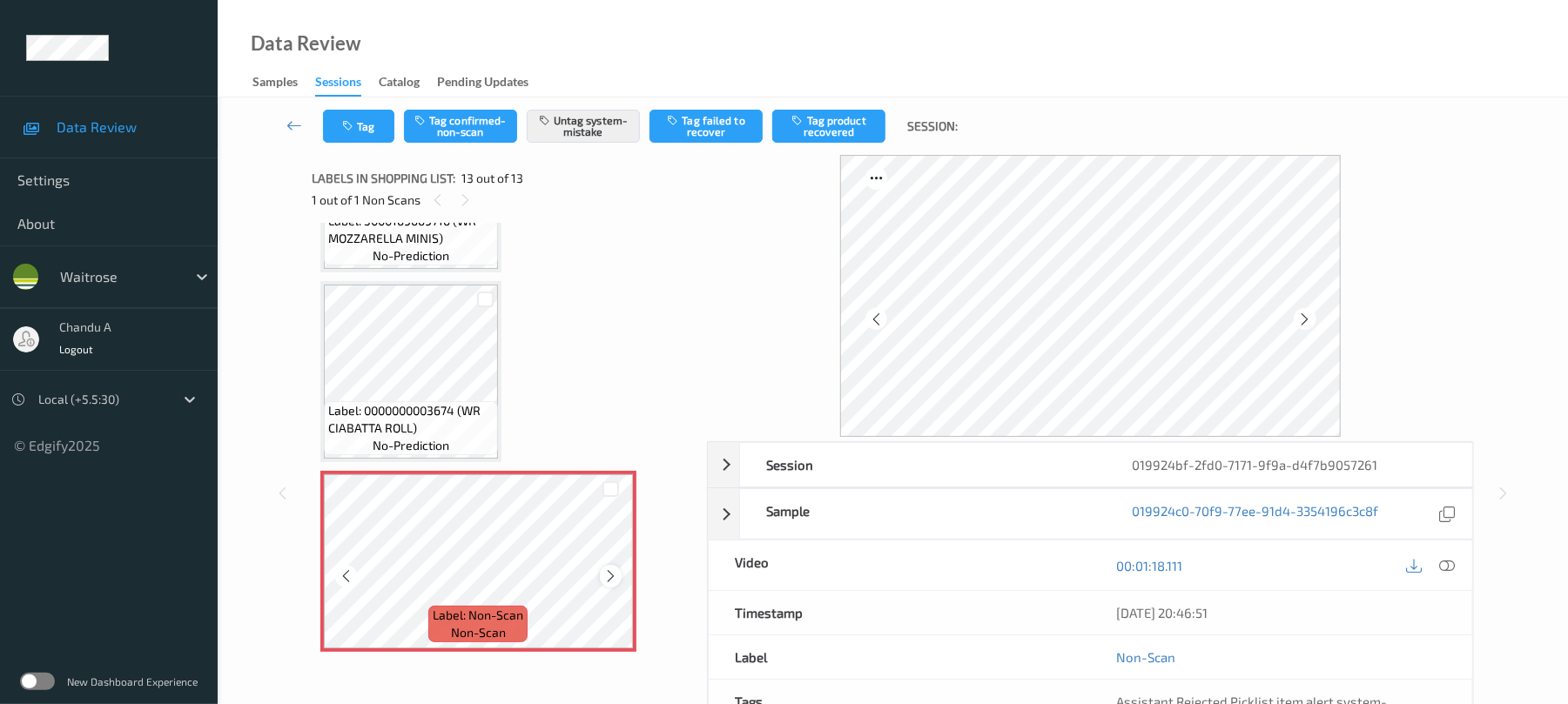
click at [606, 568] on icon at bounding box center [611, 576] width 14 height 15
click at [377, 128] on button "Tag" at bounding box center [358, 126] width 71 height 33
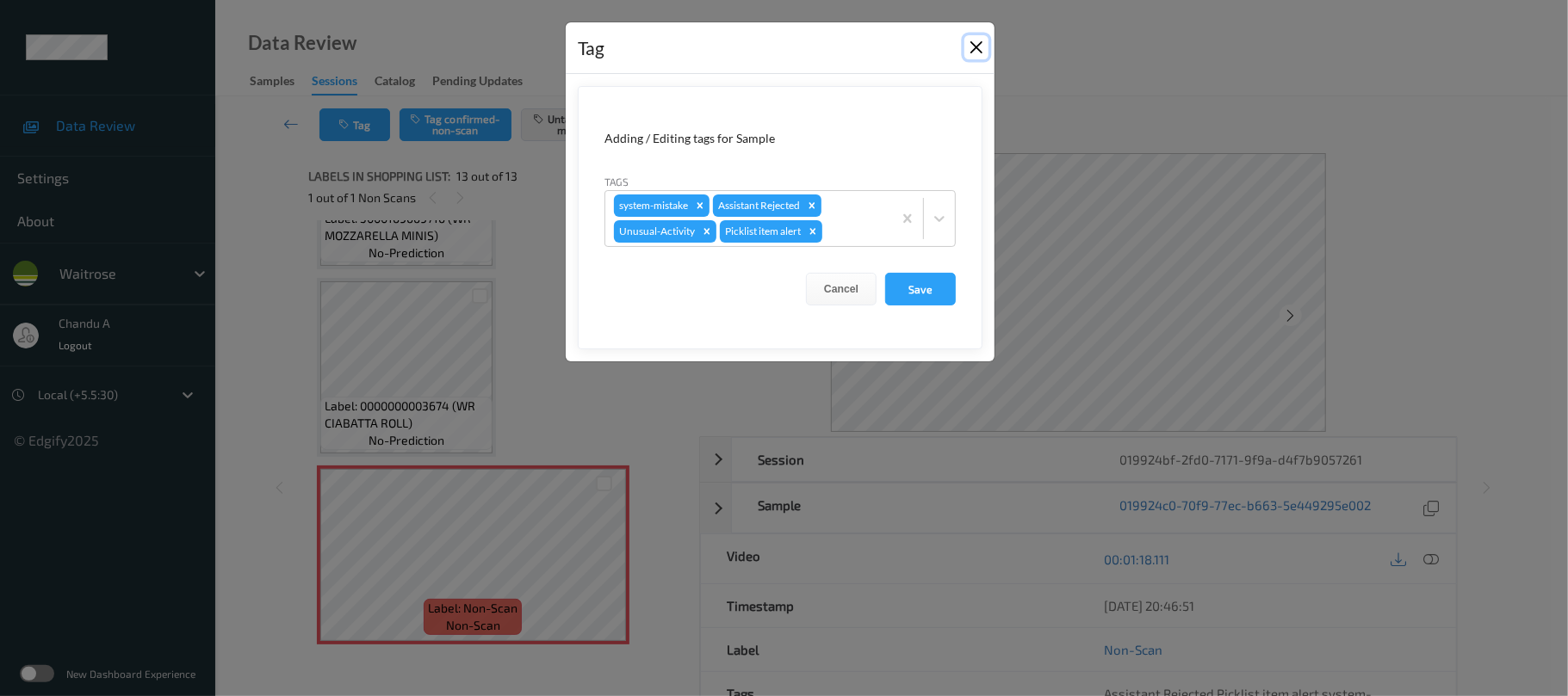
click at [973, 40] on button "Close" at bounding box center [976, 47] width 24 height 24
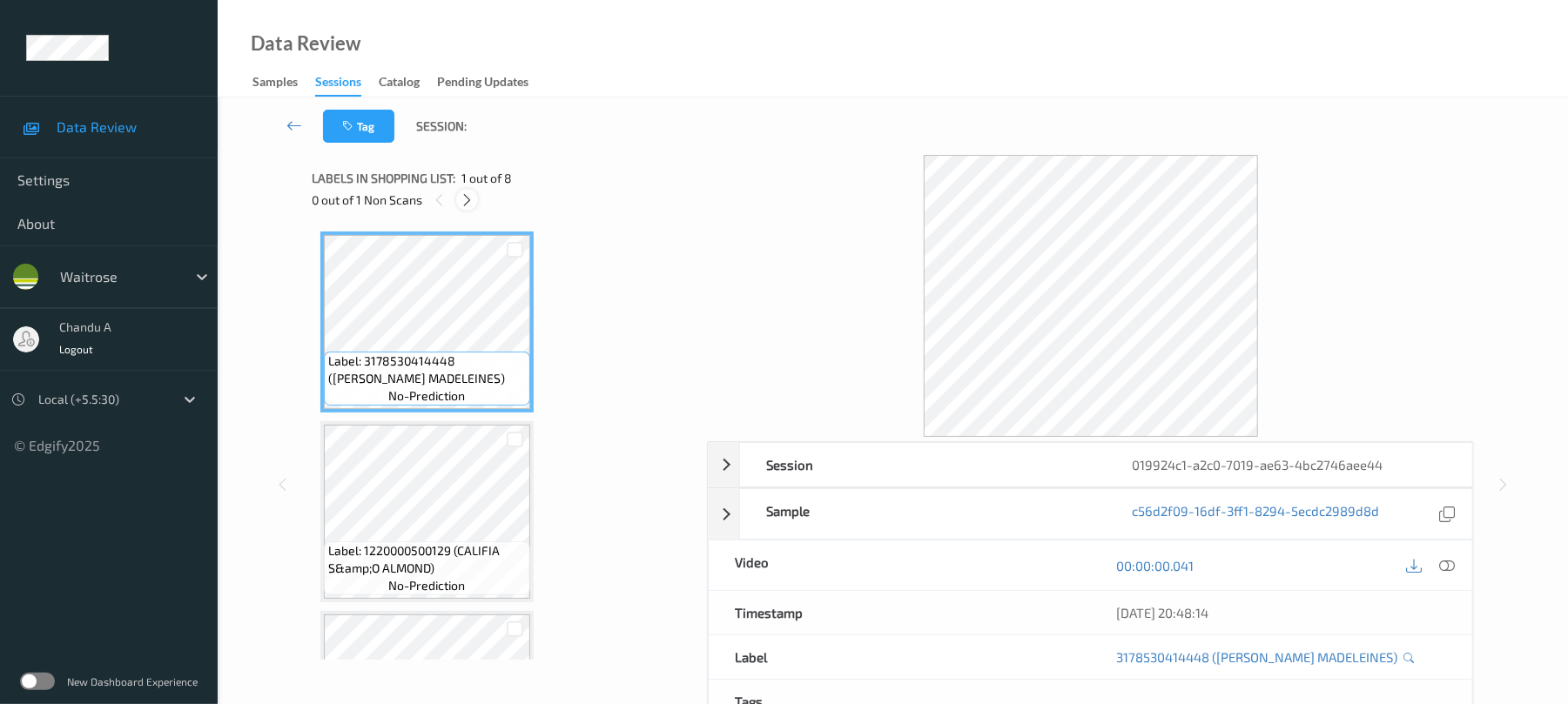
click at [461, 195] on icon at bounding box center [467, 199] width 14 height 15
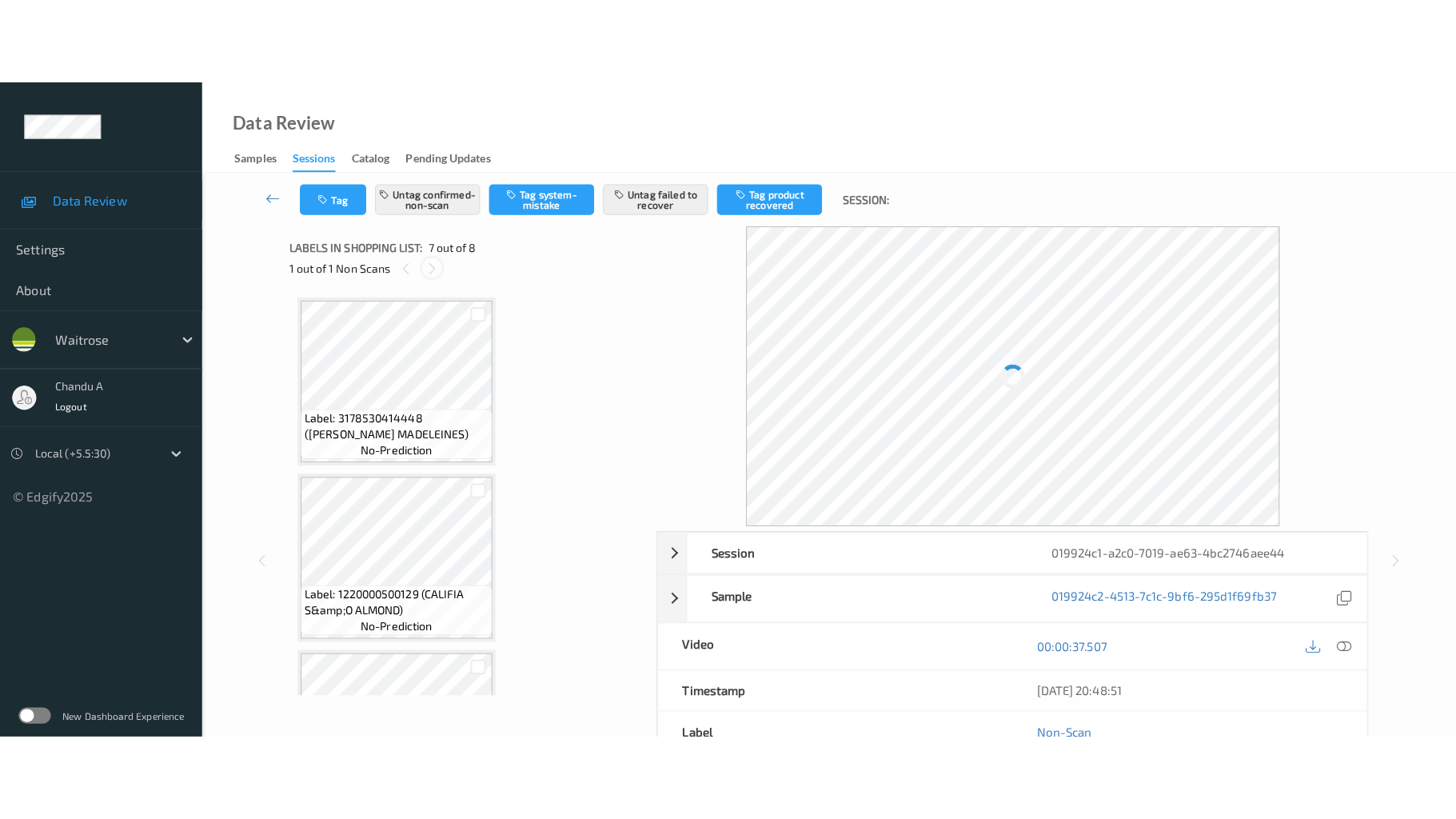
scroll to position [879, 0]
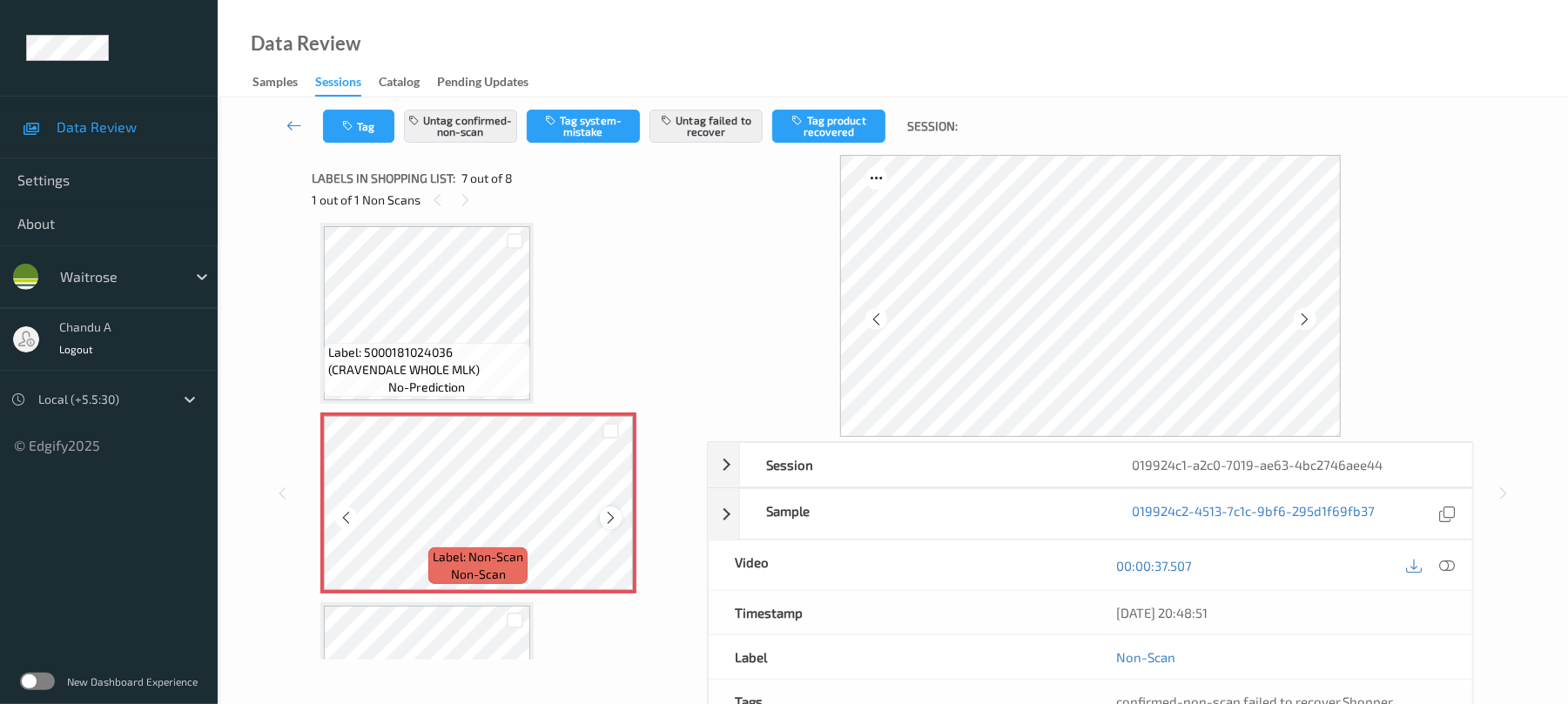
click at [610, 510] on icon at bounding box center [611, 517] width 14 height 15
click at [611, 510] on icon at bounding box center [611, 517] width 14 height 15
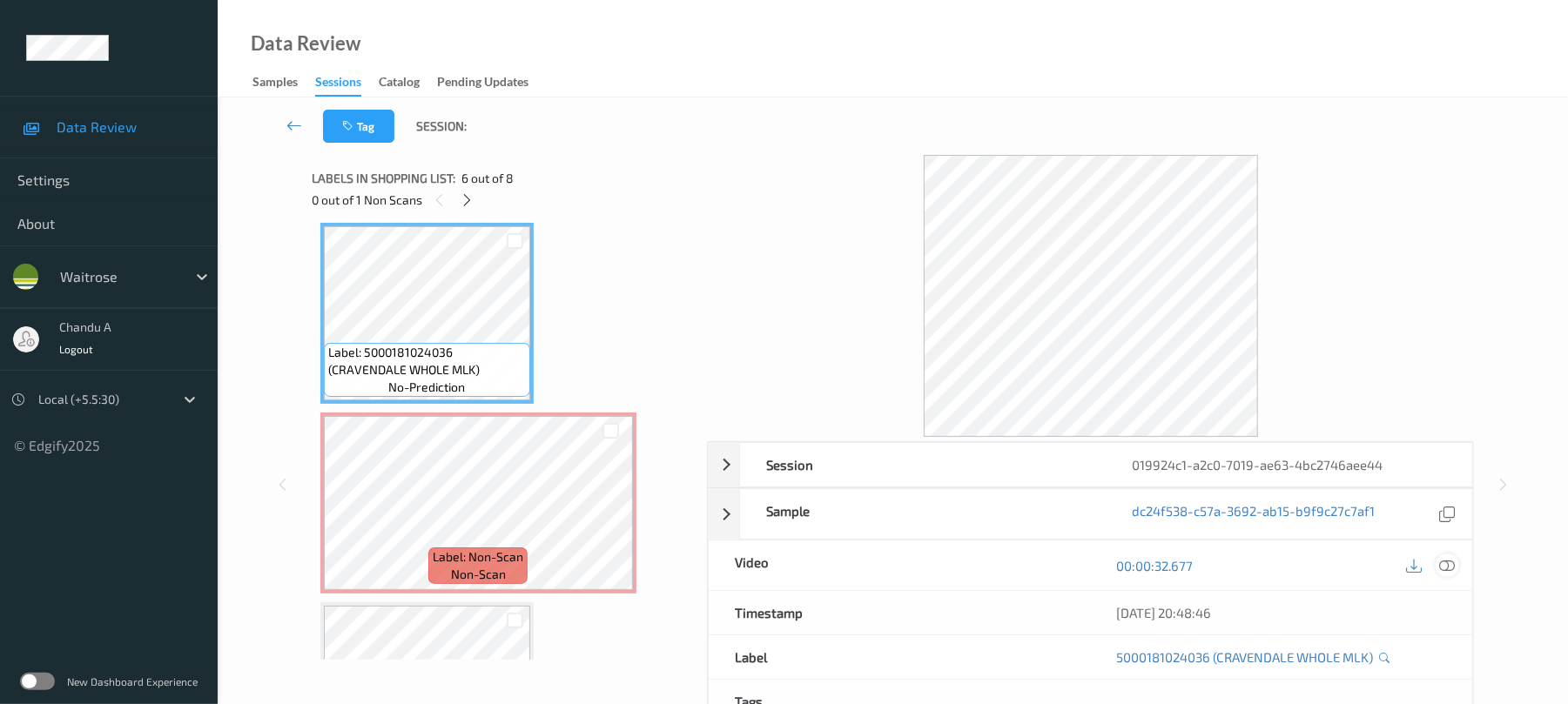
click at [1447, 569] on icon at bounding box center [1447, 565] width 15 height 15
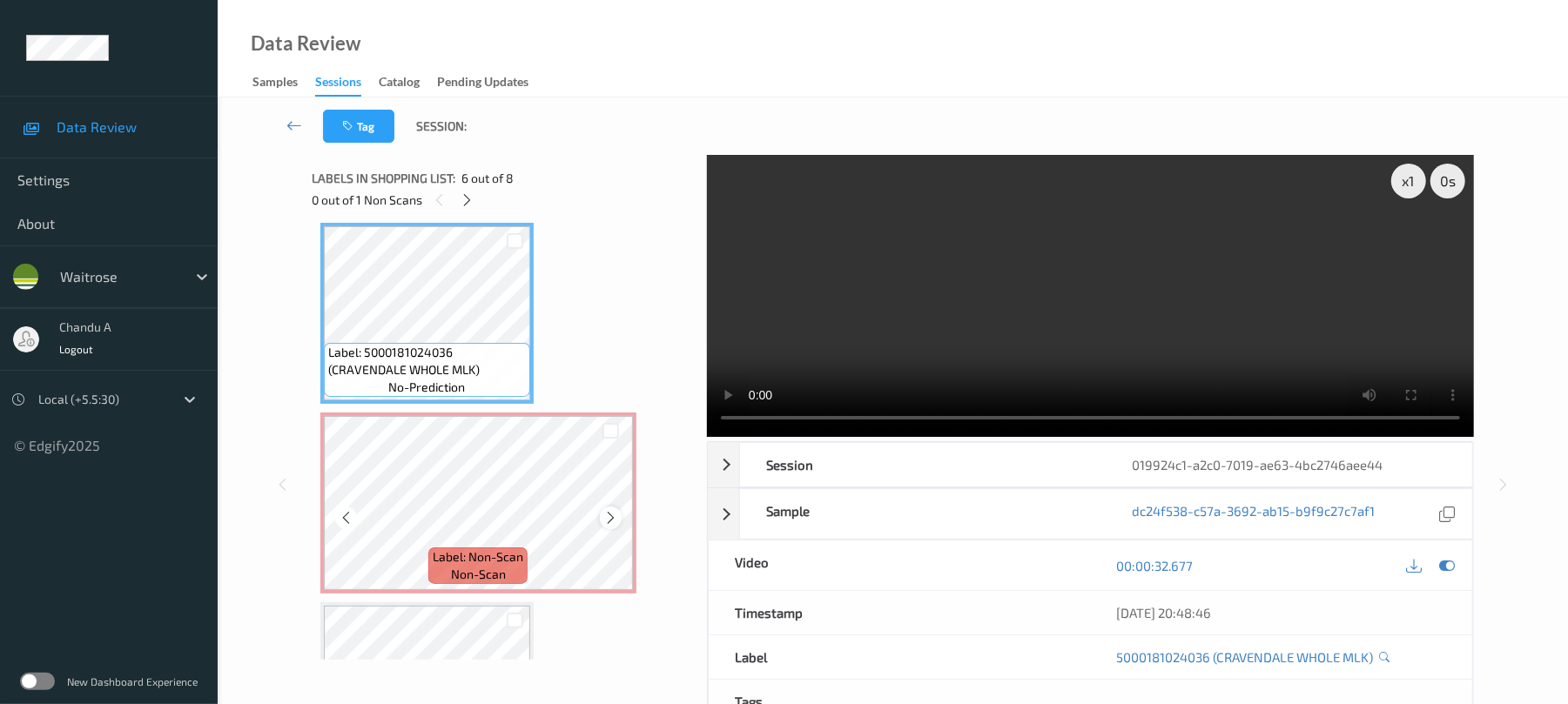
click at [609, 521] on icon at bounding box center [611, 517] width 14 height 15
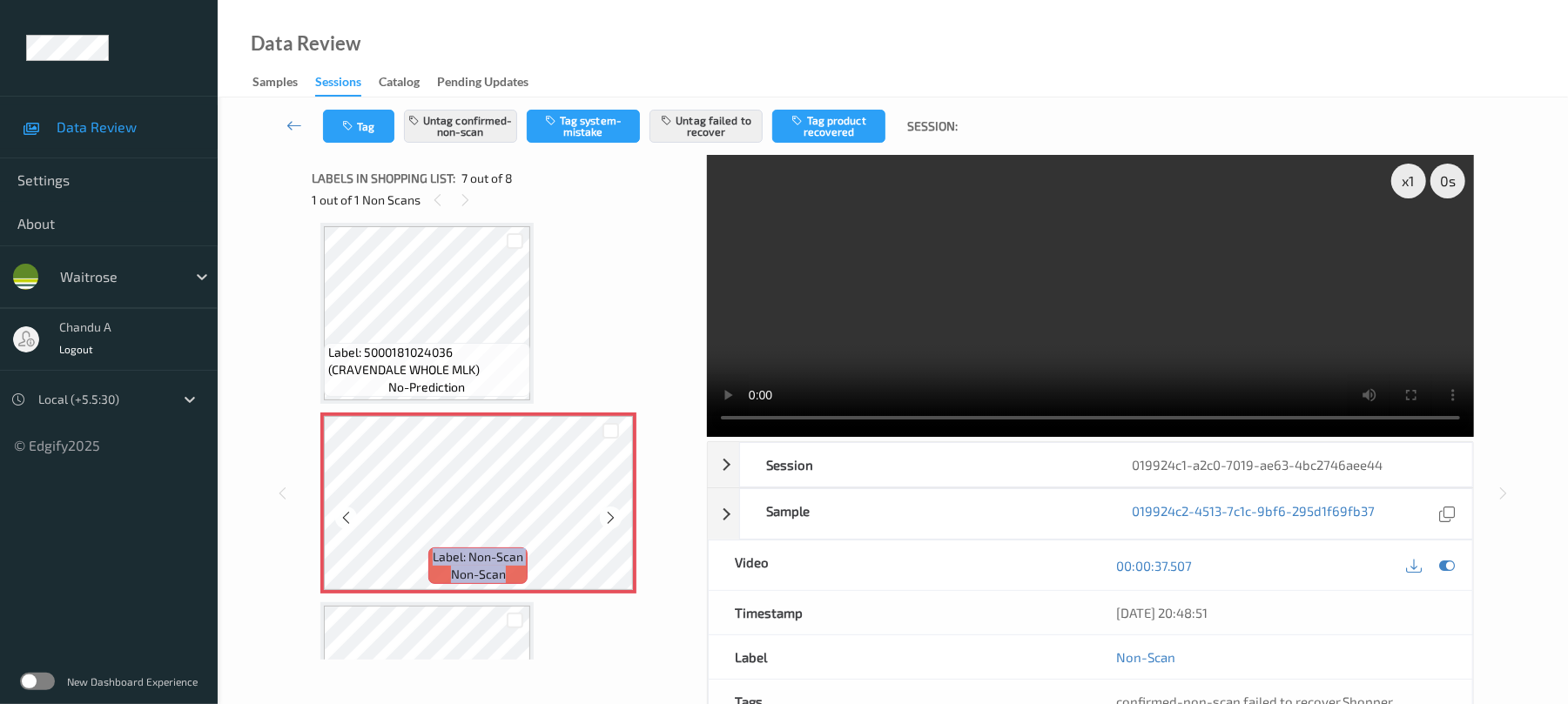
click at [609, 521] on icon at bounding box center [611, 517] width 14 height 15
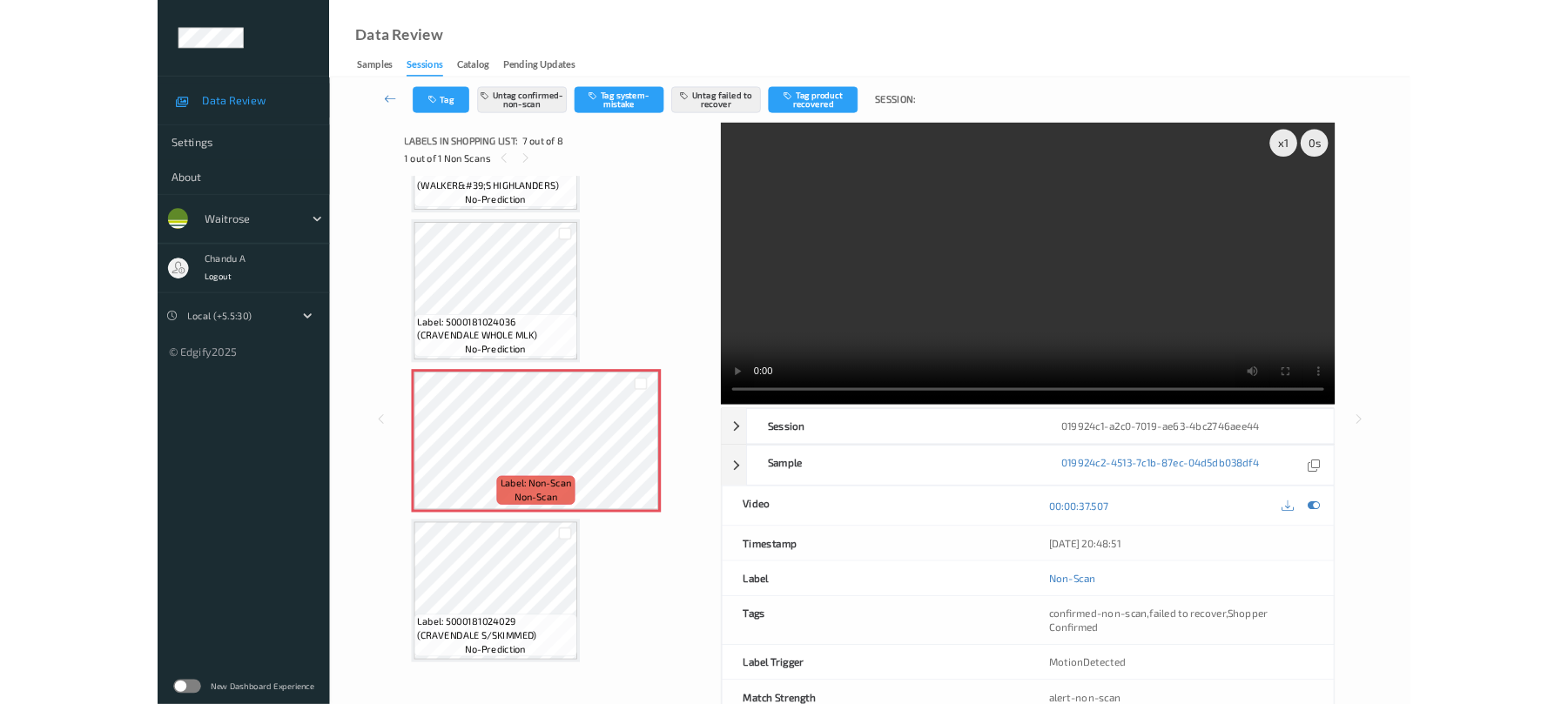
scroll to position [902, 0]
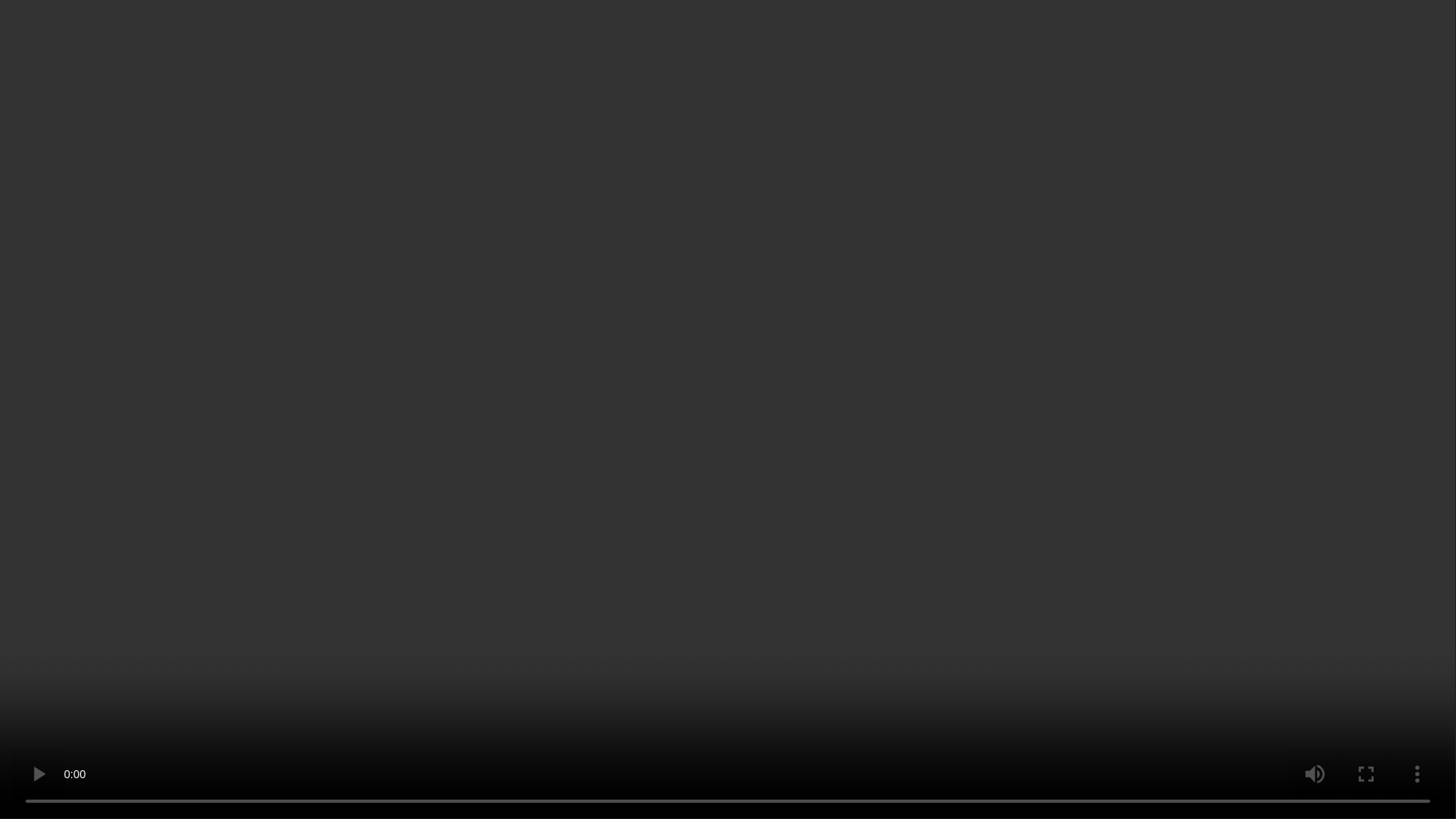
click at [462, 646] on video at bounding box center [728, 409] width 1456 height 819
click at [829, 525] on video at bounding box center [728, 409] width 1456 height 819
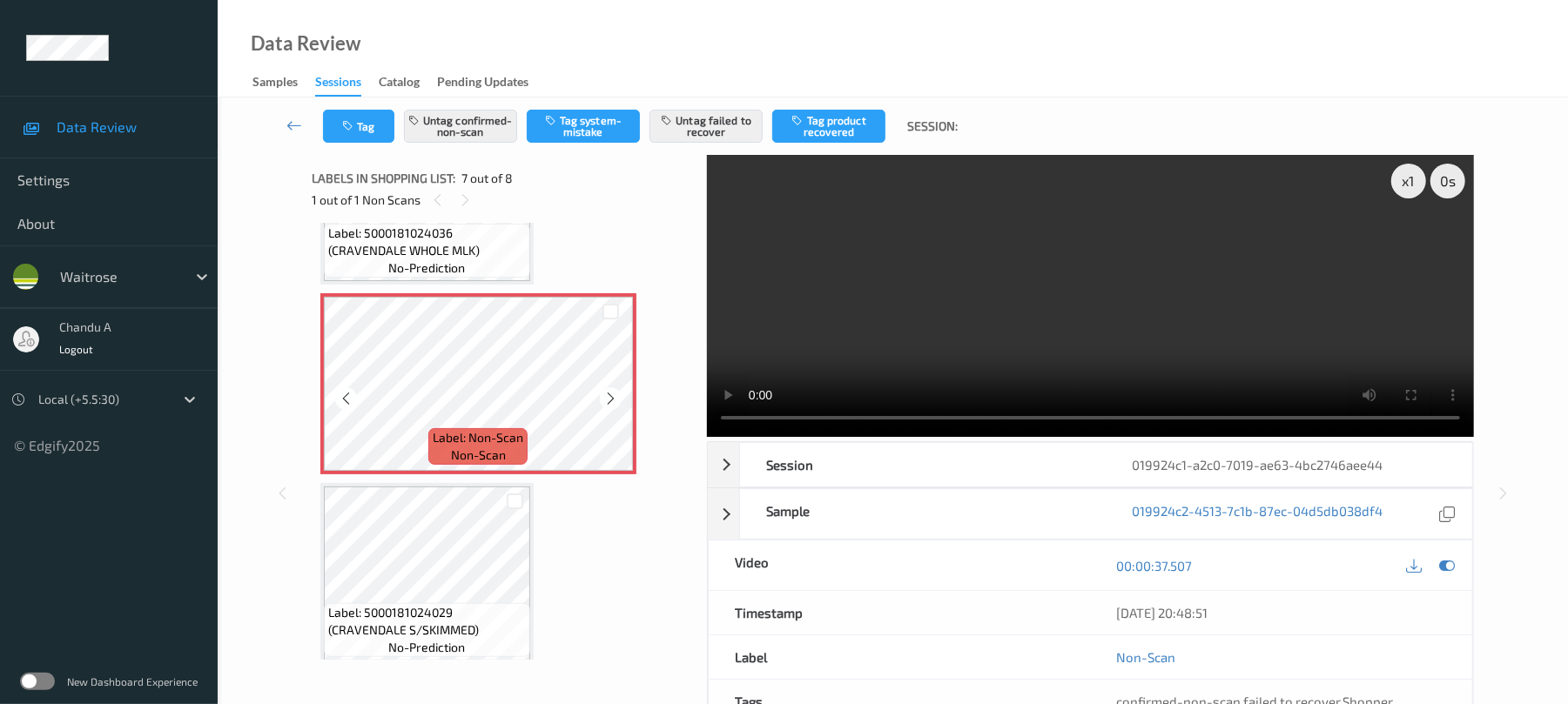
scroll to position [1089, 0]
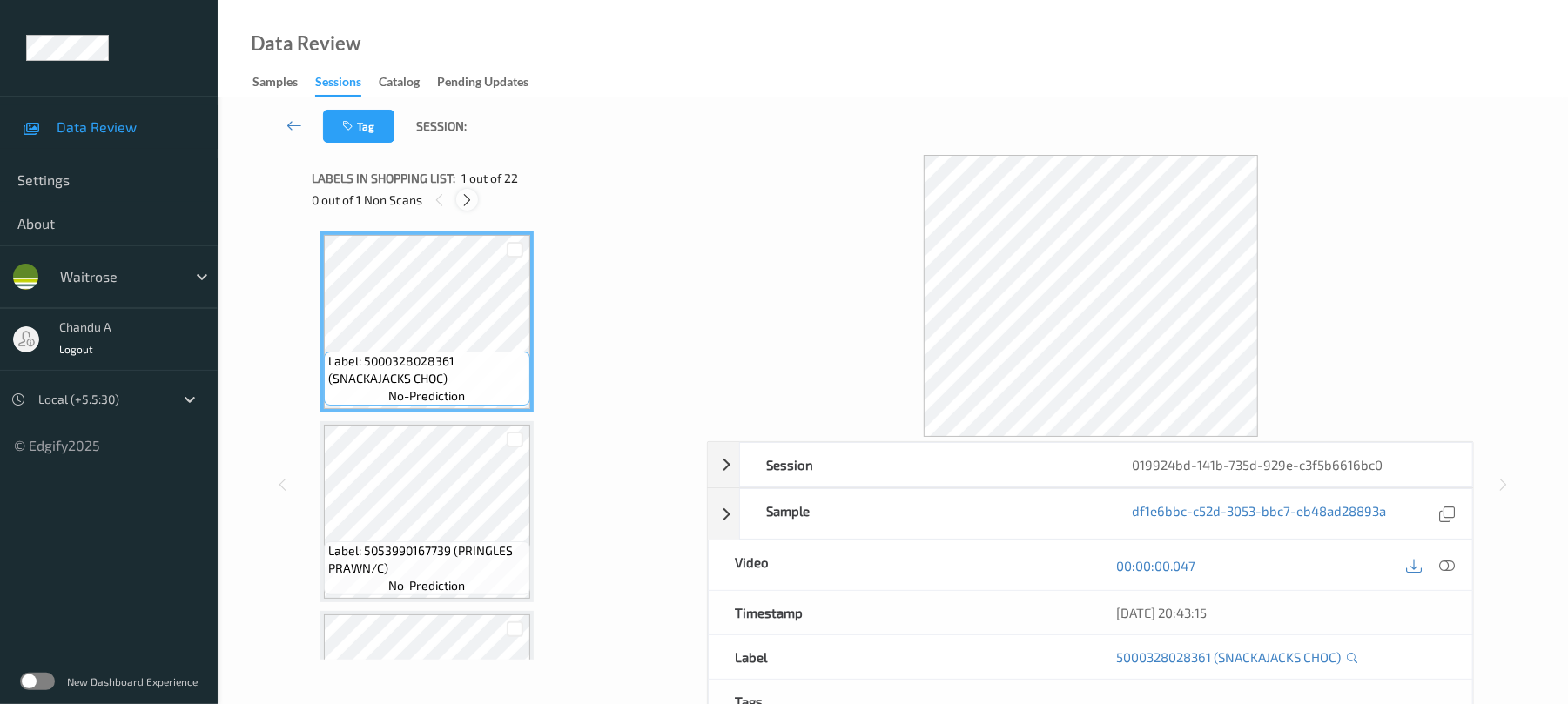
click at [475, 199] on div at bounding box center [467, 199] width 22 height 22
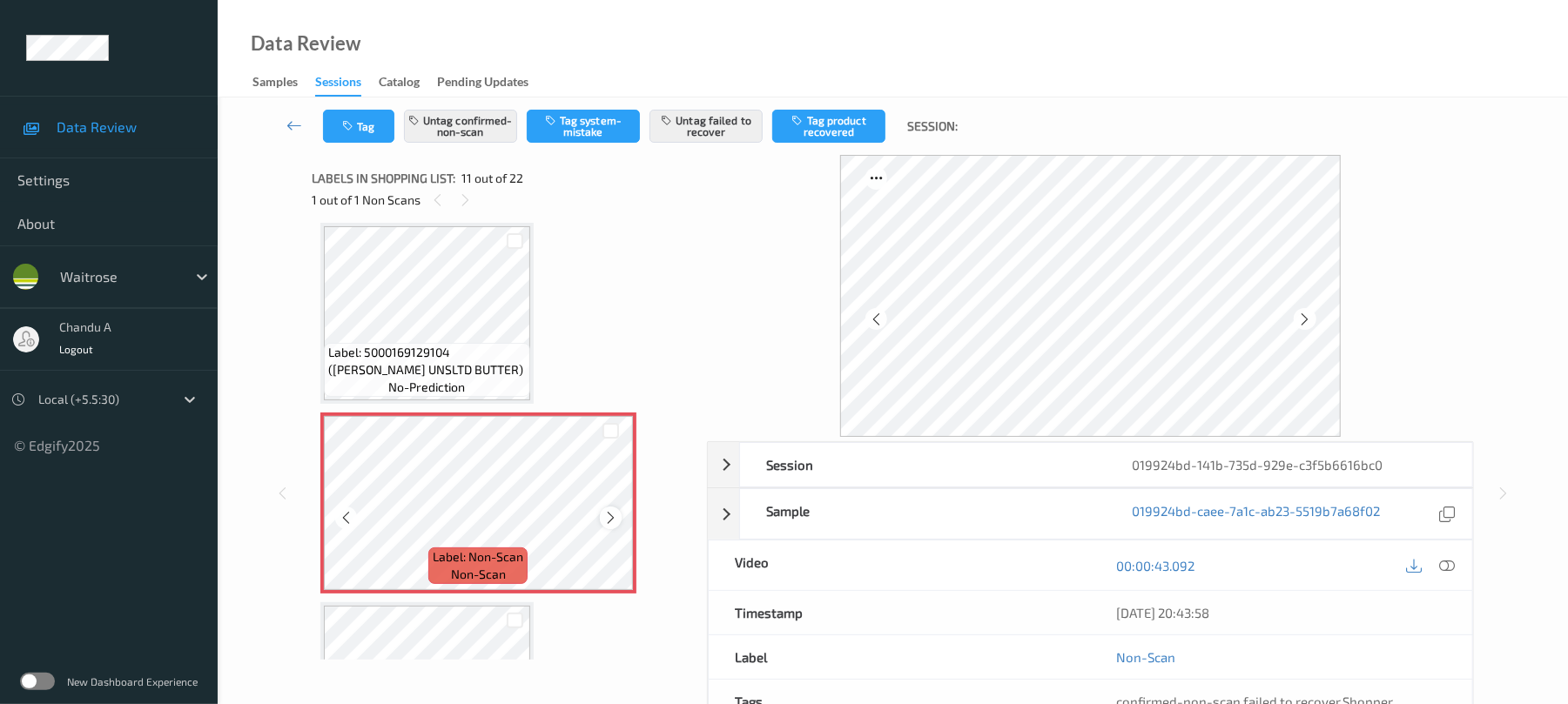
click at [606, 519] on icon at bounding box center [611, 517] width 14 height 15
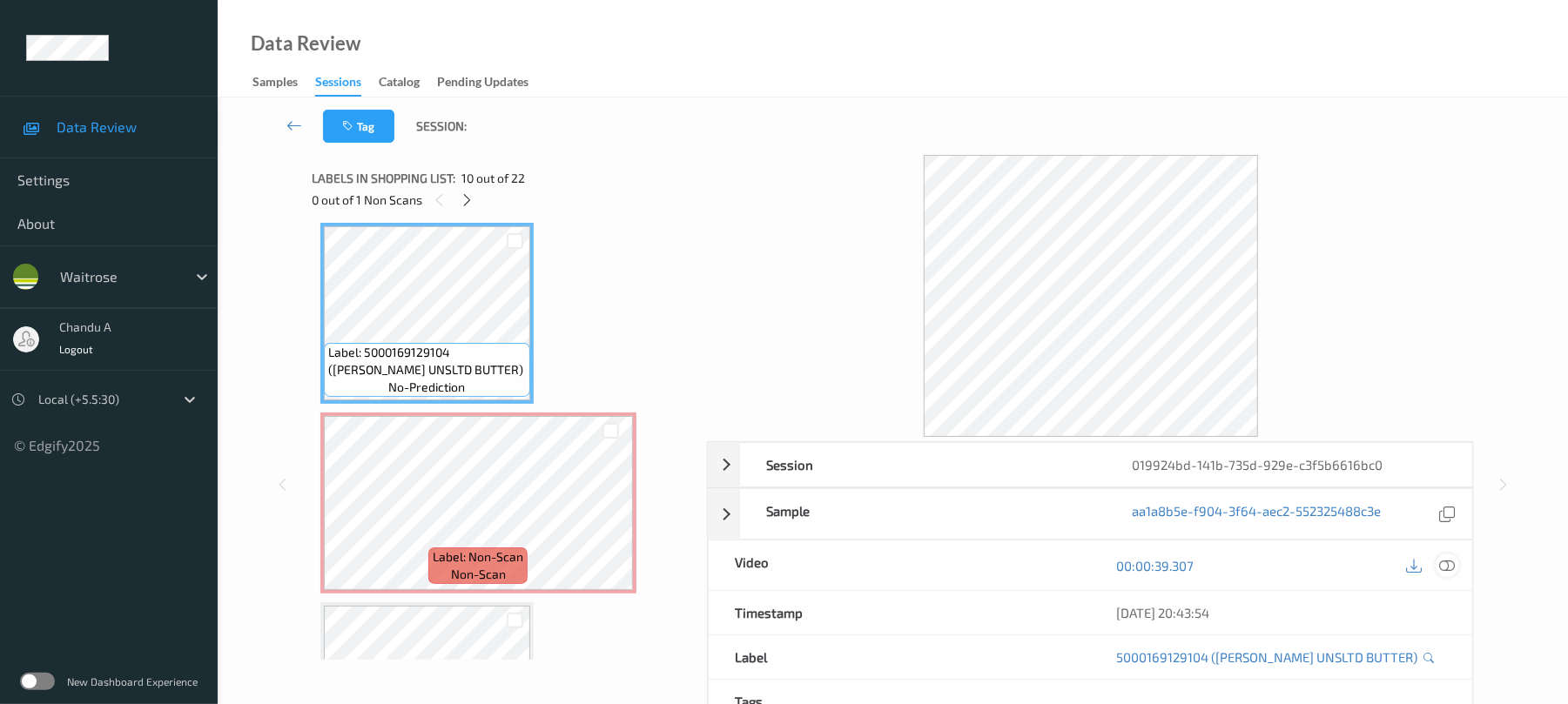
click at [1442, 558] on icon at bounding box center [1447, 565] width 15 height 15
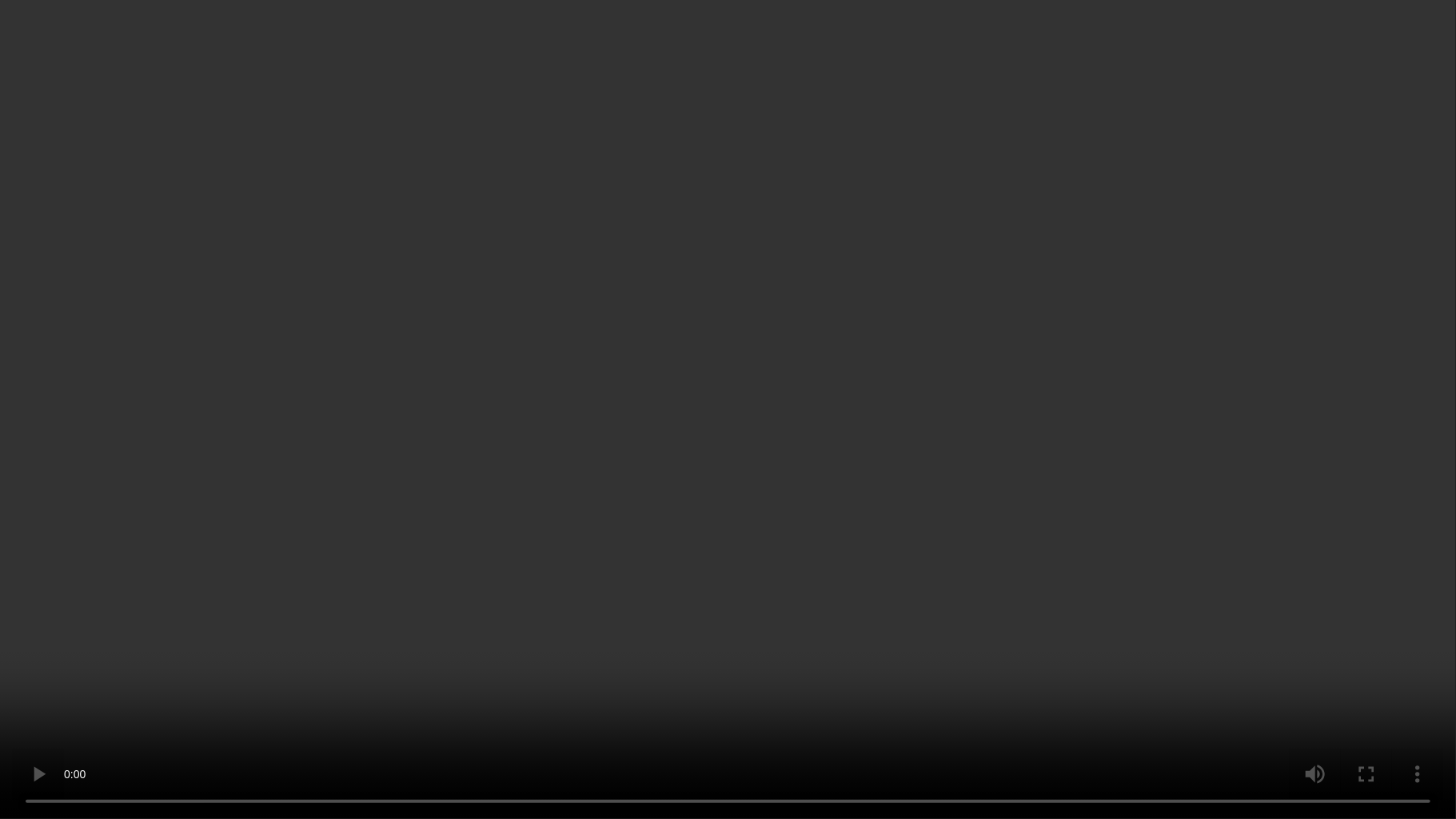
click at [803, 299] on video at bounding box center [728, 409] width 1456 height 819
click at [916, 446] on video at bounding box center [728, 409] width 1456 height 819
click at [748, 417] on video at bounding box center [728, 409] width 1456 height 819
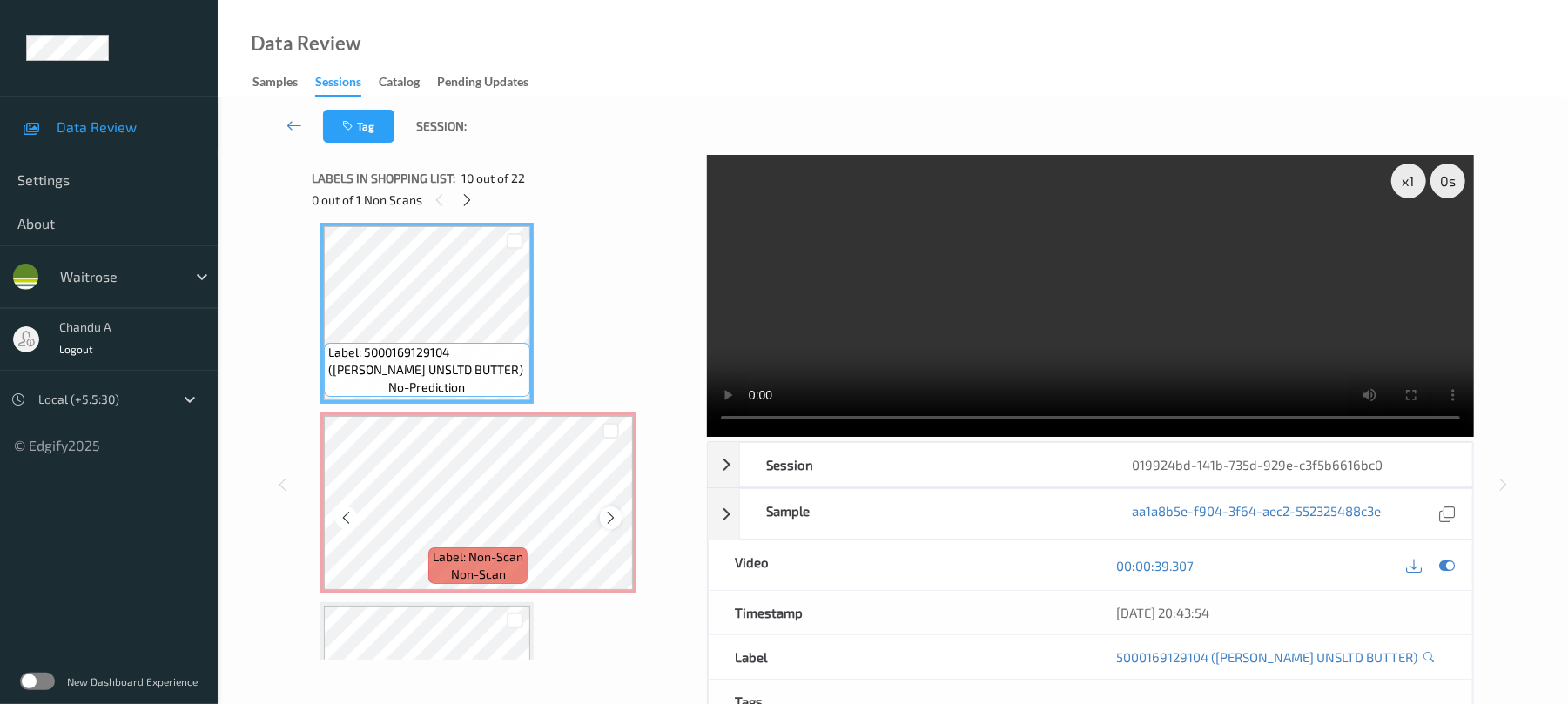
click at [604, 517] on icon at bounding box center [611, 517] width 14 height 15
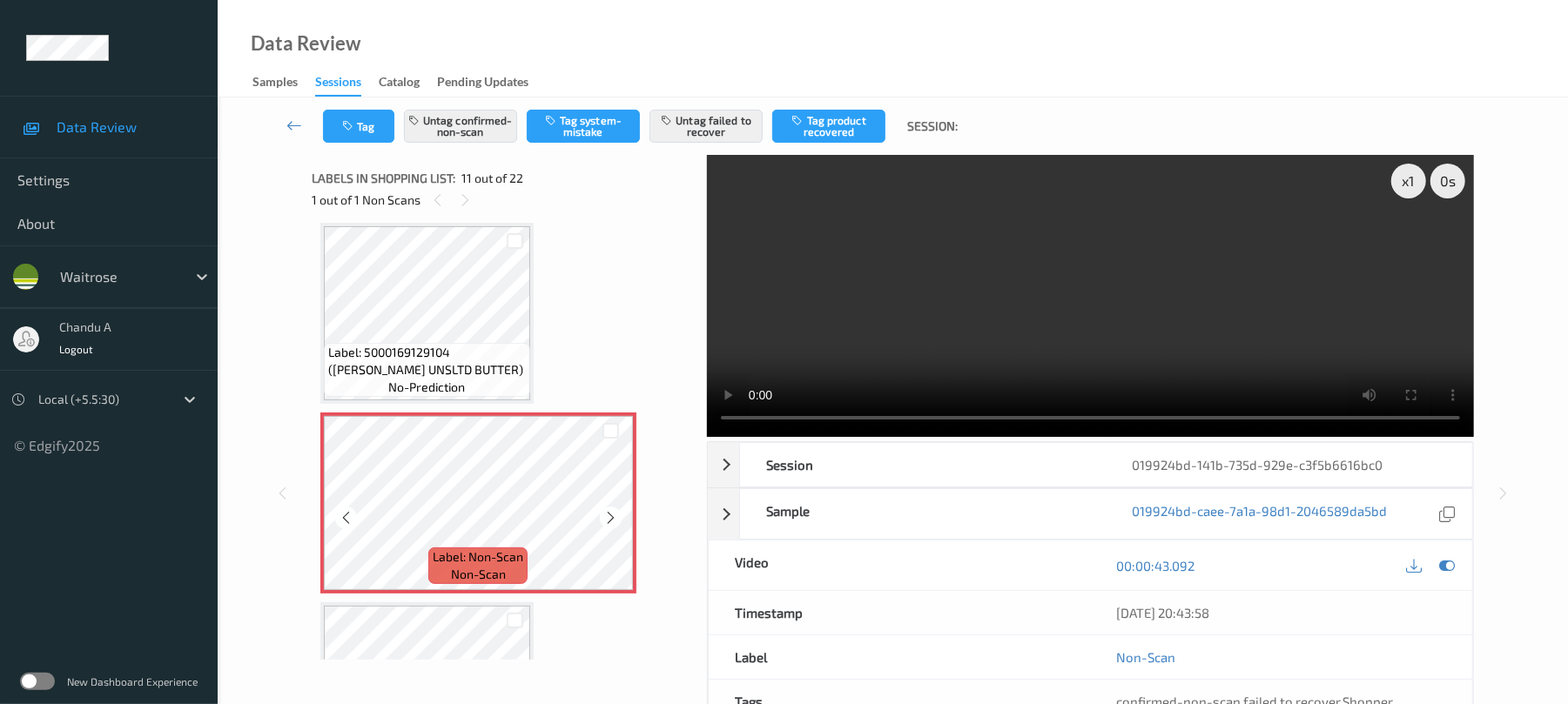
click at [604, 517] on icon at bounding box center [611, 517] width 14 height 15
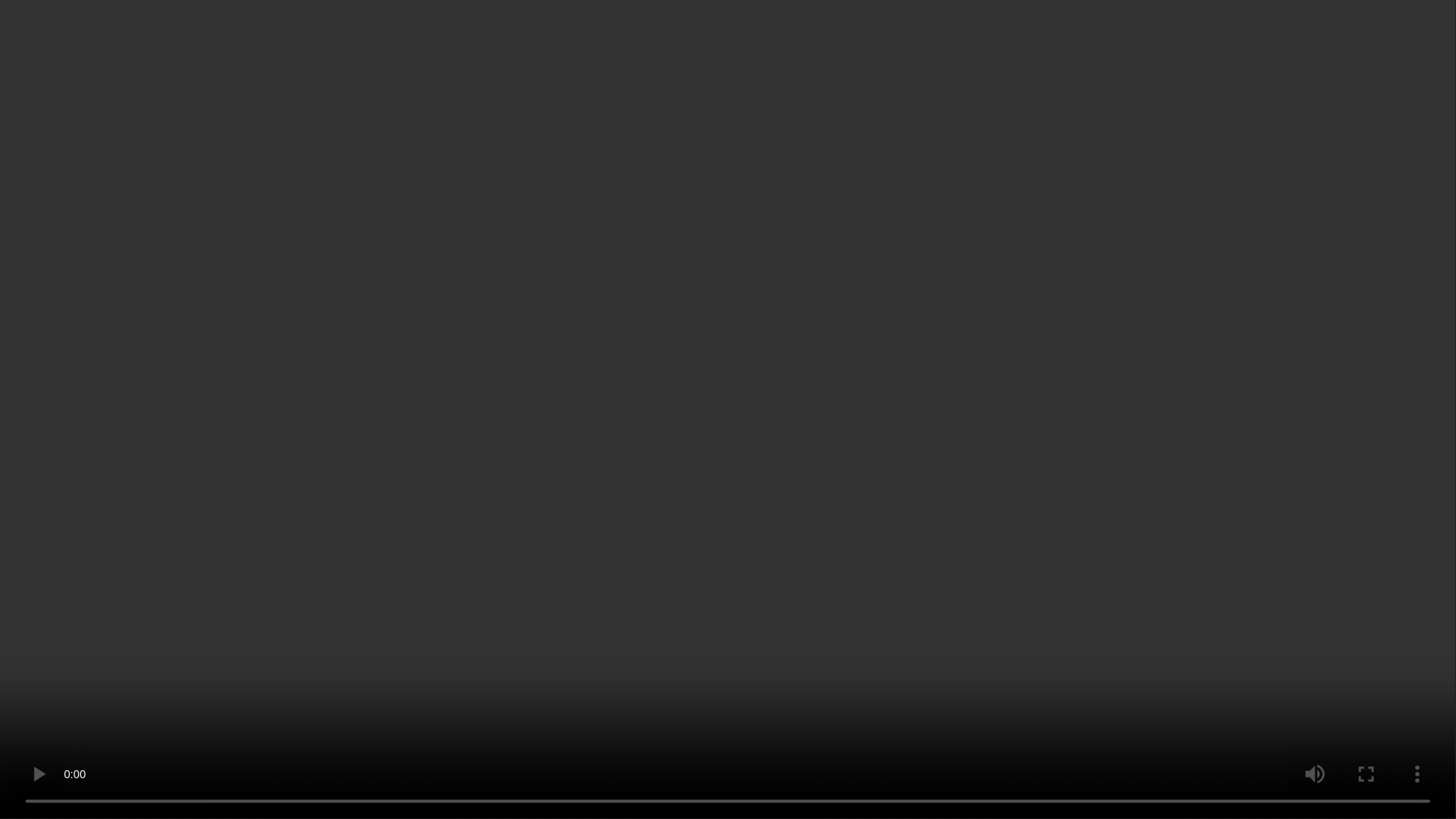
click at [964, 493] on video at bounding box center [728, 409] width 1456 height 819
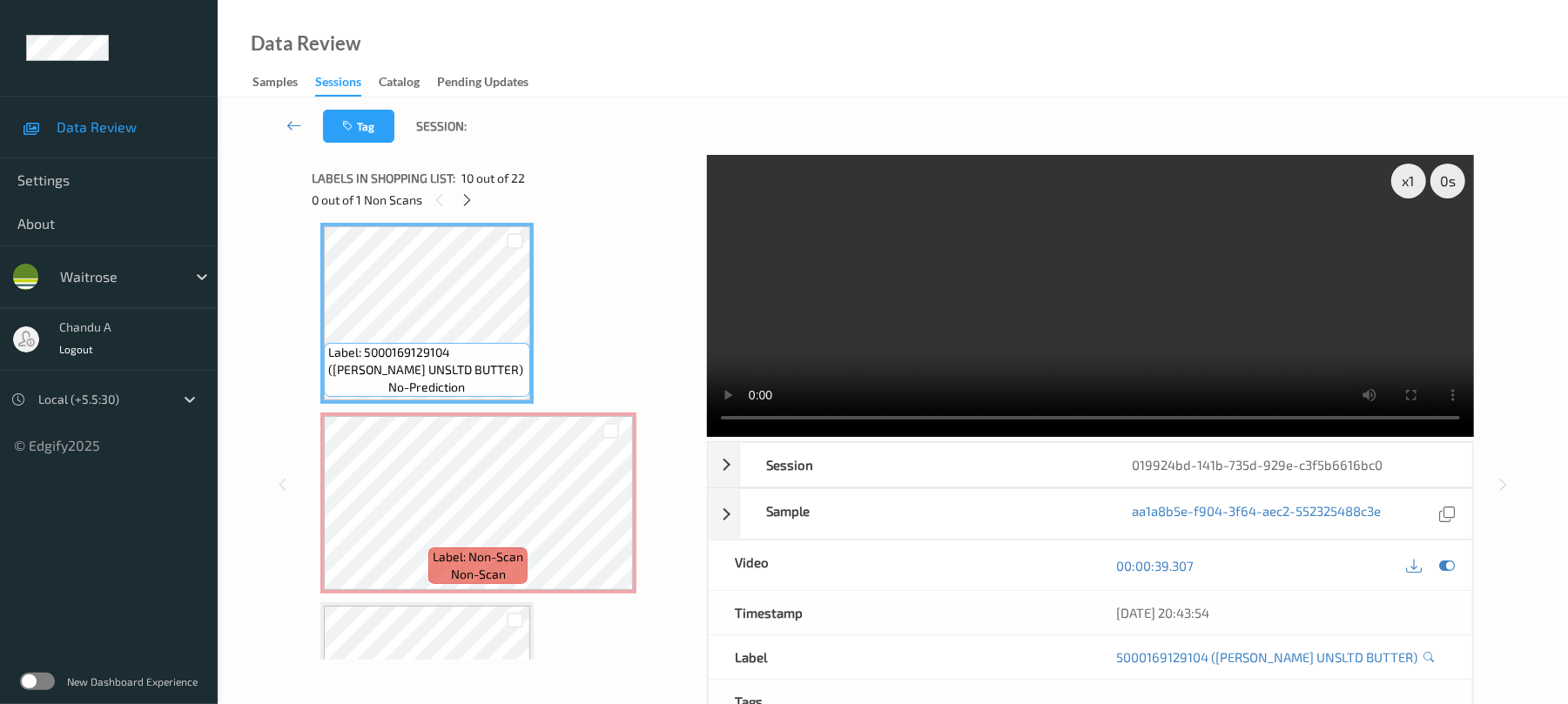
click at [1080, 260] on video at bounding box center [1090, 296] width 767 height 282
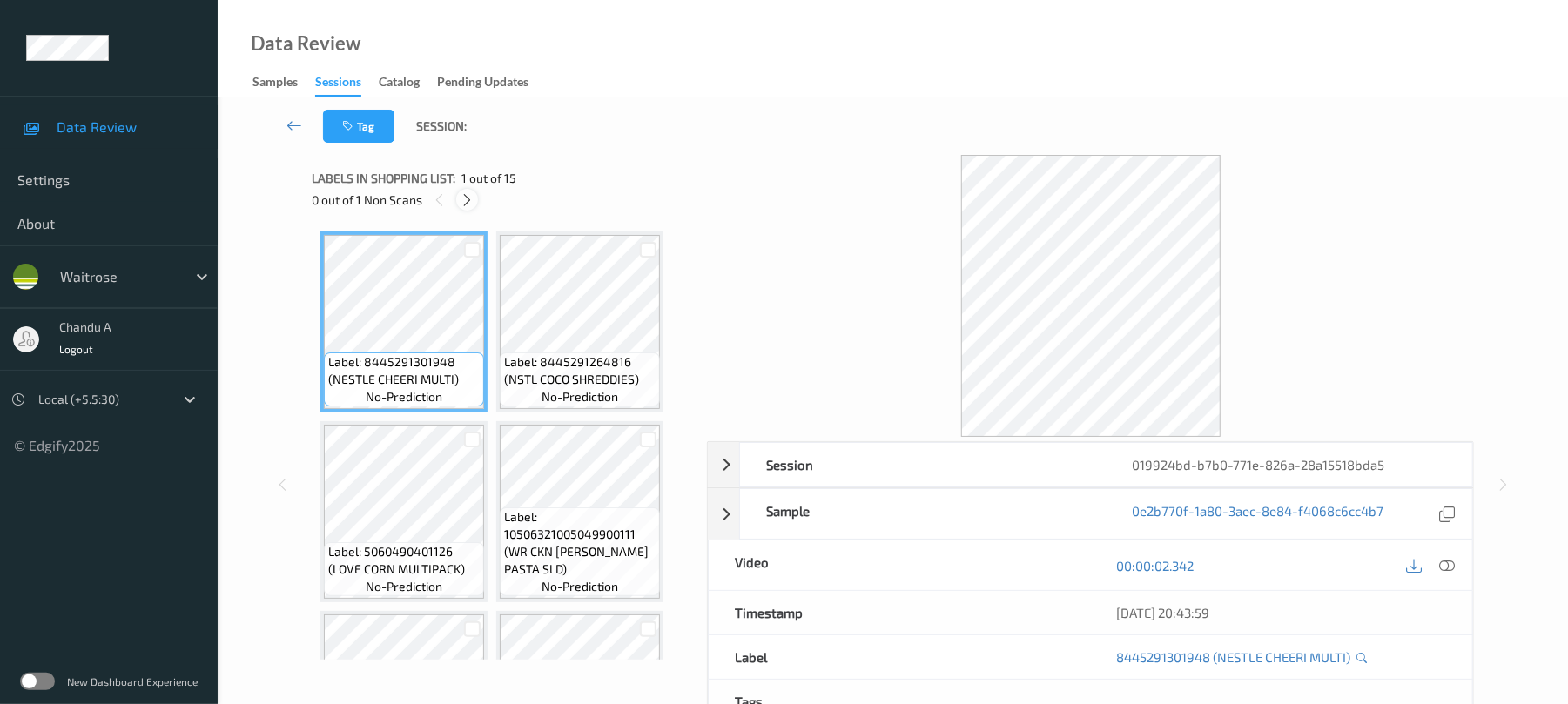
click at [471, 202] on icon at bounding box center [467, 199] width 14 height 15
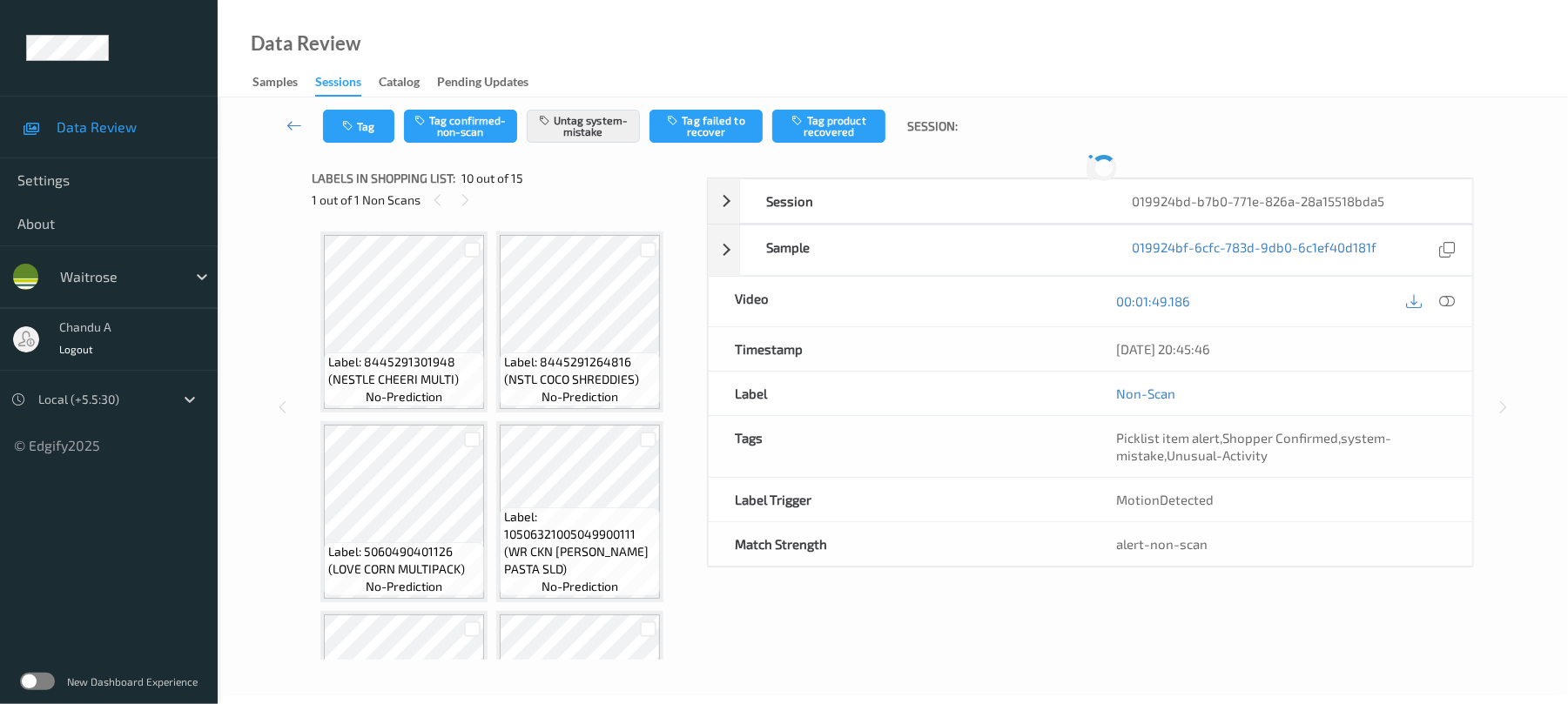
scroll to position [768, 0]
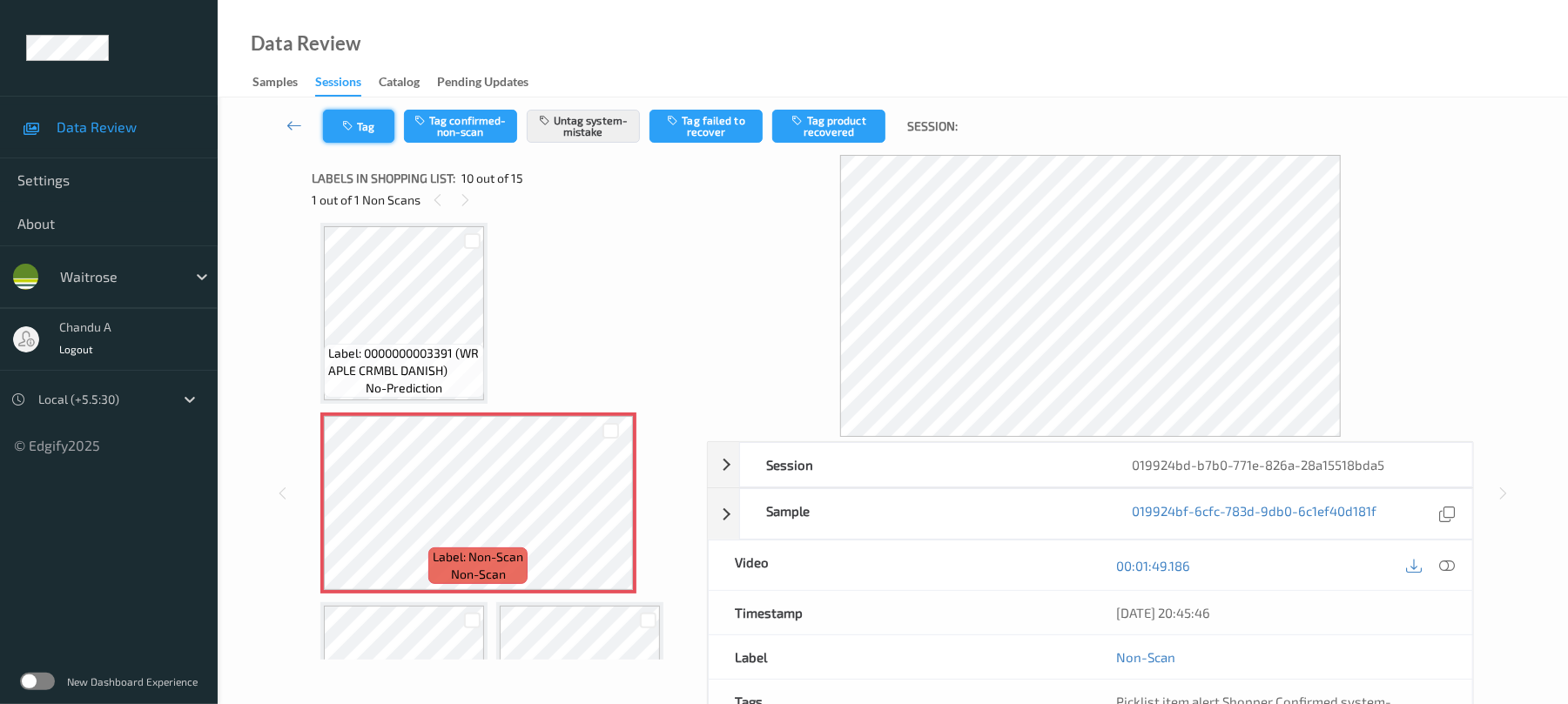
click at [342, 122] on icon "button" at bounding box center [349, 127] width 14 height 13
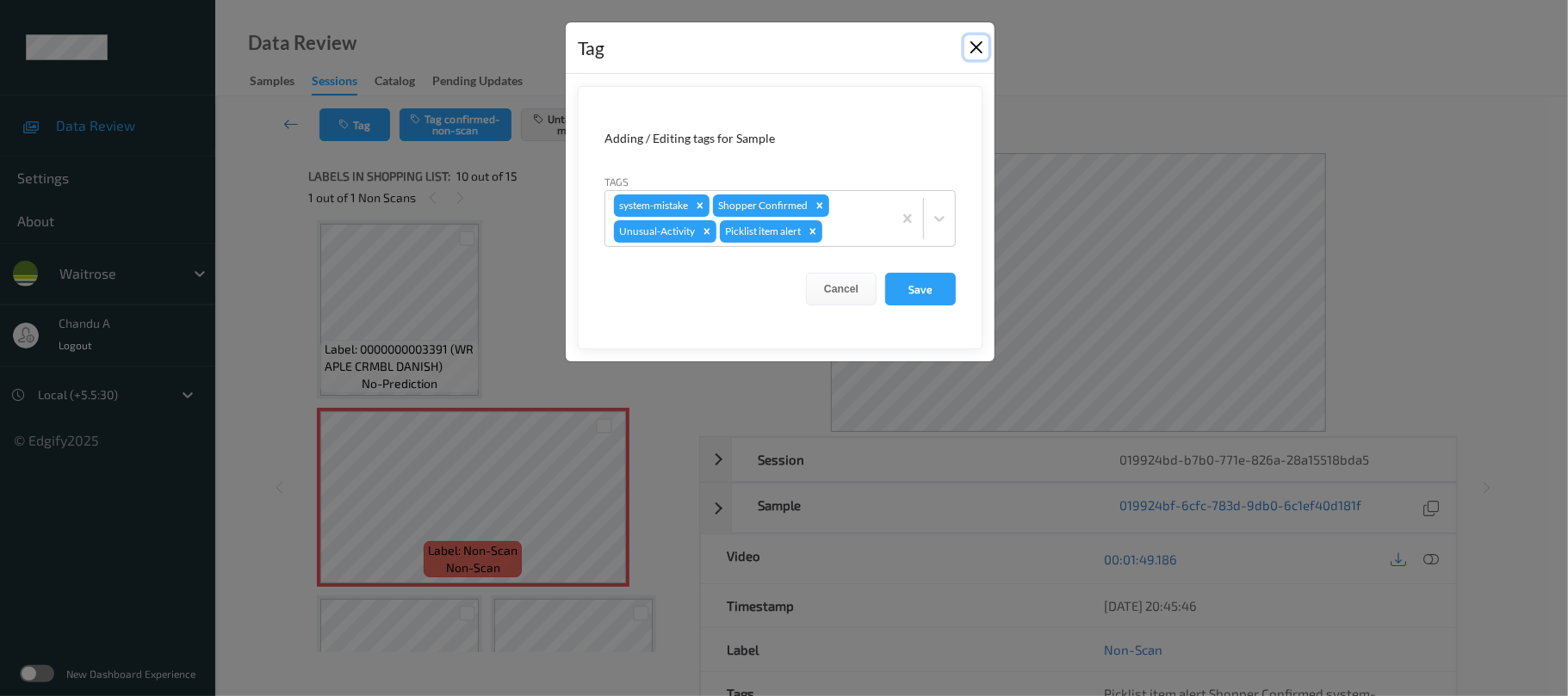
click at [983, 45] on button "Close" at bounding box center [976, 47] width 24 height 24
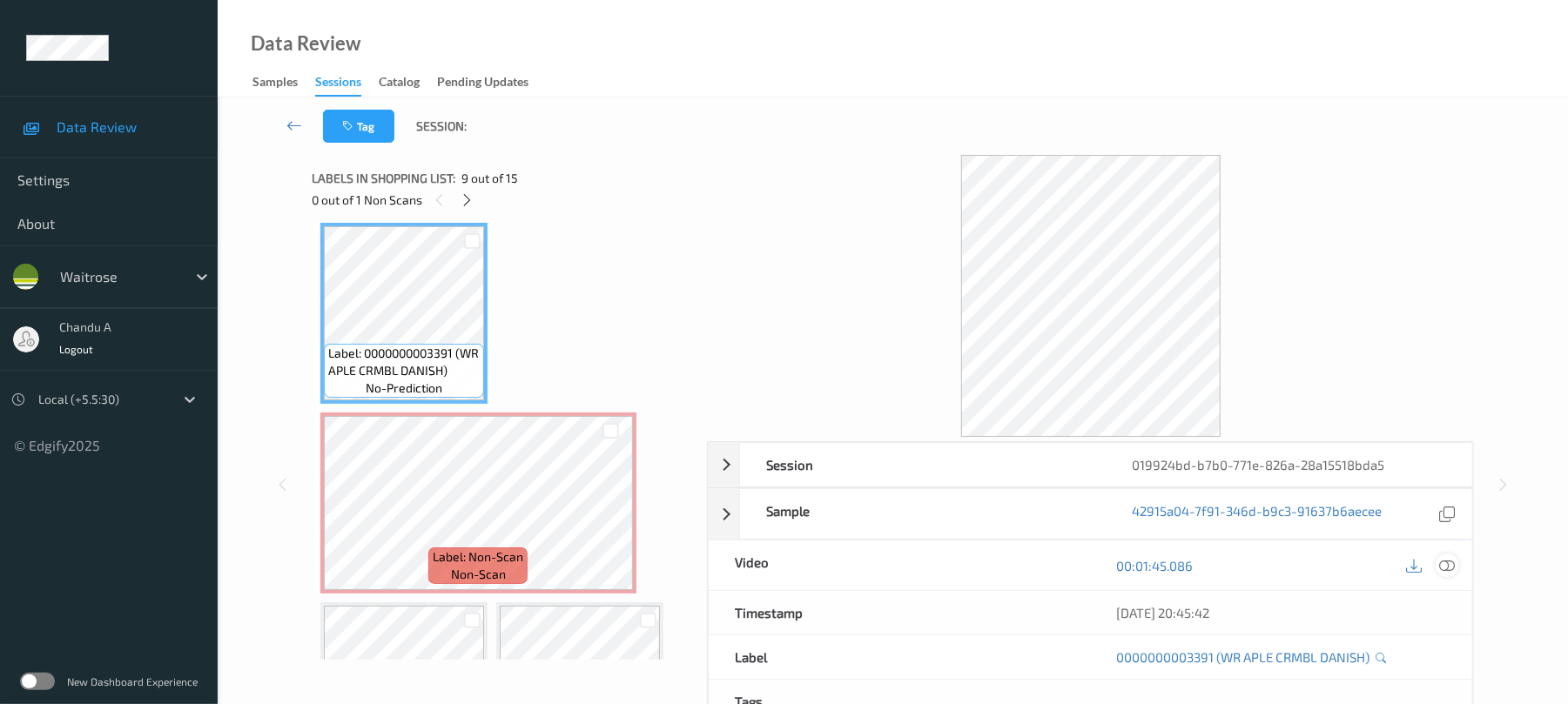
click at [1447, 555] on div at bounding box center [1447, 565] width 23 height 23
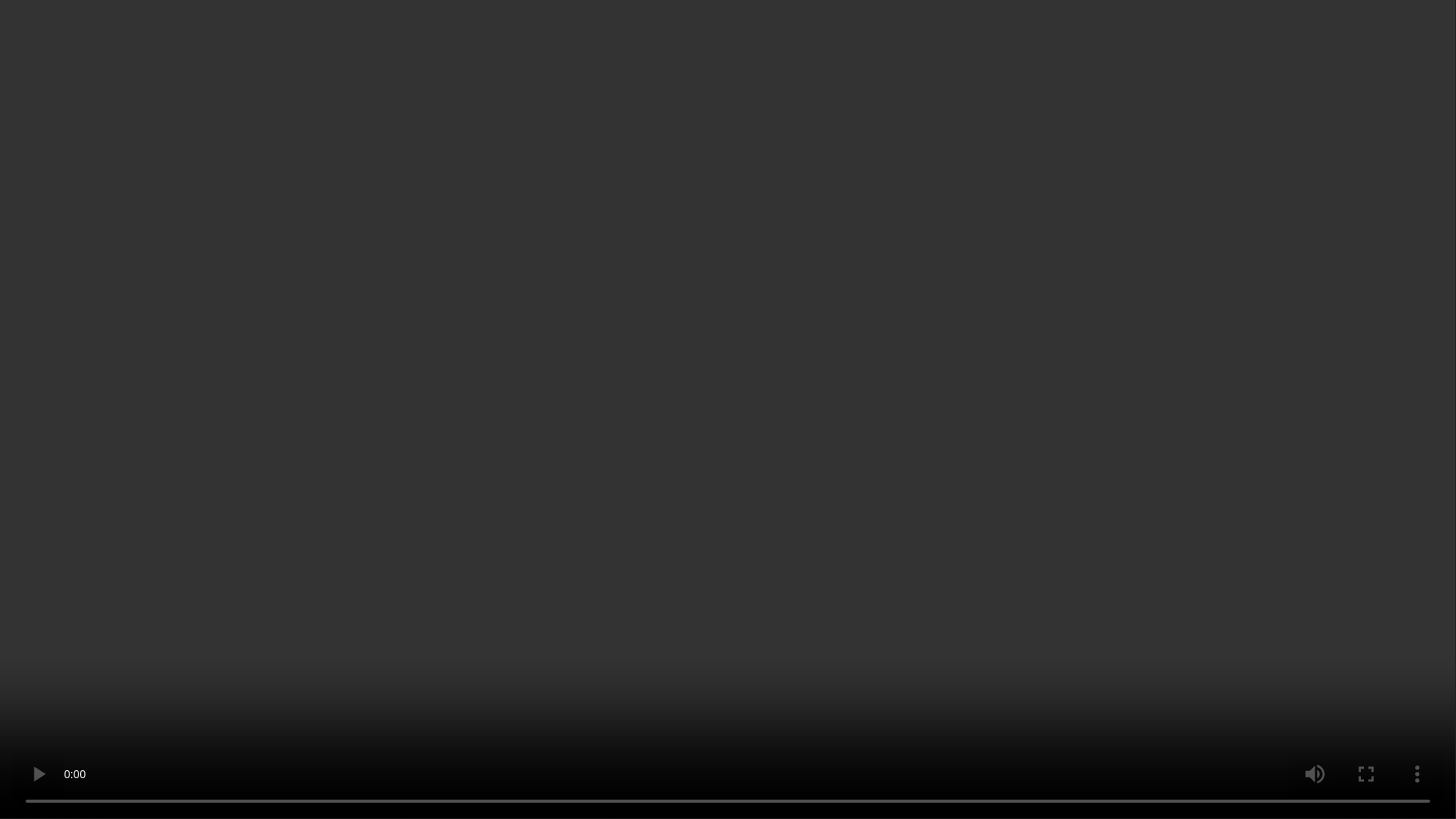
click at [775, 515] on video at bounding box center [728, 409] width 1456 height 819
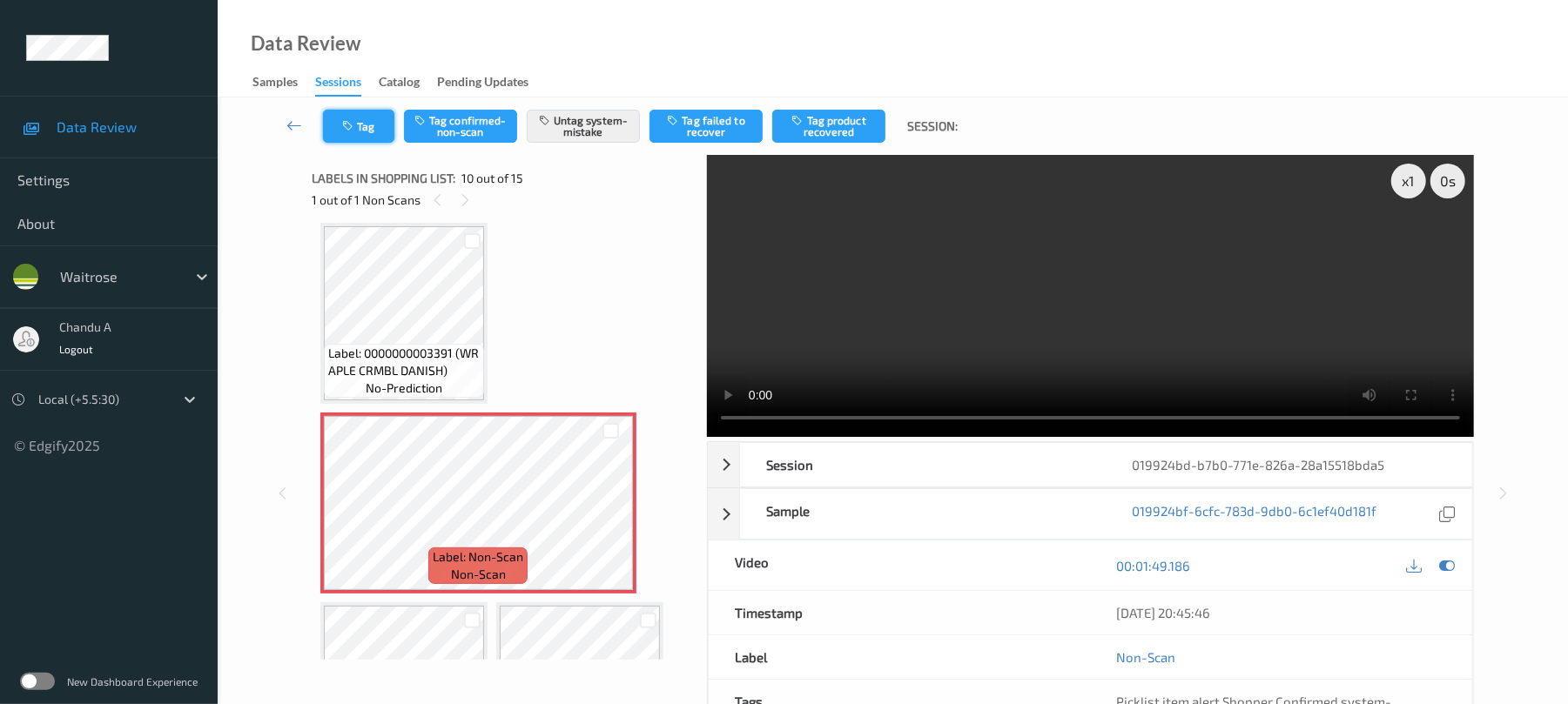
click at [360, 129] on button "Tag" at bounding box center [358, 126] width 71 height 33
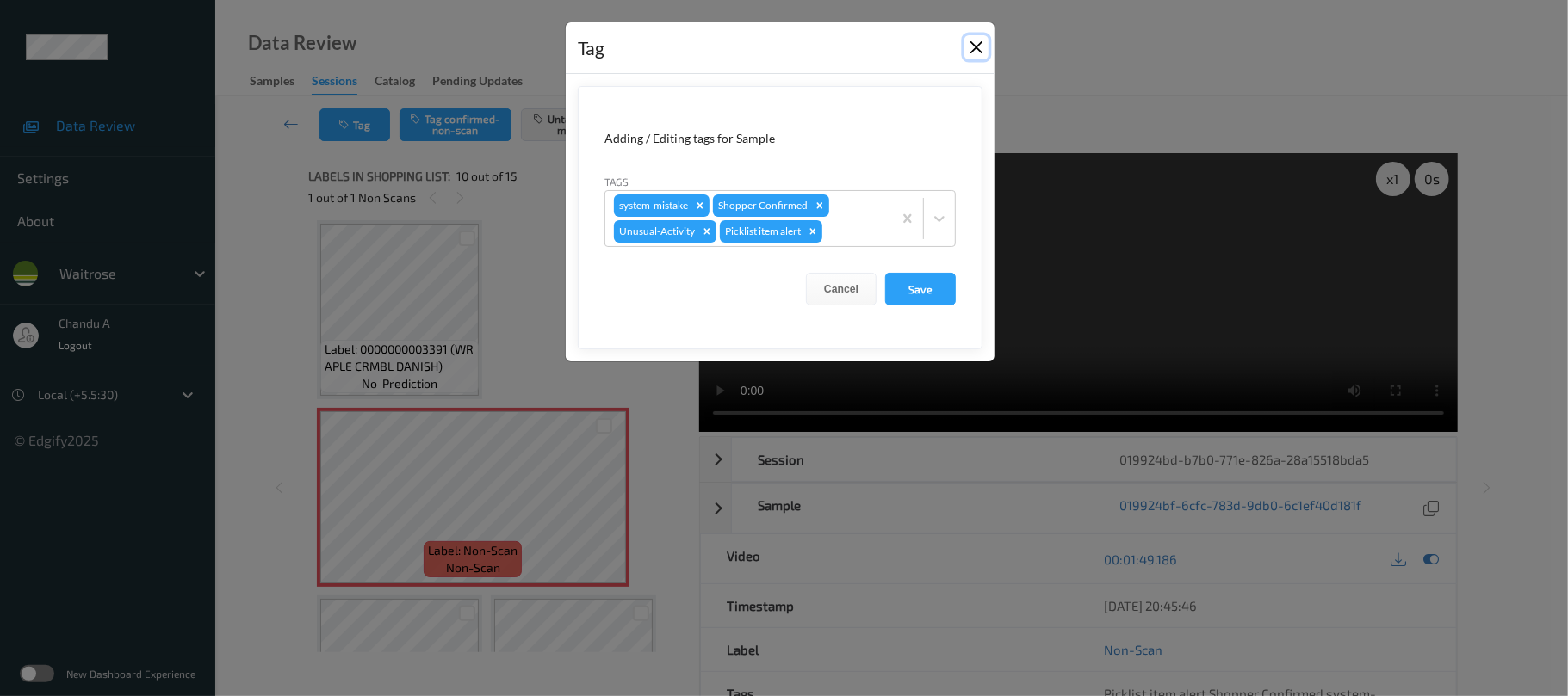
click at [975, 53] on button "Close" at bounding box center [976, 47] width 24 height 24
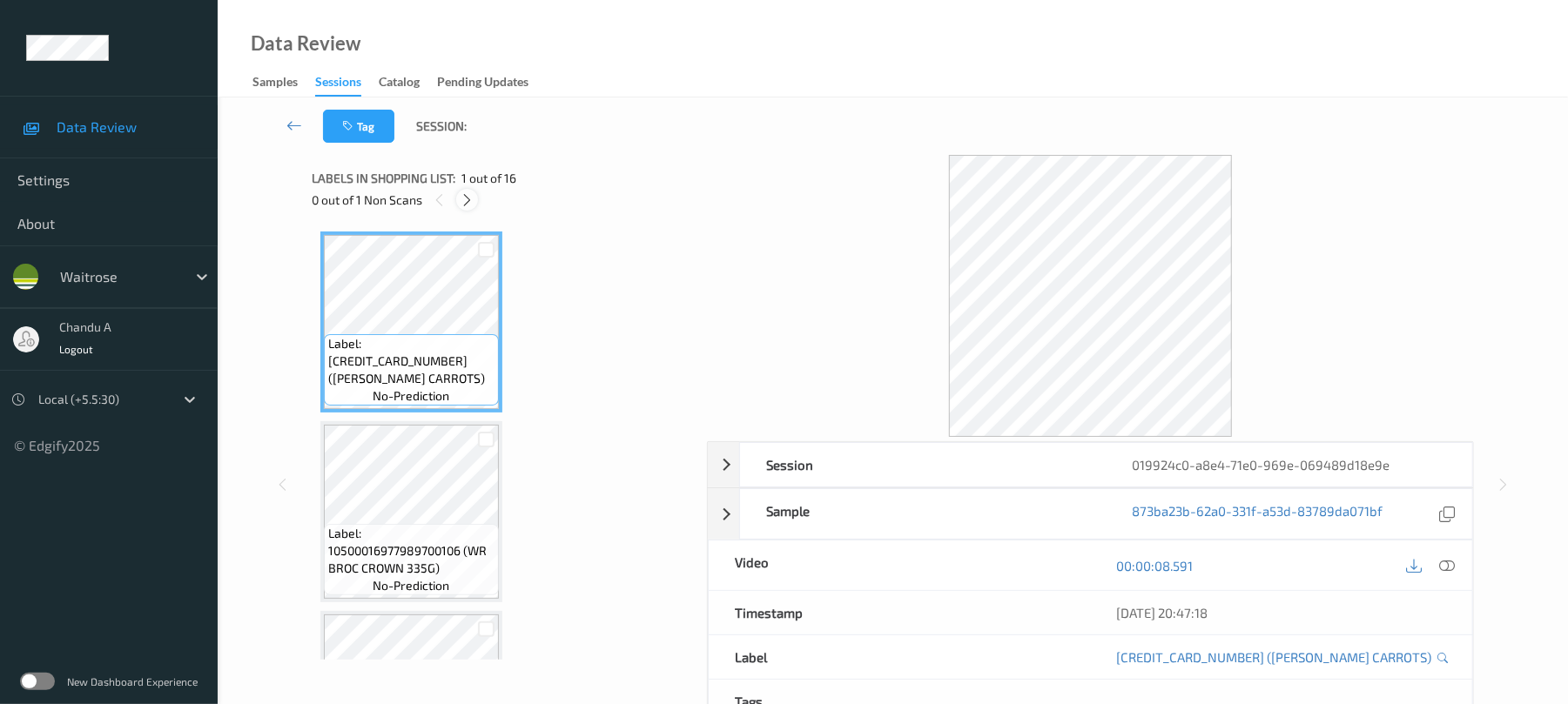
click at [467, 199] on icon at bounding box center [467, 199] width 14 height 15
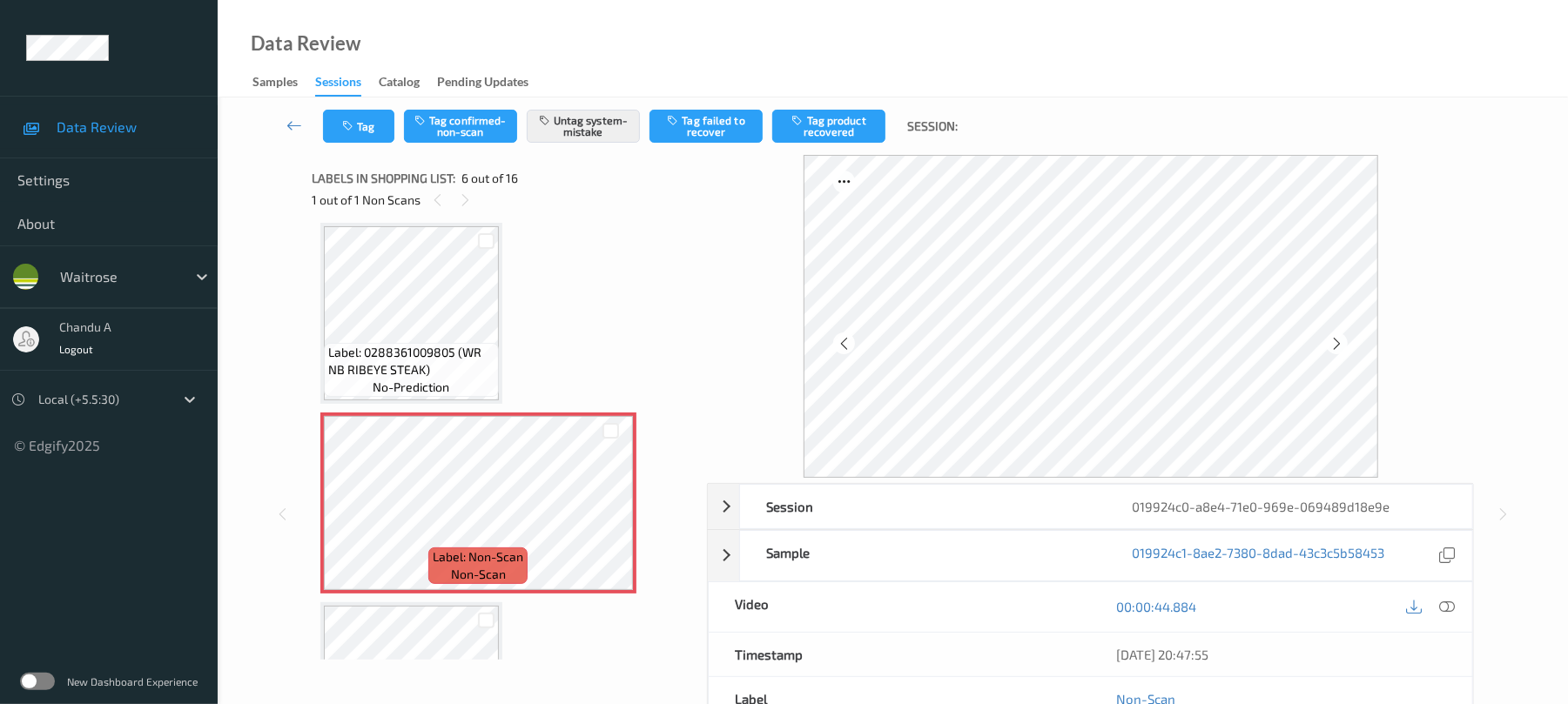
click at [450, 189] on div "1 out of 1 Non Scans" at bounding box center [503, 199] width 383 height 22
click at [614, 512] on icon at bounding box center [611, 517] width 14 height 15
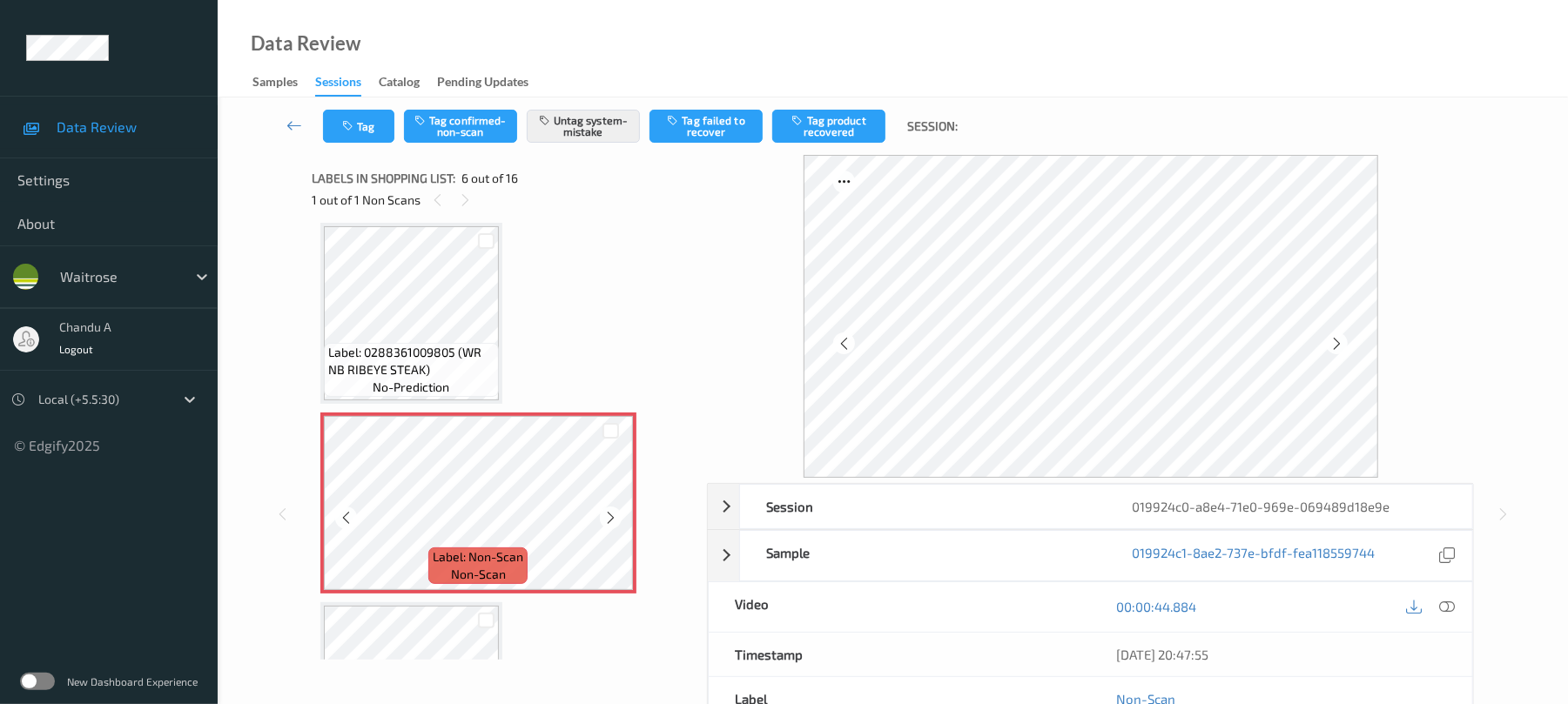
click at [614, 512] on icon at bounding box center [611, 517] width 14 height 15
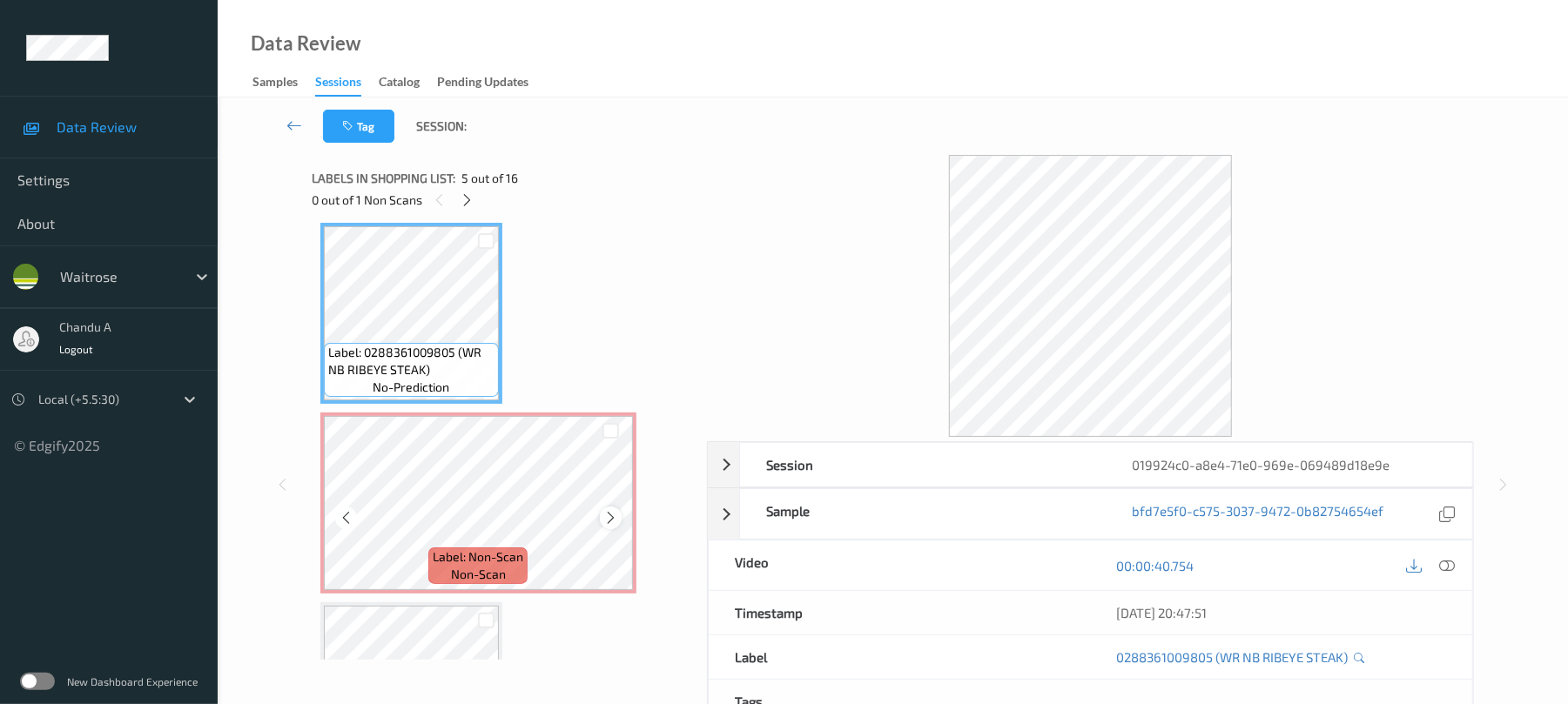
click at [612, 516] on icon at bounding box center [611, 517] width 14 height 15
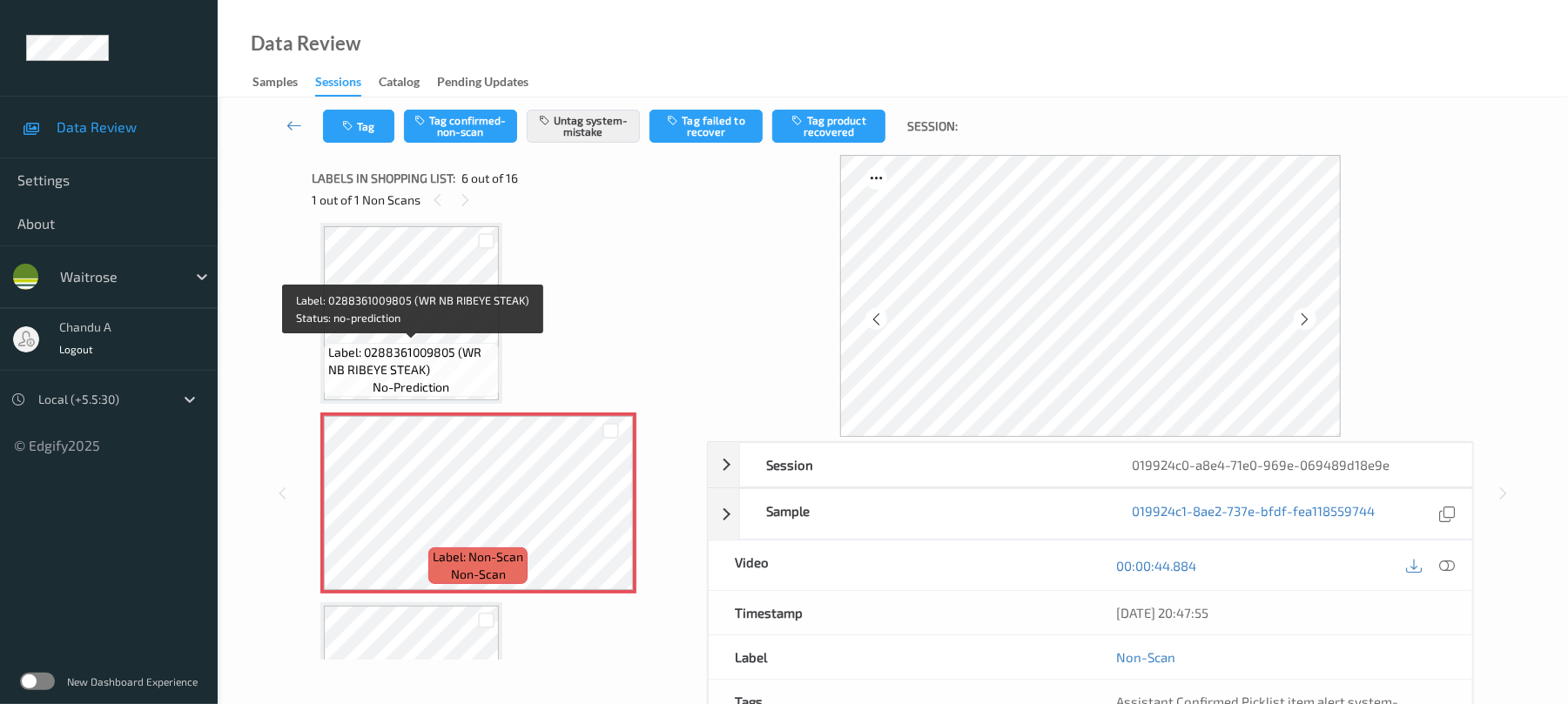
click at [418, 362] on span "Label: 0288361009805 (WR NB RIBEYE STEAK)" at bounding box center [410, 361] width 166 height 35
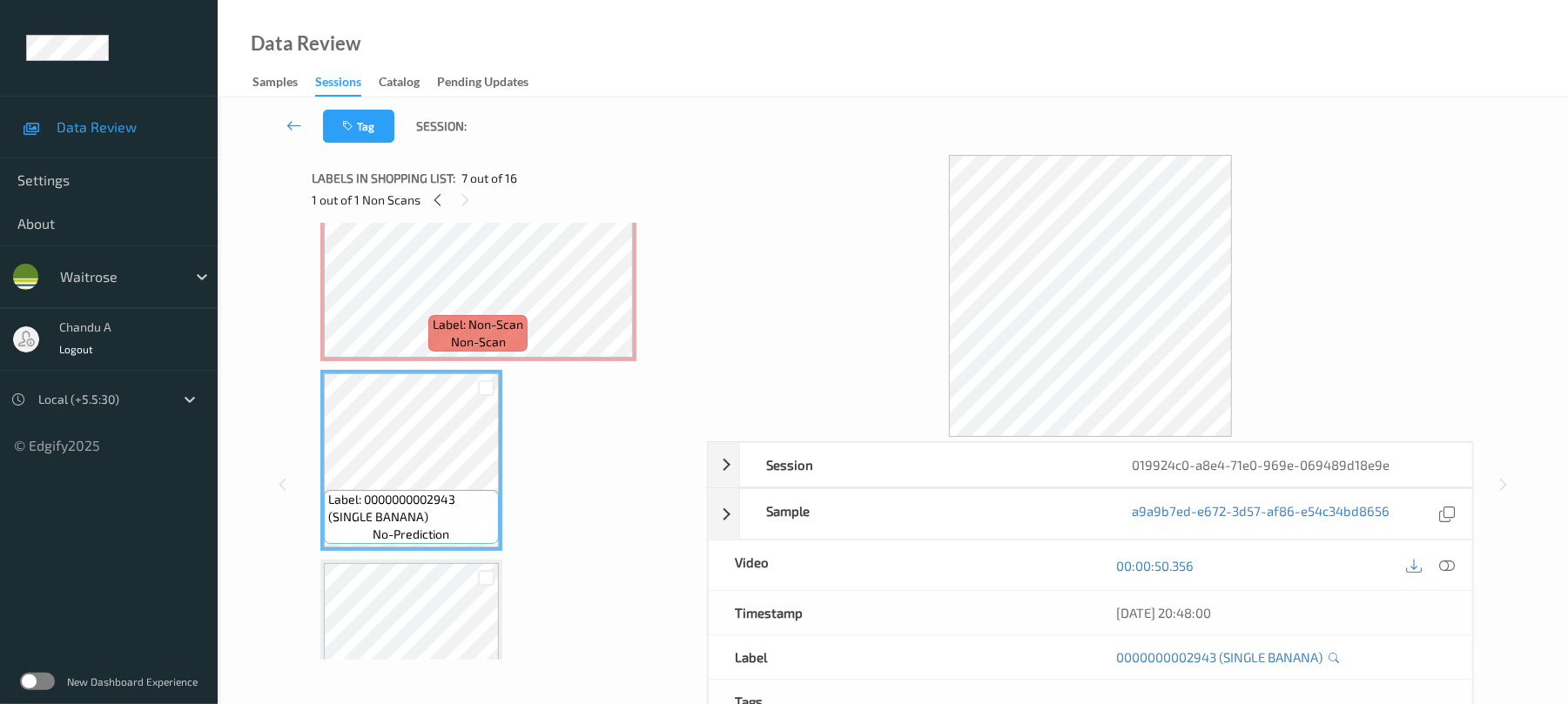
scroll to position [884, 0]
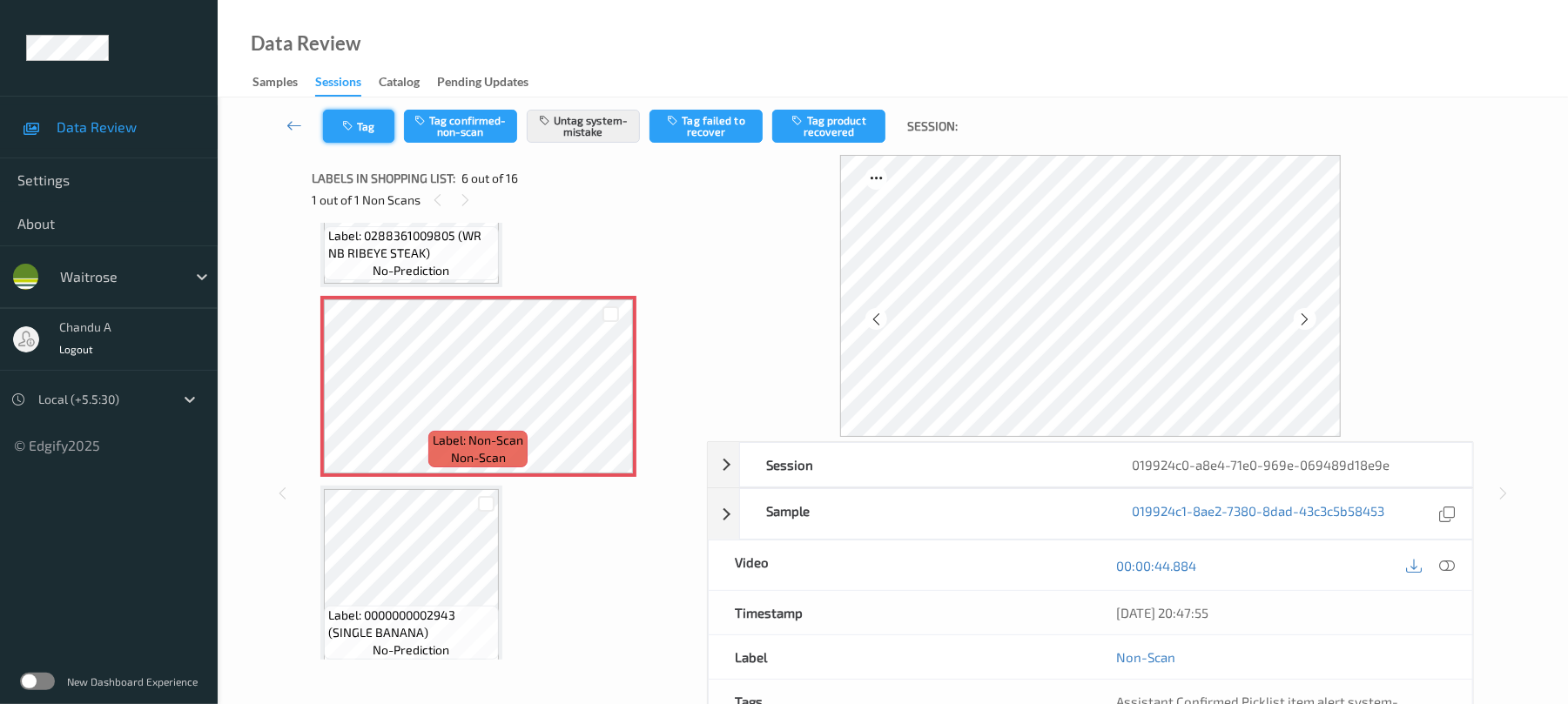
click at [345, 136] on button "Tag" at bounding box center [358, 126] width 71 height 33
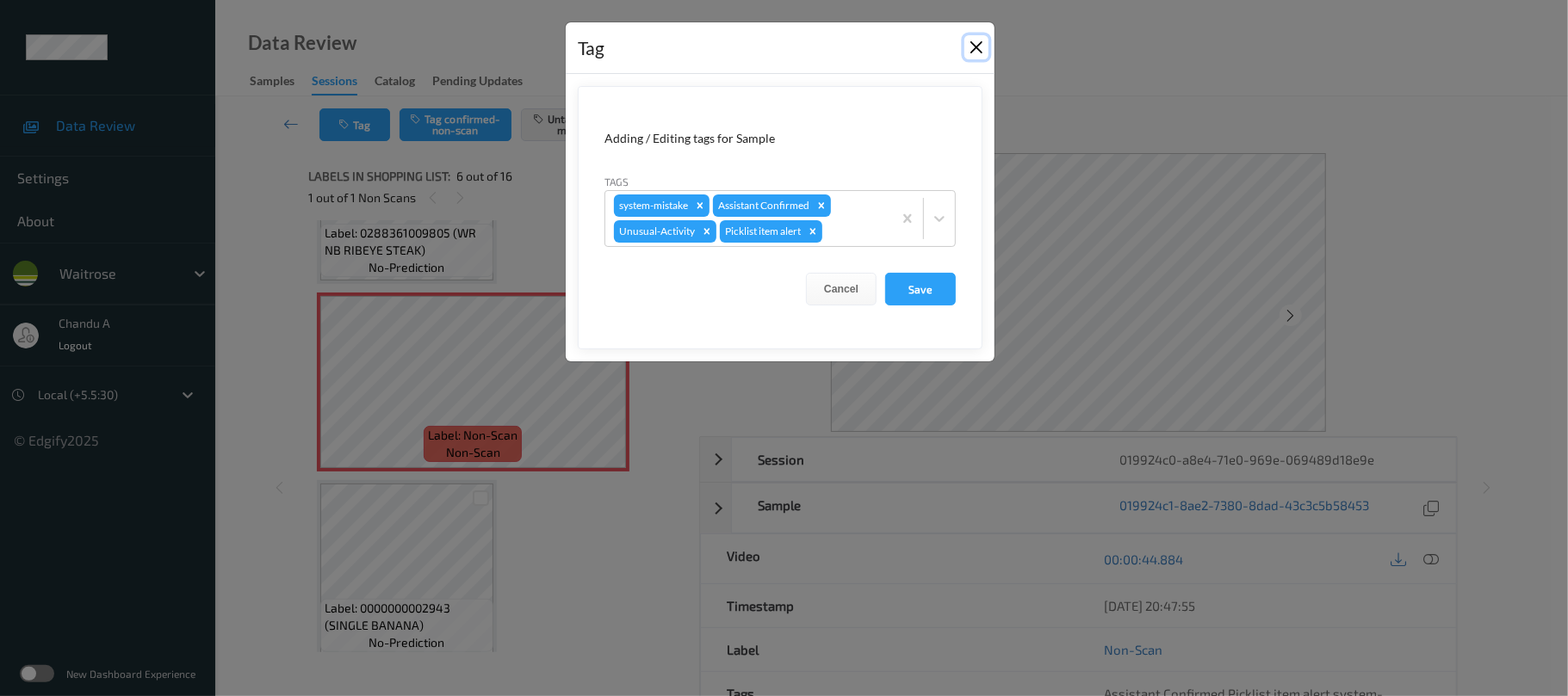
click at [967, 50] on button "Close" at bounding box center [976, 47] width 24 height 24
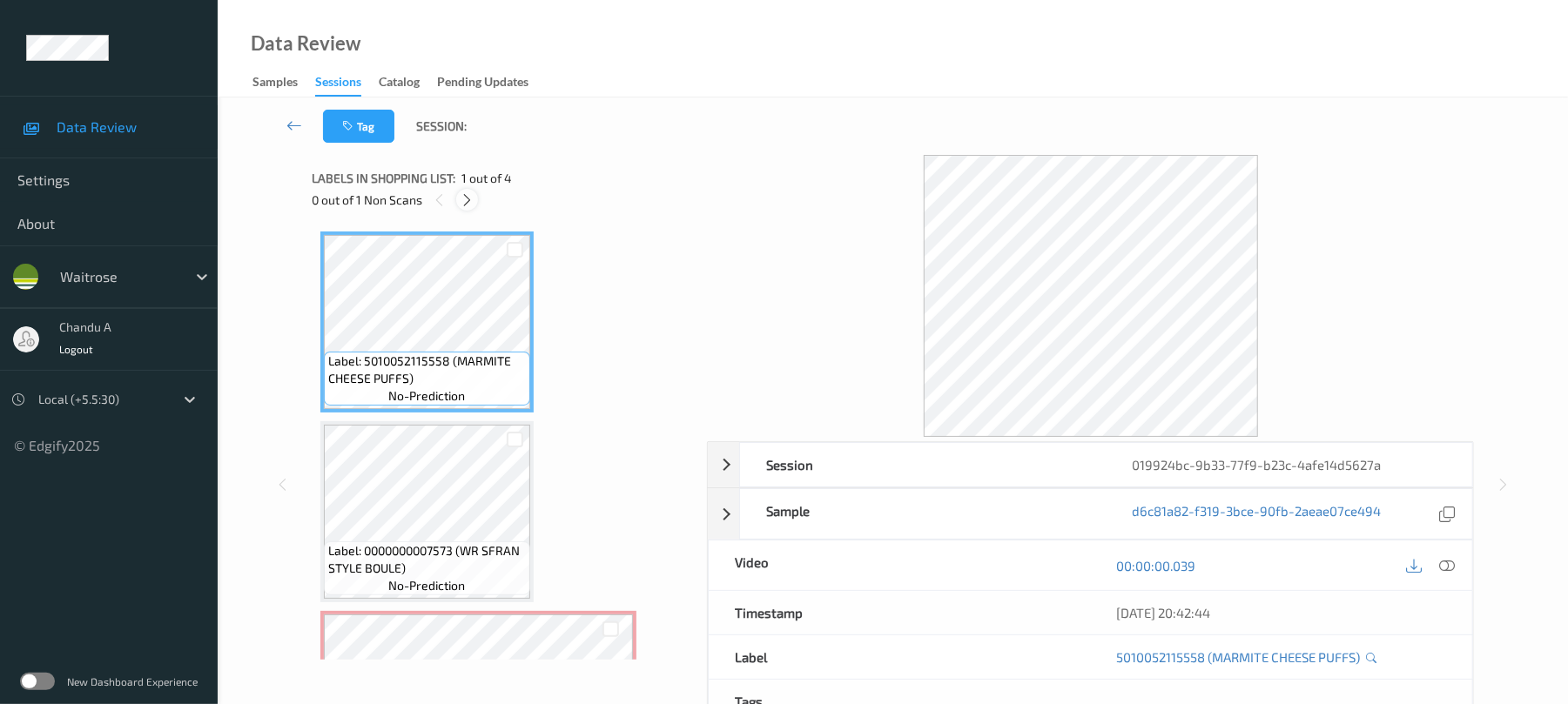
click at [471, 192] on icon at bounding box center [467, 199] width 14 height 15
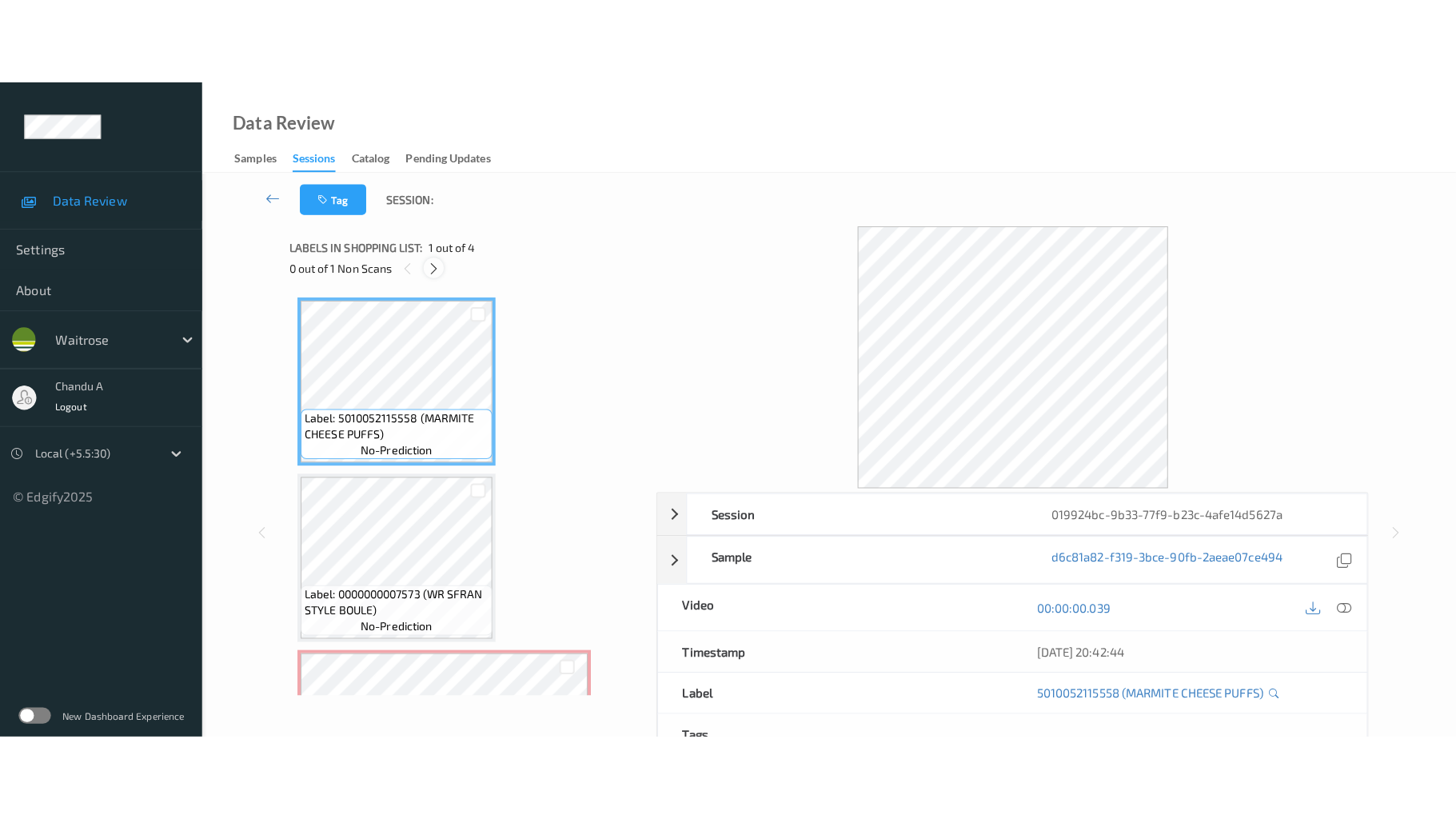
scroll to position [182, 0]
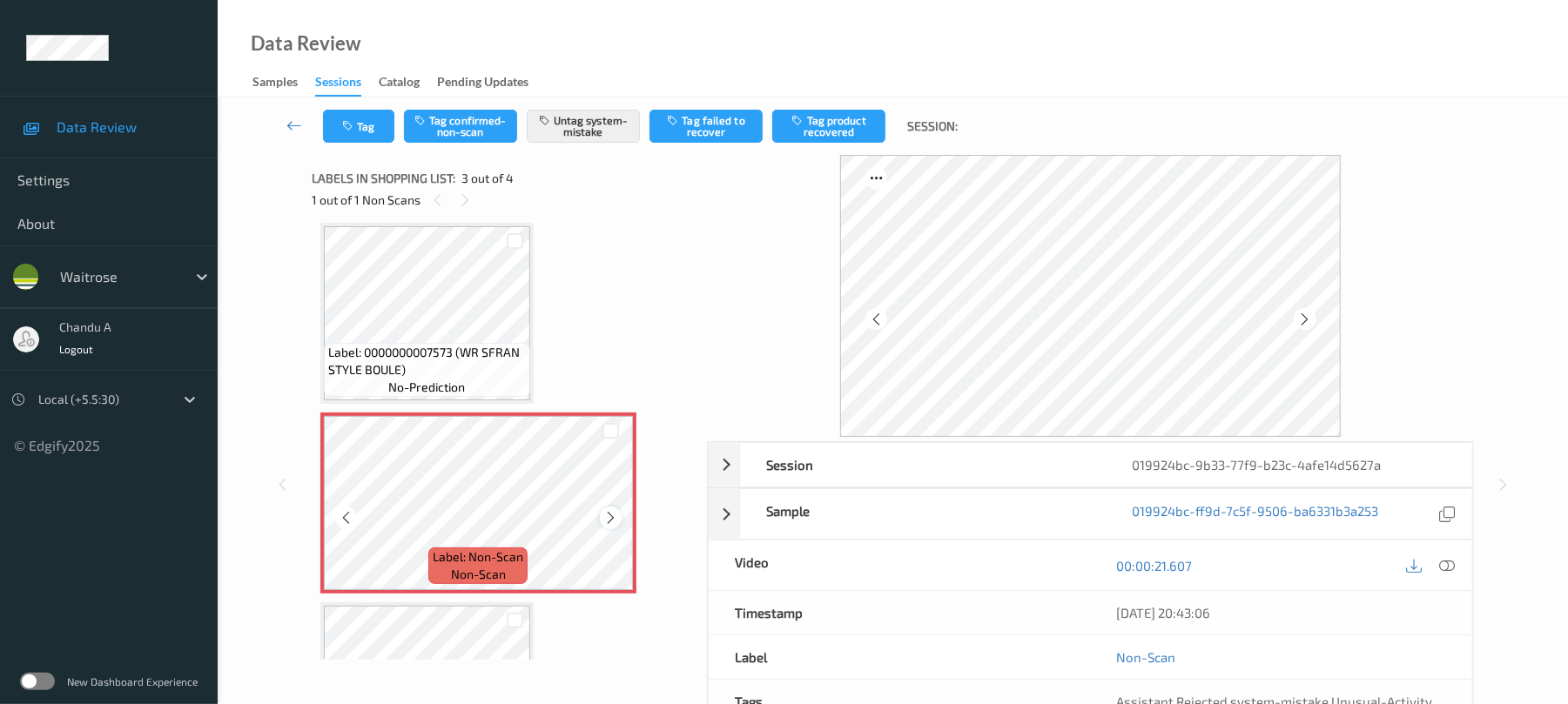
click at [601, 521] on div at bounding box center [611, 517] width 22 height 22
click at [366, 126] on button "Tag" at bounding box center [358, 126] width 71 height 33
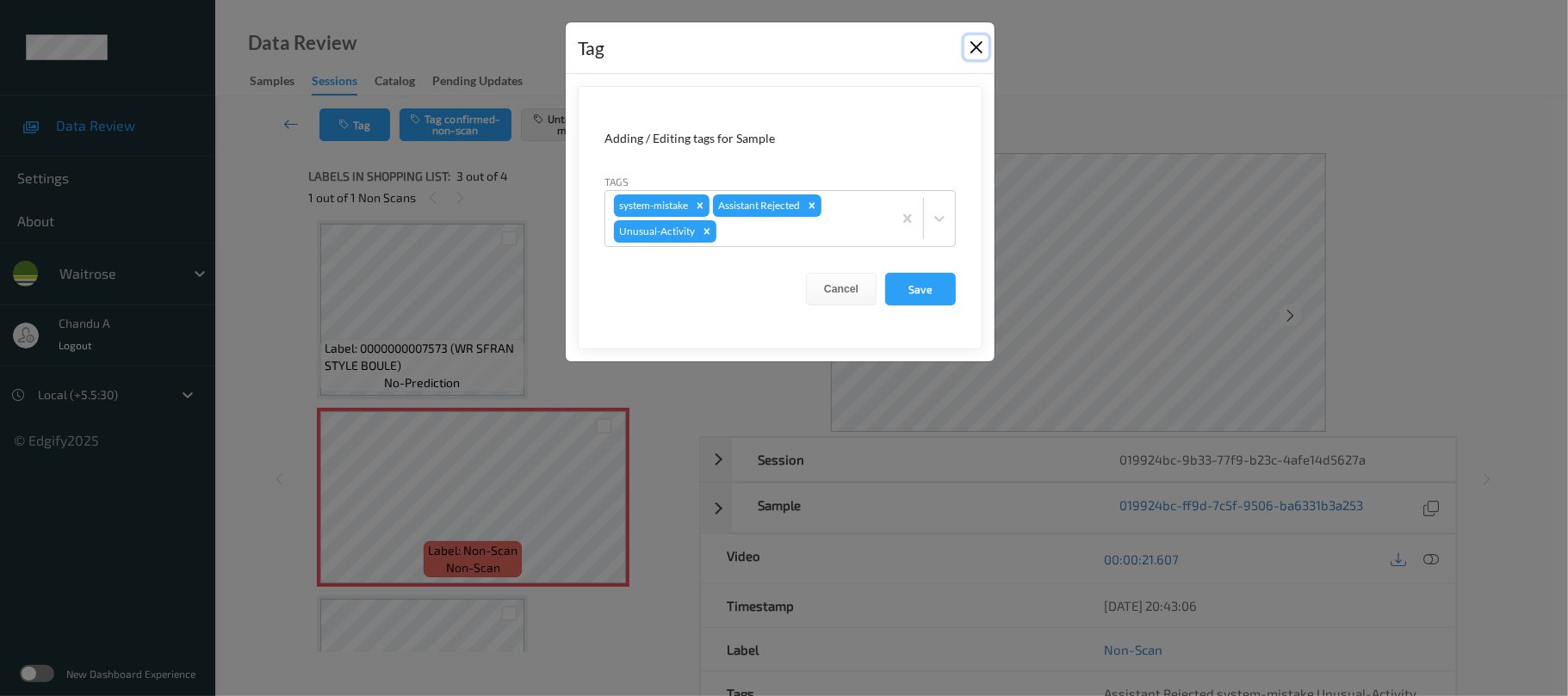
click at [987, 45] on button "Close" at bounding box center [976, 47] width 24 height 24
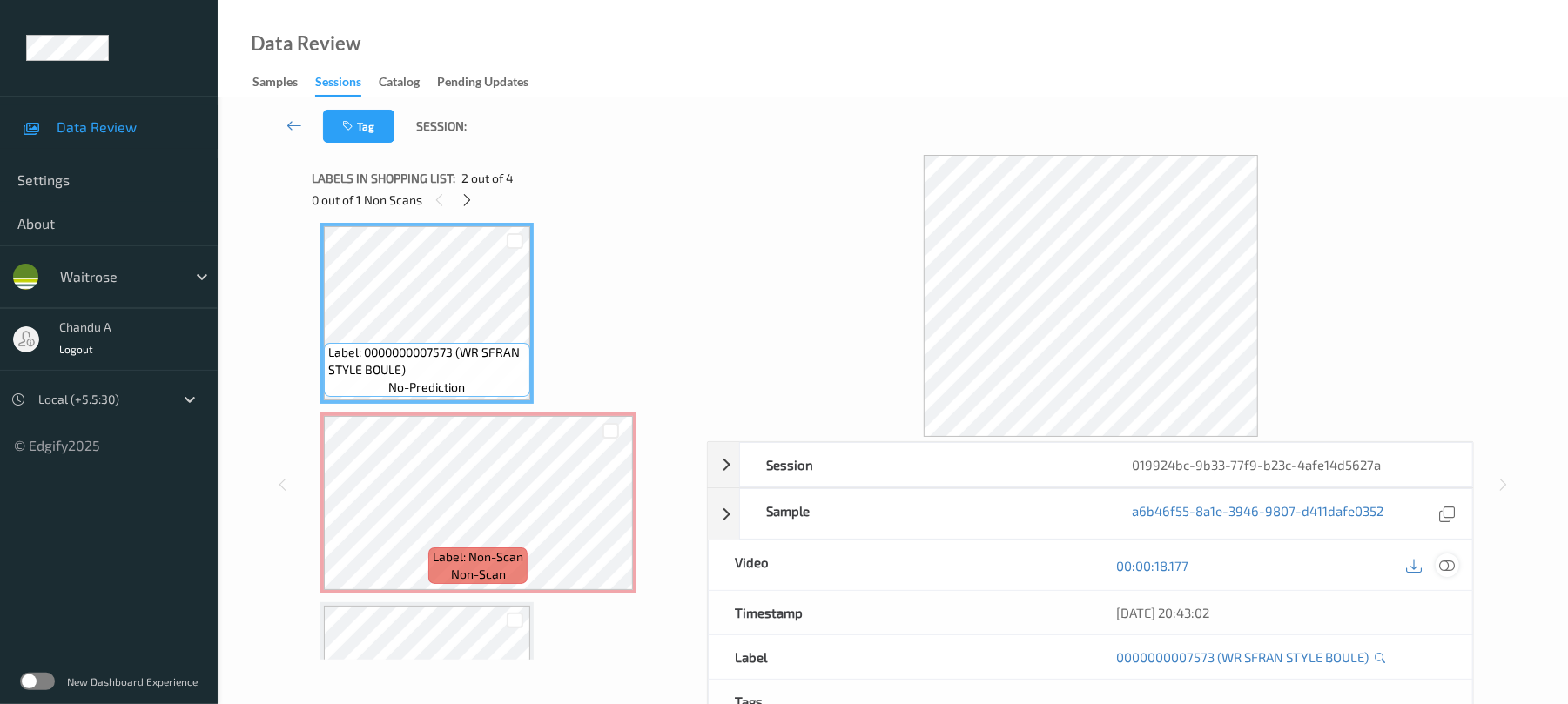
click at [1452, 562] on icon at bounding box center [1447, 565] width 15 height 15
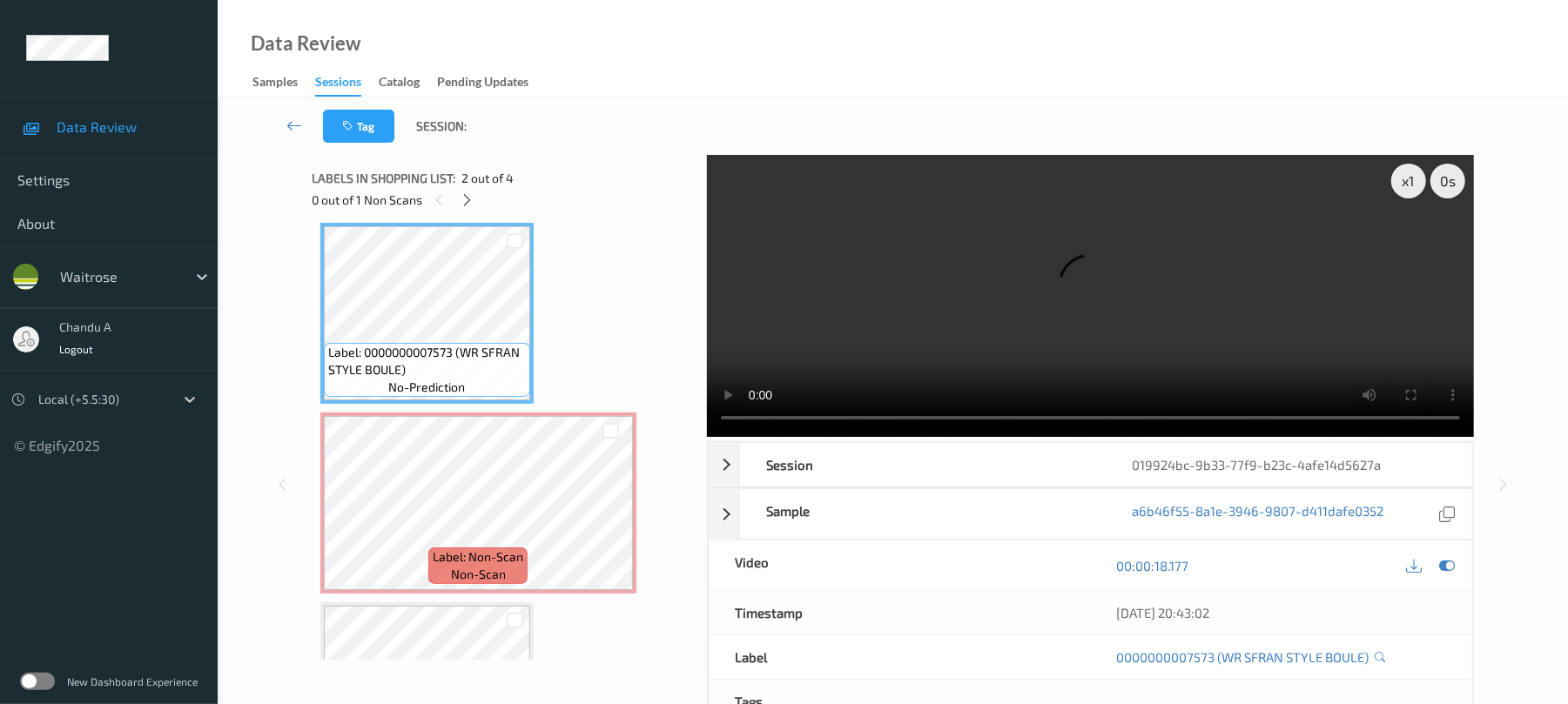
scroll to position [144, 0]
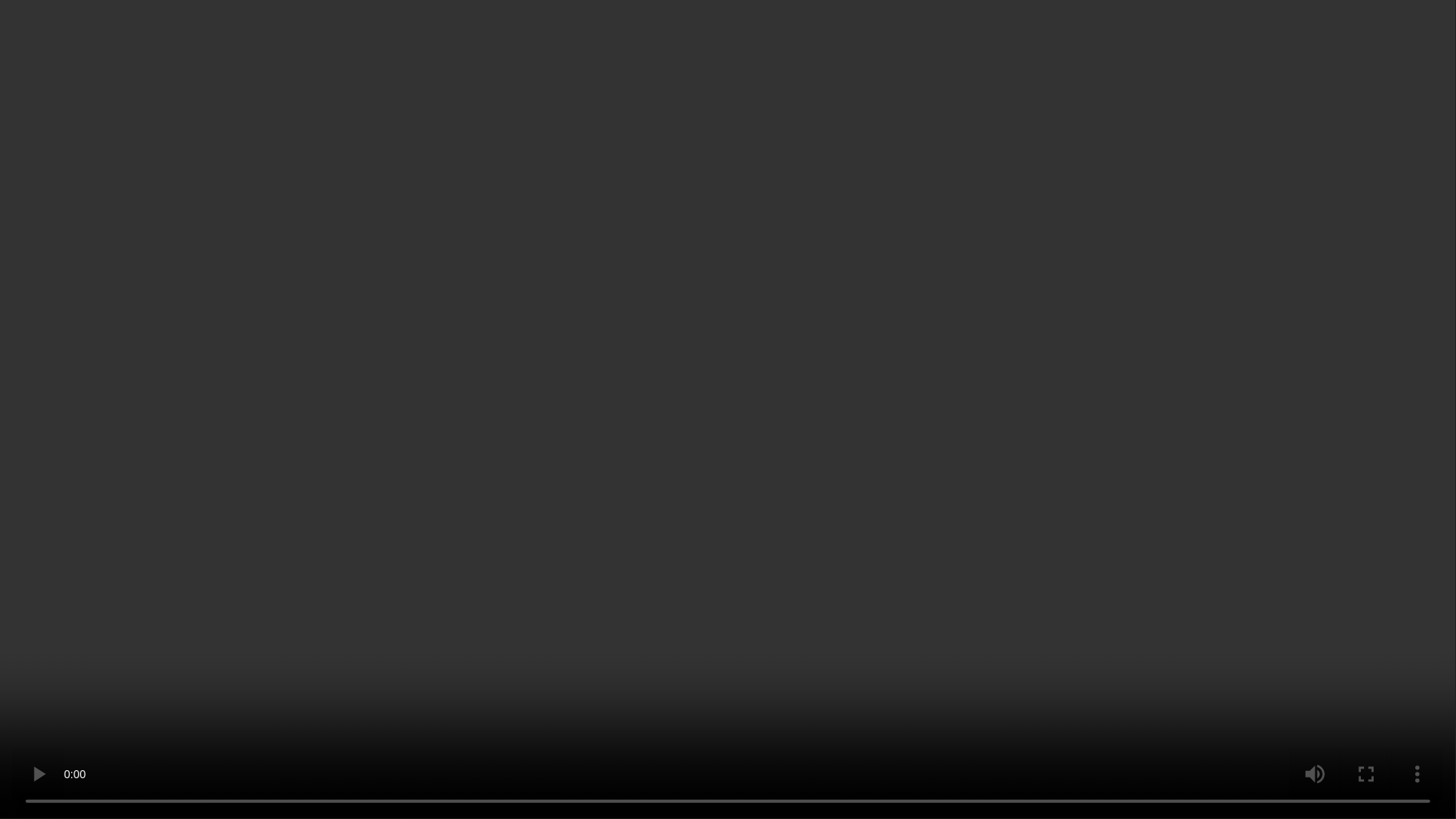
click at [817, 398] on video at bounding box center [728, 409] width 1456 height 819
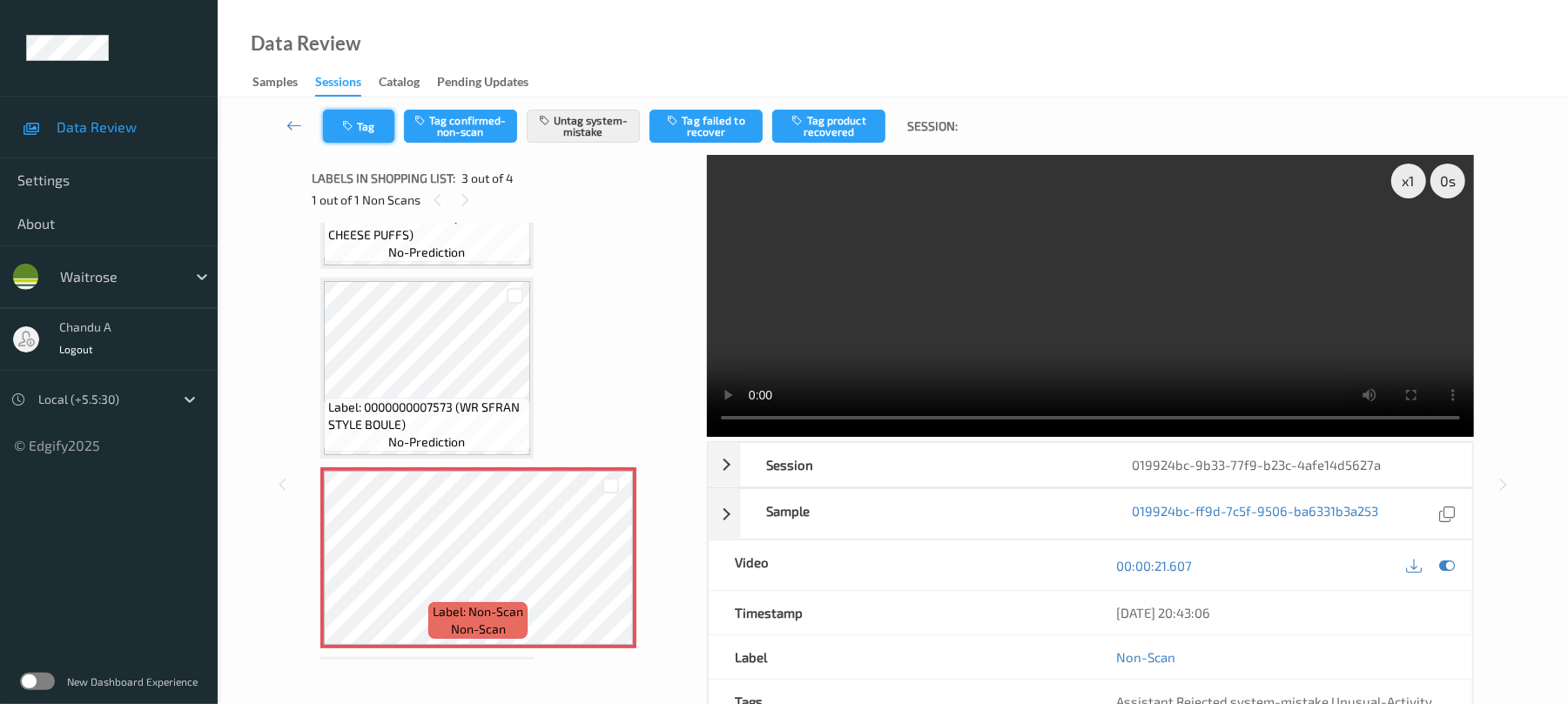
click at [381, 132] on button "Tag" at bounding box center [358, 126] width 71 height 33
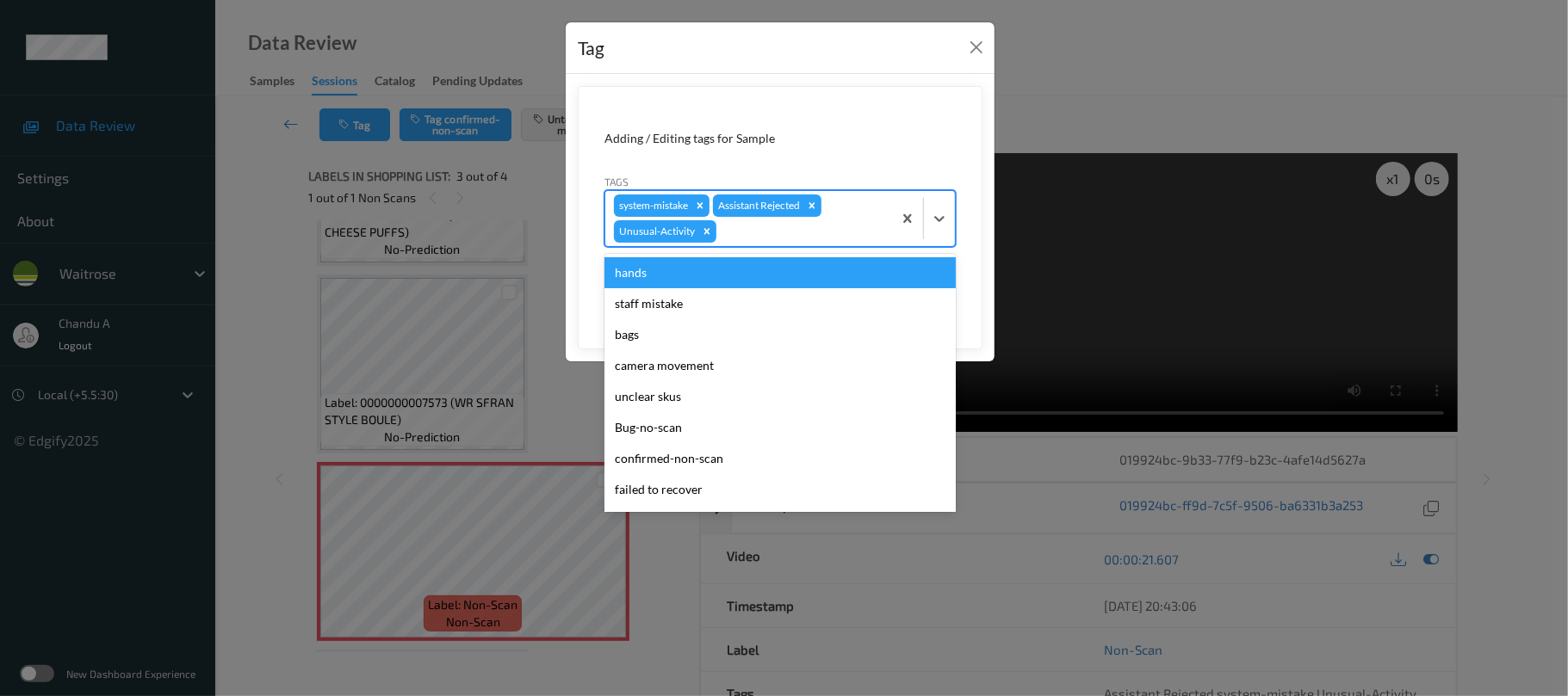
click at [794, 234] on div at bounding box center [801, 231] width 163 height 20
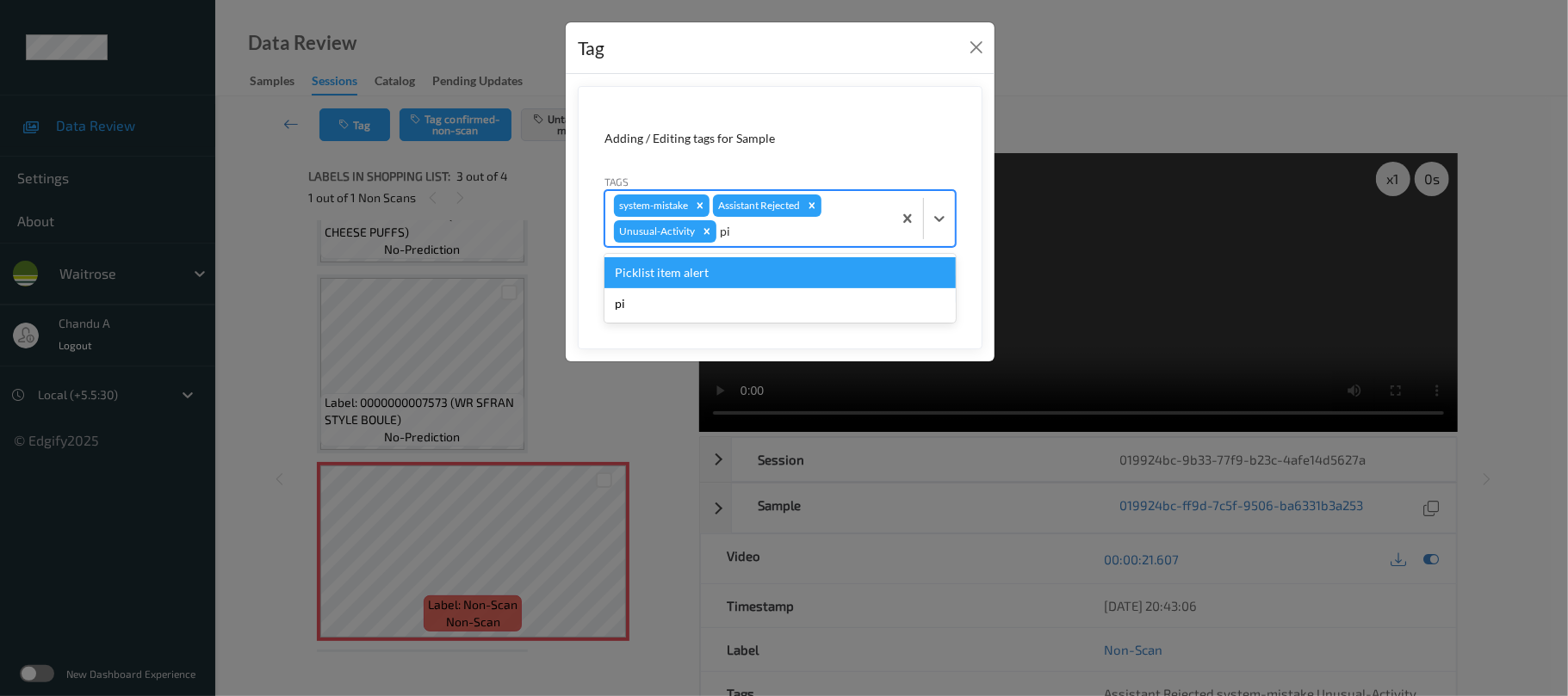
type input "pic"
click at [748, 284] on div "Picklist item alert" at bounding box center [779, 273] width 351 height 31
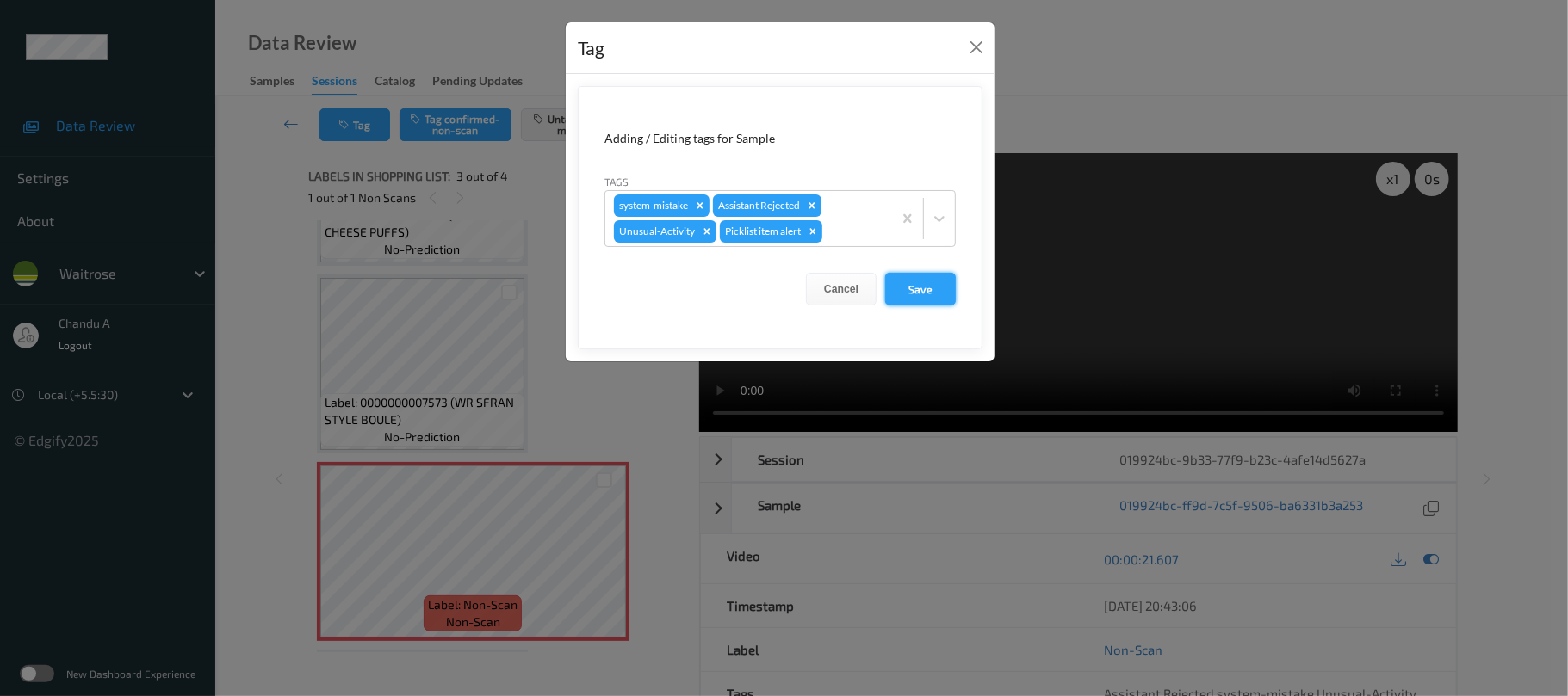
click at [924, 283] on button "Save" at bounding box center [919, 289] width 70 height 33
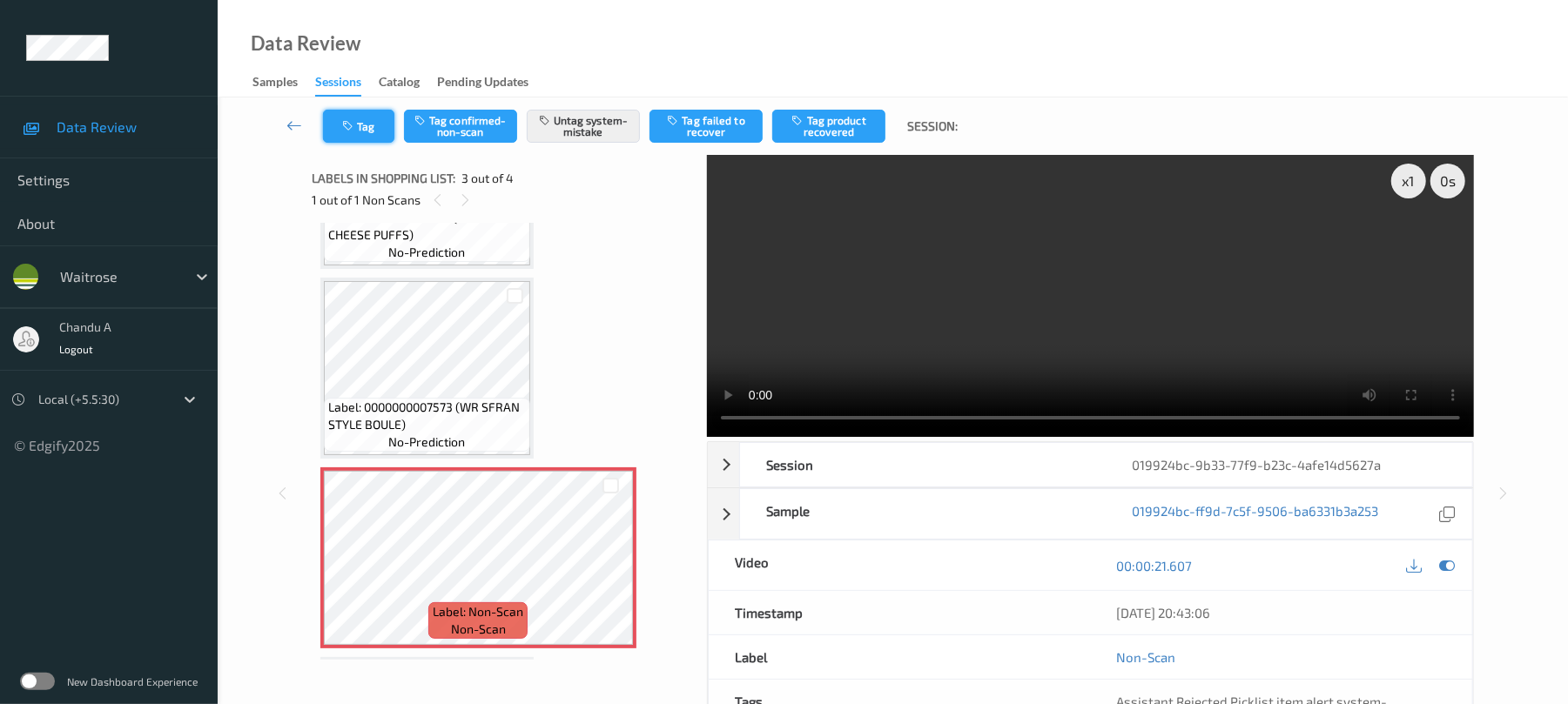
click at [336, 115] on button "Tag" at bounding box center [358, 126] width 71 height 33
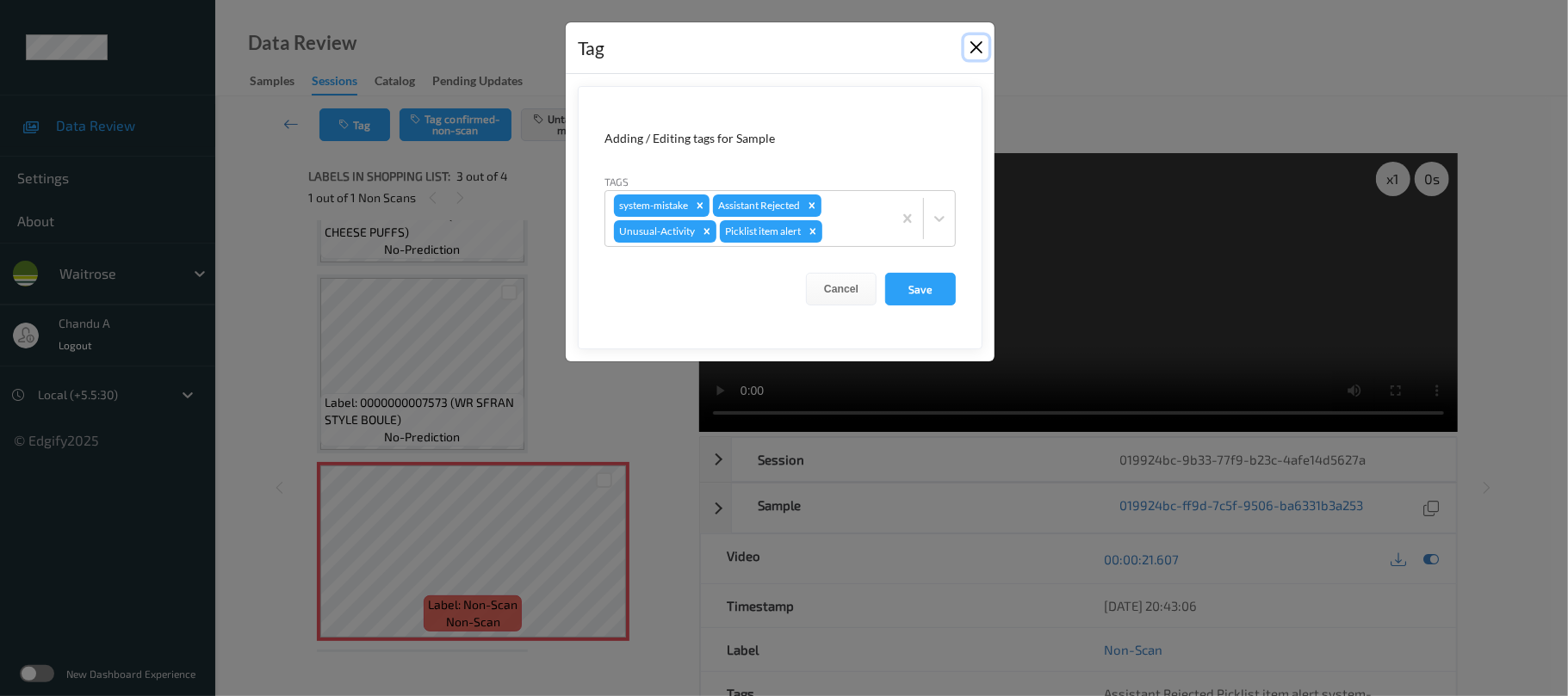
click at [966, 52] on button "Close" at bounding box center [976, 47] width 24 height 24
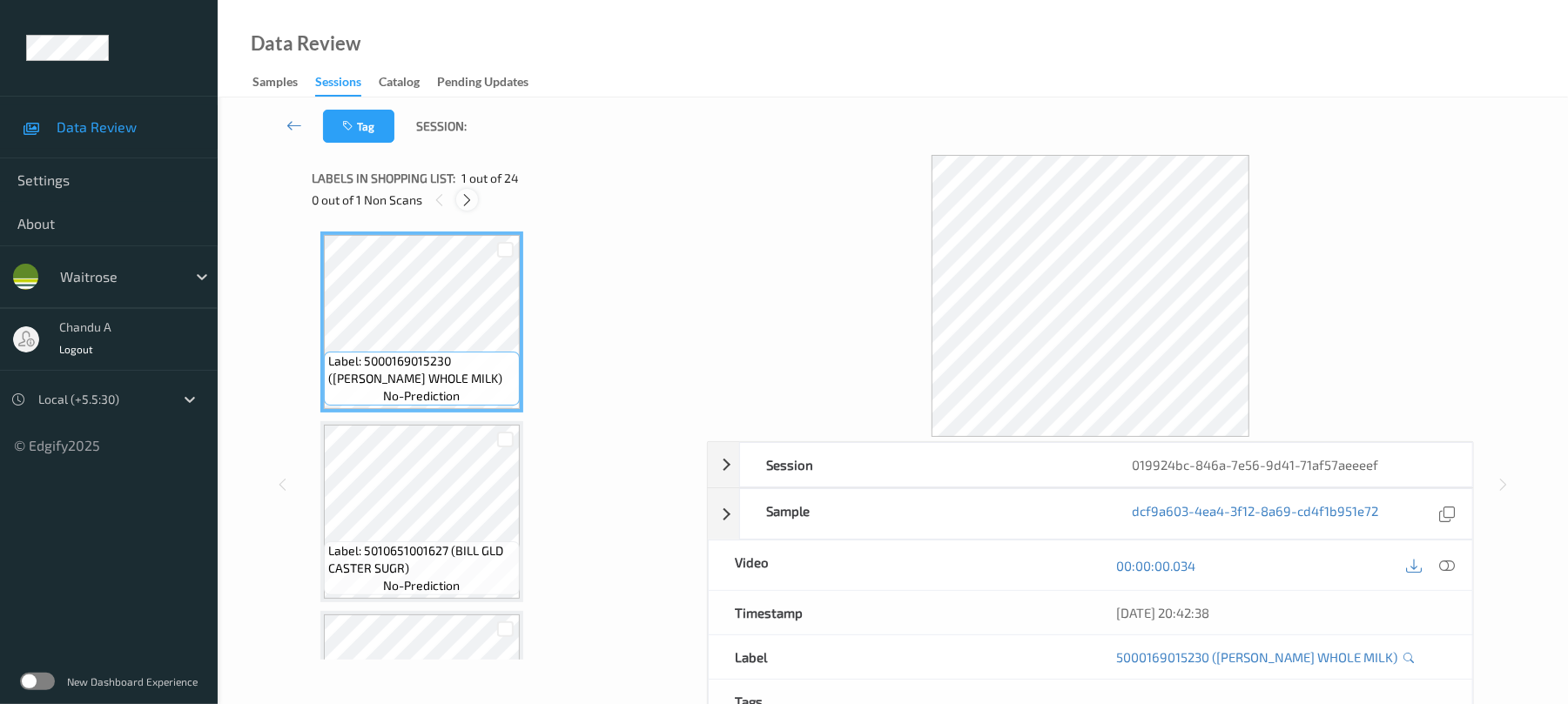
click at [460, 189] on div at bounding box center [467, 199] width 22 height 22
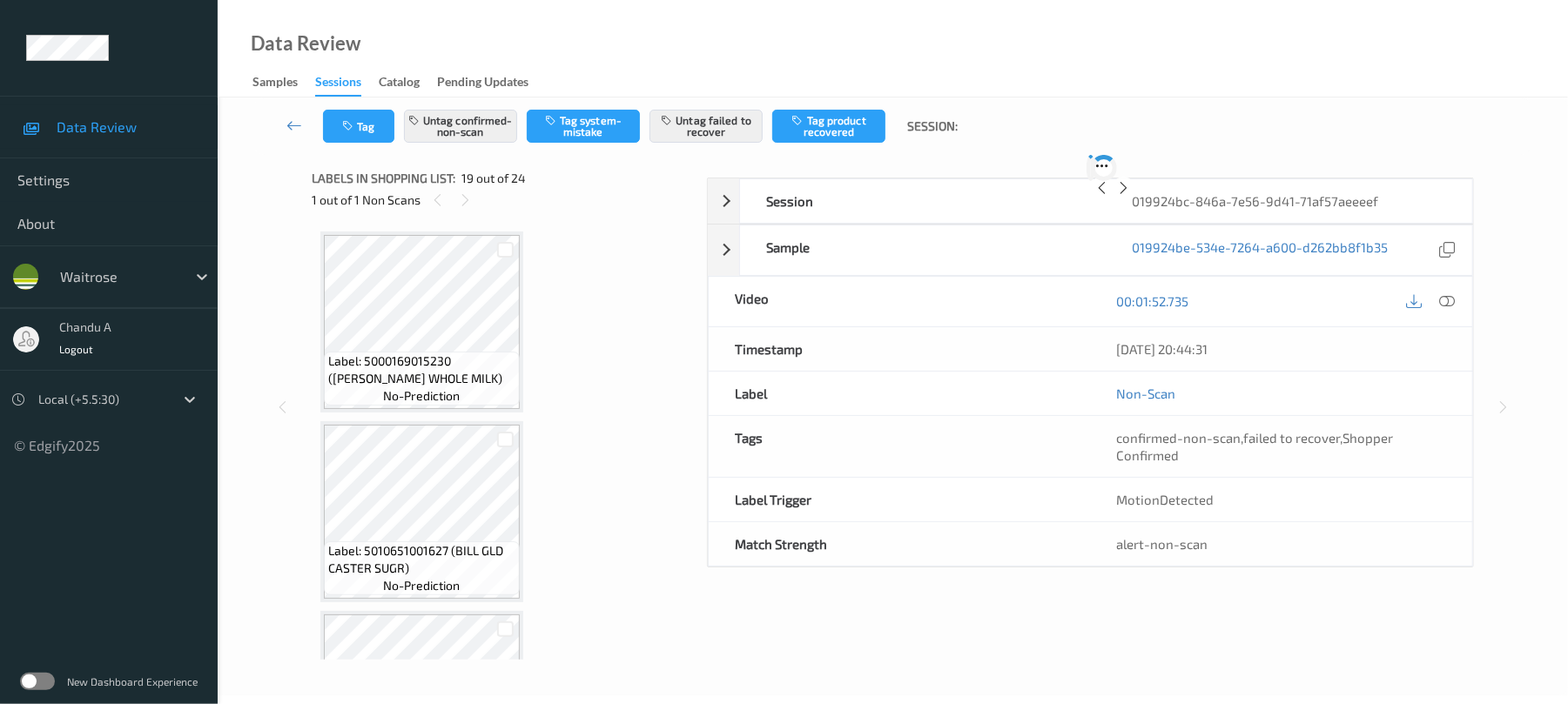
scroll to position [3234, 0]
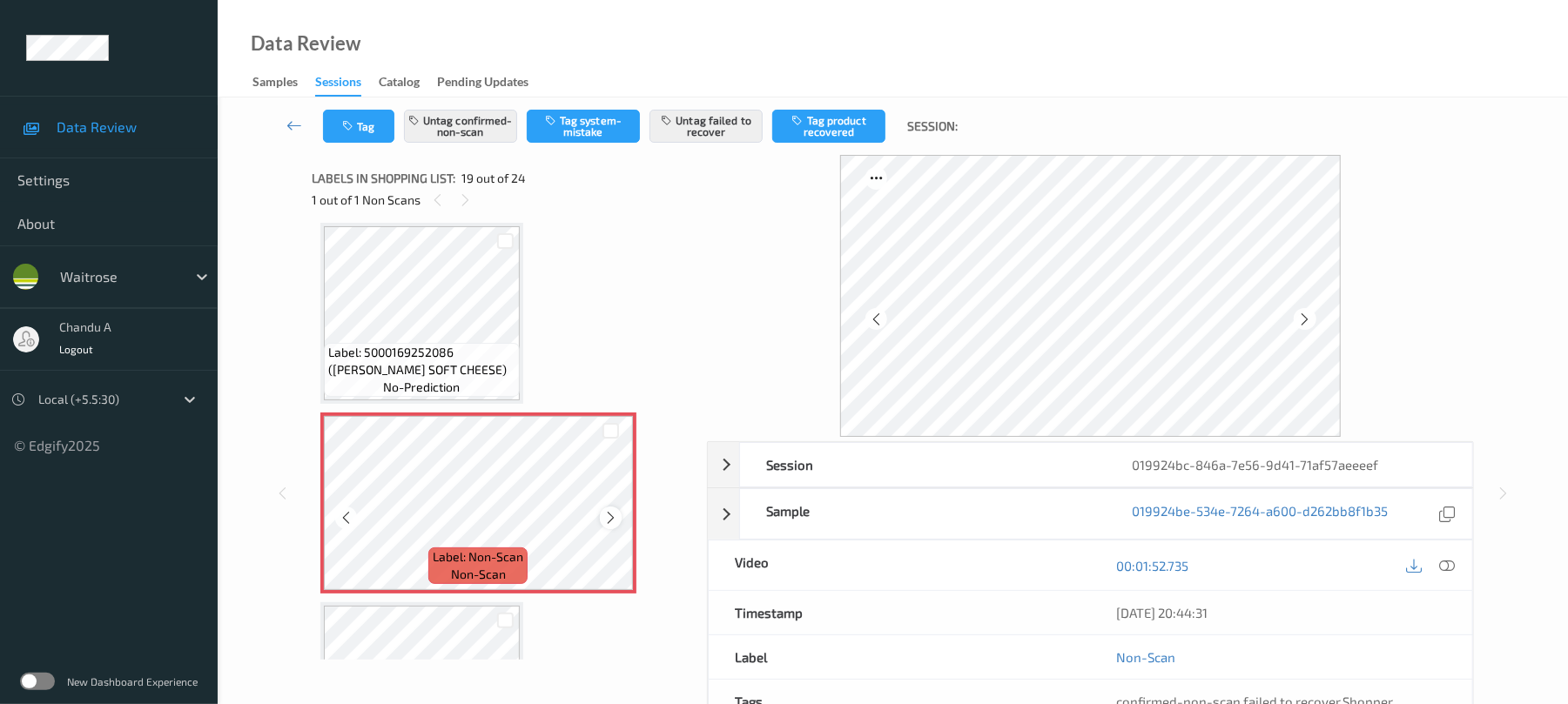
click at [612, 512] on icon at bounding box center [611, 517] width 14 height 15
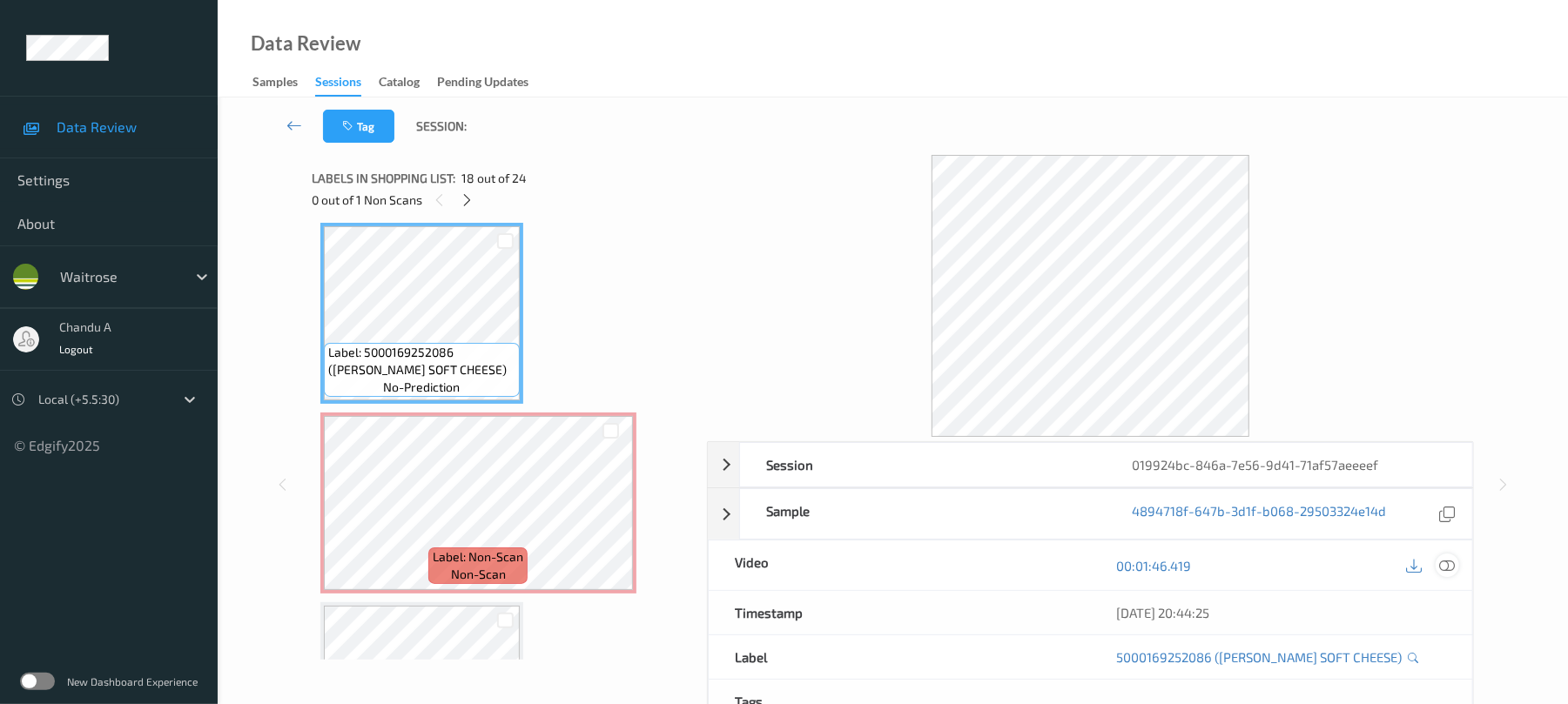
click at [1449, 566] on icon at bounding box center [1447, 565] width 15 height 15
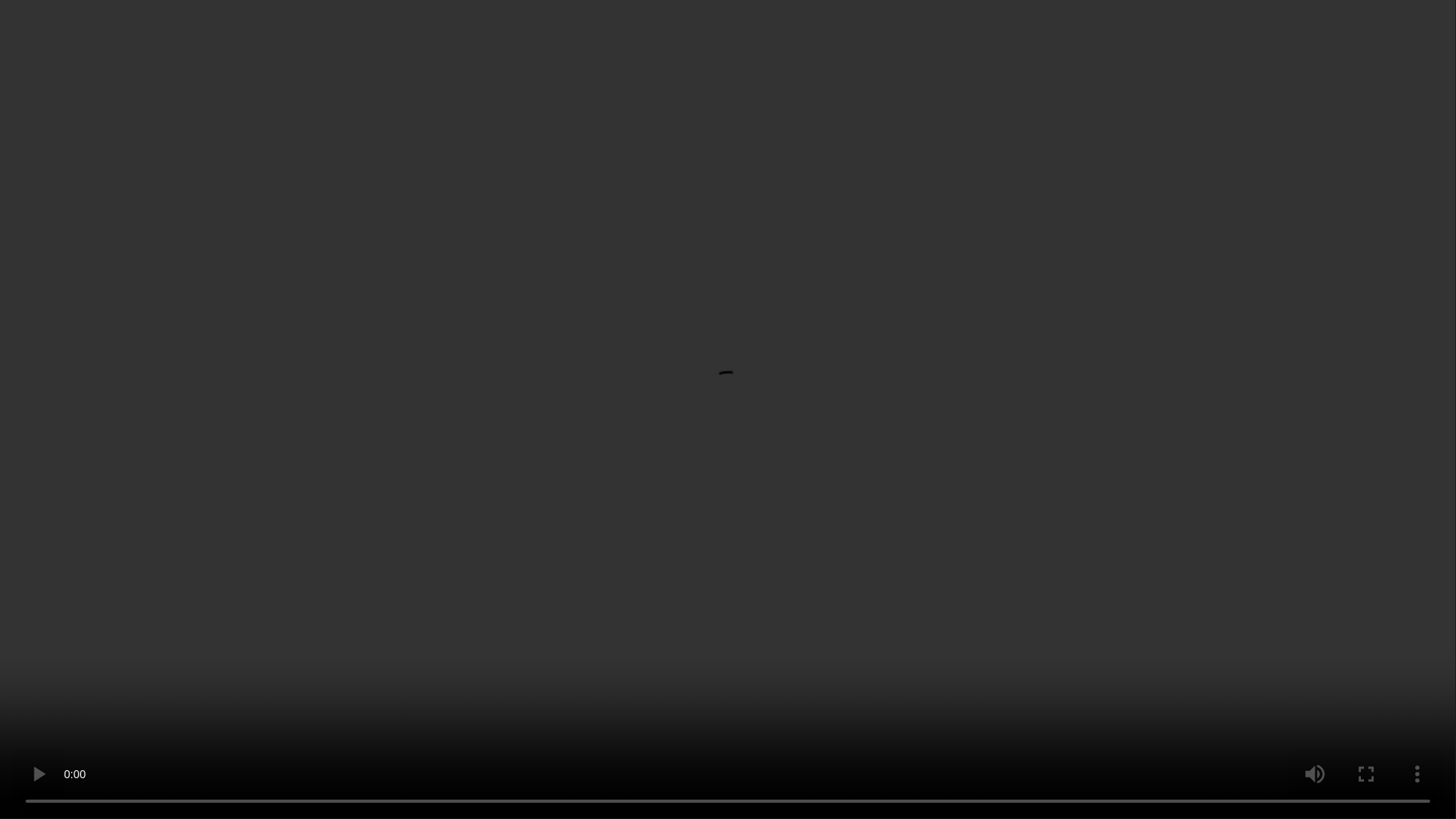
click at [964, 473] on video at bounding box center [728, 409] width 1456 height 819
click at [893, 362] on video at bounding box center [728, 409] width 1456 height 819
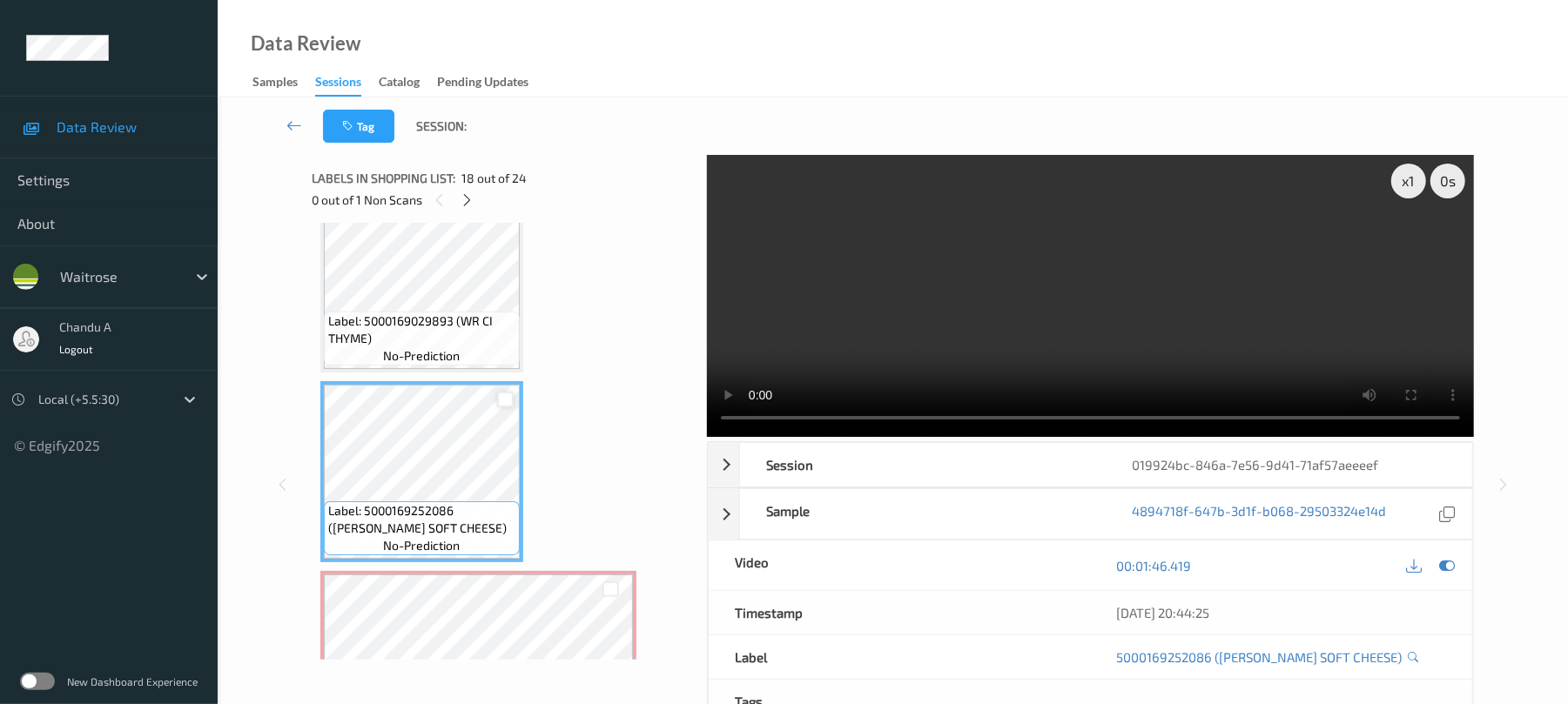
scroll to position [3081, 0]
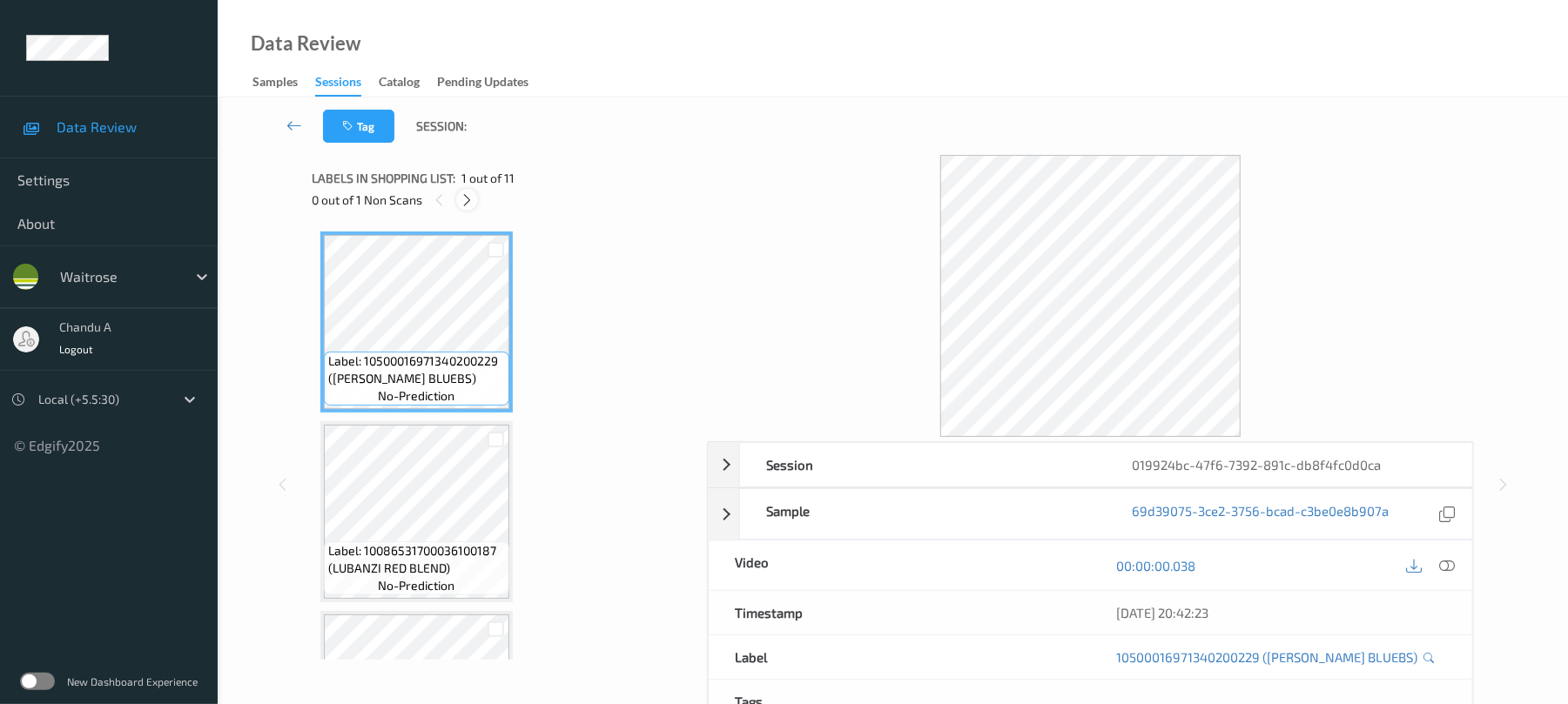
click at [470, 196] on icon at bounding box center [467, 199] width 14 height 15
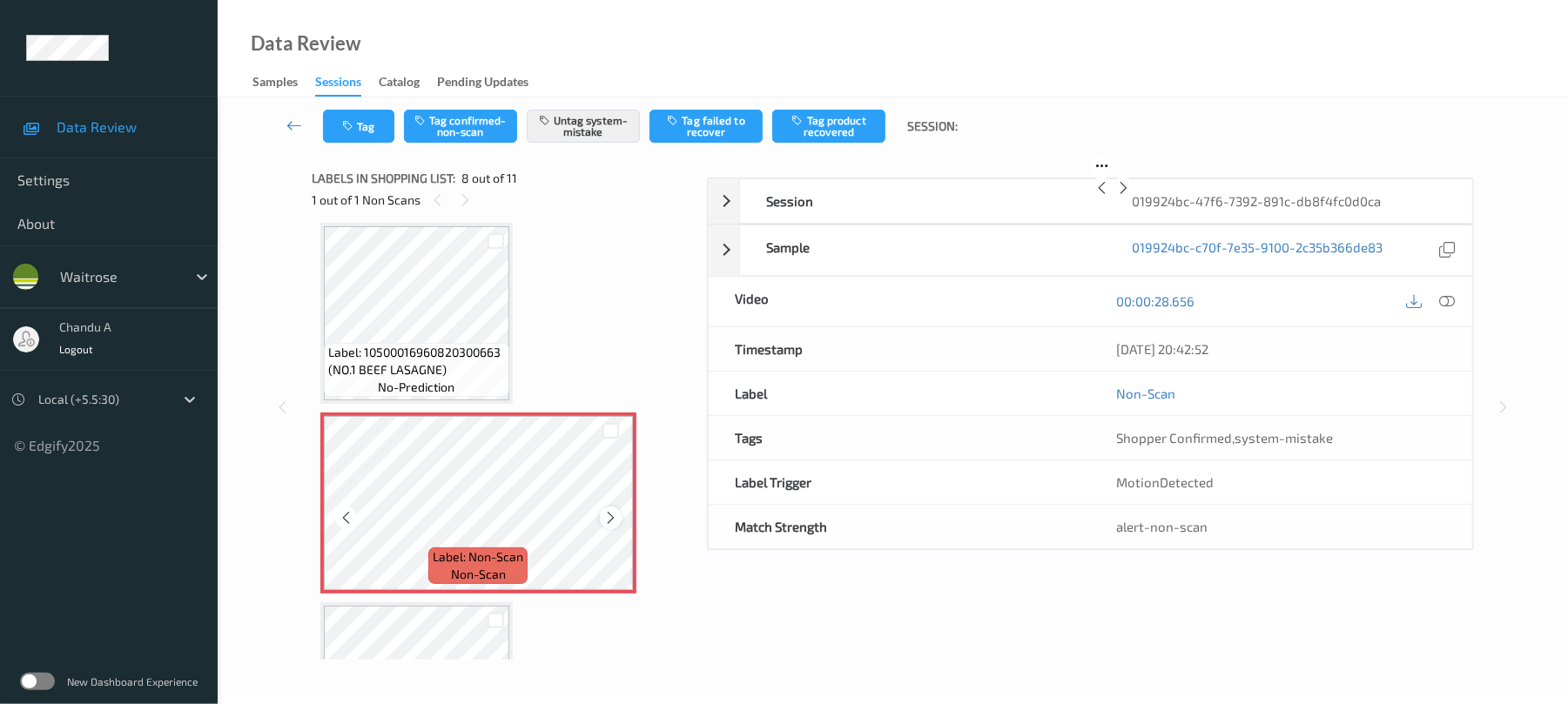
click at [607, 519] on icon at bounding box center [611, 517] width 14 height 15
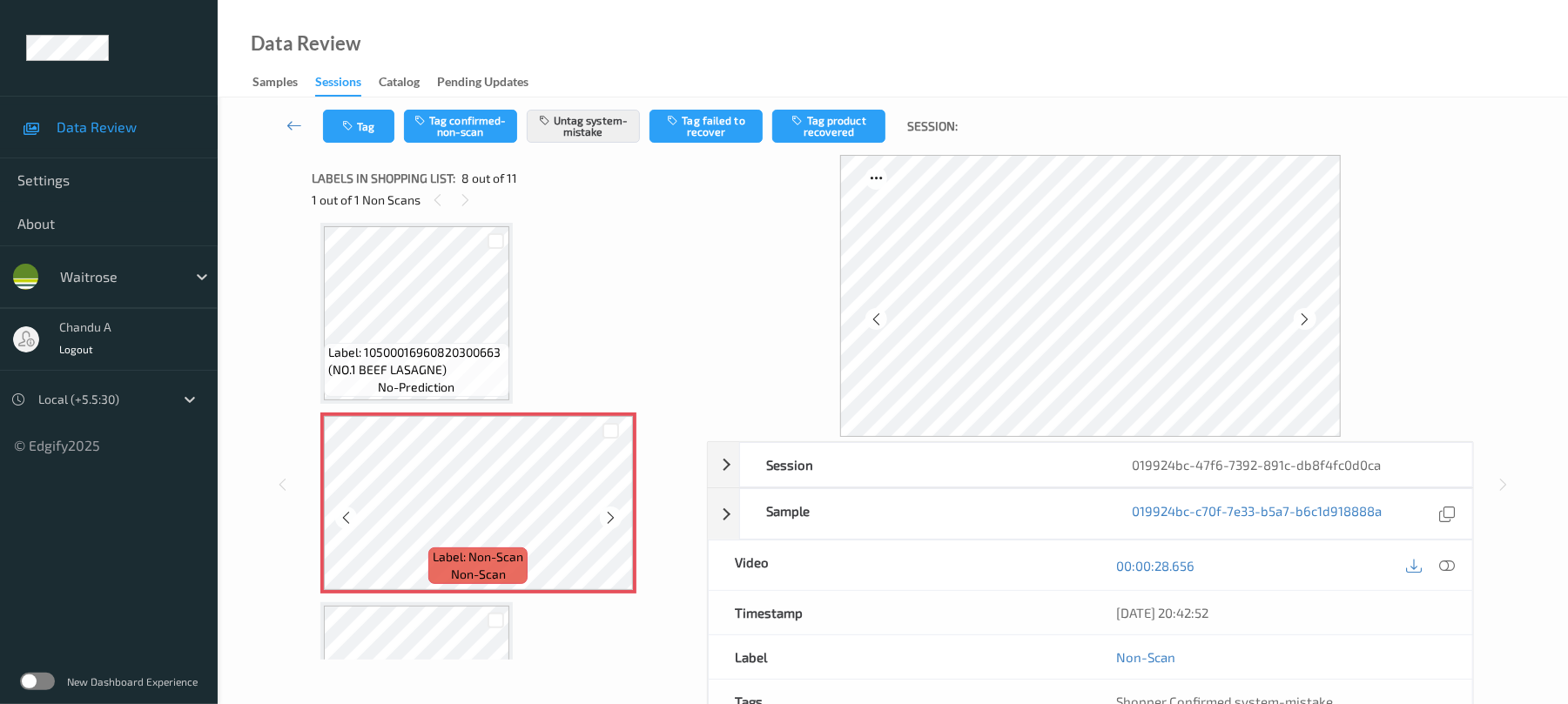
click at [607, 519] on icon at bounding box center [611, 517] width 14 height 15
click at [367, 122] on button "Tag" at bounding box center [358, 126] width 71 height 33
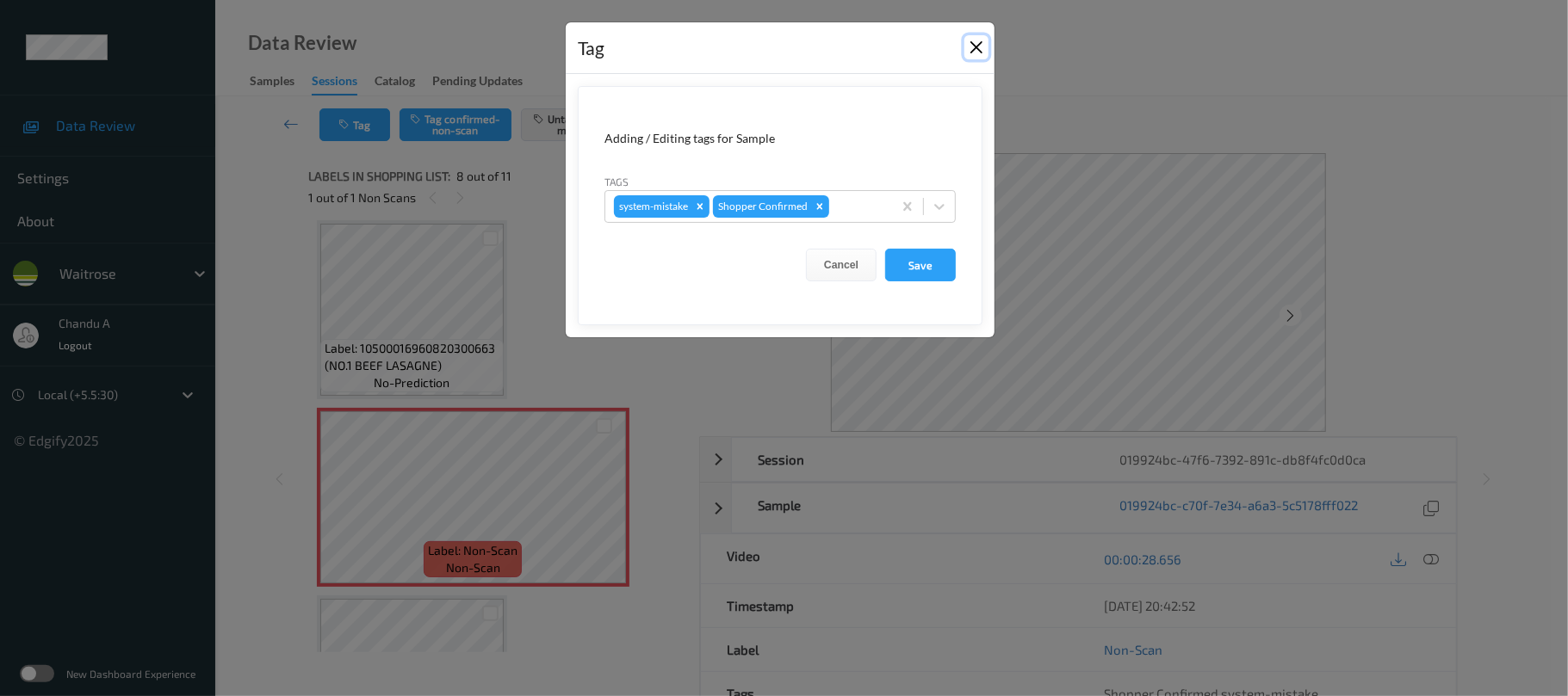
click at [979, 49] on button "Close" at bounding box center [976, 47] width 24 height 24
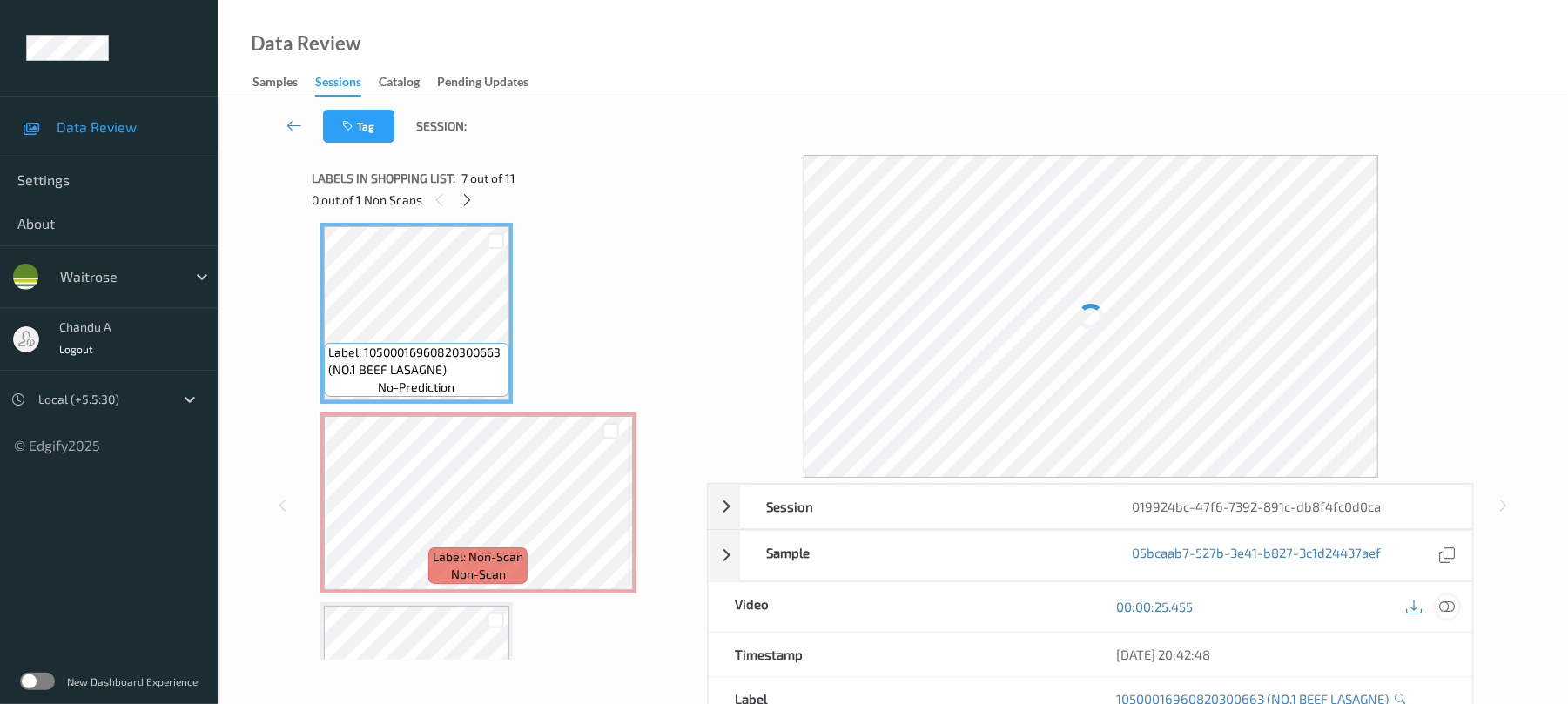
click at [1447, 597] on div at bounding box center [1447, 607] width 23 height 23
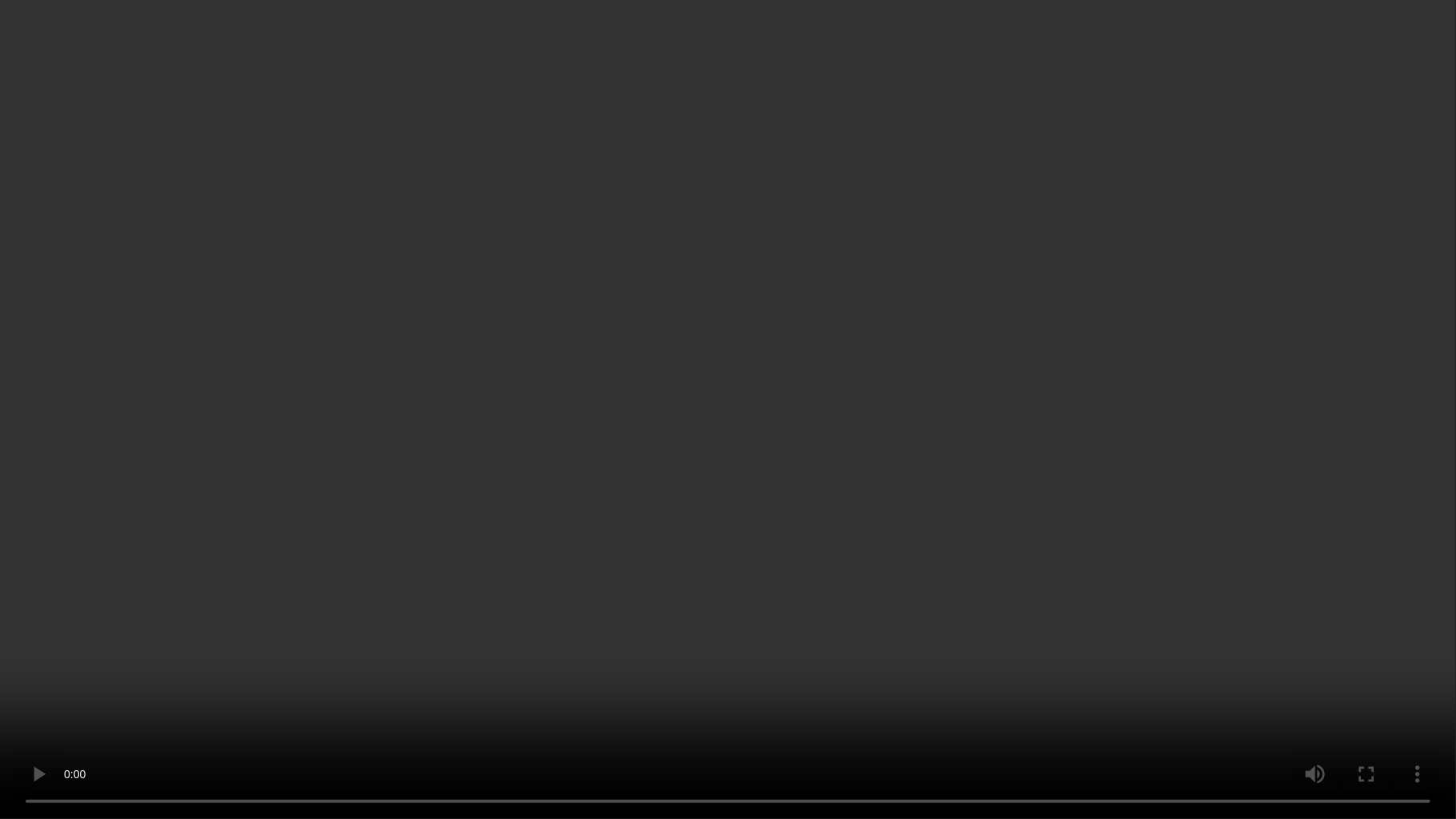
click at [704, 468] on video at bounding box center [728, 409] width 1456 height 819
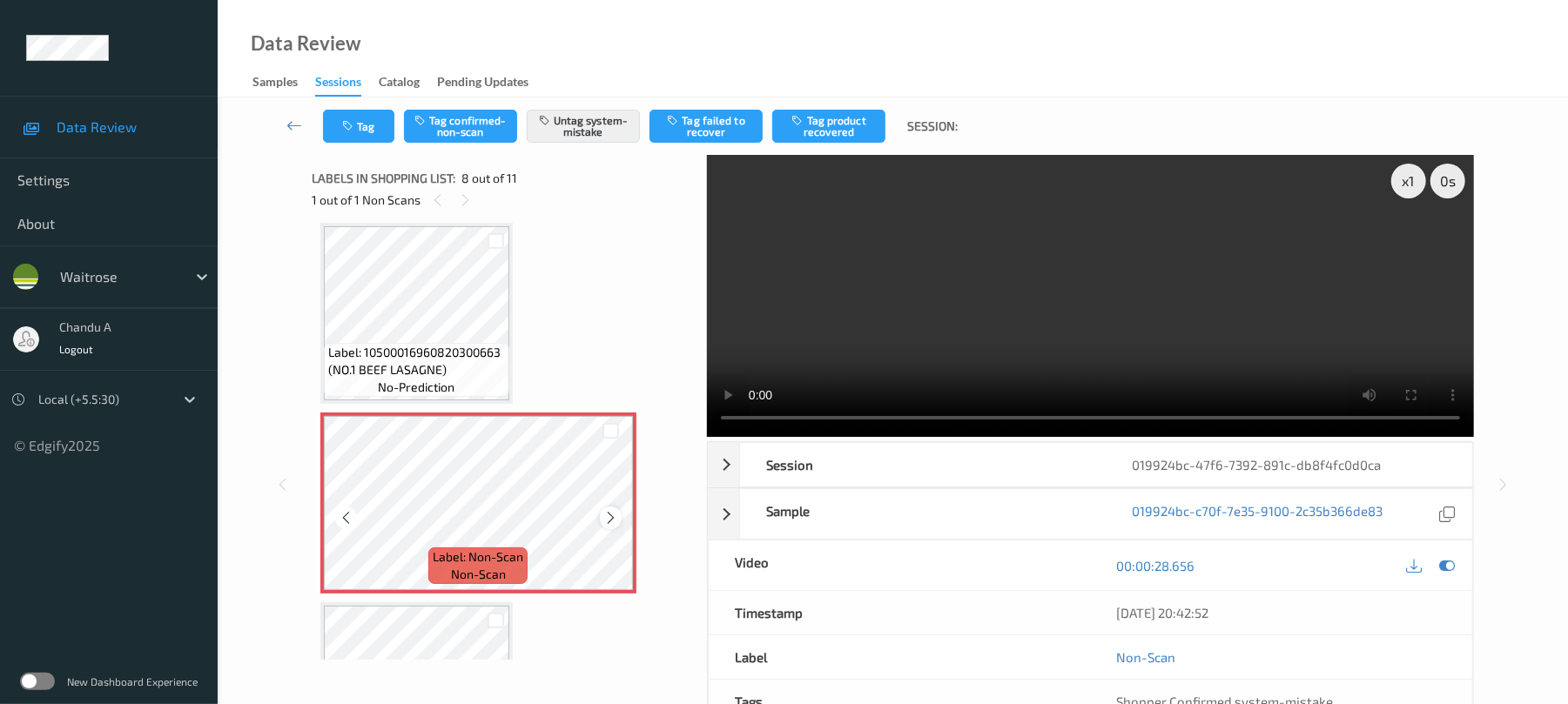
click at [609, 512] on icon at bounding box center [611, 517] width 14 height 15
click at [367, 122] on button "Tag" at bounding box center [358, 126] width 71 height 33
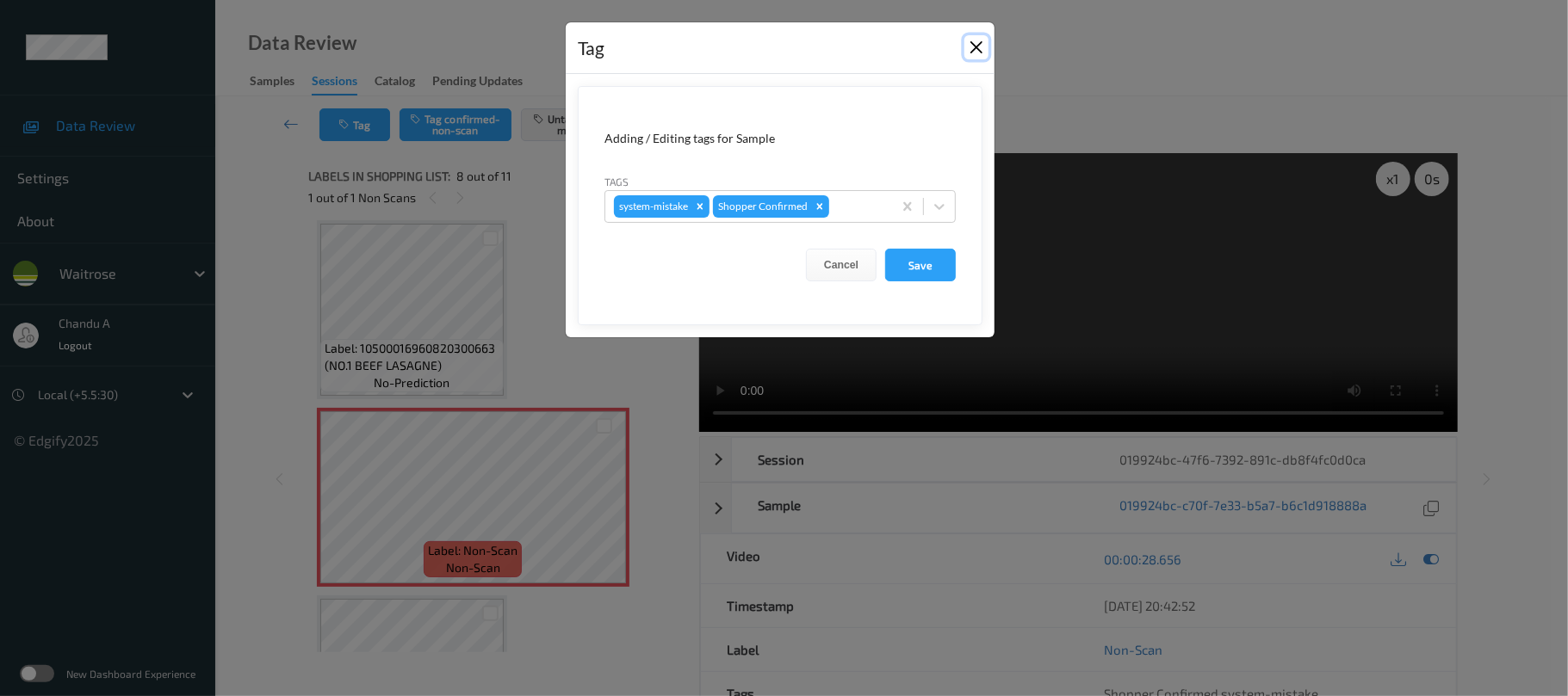
click at [971, 43] on button "Close" at bounding box center [976, 47] width 24 height 24
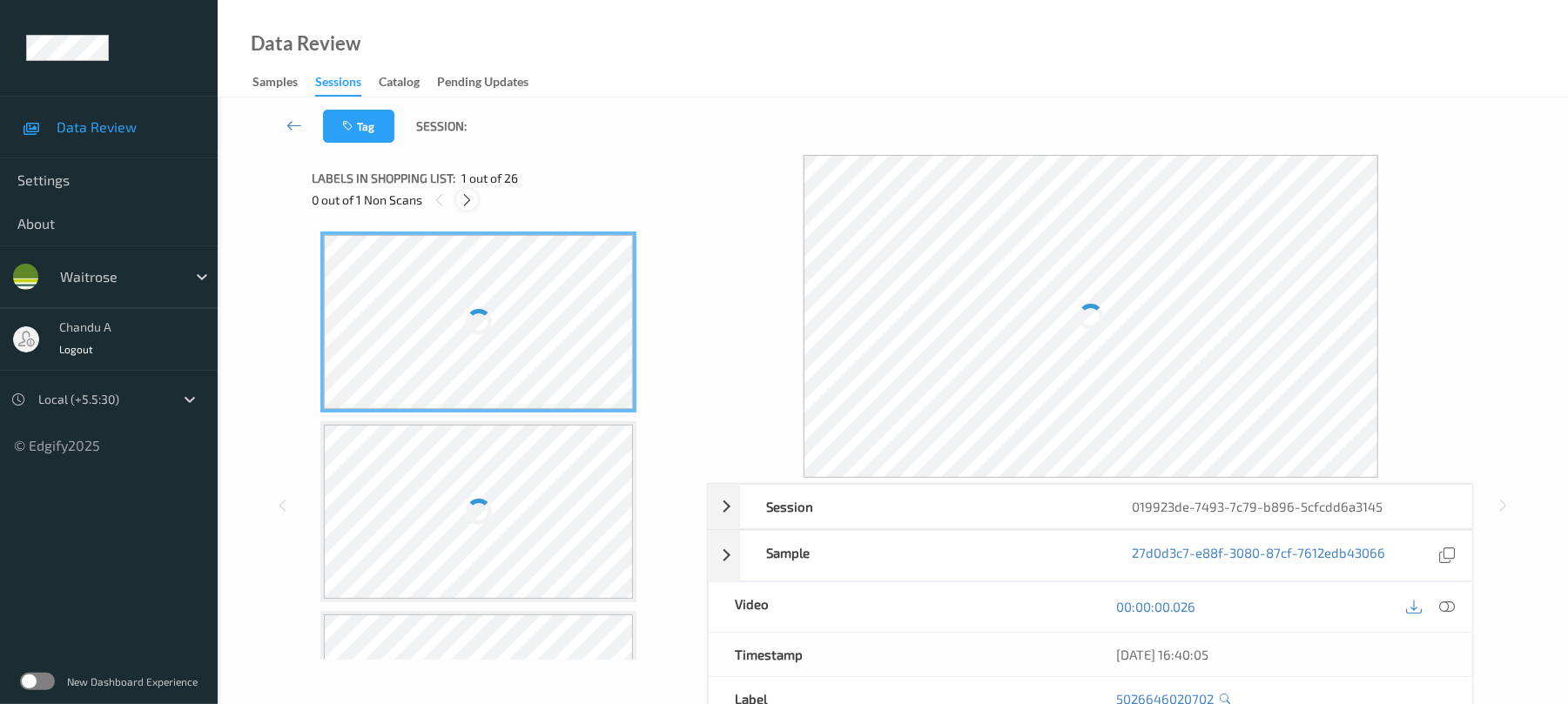
click at [467, 200] on icon at bounding box center [467, 199] width 14 height 15
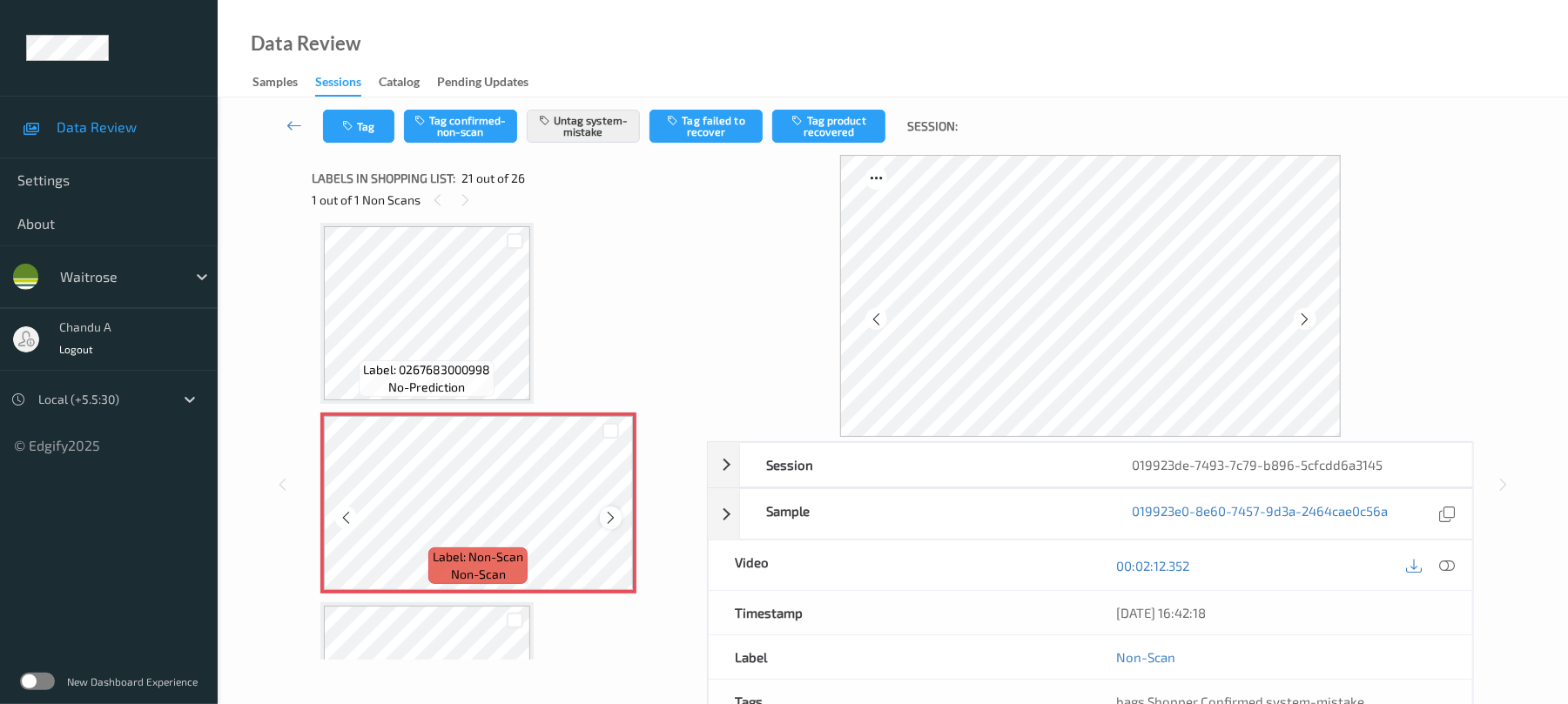
click at [610, 510] on icon at bounding box center [611, 517] width 14 height 15
click at [347, 132] on button "Tag" at bounding box center [358, 126] width 71 height 33
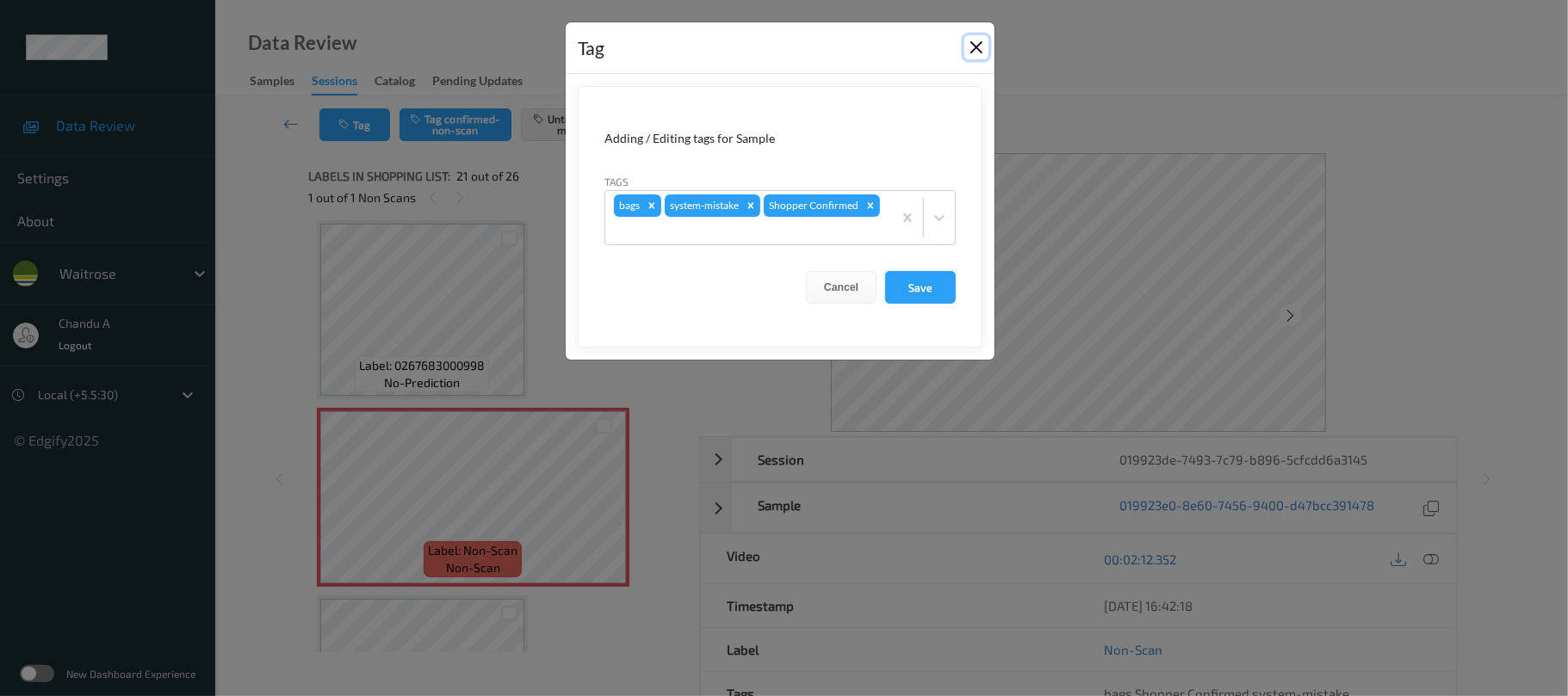
click at [975, 50] on button "Close" at bounding box center [976, 47] width 24 height 24
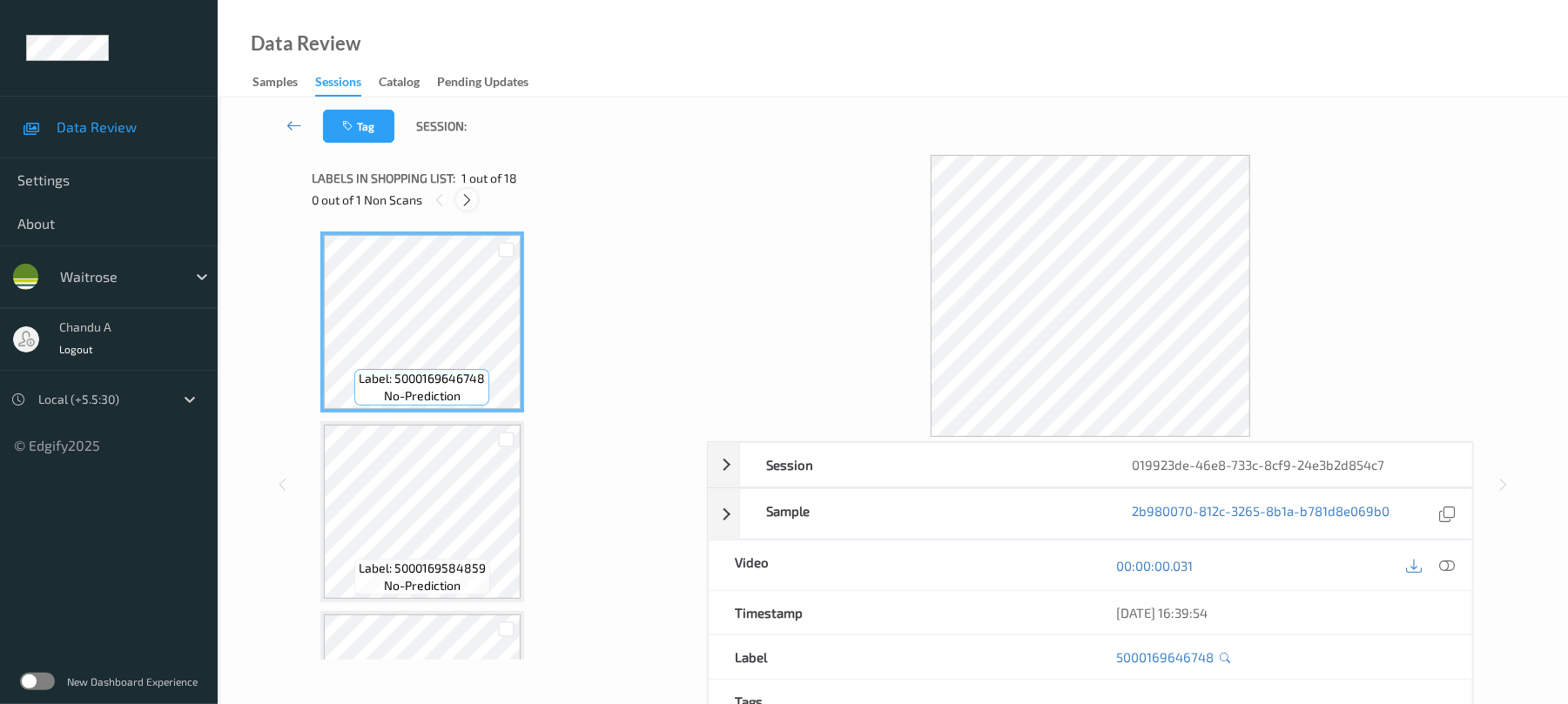
click at [460, 195] on icon at bounding box center [467, 199] width 14 height 15
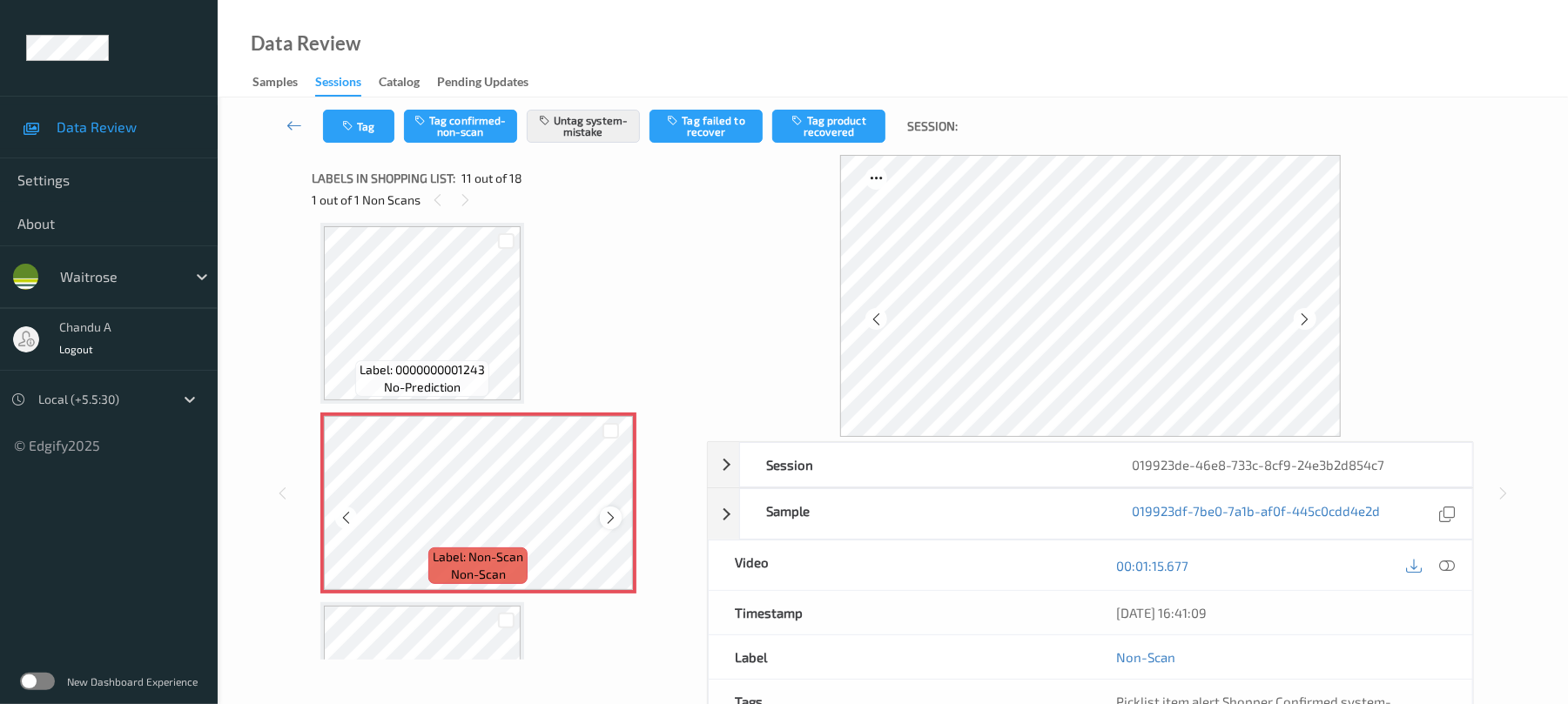
click at [606, 516] on icon at bounding box center [611, 517] width 14 height 15
click at [367, 130] on button "Tag" at bounding box center [358, 126] width 71 height 33
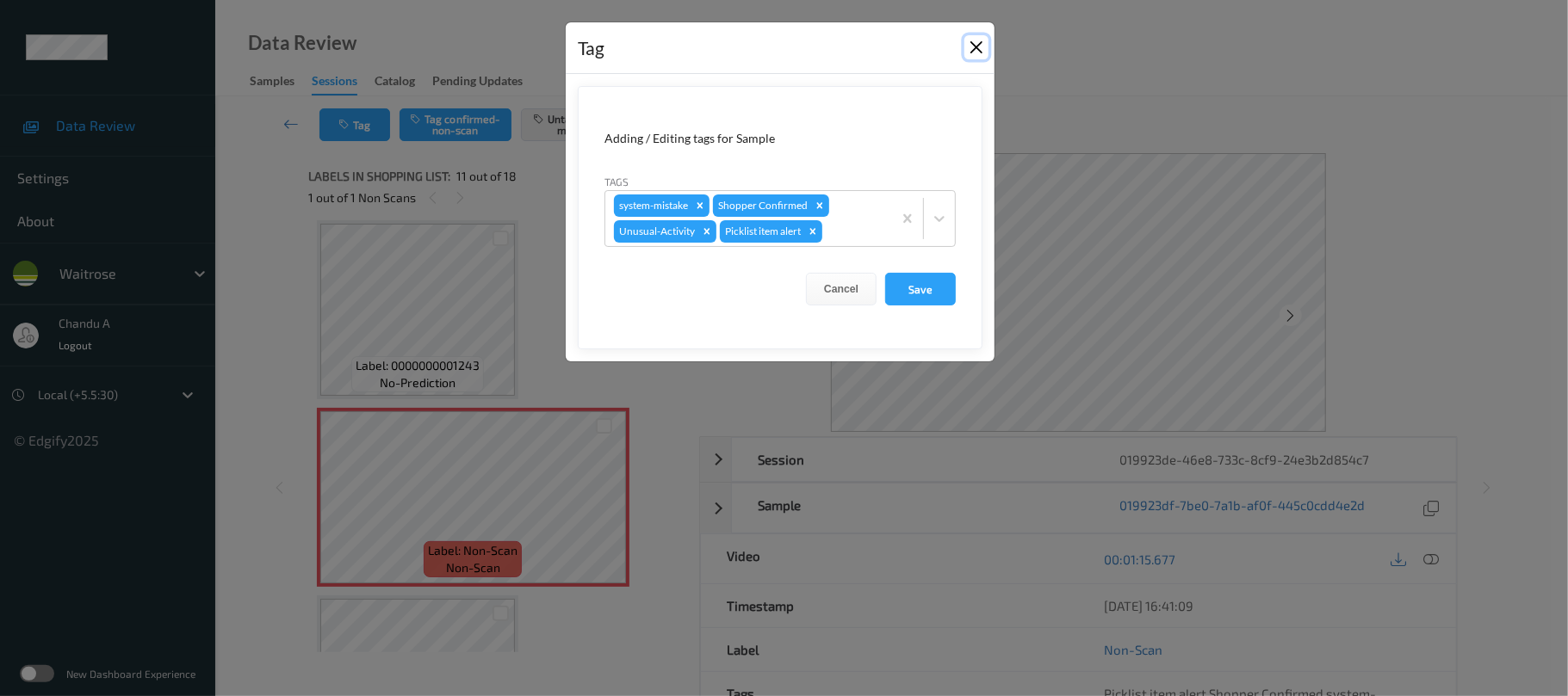
click at [975, 48] on button "Close" at bounding box center [976, 47] width 24 height 24
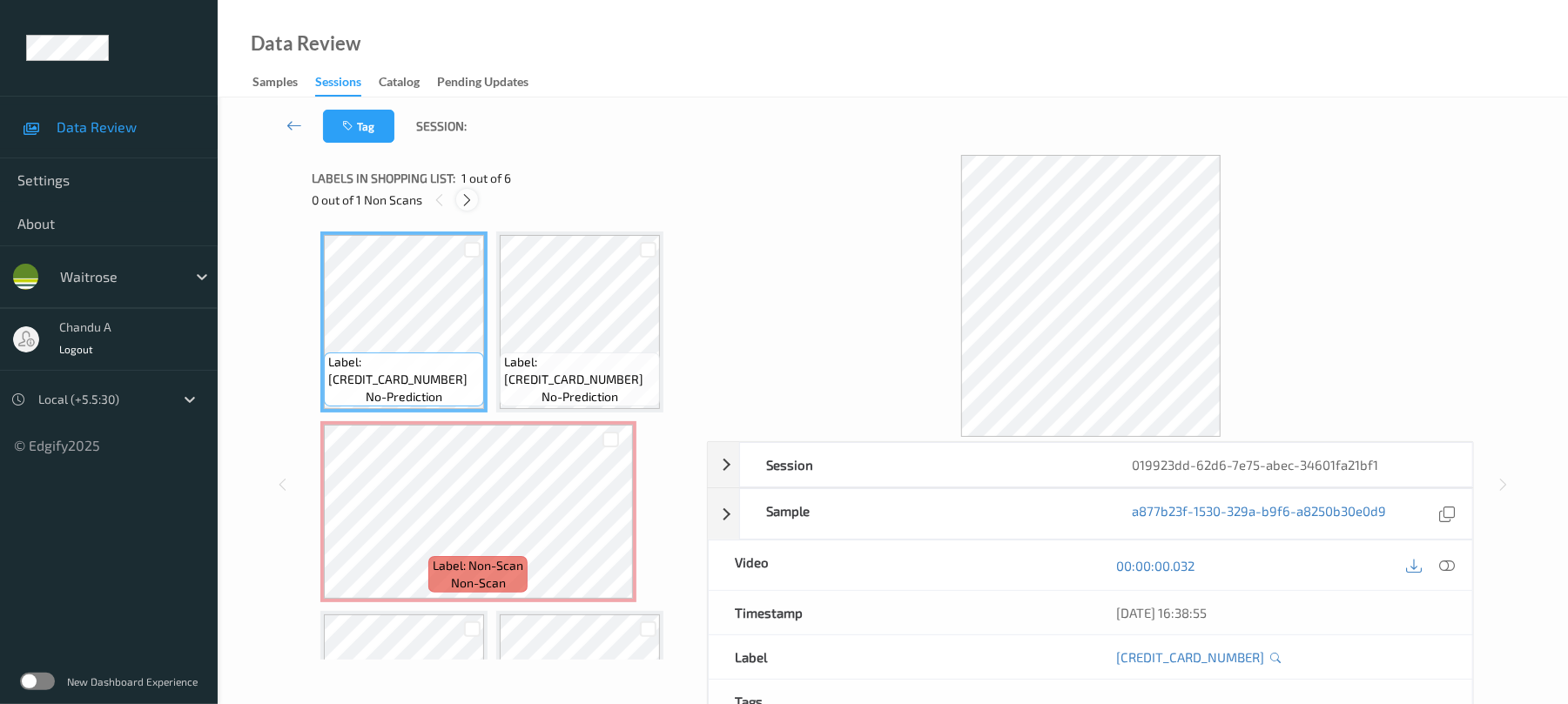
click at [471, 197] on icon at bounding box center [467, 199] width 14 height 15
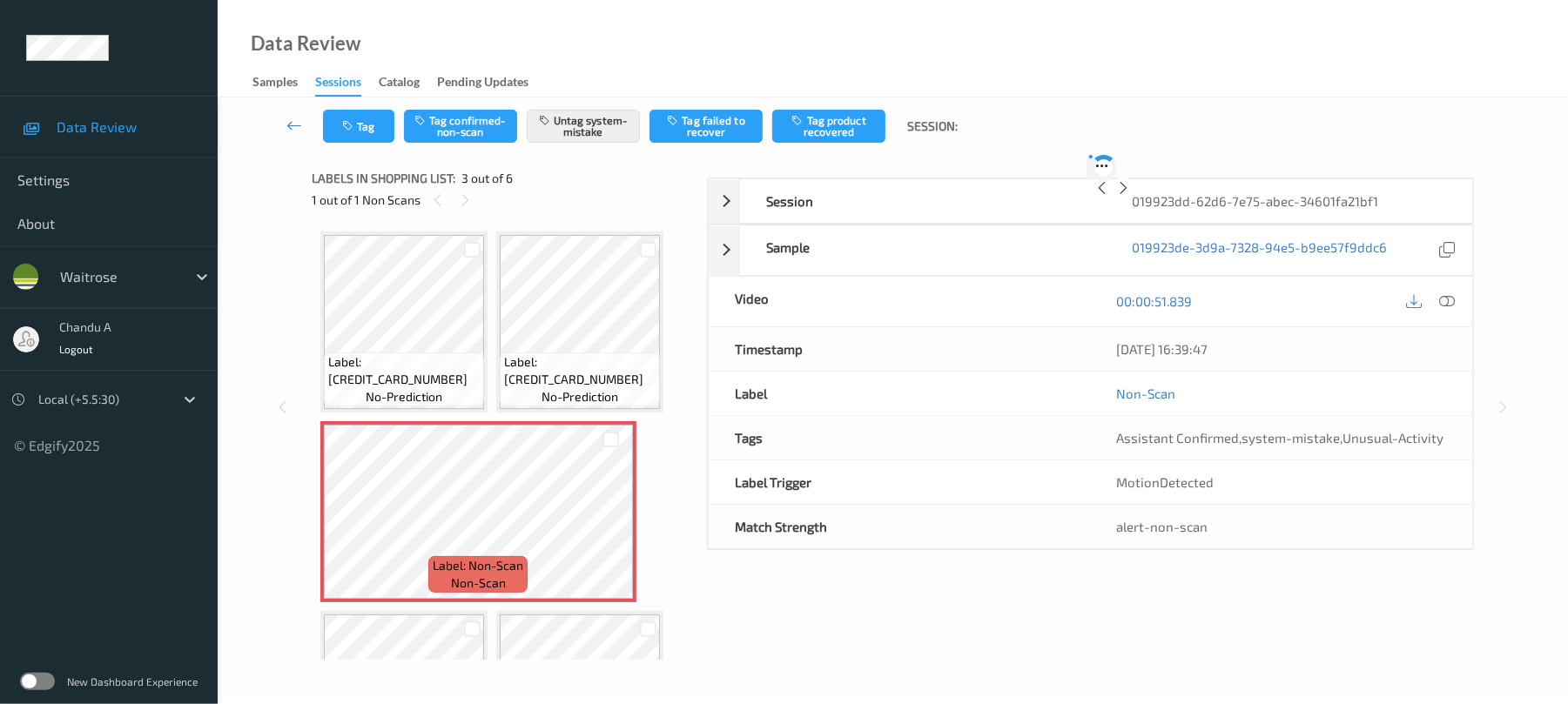
scroll to position [9, 0]
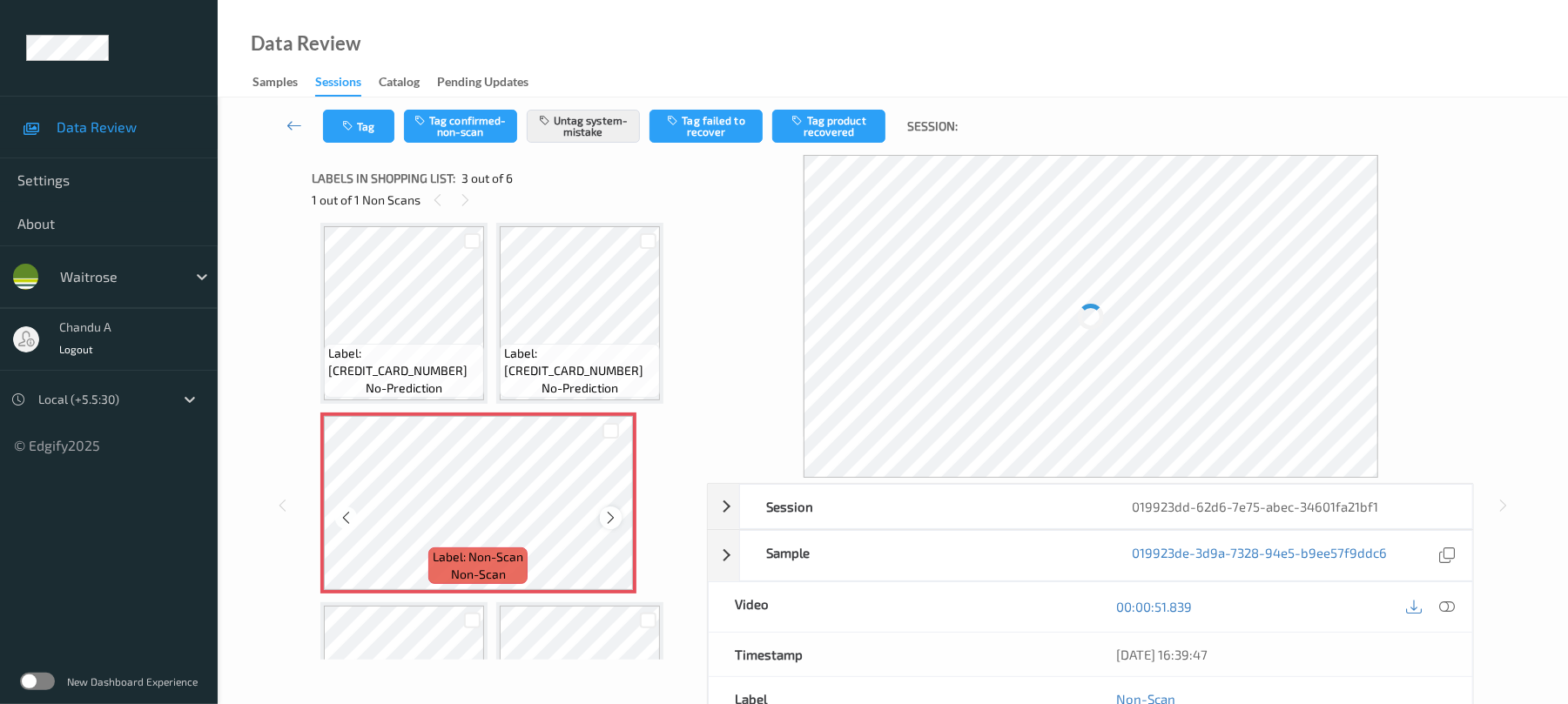
click at [613, 512] on icon at bounding box center [611, 517] width 14 height 15
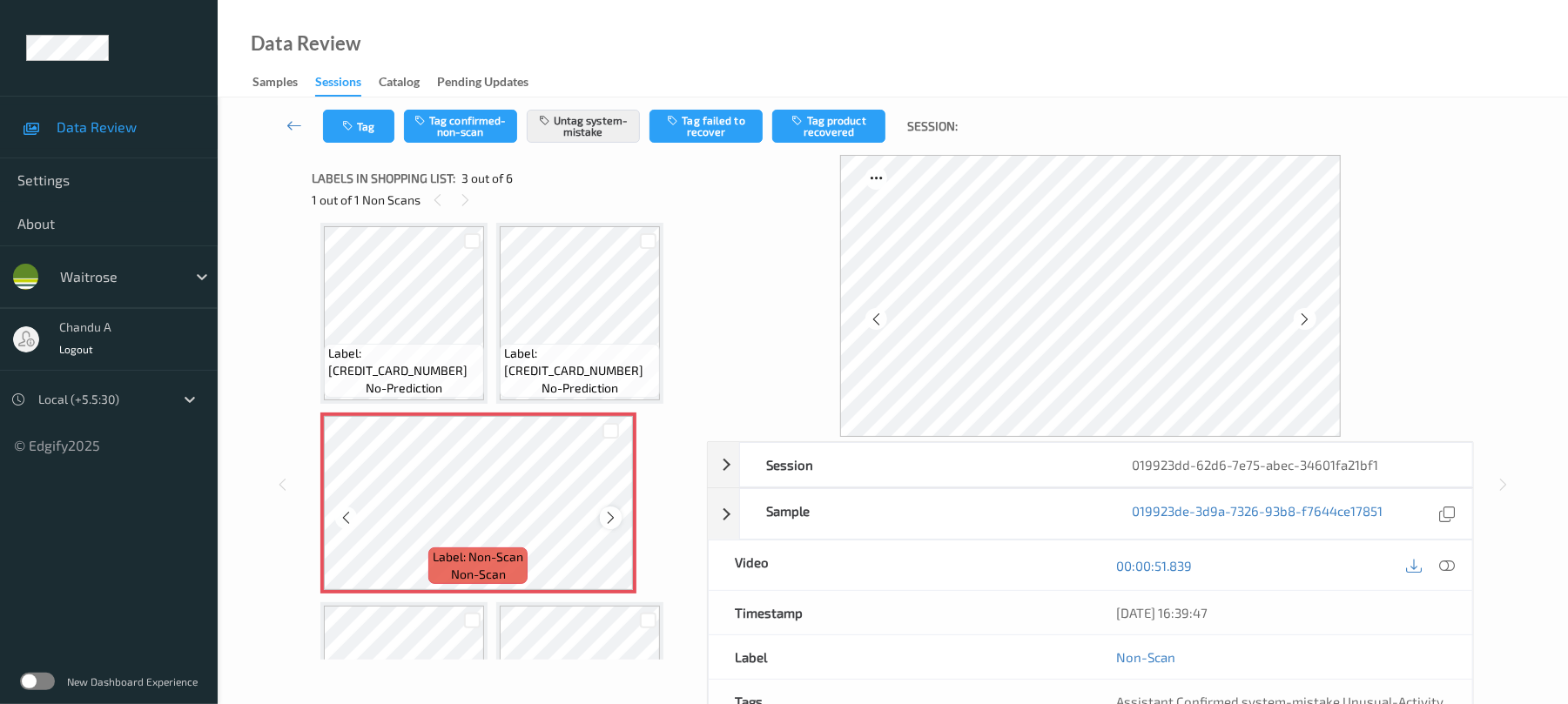
click at [616, 510] on icon at bounding box center [611, 517] width 14 height 15
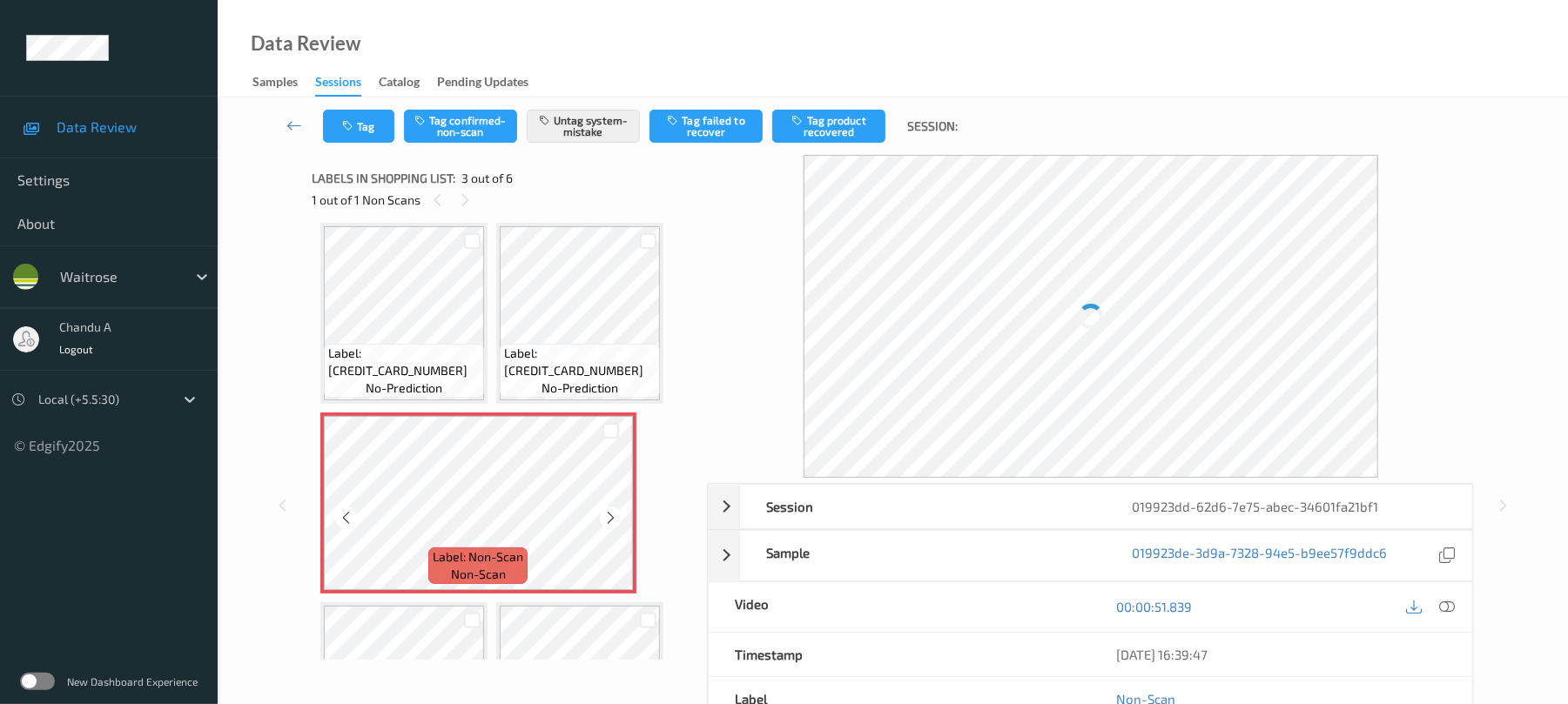
click at [616, 510] on icon at bounding box center [611, 517] width 14 height 15
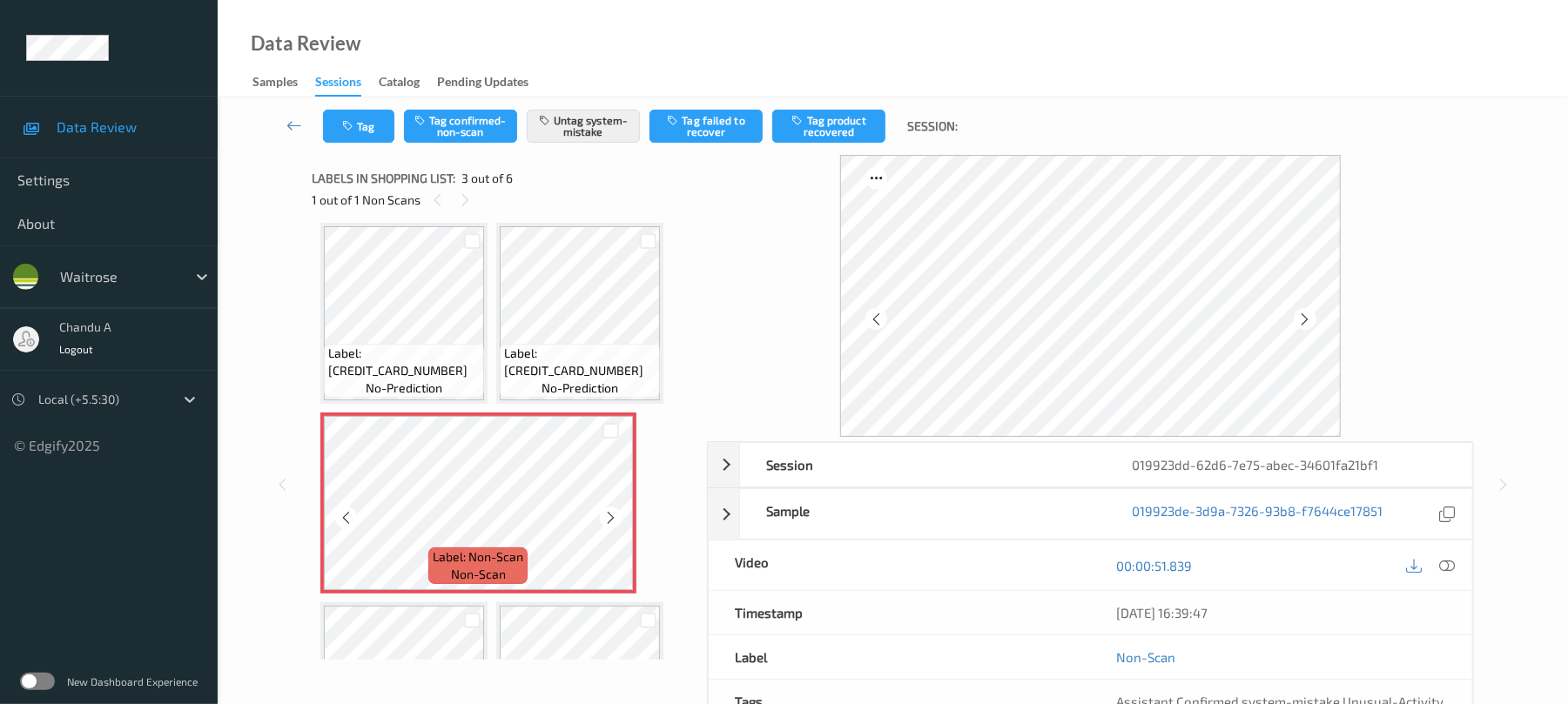
click at [616, 510] on icon at bounding box center [611, 517] width 14 height 15
click at [362, 129] on button "Tag" at bounding box center [358, 126] width 71 height 33
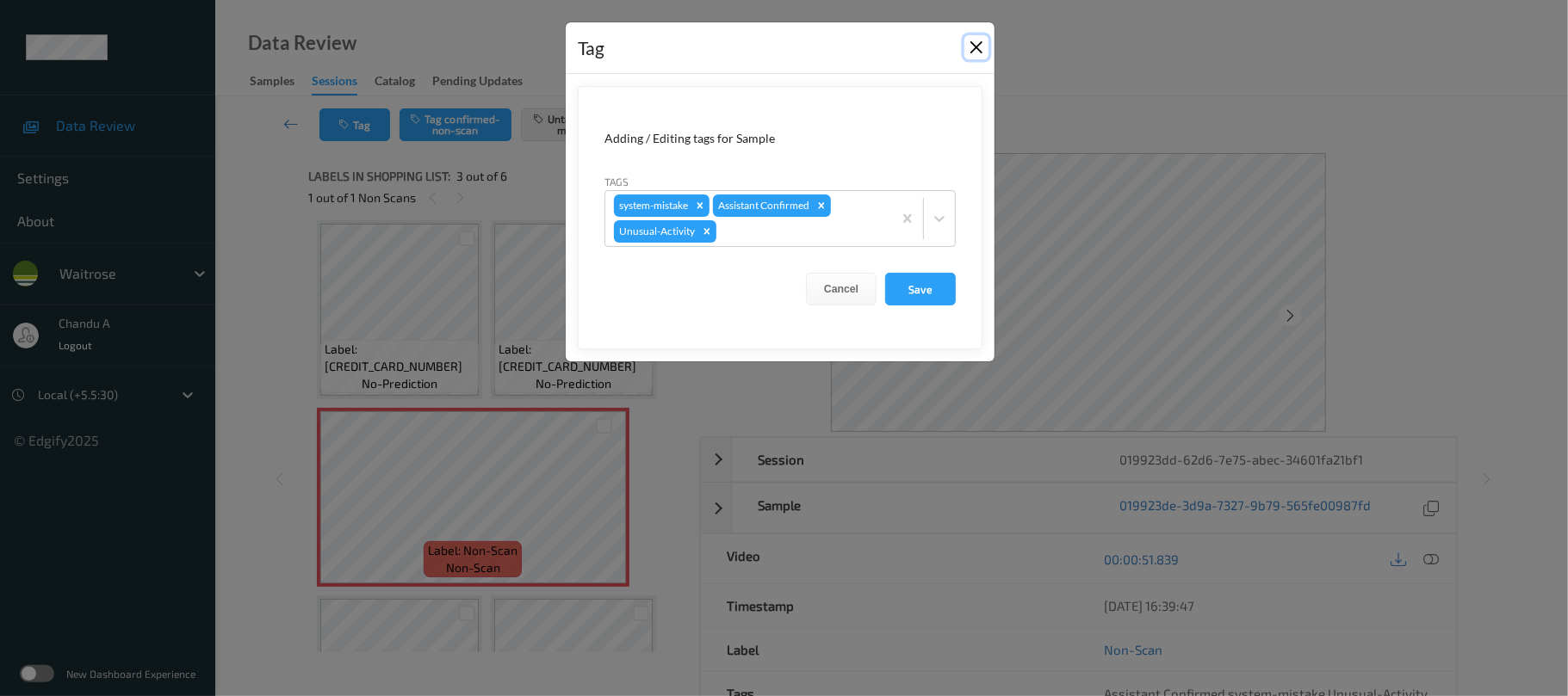
click at [987, 49] on button "Close" at bounding box center [976, 47] width 24 height 24
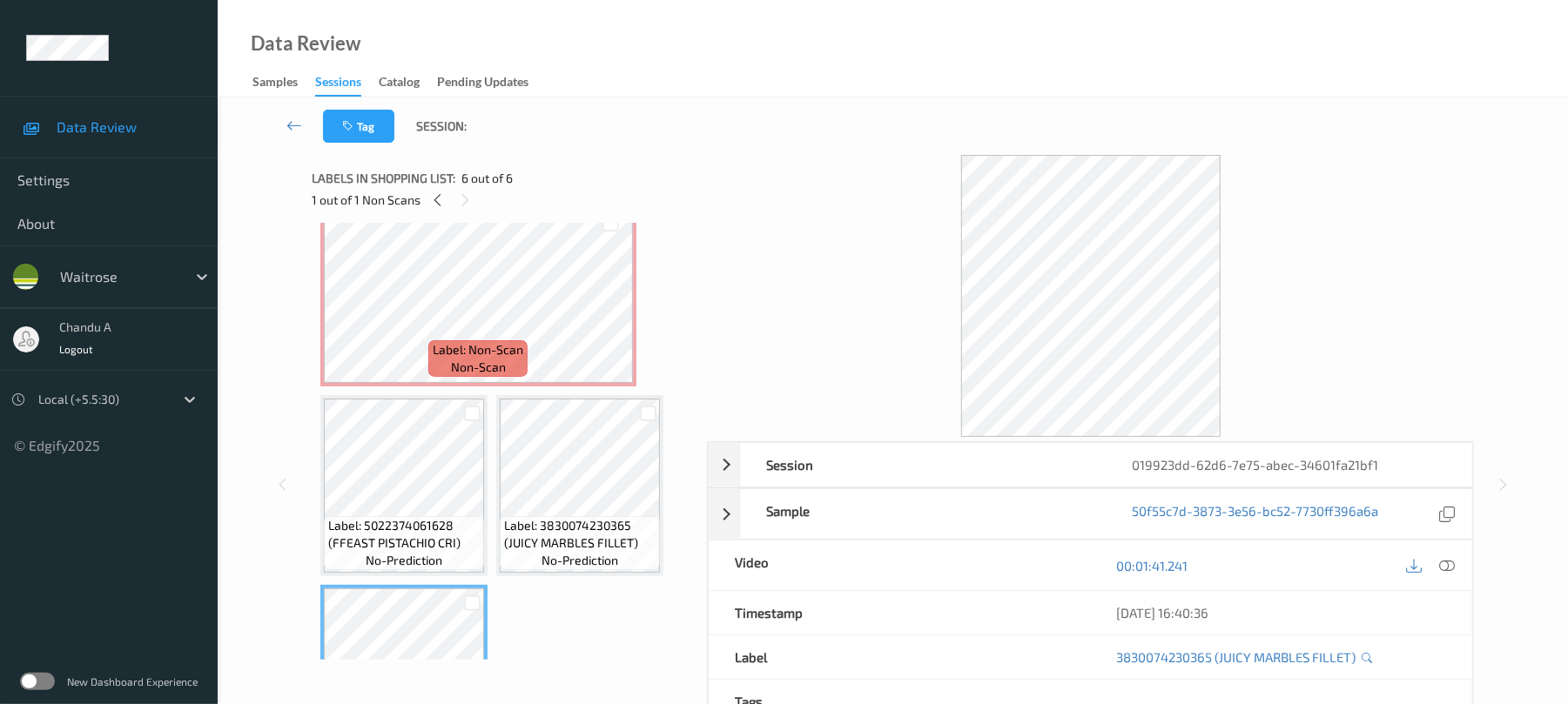
scroll to position [214, 0]
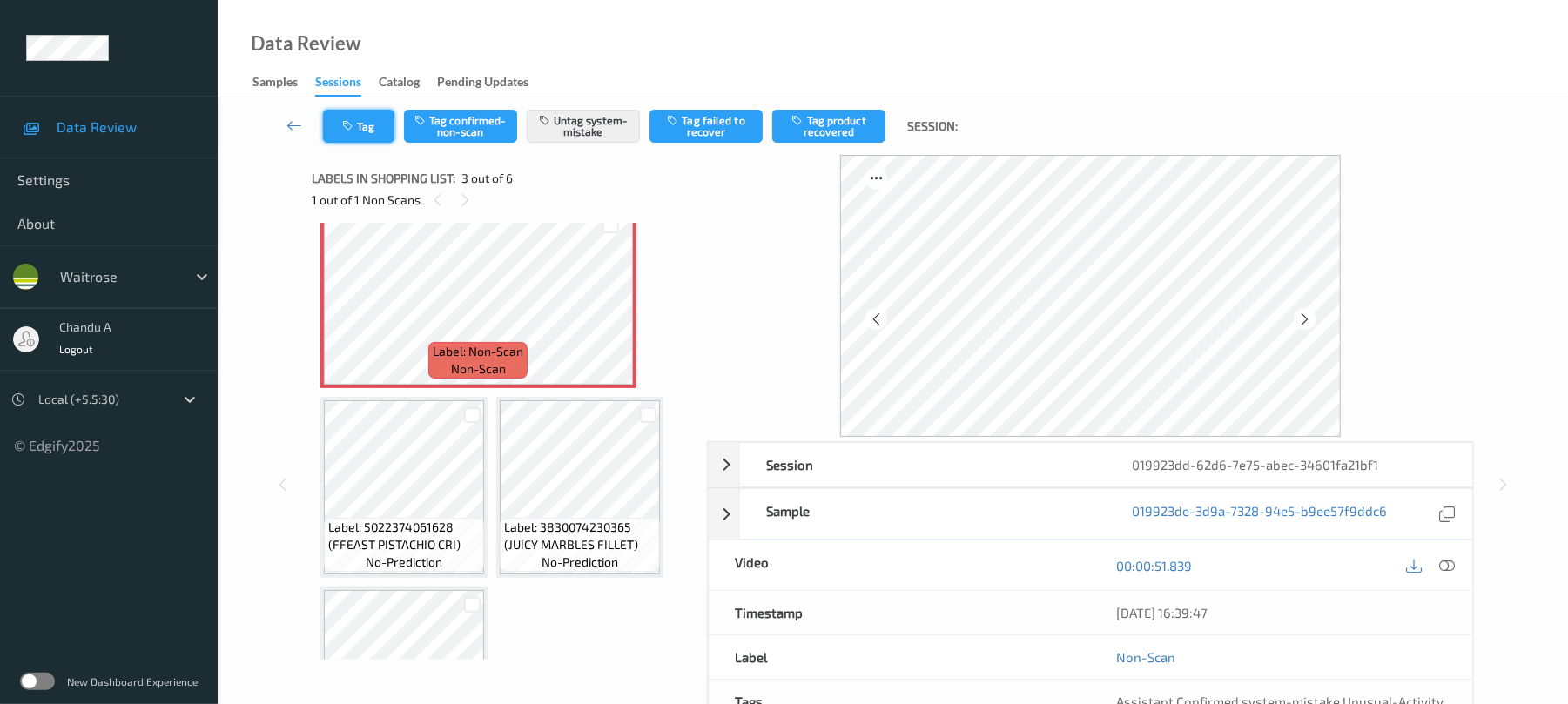
click at [360, 120] on button "Tag" at bounding box center [358, 126] width 71 height 33
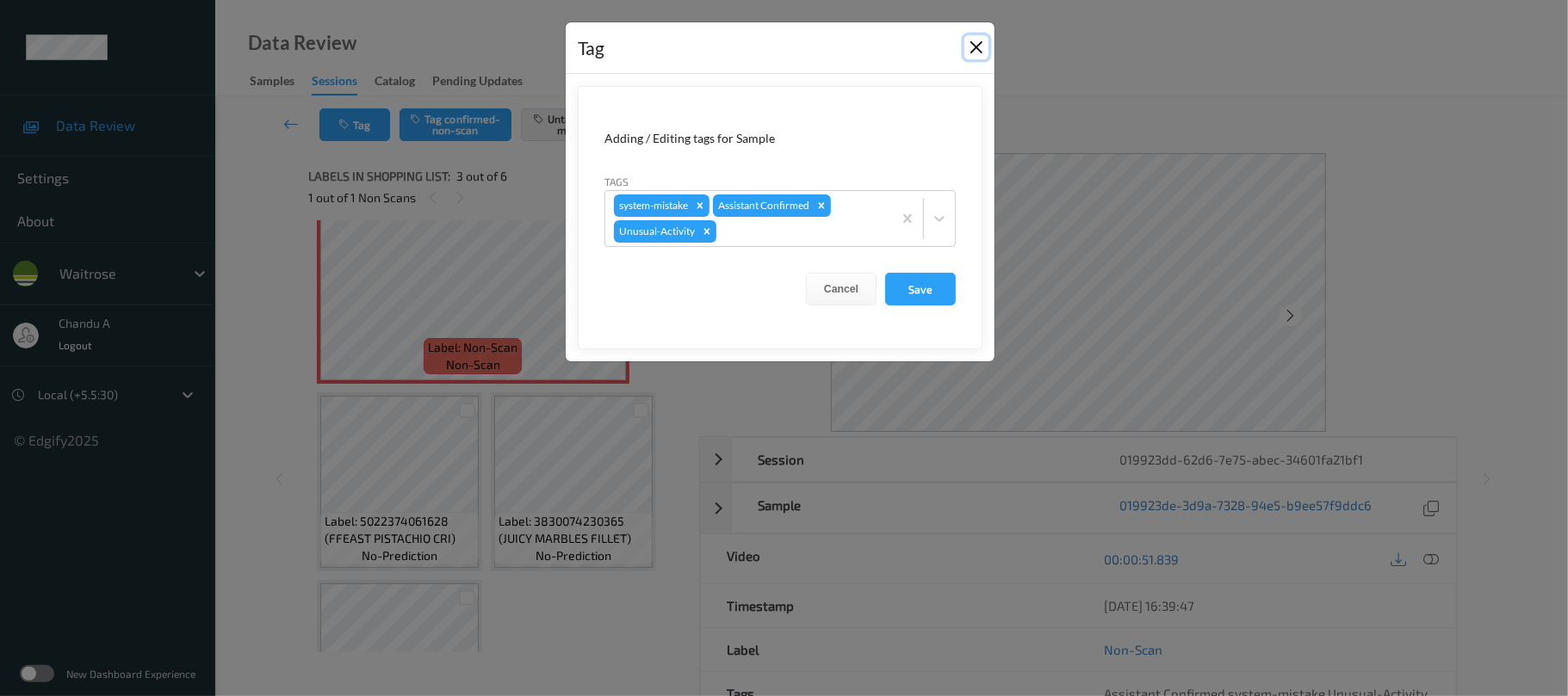
click at [975, 50] on button "Close" at bounding box center [976, 47] width 24 height 24
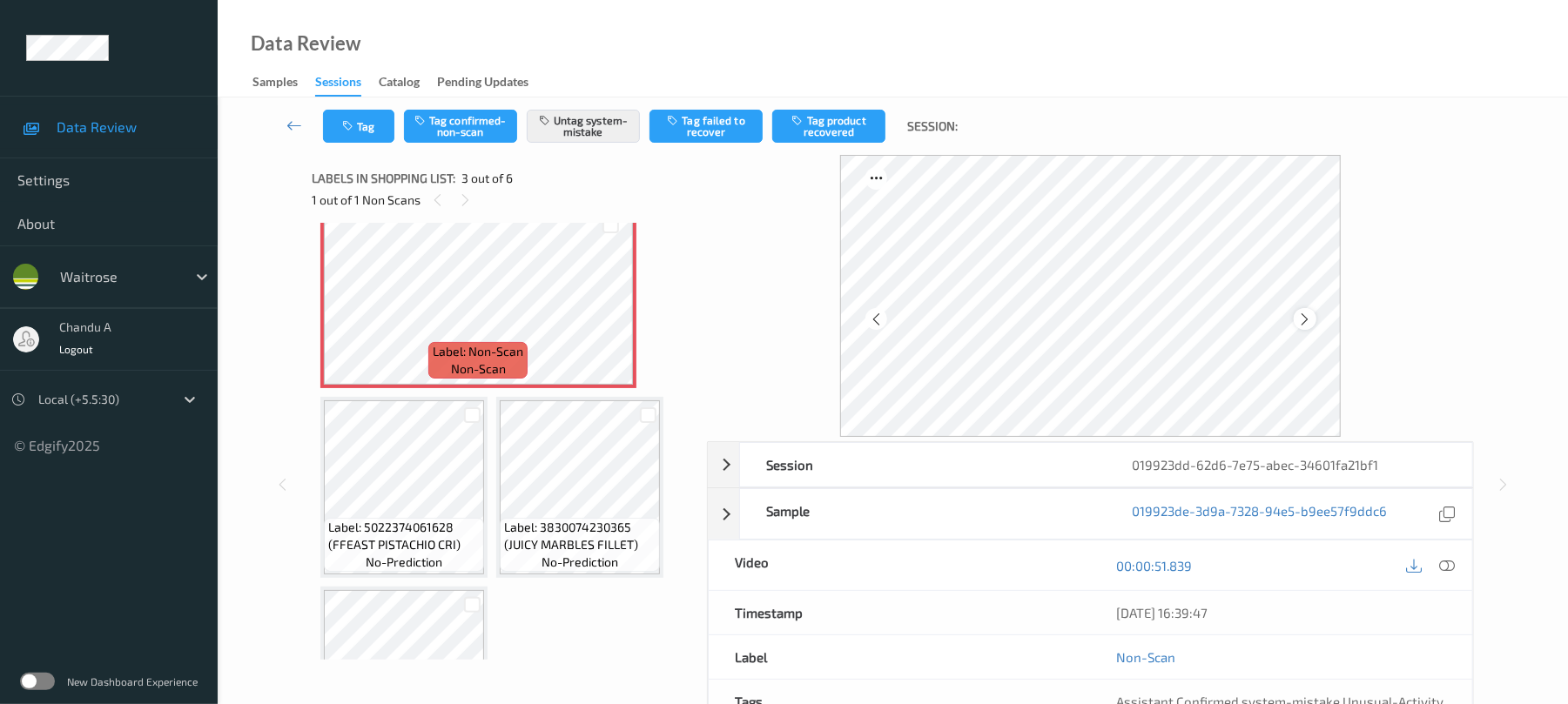
click at [1304, 321] on icon at bounding box center [1304, 319] width 14 height 15
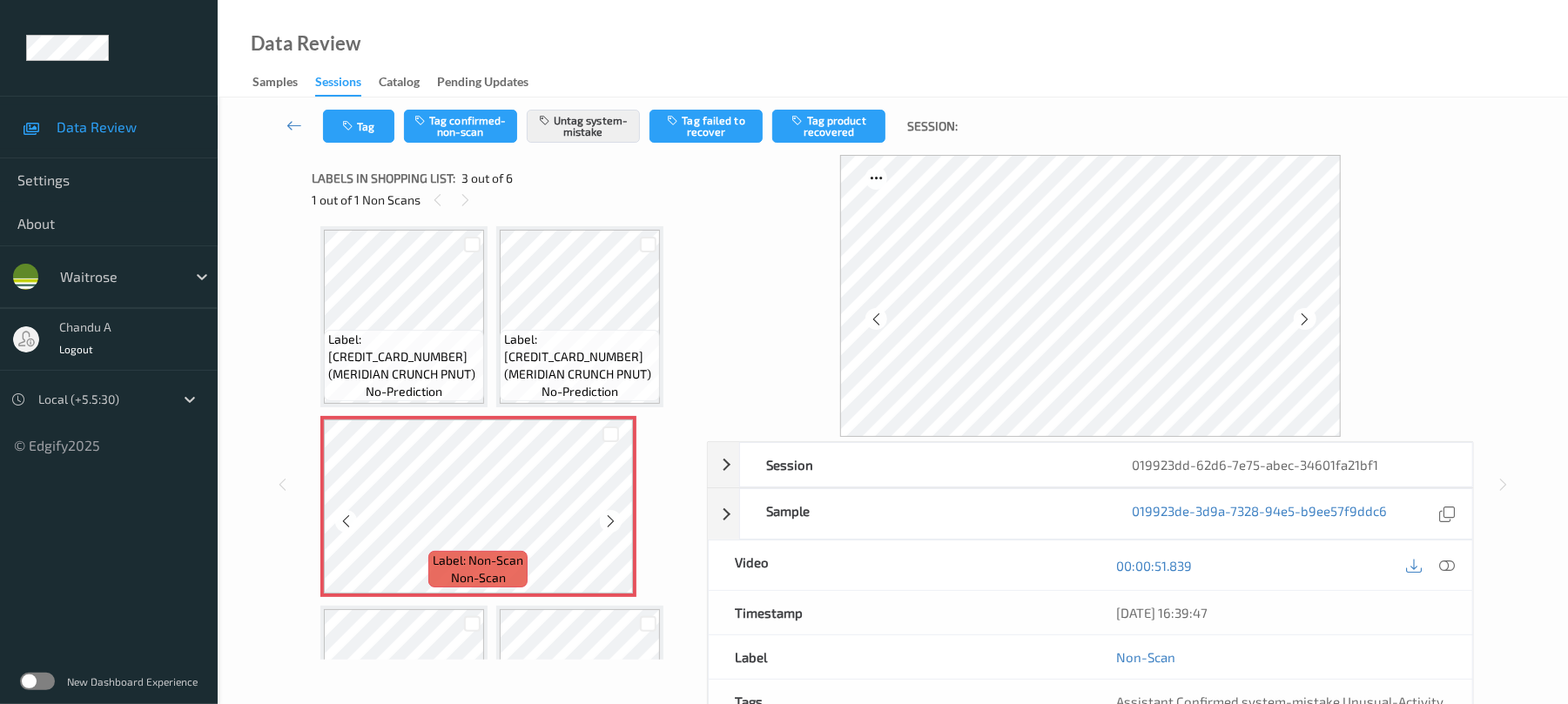
scroll to position [0, 0]
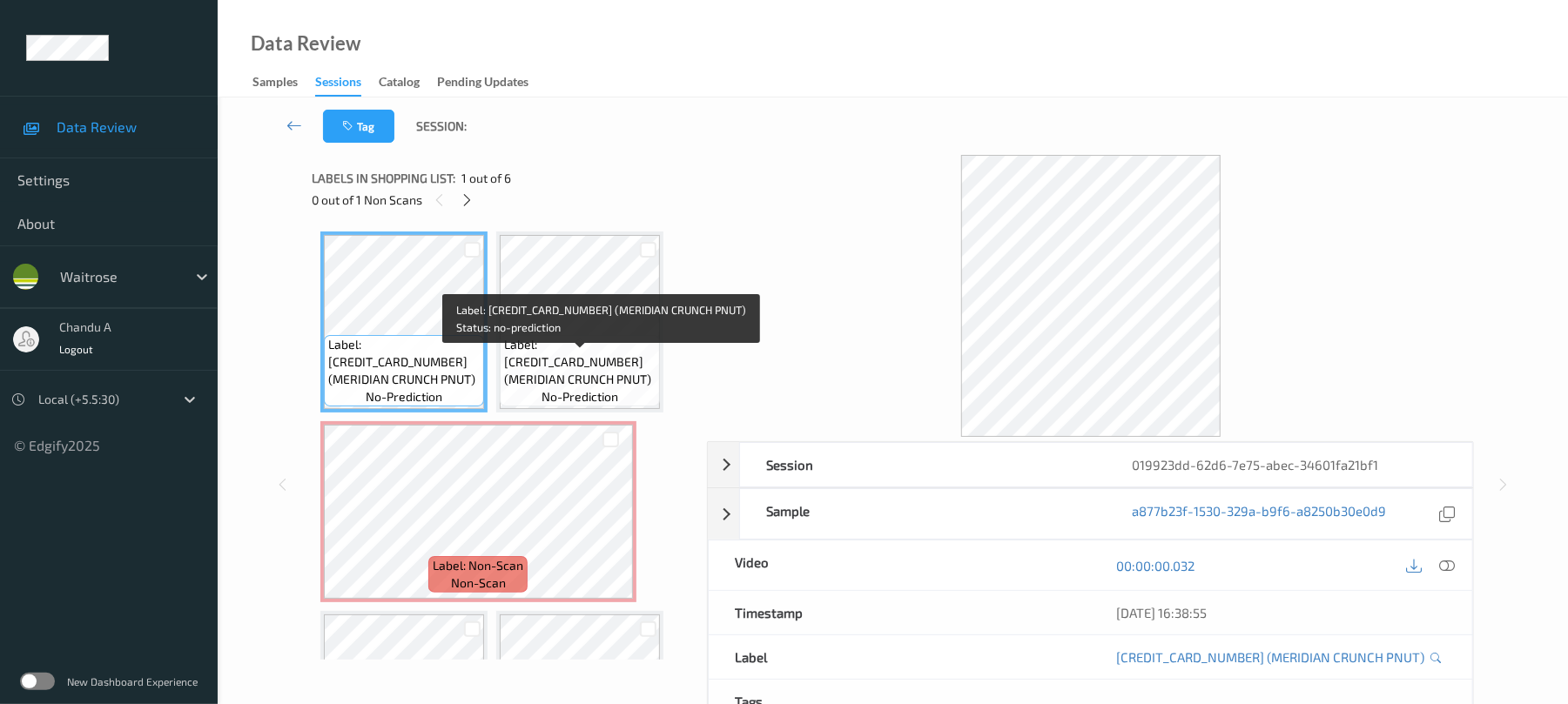
click at [586, 398] on span "no-prediction" at bounding box center [579, 396] width 76 height 17
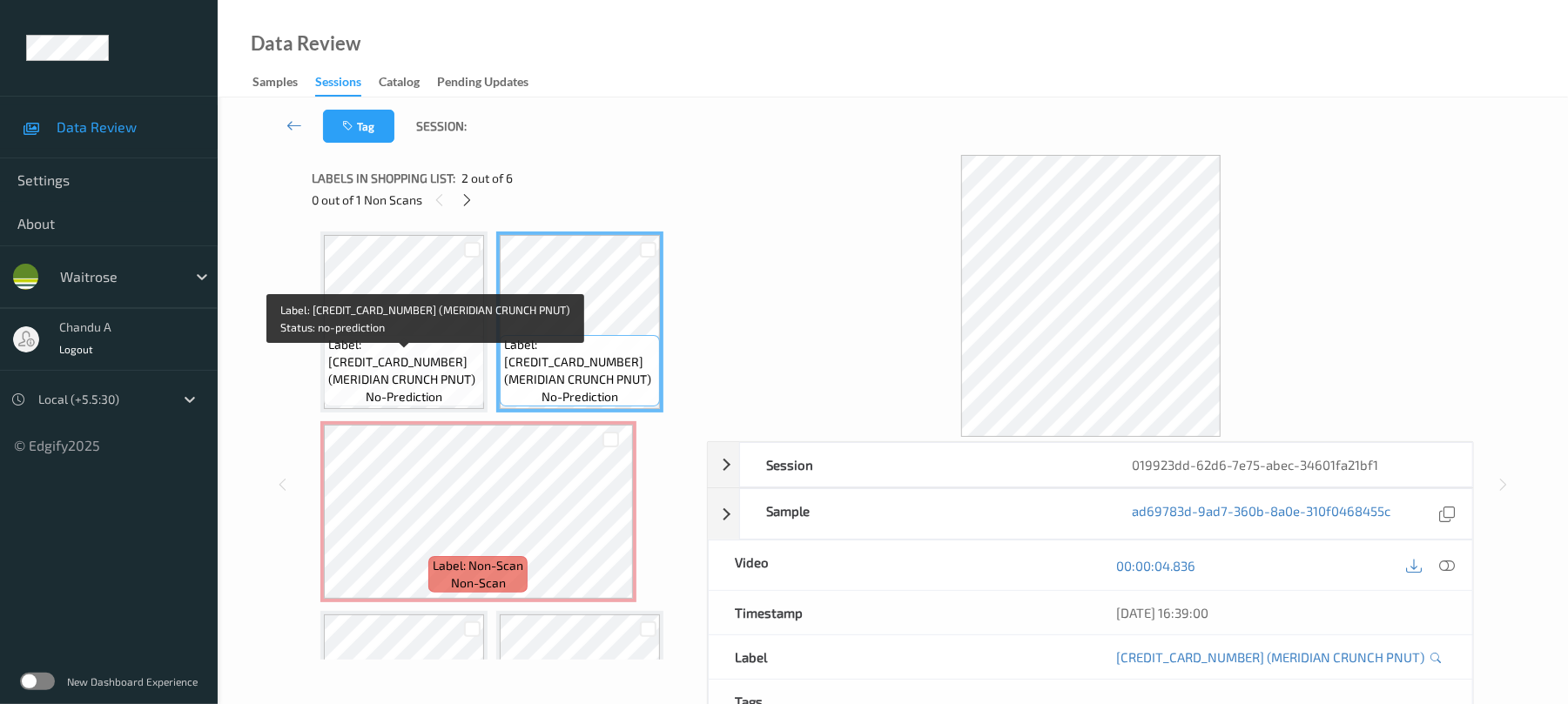
click at [429, 381] on span "Label: 5060132280867 (MERIDIAN CRUNCH PNUT)" at bounding box center [403, 362] width 152 height 52
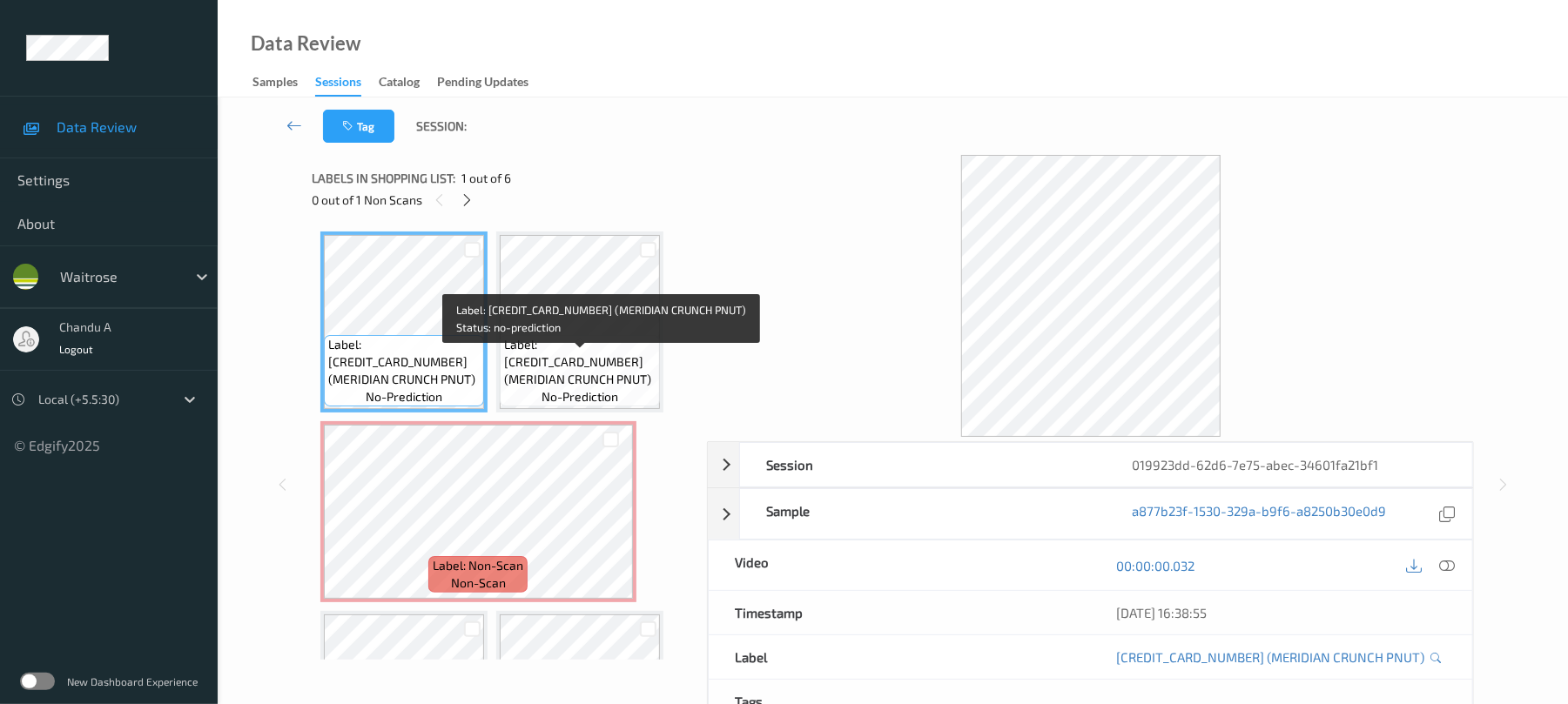
click at [581, 380] on span "Label: 5060132280867 (MERIDIAN CRUNCH PNUT)" at bounding box center [579, 362] width 152 height 52
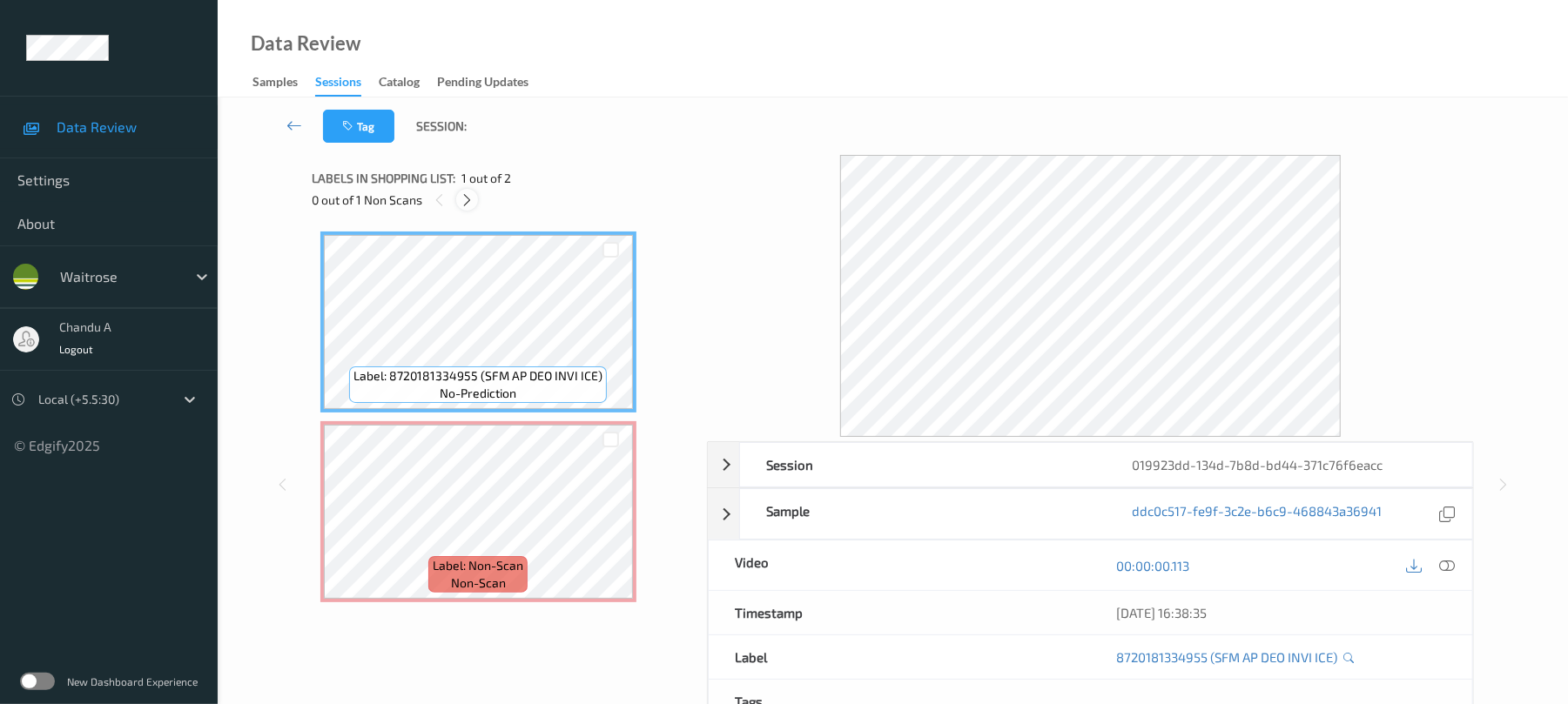
click at [467, 196] on icon at bounding box center [467, 199] width 14 height 15
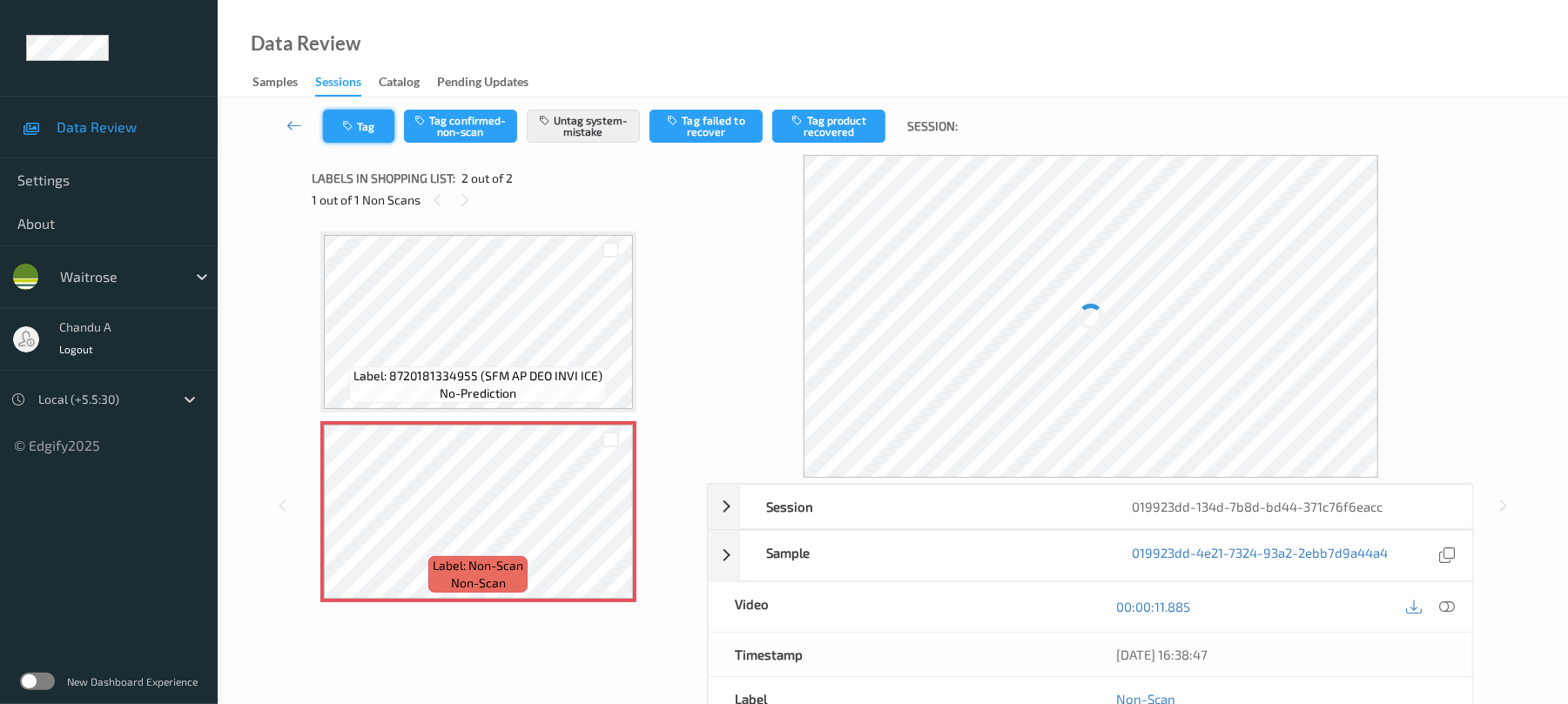
click at [360, 128] on button "Tag" at bounding box center [358, 126] width 71 height 33
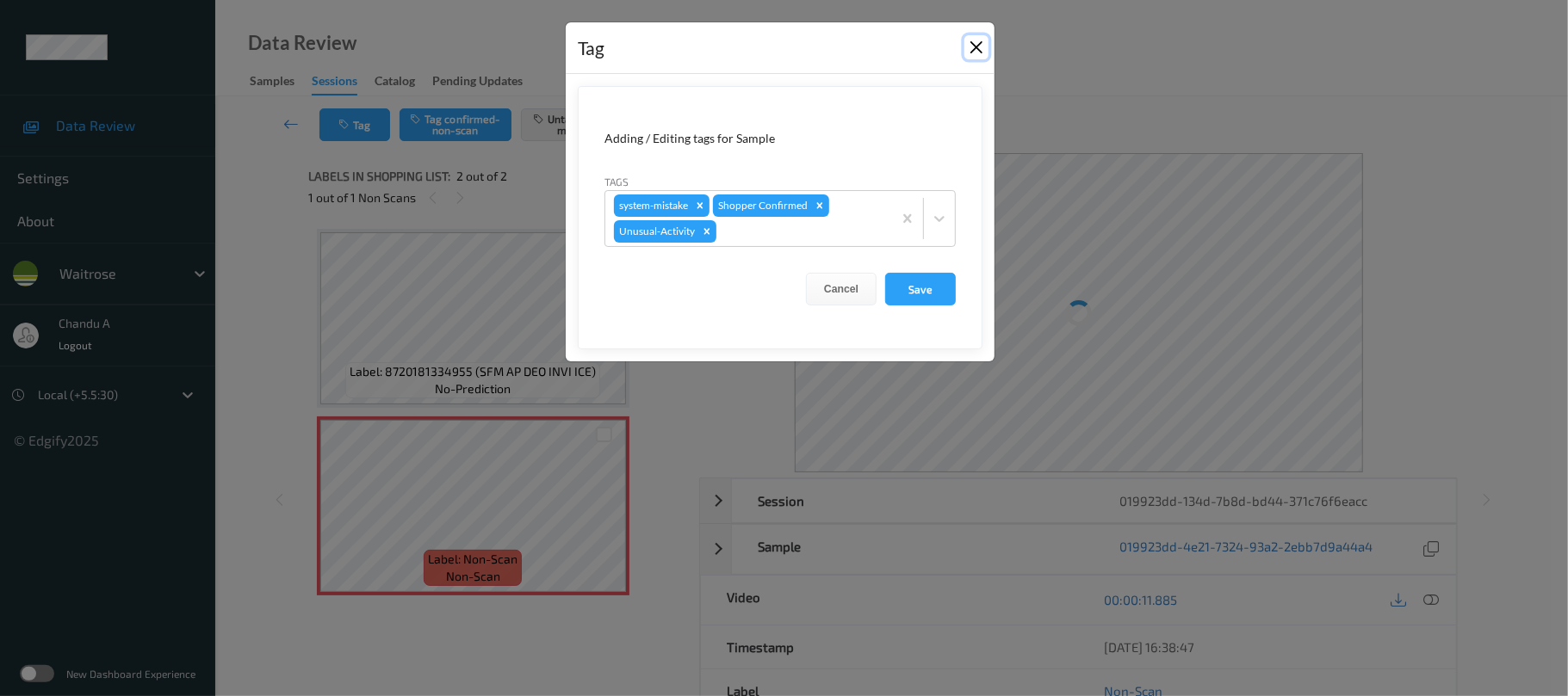
click at [972, 51] on button "Close" at bounding box center [976, 47] width 24 height 24
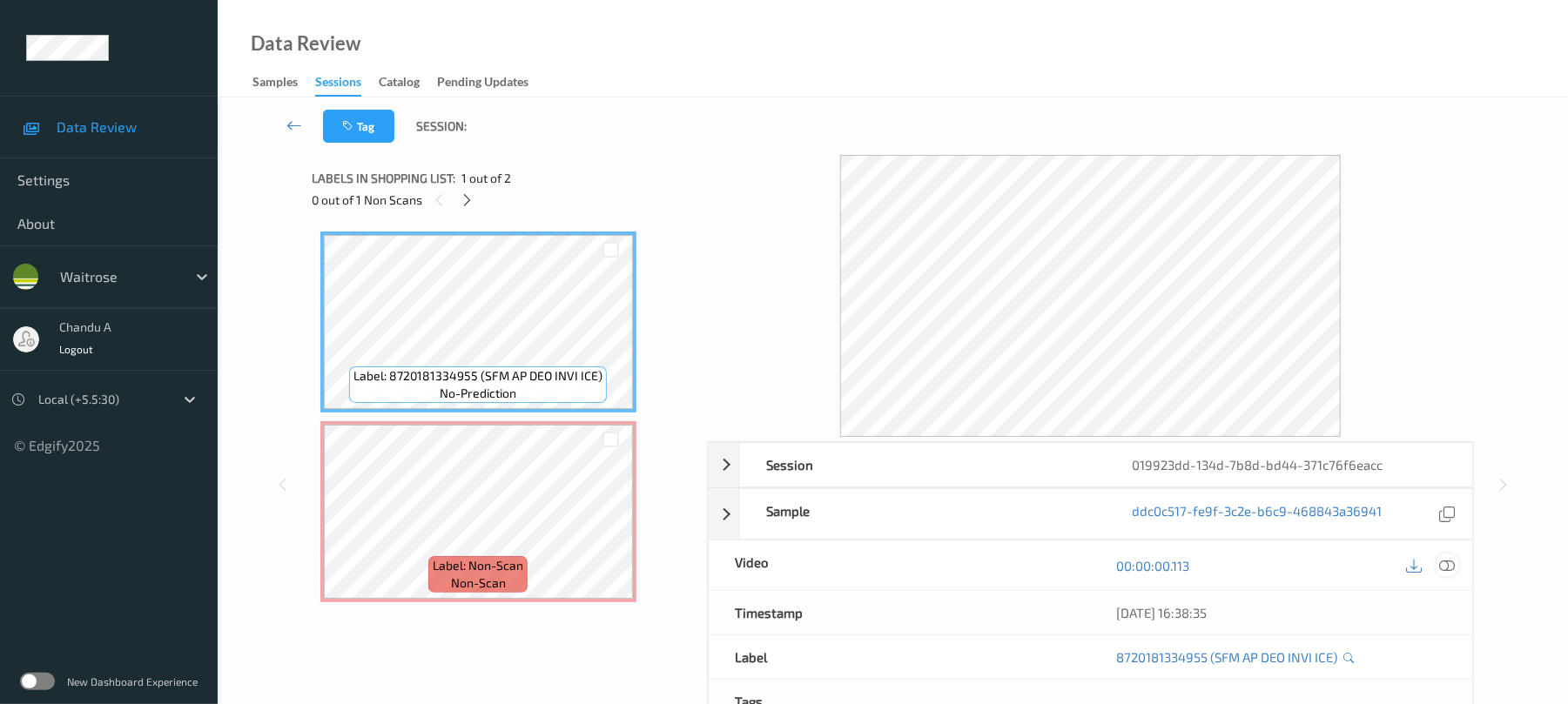
click at [1441, 560] on icon at bounding box center [1447, 565] width 15 height 15
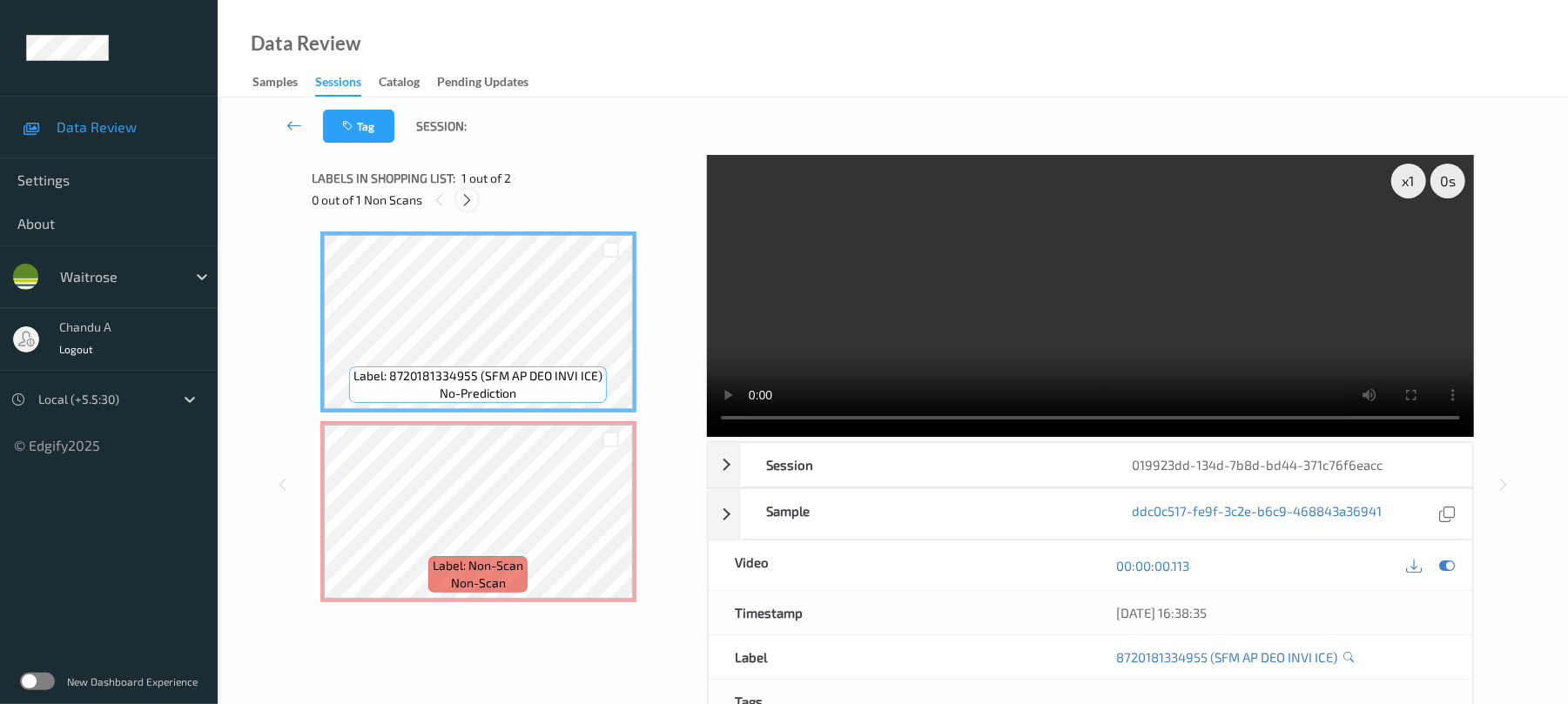
click at [467, 196] on icon at bounding box center [467, 199] width 14 height 15
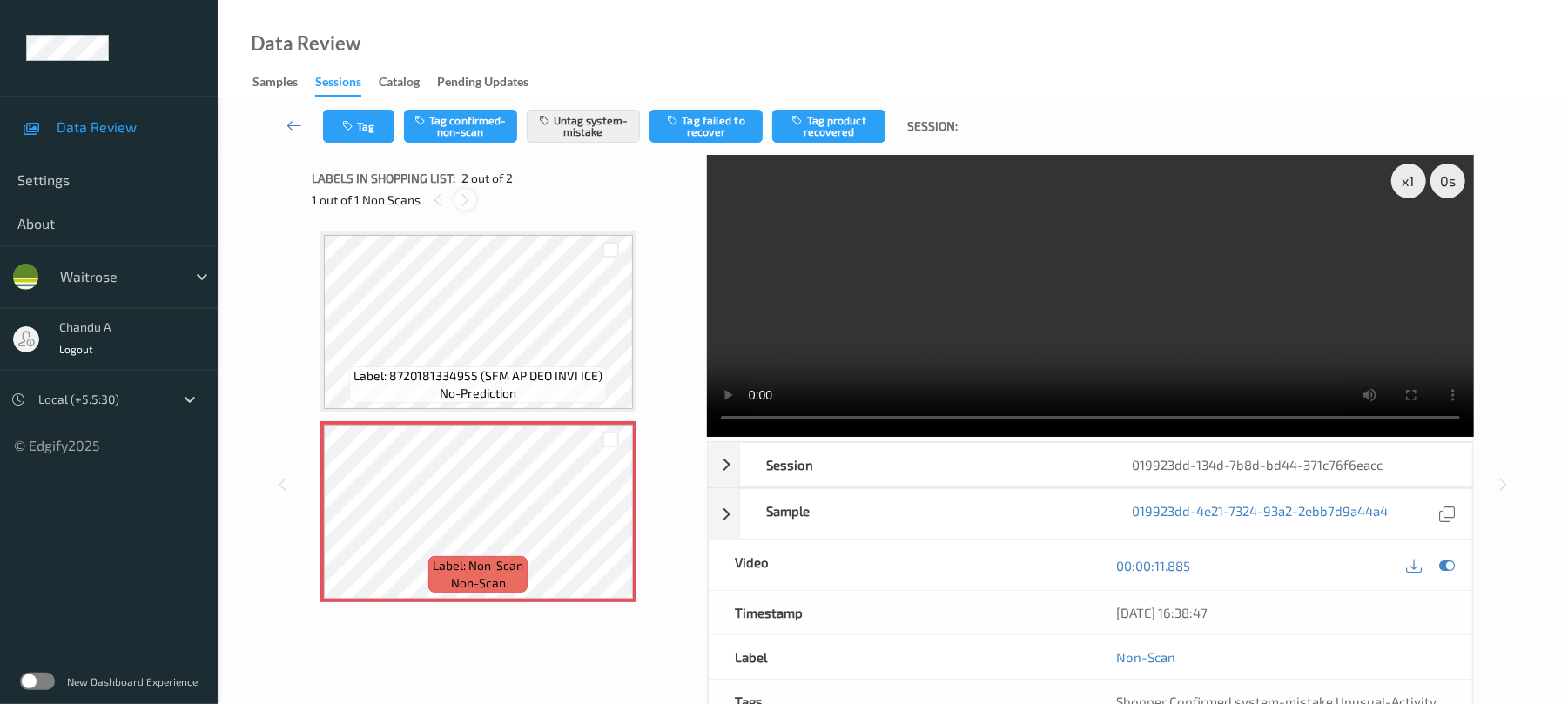
click at [467, 196] on icon at bounding box center [465, 199] width 14 height 15
click at [347, 126] on icon "button" at bounding box center [349, 127] width 14 height 13
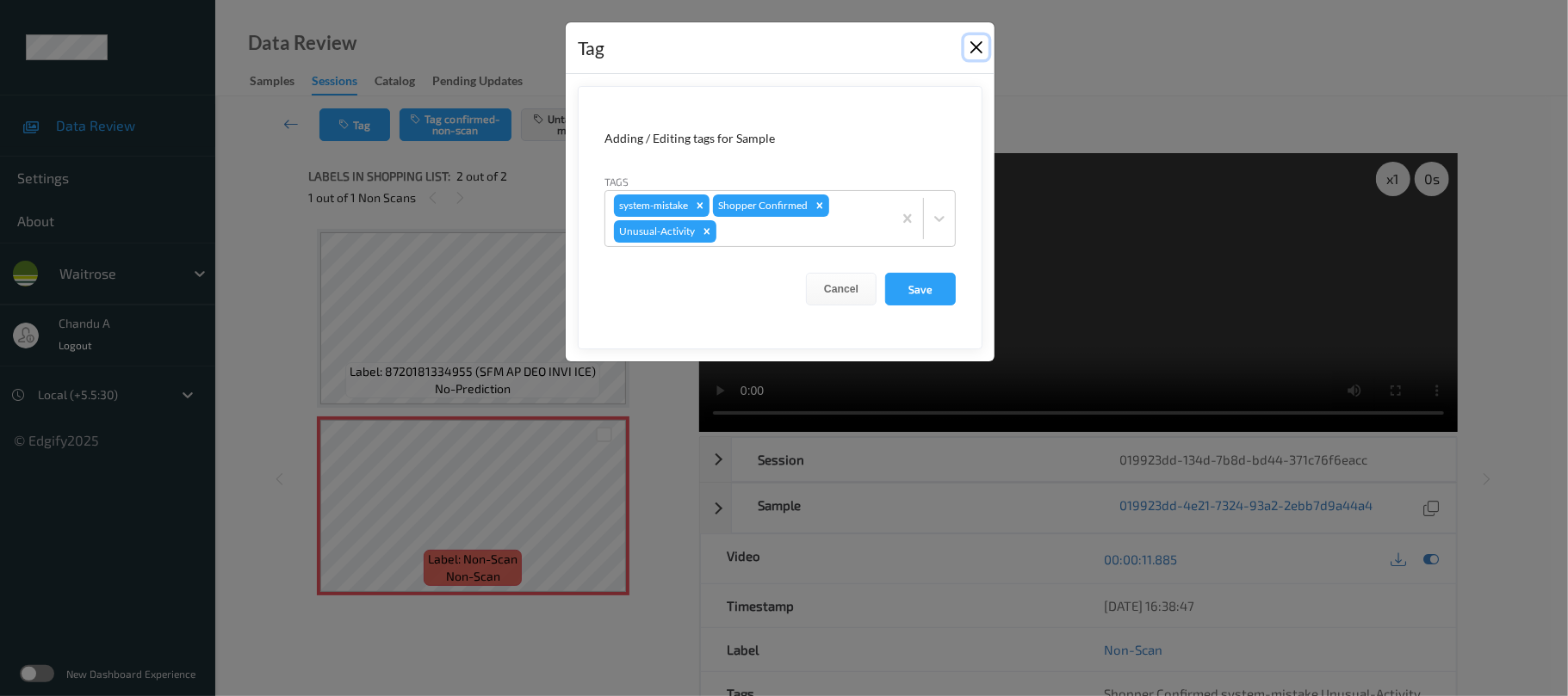
click at [978, 51] on button "Close" at bounding box center [976, 47] width 24 height 24
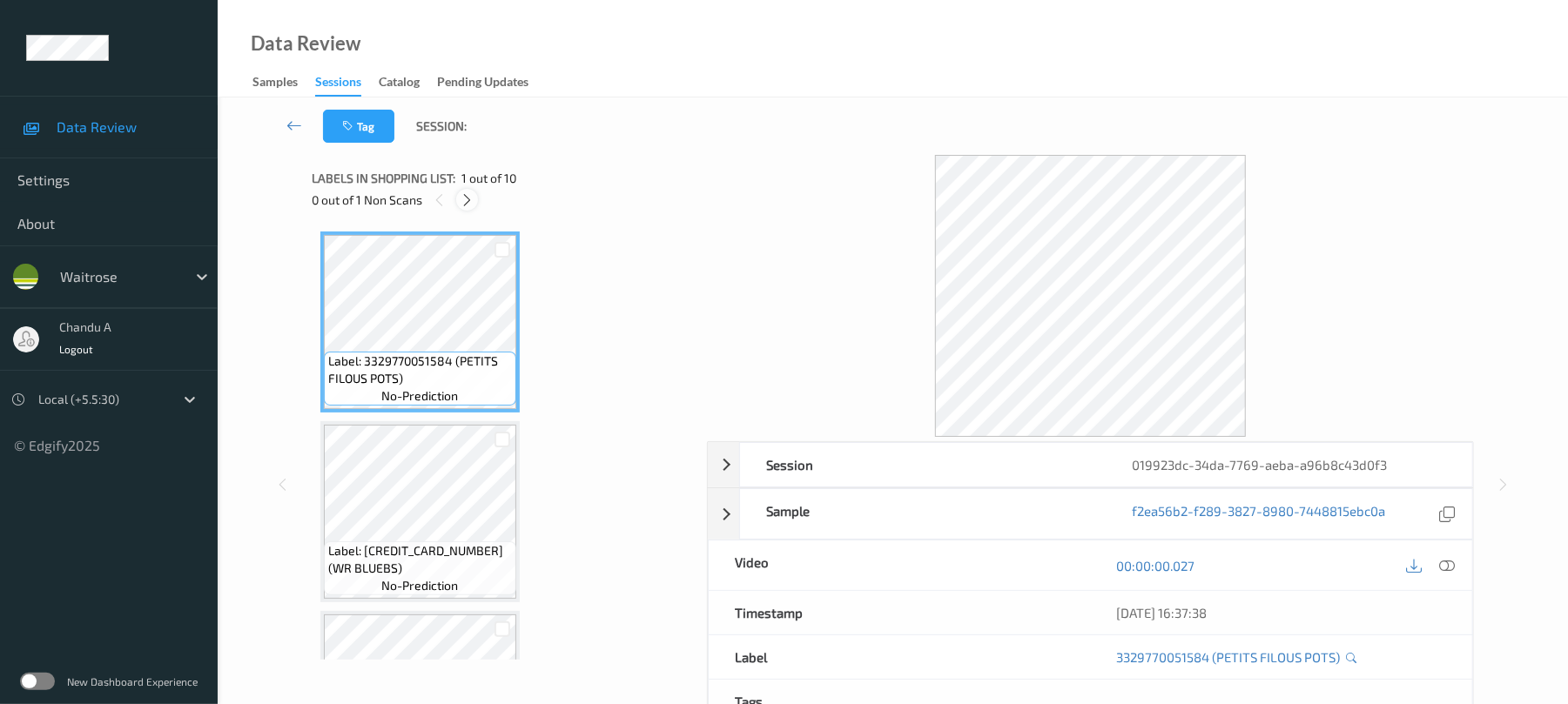
click at [468, 203] on icon at bounding box center [467, 199] width 14 height 15
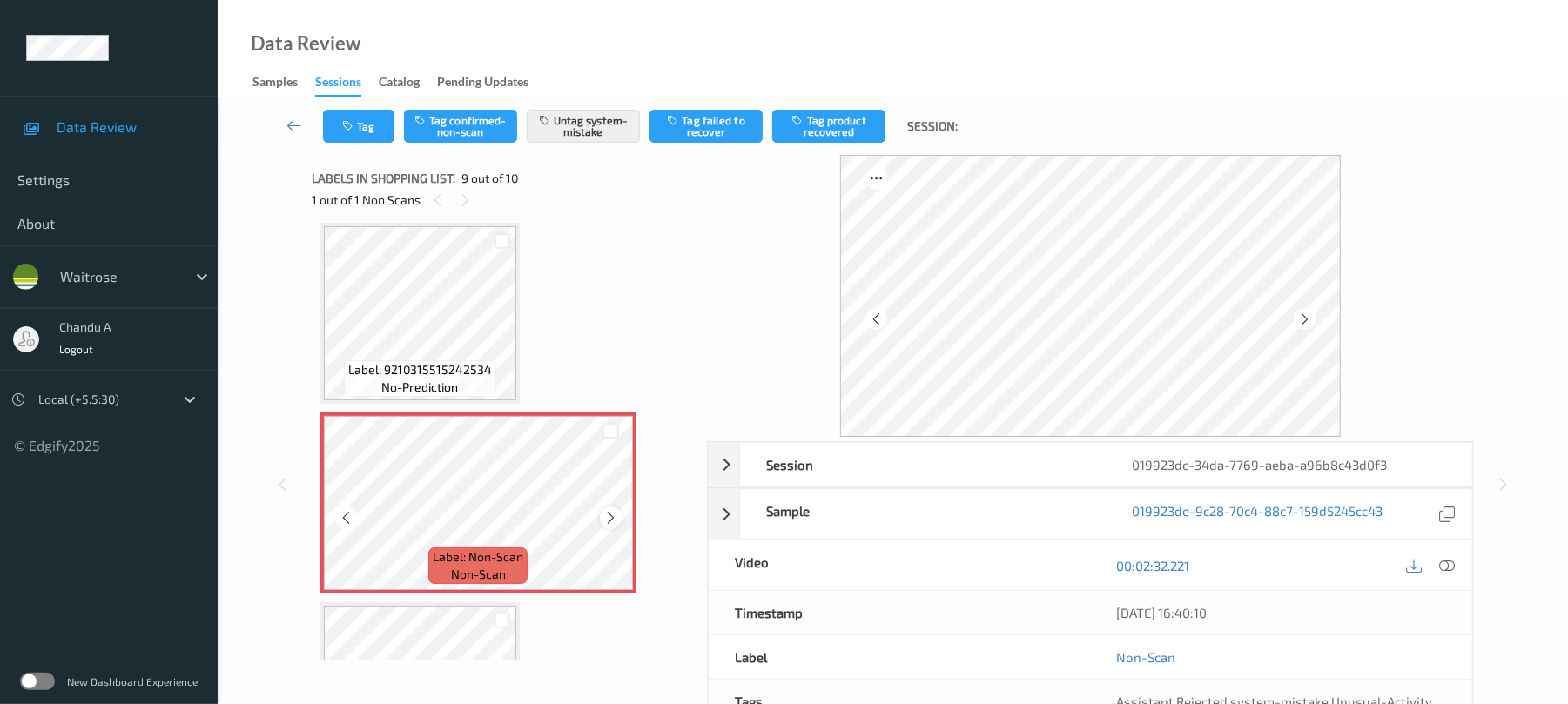
click at [611, 512] on icon at bounding box center [611, 517] width 14 height 15
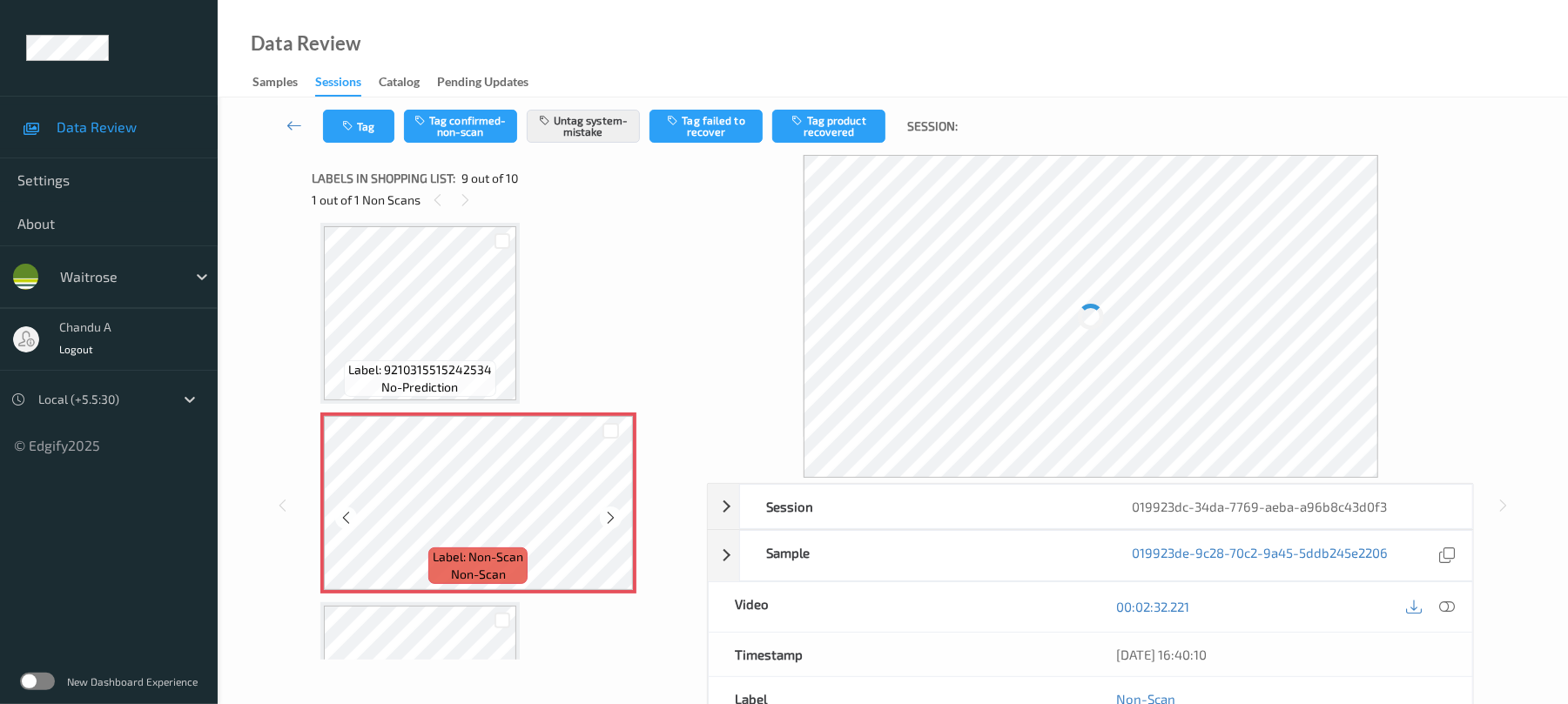
click at [611, 512] on icon at bounding box center [611, 517] width 14 height 15
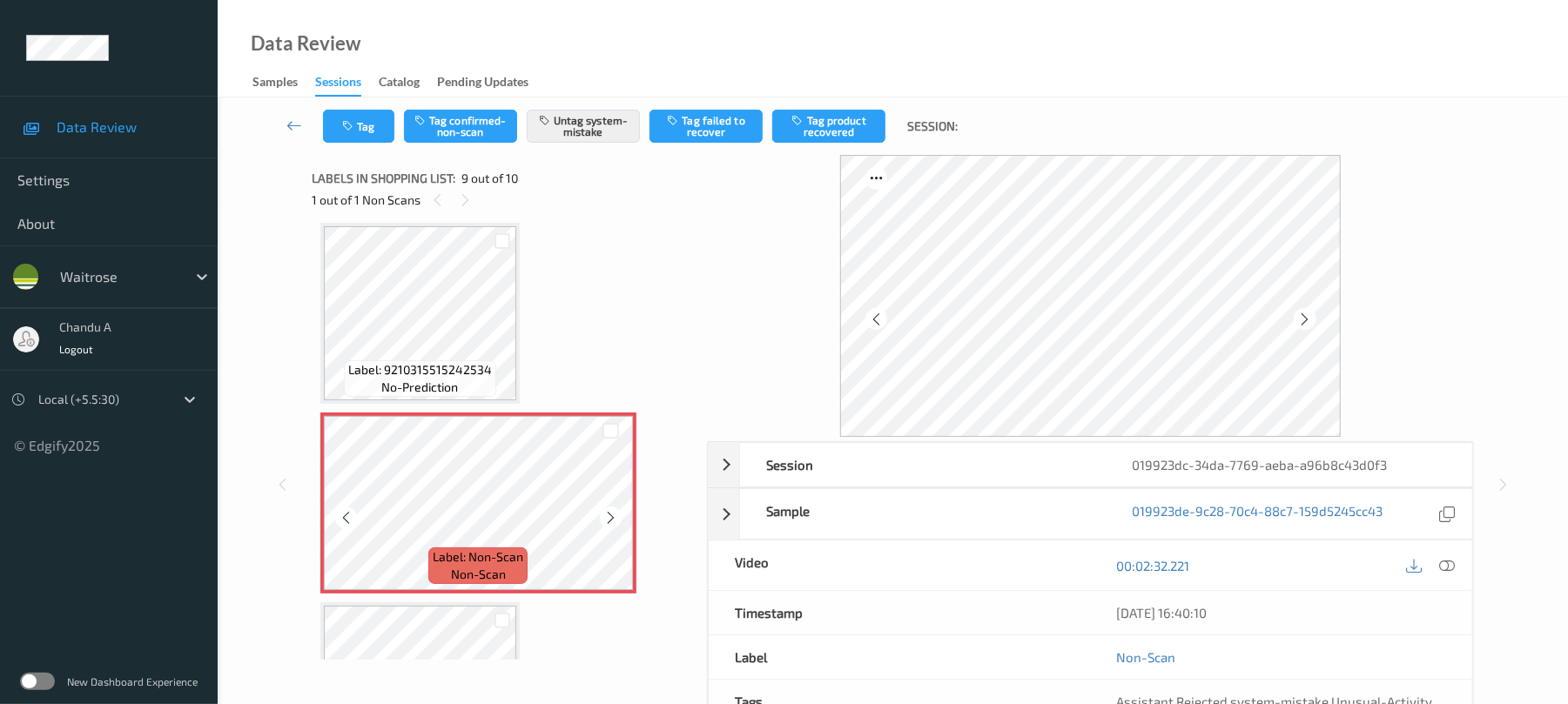
click at [611, 512] on icon at bounding box center [611, 517] width 14 height 15
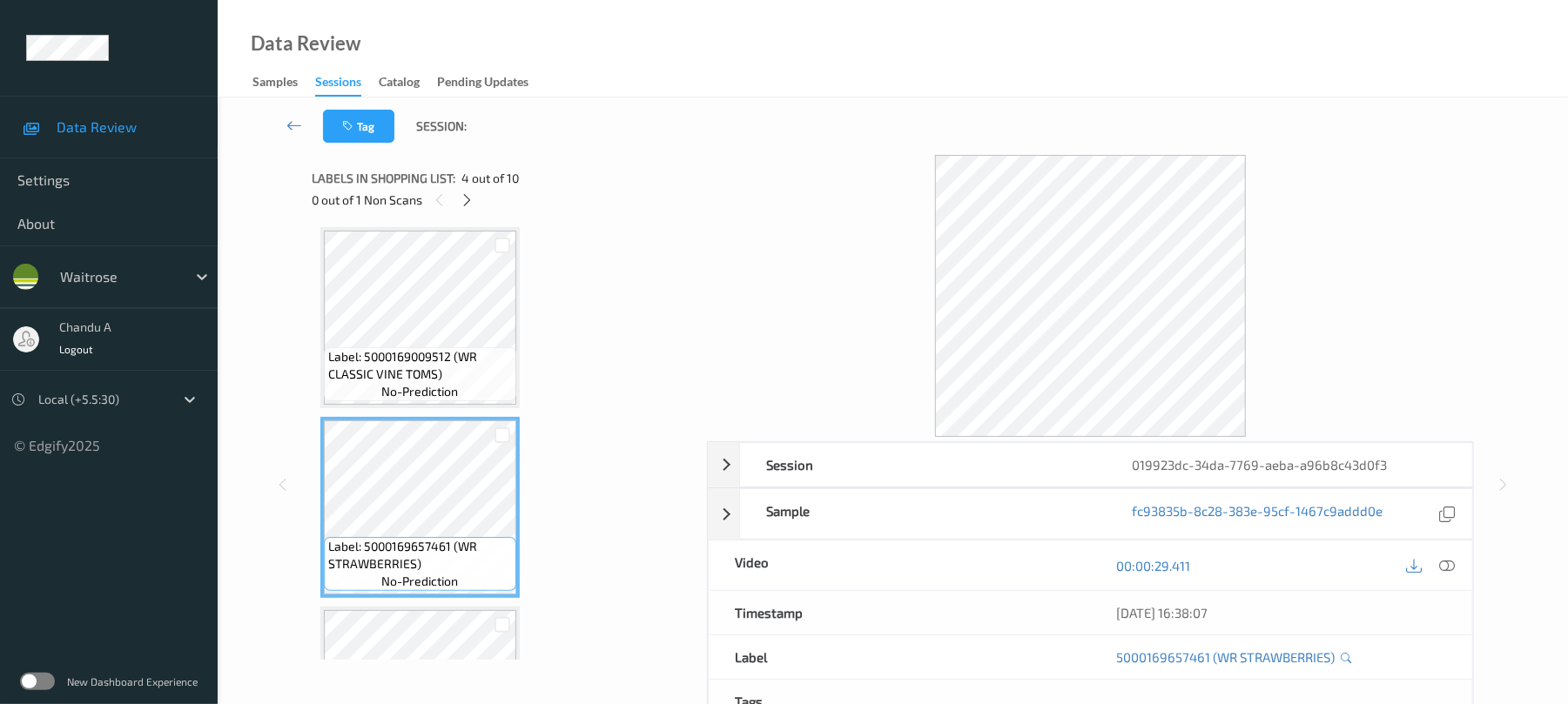
scroll to position [293, 0]
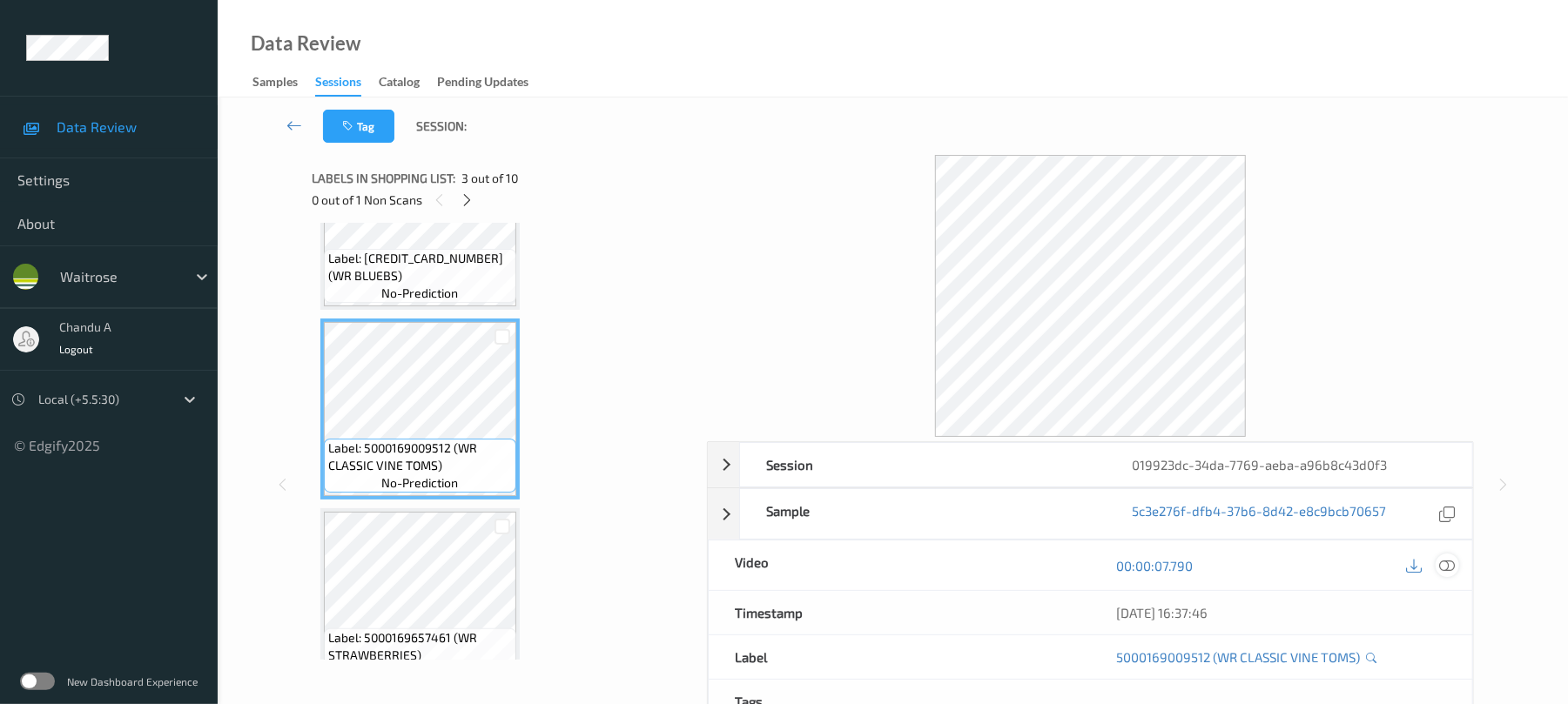
click at [1447, 569] on icon at bounding box center [1447, 565] width 15 height 15
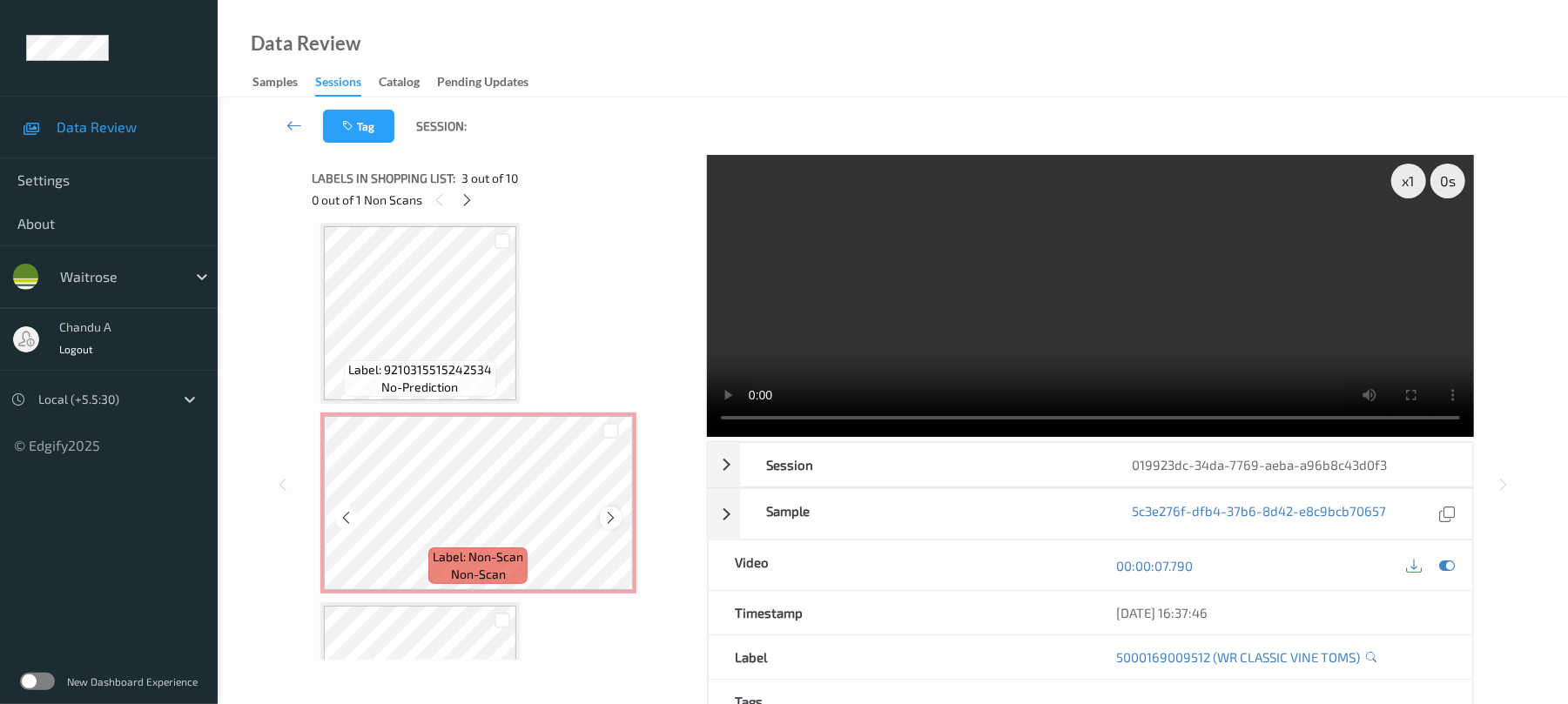
scroll to position [1220, 0]
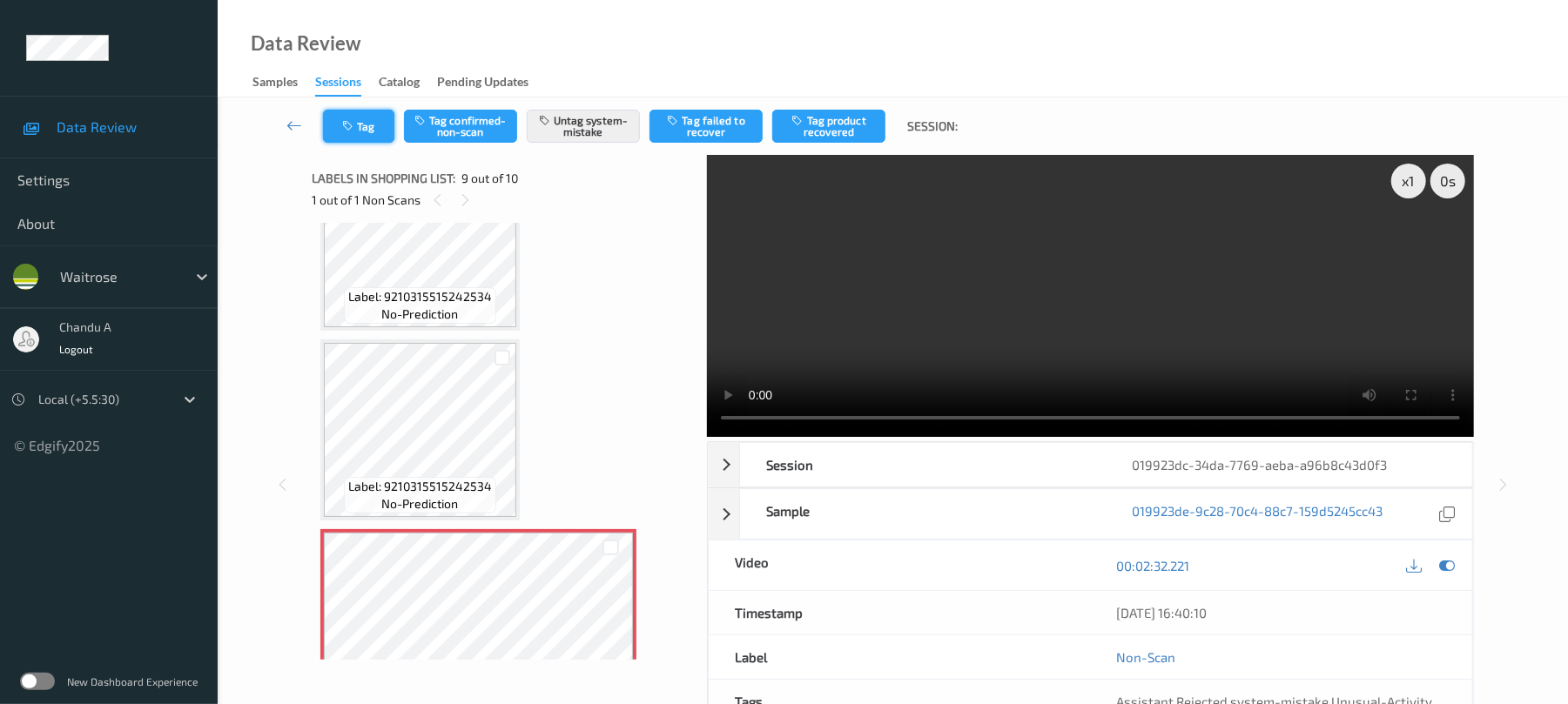
click at [384, 128] on button "Tag" at bounding box center [358, 126] width 71 height 33
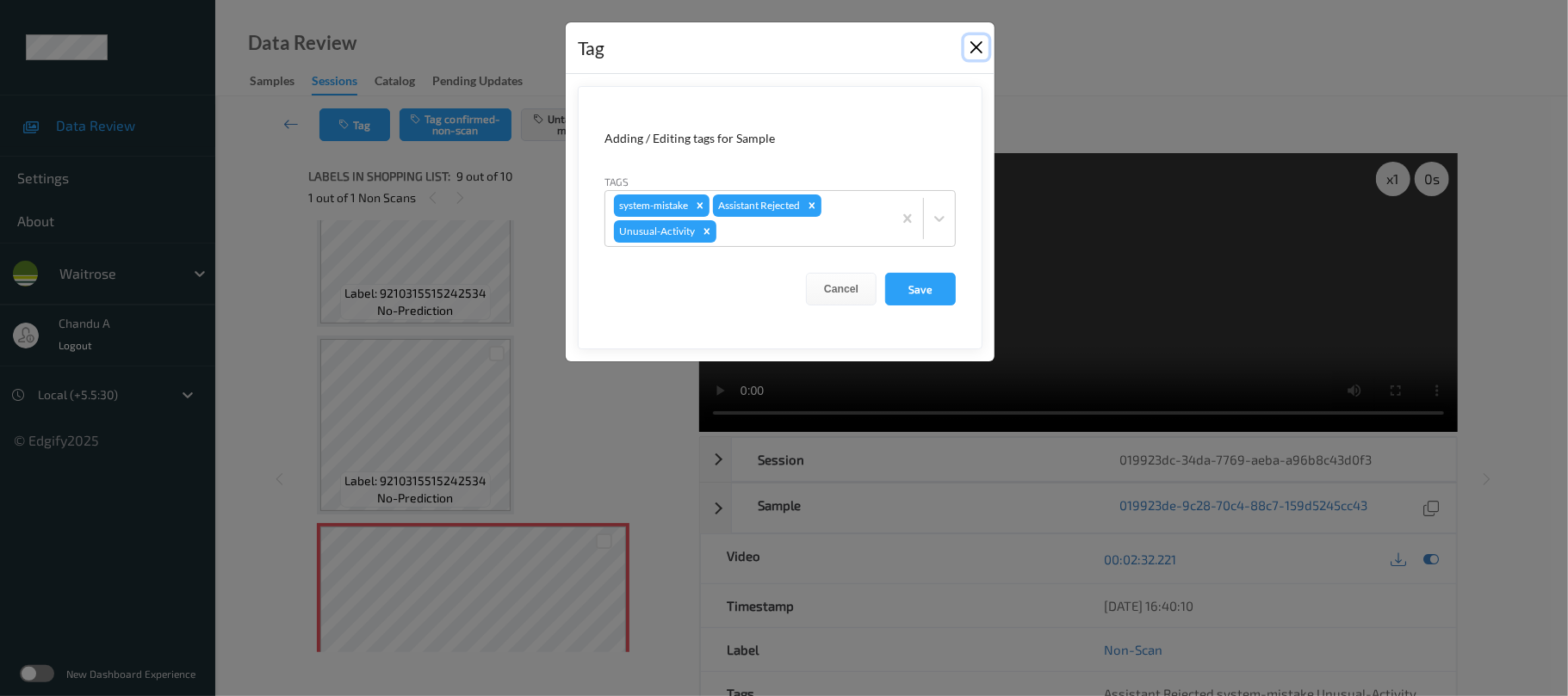
click at [973, 48] on button "Close" at bounding box center [976, 47] width 24 height 24
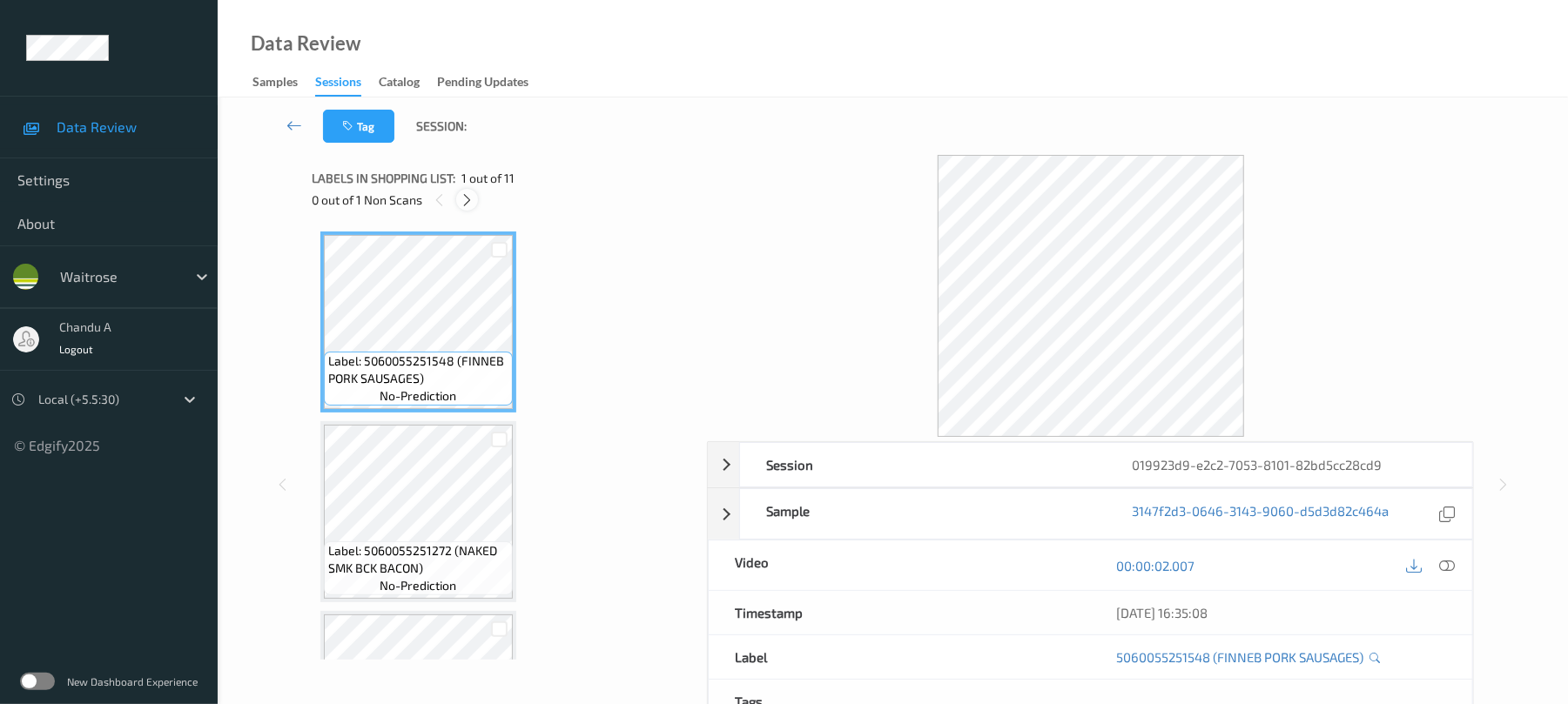
click at [464, 195] on icon at bounding box center [467, 199] width 14 height 15
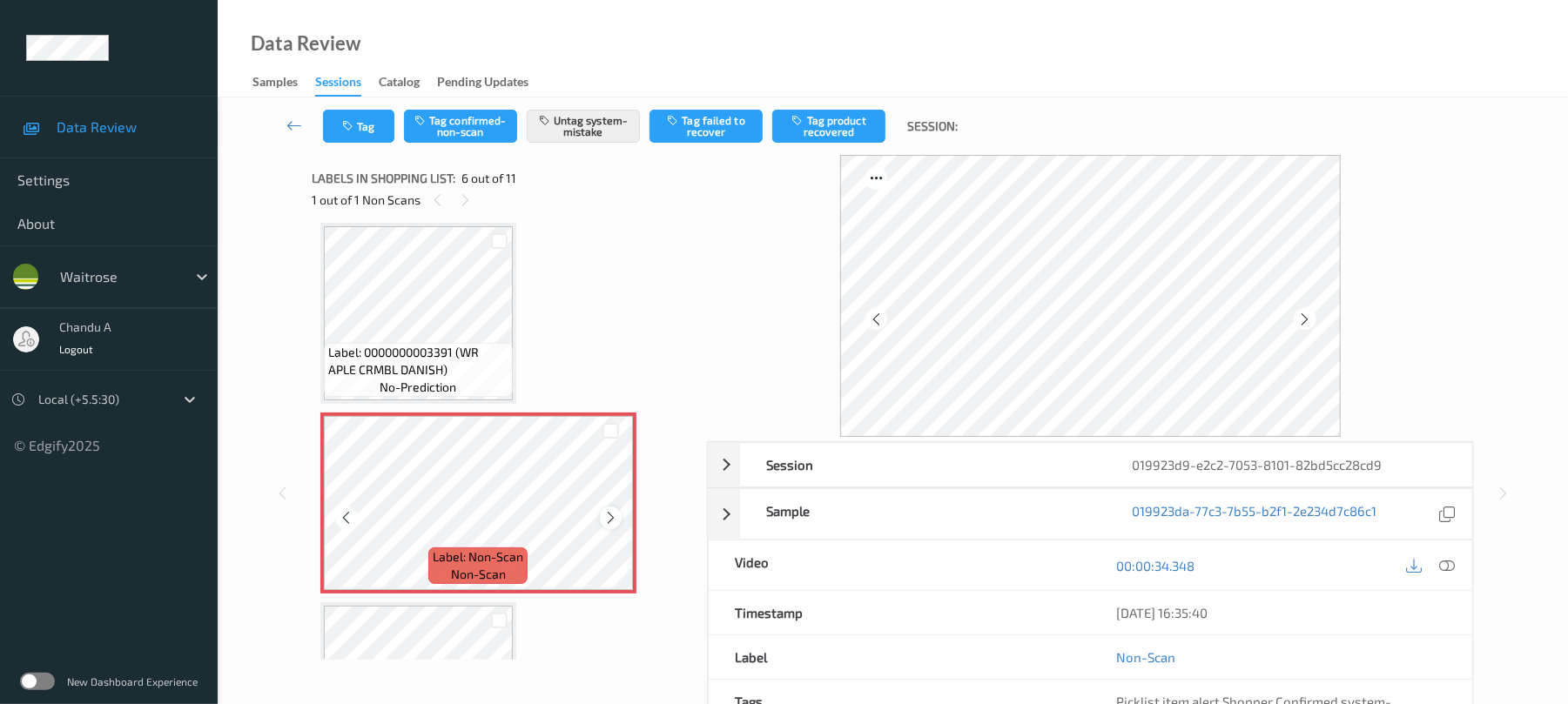
click at [610, 514] on icon at bounding box center [611, 517] width 14 height 15
click at [609, 514] on icon at bounding box center [611, 517] width 14 height 15
click at [374, 123] on button "Tag" at bounding box center [358, 126] width 71 height 33
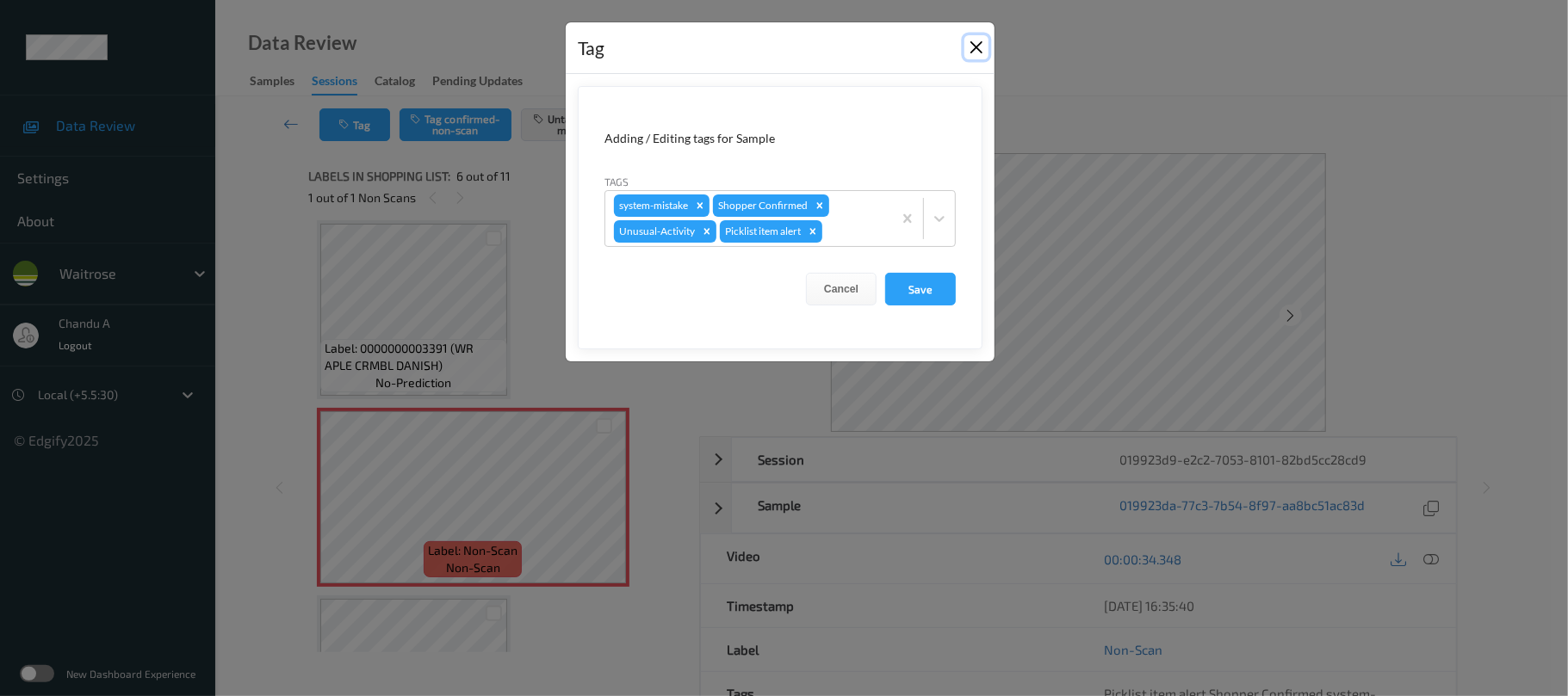
click at [969, 49] on button "Close" at bounding box center [976, 47] width 24 height 24
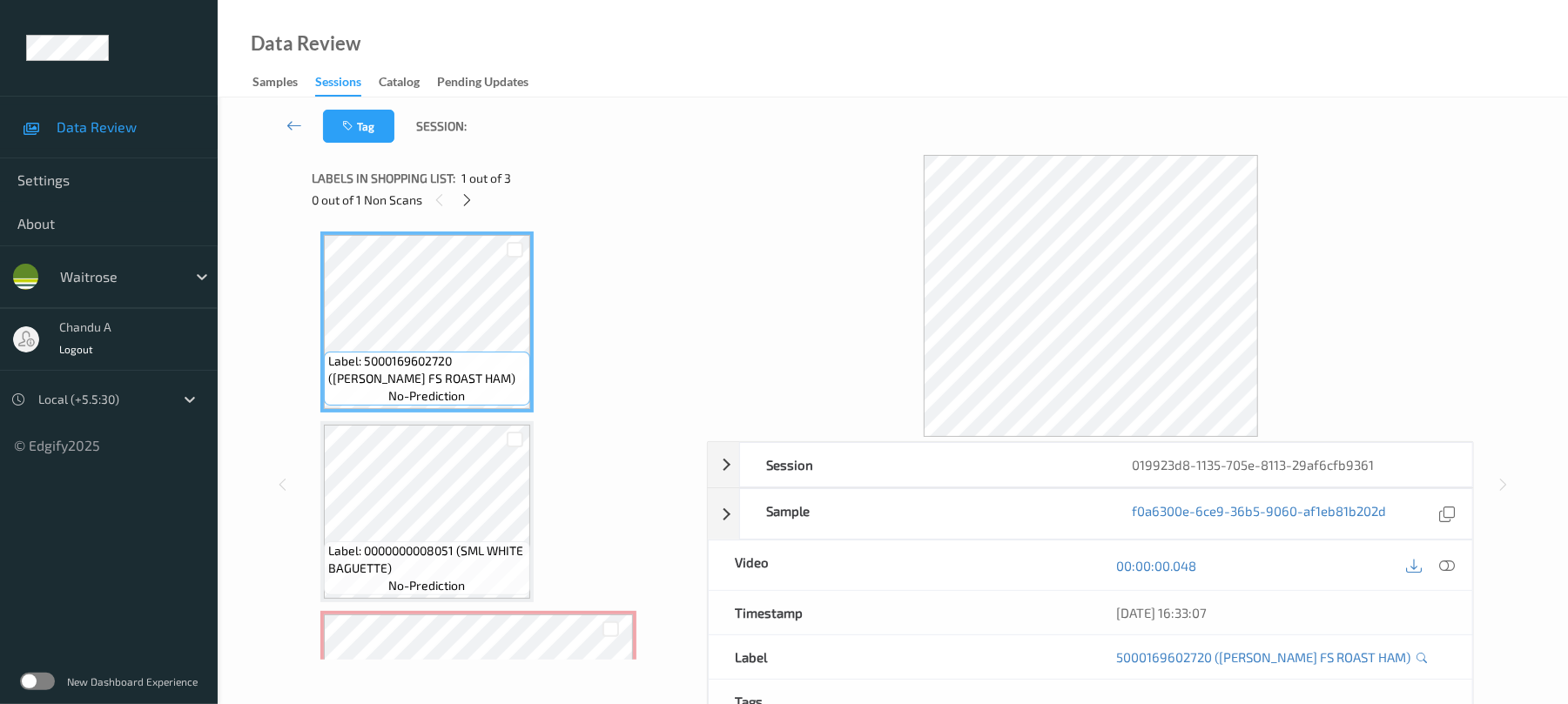
click at [474, 209] on div "0 out of 1 Non Scans" at bounding box center [503, 199] width 383 height 22
click at [471, 197] on icon at bounding box center [467, 199] width 14 height 15
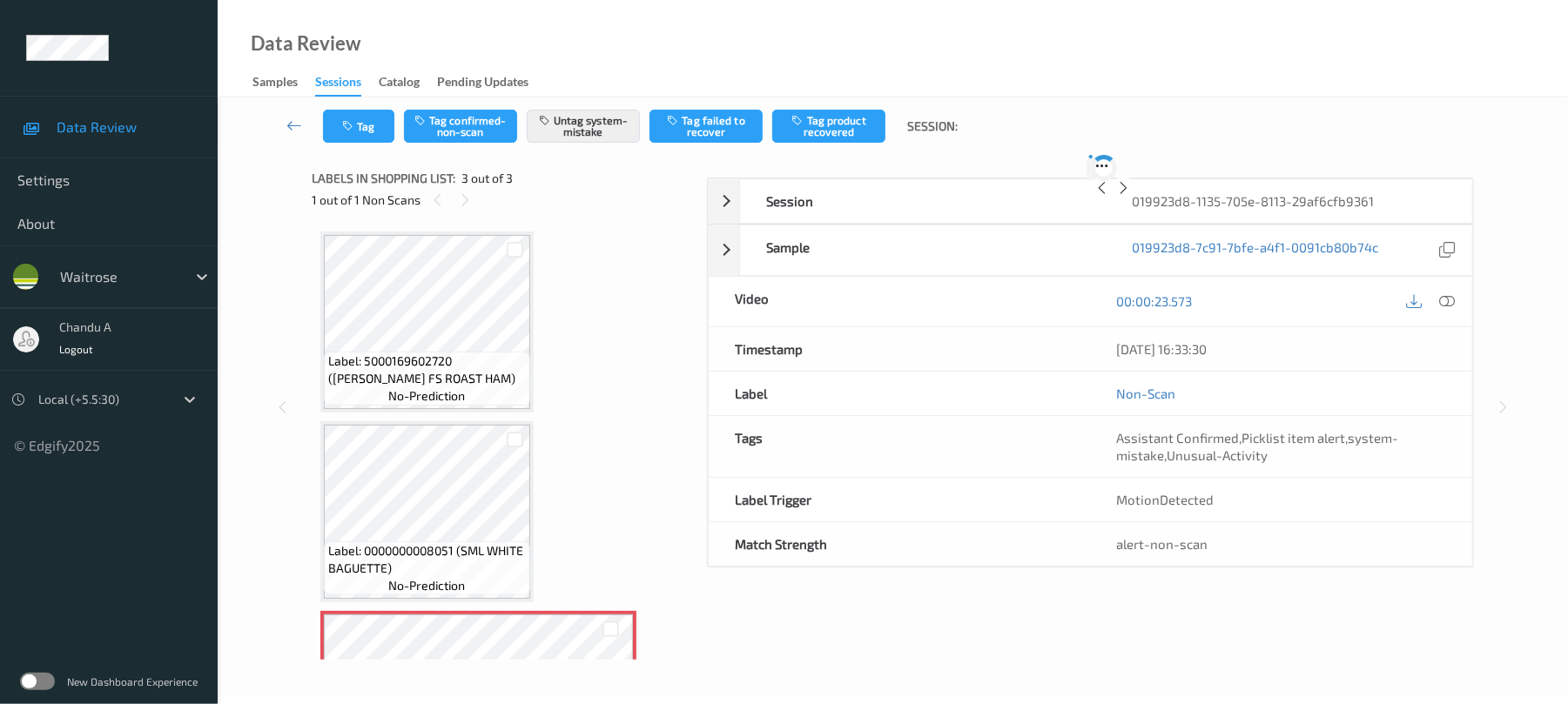
scroll to position [140, 0]
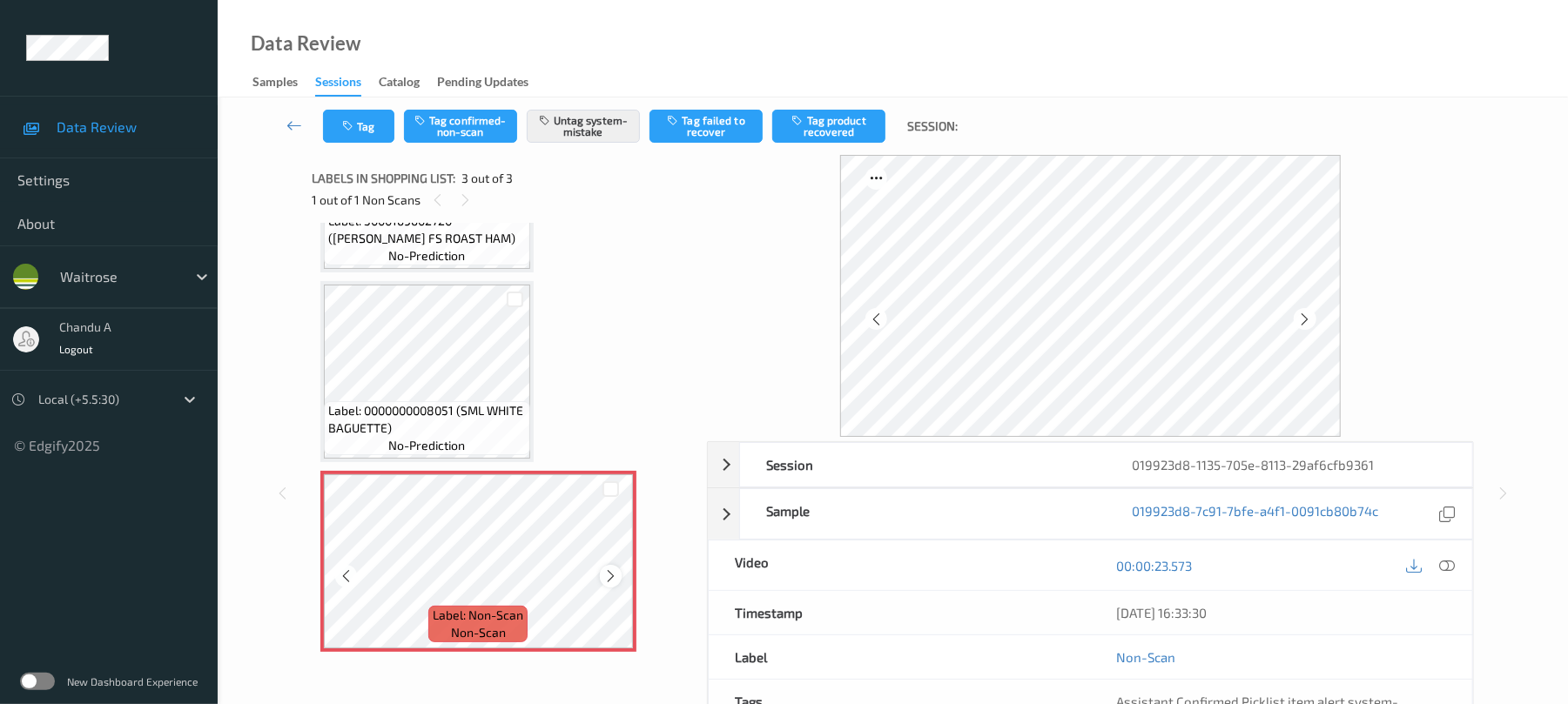
click at [609, 568] on icon at bounding box center [611, 576] width 14 height 15
click at [611, 578] on icon at bounding box center [611, 576] width 14 height 15
click at [363, 119] on button "Tag" at bounding box center [358, 126] width 71 height 33
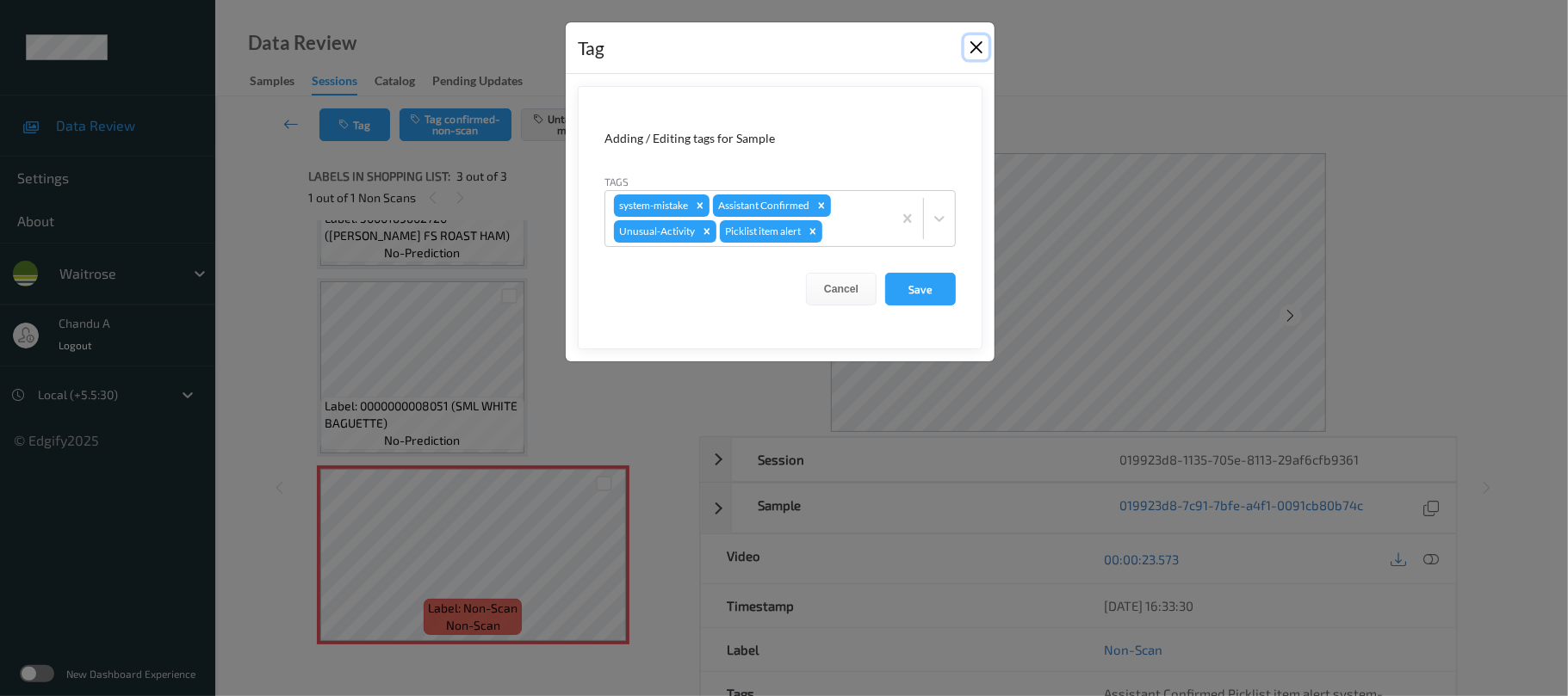
click at [973, 45] on button "Close" at bounding box center [976, 47] width 24 height 24
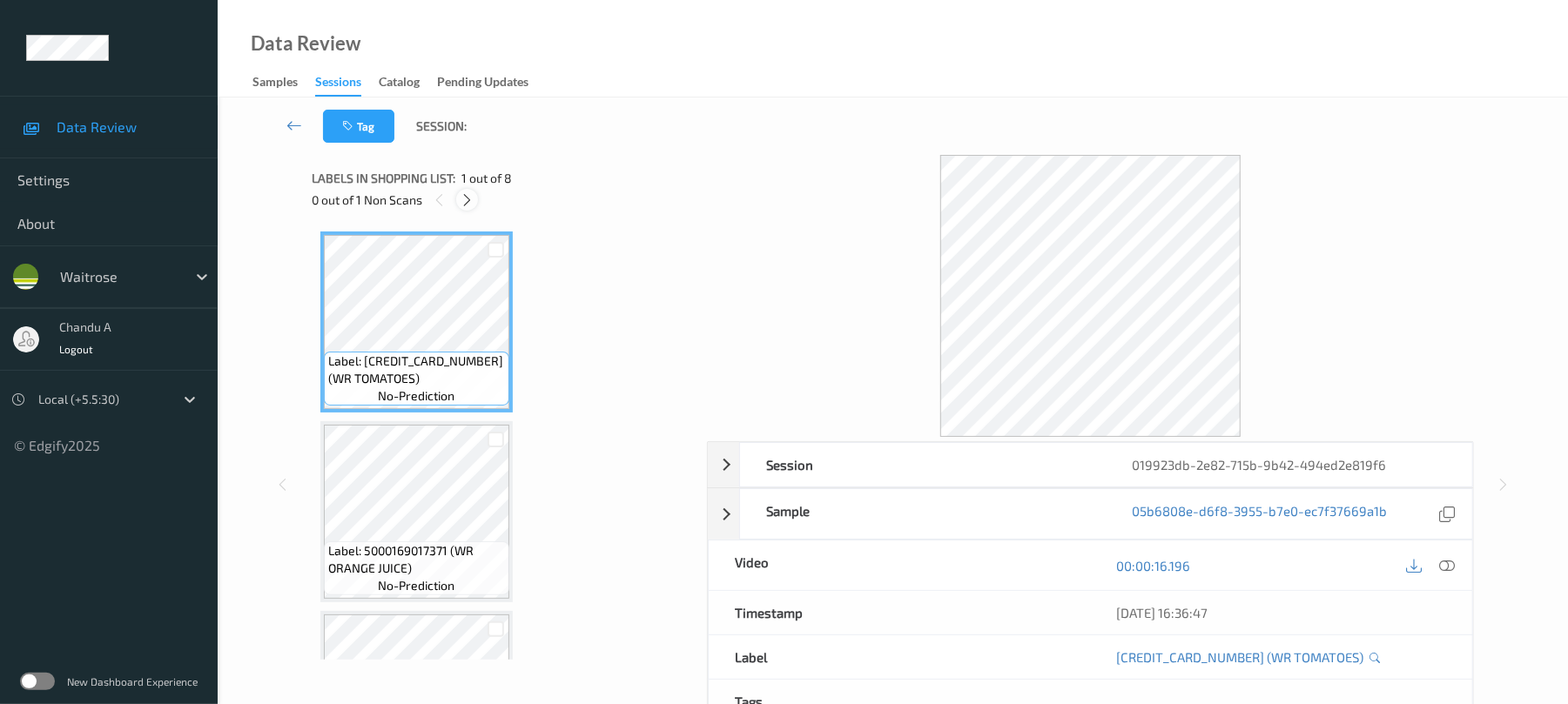
click at [465, 207] on icon at bounding box center [467, 199] width 14 height 15
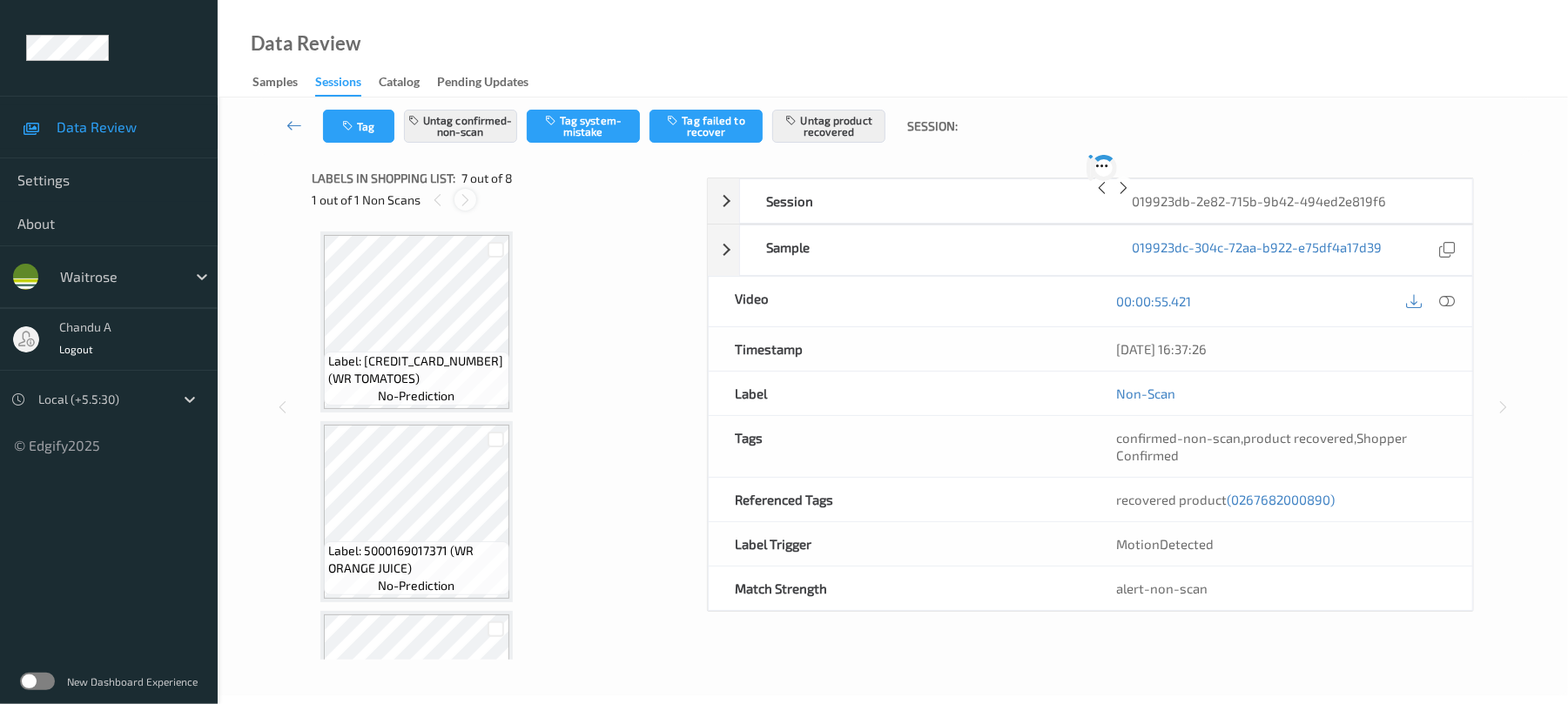
scroll to position [957, 0]
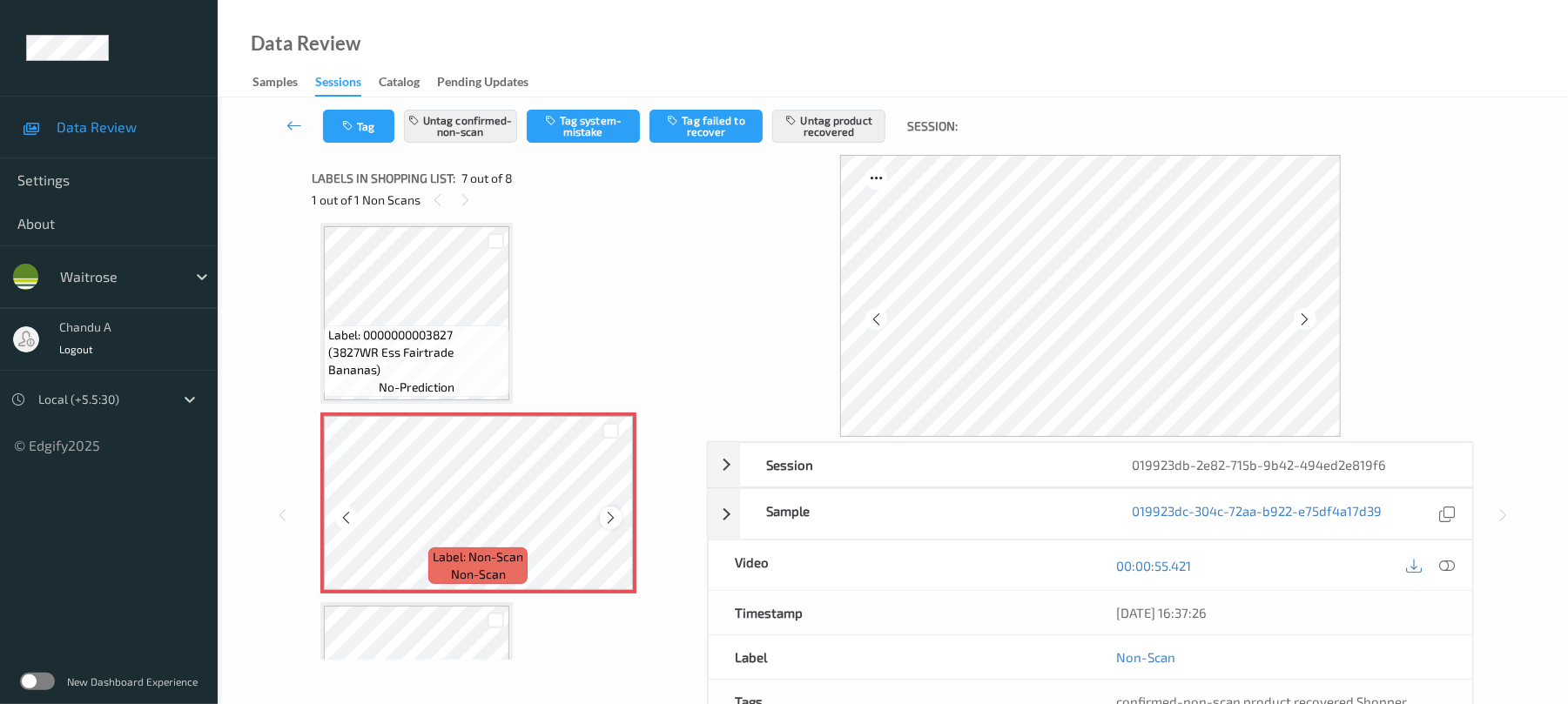
click at [606, 517] on icon at bounding box center [611, 517] width 14 height 15
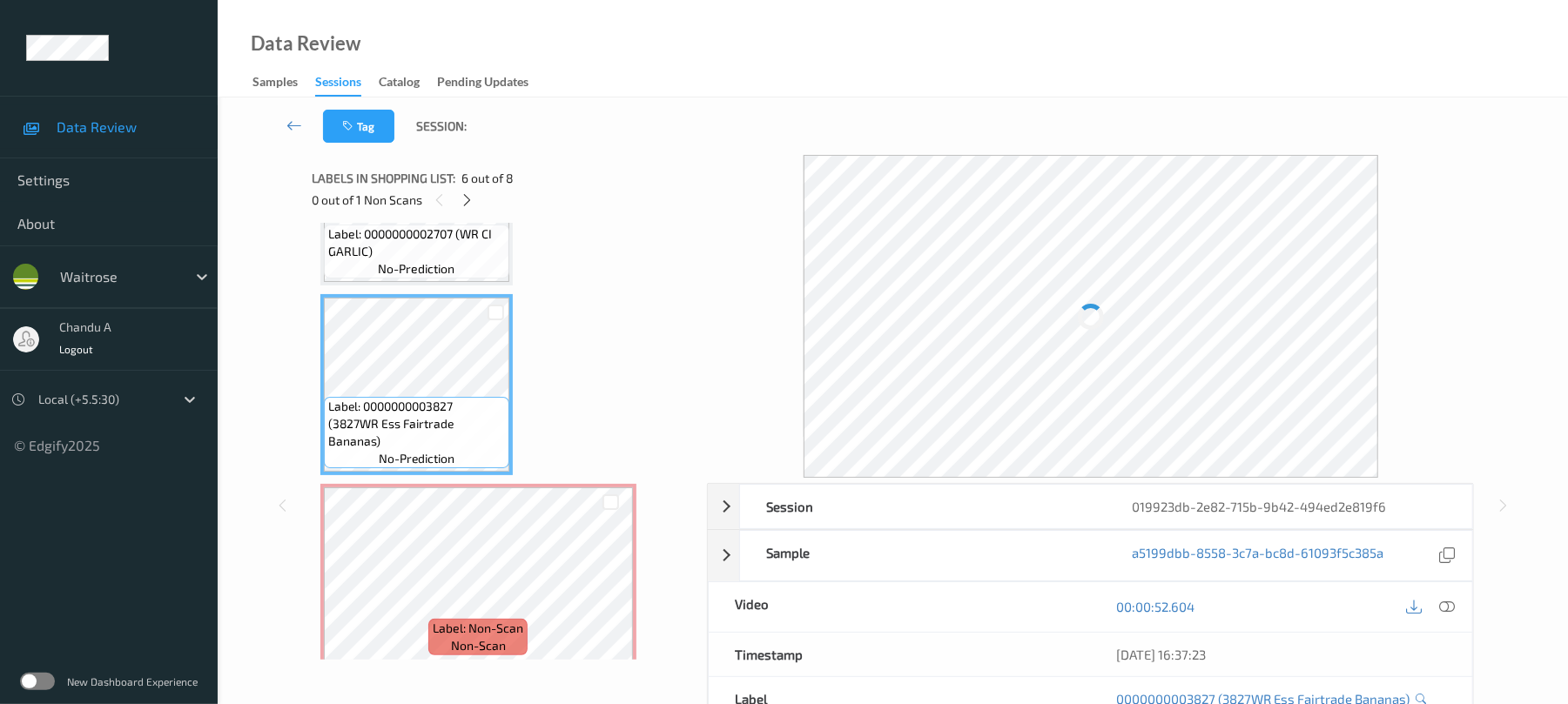
scroll to position [840, 0]
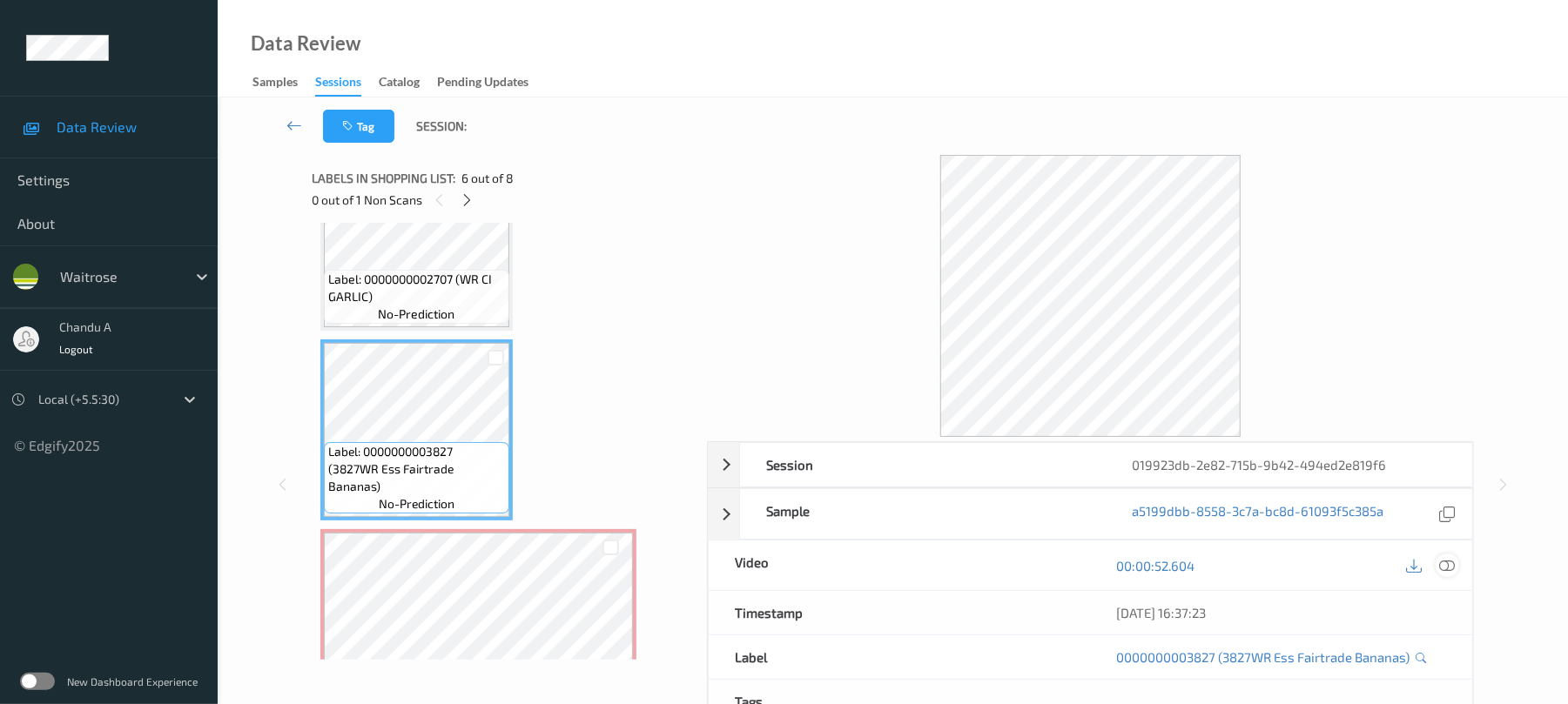
click at [1452, 561] on icon at bounding box center [1447, 565] width 15 height 15
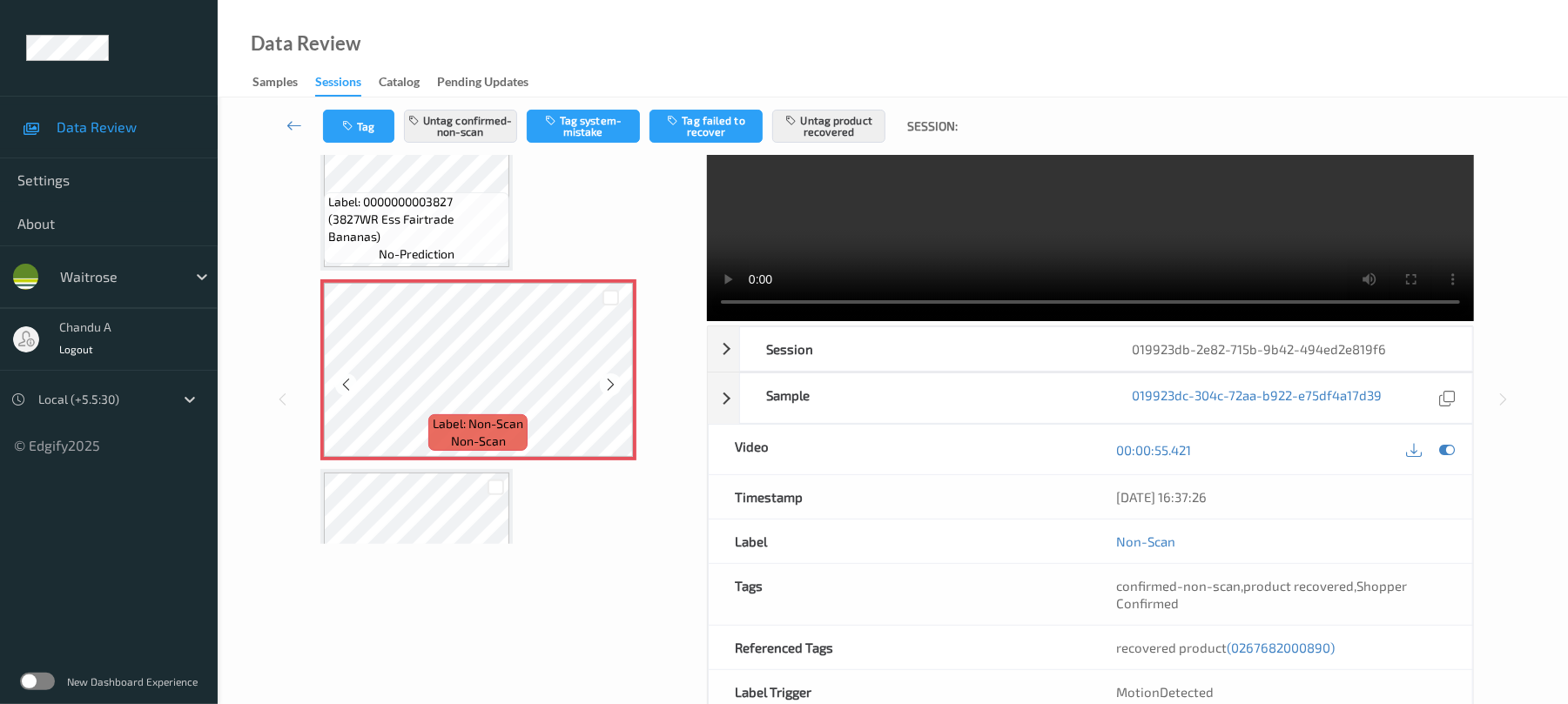
scroll to position [973, 0]
click at [617, 384] on icon at bounding box center [611, 386] width 14 height 15
click at [859, 119] on button "Untag product recovered" at bounding box center [829, 126] width 113 height 33
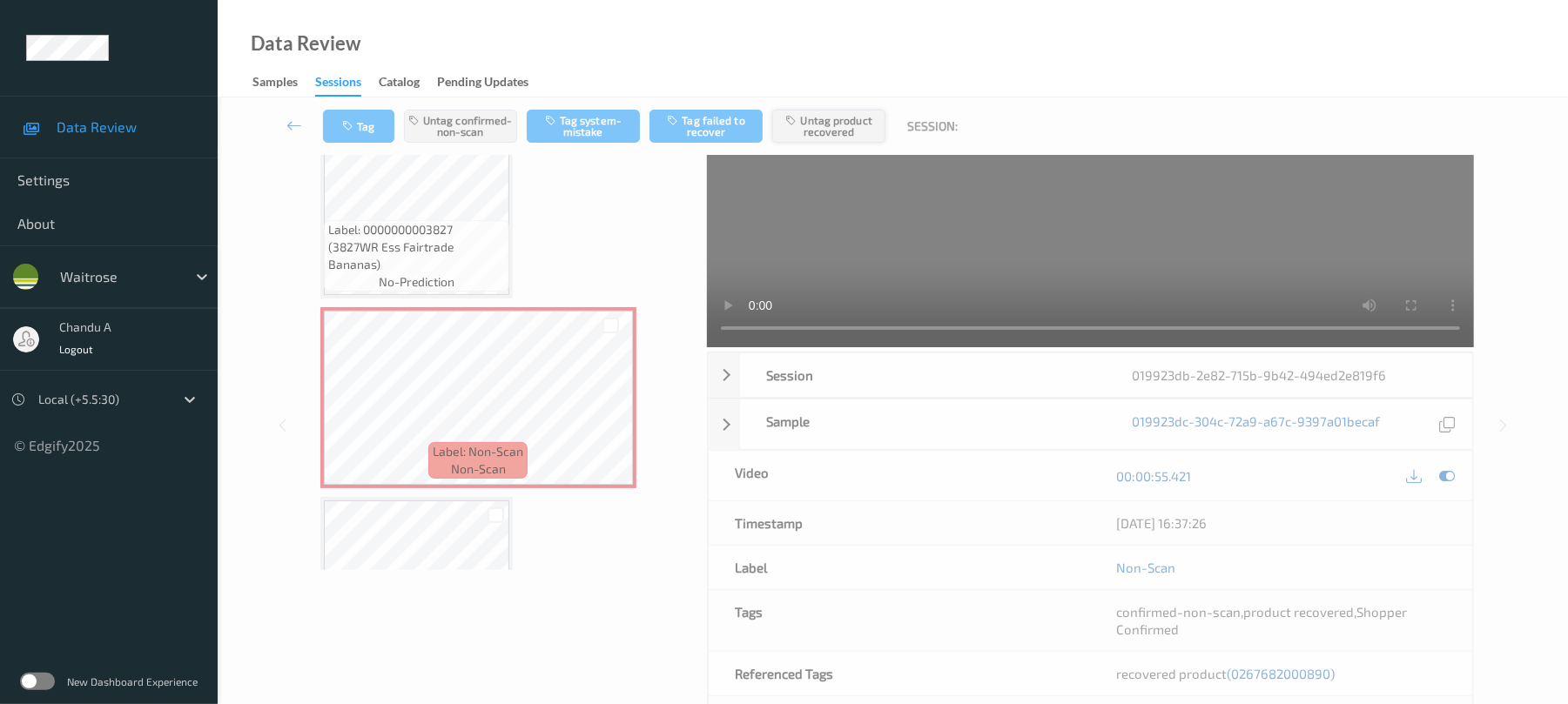
scroll to position [0, 0]
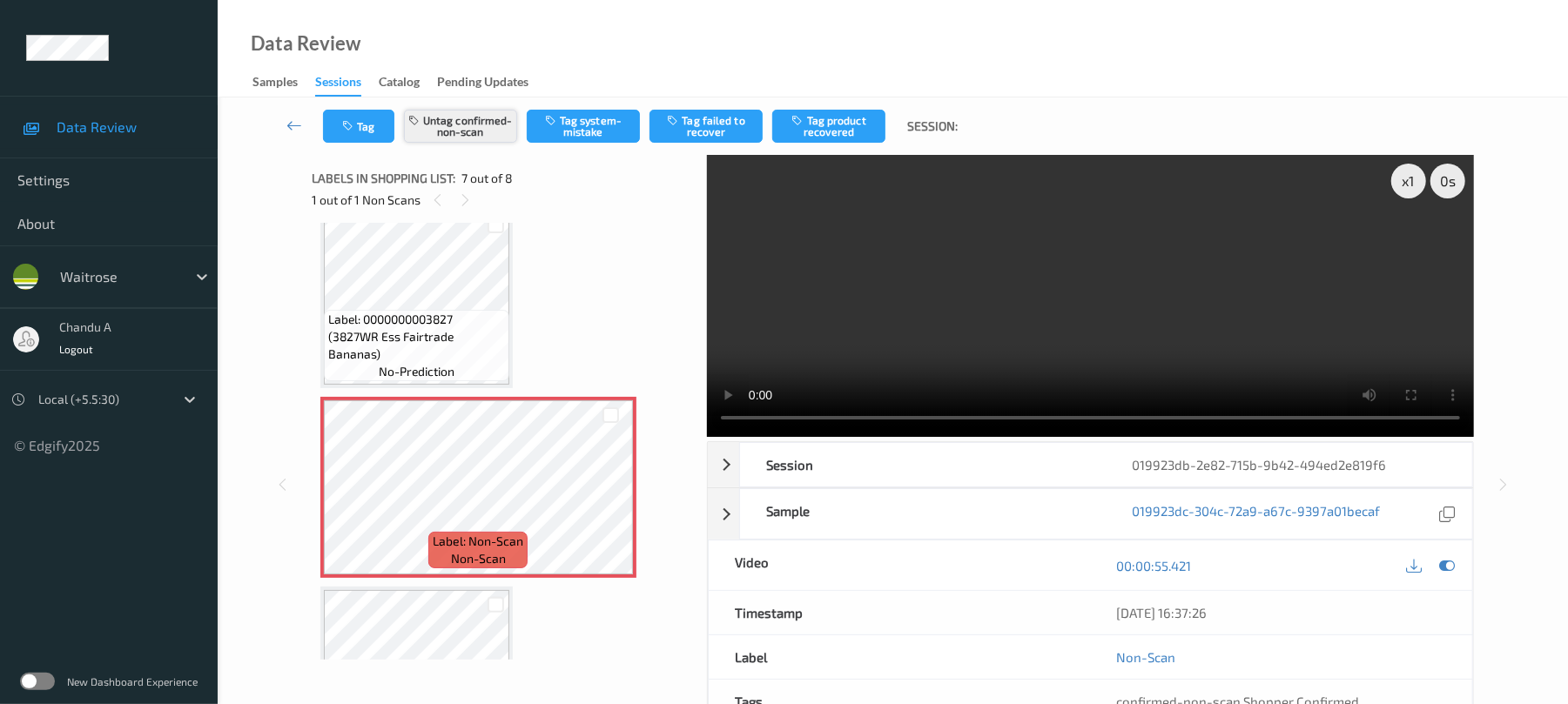
click at [460, 126] on button "Untag confirmed-non-scan" at bounding box center [461, 126] width 113 height 33
click at [611, 501] on icon at bounding box center [611, 502] width 14 height 15
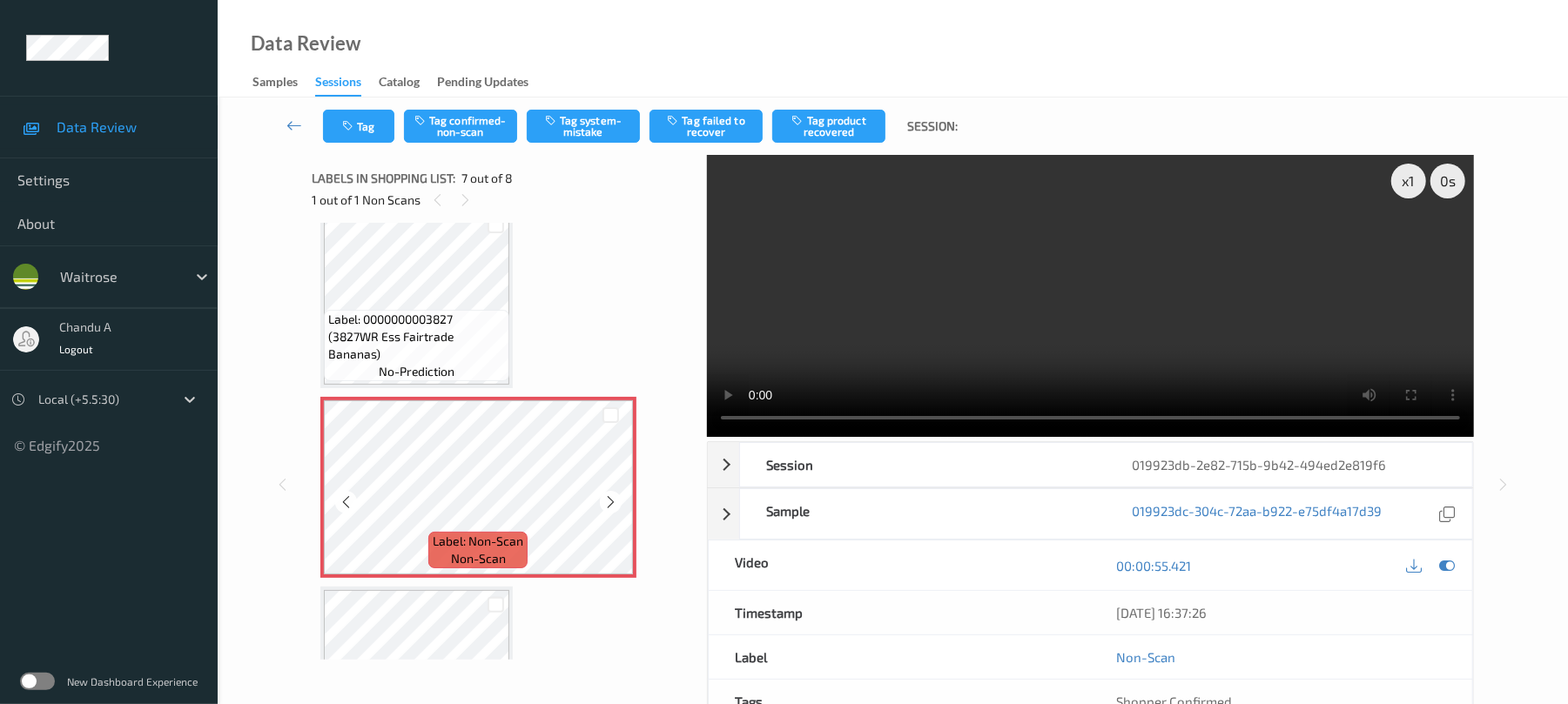
click at [611, 501] on icon at bounding box center [611, 502] width 14 height 15
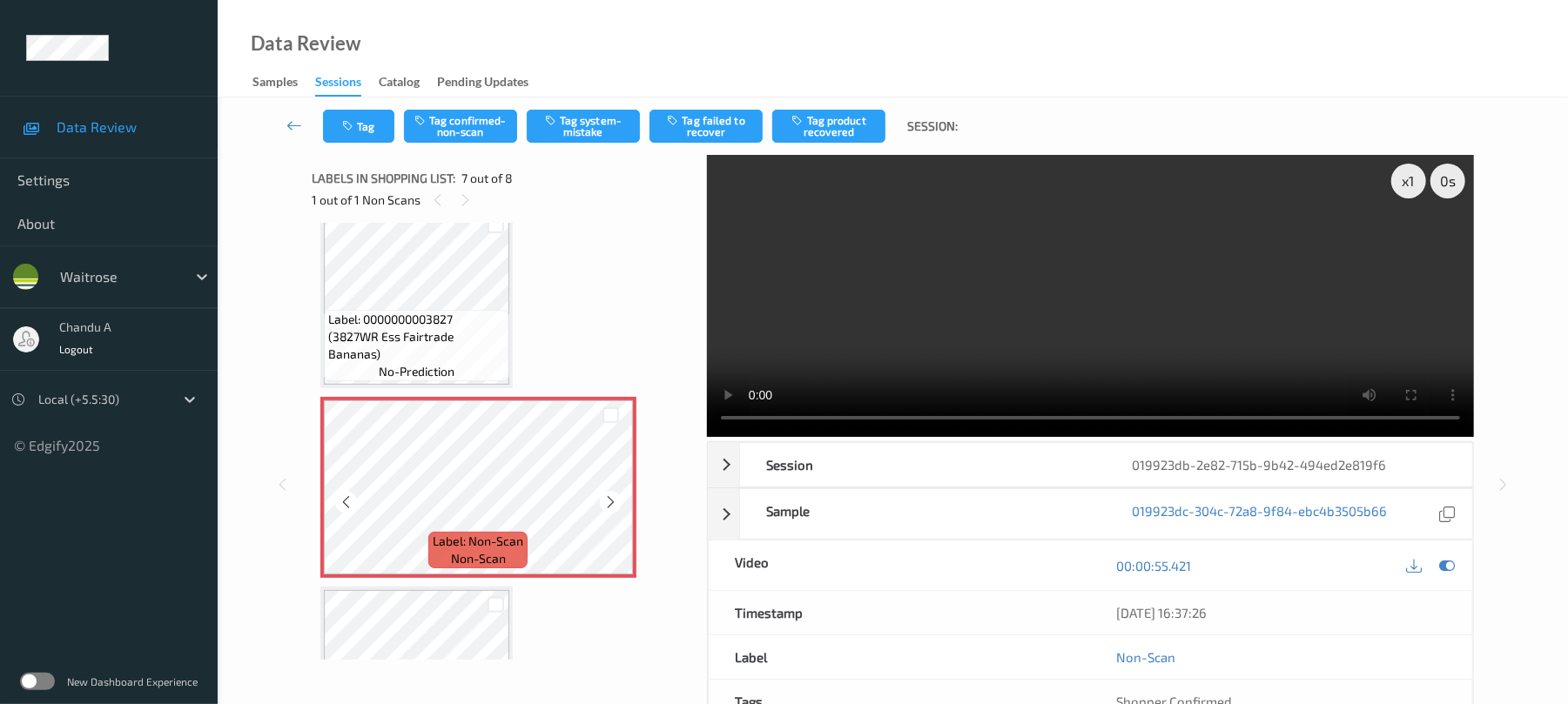
click at [327, 404] on div "Label: Non-Scan non-scan" at bounding box center [324, 400] width 7 height 7
click at [611, 501] on icon at bounding box center [611, 502] width 14 height 15
click at [611, 501] on div "Label: Non-Scan non-scan" at bounding box center [479, 488] width 316 height 181
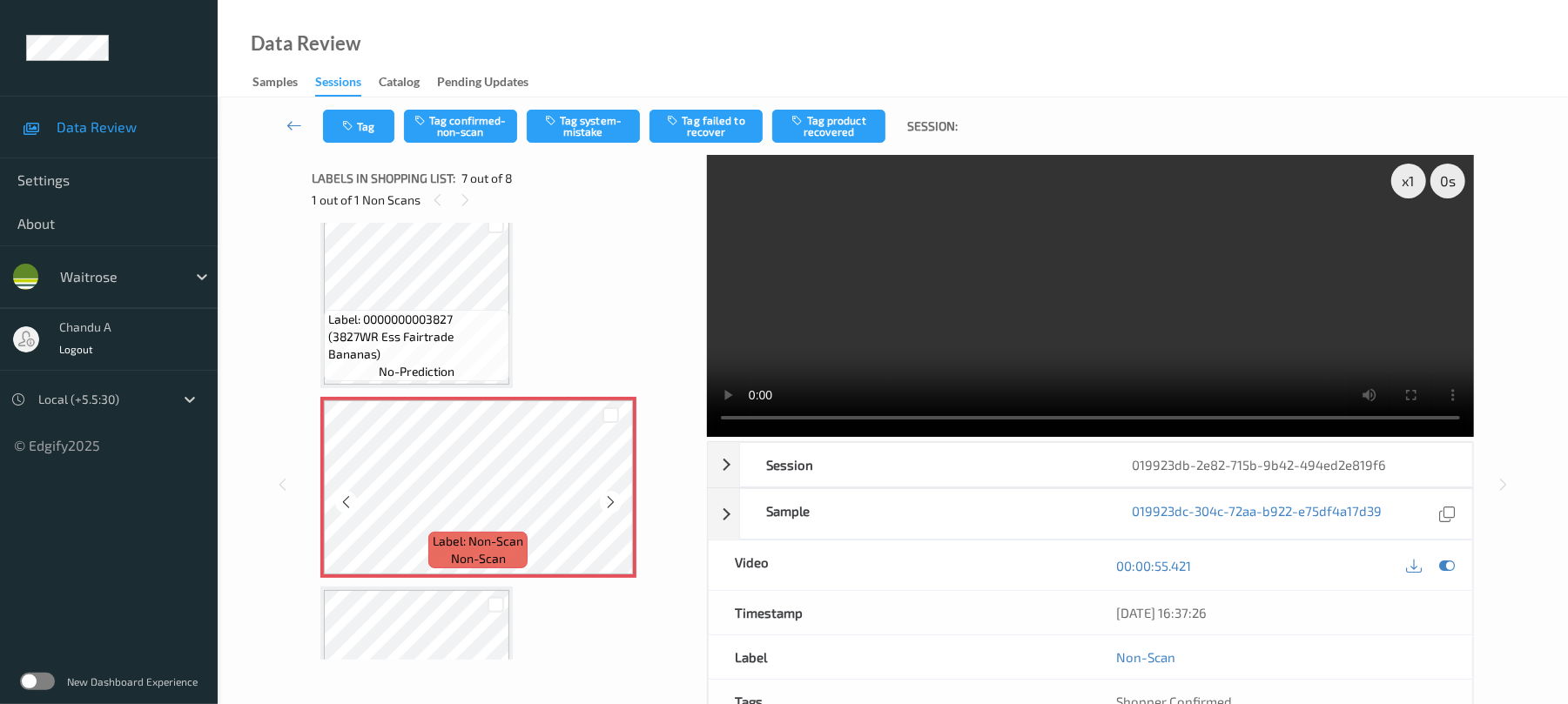
click at [611, 501] on icon at bounding box center [611, 502] width 14 height 15
click at [611, 501] on div "Label: Non-Scan non-scan" at bounding box center [479, 488] width 316 height 181
click at [611, 501] on icon at bounding box center [611, 502] width 14 height 15
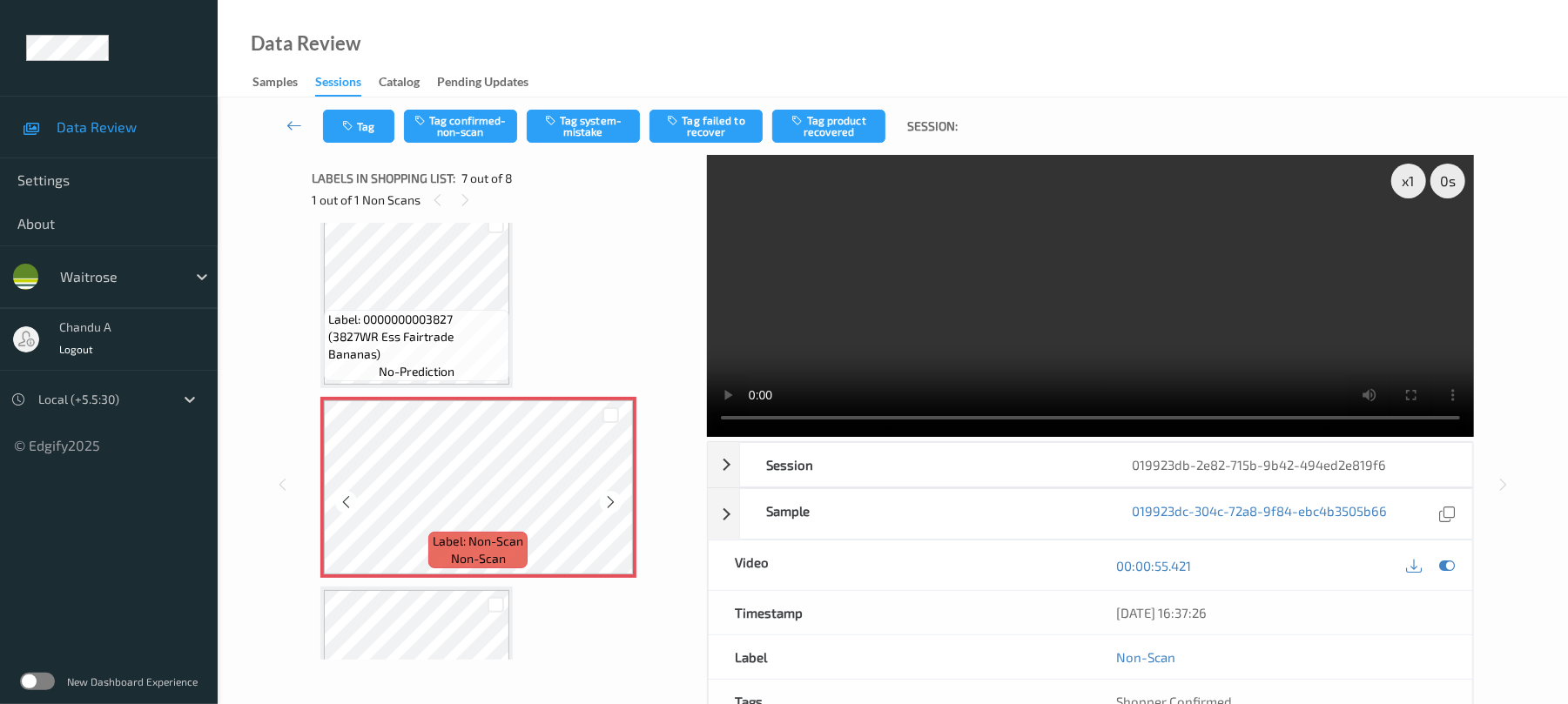
click at [611, 501] on icon at bounding box center [611, 502] width 14 height 15
click at [589, 132] on button "Tag system-mistake" at bounding box center [583, 126] width 113 height 33
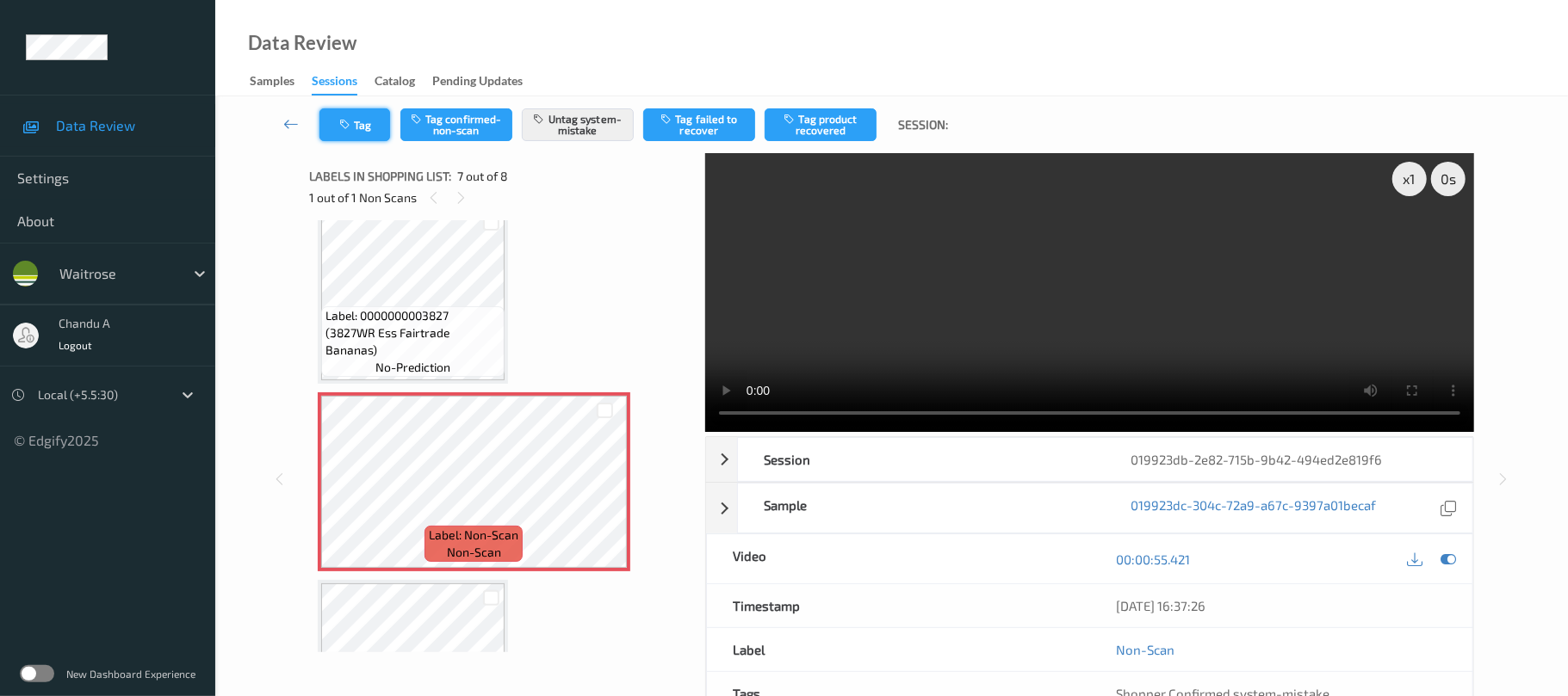
click at [352, 124] on icon "button" at bounding box center [346, 125] width 14 height 12
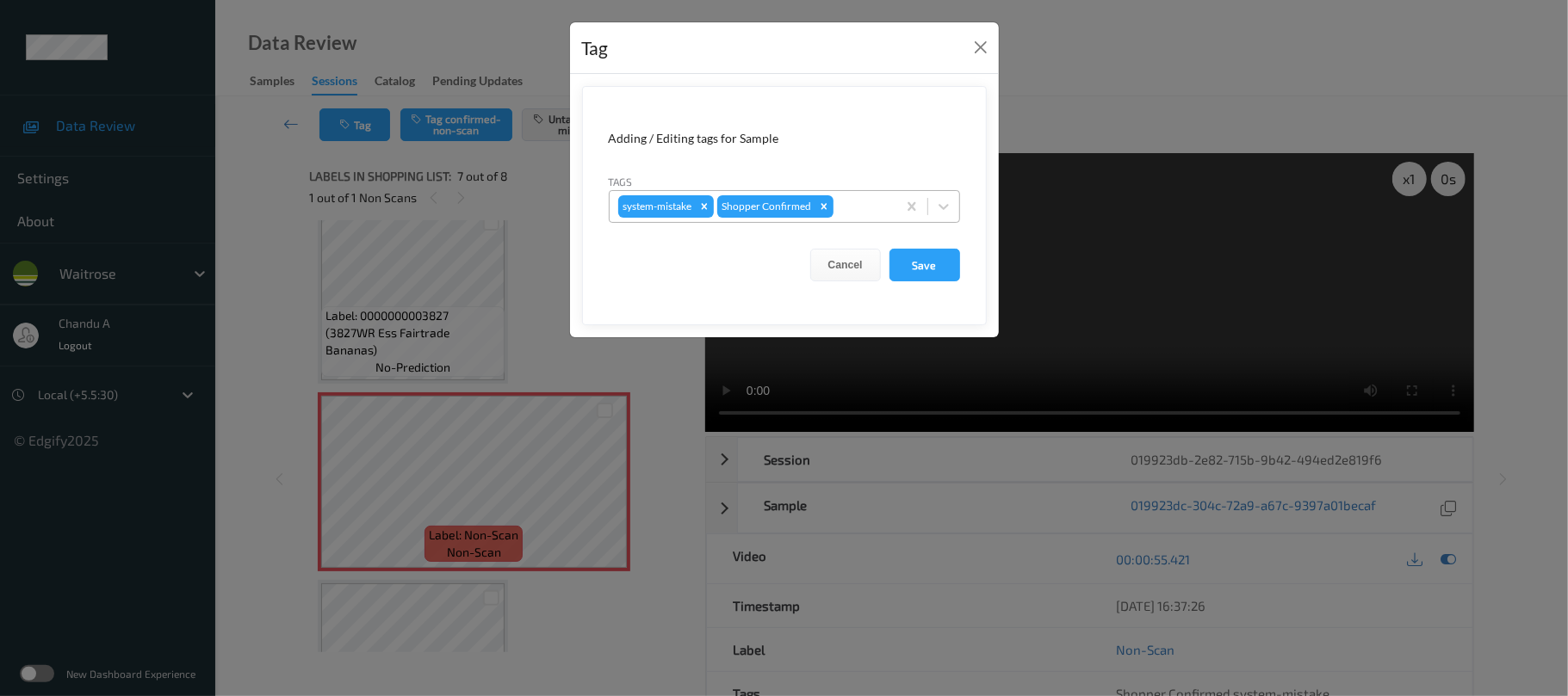
click at [858, 210] on div at bounding box center [862, 206] width 51 height 20
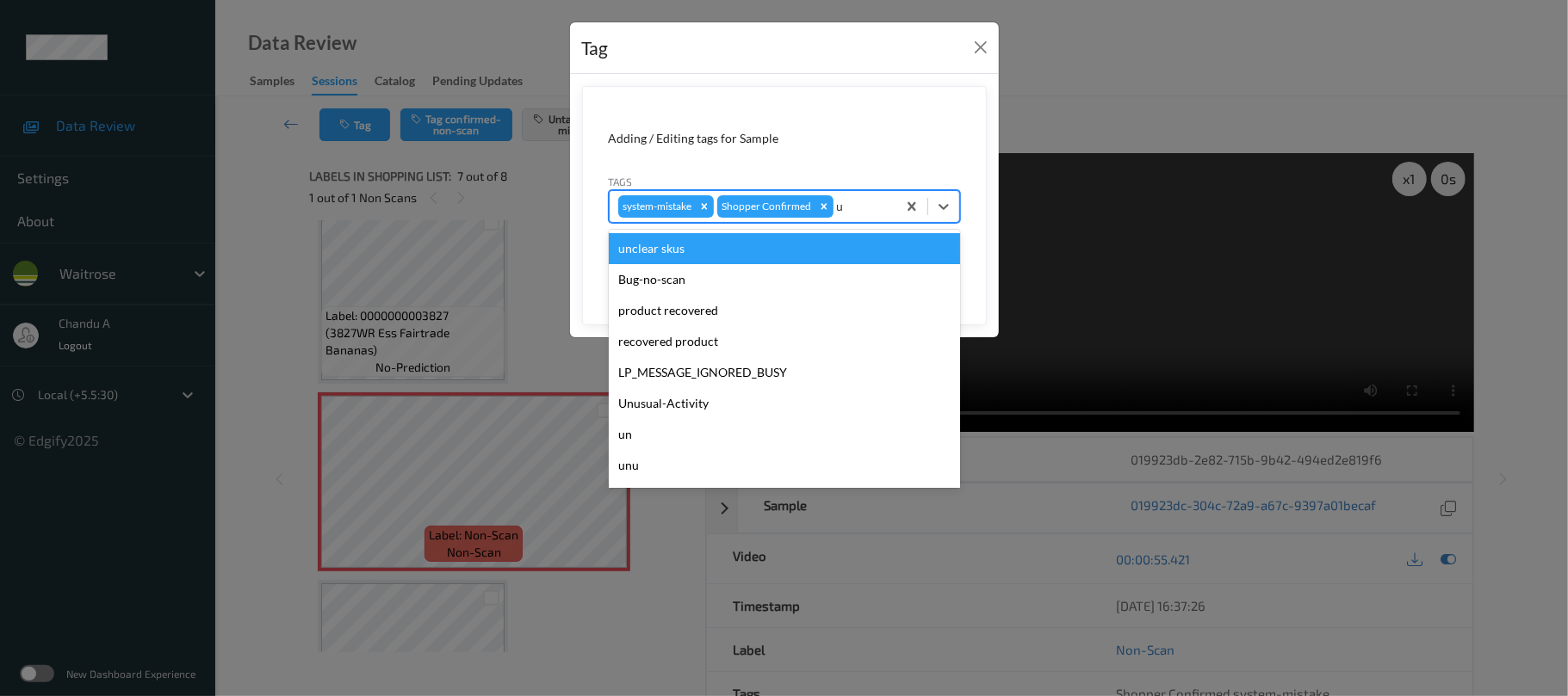
type input "un"
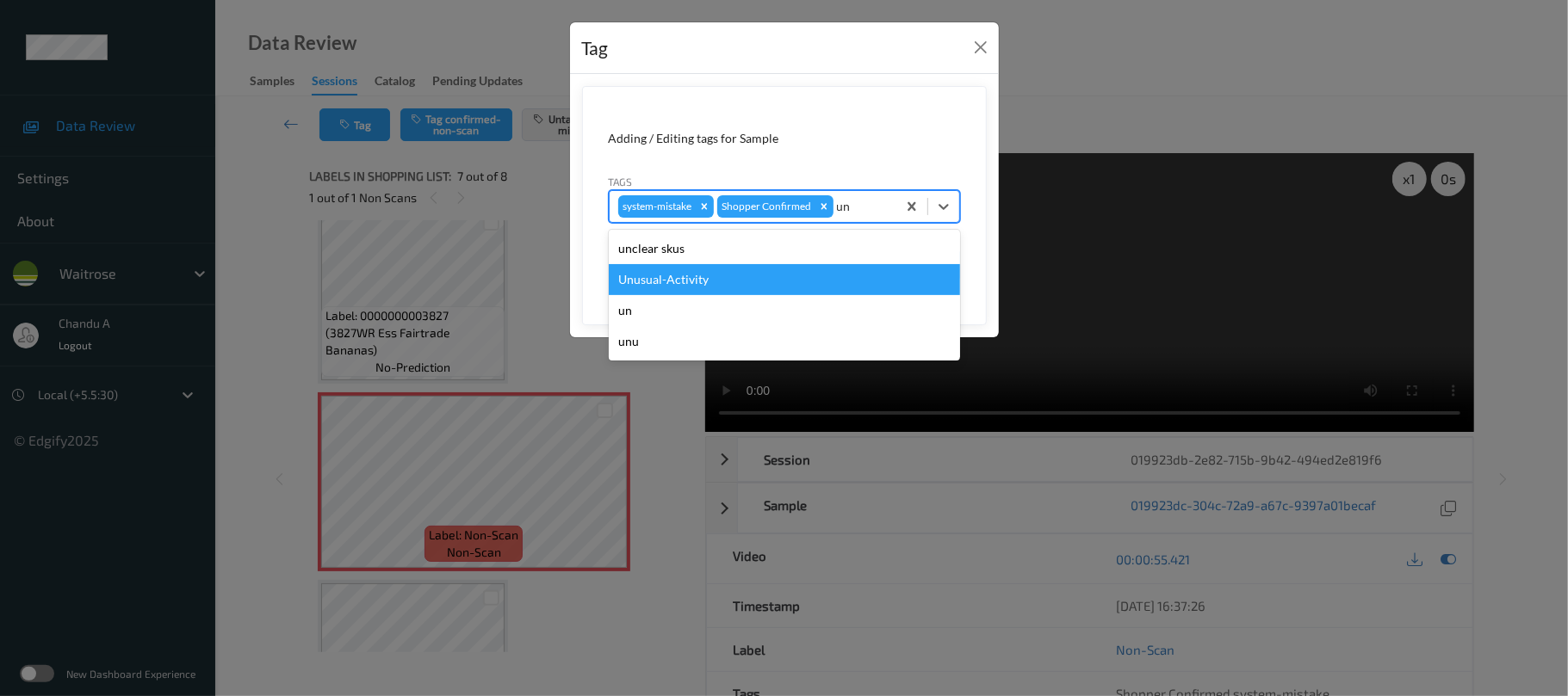
click at [731, 268] on div "Unusual-Activity" at bounding box center [784, 280] width 351 height 31
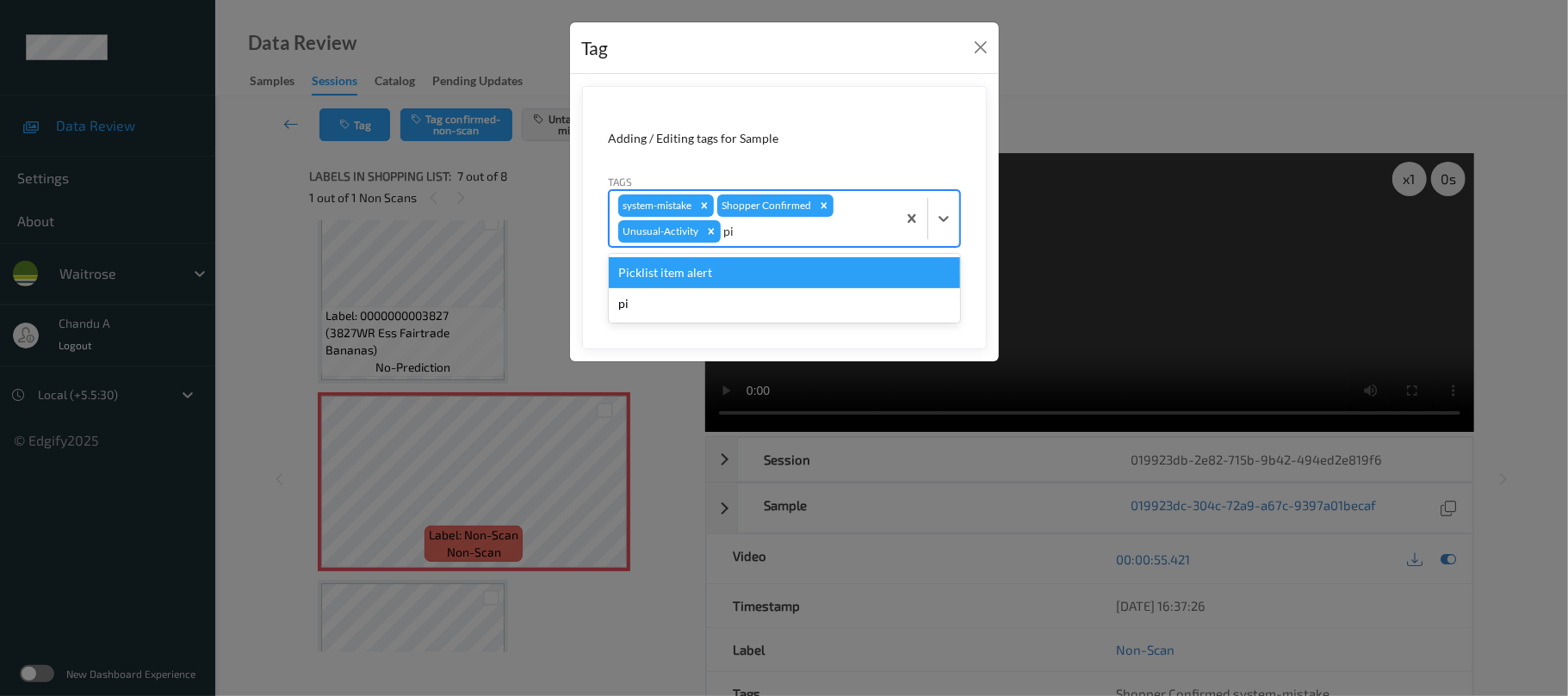
type input "pic"
click at [731, 268] on div "Picklist item alert" at bounding box center [784, 273] width 351 height 31
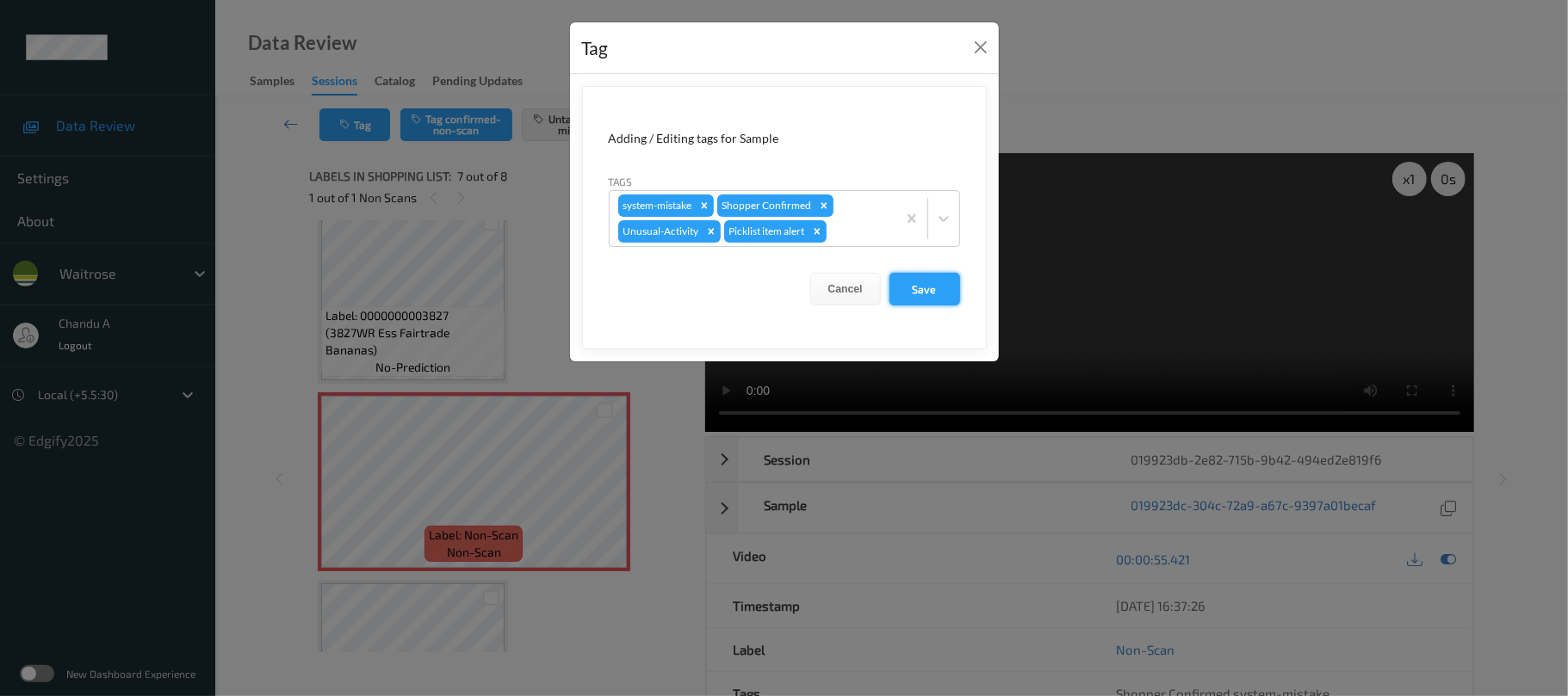
click at [935, 287] on button "Save" at bounding box center [924, 289] width 70 height 33
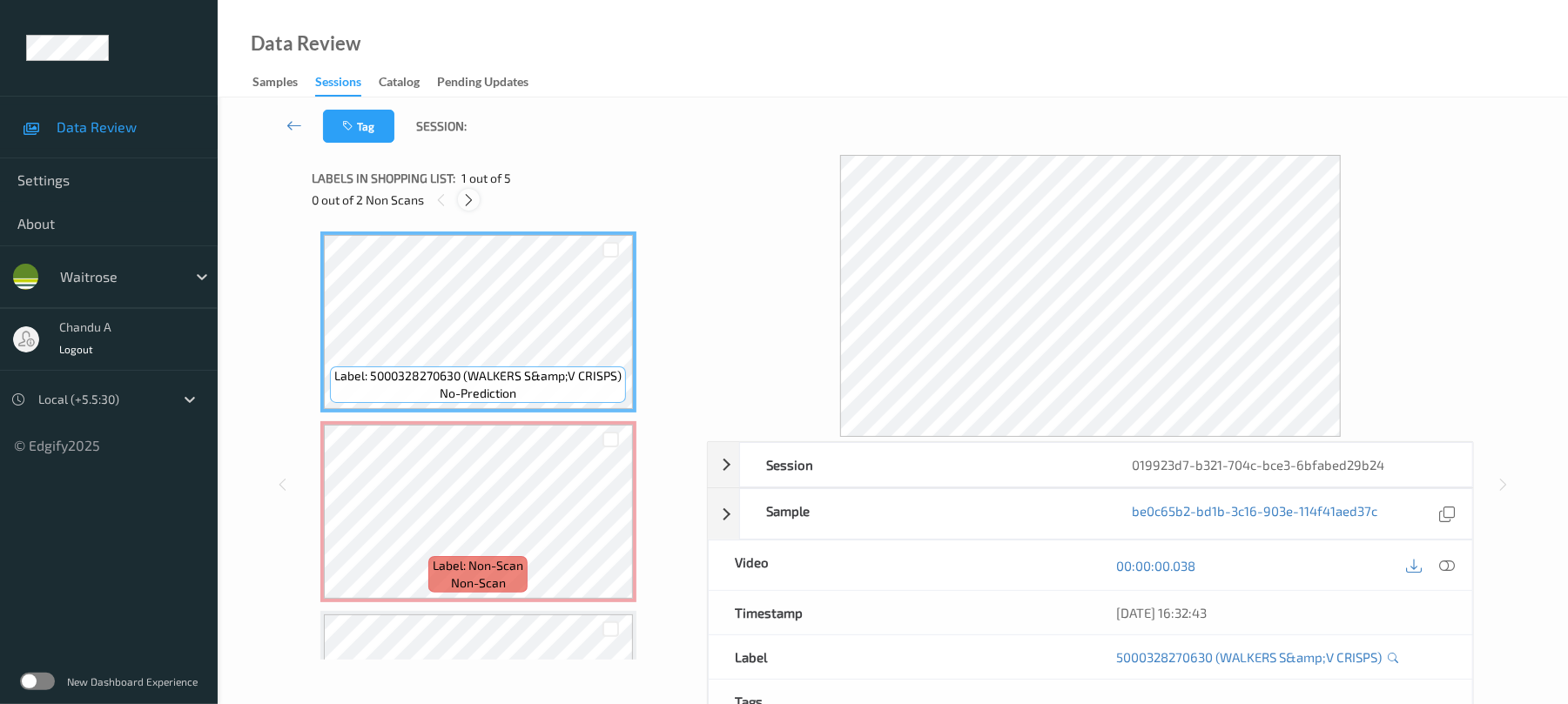
click at [467, 209] on div at bounding box center [469, 199] width 22 height 22
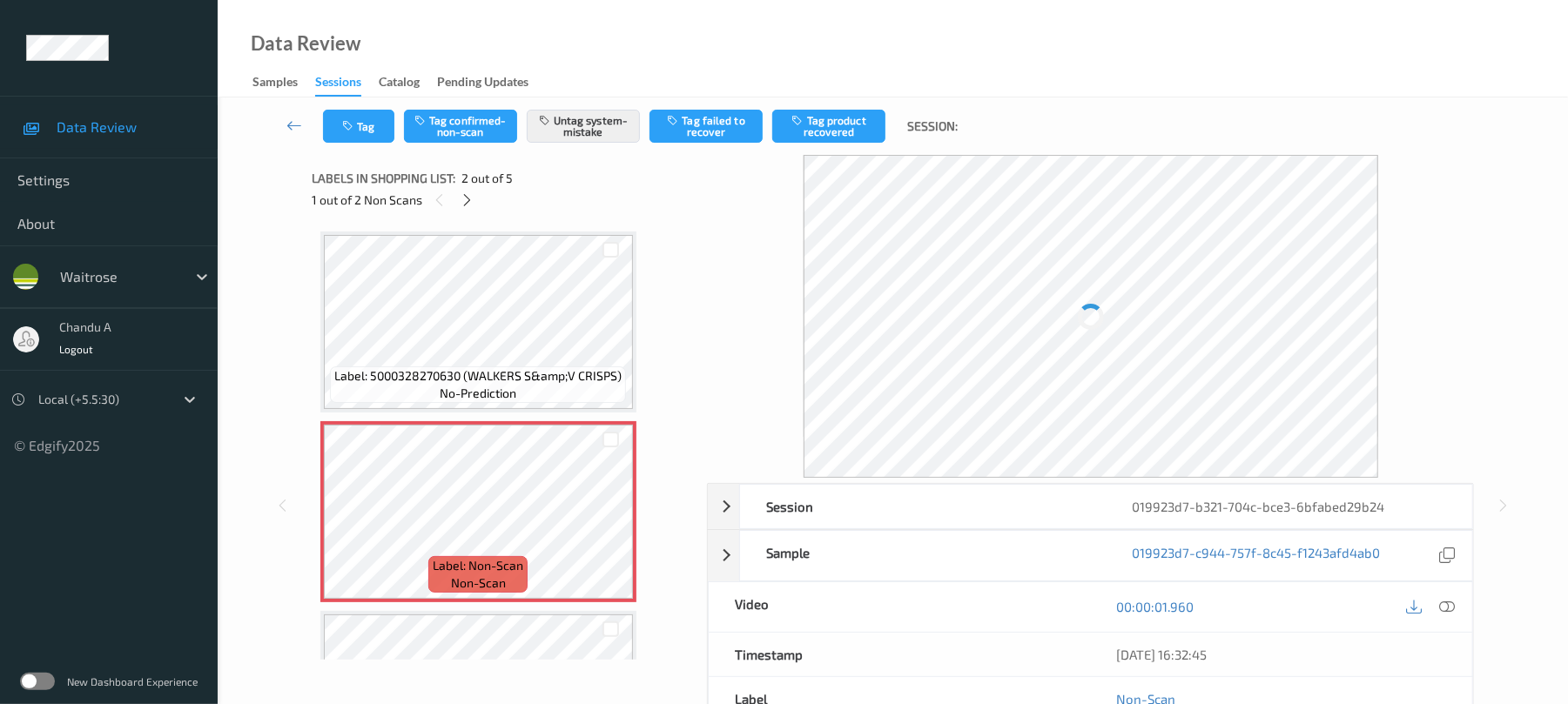
scroll to position [9, 0]
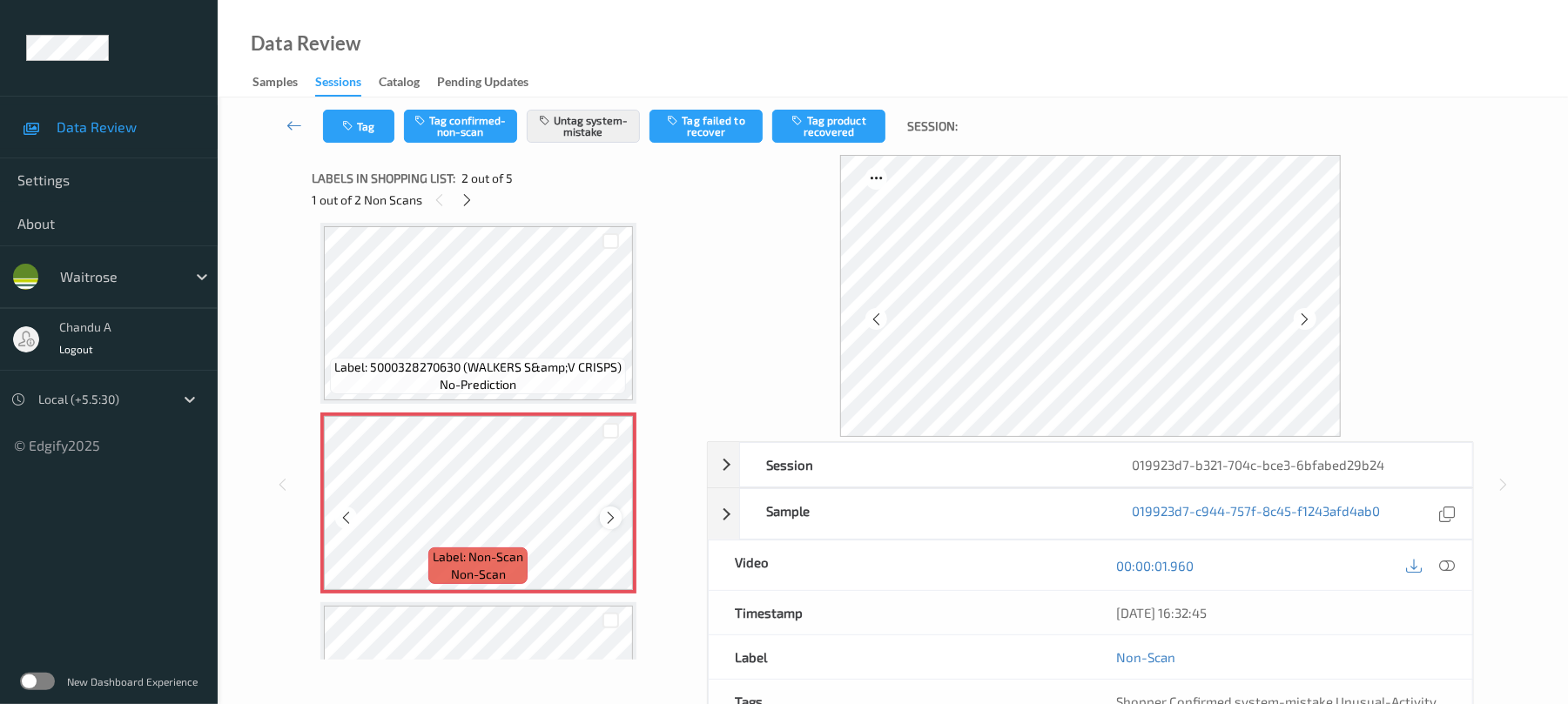
click at [613, 521] on icon at bounding box center [611, 517] width 14 height 15
click at [613, 519] on icon at bounding box center [611, 517] width 14 height 15
click at [618, 515] on div at bounding box center [611, 517] width 22 height 22
click at [616, 516] on icon at bounding box center [611, 517] width 14 height 15
click at [362, 120] on button "Tag" at bounding box center [358, 126] width 71 height 33
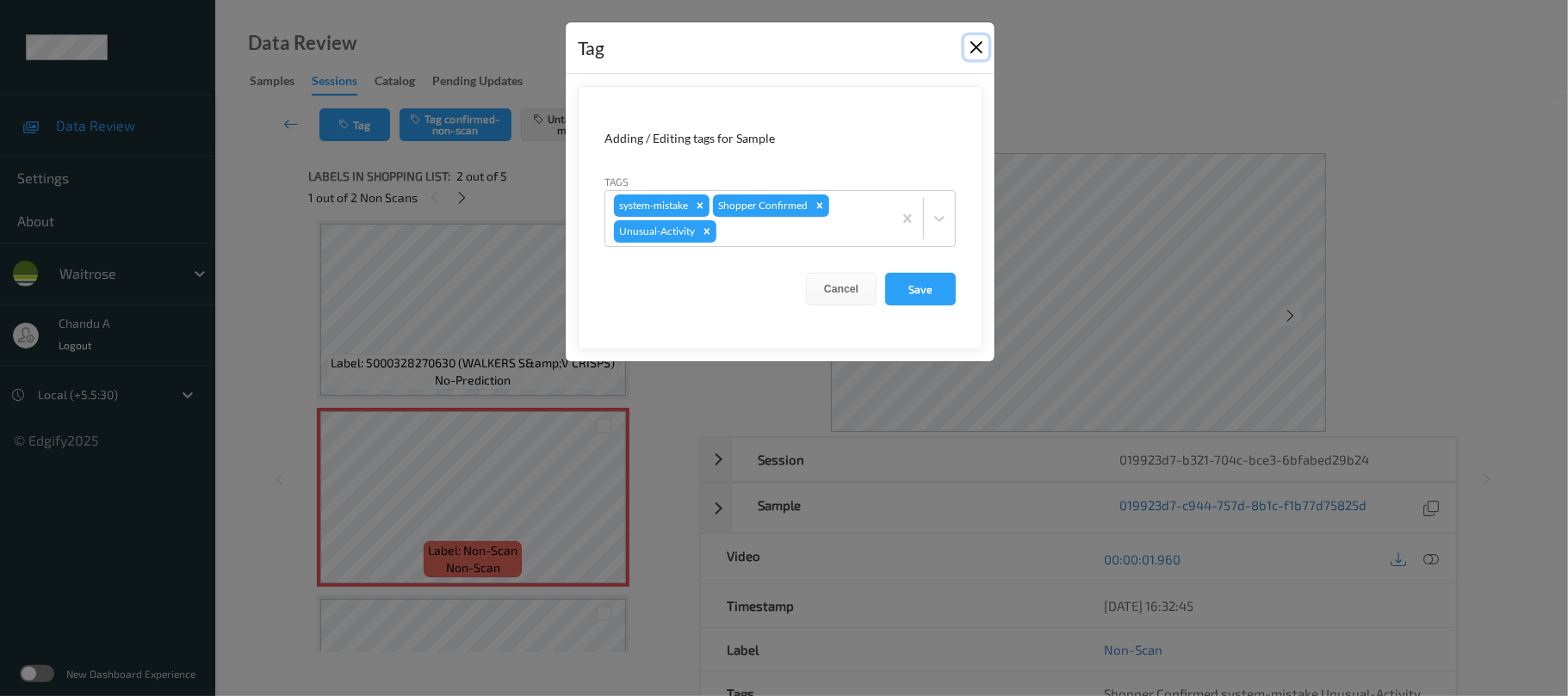
click at [972, 46] on button "Close" at bounding box center [976, 47] width 24 height 24
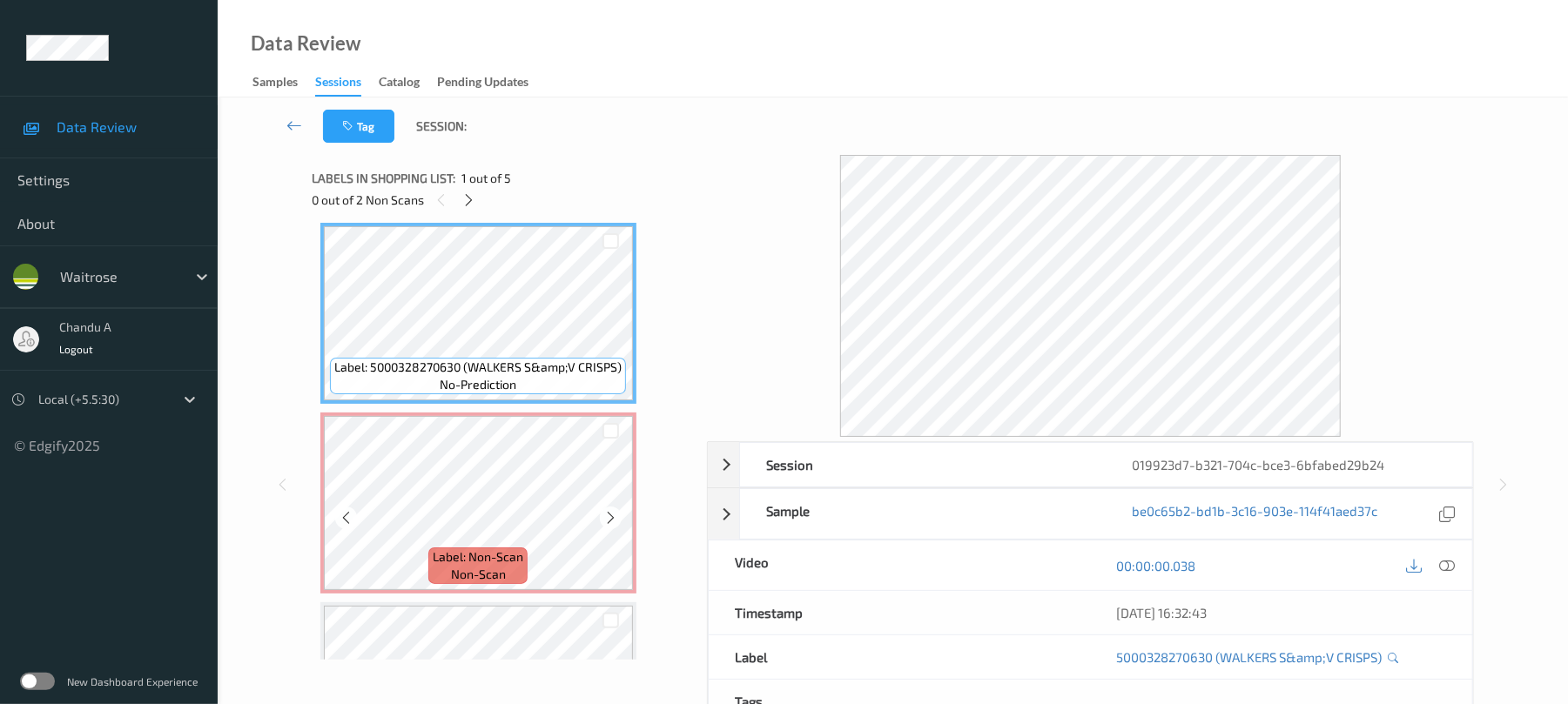
scroll to position [0, 0]
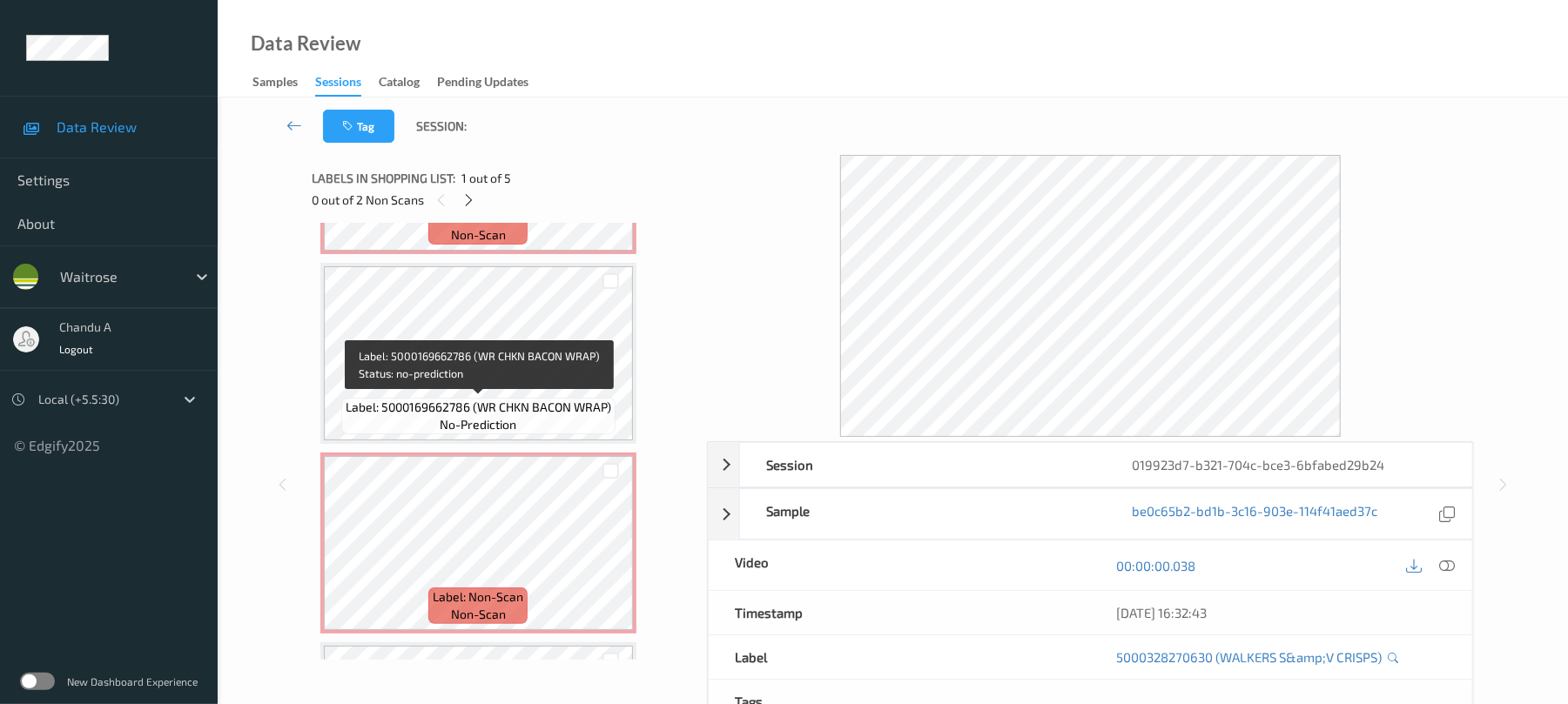
click at [545, 428] on div "Label: 5000169662786 (WR CHKN BACON WRAP) no-prediction" at bounding box center [478, 416] width 274 height 37
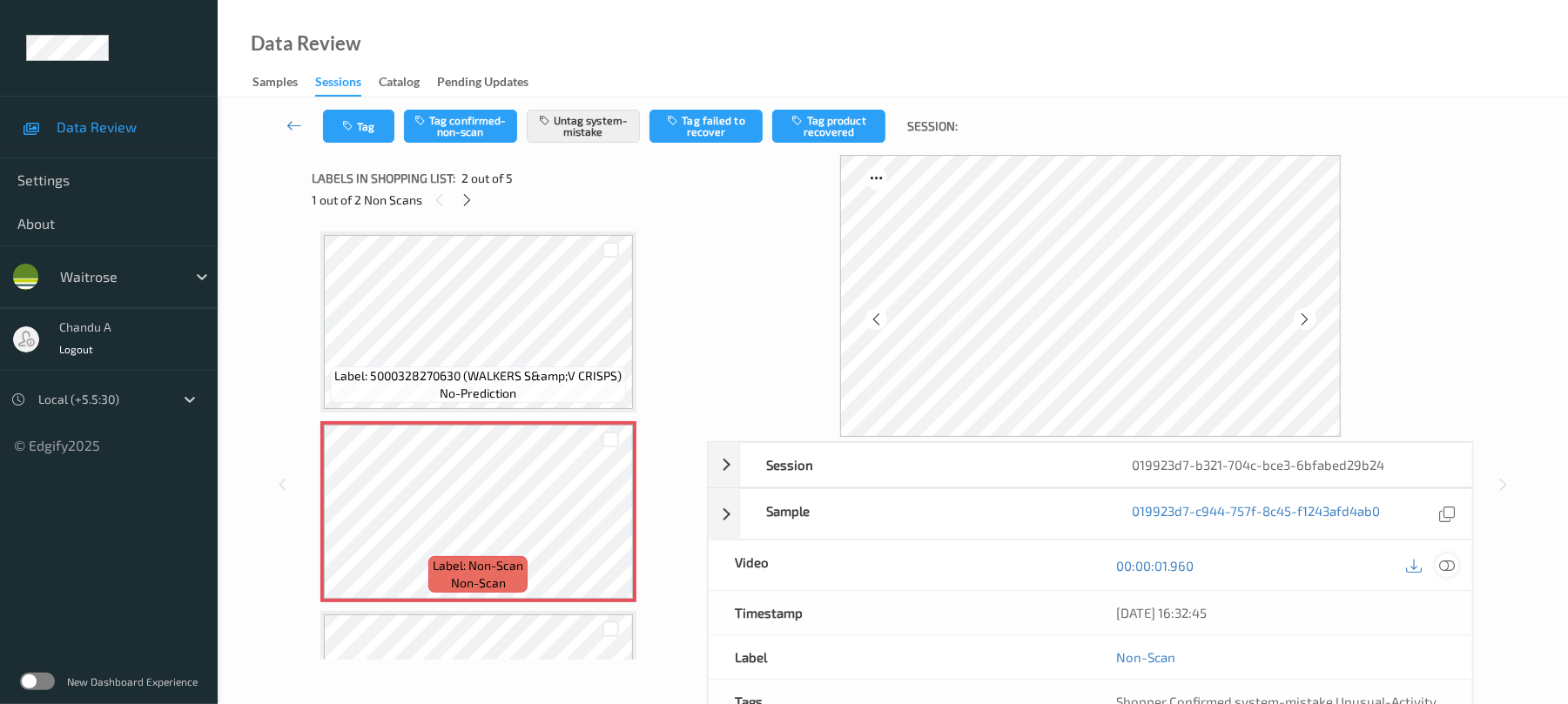
click at [1447, 565] on icon at bounding box center [1447, 565] width 15 height 15
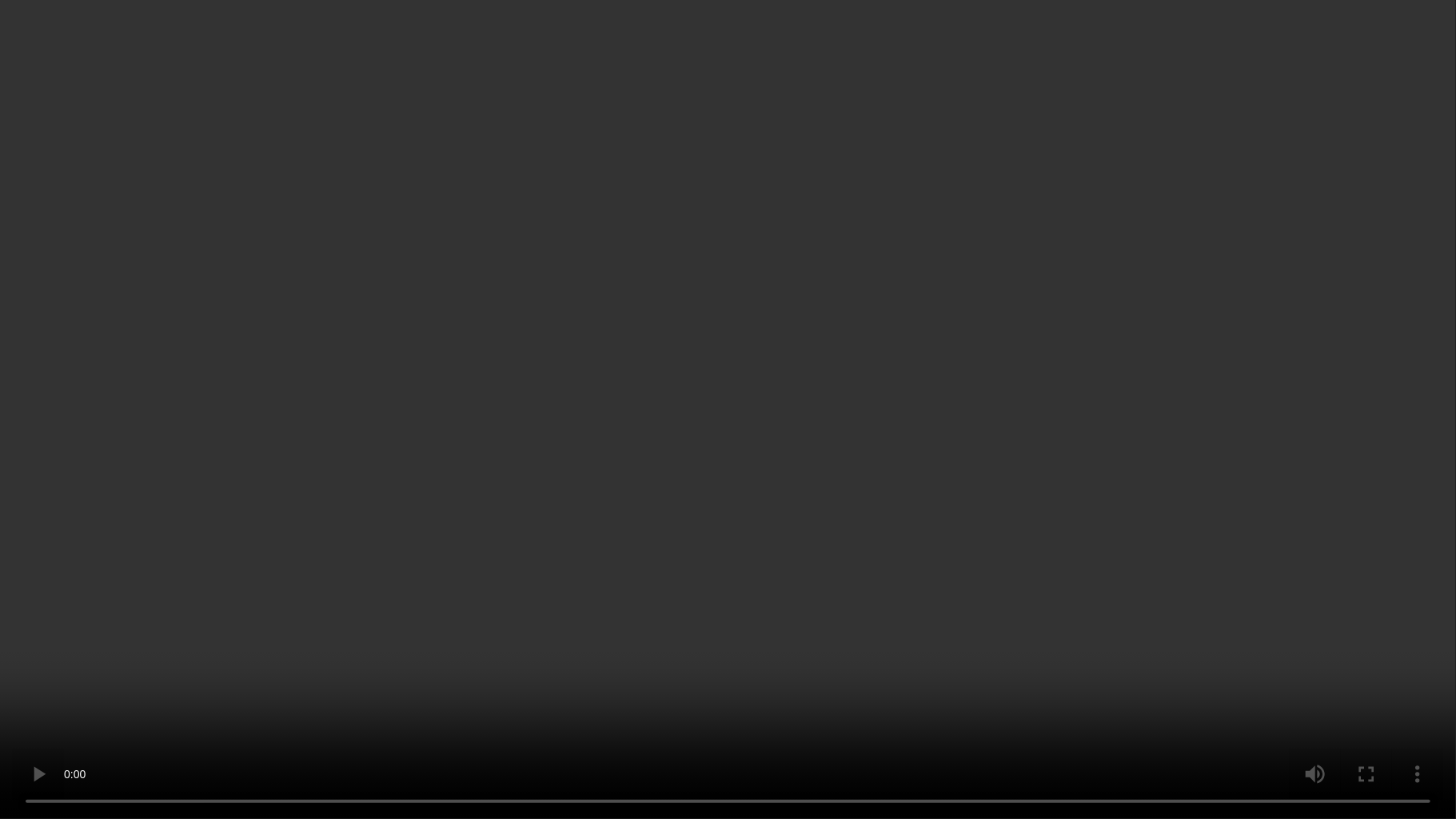
click at [653, 346] on video at bounding box center [728, 409] width 1456 height 819
click at [816, 438] on video at bounding box center [728, 409] width 1456 height 819
click at [477, 322] on video at bounding box center [728, 409] width 1456 height 819
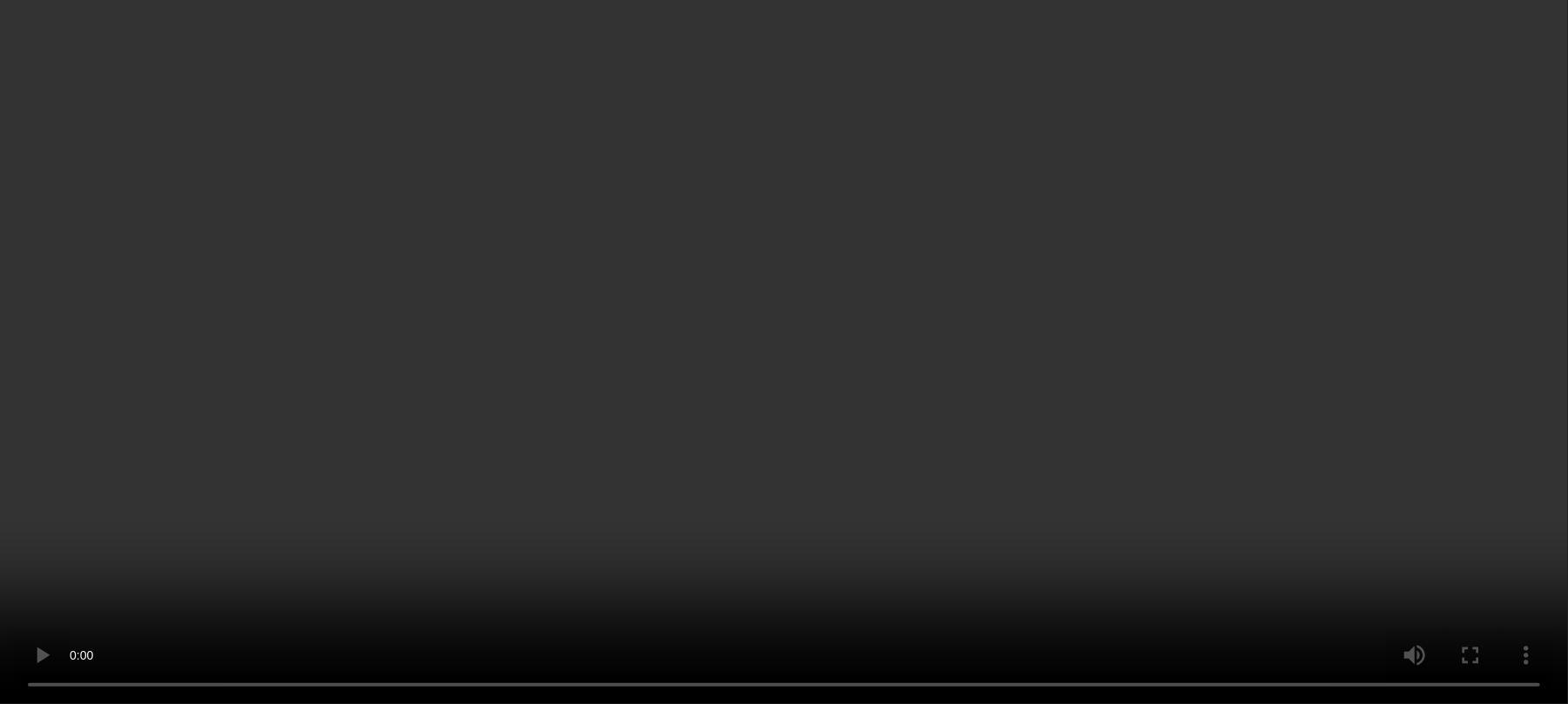
scroll to position [348, 0]
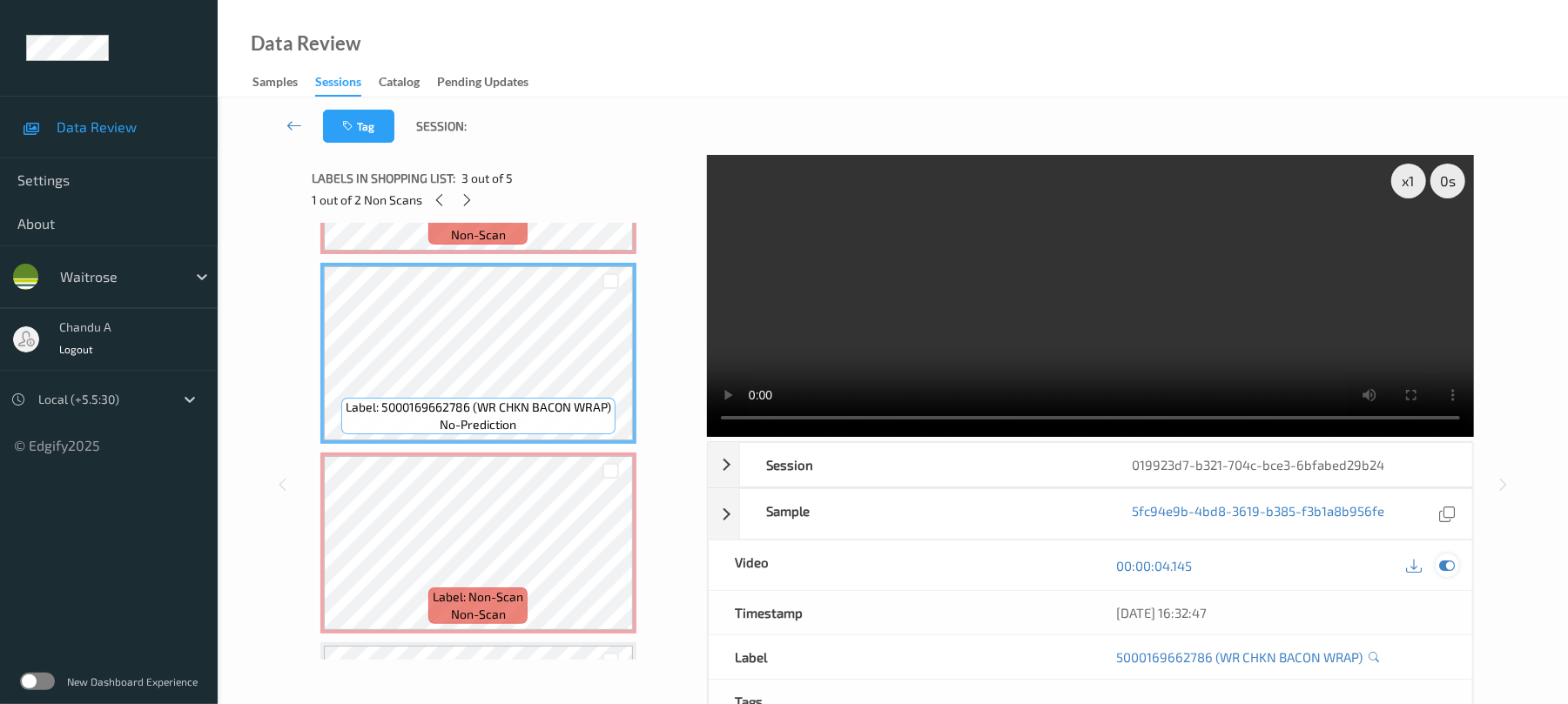
click at [1450, 565] on icon at bounding box center [1447, 565] width 15 height 15
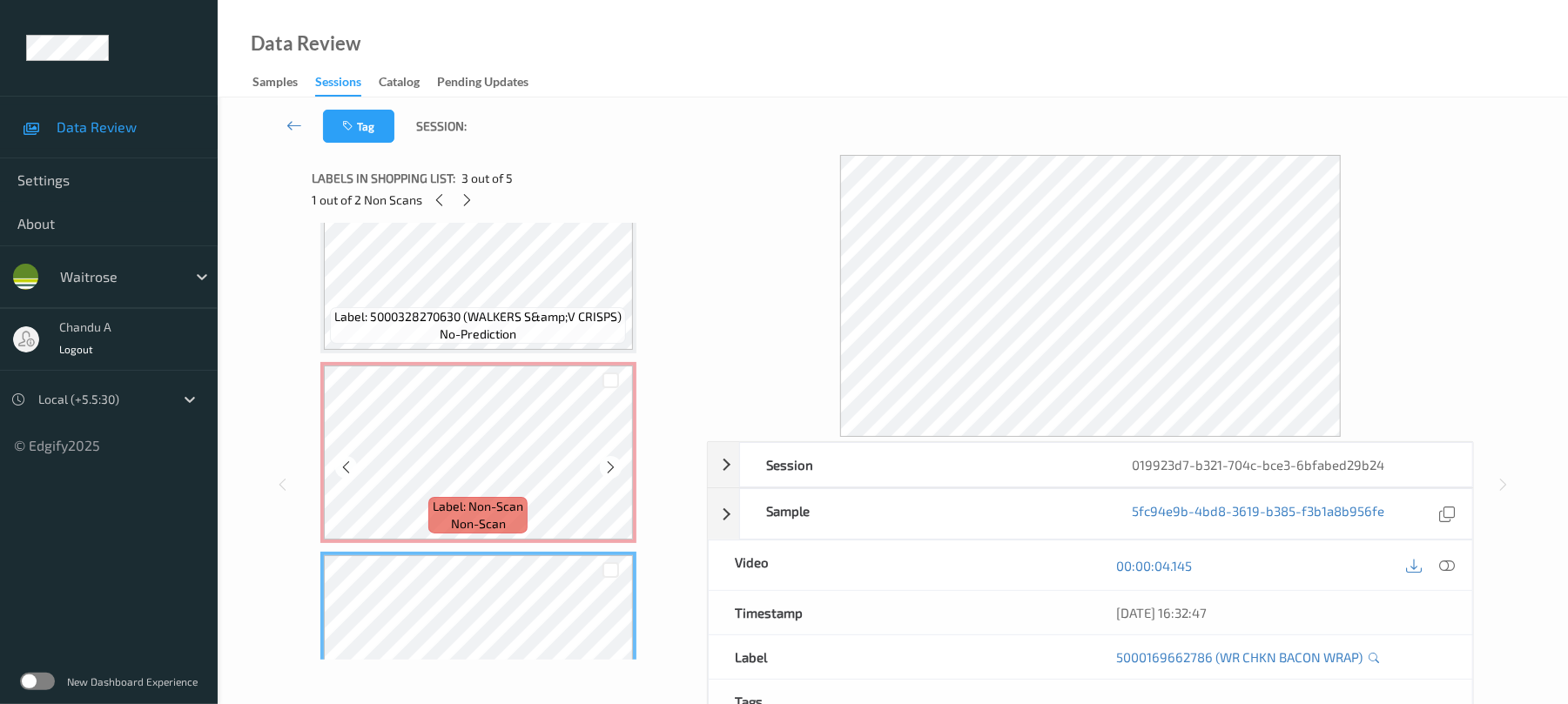
scroll to position [0, 0]
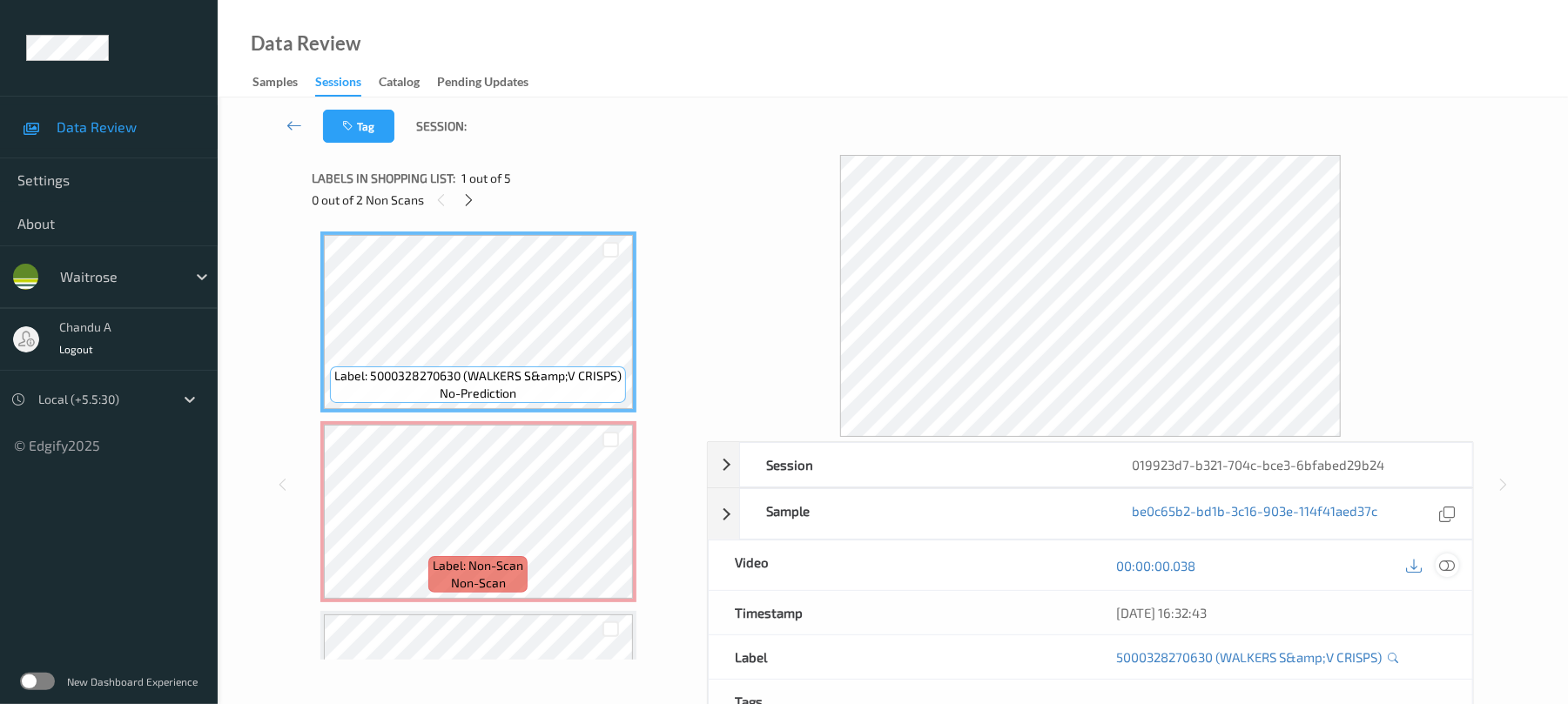
click at [1445, 557] on div at bounding box center [1447, 565] width 23 height 23
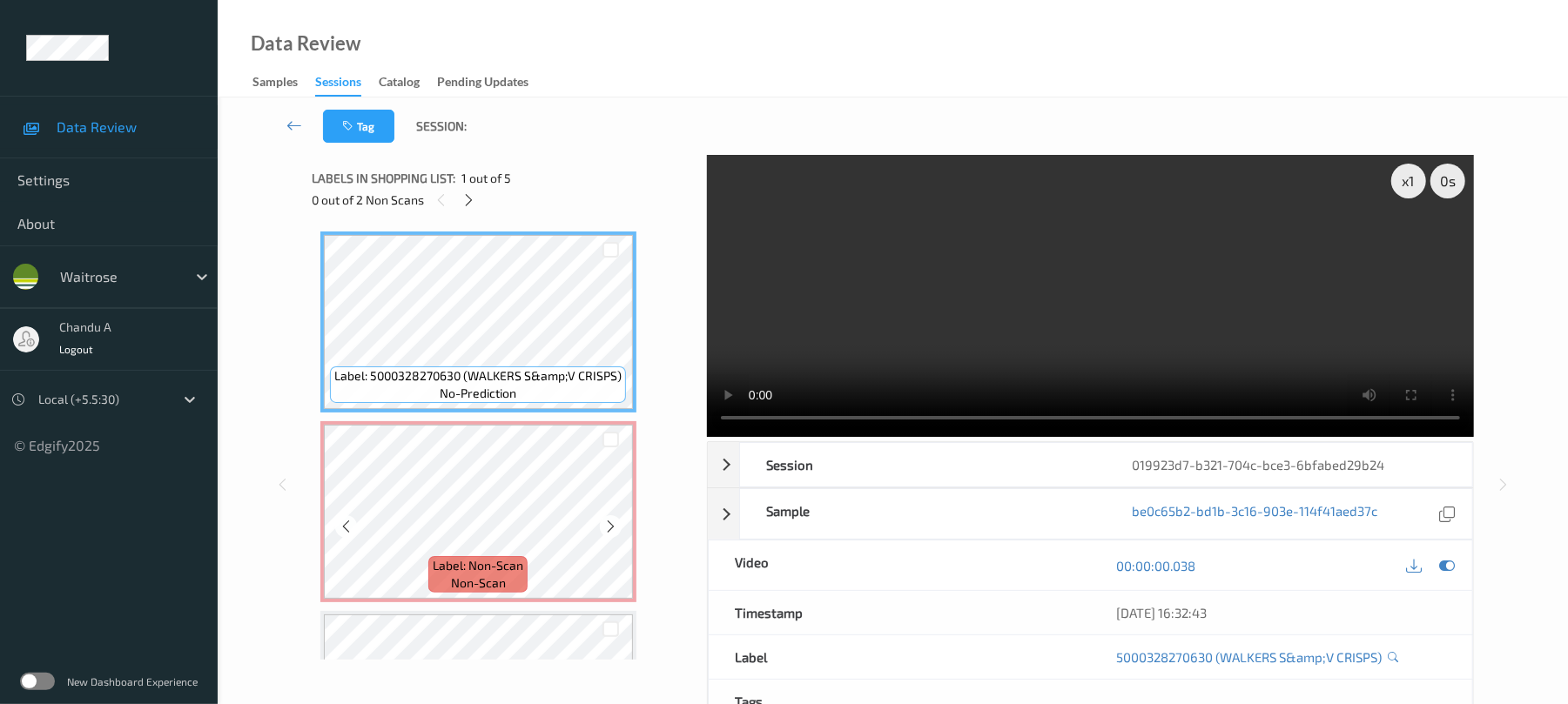
scroll to position [116, 0]
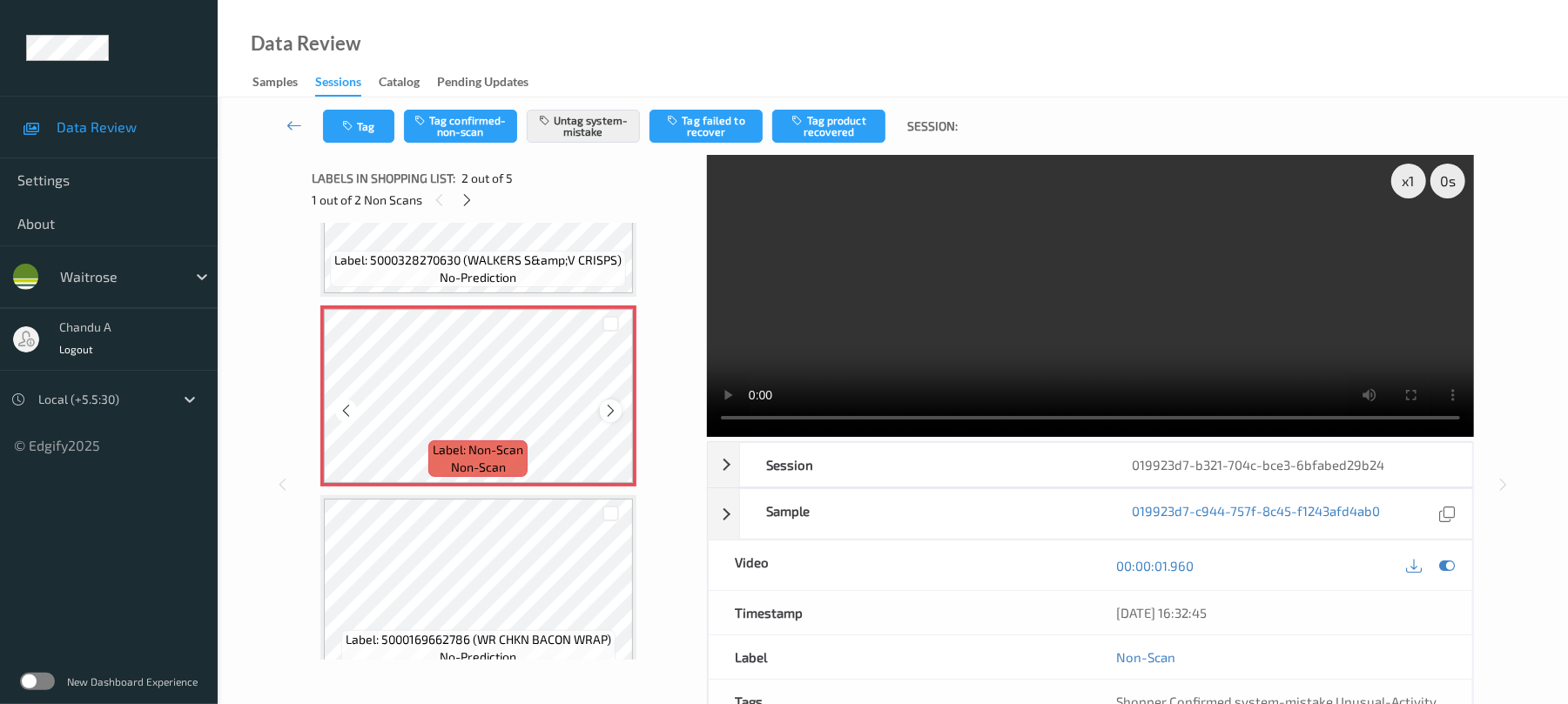
click at [608, 409] on icon at bounding box center [611, 410] width 14 height 15
click at [357, 133] on button "Tag" at bounding box center [358, 126] width 71 height 33
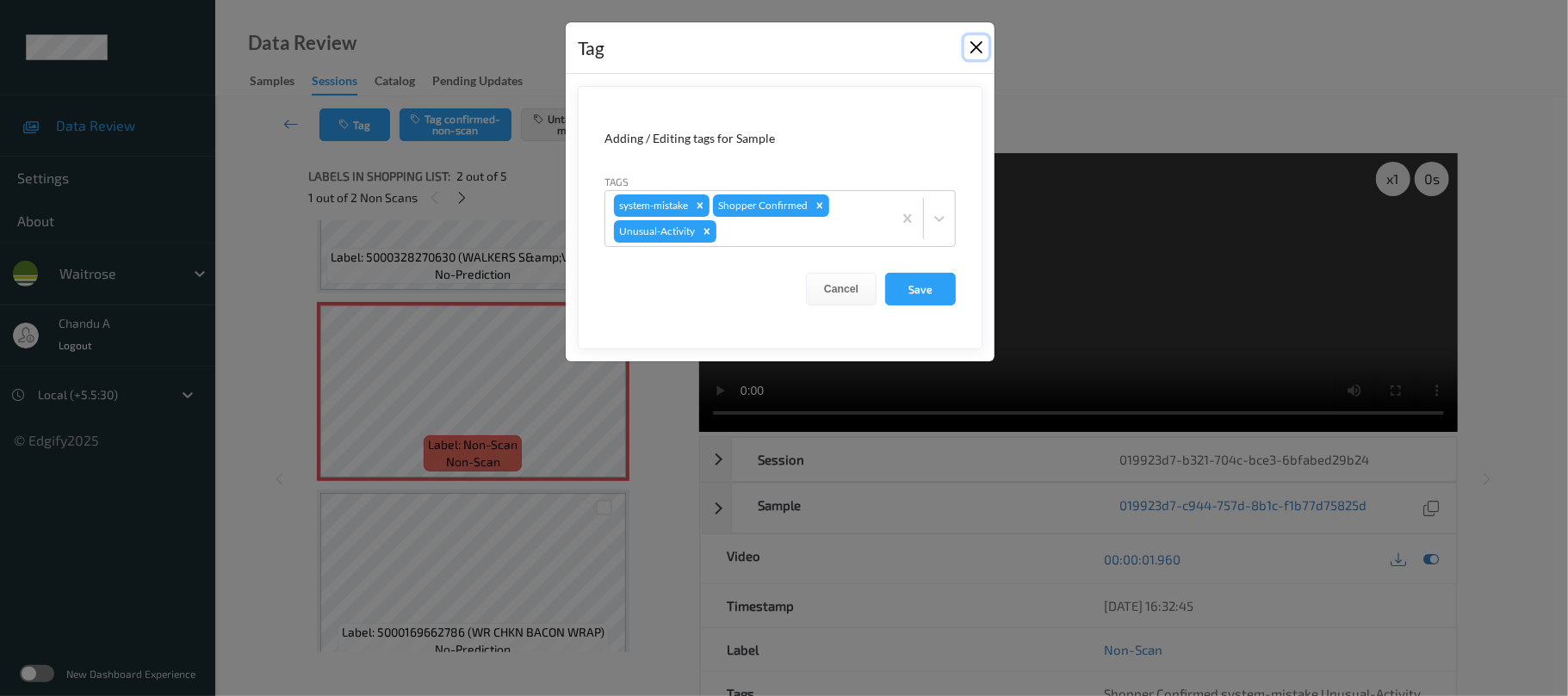
click at [975, 43] on button "Close" at bounding box center [976, 47] width 24 height 24
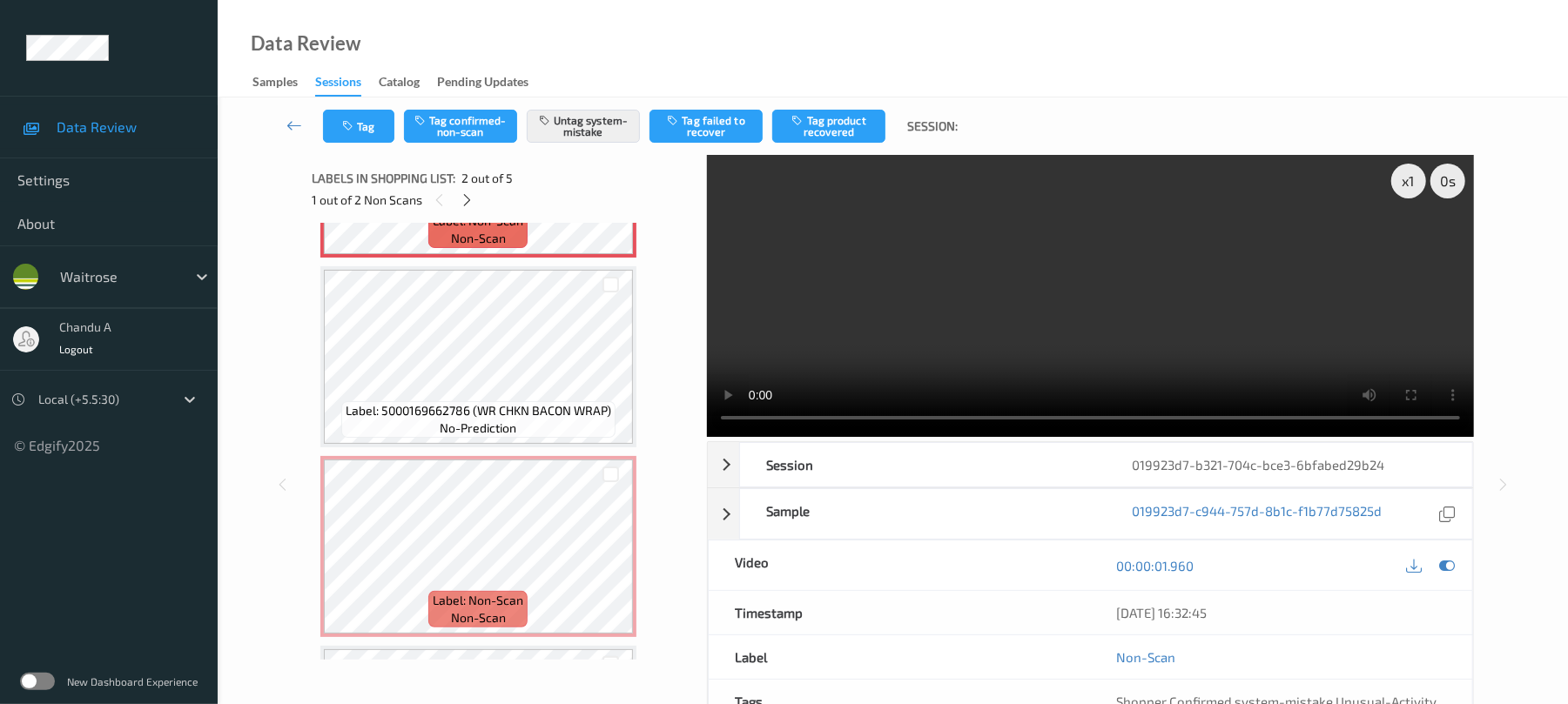
scroll to position [464, 0]
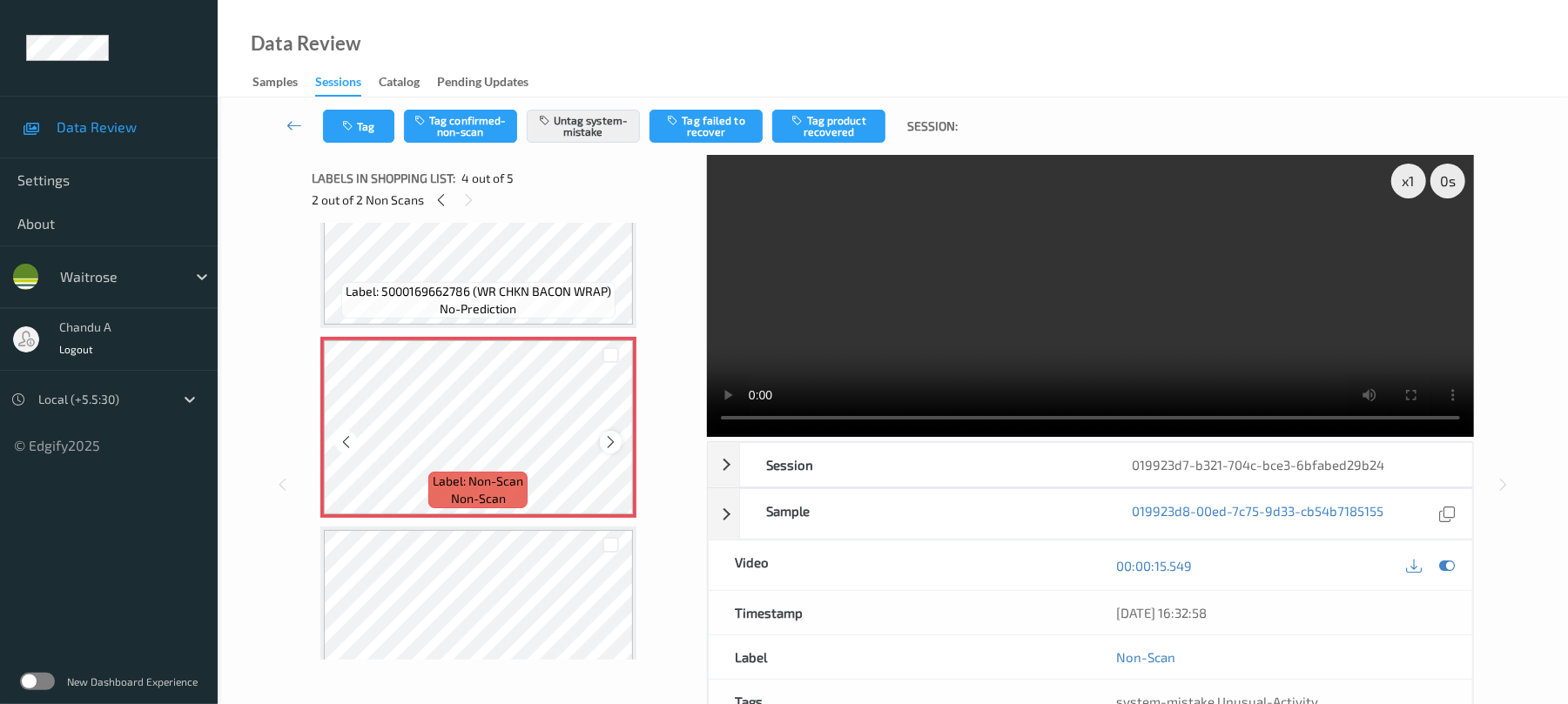
click at [604, 436] on icon at bounding box center [611, 442] width 14 height 15
click at [354, 120] on icon "button" at bounding box center [349, 127] width 14 height 13
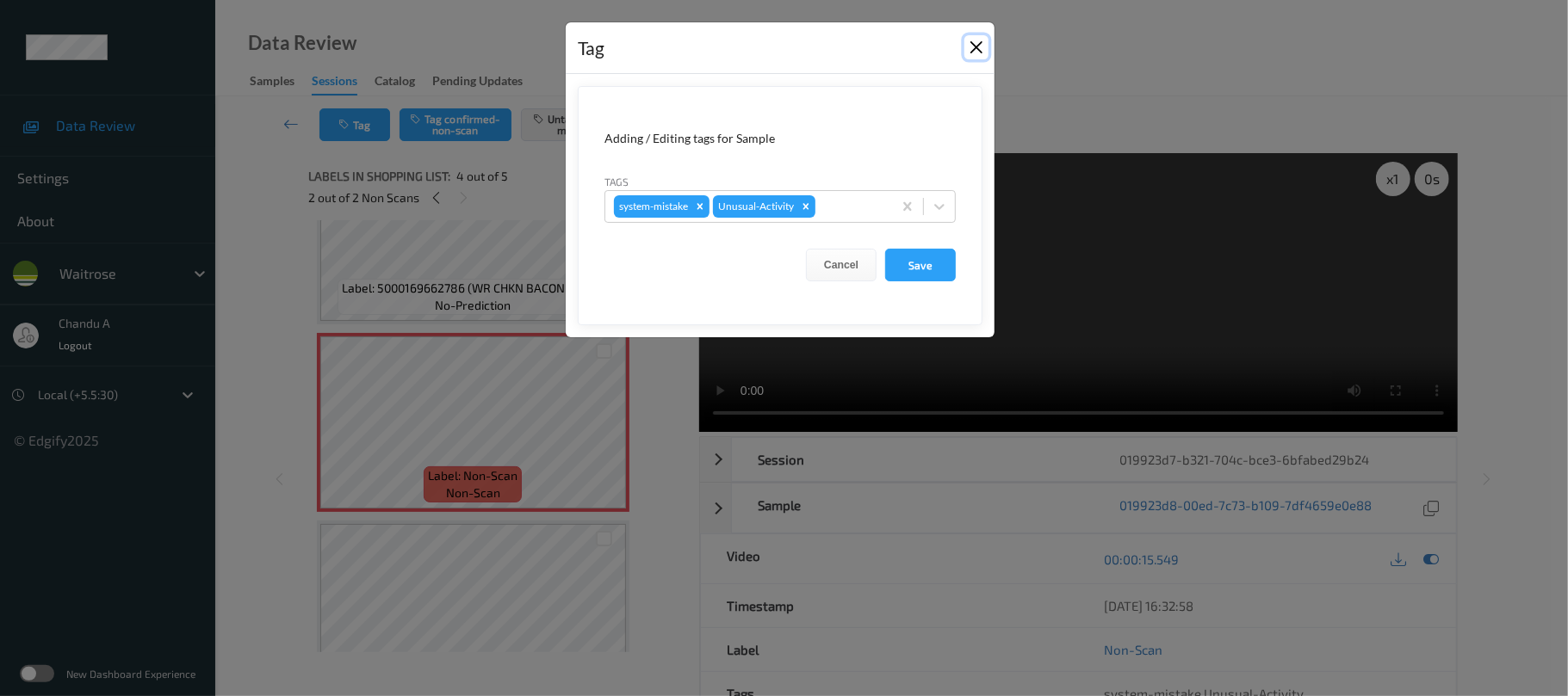
click at [978, 43] on button "Close" at bounding box center [976, 47] width 24 height 24
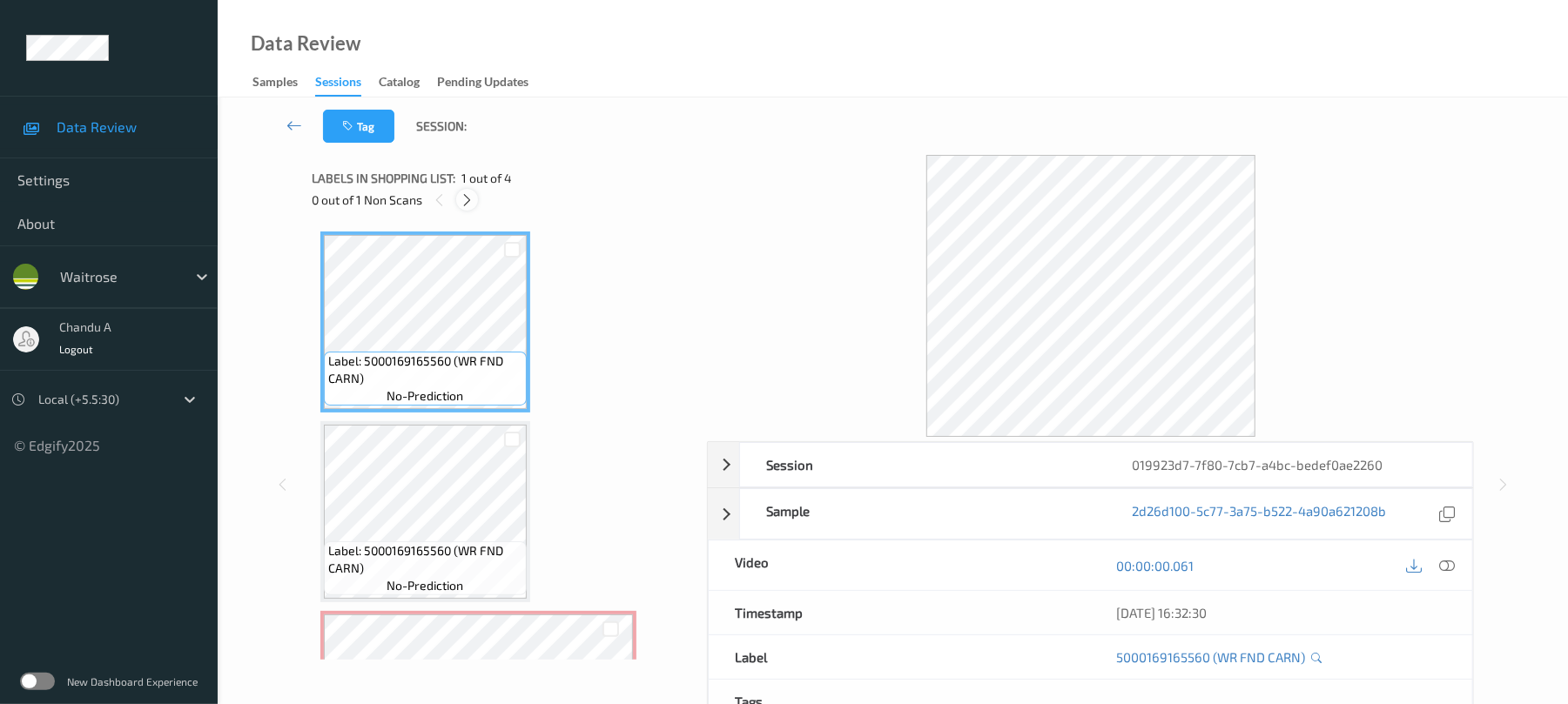
click at [457, 200] on div at bounding box center [467, 199] width 22 height 22
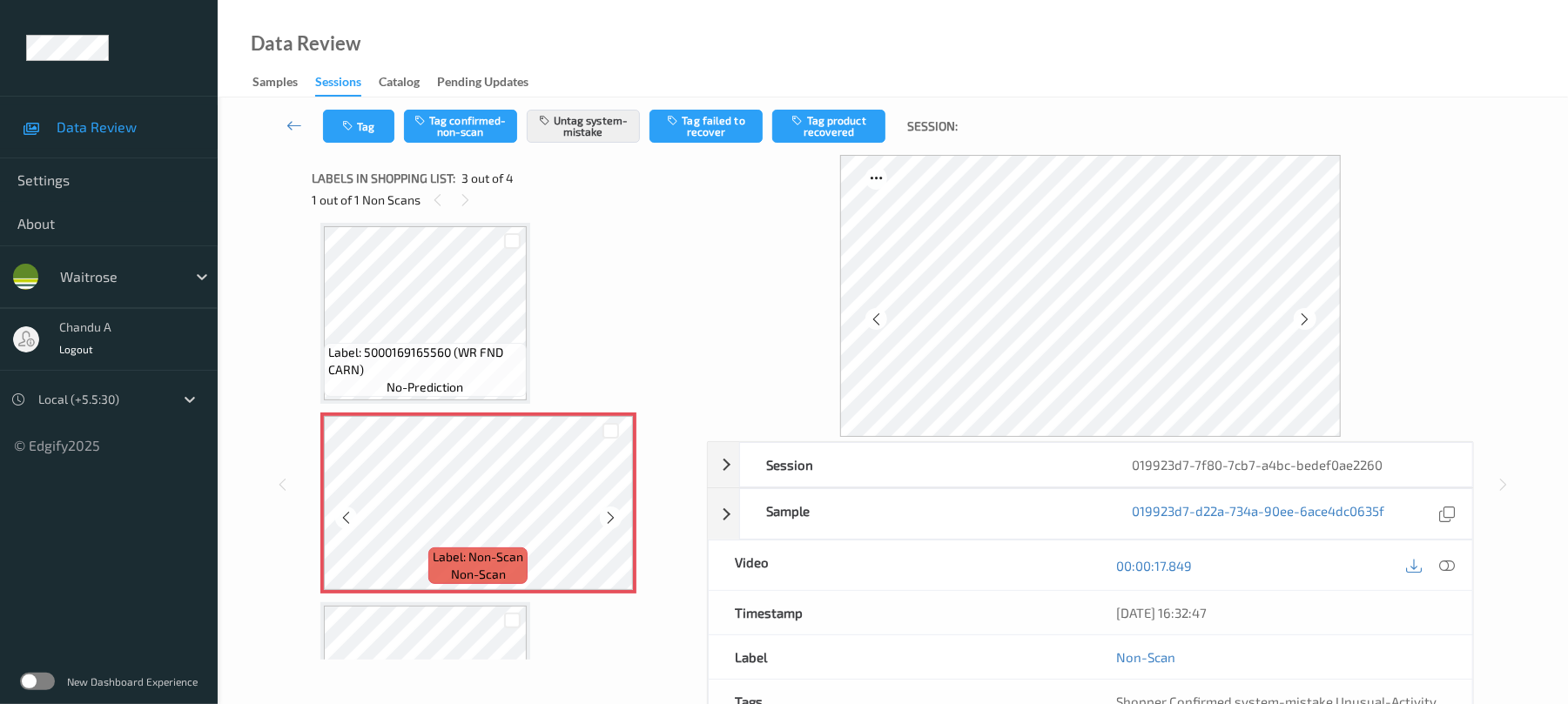
click at [606, 519] on icon at bounding box center [611, 517] width 14 height 15
click at [366, 123] on button "Tag" at bounding box center [358, 126] width 71 height 33
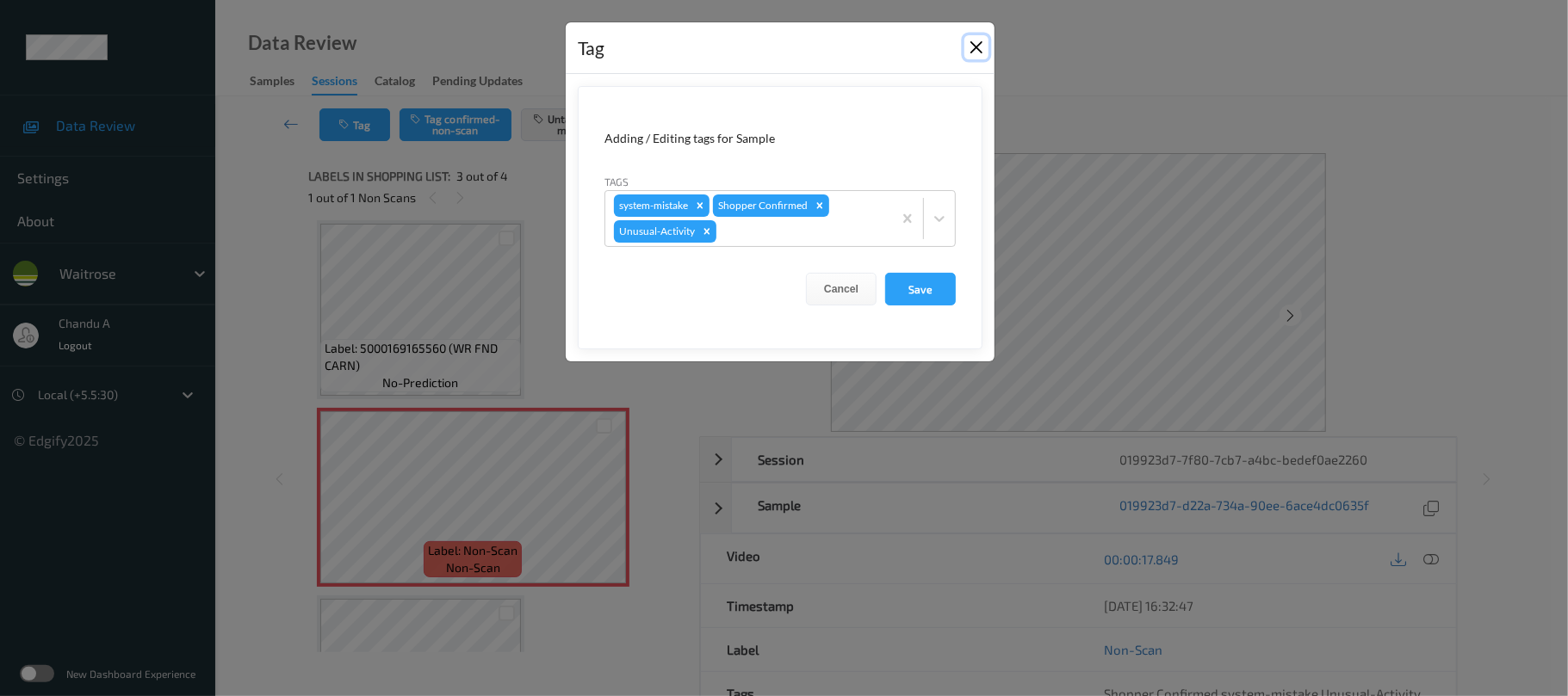
click at [983, 48] on button "Close" at bounding box center [976, 47] width 24 height 24
